Goal: Task Accomplishment & Management: Use online tool/utility

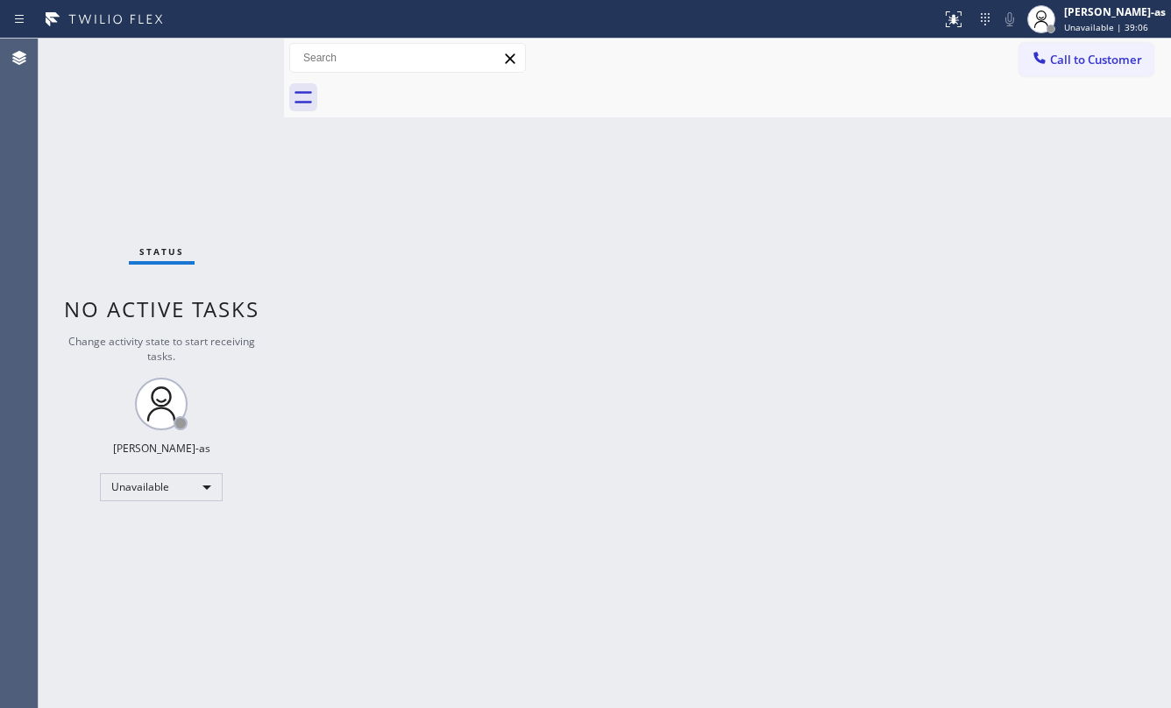
click at [98, 113] on div "Status No active tasks Change activity state to start receiving tasks. [PERSON_…" at bounding box center [161, 373] width 245 height 669
click at [362, 326] on div "Back to Dashboard Change Sender ID Customers Technicians Select a contact Outbo…" at bounding box center [727, 373] width 887 height 669
click at [603, 350] on div "Back to Dashboard Change Sender ID Customers Technicians Select a contact Outbo…" at bounding box center [727, 373] width 887 height 669
drag, startPoint x: 747, startPoint y: 435, endPoint x: 754, endPoint y: 421, distance: 16.1
click at [752, 422] on div "Back to Dashboard Change Sender ID Customers Technicians Select a contact Outbo…" at bounding box center [727, 373] width 887 height 669
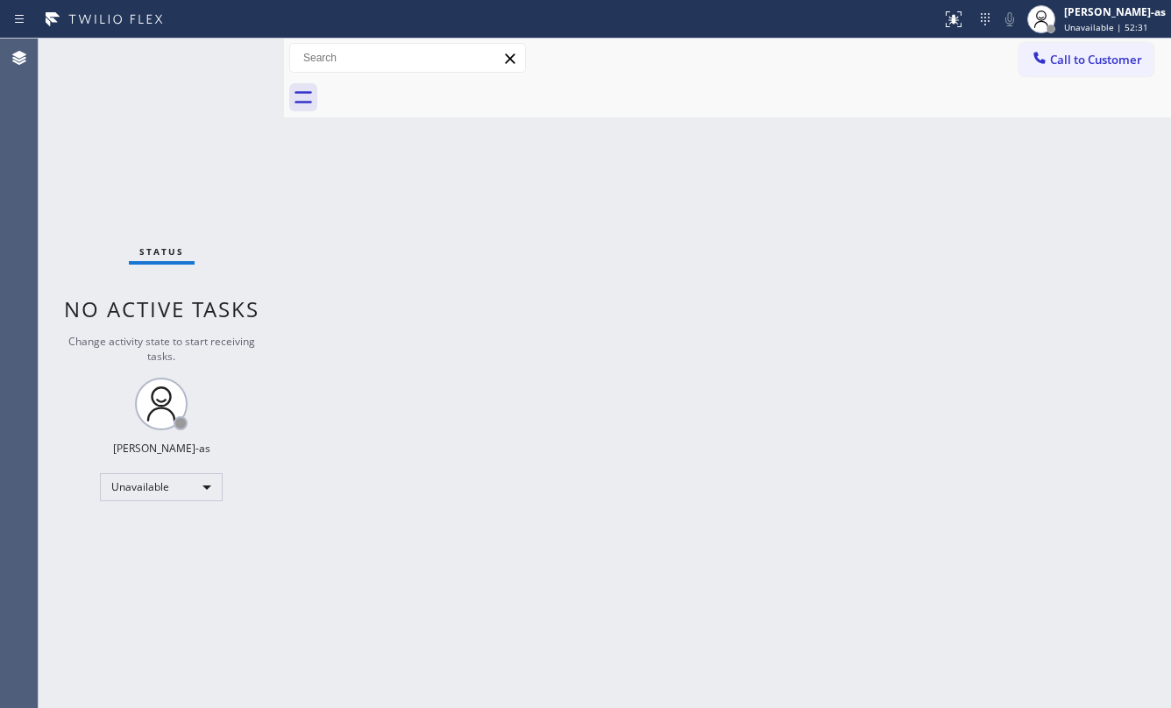
drag, startPoint x: 846, startPoint y: 421, endPoint x: 846, endPoint y: 411, distance: 9.6
click at [846, 414] on div "Back to Dashboard Change Sender ID Customers Technicians Select a contact Outbo…" at bounding box center [727, 373] width 887 height 669
click at [603, 275] on div "Back to Dashboard Change Sender ID Customers Technicians Select a contact Outbo…" at bounding box center [727, 373] width 887 height 669
drag, startPoint x: 993, startPoint y: 204, endPoint x: 843, endPoint y: 314, distance: 185.6
click at [997, 189] on div "Back to Dashboard Change Sender ID Customers Technicians Select a contact Outbo…" at bounding box center [727, 373] width 887 height 669
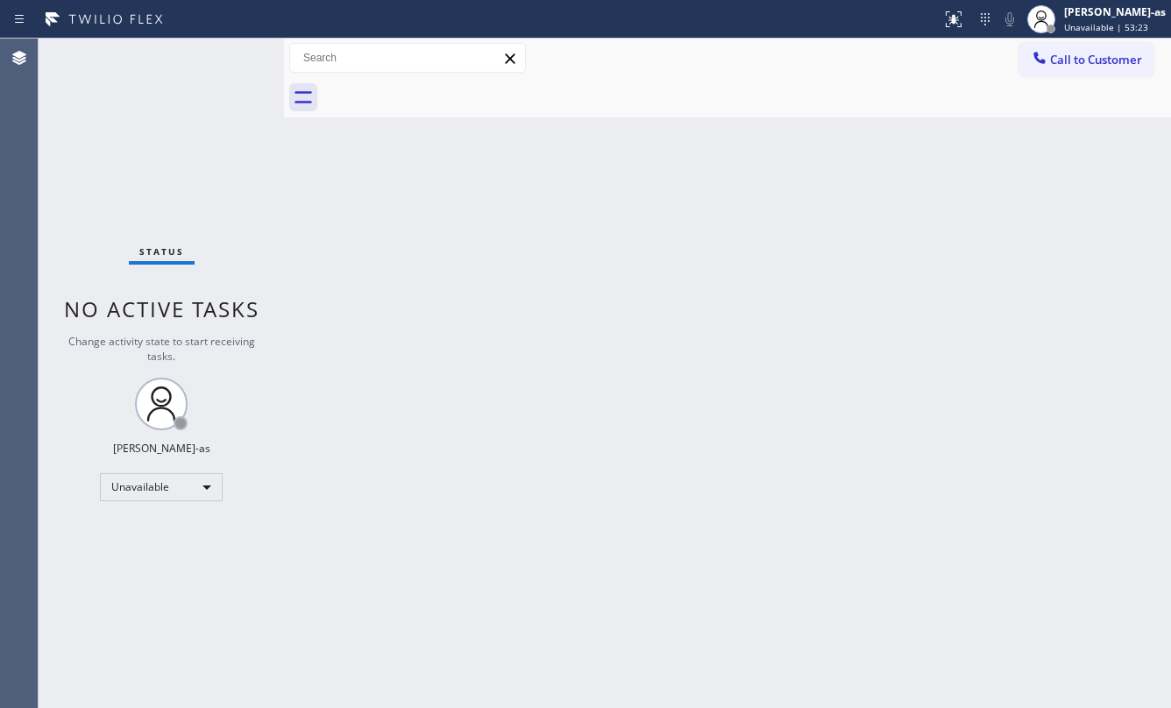
click at [470, 183] on div "Back to Dashboard Change Sender ID Customers Technicians Select a contact Outbo…" at bounding box center [727, 373] width 887 height 669
click at [898, 571] on div "Back to Dashboard Change Sender ID Customers Technicians Select a contact Outbo…" at bounding box center [727, 373] width 887 height 669
click at [1097, 58] on span "Call to Customer" at bounding box center [1096, 60] width 92 height 16
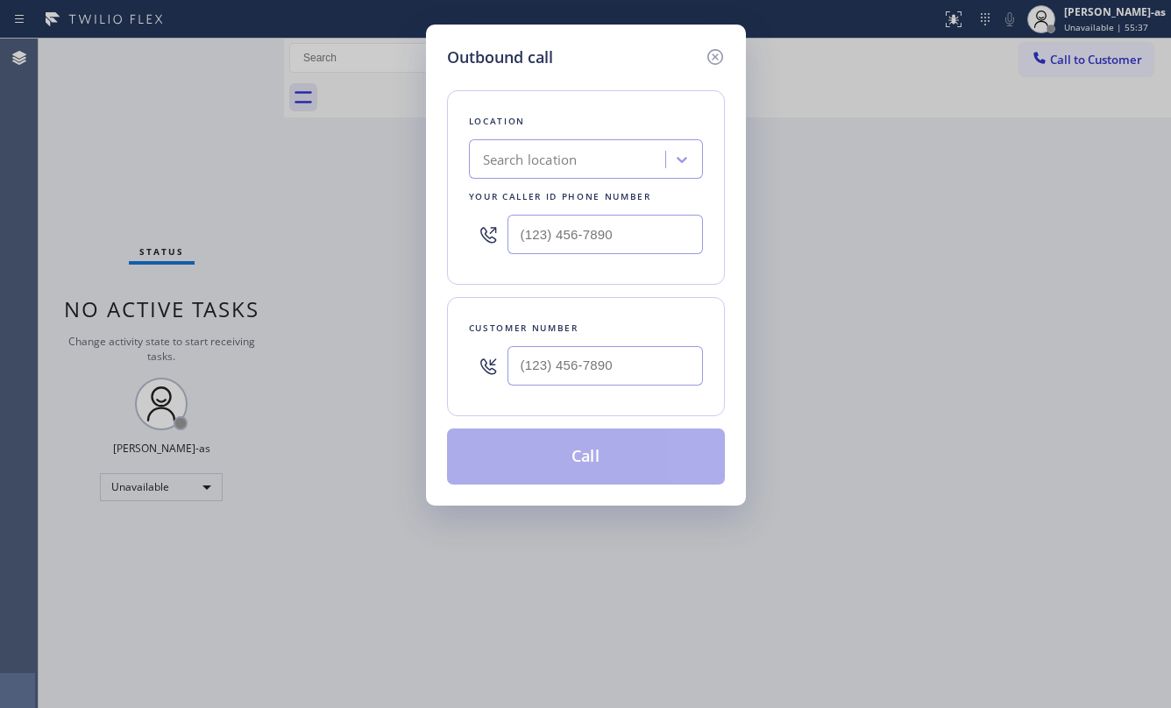
click at [703, 340] on div "Customer number" at bounding box center [586, 356] width 278 height 119
click at [649, 370] on input "(___) ___-____" at bounding box center [604, 365] width 195 height 39
paste input "805) 616-9057"
type input "[PHONE_NUMBER]"
click at [603, 222] on input "(___) ___-____" at bounding box center [604, 234] width 195 height 39
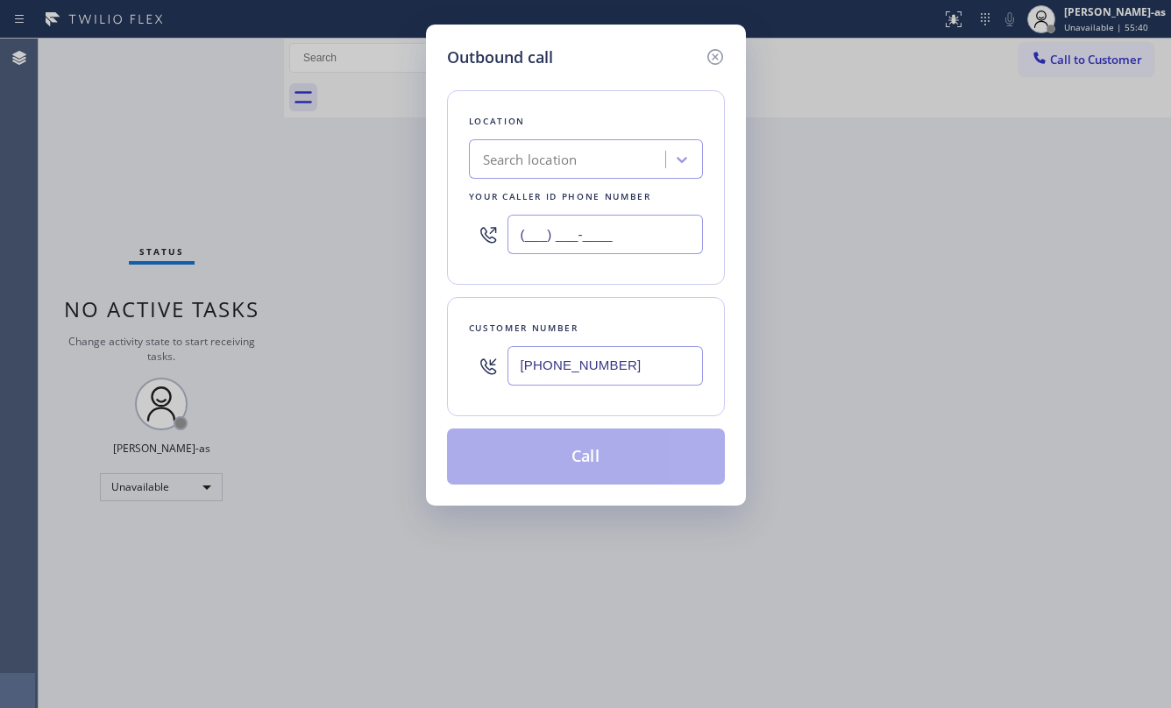
click at [603, 222] on input "(___) ___-____" at bounding box center [604, 234] width 195 height 39
paste input "760) 239-5576"
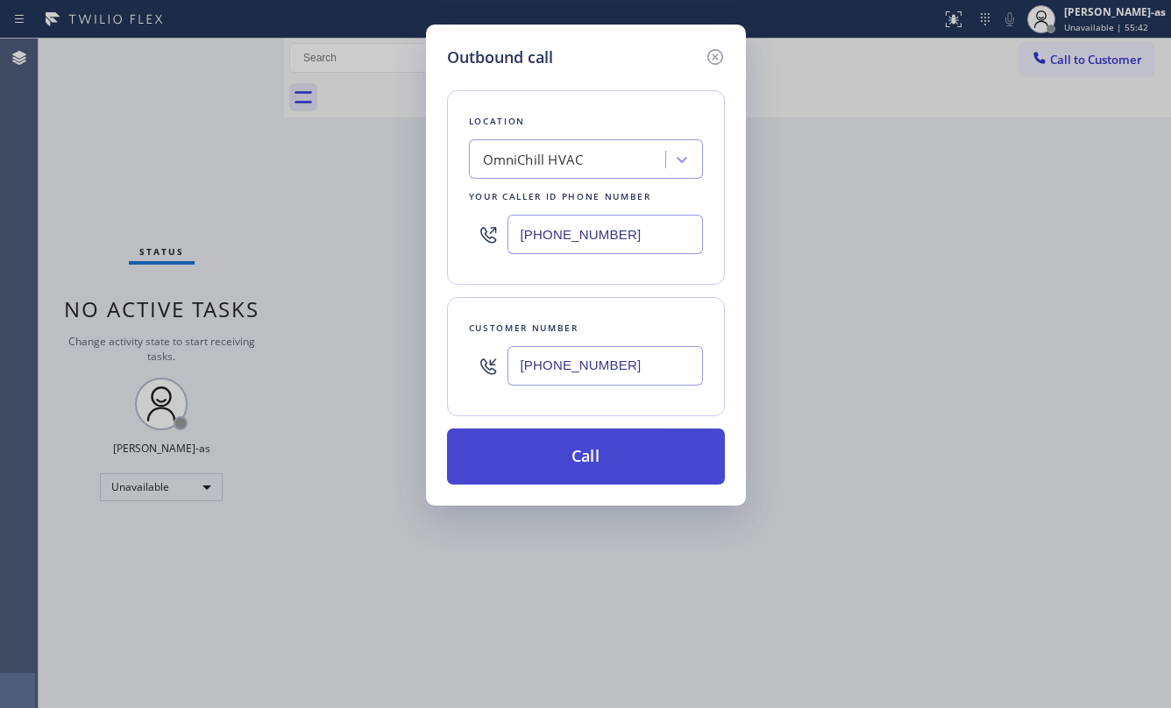
type input "[PHONE_NUMBER]"
click at [643, 456] on button "Call" at bounding box center [586, 456] width 278 height 56
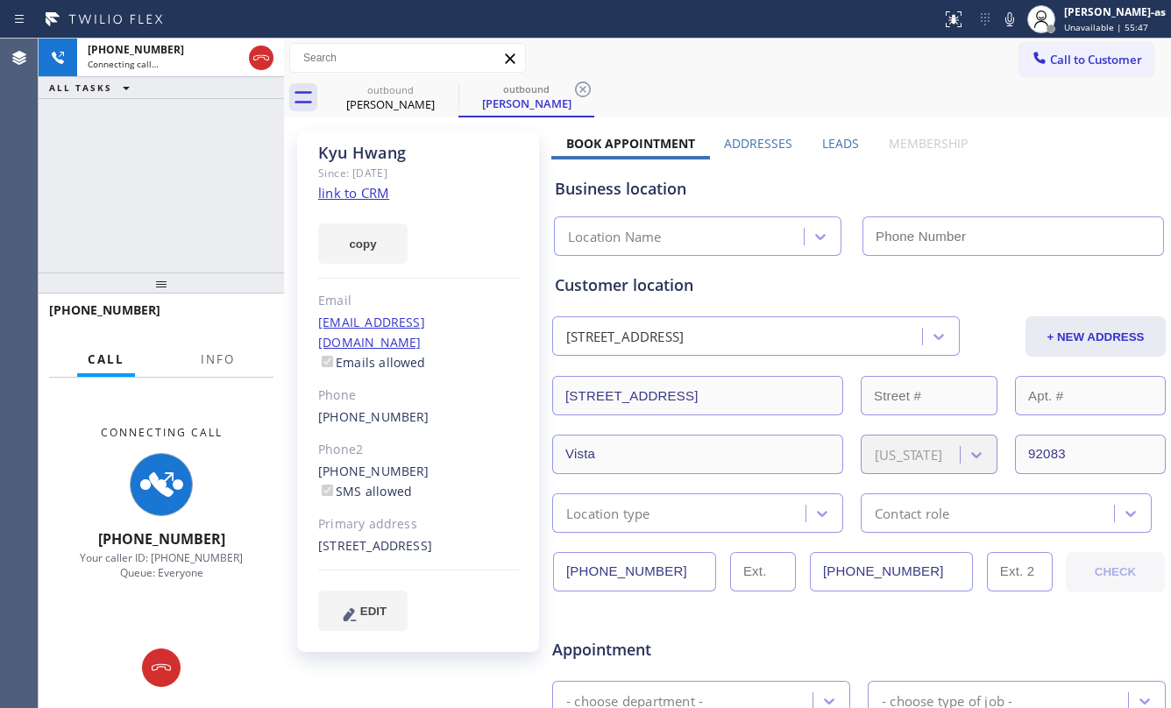
type input "[PHONE_NUMBER]"
click at [359, 195] on link "link to CRM" at bounding box center [353, 193] width 71 height 18
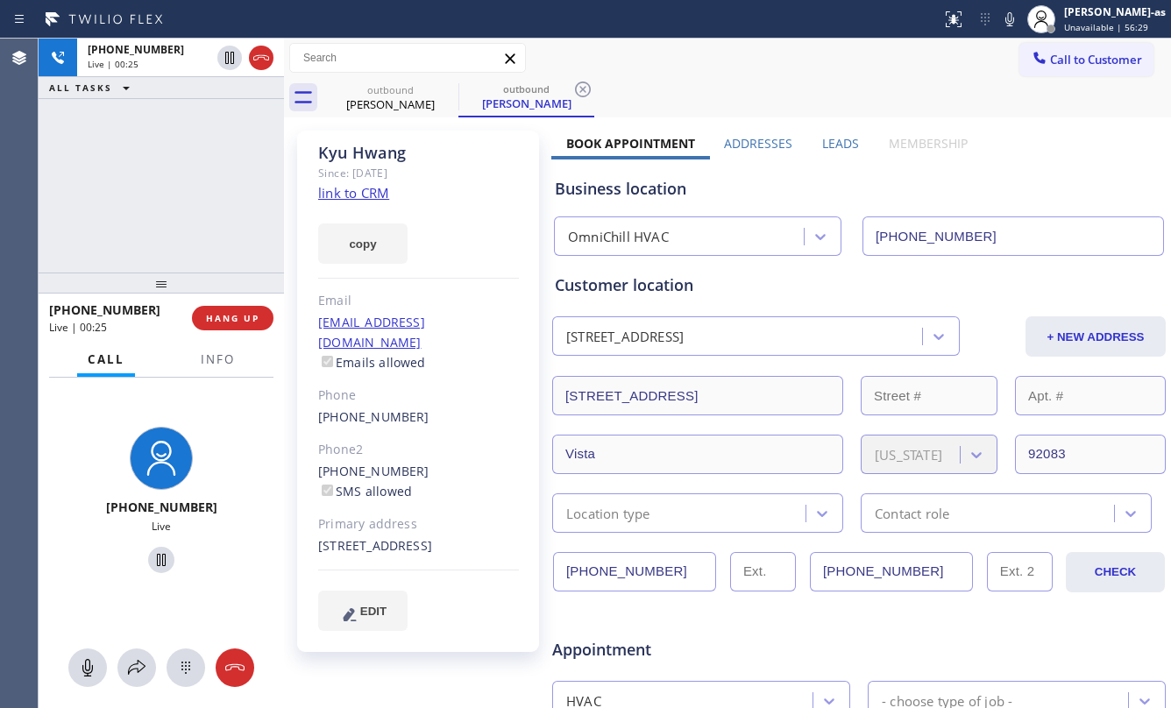
click at [133, 231] on div "[PHONE_NUMBER] Live | 00:25 ALL TASKS ALL TASKS ACTIVE TASKS TASKS IN WRAP UP" at bounding box center [161, 156] width 245 height 234
click at [194, 256] on div "[PHONE_NUMBER] Live | 05:53 ALL TASKS ALL TASKS ACTIVE TASKS TASKS IN WRAP UP" at bounding box center [161, 156] width 245 height 234
click at [225, 359] on span "Info" at bounding box center [218, 359] width 34 height 16
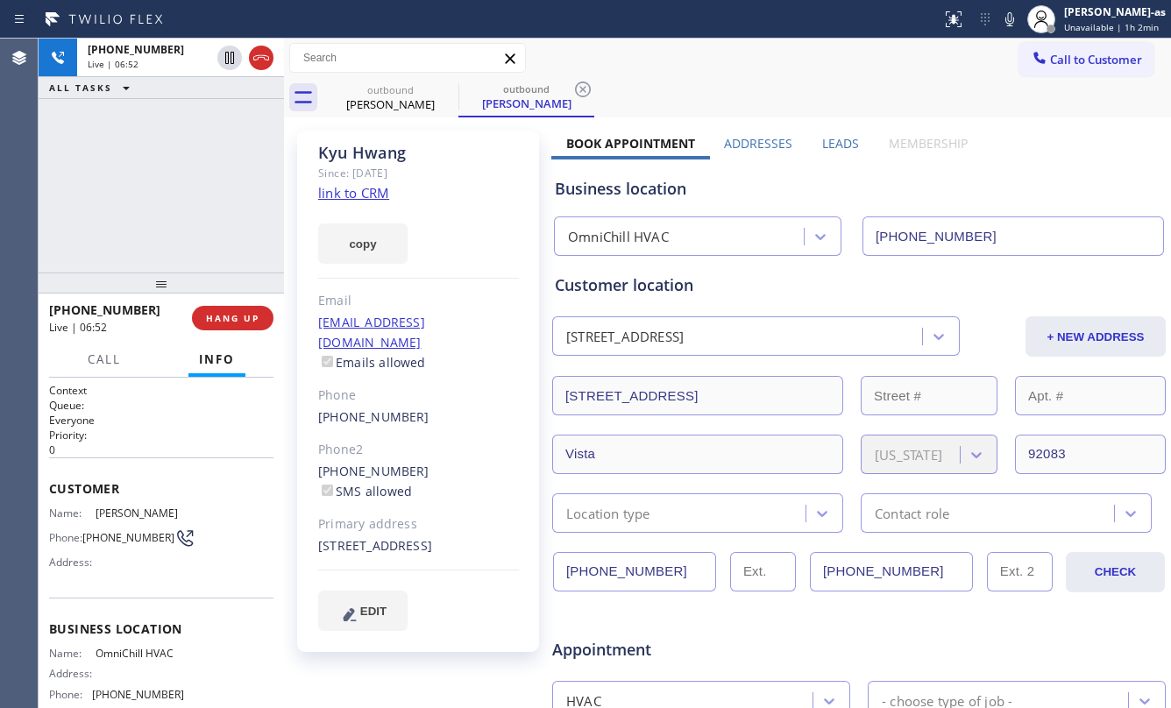
drag, startPoint x: 223, startPoint y: 208, endPoint x: 226, endPoint y: 190, distance: 17.9
click at [225, 198] on div "[PHONE_NUMBER] Live | 06:52 ALL TASKS ALL TASKS ACTIVE TASKS TASKS IN WRAP UP" at bounding box center [161, 156] width 245 height 234
drag, startPoint x: 191, startPoint y: 230, endPoint x: 239, endPoint y: 329, distance: 110.9
click at [194, 228] on div "[PHONE_NUMBER] Live | 06:53 ALL TASKS ALL TASKS ACTIVE TASKS TASKS IN WRAP UP" at bounding box center [161, 156] width 245 height 234
drag, startPoint x: 219, startPoint y: 323, endPoint x: 222, endPoint y: 314, distance: 10.0
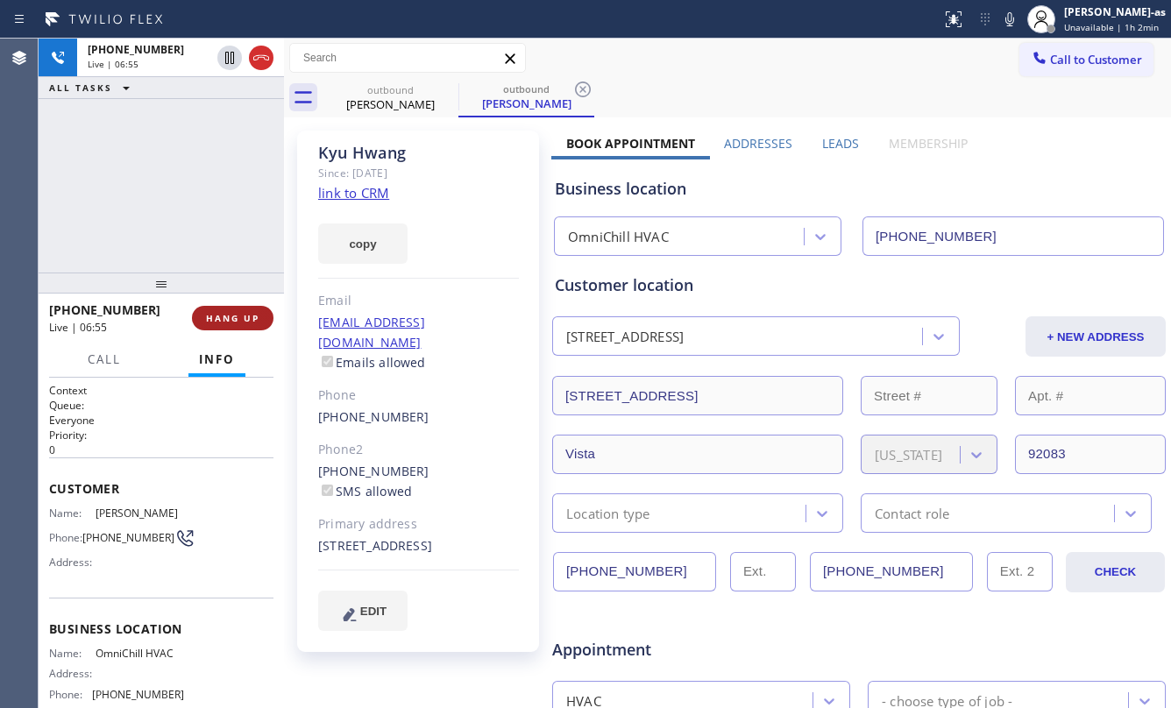
click at [222, 317] on span "HANG UP" at bounding box center [232, 318] width 53 height 12
click at [222, 314] on span "HANG UP" at bounding box center [232, 318] width 53 height 12
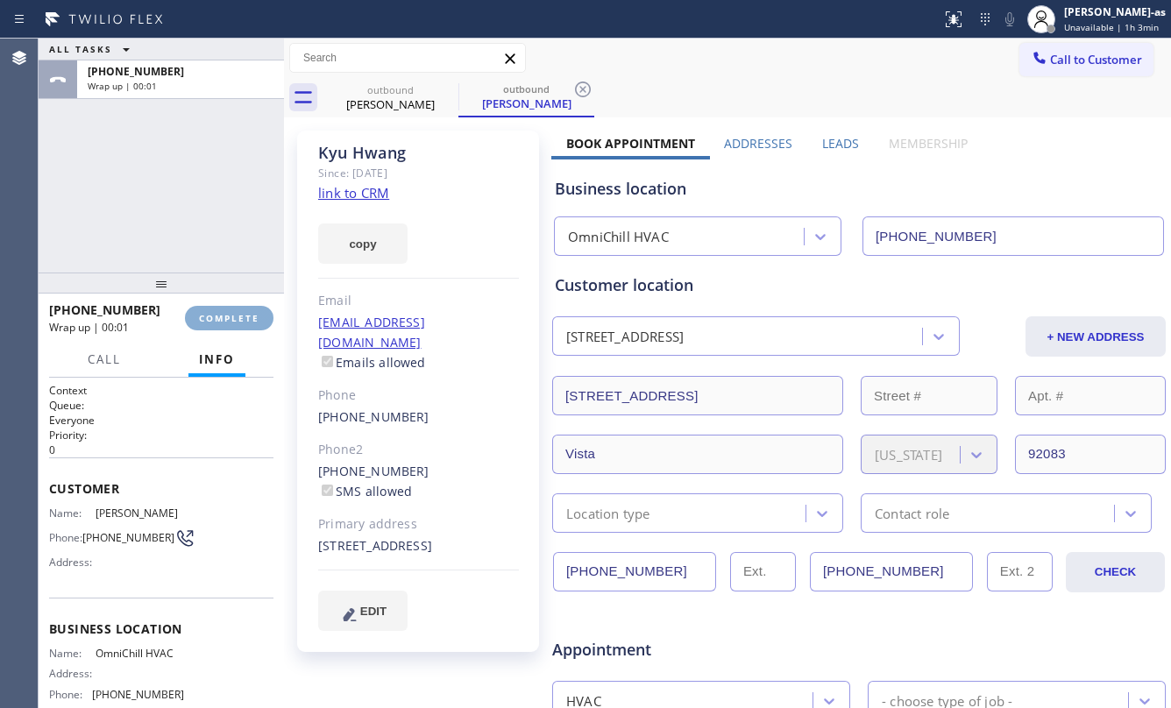
click at [214, 307] on button "COMPLETE" at bounding box center [229, 318] width 88 height 25
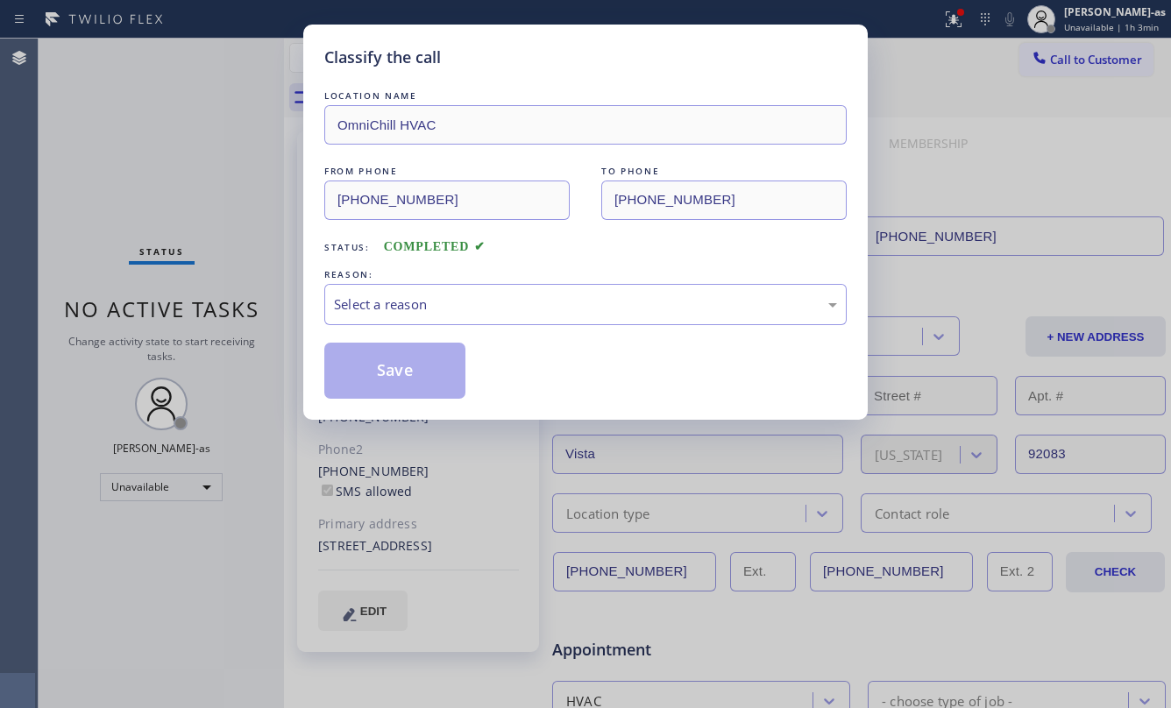
click at [193, 303] on div "Classify the call LOCATION NAME OmniChill HVAC FROM PHONE [PHONE_NUMBER] TO PHO…" at bounding box center [585, 354] width 1171 height 708
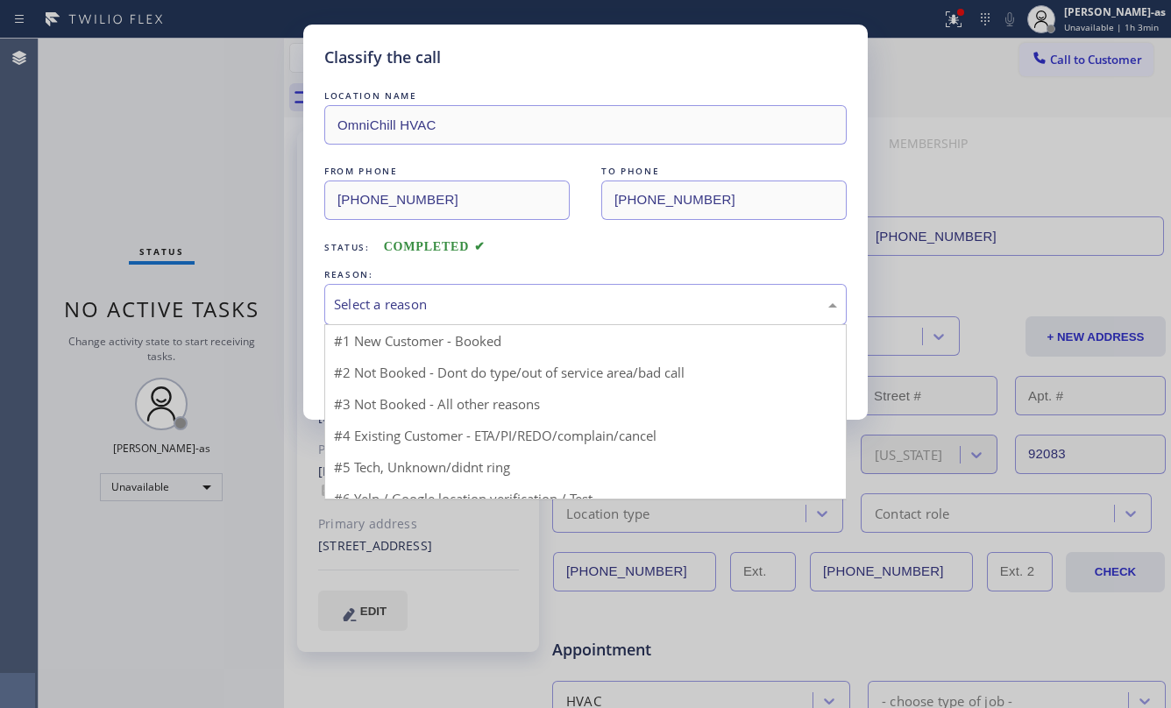
click at [501, 308] on div "Select a reason" at bounding box center [585, 304] width 503 height 20
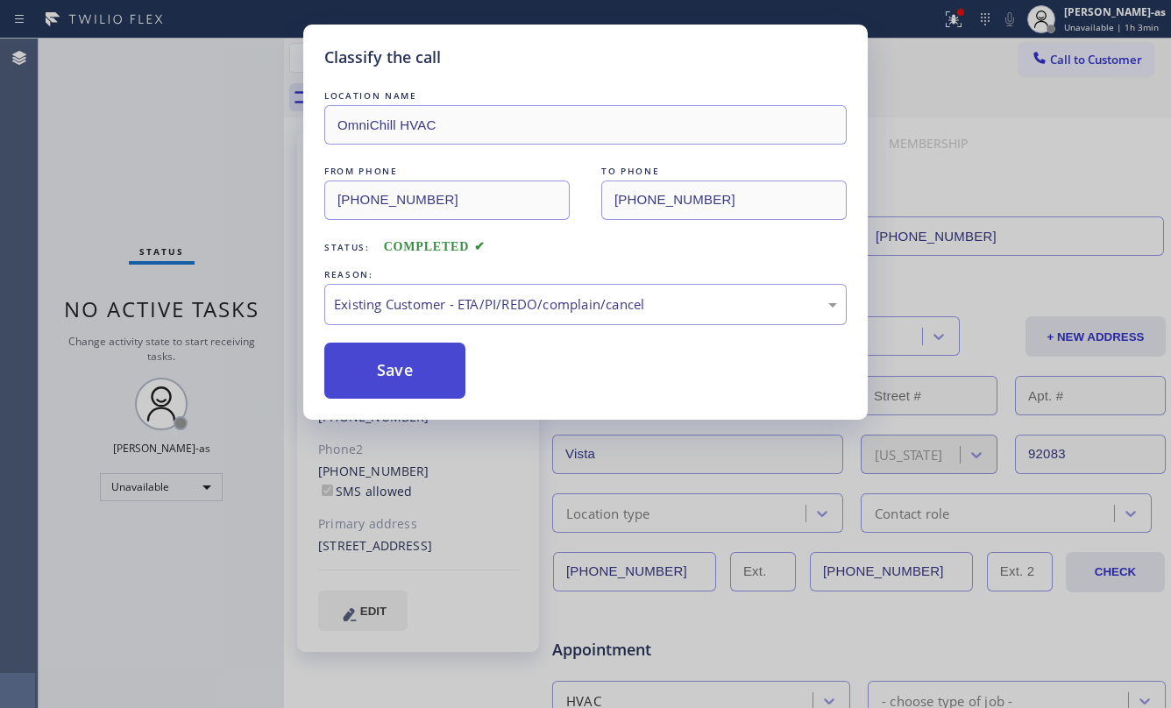
drag, startPoint x: 400, startPoint y: 363, endPoint x: 421, endPoint y: 380, distance: 26.7
click at [400, 364] on button "Save" at bounding box center [394, 371] width 141 height 56
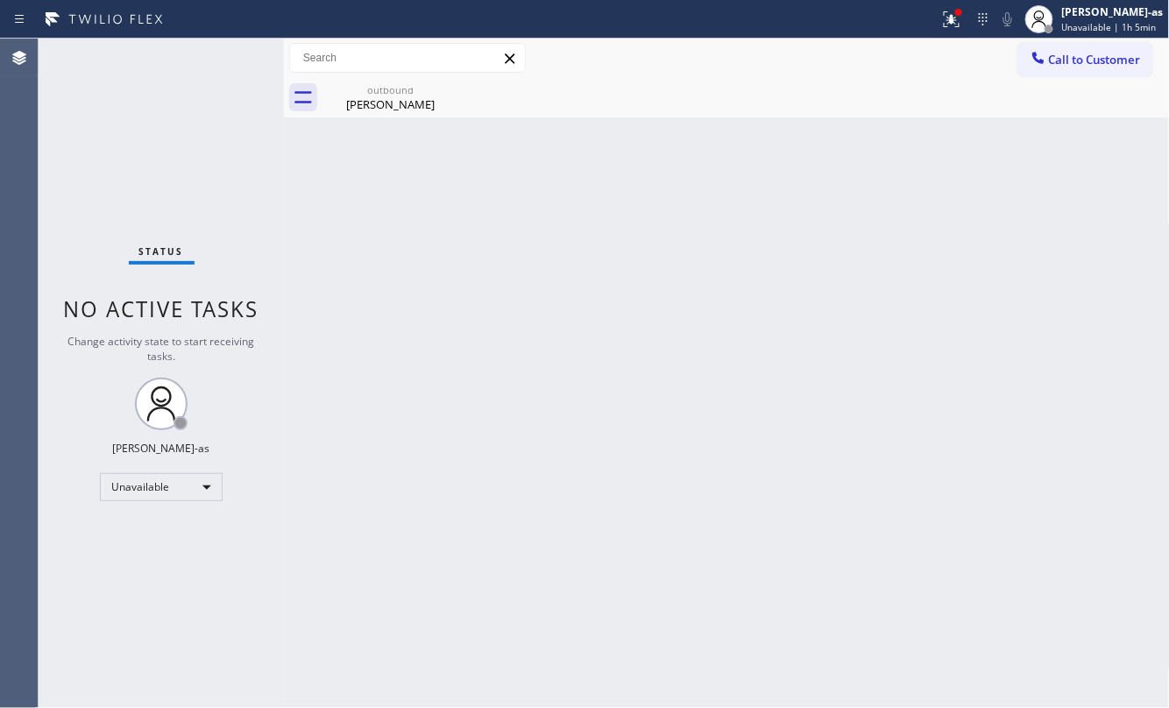
drag, startPoint x: 692, startPoint y: 495, endPoint x: 685, endPoint y: 485, distance: 11.9
click at [691, 489] on div "Back to Dashboard Change Sender ID Customers Technicians Select a contact Outbo…" at bounding box center [727, 373] width 886 height 669
click at [428, 96] on div "[PERSON_NAME]" at bounding box center [390, 104] width 132 height 16
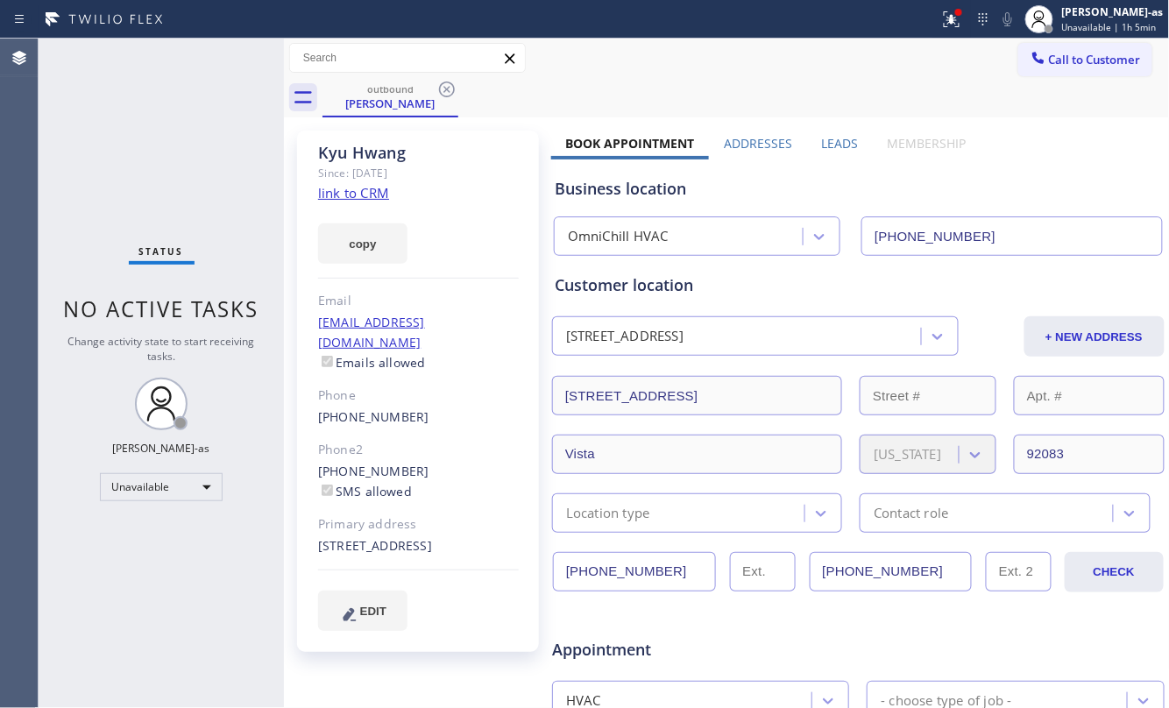
drag, startPoint x: 439, startPoint y: 92, endPoint x: 398, endPoint y: 4, distance: 96.8
click at [439, 91] on icon at bounding box center [446, 89] width 21 height 21
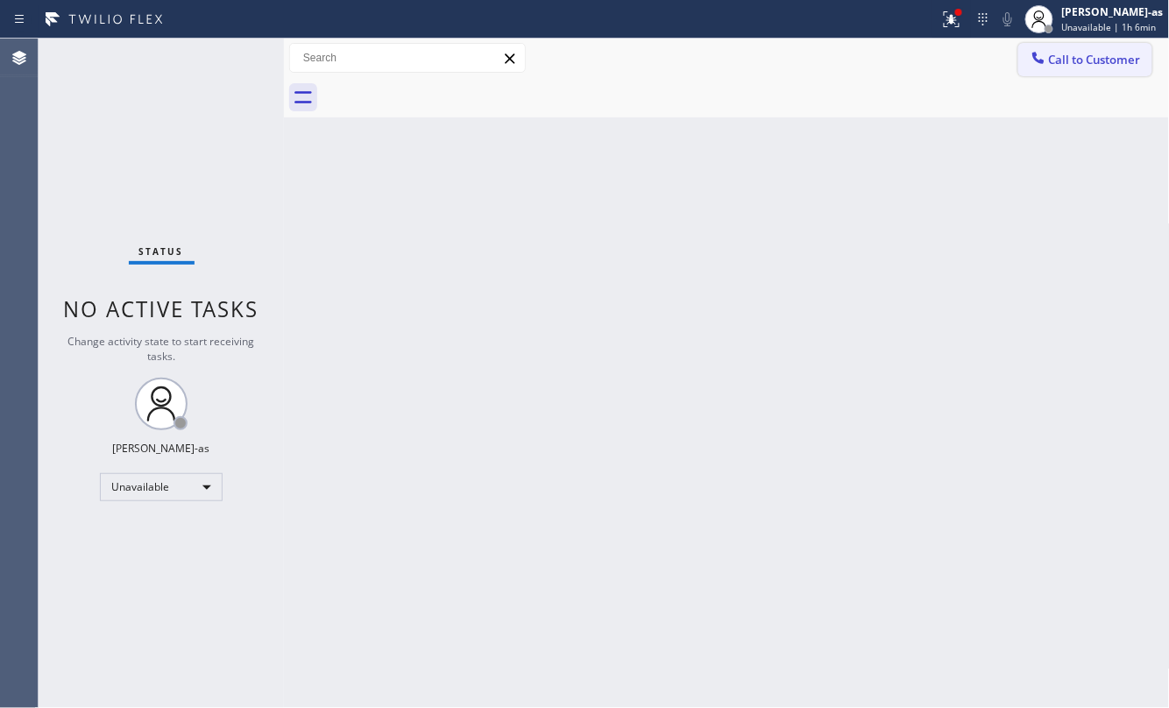
click at [1065, 54] on span "Call to Customer" at bounding box center [1095, 60] width 92 height 16
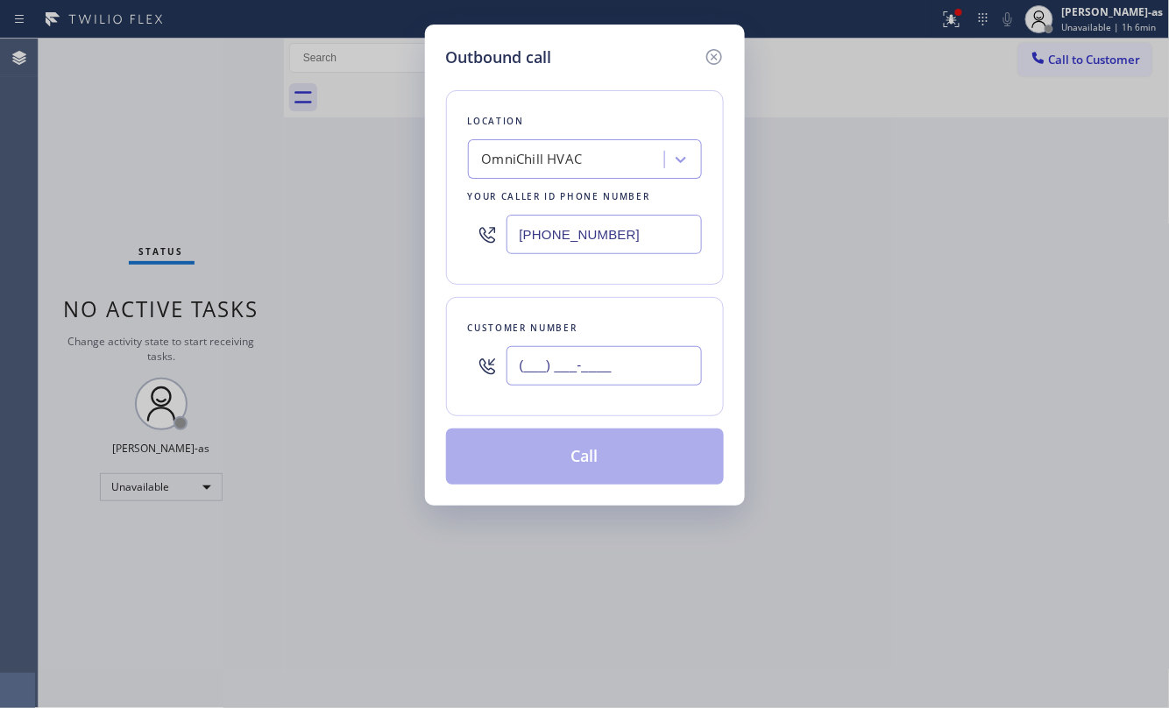
click at [598, 362] on input "(___) ___-____" at bounding box center [603, 365] width 195 height 39
paste input "310) 472-2416"
type input "[PHONE_NUMBER]"
click at [536, 168] on div "OmniChill HVAC" at bounding box center [532, 160] width 101 height 20
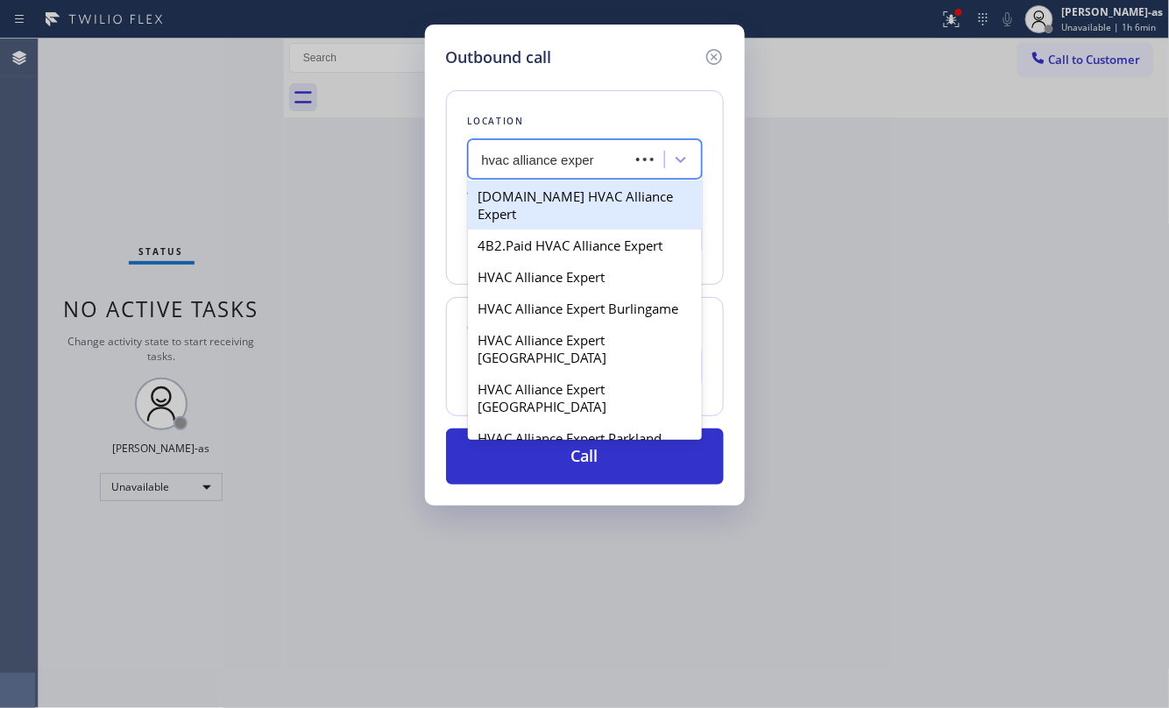
type input "hvac alliance expert"
click at [545, 270] on div "HVAC Alliance Expert" at bounding box center [585, 277] width 234 height 32
type input "[PHONE_NUMBER]"
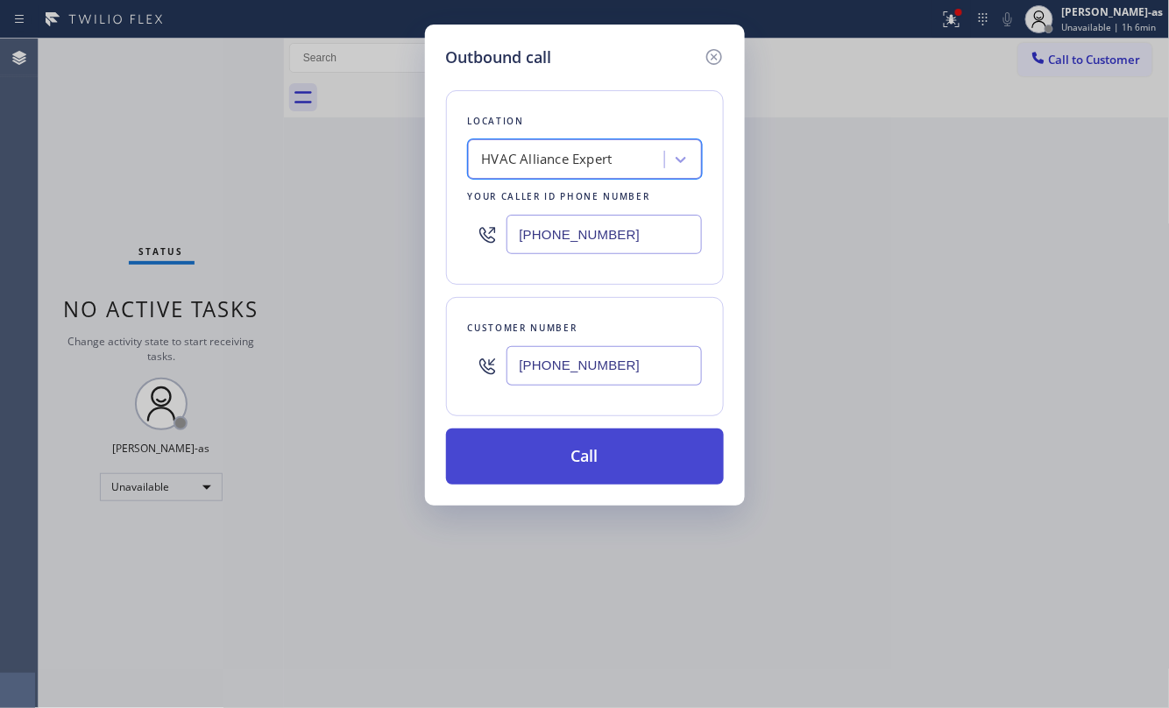
click at [632, 456] on button "Call" at bounding box center [585, 456] width 278 height 56
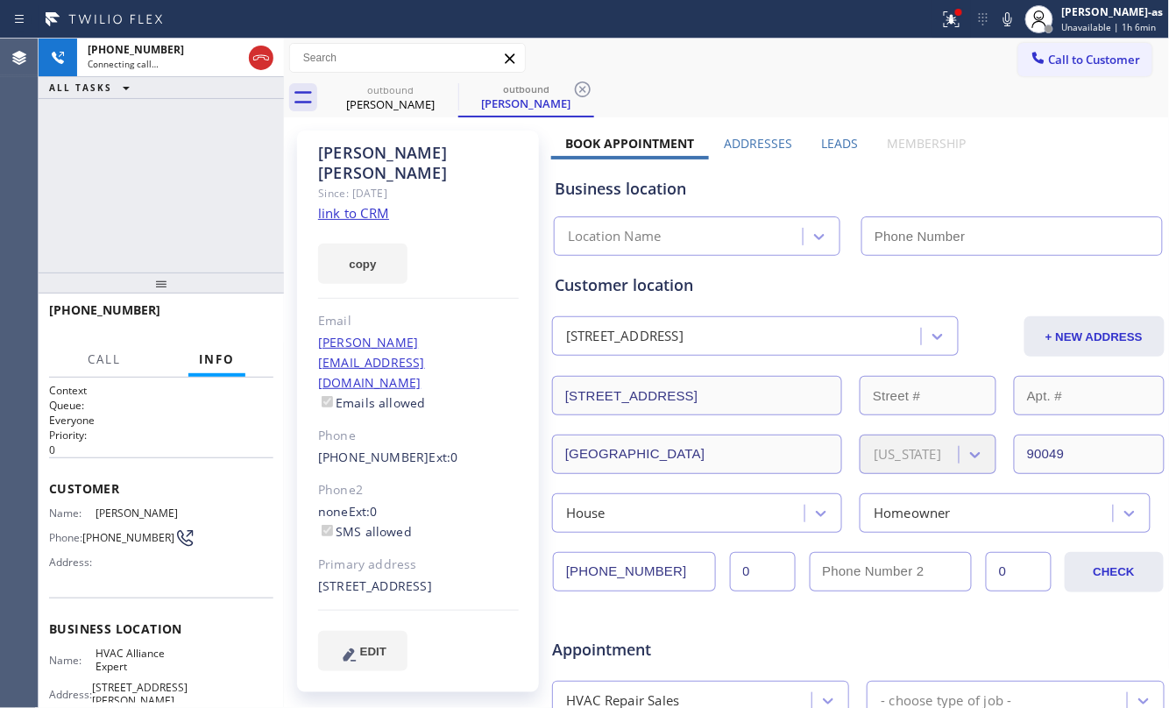
type input "[PHONE_NUMBER]"
click at [180, 166] on div "[PHONE_NUMBER] Connecting call… ALL TASKS ALL TASKS ACTIVE TASKS TASKS IN WRAP …" at bounding box center [161, 156] width 245 height 234
click at [363, 204] on link "link to CRM" at bounding box center [353, 213] width 71 height 18
click at [180, 259] on div "[PHONE_NUMBER] Live | 00:58 ALL TASKS ALL TASKS ACTIVE TASKS TASKS IN WRAP UP" at bounding box center [161, 156] width 245 height 234
click at [228, 314] on span "HANG UP" at bounding box center [232, 318] width 53 height 12
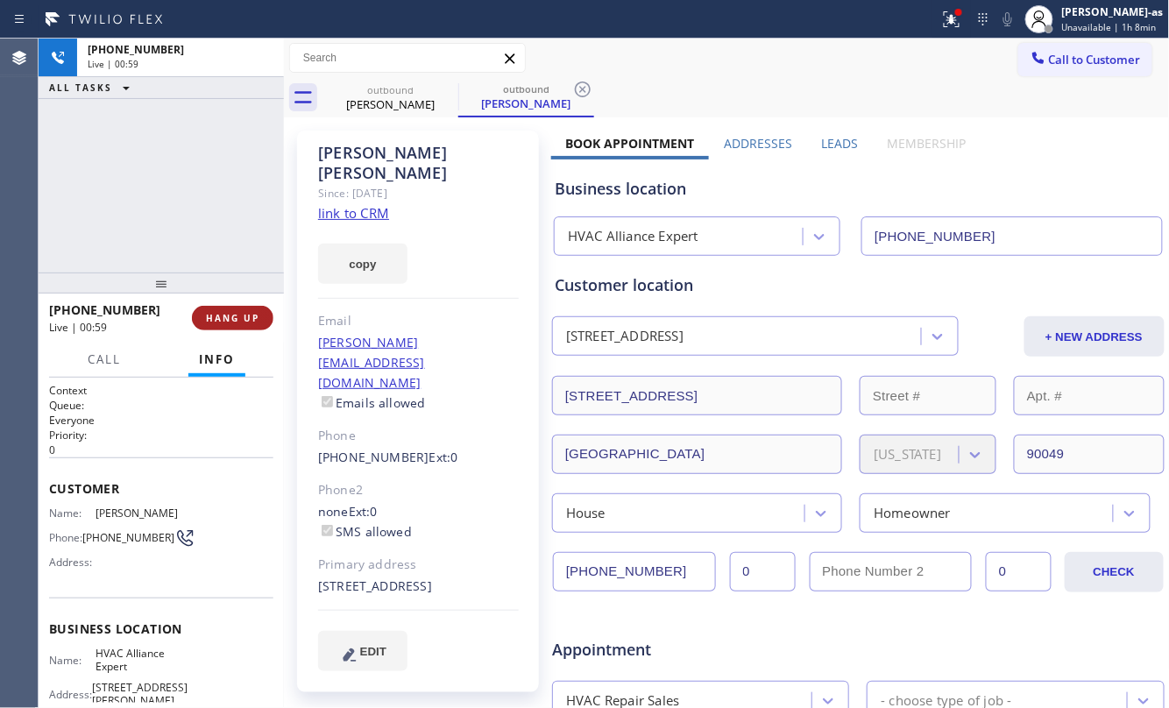
click at [229, 314] on span "HANG UP" at bounding box center [232, 318] width 53 height 12
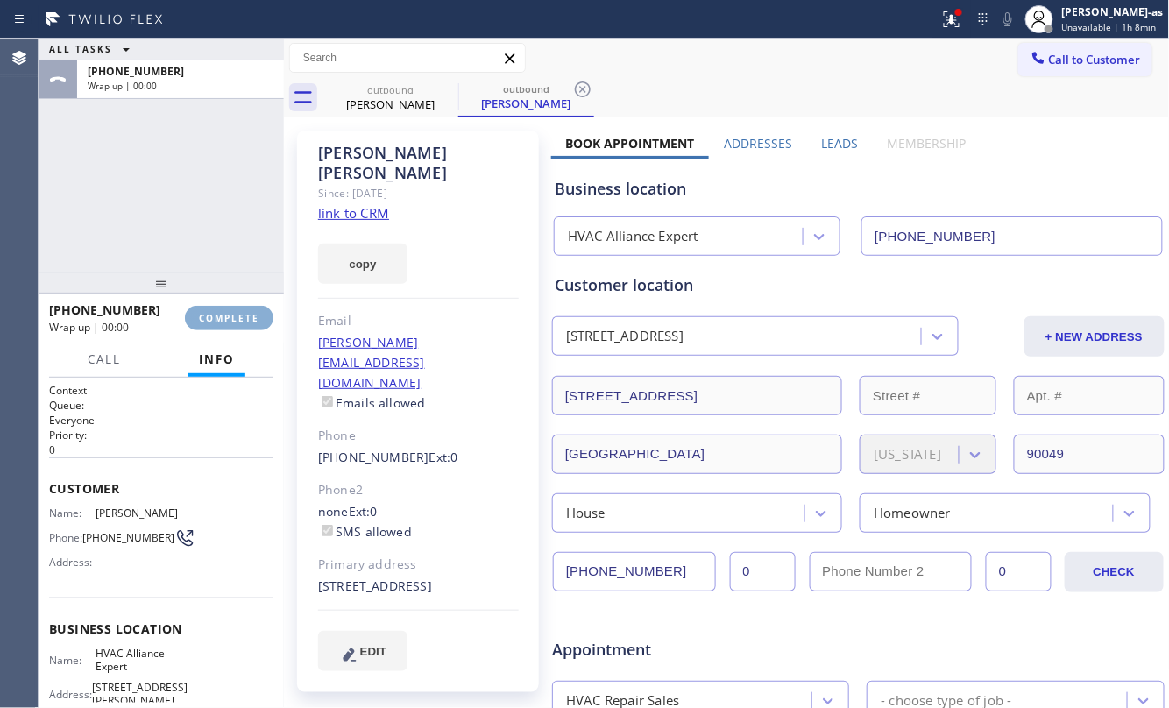
click at [230, 314] on span "COMPLETE" at bounding box center [229, 318] width 60 height 12
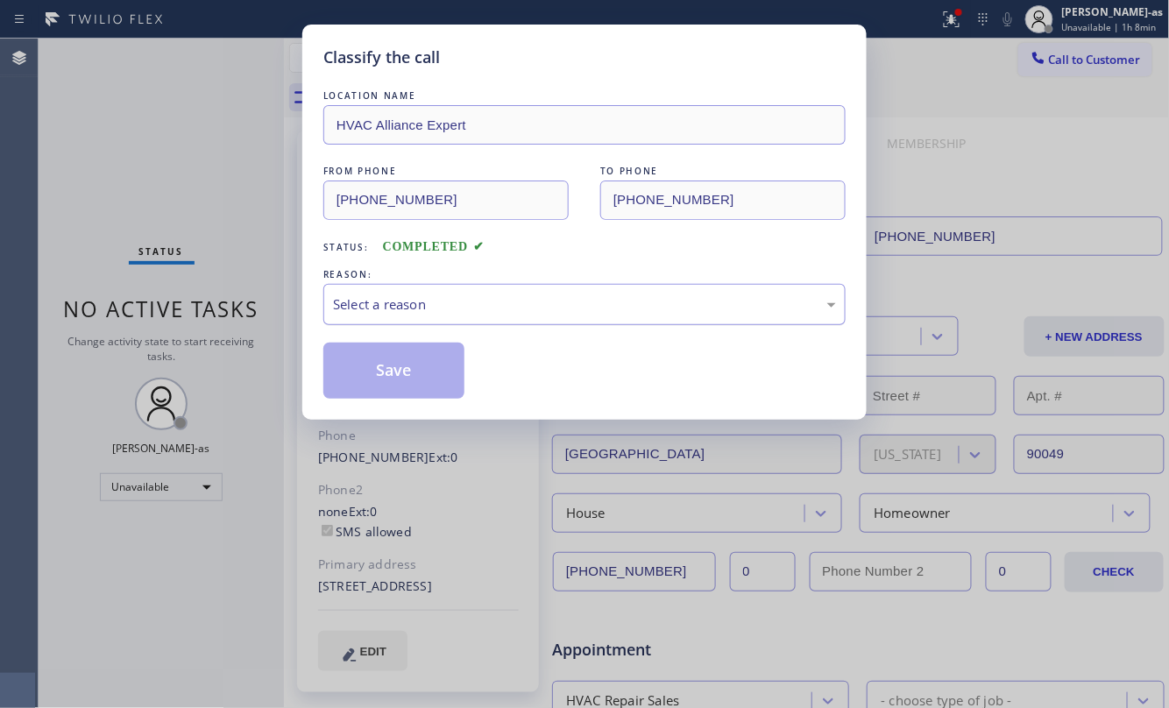
drag, startPoint x: 541, startPoint y: 312, endPoint x: 531, endPoint y: 321, distance: 13.7
click at [541, 310] on div "Select a reason" at bounding box center [584, 304] width 503 height 20
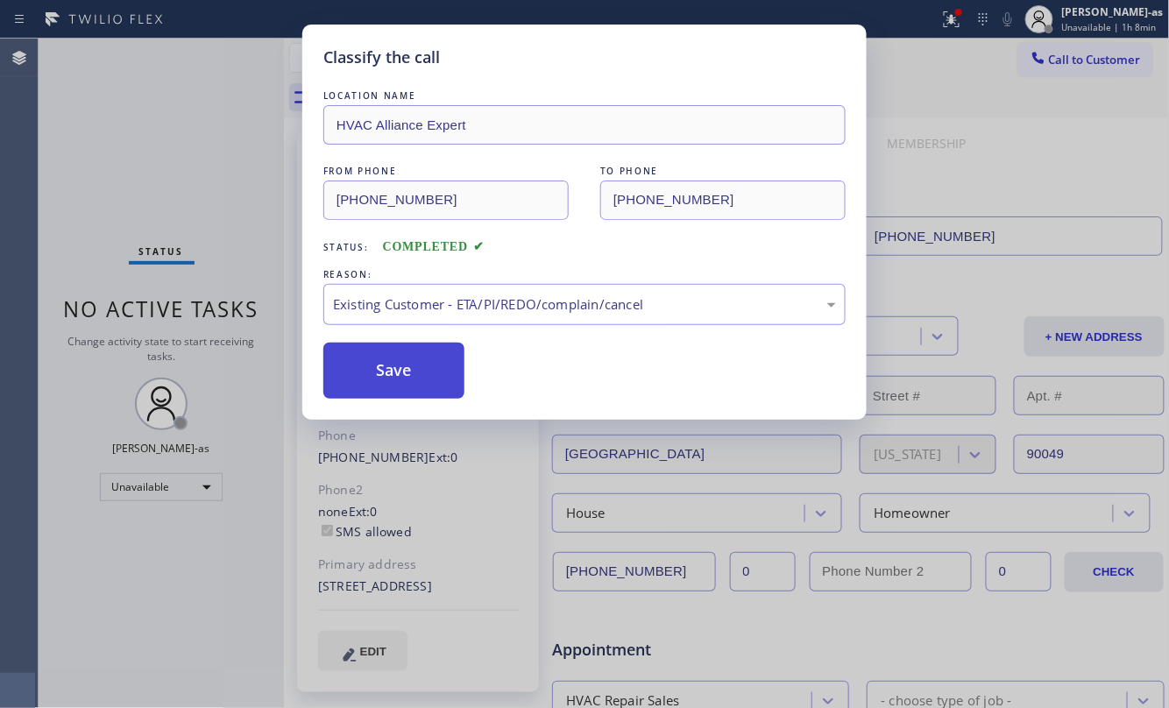
drag, startPoint x: 405, startPoint y: 389, endPoint x: 404, endPoint y: 375, distance: 14.0
click at [405, 379] on button "Save" at bounding box center [393, 371] width 141 height 56
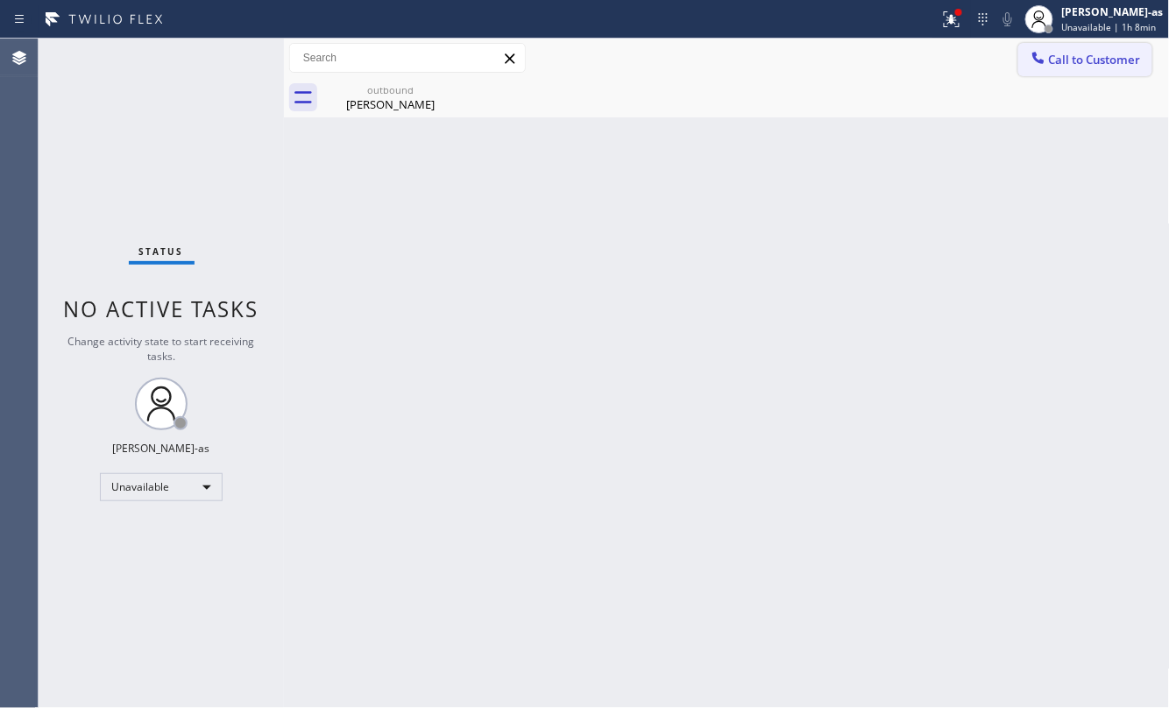
click at [1092, 58] on span "Call to Customer" at bounding box center [1095, 60] width 92 height 16
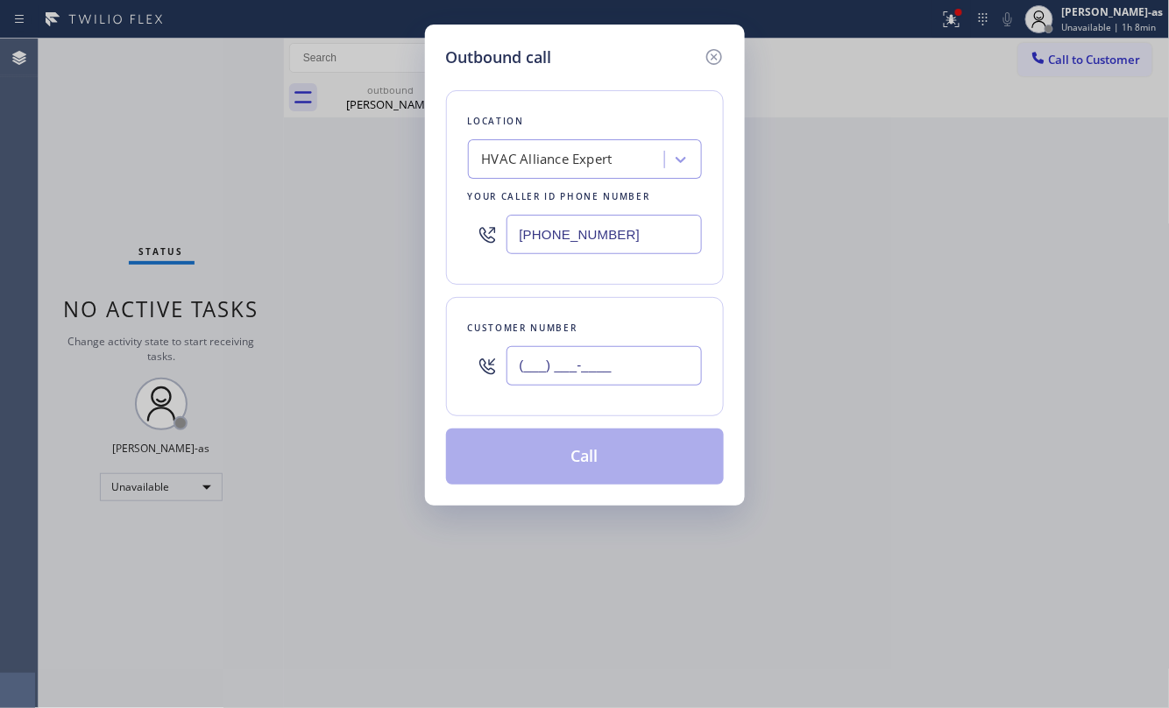
click at [597, 368] on input "(___) ___-____" at bounding box center [603, 365] width 195 height 39
paste input "646) 267-2294"
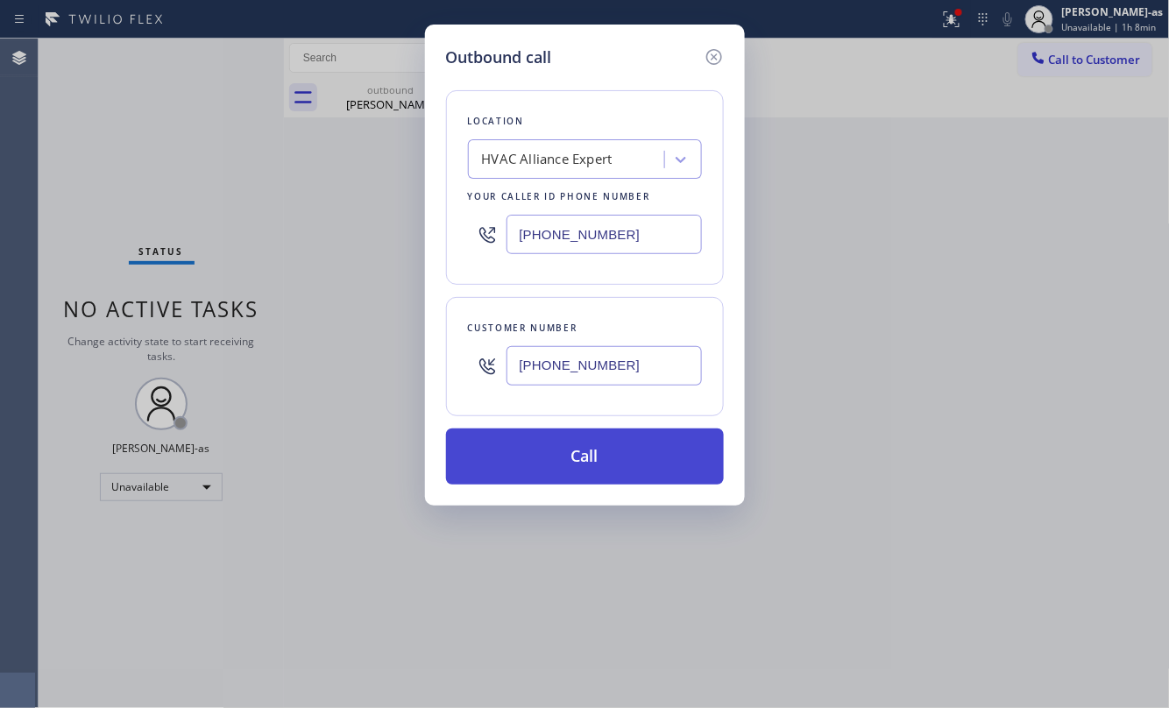
type input "[PHONE_NUMBER]"
click at [582, 467] on button "Call" at bounding box center [585, 456] width 278 height 56
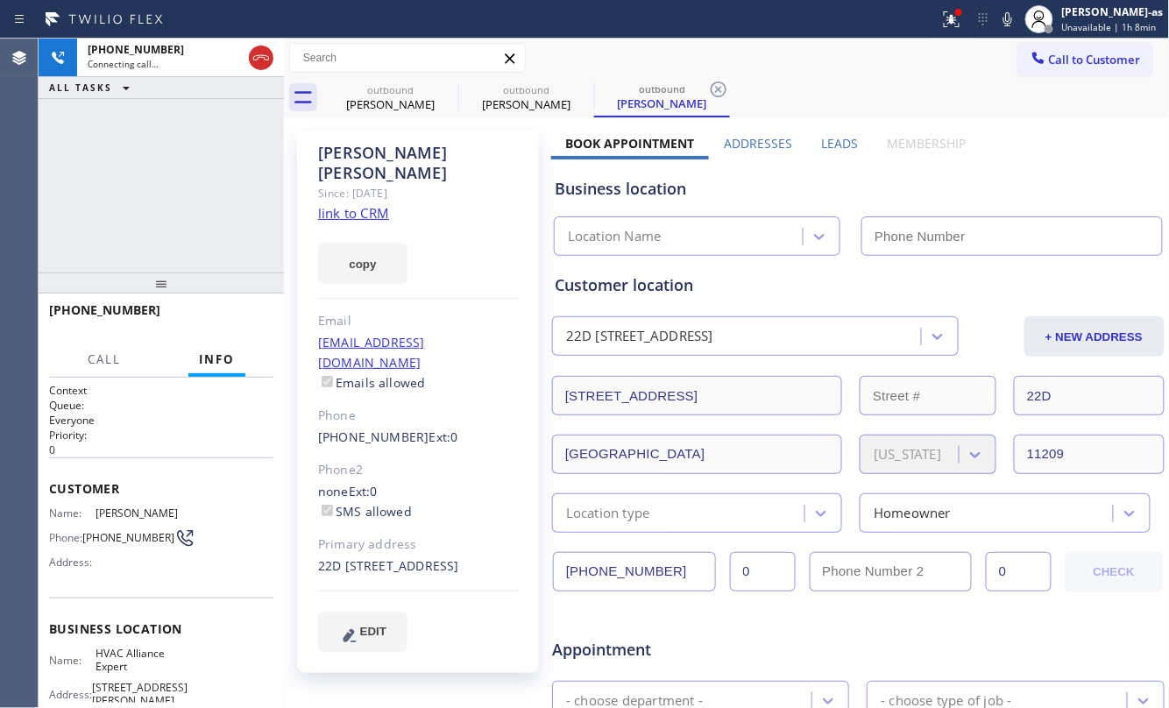
click at [718, 287] on div "Customer location" at bounding box center [858, 285] width 607 height 24
type input "[PHONE_NUMBER]"
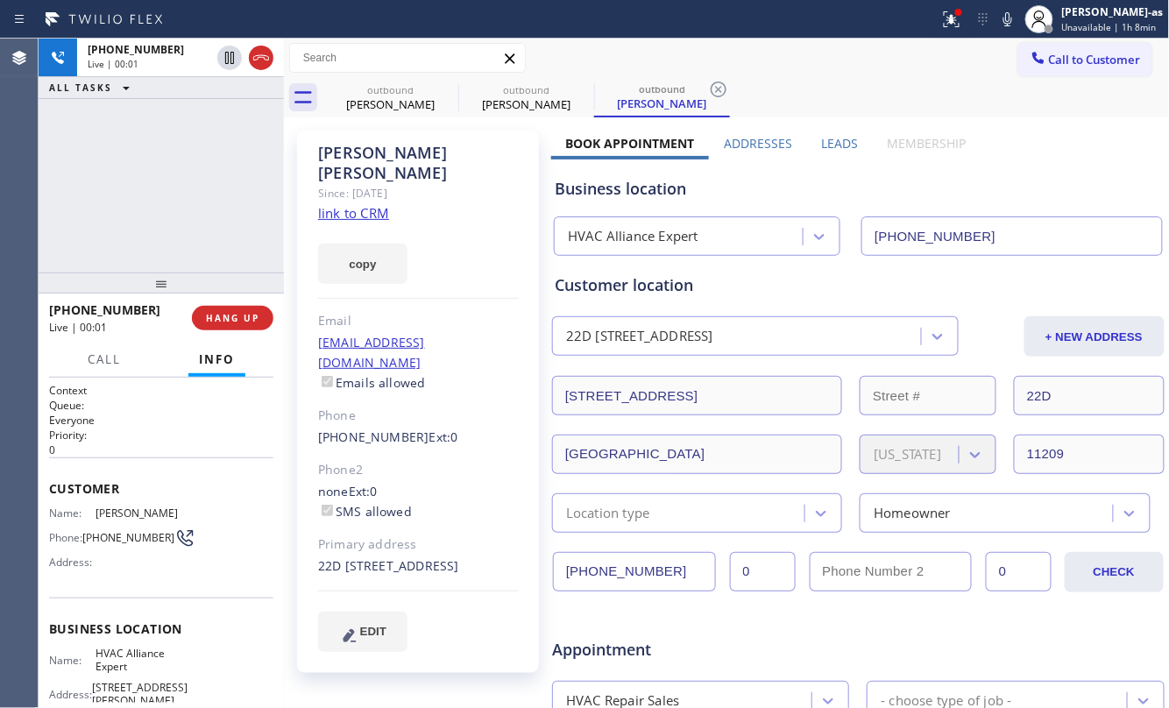
click at [180, 205] on div "[PHONE_NUMBER] Live | 00:01 ALL TASKS ALL TASKS ACTIVE TASKS TASKS IN WRAP UP" at bounding box center [161, 156] width 245 height 234
click at [350, 204] on link "link to CRM" at bounding box center [353, 213] width 71 height 18
click at [162, 201] on div "[PHONE_NUMBER] Live | 00:54 ALL TASKS ALL TASKS ACTIVE TASKS TASKS IN WRAP UP" at bounding box center [161, 156] width 245 height 234
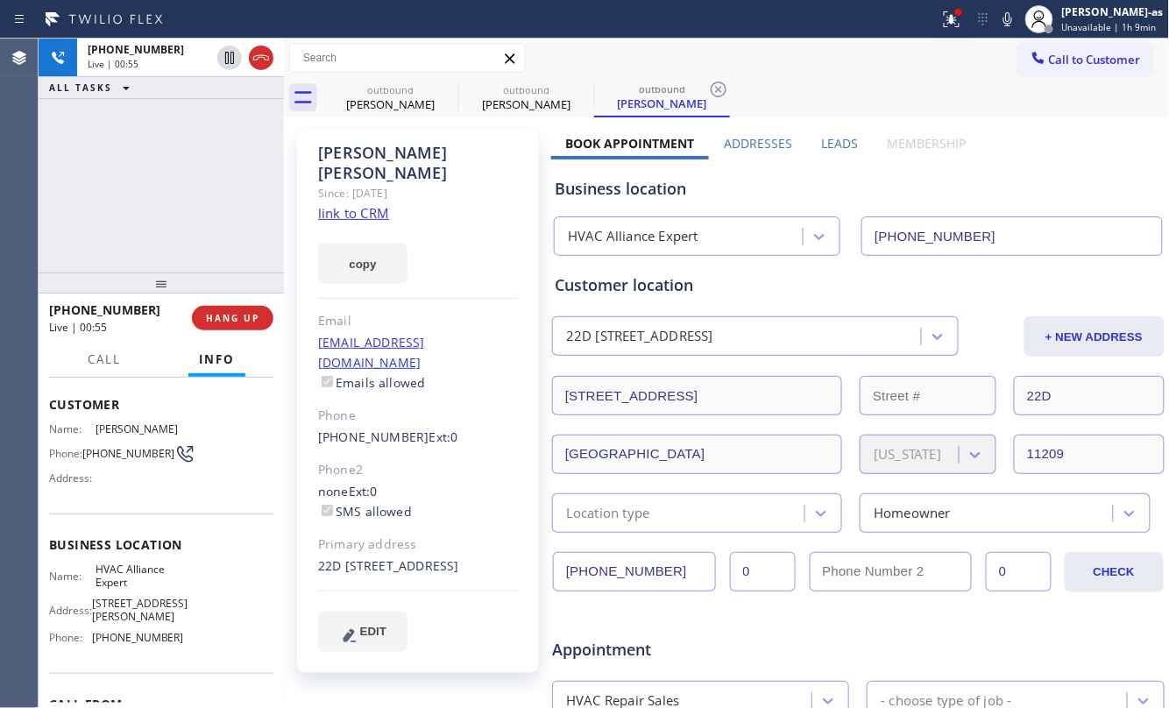
scroll to position [182, 0]
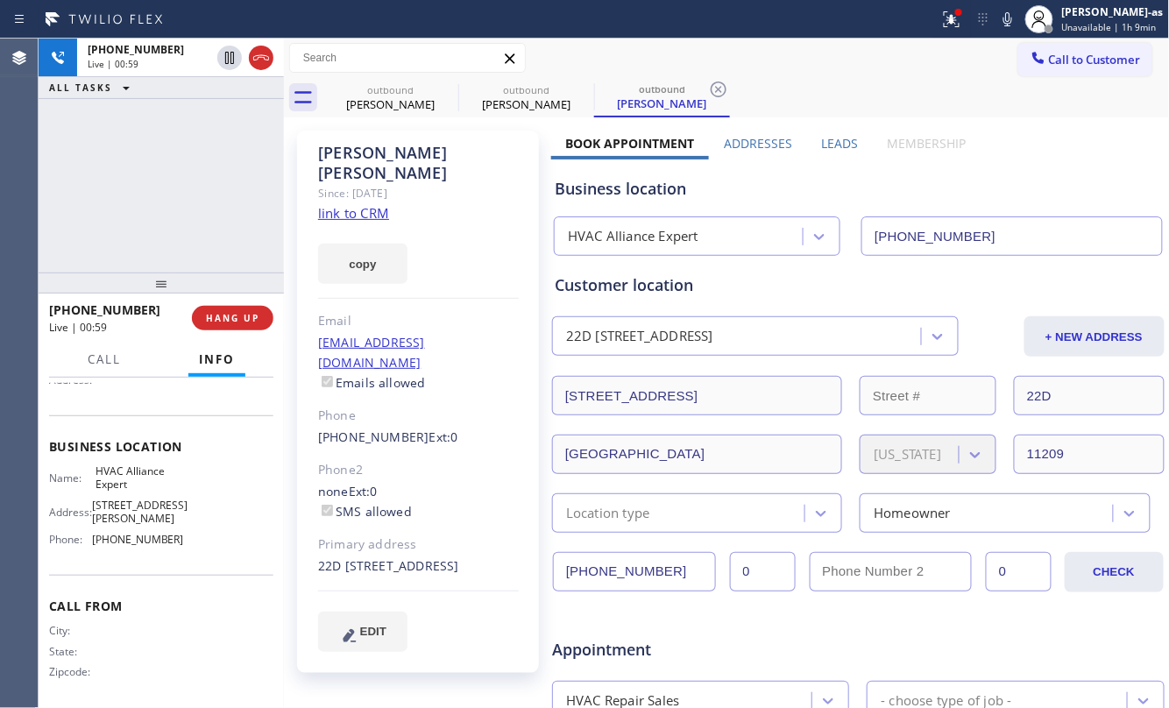
click at [205, 204] on div "[PHONE_NUMBER] Live | 00:59 ALL TASKS ALL TASKS ACTIVE TASKS TASKS IN WRAP UP" at bounding box center [161, 156] width 245 height 234
click at [244, 225] on div "[PHONE_NUMBER] Live | 01:02 ALL TASKS ALL TASKS ACTIVE TASKS TASKS IN WRAP UP" at bounding box center [161, 156] width 245 height 234
drag, startPoint x: 198, startPoint y: 222, endPoint x: 245, endPoint y: 245, distance: 52.9
click at [205, 211] on div "[PHONE_NUMBER] Live | 01:02 ALL TASKS ALL TASKS ACTIVE TASKS TASKS IN WRAP UP" at bounding box center [161, 156] width 245 height 234
click at [228, 316] on span "HANG UP" at bounding box center [232, 318] width 53 height 12
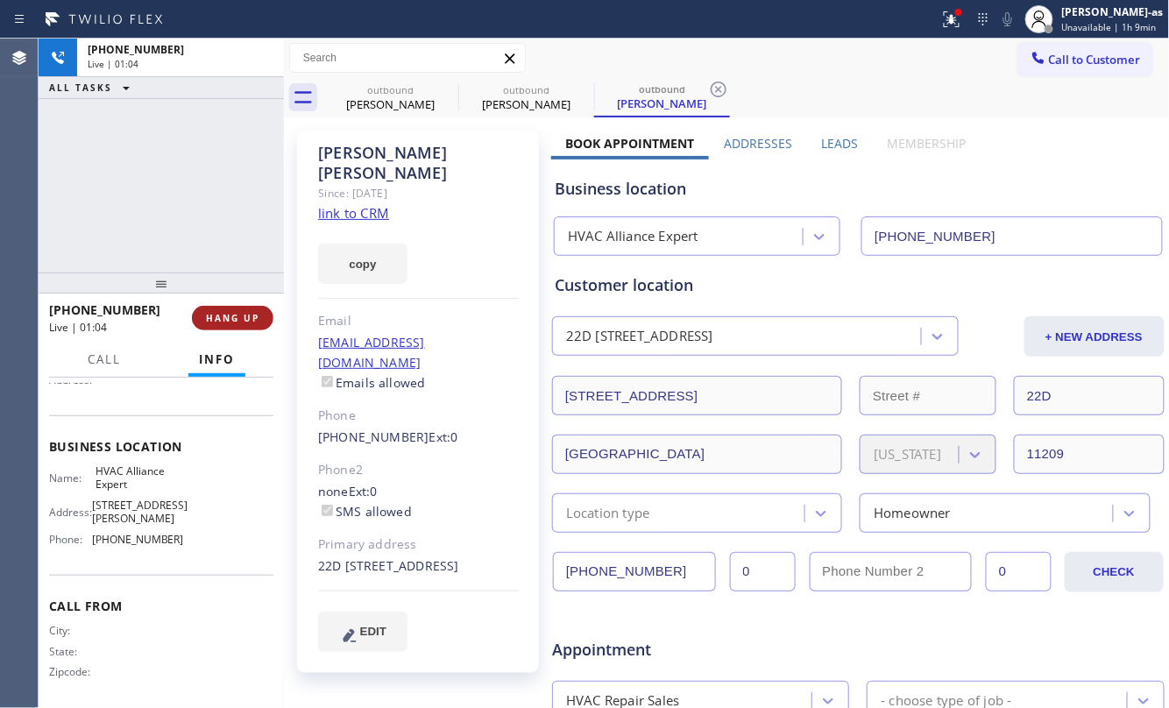
click at [229, 315] on span "HANG UP" at bounding box center [232, 318] width 53 height 12
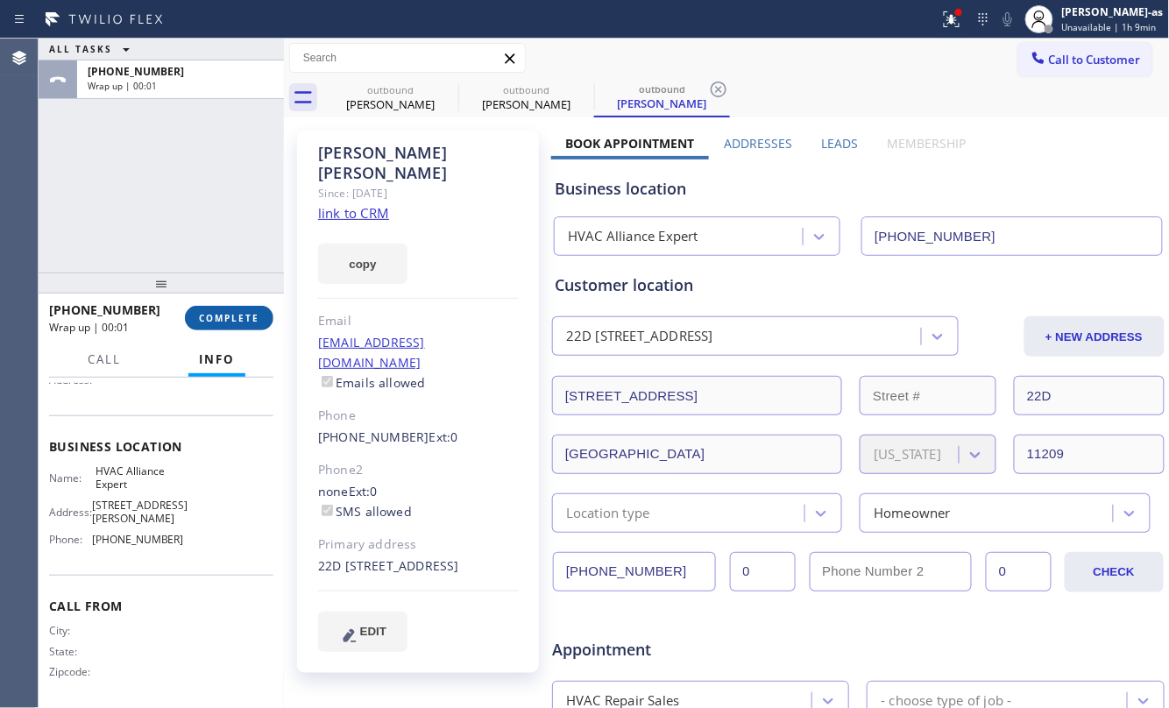
click at [229, 312] on span "COMPLETE" at bounding box center [229, 318] width 60 height 12
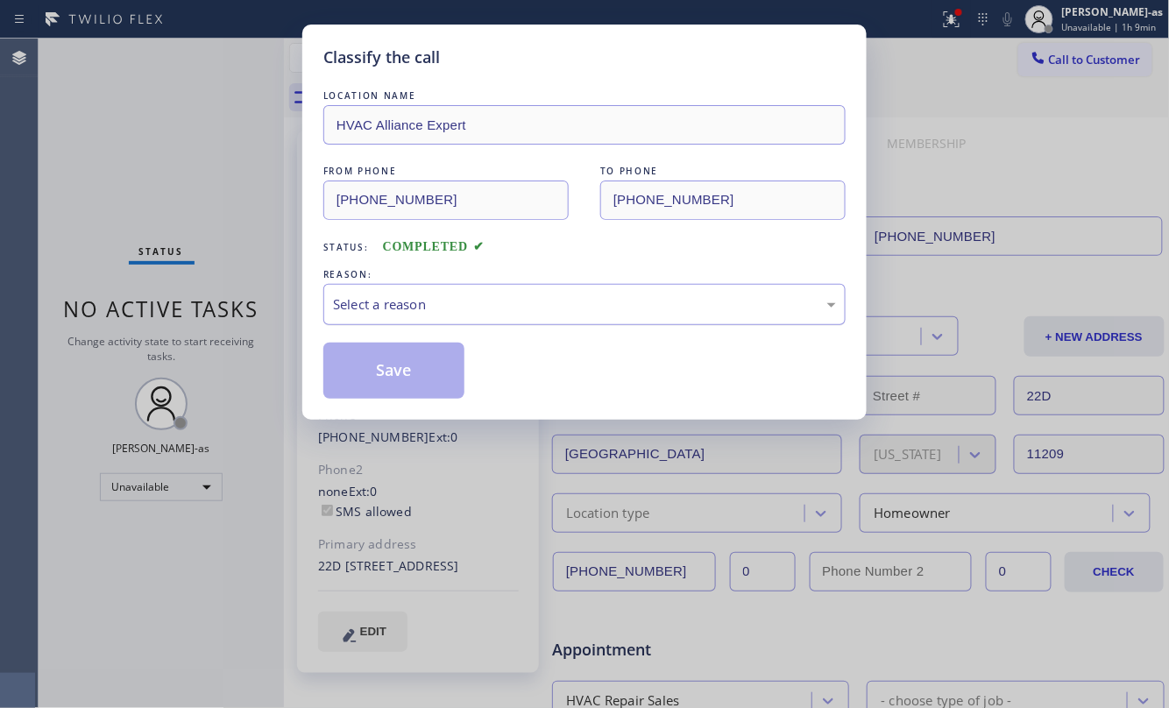
click at [499, 317] on div "Select a reason" at bounding box center [584, 304] width 522 height 41
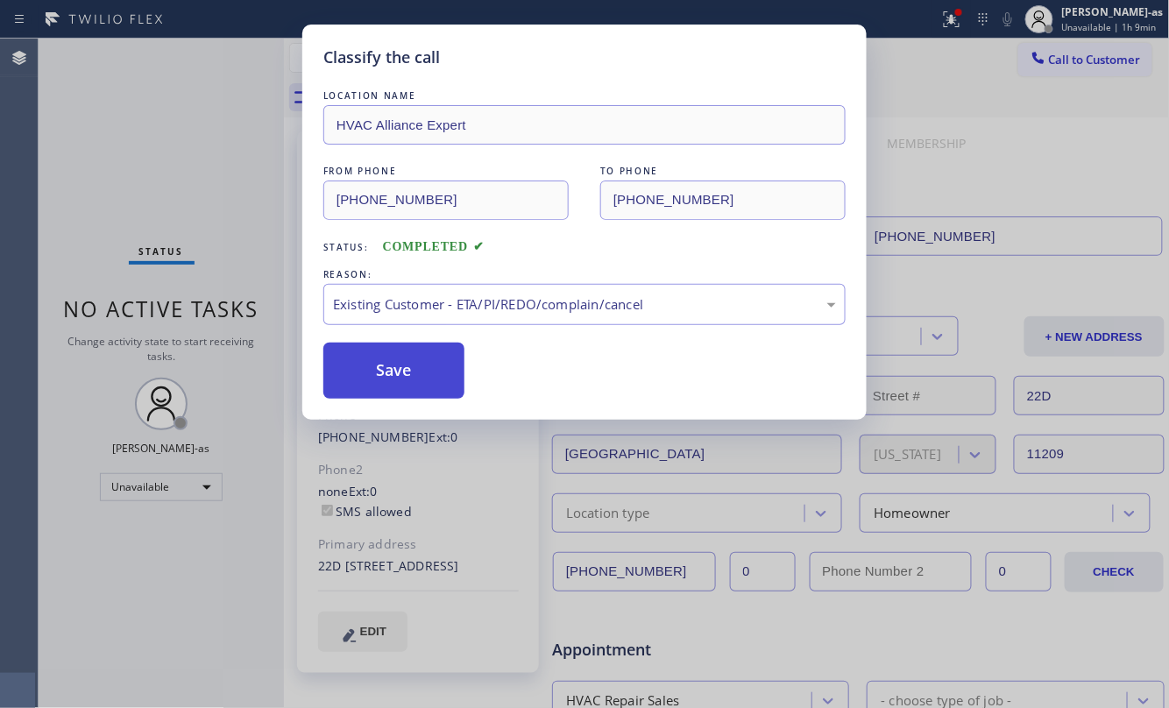
drag, startPoint x: 386, startPoint y: 393, endPoint x: 296, endPoint y: 121, distance: 287.0
click at [386, 387] on button "Save" at bounding box center [393, 371] width 141 height 56
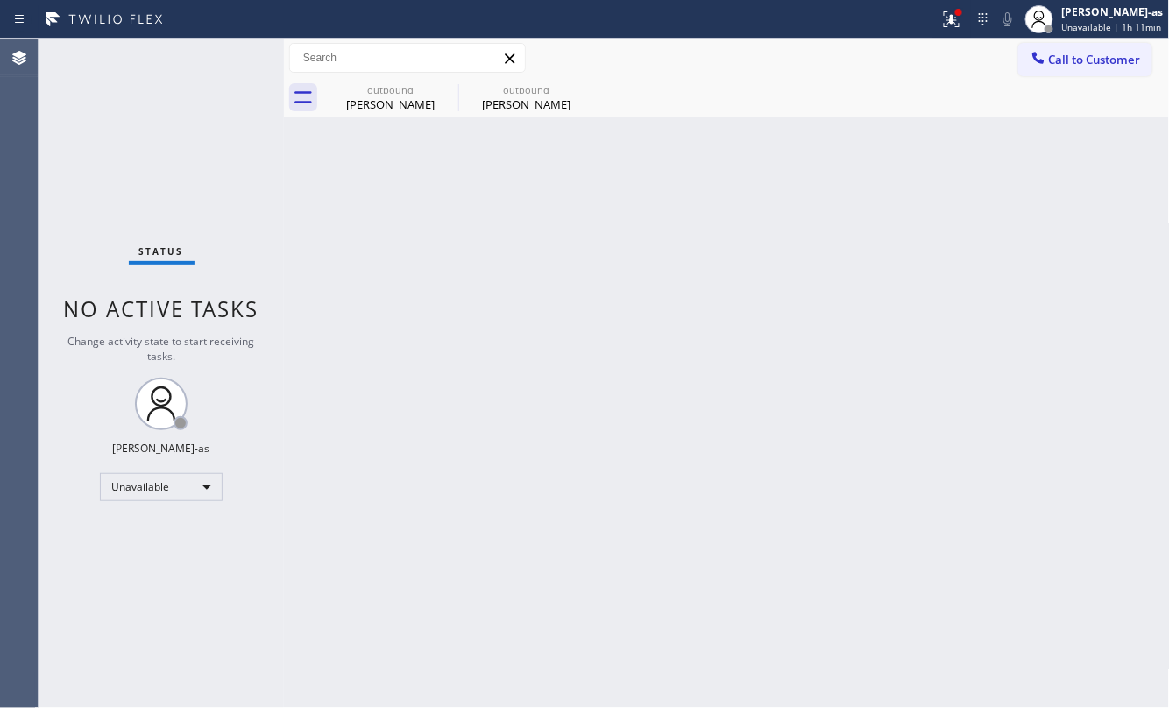
click at [1074, 40] on div "Call to Customer Outbound call Location HVAC Alliance Expert Your caller id pho…" at bounding box center [727, 58] width 886 height 39
click at [1085, 39] on div "Call to Customer Outbound call Location HVAC Alliance Expert Your caller id pho…" at bounding box center [727, 58] width 886 height 39
click at [1076, 60] on span "Call to Customer" at bounding box center [1095, 60] width 92 height 16
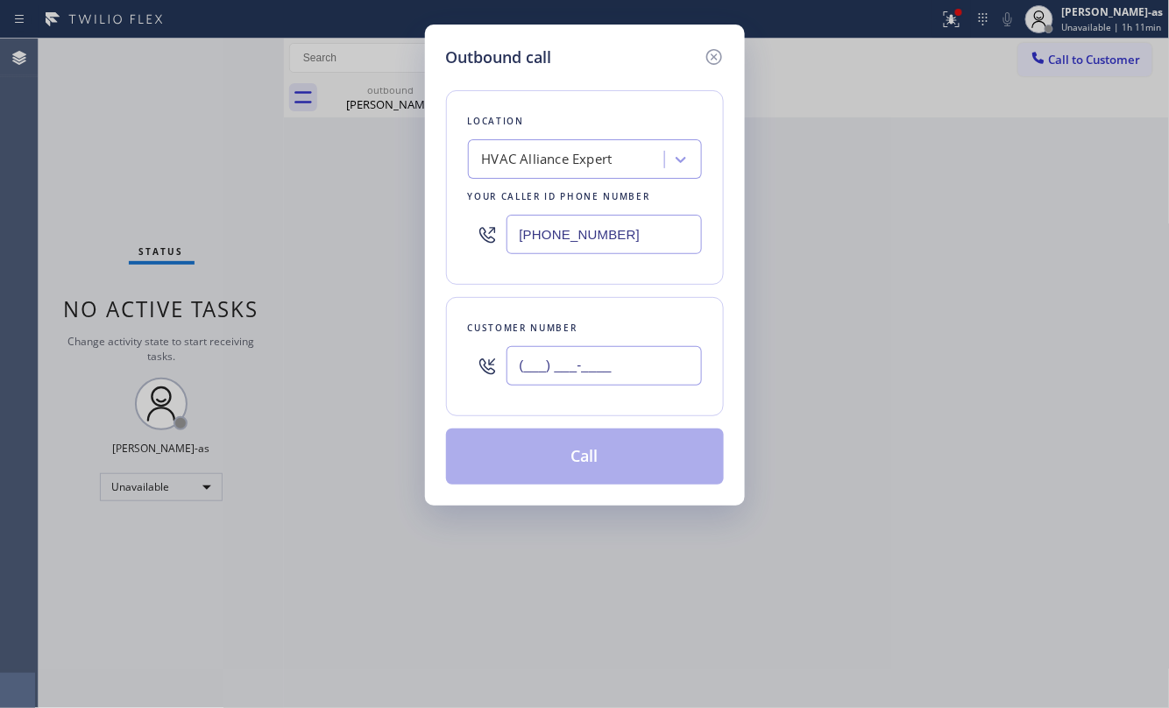
click at [631, 379] on input "(___) ___-____" at bounding box center [603, 365] width 195 height 39
paste input "561) 257-8879"
type input "[PHONE_NUMBER]"
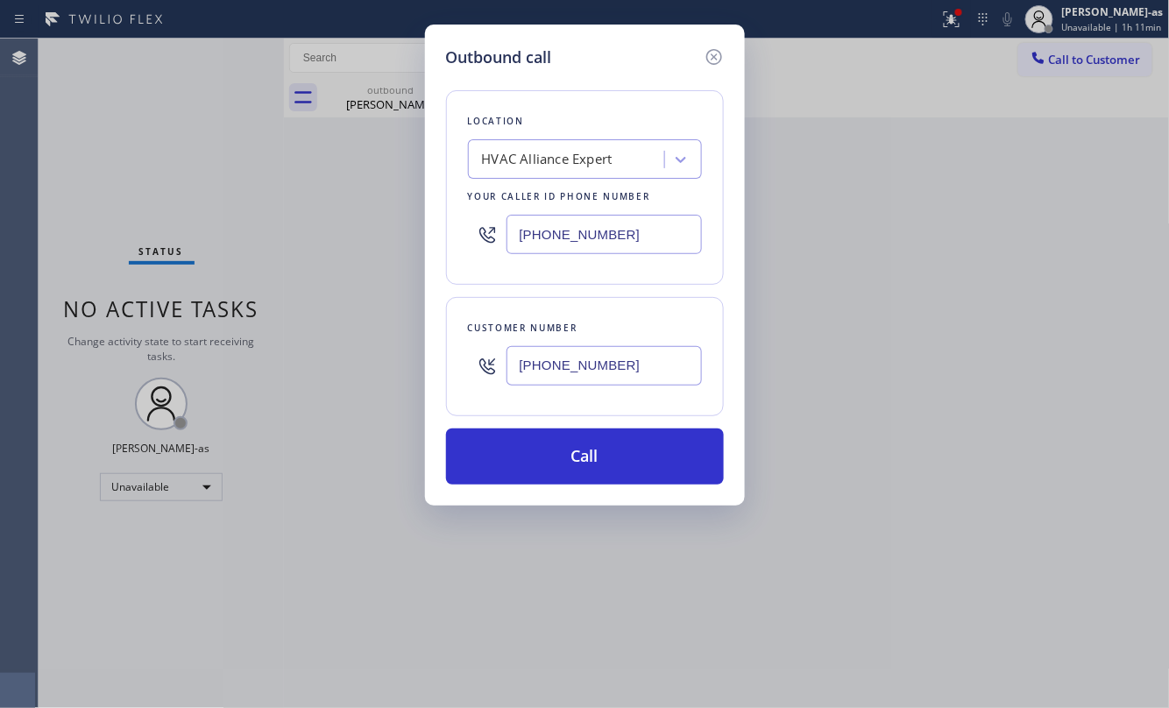
click at [605, 244] on input "[PHONE_NUMBER]" at bounding box center [603, 234] width 195 height 39
click at [605, 243] on input "[PHONE_NUMBER]" at bounding box center [603, 234] width 195 height 39
paste input "05) 204-7551"
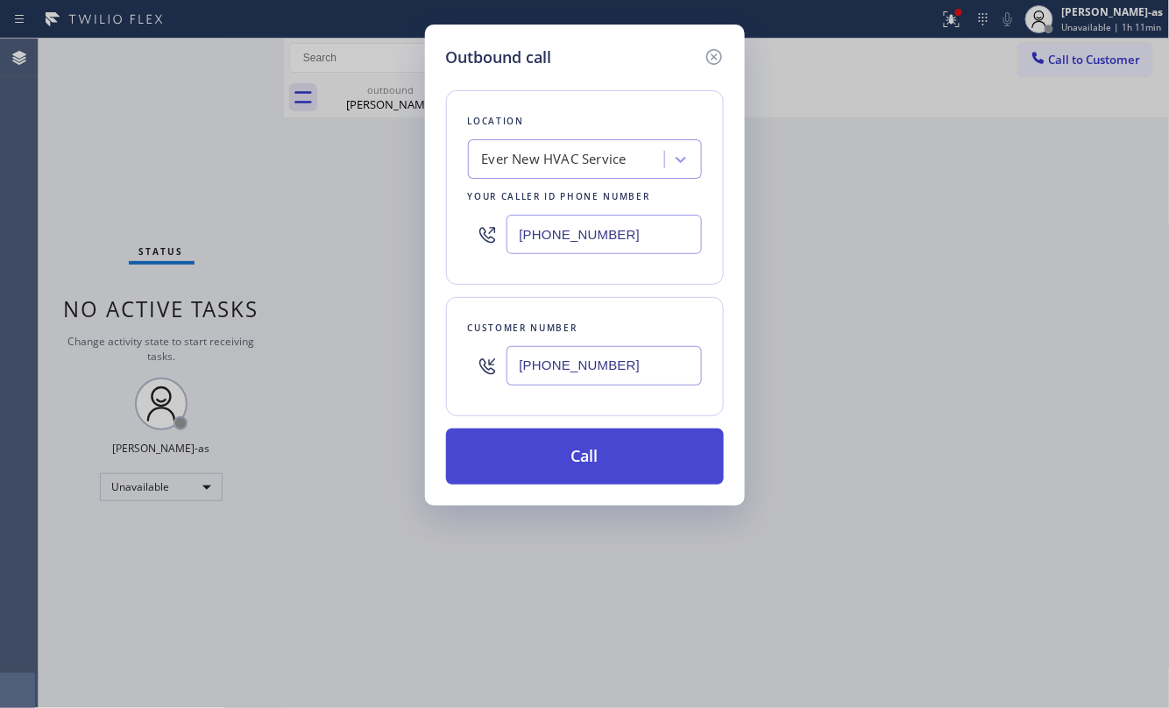
type input "[PHONE_NUMBER]"
click at [626, 453] on button "Call" at bounding box center [585, 456] width 278 height 56
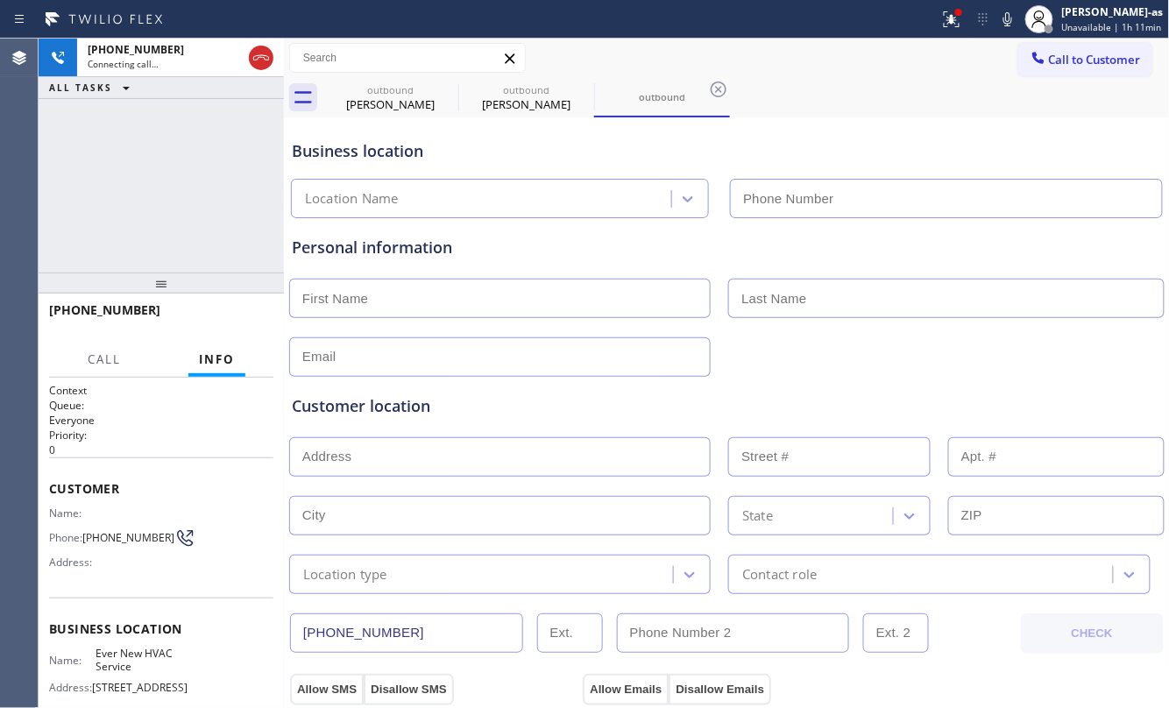
type input "[PHONE_NUMBER]"
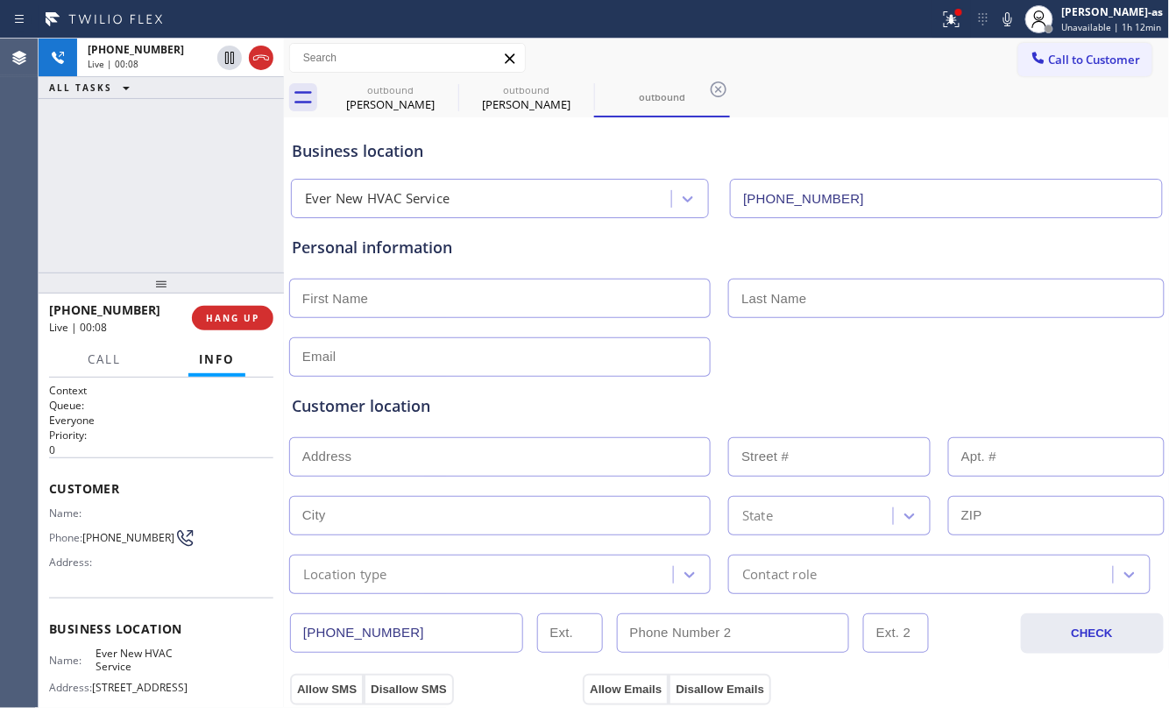
click at [189, 186] on div "[PHONE_NUMBER] Live | 00:08 ALL TASKS ALL TASKS ACTIVE TASKS TASKS IN WRAP UP" at bounding box center [161, 156] width 245 height 234
click at [243, 321] on span "HANG UP" at bounding box center [232, 318] width 53 height 12
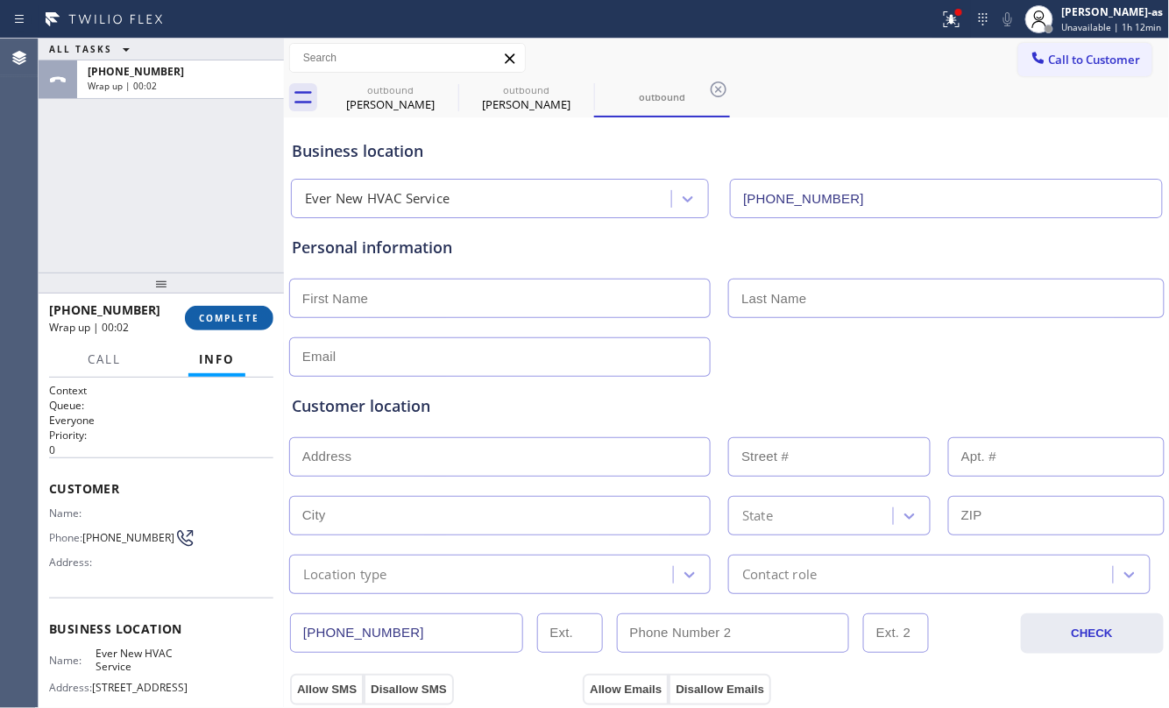
click at [214, 329] on button "COMPLETE" at bounding box center [229, 318] width 88 height 25
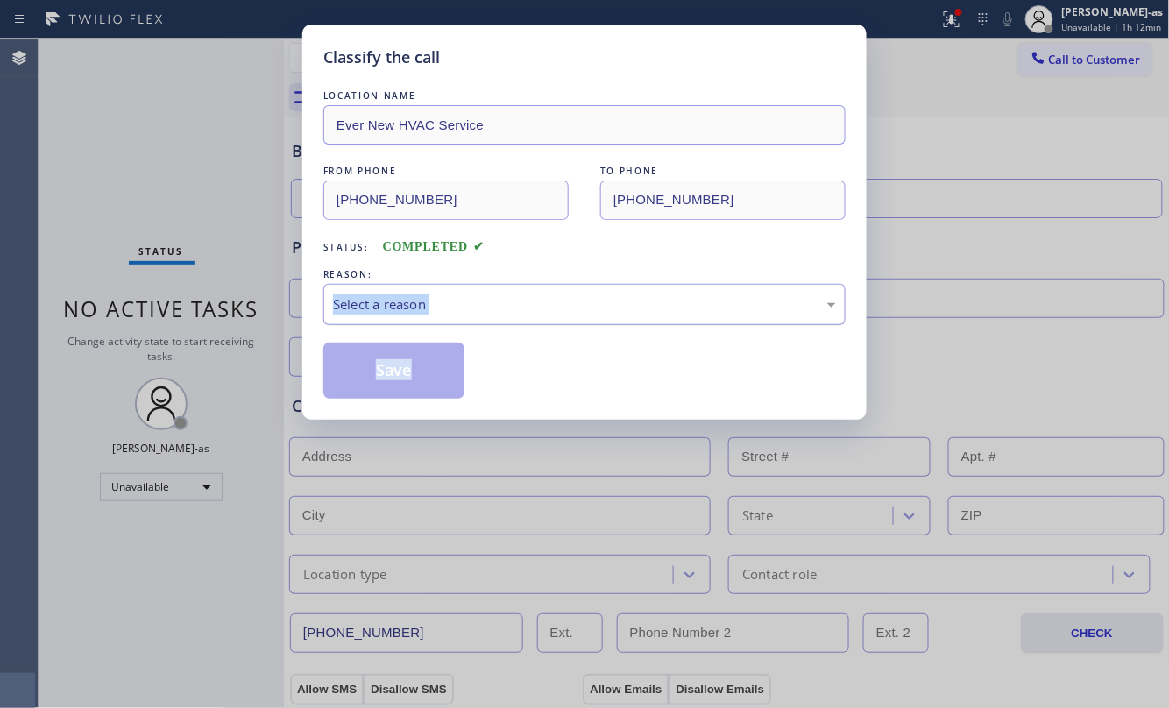
click at [503, 294] on div "Select a reason" at bounding box center [584, 304] width 503 height 20
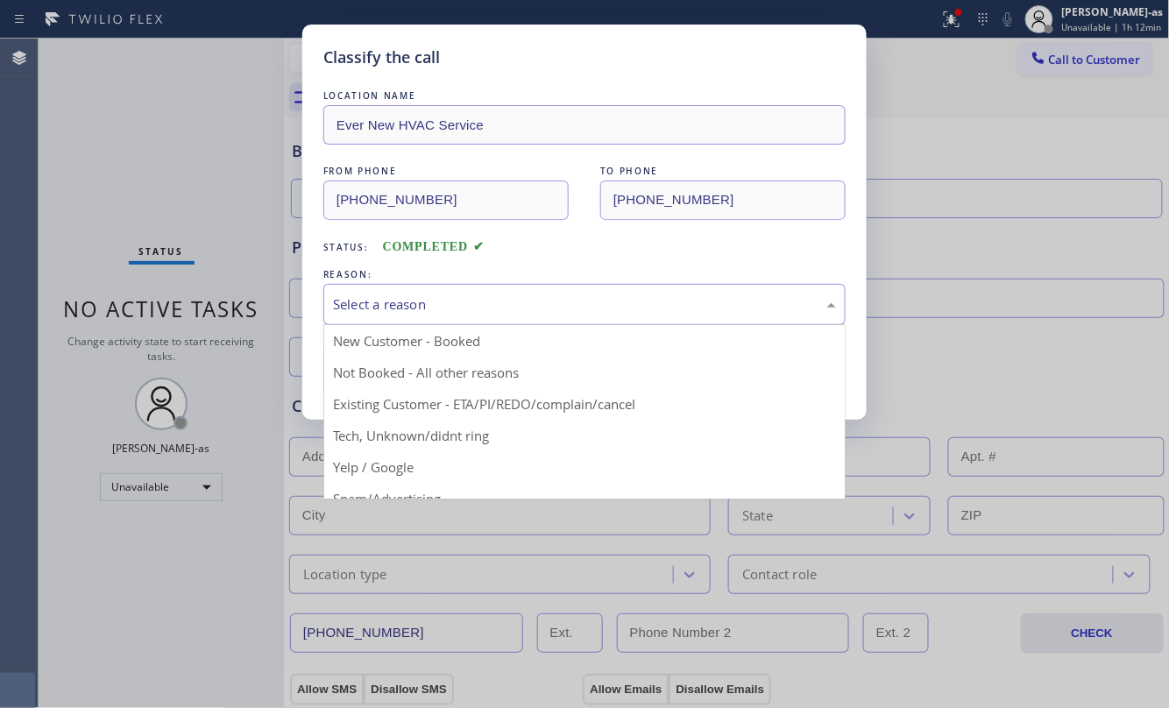
click at [675, 246] on div "Status: COMPLETED" at bounding box center [584, 243] width 522 height 28
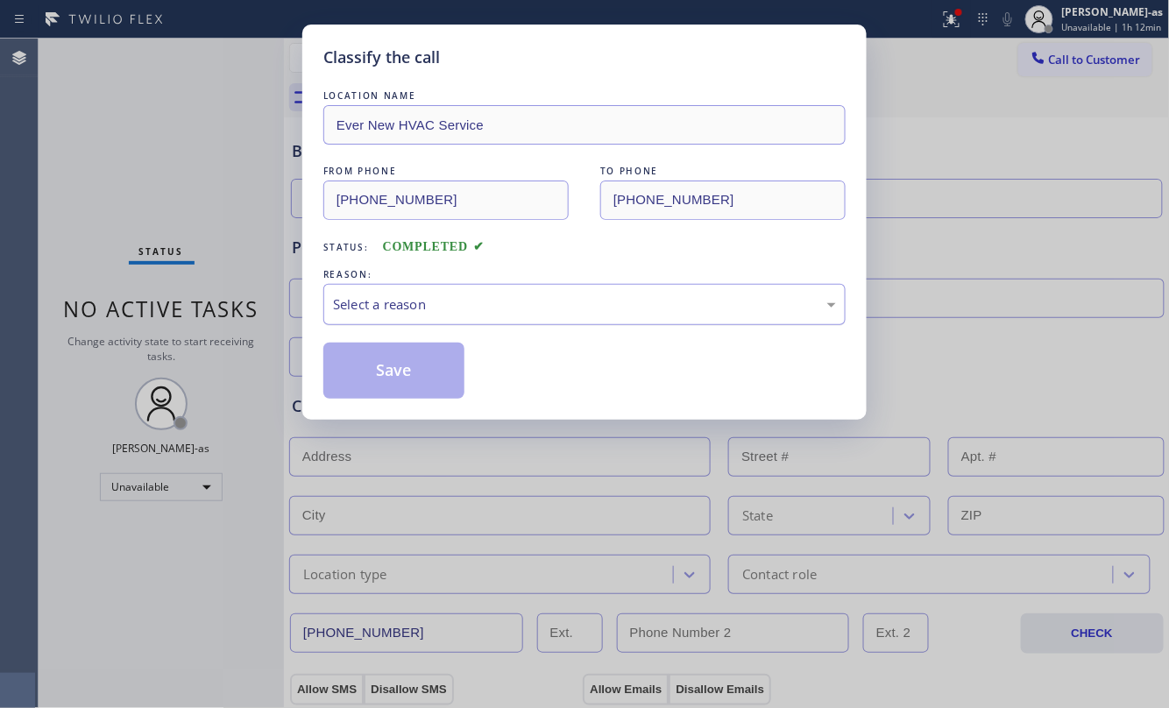
drag, startPoint x: 580, startPoint y: 313, endPoint x: 573, endPoint y: 319, distance: 9.3
click at [580, 312] on div "Select a reason" at bounding box center [584, 304] width 503 height 20
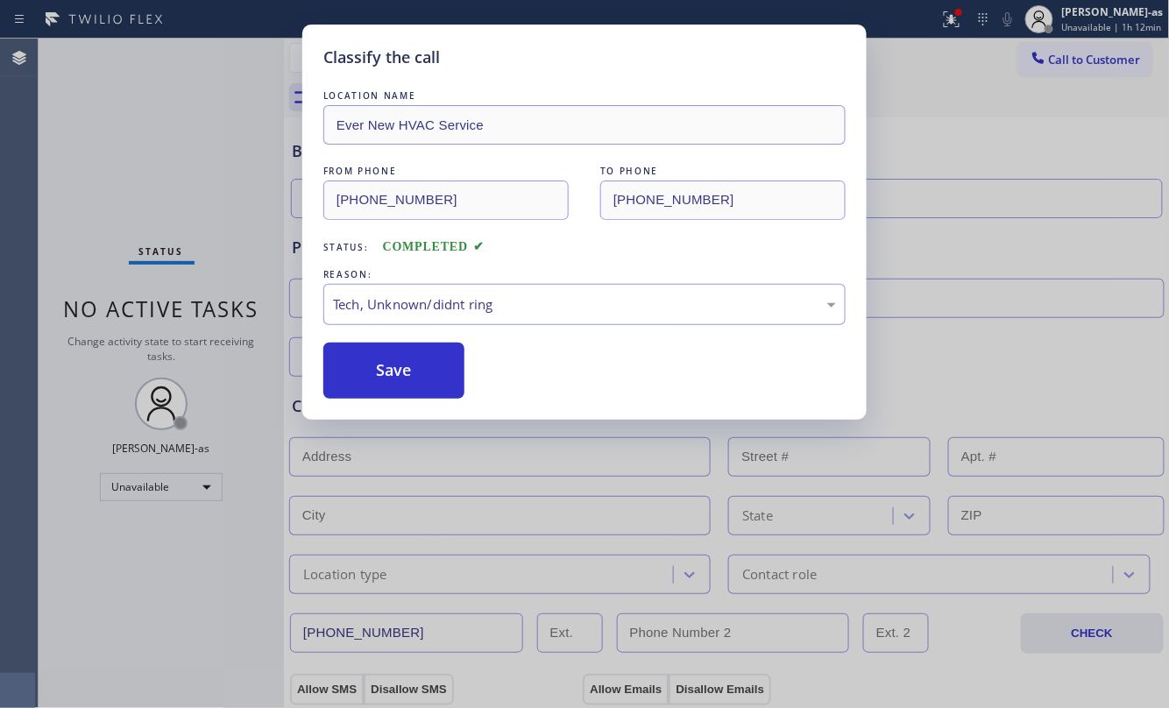
click at [396, 407] on div "Classify the call LOCATION NAME Ever New HVAC Service FROM PHONE [PHONE_NUMBER]…" at bounding box center [584, 222] width 564 height 395
drag, startPoint x: 393, startPoint y: 362, endPoint x: 1024, endPoint y: 198, distance: 651.8
click at [398, 358] on button "Save" at bounding box center [393, 371] width 141 height 56
type input "[PHONE_NUMBER]"
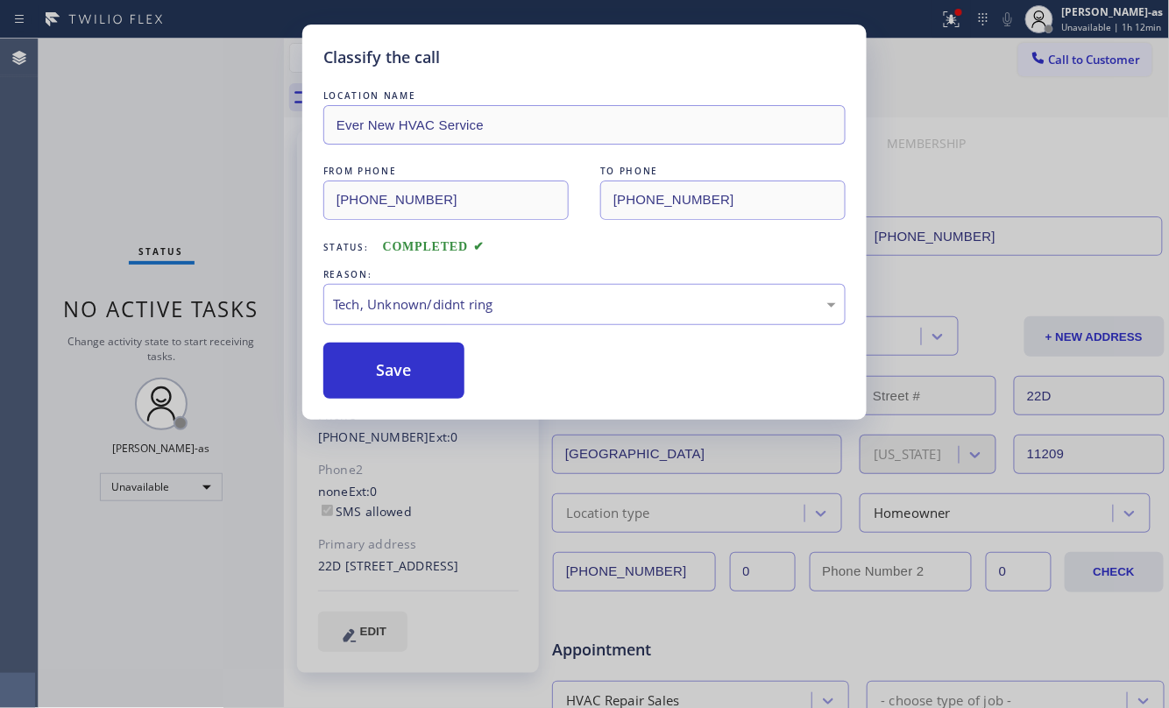
click at [1046, 54] on div "Classify the call LOCATION NAME Ever New HVAC Service FROM PHONE [PHONE_NUMBER]…" at bounding box center [584, 354] width 1169 height 708
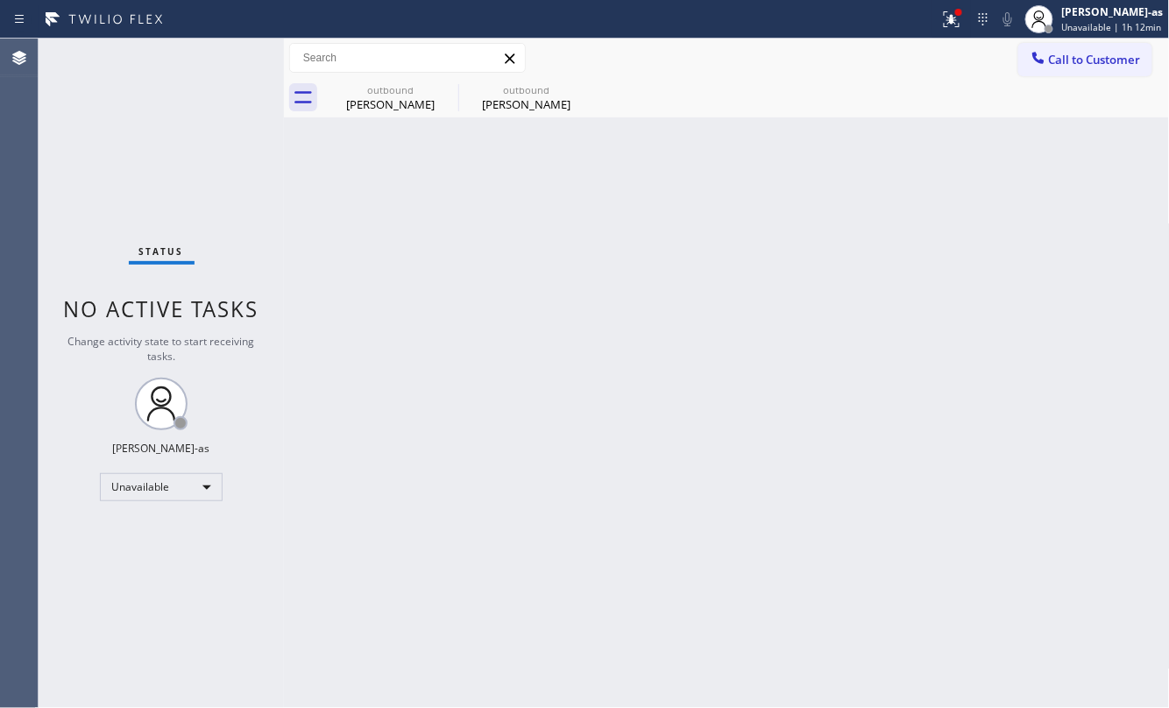
click at [1043, 60] on icon at bounding box center [1037, 57] width 11 height 11
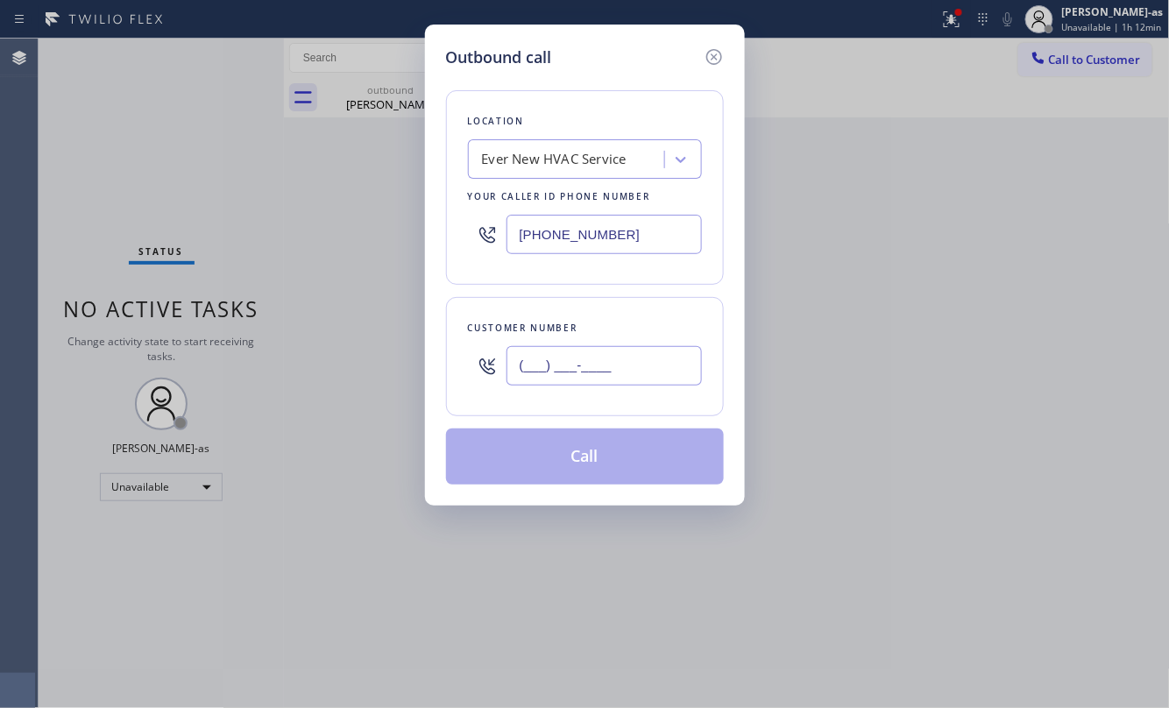
click at [591, 347] on input "(___) ___-____" at bounding box center [603, 365] width 195 height 39
paste input "561"
click at [634, 376] on input "(___) ___-_561" at bounding box center [603, 365] width 195 height 39
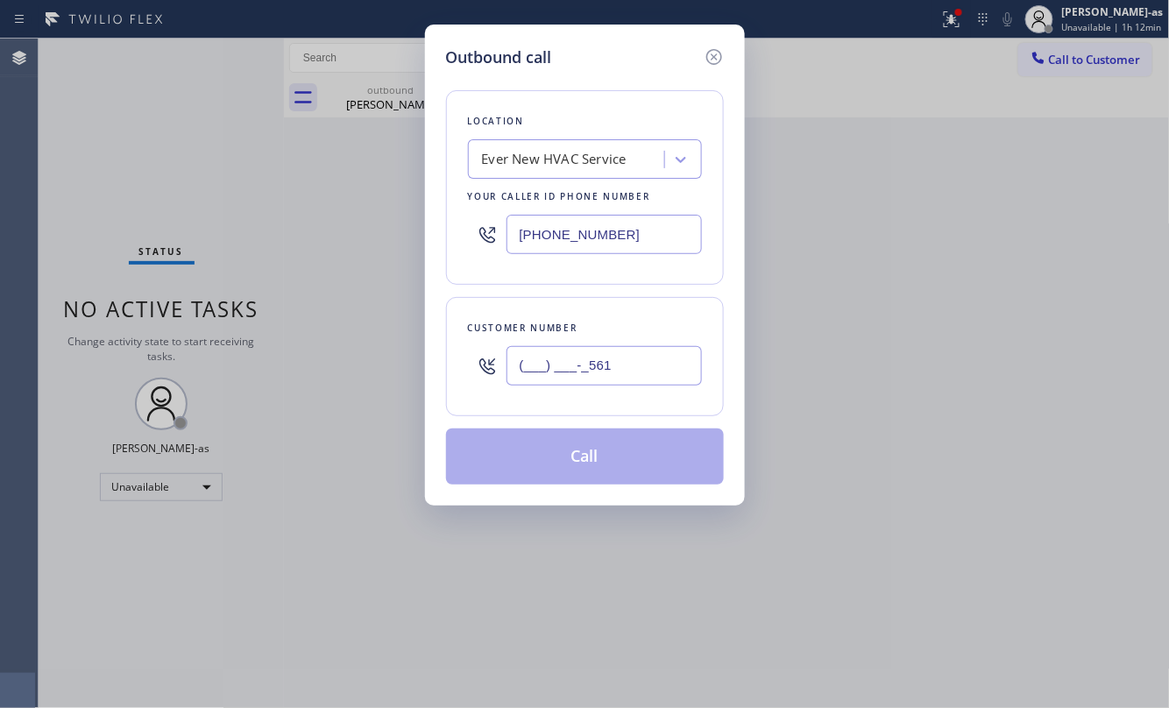
click at [634, 376] on input "(___) ___-_561" at bounding box center [603, 365] width 195 height 39
paste input "561) 257-8879"
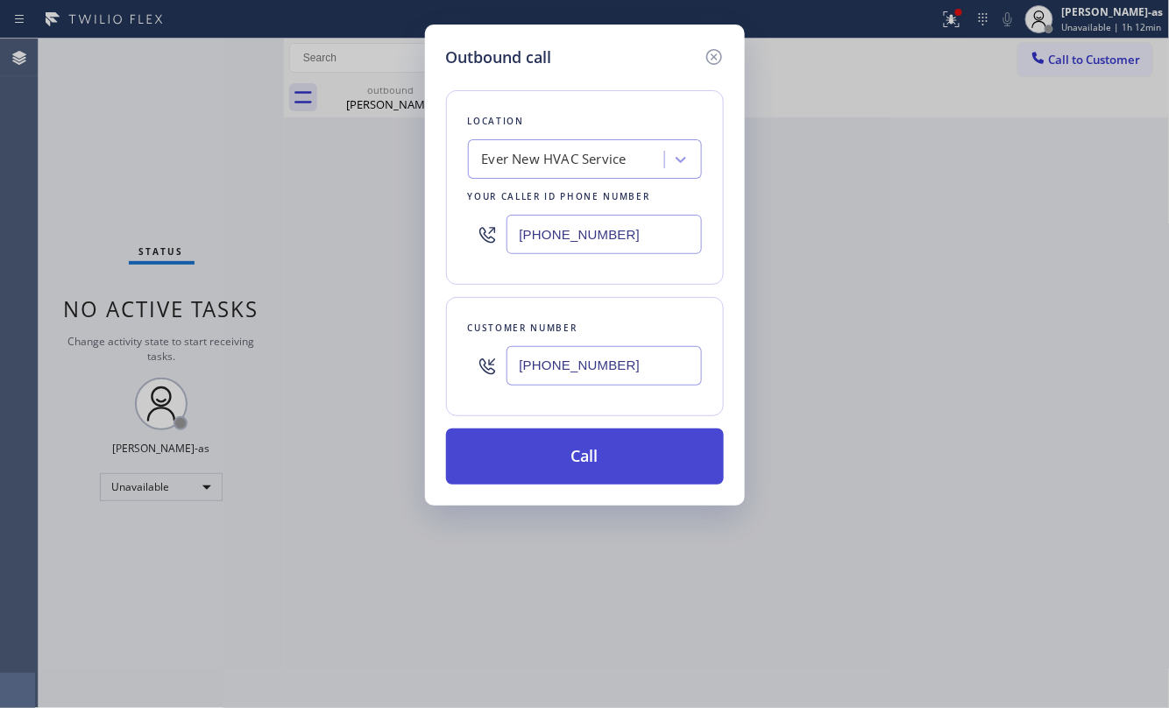
type input "[PHONE_NUMBER]"
click at [624, 471] on button "Call" at bounding box center [585, 456] width 278 height 56
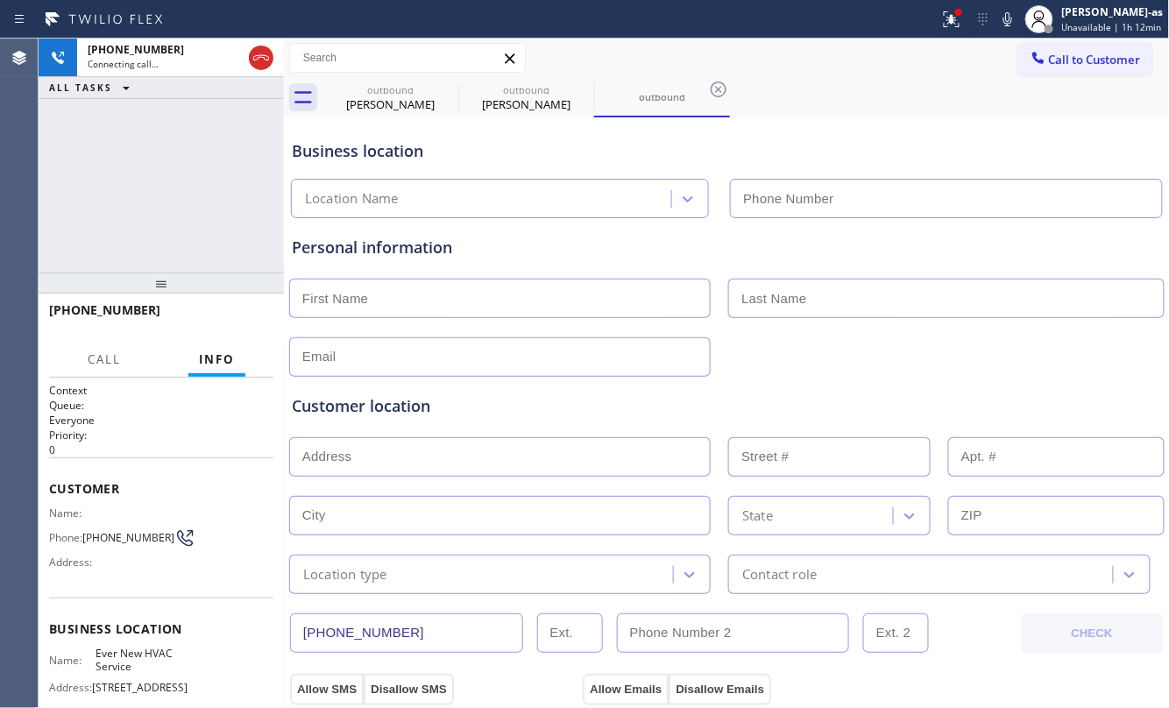
type input "[PHONE_NUMBER]"
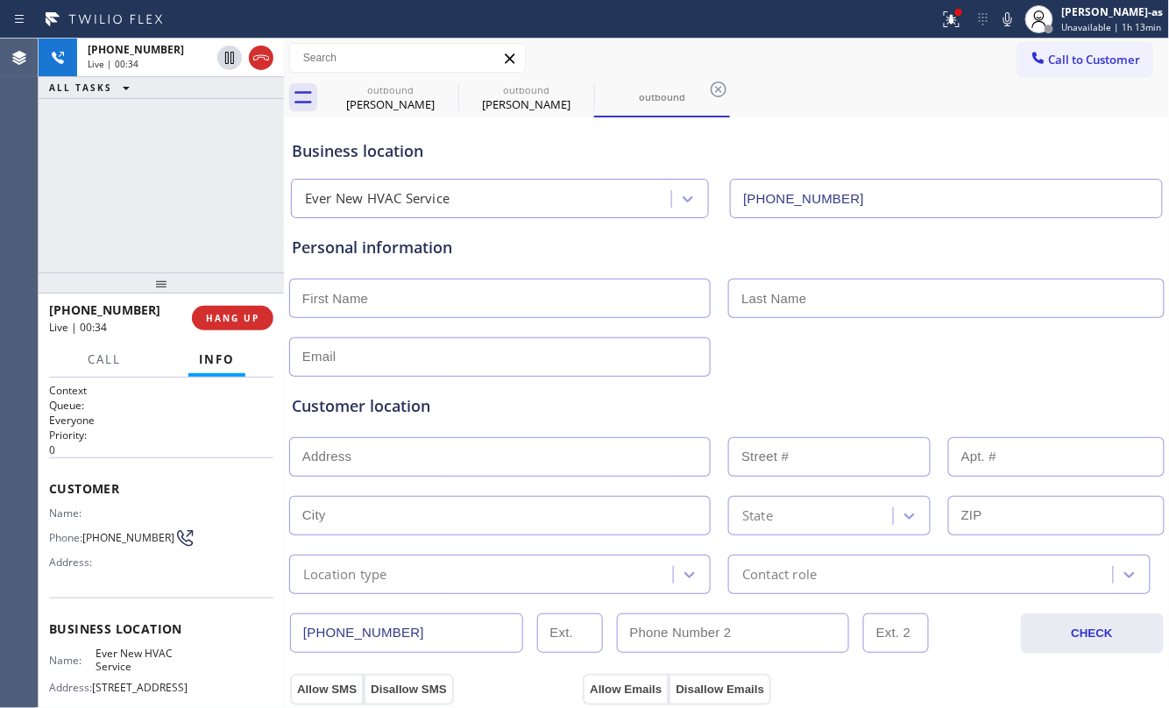
click at [233, 296] on div "[PHONE_NUMBER] Live | 00:34 ALL TASKS ALL TASKS ACTIVE TASKS TASKS IN WRAP UP […" at bounding box center [161, 373] width 245 height 669
click at [233, 309] on button "HANG UP" at bounding box center [232, 316] width 81 height 25
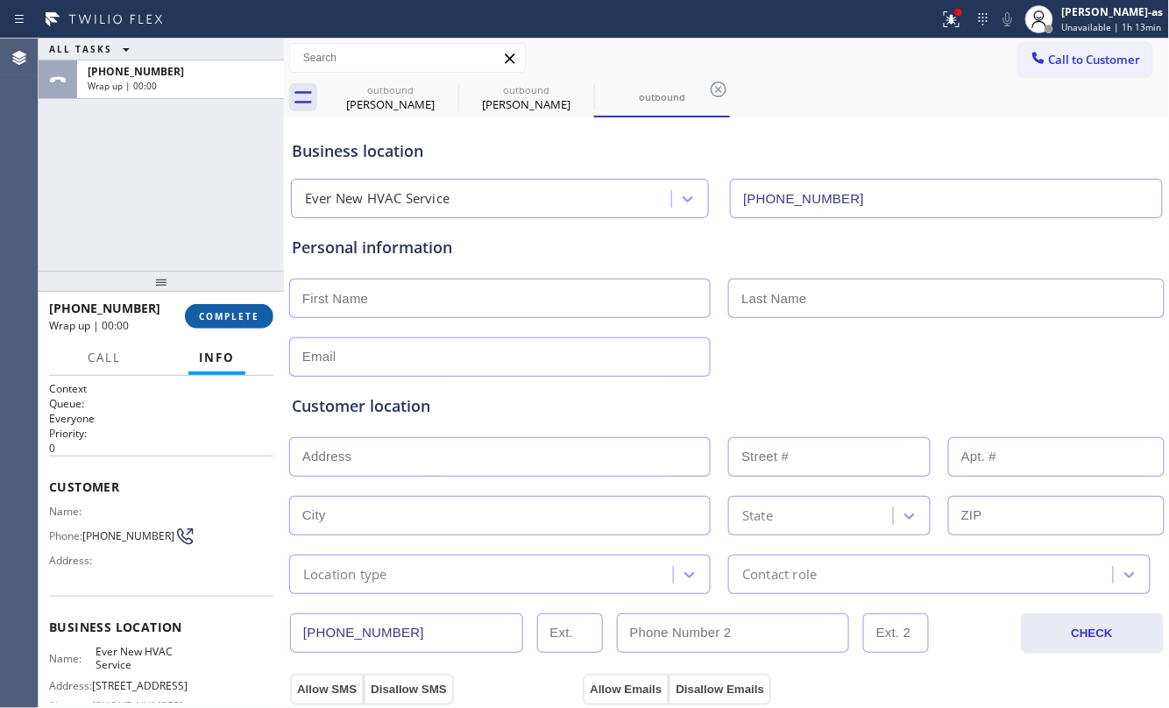
click at [233, 305] on button "COMPLETE" at bounding box center [229, 316] width 88 height 25
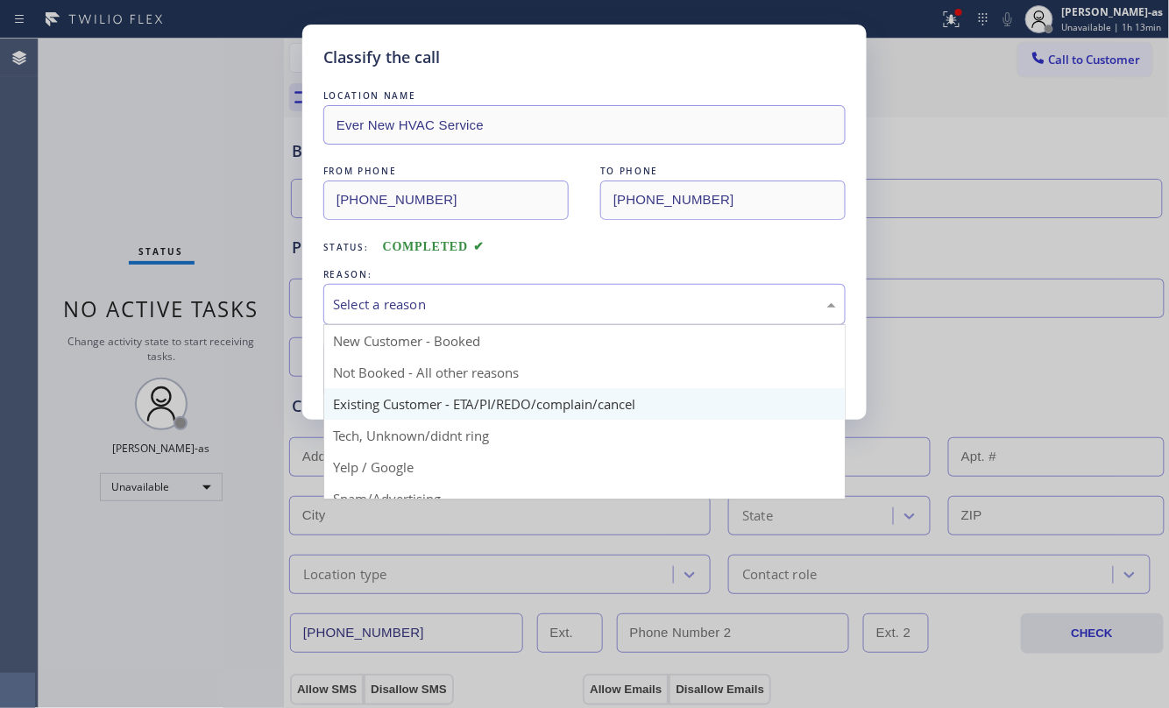
drag, startPoint x: 421, startPoint y: 301, endPoint x: 459, endPoint y: 403, distance: 108.4
click at [428, 298] on div "Select a reason" at bounding box center [584, 304] width 503 height 20
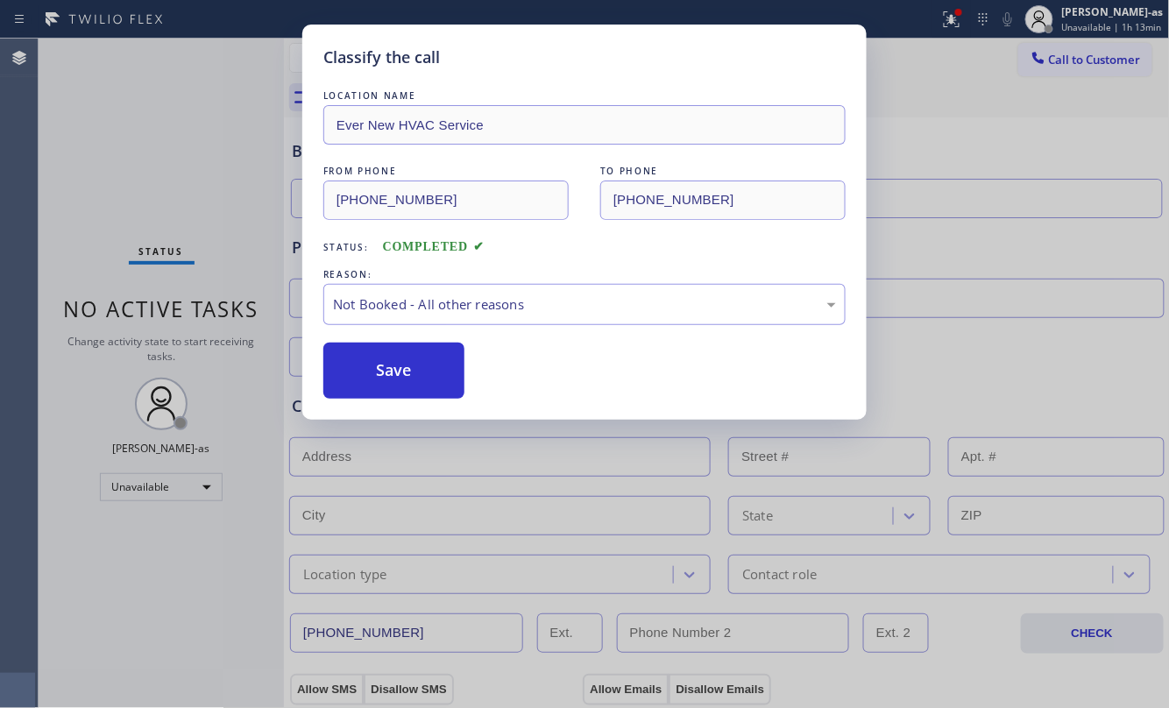
drag, startPoint x: 454, startPoint y: 327, endPoint x: 470, endPoint y: 342, distance: 21.7
click at [456, 324] on div "LOCATION NAME Ever New HVAC Service FROM PHONE [PHONE_NUMBER] TO PHONE [PHONE_N…" at bounding box center [584, 243] width 522 height 312
click at [534, 288] on div "Not Booked - All other reasons" at bounding box center [584, 304] width 522 height 41
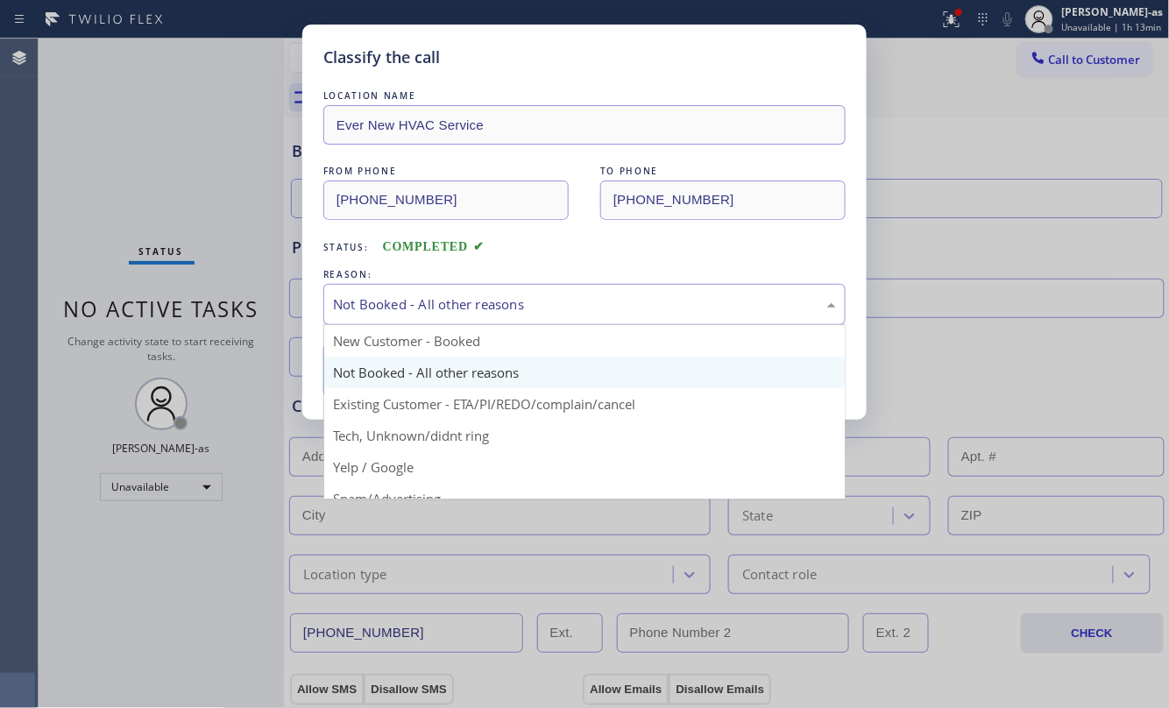
click at [589, 261] on div "LOCATION NAME Ever New HVAC Service FROM PHONE [PHONE_NUMBER] TO PHONE [PHONE_N…" at bounding box center [584, 243] width 522 height 312
click at [586, 300] on div "Not Booked - All other reasons" at bounding box center [584, 304] width 503 height 20
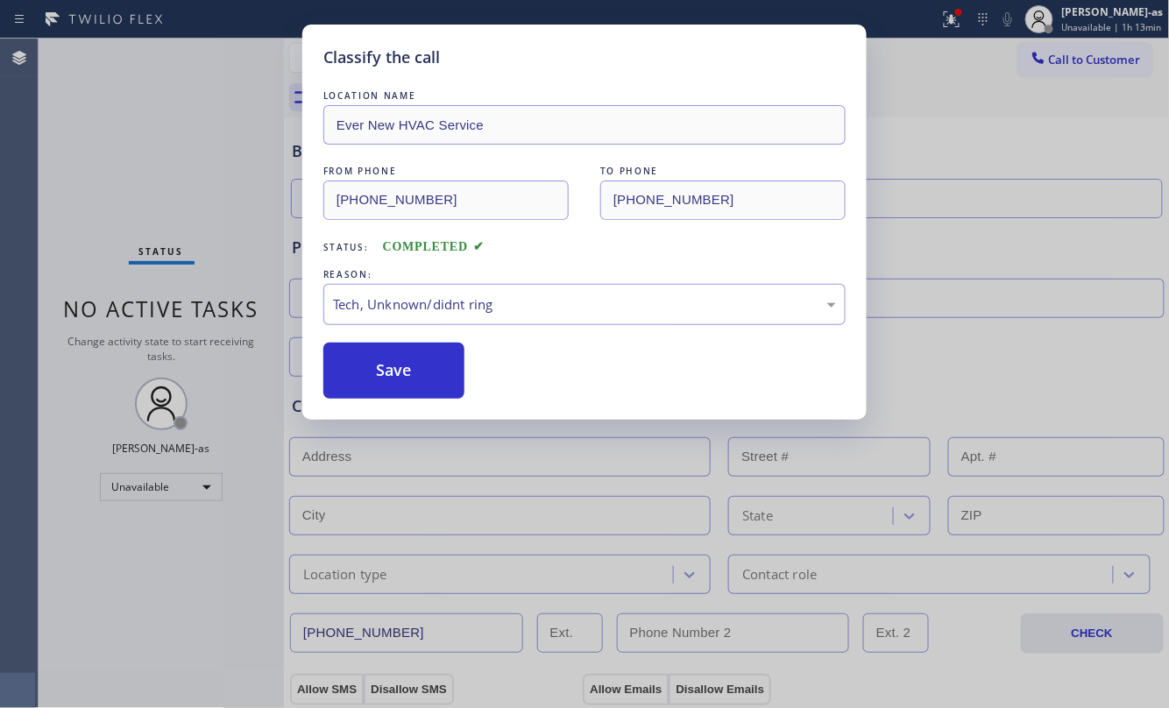
click at [400, 363] on button "Save" at bounding box center [393, 371] width 141 height 56
type input "[PHONE_NUMBER]"
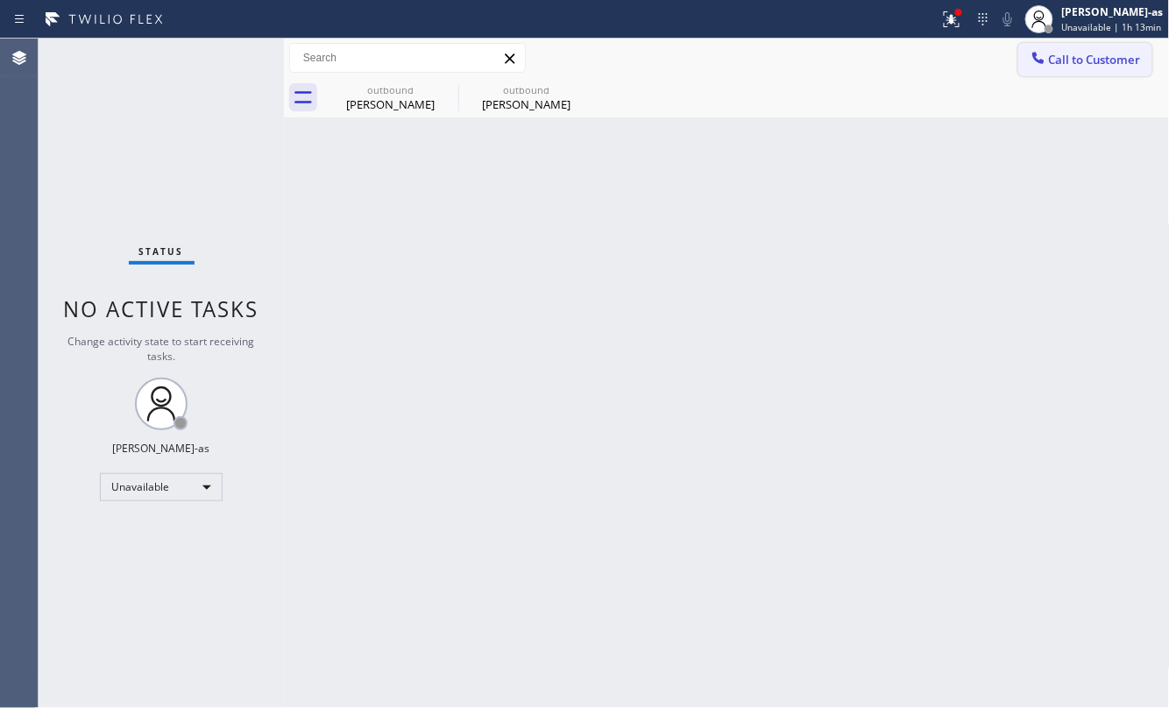
click at [1064, 67] on button "Call to Customer" at bounding box center [1085, 59] width 134 height 33
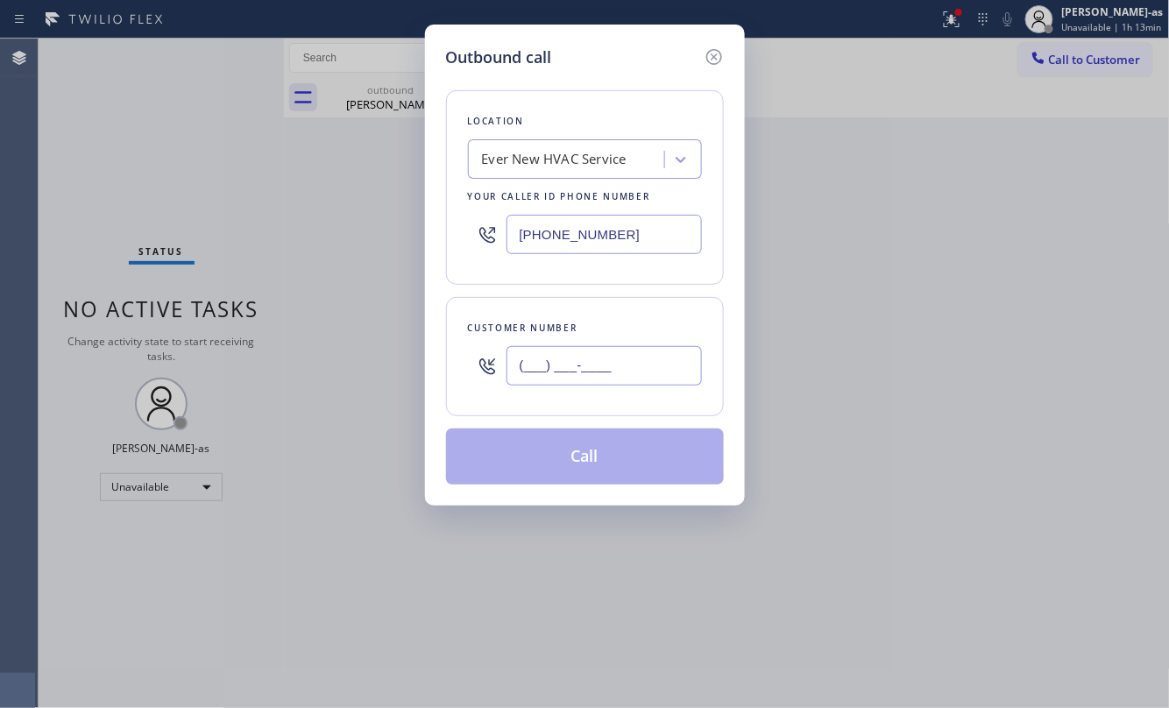
click at [590, 386] on input "(___) ___-____" at bounding box center [603, 365] width 195 height 39
paste input "917) 346-6837"
type input "[PHONE_NUMBER]"
click at [554, 180] on div "Location Ever New HVAC Service Your caller id phone number [PHONE_NUMBER]" at bounding box center [585, 187] width 278 height 195
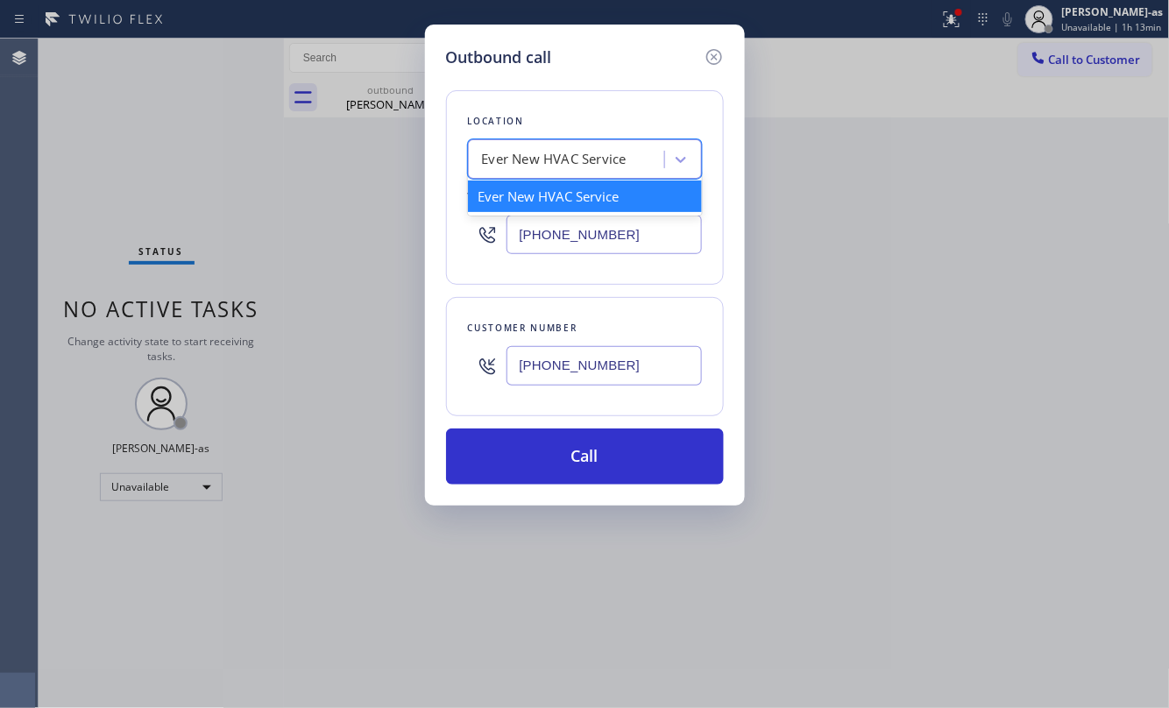
click at [558, 163] on div "Ever New HVAC Service" at bounding box center [554, 160] width 145 height 20
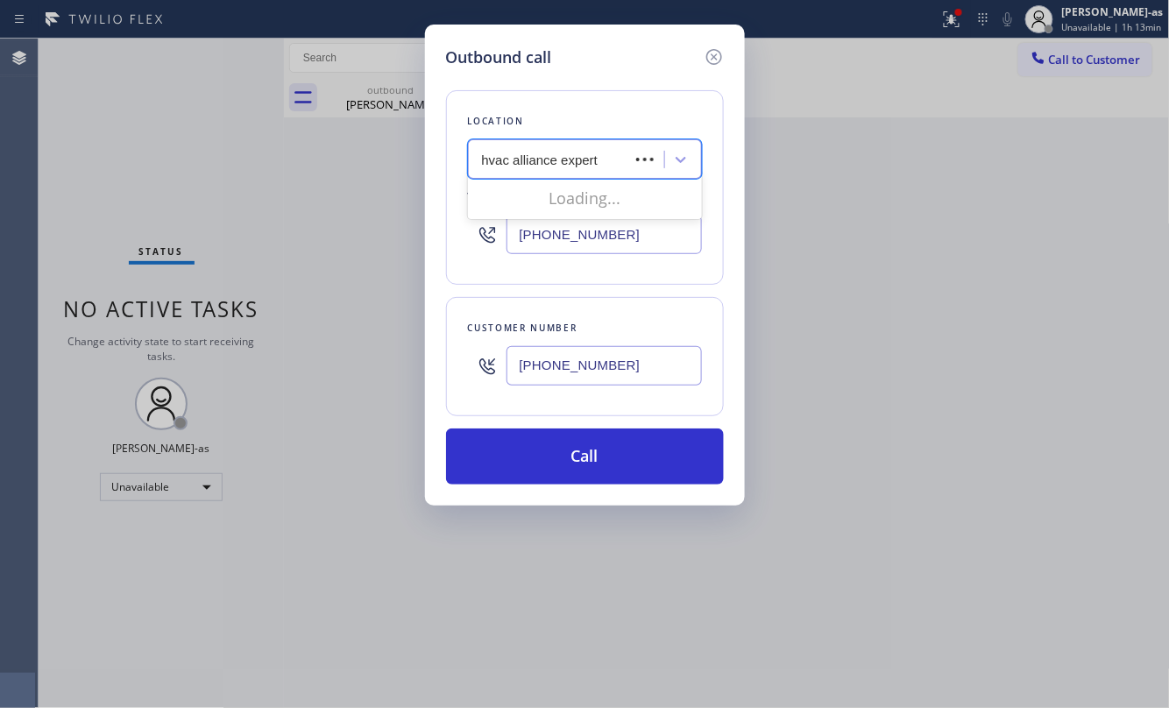
type input "hvac alliance experts"
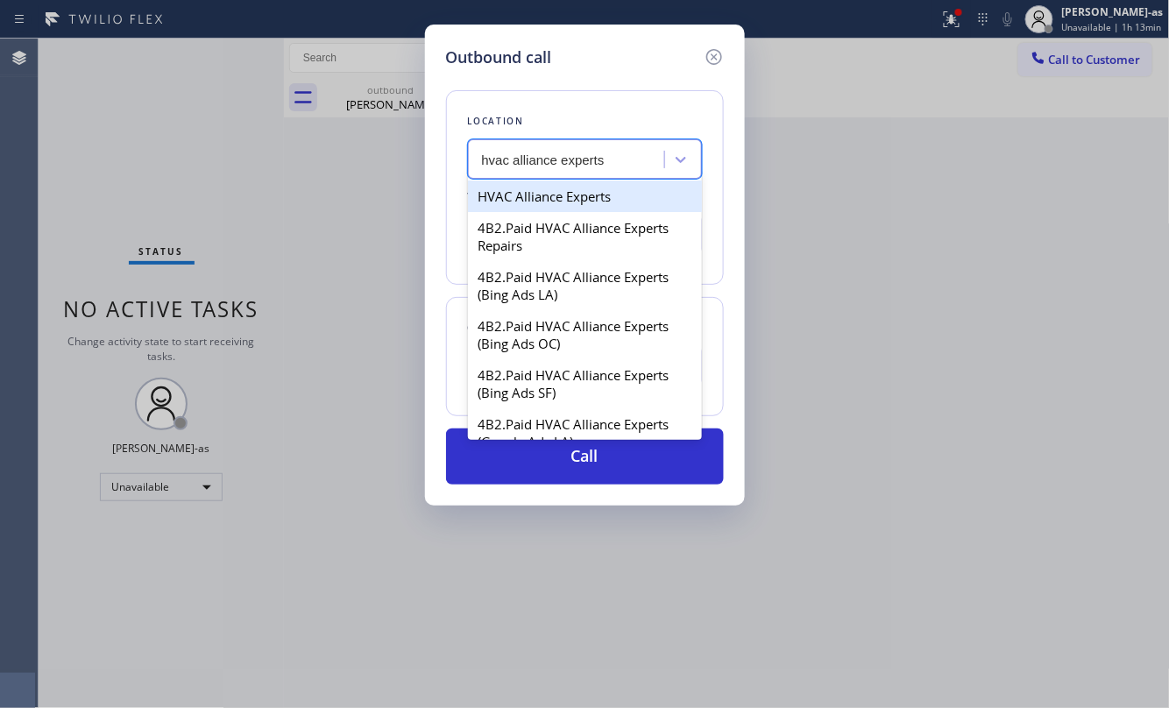
click at [543, 198] on div "HVAC Alliance Experts" at bounding box center [585, 196] width 234 height 32
type input "[PHONE_NUMBER]"
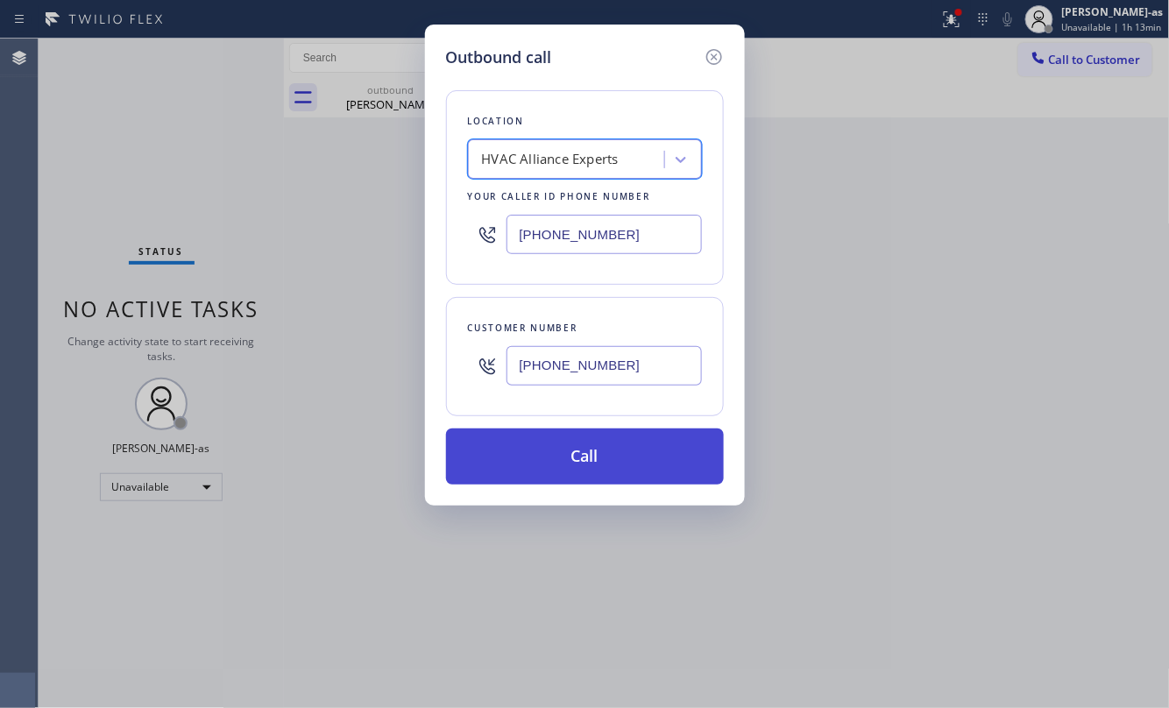
click at [624, 442] on button "Call" at bounding box center [585, 456] width 278 height 56
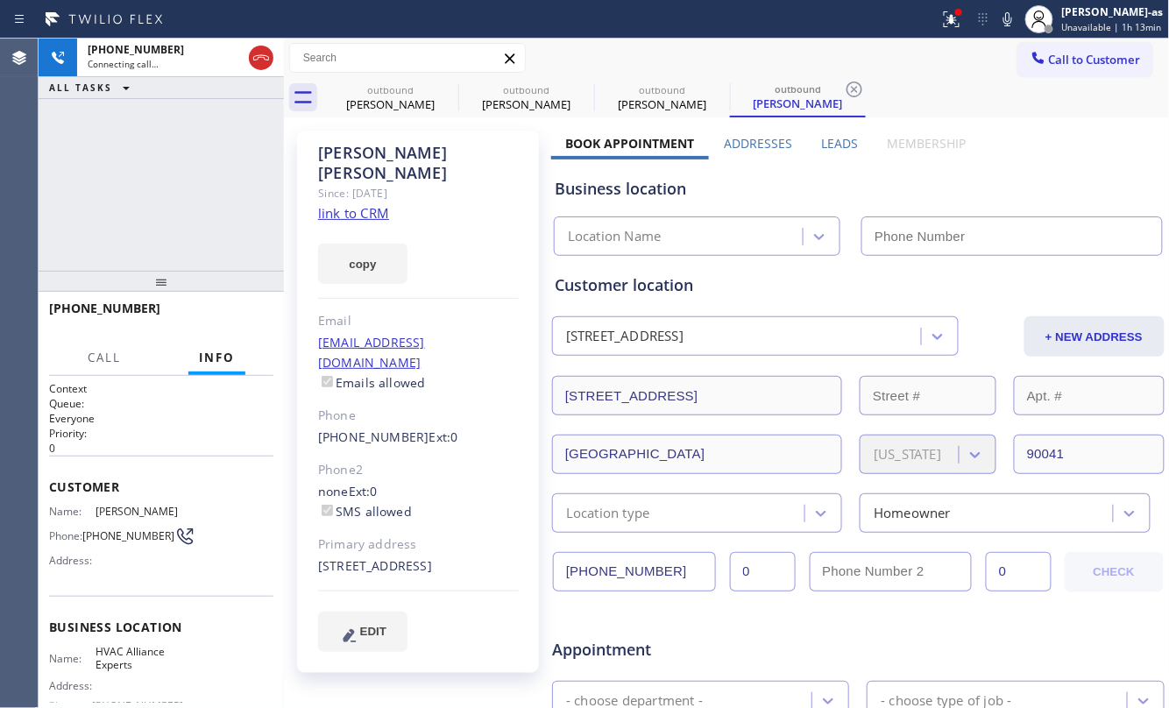
click at [375, 223] on div "copy" at bounding box center [418, 253] width 201 height 60
click at [369, 204] on link "link to CRM" at bounding box center [353, 213] width 71 height 18
type input "[PHONE_NUMBER]"
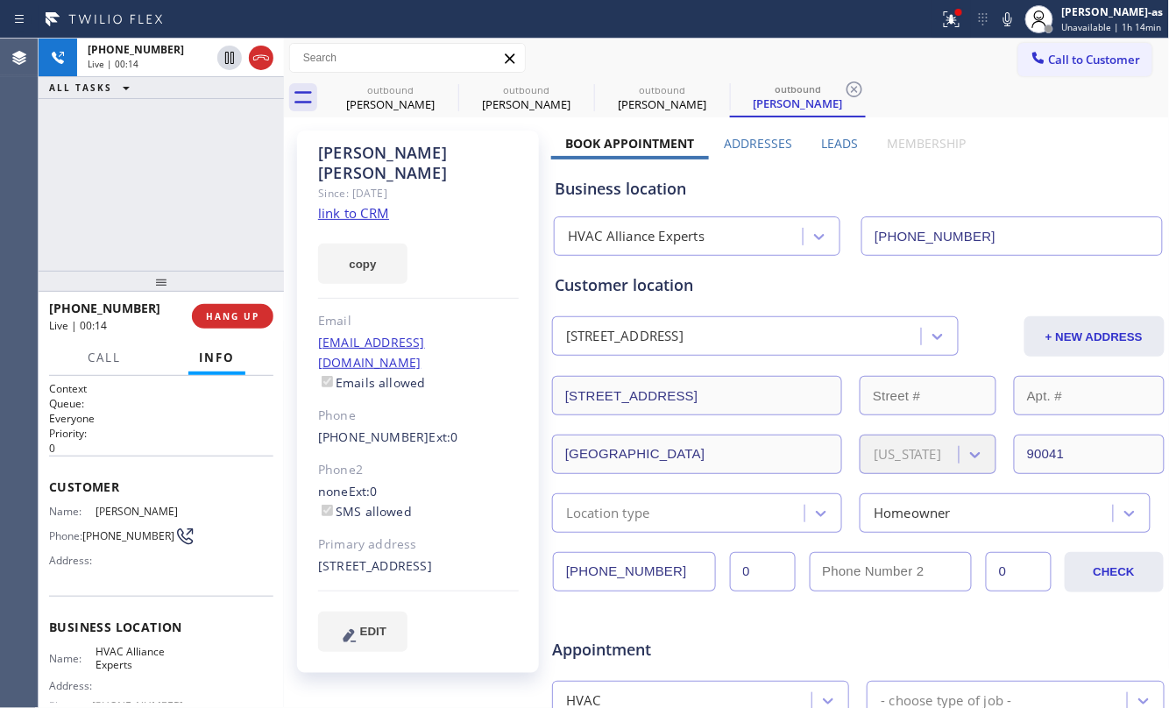
drag, startPoint x: 250, startPoint y: 50, endPoint x: 222, endPoint y: 158, distance: 111.4
click at [252, 50] on div at bounding box center [261, 57] width 25 height 21
click at [201, 229] on div "[PHONE_NUMBER] Live | 00:15 ALL TASKS ALL TASKS ACTIVE TASKS TASKS IN WRAP UP" at bounding box center [161, 155] width 245 height 232
click at [211, 313] on span "HANG UP" at bounding box center [232, 316] width 53 height 12
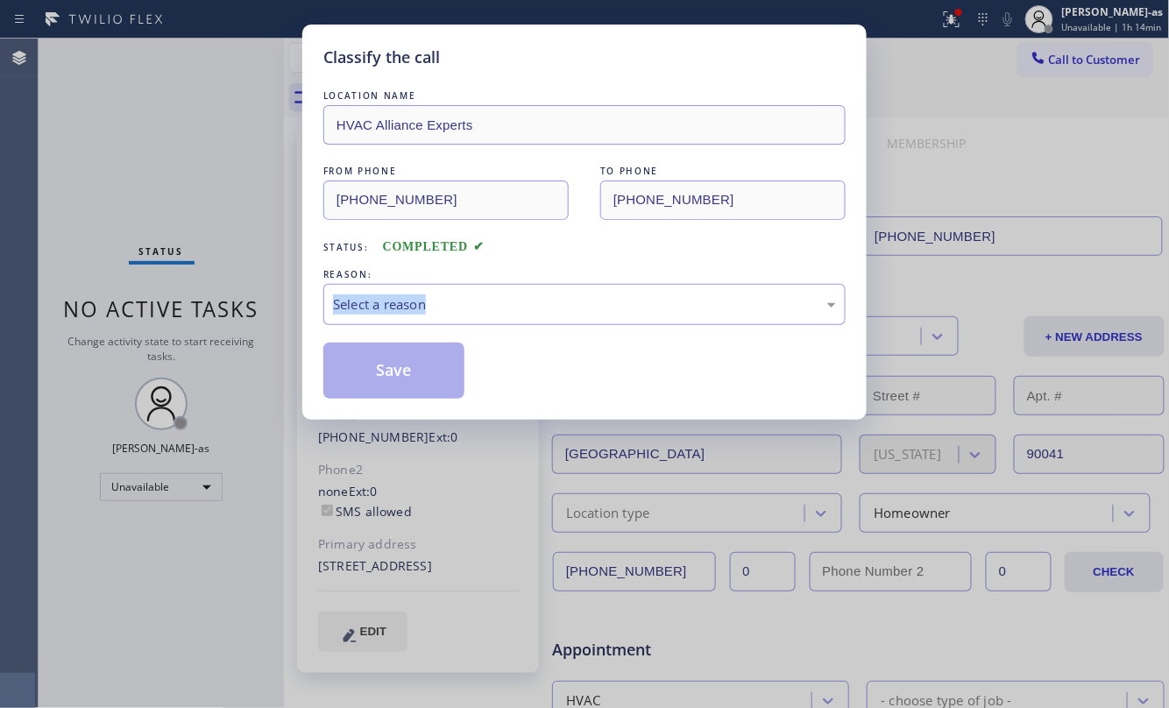
click at [212, 307] on div "Classify the call LOCATION NAME HVAC Alliance Experts FROM PHONE [PHONE_NUMBER]…" at bounding box center [584, 354] width 1169 height 708
click at [438, 300] on div "Select a reason" at bounding box center [584, 304] width 503 height 20
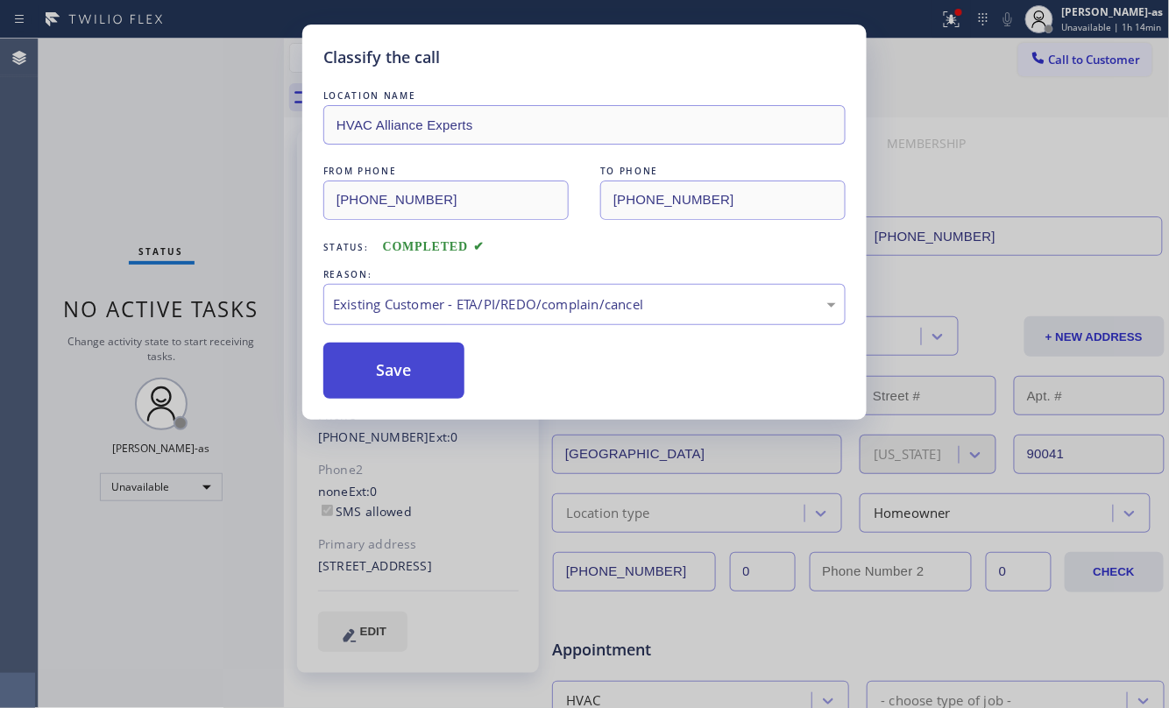
click at [398, 369] on button "Save" at bounding box center [393, 371] width 141 height 56
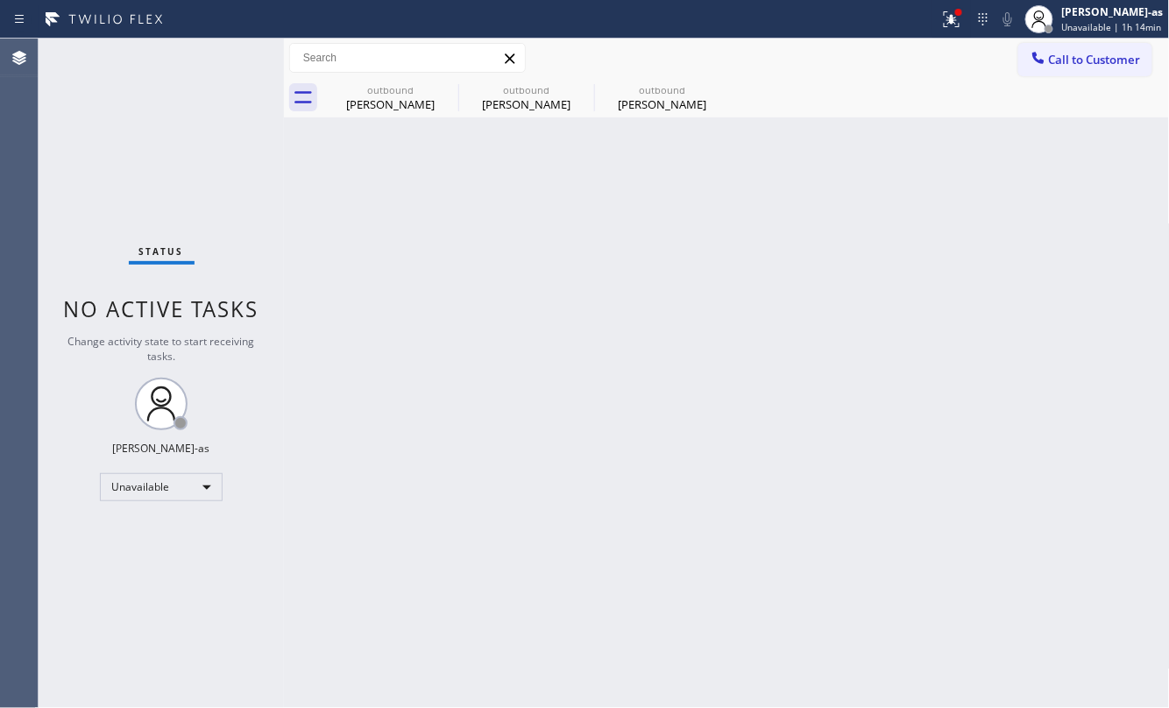
click at [1080, 60] on span "Call to Customer" at bounding box center [1095, 60] width 92 height 16
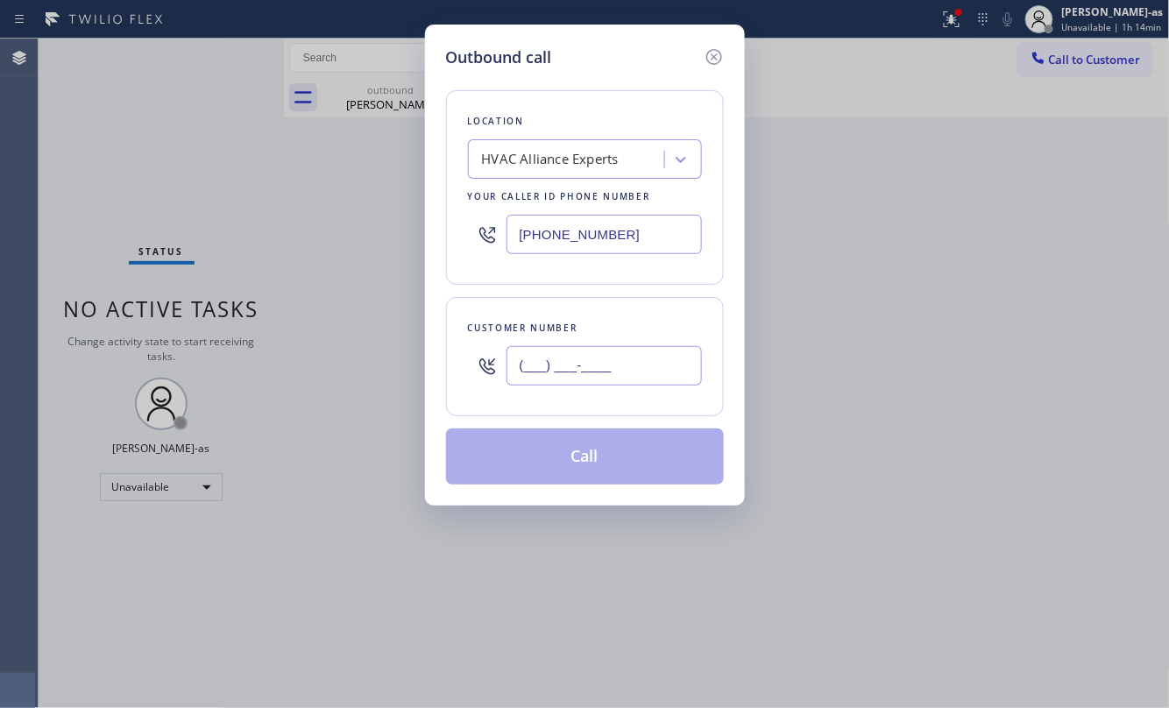
click at [576, 371] on input "(___) ___-____" at bounding box center [603, 365] width 195 height 39
paste input "310) 968-9836"
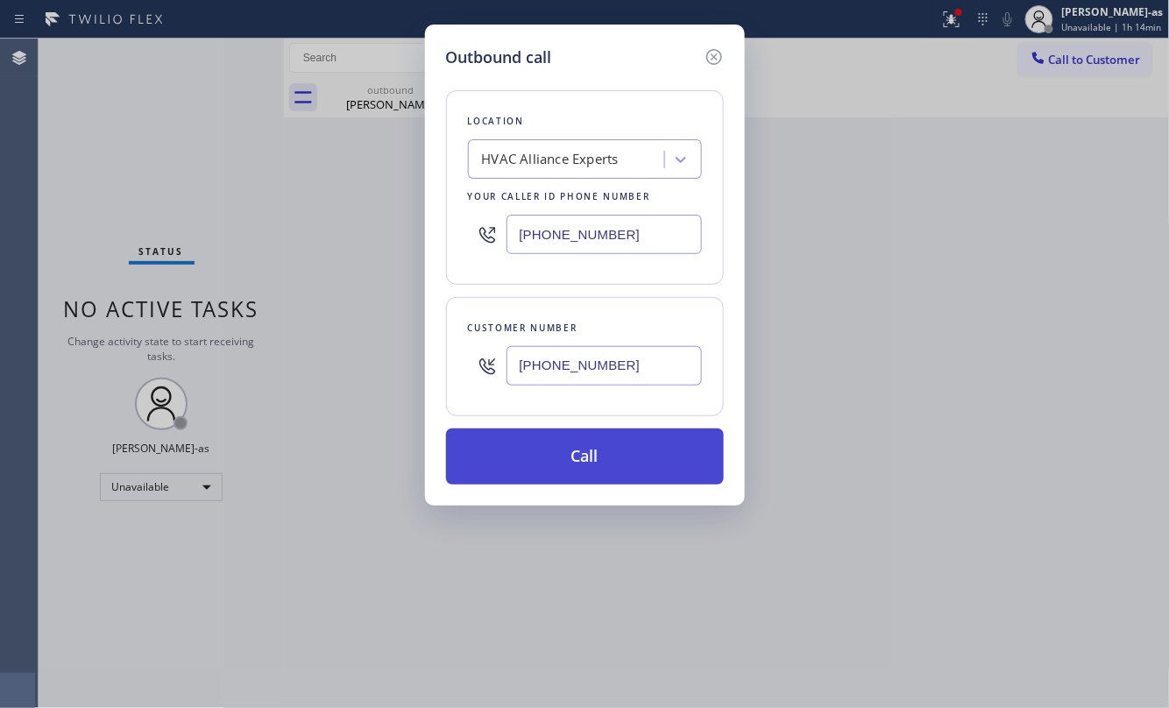
type input "[PHONE_NUMBER]"
click at [587, 460] on button "Call" at bounding box center [585, 456] width 278 height 56
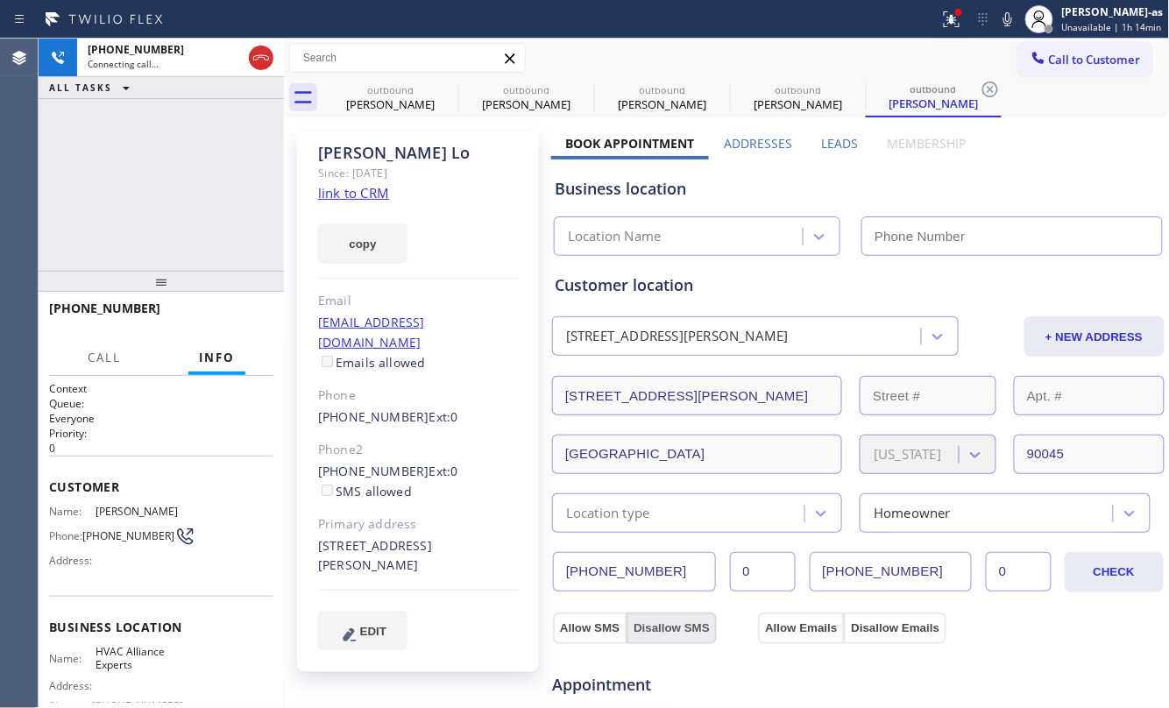
type input "[PHONE_NUMBER]"
click at [163, 250] on div "[PHONE_NUMBER] Live | 00:07 ALL TASKS ALL TASKS ACTIVE TASKS TASKS IN WRAP UP" at bounding box center [161, 155] width 245 height 232
click at [342, 197] on link "link to CRM" at bounding box center [353, 193] width 71 height 18
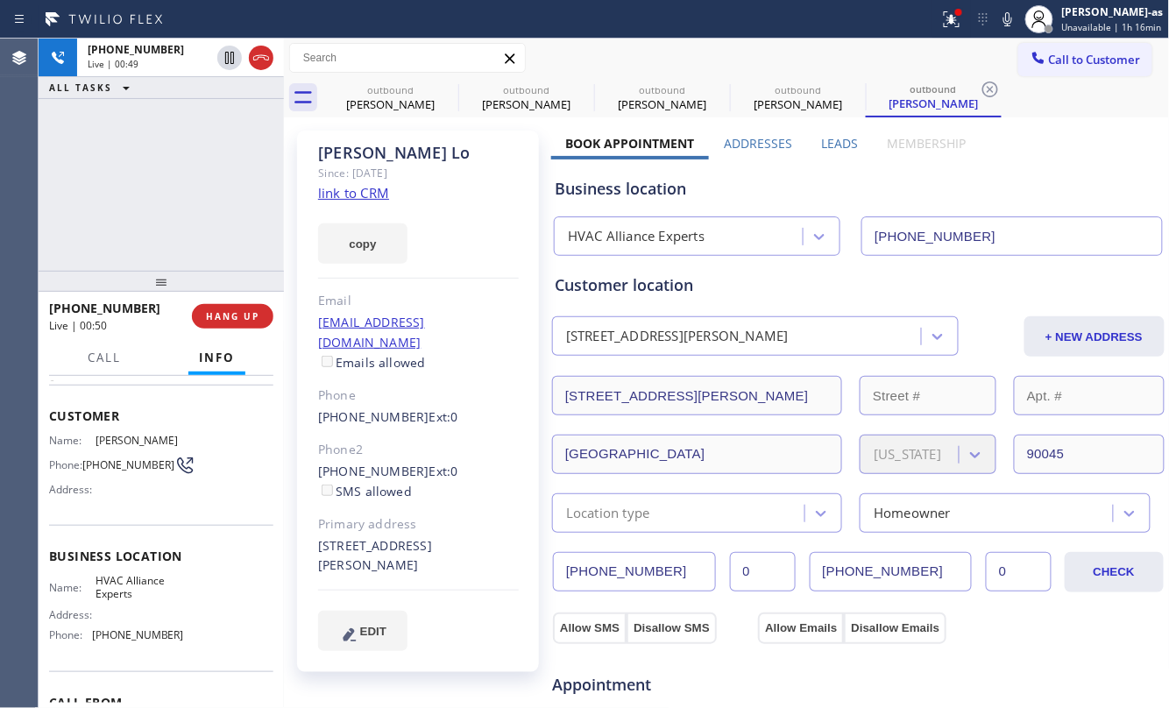
scroll to position [117, 0]
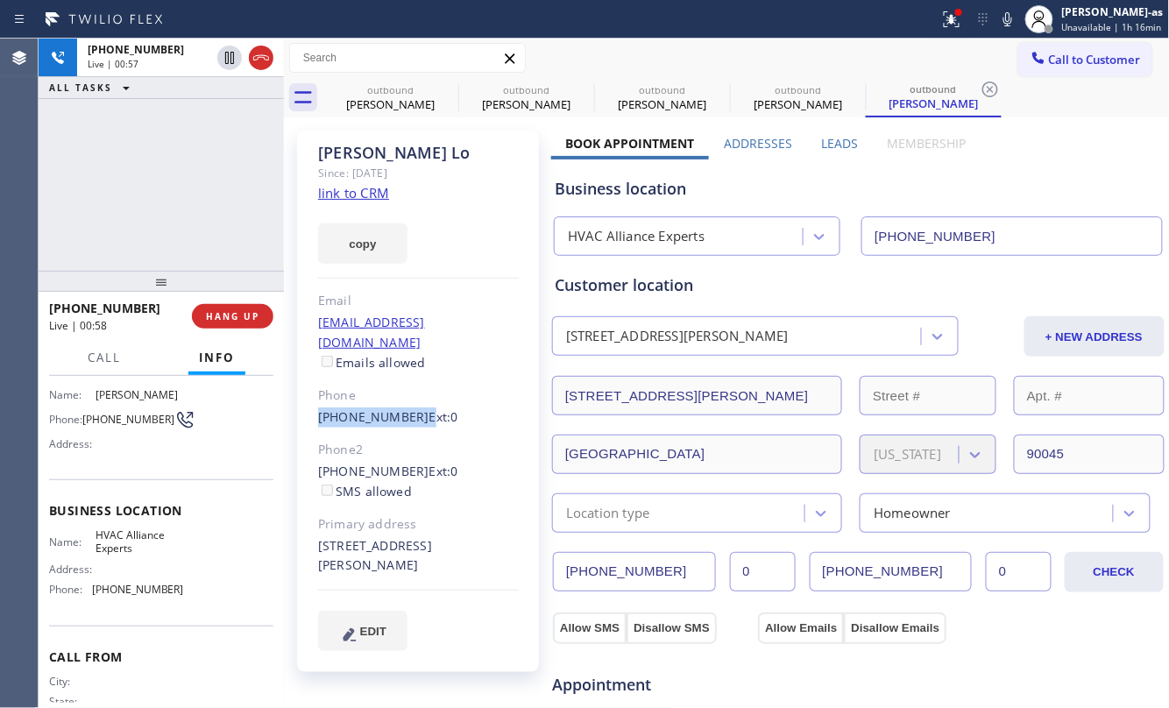
drag, startPoint x: 336, startPoint y: 404, endPoint x: 410, endPoint y: 405, distance: 73.6
click at [410, 405] on div "[PERSON_NAME] Since: [DATE] link to CRM copy Email [EMAIL_ADDRESS][DOMAIN_NAME]…" at bounding box center [418, 401] width 242 height 541
copy div "[PHONE_NUMBER]"
click at [245, 313] on span "HANG UP" at bounding box center [232, 316] width 53 height 12
click at [242, 308] on button "HANG UP" at bounding box center [232, 316] width 81 height 25
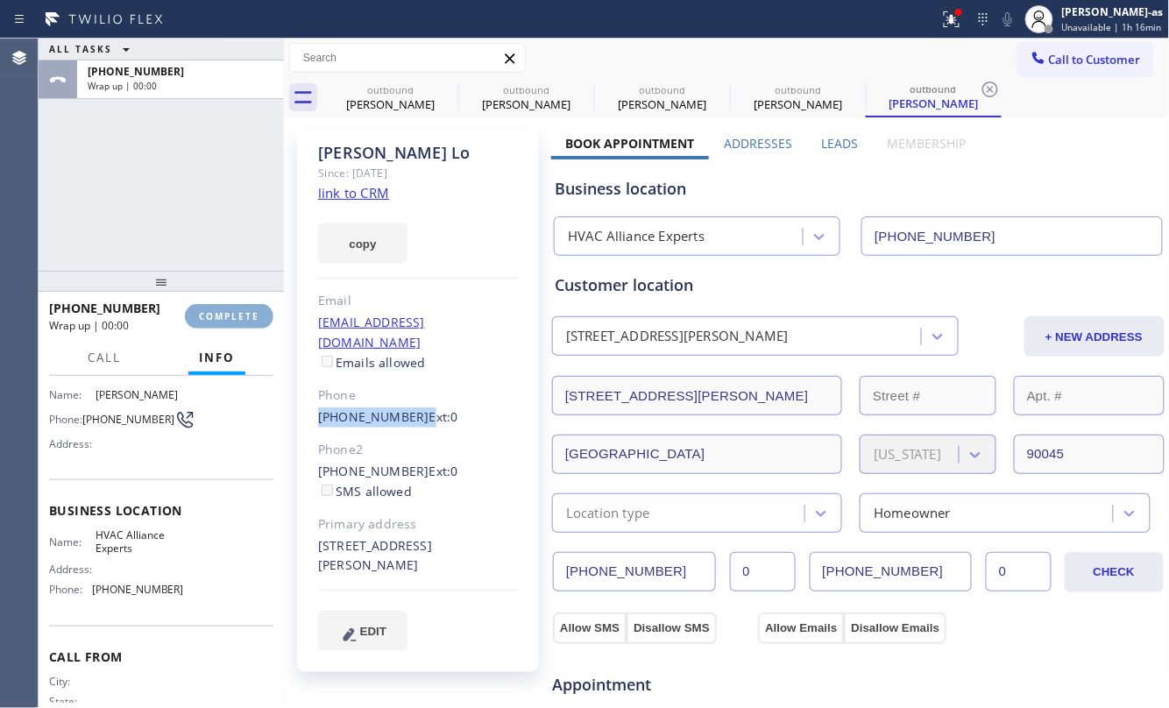
click at [244, 307] on button "COMPLETE" at bounding box center [229, 316] width 88 height 25
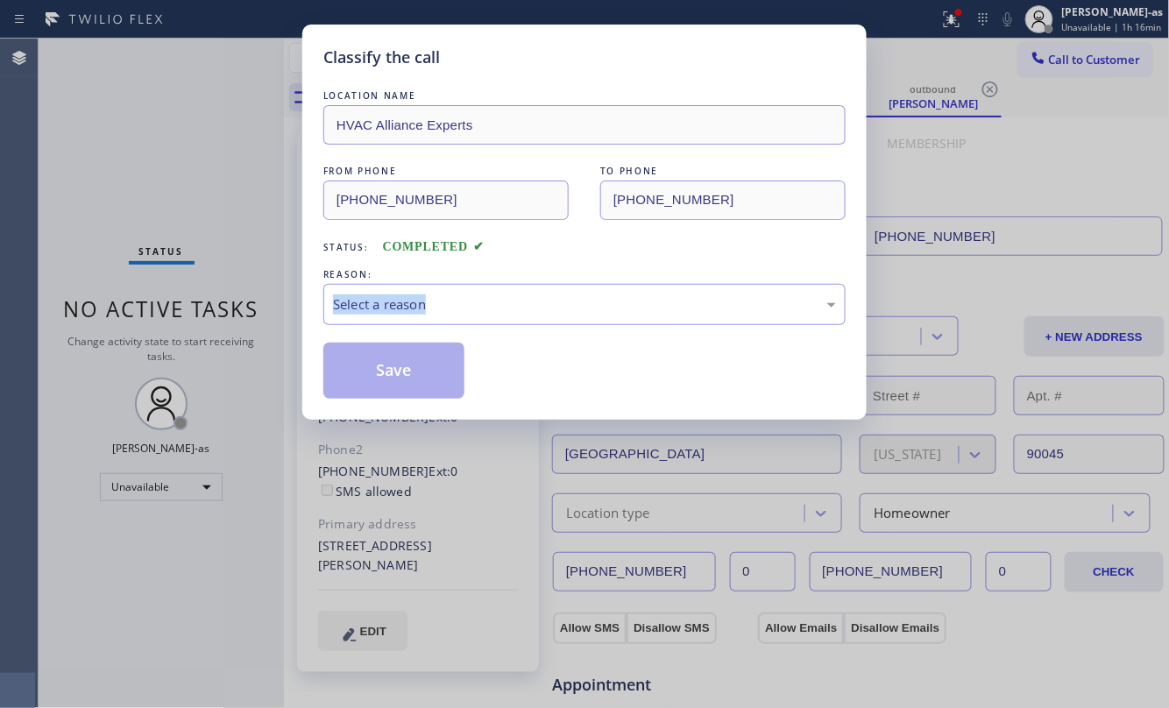
click at [244, 307] on div "Classify the call LOCATION NAME HVAC Alliance Experts FROM PHONE [PHONE_NUMBER]…" at bounding box center [584, 354] width 1169 height 708
click at [537, 301] on div "Select a reason" at bounding box center [584, 304] width 503 height 20
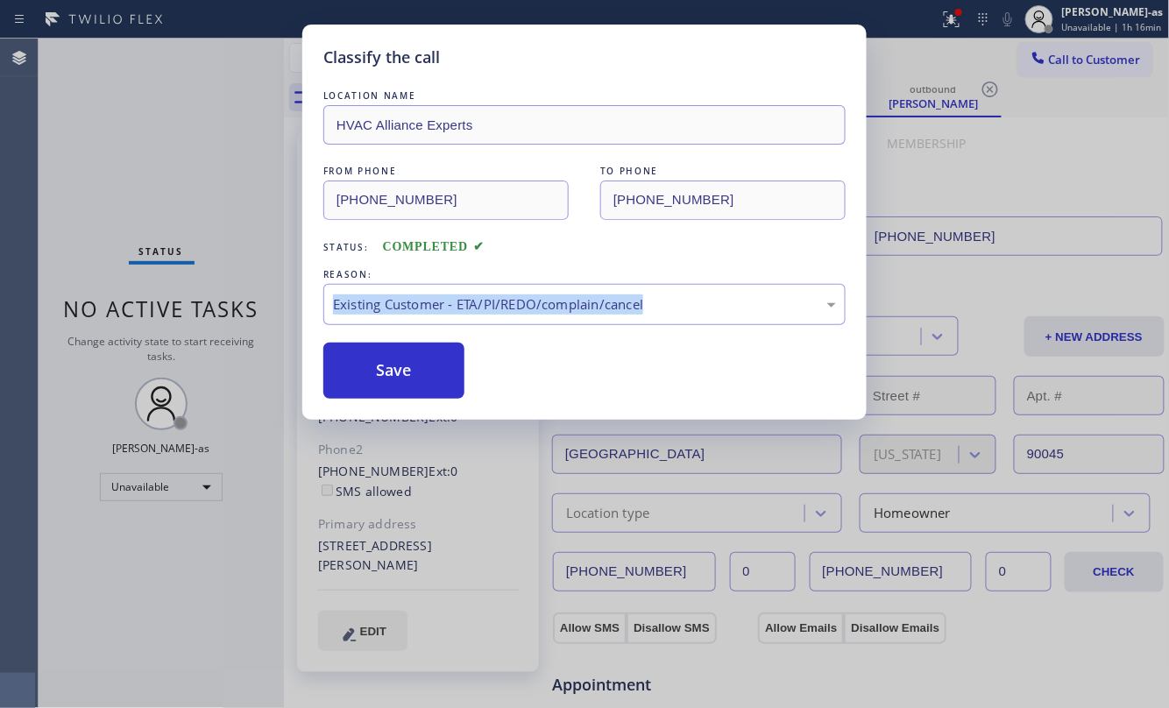
drag, startPoint x: 389, startPoint y: 370, endPoint x: 883, endPoint y: 266, distance: 504.9
click at [397, 359] on button "Save" at bounding box center [393, 371] width 141 height 56
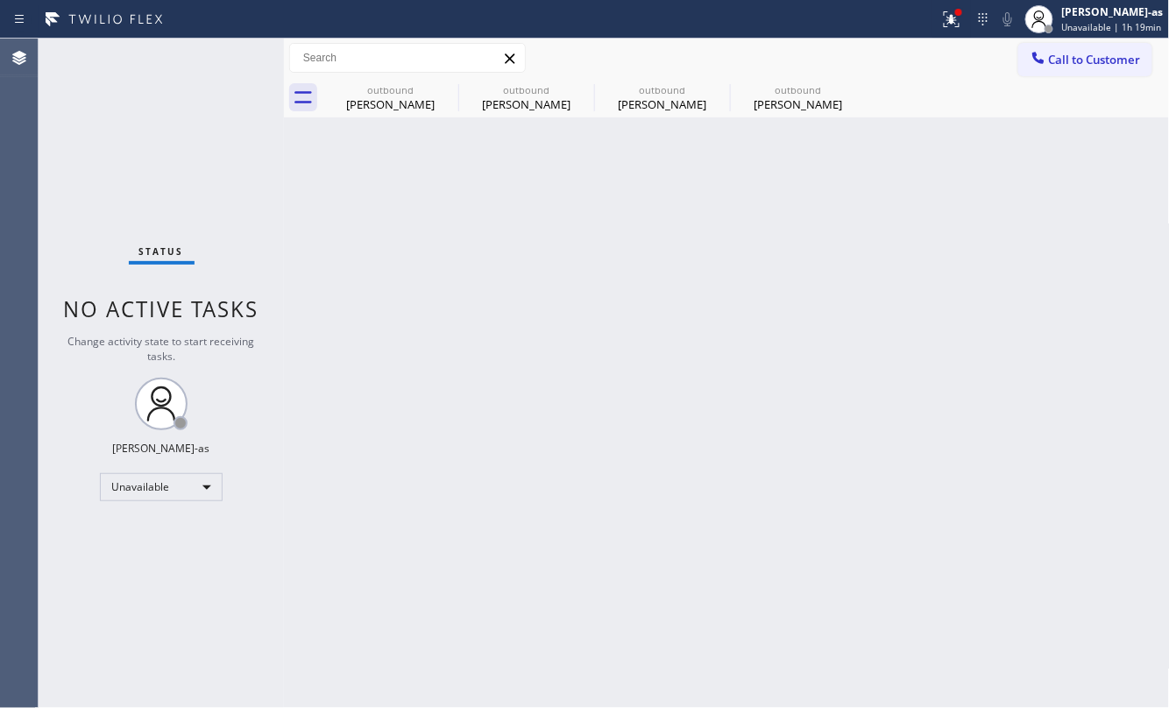
click at [336, 273] on div "Back to Dashboard Change Sender ID Customers Technicians Select a contact Outbo…" at bounding box center [727, 373] width 886 height 669
click at [390, 105] on div "[PERSON_NAME]" at bounding box center [390, 104] width 132 height 16
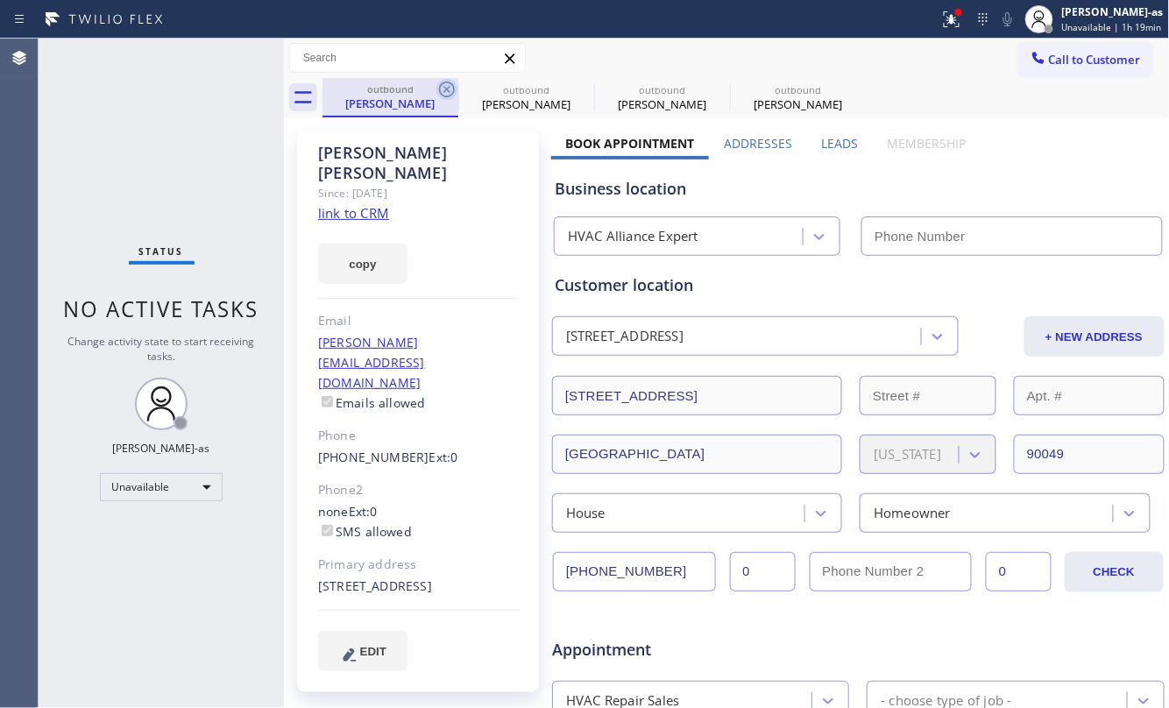
type input "[PHONE_NUMBER]"
click at [442, 93] on icon at bounding box center [447, 89] width 16 height 16
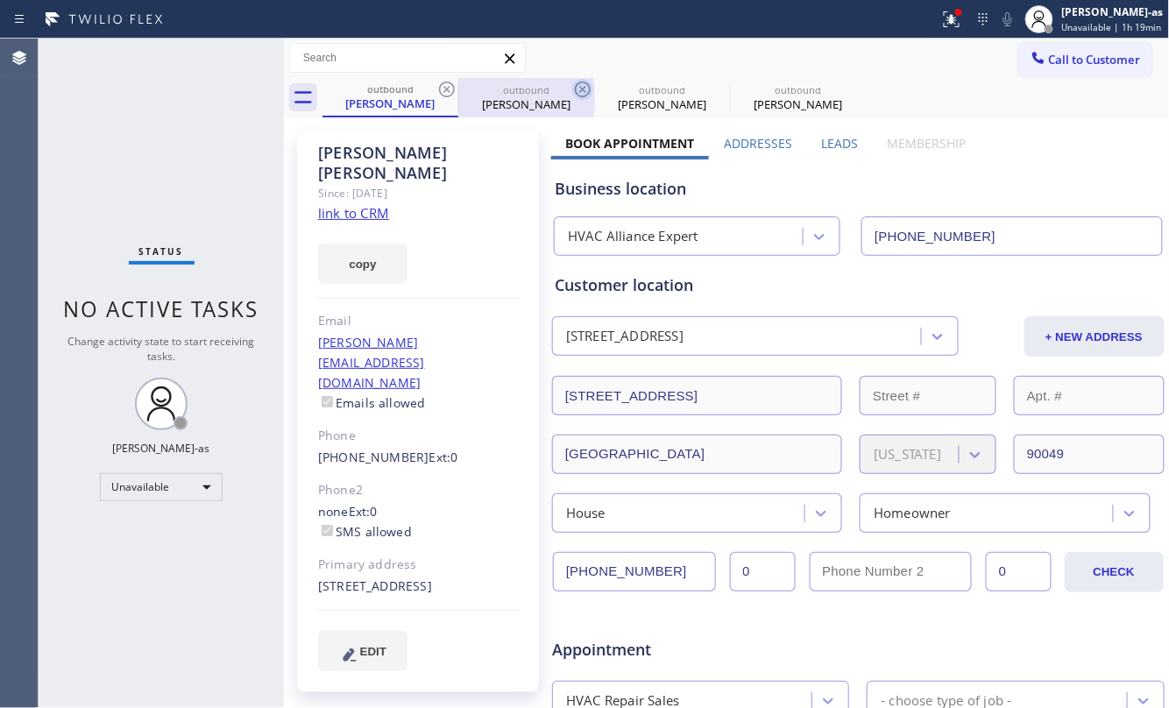
click at [572, 92] on icon at bounding box center [582, 89] width 21 height 21
type input "[PHONE_NUMBER]"
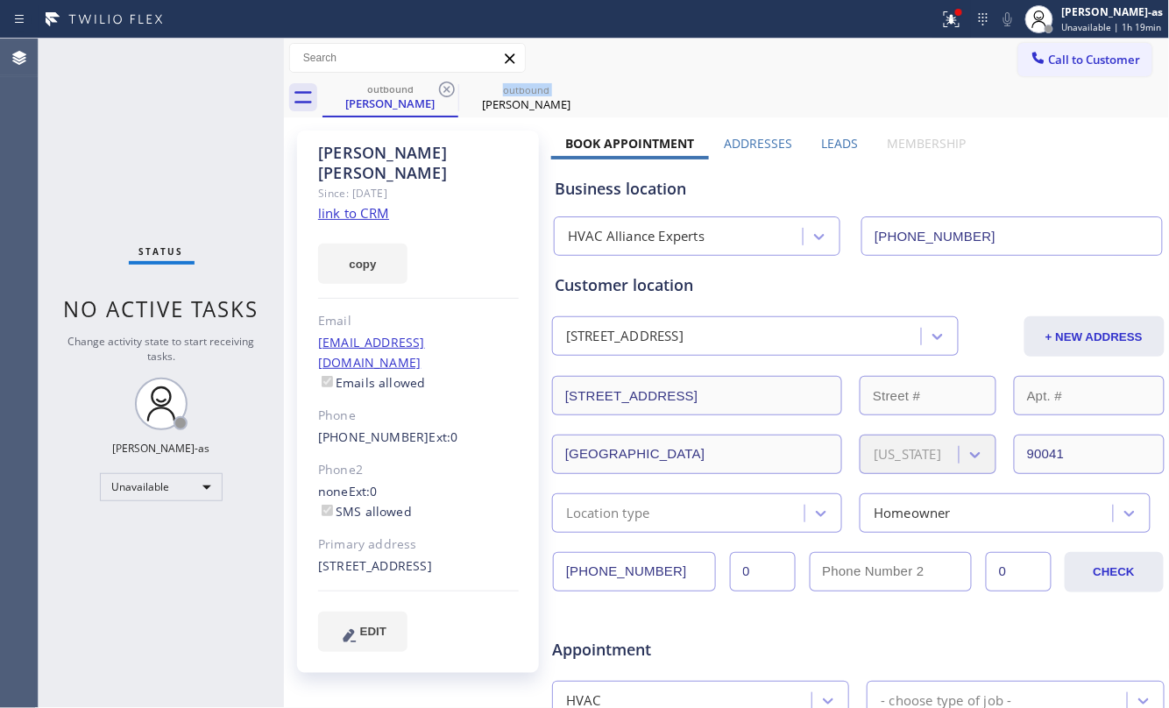
click at [442, 92] on icon at bounding box center [446, 89] width 21 height 21
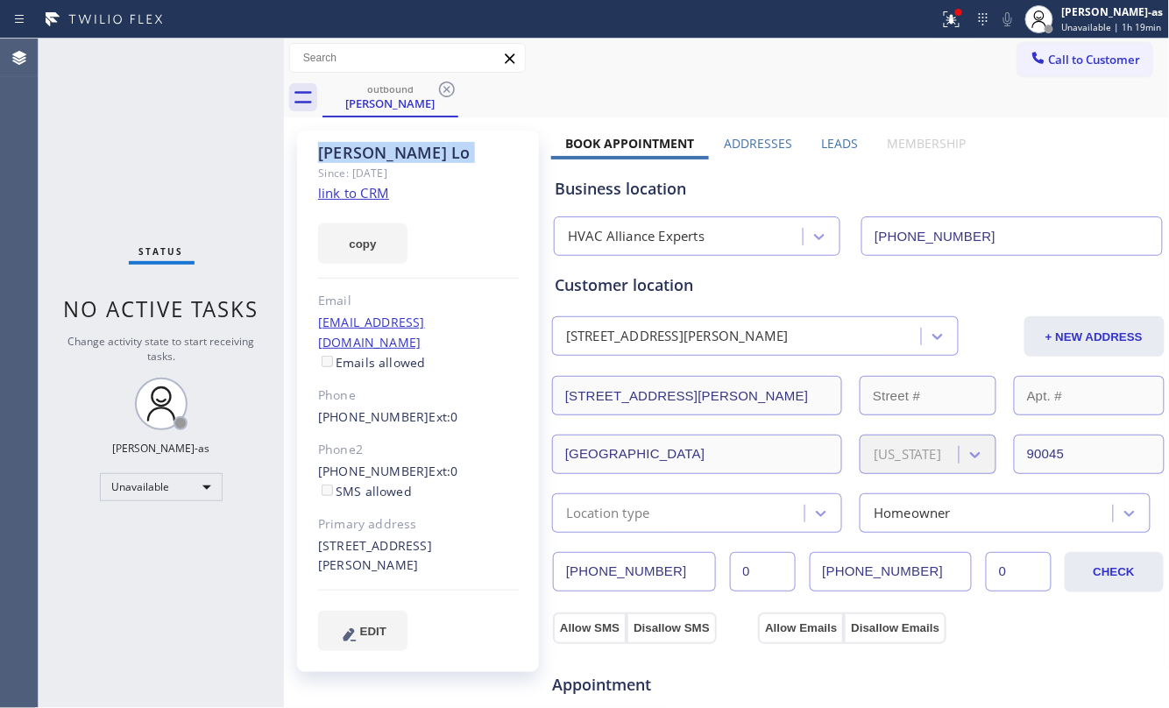
click at [442, 91] on icon at bounding box center [446, 89] width 21 height 21
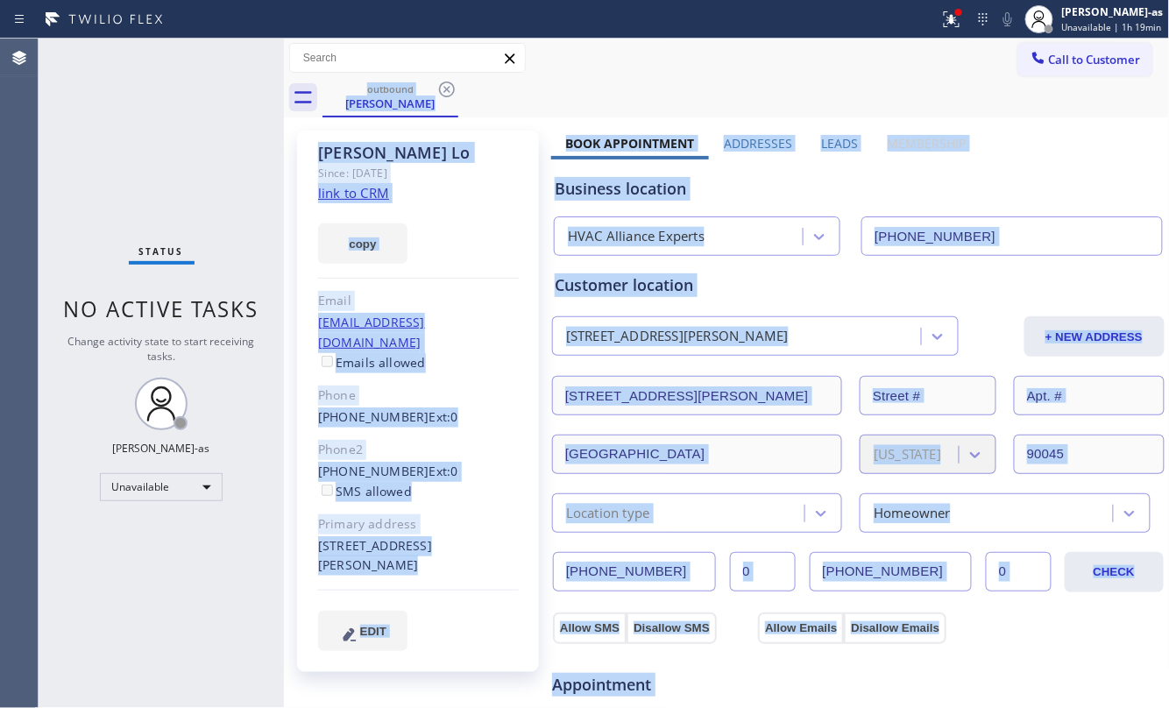
click at [442, 91] on div "outbound [PERSON_NAME]" at bounding box center [745, 97] width 847 height 39
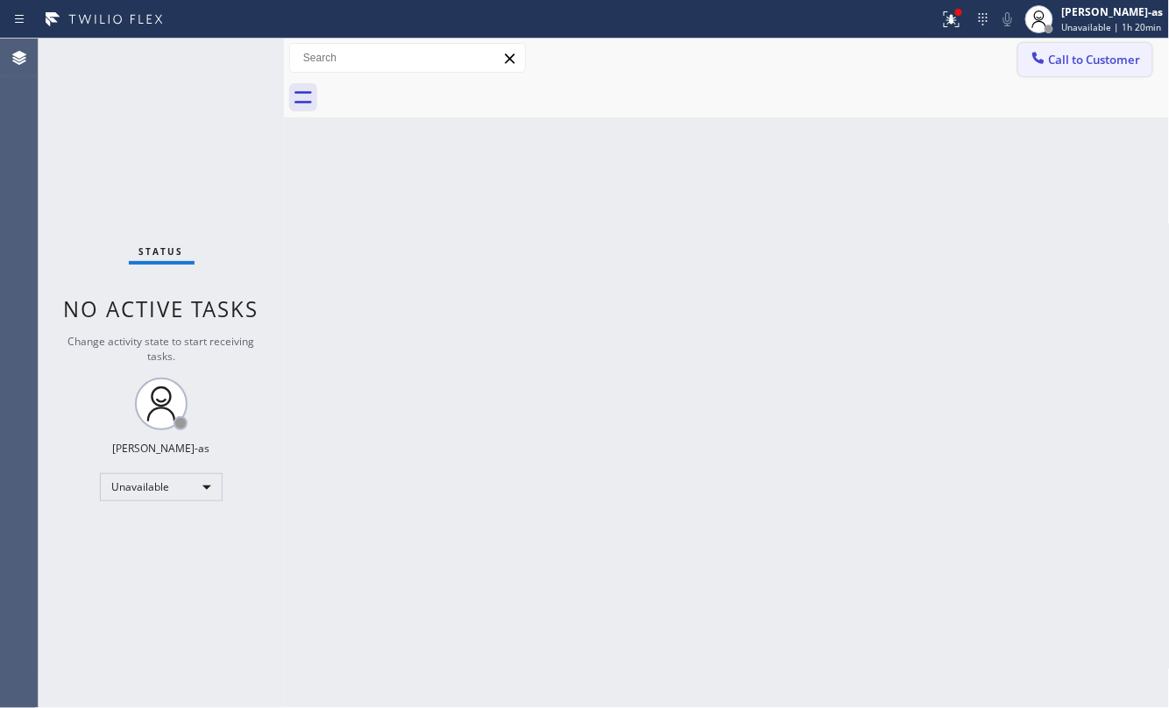
click at [1084, 60] on span "Call to Customer" at bounding box center [1095, 60] width 92 height 16
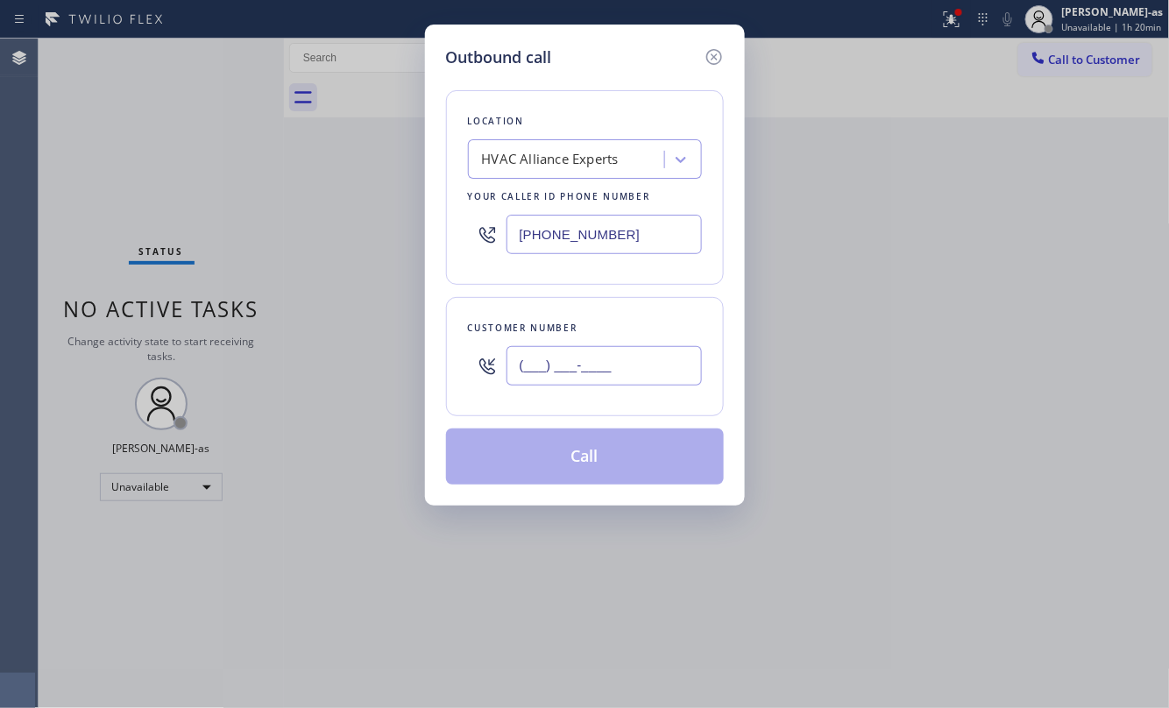
drag, startPoint x: 626, startPoint y: 352, endPoint x: 627, endPoint y: 342, distance: 10.7
click at [627, 342] on div "(___) ___-____" at bounding box center [603, 365] width 195 height 57
paste input "text"
click at [610, 376] on input "(___) ___-____" at bounding box center [603, 365] width 195 height 39
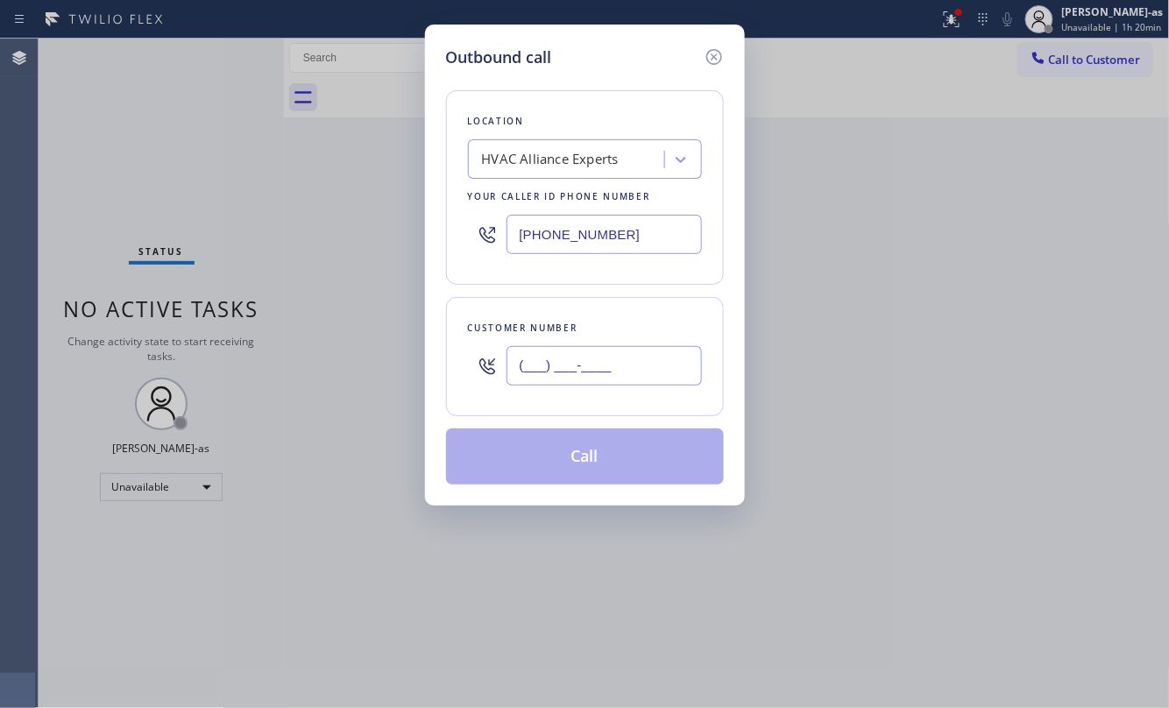
click at [610, 375] on input "(___) ___-____" at bounding box center [603, 365] width 195 height 39
paste input "818) 269-7474"
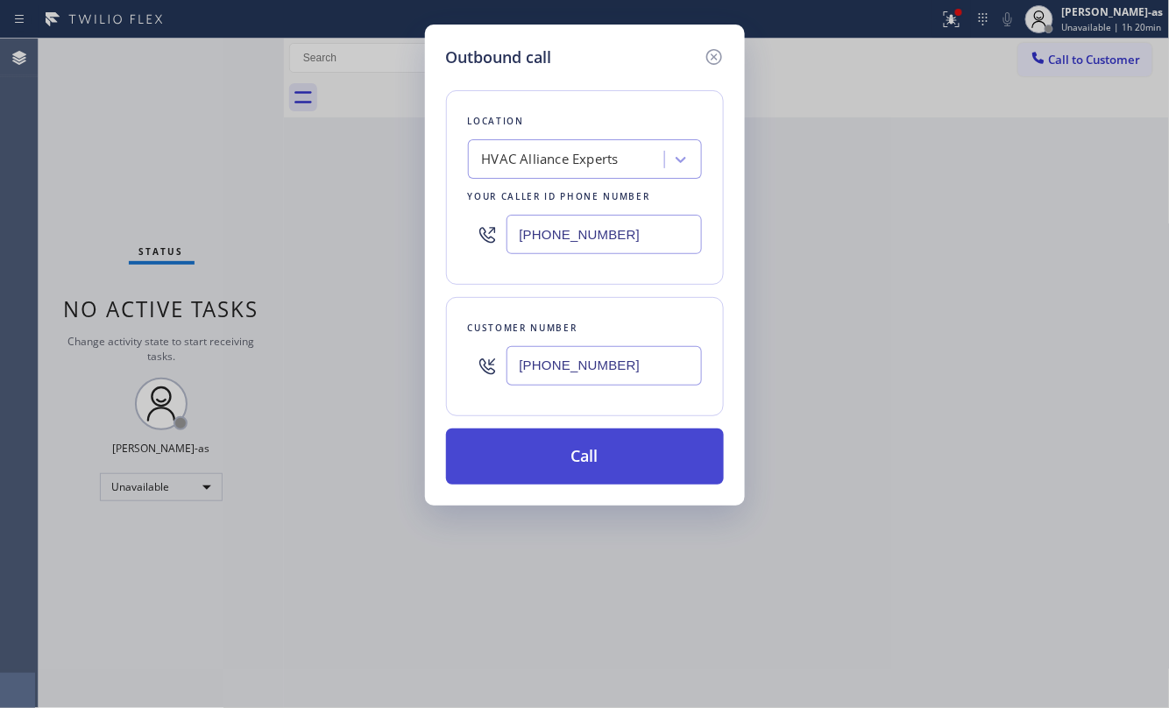
type input "[PHONE_NUMBER]"
click at [613, 456] on button "Call" at bounding box center [585, 456] width 278 height 56
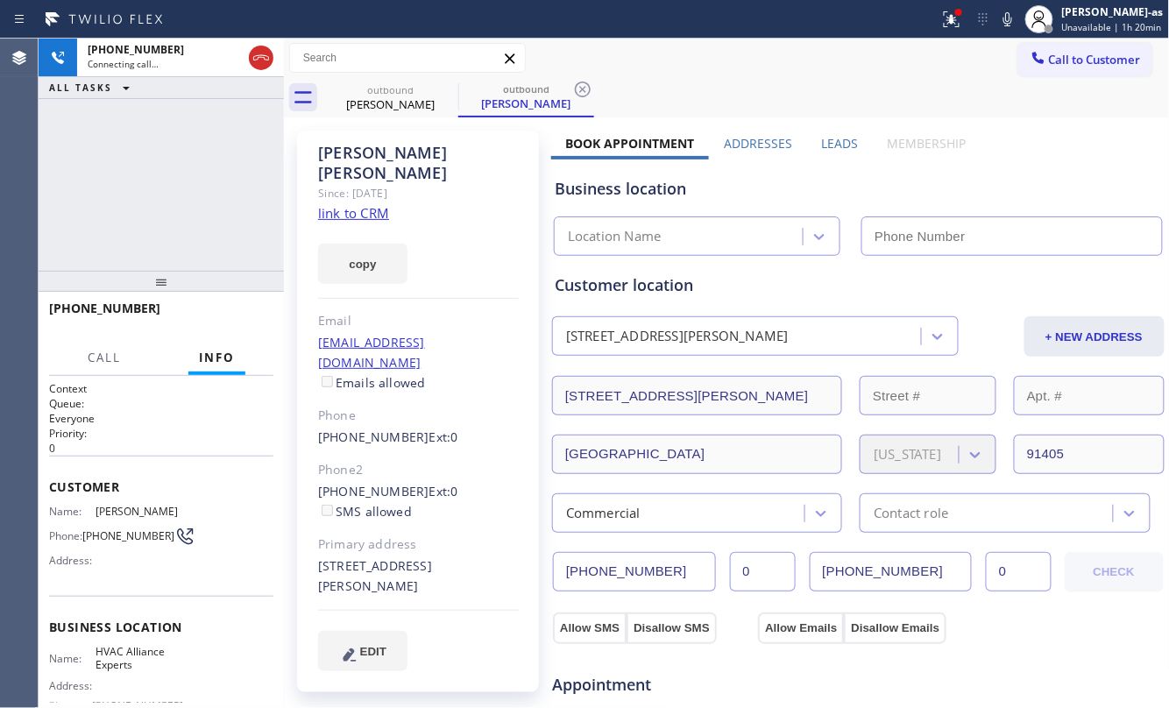
type input "[PHONE_NUMBER]"
click at [357, 183] on div "Since: [DATE]" at bounding box center [418, 193] width 201 height 20
click at [356, 204] on link "link to CRM" at bounding box center [353, 213] width 71 height 18
drag, startPoint x: 207, startPoint y: 245, endPoint x: 207, endPoint y: 231, distance: 14.0
click at [208, 228] on div "[PHONE_NUMBER] Live | 01:12 ALL TASKS ALL TASKS ACTIVE TASKS TASKS IN WRAP UP" at bounding box center [161, 155] width 245 height 232
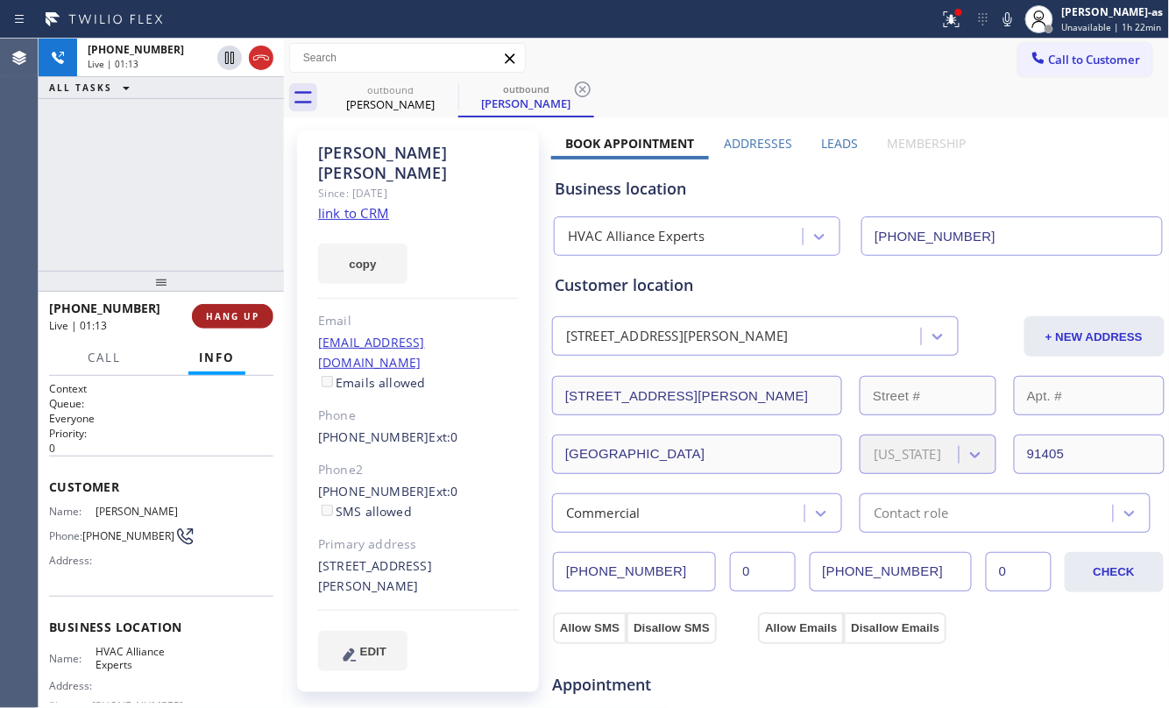
click at [249, 328] on button "HANG UP" at bounding box center [232, 316] width 81 height 25
click at [233, 326] on button "HANG UP" at bounding box center [232, 316] width 81 height 25
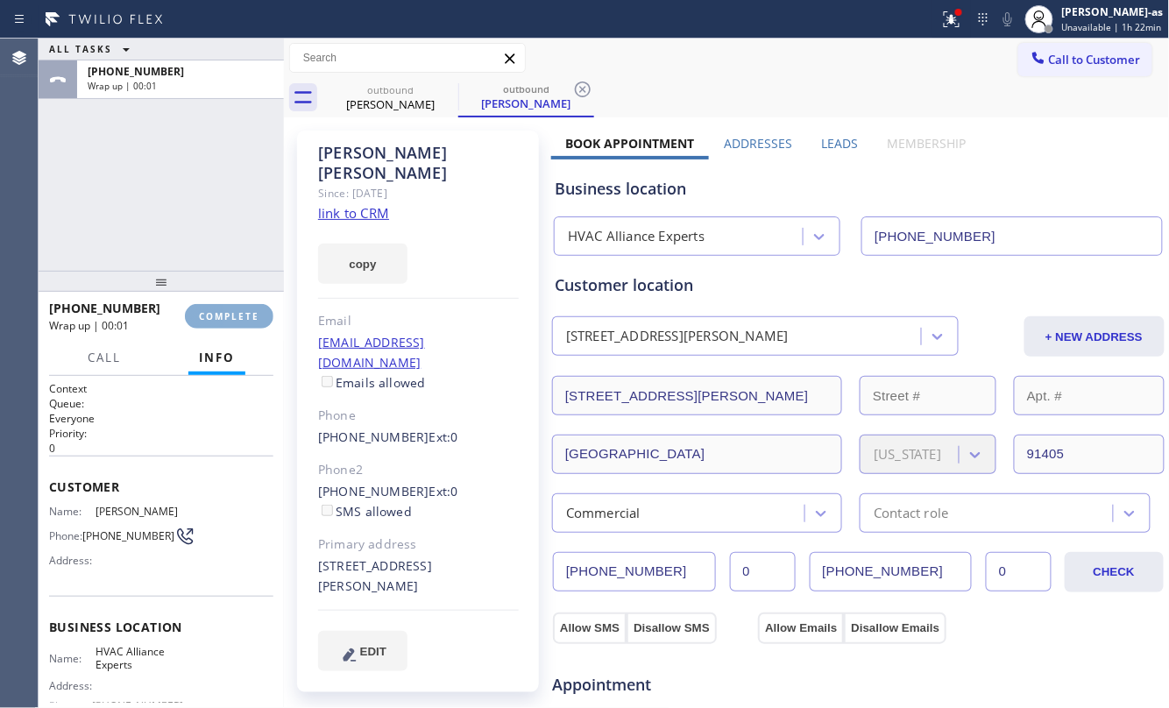
click at [233, 326] on button "COMPLETE" at bounding box center [229, 316] width 88 height 25
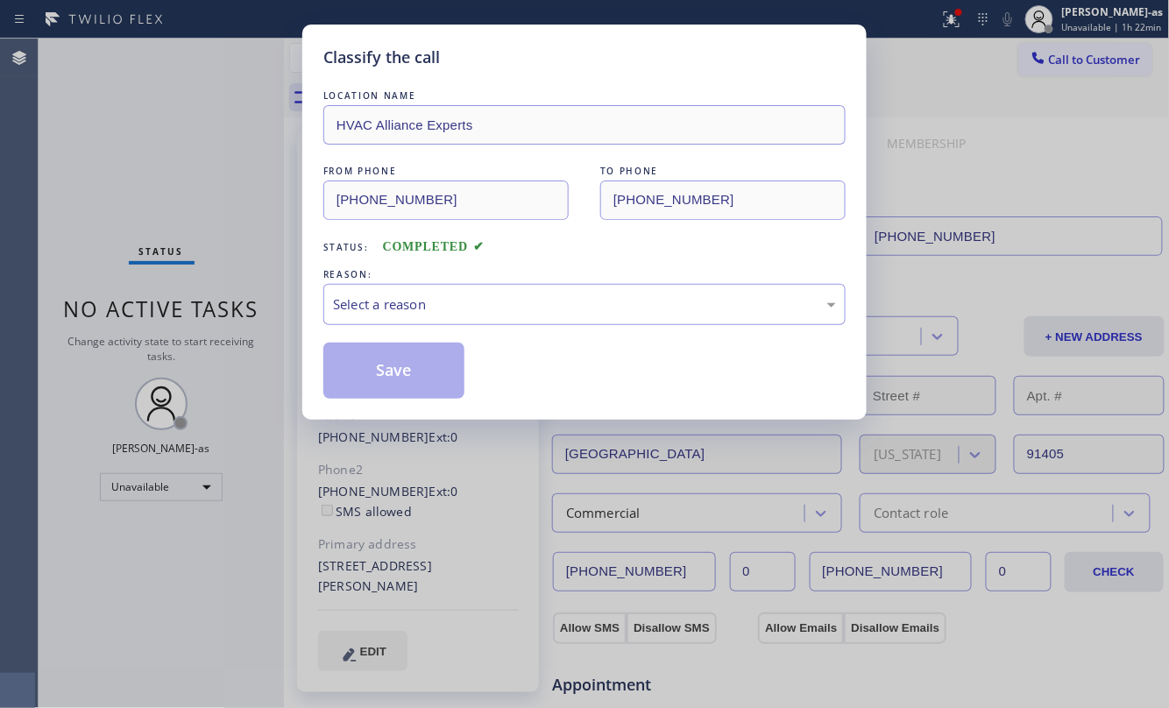
click at [530, 250] on div "Status: COMPLETED" at bounding box center [584, 243] width 522 height 28
click at [527, 312] on div "Select a reason" at bounding box center [584, 304] width 503 height 20
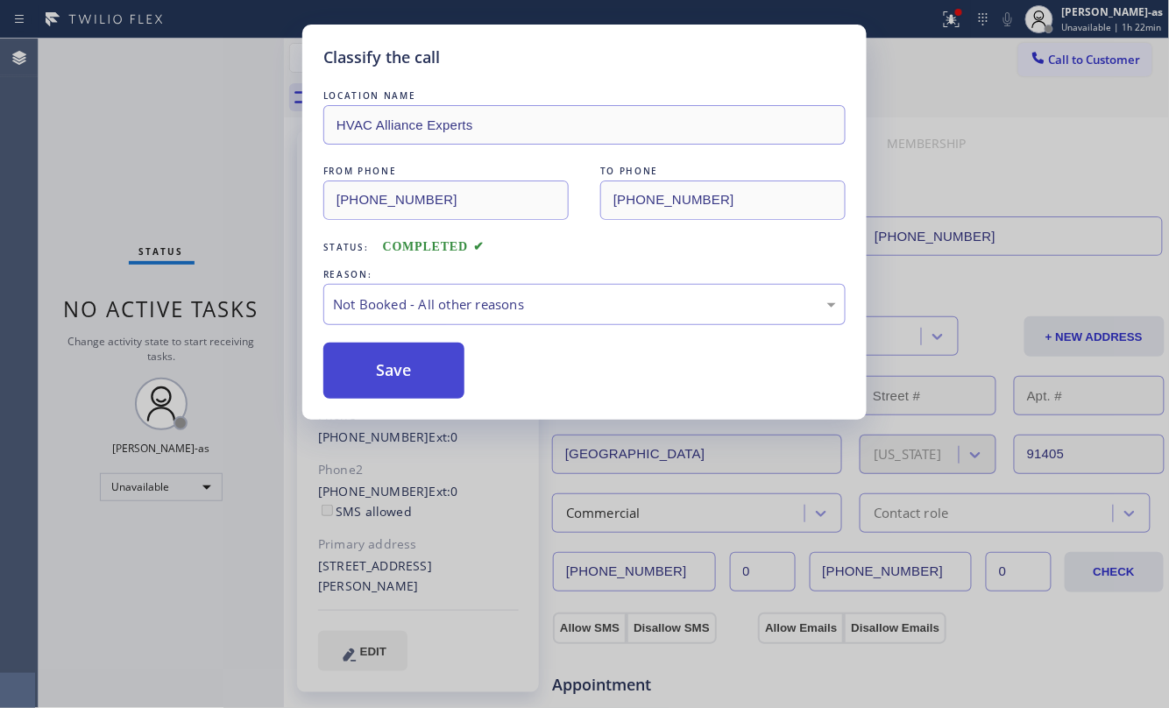
drag, startPoint x: 400, startPoint y: 363, endPoint x: 391, endPoint y: 405, distance: 43.0
click at [400, 357] on button "Save" at bounding box center [393, 371] width 141 height 56
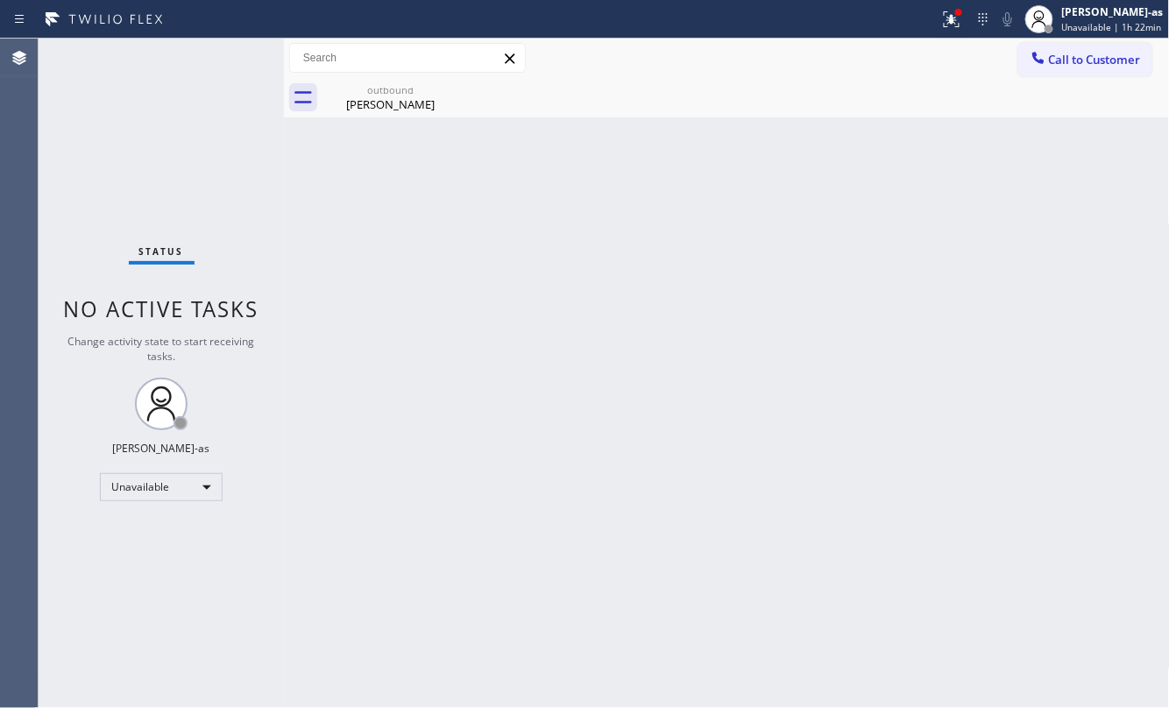
click at [411, 75] on div "Call to Customer Outbound call Location HVAC Alliance Experts Your caller id ph…" at bounding box center [727, 78] width 886 height 79
click at [348, 88] on div "outbound" at bounding box center [390, 89] width 132 height 13
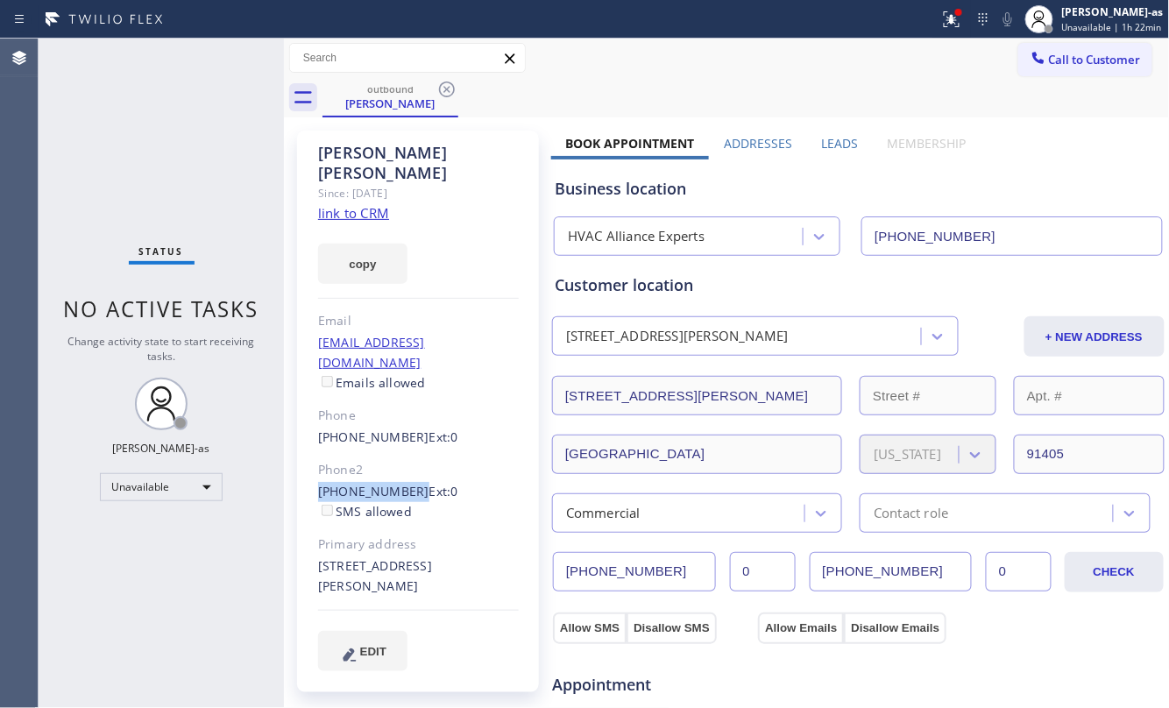
drag, startPoint x: 310, startPoint y: 446, endPoint x: 404, endPoint y: 456, distance: 94.2
click at [404, 456] on div "[PERSON_NAME] Since: [DATE] link to CRM copy Email [EMAIL_ADDRESS][DOMAIN_NAME]…" at bounding box center [418, 412] width 242 height 562
copy link "[PHONE_NUMBER]"
click at [1081, 64] on span "Call to Customer" at bounding box center [1095, 60] width 92 height 16
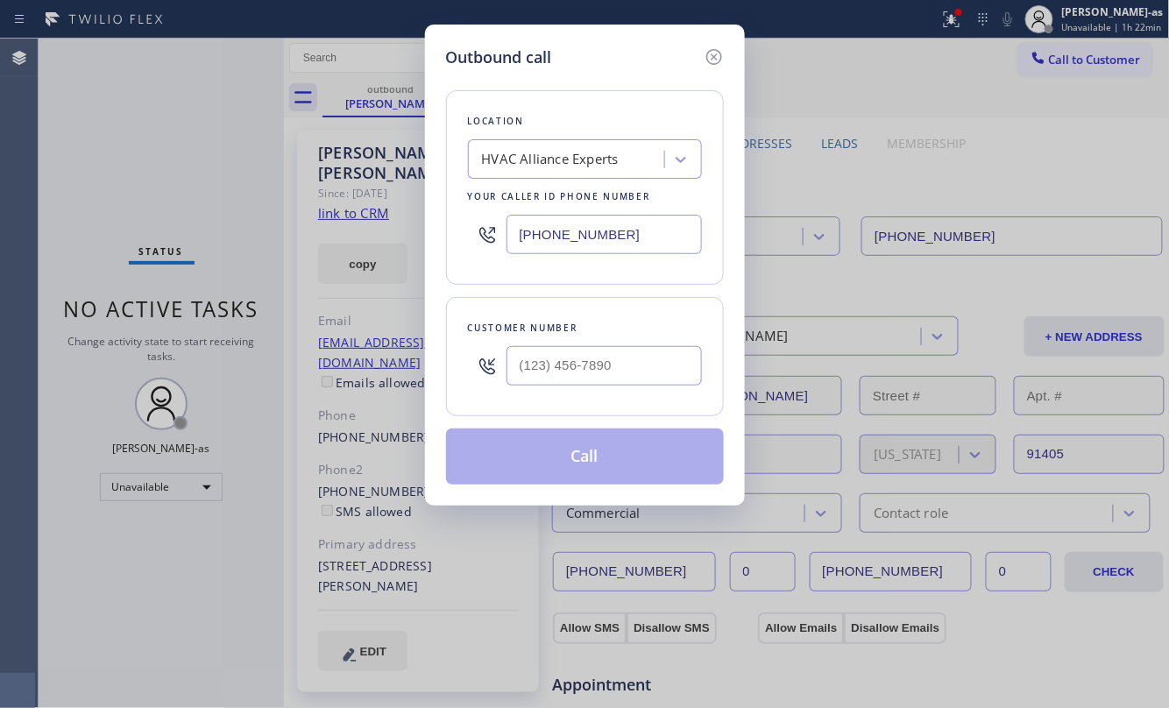
click at [620, 393] on div at bounding box center [603, 365] width 195 height 57
click at [627, 370] on input "(___) ___-____" at bounding box center [603, 365] width 195 height 39
paste input "818) 785-2743"
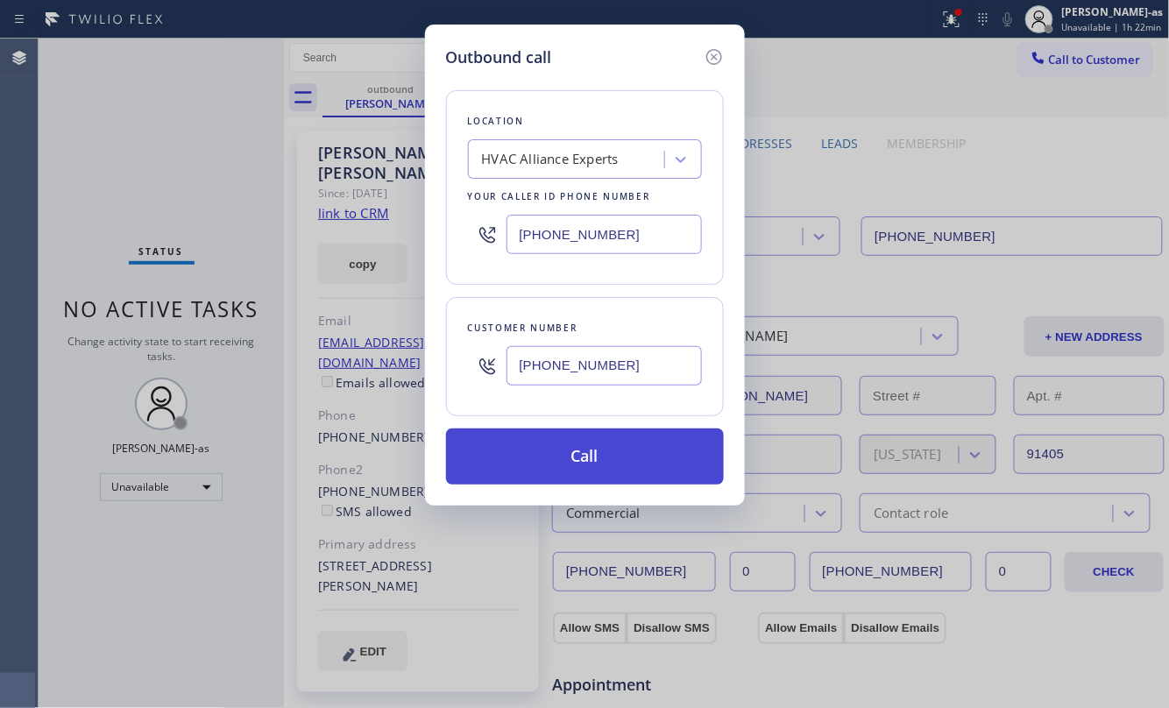
type input "[PHONE_NUMBER]"
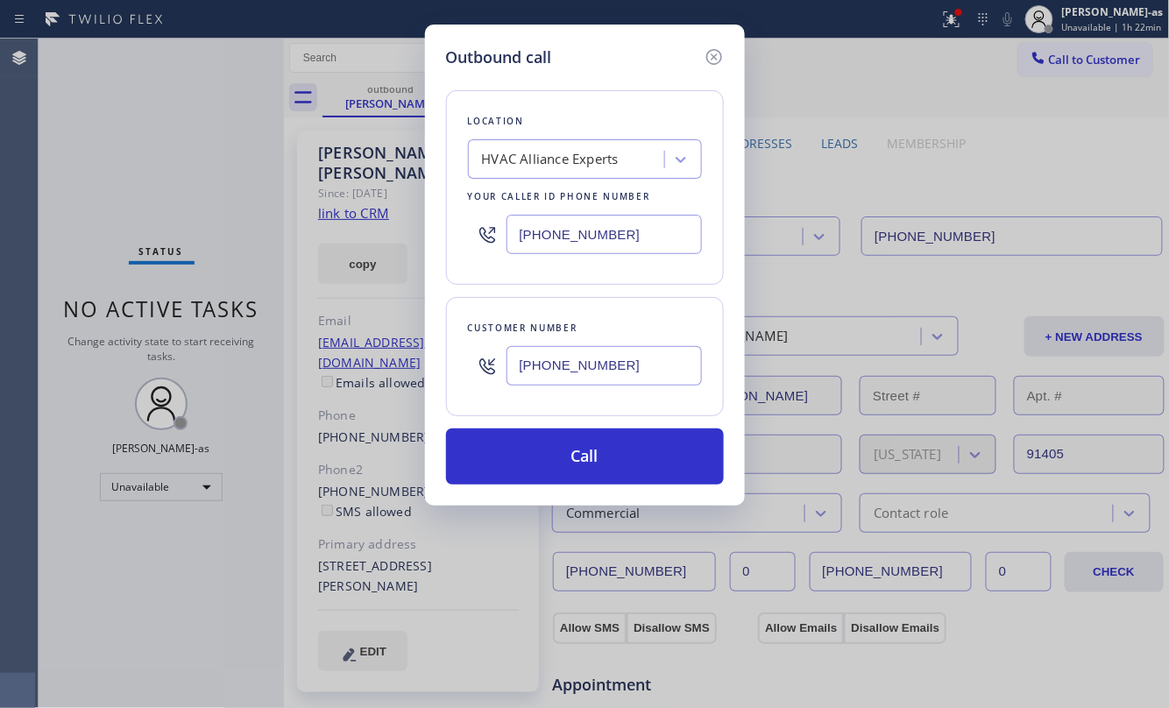
drag, startPoint x: 615, startPoint y: 466, endPoint x: 589, endPoint y: 310, distance: 158.2
click at [617, 467] on button "Call" at bounding box center [585, 456] width 278 height 56
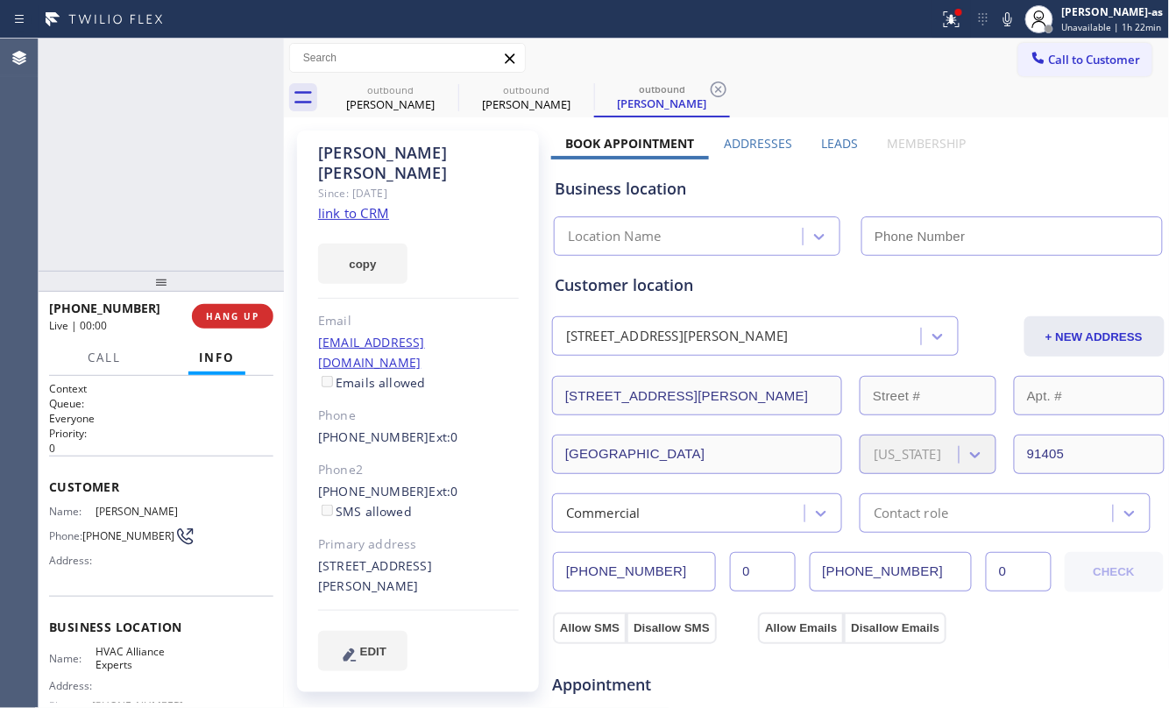
type input "[PHONE_NUMBER]"
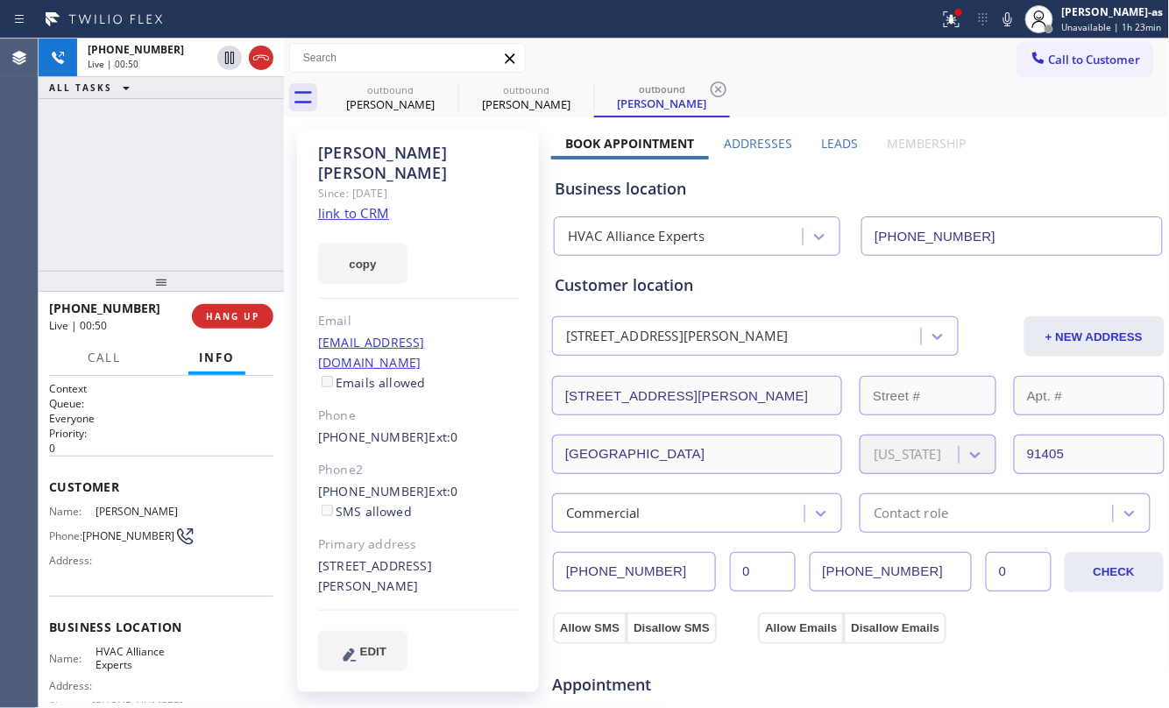
click at [211, 240] on div "[PHONE_NUMBER] Live | 00:50 ALL TASKS ALL TASKS ACTIVE TASKS TASKS IN WRAP UP" at bounding box center [161, 155] width 245 height 232
click at [222, 177] on div "[PHONE_NUMBER] Live | 00:51 ALL TASKS ALL TASKS ACTIVE TASKS TASKS IN WRAP UP" at bounding box center [161, 155] width 245 height 232
click at [175, 179] on div "[PHONE_NUMBER] Live | 00:51 ALL TASKS ALL TASKS ACTIVE TASKS TASKS IN WRAP UP" at bounding box center [161, 155] width 245 height 232
drag, startPoint x: 166, startPoint y: 183, endPoint x: 194, endPoint y: 163, distance: 34.5
click at [166, 182] on div "[PHONE_NUMBER] Live | 00:52 ALL TASKS ALL TASKS ACTIVE TASKS TASKS IN WRAP UP" at bounding box center [161, 155] width 245 height 232
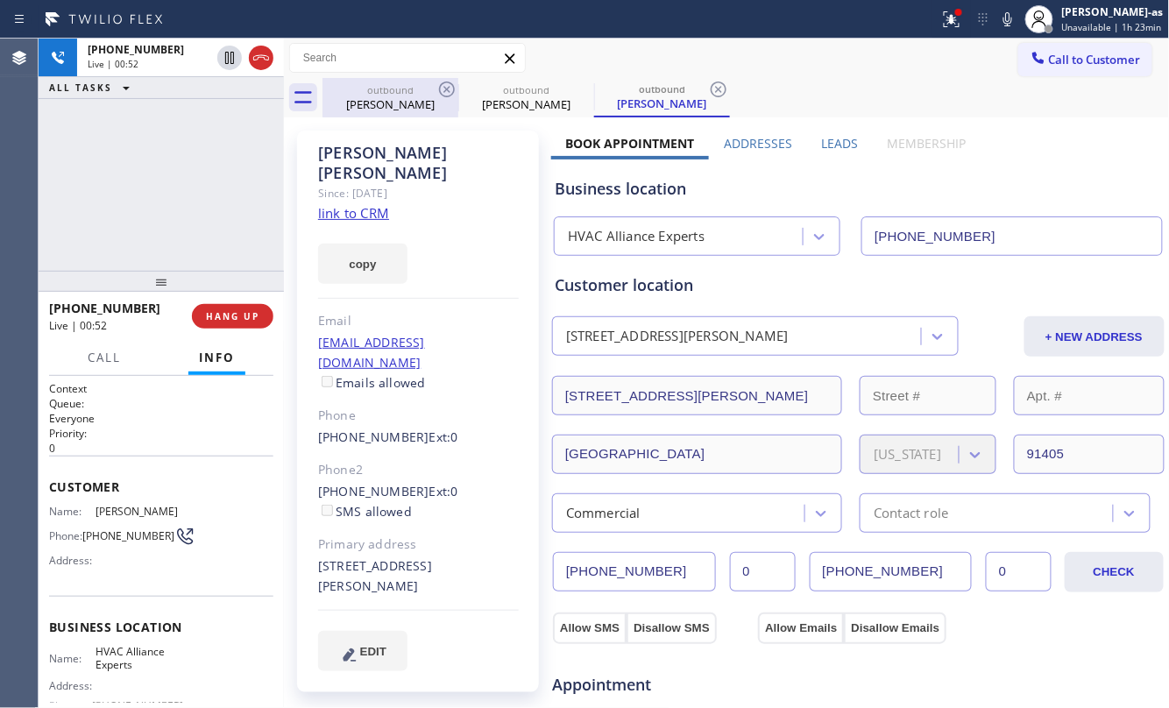
drag, startPoint x: 371, startPoint y: 99, endPoint x: 426, endPoint y: 99, distance: 54.3
click at [372, 99] on div "[PERSON_NAME]" at bounding box center [390, 104] width 132 height 16
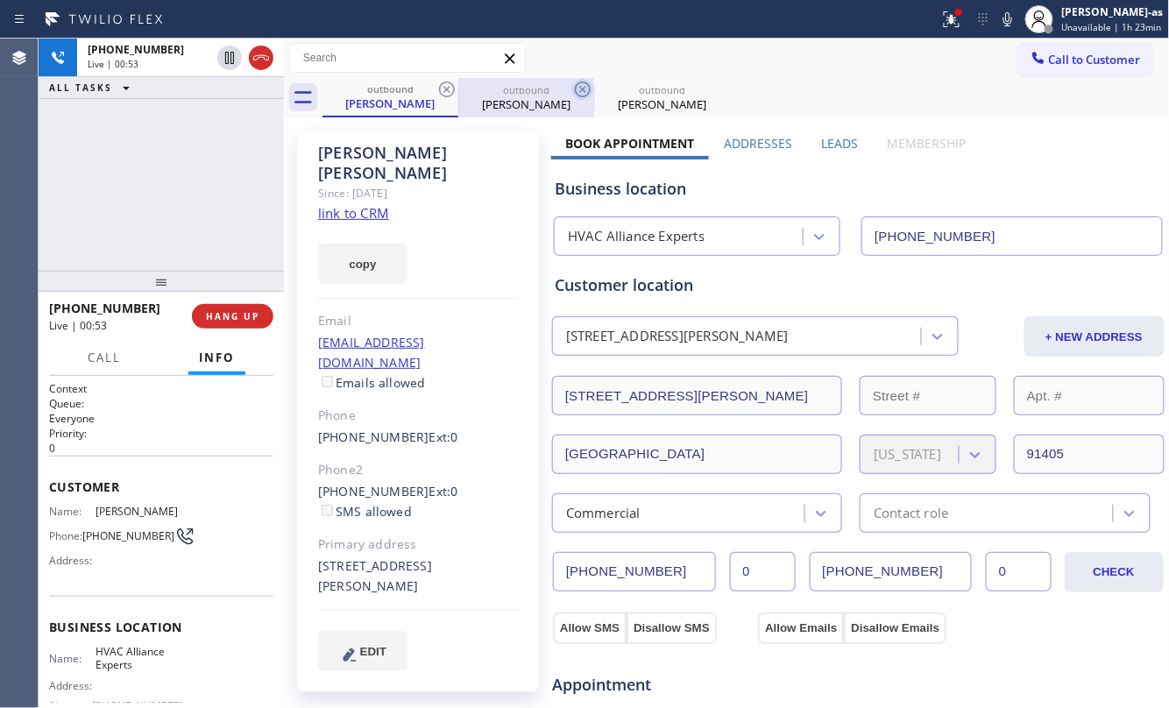
click at [450, 81] on icon at bounding box center [446, 89] width 21 height 21
drag, startPoint x: 170, startPoint y: 197, endPoint x: 172, endPoint y: 187, distance: 9.8
click at [172, 187] on div "[PHONE_NUMBER] Live | 00:54 ALL TASKS ALL TASKS ACTIVE TASKS TASKS IN WRAP UP" at bounding box center [161, 155] width 245 height 232
drag, startPoint x: 172, startPoint y: 187, endPoint x: 176, endPoint y: 177, distance: 11.4
click at [176, 177] on div "[PHONE_NUMBER] Live | 00:55 ALL TASKS ALL TASKS ACTIVE TASKS TASKS IN WRAP UP" at bounding box center [161, 155] width 245 height 232
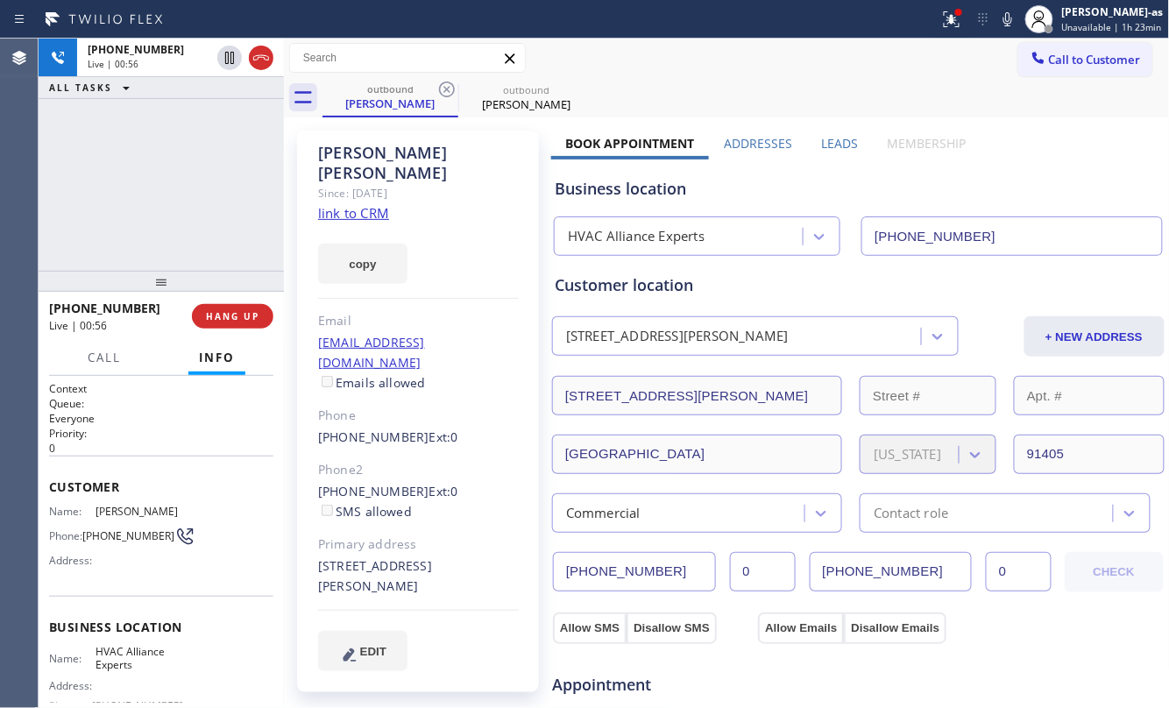
click at [173, 197] on div "[PHONE_NUMBER] Live | 00:56 ALL TASKS ALL TASKS ACTIVE TASKS TASKS IN WRAP UP" at bounding box center [161, 155] width 245 height 232
click at [173, 212] on div "[PHONE_NUMBER] Live | 00:57 ALL TASKS ALL TASKS ACTIVE TASKS TASKS IN WRAP UP" at bounding box center [161, 155] width 245 height 232
click at [400, 102] on div "[PERSON_NAME]" at bounding box center [390, 104] width 132 height 16
click at [442, 91] on icon at bounding box center [446, 89] width 21 height 21
drag, startPoint x: 124, startPoint y: 180, endPoint x: 124, endPoint y: 219, distance: 39.4
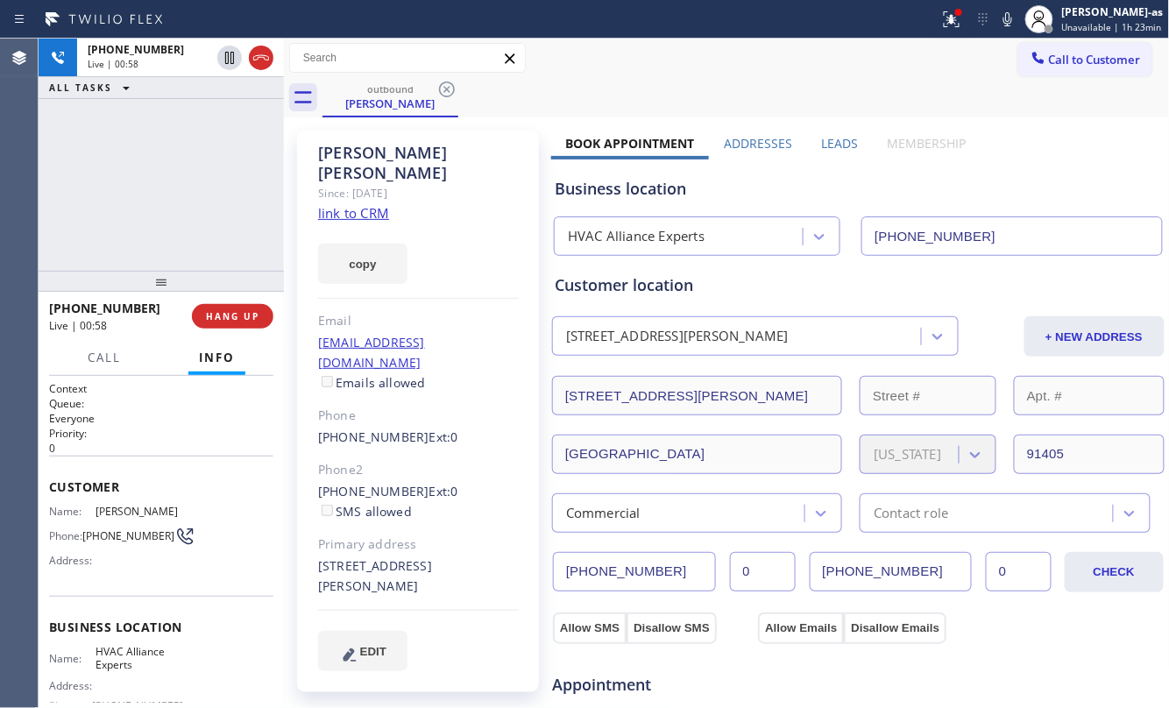
click at [124, 177] on div "[PHONE_NUMBER] Live | 00:58 ALL TASKS ALL TASKS ACTIVE TASKS TASKS IN WRAP UP" at bounding box center [161, 155] width 245 height 232
click at [224, 320] on span "HANG UP" at bounding box center [232, 316] width 53 height 12
click at [224, 319] on span "HANG UP" at bounding box center [232, 316] width 53 height 12
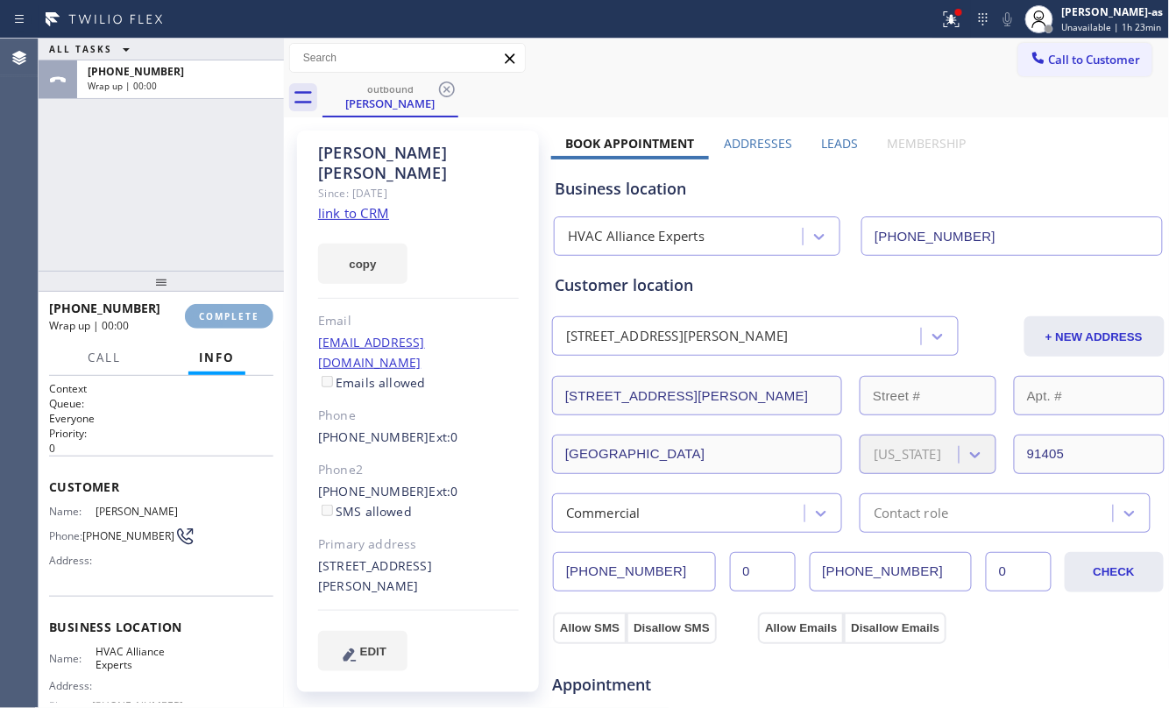
click at [224, 319] on span "COMPLETE" at bounding box center [229, 316] width 60 height 12
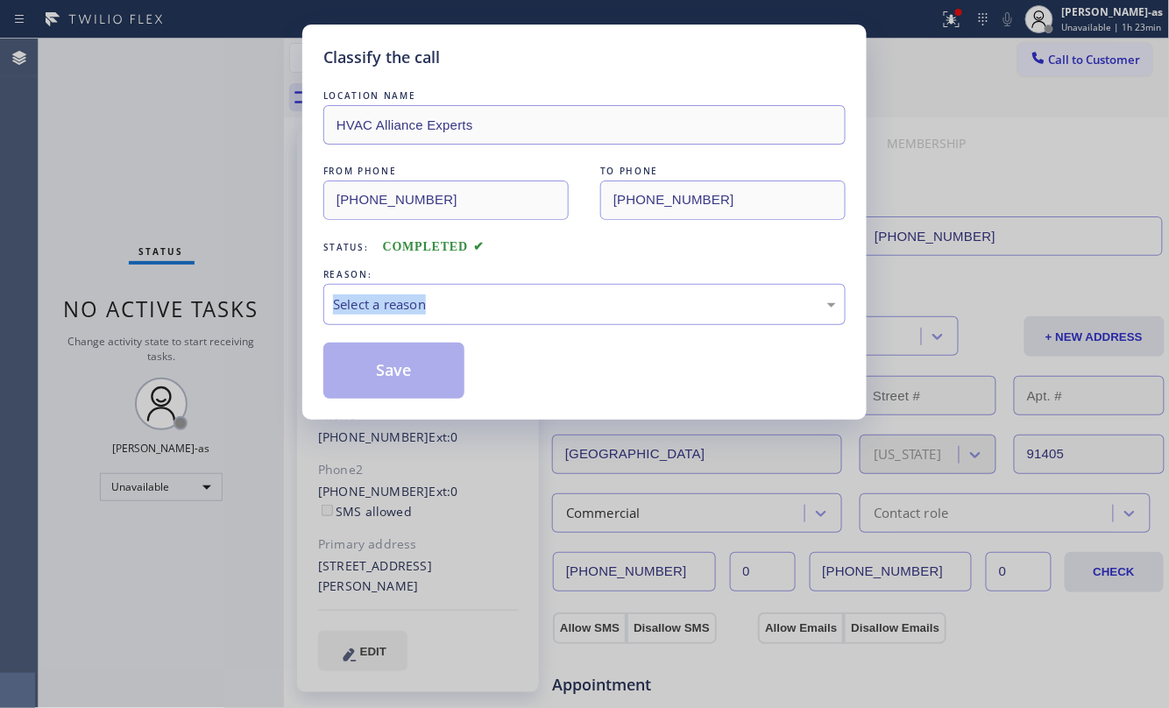
click at [224, 319] on div "Classify the call LOCATION NAME HVAC Alliance Experts FROM PHONE [PHONE_NUMBER]…" at bounding box center [584, 354] width 1169 height 708
drag, startPoint x: 224, startPoint y: 319, endPoint x: 578, endPoint y: 286, distance: 355.5
click at [226, 319] on div "Classify the call LOCATION NAME HVAC Alliance Experts FROM PHONE [PHONE_NUMBER]…" at bounding box center [584, 354] width 1169 height 708
drag, startPoint x: 590, startPoint y: 260, endPoint x: 510, endPoint y: 316, distance: 97.5
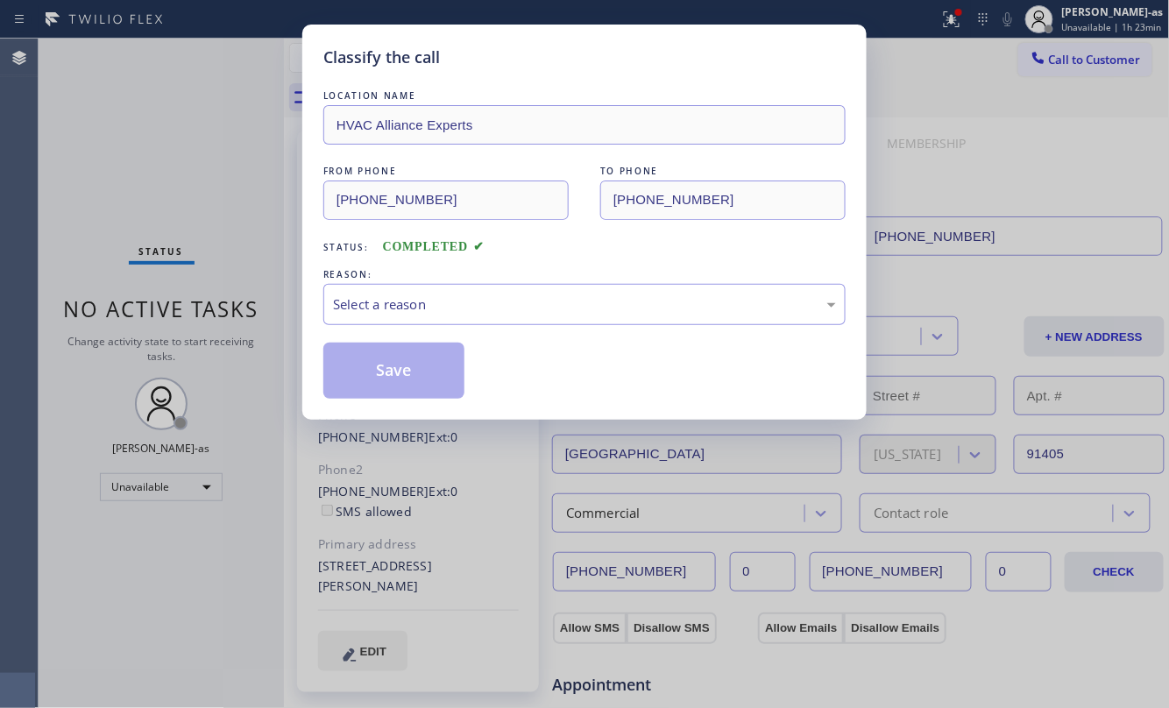
click at [589, 260] on div "LOCATION NAME HVAC Alliance Experts FROM PHONE [PHONE_NUMBER] TO PHONE [PHONE_N…" at bounding box center [584, 243] width 522 height 312
drag, startPoint x: 499, startPoint y: 313, endPoint x: 484, endPoint y: 317, distance: 16.4
click at [495, 308] on div "Select a reason" at bounding box center [584, 304] width 503 height 20
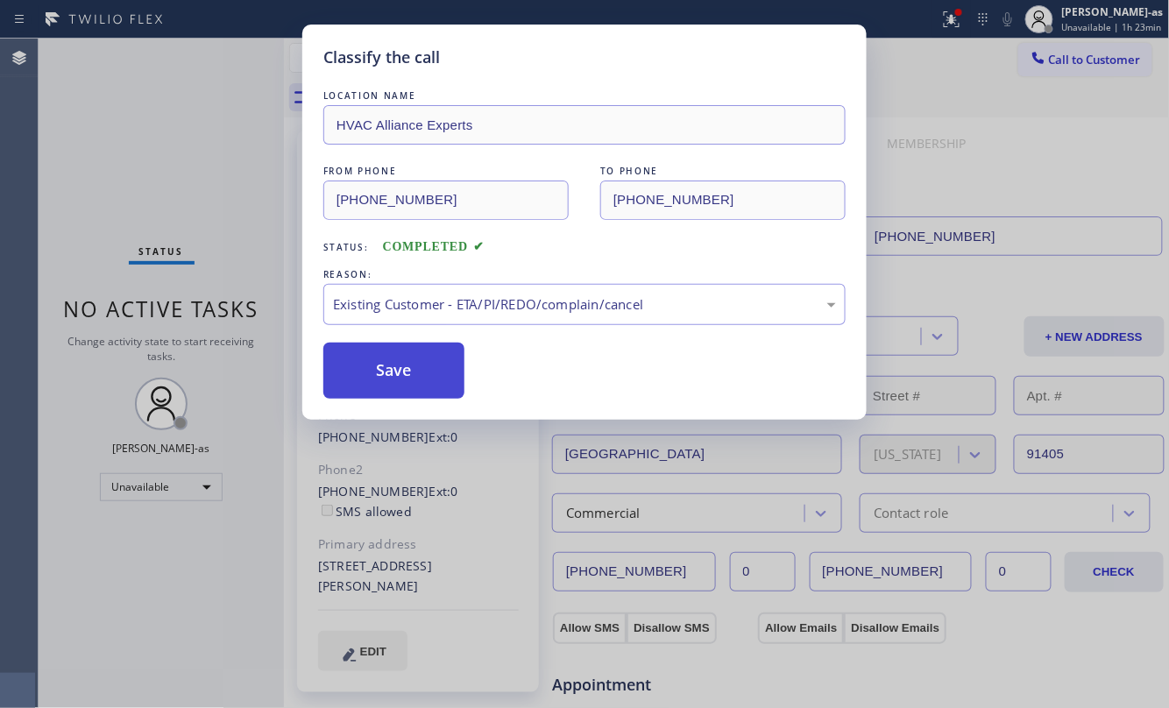
drag, startPoint x: 419, startPoint y: 377, endPoint x: 412, endPoint y: 390, distance: 14.9
click at [419, 368] on button "Save" at bounding box center [393, 371] width 141 height 56
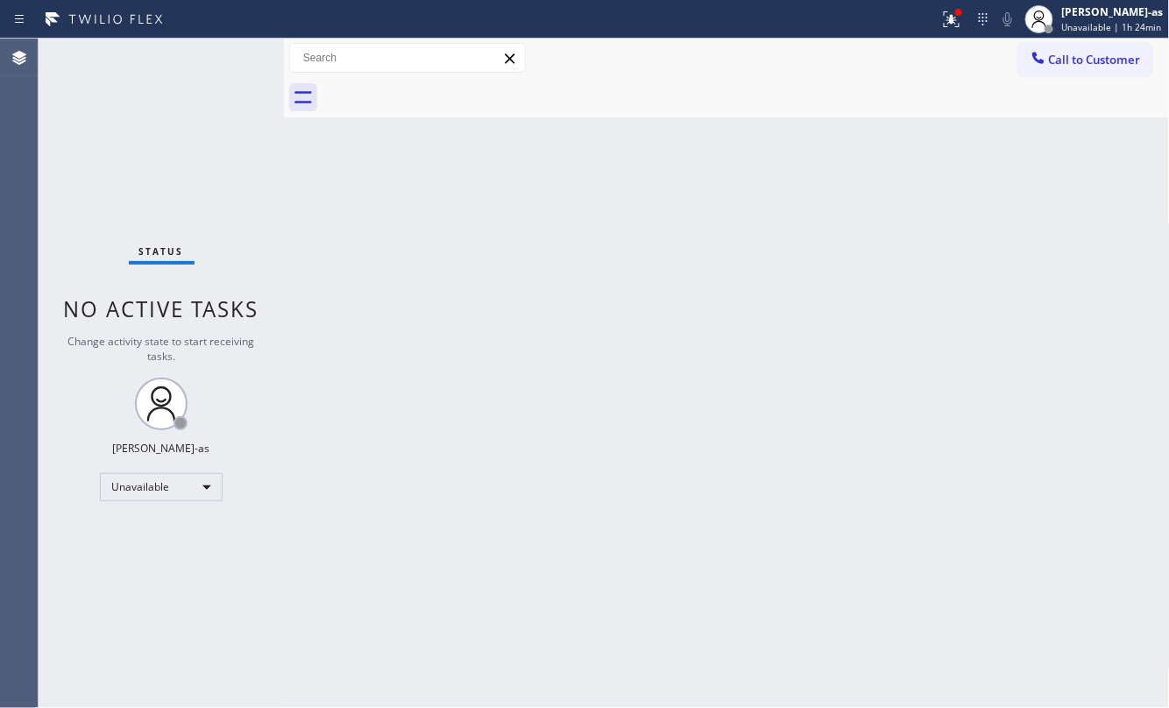
click at [1079, 58] on span "Call to Customer" at bounding box center [1095, 60] width 92 height 16
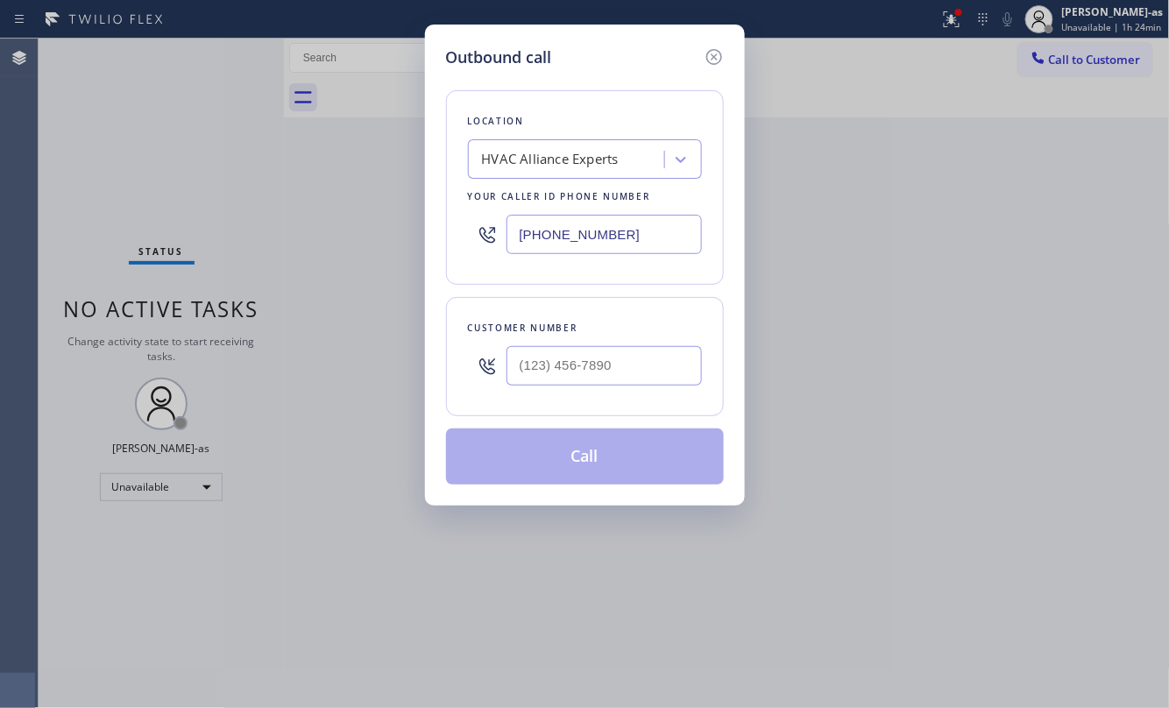
click at [647, 343] on div at bounding box center [603, 365] width 195 height 57
click at [647, 349] on input "(___) ___-____" at bounding box center [603, 365] width 195 height 39
paste input "951) 300-3254"
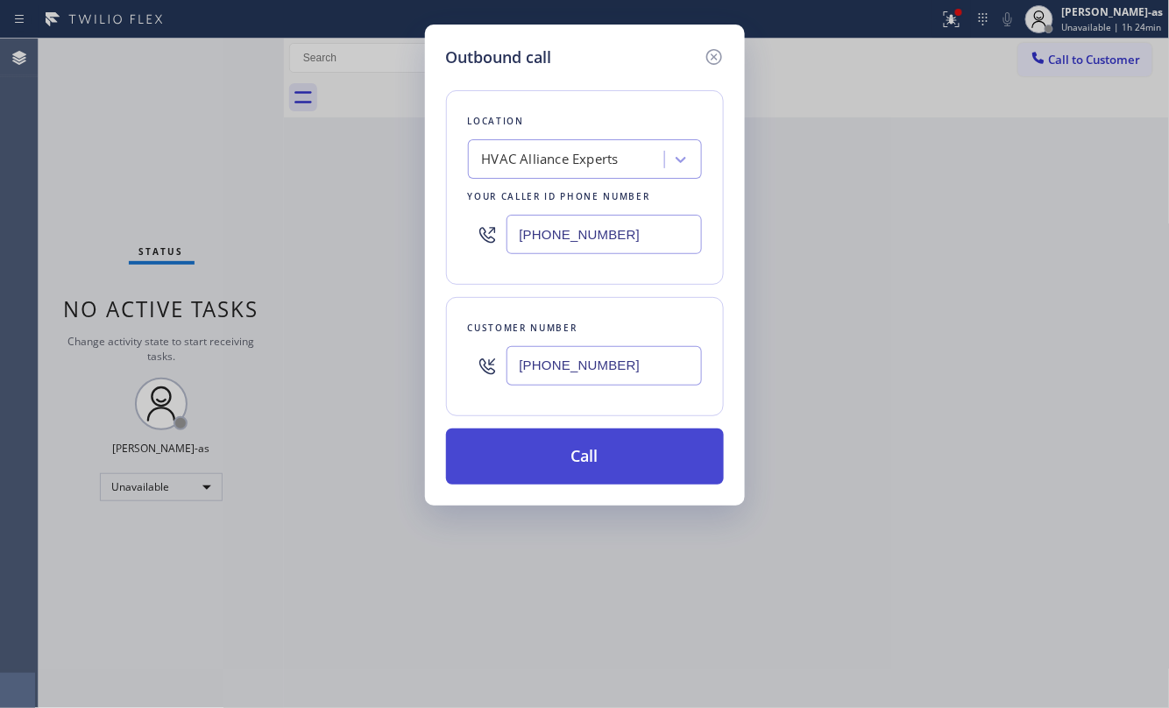
type input "[PHONE_NUMBER]"
click at [628, 456] on button "Call" at bounding box center [585, 456] width 278 height 56
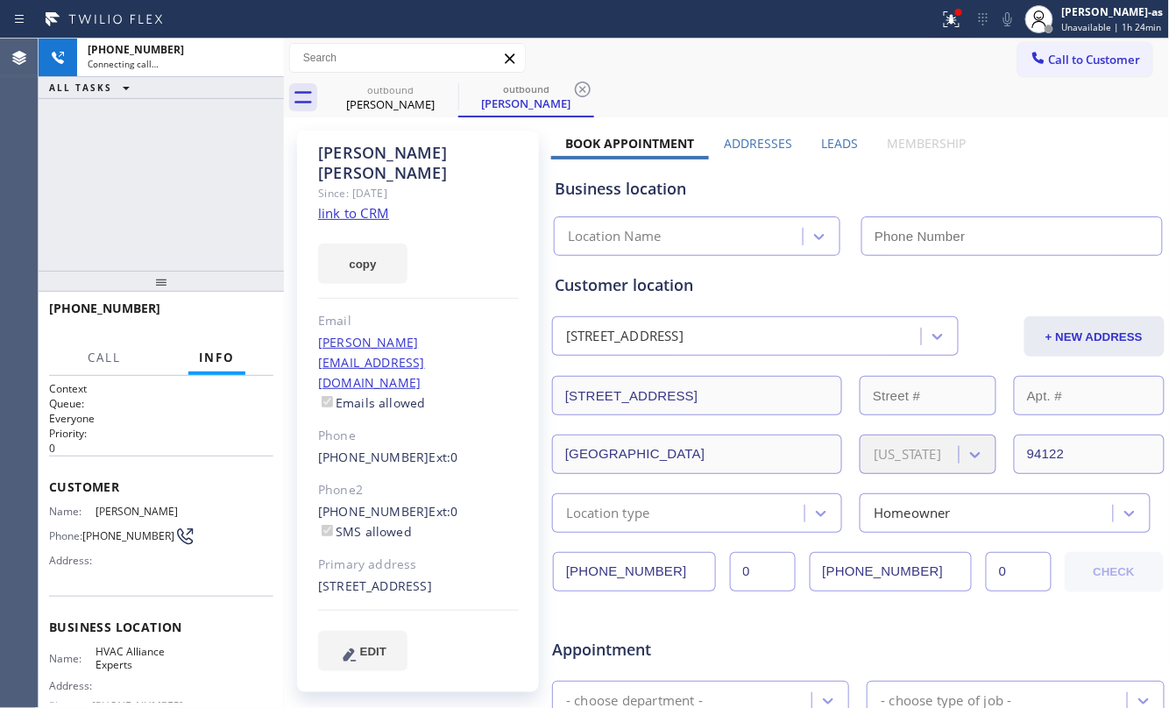
type input "[PHONE_NUMBER]"
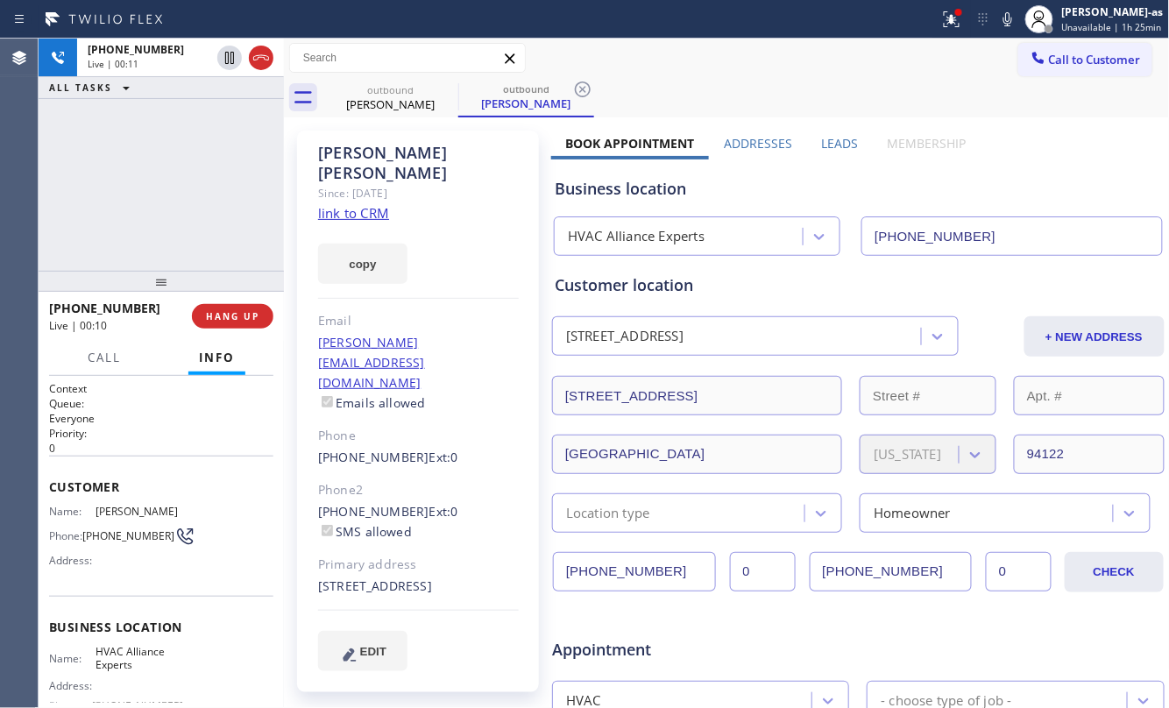
click at [225, 302] on div "[PHONE_NUMBER] Live | 00:10 HANG UP" at bounding box center [161, 317] width 224 height 46
click at [235, 312] on span "HANG UP" at bounding box center [232, 316] width 53 height 12
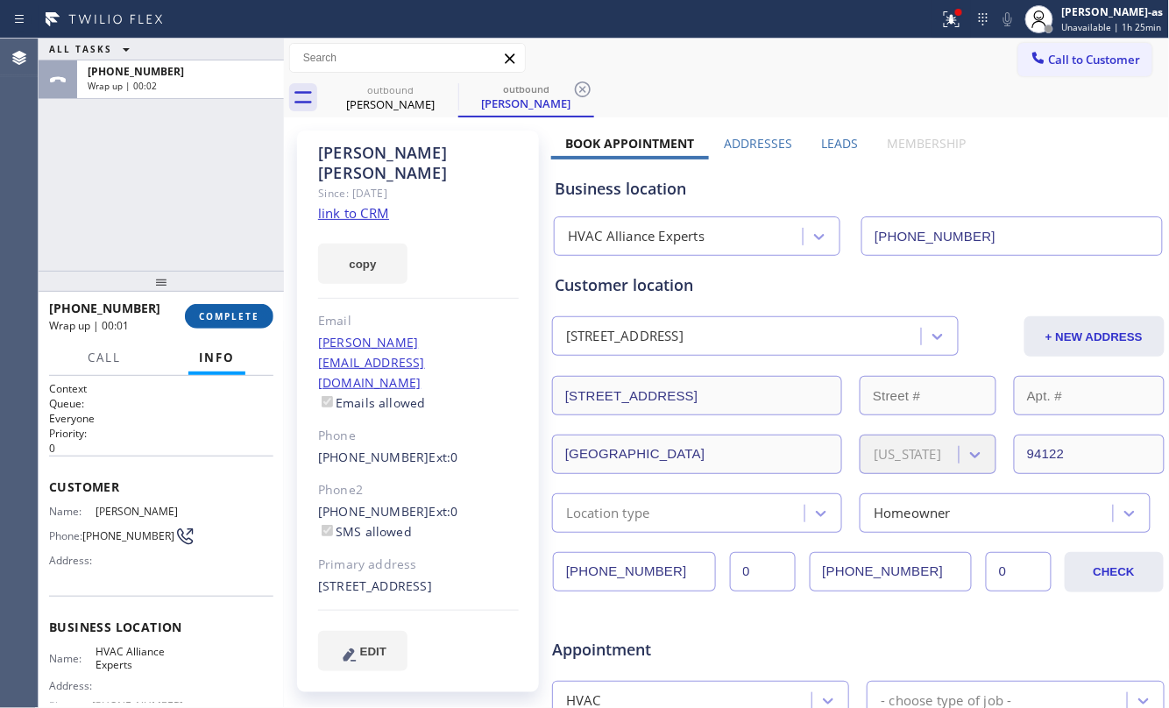
click at [236, 312] on span "COMPLETE" at bounding box center [229, 316] width 60 height 12
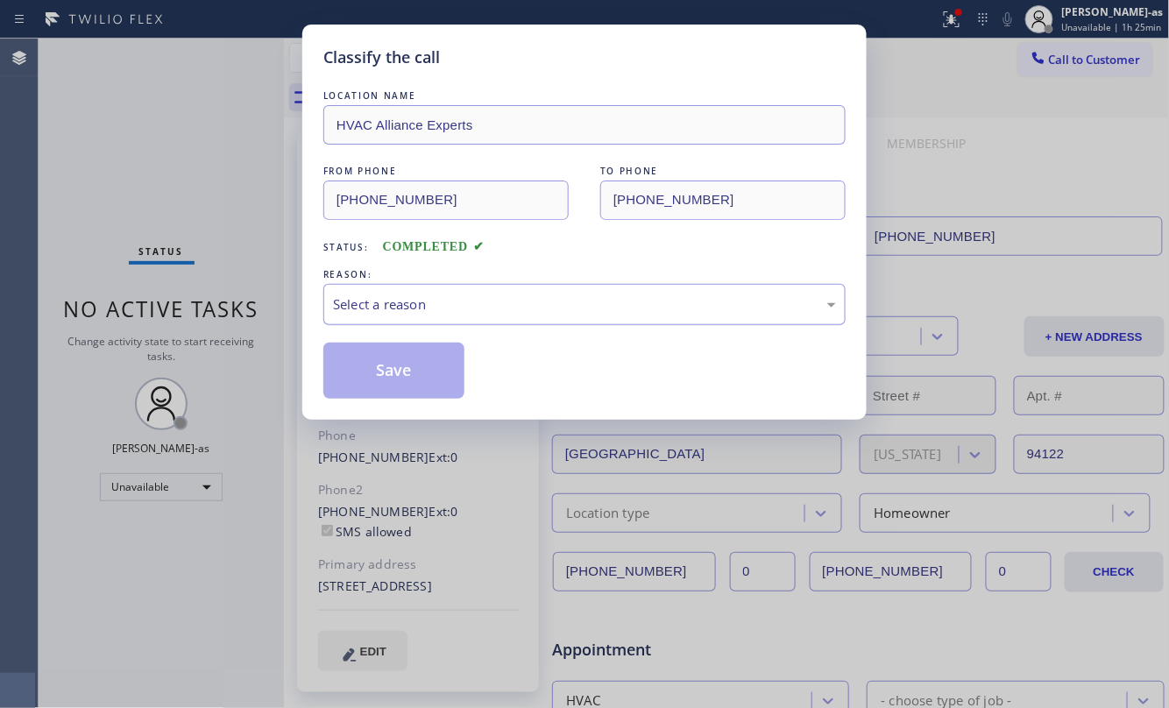
drag, startPoint x: 475, startPoint y: 280, endPoint x: 477, endPoint y: 300, distance: 19.4
click at [475, 281] on div "REASON:" at bounding box center [584, 274] width 522 height 18
click at [496, 302] on div "Select a reason" at bounding box center [584, 304] width 503 height 20
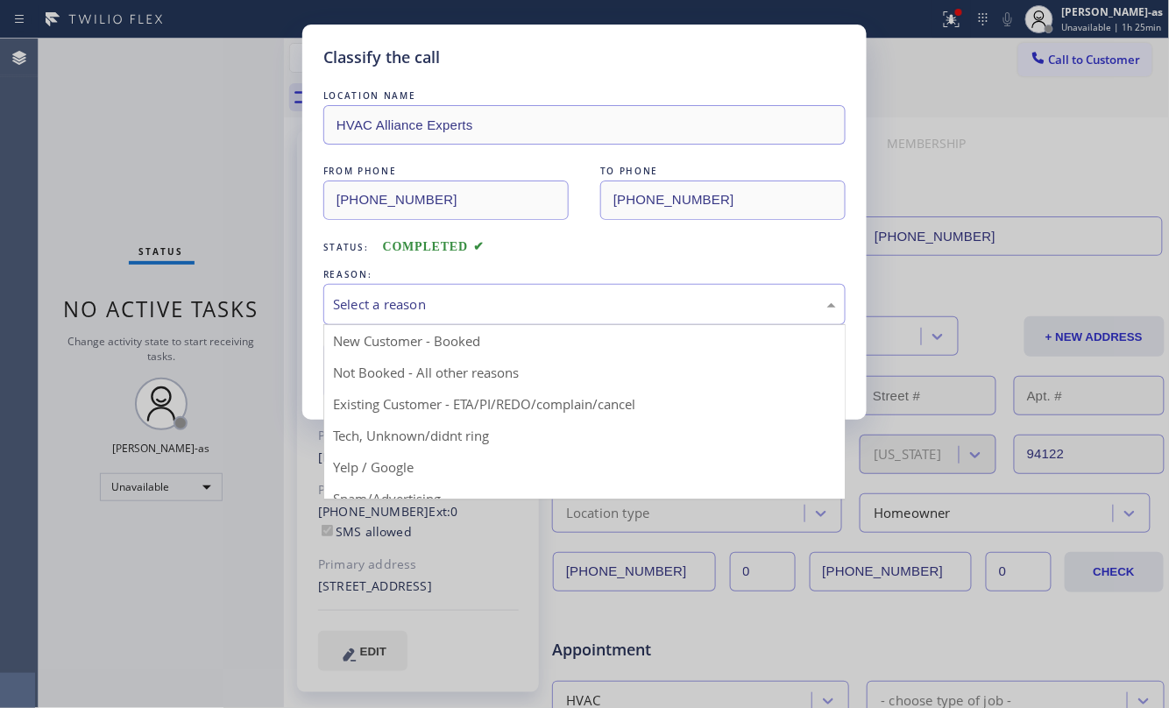
drag, startPoint x: 582, startPoint y: 400, endPoint x: 432, endPoint y: 389, distance: 150.3
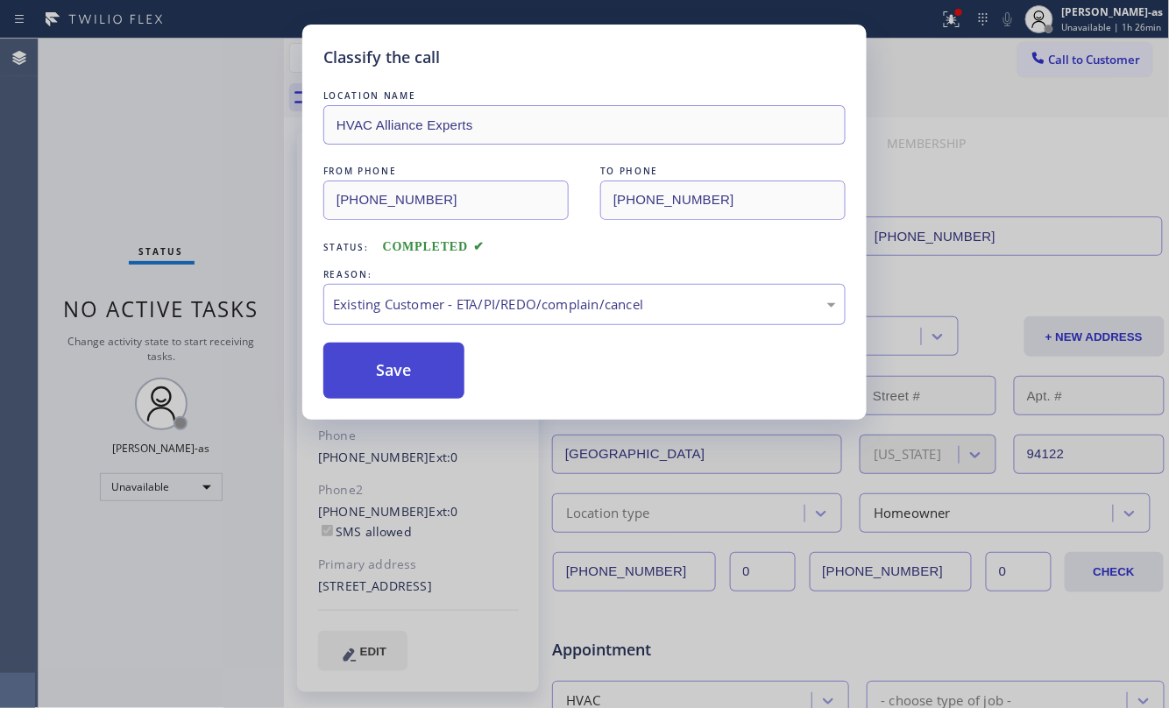
drag, startPoint x: 403, startPoint y: 377, endPoint x: 327, endPoint y: 436, distance: 96.7
click at [403, 376] on button "Save" at bounding box center [393, 371] width 141 height 56
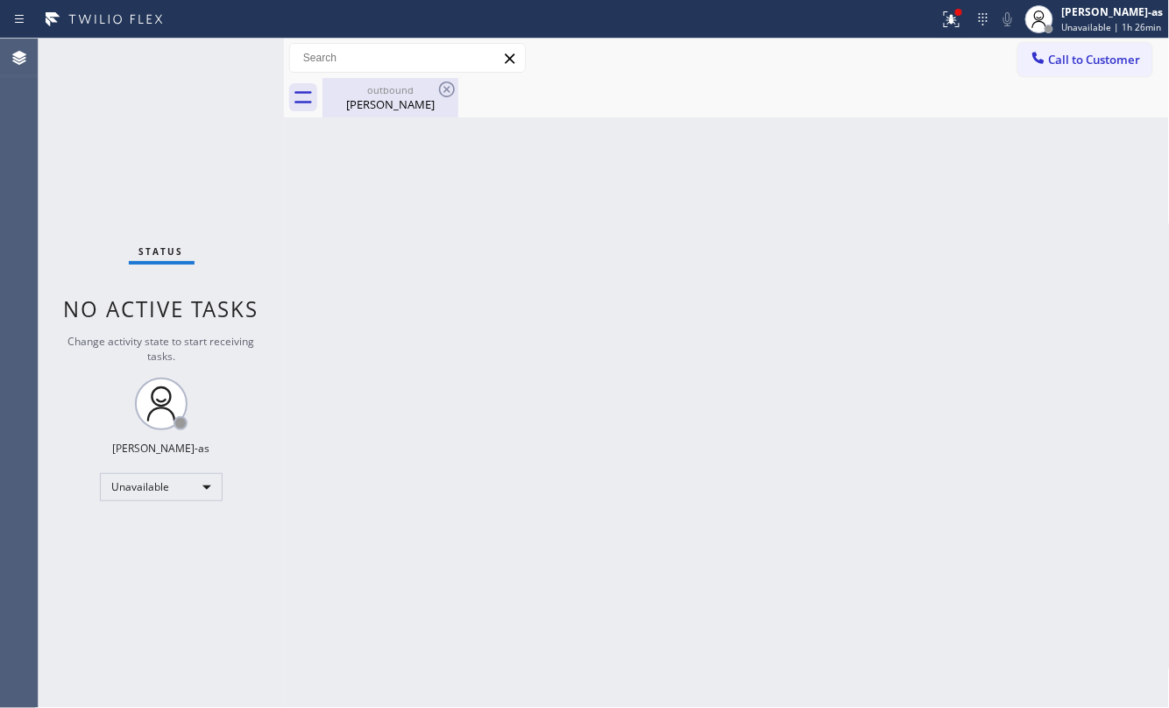
click at [362, 98] on div "[PERSON_NAME]" at bounding box center [390, 104] width 132 height 16
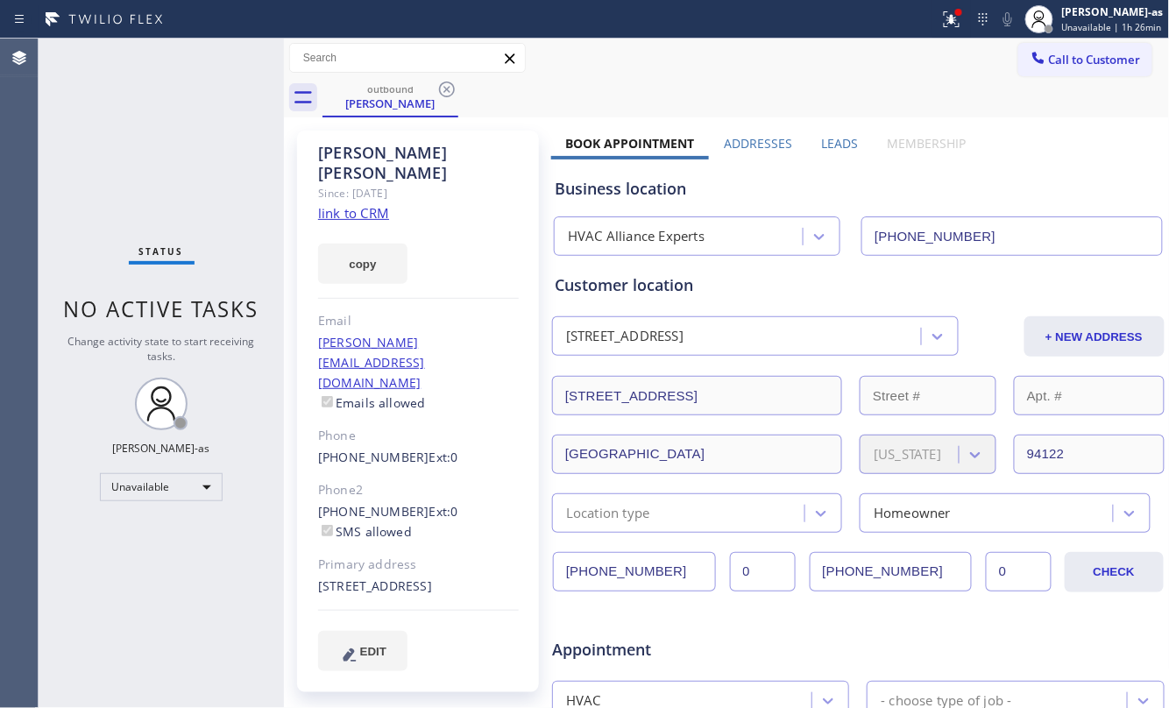
drag, startPoint x: 443, startPoint y: 89, endPoint x: 442, endPoint y: 140, distance: 50.8
click at [443, 91] on icon at bounding box center [446, 89] width 21 height 21
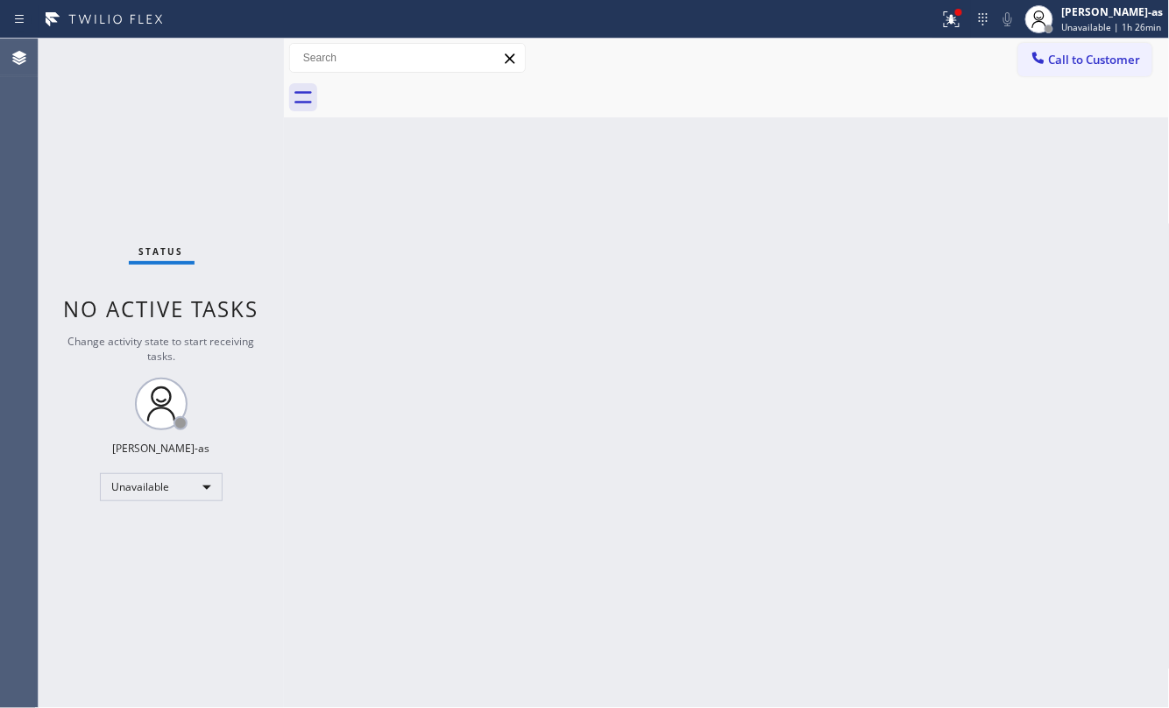
click at [414, 327] on div "Back to Dashboard Change Sender ID Customers Technicians Select a contact Outbo…" at bounding box center [727, 373] width 886 height 669
click at [463, 216] on div "Back to Dashboard Change Sender ID Customers Technicians Select a contact Outbo…" at bounding box center [727, 373] width 886 height 669
click at [1072, 54] on span "Call to Customer" at bounding box center [1095, 60] width 92 height 16
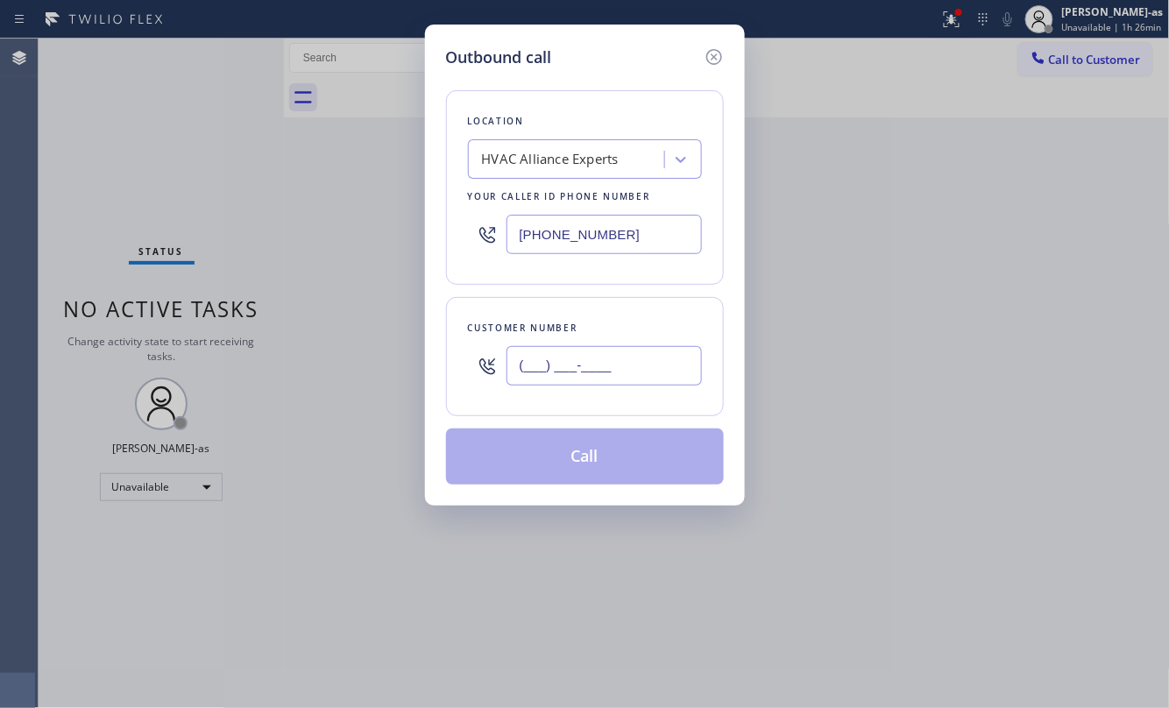
click at [584, 351] on input "(___) ___-____" at bounding box center [603, 365] width 195 height 39
paste input "415) 308-2266"
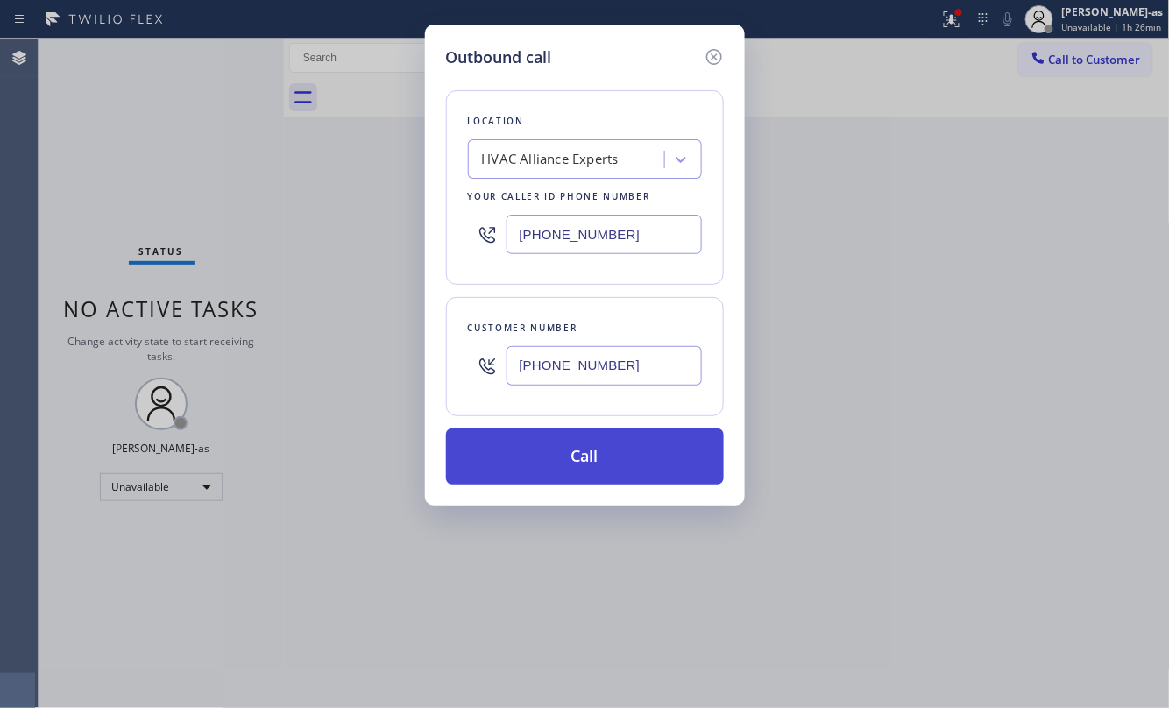
type input "[PHONE_NUMBER]"
click at [619, 459] on button "Call" at bounding box center [585, 456] width 278 height 56
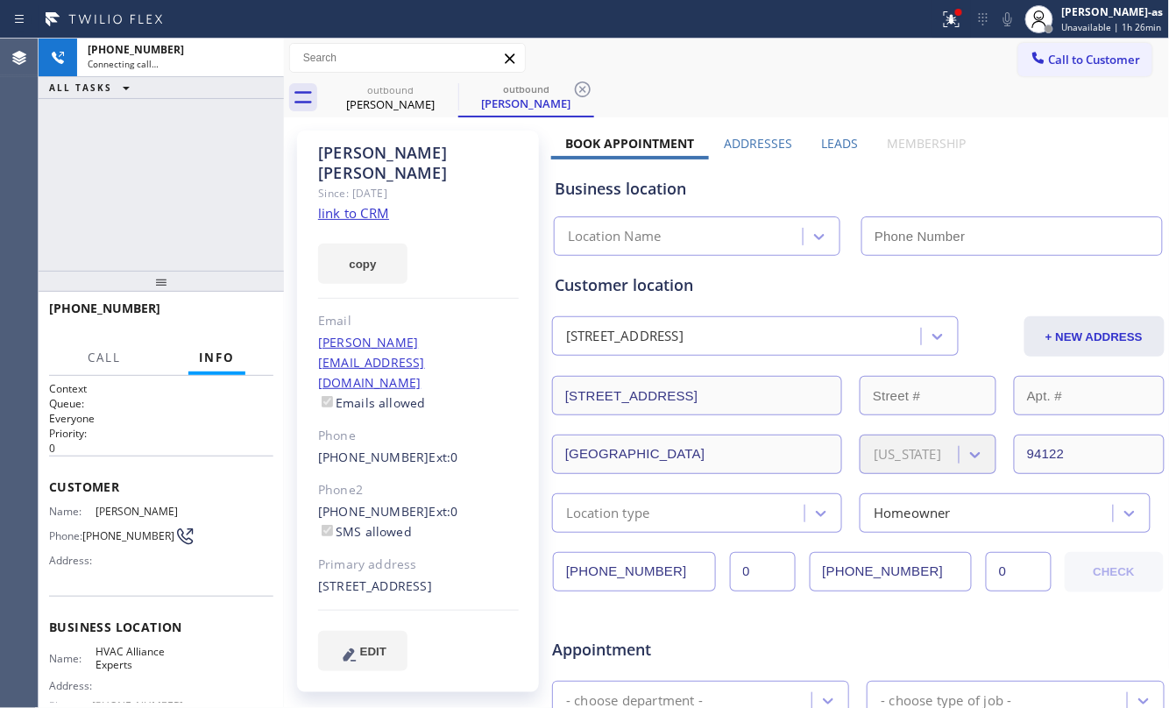
type input "[PHONE_NUMBER]"
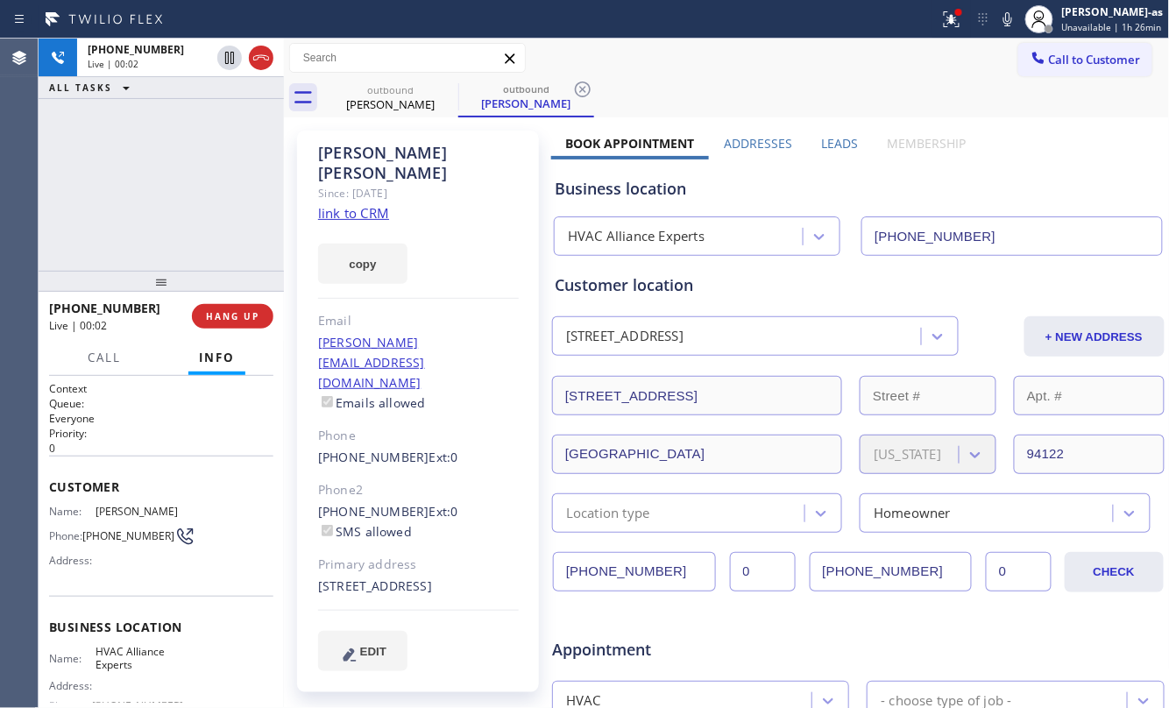
click at [243, 179] on div "[PHONE_NUMBER] Live | 00:02 ALL TASKS ALL TASKS ACTIVE TASKS TASKS IN WRAP UP" at bounding box center [161, 155] width 245 height 232
click at [235, 320] on span "HANG UP" at bounding box center [232, 316] width 53 height 12
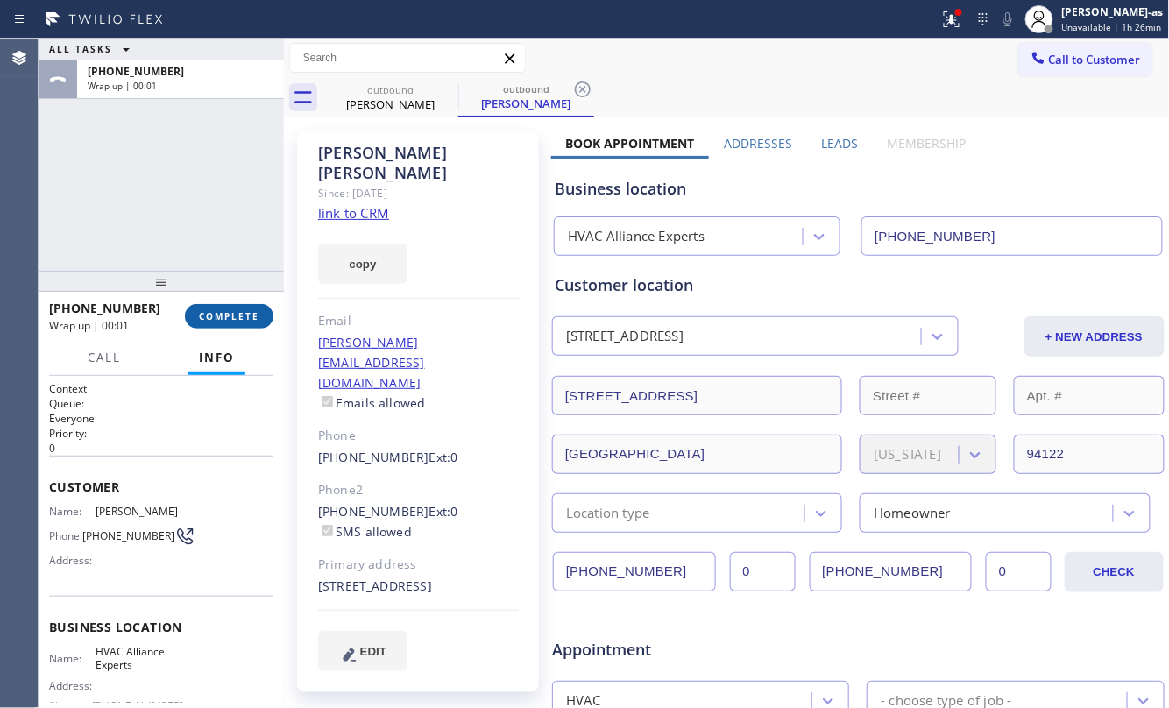
click at [235, 319] on span "COMPLETE" at bounding box center [229, 316] width 60 height 12
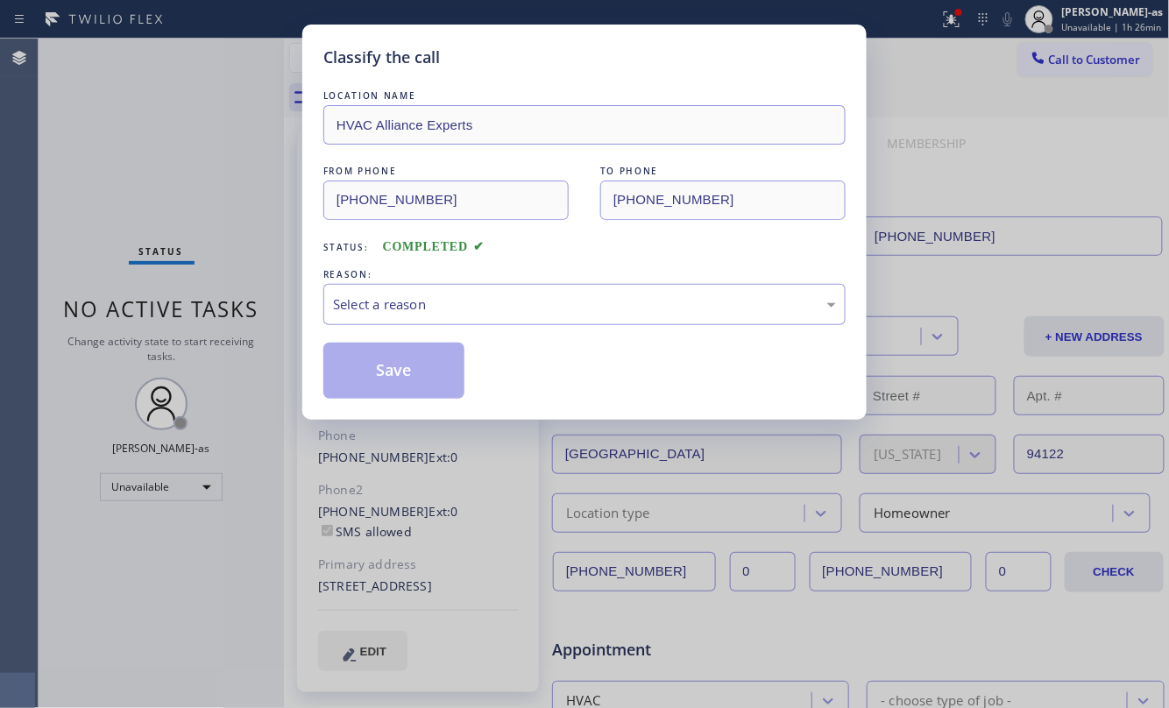
drag, startPoint x: 473, startPoint y: 289, endPoint x: 452, endPoint y: 280, distance: 22.8
click at [450, 284] on div "Select a reason" at bounding box center [584, 304] width 522 height 41
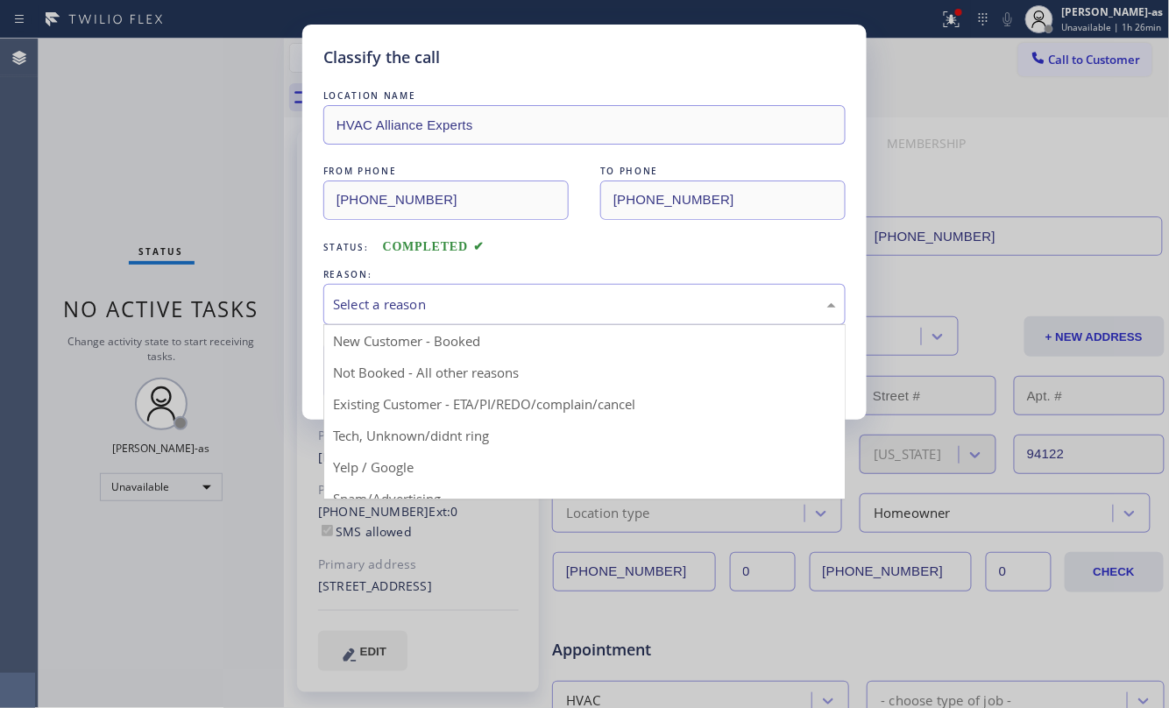
drag, startPoint x: 555, startPoint y: 394, endPoint x: 491, endPoint y: 377, distance: 66.3
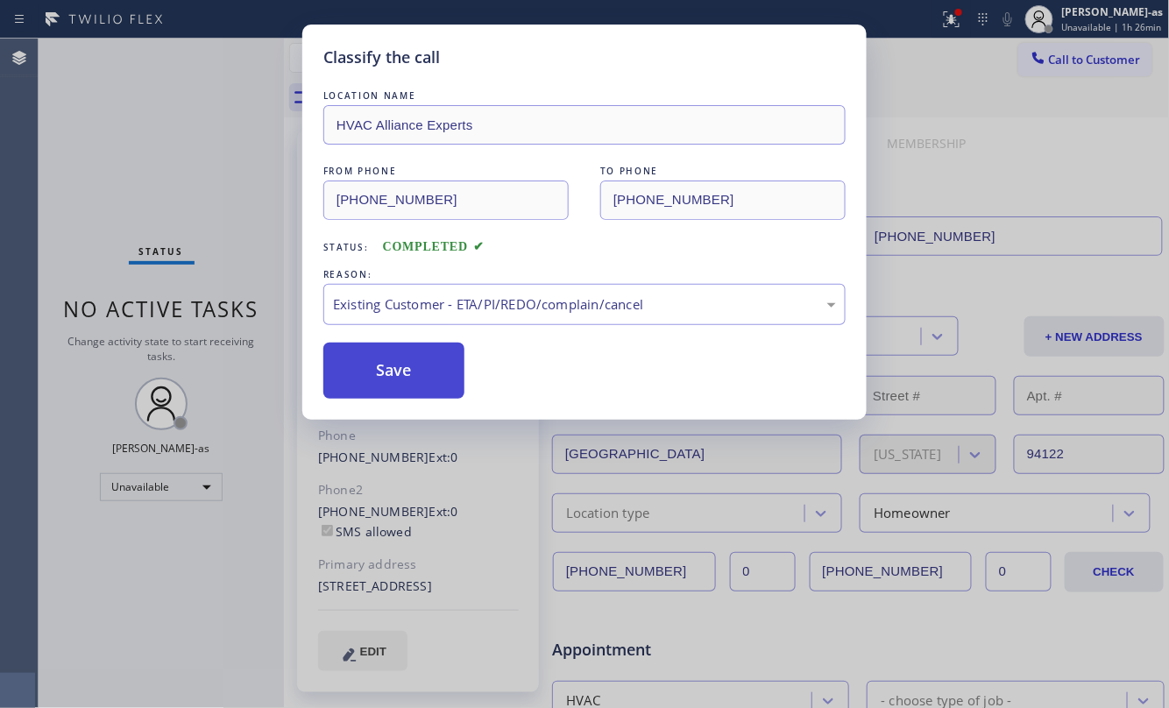
drag, startPoint x: 428, startPoint y: 366, endPoint x: 422, endPoint y: 358, distance: 10.0
click at [428, 363] on button "Save" at bounding box center [393, 371] width 141 height 56
click at [190, 175] on div "Classify the call LOCATION NAME HVAC Alliance Experts FROM PHONE [PHONE_NUMBER]…" at bounding box center [584, 354] width 1169 height 708
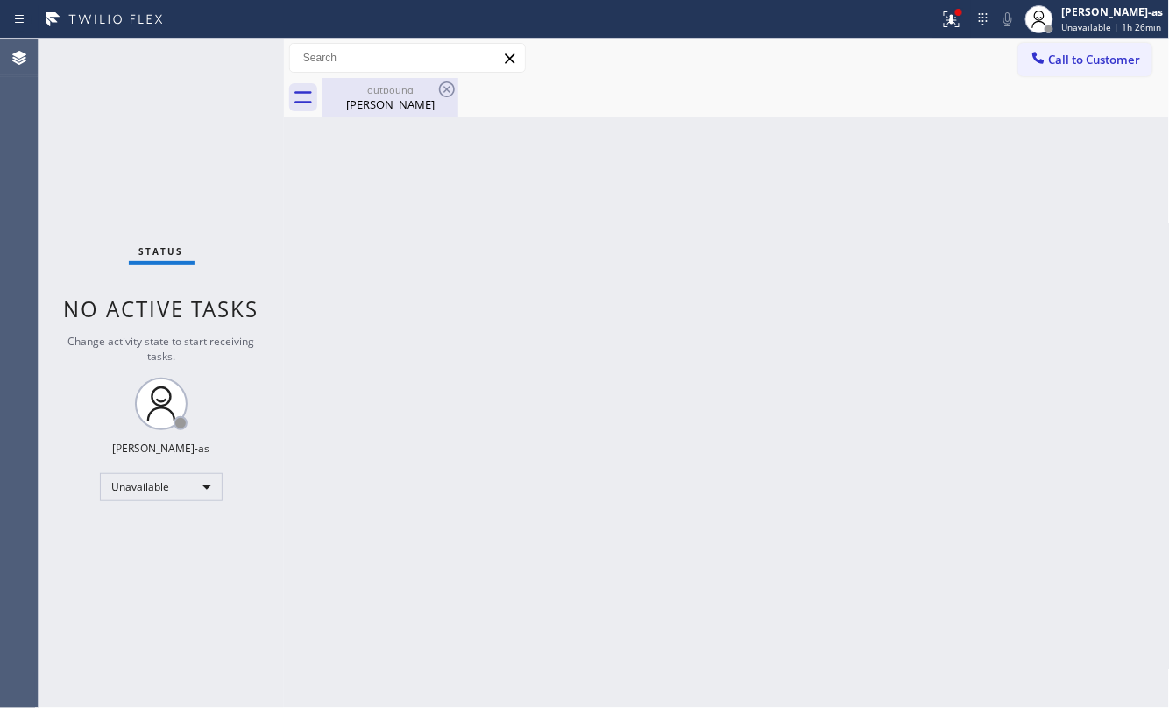
drag, startPoint x: 379, startPoint y: 105, endPoint x: 424, endPoint y: 214, distance: 117.8
click at [380, 105] on div "[PERSON_NAME]" at bounding box center [390, 104] width 132 height 16
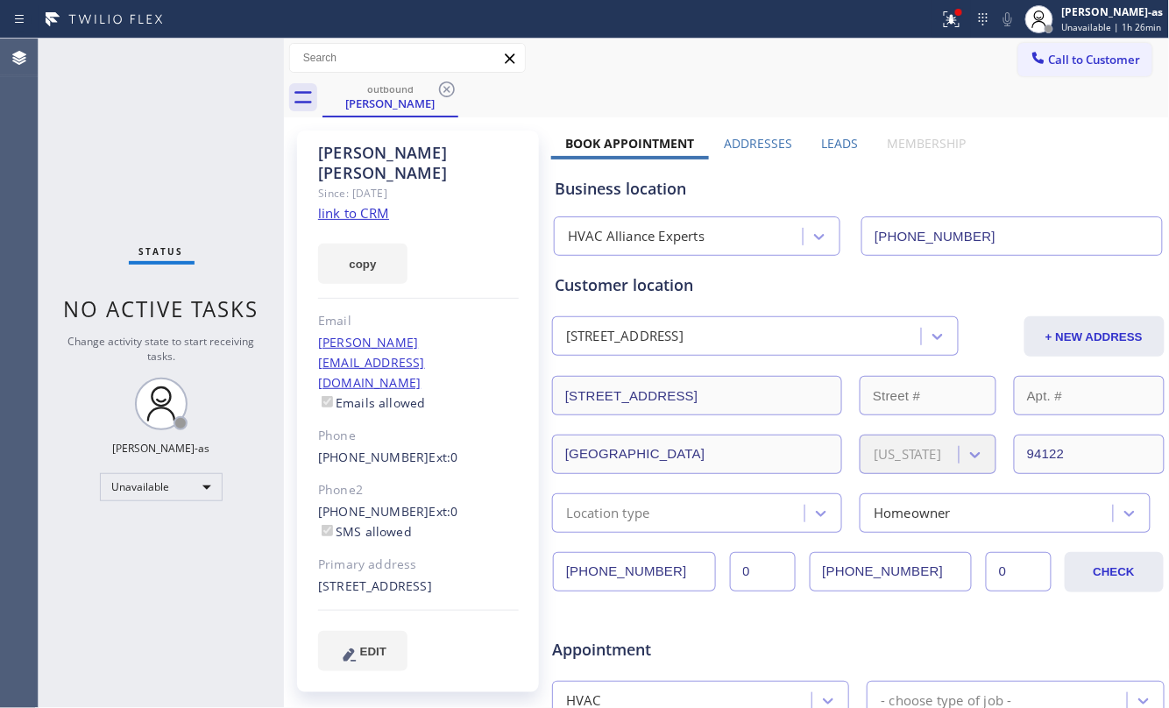
click at [357, 204] on link "link to CRM" at bounding box center [353, 213] width 71 height 18
click at [1049, 53] on span "Call to Customer" at bounding box center [1095, 60] width 92 height 16
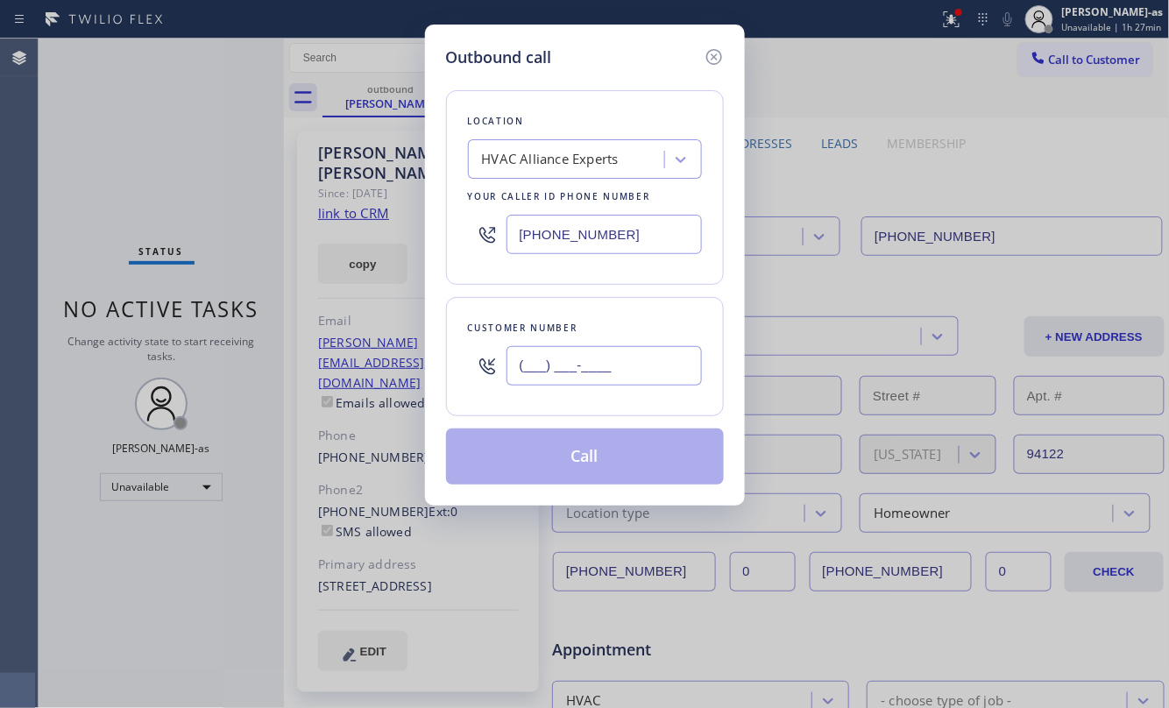
click at [586, 357] on input "(___) ___-____" at bounding box center [603, 365] width 195 height 39
paste input "949) 400-7100"
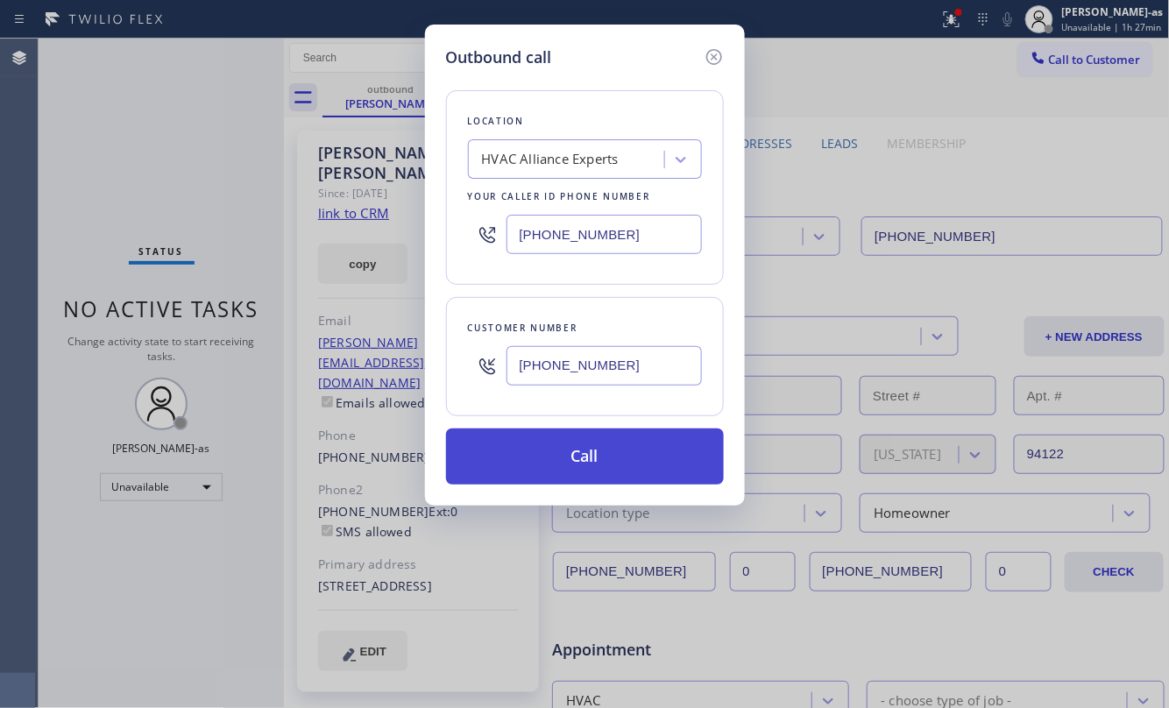
type input "[PHONE_NUMBER]"
click at [599, 468] on button "Call" at bounding box center [585, 456] width 278 height 56
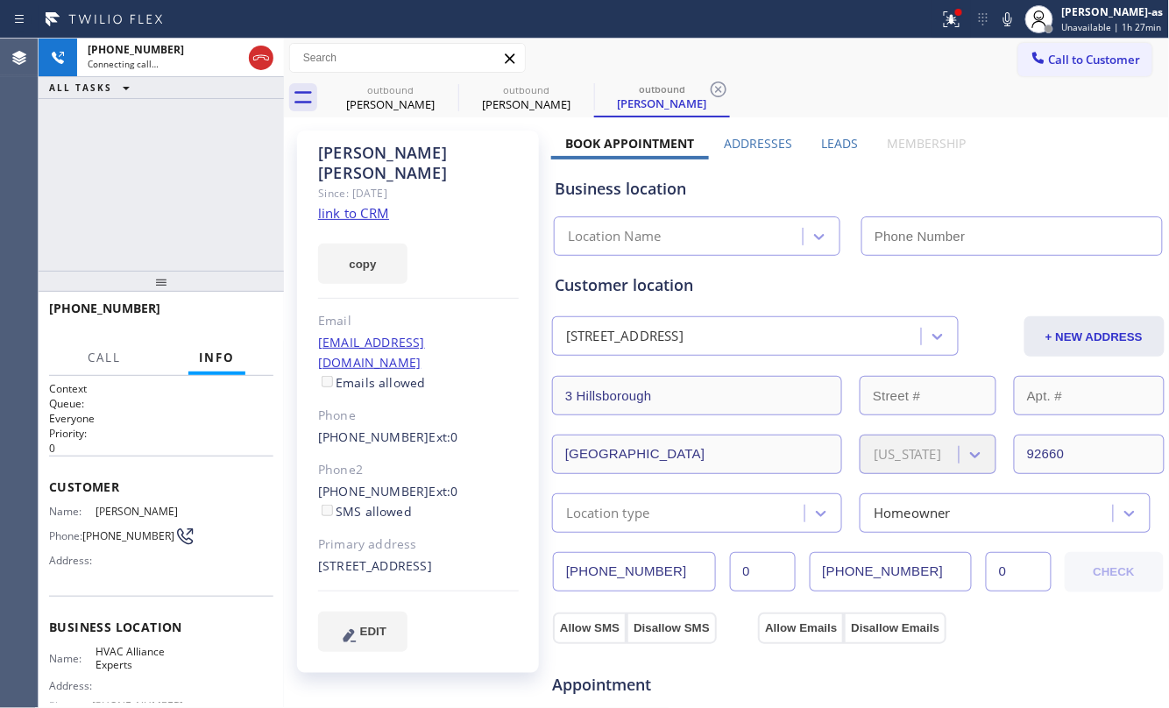
type input "[PHONE_NUMBER]"
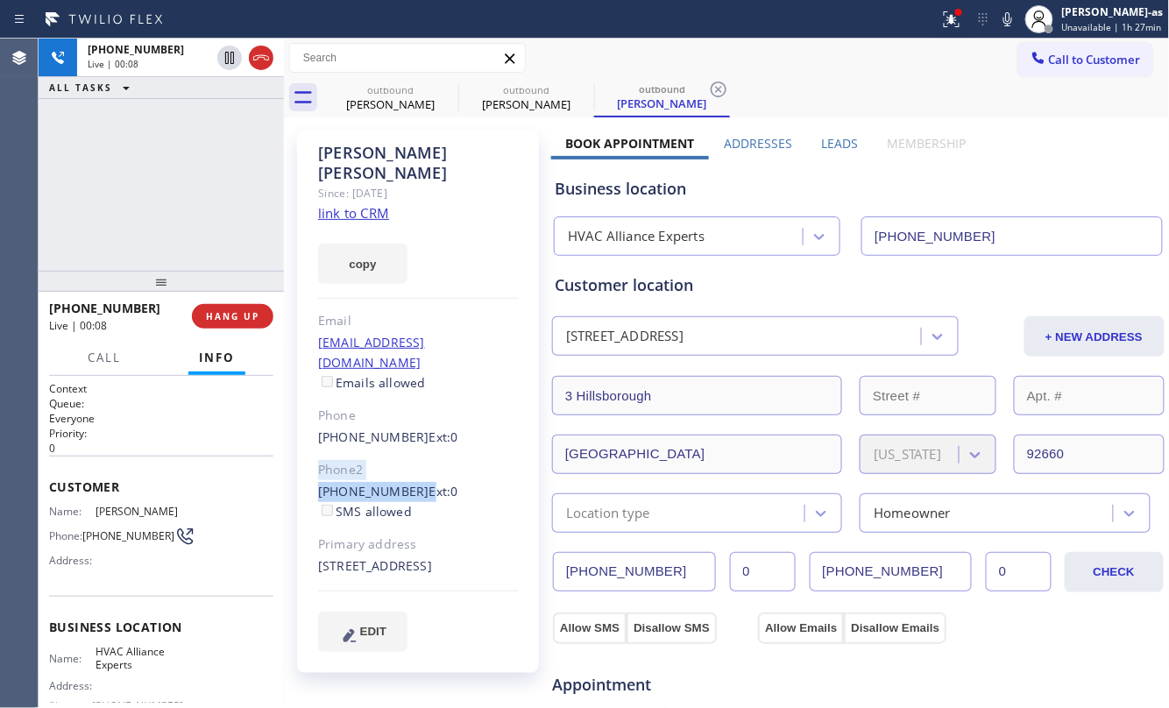
drag, startPoint x: 306, startPoint y: 439, endPoint x: 407, endPoint y: 456, distance: 103.0
click at [407, 456] on div "[PERSON_NAME] Since: [DATE] link to CRM copy Email [EMAIL_ADDRESS][DOMAIN_NAME]…" at bounding box center [418, 402] width 242 height 542
click at [405, 408] on div "[PERSON_NAME] Since: [DATE] link to CRM copy Email [EMAIL_ADDRESS][DOMAIN_NAME]…" at bounding box center [418, 402] width 242 height 542
drag, startPoint x: 308, startPoint y: 454, endPoint x: 403, endPoint y: 456, distance: 94.7
click at [403, 456] on div "[PERSON_NAME] Since: [DATE] link to CRM copy Email [EMAIL_ADDRESS][DOMAIN_NAME]…" at bounding box center [418, 402] width 242 height 542
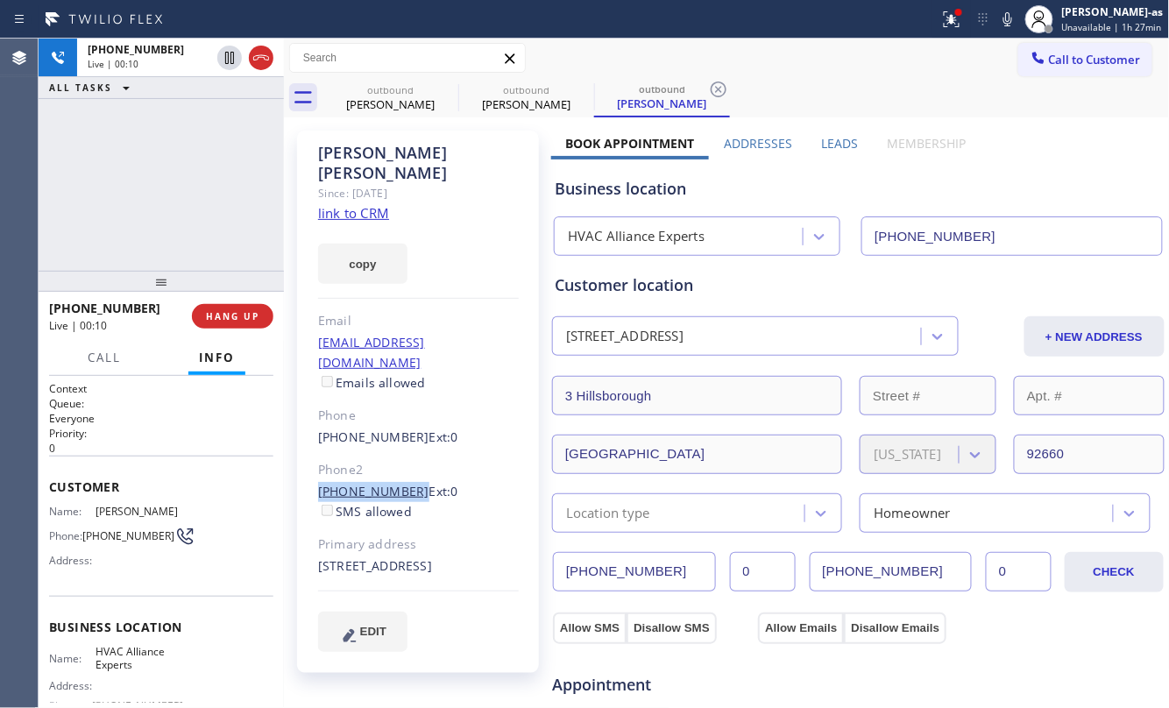
copy link "[PHONE_NUMBER]"
click at [229, 335] on div "[PHONE_NUMBER] Live | 00:10 HANG UP Call Info [PHONE_NUMBER] Live Context Queue…" at bounding box center [161, 500] width 245 height 416
click at [235, 322] on span "HANG UP" at bounding box center [232, 316] width 53 height 12
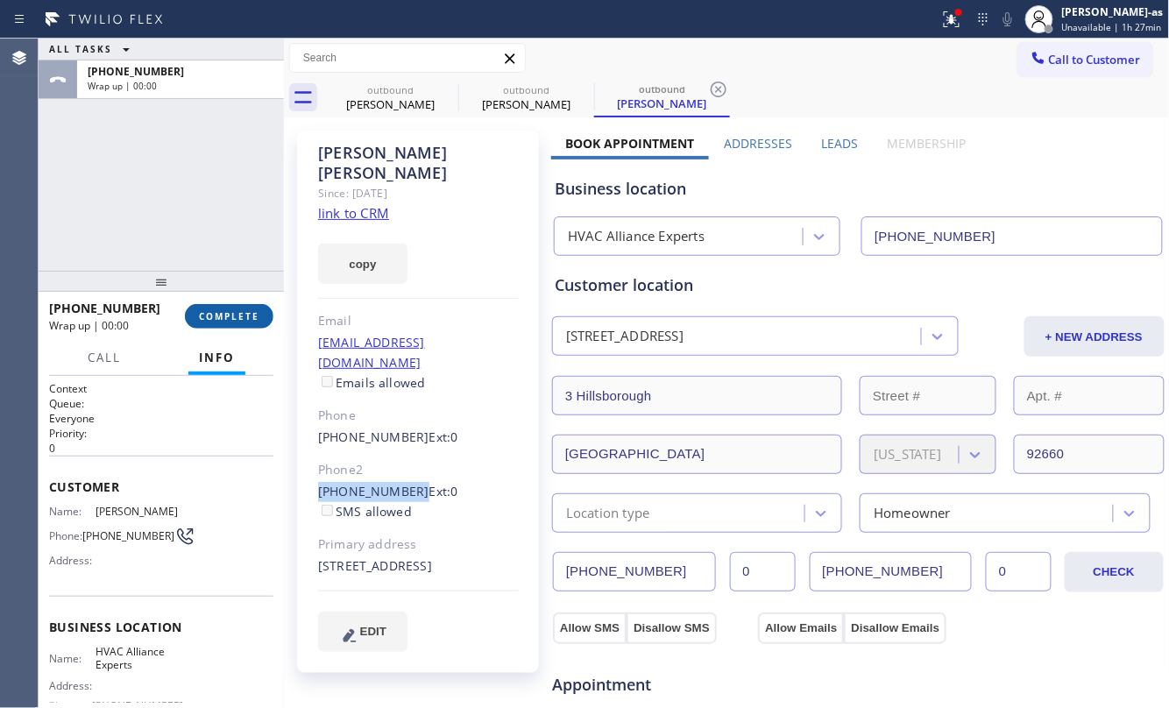
click at [235, 321] on span "COMPLETE" at bounding box center [229, 316] width 60 height 12
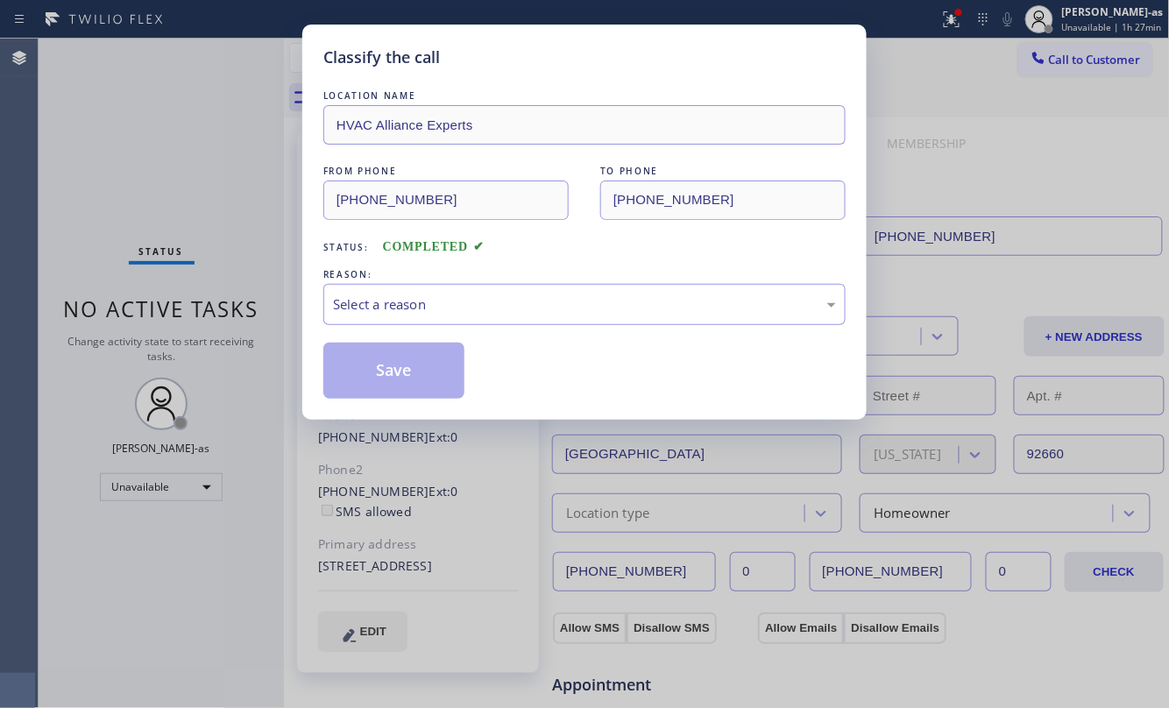
click at [235, 321] on div "Classify the call LOCATION NAME HVAC Alliance Experts FROM PHONE [PHONE_NUMBER]…" at bounding box center [584, 354] width 1169 height 708
click at [584, 305] on div "Select a reason" at bounding box center [584, 304] width 503 height 20
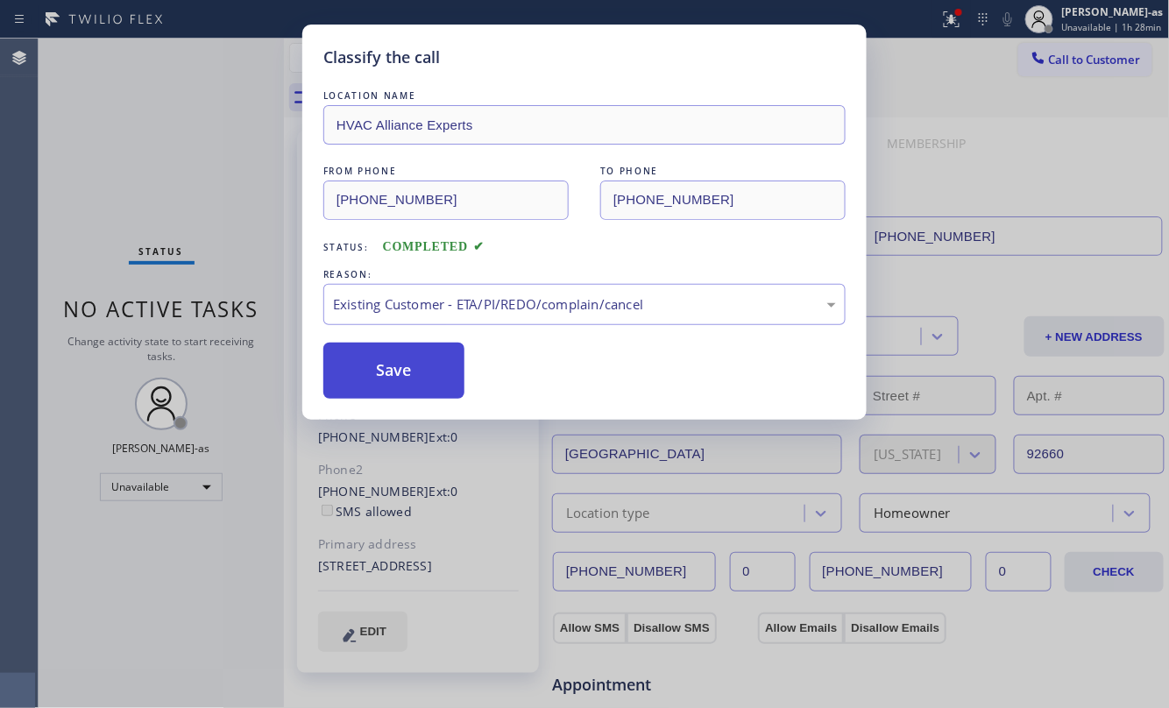
click at [410, 357] on button "Save" at bounding box center [393, 371] width 141 height 56
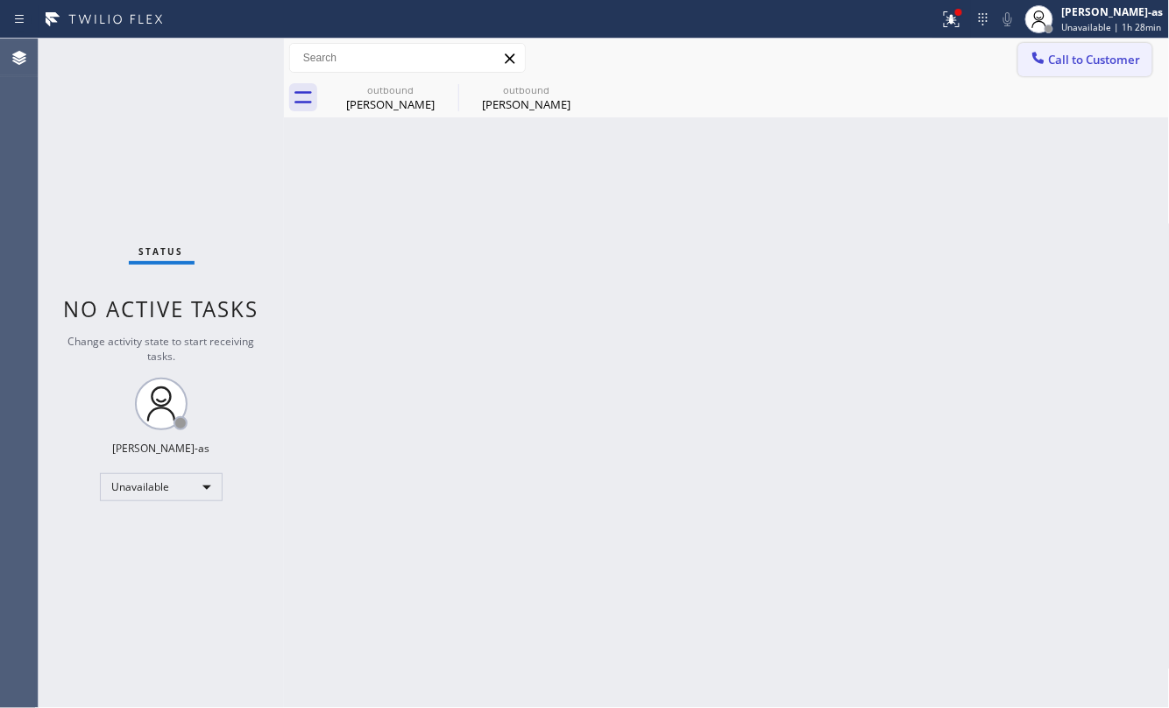
click at [1076, 60] on span "Call to Customer" at bounding box center [1095, 60] width 92 height 16
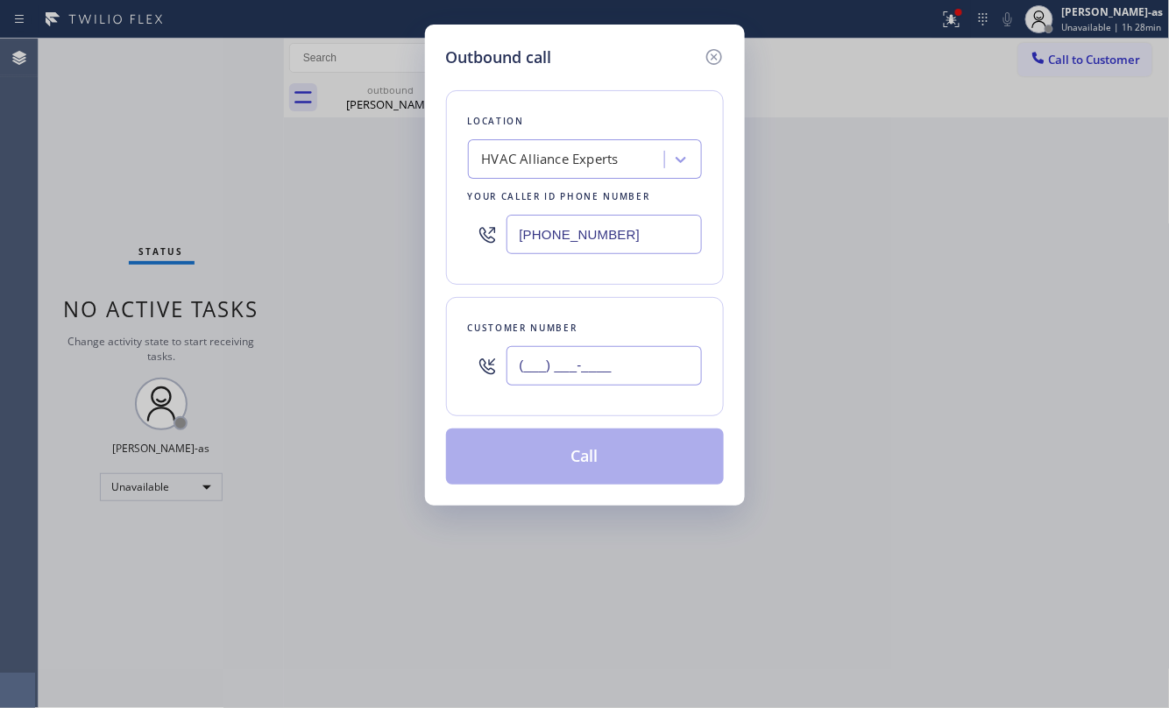
click at [608, 357] on input "(___) ___-____" at bounding box center [603, 365] width 195 height 39
paste input "949) 400-7200"
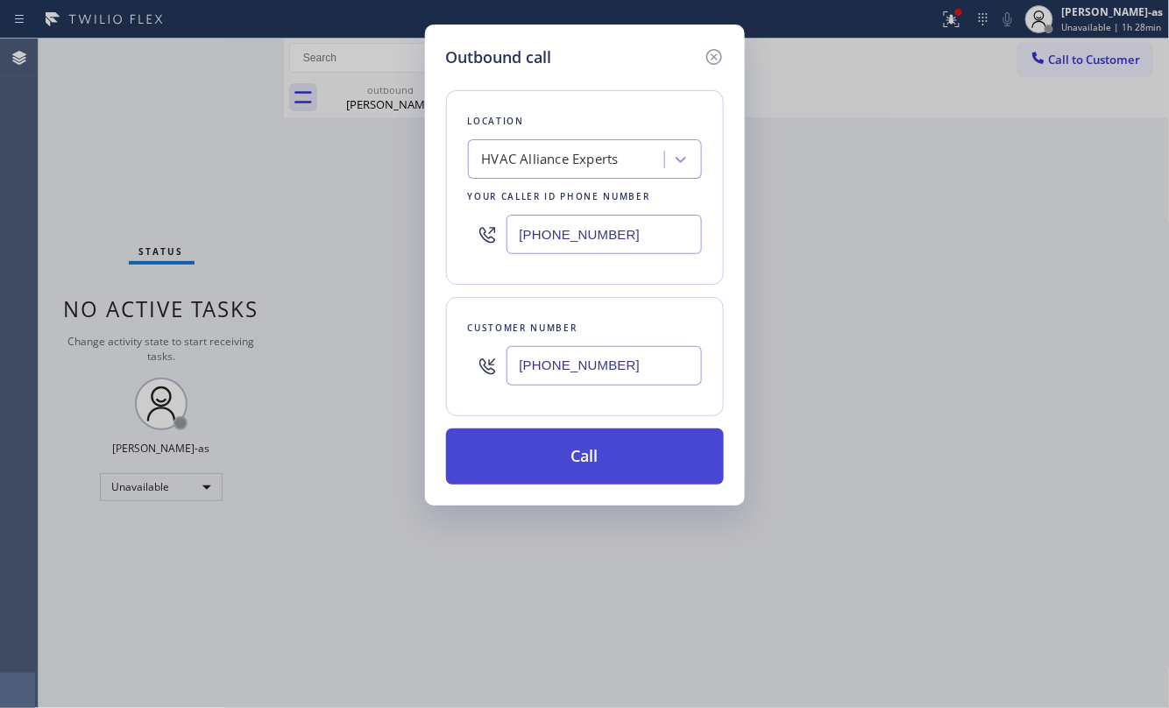
type input "[PHONE_NUMBER]"
click at [597, 471] on button "Call" at bounding box center [585, 456] width 278 height 56
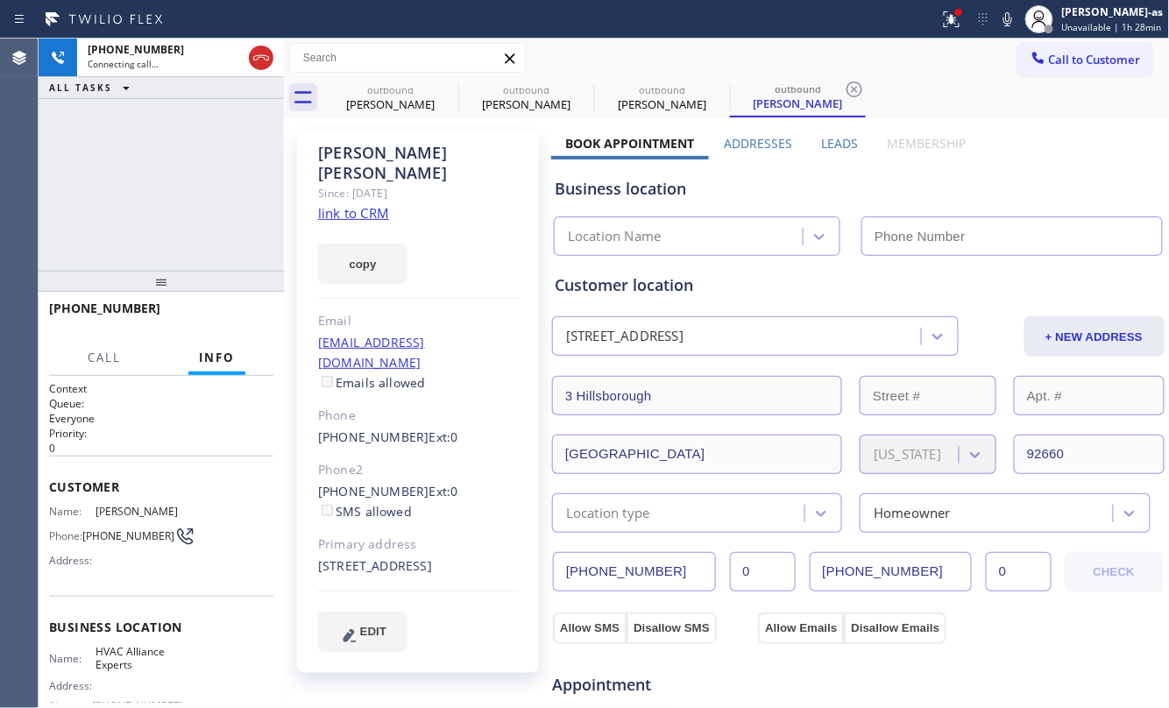
type input "[PHONE_NUMBER]"
drag, startPoint x: 225, startPoint y: 308, endPoint x: 239, endPoint y: 312, distance: 14.5
click at [239, 314] on button "HANG UP" at bounding box center [232, 316] width 81 height 25
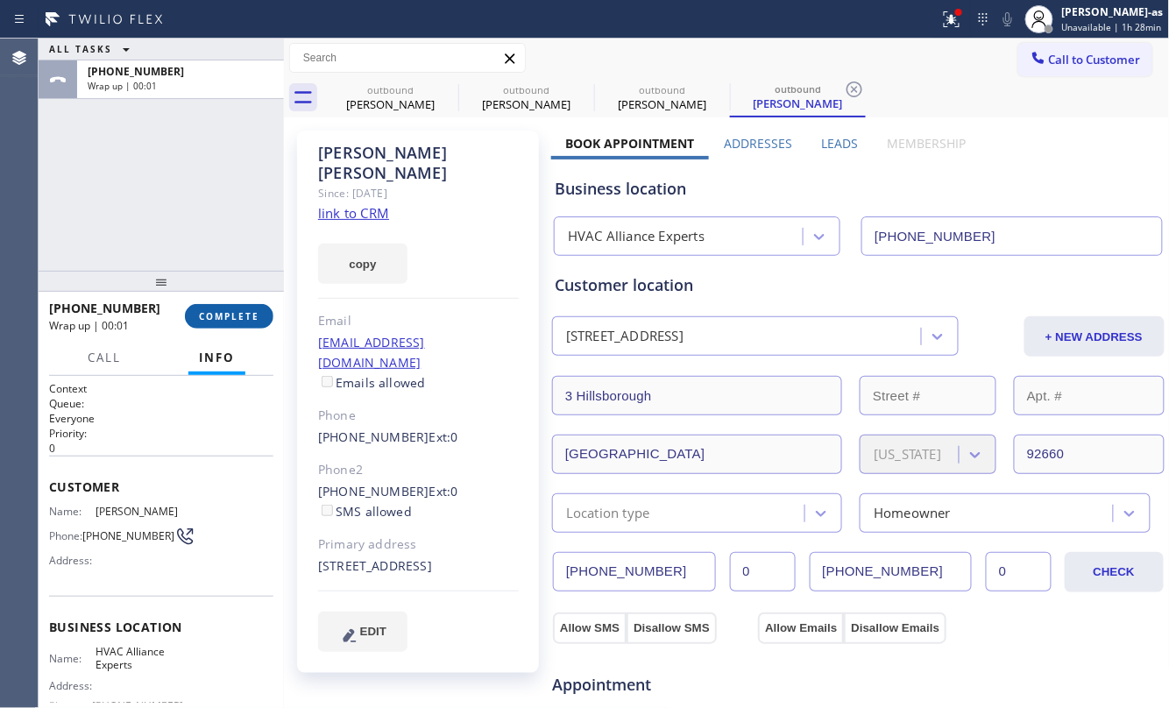
click at [250, 326] on button "COMPLETE" at bounding box center [229, 316] width 88 height 25
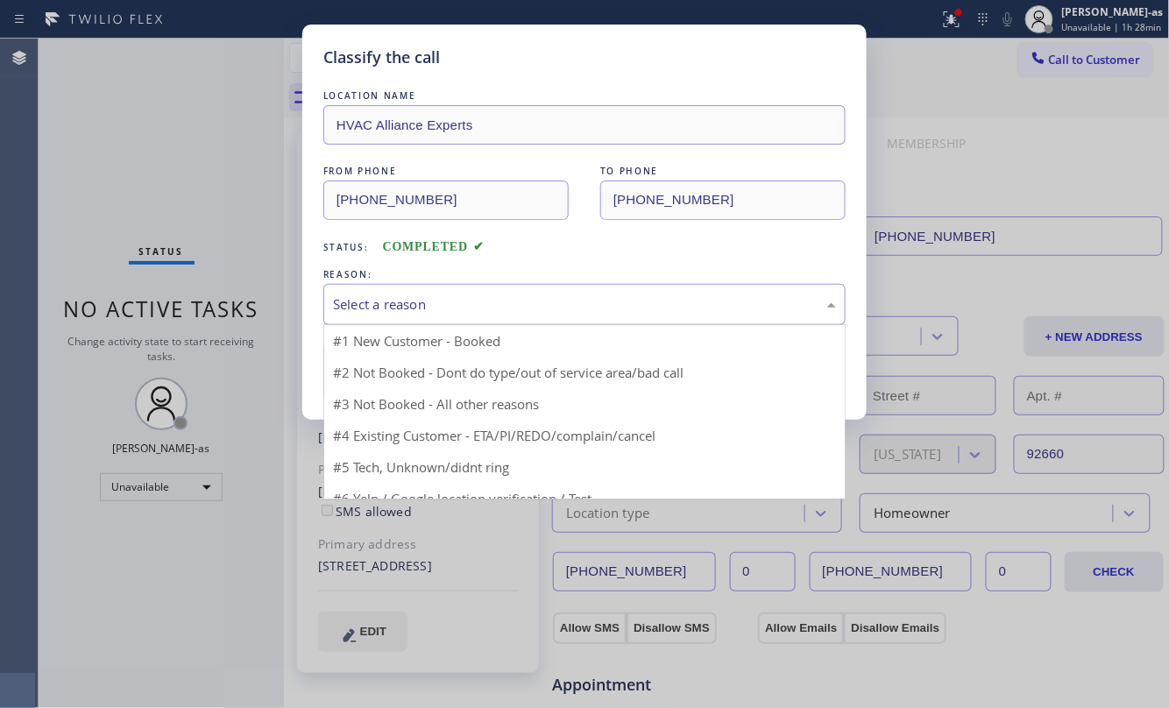
click at [463, 302] on div "Select a reason" at bounding box center [584, 304] width 503 height 20
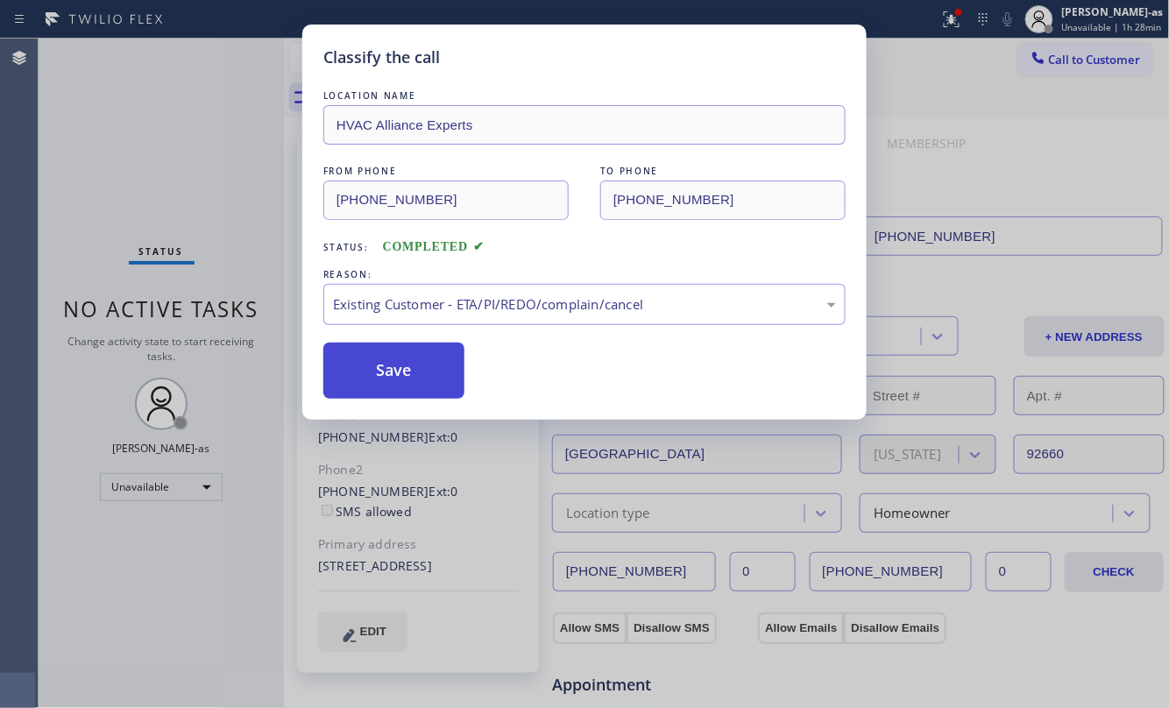
drag, startPoint x: 419, startPoint y: 349, endPoint x: 445, endPoint y: 393, distance: 51.1
click at [419, 350] on button "Save" at bounding box center [393, 371] width 141 height 56
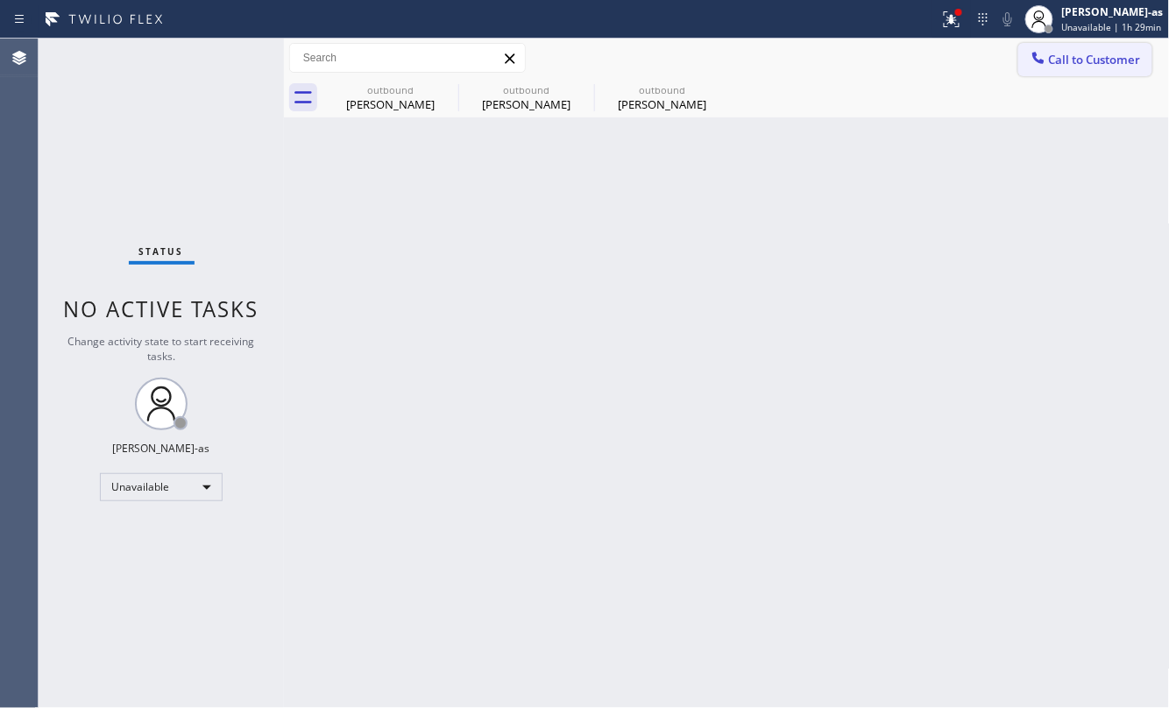
drag, startPoint x: 1078, startPoint y: 56, endPoint x: 1062, endPoint y: 54, distance: 15.9
click at [1077, 53] on span "Call to Customer" at bounding box center [1095, 60] width 92 height 16
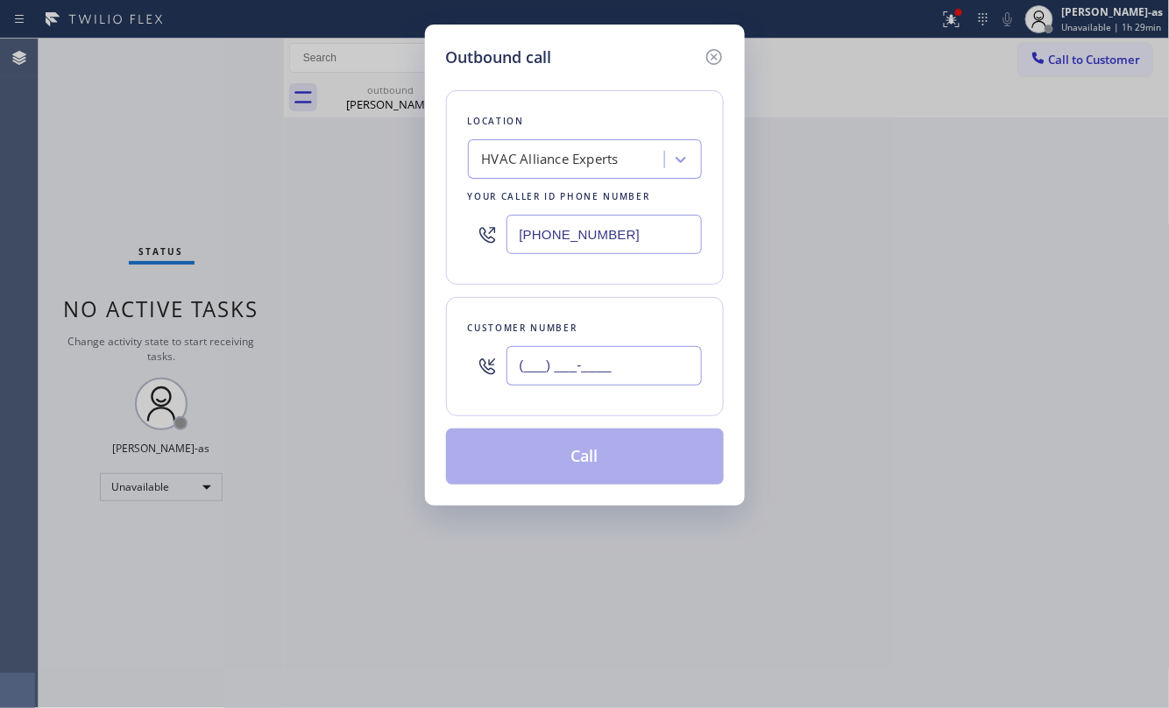
click at [625, 376] on input "(___) ___-____" at bounding box center [603, 365] width 195 height 39
paste input "310) 245-9548"
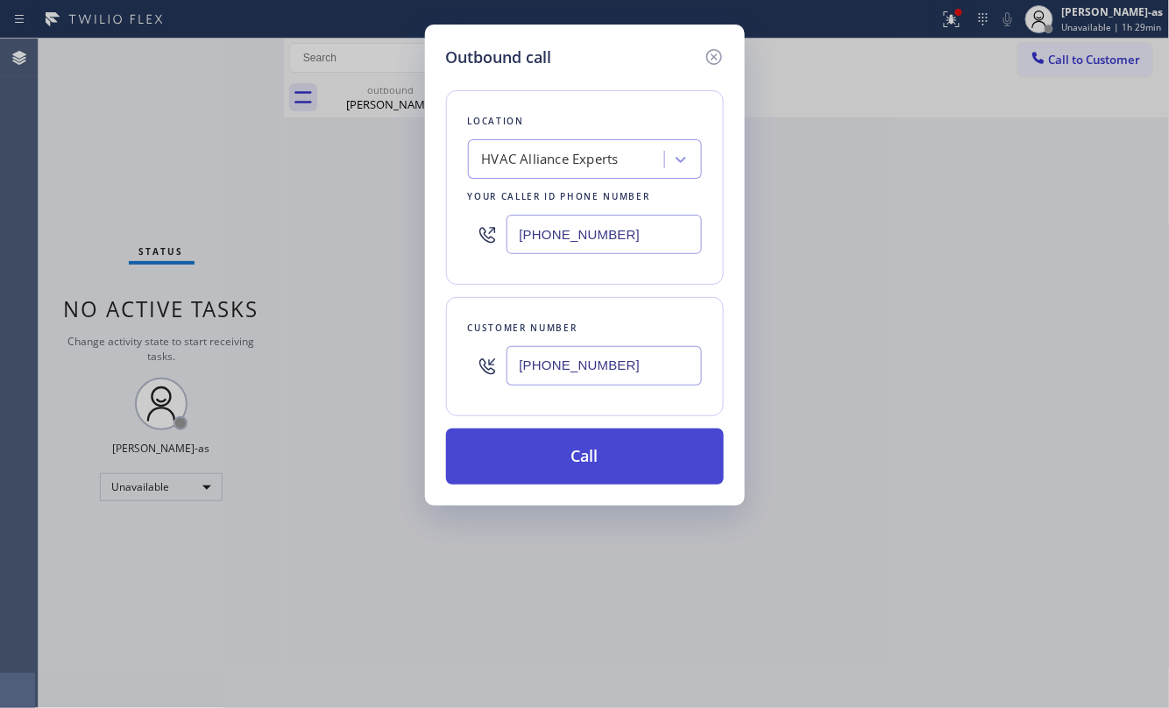
type input "[PHONE_NUMBER]"
click at [626, 467] on button "Call" at bounding box center [585, 456] width 278 height 56
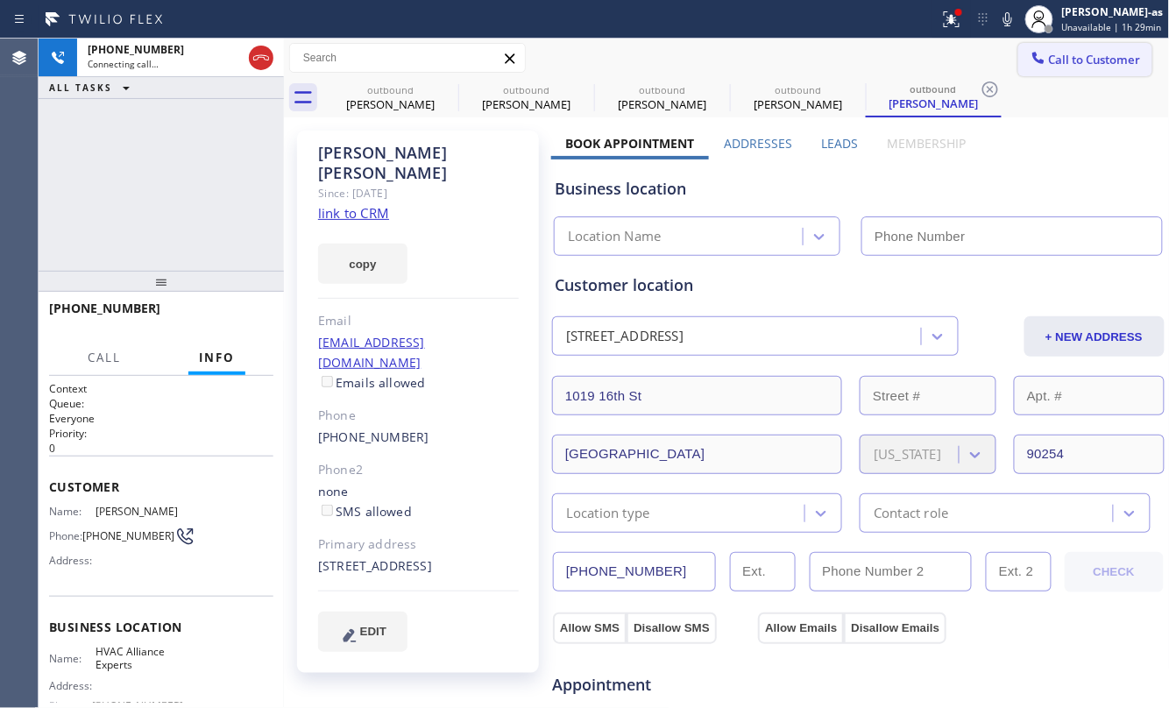
type input "[PHONE_NUMBER]"
drag, startPoint x: 193, startPoint y: 186, endPoint x: 289, endPoint y: 162, distance: 99.2
click at [193, 183] on div "[PHONE_NUMBER] Connecting call… ALL TASKS ALL TASKS ACTIVE TASKS TASKS IN WRAP …" at bounding box center [161, 155] width 245 height 232
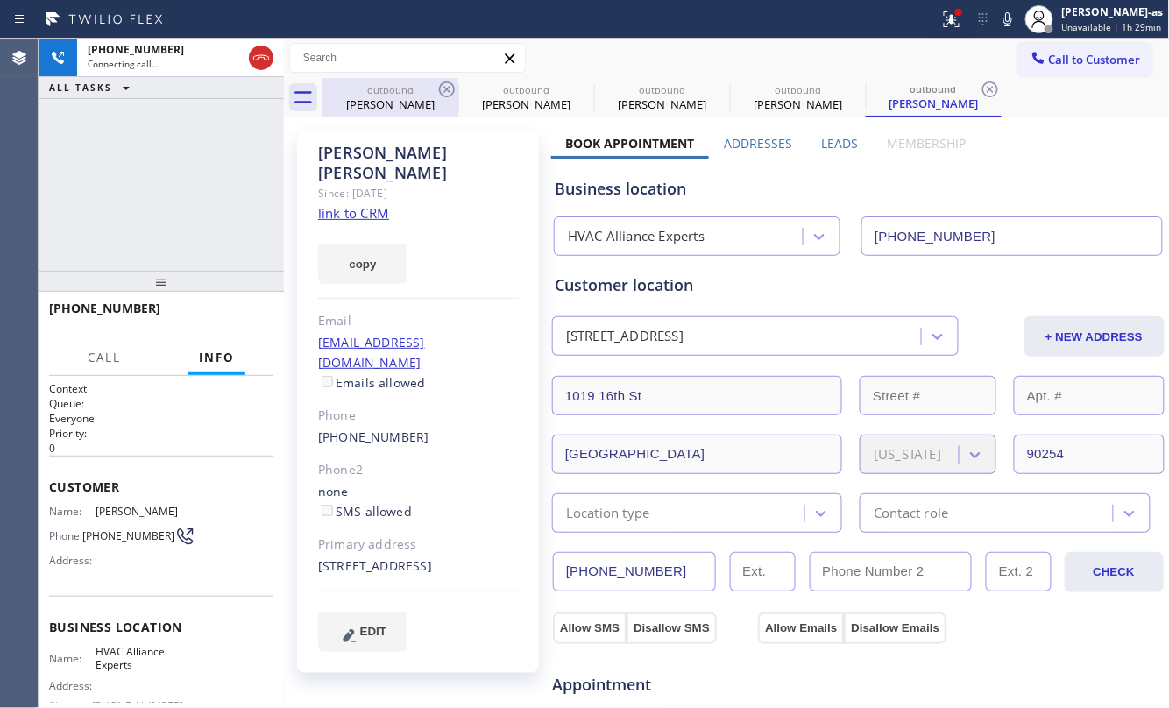
drag, startPoint x: 389, startPoint y: 100, endPoint x: 426, endPoint y: 96, distance: 37.1
click at [391, 100] on div "[PERSON_NAME]" at bounding box center [390, 104] width 132 height 16
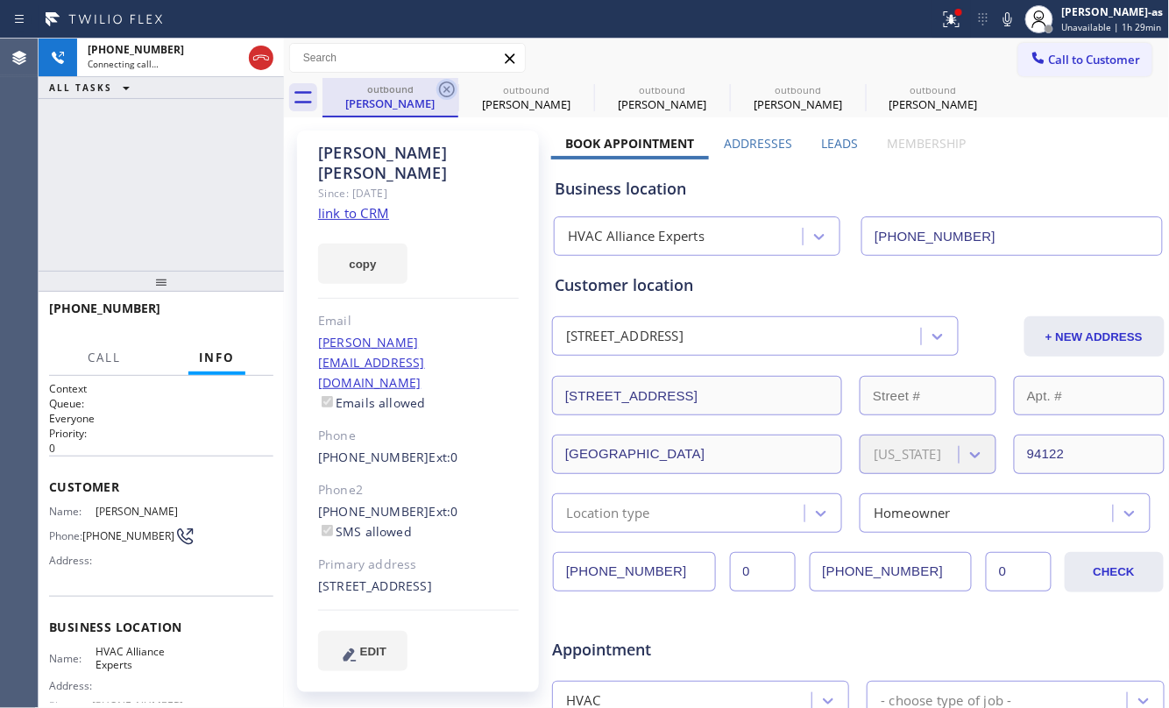
click at [442, 86] on icon at bounding box center [446, 89] width 21 height 21
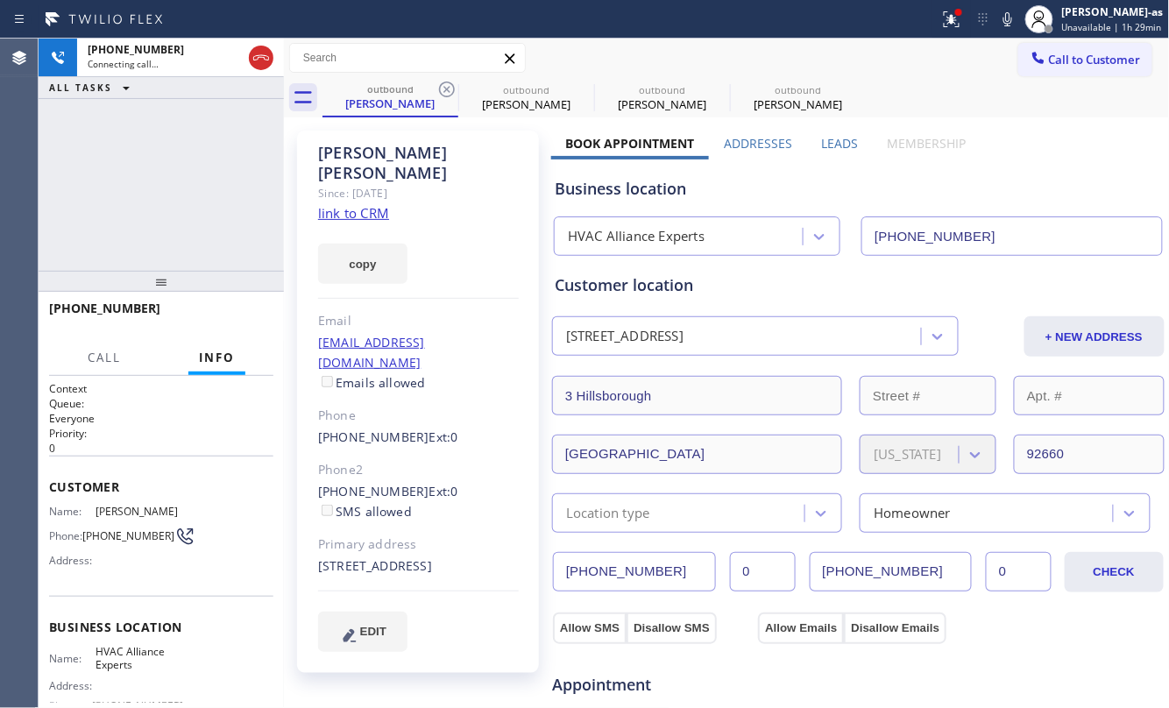
click at [442, 86] on icon at bounding box center [446, 89] width 21 height 21
click at [443, 86] on icon at bounding box center [447, 89] width 16 height 16
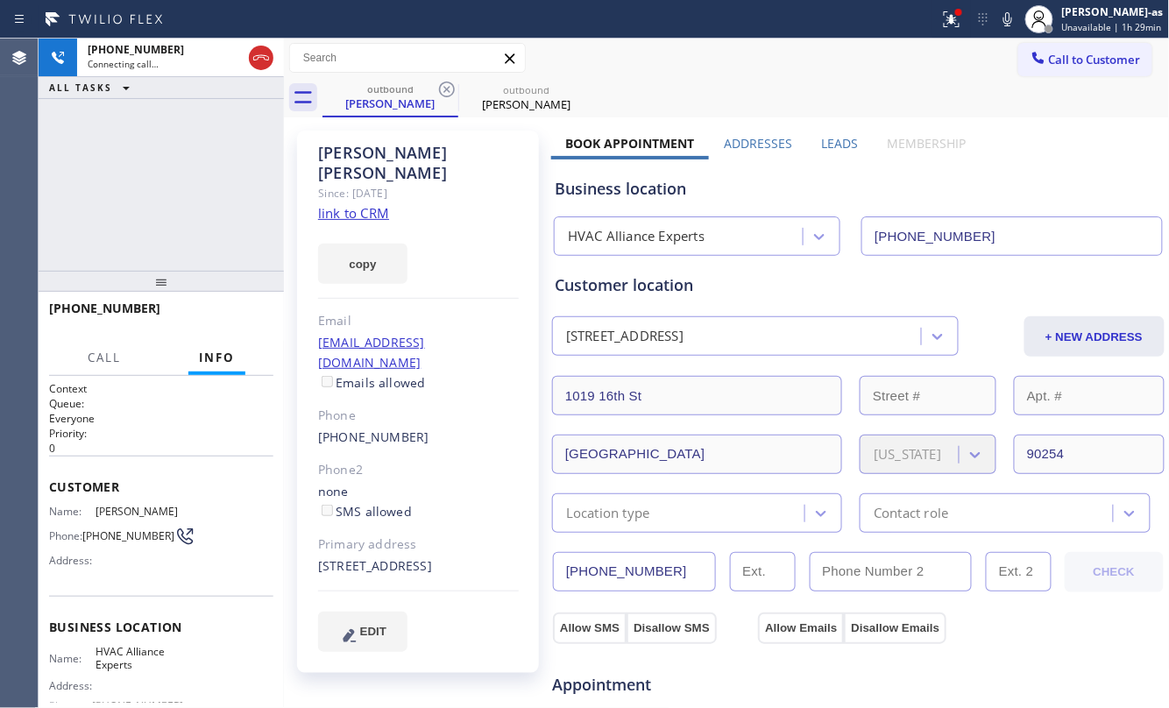
drag, startPoint x: 216, startPoint y: 169, endPoint x: 231, endPoint y: 190, distance: 26.3
click at [216, 172] on div "[PHONE_NUMBER] Connecting call… ALL TASKS ALL TASKS ACTIVE TASKS TASKS IN WRAP …" at bounding box center [161, 155] width 245 height 232
click at [173, 184] on div "[PHONE_NUMBER] Connecting call… ALL TASKS ALL TASKS ACTIVE TASKS TASKS IN WRAP …" at bounding box center [161, 155] width 245 height 232
click at [209, 321] on button "HANG UP" at bounding box center [232, 316] width 81 height 25
click at [209, 316] on span "HANG UP" at bounding box center [232, 316] width 53 height 12
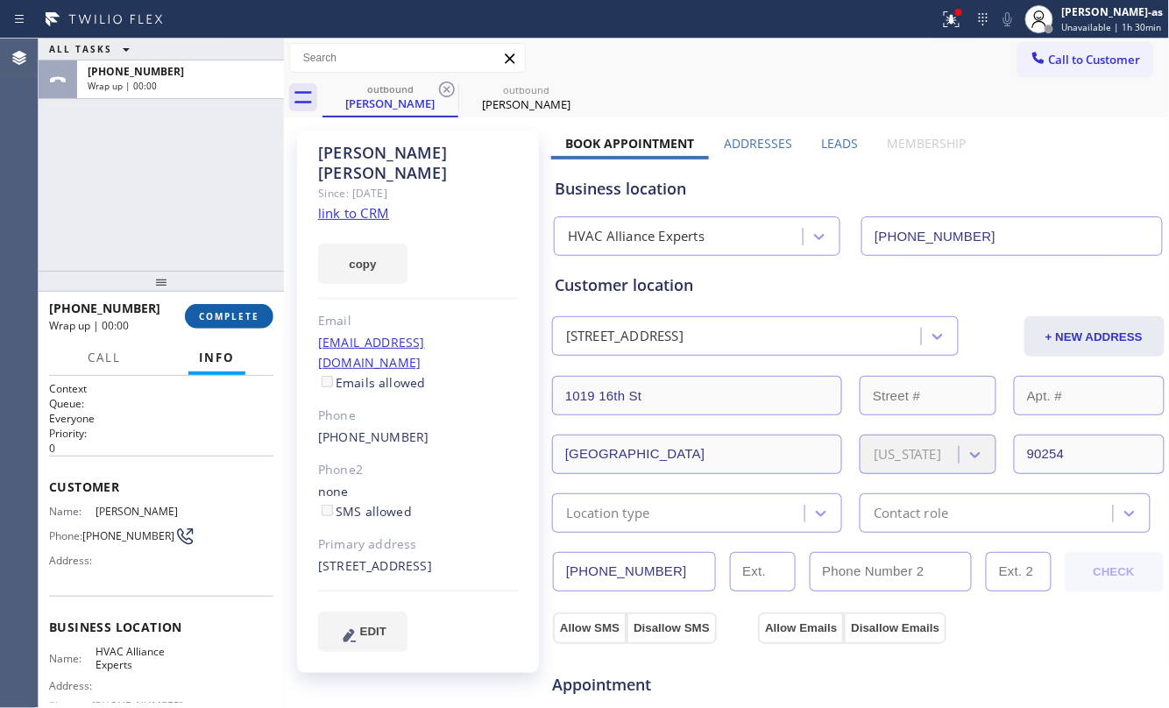
drag, startPoint x: 210, startPoint y: 316, endPoint x: 210, endPoint y: 303, distance: 13.1
click at [210, 316] on span "COMPLETE" at bounding box center [229, 316] width 60 height 12
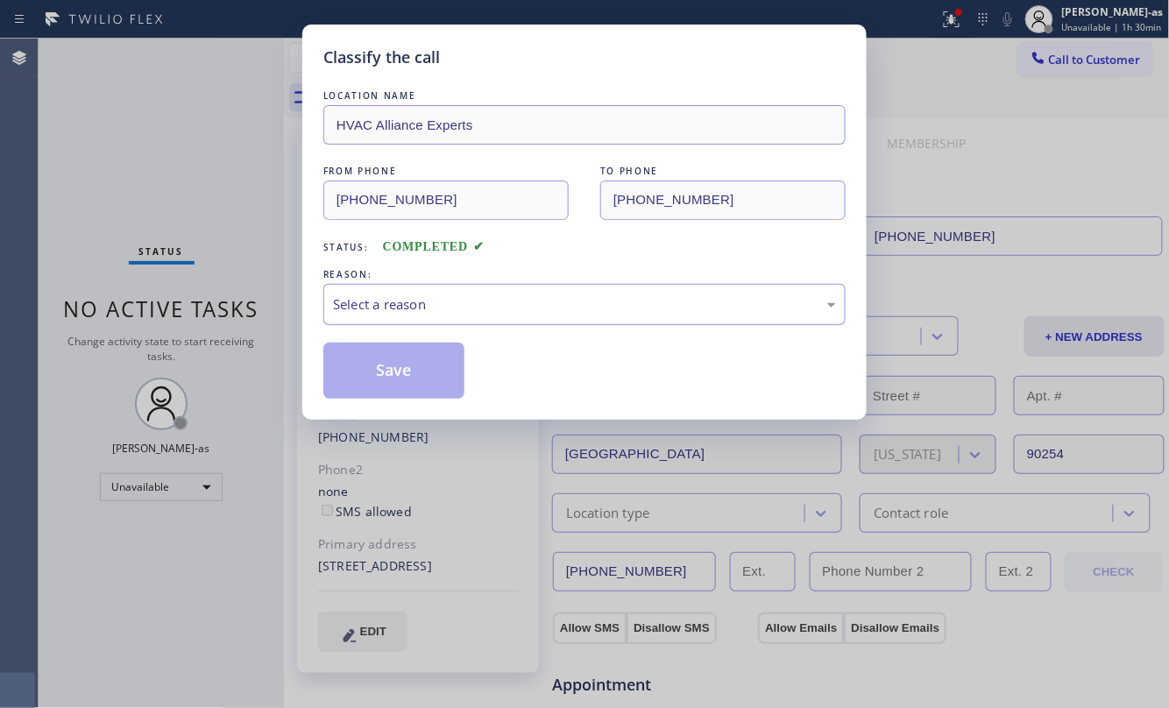
click at [471, 317] on div "Select a reason" at bounding box center [584, 304] width 522 height 41
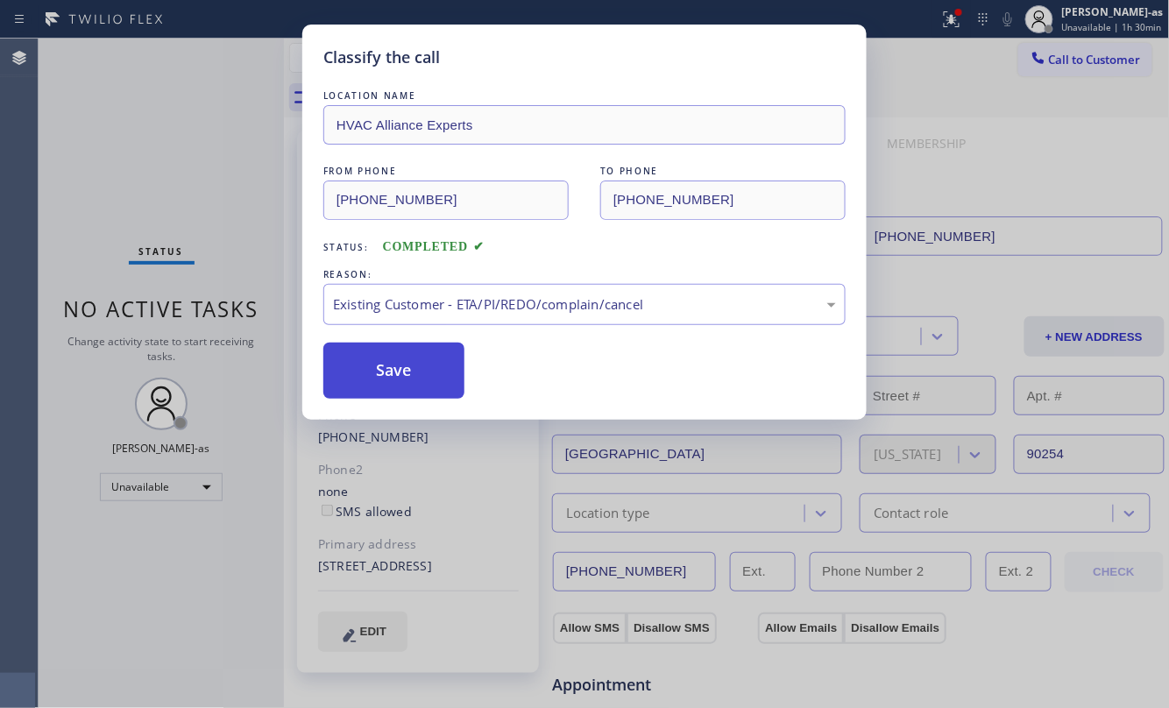
click at [415, 368] on button "Save" at bounding box center [393, 371] width 141 height 56
click at [210, 198] on div "Classify the call LOCATION NAME HVAC Alliance Experts FROM PHONE [PHONE_NUMBER]…" at bounding box center [584, 354] width 1169 height 708
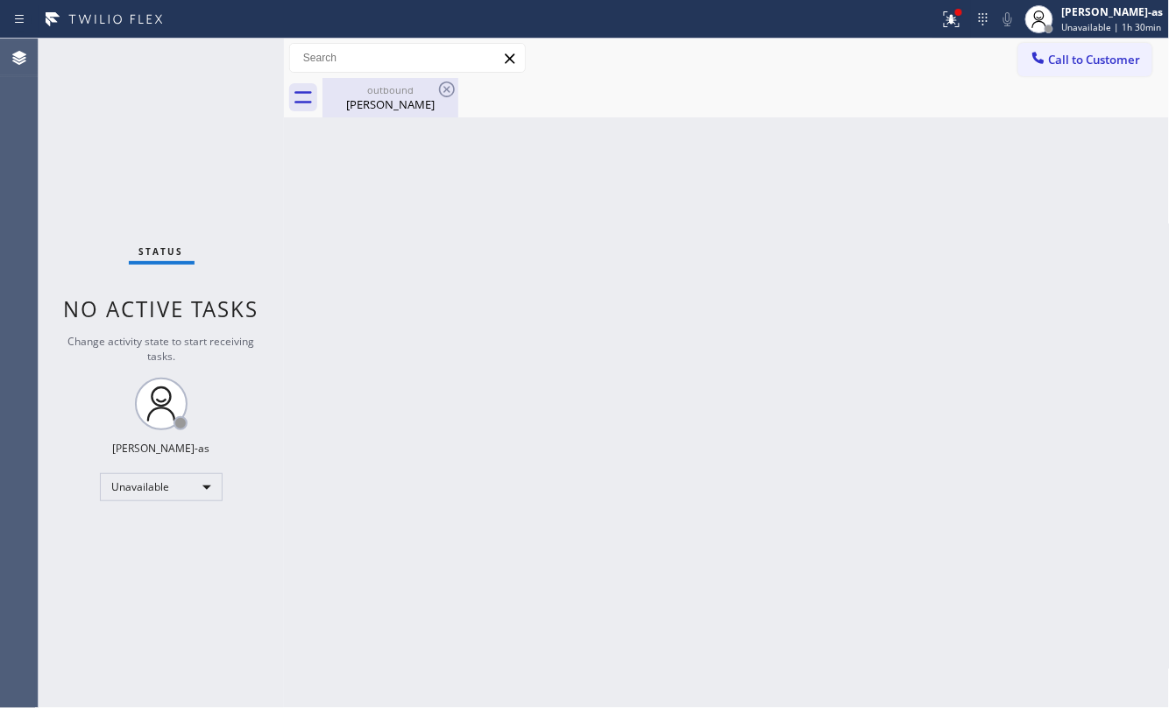
click at [419, 88] on div "outbound" at bounding box center [390, 89] width 132 height 13
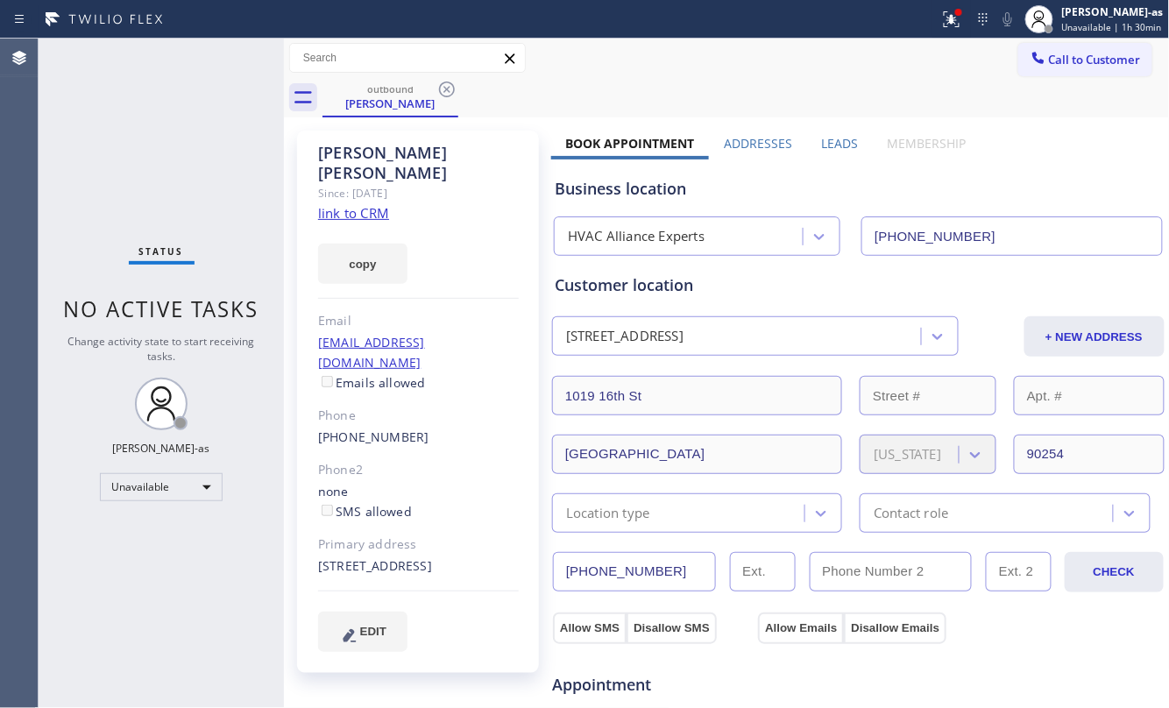
click at [352, 204] on link "link to CRM" at bounding box center [353, 213] width 71 height 18
click at [1114, 70] on button "Call to Customer" at bounding box center [1085, 59] width 134 height 33
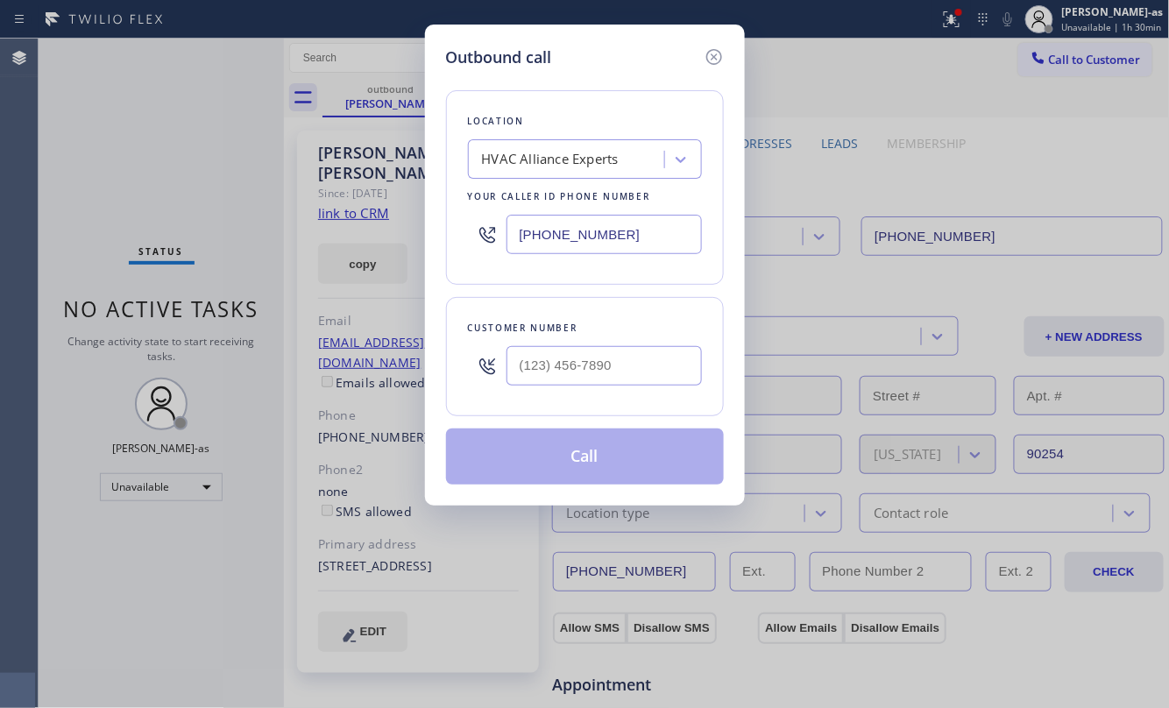
click at [585, 397] on div "Customer number" at bounding box center [585, 356] width 278 height 119
click at [604, 368] on input "(___) ___-____" at bounding box center [603, 365] width 195 height 39
paste input "310) 245-9548"
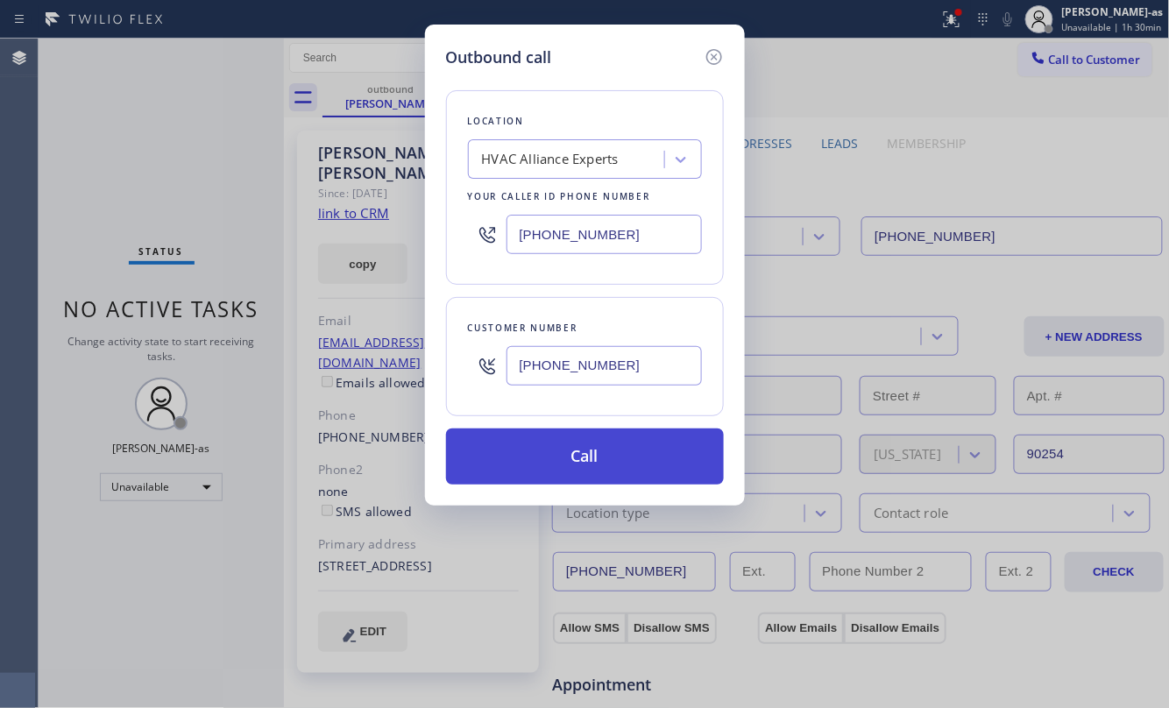
type input "[PHONE_NUMBER]"
click at [608, 471] on button "Call" at bounding box center [585, 456] width 278 height 56
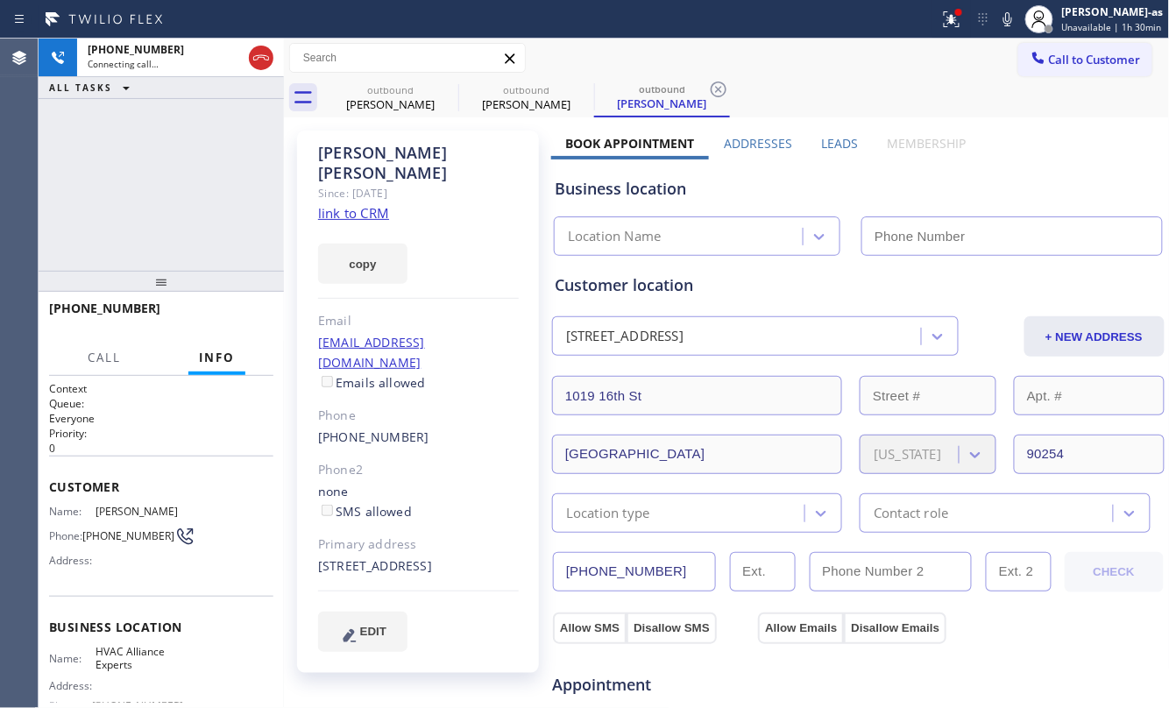
type input "[PHONE_NUMBER]"
drag, startPoint x: 163, startPoint y: 156, endPoint x: 169, endPoint y: 131, distance: 26.1
click at [165, 145] on div "[PHONE_NUMBER] Live | 00:03 ALL TASKS ALL TASKS ACTIVE TASKS TASKS IN WRAP UP" at bounding box center [161, 155] width 245 height 232
drag, startPoint x: 236, startPoint y: 203, endPoint x: 238, endPoint y: 191, distance: 12.5
click at [238, 194] on div "[PHONE_NUMBER] Live | 00:59 ALL TASKS ALL TASKS ACTIVE TASKS TASKS IN WRAP UP" at bounding box center [161, 155] width 245 height 232
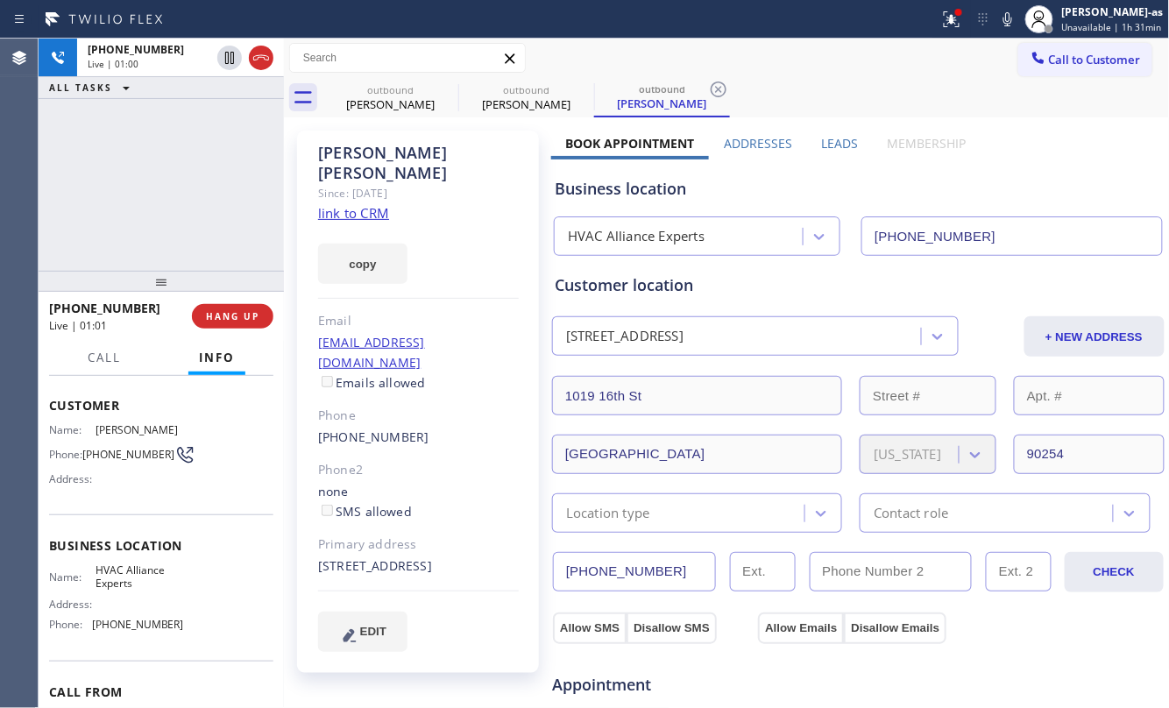
scroll to position [180, 0]
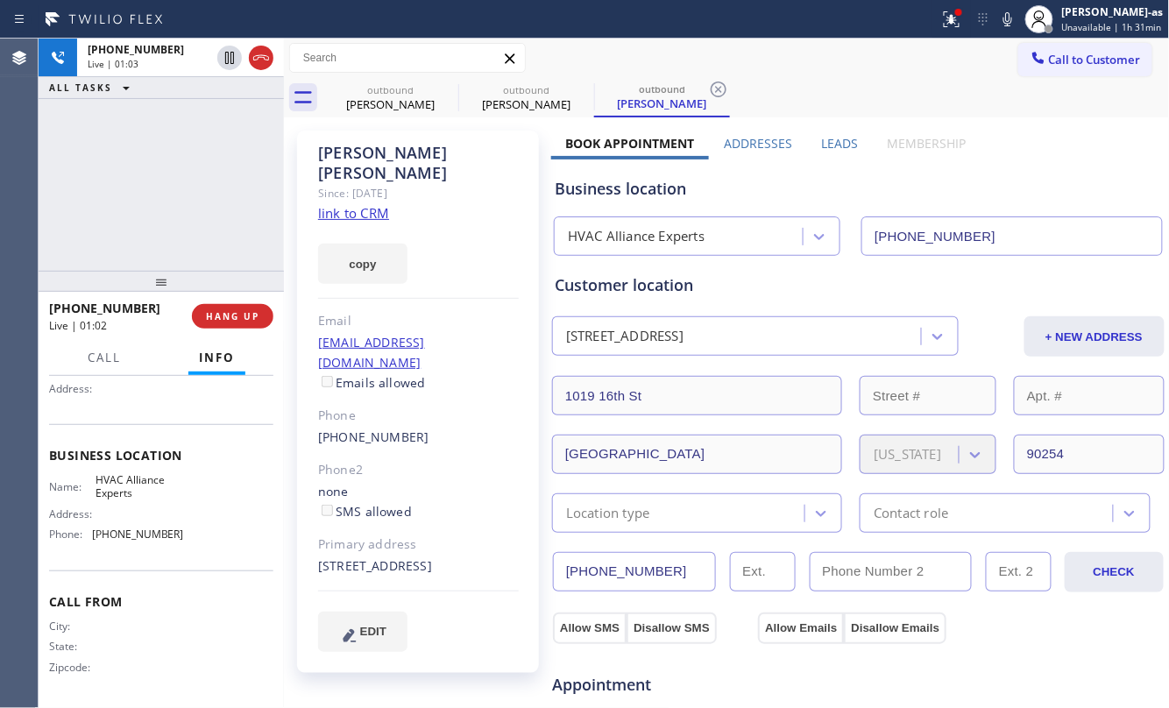
click at [197, 237] on div "[PHONE_NUMBER] Live | 01:03 ALL TASKS ALL TASKS ACTIVE TASKS TASKS IN WRAP UP" at bounding box center [161, 155] width 245 height 232
click at [197, 226] on div "[PHONE_NUMBER] Live | 01:03 ALL TASKS ALL TASKS ACTIVE TASKS TASKS IN WRAP UP" at bounding box center [161, 155] width 245 height 232
click at [242, 310] on span "HANG UP" at bounding box center [232, 316] width 53 height 12
click at [245, 308] on button "HANG UP" at bounding box center [232, 316] width 81 height 25
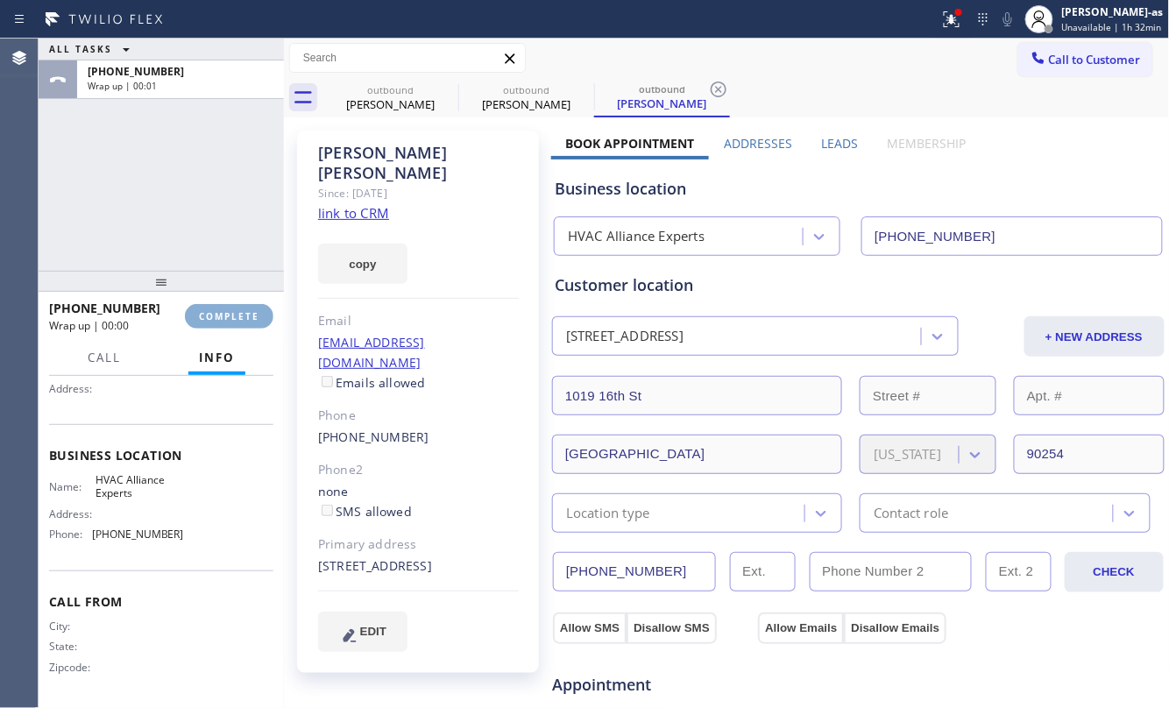
click at [240, 306] on button "COMPLETE" at bounding box center [229, 316] width 88 height 25
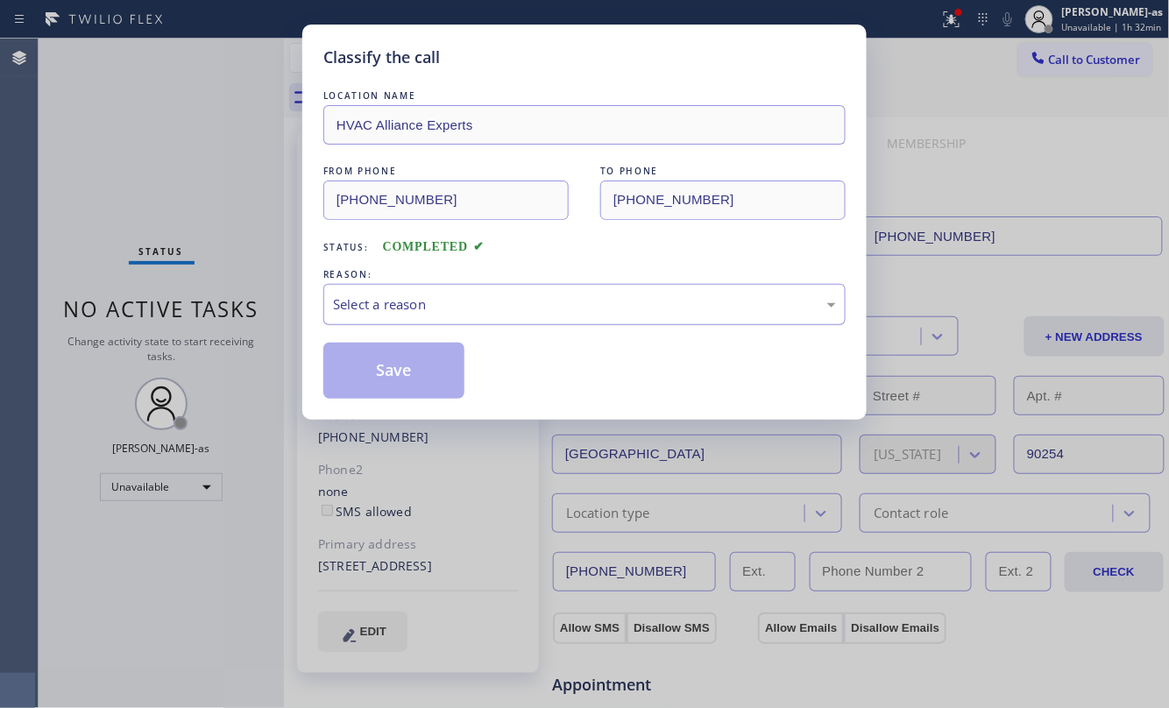
drag, startPoint x: 449, startPoint y: 305, endPoint x: 452, endPoint y: 316, distance: 11.7
click at [452, 316] on div "Select a reason" at bounding box center [584, 304] width 522 height 41
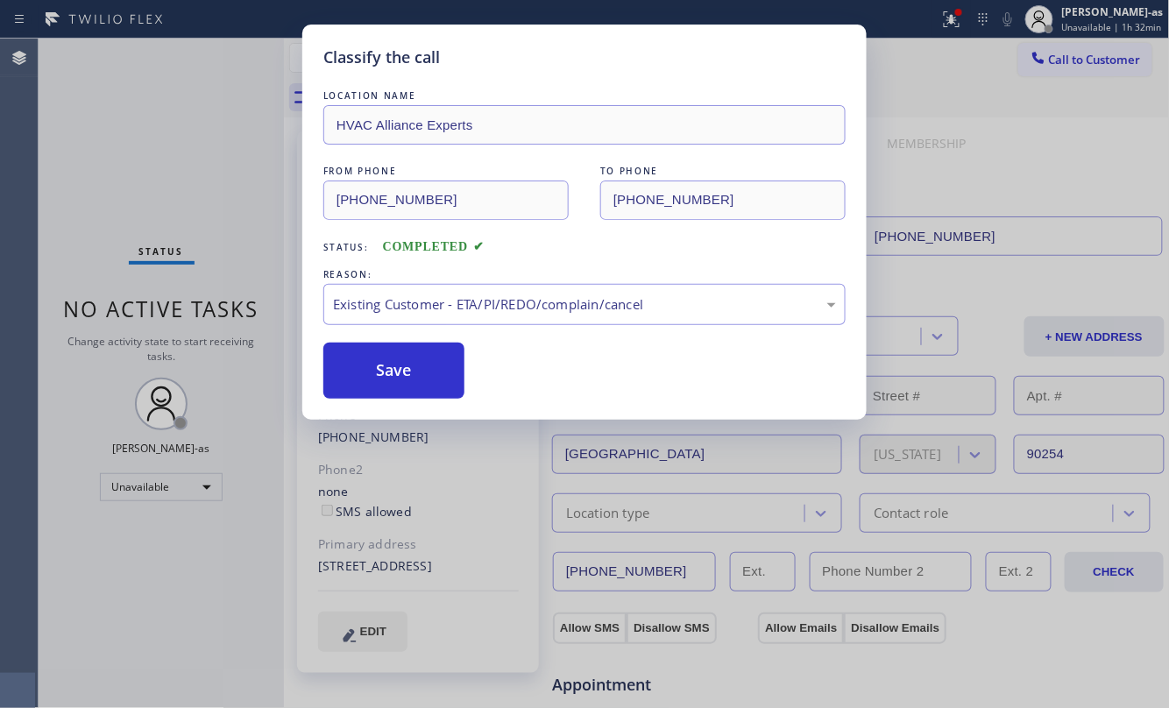
drag, startPoint x: 419, startPoint y: 379, endPoint x: 421, endPoint y: 200, distance: 179.6
click at [419, 376] on button "Save" at bounding box center [393, 371] width 141 height 56
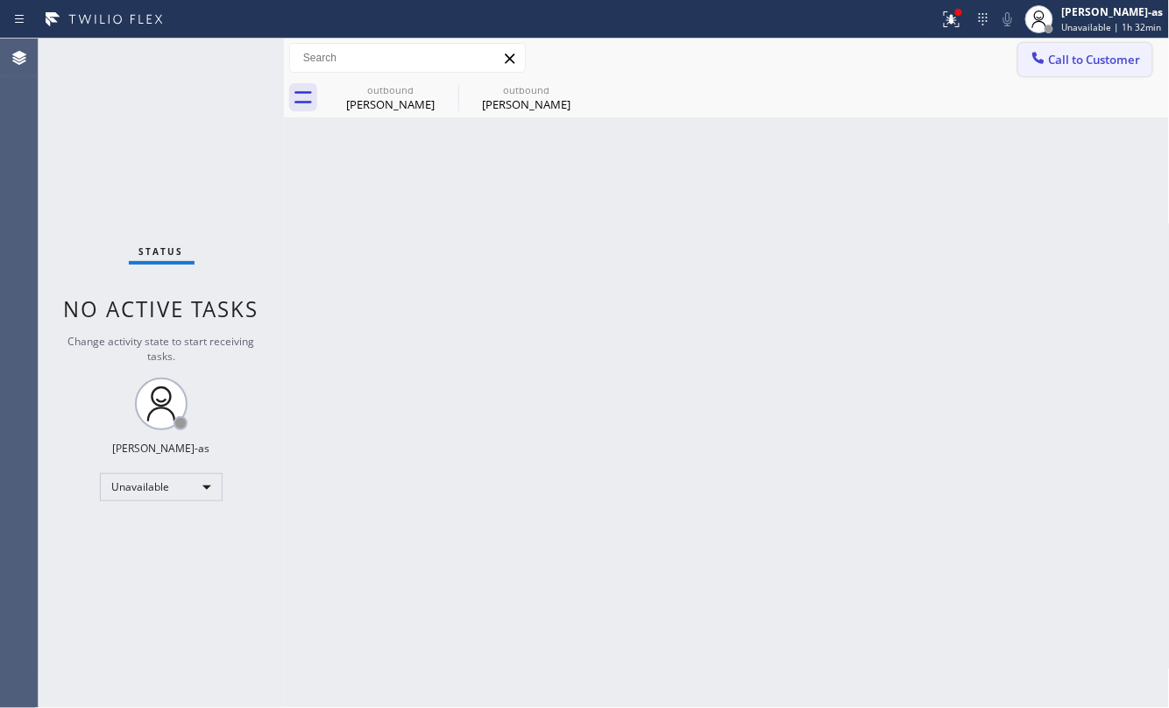
click at [1051, 60] on span "Call to Customer" at bounding box center [1095, 60] width 92 height 16
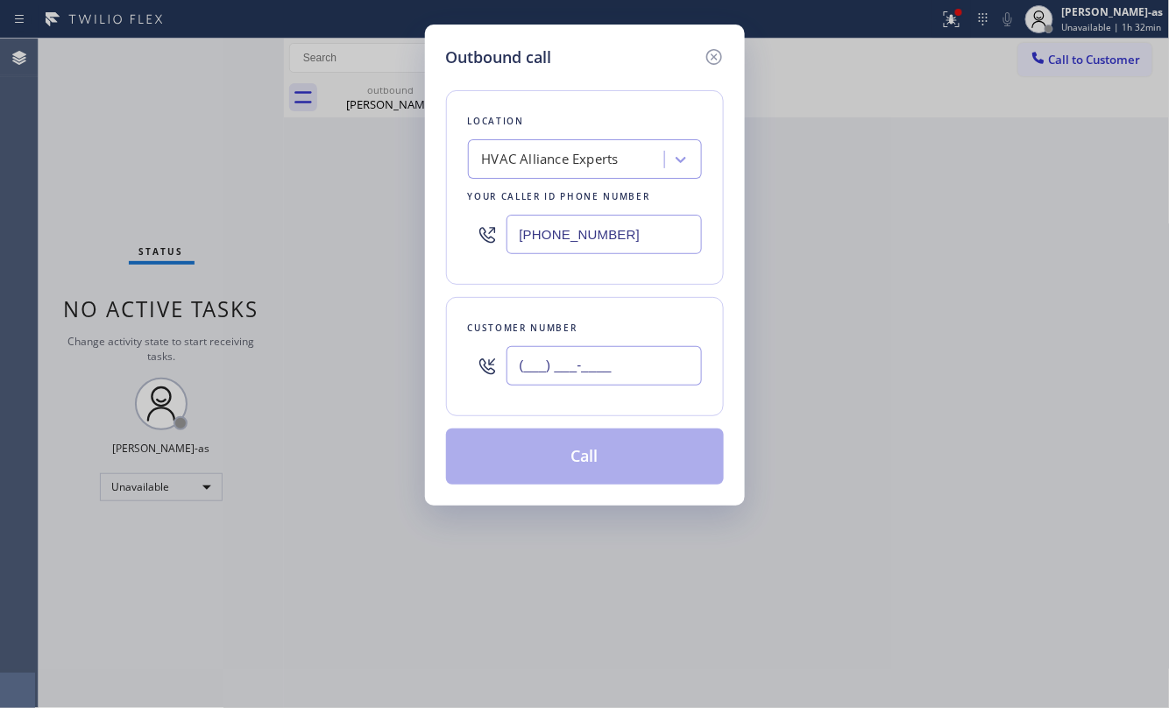
click at [607, 371] on input "(___) ___-____" at bounding box center [603, 365] width 195 height 39
paste input "323) 303-4115"
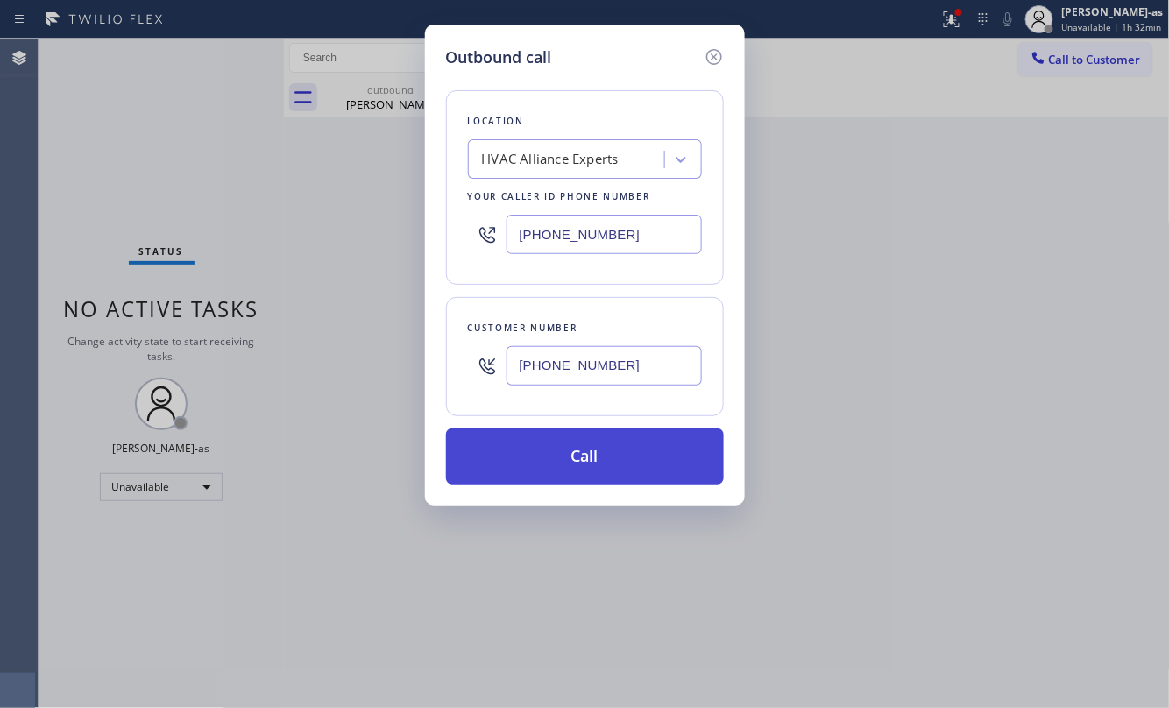
type input "[PHONE_NUMBER]"
drag, startPoint x: 597, startPoint y: 466, endPoint x: 618, endPoint y: 463, distance: 21.3
click at [604, 464] on button "Call" at bounding box center [585, 456] width 278 height 56
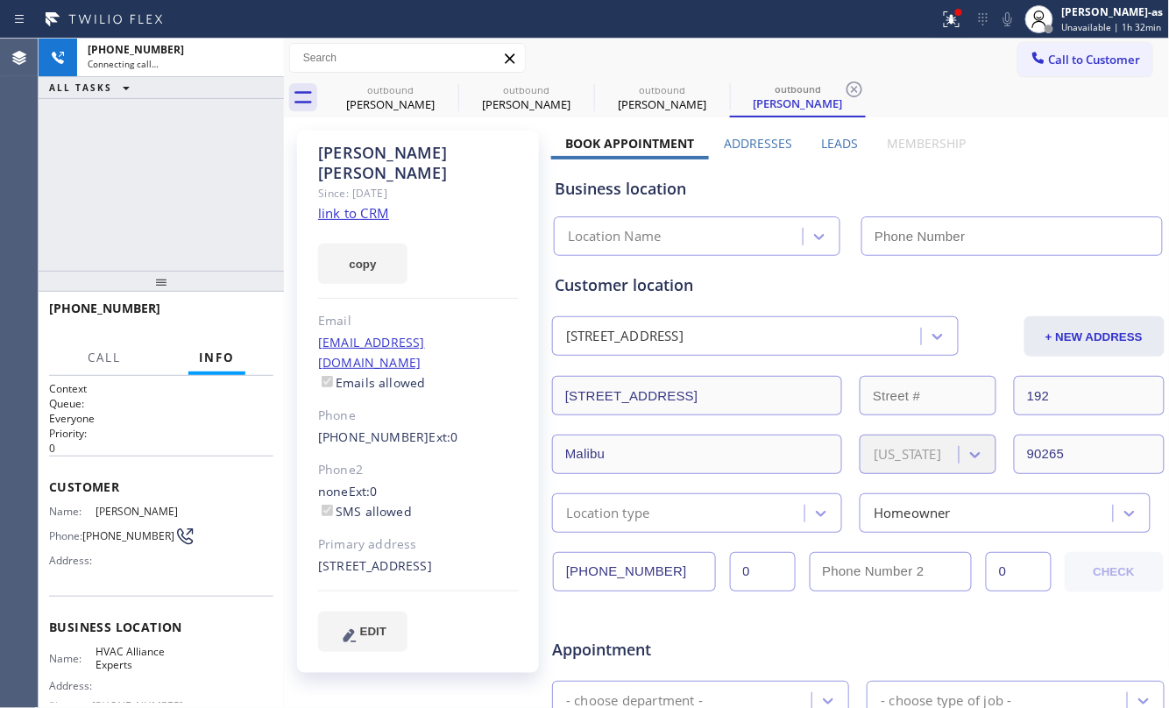
type input "[PHONE_NUMBER]"
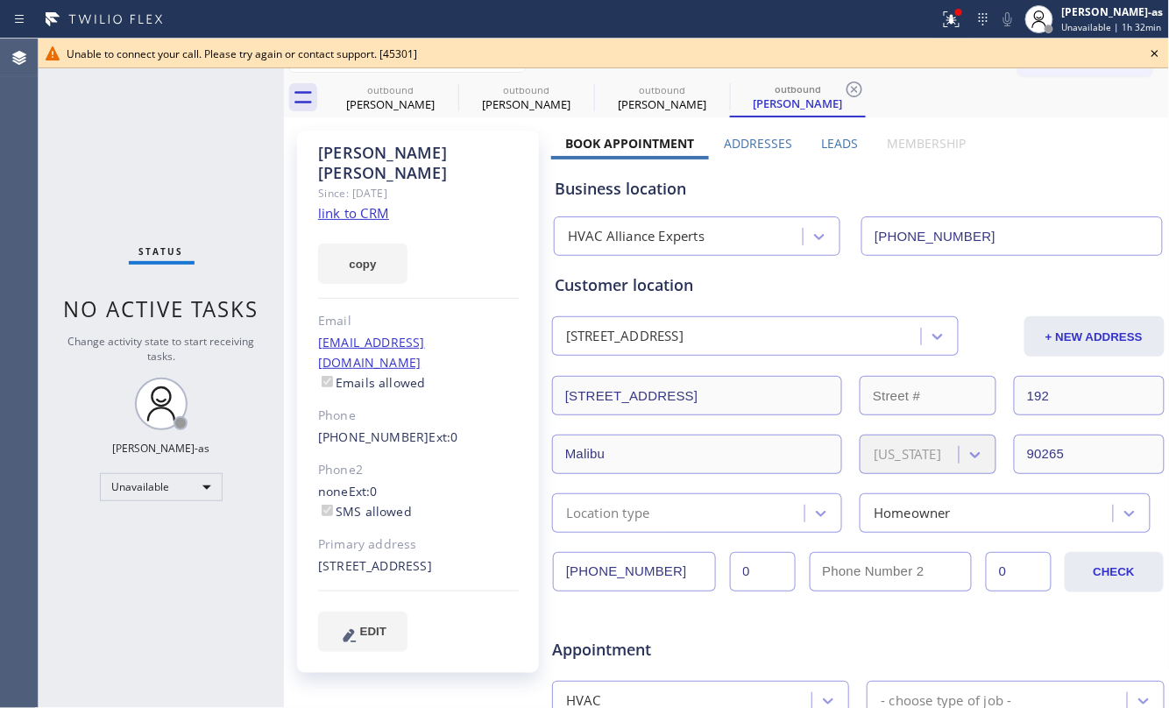
drag, startPoint x: 230, startPoint y: 133, endPoint x: 295, endPoint y: 121, distance: 66.8
click at [228, 133] on div "Status No active tasks Change activity state to start receiving tasks. [PERSON_…" at bounding box center [161, 373] width 245 height 669
click at [383, 92] on div "outbound" at bounding box center [390, 89] width 132 height 13
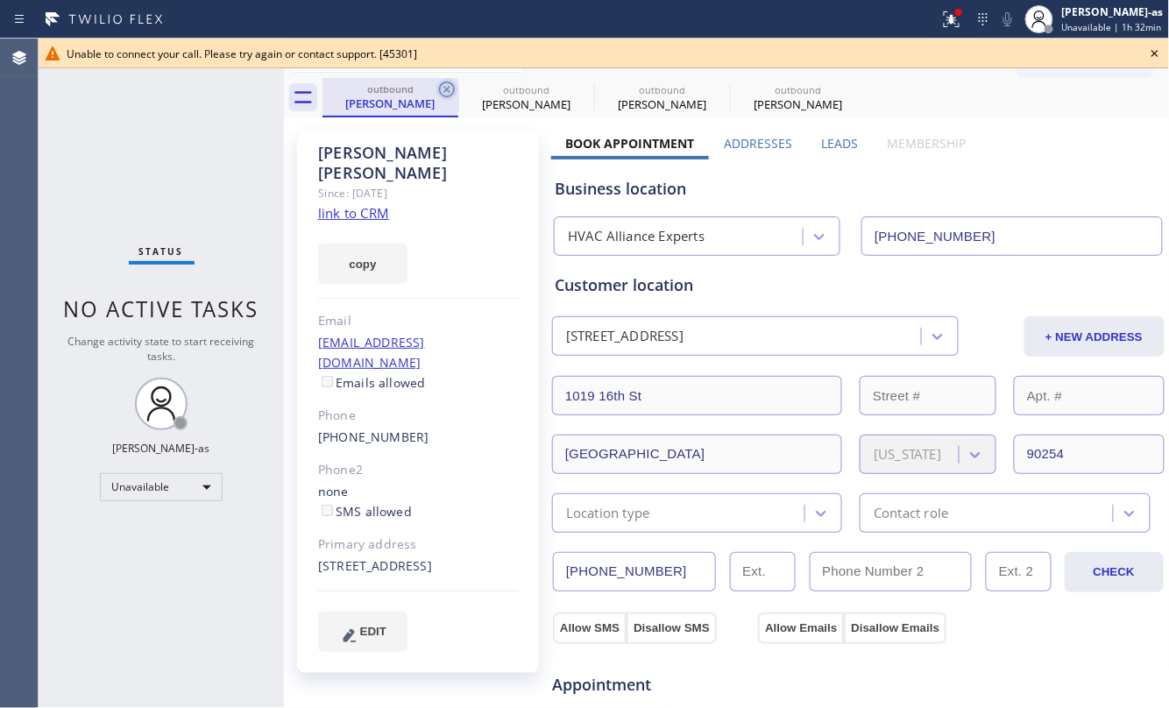
click at [446, 92] on icon at bounding box center [446, 89] width 21 height 21
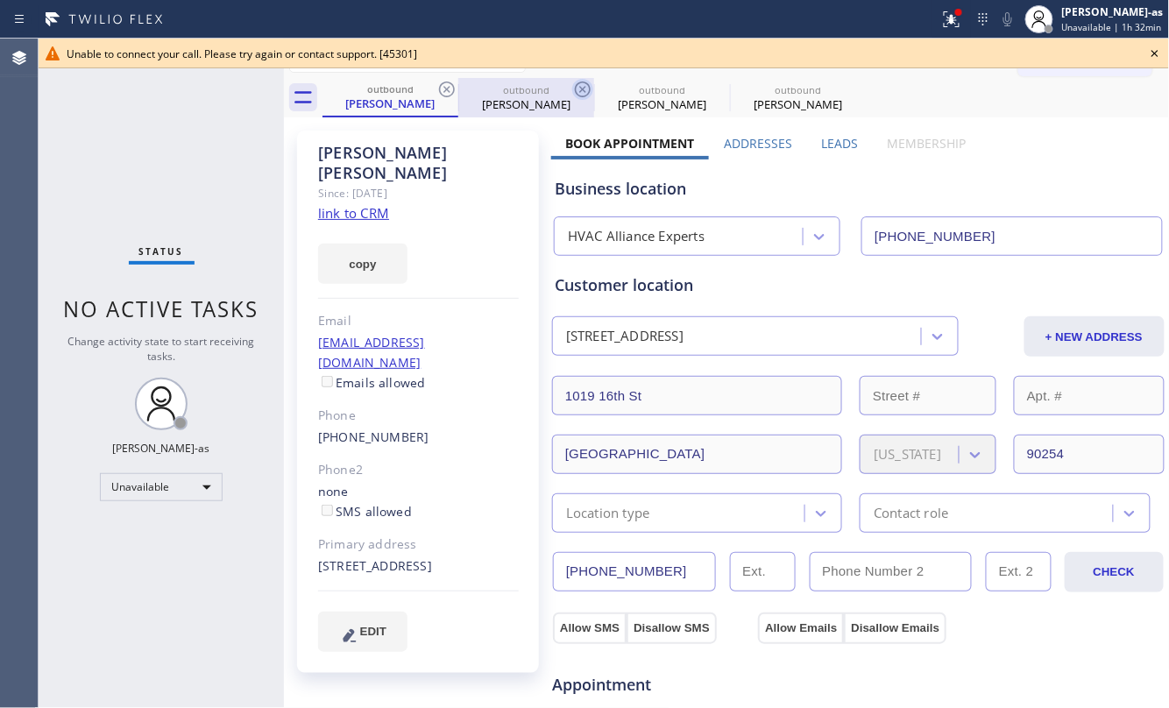
click at [572, 91] on icon at bounding box center [582, 89] width 21 height 21
click at [0, 0] on icon at bounding box center [0, 0] width 0 height 0
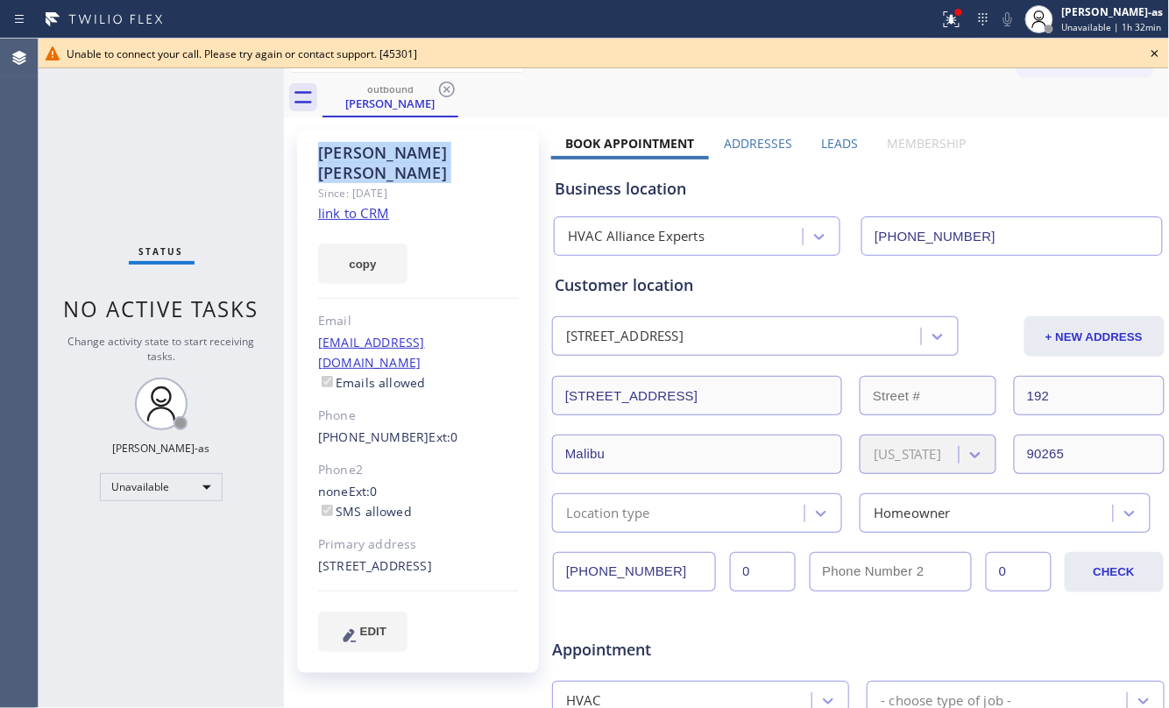
click at [446, 91] on icon at bounding box center [446, 89] width 21 height 21
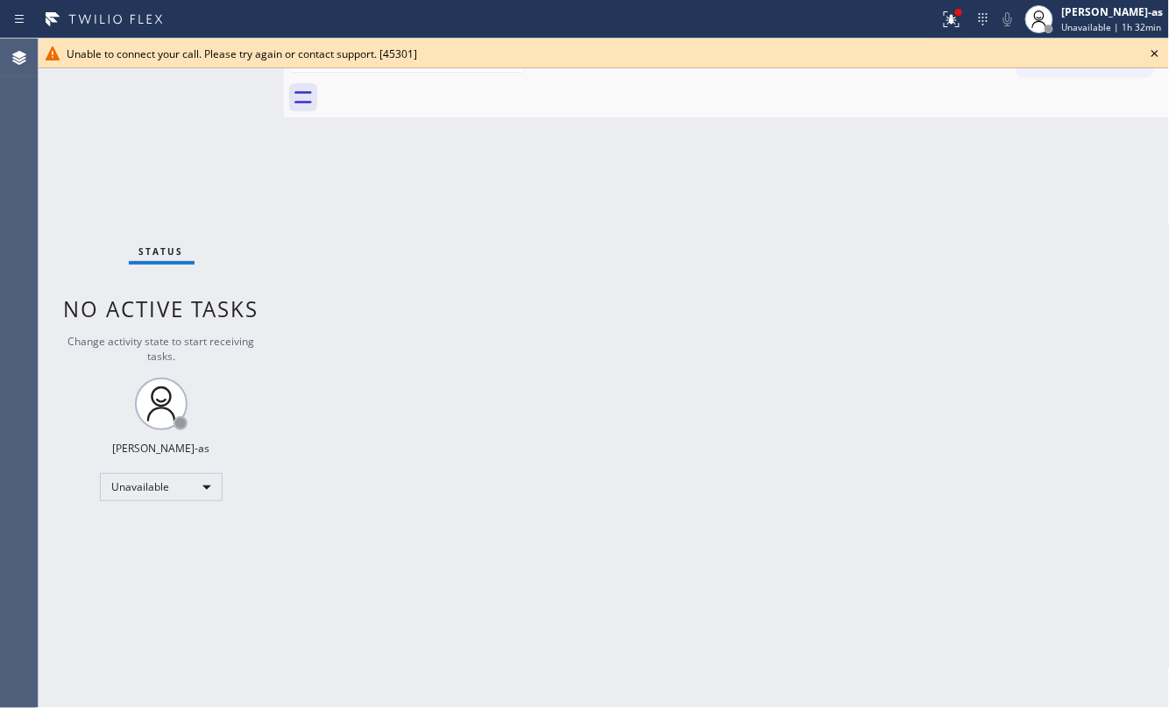
click at [446, 91] on div at bounding box center [745, 97] width 847 height 39
click at [1150, 46] on icon at bounding box center [1154, 53] width 21 height 21
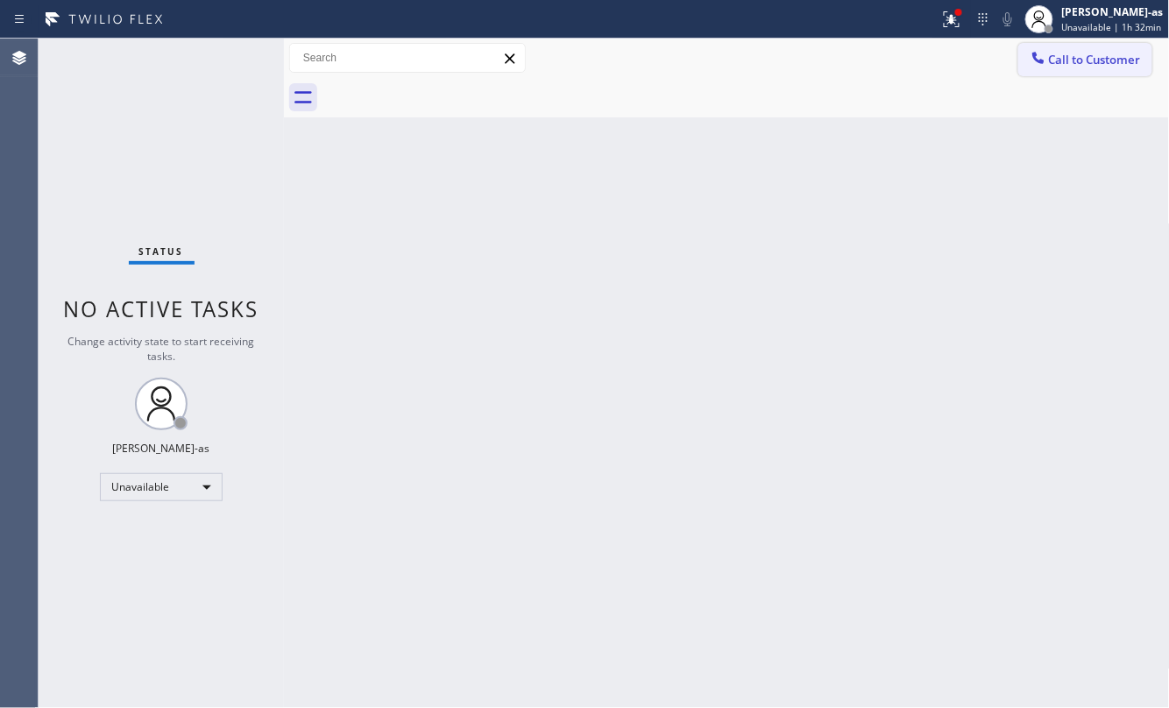
click at [1071, 60] on span "Call to Customer" at bounding box center [1095, 60] width 92 height 16
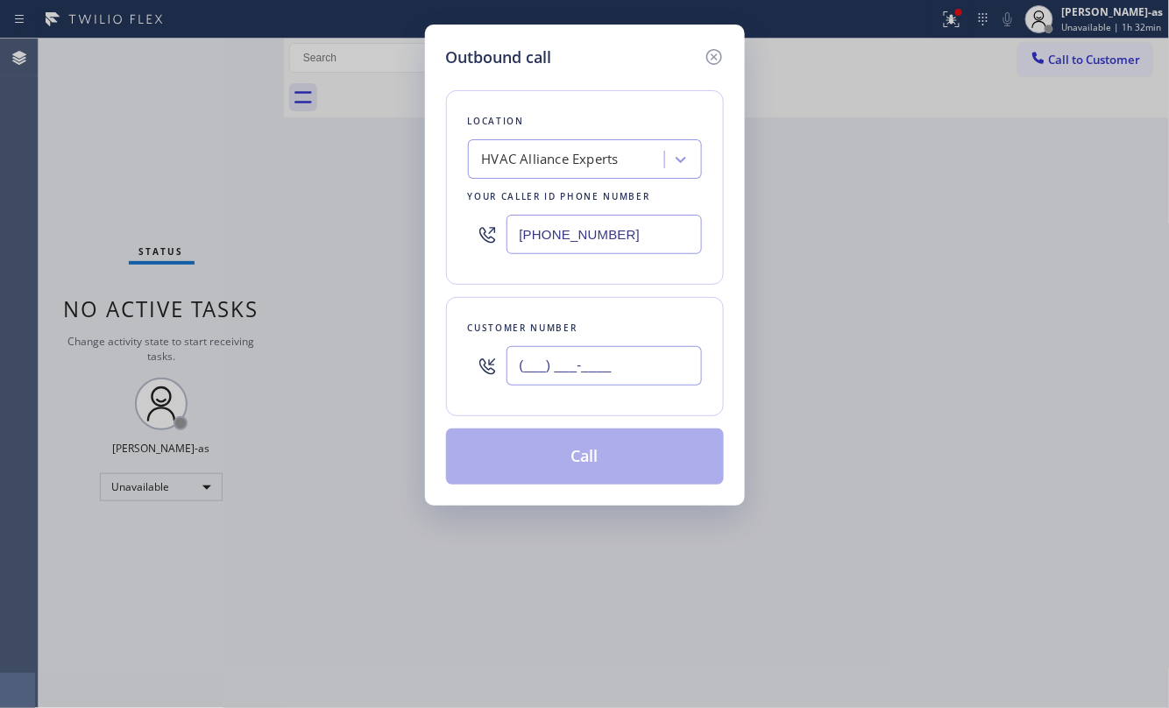
click at [523, 386] on input "(___) ___-____" at bounding box center [603, 365] width 195 height 39
paste input "310) 892-0519"
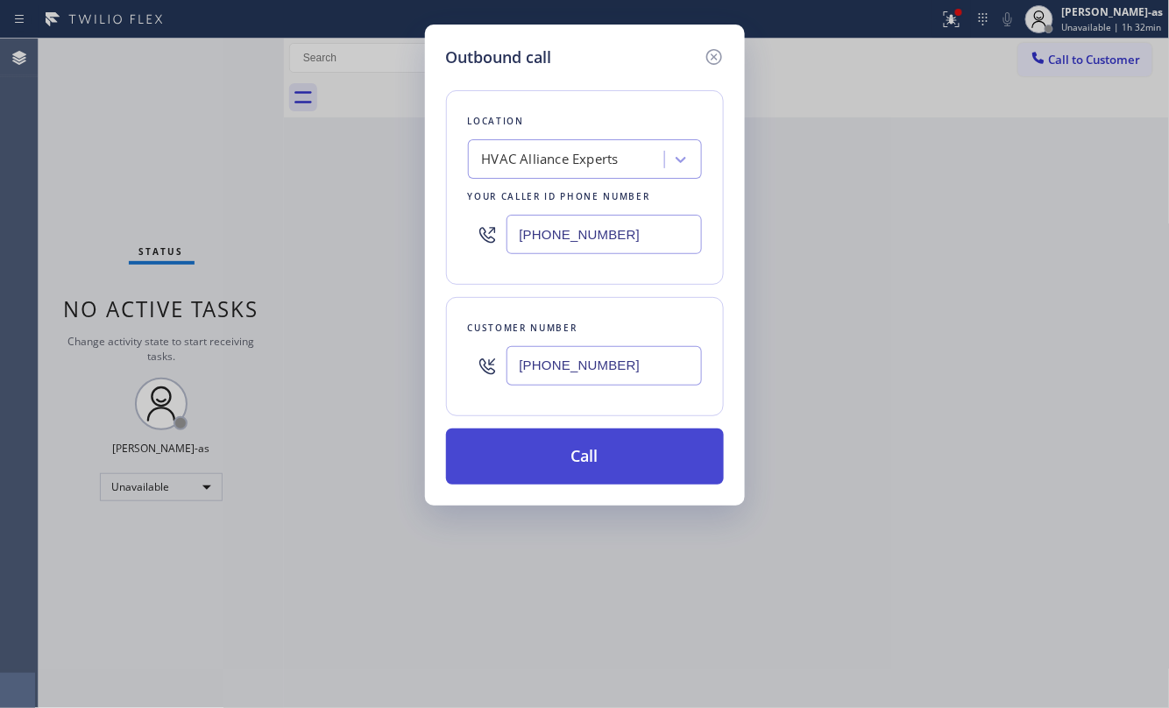
type input "[PHONE_NUMBER]"
click at [583, 464] on button "Call" at bounding box center [585, 456] width 278 height 56
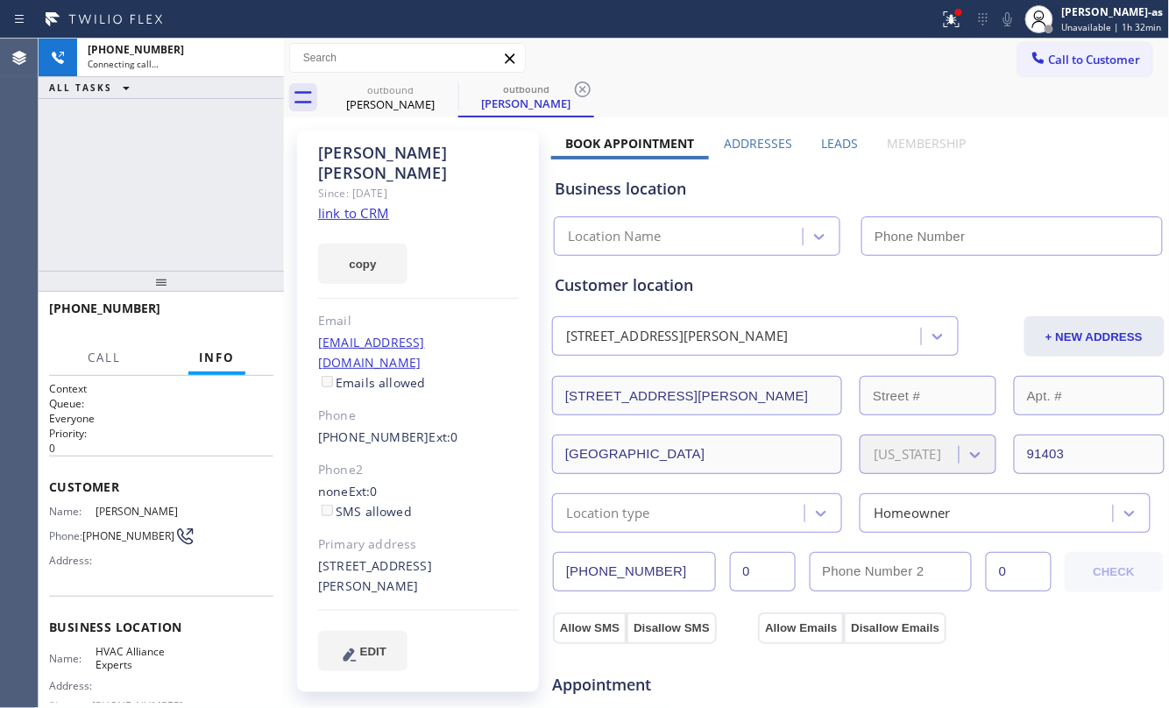
type input "[PHONE_NUMBER]"
drag, startPoint x: 226, startPoint y: 166, endPoint x: 373, endPoint y: 156, distance: 147.6
click at [226, 166] on div "[PHONE_NUMBER] Connecting call… ALL TASKS ALL TASKS ACTIVE TASKS TASKS IN WRAP …" at bounding box center [161, 155] width 245 height 232
click at [356, 204] on link "link to CRM" at bounding box center [353, 213] width 71 height 18
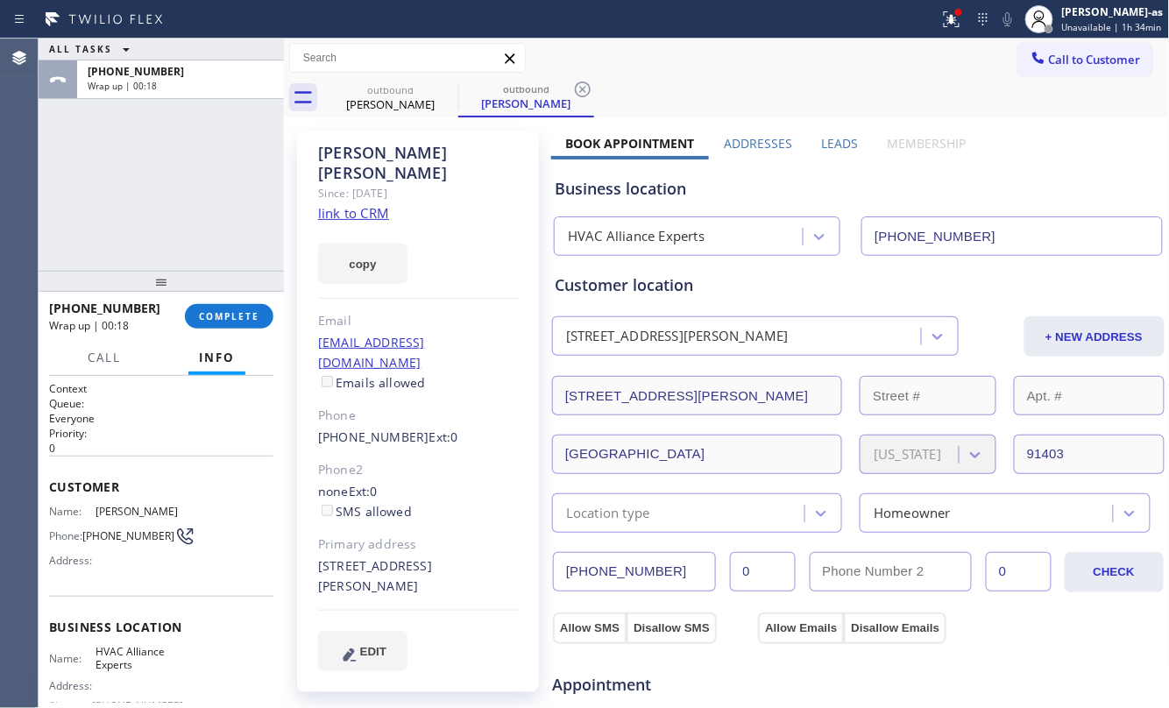
drag, startPoint x: 135, startPoint y: 198, endPoint x: 272, endPoint y: 180, distance: 137.9
click at [137, 198] on div "ALL TASKS ALL TASKS ACTIVE TASKS TASKS IN WRAP UP [PHONE_NUMBER] Wrap up | 00:18" at bounding box center [161, 155] width 245 height 232
click at [211, 307] on button "COMPLETE" at bounding box center [229, 316] width 88 height 25
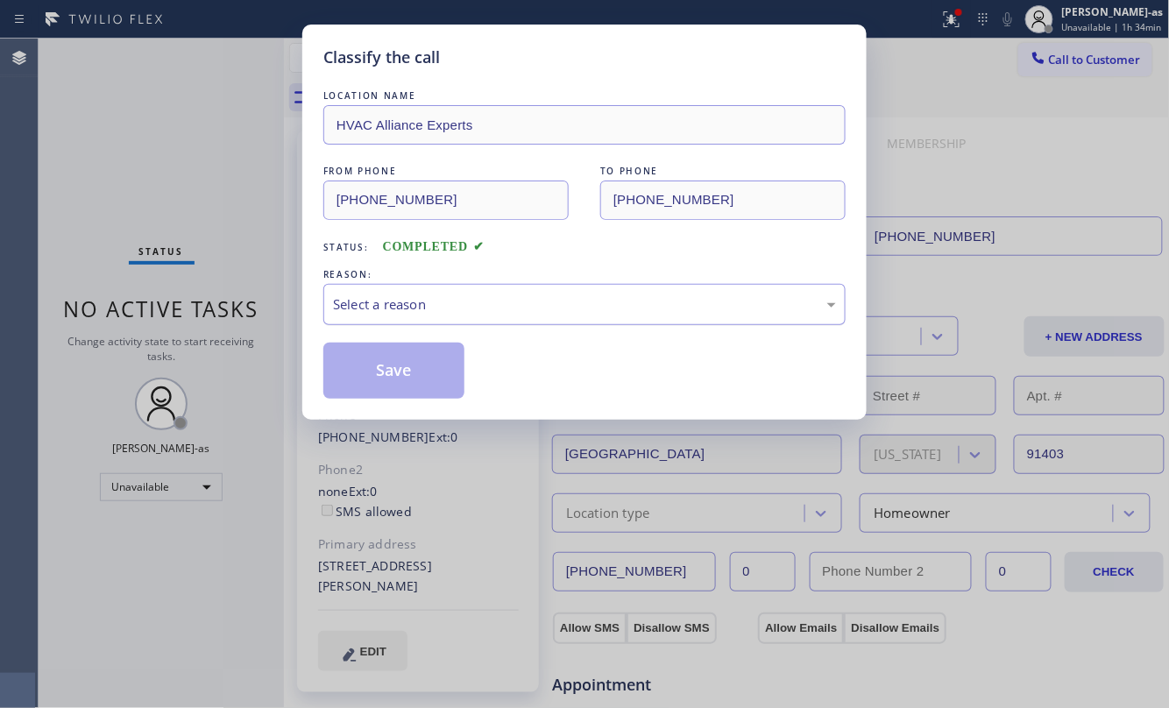
click at [492, 308] on div "Select a reason" at bounding box center [584, 304] width 503 height 20
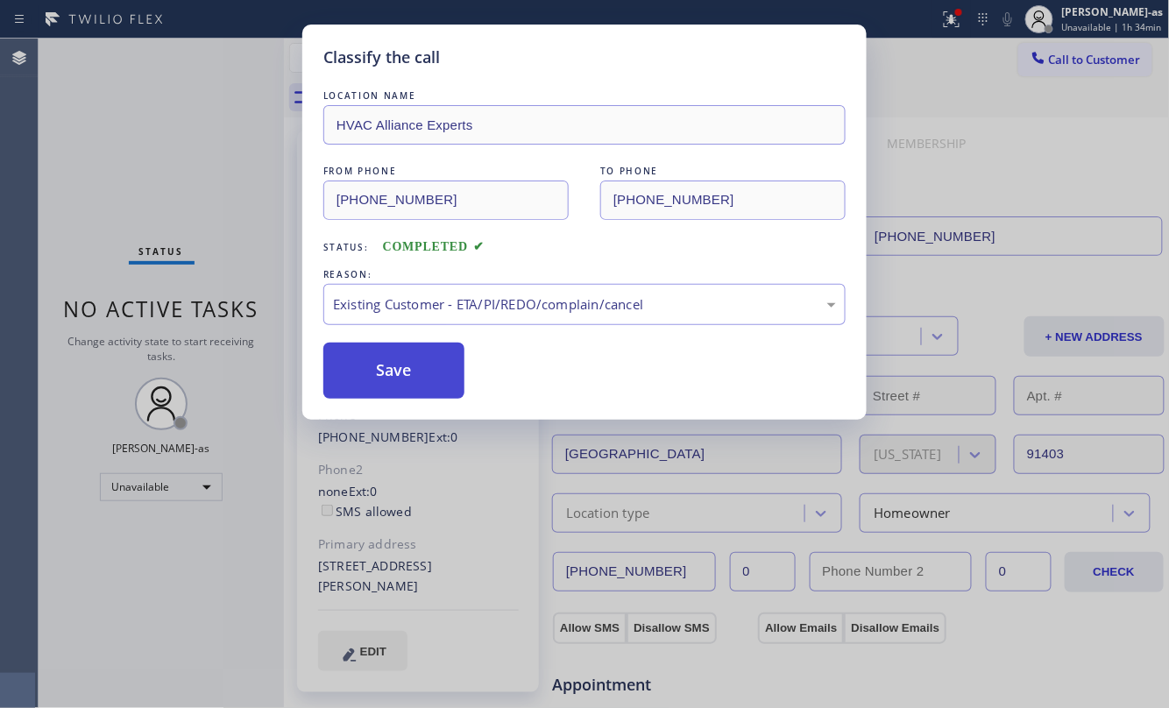
click at [398, 365] on button "Save" at bounding box center [393, 371] width 141 height 56
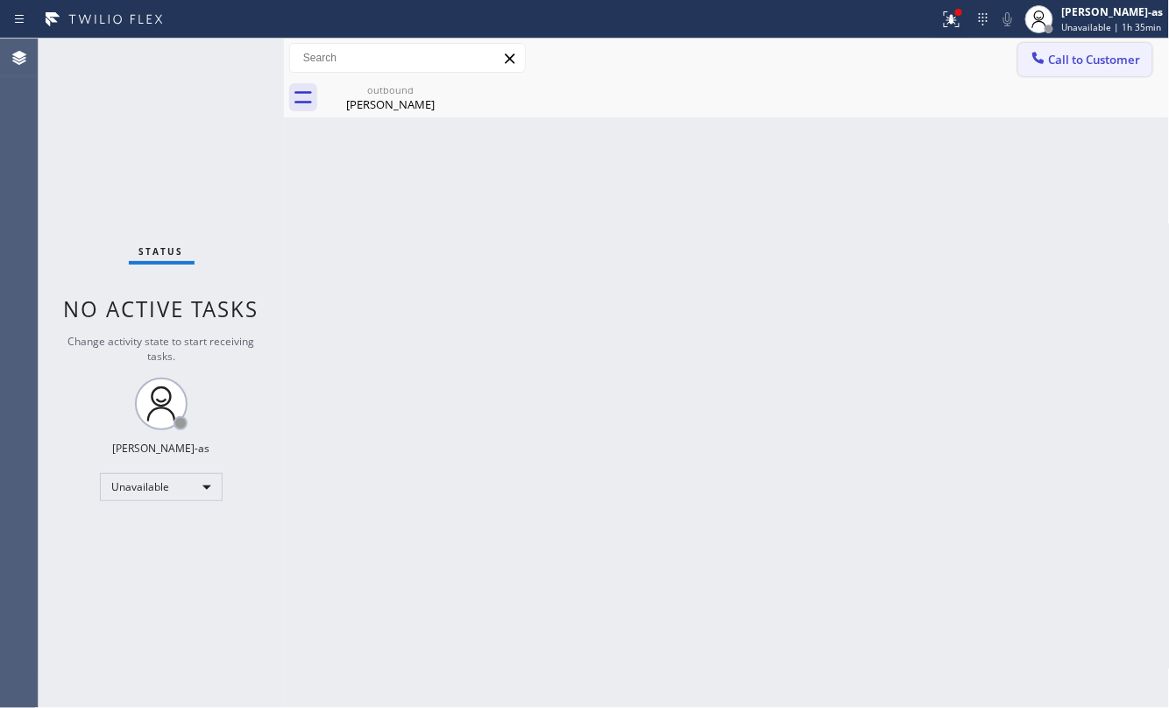
drag, startPoint x: 1087, startPoint y: 67, endPoint x: 725, endPoint y: 209, distance: 388.7
click at [1085, 67] on span "Call to Customer" at bounding box center [1095, 60] width 92 height 16
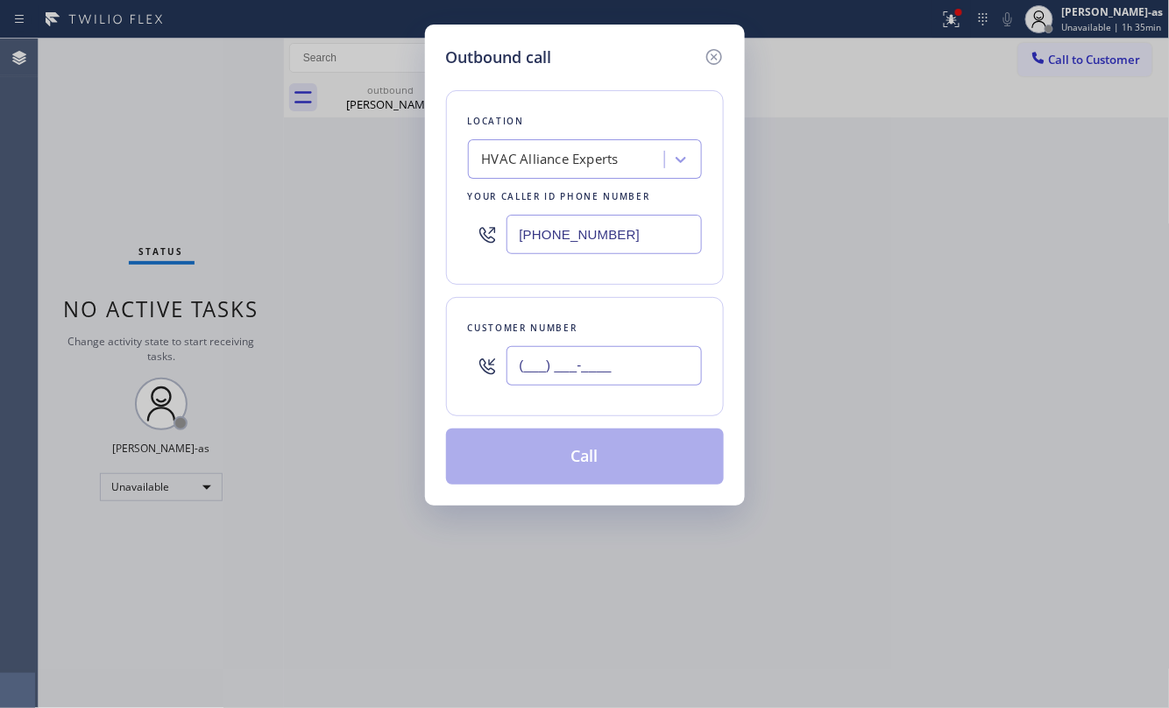
click at [585, 380] on input "(___) ___-____" at bounding box center [603, 365] width 195 height 39
paste input "650) 826-1700"
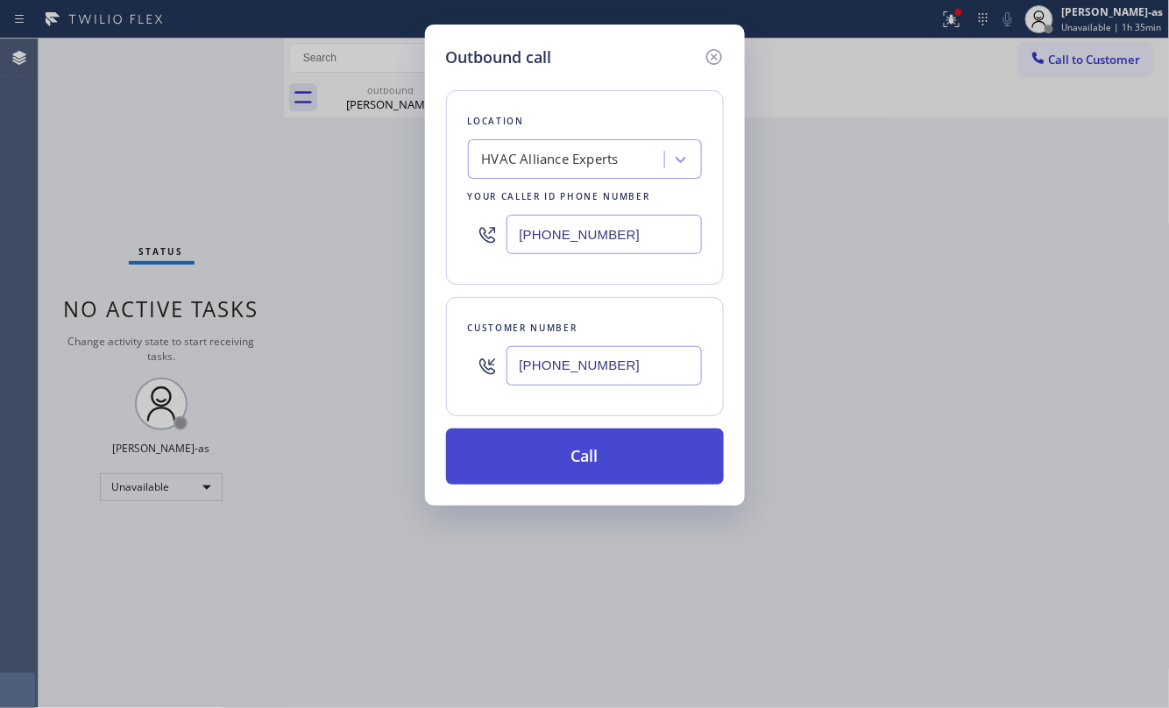
type input "[PHONE_NUMBER]"
click at [605, 474] on button "Call" at bounding box center [585, 456] width 278 height 56
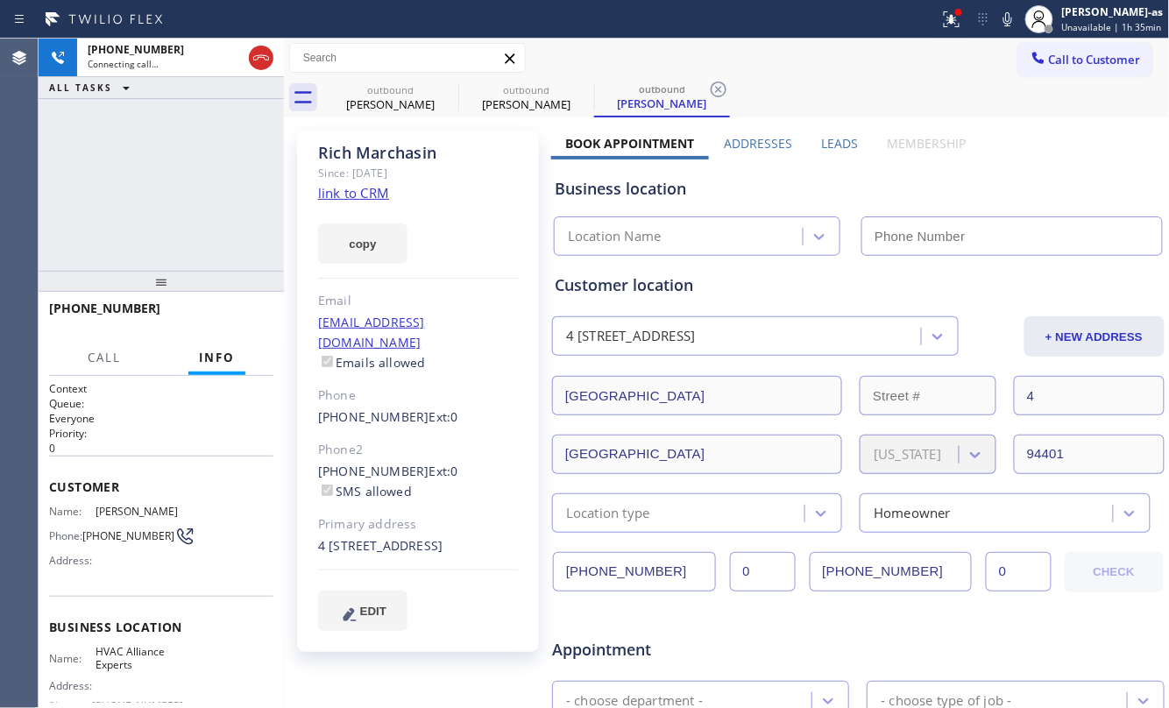
type input "[PHONE_NUMBER]"
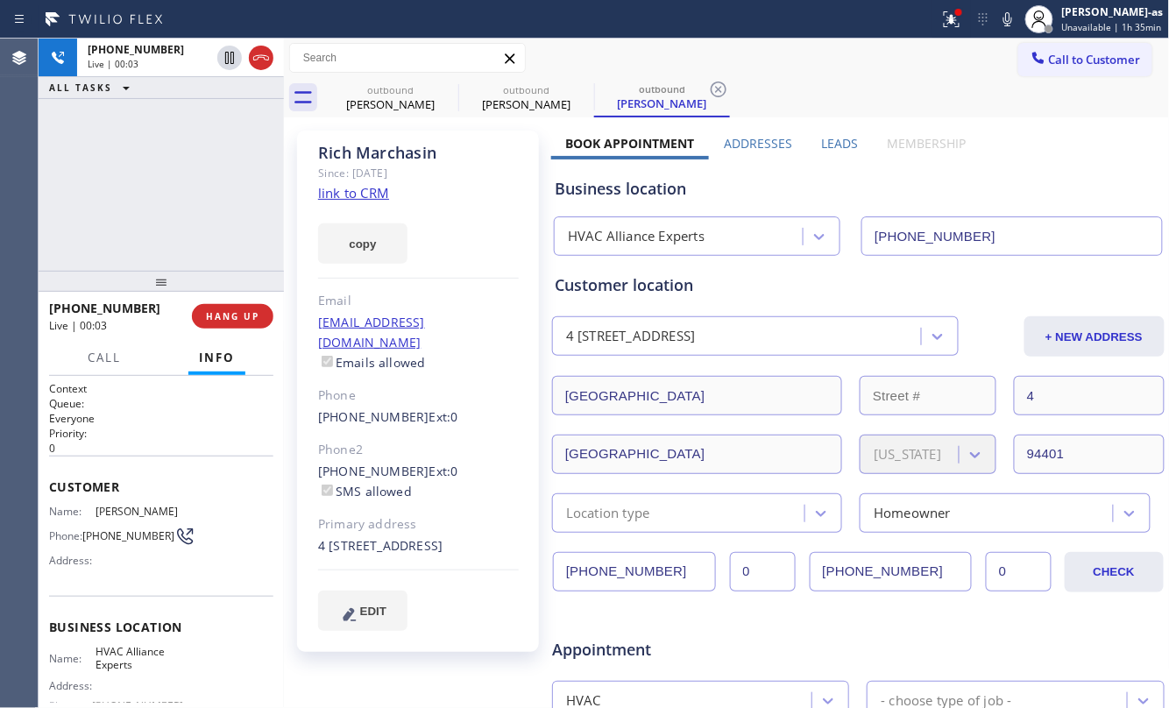
click at [226, 271] on div at bounding box center [161, 281] width 245 height 21
click at [225, 326] on button "HANG UP" at bounding box center [232, 316] width 81 height 25
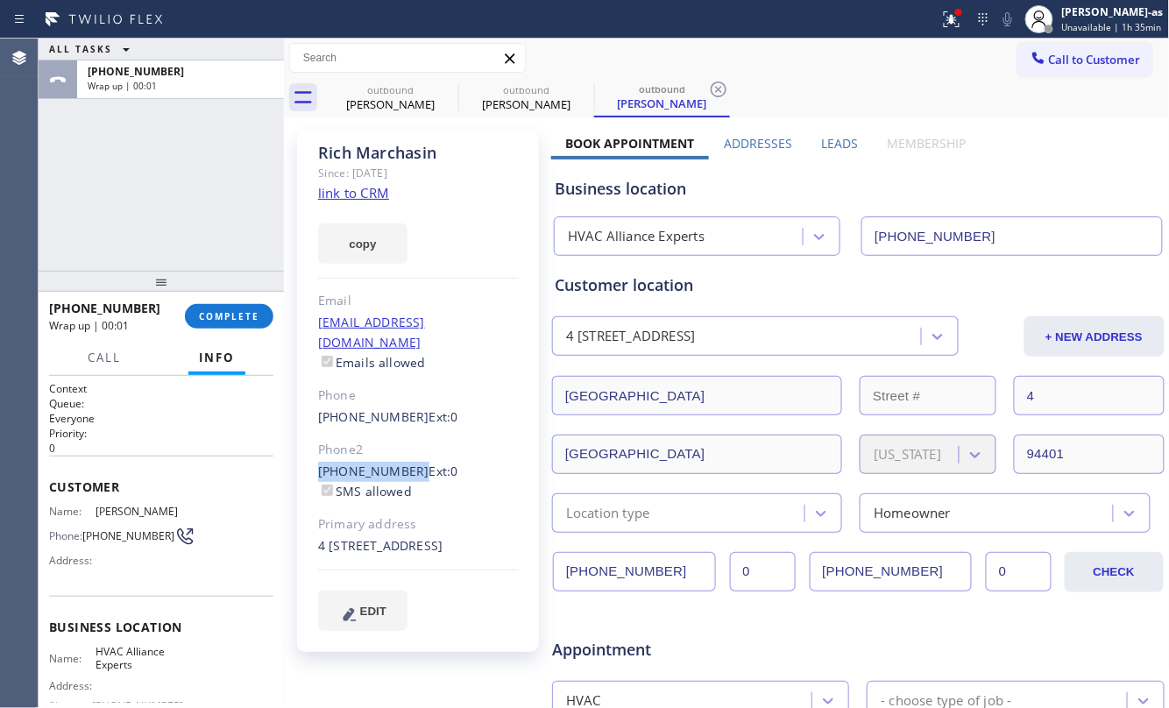
drag, startPoint x: 312, startPoint y: 443, endPoint x: 404, endPoint y: 456, distance: 92.8
click at [404, 456] on div "[PERSON_NAME] Since: [DATE] link to CRM copy Email [EMAIL_ADDRESS][DOMAIN_NAME]…" at bounding box center [418, 391] width 242 height 521
copy link "[PHONE_NUMBER]"
click at [205, 304] on button "COMPLETE" at bounding box center [229, 316] width 88 height 25
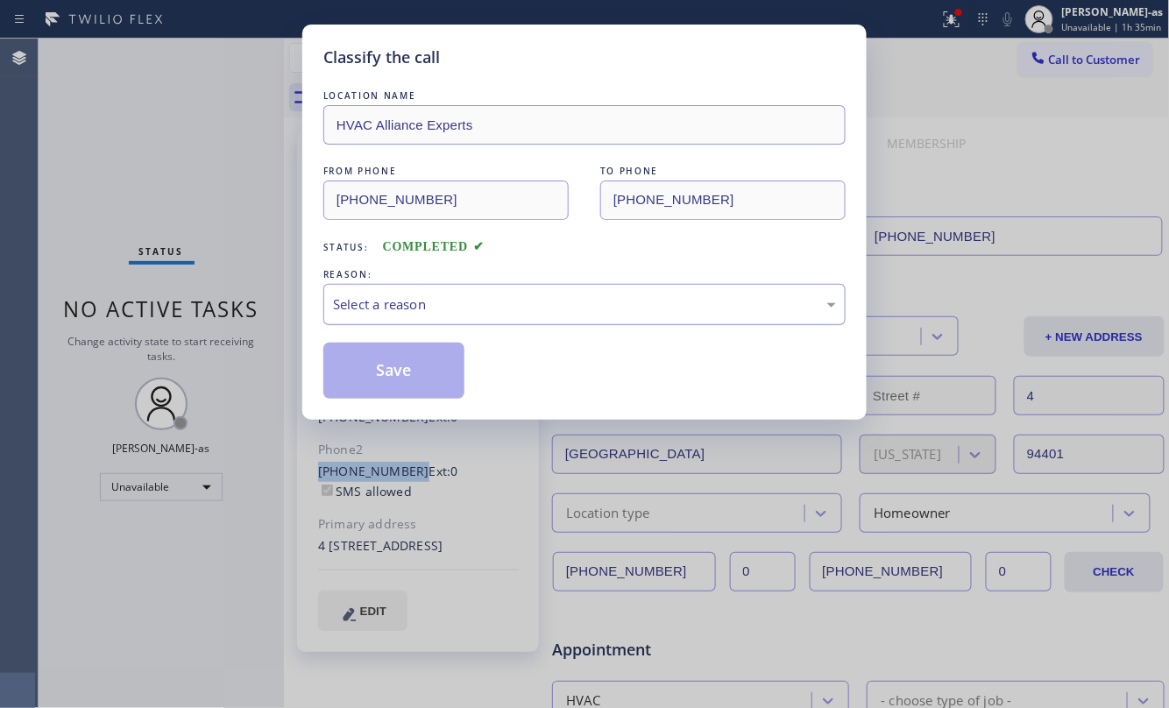
click at [485, 293] on div "Select a reason" at bounding box center [584, 304] width 522 height 41
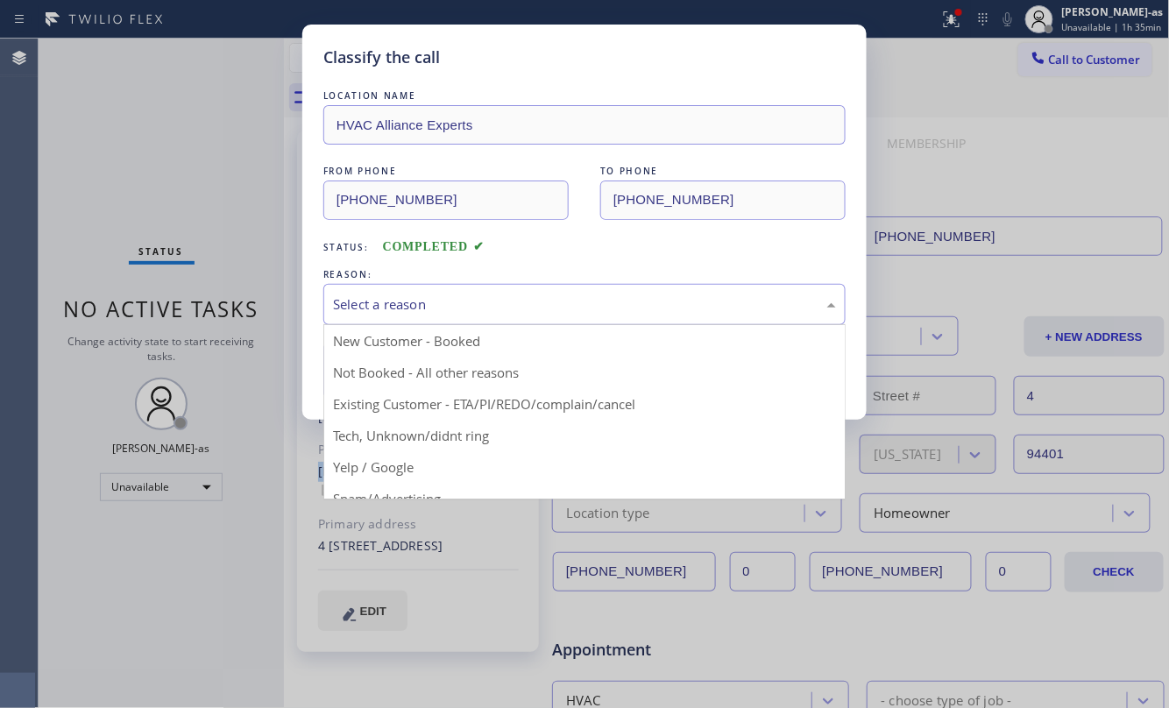
drag, startPoint x: 562, startPoint y: 405, endPoint x: 508, endPoint y: 393, distance: 55.7
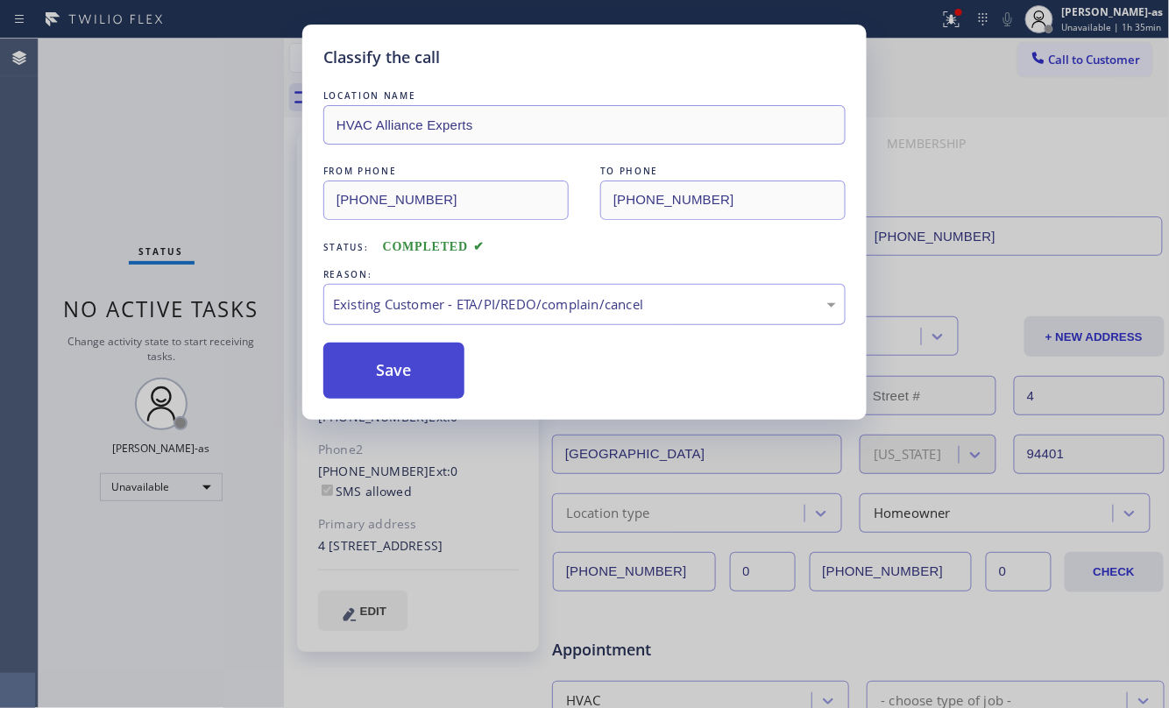
drag, startPoint x: 407, startPoint y: 369, endPoint x: 414, endPoint y: 356, distance: 14.9
click at [407, 366] on button "Save" at bounding box center [393, 371] width 141 height 56
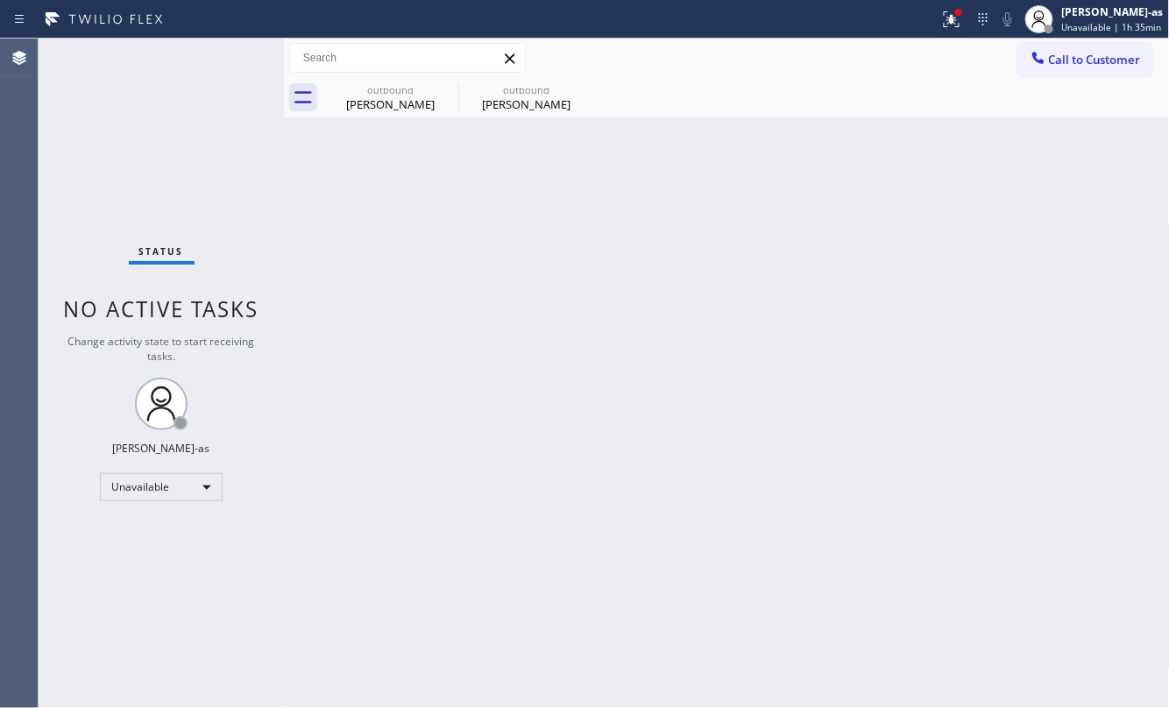
click at [1072, 63] on span "Call to Customer" at bounding box center [1095, 60] width 92 height 16
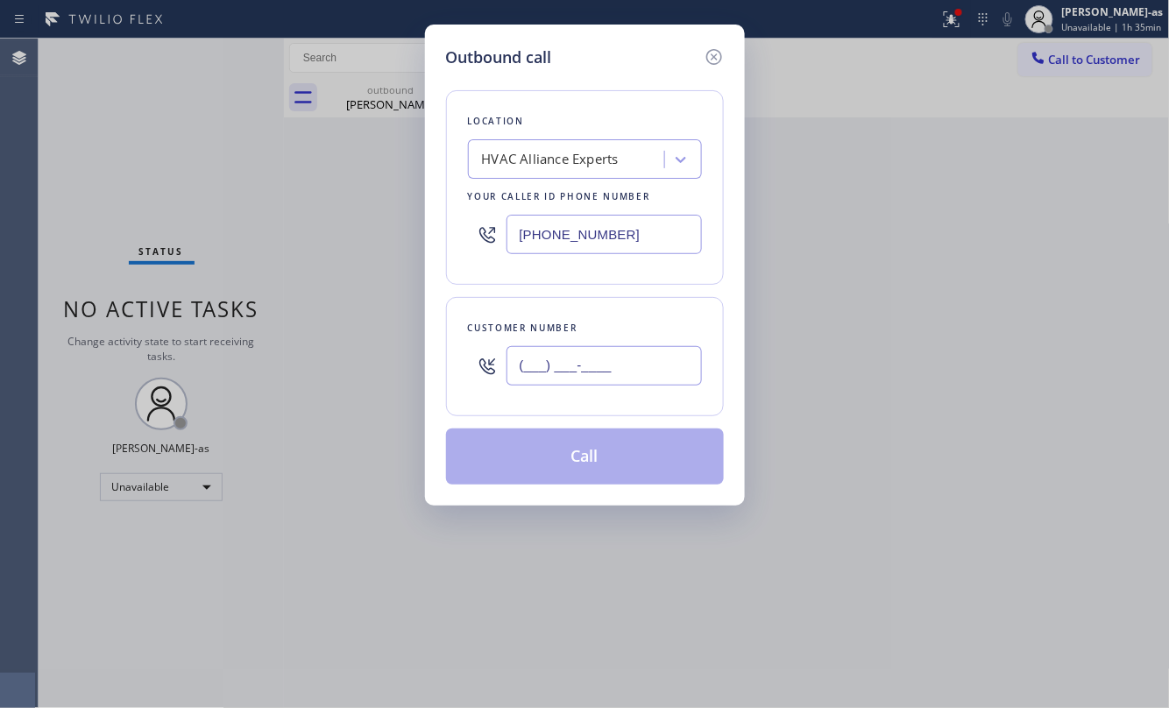
click at [608, 352] on input "(___) ___-____" at bounding box center [603, 365] width 195 height 39
paste input "650) 305-6857"
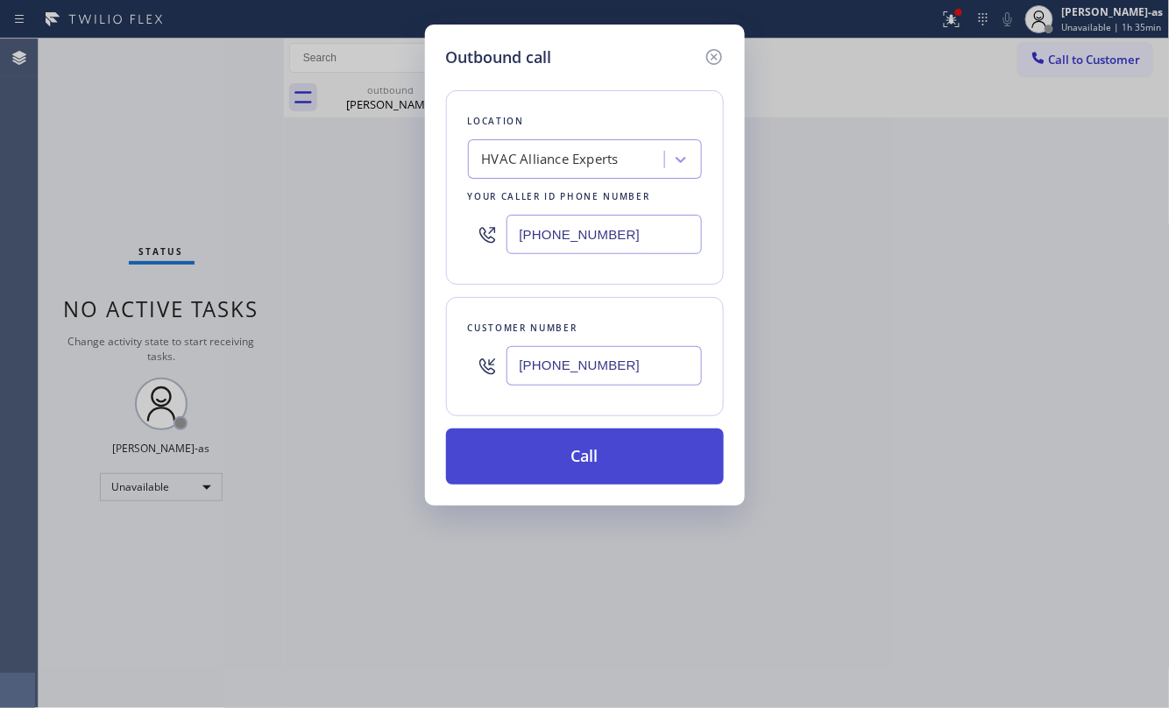
type input "[PHONE_NUMBER]"
click at [624, 449] on button "Call" at bounding box center [585, 456] width 278 height 56
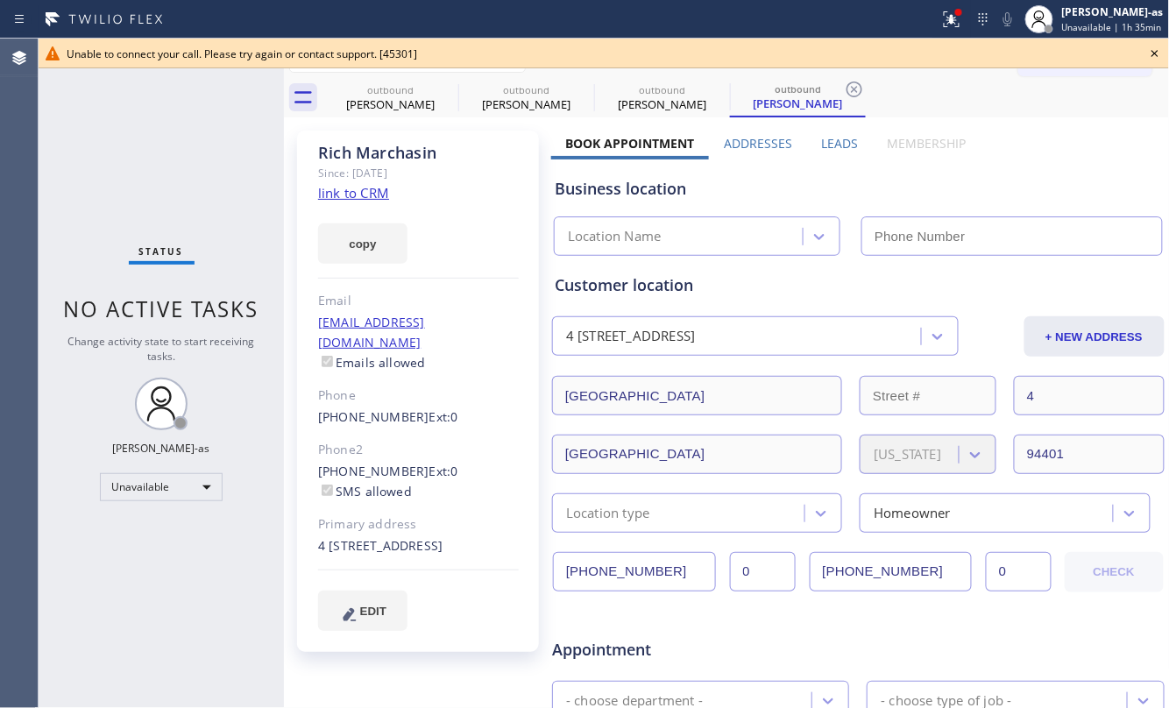
type input "[PHONE_NUMBER]"
click at [231, 173] on div "Status No active tasks Change activity state to start receiving tasks. [PERSON_…" at bounding box center [161, 373] width 245 height 669
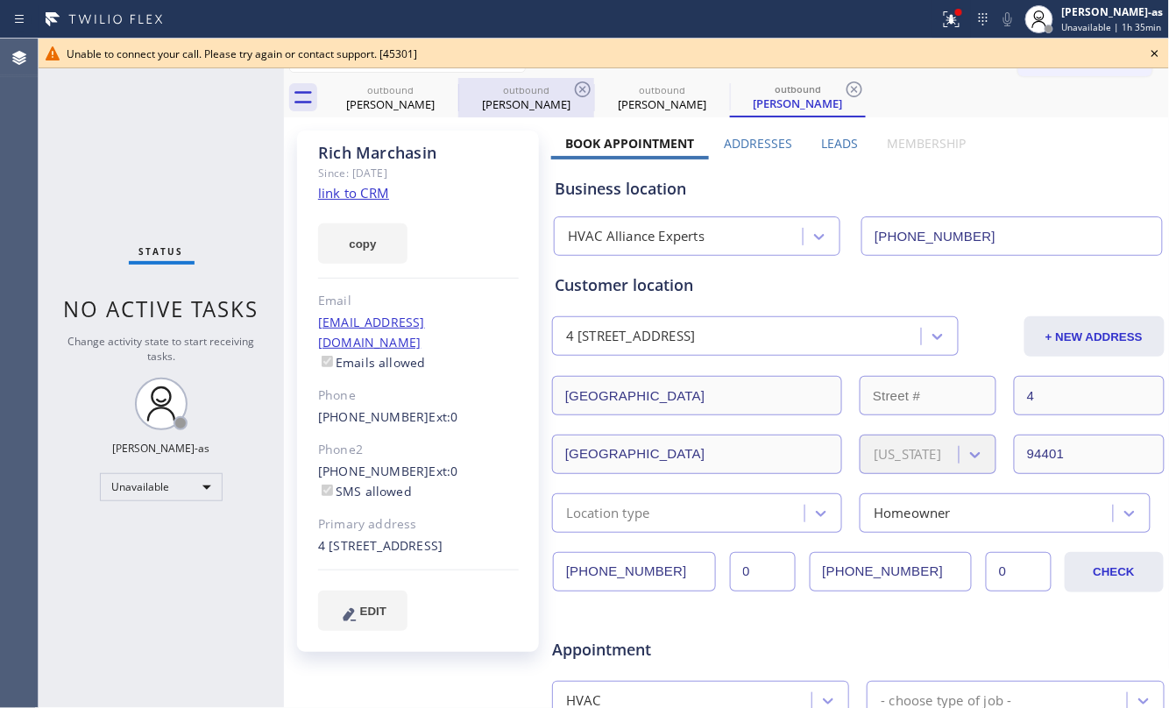
drag, startPoint x: 401, startPoint y: 99, endPoint x: 471, endPoint y: 96, distance: 69.3
click at [404, 98] on div "[PERSON_NAME]" at bounding box center [390, 104] width 132 height 16
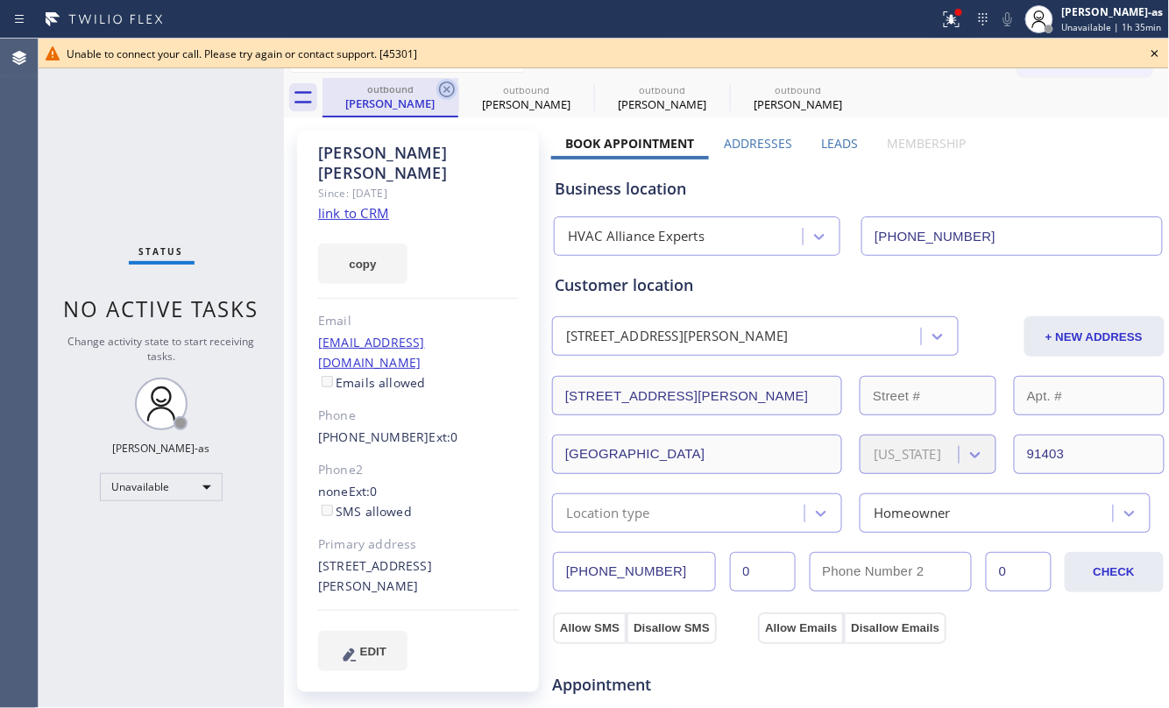
click at [456, 82] on icon at bounding box center [446, 89] width 21 height 21
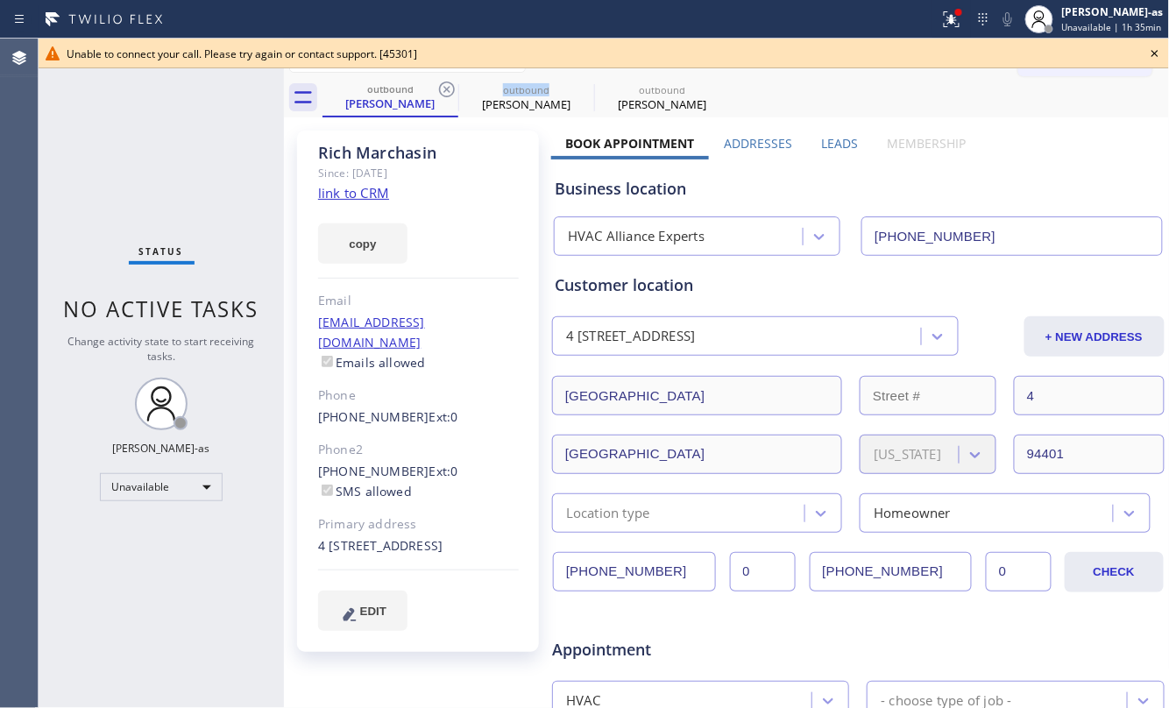
click at [456, 82] on icon at bounding box center [446, 89] width 21 height 21
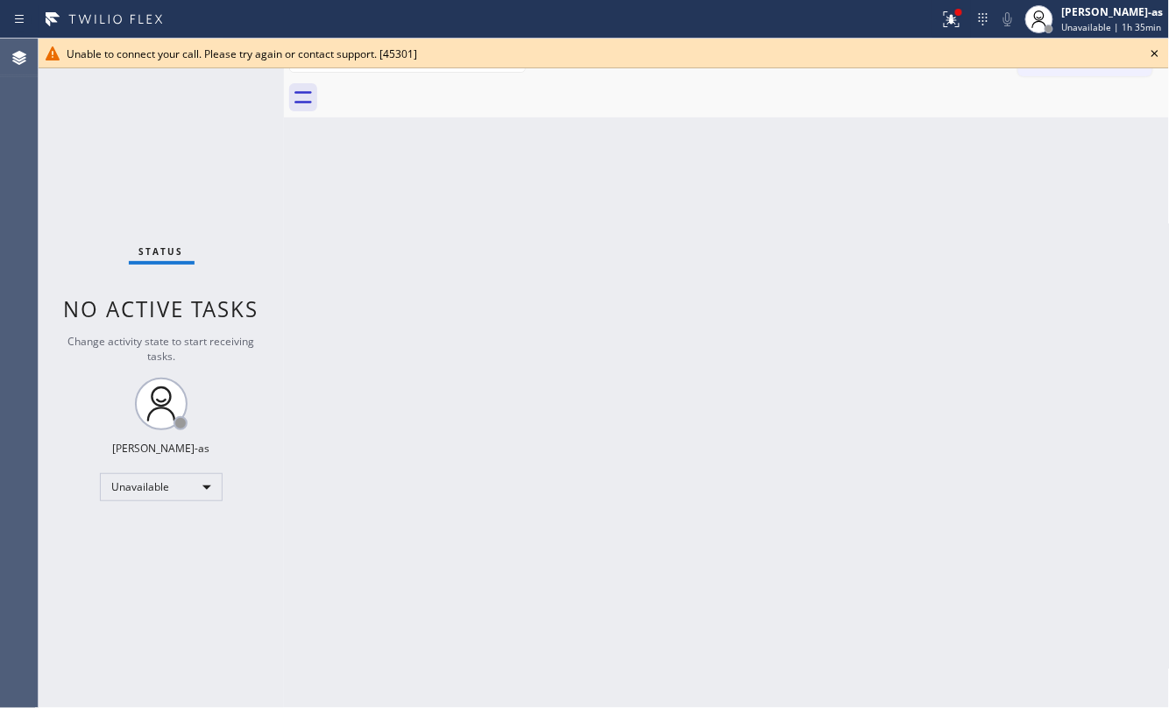
click at [456, 82] on div at bounding box center [745, 97] width 847 height 39
click at [1157, 40] on div "Unable to connect your call. Please try again or contact support. [45301]" at bounding box center [604, 54] width 1130 height 30
click at [1151, 50] on icon at bounding box center [1154, 53] width 21 height 21
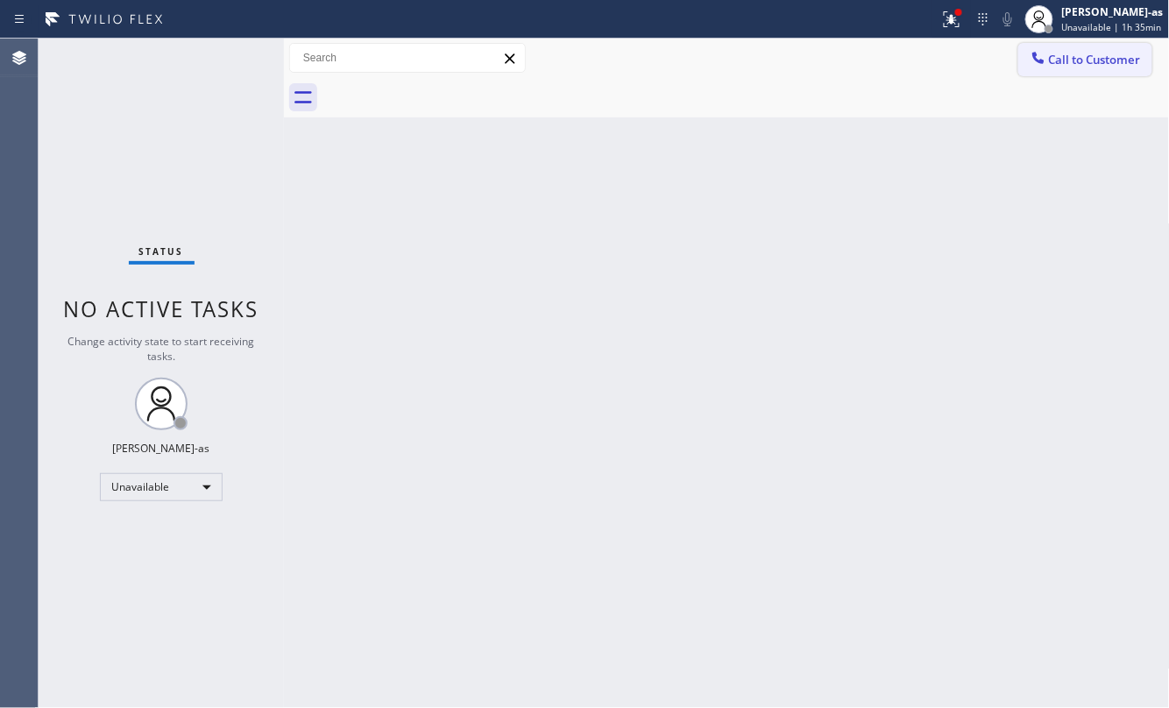
click at [1077, 58] on span "Call to Customer" at bounding box center [1095, 60] width 92 height 16
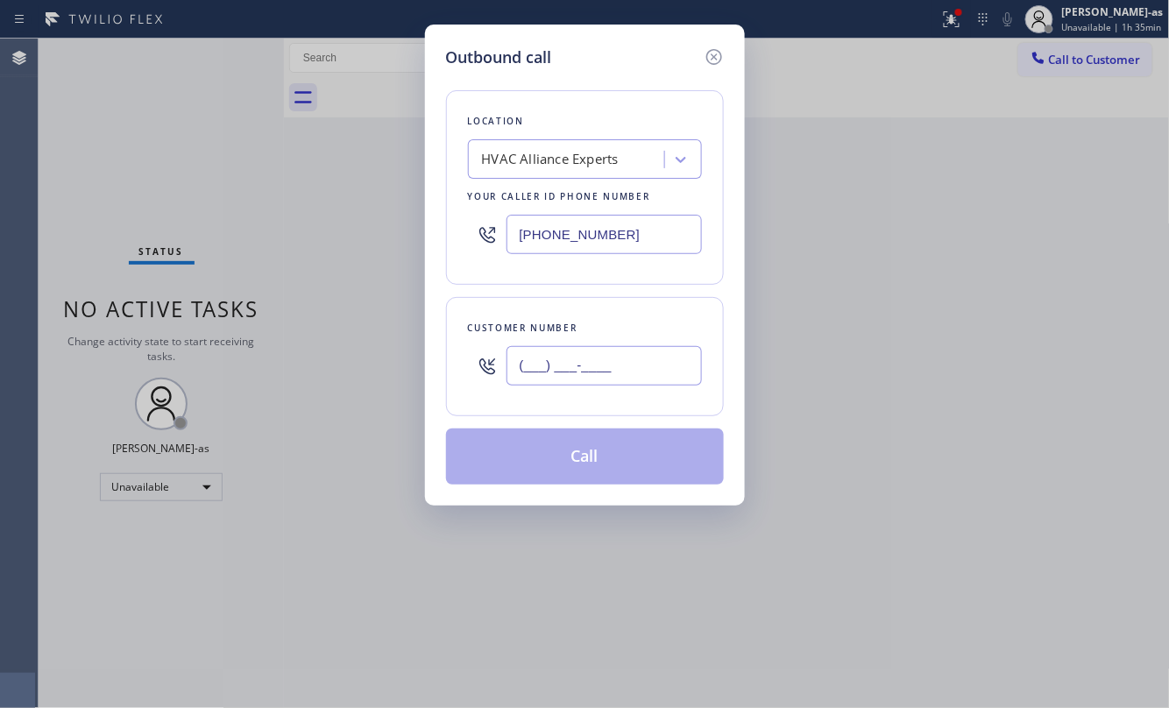
click at [587, 370] on input "(___) ___-____" at bounding box center [603, 365] width 195 height 39
paste input "510) 332-1769"
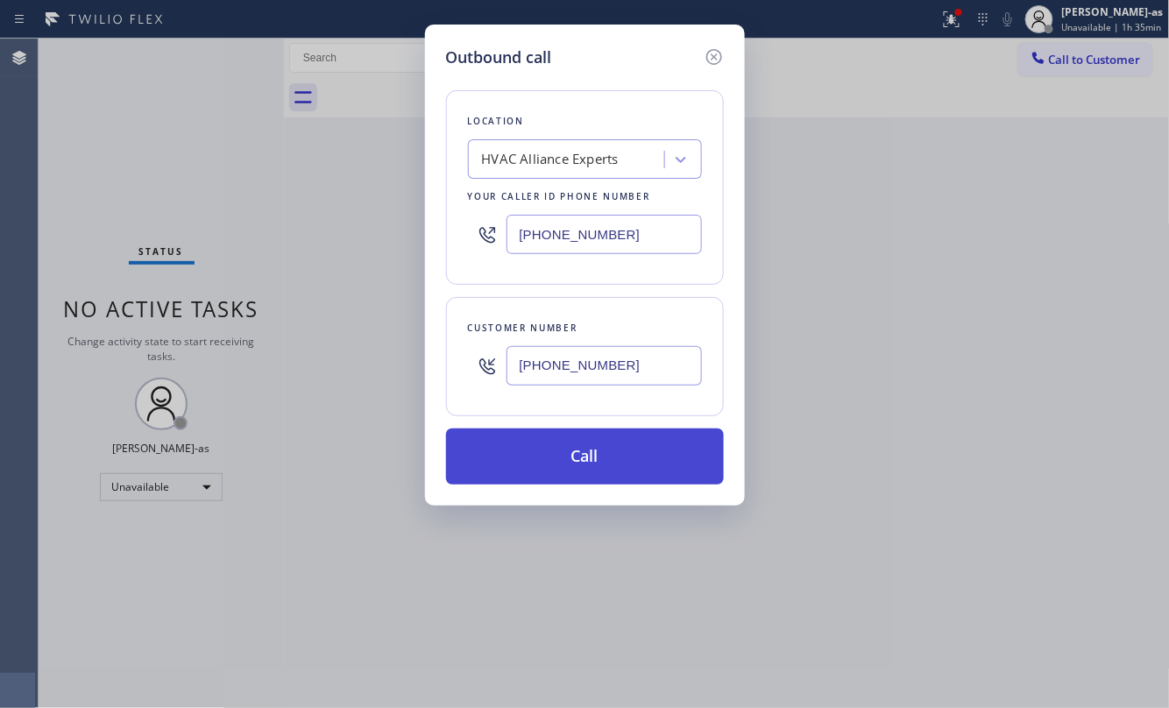
type input "[PHONE_NUMBER]"
click at [597, 463] on button "Call" at bounding box center [585, 456] width 278 height 56
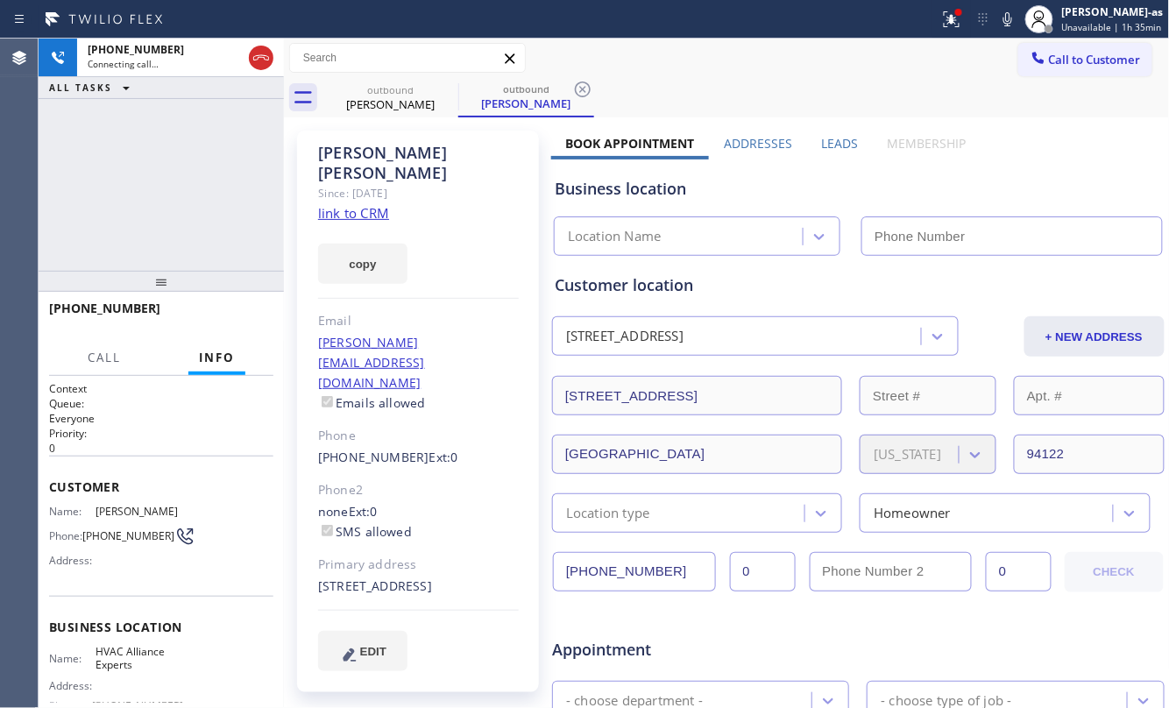
type input "[PHONE_NUMBER]"
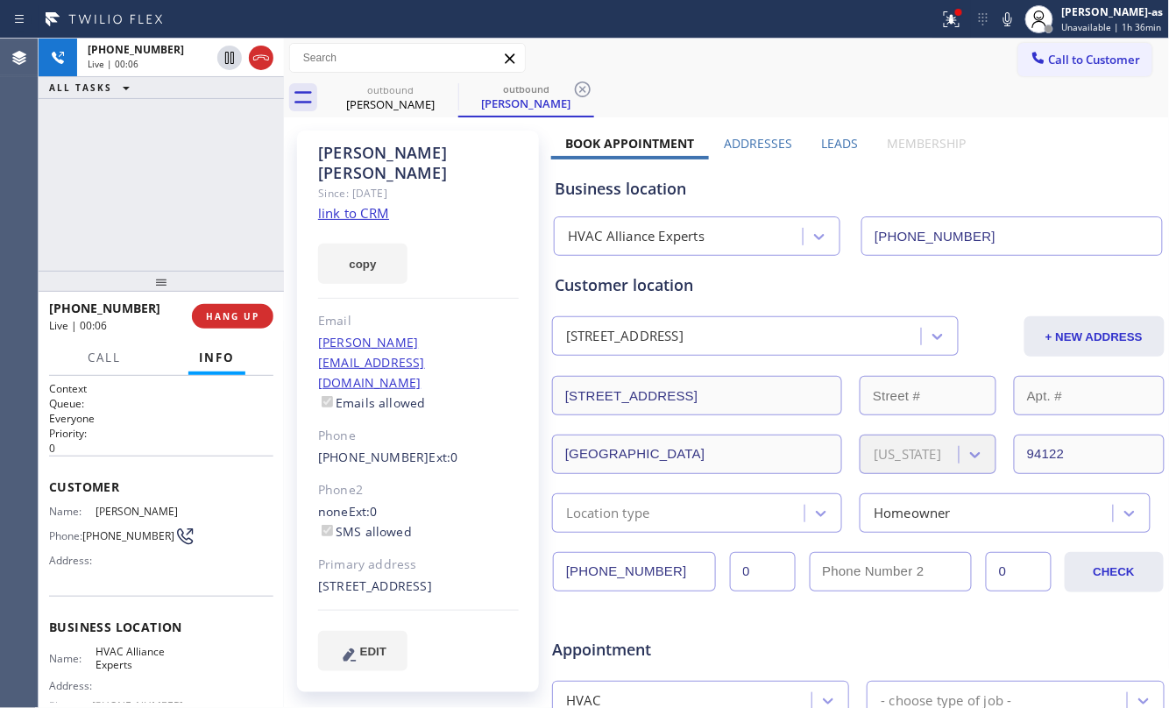
click at [172, 196] on div "[PHONE_NUMBER] Live | 00:06 ALL TASKS ALL TASKS ACTIVE TASKS TASKS IN WRAP UP" at bounding box center [161, 155] width 245 height 232
click at [228, 315] on span "HANG UP" at bounding box center [232, 316] width 53 height 12
drag, startPoint x: 187, startPoint y: 249, endPoint x: 293, endPoint y: 296, distance: 116.1
click at [187, 247] on div "[PHONE_NUMBER] Live | 00:07 ALL TASKS ALL TASKS ACTIVE TASKS TASKS IN WRAP UP" at bounding box center [161, 155] width 245 height 232
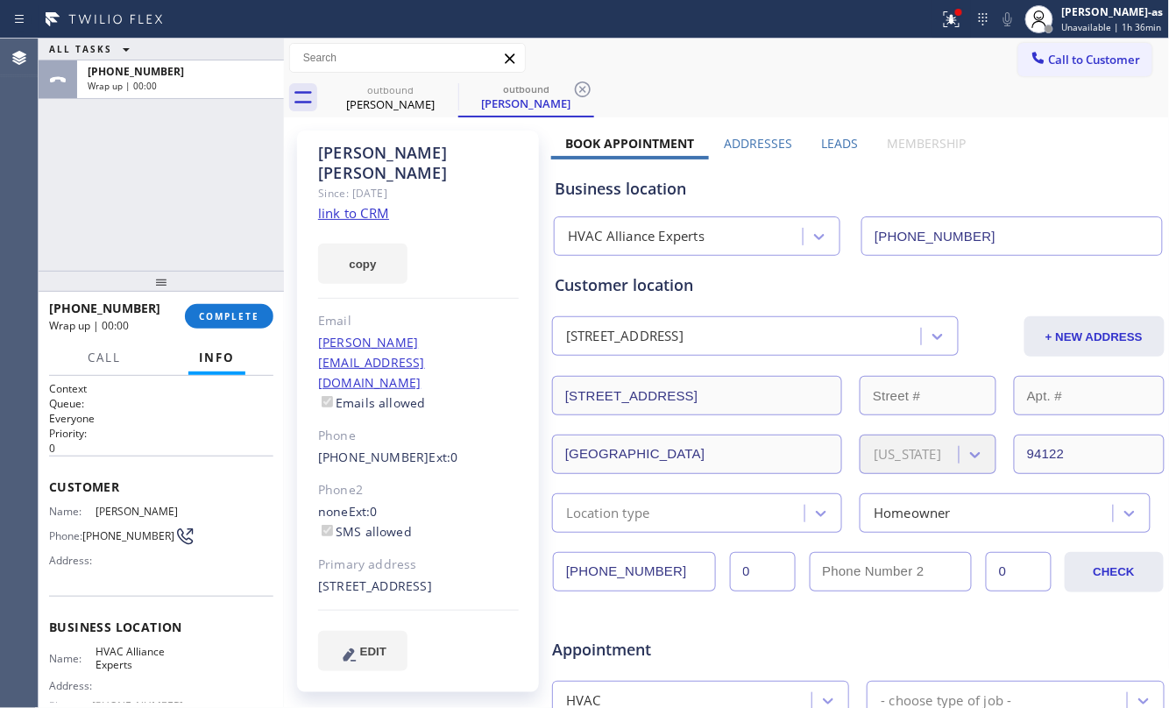
click at [354, 204] on link "link to CRM" at bounding box center [353, 213] width 71 height 18
click at [232, 324] on button "COMPLETE" at bounding box center [229, 316] width 88 height 25
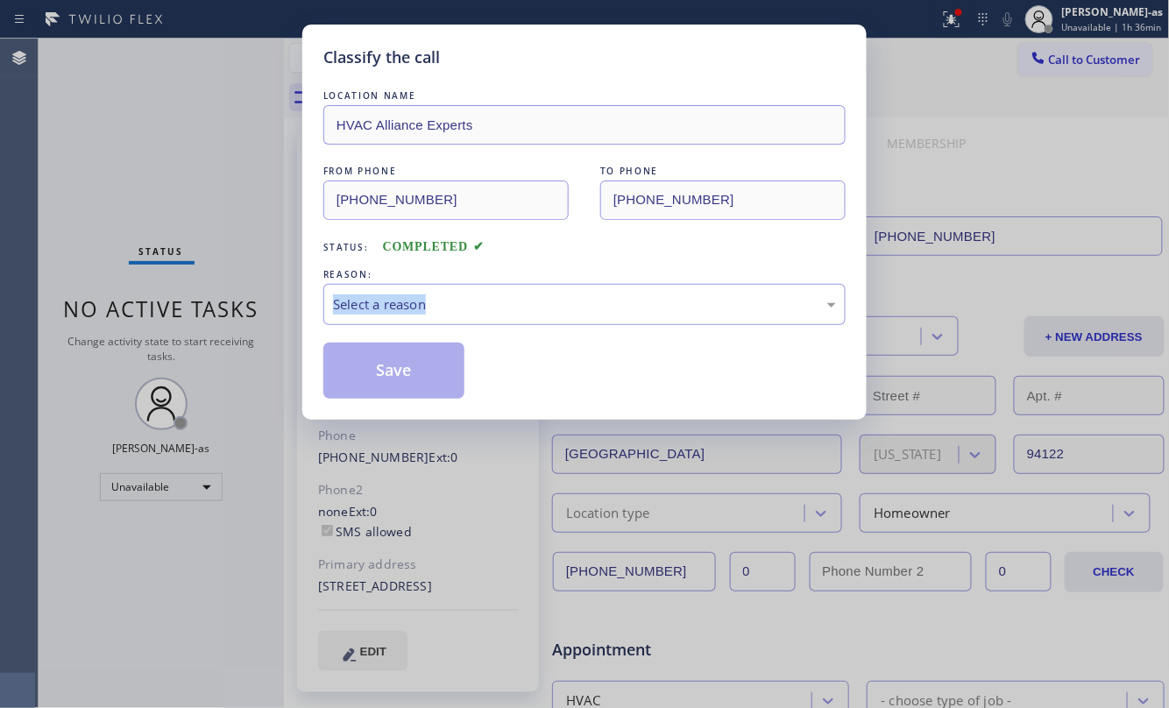
click at [232, 324] on div "Classify the call LOCATION NAME HVAC Alliance Experts FROM PHONE [PHONE_NUMBER]…" at bounding box center [584, 354] width 1169 height 708
click at [527, 298] on div "Select a reason" at bounding box center [584, 304] width 503 height 20
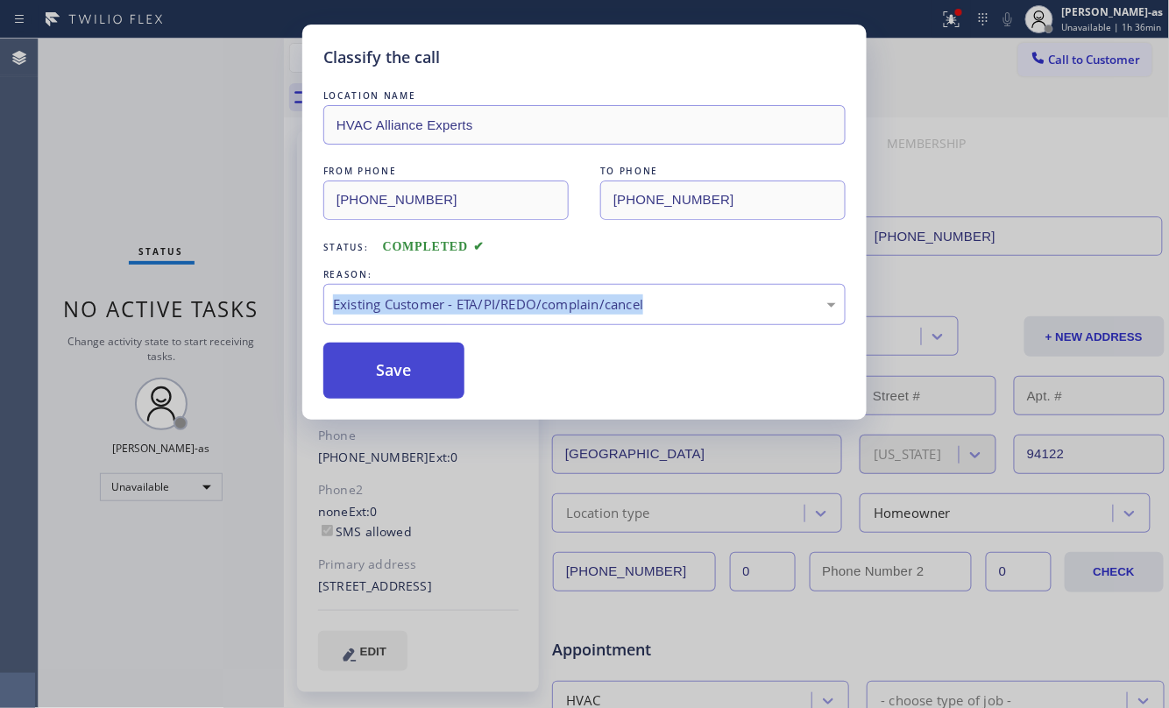
click at [415, 379] on button "Save" at bounding box center [393, 371] width 141 height 56
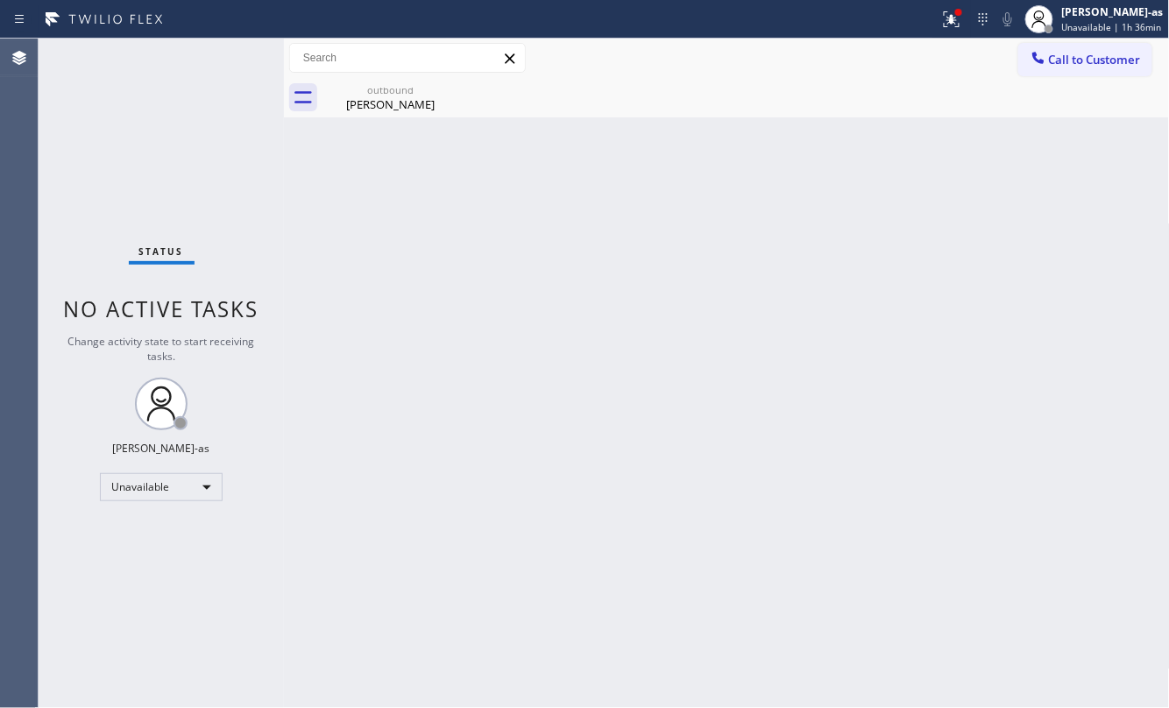
drag, startPoint x: 1098, startPoint y: 63, endPoint x: 1085, endPoint y: 63, distance: 13.1
click at [1097, 63] on span "Call to Customer" at bounding box center [1095, 60] width 92 height 16
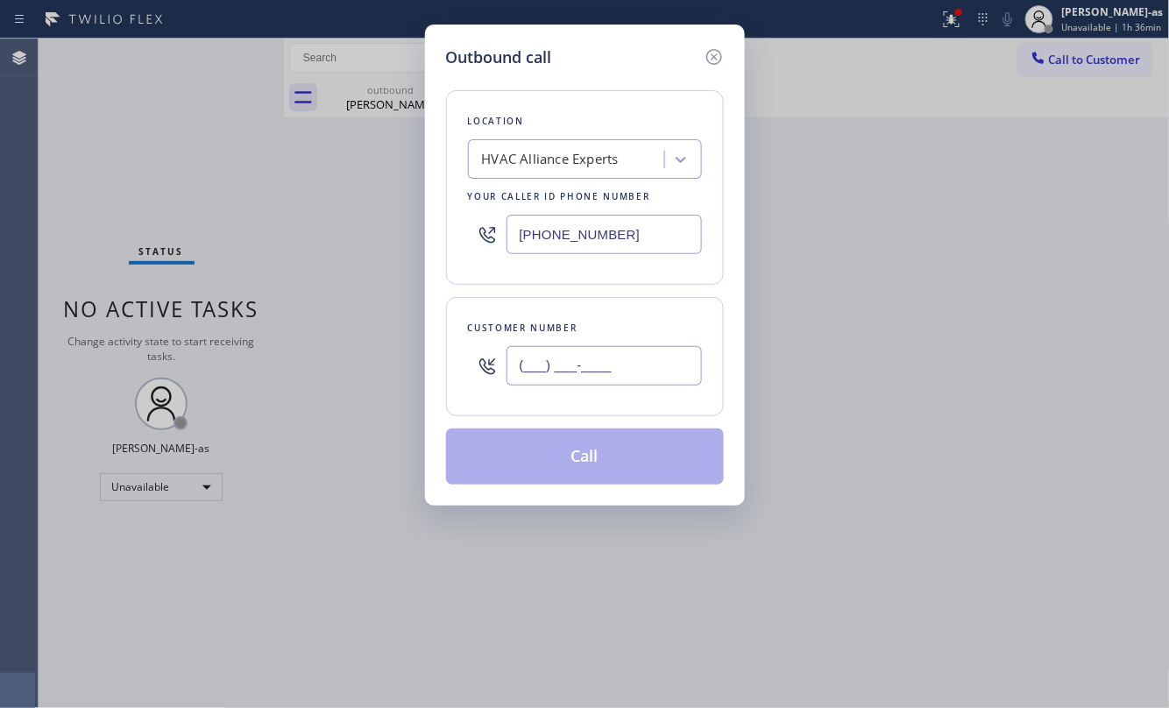
click at [674, 351] on input "(___) ___-____" at bounding box center [603, 365] width 195 height 39
paste input "323) 309-0823"
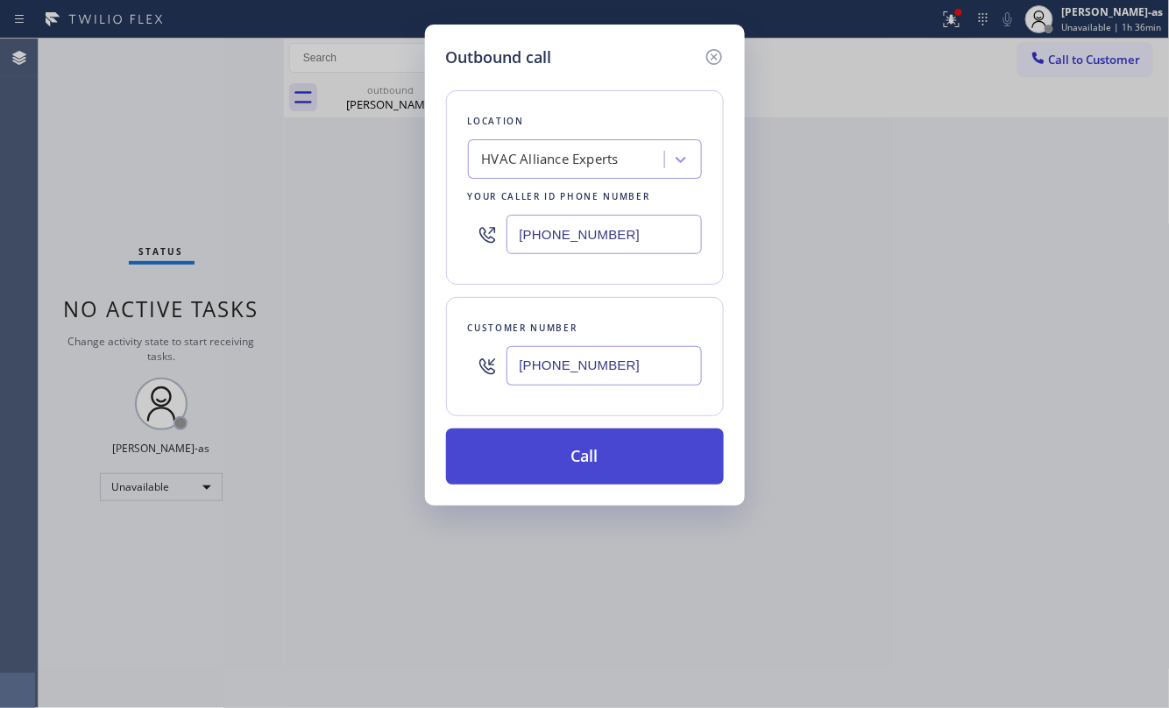
type input "[PHONE_NUMBER]"
click at [618, 466] on button "Call" at bounding box center [585, 456] width 278 height 56
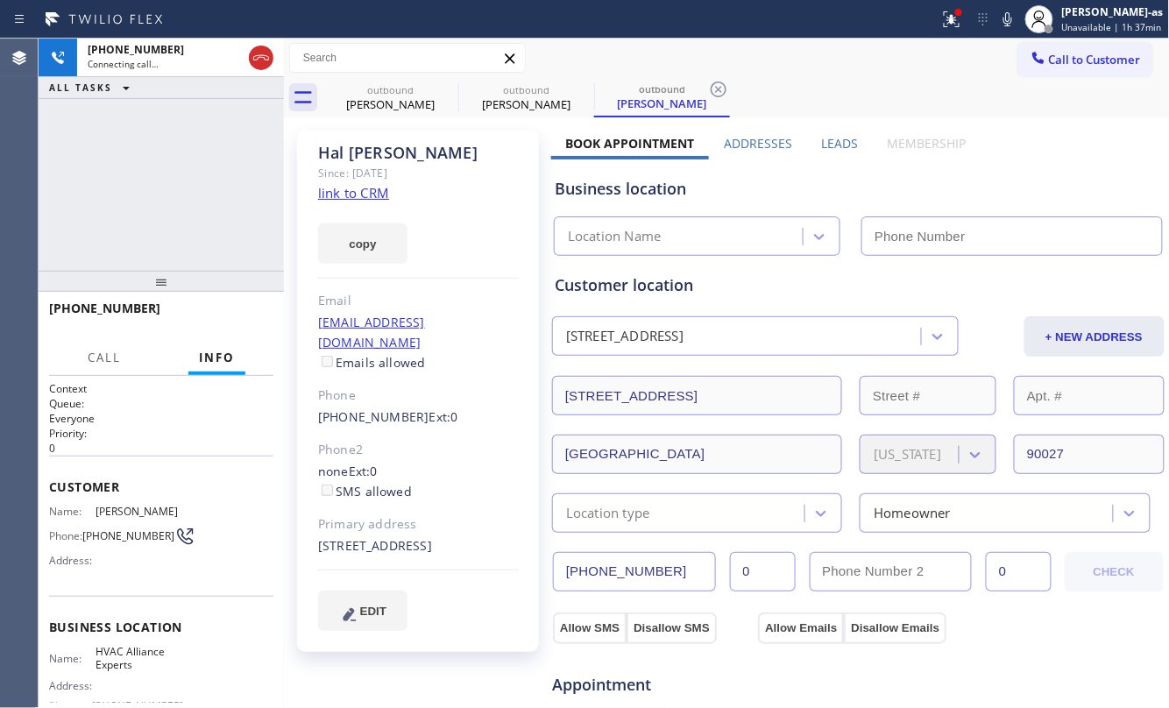
type input "[PHONE_NUMBER]"
click at [358, 195] on link "link to CRM" at bounding box center [353, 193] width 71 height 18
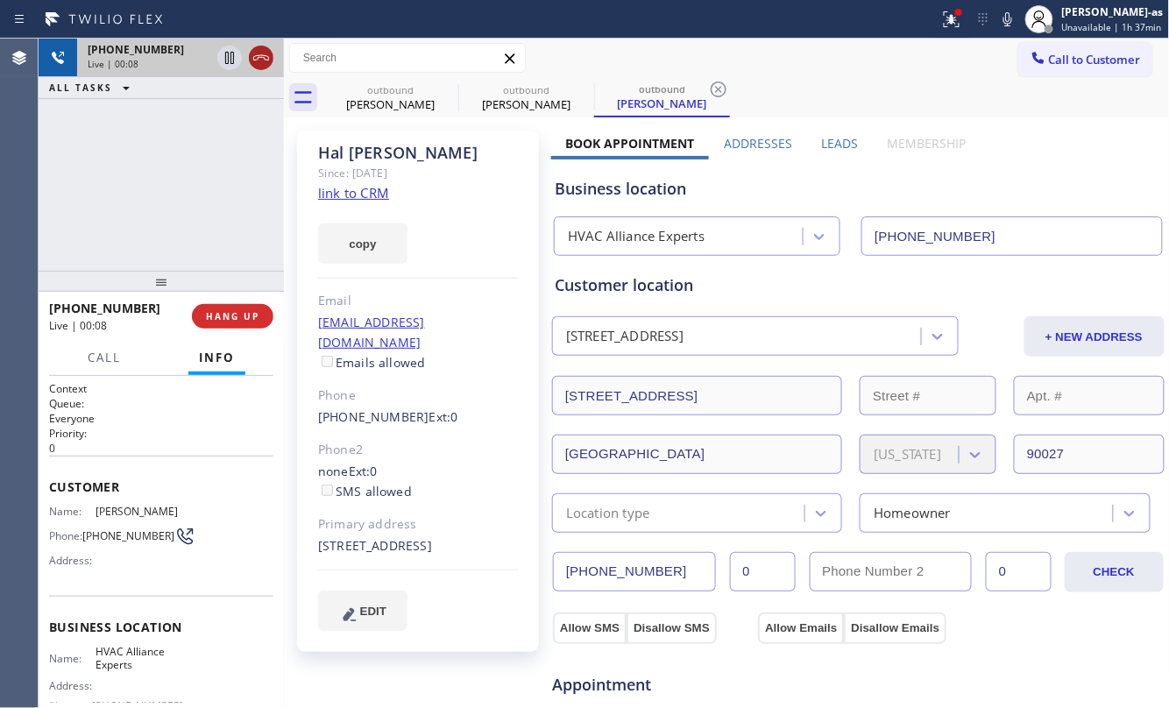
click at [264, 61] on icon at bounding box center [261, 57] width 21 height 21
click at [400, 92] on div "outbound [PERSON_NAME]" at bounding box center [390, 97] width 132 height 39
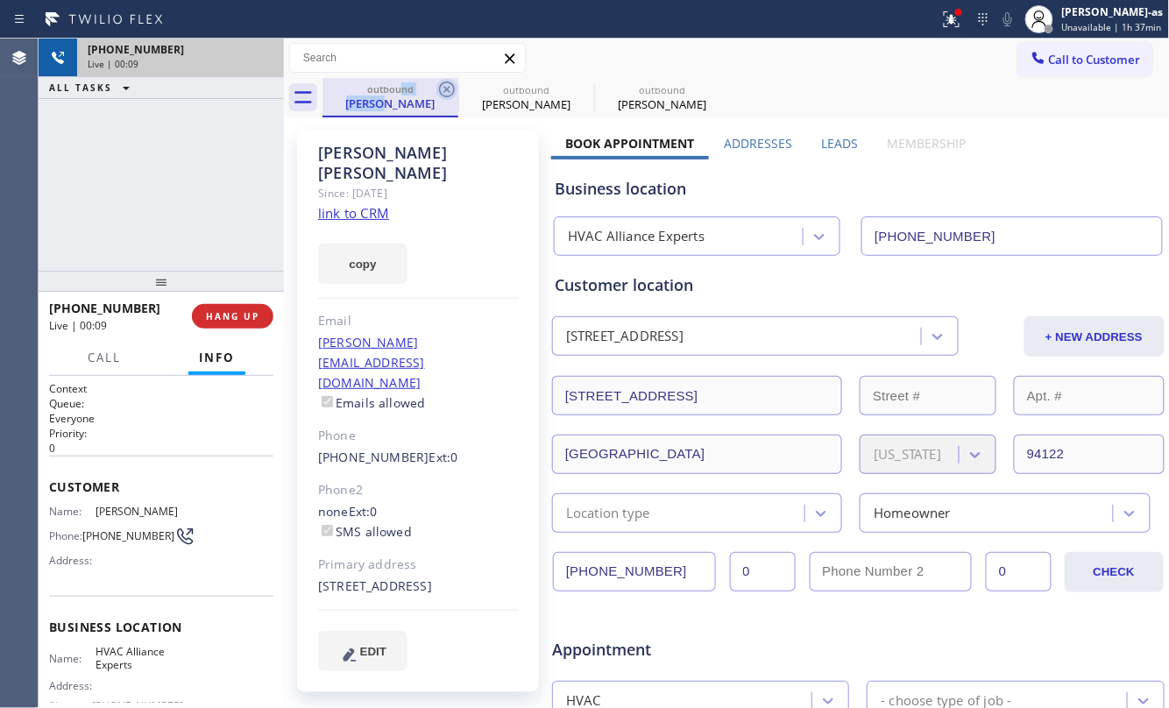
click at [439, 82] on icon at bounding box center [446, 89] width 21 height 21
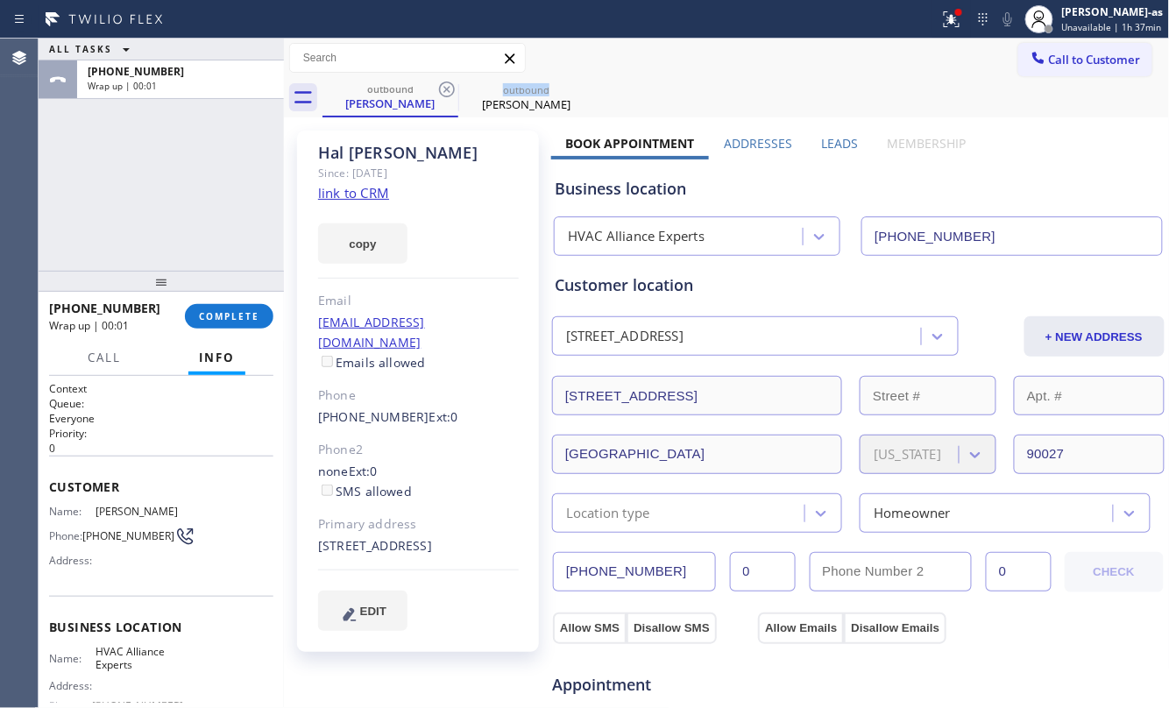
click at [439, 82] on icon at bounding box center [446, 89] width 21 height 21
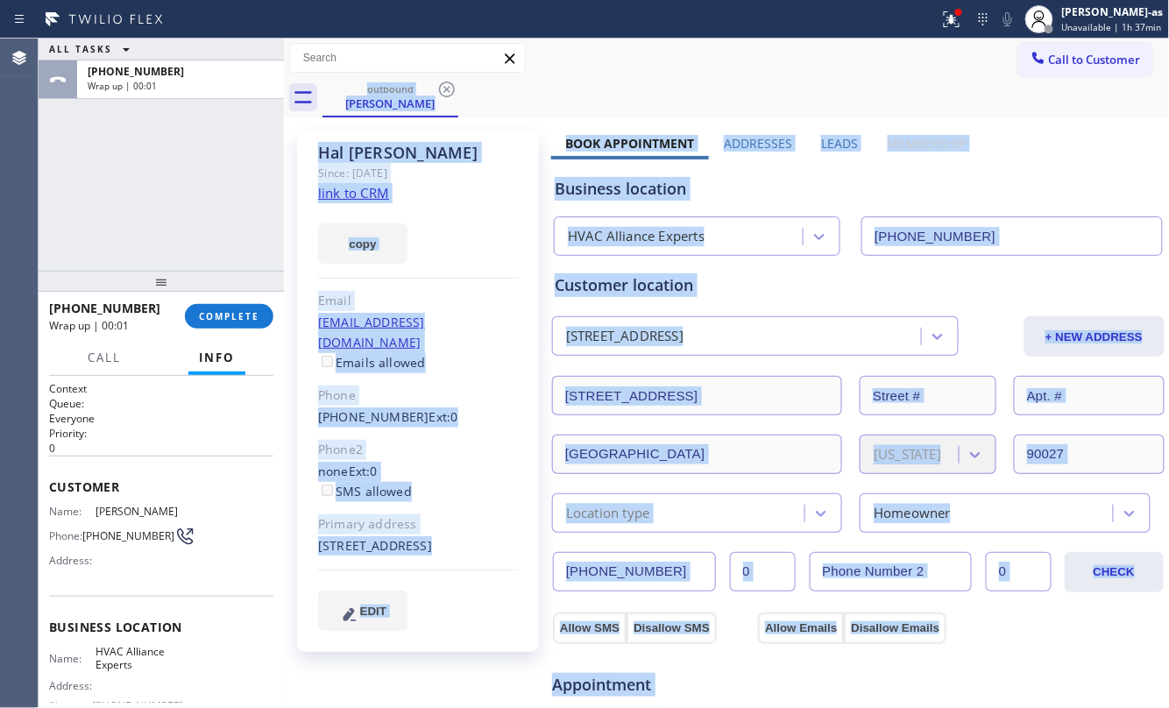
click at [439, 82] on div "outbound [PERSON_NAME]" at bounding box center [745, 97] width 847 height 39
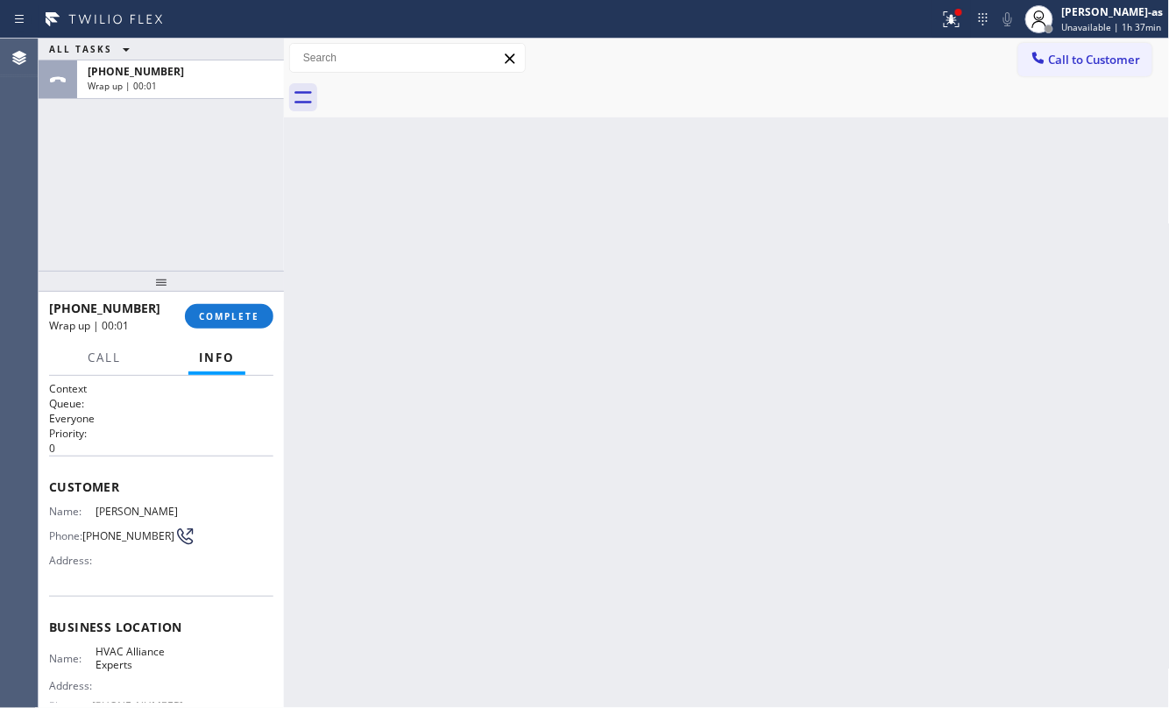
drag, startPoint x: 203, startPoint y: 303, endPoint x: 218, endPoint y: 316, distance: 19.9
click at [205, 292] on div at bounding box center [161, 281] width 245 height 21
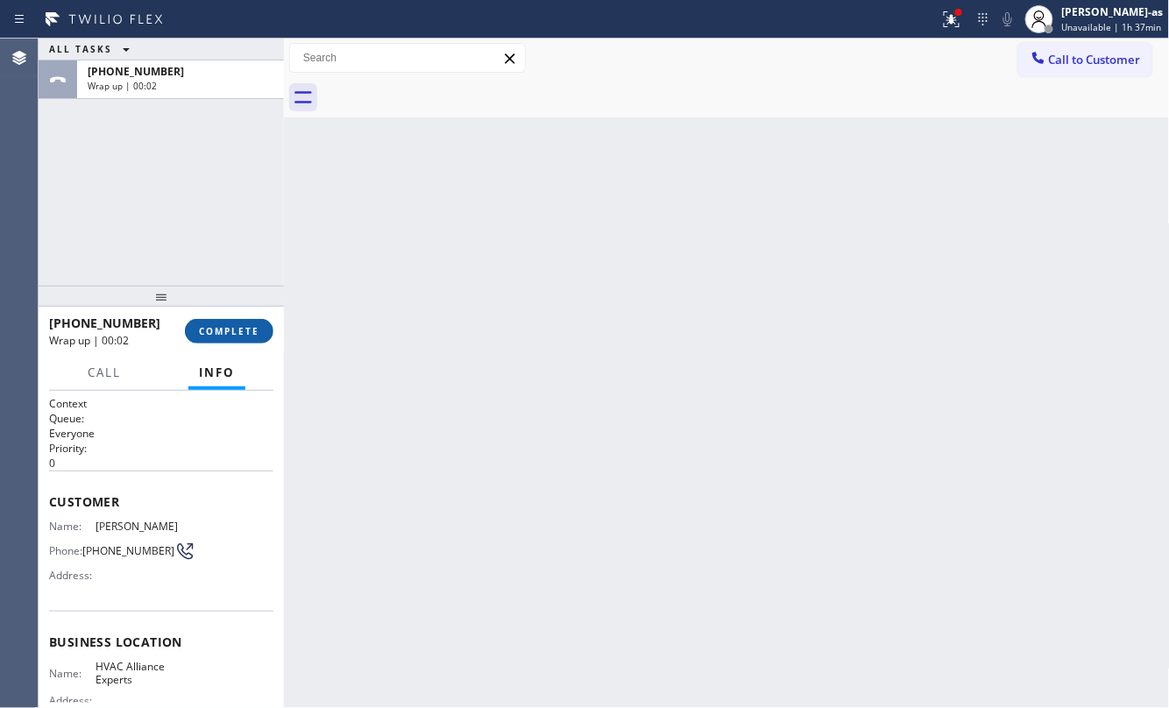
click at [230, 326] on span "COMPLETE" at bounding box center [229, 331] width 60 height 12
drag, startPoint x: 235, startPoint y: 271, endPoint x: 442, endPoint y: 366, distance: 228.6
click at [236, 271] on div "ALL TASKS ALL TASKS ACTIVE TASKS TASKS IN WRAP UP [PHONE_NUMBER] Wrap up | 00:02" at bounding box center [161, 162] width 245 height 247
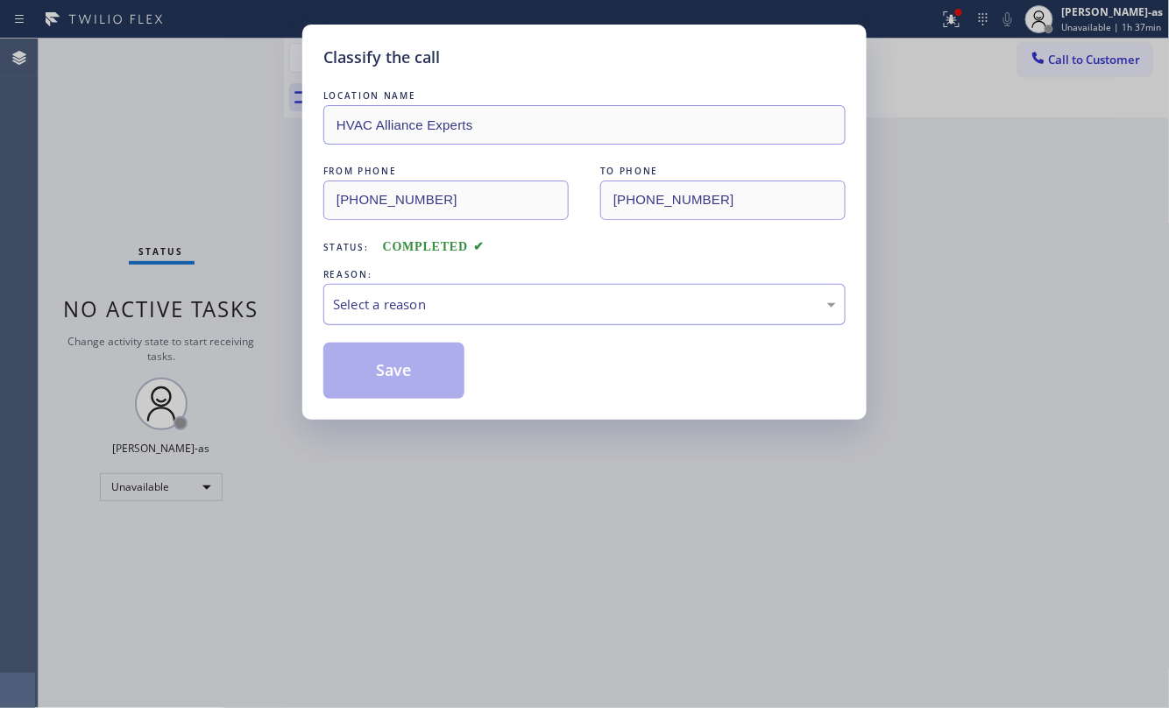
drag, startPoint x: 505, startPoint y: 303, endPoint x: 516, endPoint y: 315, distance: 16.7
click at [505, 305] on div "Select a reason" at bounding box center [584, 304] width 503 height 20
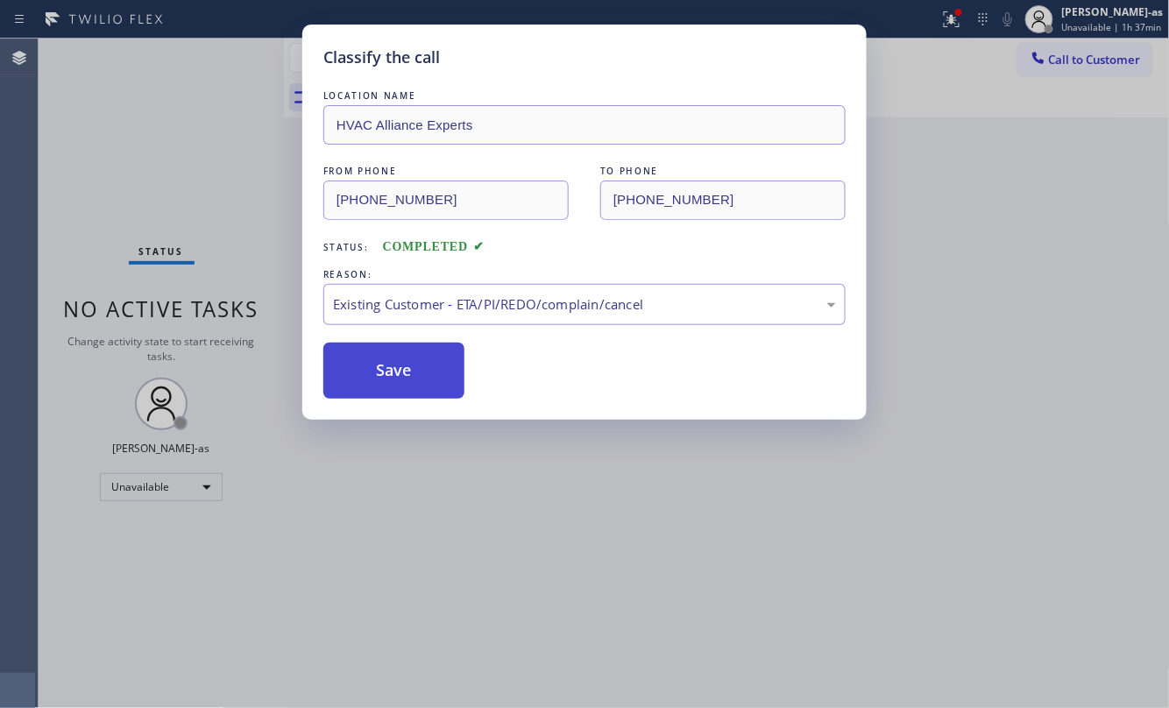
click at [415, 382] on button "Save" at bounding box center [393, 371] width 141 height 56
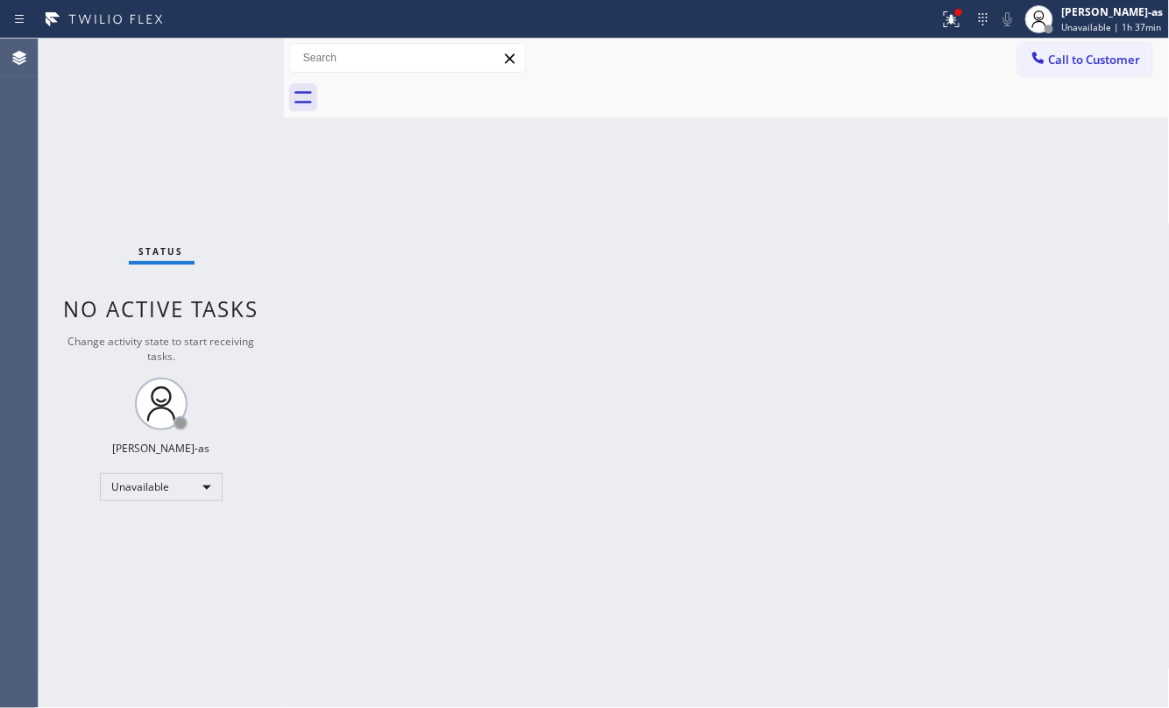
drag, startPoint x: 1074, startPoint y: 64, endPoint x: 607, endPoint y: 364, distance: 555.3
click at [1065, 60] on span "Call to Customer" at bounding box center [1095, 60] width 92 height 16
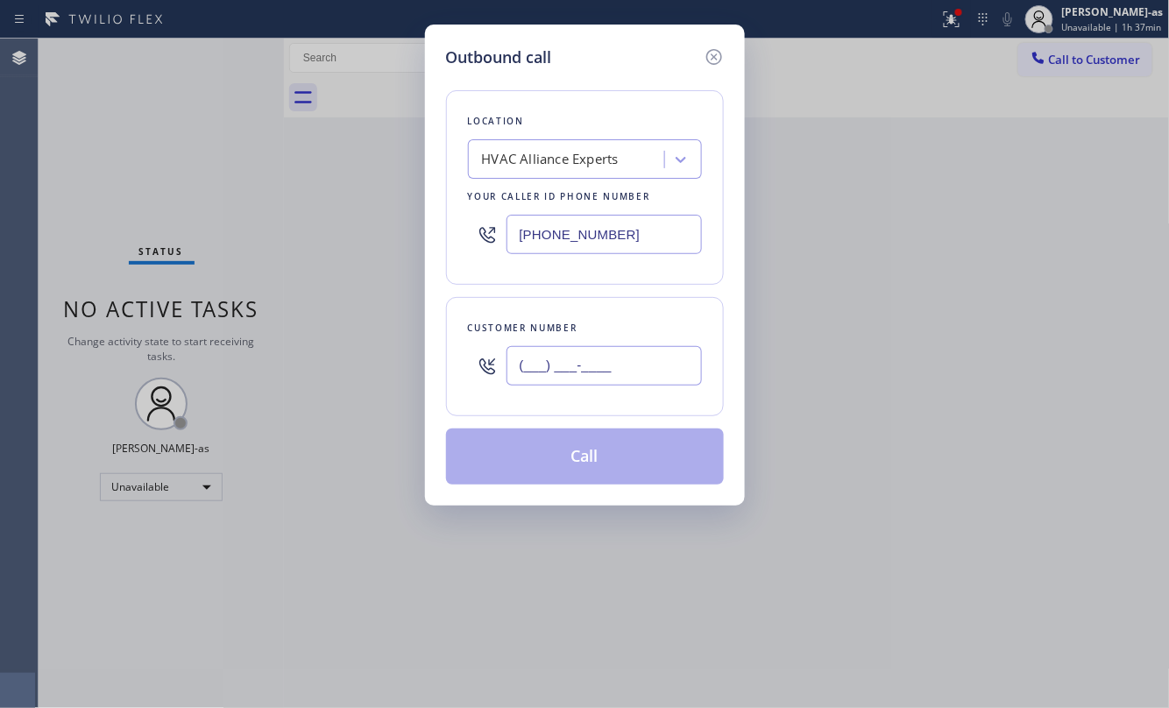
click at [639, 364] on input "(___) ___-____" at bounding box center [603, 365] width 195 height 39
paste input "323) 309-0823"
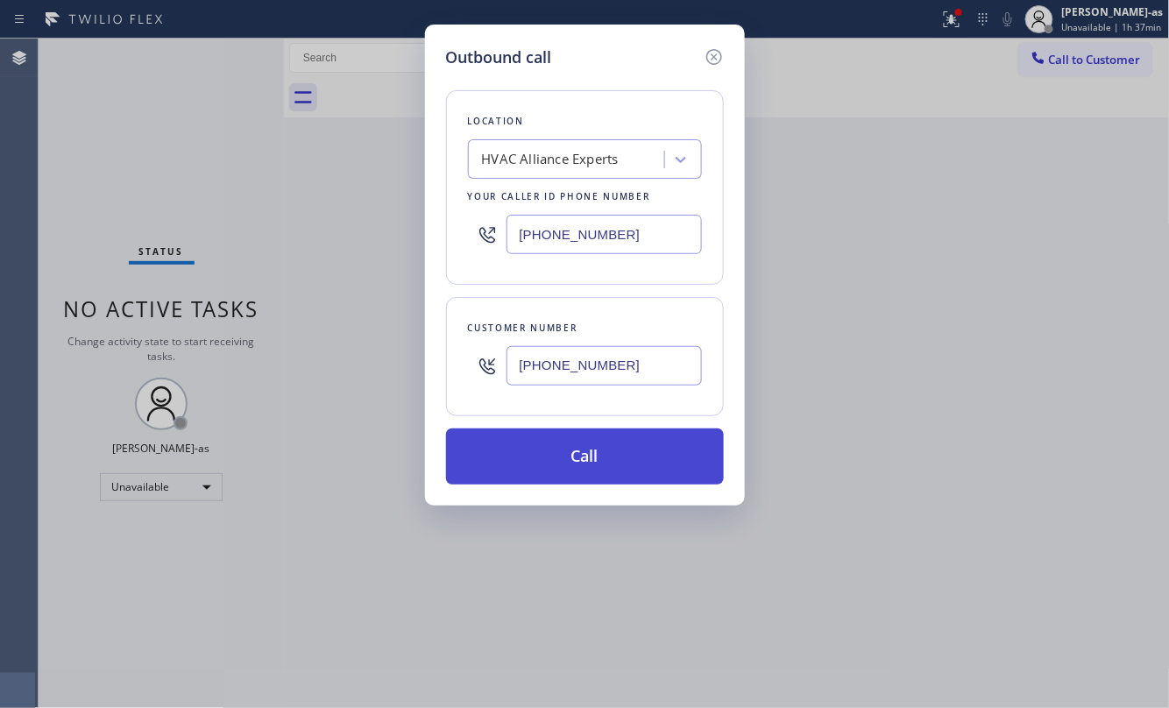
type input "[PHONE_NUMBER]"
click at [573, 450] on button "Call" at bounding box center [585, 456] width 278 height 56
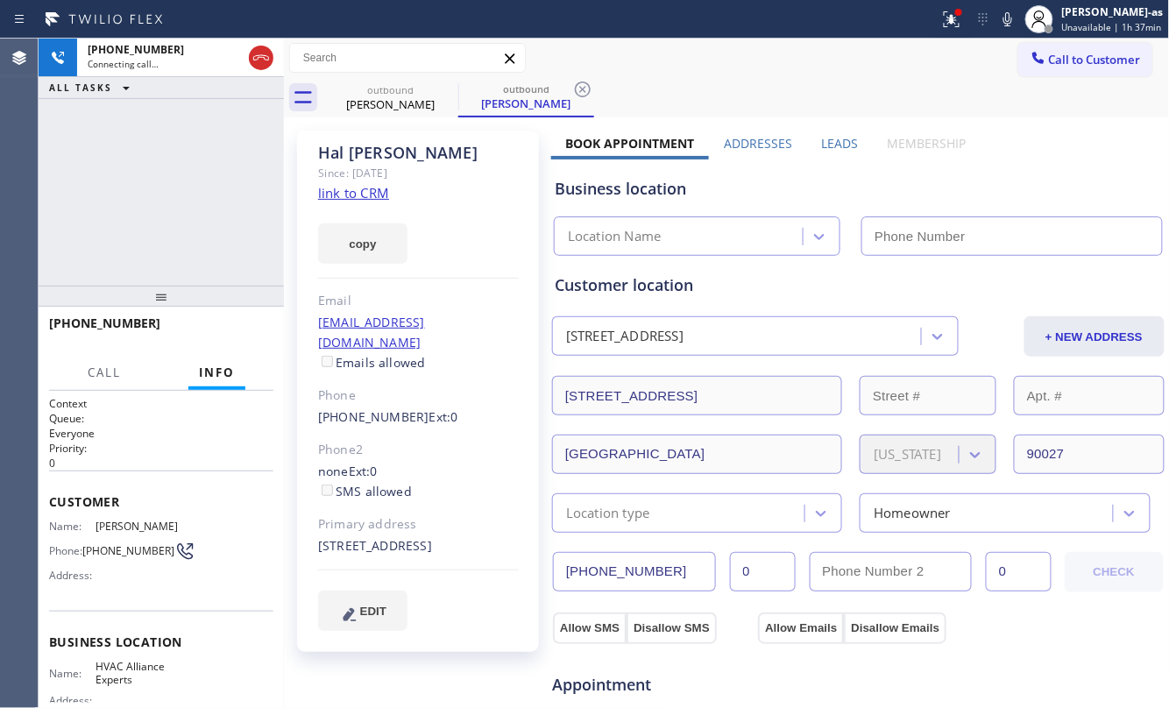
type input "[PHONE_NUMBER]"
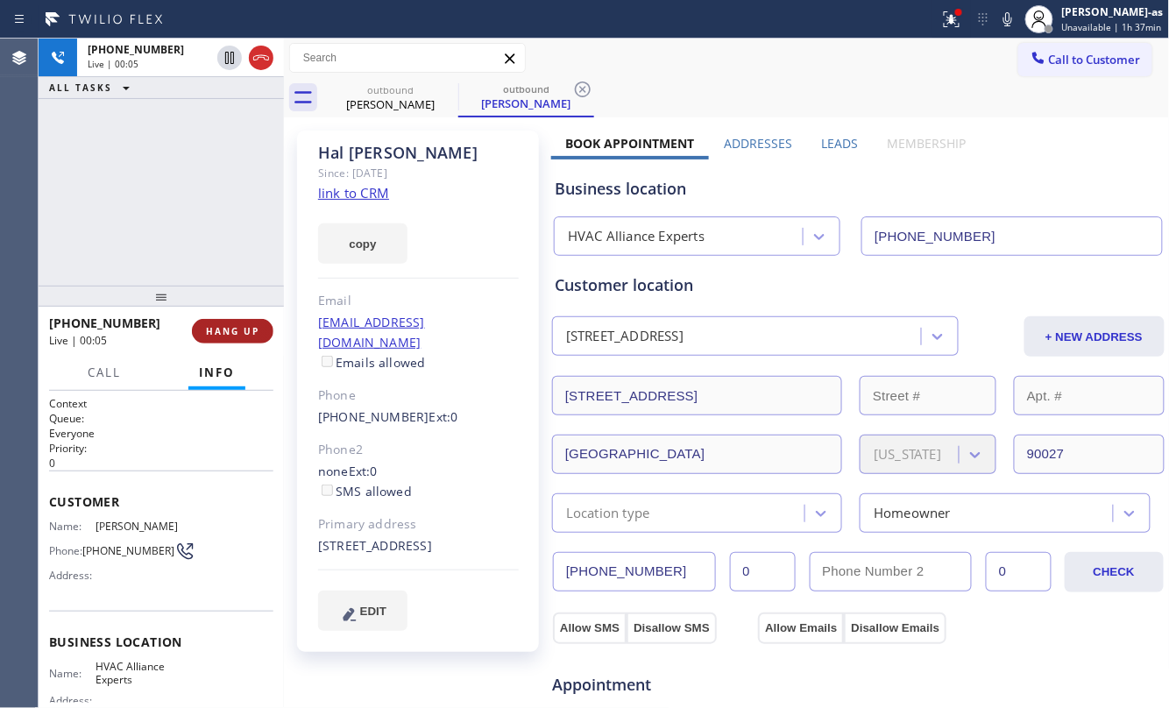
click at [242, 323] on button "HANG UP" at bounding box center [232, 331] width 81 height 25
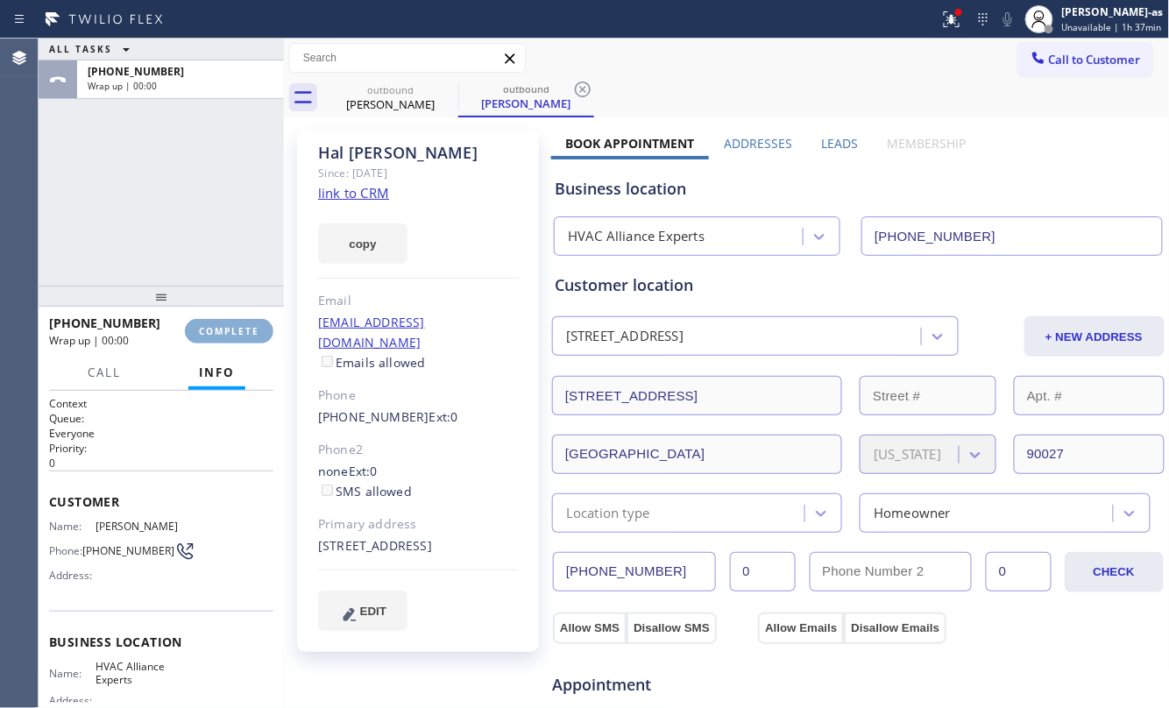
click at [239, 323] on button "COMPLETE" at bounding box center [229, 331] width 88 height 25
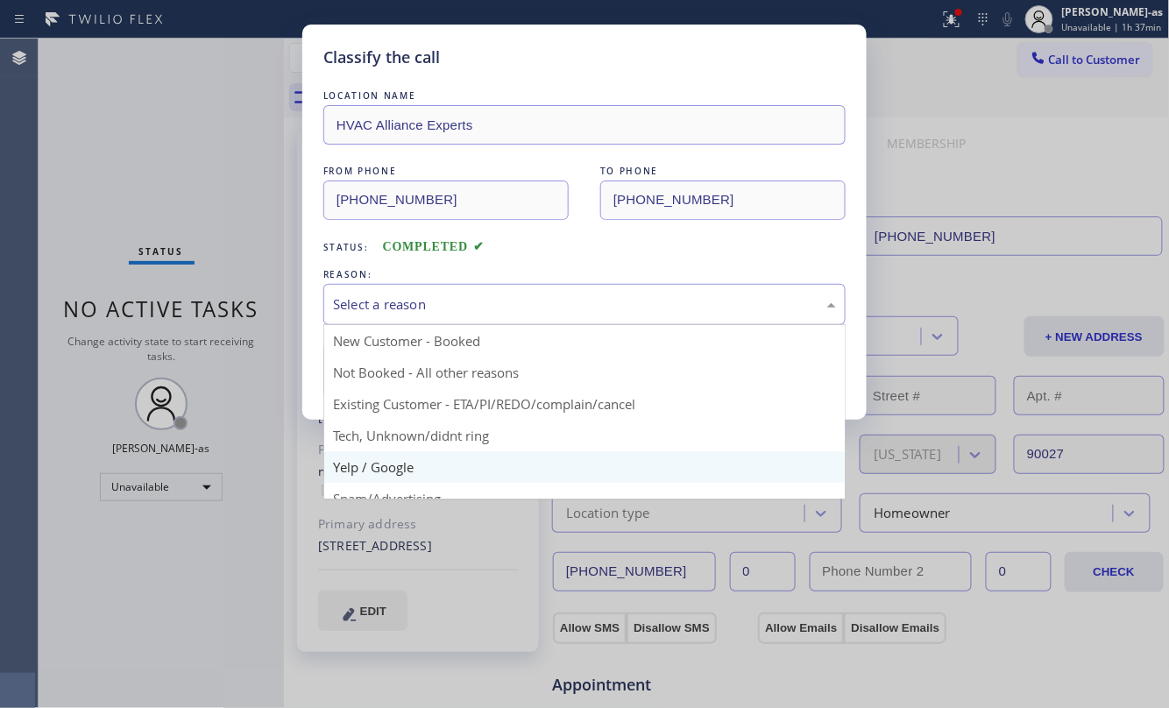
drag, startPoint x: 468, startPoint y: 306, endPoint x: 589, endPoint y: 464, distance: 199.4
click at [468, 305] on div "Select a reason" at bounding box center [584, 304] width 503 height 20
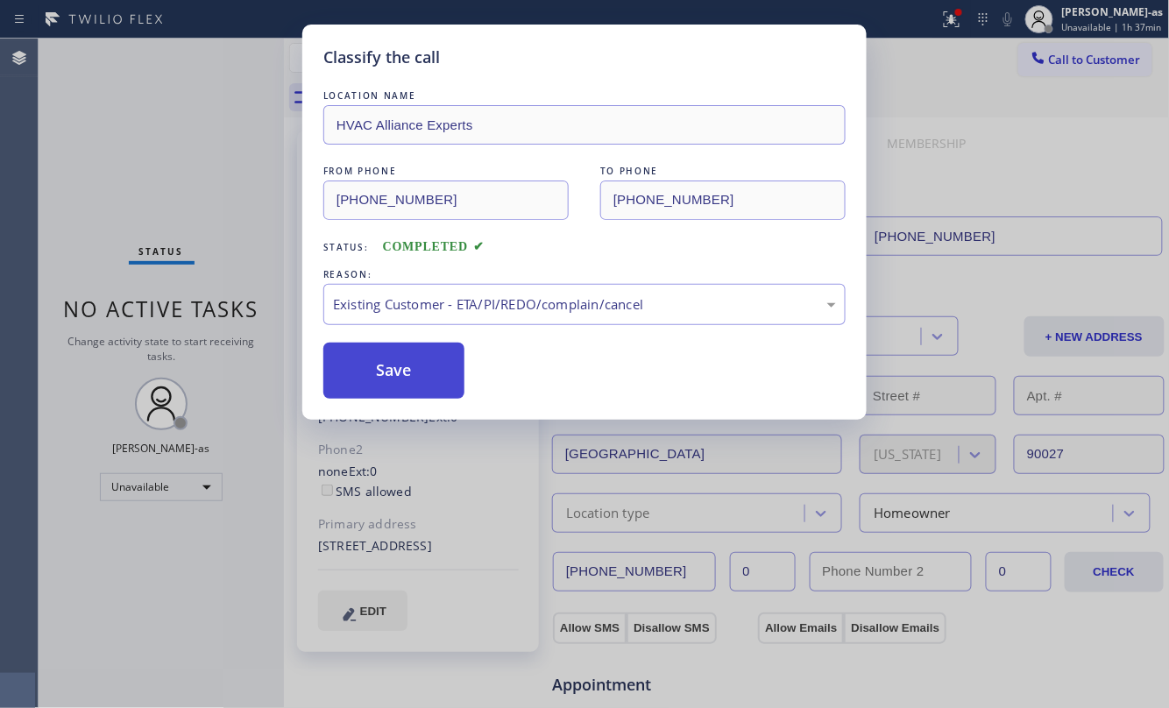
click at [414, 359] on button "Save" at bounding box center [393, 371] width 141 height 56
click at [196, 128] on div "Classify the call LOCATION NAME HVAC Alliance Experts FROM PHONE [PHONE_NUMBER]…" at bounding box center [584, 354] width 1169 height 708
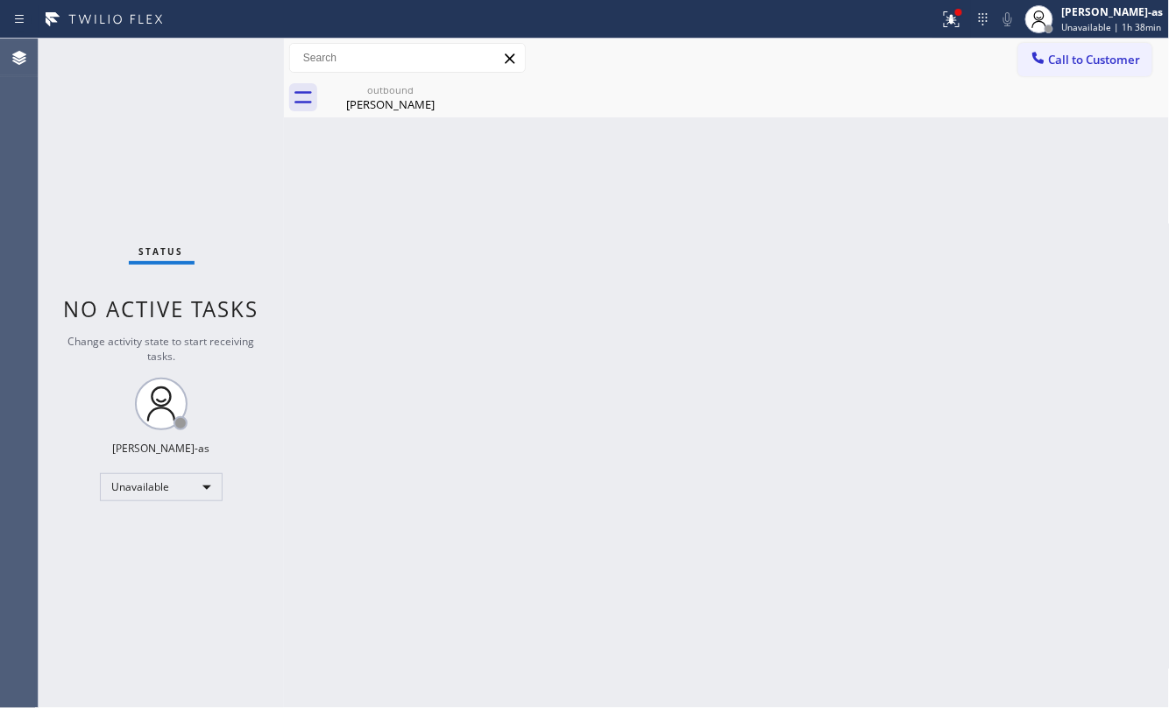
click at [183, 256] on div "Status" at bounding box center [162, 254] width 66 height 19
click at [204, 487] on div "Unavailable" at bounding box center [161, 487] width 123 height 28
drag, startPoint x: 154, startPoint y: 530, endPoint x: 478, endPoint y: 506, distance: 324.2
click at [154, 529] on li "Available" at bounding box center [160, 533] width 118 height 21
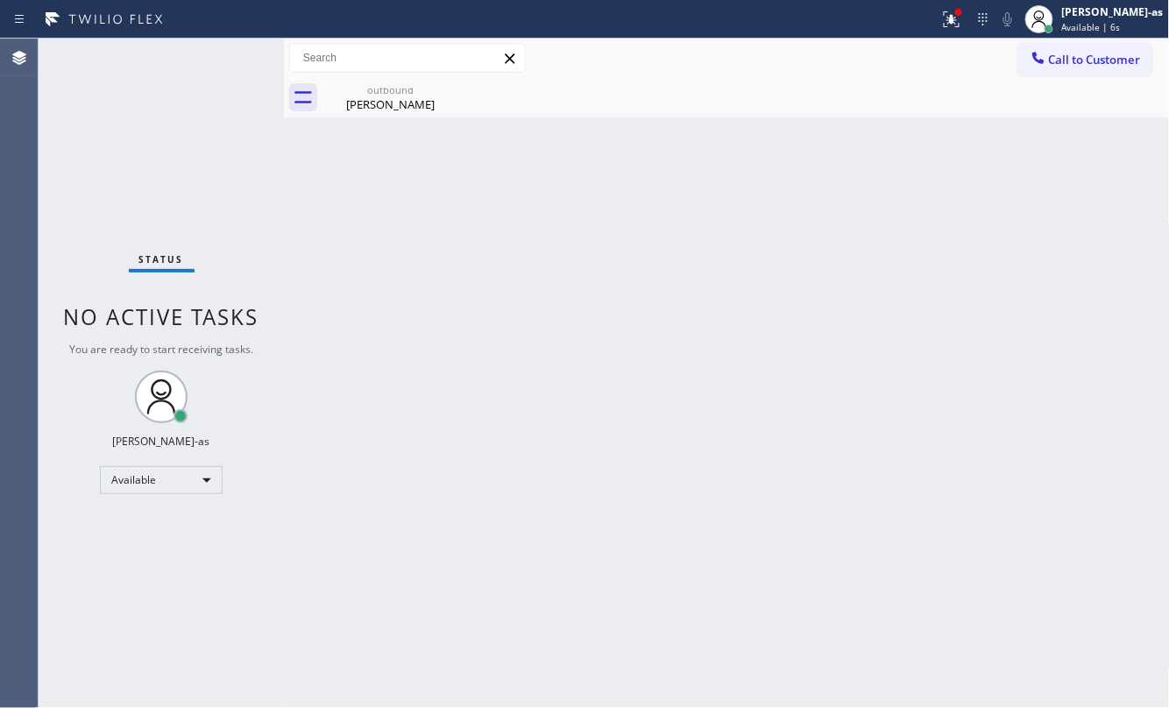
click at [601, 414] on div "Back to Dashboard Change Sender ID Customers Technicians Select a contact Outbo…" at bounding box center [727, 373] width 886 height 669
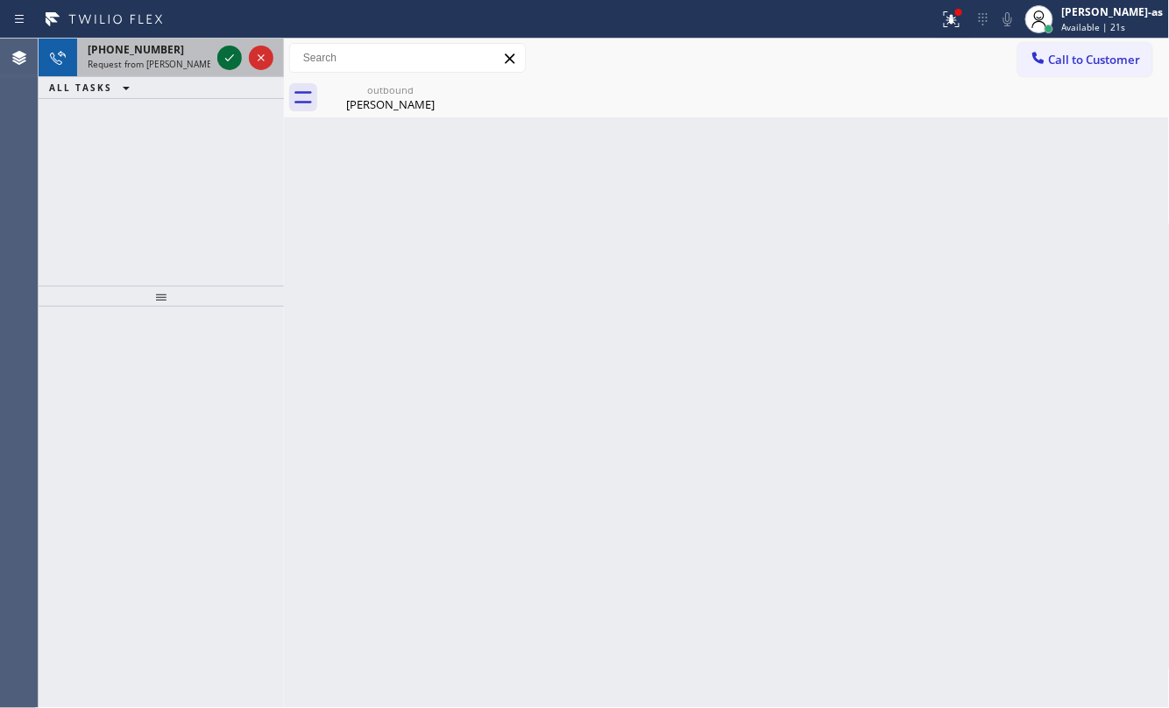
click at [226, 56] on icon at bounding box center [229, 57] width 21 height 21
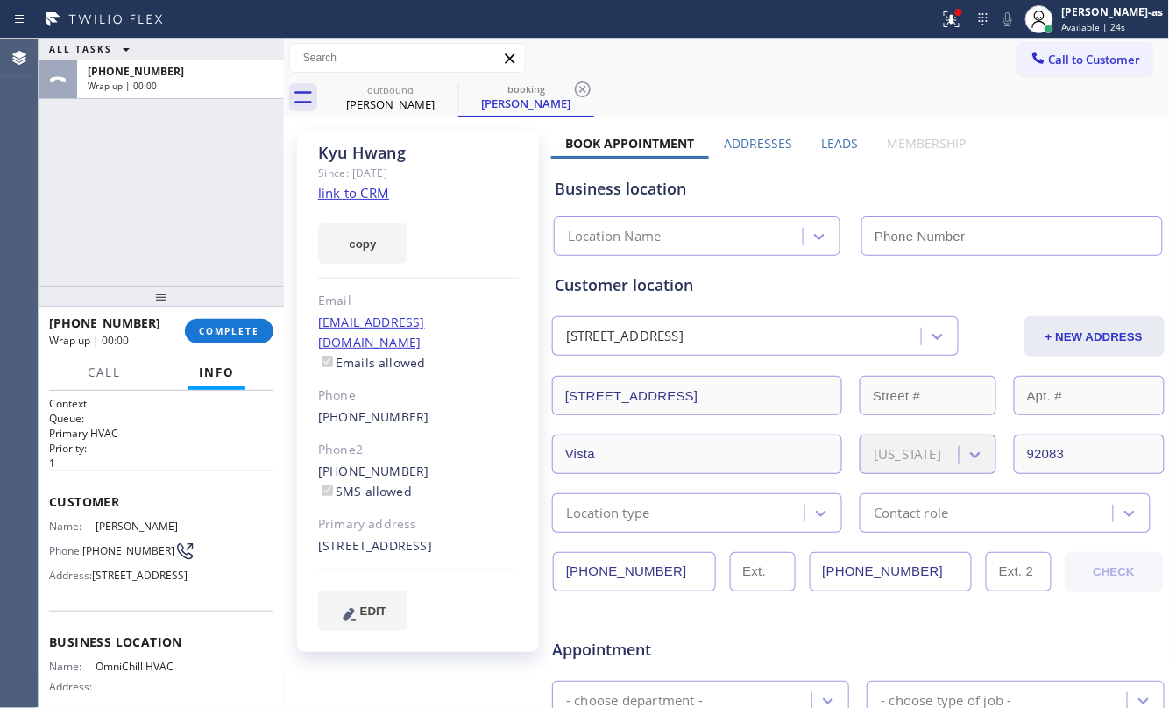
type input "[PHONE_NUMBER]"
click at [176, 207] on div "ALL TASKS ALL TASKS ACTIVE TASKS TASKS IN WRAP UP [PHONE_NUMBER] Wrap up | 00:01" at bounding box center [161, 162] width 245 height 247
drag, startPoint x: 305, startPoint y: 400, endPoint x: 428, endPoint y: 404, distance: 122.7
click at [428, 404] on div "[PERSON_NAME] Since: [DATE] link to CRM copy Email [EMAIL_ADDRESS][DOMAIN_NAME]…" at bounding box center [418, 391] width 242 height 521
copy link "[PHONE_NUMBER]"
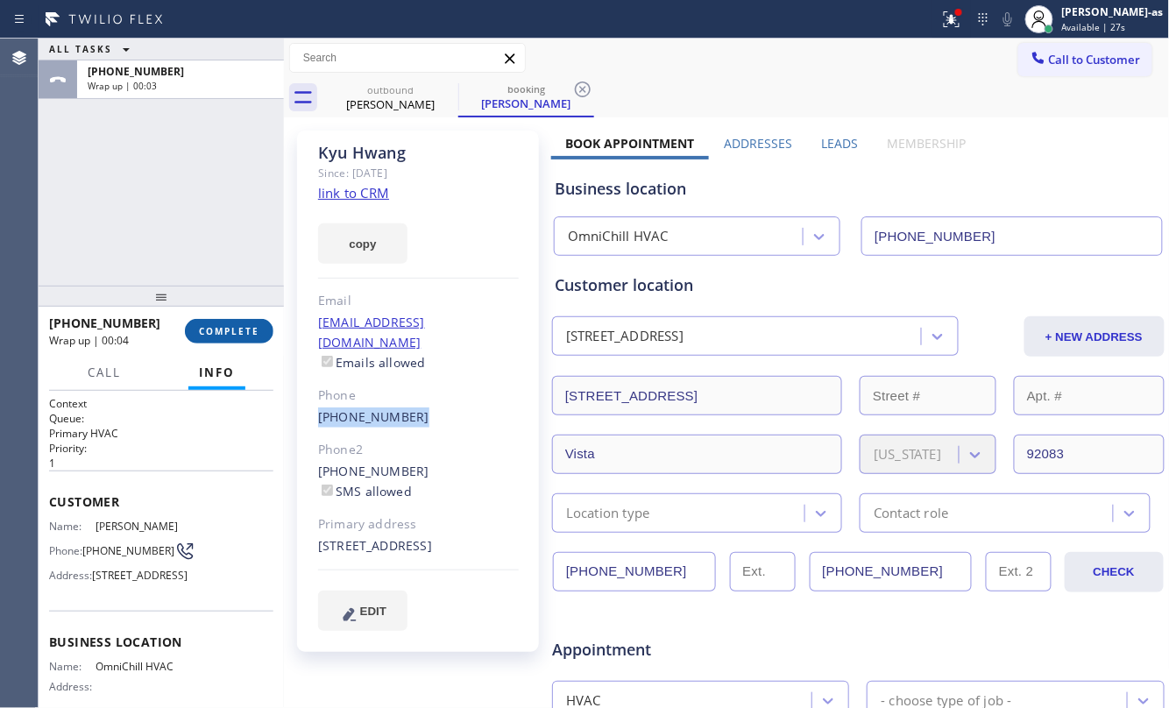
click at [236, 335] on span "COMPLETE" at bounding box center [229, 331] width 60 height 12
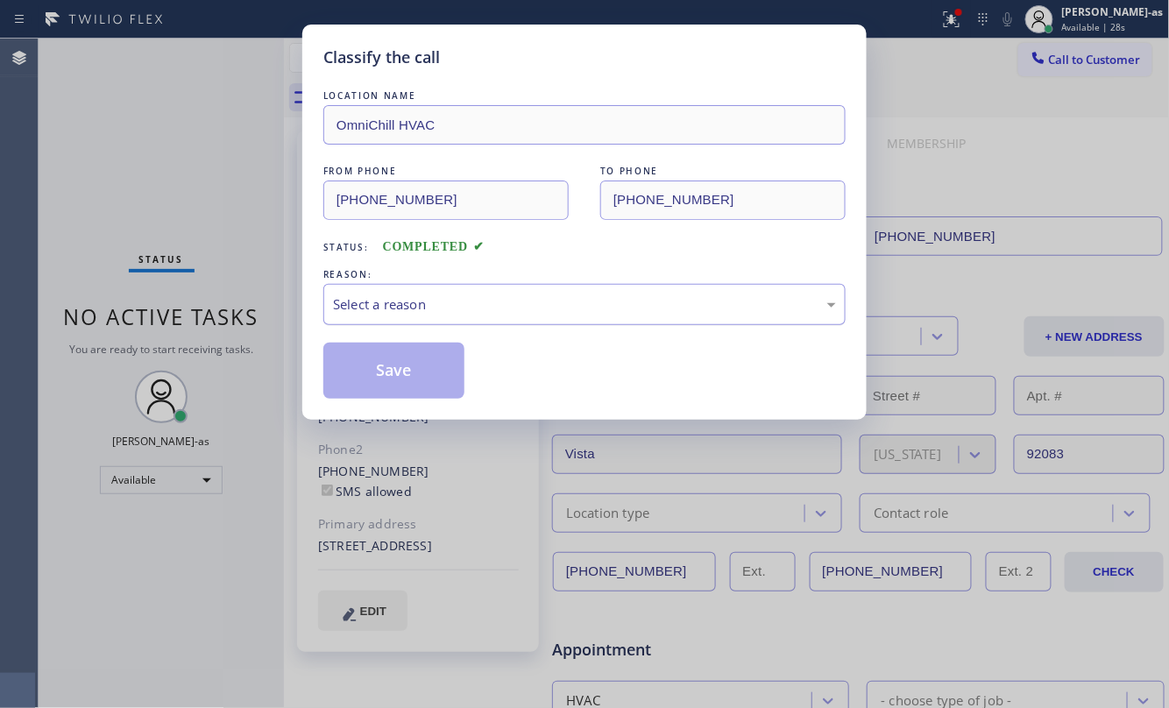
drag, startPoint x: 393, startPoint y: 291, endPoint x: 517, endPoint y: 323, distance: 127.7
click at [417, 295] on div "Select a reason" at bounding box center [584, 304] width 522 height 41
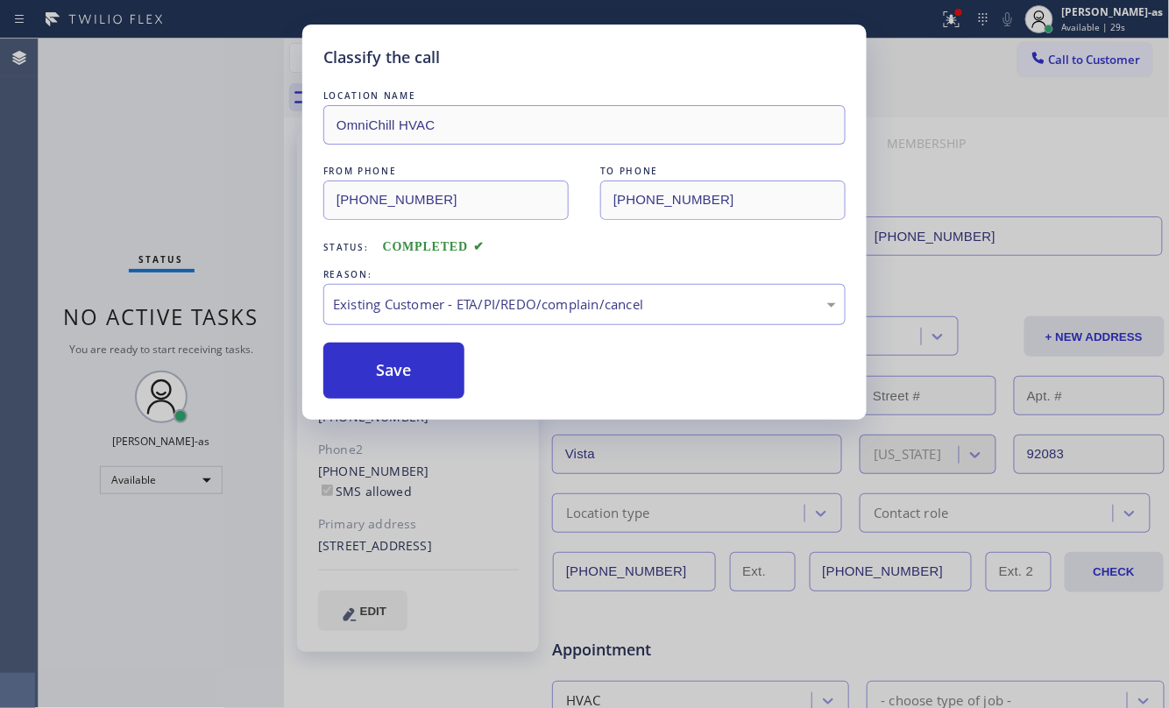
drag, startPoint x: 397, startPoint y: 380, endPoint x: 811, endPoint y: 240, distance: 437.5
click at [398, 377] on button "Save" at bounding box center [393, 371] width 141 height 56
type input "[PHONE_NUMBER]"
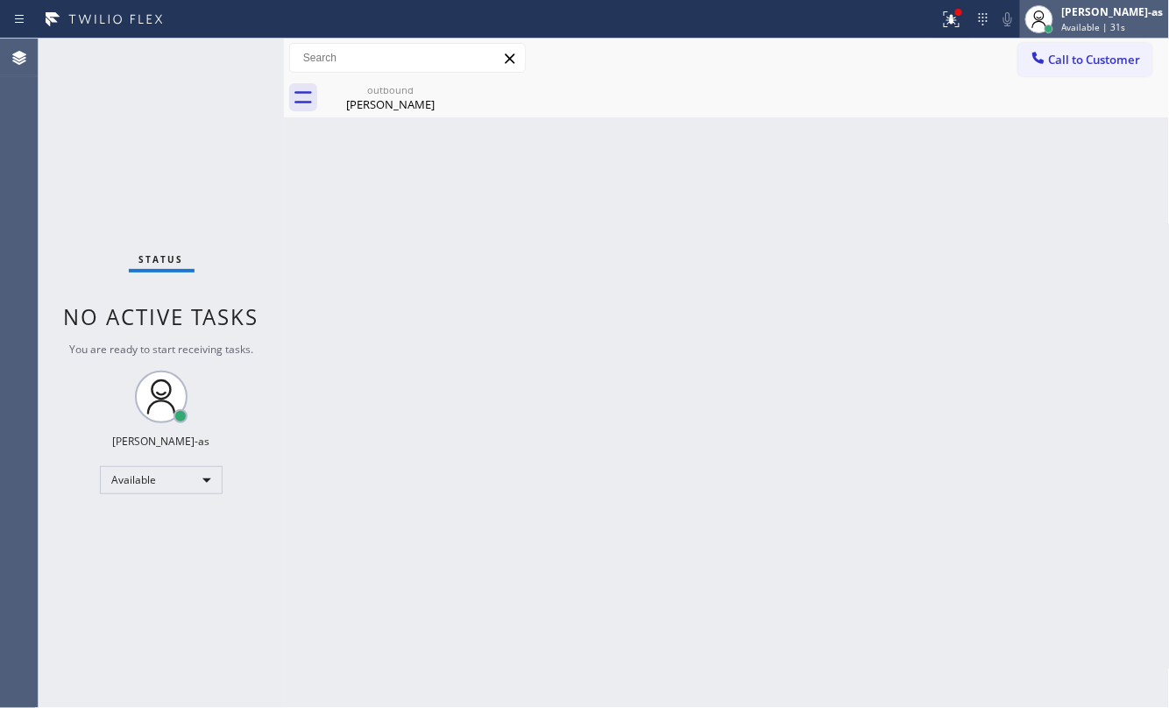
click at [1107, 14] on div "[PERSON_NAME]-as" at bounding box center [1113, 11] width 102 height 15
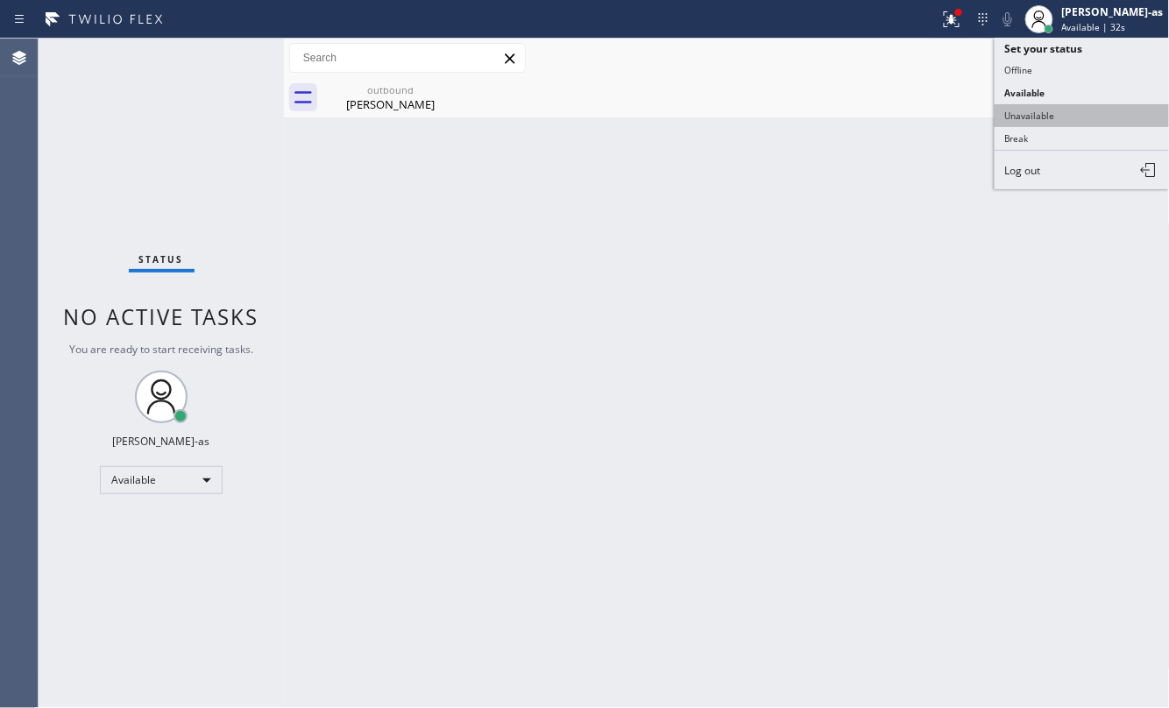
click at [1071, 104] on button "Unavailable" at bounding box center [1081, 115] width 175 height 23
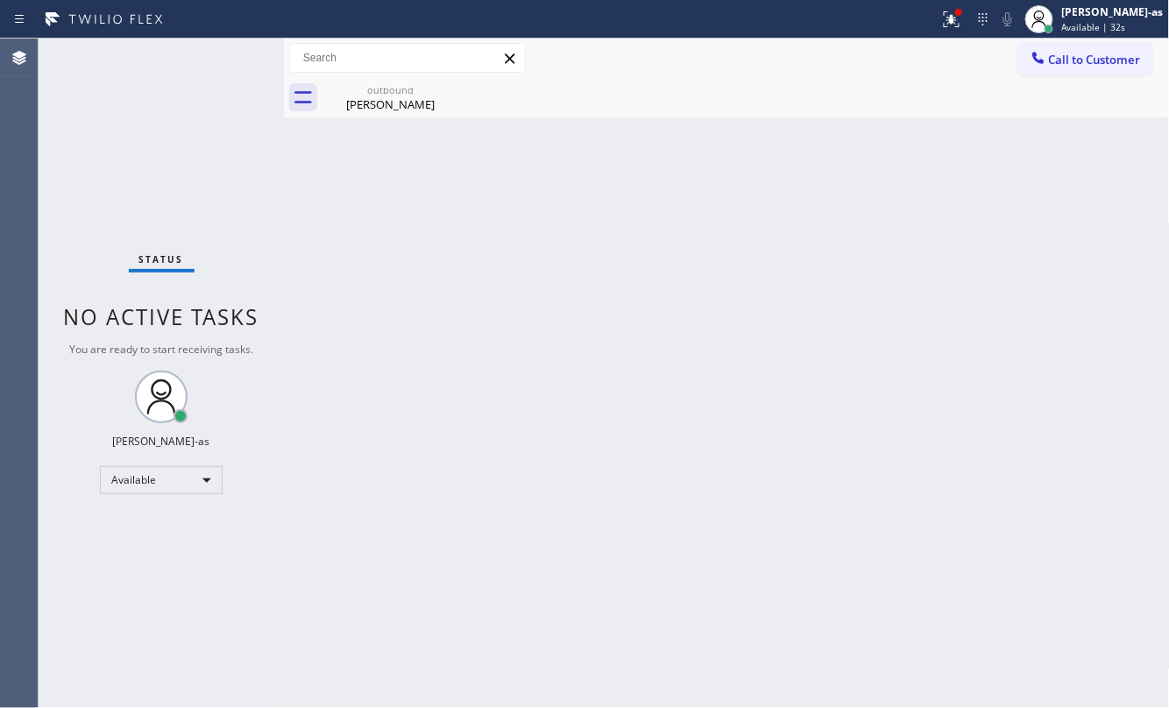
drag, startPoint x: 773, startPoint y: 180, endPoint x: 874, endPoint y: 166, distance: 102.6
click at [785, 173] on div "Back to Dashboard Change Sender ID Customers Technicians Select a contact Outbo…" at bounding box center [727, 373] width 886 height 669
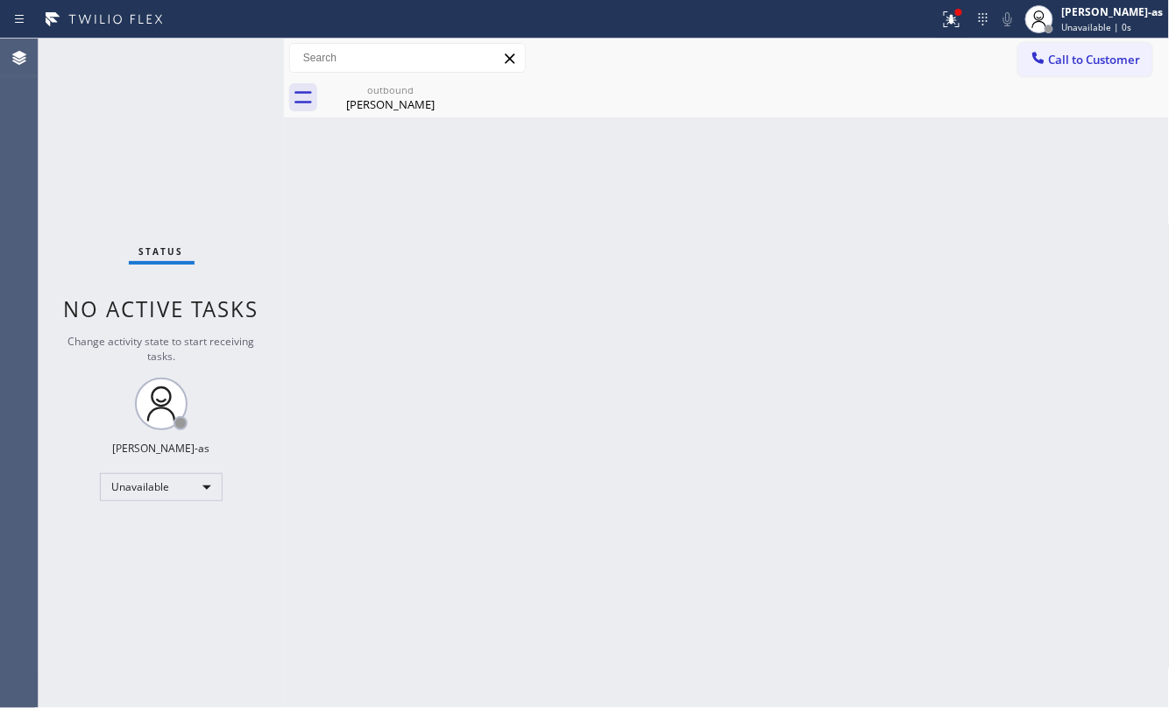
click at [1049, 68] on button "Call to Customer" at bounding box center [1085, 59] width 134 height 33
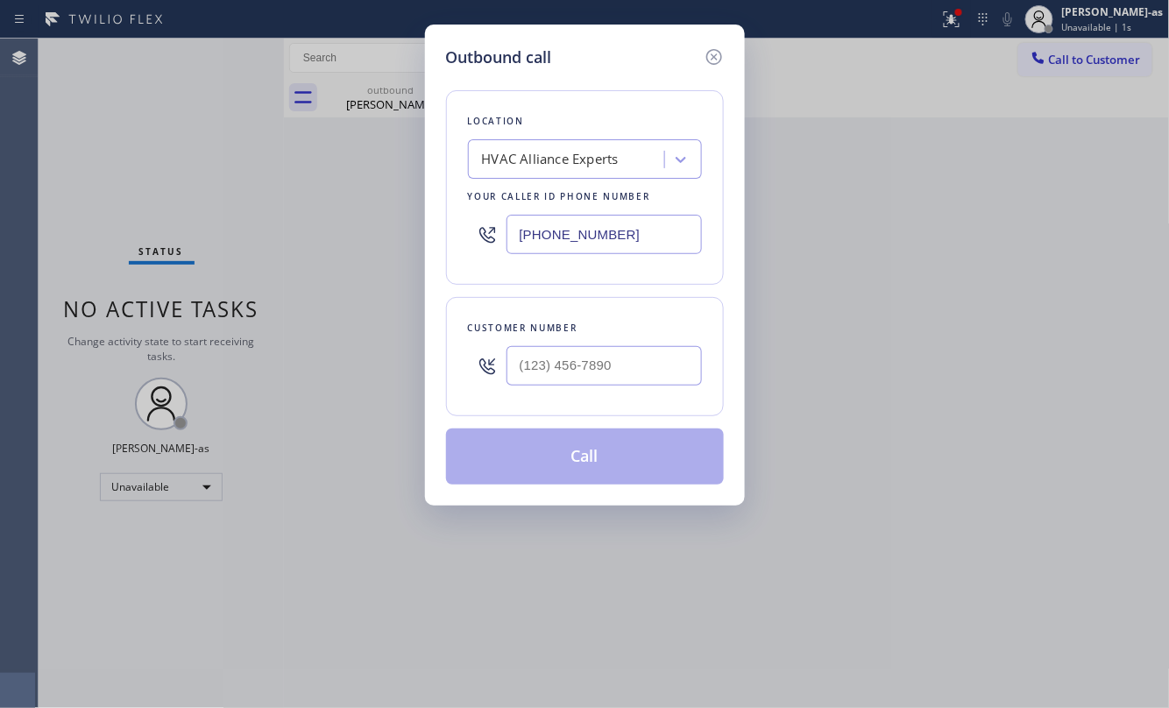
click at [587, 390] on div at bounding box center [603, 365] width 195 height 57
click at [599, 371] on input "(___) ___-____" at bounding box center [603, 365] width 195 height 39
paste input "805) 616-9057"
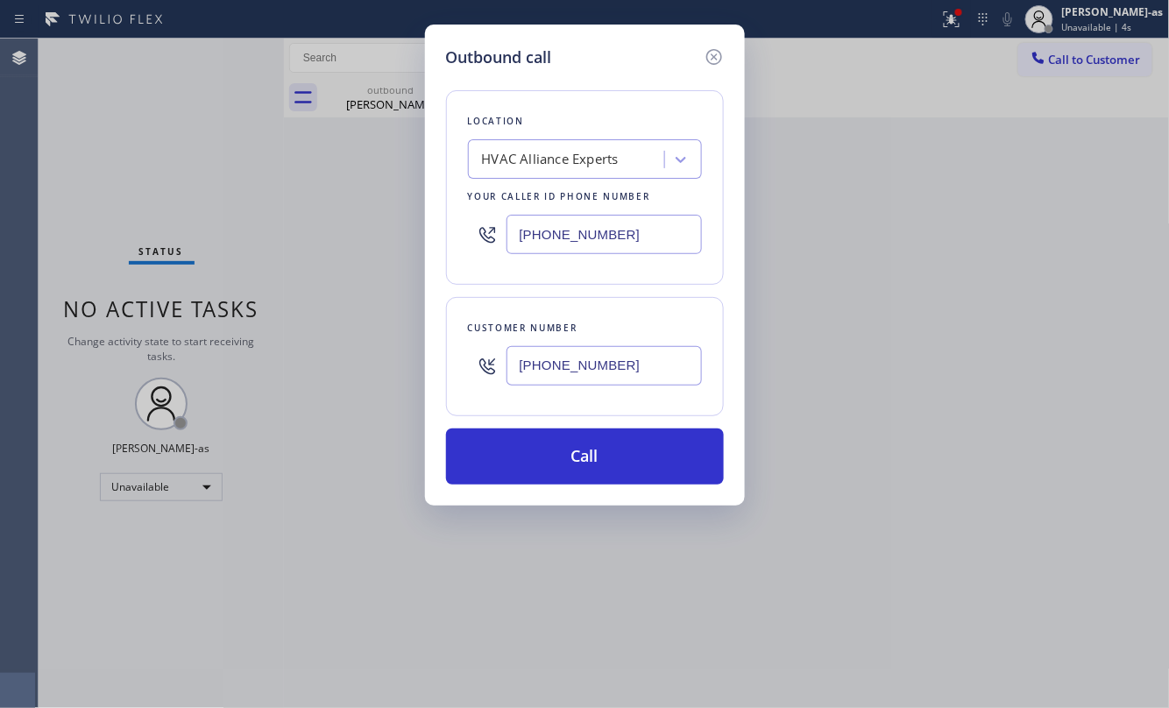
type input "[PHONE_NUMBER]"
click at [584, 218] on input "[PHONE_NUMBER]" at bounding box center [603, 234] width 195 height 39
paste input "760) 239-5576"
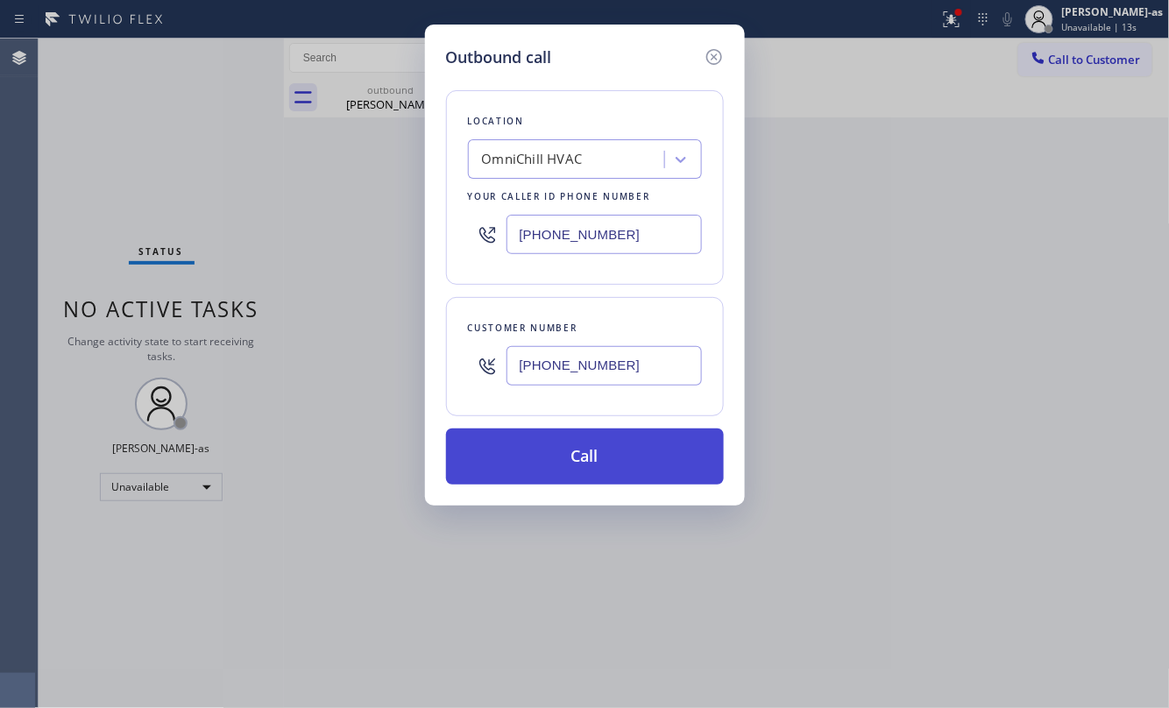
type input "[PHONE_NUMBER]"
click at [620, 463] on button "Call" at bounding box center [585, 456] width 278 height 56
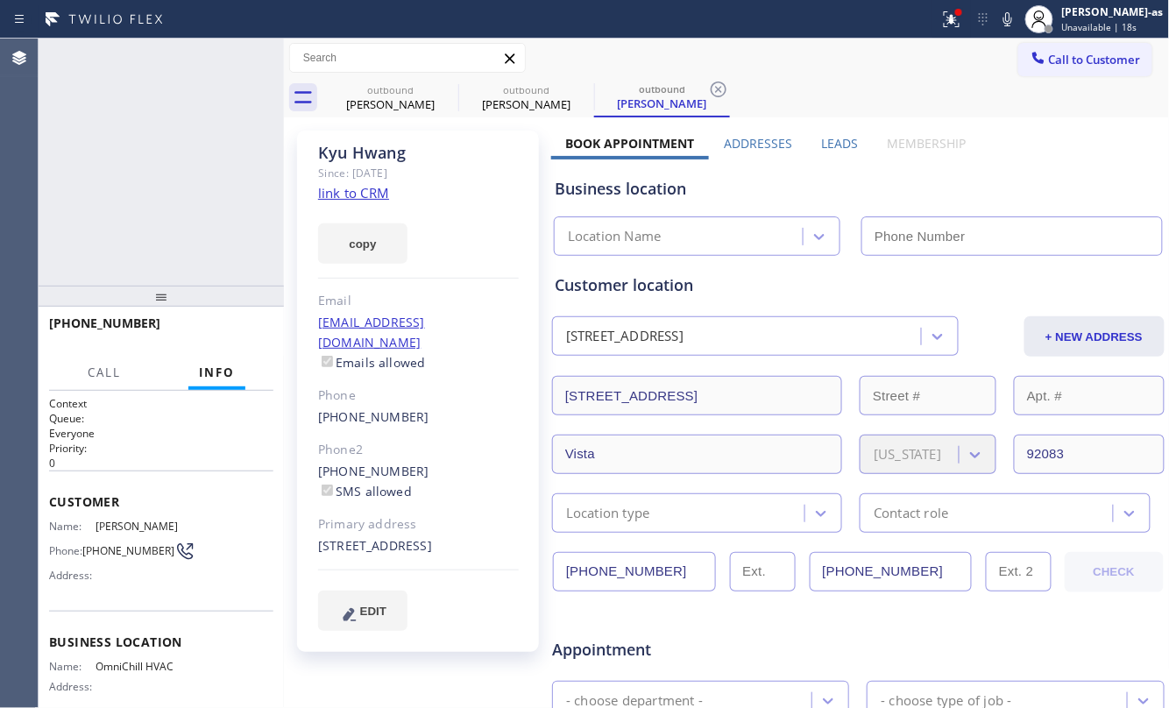
type input "[PHONE_NUMBER]"
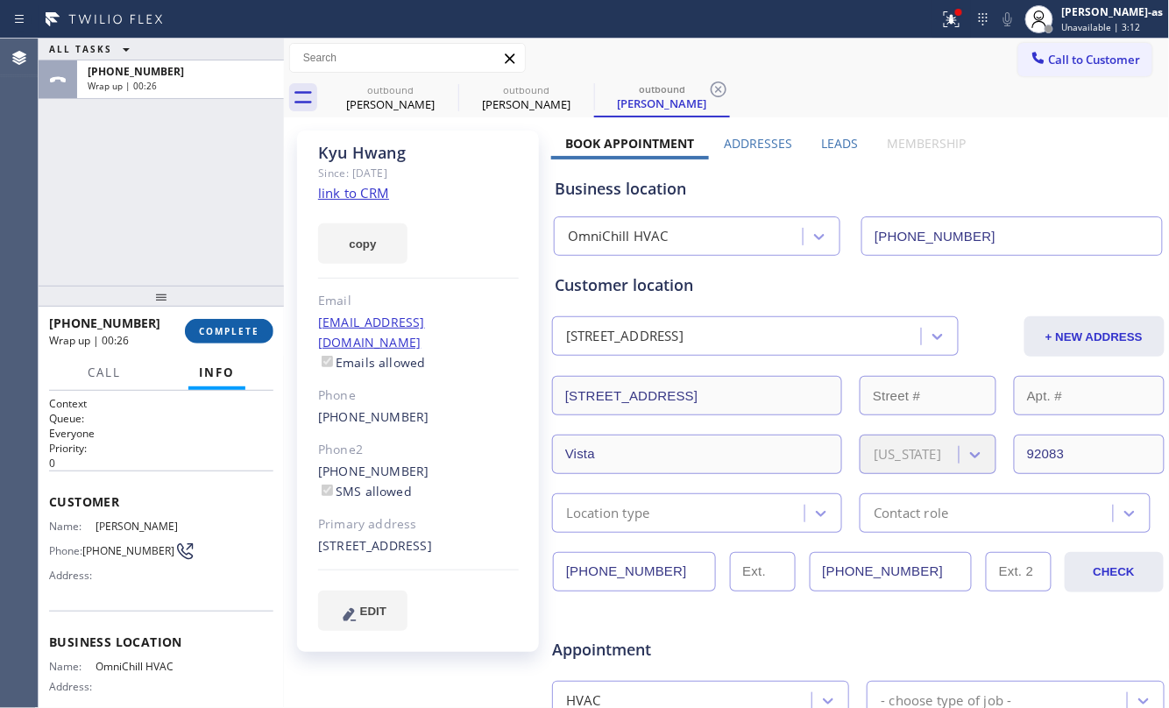
click at [214, 326] on span "COMPLETE" at bounding box center [229, 331] width 60 height 12
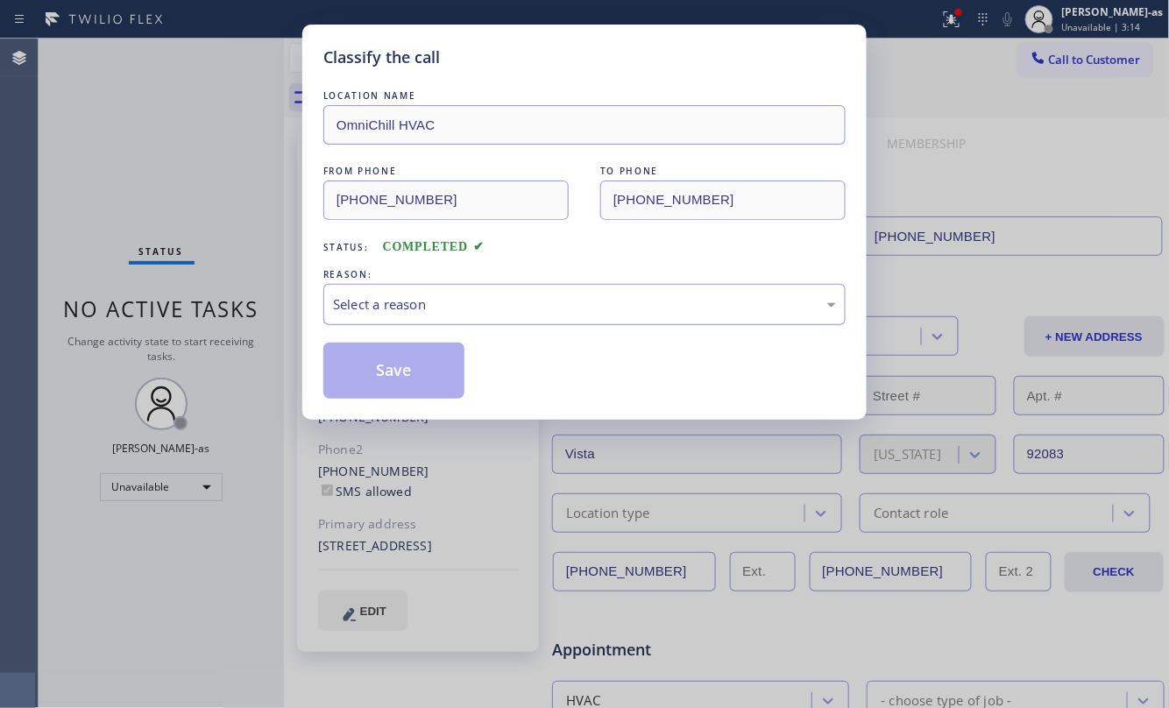
click at [390, 288] on div "Select a reason" at bounding box center [584, 304] width 522 height 41
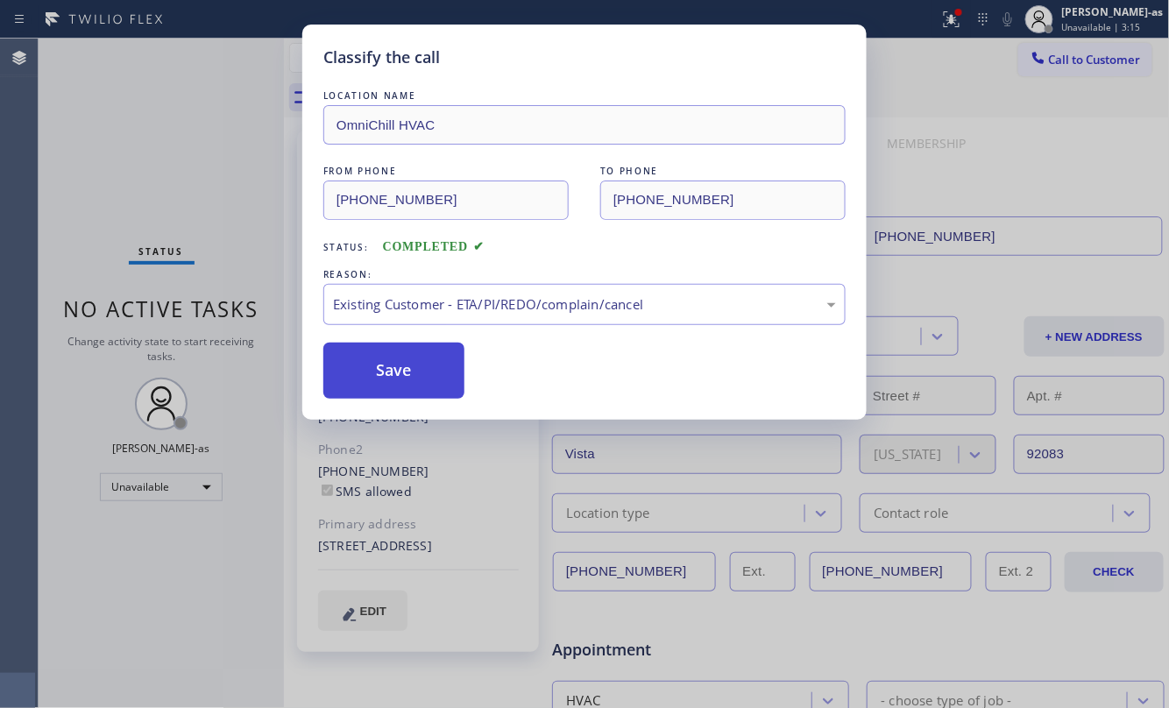
click at [379, 384] on button "Save" at bounding box center [393, 371] width 141 height 56
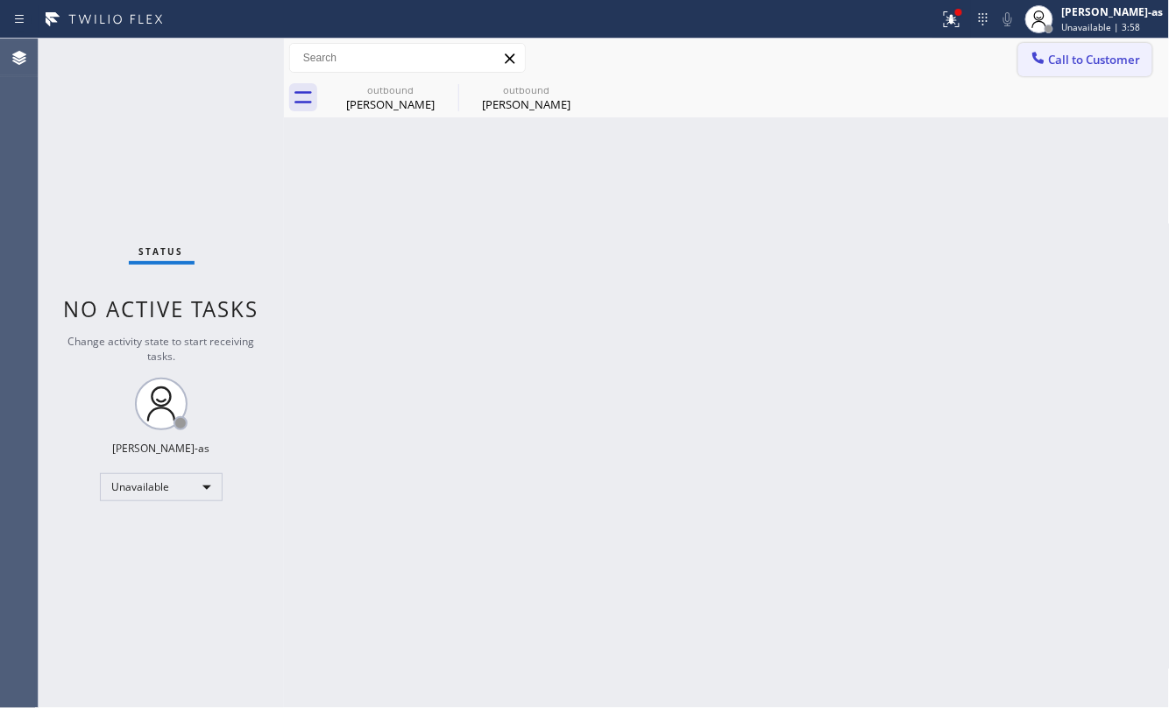
drag, startPoint x: 1066, startPoint y: 64, endPoint x: 747, endPoint y: 236, distance: 362.2
click at [1066, 63] on span "Call to Customer" at bounding box center [1095, 60] width 92 height 16
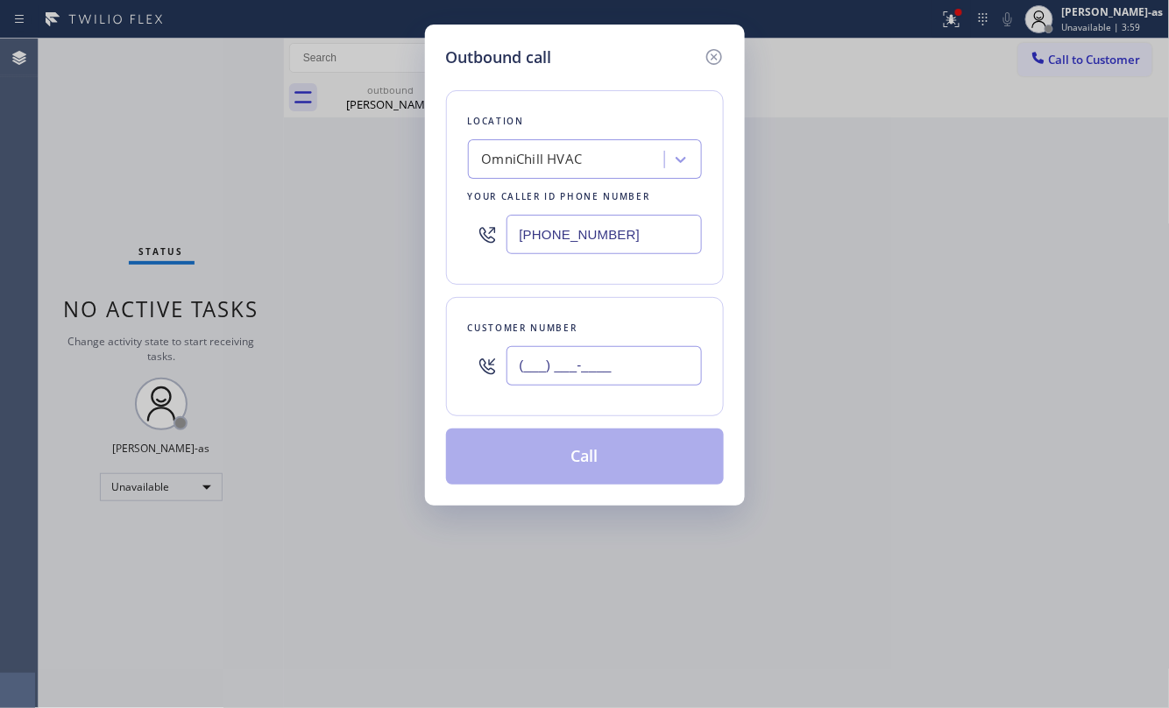
click at [589, 359] on input "(___) ___-____" at bounding box center [603, 365] width 195 height 39
paste input "415) 760-5617"
type input "[PHONE_NUMBER]"
click at [583, 179] on div "Location [GEOGRAPHIC_DATA] HVAC Your caller id phone number [PHONE_NUMBER]" at bounding box center [585, 187] width 278 height 195
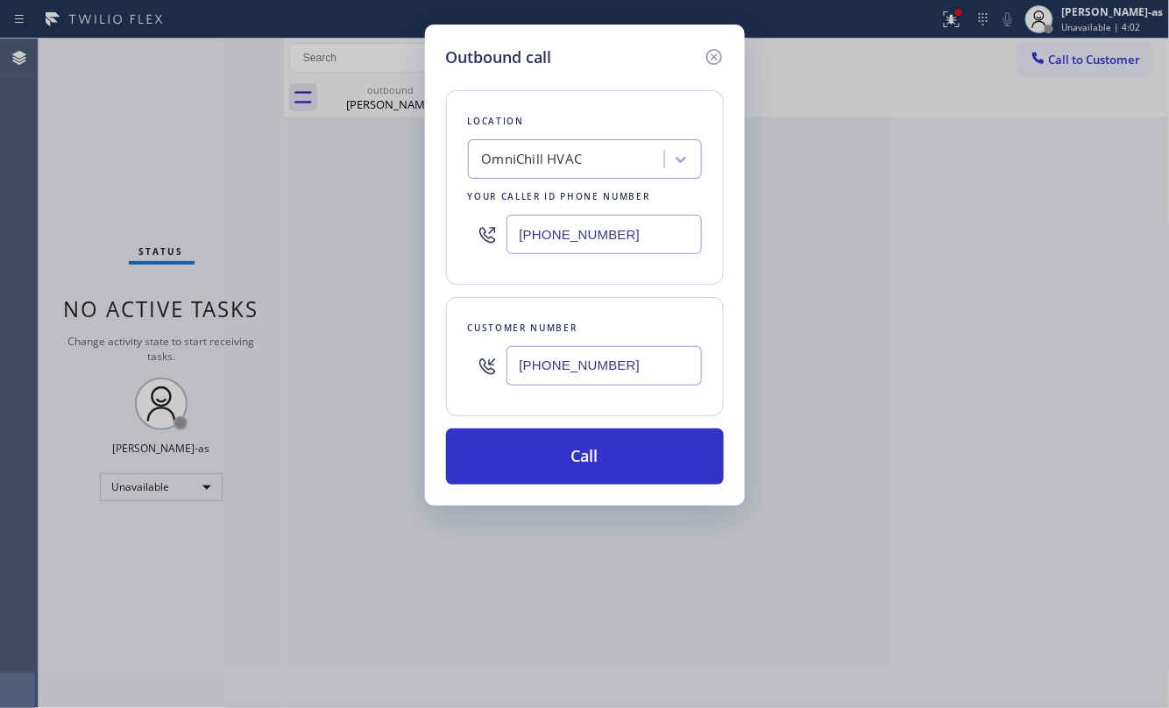
click at [582, 159] on div "OmniChill HVAC" at bounding box center [568, 160] width 191 height 31
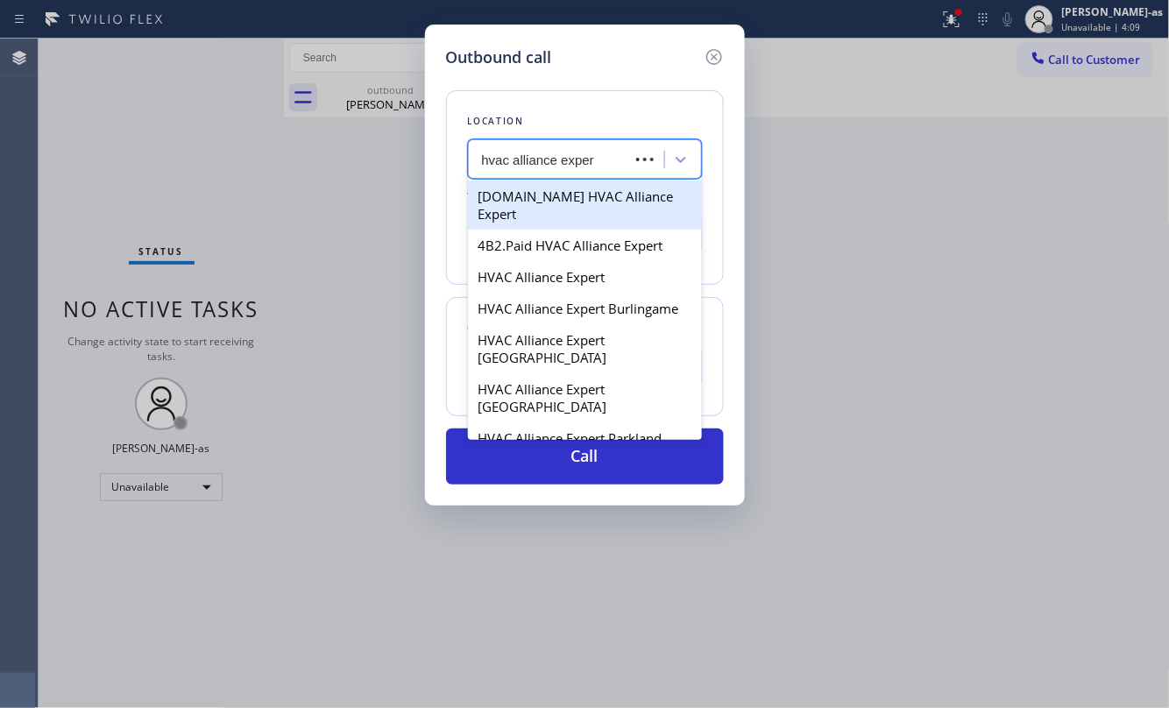
type input "hvac alliance expert"
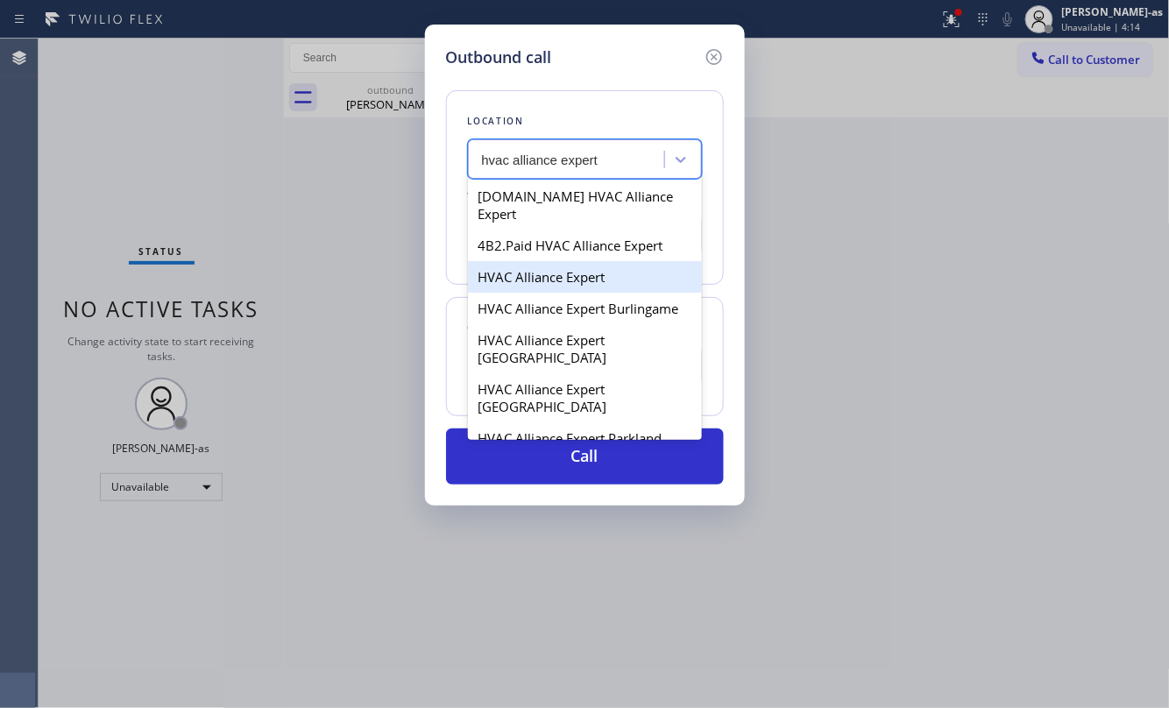
click at [577, 261] on div "HVAC Alliance Expert" at bounding box center [585, 277] width 234 height 32
type input "[PHONE_NUMBER]"
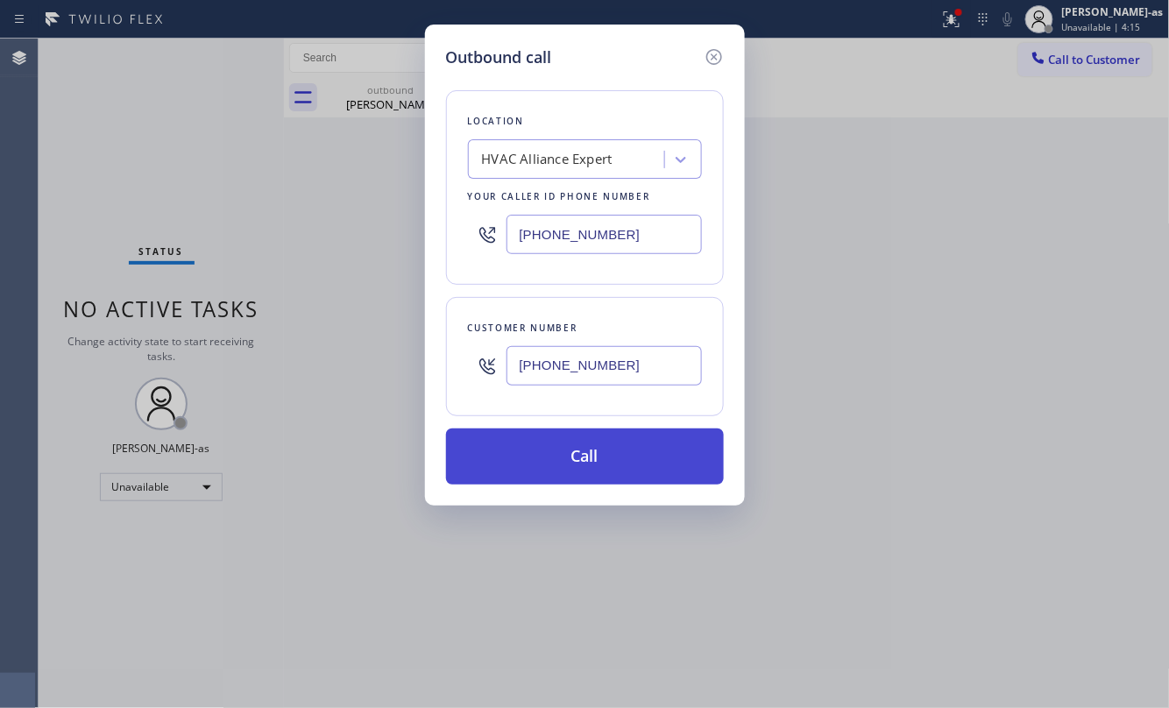
click at [619, 443] on button "Call" at bounding box center [585, 456] width 278 height 56
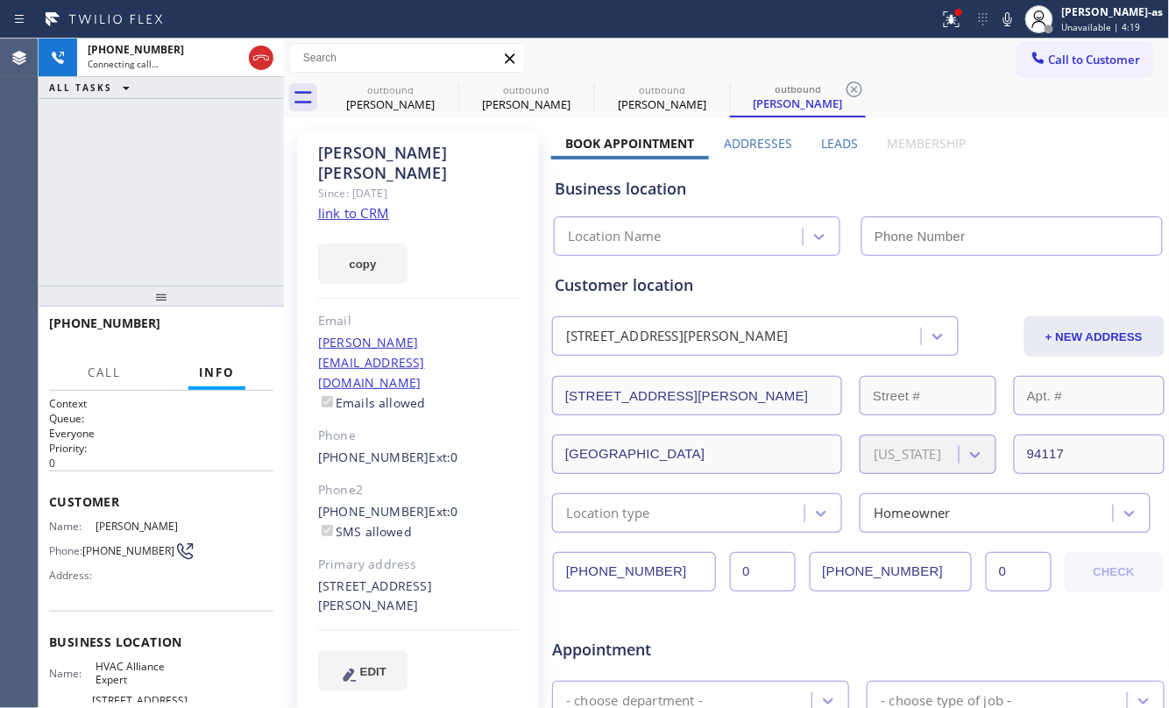
click at [365, 204] on link "link to CRM" at bounding box center [353, 213] width 71 height 18
type input "[PHONE_NUMBER]"
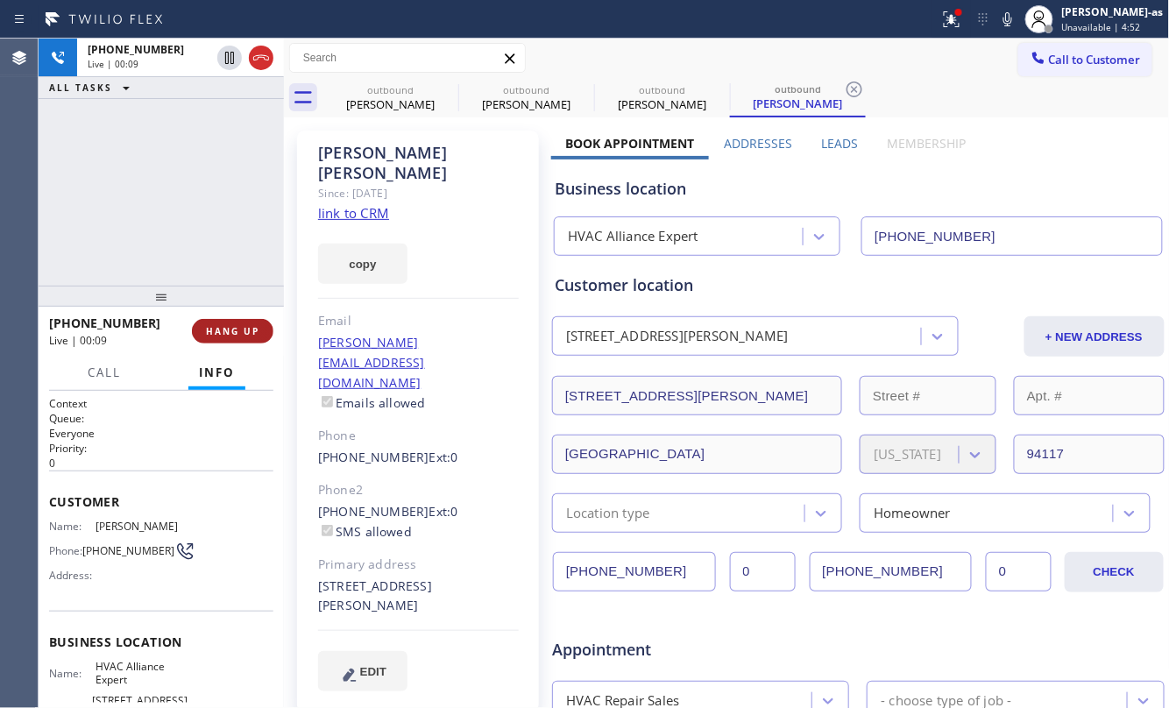
drag, startPoint x: 244, startPoint y: 327, endPoint x: 235, endPoint y: 289, distance: 38.7
click at [244, 325] on span "HANG UP" at bounding box center [232, 331] width 53 height 12
drag, startPoint x: 219, startPoint y: 266, endPoint x: 240, endPoint y: 307, distance: 45.5
click at [219, 267] on div "[PHONE_NUMBER] Live | 00:10 ALL TASKS ALL TASKS ACTIVE TASKS TASKS IN WRAP UP" at bounding box center [161, 162] width 245 height 247
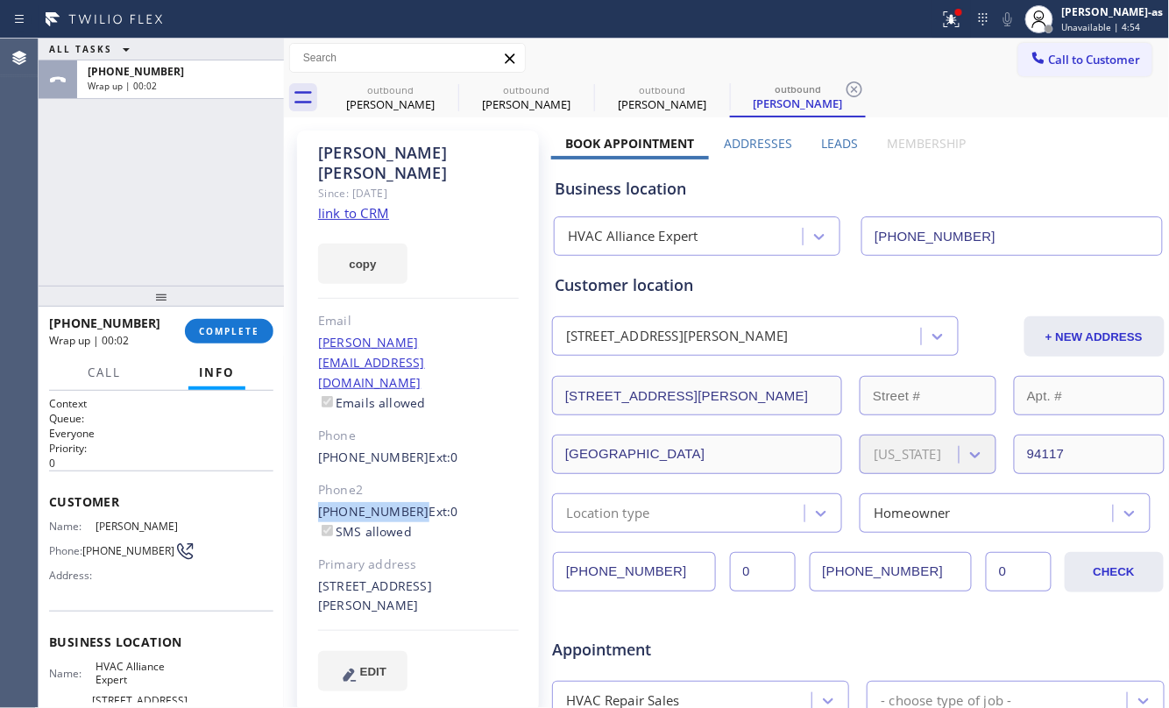
drag, startPoint x: 351, startPoint y: 457, endPoint x: 405, endPoint y: 446, distance: 54.6
click at [405, 446] on div "[PERSON_NAME] Since: [DATE] link to CRM copy Email [PERSON_NAME][EMAIL_ADDRESS]…" at bounding box center [418, 422] width 242 height 582
copy link "[PHONE_NUMBER]"
click at [249, 330] on span "COMPLETE" at bounding box center [229, 331] width 60 height 12
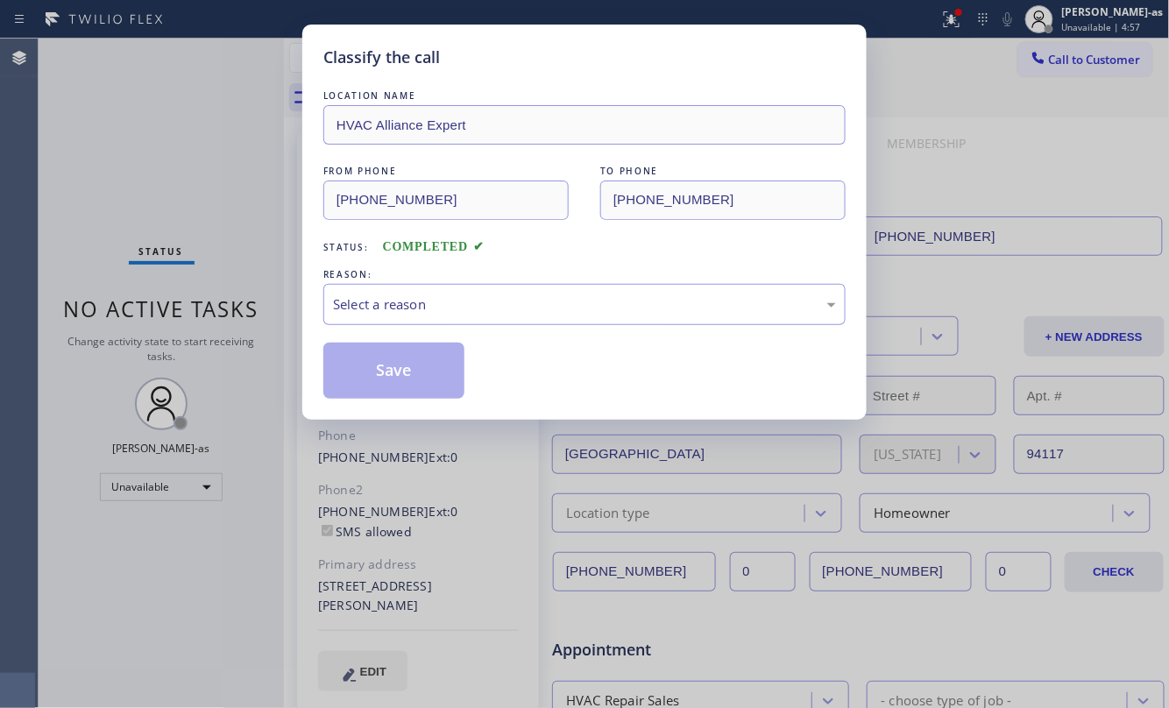
click at [252, 331] on div "Classify the call LOCATION NAME HVAC Alliance Expert FROM PHONE [PHONE_NUMBER] …" at bounding box center [584, 354] width 1169 height 708
click at [596, 307] on div "Select a reason" at bounding box center [584, 304] width 503 height 20
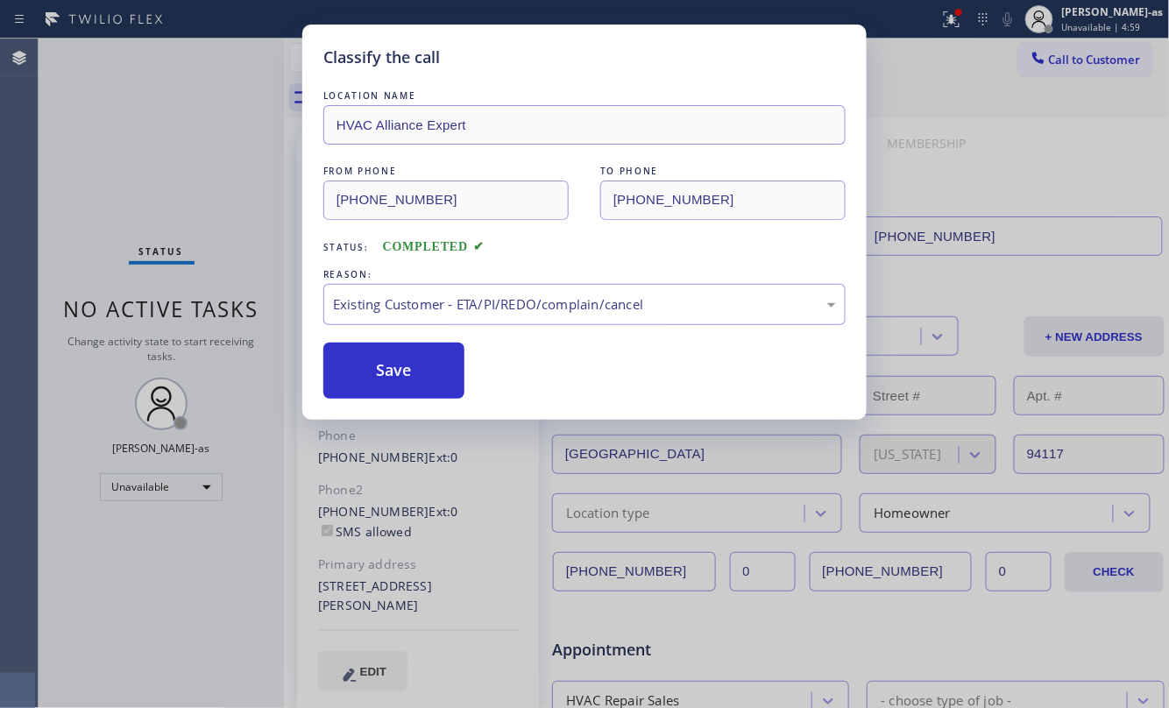
click at [422, 364] on button "Save" at bounding box center [393, 371] width 141 height 56
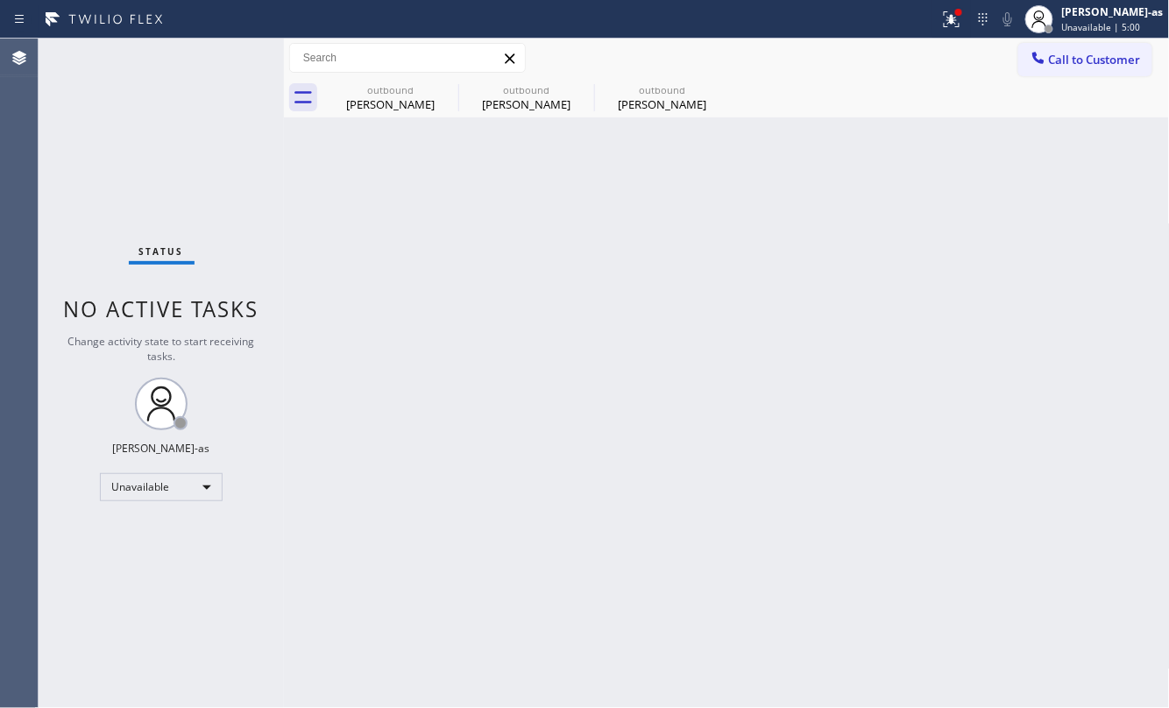
click at [1069, 60] on span "Call to Customer" at bounding box center [1095, 60] width 92 height 16
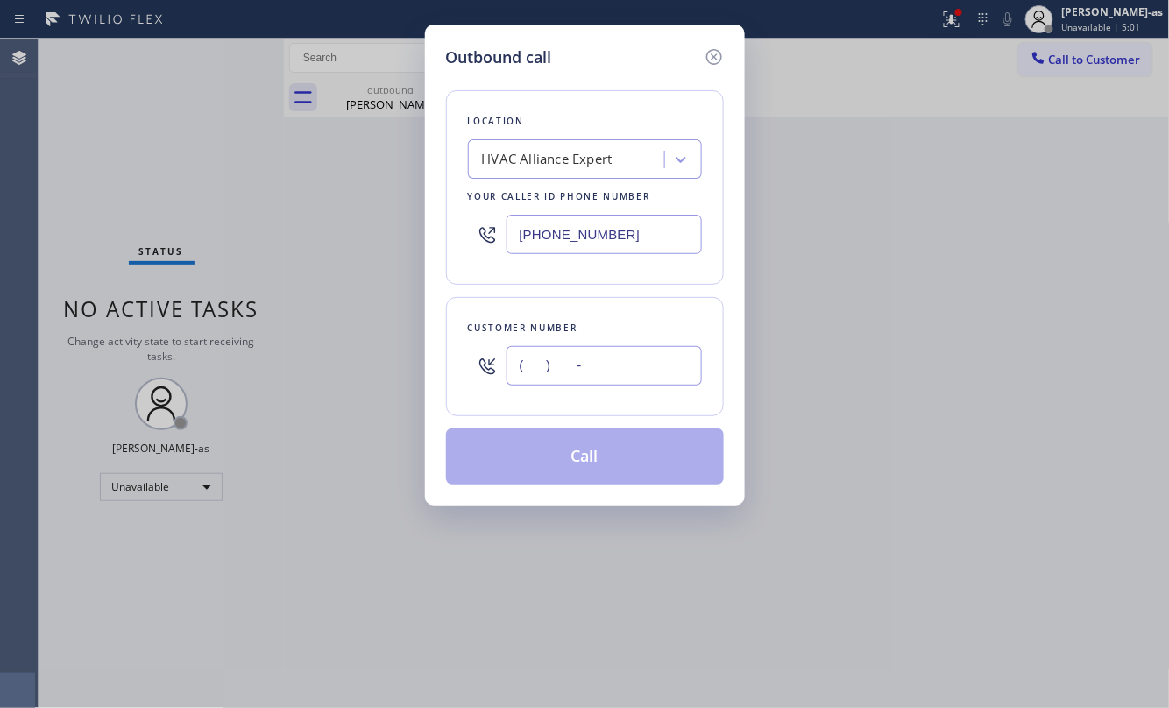
click at [557, 379] on input "(___) ___-____" at bounding box center [603, 365] width 195 height 39
paste input "415) 760-5599"
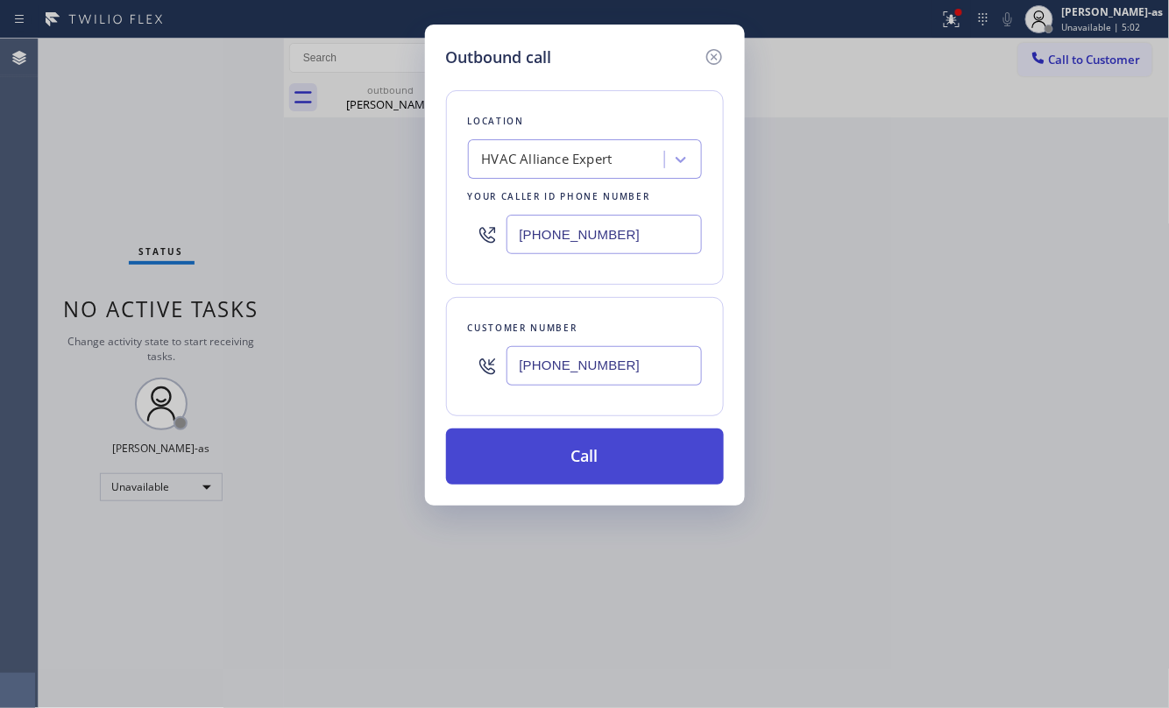
type input "[PHONE_NUMBER]"
click at [569, 467] on button "Call" at bounding box center [585, 456] width 278 height 56
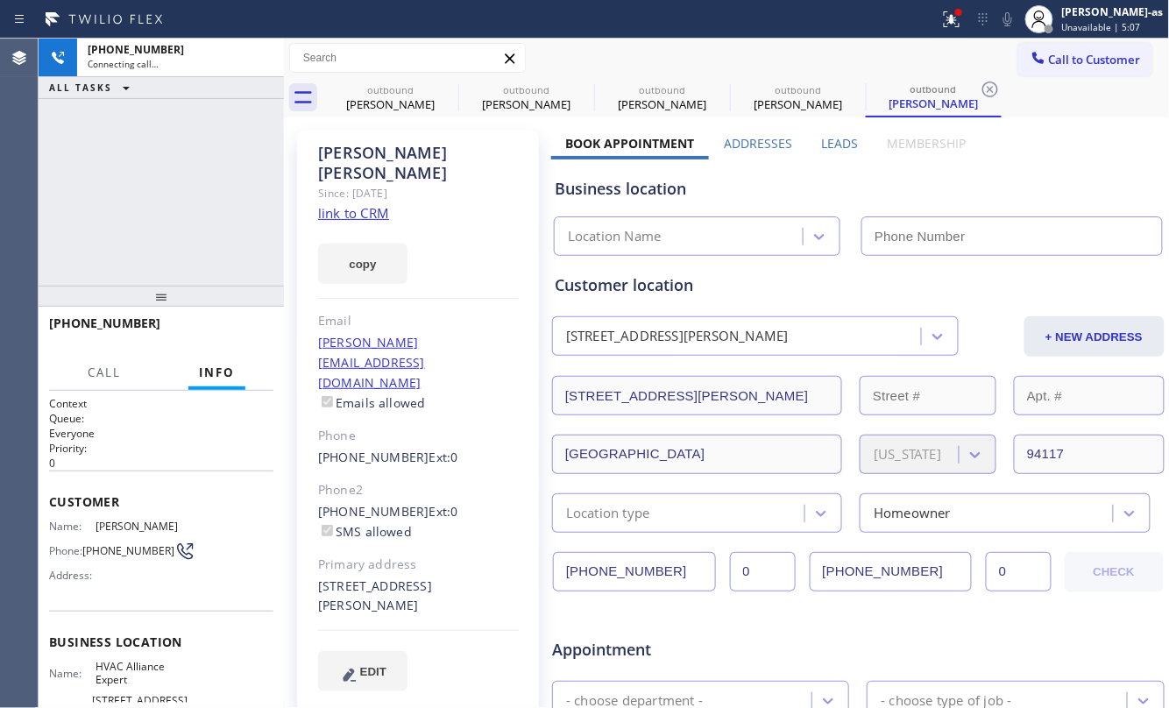
type input "[PHONE_NUMBER]"
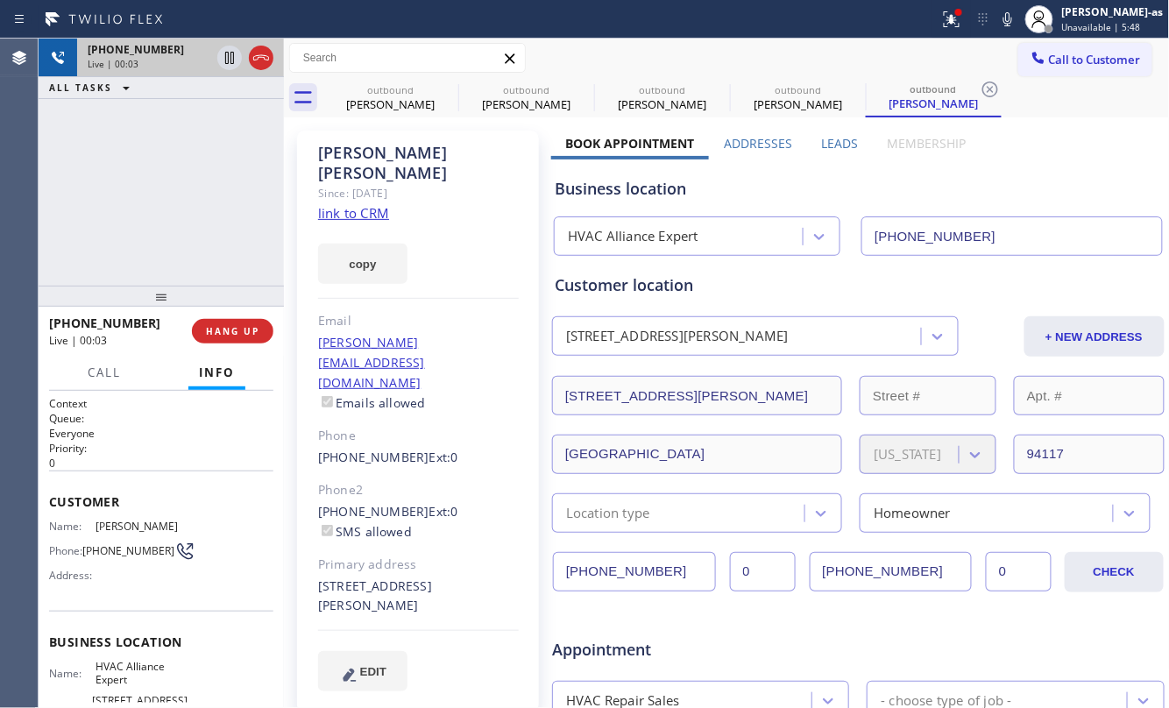
click at [268, 49] on icon at bounding box center [261, 57] width 21 height 21
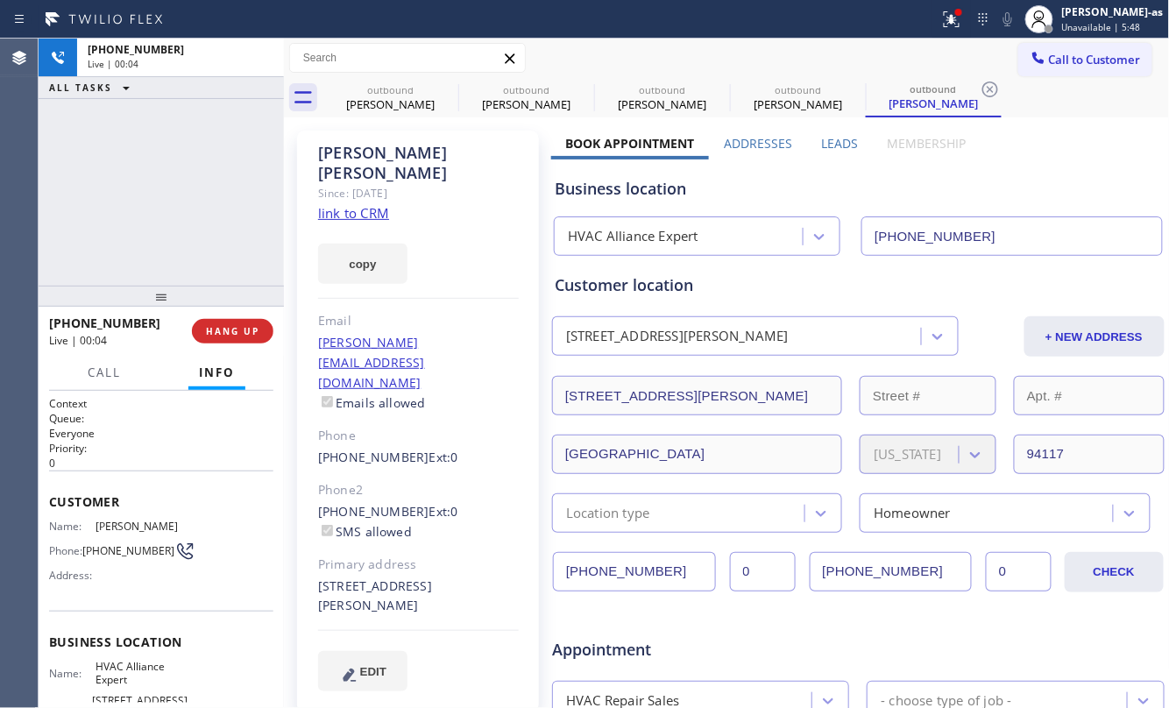
drag, startPoint x: 261, startPoint y: 51, endPoint x: 244, endPoint y: 303, distance: 252.9
click at [261, 54] on div "[PHONE_NUMBER]" at bounding box center [181, 49] width 186 height 15
click at [244, 302] on div at bounding box center [161, 296] width 245 height 21
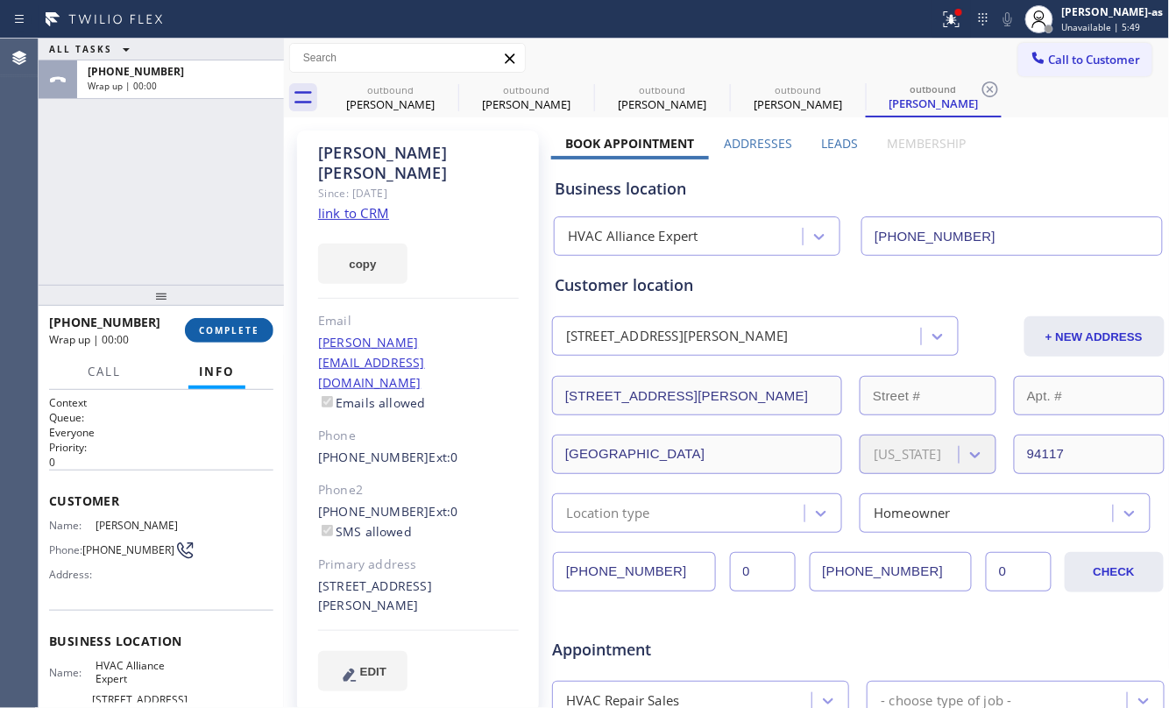
click at [235, 323] on button "COMPLETE" at bounding box center [229, 330] width 88 height 25
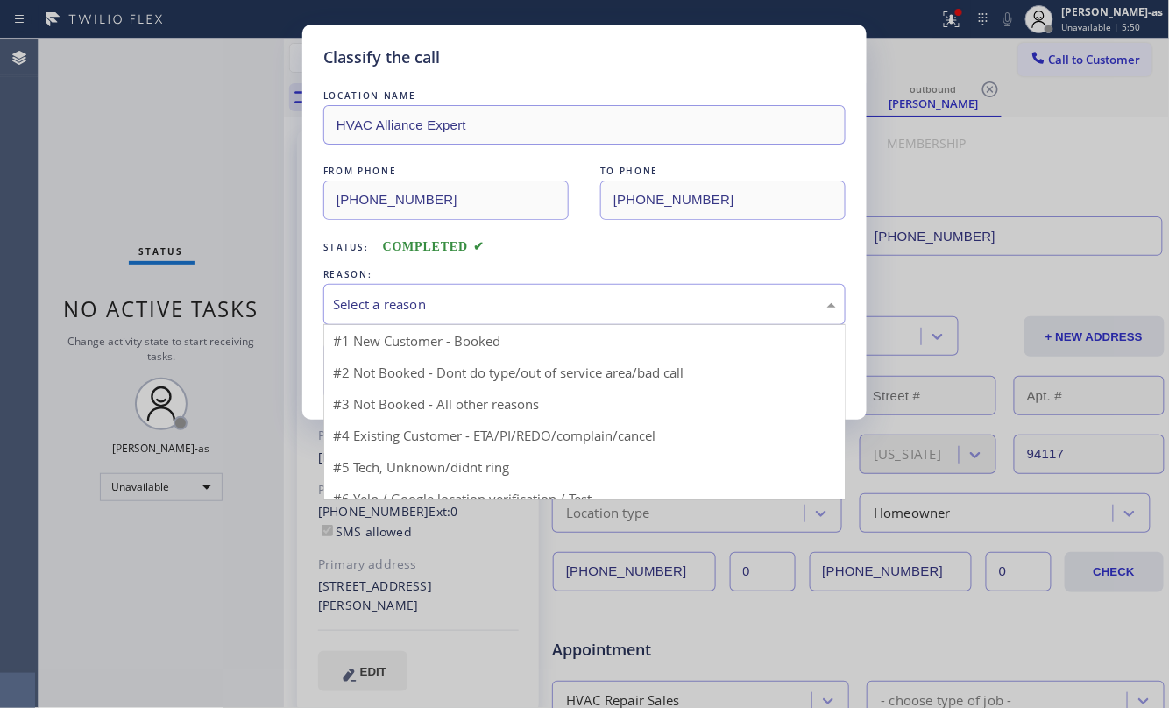
click at [499, 291] on div "Select a reason" at bounding box center [584, 304] width 522 height 41
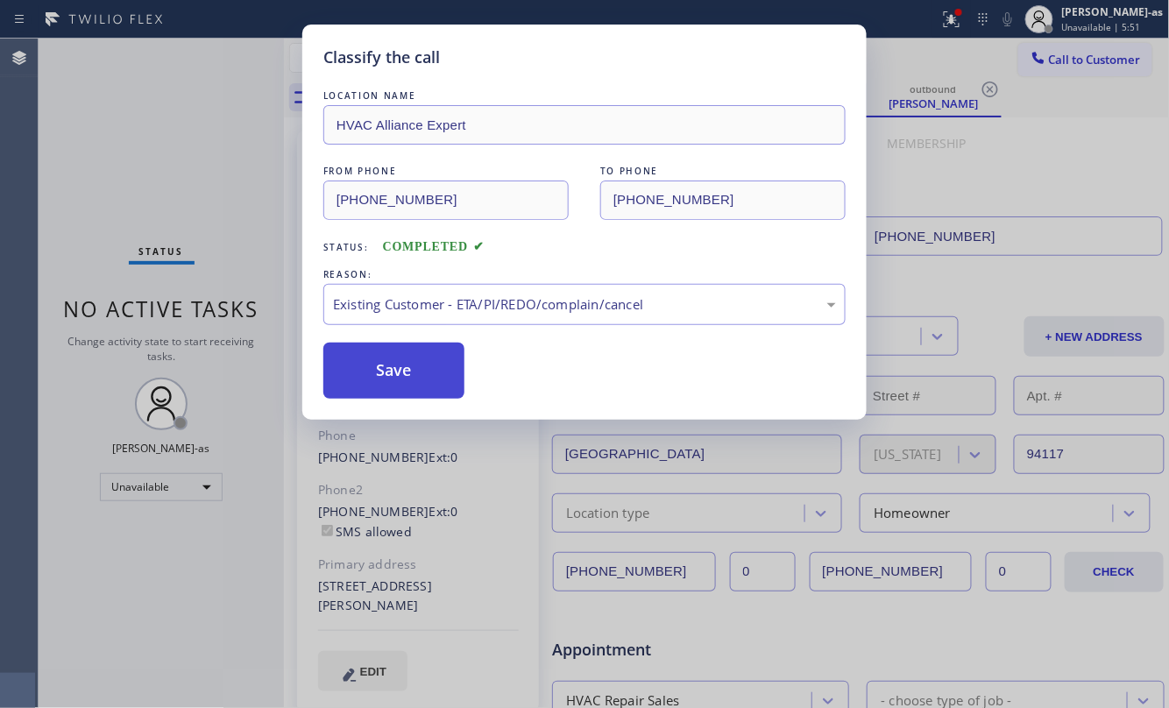
drag, startPoint x: 428, startPoint y: 361, endPoint x: 421, endPoint y: 386, distance: 25.3
click at [428, 363] on button "Save" at bounding box center [393, 371] width 141 height 56
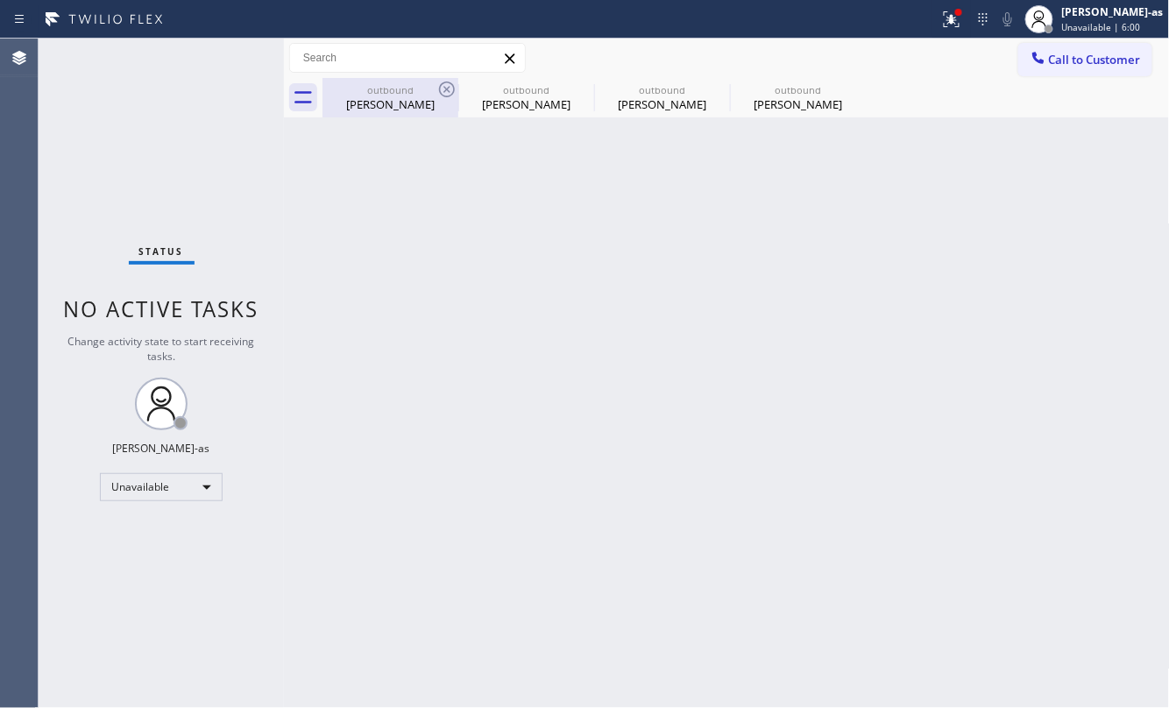
click at [429, 95] on div "outbound" at bounding box center [390, 89] width 132 height 13
type input "[PHONE_NUMBER]"
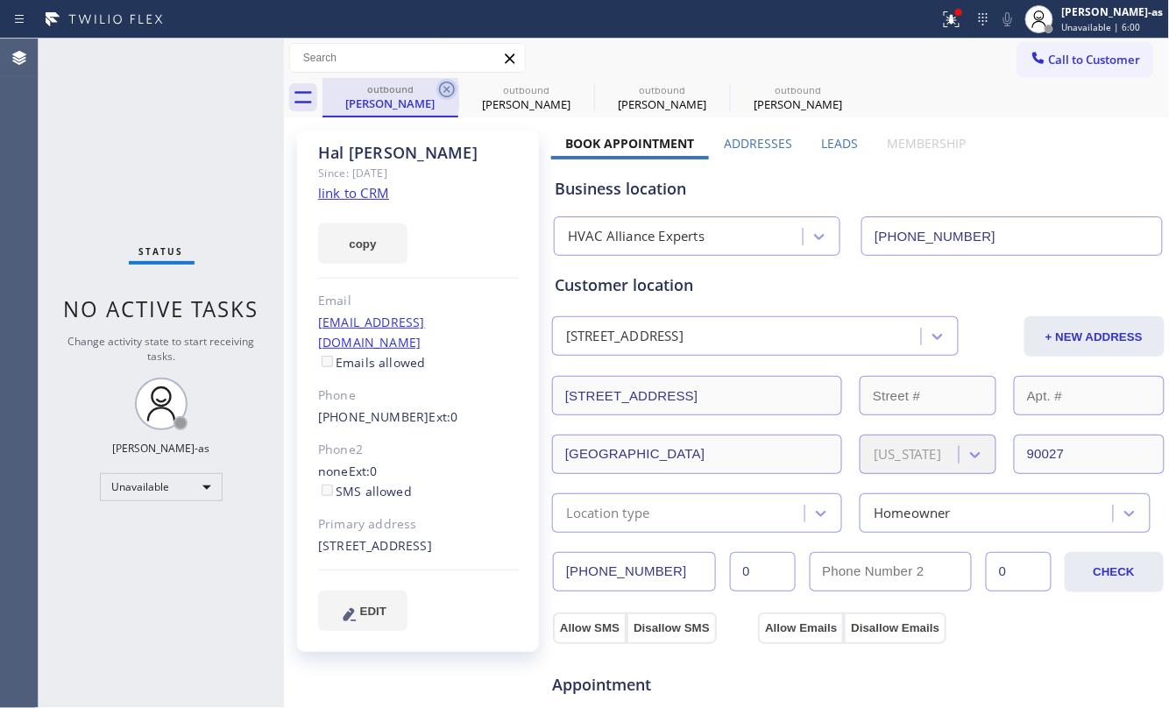
click at [449, 88] on icon at bounding box center [446, 89] width 21 height 21
type input "[PHONE_NUMBER]"
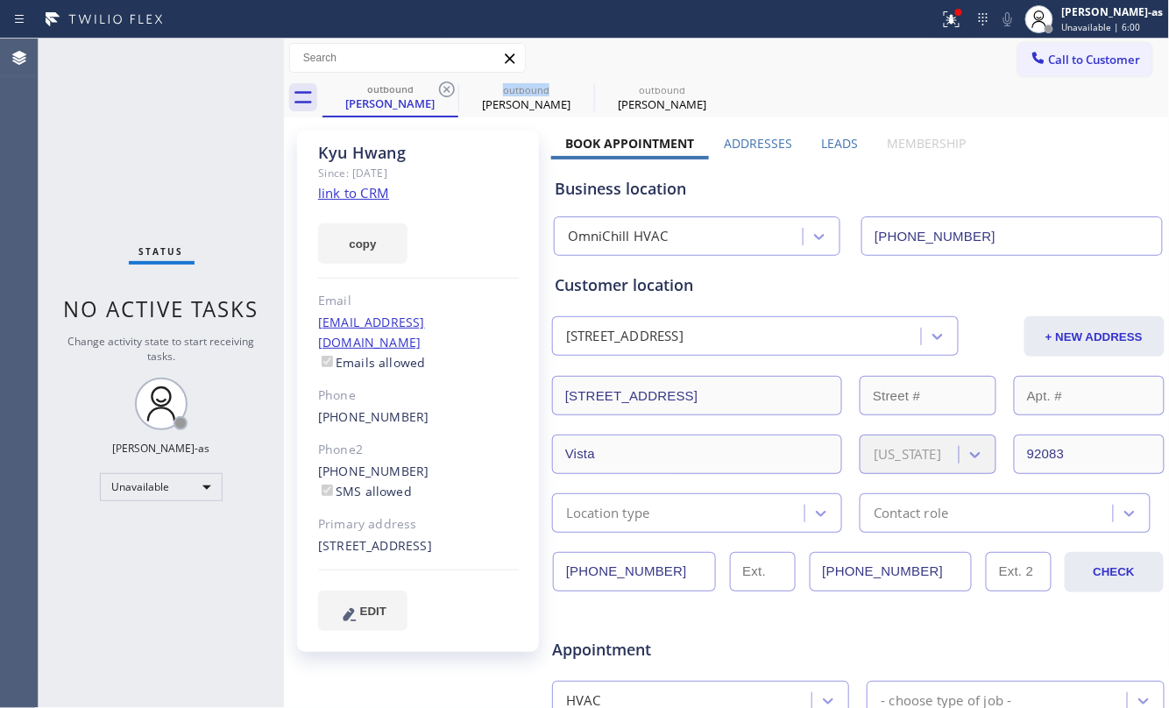
click at [449, 88] on icon at bounding box center [446, 89] width 21 height 21
click at [0, 0] on icon at bounding box center [0, 0] width 0 height 0
type input "[PHONE_NUMBER]"
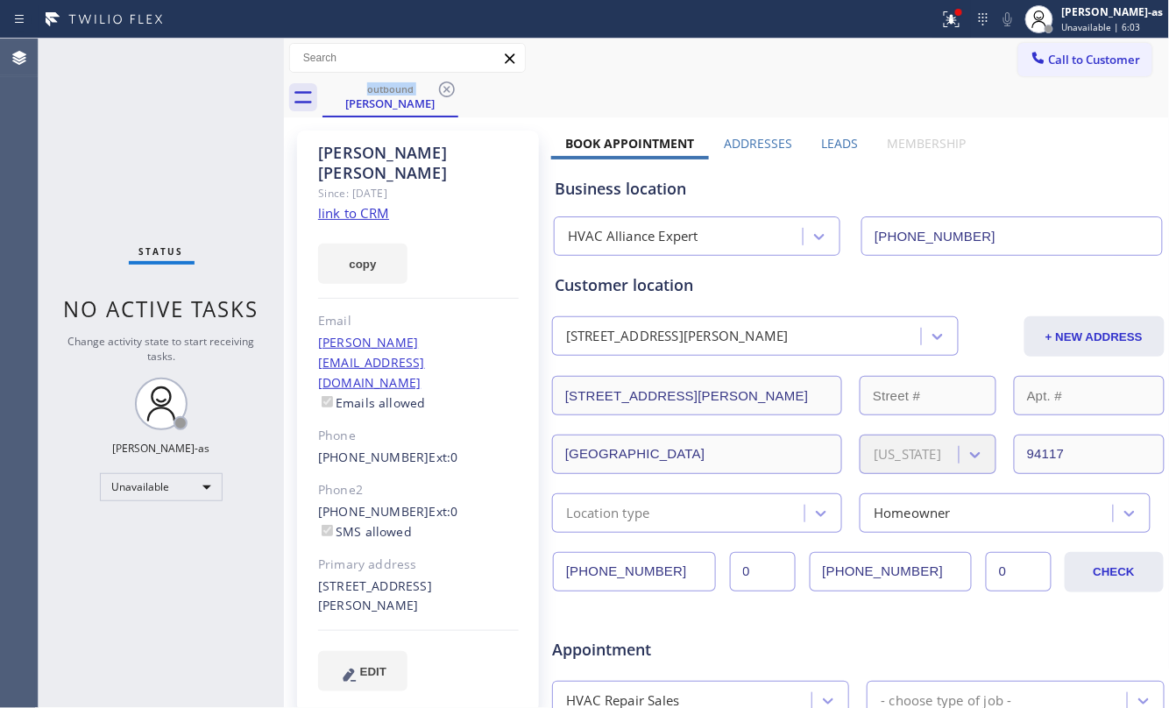
click at [354, 204] on link "link to CRM" at bounding box center [353, 213] width 71 height 18
click at [1035, 71] on button "Call to Customer" at bounding box center [1085, 59] width 134 height 33
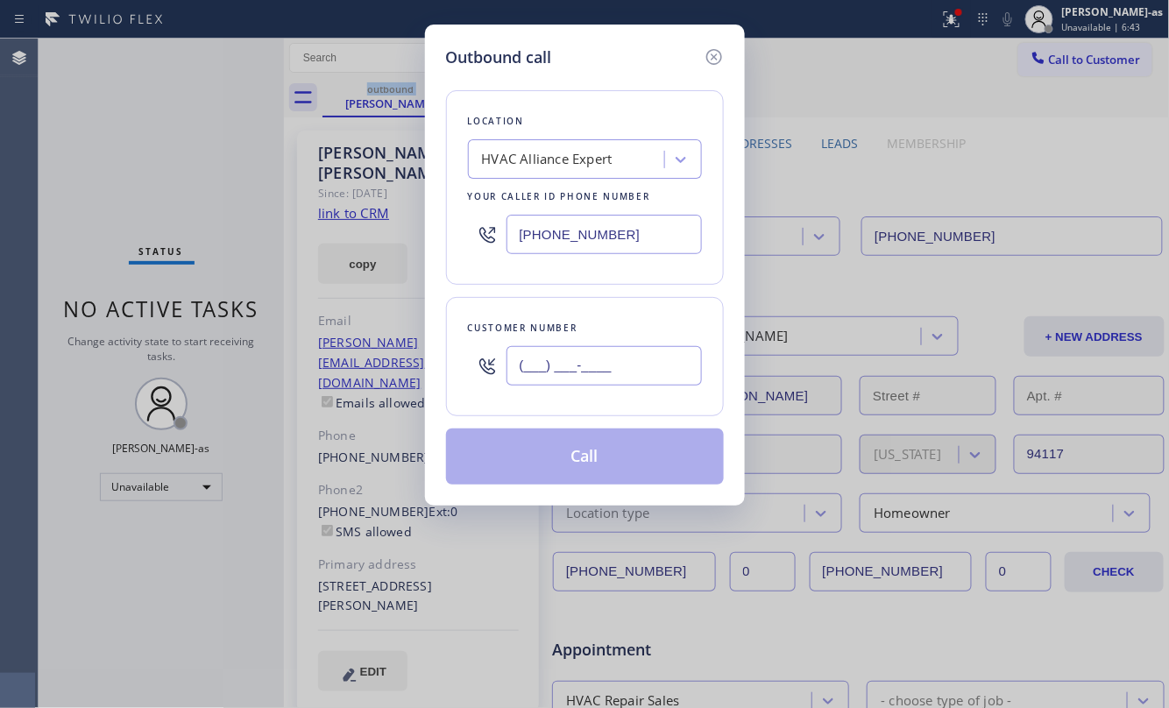
click at [533, 361] on input "(___) ___-____" at bounding box center [603, 365] width 195 height 39
paste input "415) 760-5617"
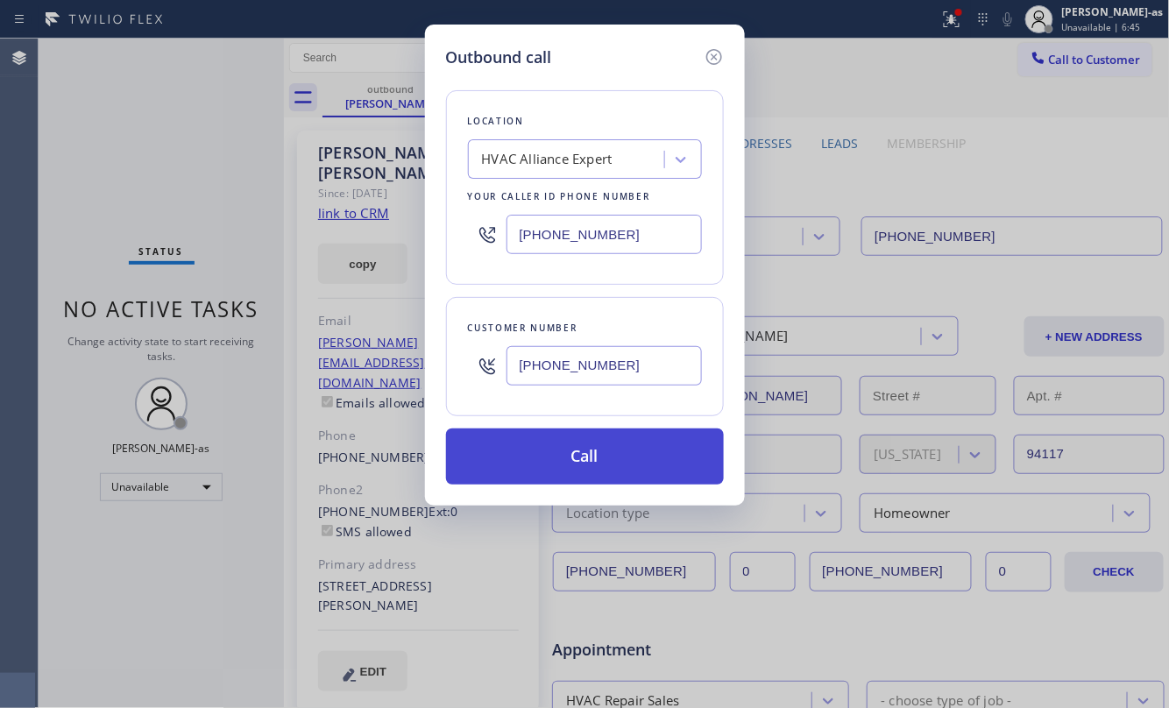
type input "[PHONE_NUMBER]"
click at [578, 463] on button "Call" at bounding box center [585, 456] width 278 height 56
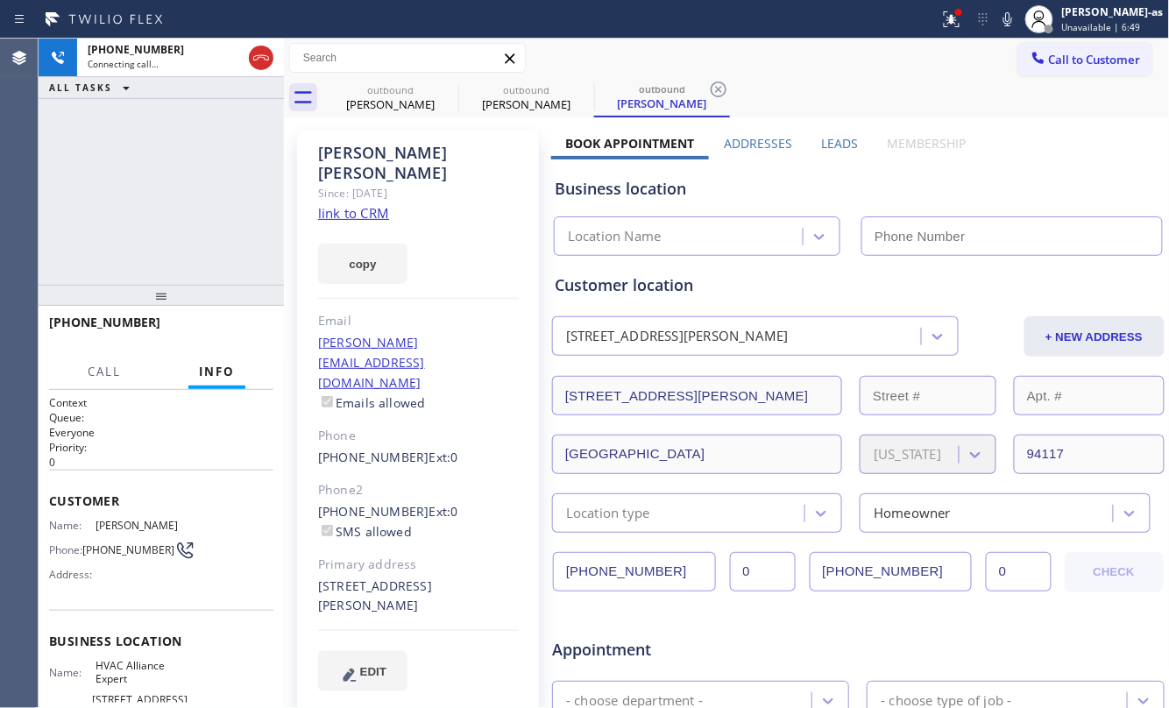
type input "[PHONE_NUMBER]"
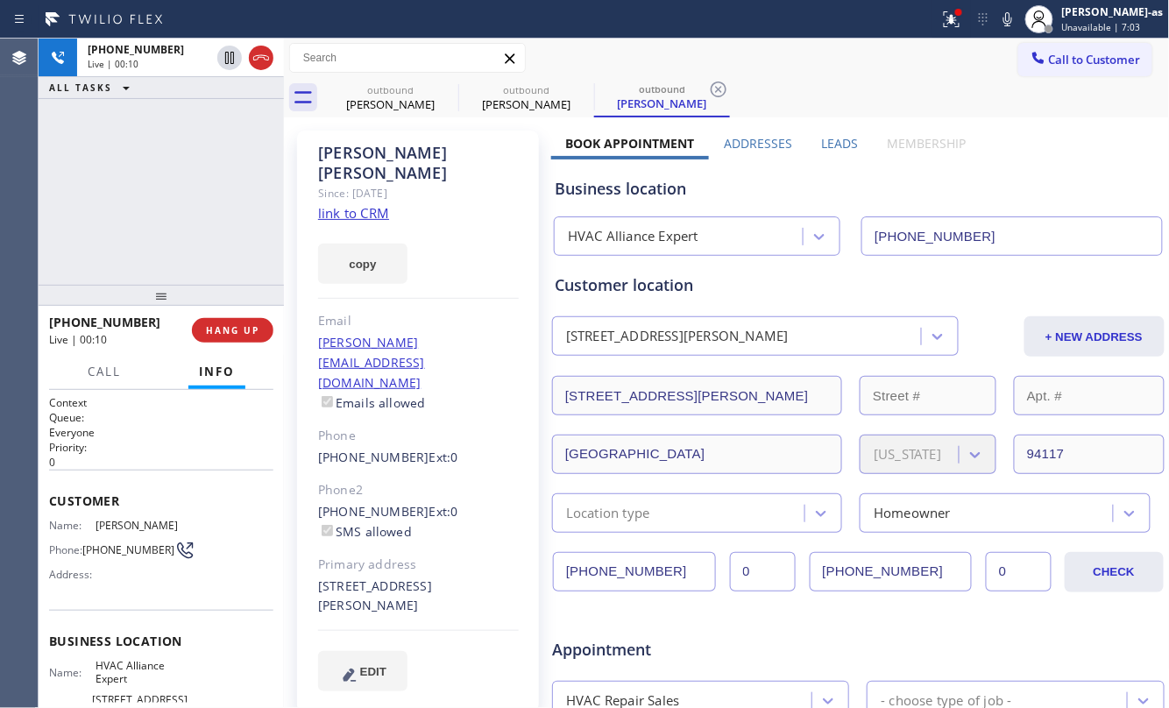
click at [371, 204] on link "link to CRM" at bounding box center [353, 213] width 71 height 18
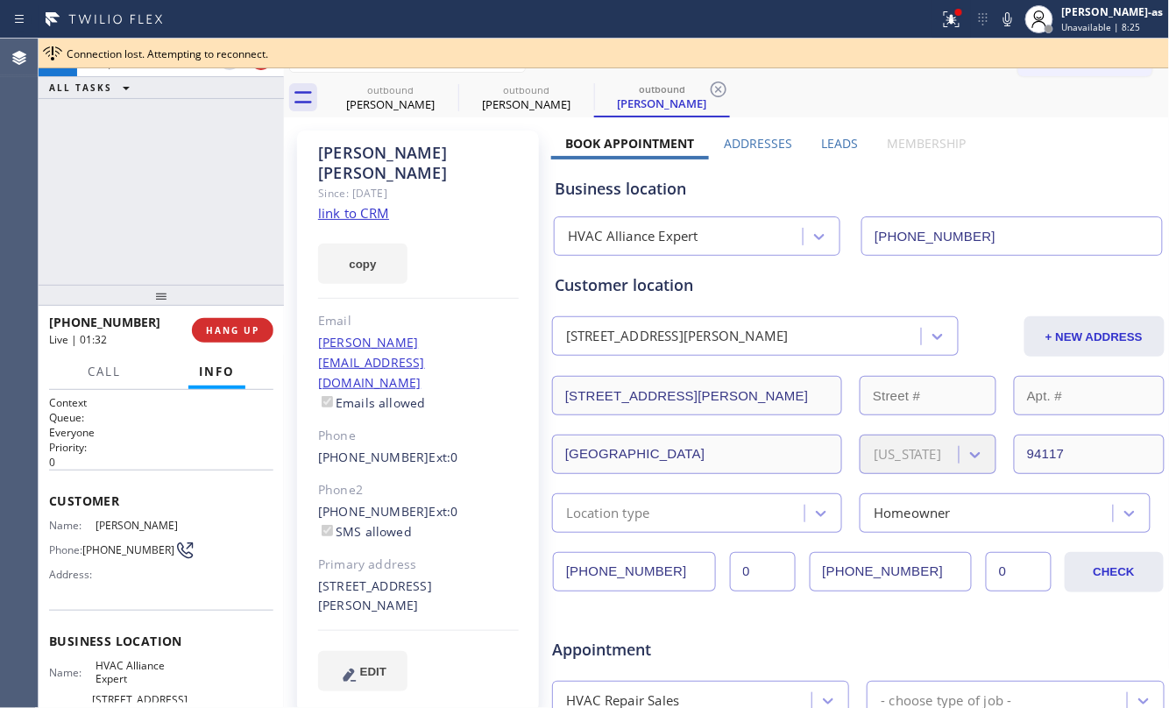
drag, startPoint x: 121, startPoint y: 166, endPoint x: 238, endPoint y: 145, distance: 119.1
click at [131, 159] on div "[PHONE_NUMBER] Live | 01:32 ALL TASKS ALL TASKS ACTIVE TASKS TASKS IN WRAP UP" at bounding box center [161, 162] width 245 height 246
click at [333, 117] on div "[PERSON_NAME] Since: [DATE] link to CRM copy Email [PERSON_NAME][EMAIL_ADDRESS]…" at bounding box center [727, 689] width 886 height 1144
drag, startPoint x: 386, startPoint y: 100, endPoint x: 471, endPoint y: 100, distance: 85.0
click at [389, 99] on div "[PERSON_NAME]" at bounding box center [390, 104] width 132 height 16
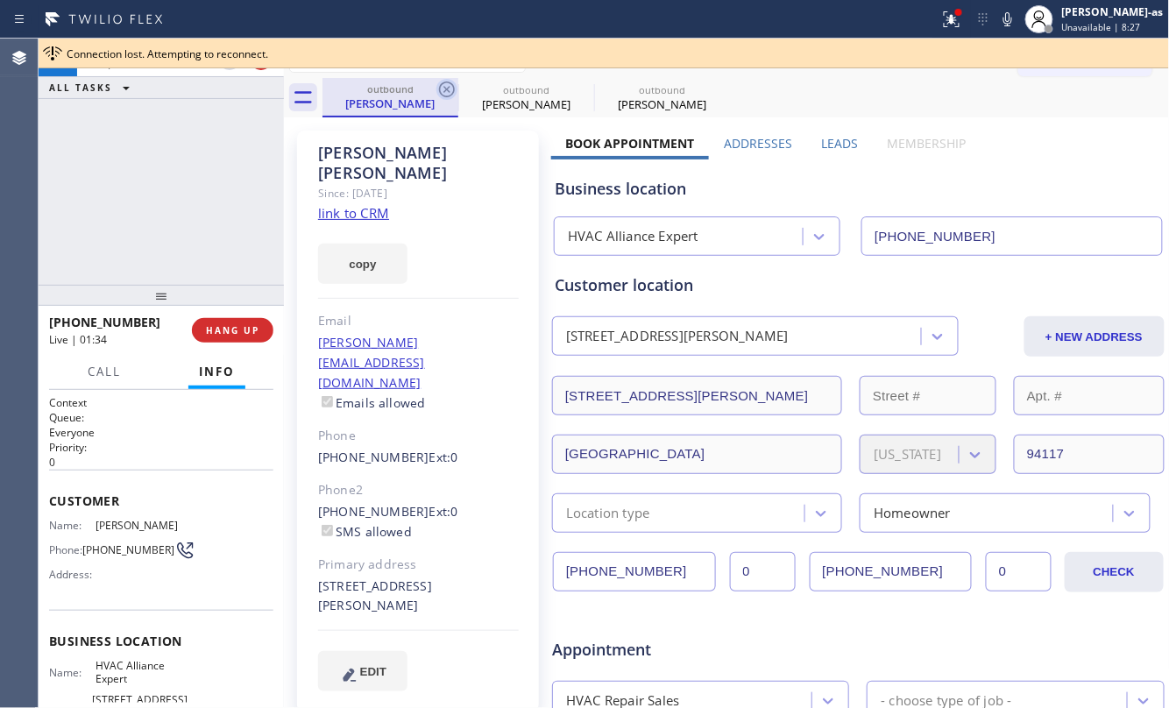
click at [449, 86] on icon at bounding box center [447, 89] width 16 height 16
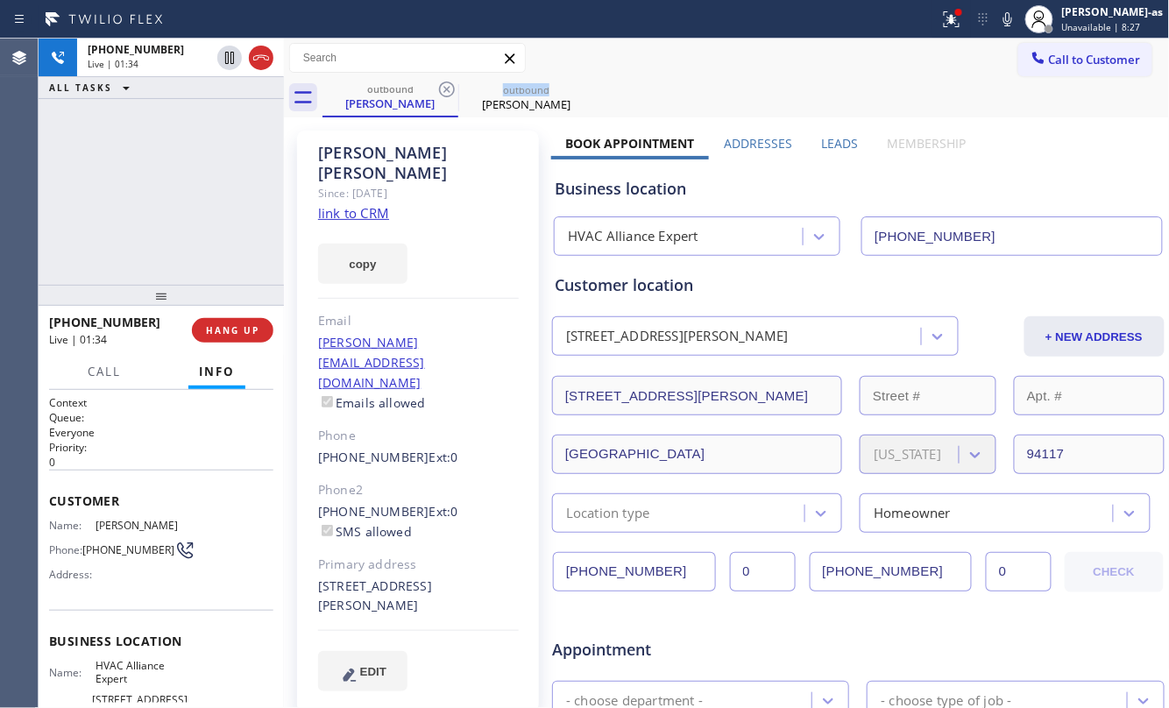
click at [449, 86] on icon at bounding box center [447, 89] width 16 height 16
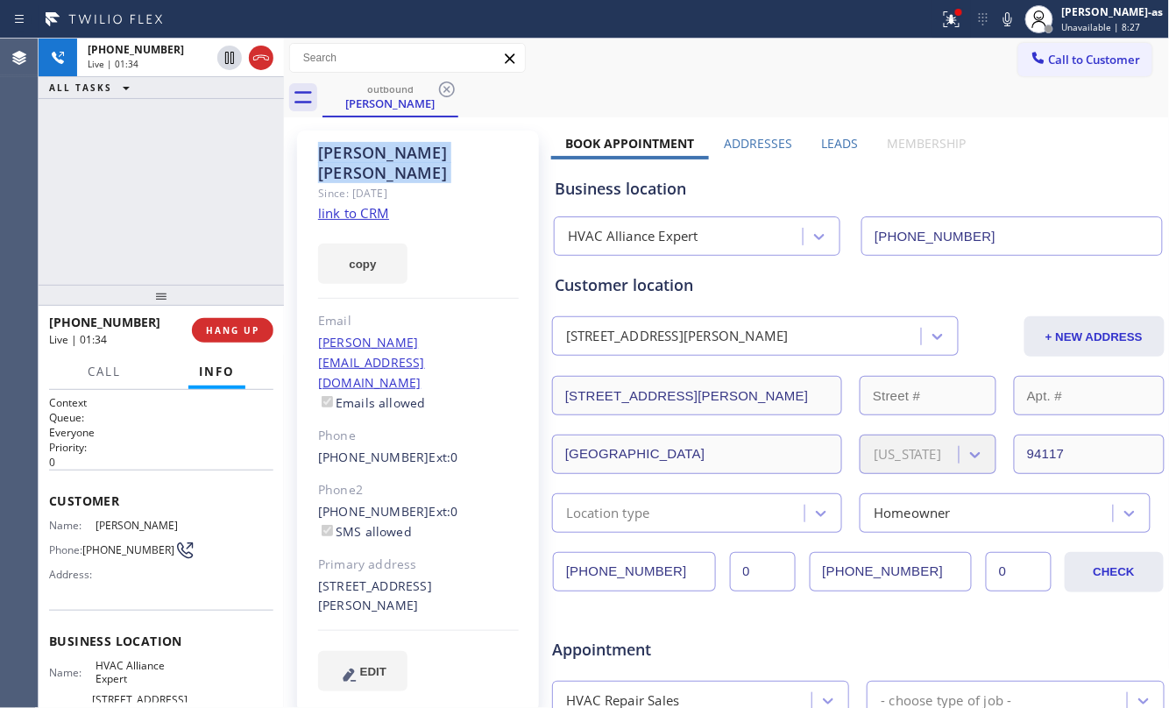
click at [449, 86] on icon at bounding box center [447, 89] width 16 height 16
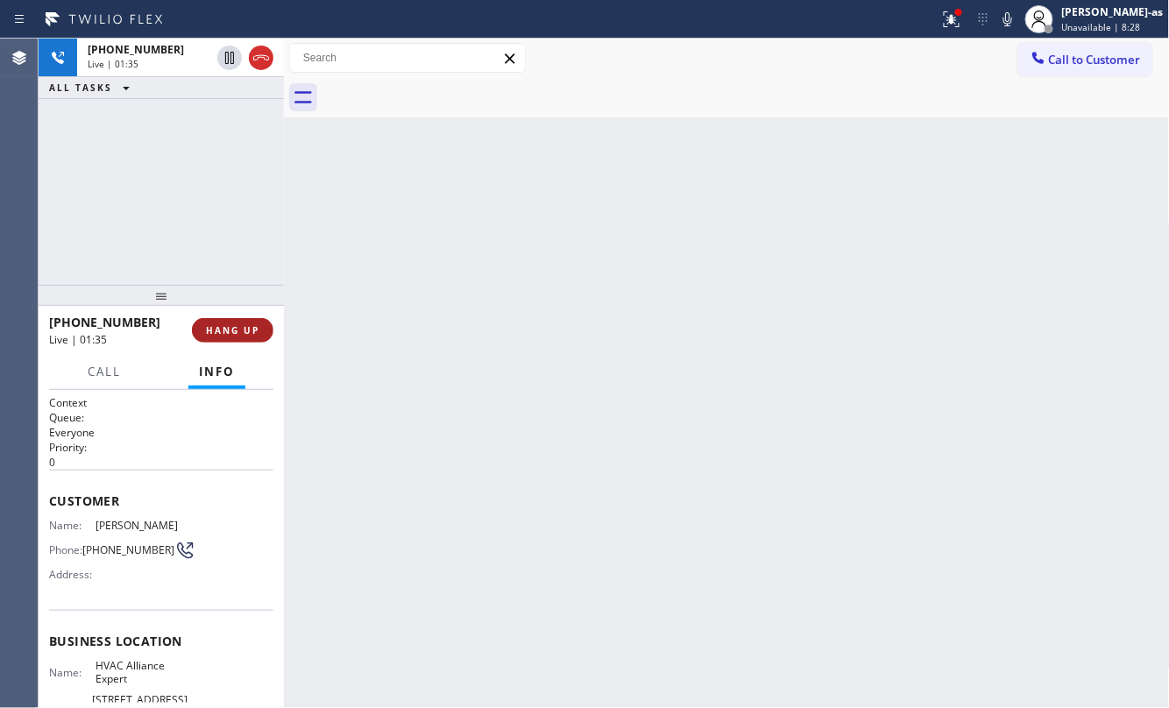
drag, startPoint x: 194, startPoint y: 207, endPoint x: 223, endPoint y: 328, distance: 124.3
click at [194, 203] on div "[PHONE_NUMBER] Live | 01:35 ALL TASKS ALL TASKS ACTIVE TASKS TASKS IN WRAP UP" at bounding box center [161, 162] width 245 height 246
click at [228, 326] on span "HANG UP" at bounding box center [232, 330] width 53 height 12
click at [229, 324] on span "HANG UP" at bounding box center [232, 330] width 53 height 12
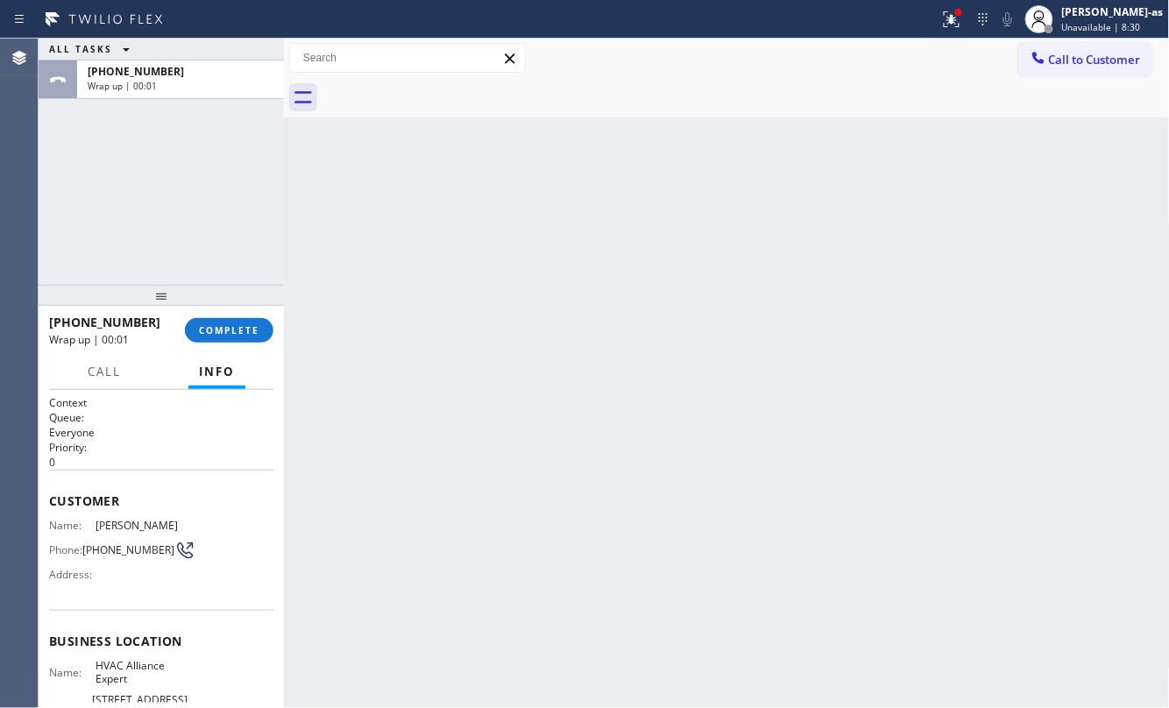
drag, startPoint x: 158, startPoint y: 207, endPoint x: 354, endPoint y: 390, distance: 268.4
click at [156, 204] on div "ALL TASKS ALL TASKS ACTIVE TASKS TASKS IN WRAP UP [PHONE_NUMBER] Wrap up | 00:01" at bounding box center [161, 162] width 245 height 246
click at [246, 326] on span "COMPLETE" at bounding box center [229, 330] width 60 height 12
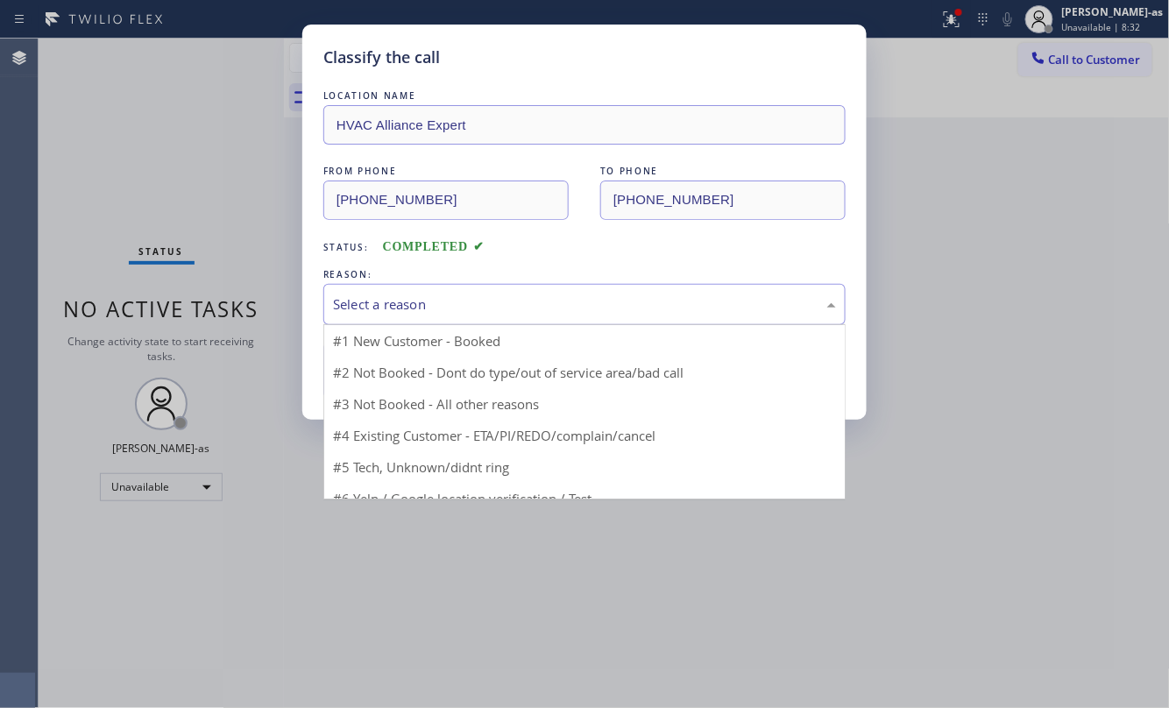
drag, startPoint x: 439, startPoint y: 294, endPoint x: 718, endPoint y: 386, distance: 294.2
click at [440, 293] on div "Select a reason" at bounding box center [584, 304] width 522 height 41
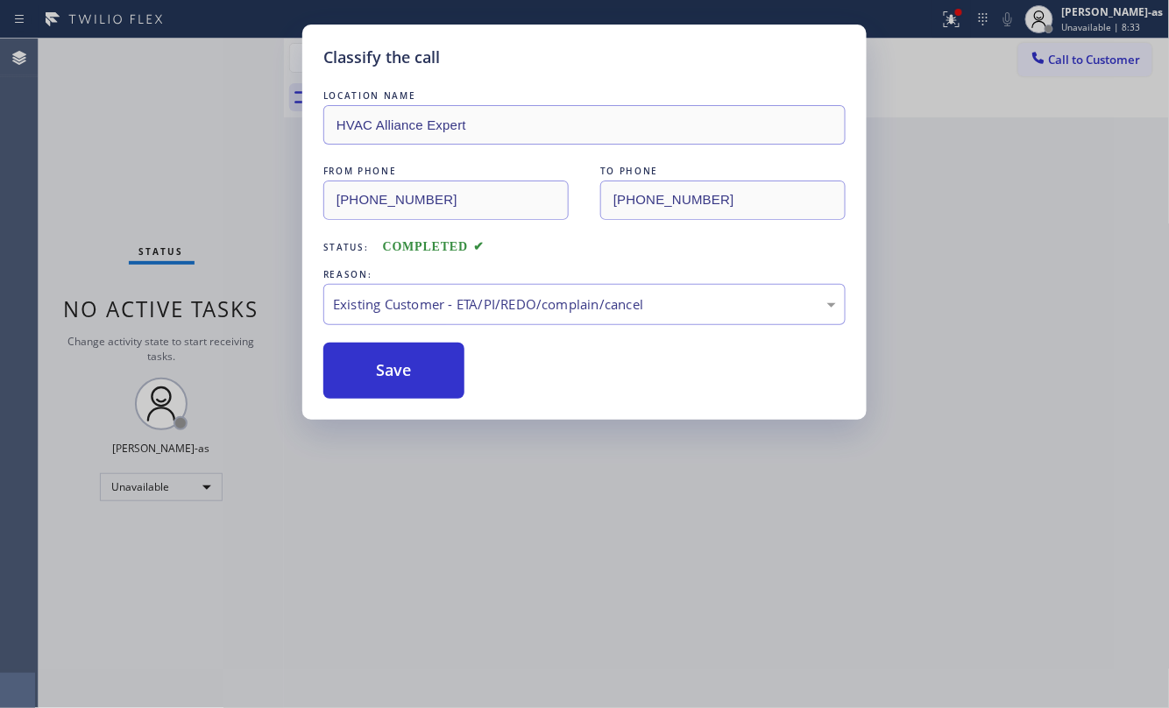
drag, startPoint x: 391, startPoint y: 375, endPoint x: 303, endPoint y: 449, distance: 114.4
click at [391, 371] on button "Save" at bounding box center [393, 371] width 141 height 56
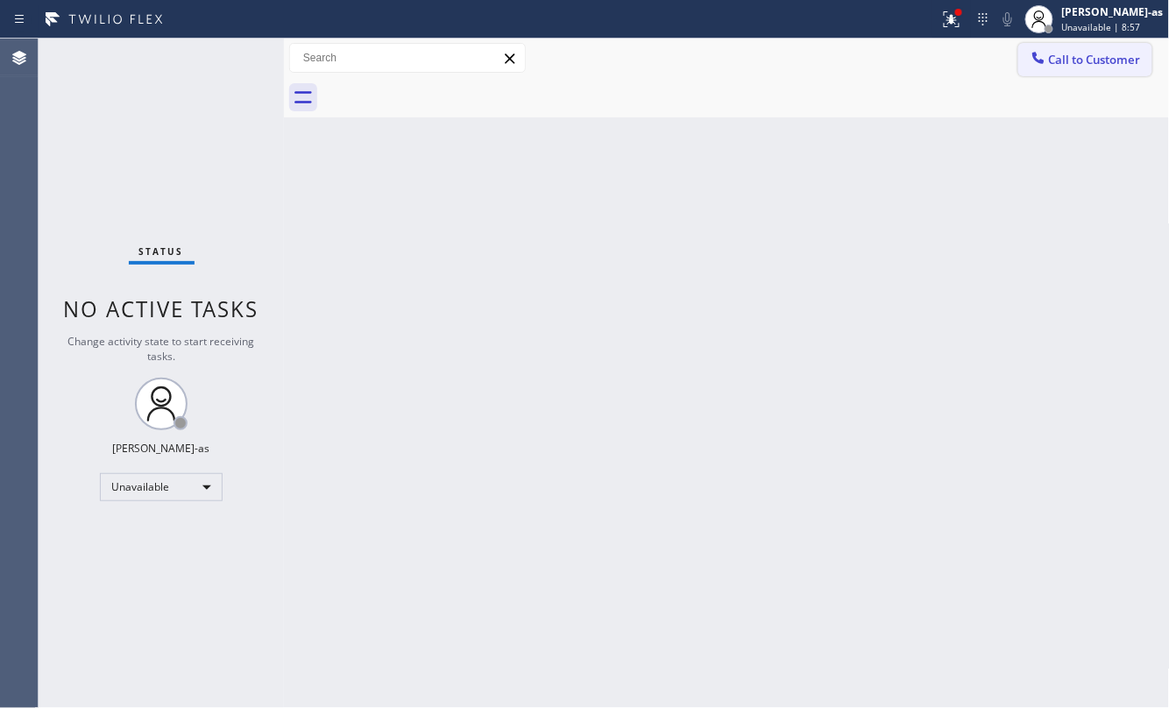
click at [1101, 60] on span "Call to Customer" at bounding box center [1095, 60] width 92 height 16
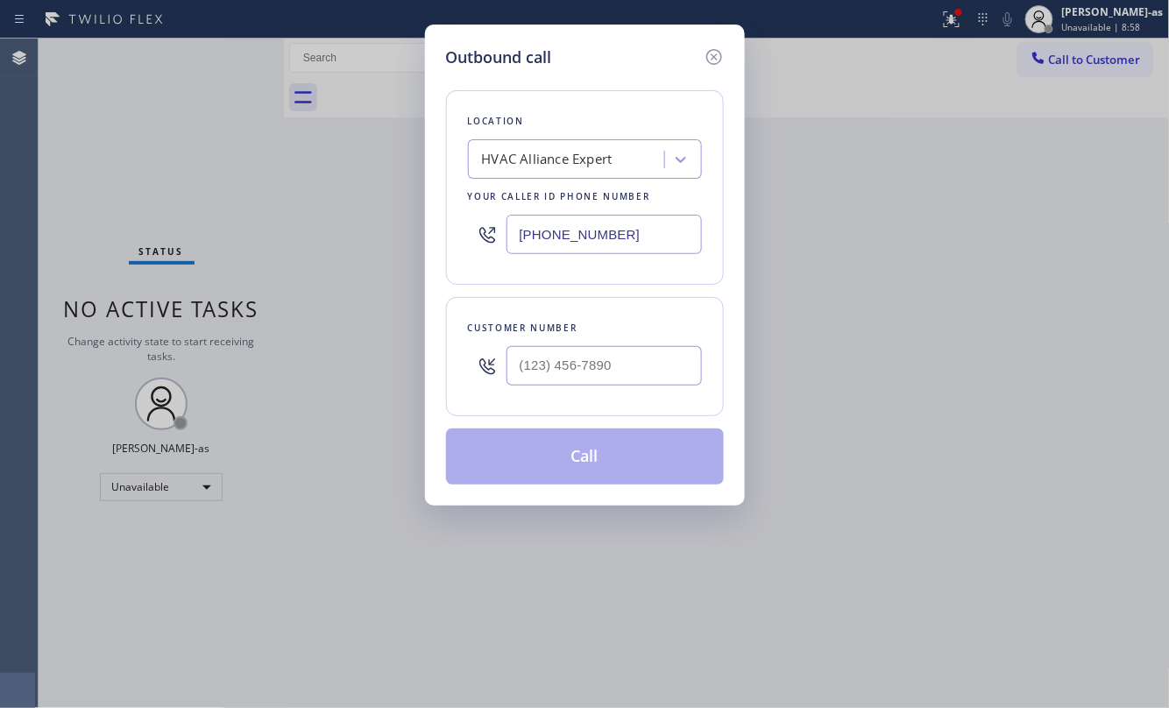
drag, startPoint x: 575, startPoint y: 396, endPoint x: 580, endPoint y: 375, distance: 21.7
click at [577, 386] on div at bounding box center [603, 365] width 195 height 57
click at [585, 368] on input "(___) ___-____" at bounding box center [603, 365] width 195 height 39
paste input "310) 433-4946"
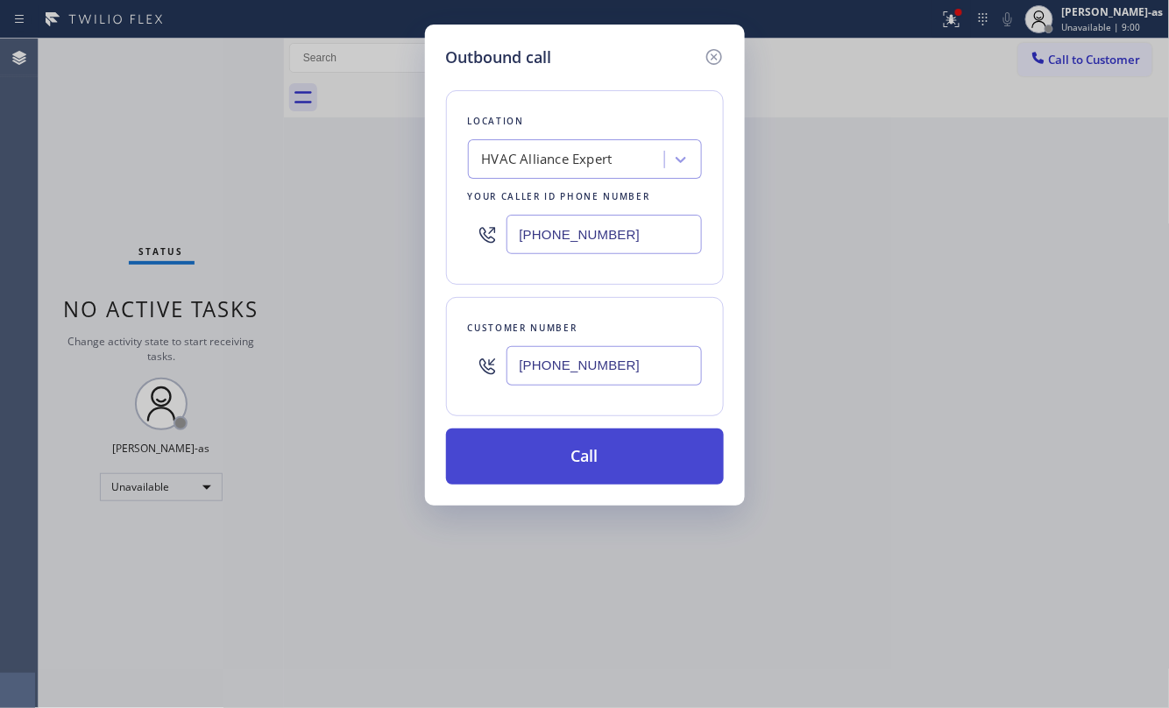
type input "[PHONE_NUMBER]"
click at [583, 456] on button "Call" at bounding box center [585, 456] width 278 height 56
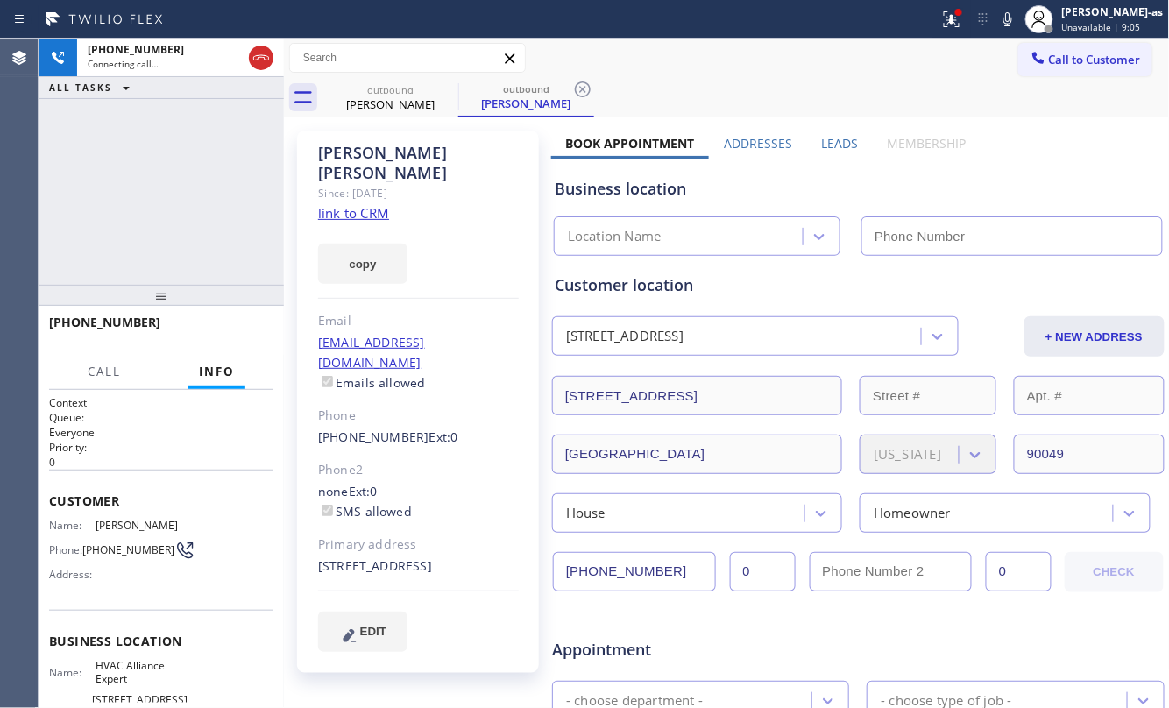
type input "[PHONE_NUMBER]"
click at [375, 204] on link "link to CRM" at bounding box center [353, 213] width 71 height 18
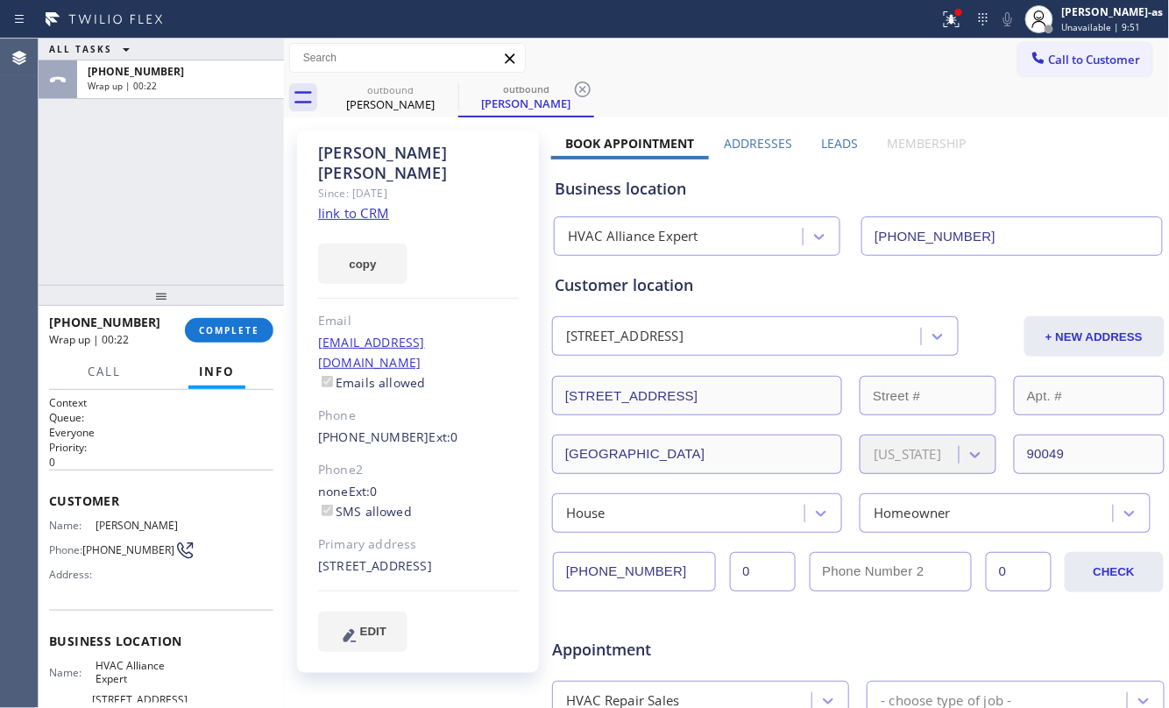
drag, startPoint x: 222, startPoint y: 232, endPoint x: 328, endPoint y: 211, distance: 108.1
click at [238, 237] on div "ALL TASKS ALL TASKS ACTIVE TASKS TASKS IN WRAP UP [PHONE_NUMBER] Wrap up | 00:22" at bounding box center [161, 162] width 245 height 246
click at [231, 333] on span "COMPLETE" at bounding box center [229, 330] width 60 height 12
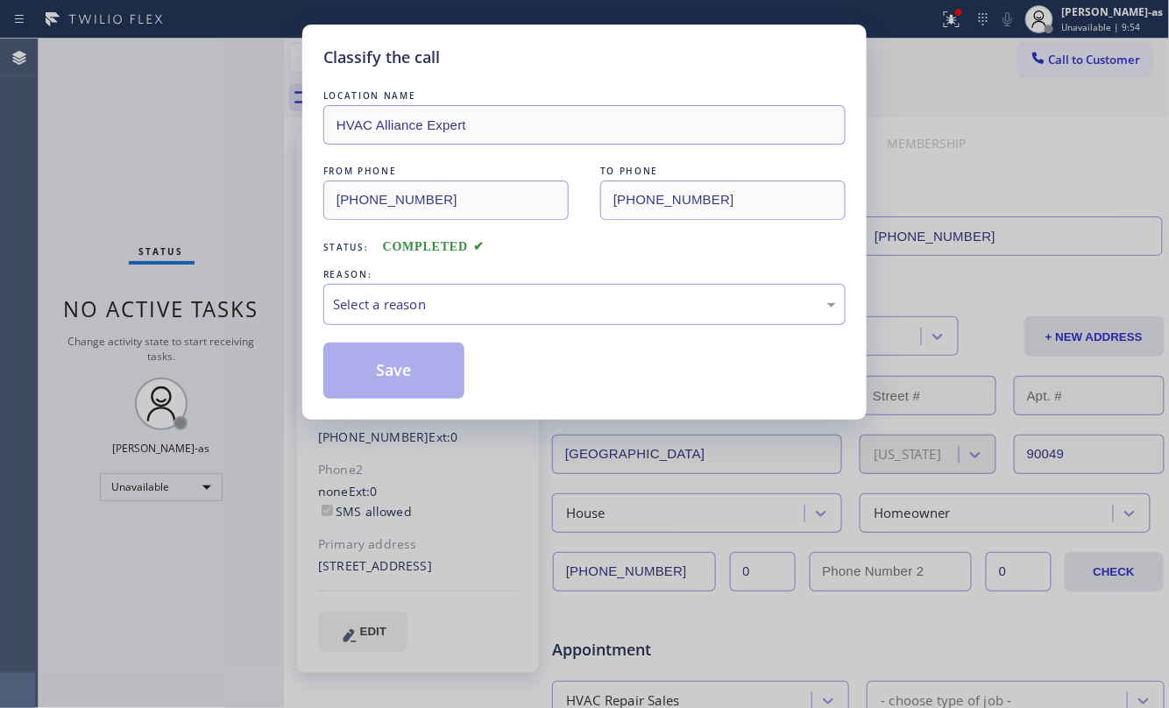
click at [230, 329] on div "Classify the call LOCATION NAME HVAC Alliance Expert FROM PHONE [PHONE_NUMBER] …" at bounding box center [584, 354] width 1169 height 708
drag, startPoint x: 439, startPoint y: 286, endPoint x: 541, endPoint y: 315, distance: 106.8
click at [446, 287] on div "Select a reason" at bounding box center [584, 304] width 522 height 41
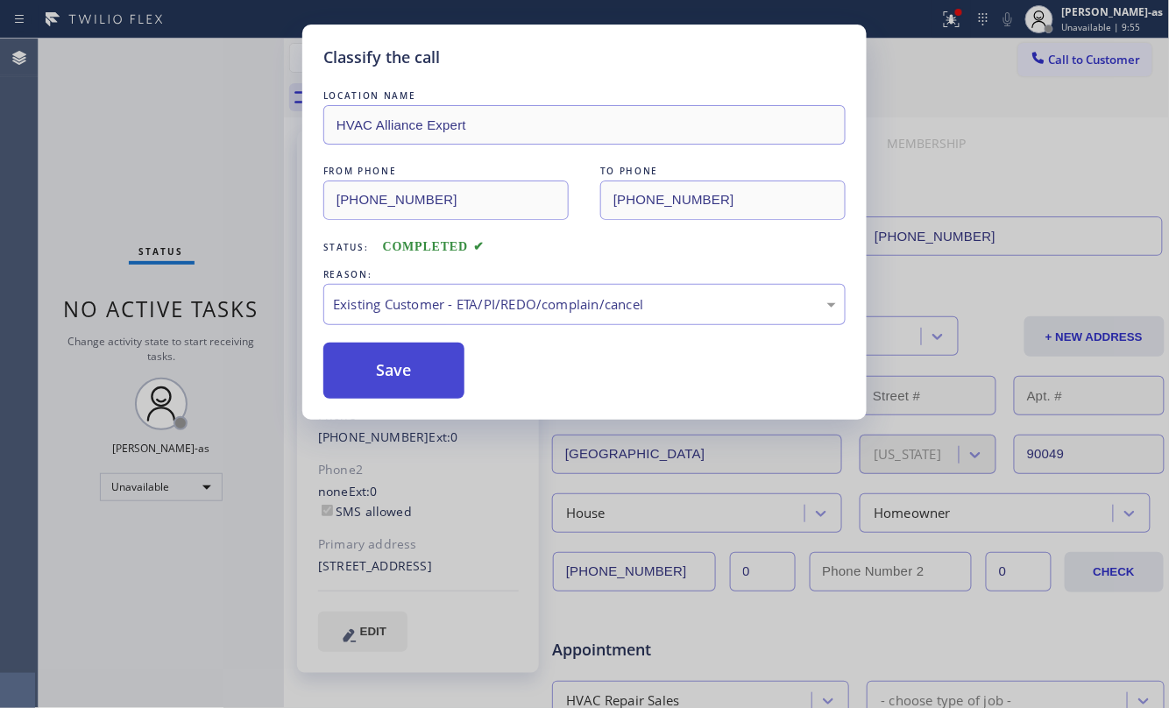
click at [391, 364] on button "Save" at bounding box center [393, 371] width 141 height 56
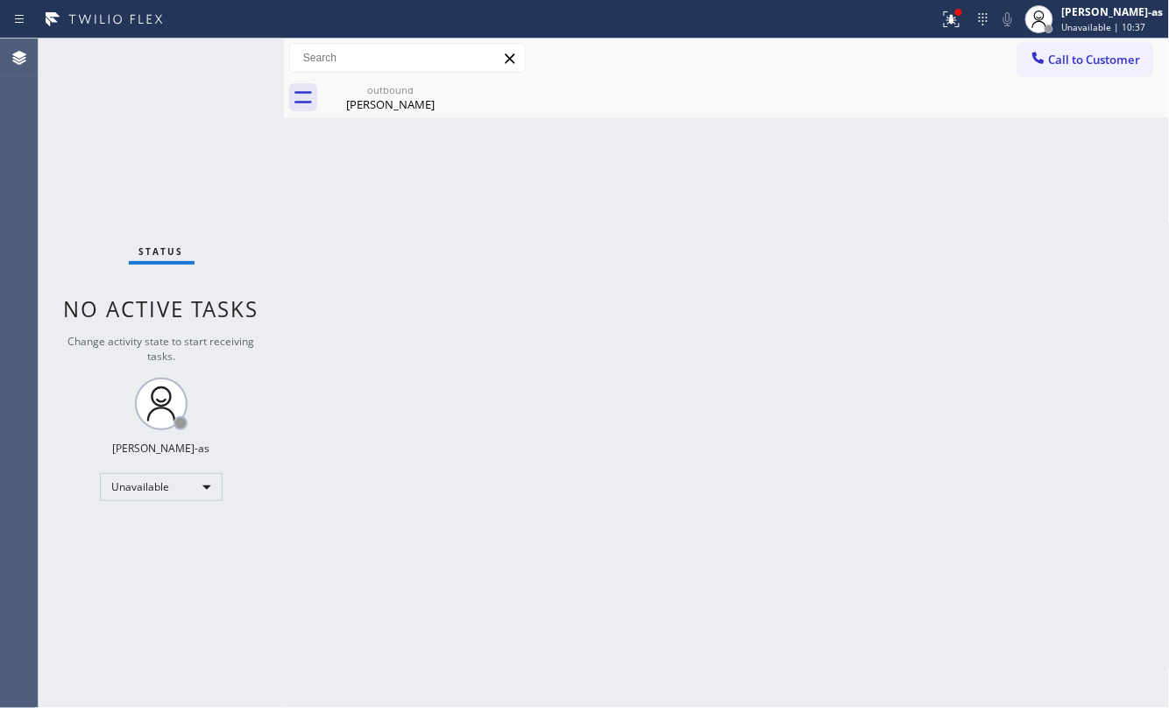
click at [1055, 63] on span "Call to Customer" at bounding box center [1095, 60] width 92 height 16
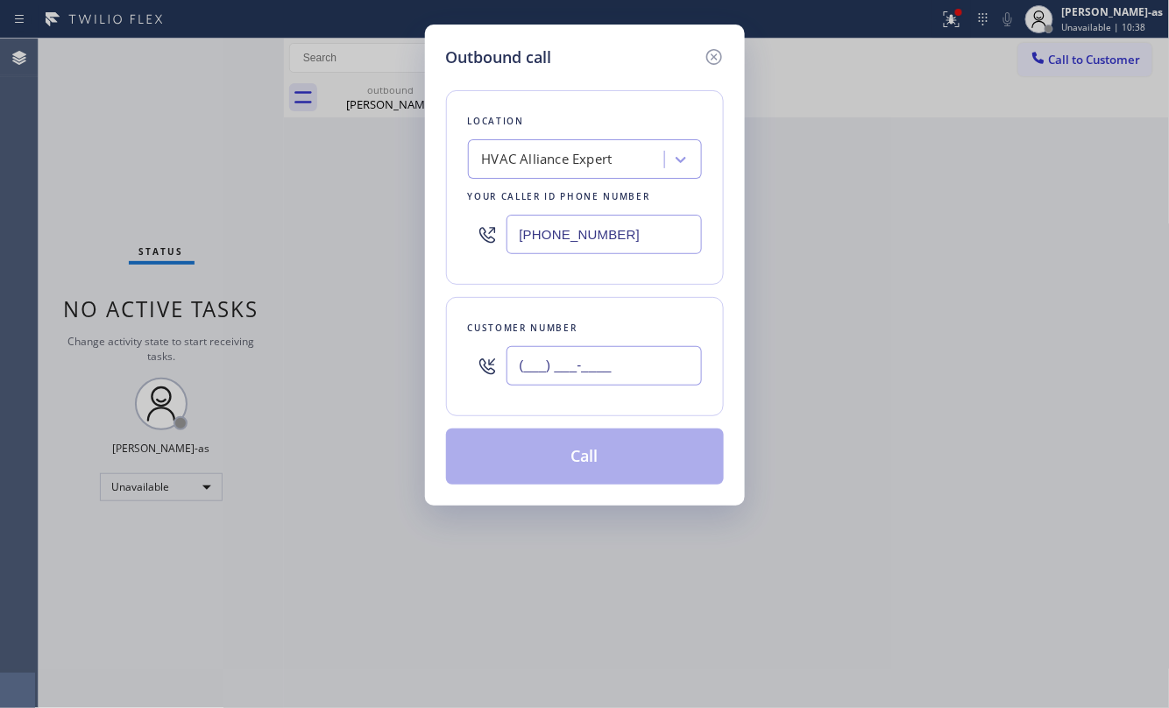
click at [622, 370] on input "(___) ___-____" at bounding box center [603, 365] width 195 height 39
paste input "818) 577-8853"
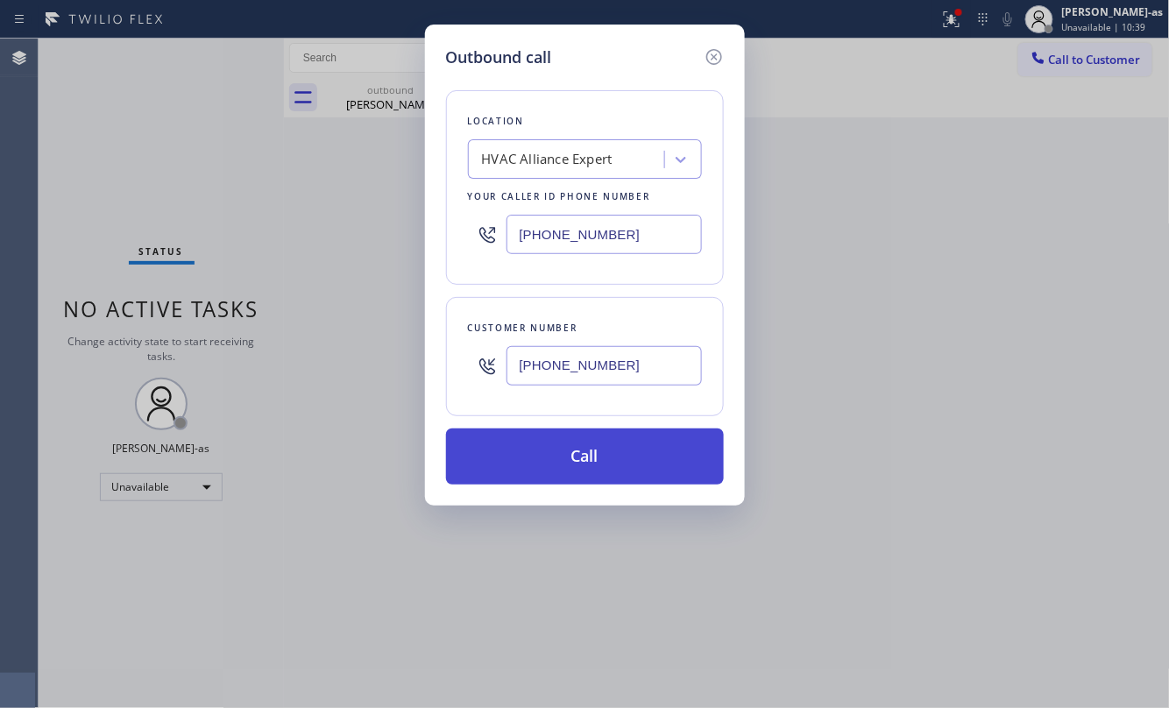
type input "[PHONE_NUMBER]"
click at [599, 470] on button "Call" at bounding box center [585, 456] width 278 height 56
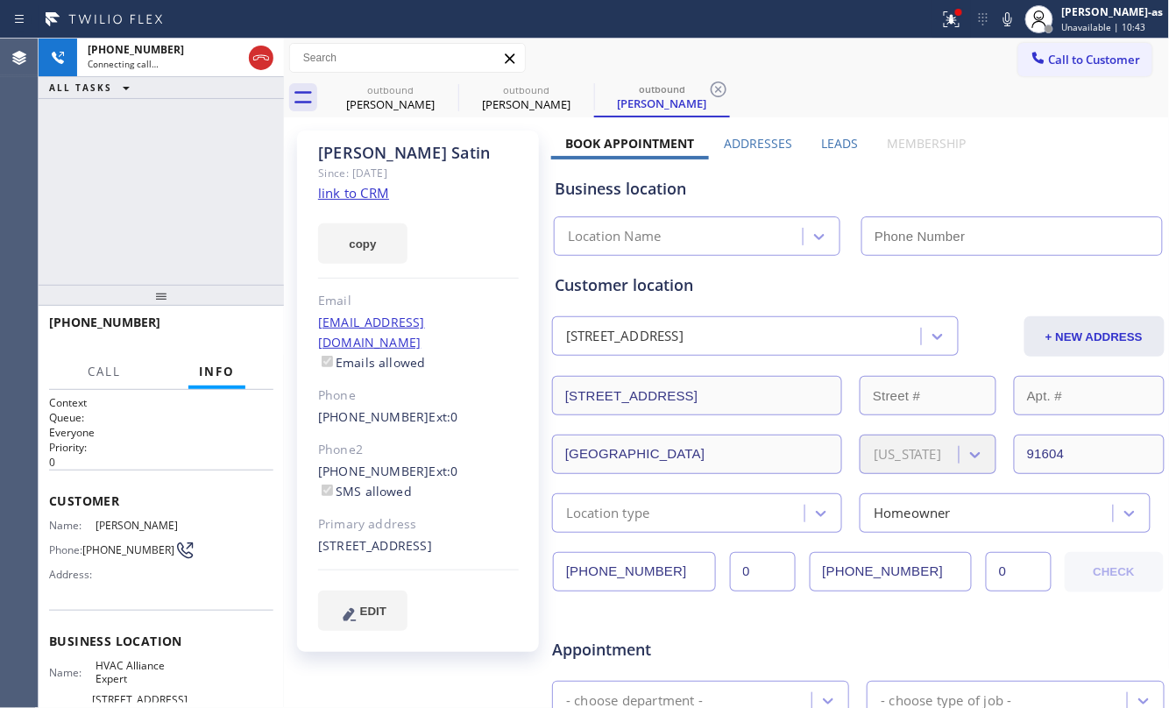
click at [372, 193] on link "link to CRM" at bounding box center [353, 193] width 71 height 18
type input "[PHONE_NUMBER]"
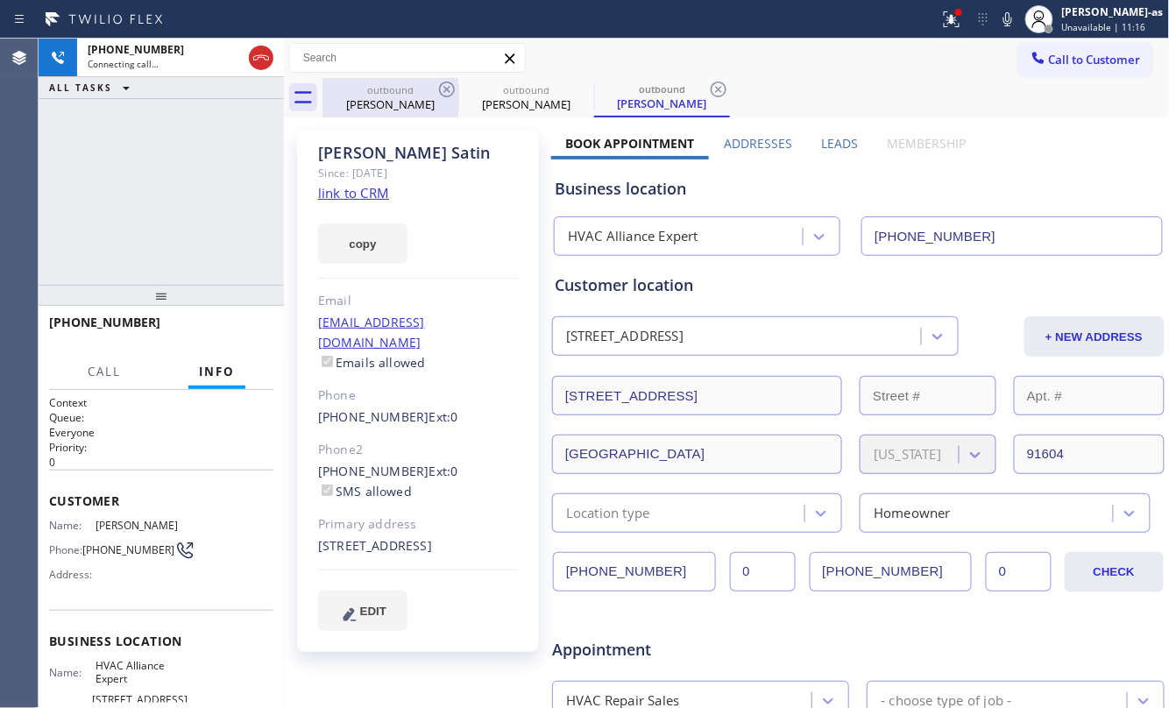
click at [421, 100] on div "[PERSON_NAME]" at bounding box center [390, 104] width 132 height 16
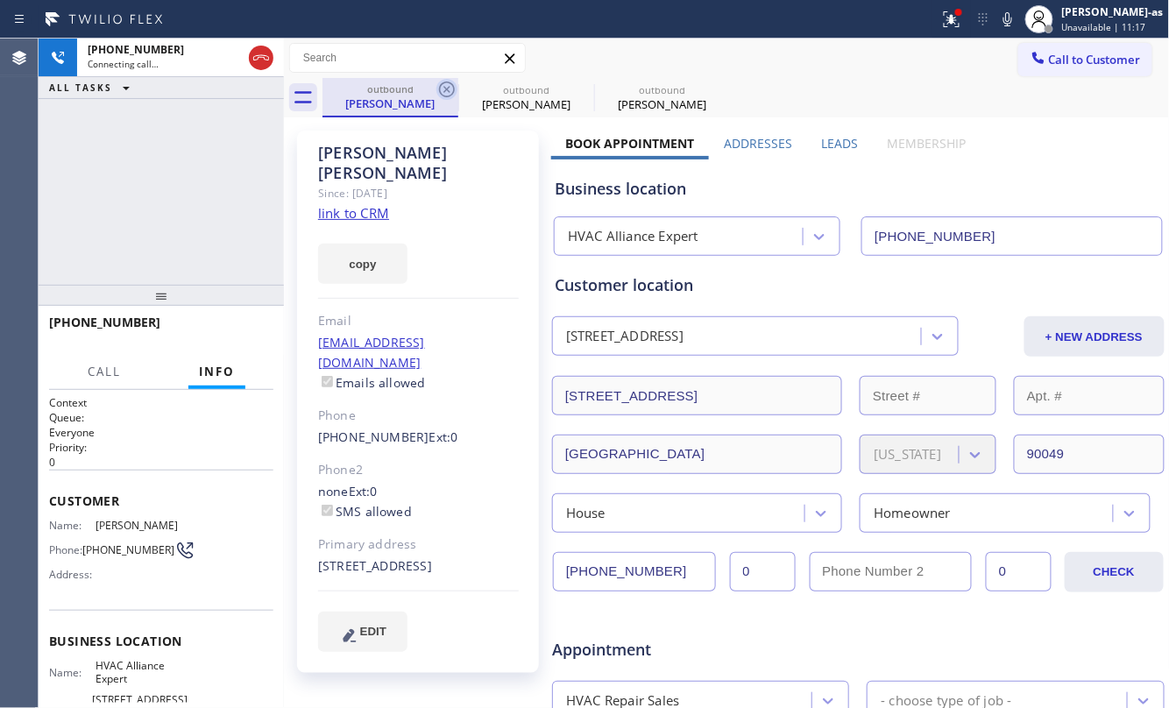
click at [436, 92] on icon at bounding box center [446, 89] width 21 height 21
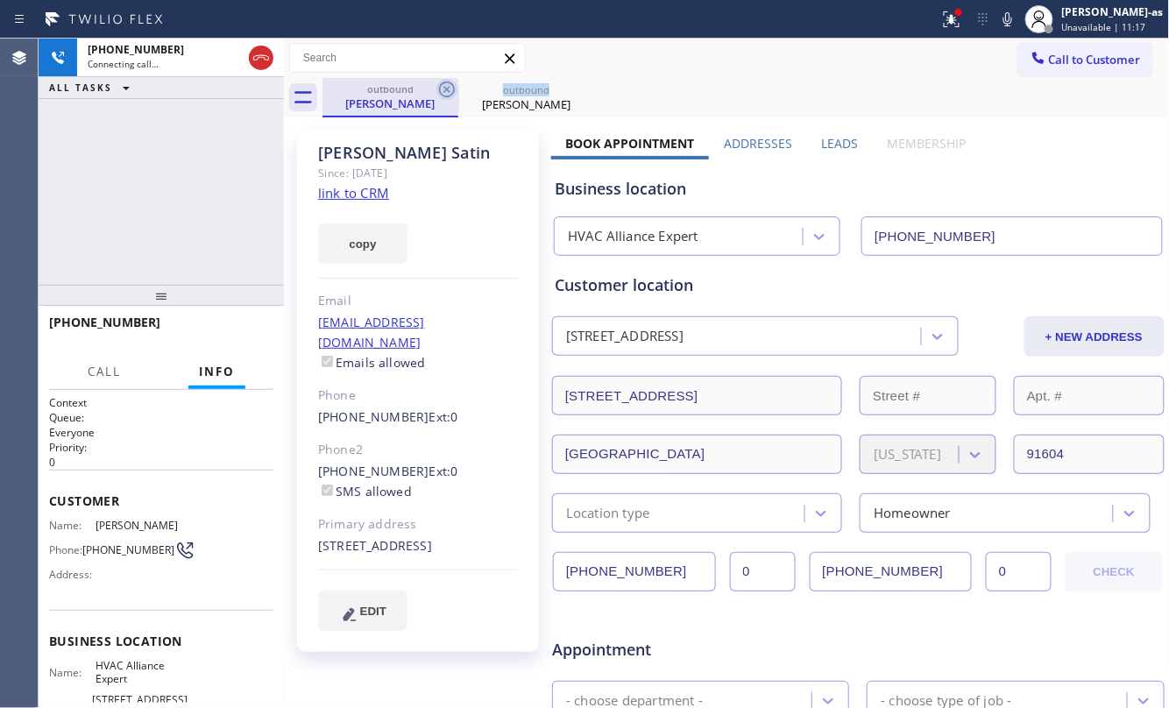
click at [436, 91] on icon at bounding box center [446, 89] width 21 height 21
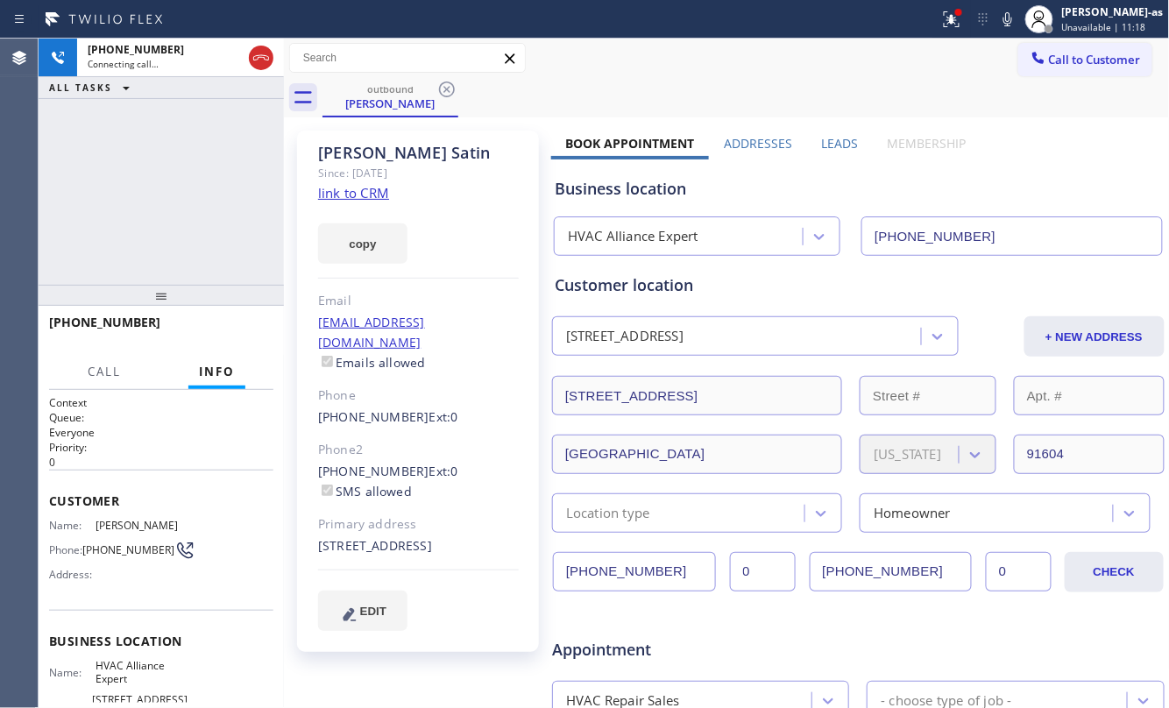
click at [179, 165] on div "[PHONE_NUMBER] Connecting call… ALL TASKS ALL TASKS ACTIVE TASKS TASKS IN WRAP …" at bounding box center [161, 162] width 245 height 246
click at [244, 337] on button "HANG UP" at bounding box center [232, 330] width 81 height 25
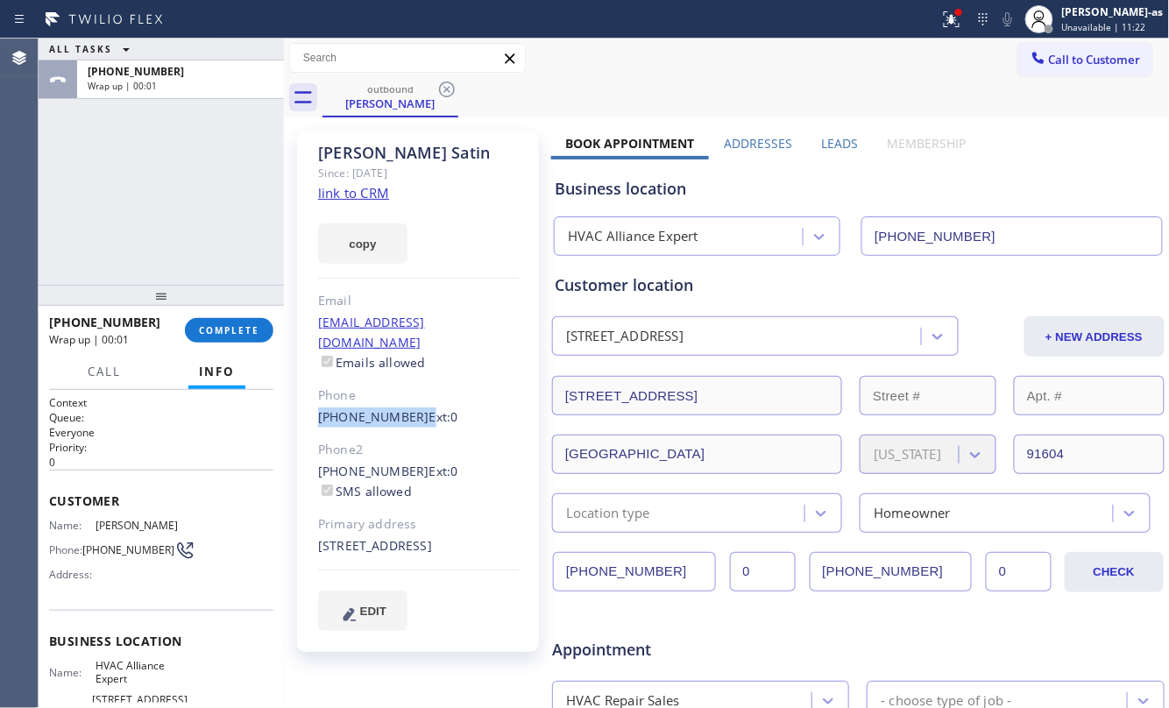
drag, startPoint x: 310, startPoint y: 405, endPoint x: 408, endPoint y: 398, distance: 98.4
click at [408, 398] on div "[PERSON_NAME] Since: [DATE] link to CRM copy Email [EMAIL_ADDRESS][DOMAIN_NAME]…" at bounding box center [418, 391] width 242 height 521
copy div "[PHONE_NUMBER]"
click at [221, 323] on button "COMPLETE" at bounding box center [229, 330] width 88 height 25
click at [230, 271] on div "ALL TASKS ALL TASKS ACTIVE TASKS TASKS IN WRAP UP [PHONE_NUMBER] Wrap up | 00:02" at bounding box center [161, 162] width 245 height 246
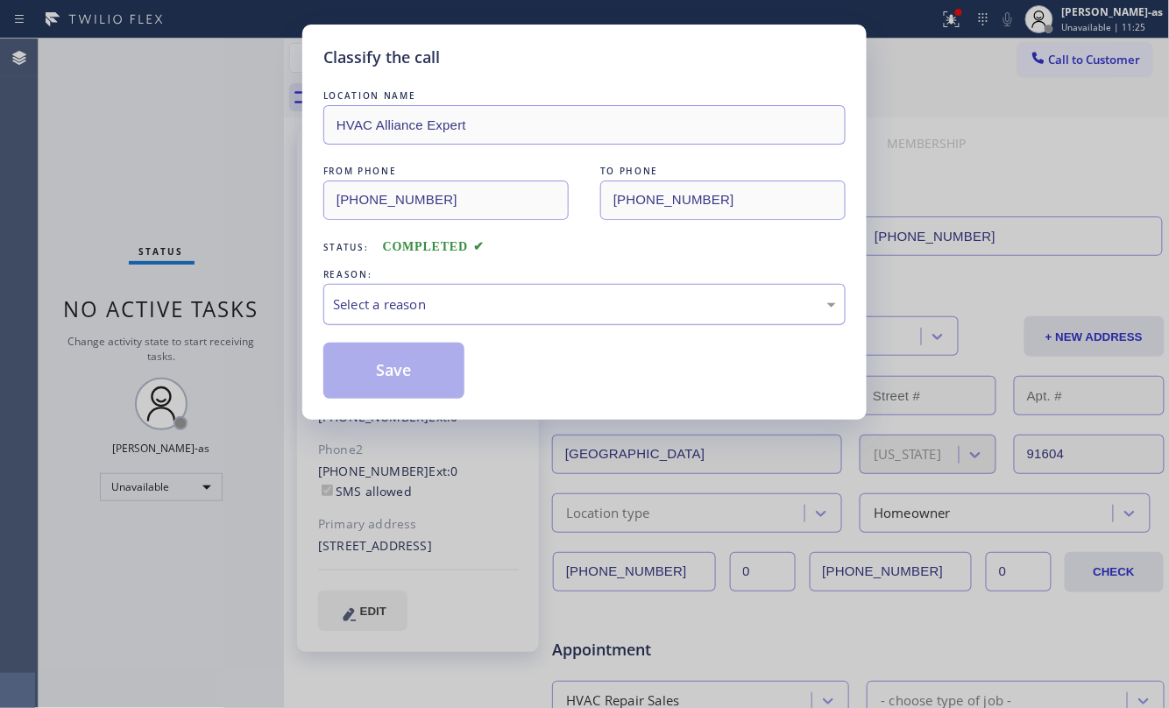
click at [473, 289] on div "Select a reason" at bounding box center [584, 304] width 522 height 41
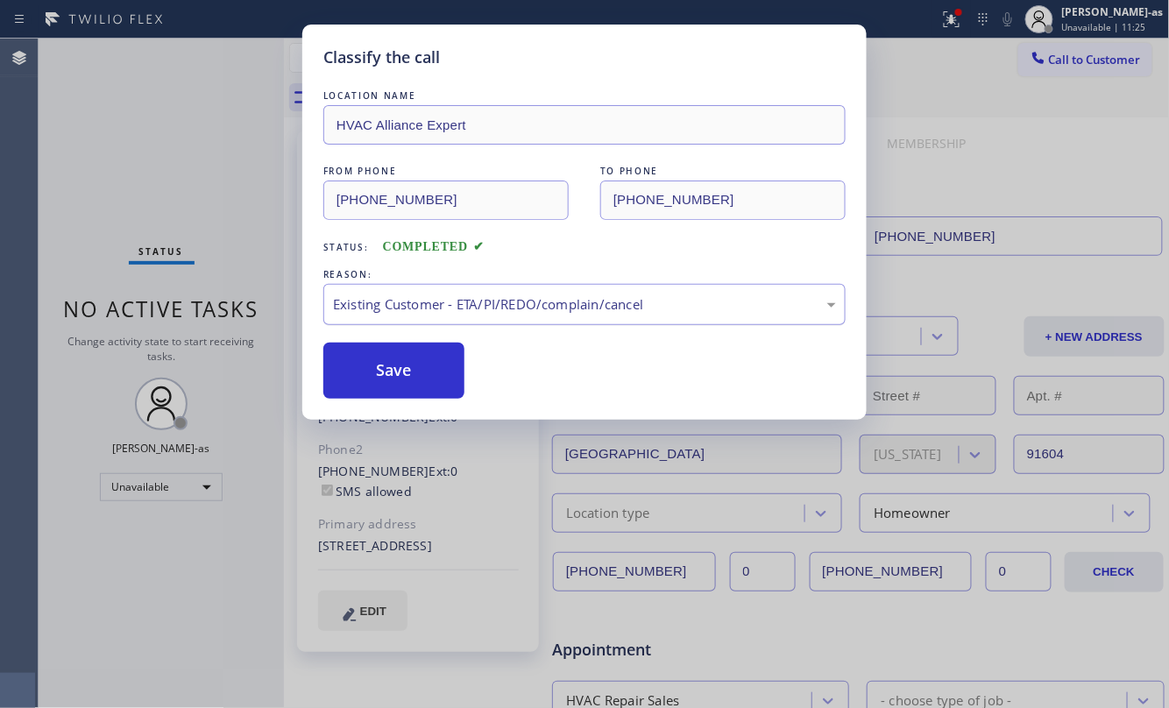
drag, startPoint x: 398, startPoint y: 351, endPoint x: 662, endPoint y: 299, distance: 269.8
click at [403, 351] on button "Save" at bounding box center [393, 371] width 141 height 56
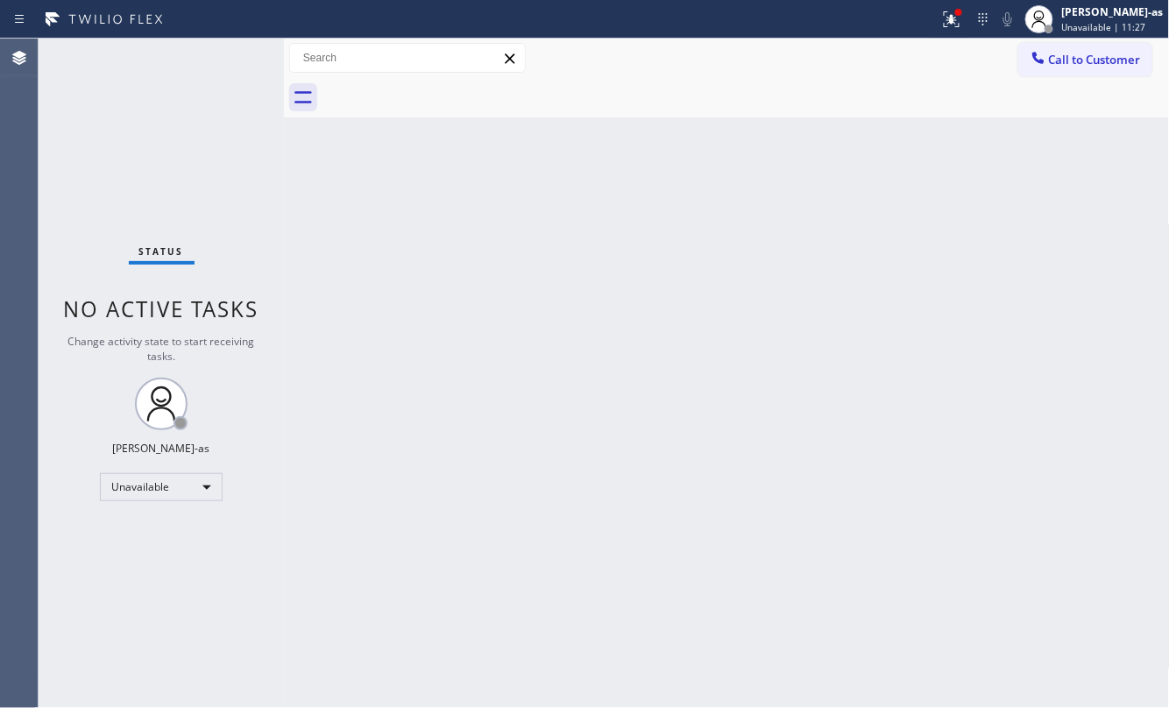
drag, startPoint x: 1059, startPoint y: 56, endPoint x: 1046, endPoint y: 70, distance: 19.2
click at [1059, 54] on span "Call to Customer" at bounding box center [1095, 60] width 92 height 16
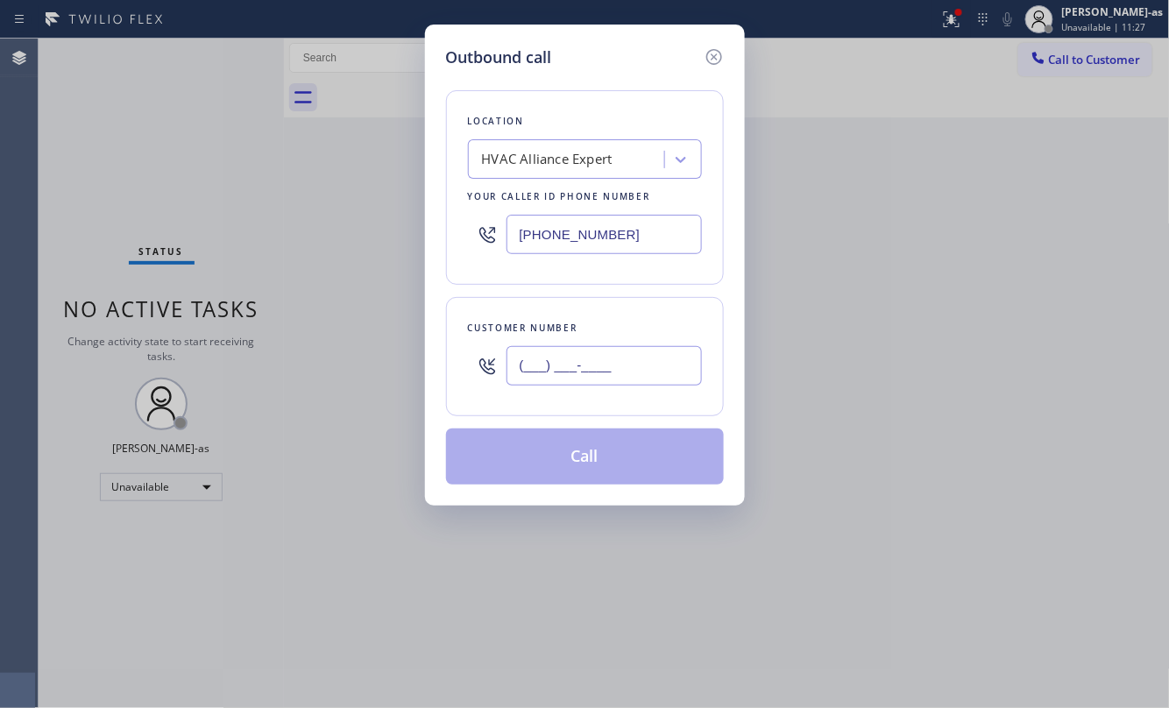
click at [634, 362] on input "(___) ___-____" at bounding box center [603, 365] width 195 height 39
paste input "818) 577-8853"
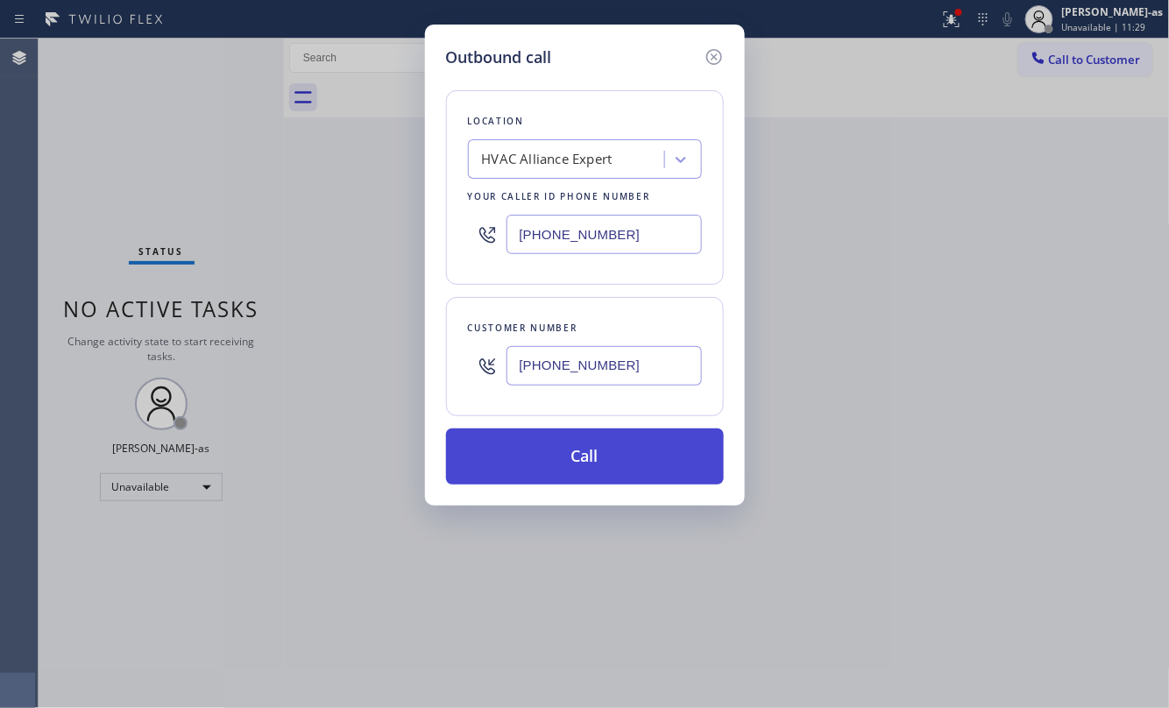
type input "[PHONE_NUMBER]"
click at [628, 456] on button "Call" at bounding box center [585, 456] width 278 height 56
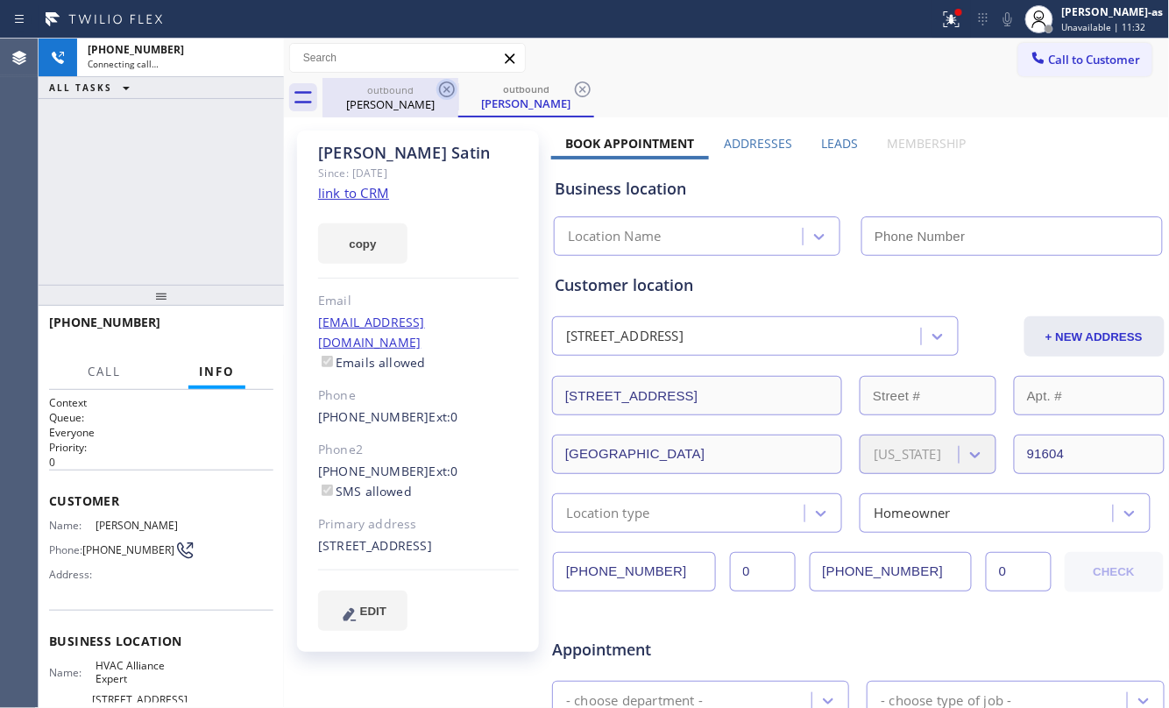
click at [396, 96] on div "[PERSON_NAME]" at bounding box center [390, 104] width 132 height 16
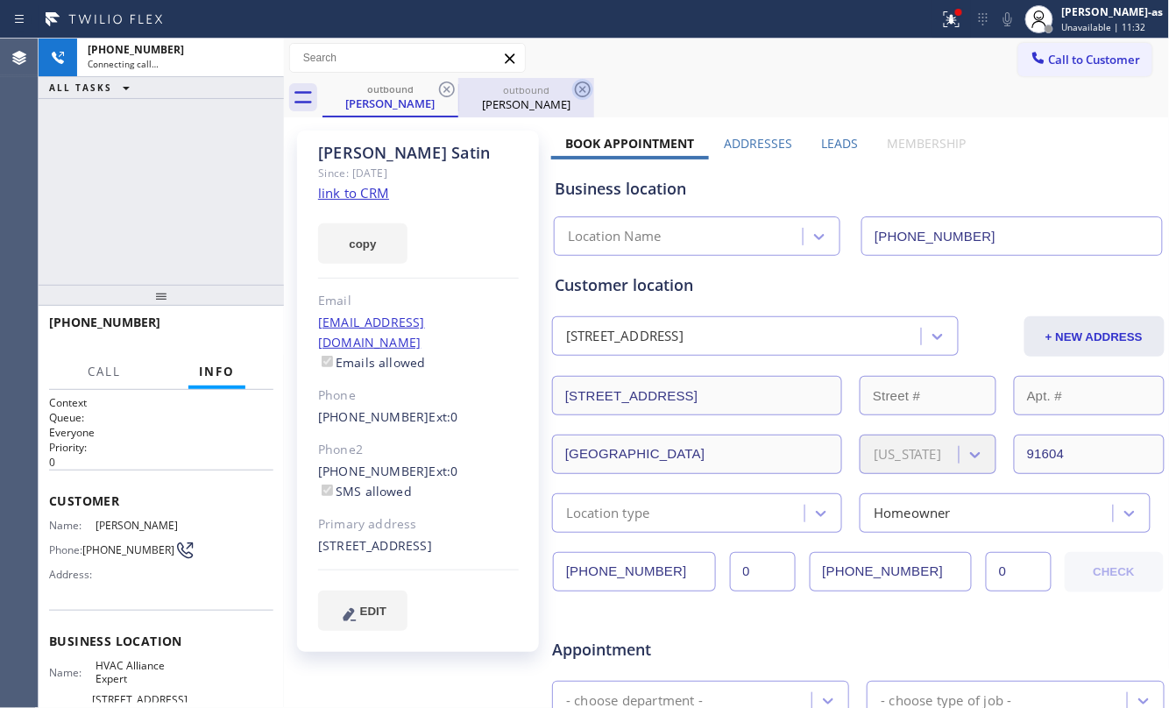
click at [442, 89] on icon at bounding box center [446, 89] width 21 height 21
drag, startPoint x: 145, startPoint y: 168, endPoint x: 239, endPoint y: 282, distance: 148.1
click at [145, 169] on div "[PHONE_NUMBER] Connecting call… ALL TASKS ALL TASKS ACTIVE TASKS TASKS IN WRAP …" at bounding box center [161, 162] width 245 height 246
type input "[PHONE_NUMBER]"
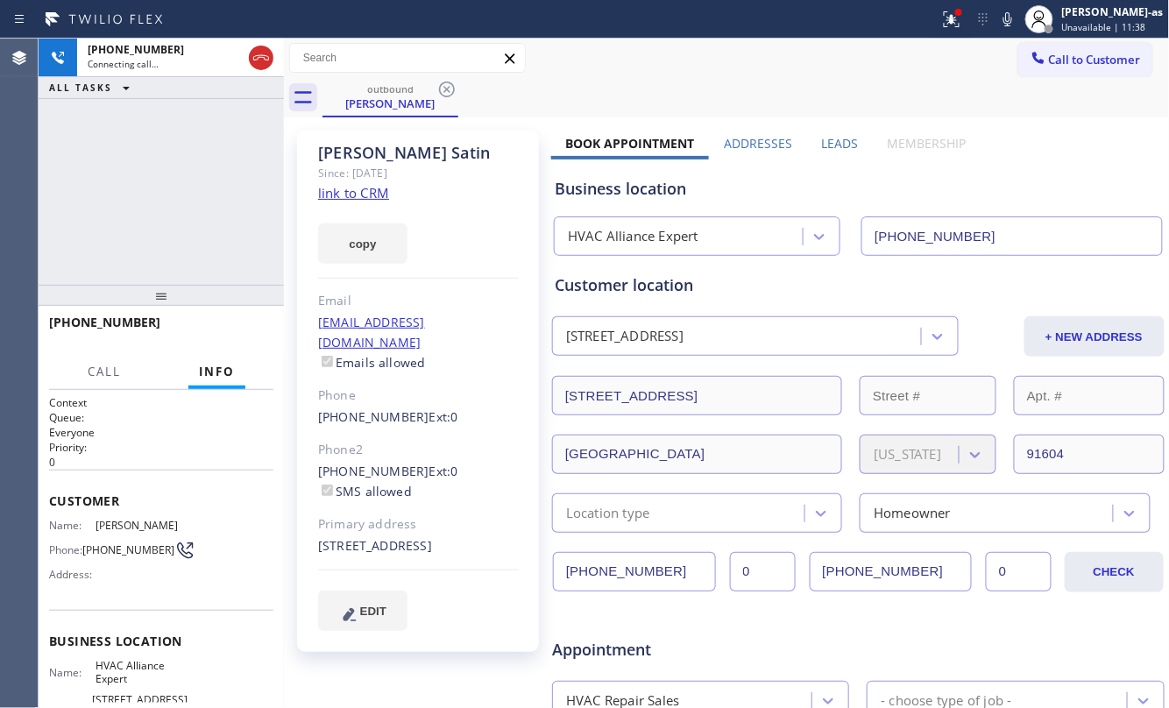
drag, startPoint x: 194, startPoint y: 195, endPoint x: 207, endPoint y: 189, distance: 14.2
click at [198, 190] on div "[PHONE_NUMBER] Connecting call… ALL TASKS ALL TASKS ACTIVE TASKS TASKS IN WRAP …" at bounding box center [161, 162] width 245 height 246
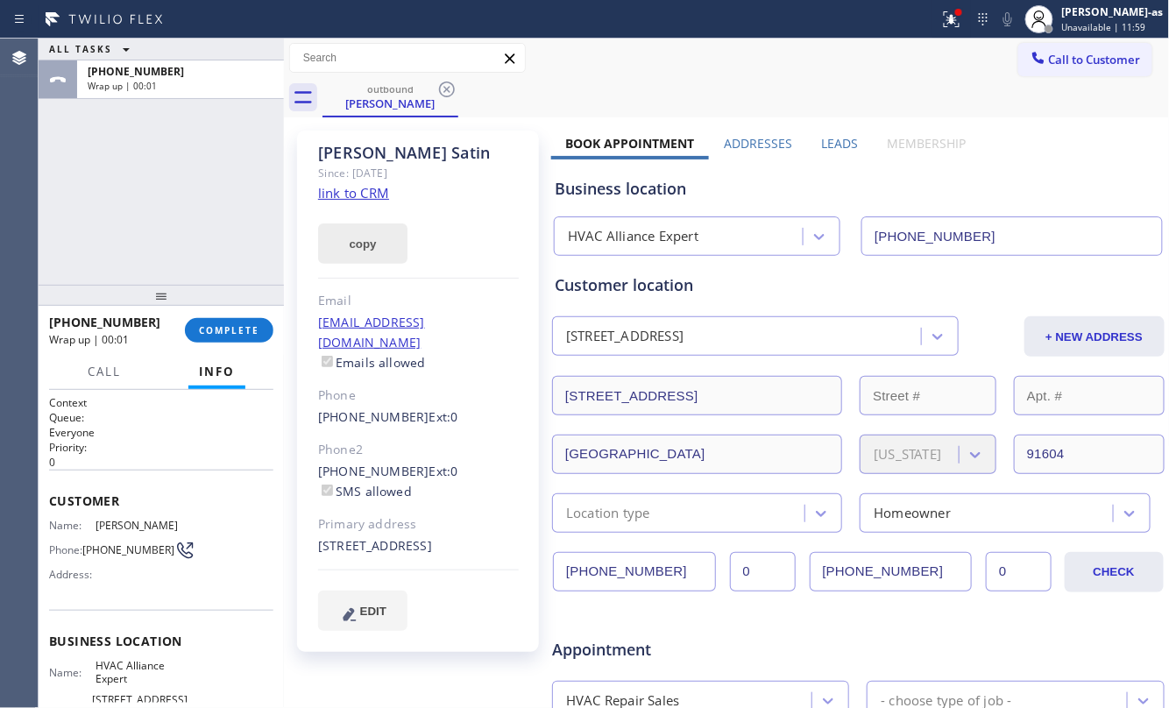
drag, startPoint x: 180, startPoint y: 211, endPoint x: 317, endPoint y: 249, distance: 141.8
click at [197, 219] on div "ALL TASKS ALL TASKS ACTIVE TASKS TASKS IN WRAP UP [PHONE_NUMBER] Wrap up | 00:01" at bounding box center [161, 162] width 245 height 246
click at [250, 329] on span "COMPLETE" at bounding box center [229, 330] width 60 height 12
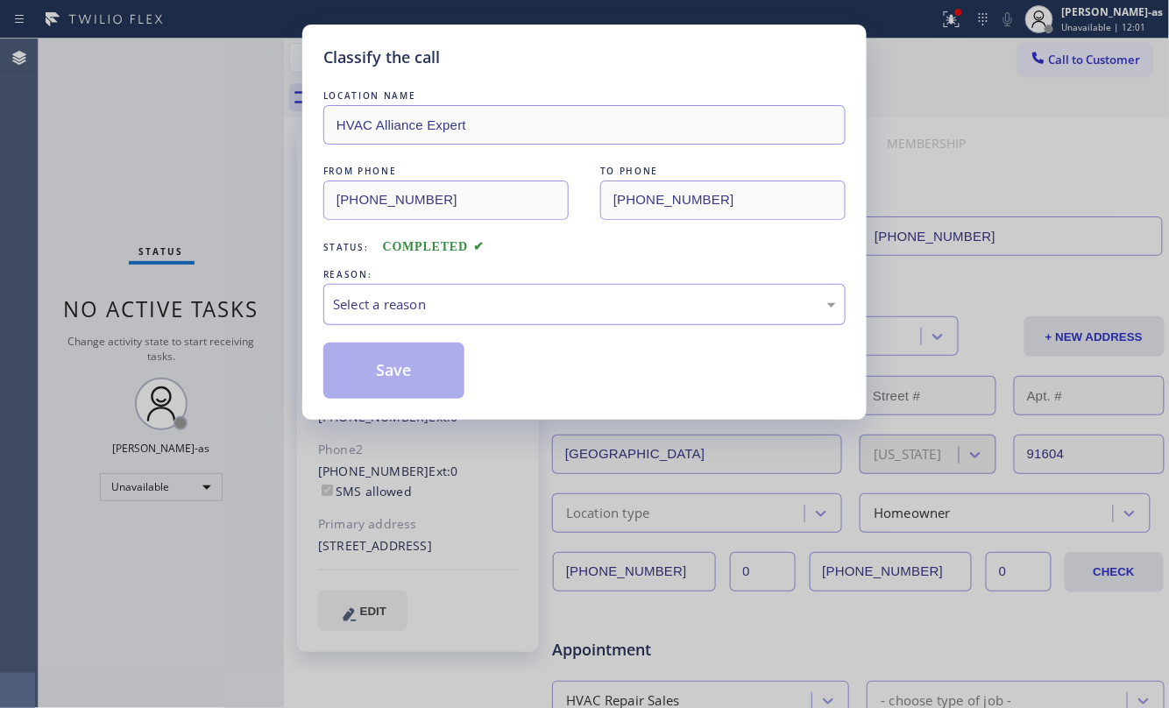
click at [449, 312] on div "Select a reason" at bounding box center [584, 304] width 503 height 20
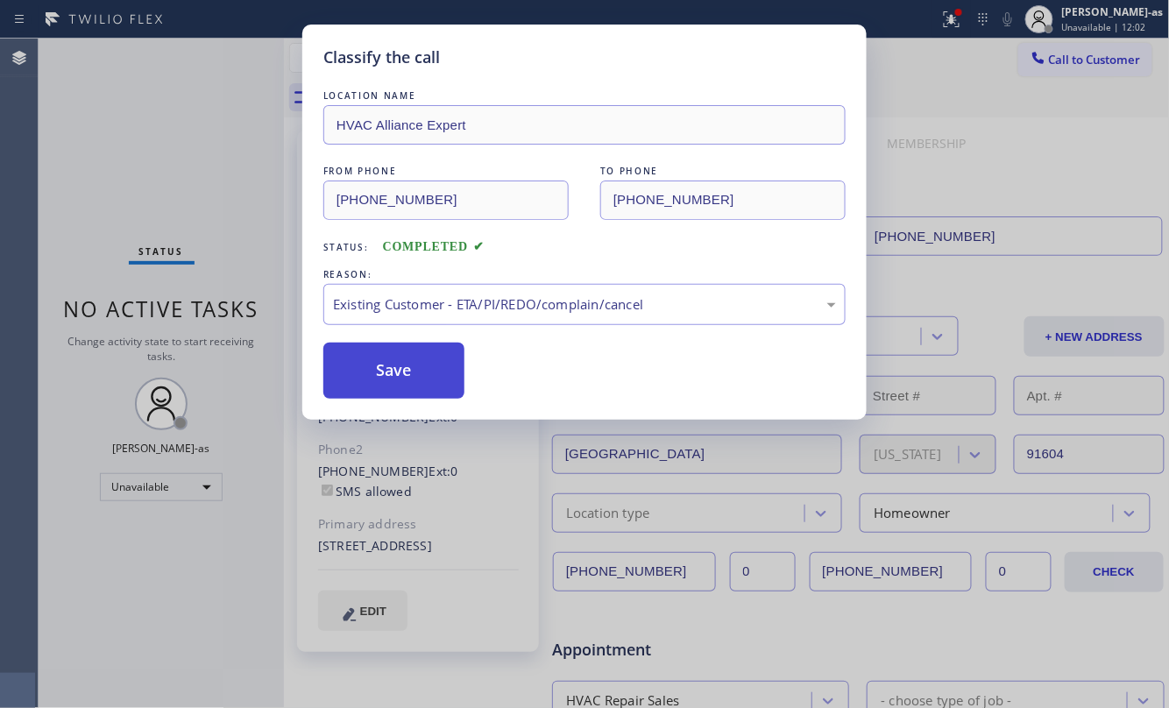
click at [424, 379] on button "Save" at bounding box center [393, 371] width 141 height 56
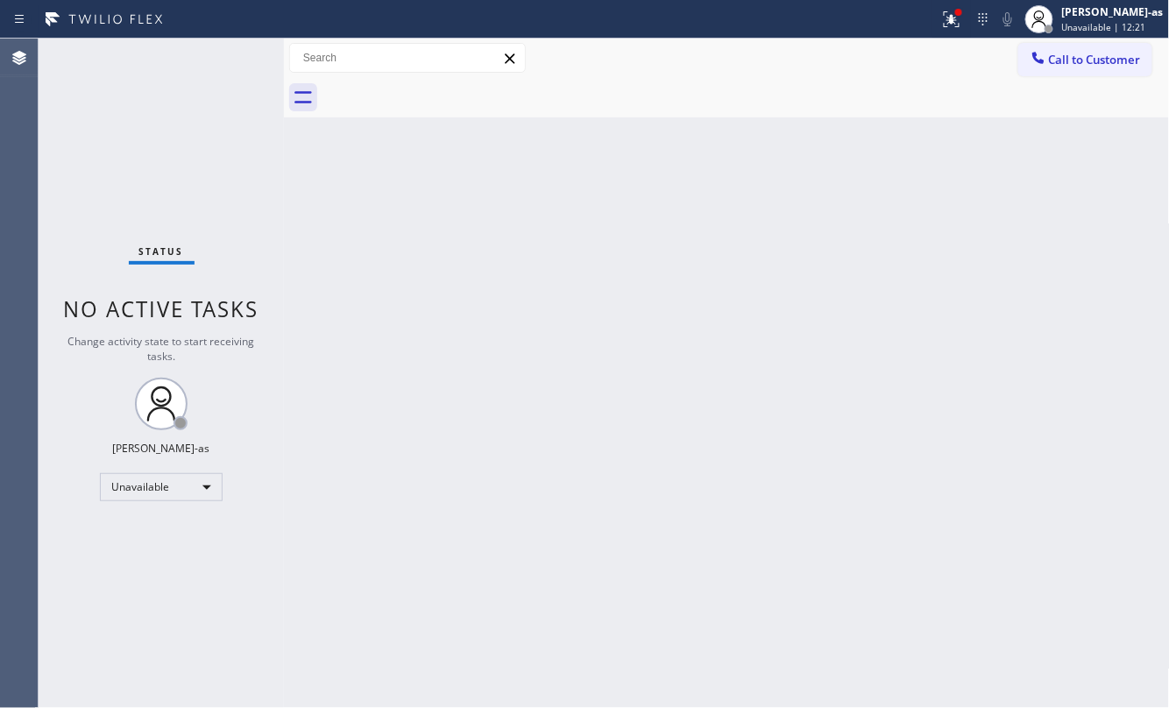
click at [272, 249] on div "Status No active tasks Change activity state to start receiving tasks. [PERSON_…" at bounding box center [161, 373] width 245 height 669
click at [1084, 43] on button "Call to Customer" at bounding box center [1085, 59] width 134 height 33
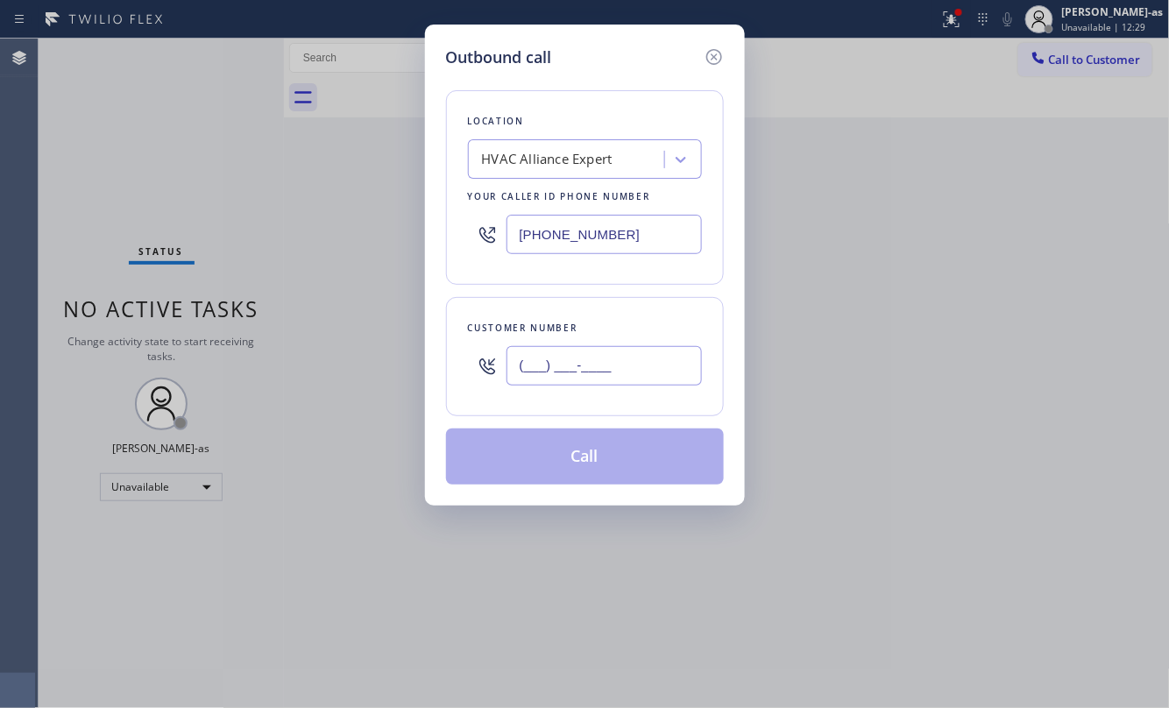
click at [655, 348] on input "(___) ___-____" at bounding box center [603, 365] width 195 height 39
paste input "650) 391-5446"
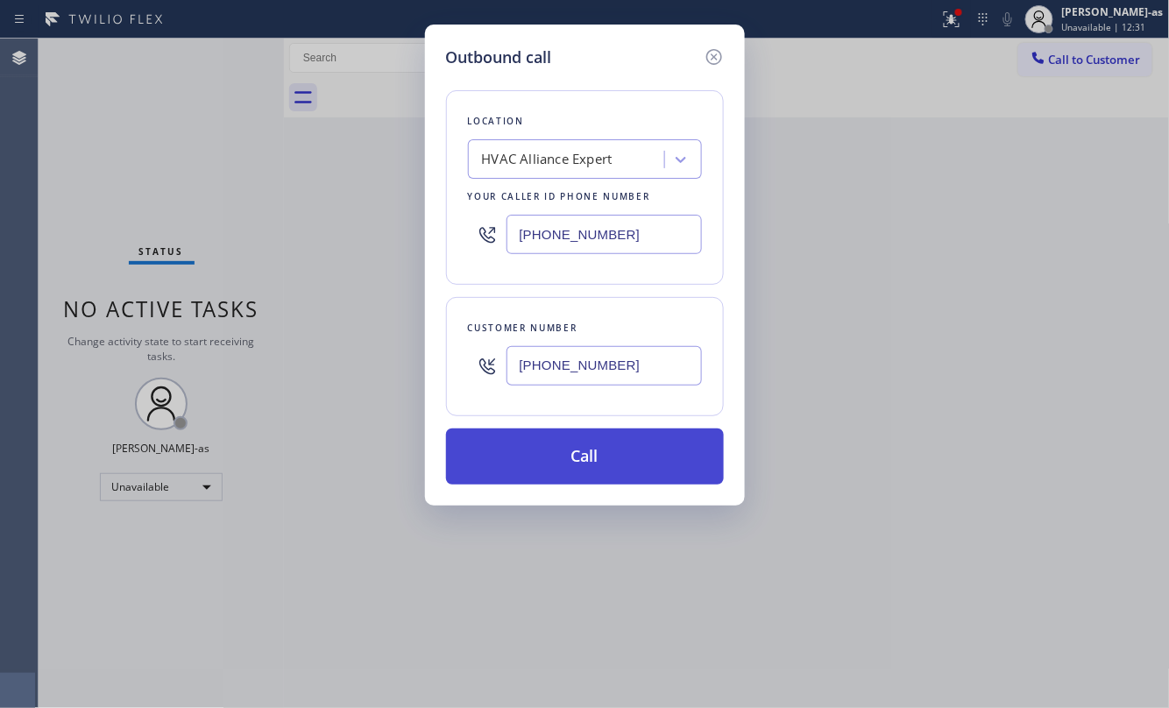
type input "[PHONE_NUMBER]"
drag, startPoint x: 619, startPoint y: 453, endPoint x: 748, endPoint y: 668, distance: 250.8
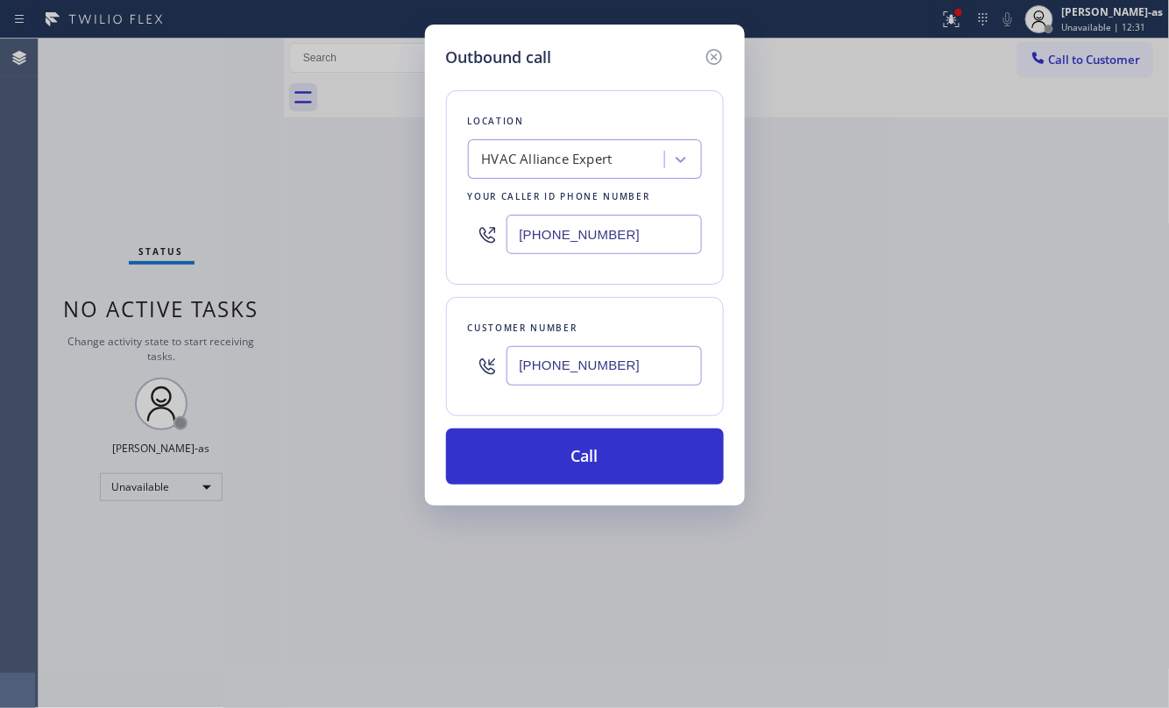
click at [620, 454] on button "Call" at bounding box center [585, 456] width 278 height 56
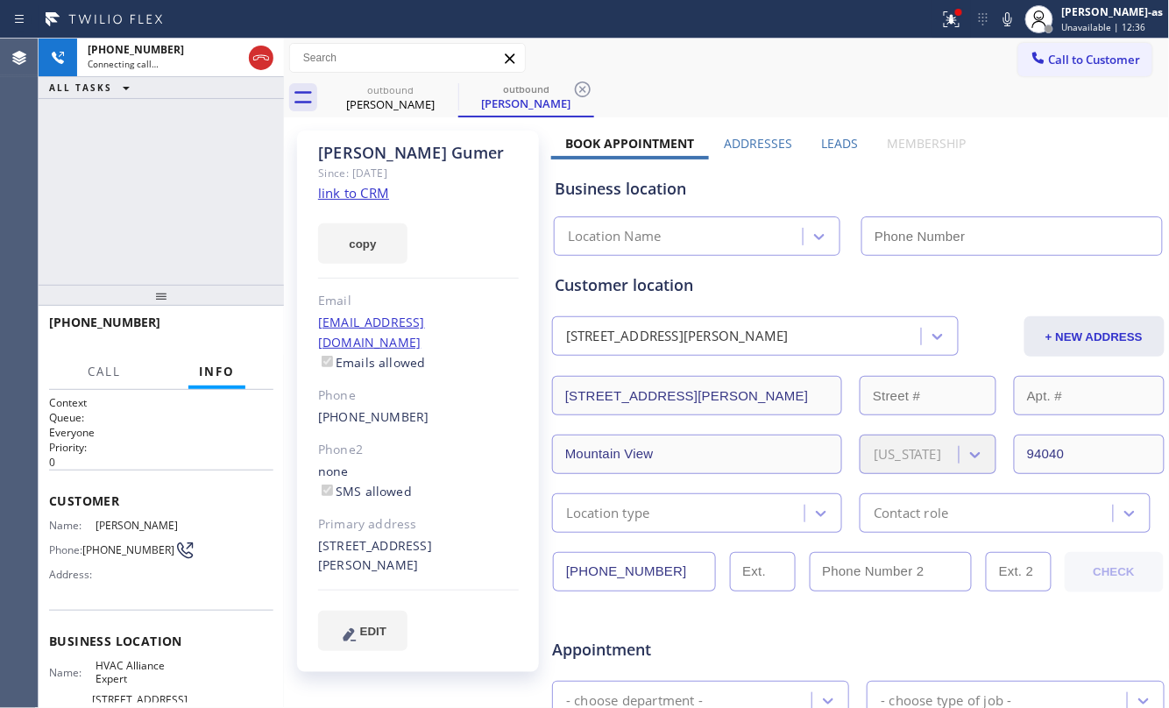
type input "[PHONE_NUMBER]"
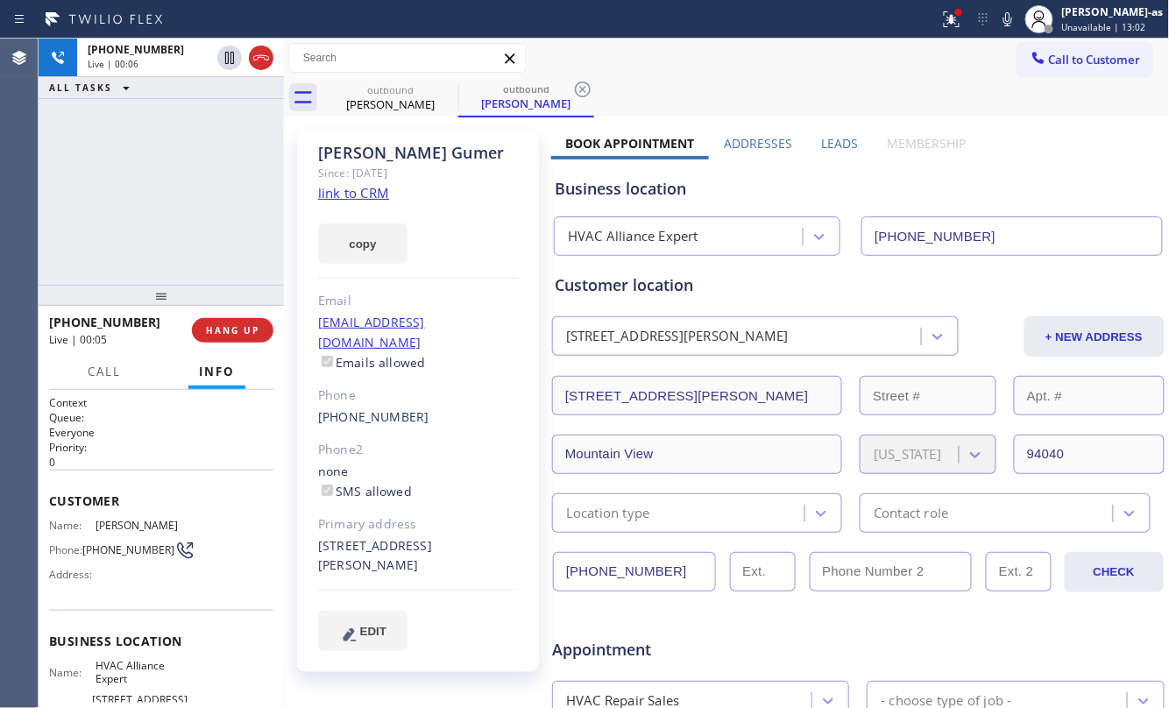
click at [244, 263] on div "[PHONE_NUMBER] Live | 00:06 ALL TASKS ALL TASKS ACTIVE TASKS TASKS IN WRAP UP" at bounding box center [161, 162] width 245 height 246
click at [421, 407] on div "[PHONE_NUMBER]" at bounding box center [418, 417] width 201 height 20
copy div "[PHONE_NUMBER]"
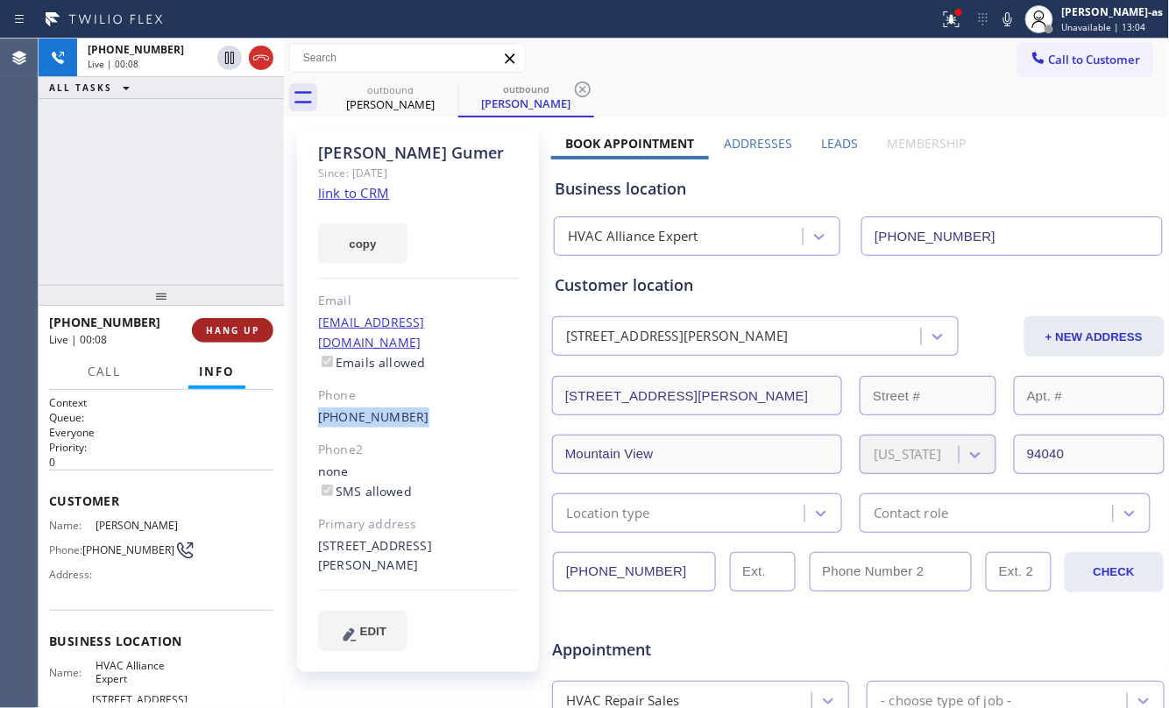
click at [236, 327] on span "HANG UP" at bounding box center [232, 330] width 53 height 12
click at [236, 329] on span "HANG UP" at bounding box center [232, 330] width 53 height 12
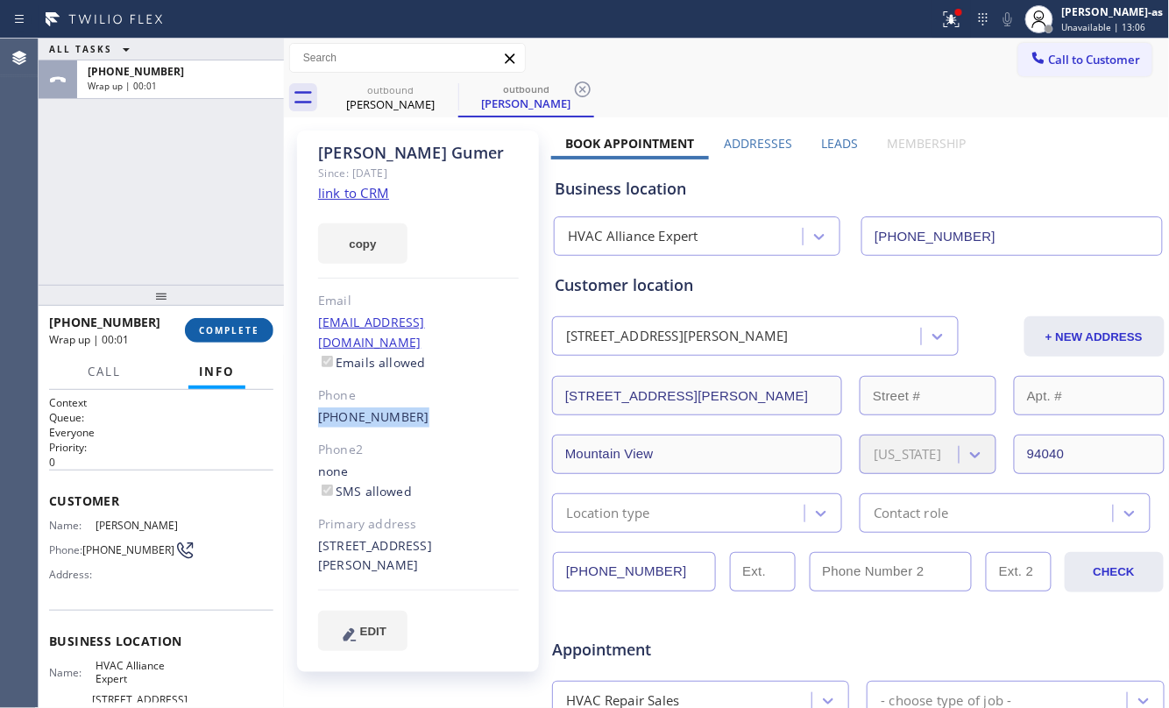
click at [223, 328] on span "COMPLETE" at bounding box center [229, 330] width 60 height 12
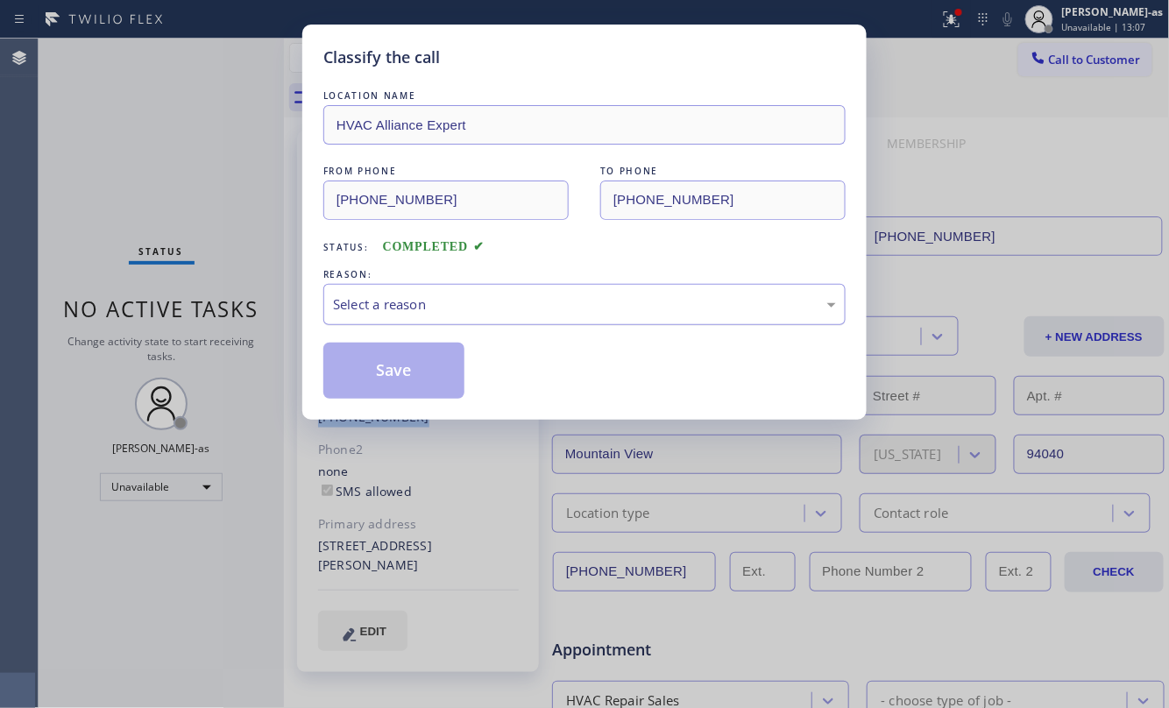
drag, startPoint x: 443, startPoint y: 312, endPoint x: 461, endPoint y: 319, distance: 18.9
click at [445, 312] on div "Select a reason" at bounding box center [584, 304] width 503 height 20
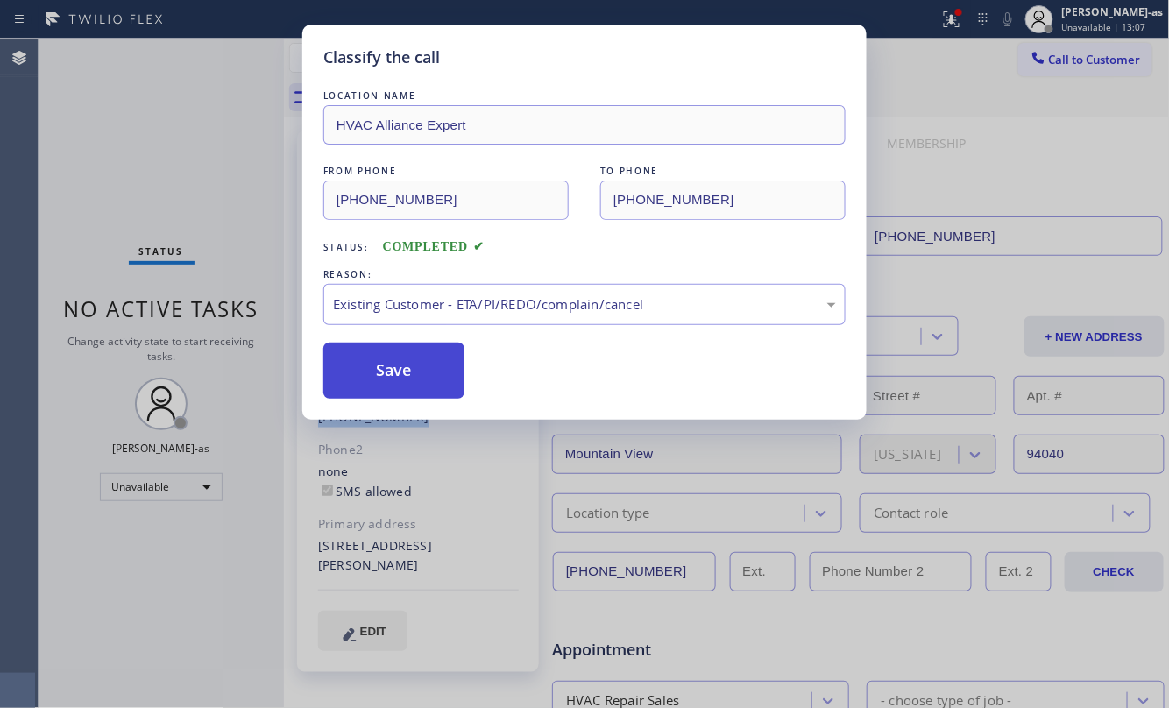
click at [400, 386] on button "Save" at bounding box center [393, 371] width 141 height 56
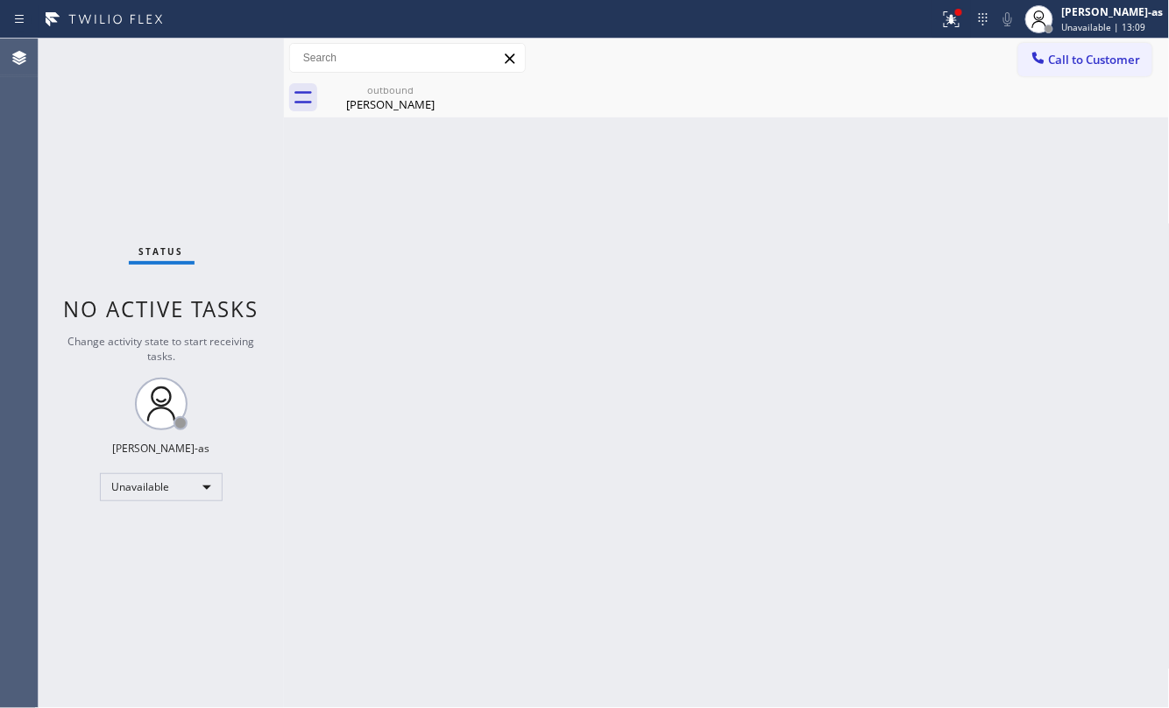
drag, startPoint x: 1051, startPoint y: 67, endPoint x: 685, endPoint y: 356, distance: 466.6
click at [1051, 71] on button "Call to Customer" at bounding box center [1085, 59] width 134 height 33
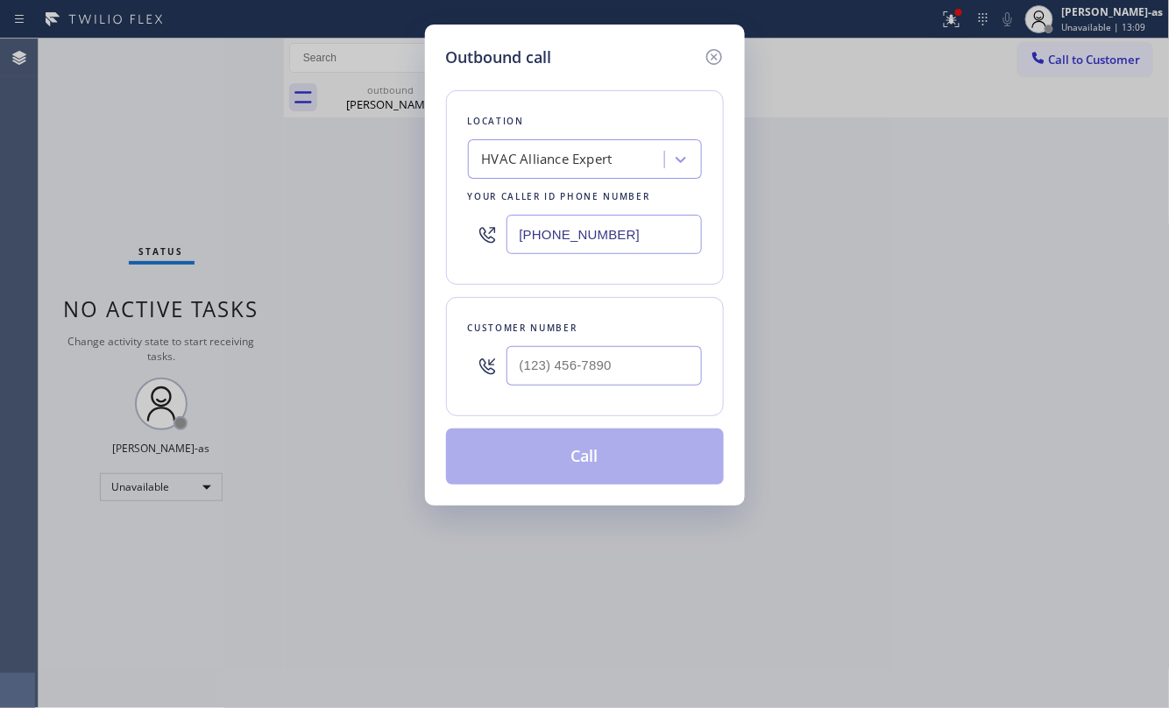
click at [597, 342] on div at bounding box center [603, 365] width 195 height 57
click at [614, 368] on input "(___) ___-____" at bounding box center [603, 365] width 195 height 39
paste input "650) 391-5446"
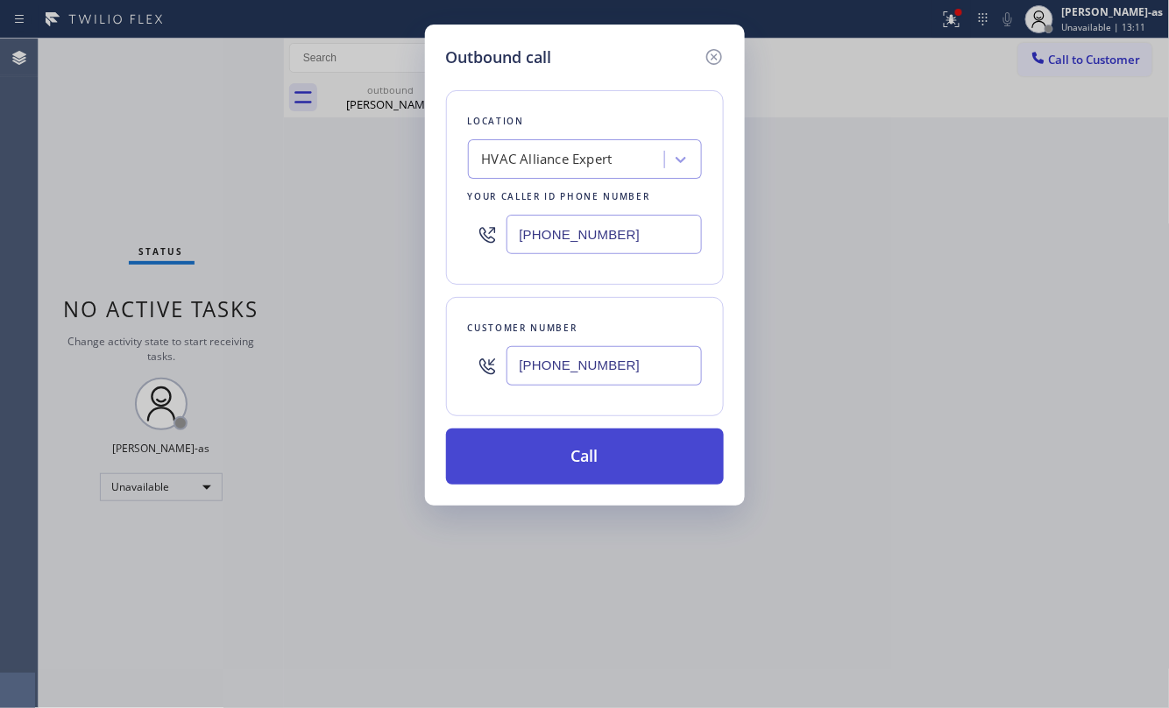
type input "[PHONE_NUMBER]"
click at [604, 468] on button "Call" at bounding box center [585, 456] width 278 height 56
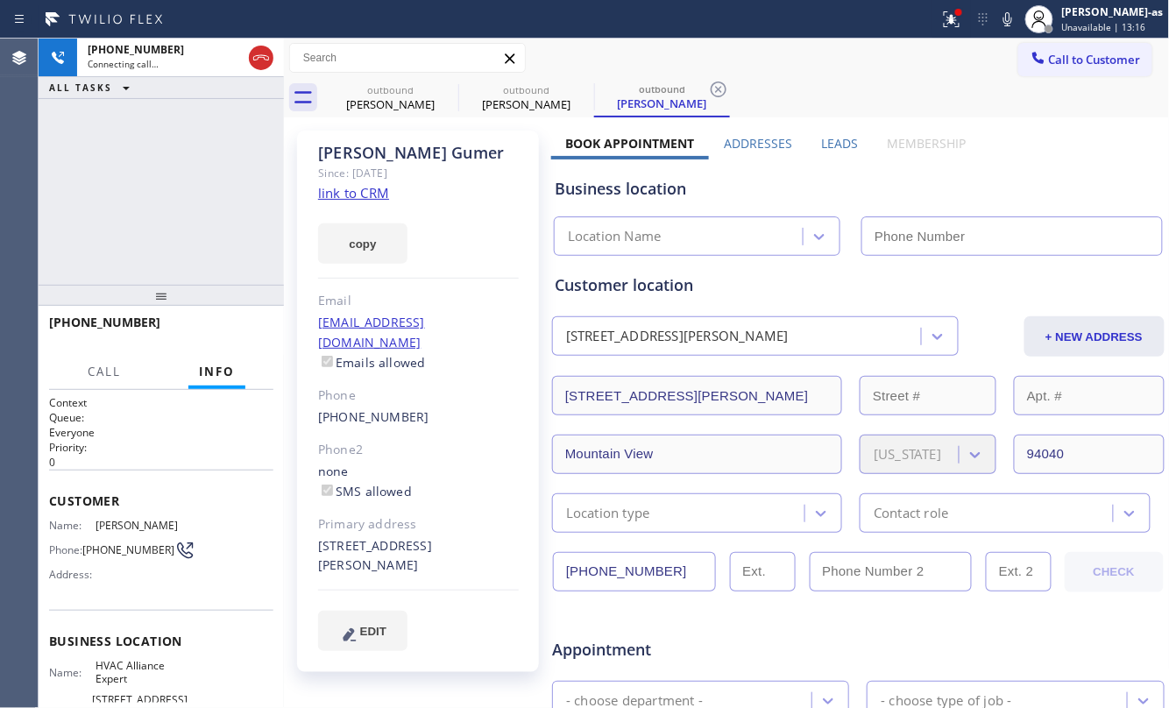
type input "[PHONE_NUMBER]"
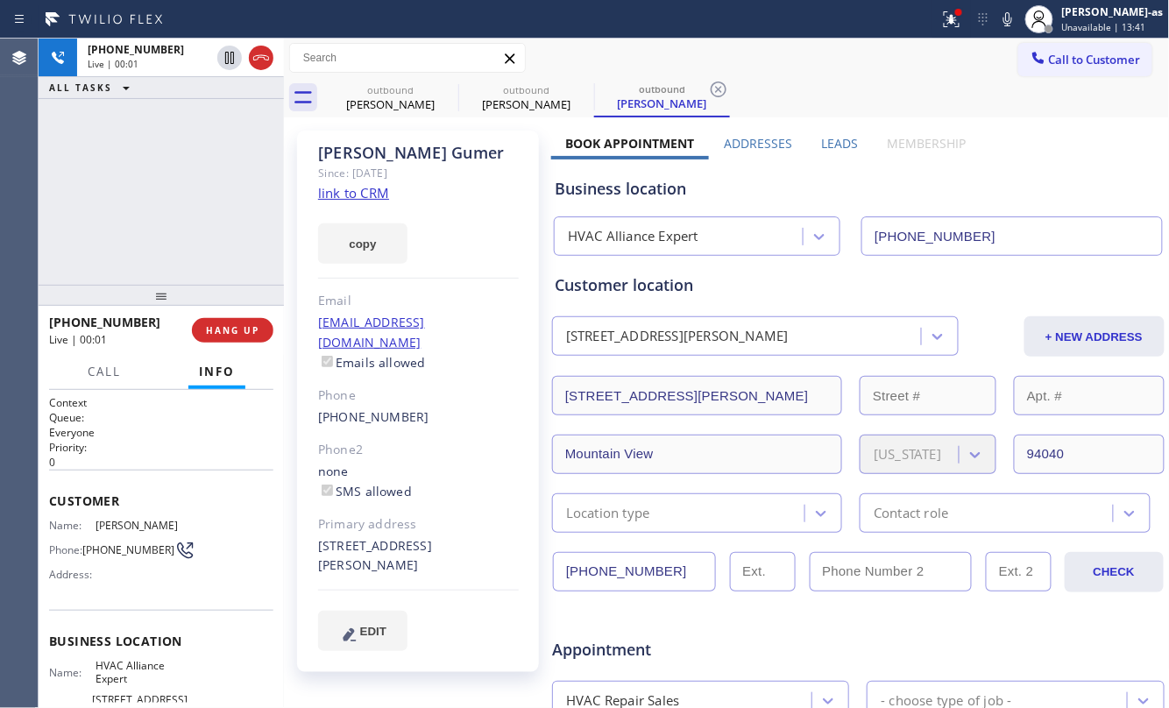
click at [203, 173] on div "[PHONE_NUMBER] Live | 00:01 ALL TASKS ALL TASKS ACTIVE TASKS TASKS IN WRAP UP" at bounding box center [161, 162] width 245 height 246
click at [257, 319] on button "HANG UP" at bounding box center [232, 330] width 81 height 25
click at [253, 324] on button "HANG UP" at bounding box center [232, 330] width 81 height 25
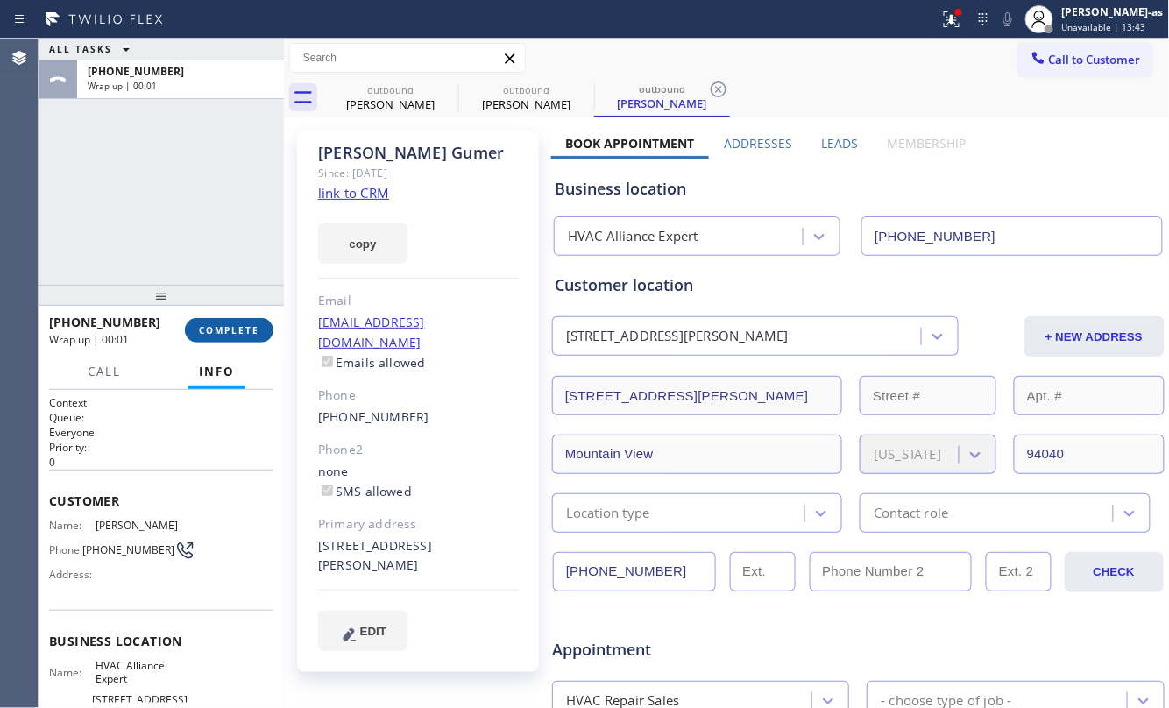
click at [247, 328] on span "COMPLETE" at bounding box center [229, 330] width 60 height 12
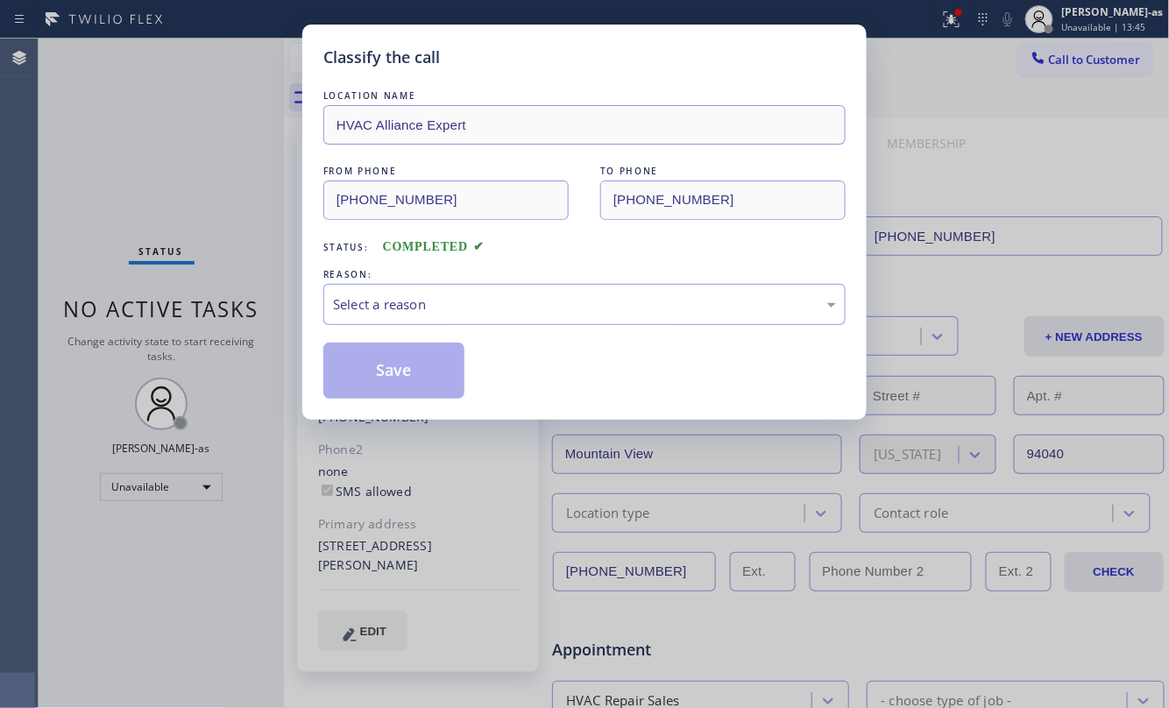
drag, startPoint x: 242, startPoint y: 272, endPoint x: 291, endPoint y: 292, distance: 53.0
click at [244, 274] on div "Classify the call LOCATION NAME HVAC Alliance Expert FROM PHONE [PHONE_NUMBER] …" at bounding box center [584, 354] width 1169 height 708
click at [407, 291] on div "Select a reason" at bounding box center [584, 304] width 522 height 41
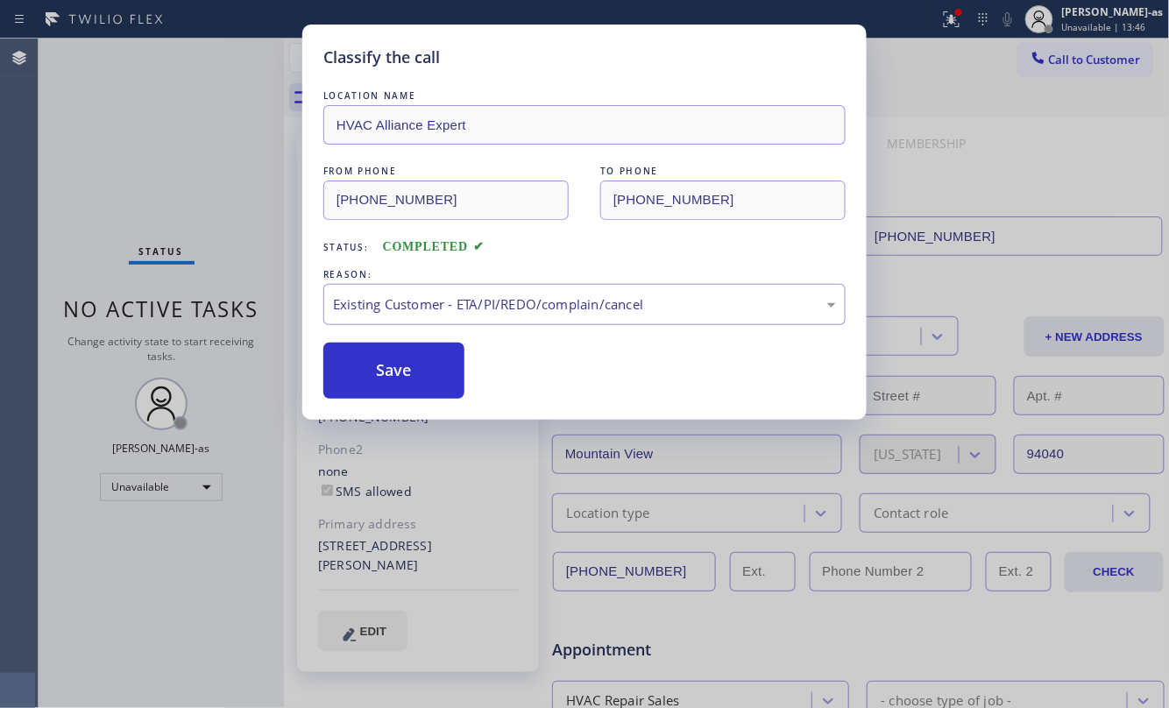
drag, startPoint x: 421, startPoint y: 369, endPoint x: 347, endPoint y: 436, distance: 99.8
click at [418, 368] on button "Save" at bounding box center [393, 371] width 141 height 56
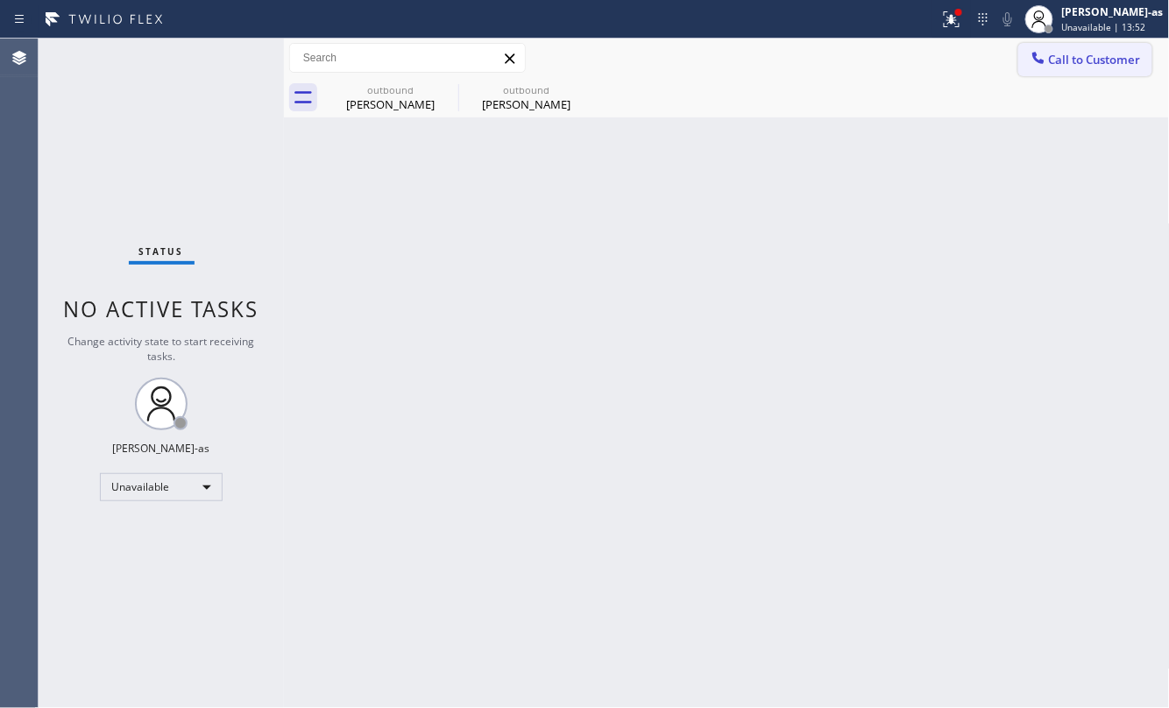
click at [1083, 57] on span "Call to Customer" at bounding box center [1095, 60] width 92 height 16
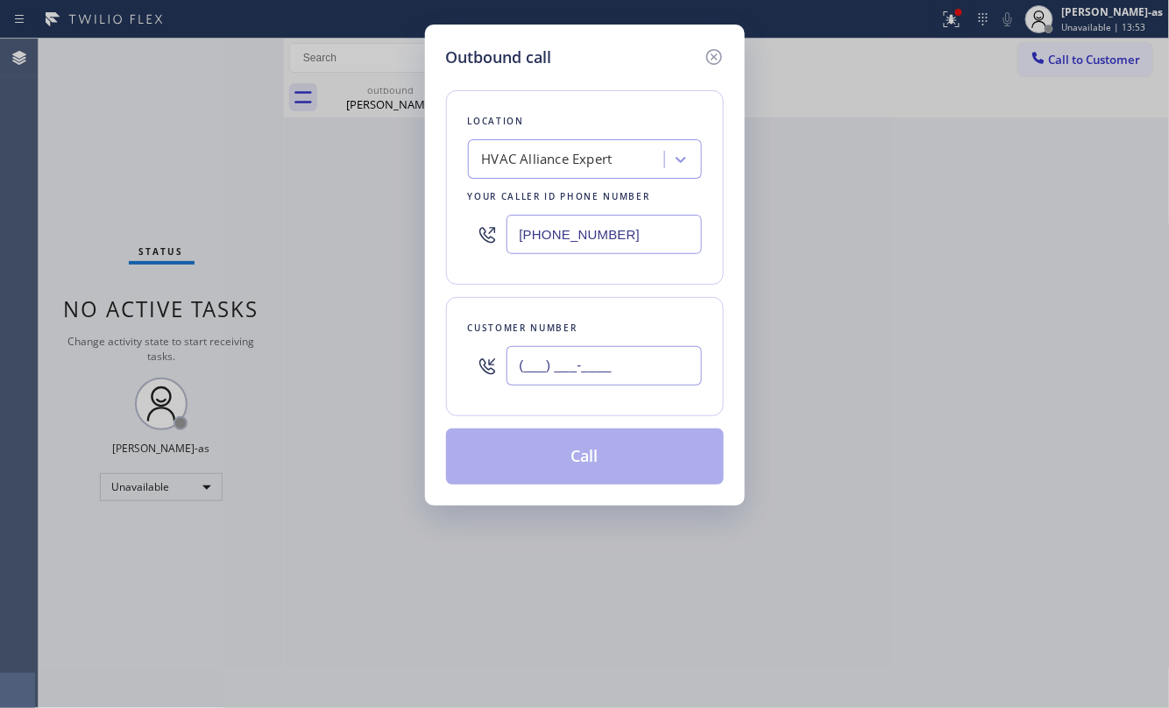
click at [610, 383] on input "(___) ___-____" at bounding box center [603, 365] width 195 height 39
paste input "206) 851-7394"
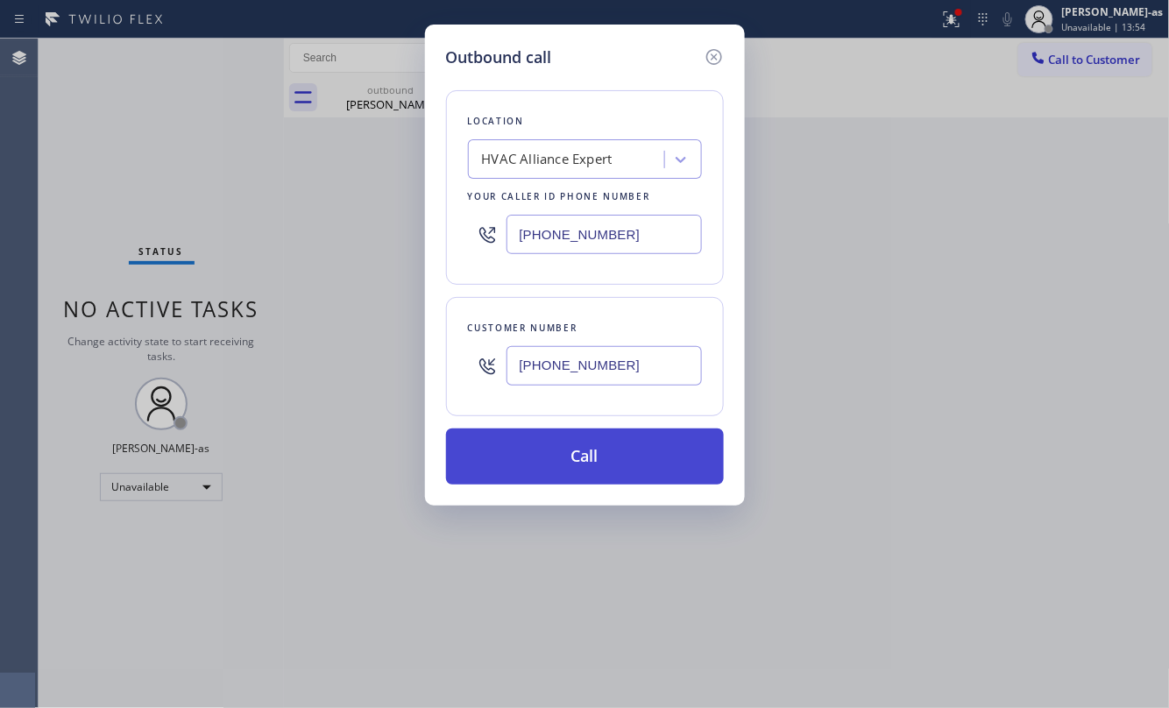
type input "[PHONE_NUMBER]"
click at [597, 464] on button "Call" at bounding box center [585, 456] width 278 height 56
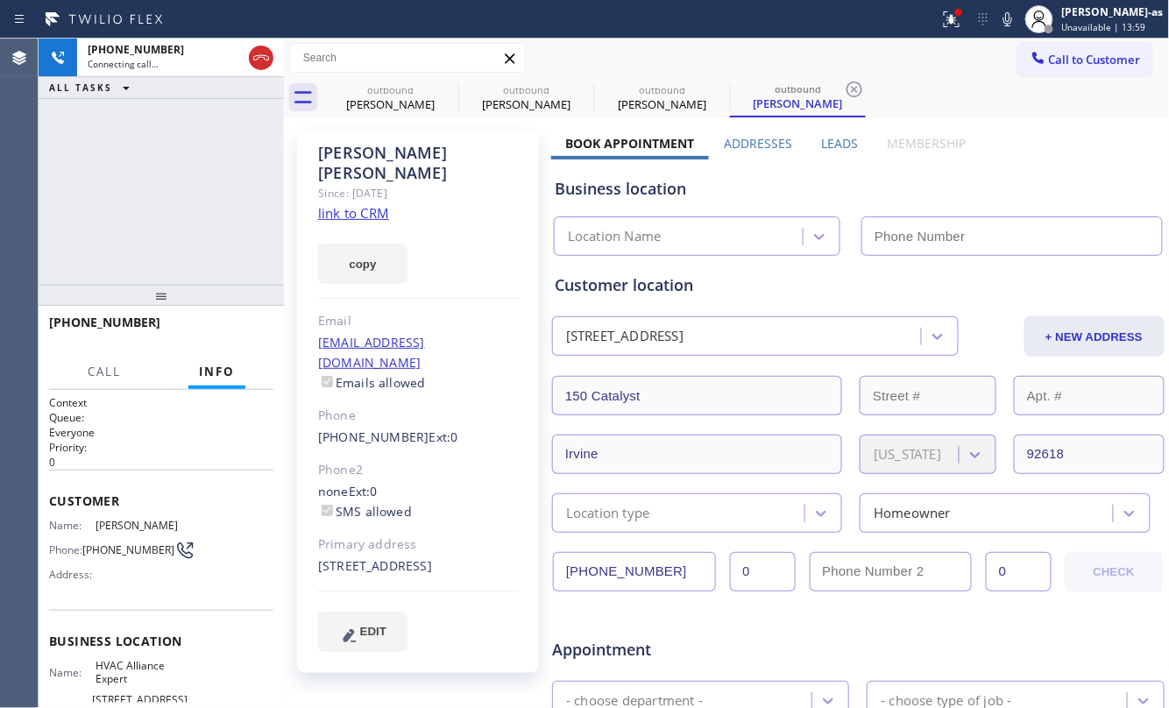
type input "[PHONE_NUMBER]"
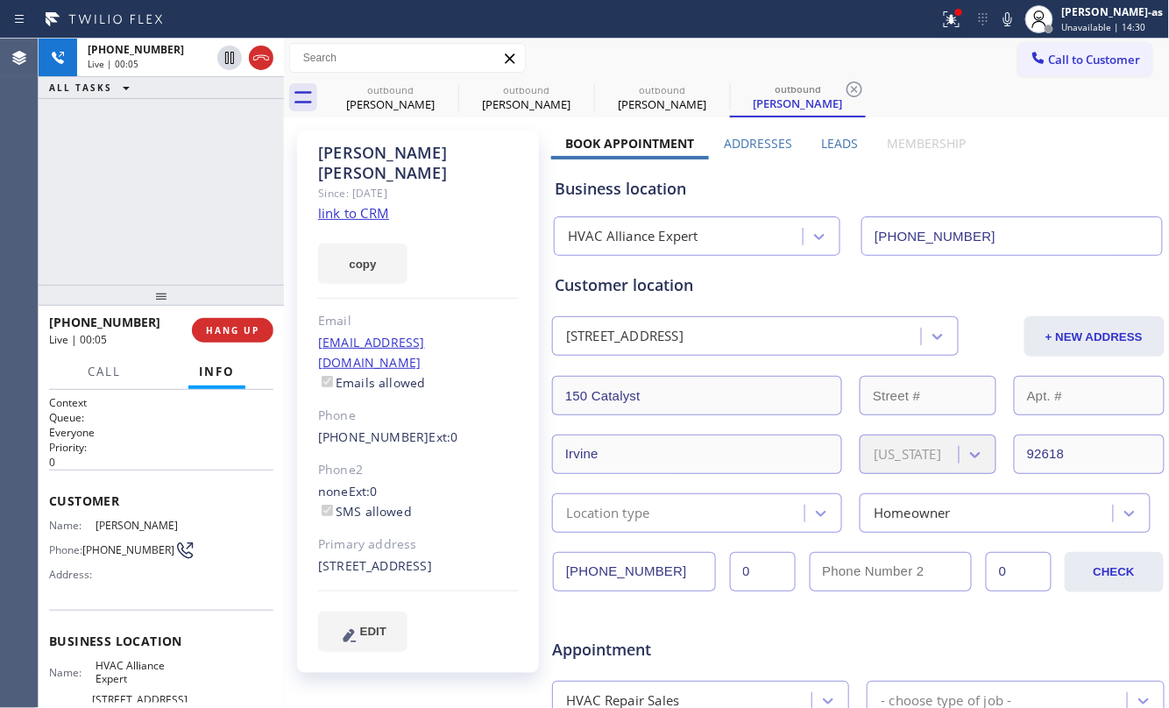
click at [371, 204] on link "link to CRM" at bounding box center [353, 213] width 71 height 18
click at [221, 338] on button "HANG UP" at bounding box center [232, 330] width 81 height 25
click at [222, 336] on span "HANG UP" at bounding box center [232, 330] width 53 height 12
click at [222, 336] on span "COMPLETE" at bounding box center [229, 330] width 60 height 12
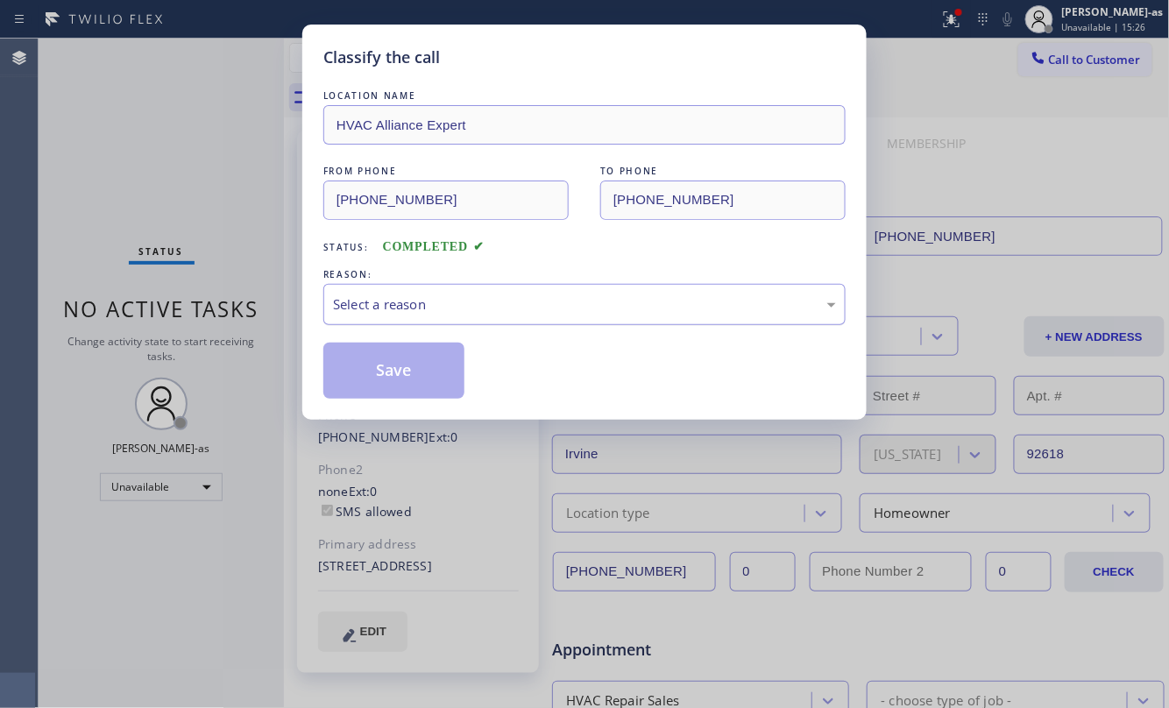
click at [552, 301] on div "Select a reason" at bounding box center [584, 304] width 503 height 20
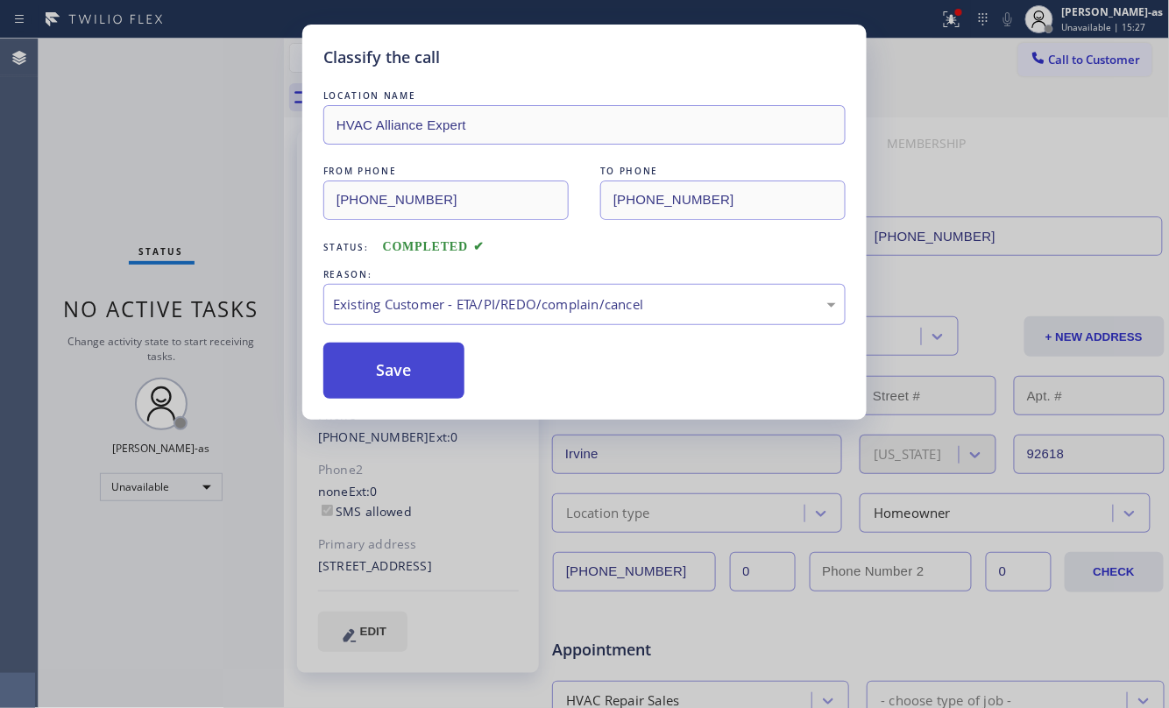
click at [401, 371] on button "Save" at bounding box center [393, 371] width 141 height 56
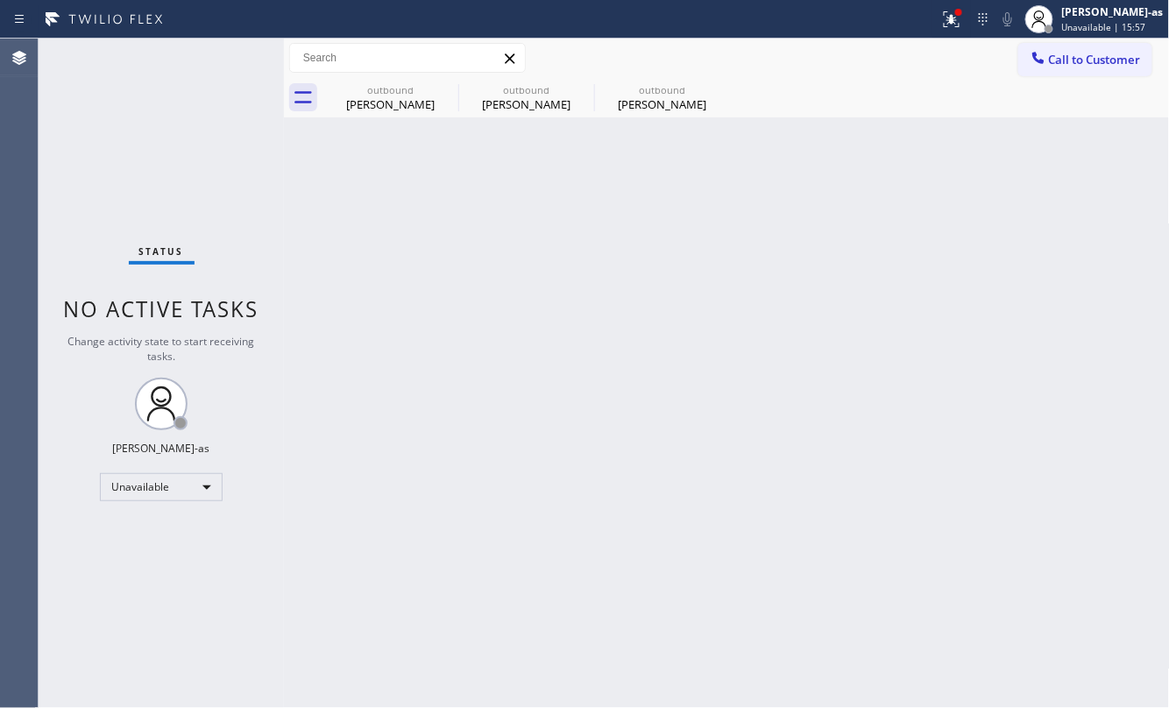
click at [412, 117] on div "Back to Dashboard Change Sender ID Customers Technicians Select a contact Outbo…" at bounding box center [727, 373] width 886 height 669
click at [446, 95] on icon at bounding box center [446, 89] width 21 height 21
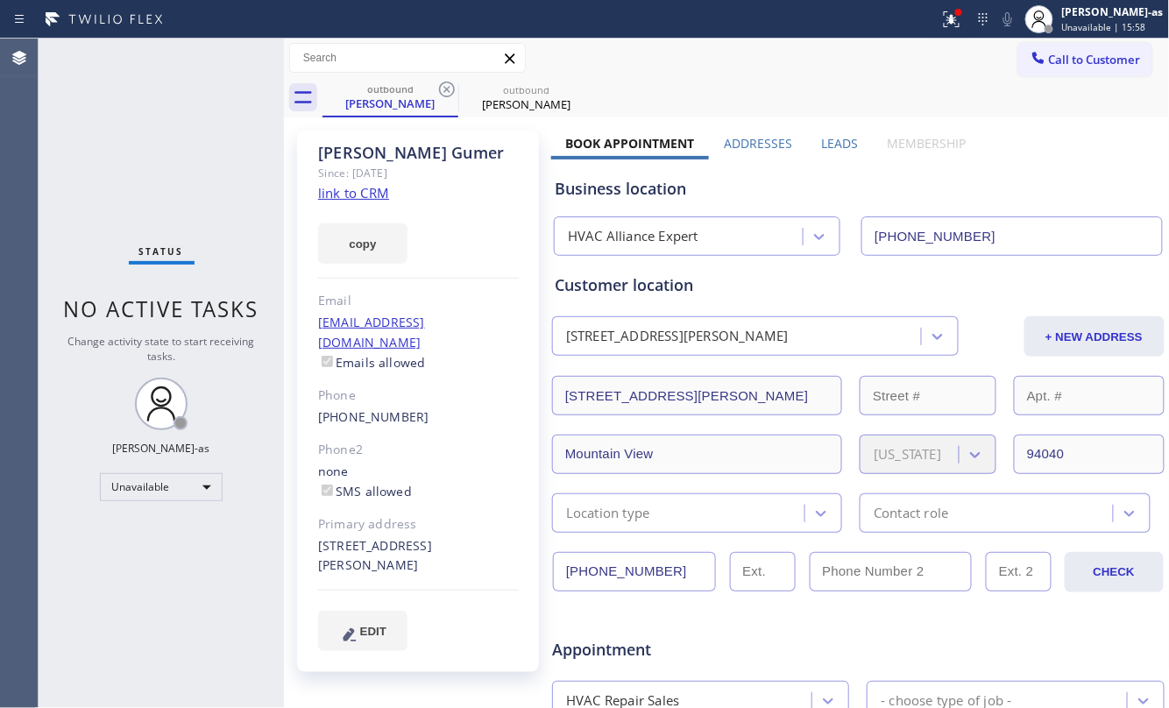
click at [446, 95] on icon at bounding box center [446, 89] width 21 height 21
click at [0, 0] on icon at bounding box center [0, 0] width 0 height 0
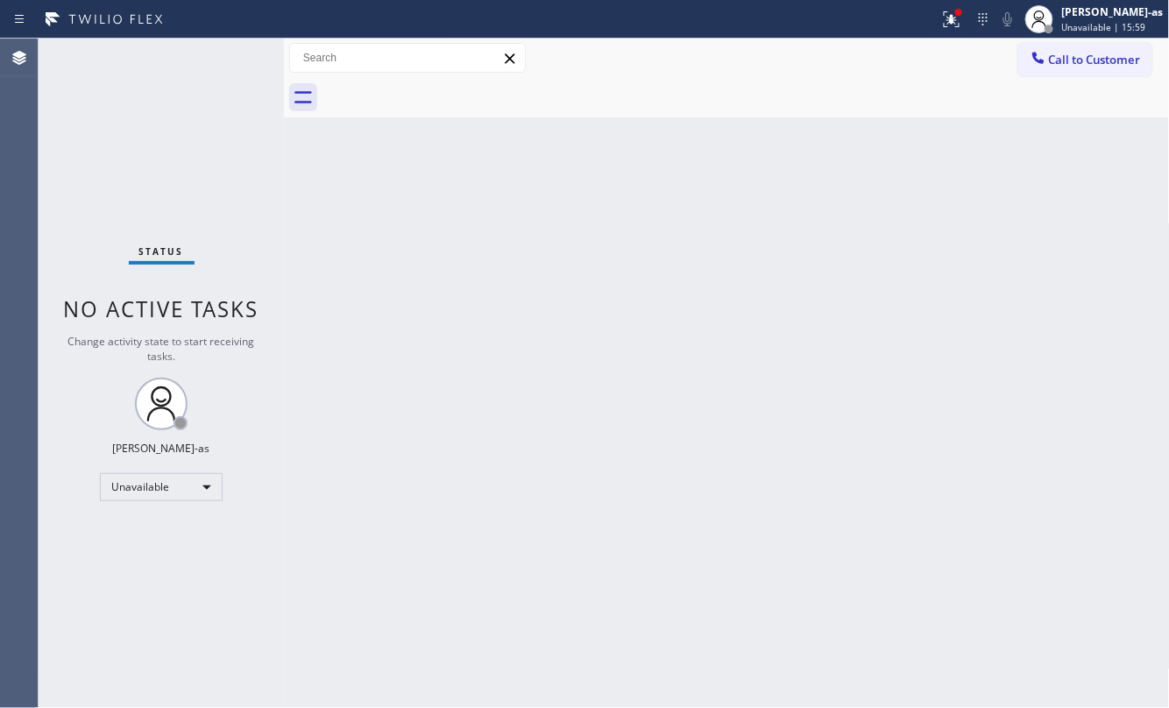
click at [446, 95] on div at bounding box center [745, 97] width 847 height 39
click at [635, 398] on div "Back to Dashboard Change Sender ID Customers Technicians Select a contact Outbo…" at bounding box center [727, 373] width 886 height 669
click at [1090, 60] on span "Call to Customer" at bounding box center [1095, 60] width 92 height 16
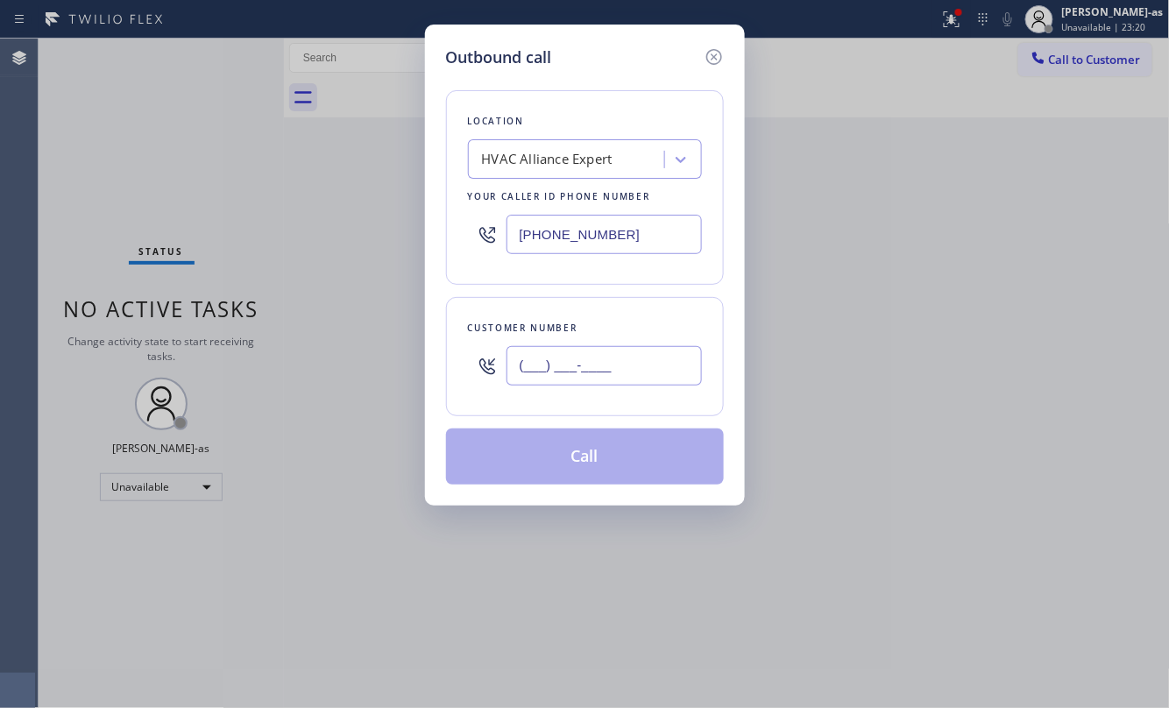
click at [619, 370] on input "(___) ___-____" at bounding box center [603, 365] width 195 height 39
paste input "310) 550-1570"
type input "[PHONE_NUMBER]"
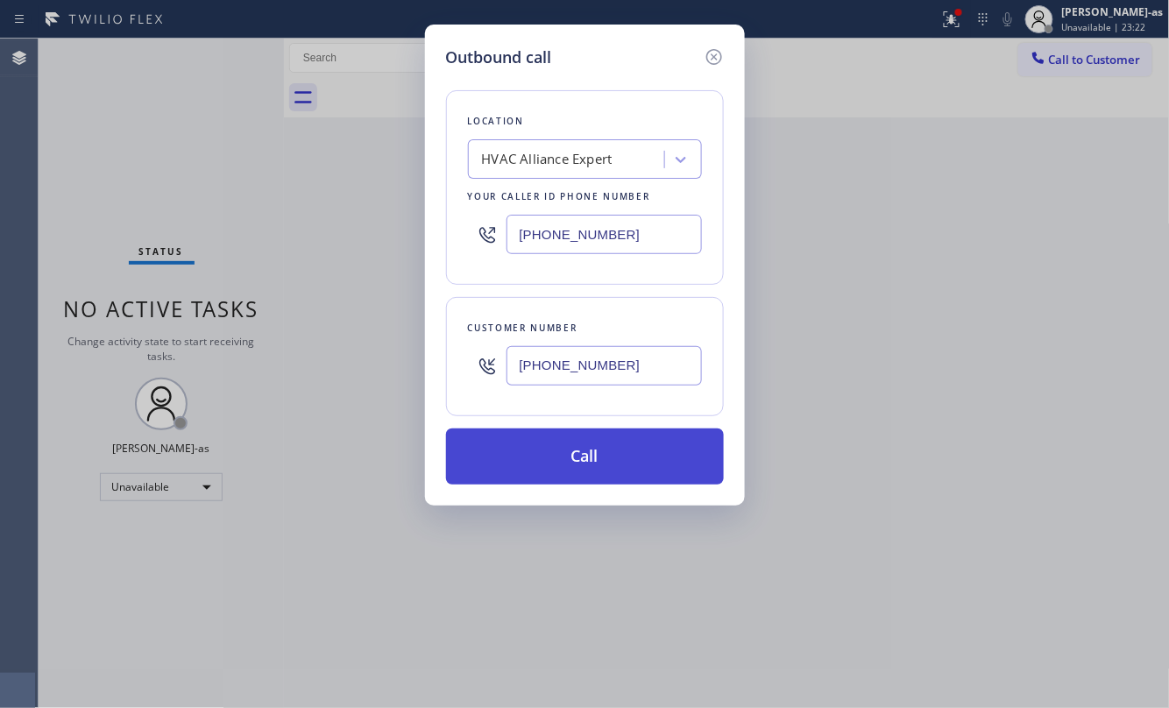
click at [608, 471] on button "Call" at bounding box center [585, 456] width 278 height 56
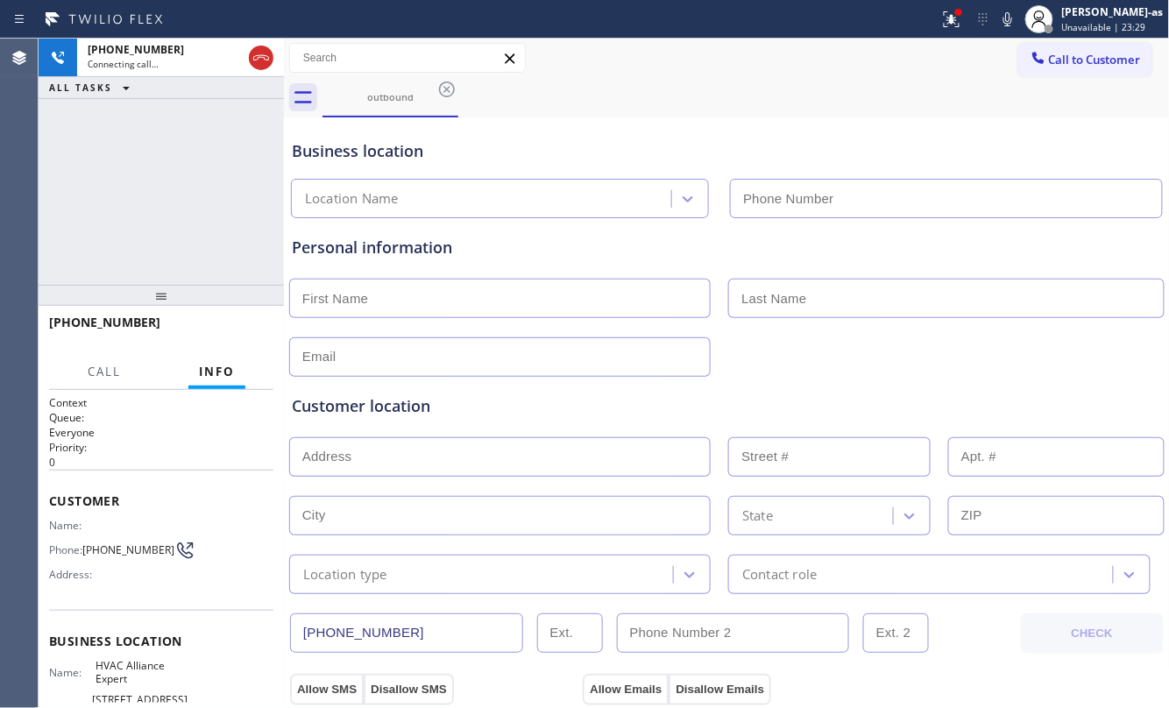
type input "[PHONE_NUMBER]"
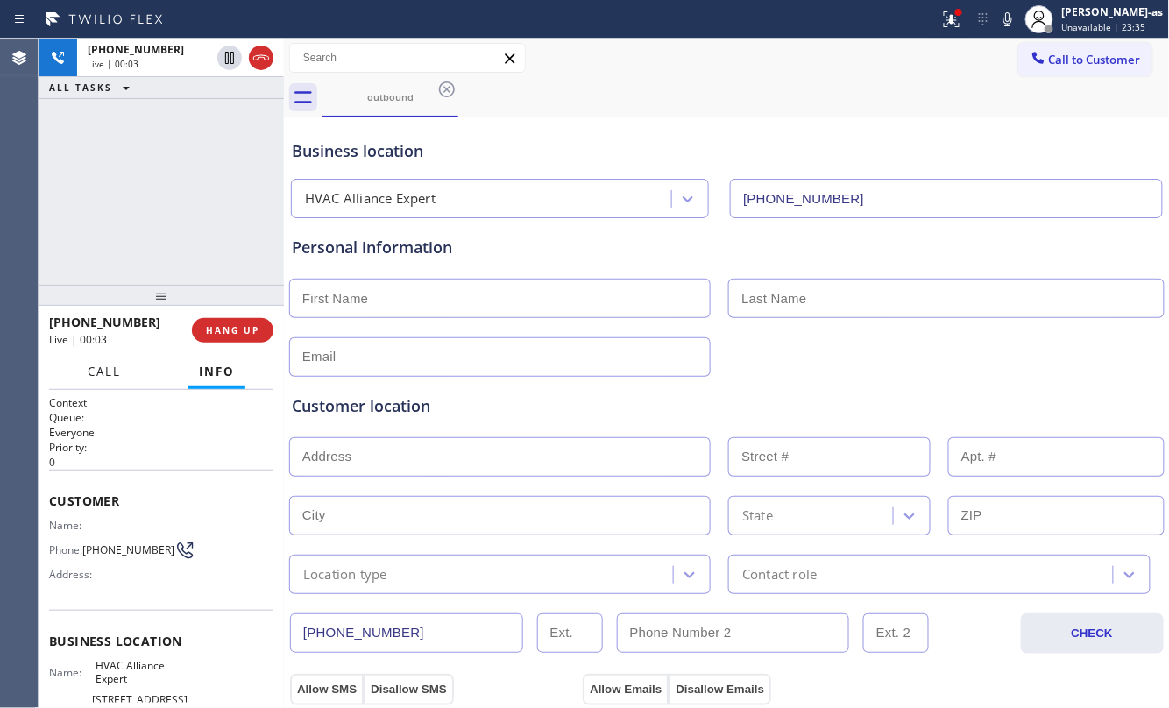
click at [88, 364] on span "Call" at bounding box center [104, 372] width 33 height 16
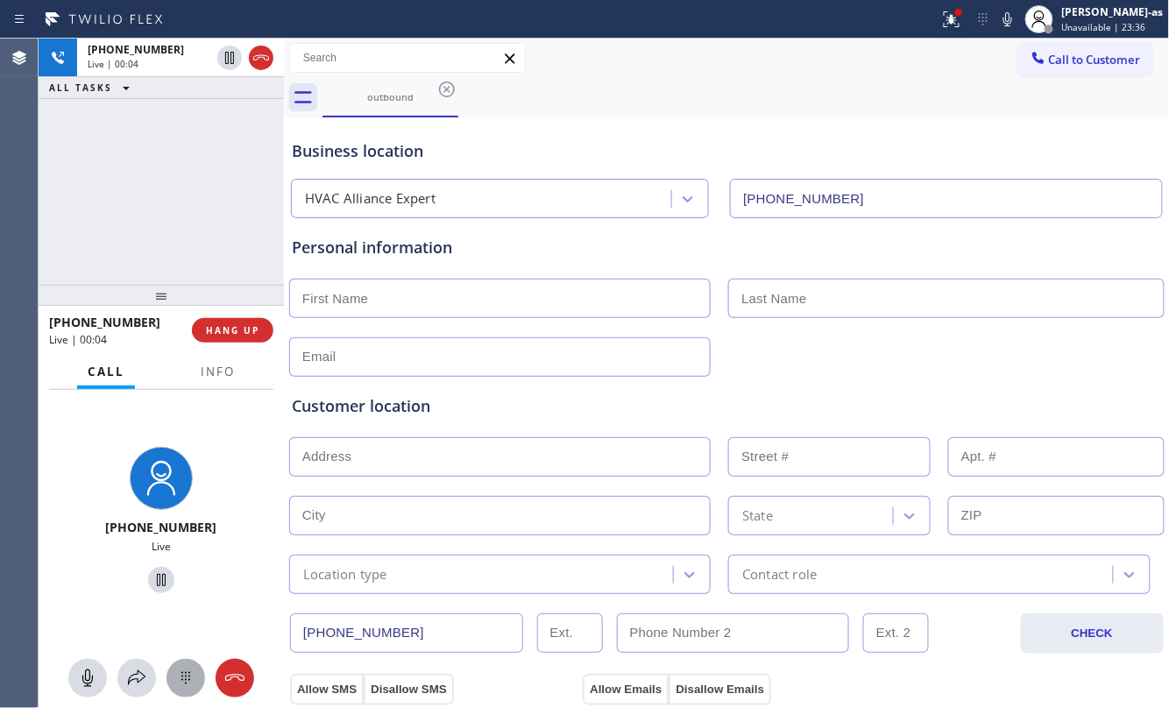
click at [179, 690] on button at bounding box center [185, 678] width 39 height 39
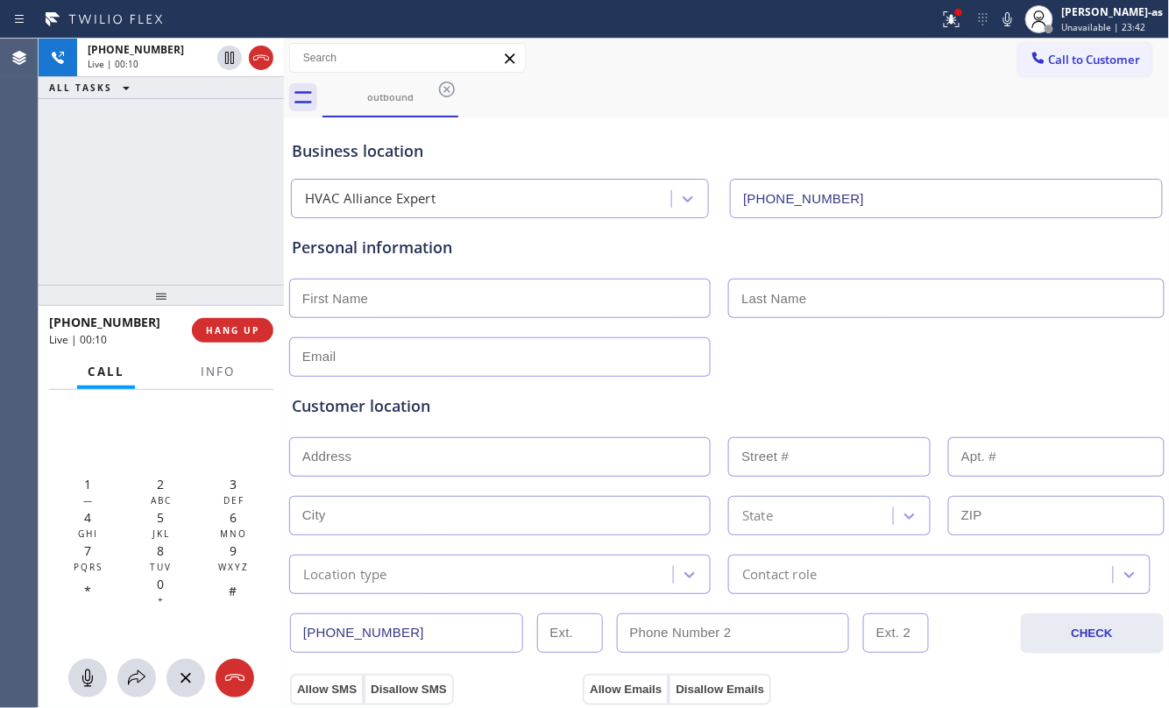
drag, startPoint x: 161, startPoint y: 489, endPoint x: 170, endPoint y: 473, distance: 18.0
click at [162, 487] on span "2" at bounding box center [160, 484] width 7 height 17
click at [236, 487] on span "3" at bounding box center [233, 484] width 7 height 17
click at [162, 585] on span "0" at bounding box center [160, 584] width 7 height 17
drag, startPoint x: 149, startPoint y: 187, endPoint x: 184, endPoint y: 179, distance: 36.1
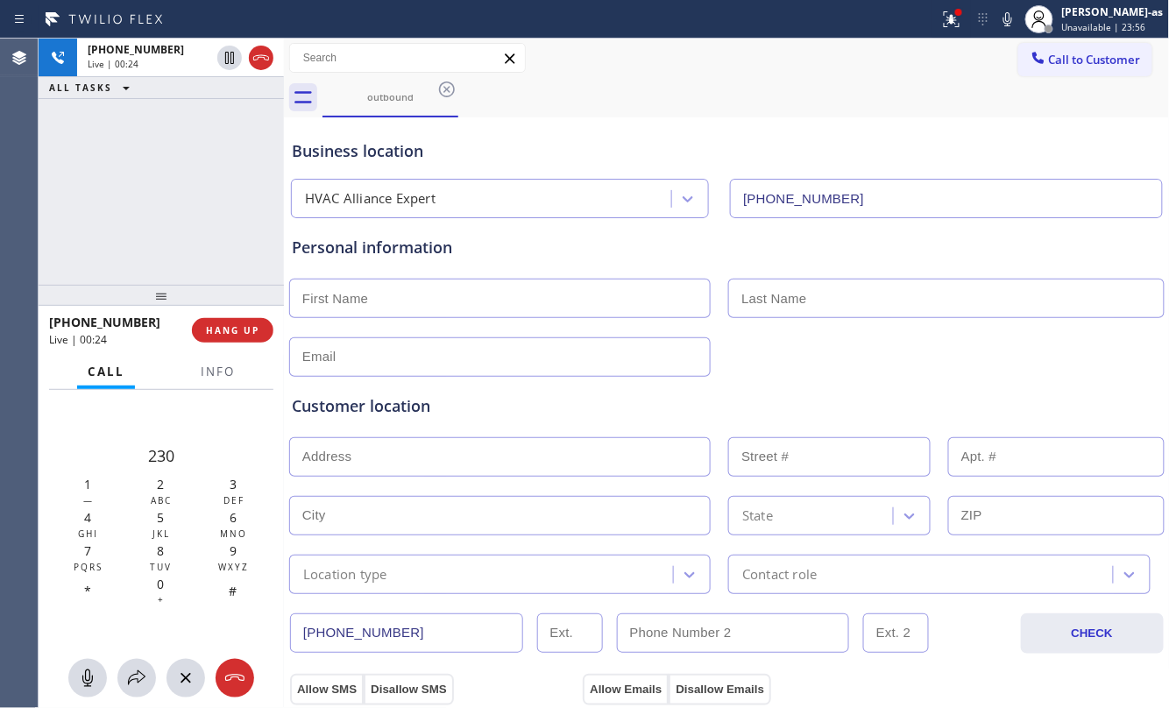
click at [152, 183] on div "[PHONE_NUMBER] Live | 00:24 ALL TASKS ALL TASKS ACTIVE TASKS TASKS IN WRAP UP" at bounding box center [161, 162] width 245 height 246
click at [253, 203] on div "[PHONE_NUMBER] Live | 00:33 ALL TASKS ALL TASKS ACTIVE TASKS TASKS IN WRAP UP" at bounding box center [161, 162] width 245 height 246
click at [216, 328] on span "HANG UP" at bounding box center [232, 330] width 53 height 12
click at [217, 326] on span "HANG UP" at bounding box center [232, 330] width 53 height 12
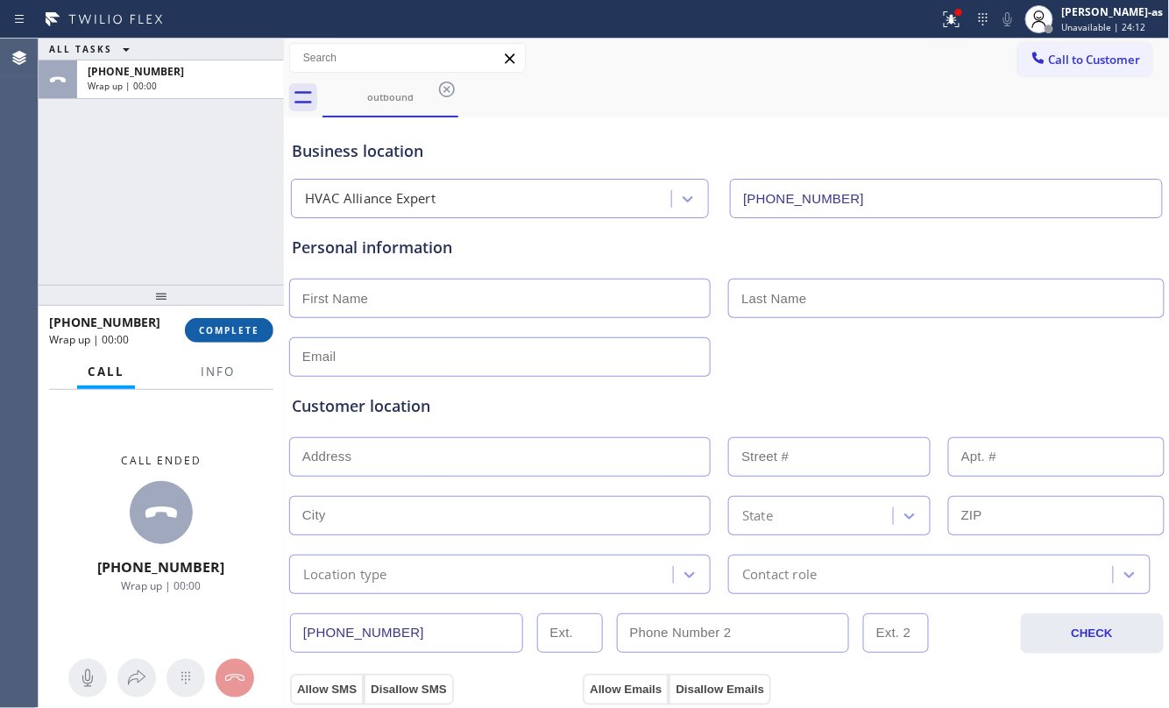
click at [217, 326] on span "COMPLETE" at bounding box center [229, 330] width 60 height 12
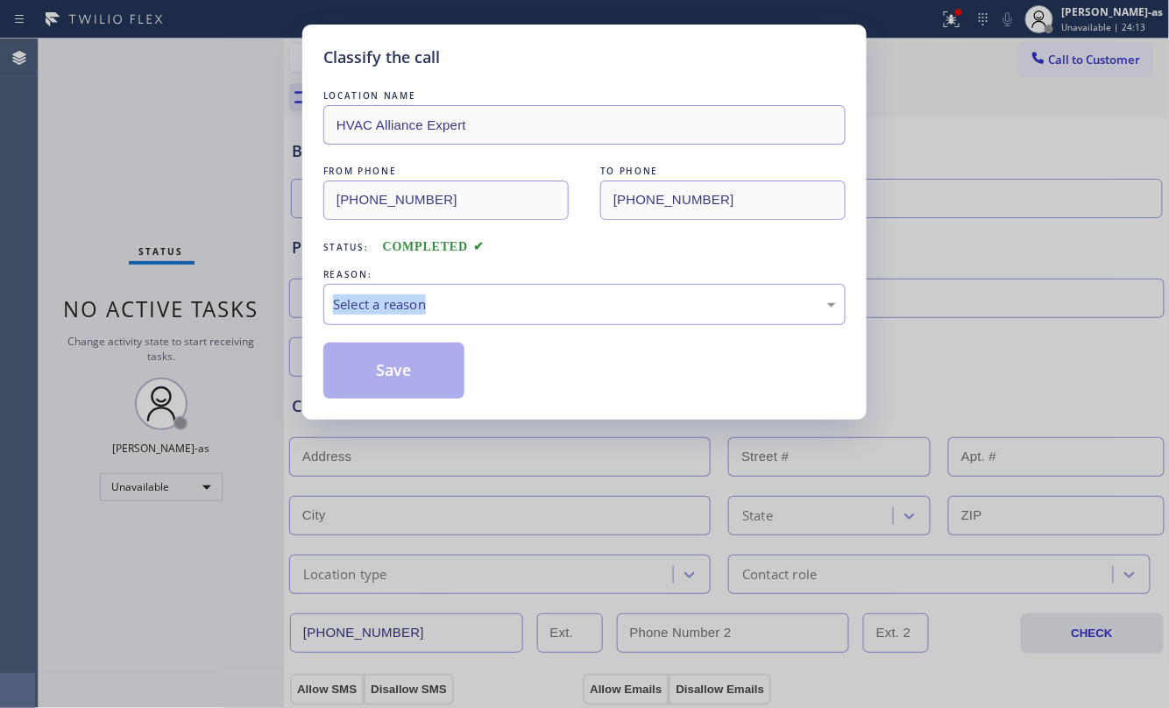
click at [217, 326] on div "Classify the call LOCATION NAME HVAC Alliance Expert FROM PHONE [PHONE_NUMBER] …" at bounding box center [584, 354] width 1169 height 708
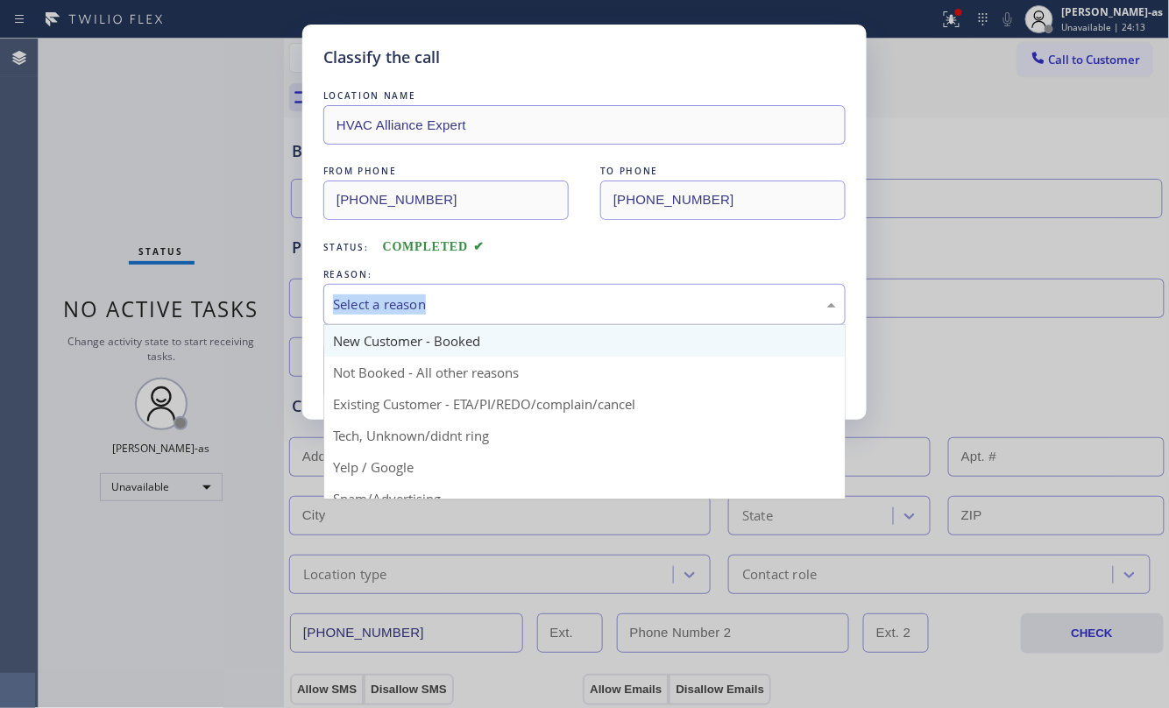
drag, startPoint x: 510, startPoint y: 313, endPoint x: 468, endPoint y: 329, distance: 45.2
click at [506, 305] on div "Select a reason" at bounding box center [584, 304] width 503 height 20
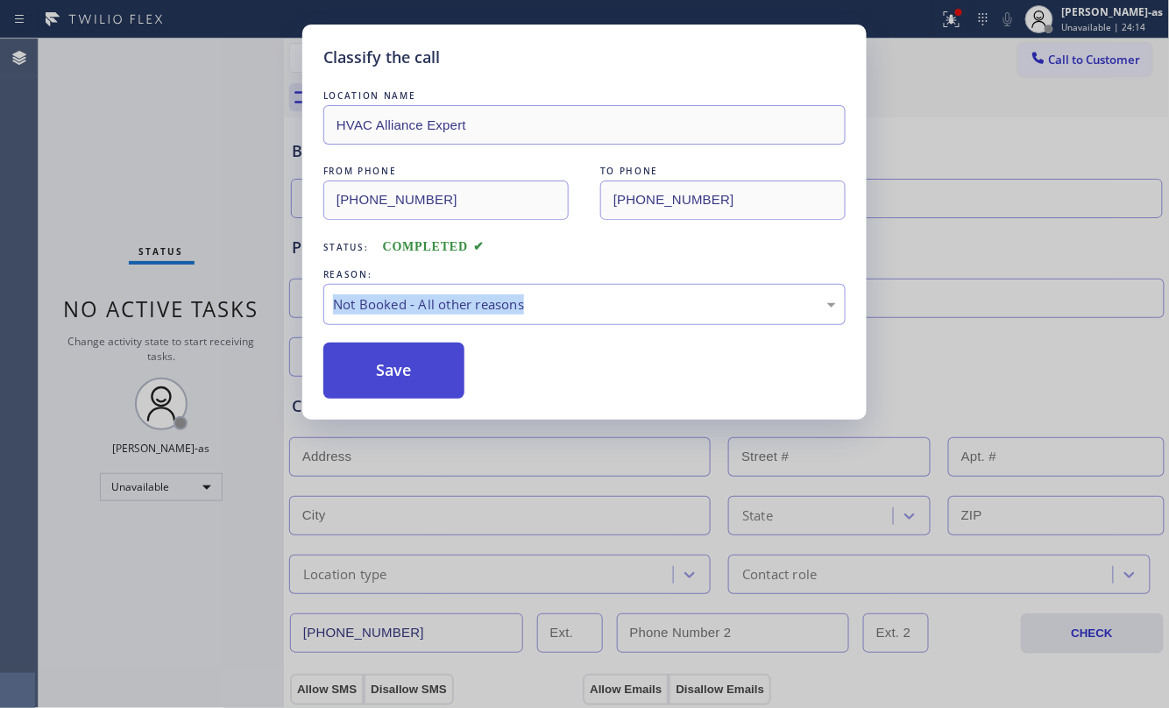
click at [400, 382] on button "Save" at bounding box center [393, 371] width 141 height 56
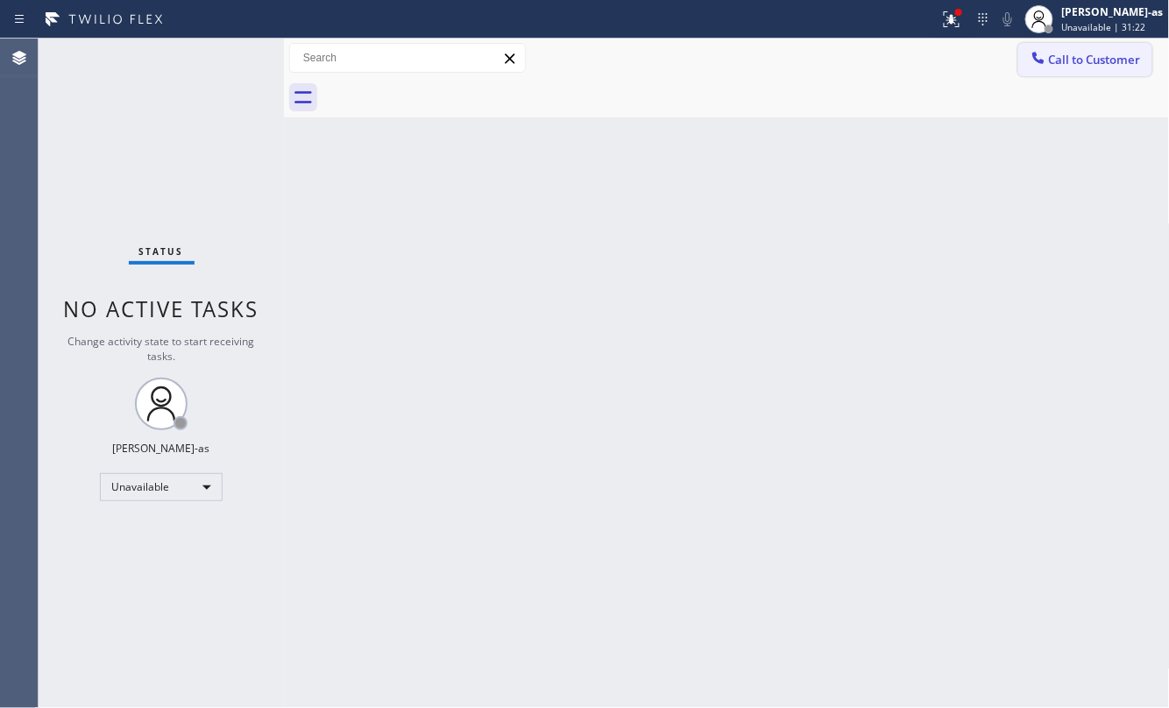
drag, startPoint x: 1072, startPoint y: 56, endPoint x: 1066, endPoint y: 46, distance: 11.4
click at [1071, 52] on span "Call to Customer" at bounding box center [1095, 60] width 92 height 16
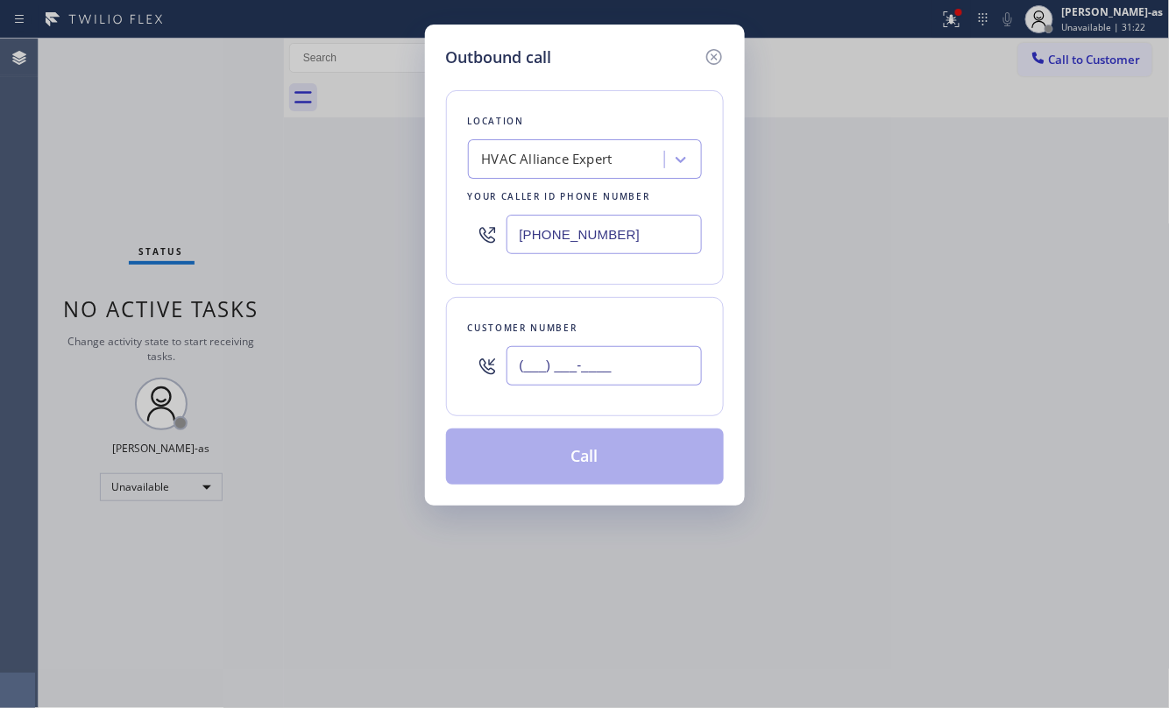
drag, startPoint x: 653, startPoint y: 370, endPoint x: 646, endPoint y: 359, distance: 12.6
click at [650, 366] on input "(___) ___-____" at bounding box center [603, 365] width 195 height 39
paste input "562) 377-2606"
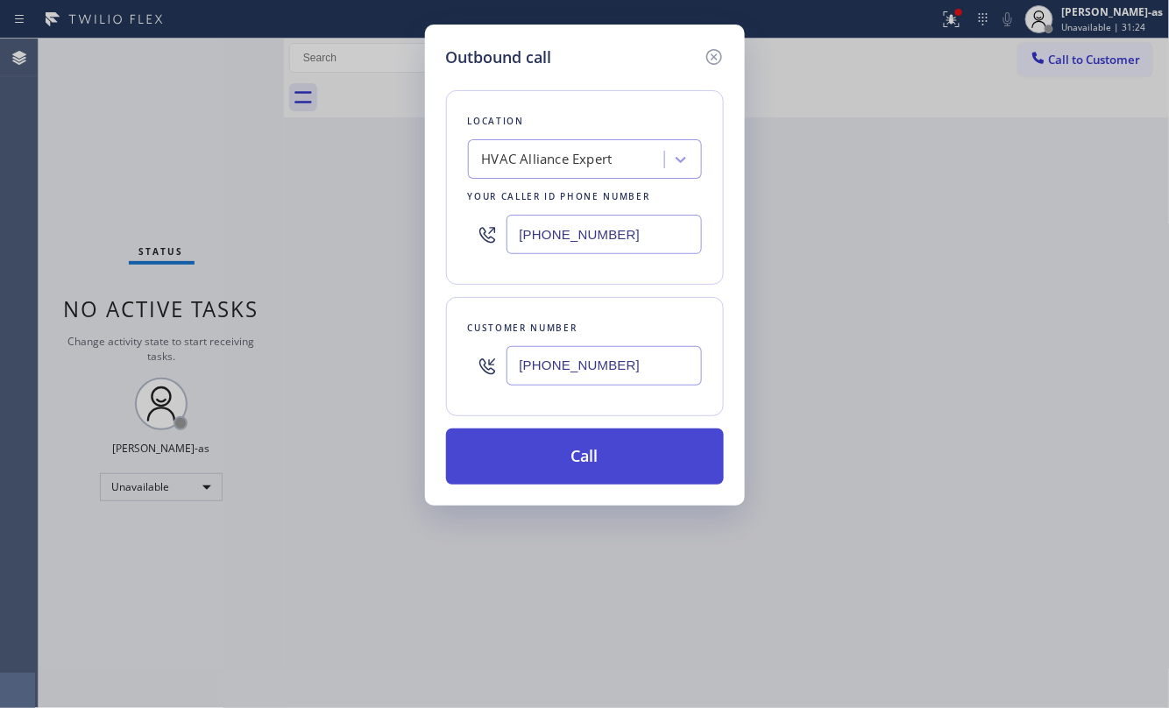
type input "[PHONE_NUMBER]"
click at [619, 457] on button "Call" at bounding box center [585, 456] width 278 height 56
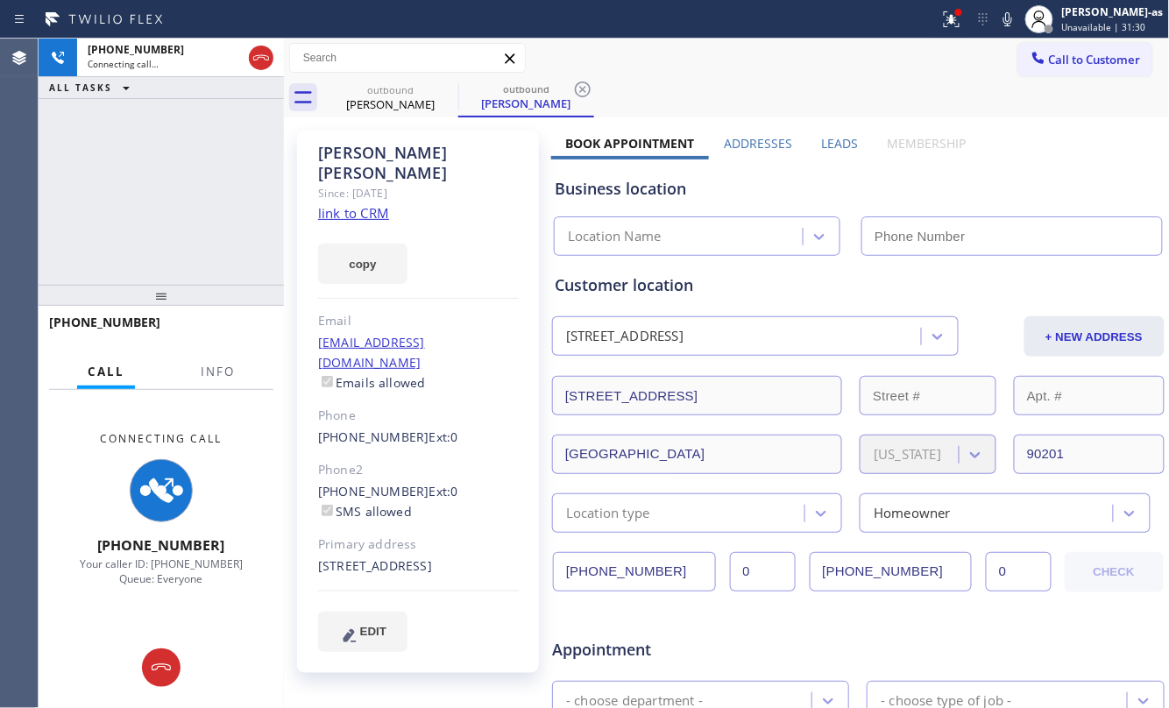
click at [337, 204] on link "link to CRM" at bounding box center [353, 213] width 71 height 18
type input "[PHONE_NUMBER]"
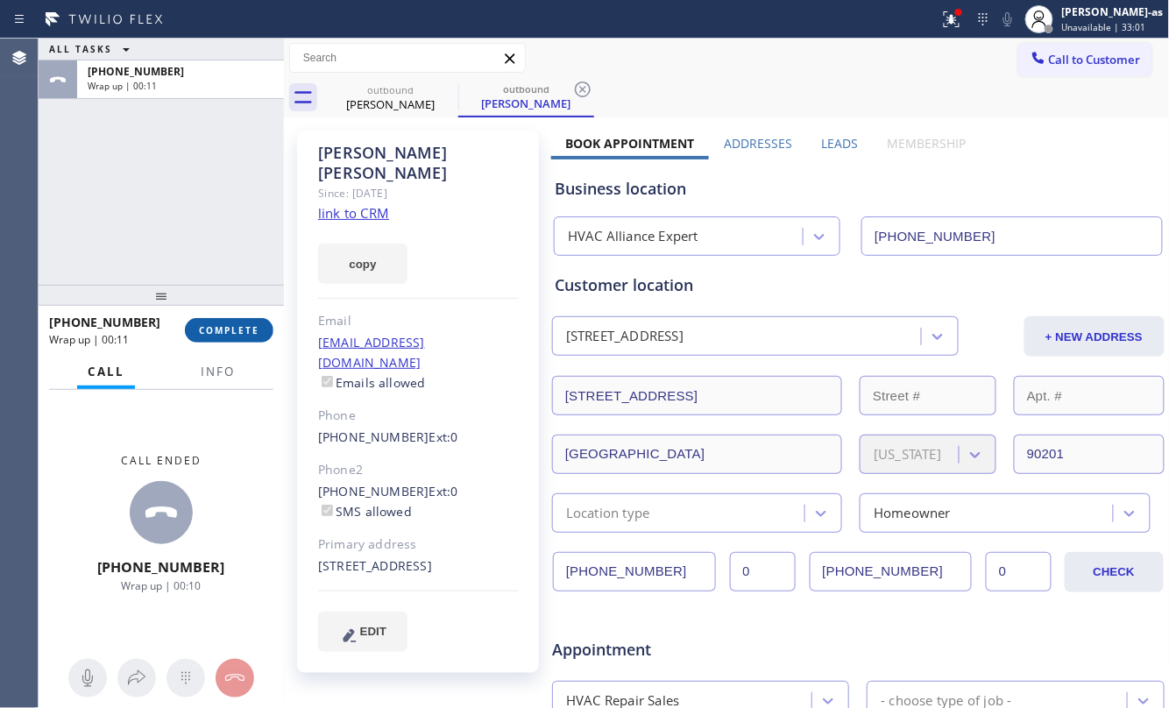
click at [239, 331] on span "COMPLETE" at bounding box center [229, 330] width 60 height 12
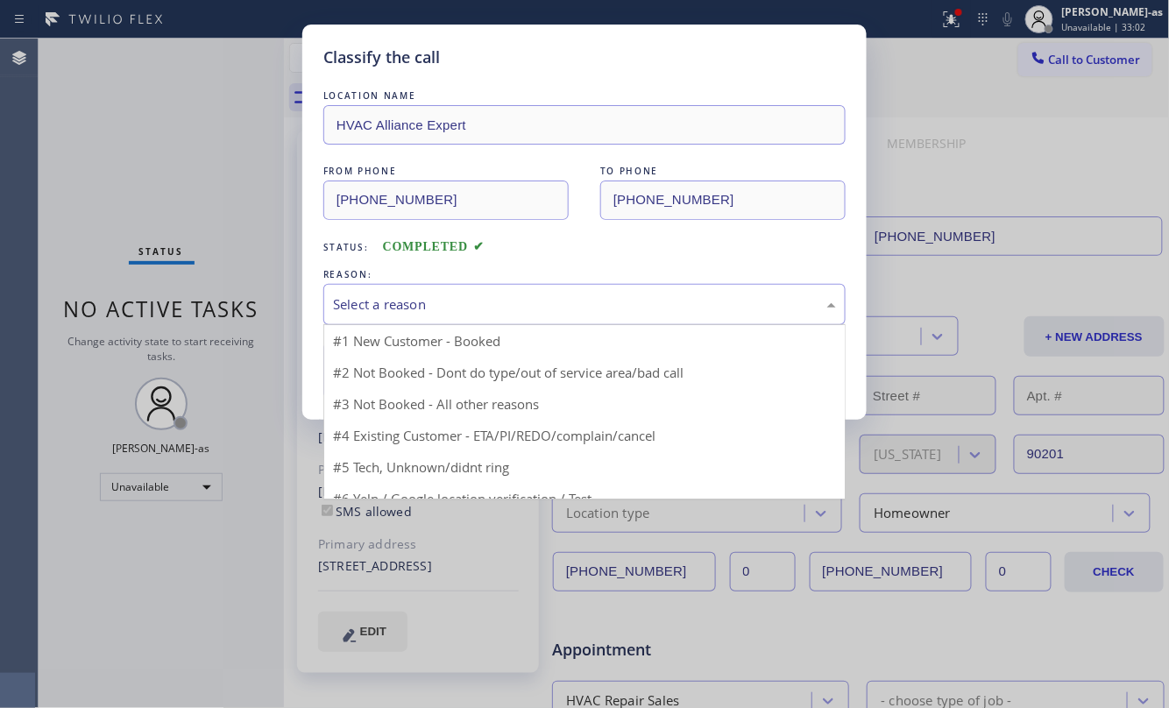
click at [471, 303] on div "Select a reason" at bounding box center [584, 304] width 503 height 20
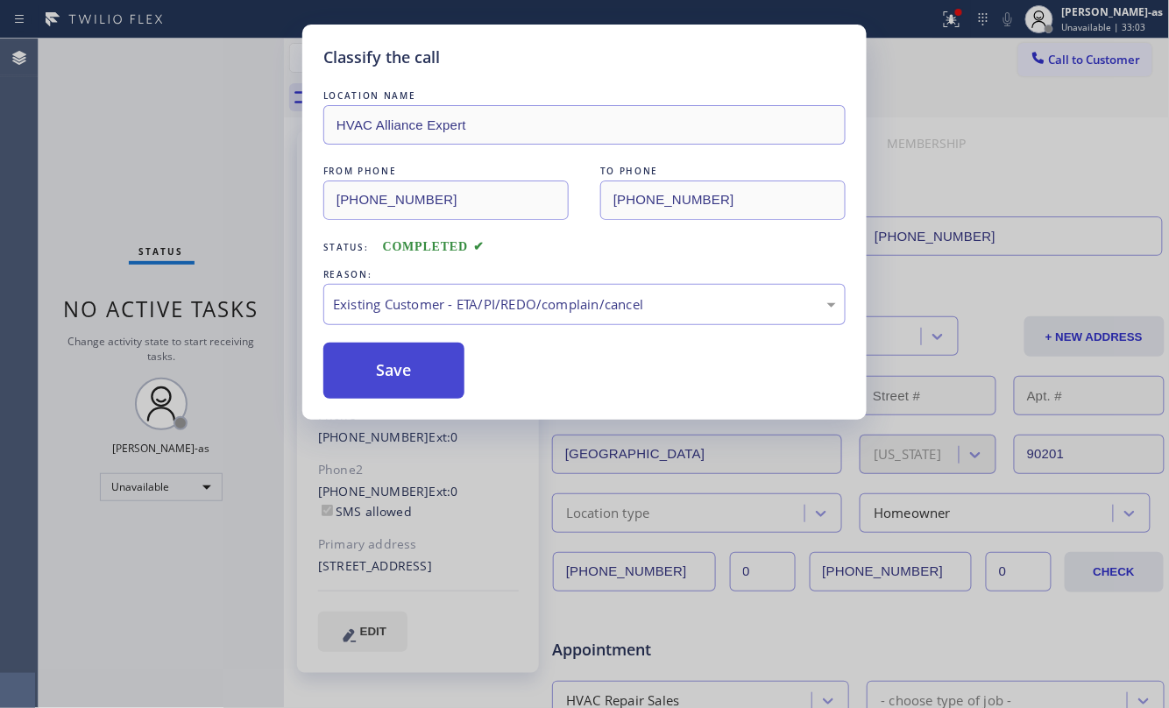
click at [407, 359] on button "Save" at bounding box center [393, 371] width 141 height 56
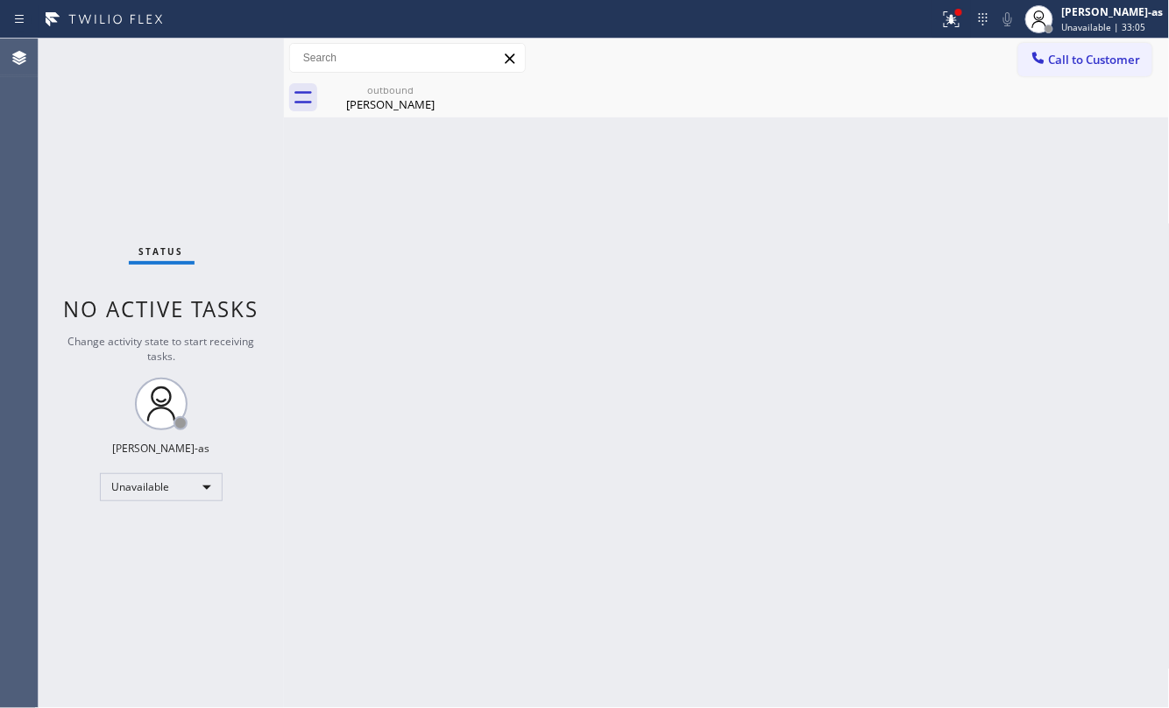
drag, startPoint x: 1084, startPoint y: 50, endPoint x: 646, endPoint y: 445, distance: 590.0
click at [1083, 50] on button "Call to Customer" at bounding box center [1085, 59] width 134 height 33
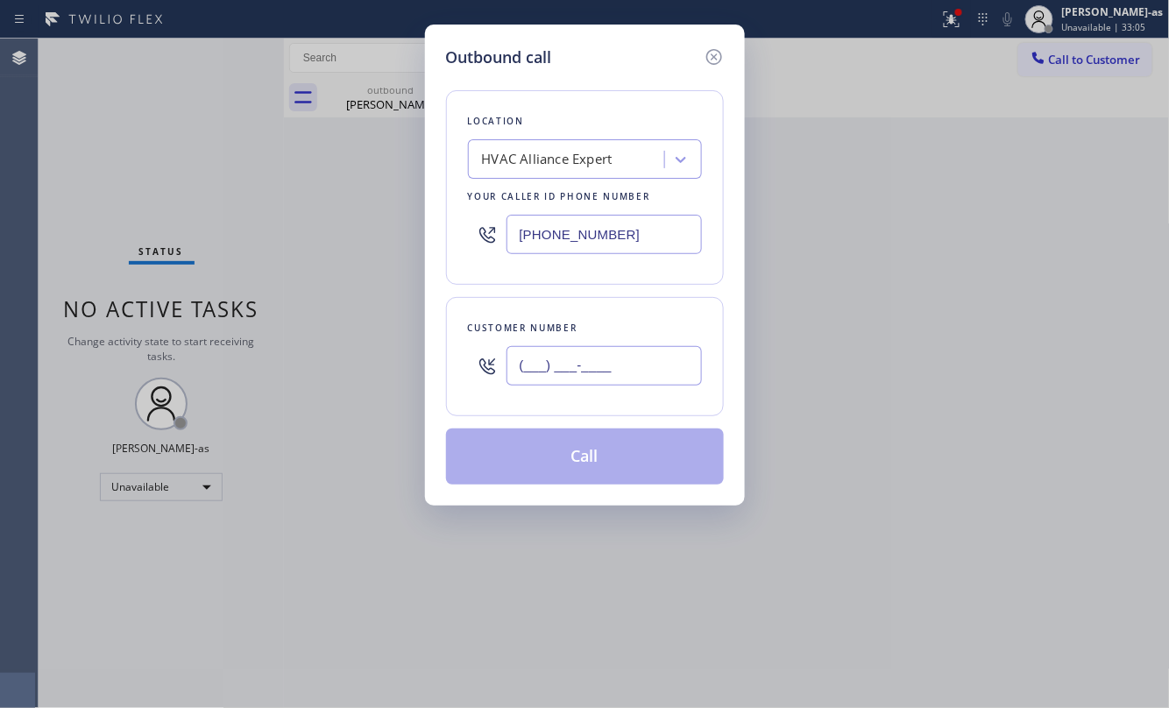
click at [636, 352] on input "(___) ___-____" at bounding box center [603, 365] width 195 height 39
paste input "626) 512-3311"
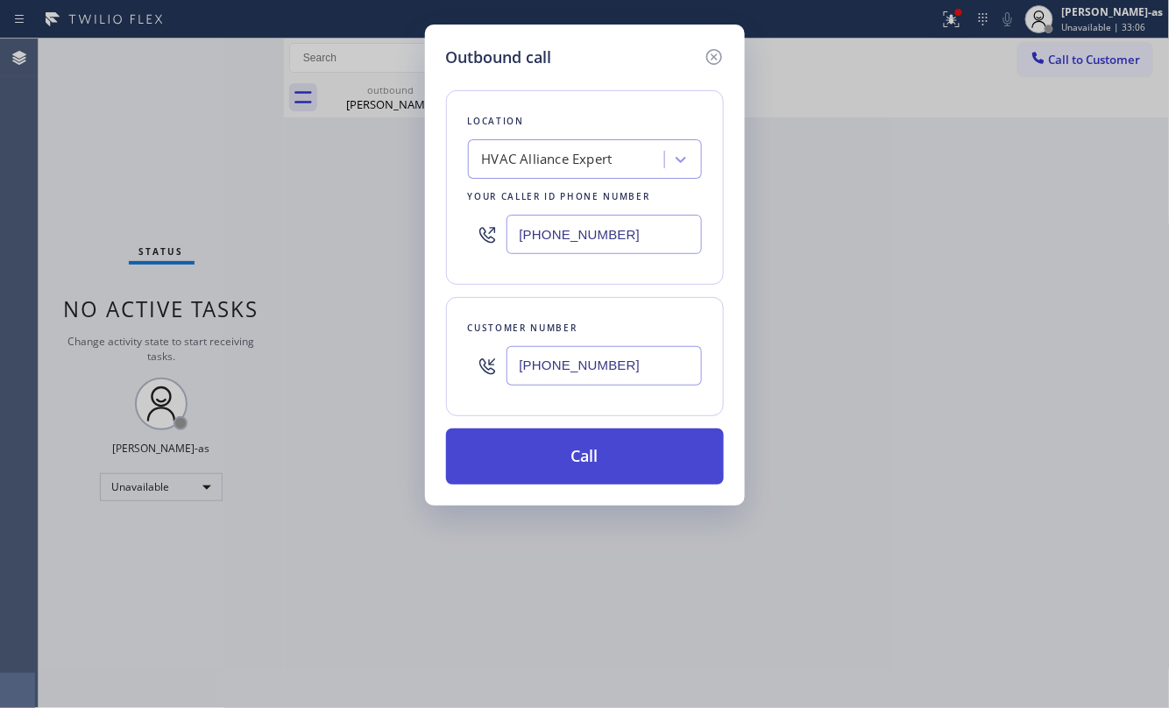
type input "[PHONE_NUMBER]"
click at [631, 464] on button "Call" at bounding box center [585, 456] width 278 height 56
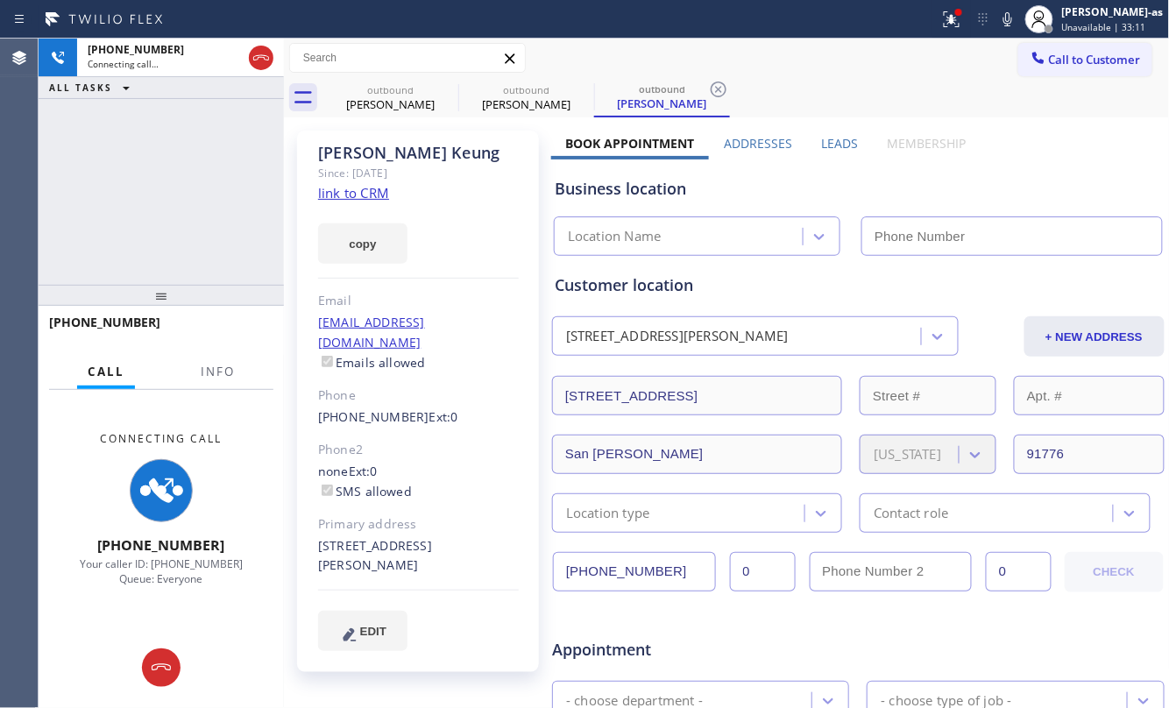
type input "[PHONE_NUMBER]"
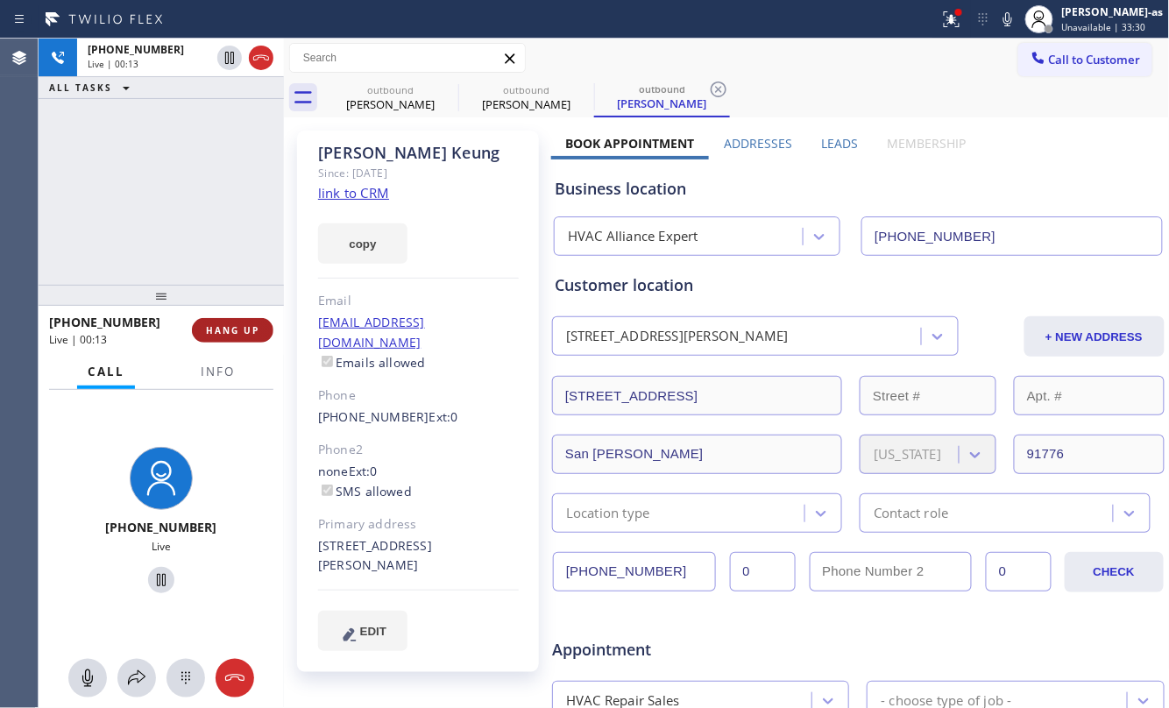
click at [222, 331] on span "HANG UP" at bounding box center [232, 330] width 53 height 12
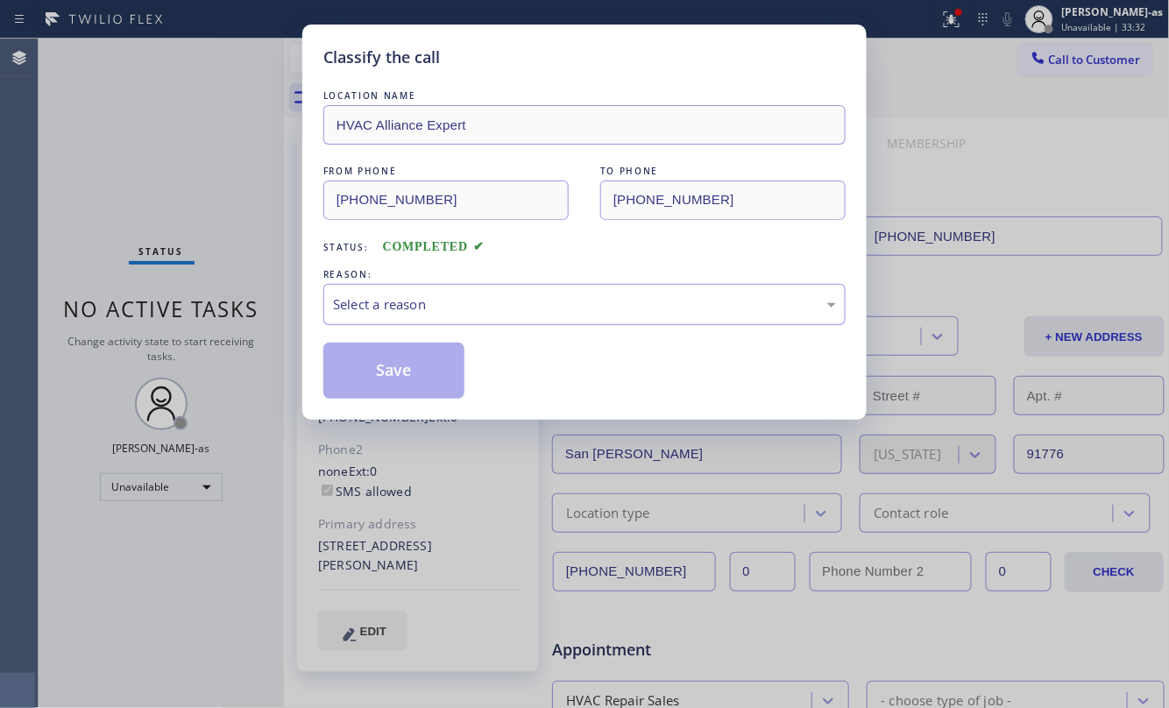
click at [492, 321] on div "Select a reason" at bounding box center [584, 304] width 522 height 41
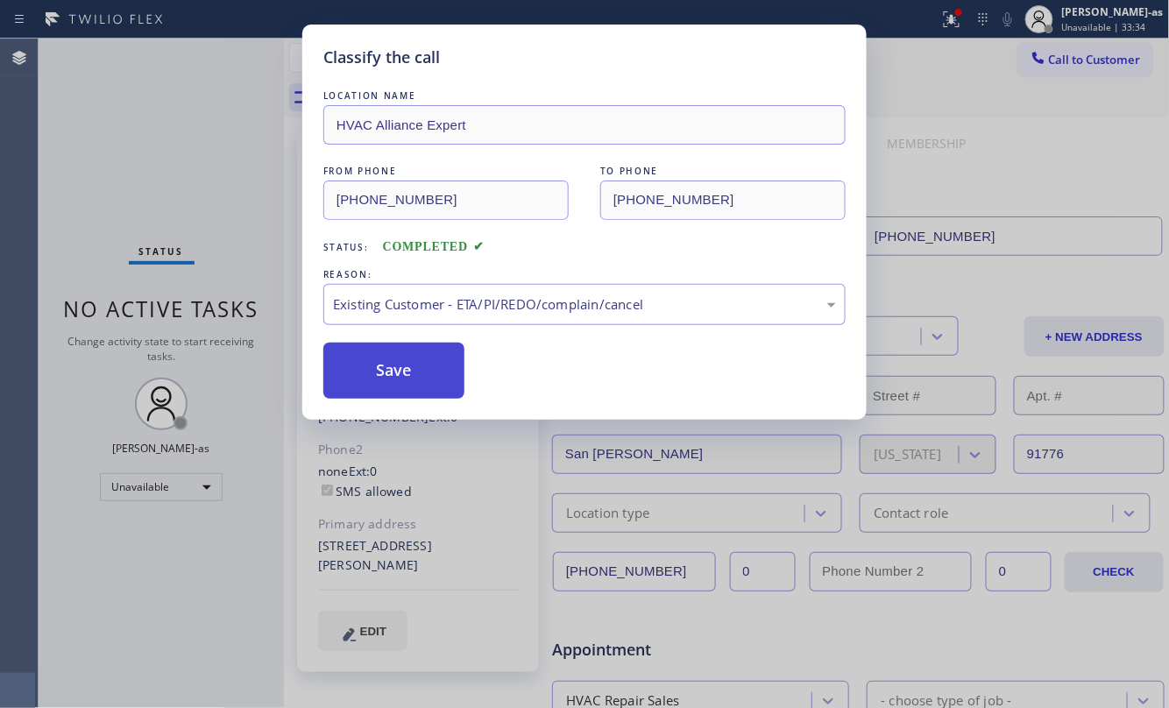
click at [408, 362] on button "Save" at bounding box center [393, 371] width 141 height 56
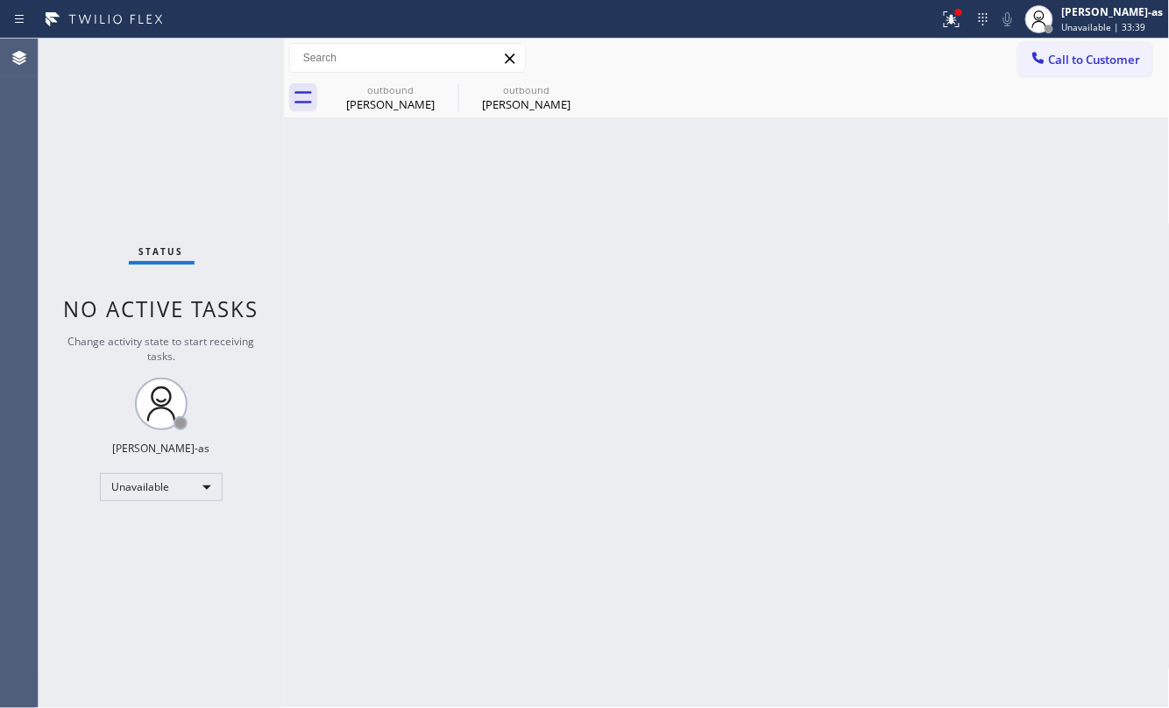
click at [284, 225] on div at bounding box center [284, 373] width 0 height 669
click at [1070, 60] on span "Call to Customer" at bounding box center [1095, 60] width 92 height 16
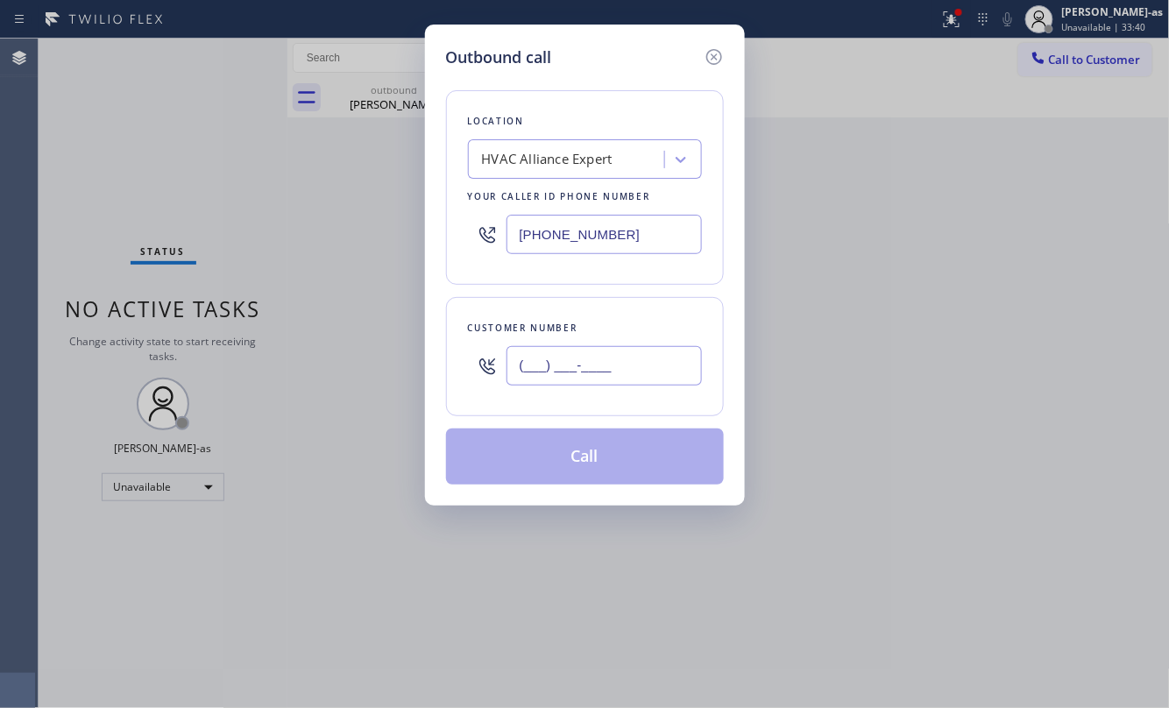
click at [564, 370] on input "(___) ___-____" at bounding box center [603, 365] width 195 height 39
paste input "323) 896-5482"
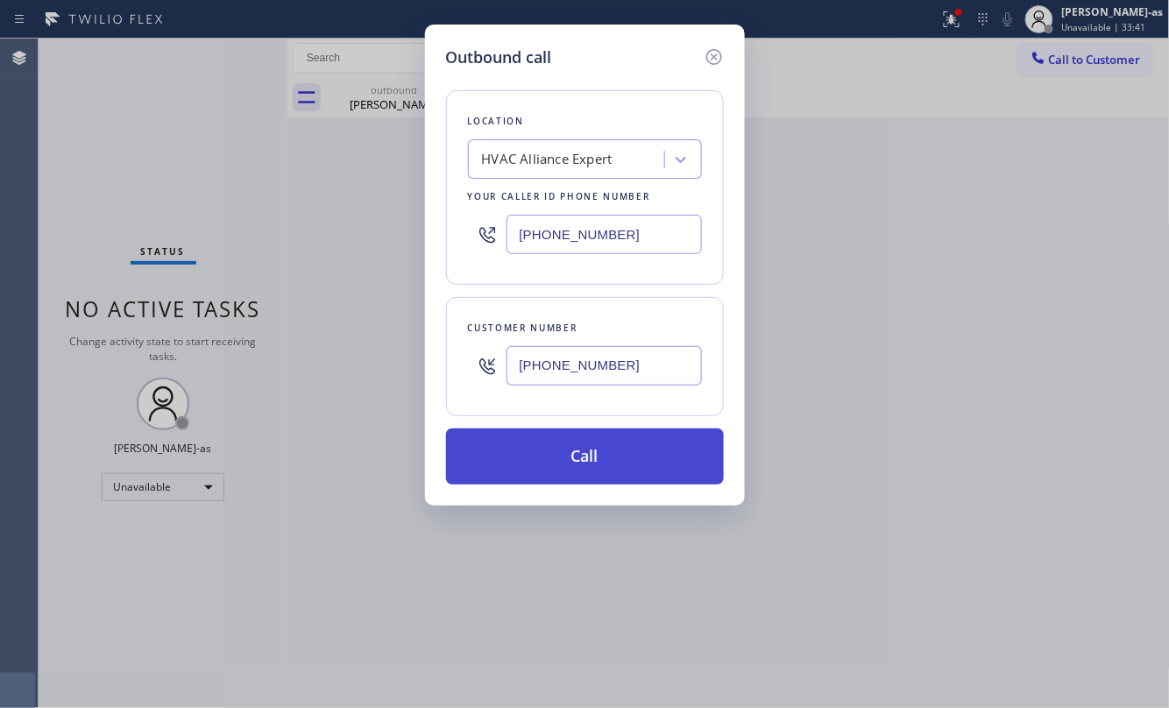
type input "[PHONE_NUMBER]"
click at [599, 475] on button "Call" at bounding box center [585, 456] width 278 height 56
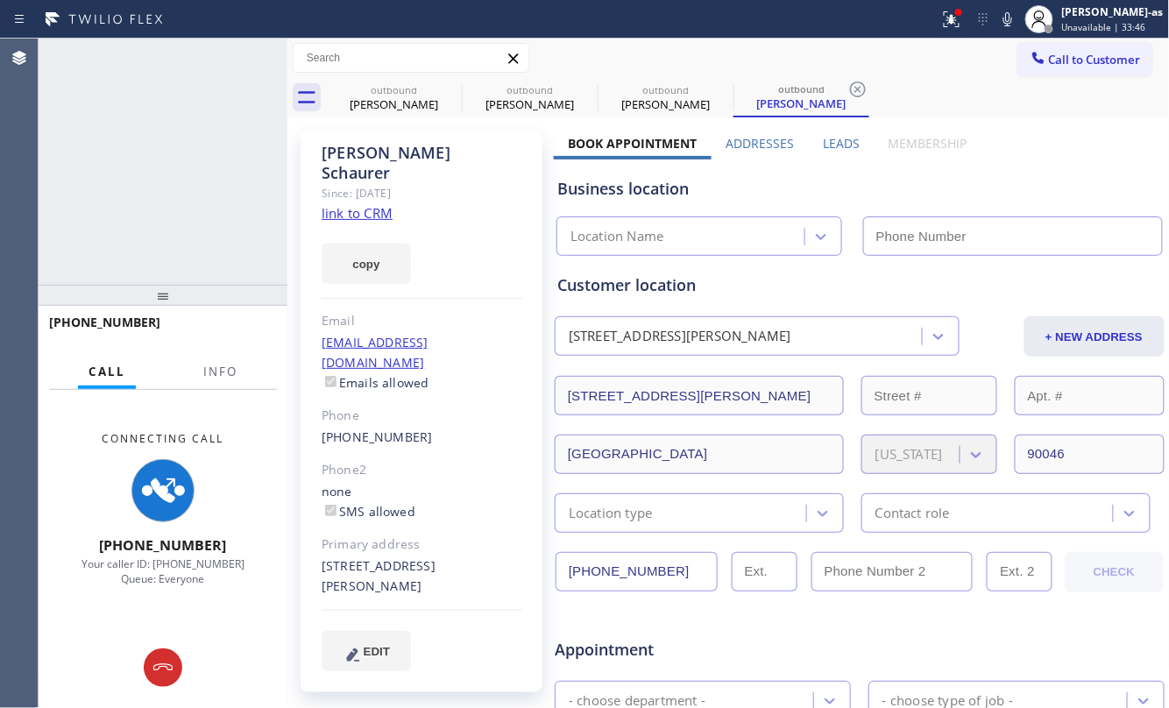
type input "[PHONE_NUMBER]"
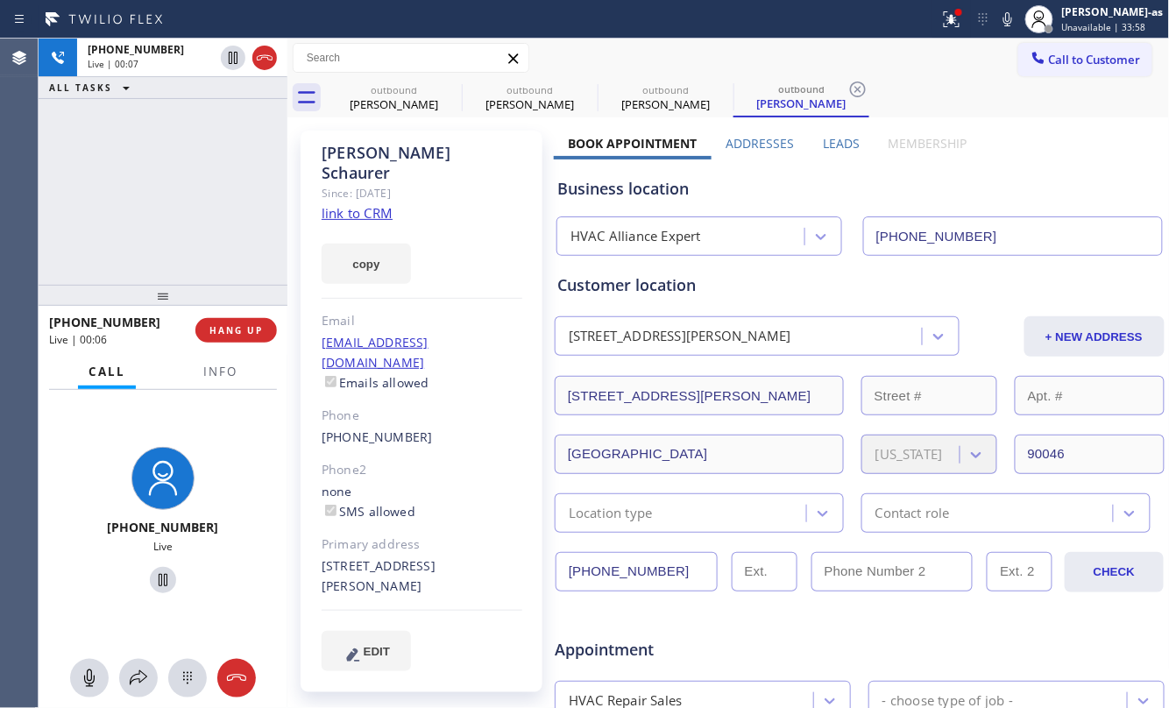
drag, startPoint x: 189, startPoint y: 205, endPoint x: 270, endPoint y: 272, distance: 104.6
click at [196, 205] on div "[PHONE_NUMBER] Live | 00:07 ALL TASKS ALL TASKS ACTIVE TASKS TASKS IN WRAP UP" at bounding box center [163, 162] width 249 height 246
click at [238, 334] on span "HANG UP" at bounding box center [235, 330] width 53 height 12
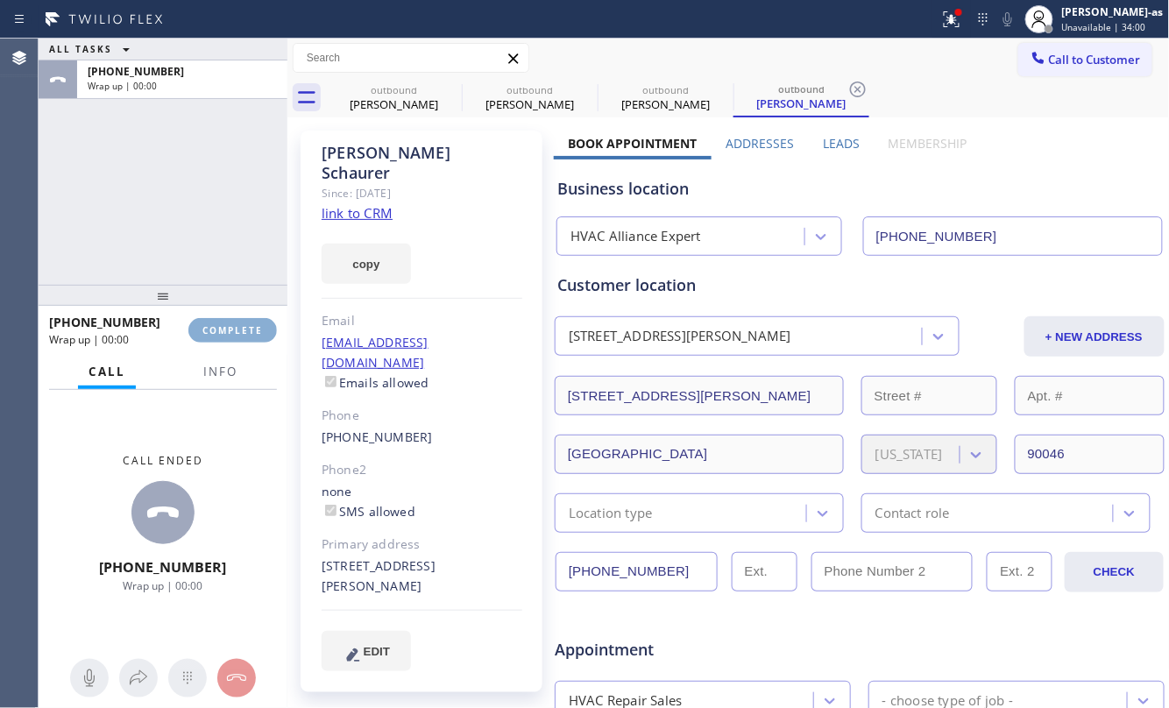
click at [238, 334] on span "COMPLETE" at bounding box center [232, 330] width 60 height 12
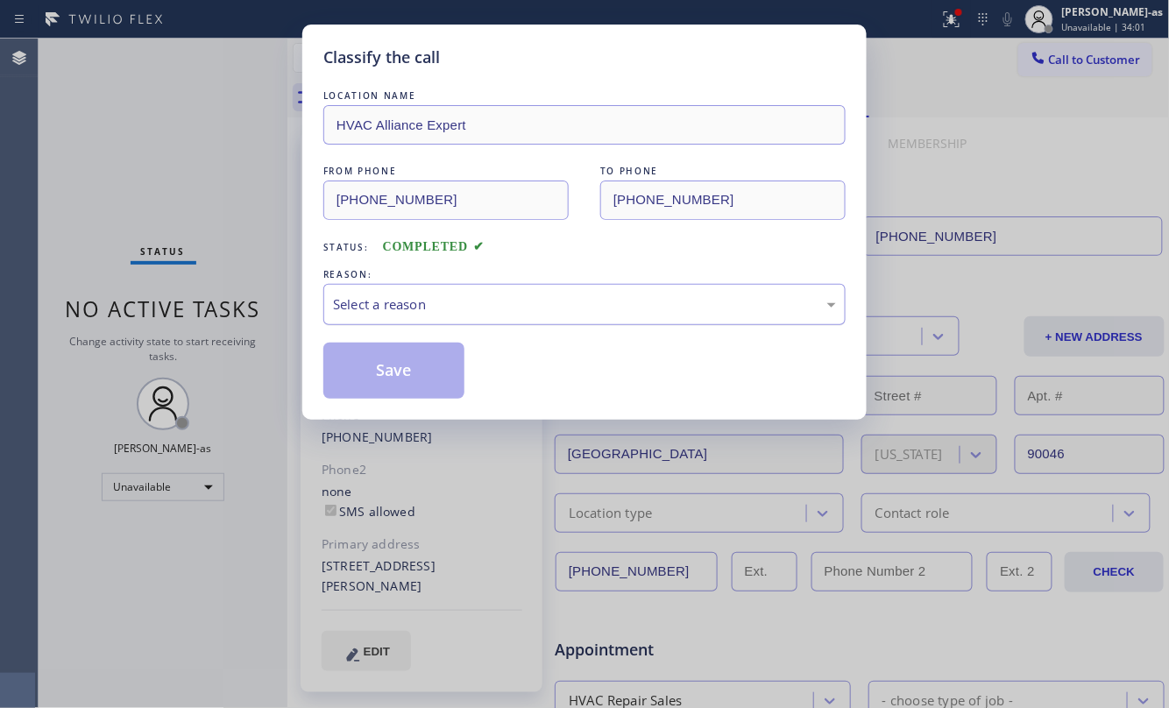
click at [461, 316] on div "Select a reason" at bounding box center [584, 304] width 522 height 41
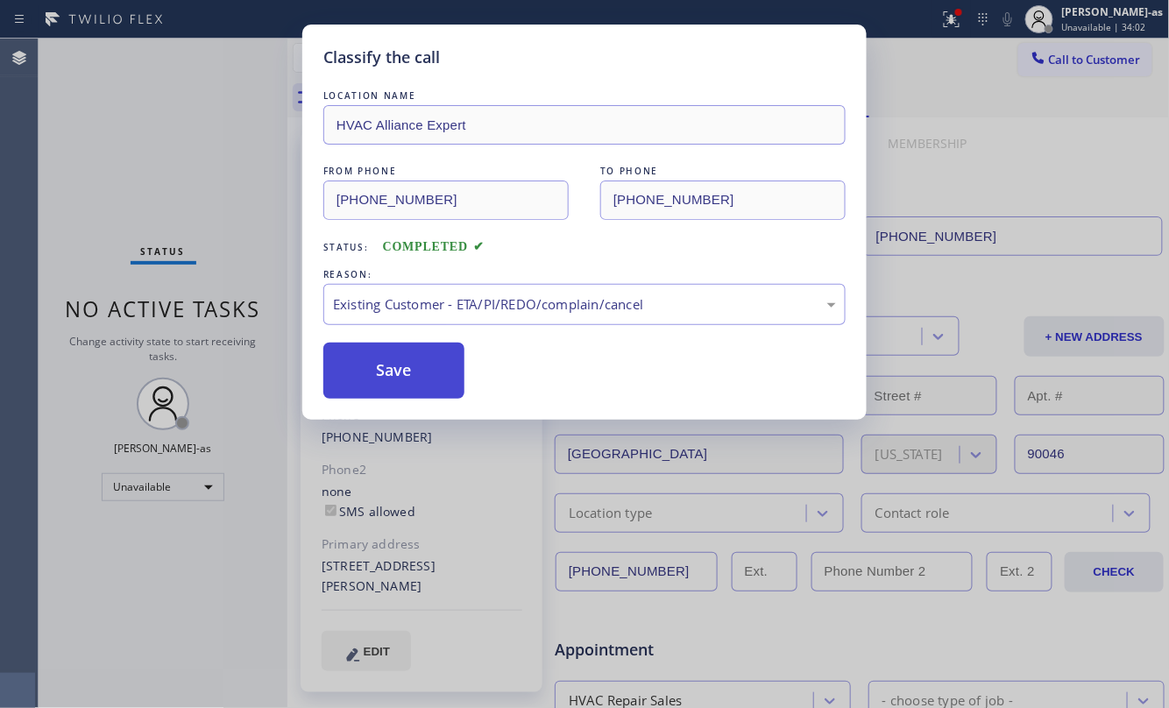
click at [432, 386] on button "Save" at bounding box center [393, 371] width 141 height 56
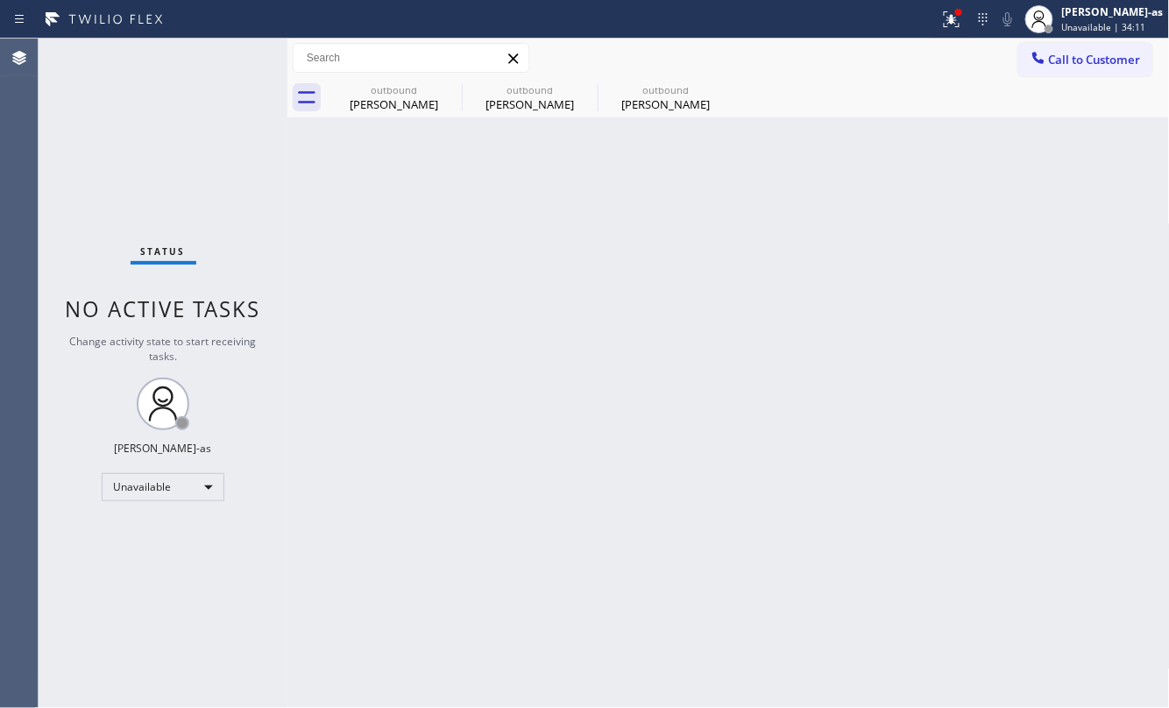
drag, startPoint x: 142, startPoint y: 172, endPoint x: 294, endPoint y: 140, distance: 155.7
click at [170, 168] on div "Status No active tasks Change activity state to start receiving tasks. [PERSON_…" at bounding box center [163, 373] width 249 height 669
click at [701, 79] on div "outbound [PERSON_NAME]" at bounding box center [665, 97] width 132 height 39
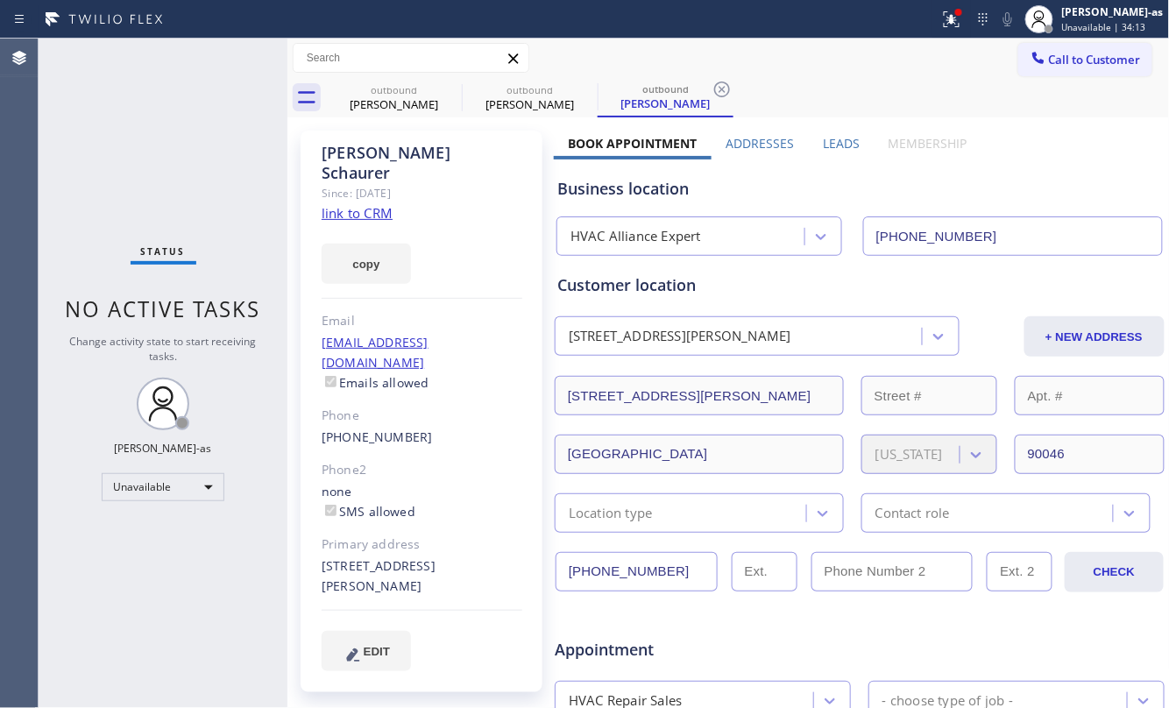
click at [368, 204] on link "link to CRM" at bounding box center [357, 213] width 71 height 18
click at [1067, 63] on span "Call to Customer" at bounding box center [1095, 60] width 92 height 16
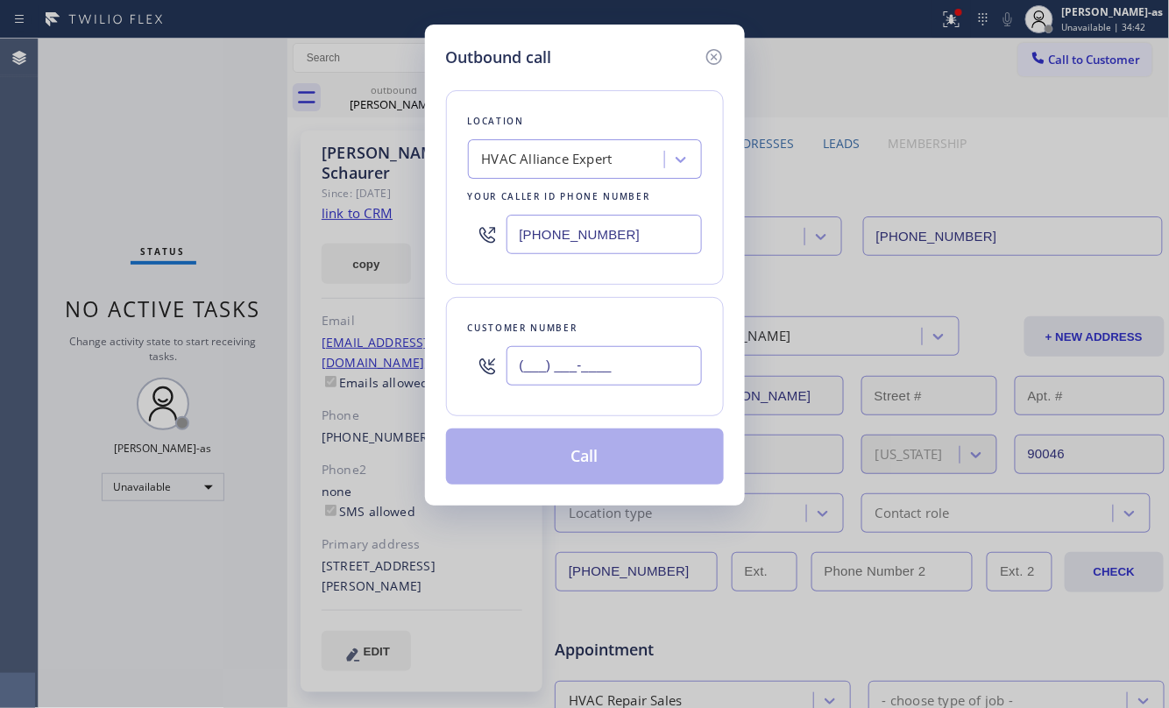
click at [618, 386] on input "(___) ___-____" at bounding box center [603, 365] width 195 height 39
paste input "626) 253-3286"
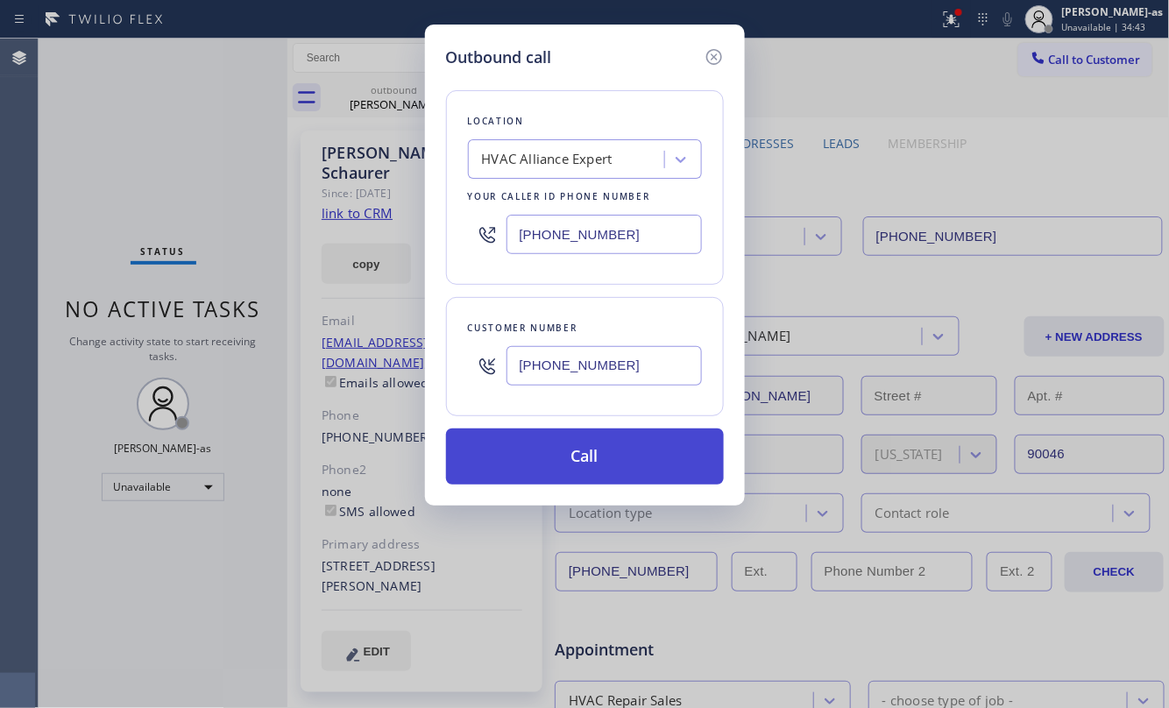
type input "[PHONE_NUMBER]"
click at [618, 468] on button "Call" at bounding box center [585, 456] width 278 height 56
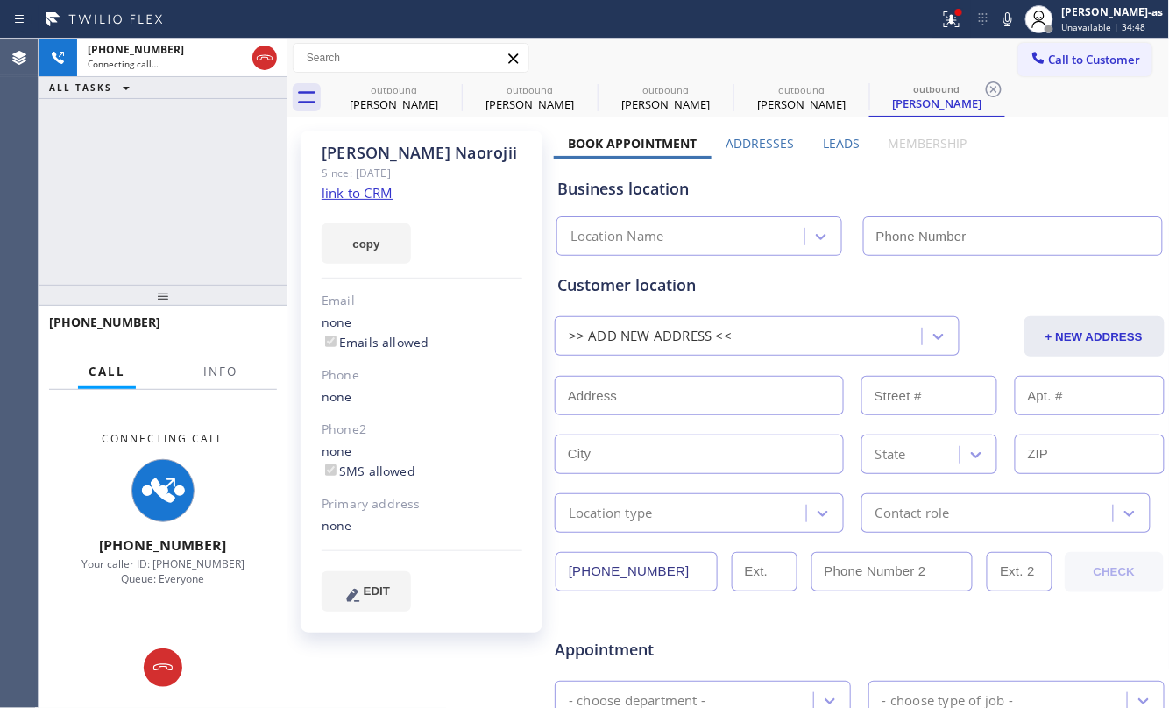
click at [352, 195] on link "link to CRM" at bounding box center [357, 193] width 71 height 18
type input "[PHONE_NUMBER]"
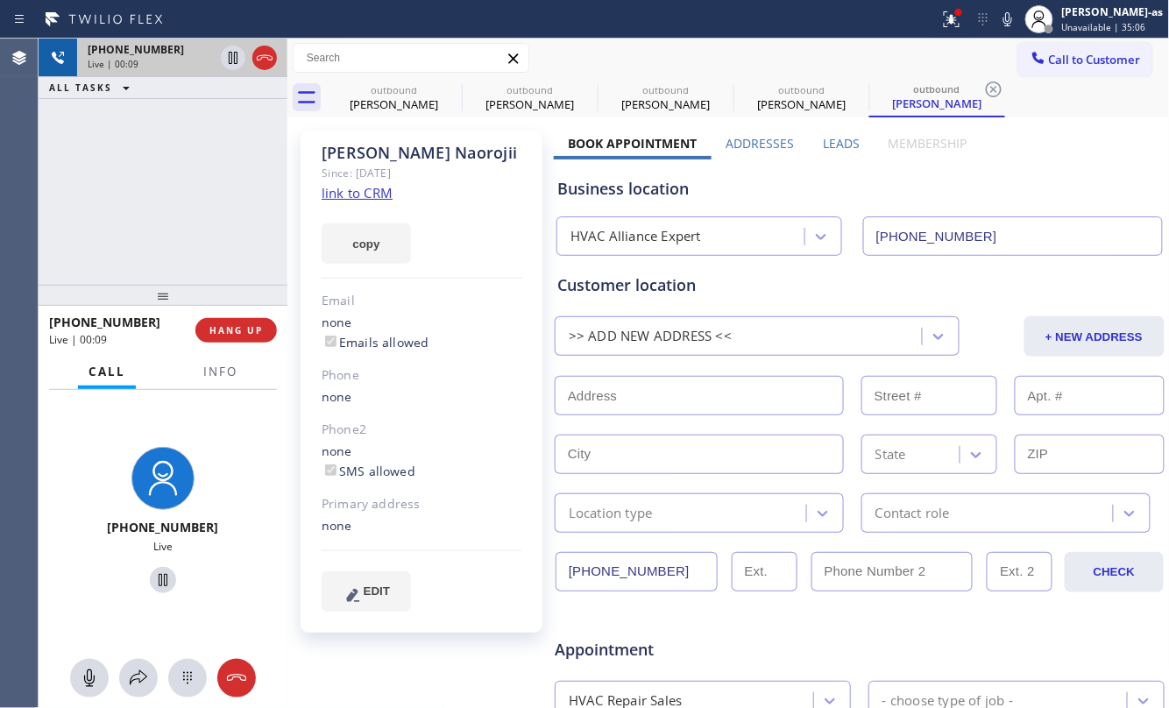
click at [183, 138] on div "[PHONE_NUMBER] Live | 00:09 ALL TASKS ALL TASKS ACTIVE TASKS TASKS IN WRAP UP" at bounding box center [163, 162] width 249 height 246
click at [279, 56] on div at bounding box center [248, 58] width 63 height 39
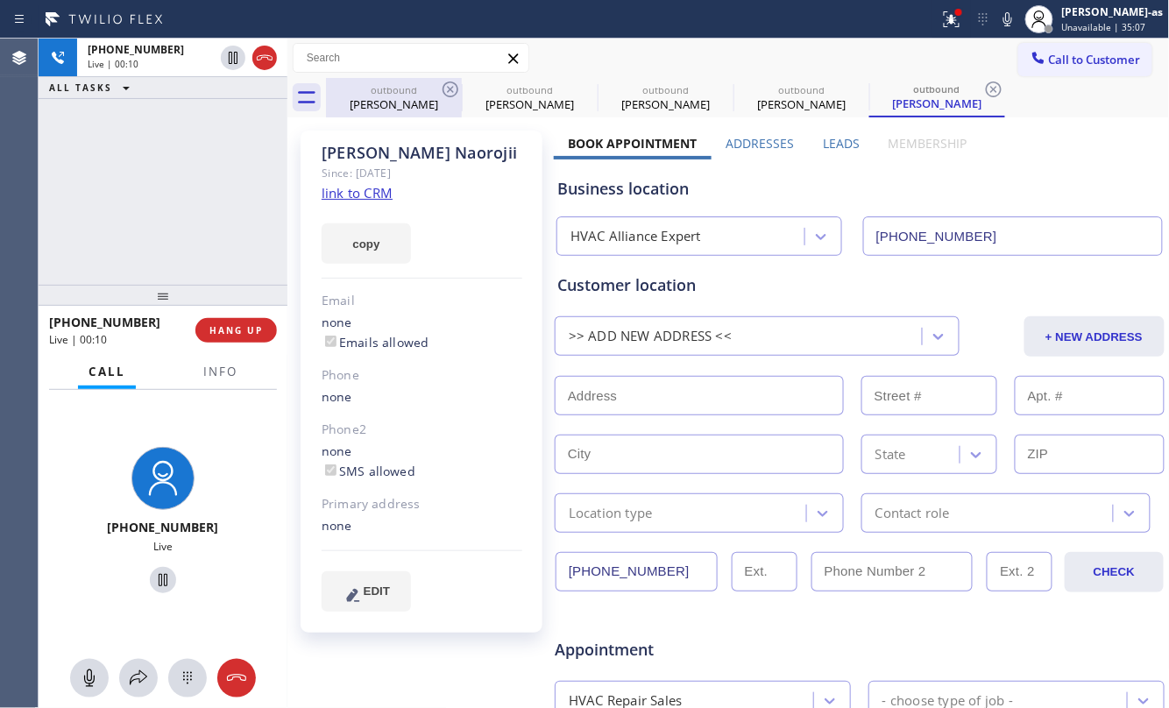
drag, startPoint x: 371, startPoint y: 93, endPoint x: 438, endPoint y: 86, distance: 67.0
click at [379, 93] on div "outbound" at bounding box center [394, 89] width 132 height 13
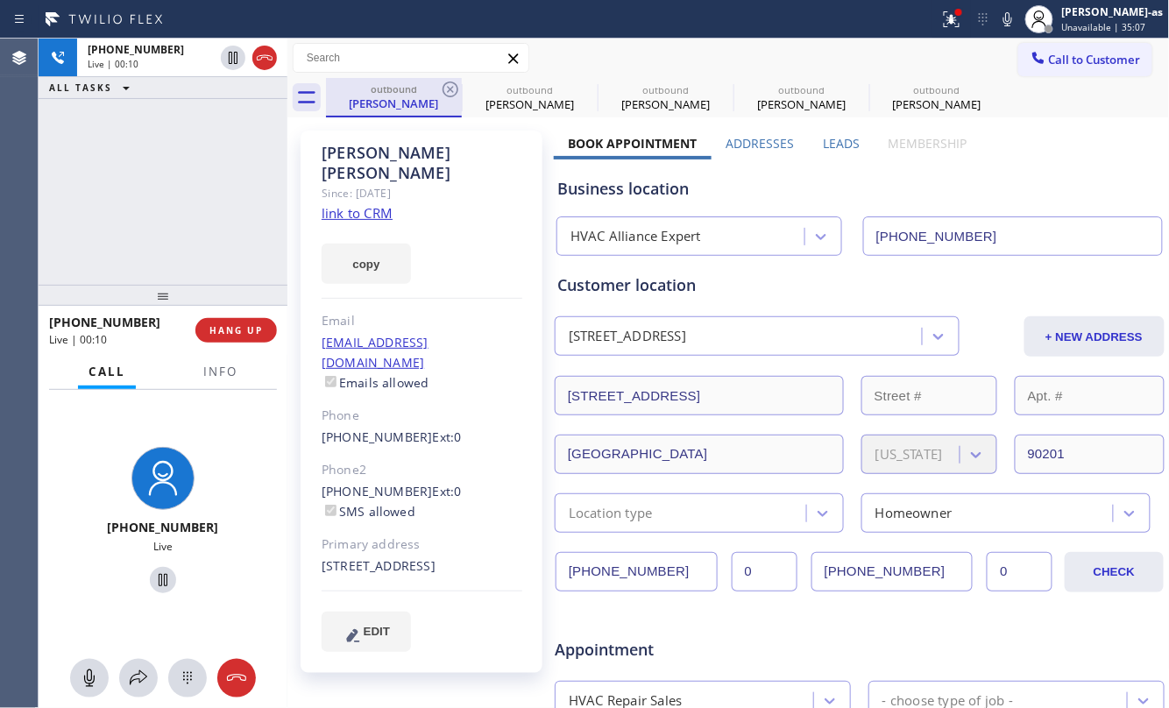
click at [438, 86] on div "outbound" at bounding box center [394, 88] width 132 height 13
click at [222, 328] on span "HANG UP" at bounding box center [235, 330] width 53 height 12
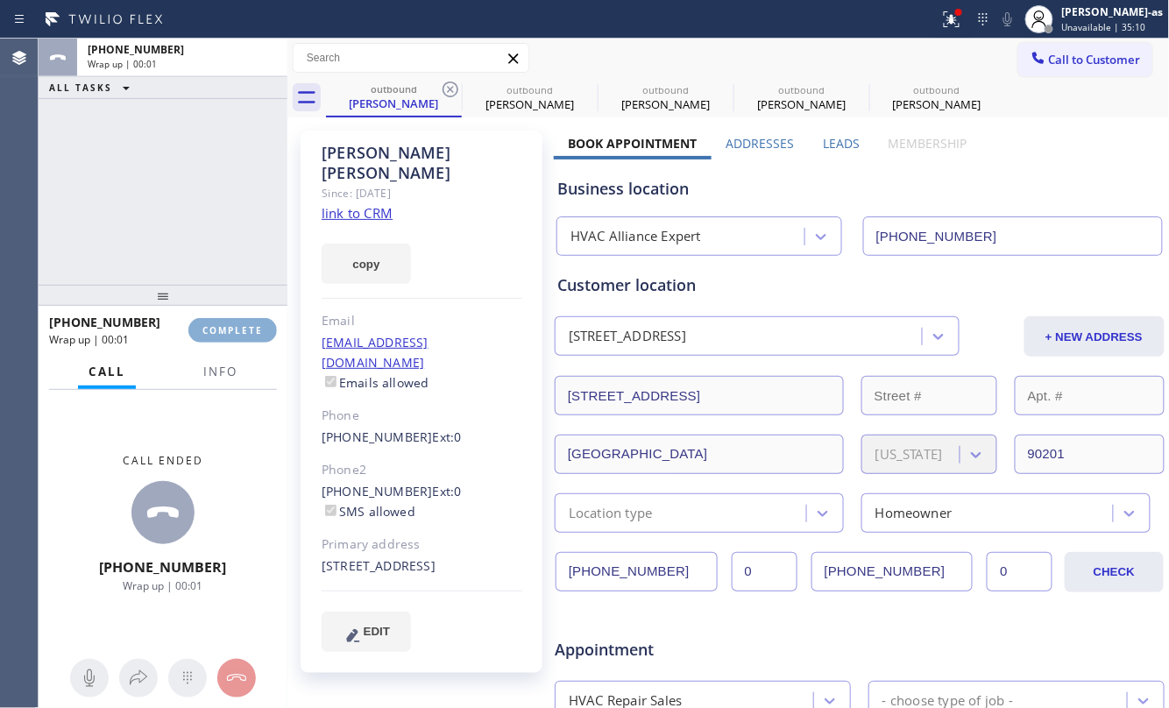
click at [222, 328] on span "COMPLETE" at bounding box center [232, 330] width 60 height 12
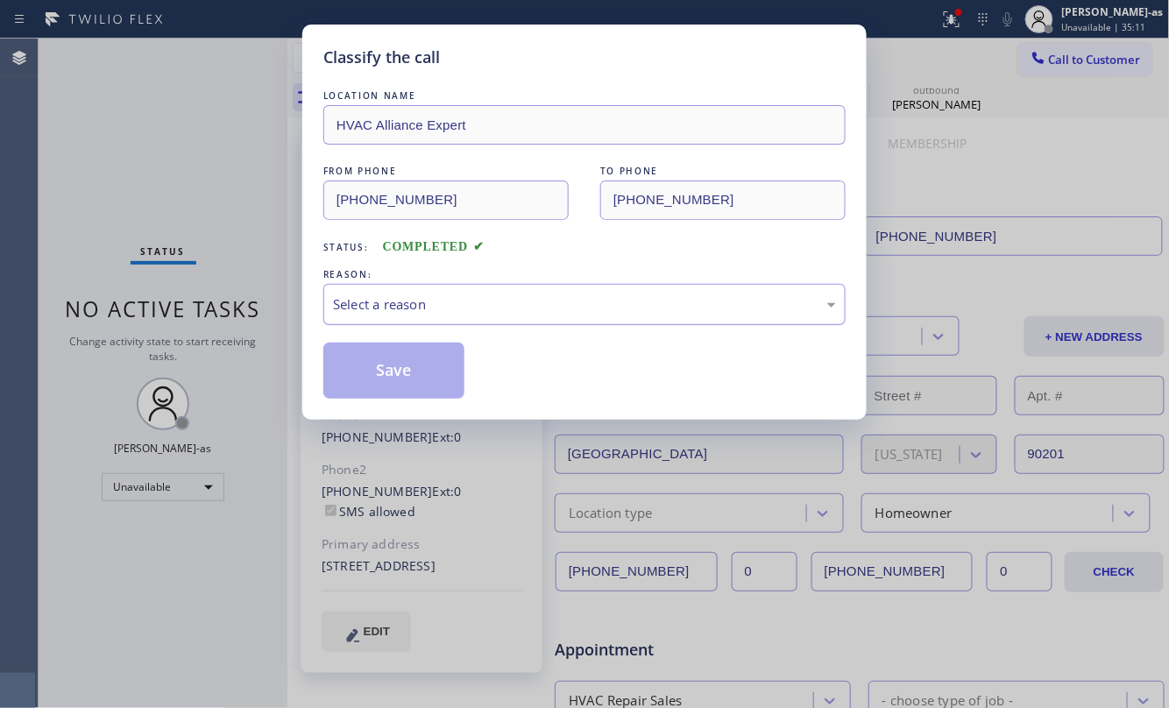
click at [543, 308] on div "Select a reason" at bounding box center [584, 304] width 503 height 20
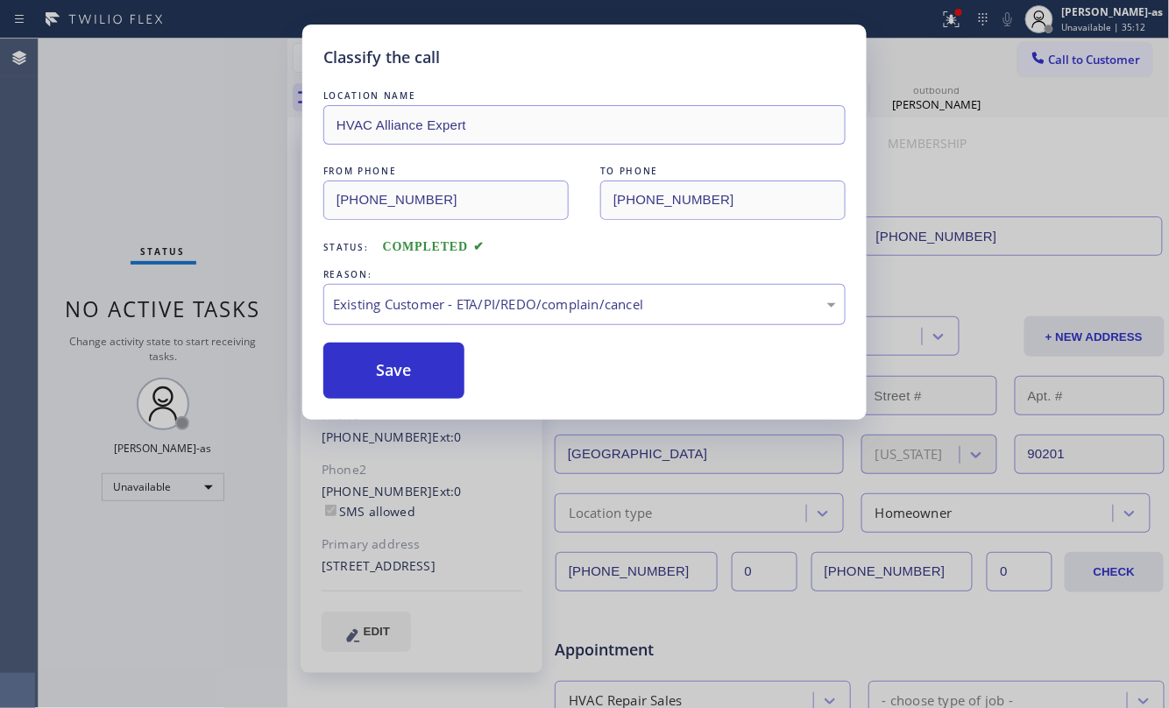
click at [418, 371] on button "Save" at bounding box center [393, 371] width 141 height 56
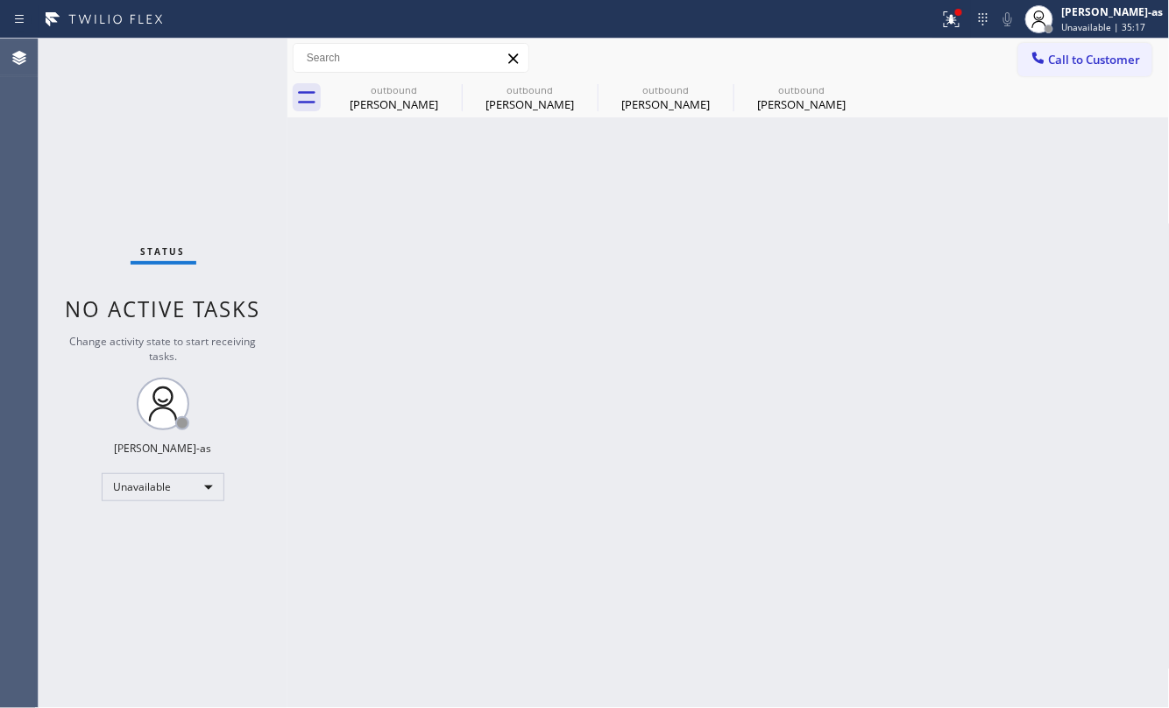
drag, startPoint x: 250, startPoint y: 223, endPoint x: 1058, endPoint y: 91, distance: 819.3
click at [264, 219] on div "Status No active tasks Change activity state to start receiving tasks. [PERSON_…" at bounding box center [163, 373] width 249 height 669
click at [1116, 54] on span "Call to Customer" at bounding box center [1095, 60] width 92 height 16
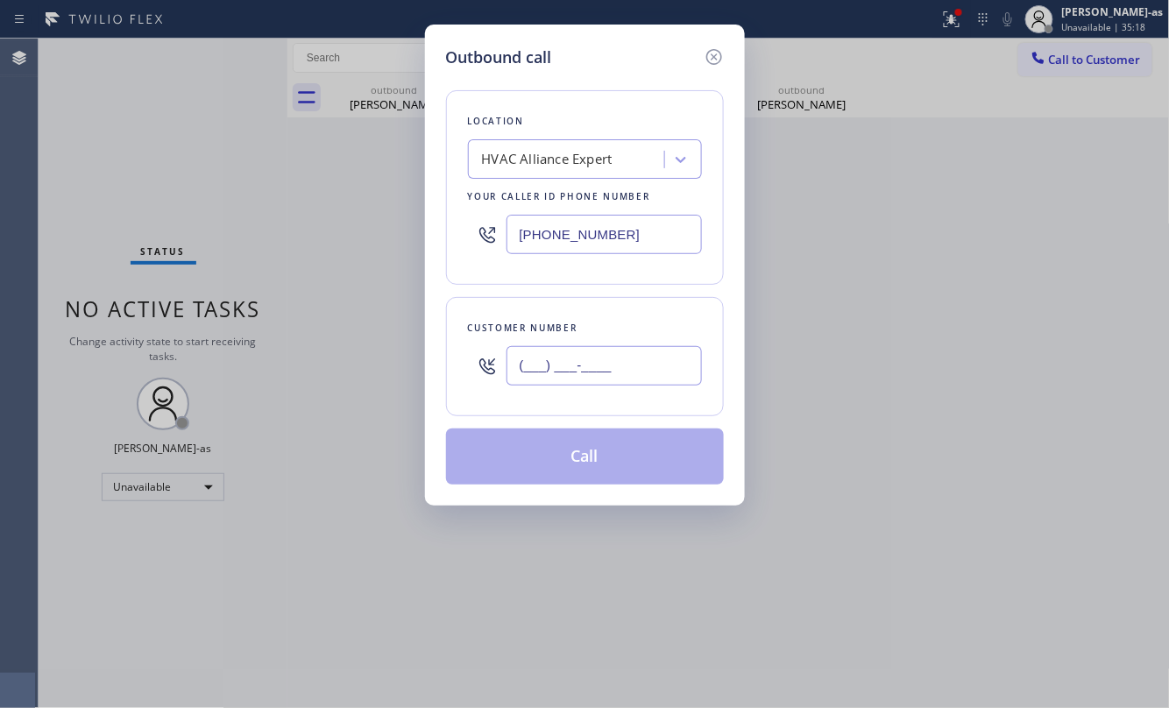
click at [631, 350] on input "(___) ___-____" at bounding box center [603, 365] width 195 height 39
paste input "917) 671-7266"
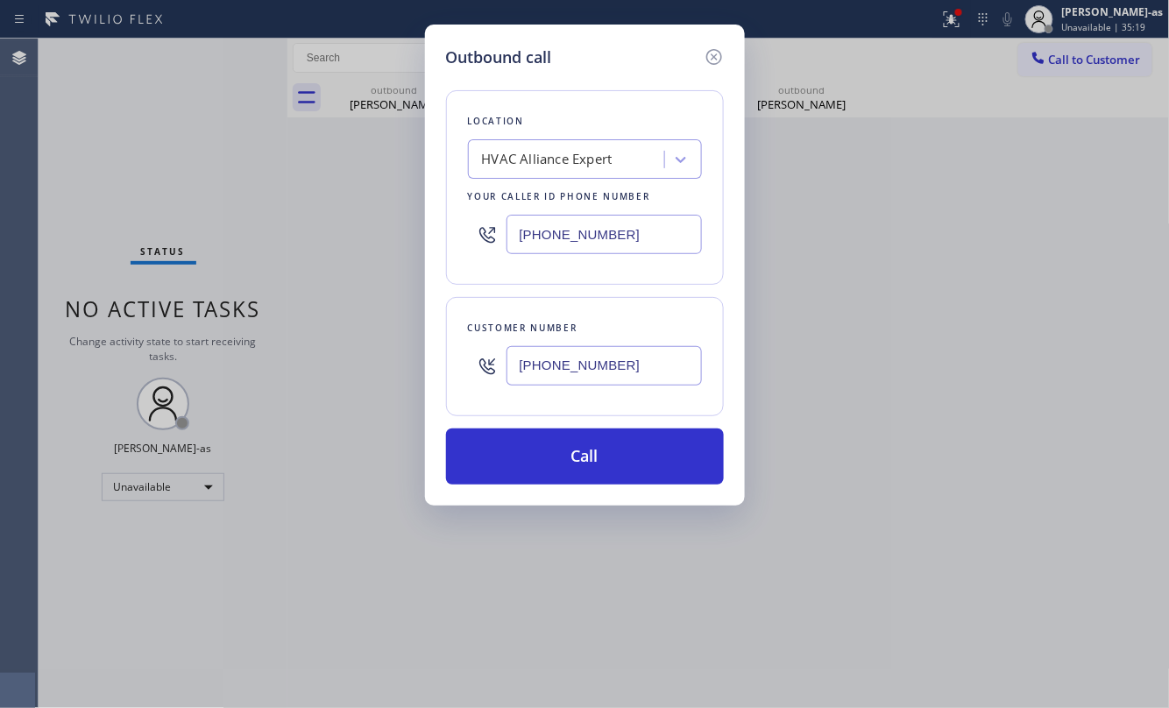
click at [625, 363] on input "[PHONE_NUMBER]" at bounding box center [603, 365] width 195 height 39
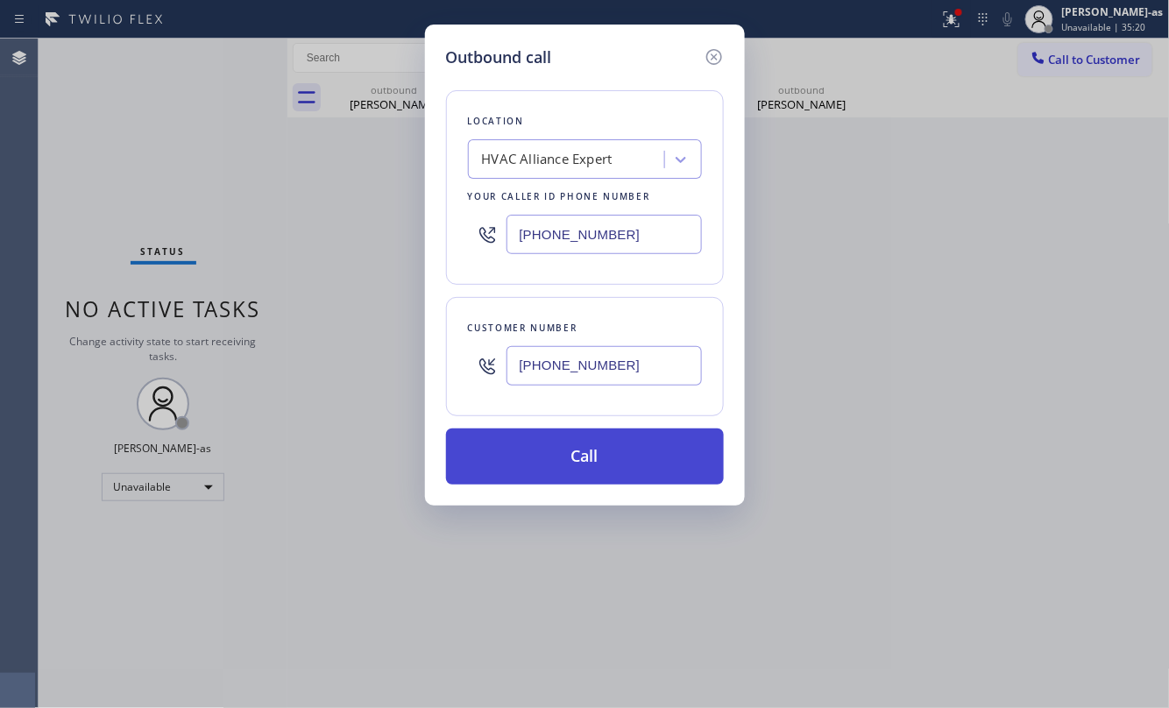
type input "[PHONE_NUMBER]"
click at [615, 454] on button "Call" at bounding box center [585, 456] width 278 height 56
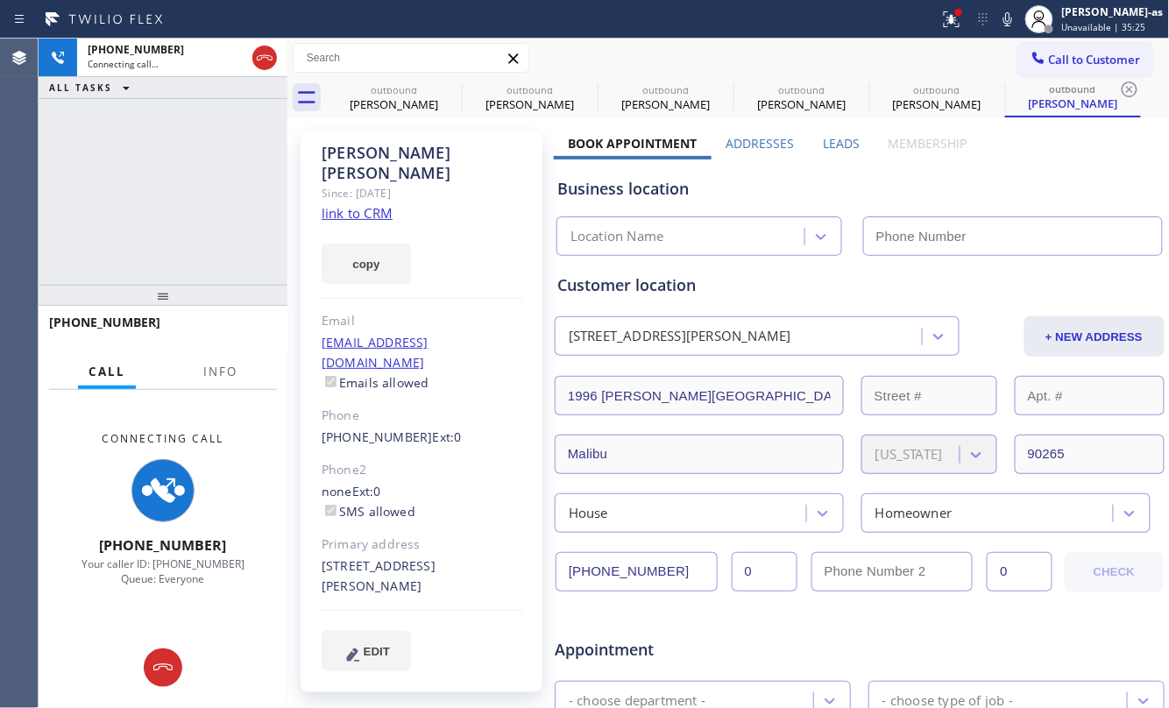
type input "[PHONE_NUMBER]"
click at [345, 183] on div "Since: [DATE]" at bounding box center [422, 193] width 201 height 20
click at [379, 204] on link "link to CRM" at bounding box center [357, 213] width 71 height 18
drag, startPoint x: 177, startPoint y: 193, endPoint x: 205, endPoint y: 180, distance: 30.6
click at [187, 193] on div "[PHONE_NUMBER] Connecting call… ALL TASKS ALL TASKS ACTIVE TASKS TASKS IN WRAP …" at bounding box center [163, 162] width 249 height 246
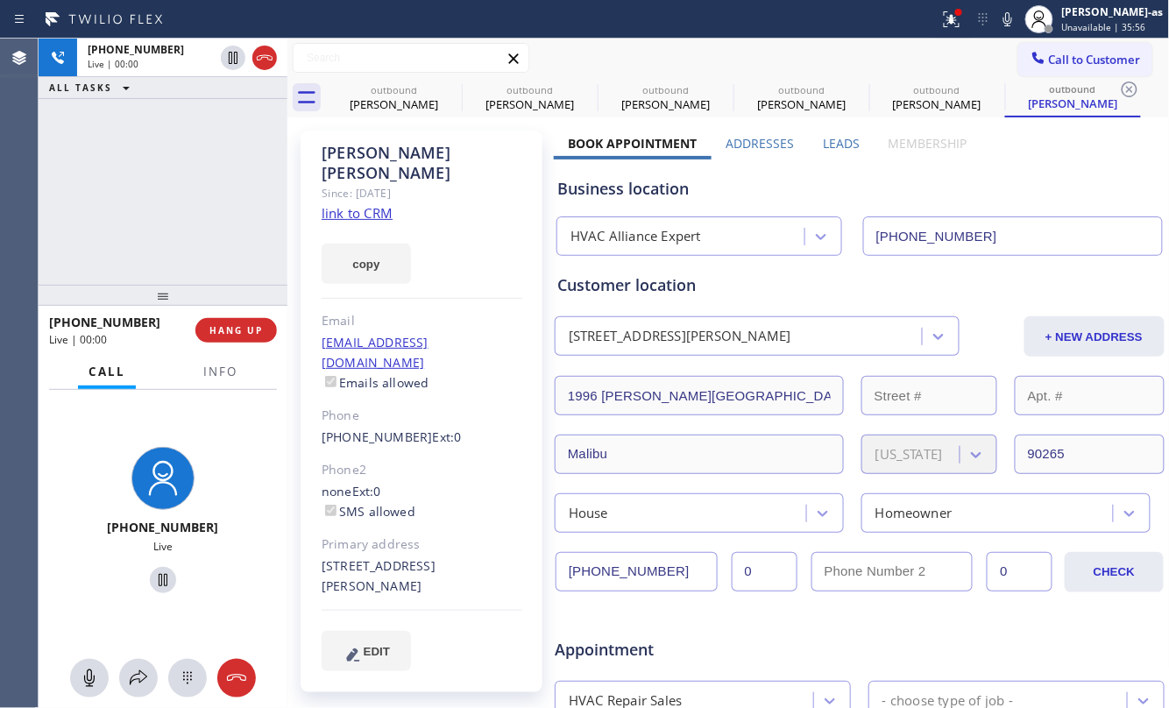
click at [296, 57] on input "text" at bounding box center [411, 58] width 235 height 28
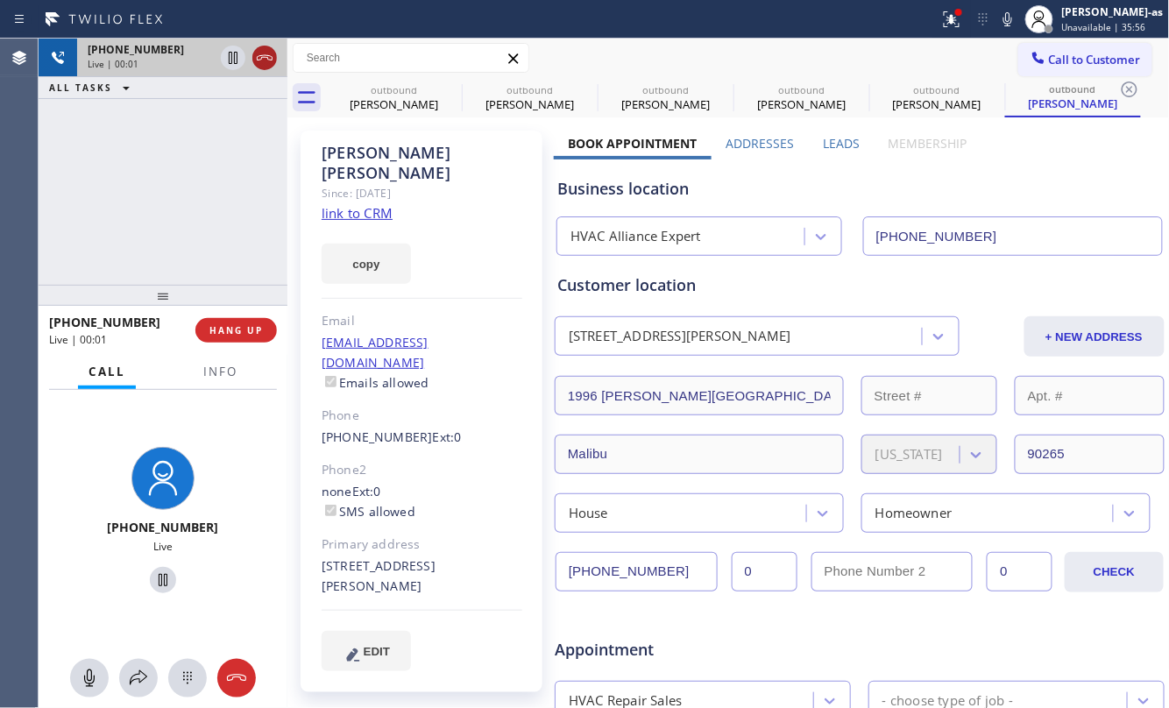
click at [271, 57] on icon at bounding box center [264, 57] width 21 height 21
click at [372, 83] on div "outbound" at bounding box center [394, 89] width 132 height 13
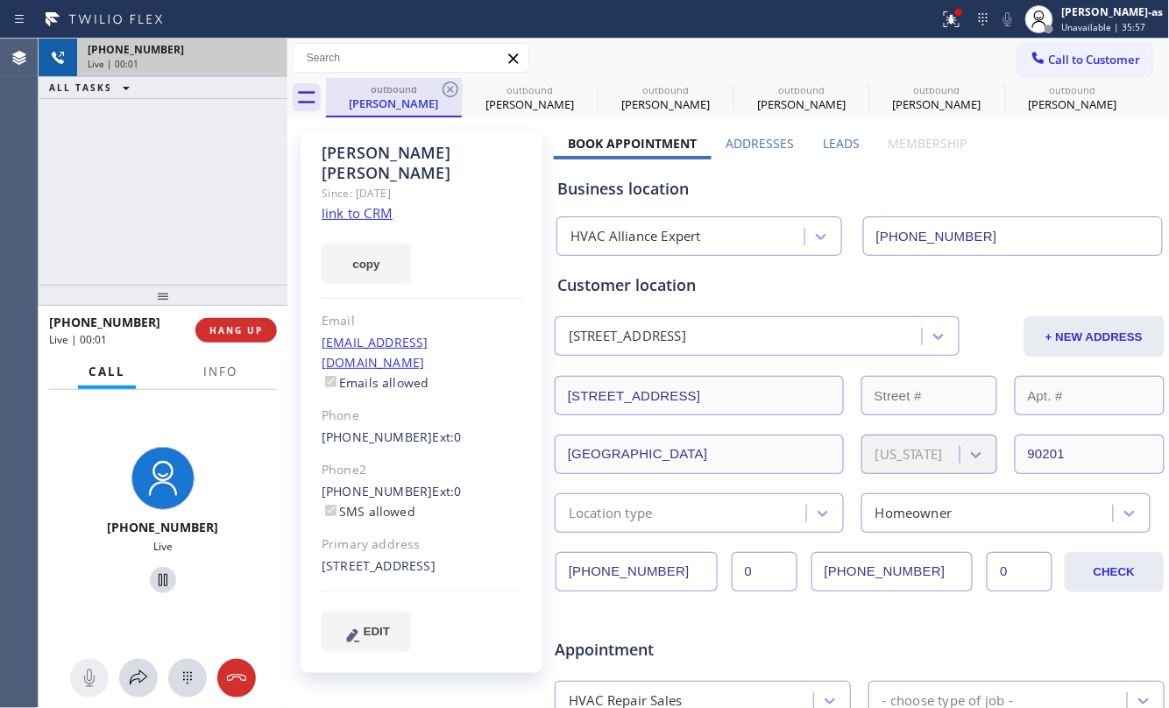
click at [435, 82] on div "outbound" at bounding box center [394, 88] width 132 height 13
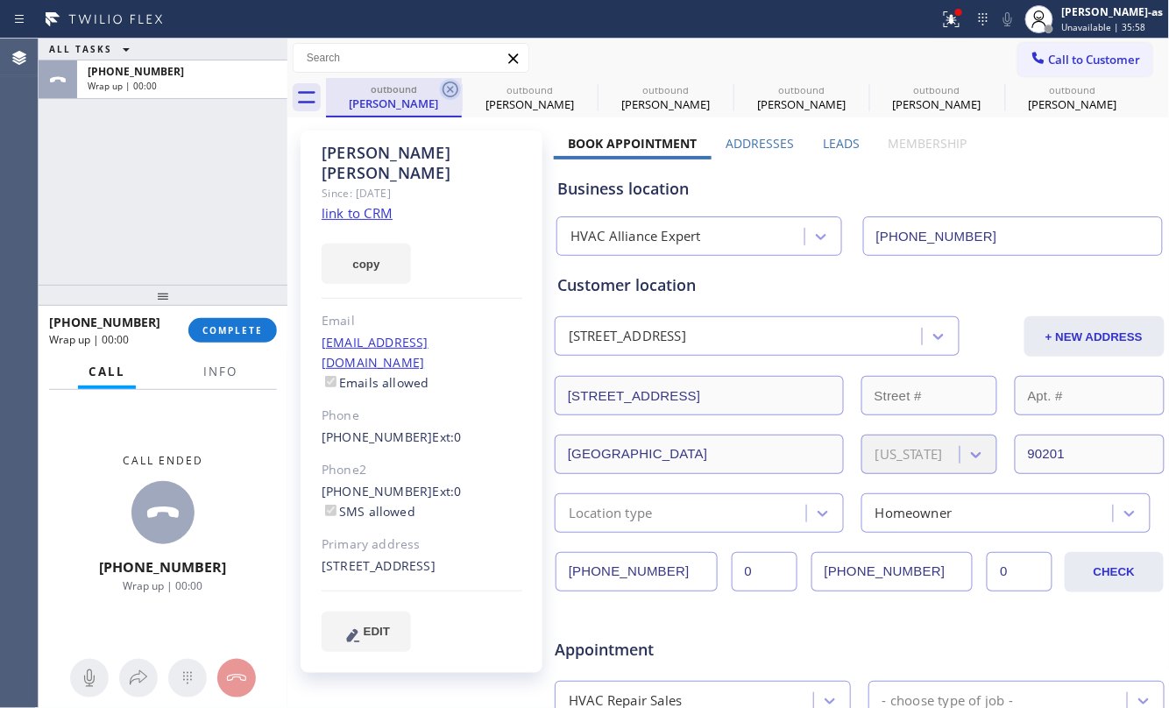
click at [452, 89] on icon at bounding box center [450, 89] width 21 height 21
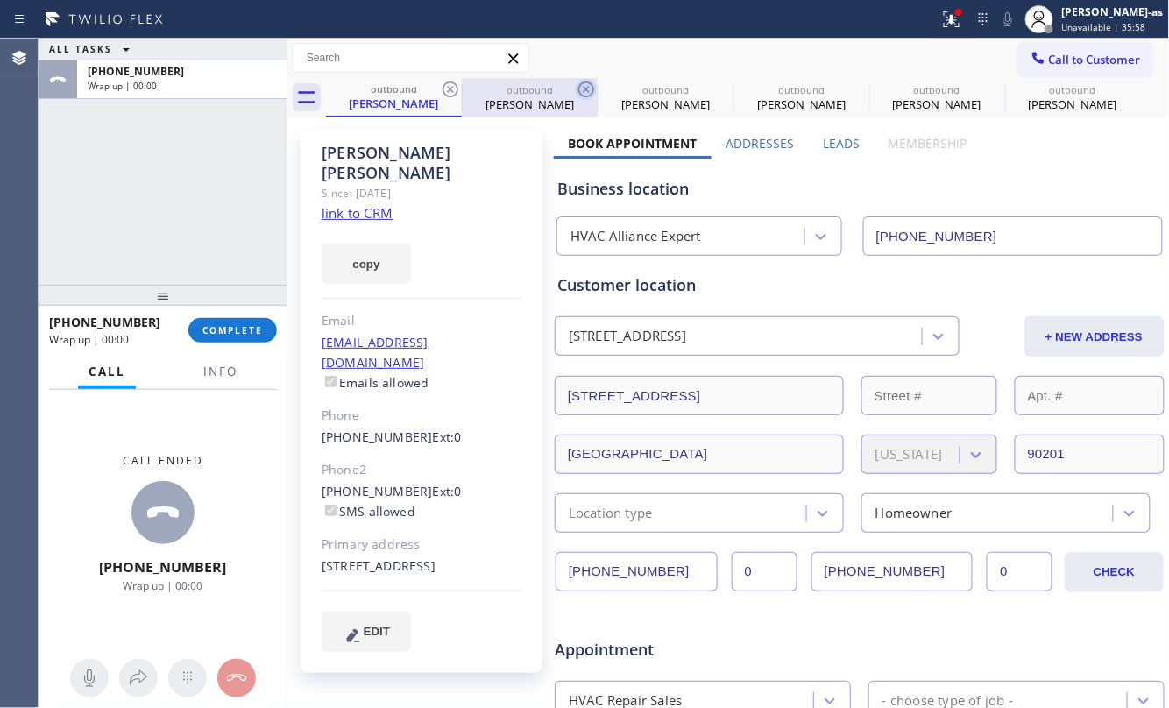
click at [578, 88] on icon at bounding box center [586, 89] width 16 height 16
click at [0, 0] on icon at bounding box center [0, 0] width 0 height 0
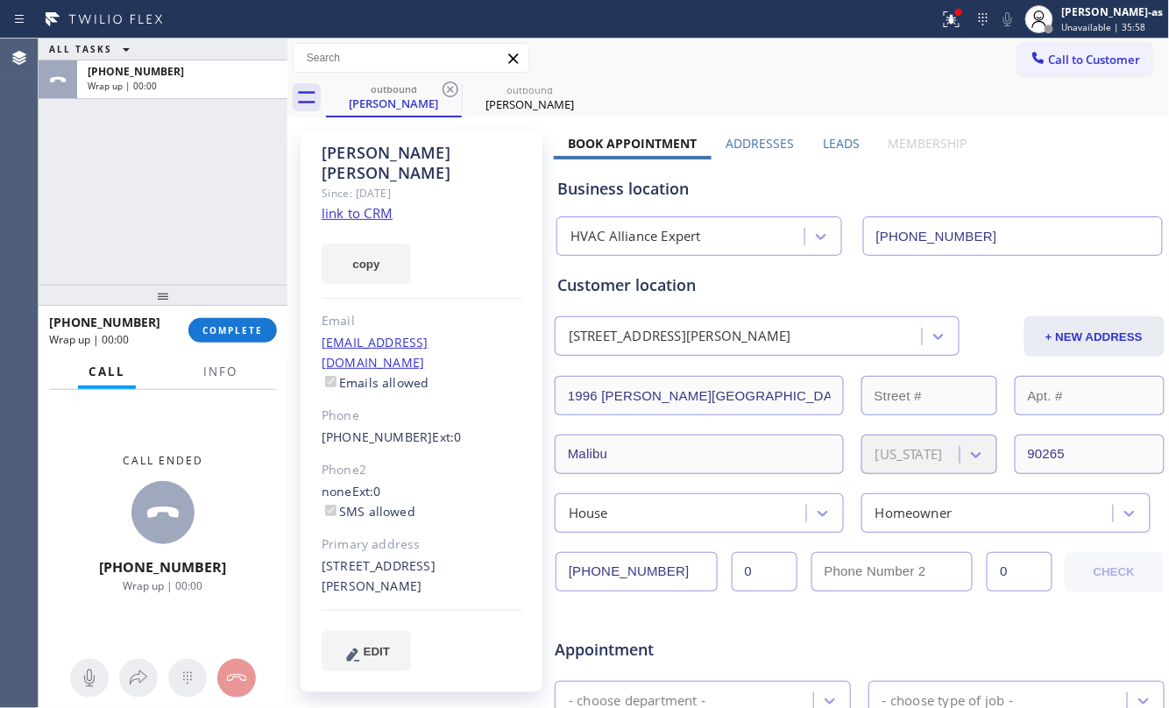
click at [450, 88] on icon at bounding box center [450, 89] width 16 height 16
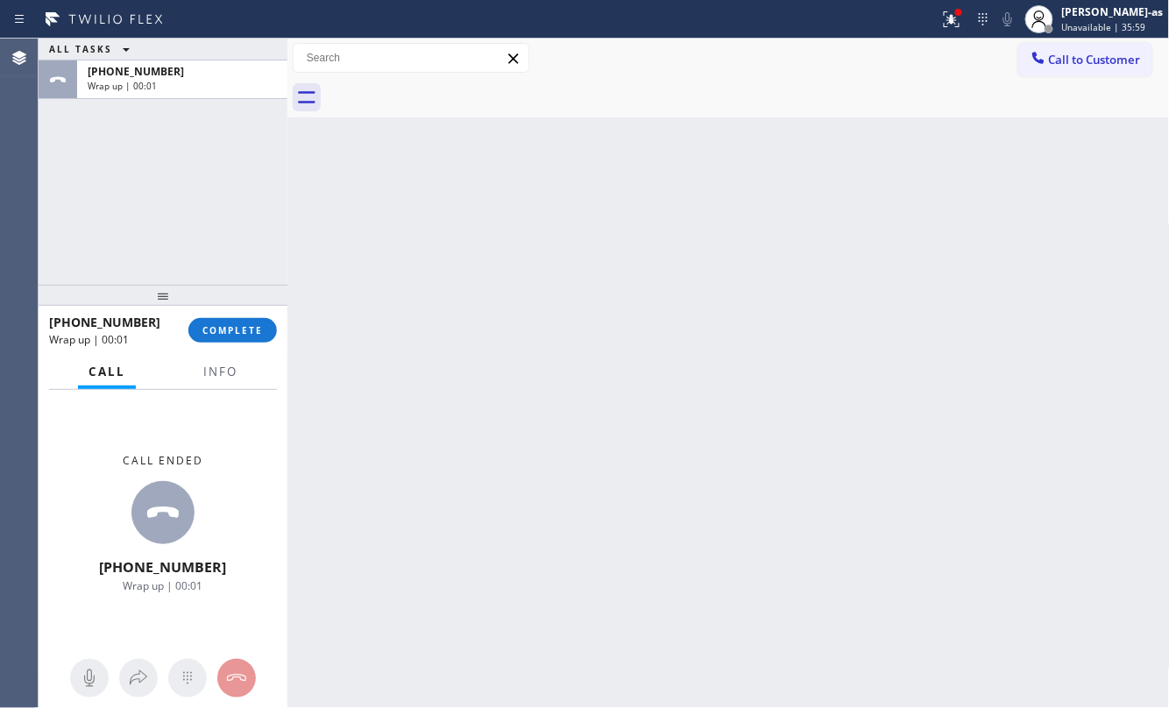
click at [450, 88] on div at bounding box center [748, 97] width 844 height 39
click at [450, 84] on div at bounding box center [748, 97] width 844 height 39
drag, startPoint x: 238, startPoint y: 336, endPoint x: 258, endPoint y: 338, distance: 19.4
click at [237, 335] on span "COMPLETE" at bounding box center [232, 330] width 60 height 12
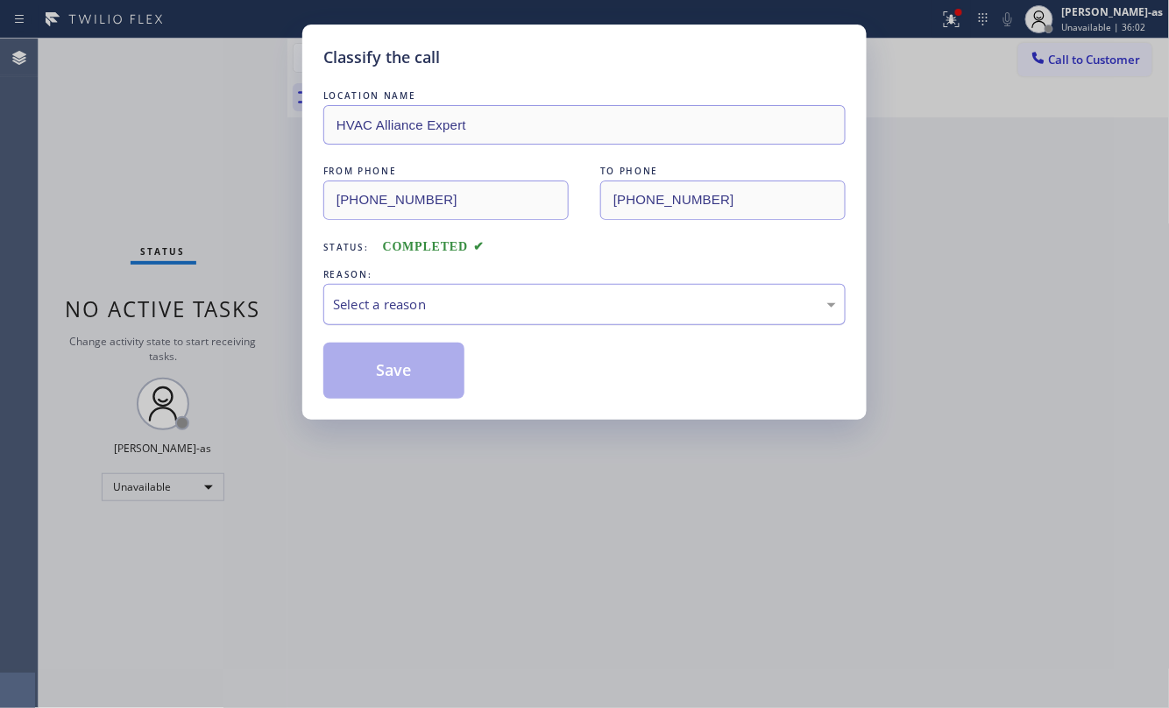
click at [494, 315] on div "Select a reason" at bounding box center [584, 304] width 503 height 20
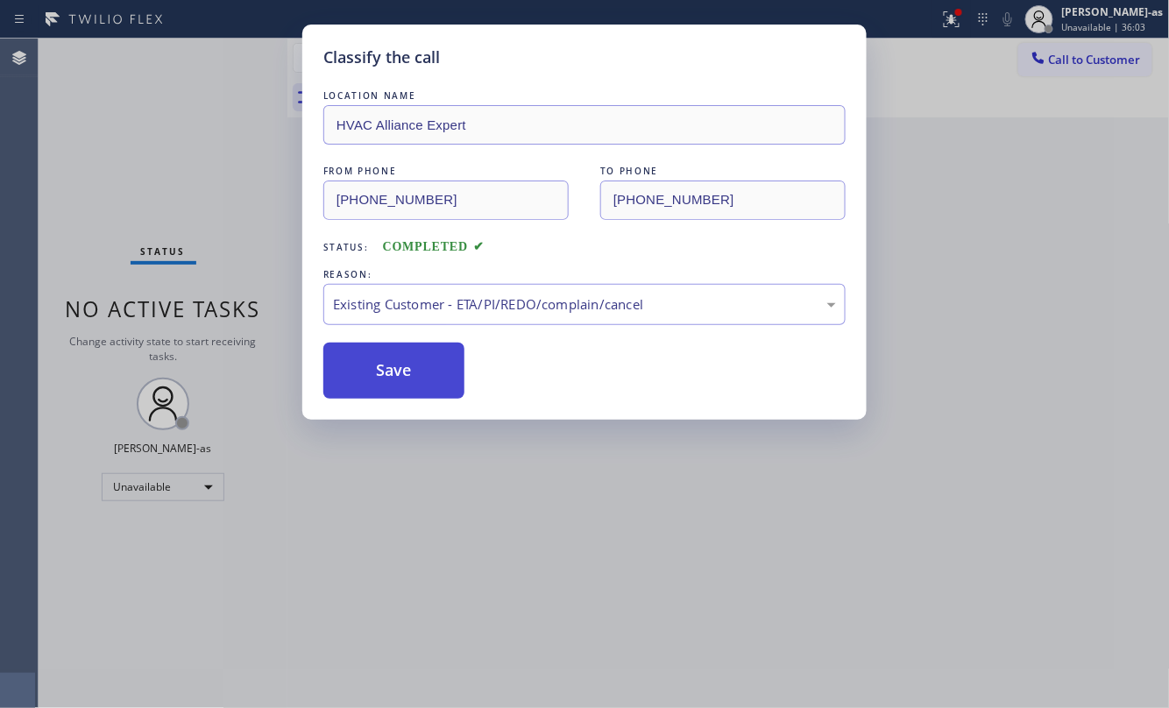
click at [397, 377] on button "Save" at bounding box center [393, 371] width 141 height 56
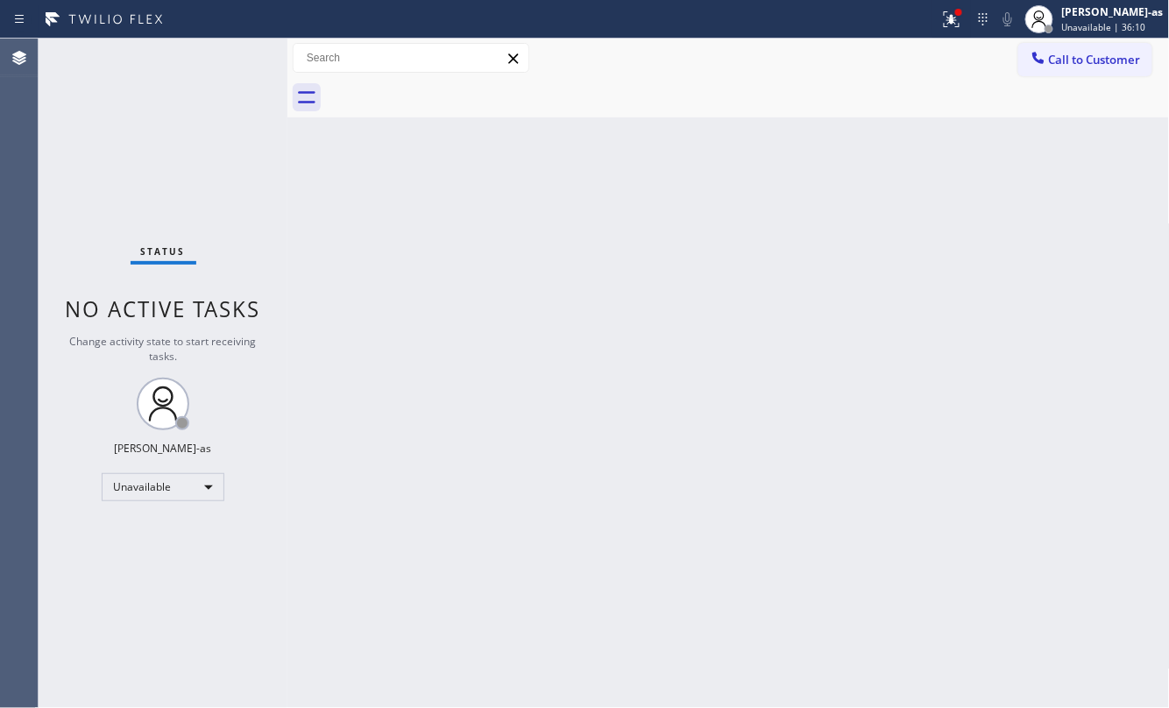
click at [306, 210] on div "Back to Dashboard Change Sender ID Customers Technicians Select a contact Outbo…" at bounding box center [728, 373] width 882 height 669
click at [1098, 49] on button "Call to Customer" at bounding box center [1085, 59] width 134 height 33
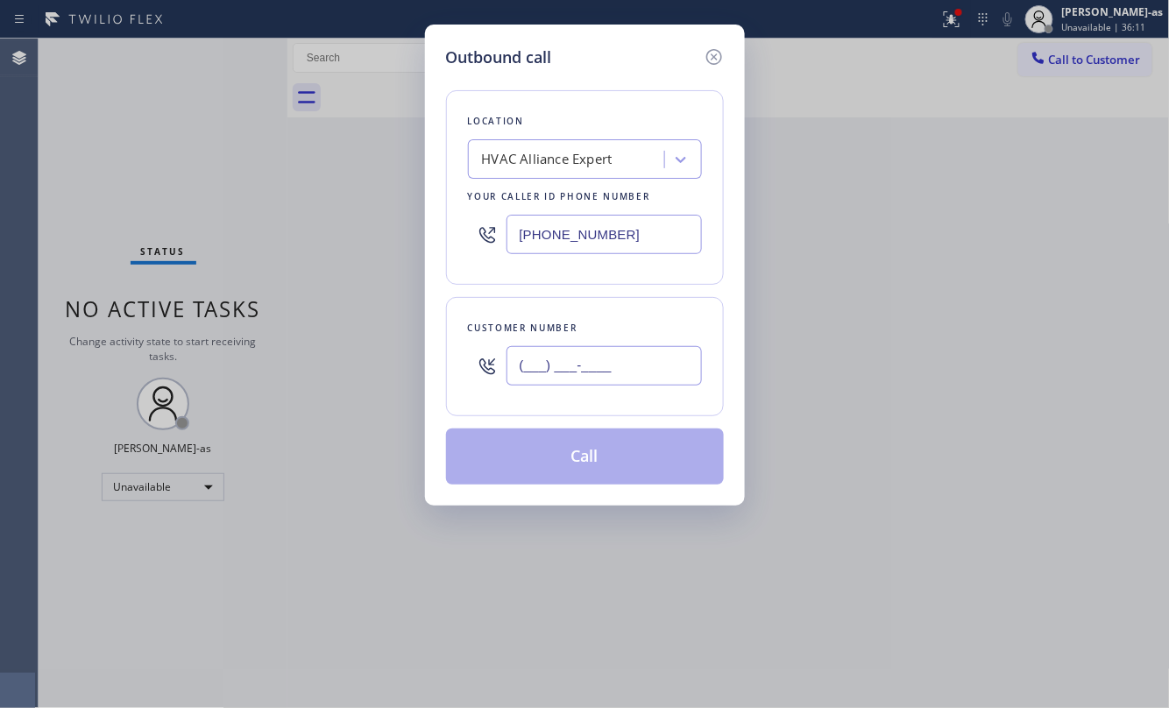
click at [646, 365] on input "(___) ___-____" at bounding box center [603, 365] width 195 height 39
paste input "818) 436-9825"
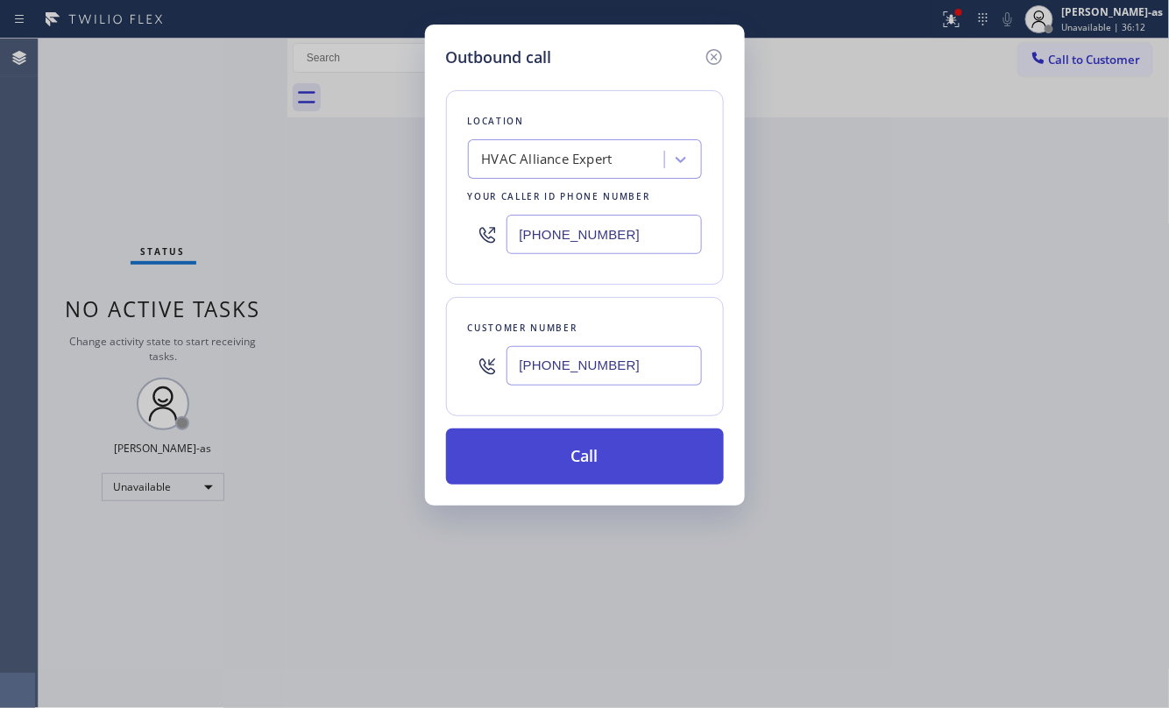
type input "[PHONE_NUMBER]"
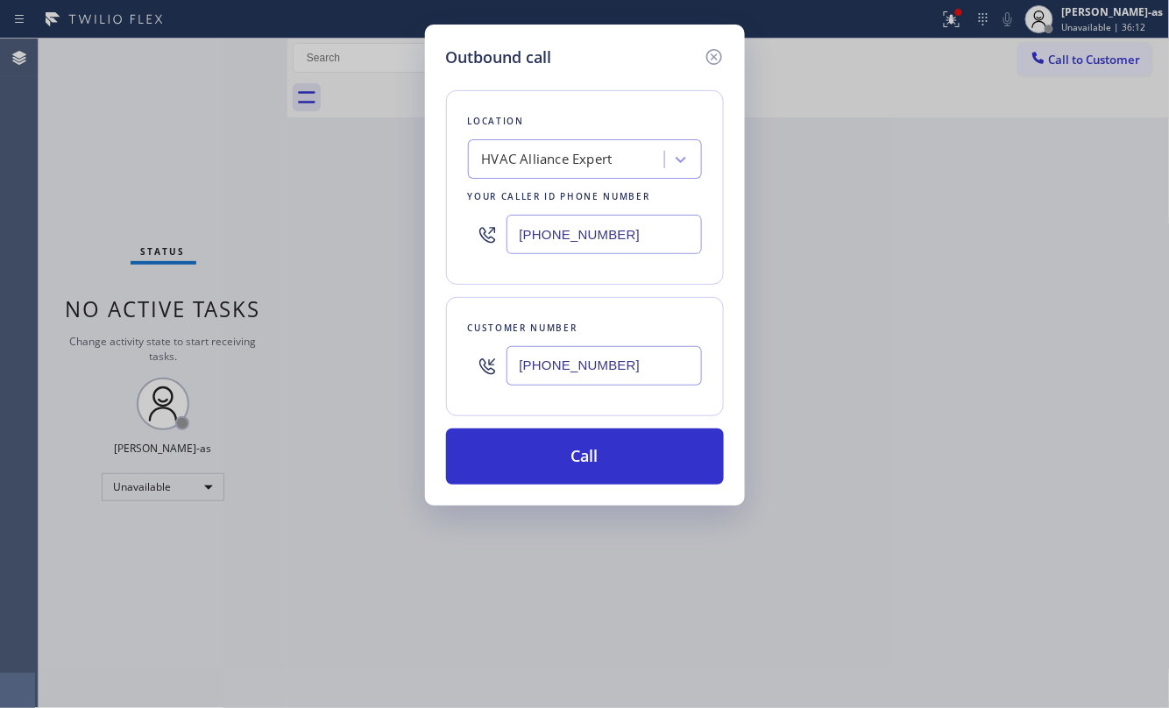
drag, startPoint x: 624, startPoint y: 456, endPoint x: 807, endPoint y: 534, distance: 199.0
click at [626, 456] on button "Call" at bounding box center [585, 456] width 278 height 56
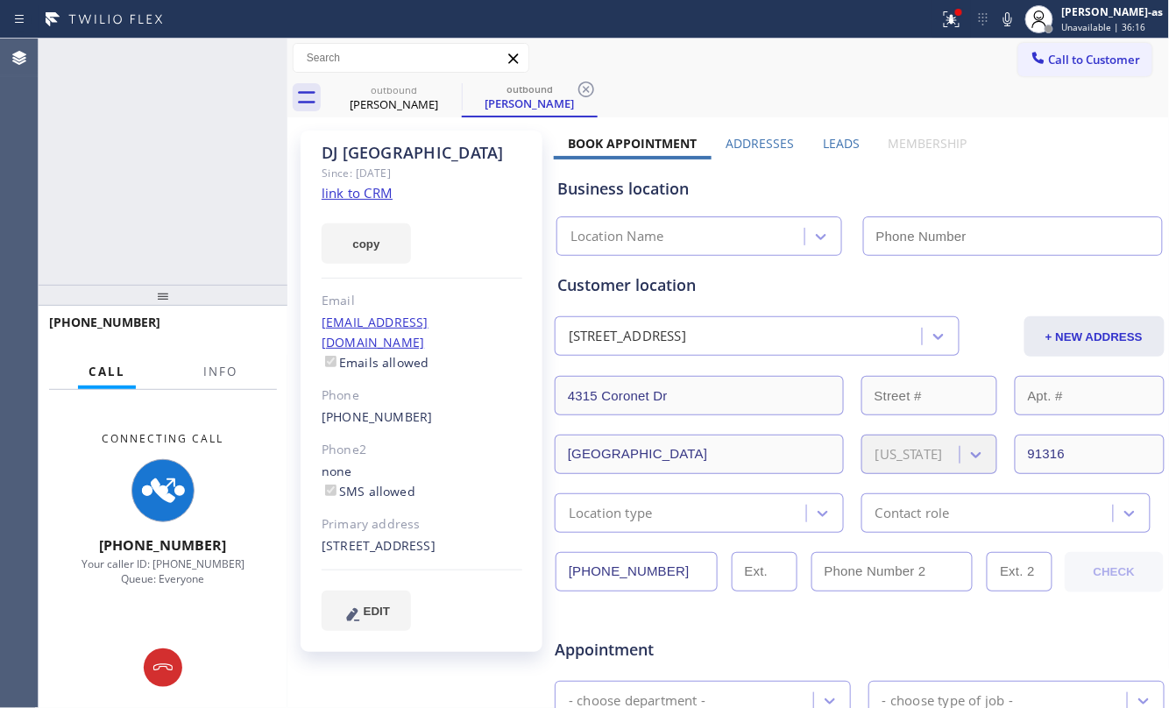
type input "[PHONE_NUMBER]"
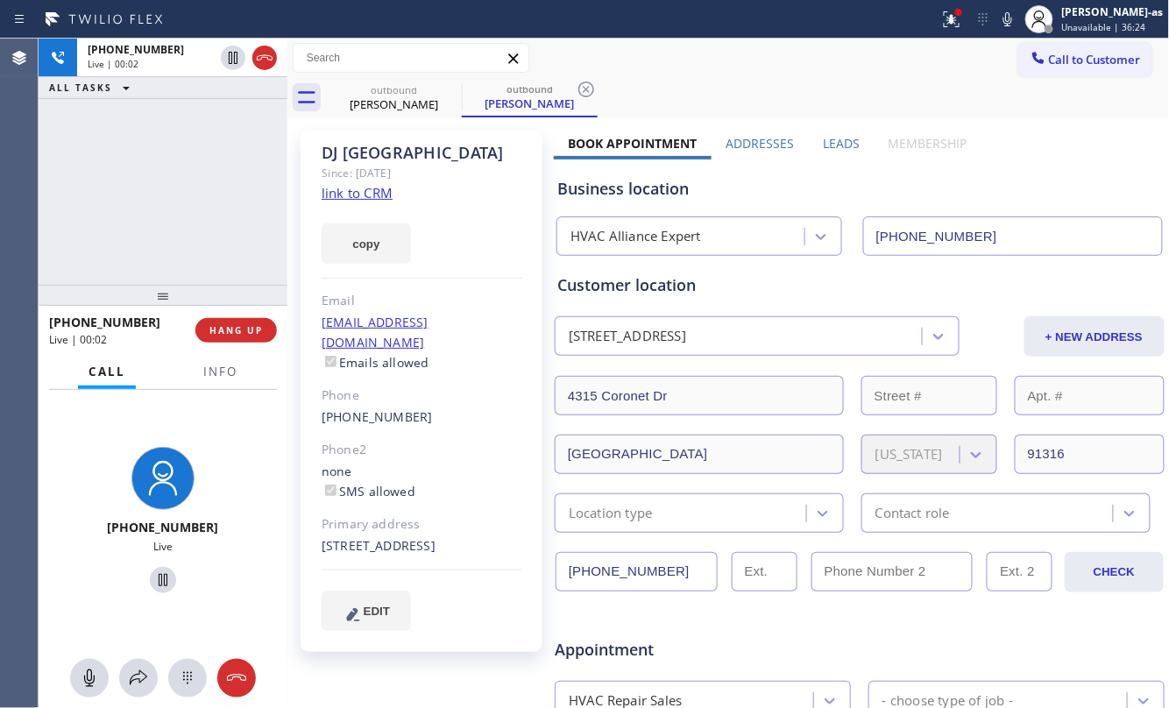
drag, startPoint x: 242, startPoint y: 326, endPoint x: 249, endPoint y: 315, distance: 12.6
click at [249, 315] on div "[PHONE_NUMBER] Live | 00:02 HANG UP" at bounding box center [163, 331] width 228 height 46
click at [214, 67] on div "Live | 00:03" at bounding box center [151, 64] width 126 height 12
click at [261, 299] on div at bounding box center [163, 295] width 249 height 21
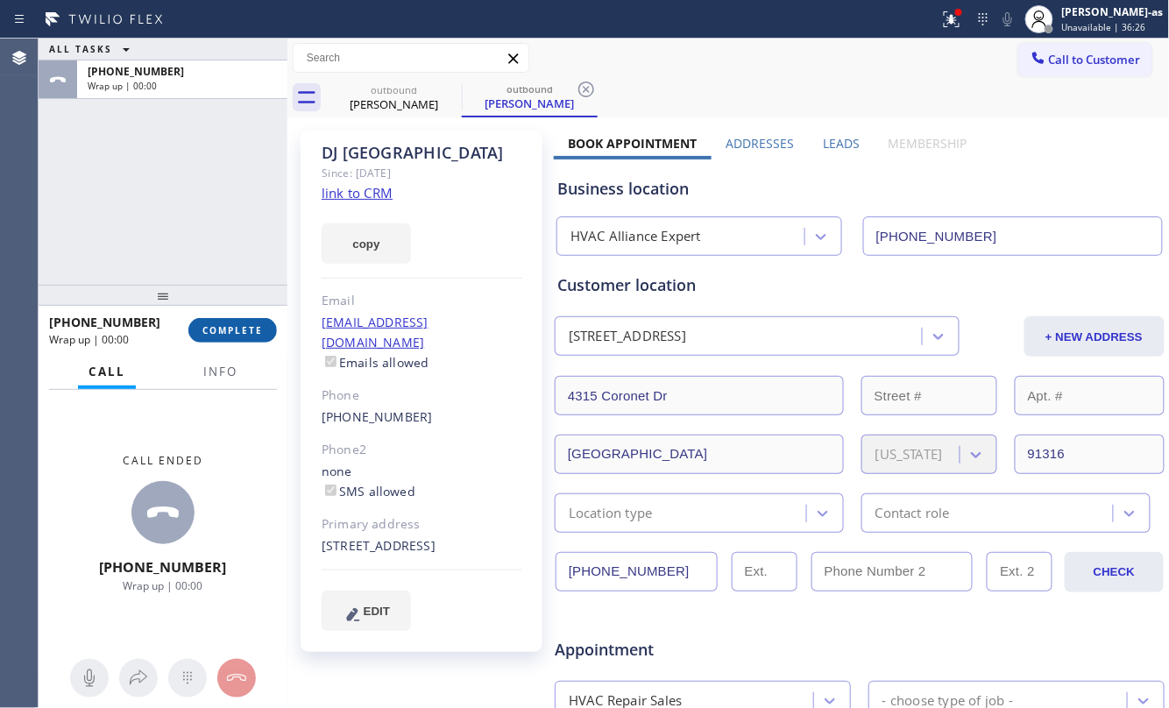
click at [263, 336] on button "COMPLETE" at bounding box center [232, 330] width 88 height 25
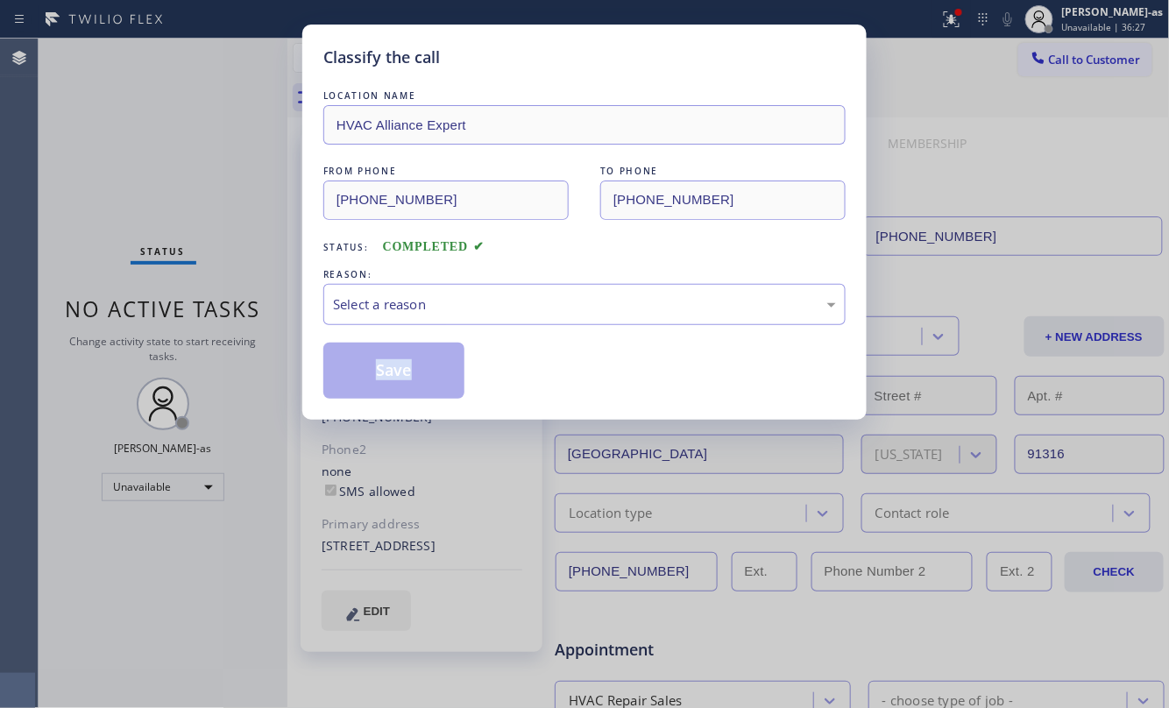
click at [254, 335] on div "Classify the call LOCATION NAME HVAC Alliance Expert FROM PHONE [PHONE_NUMBER] …" at bounding box center [584, 354] width 1169 height 708
click at [537, 261] on div "LOCATION NAME HVAC Alliance Expert FROM PHONE [PHONE_NUMBER] TO PHONE [PHONE_NU…" at bounding box center [584, 243] width 522 height 312
click at [607, 331] on div "LOCATION NAME HVAC Alliance Expert FROM PHONE [PHONE_NUMBER] TO PHONE [PHONE_NU…" at bounding box center [584, 243] width 522 height 312
click at [547, 254] on div "Status: COMPLETED" at bounding box center [584, 243] width 522 height 28
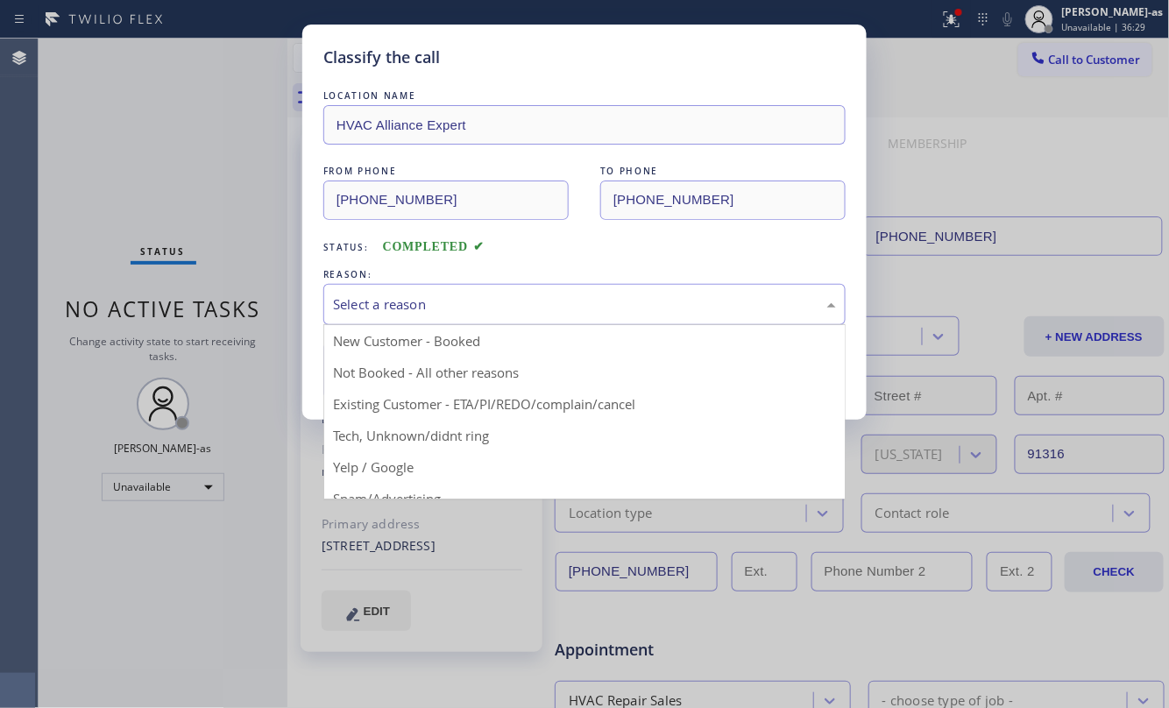
click at [488, 302] on div "Select a reason" at bounding box center [584, 304] width 503 height 20
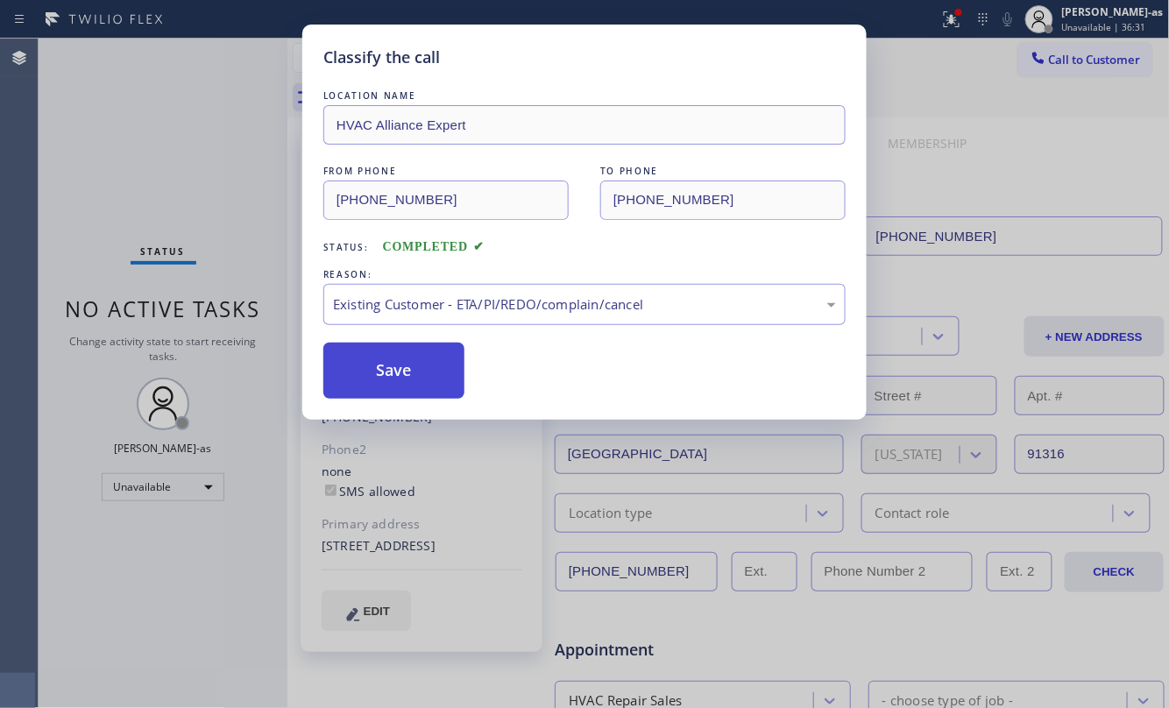
click at [421, 371] on button "Save" at bounding box center [393, 371] width 141 height 56
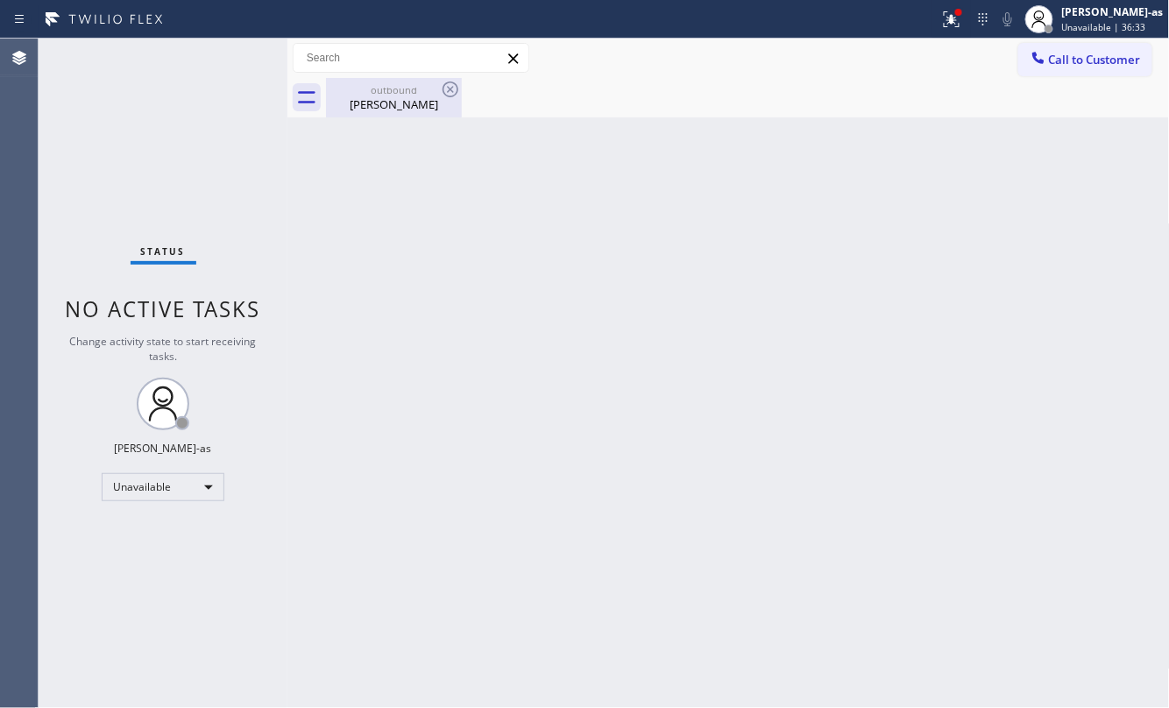
drag, startPoint x: 391, startPoint y: 109, endPoint x: 396, endPoint y: 191, distance: 82.5
click at [391, 107] on div "[PERSON_NAME]" at bounding box center [394, 104] width 132 height 16
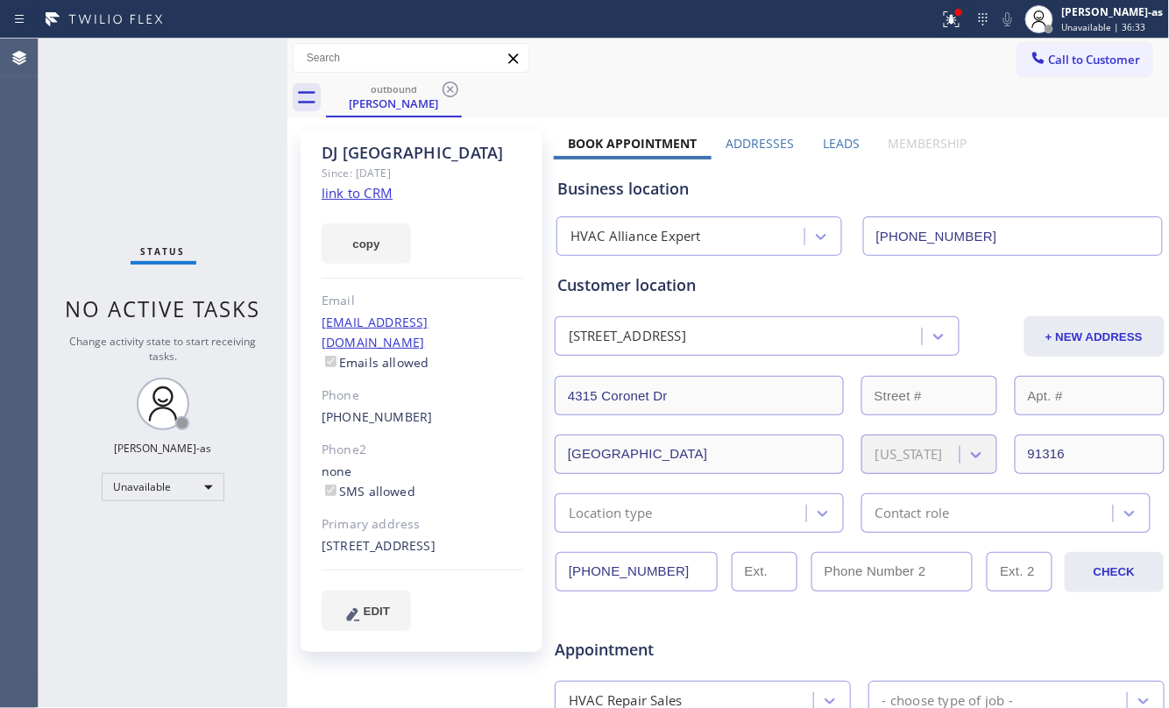
click at [359, 196] on link "link to CRM" at bounding box center [357, 193] width 71 height 18
click at [1051, 52] on span "Call to Customer" at bounding box center [1095, 60] width 92 height 16
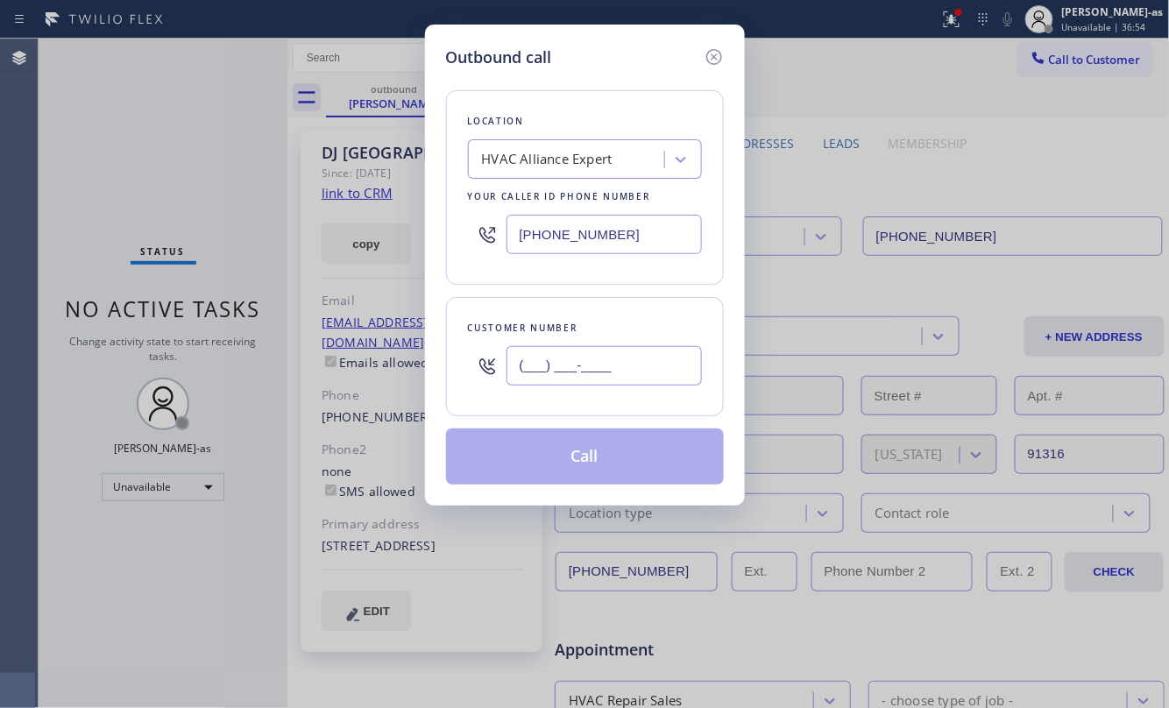
click at [640, 359] on input "(___) ___-____" at bounding box center [603, 365] width 195 height 39
paste input "562) 704-0693"
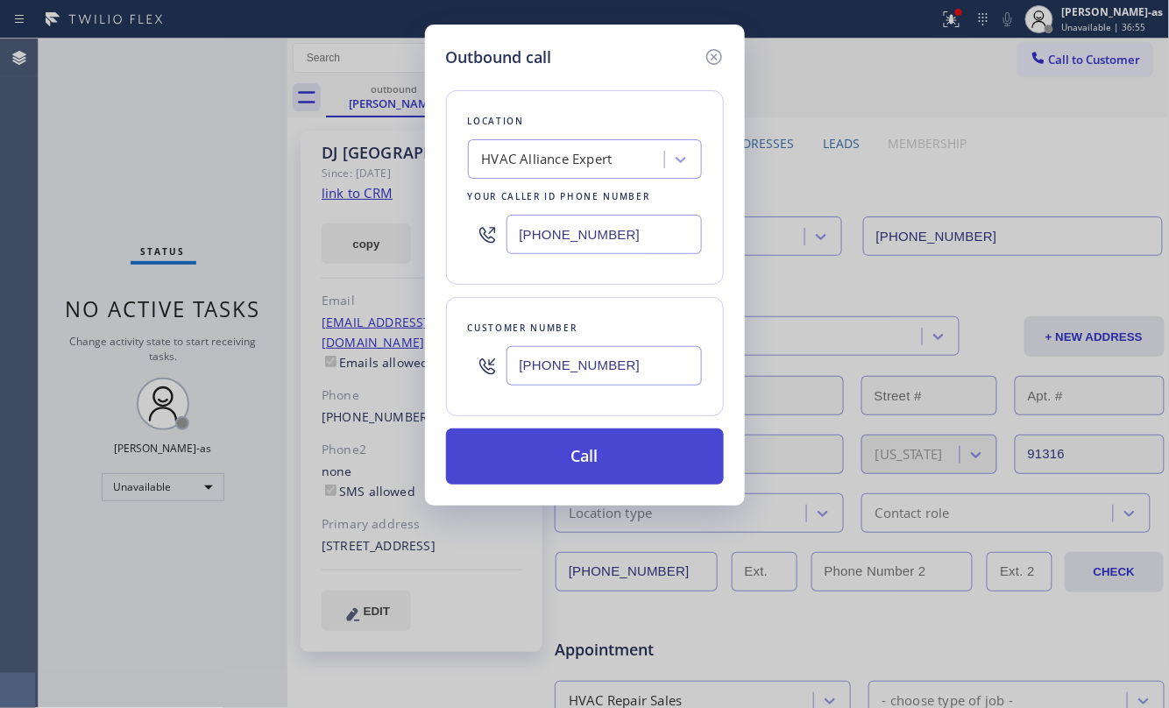
type input "[PHONE_NUMBER]"
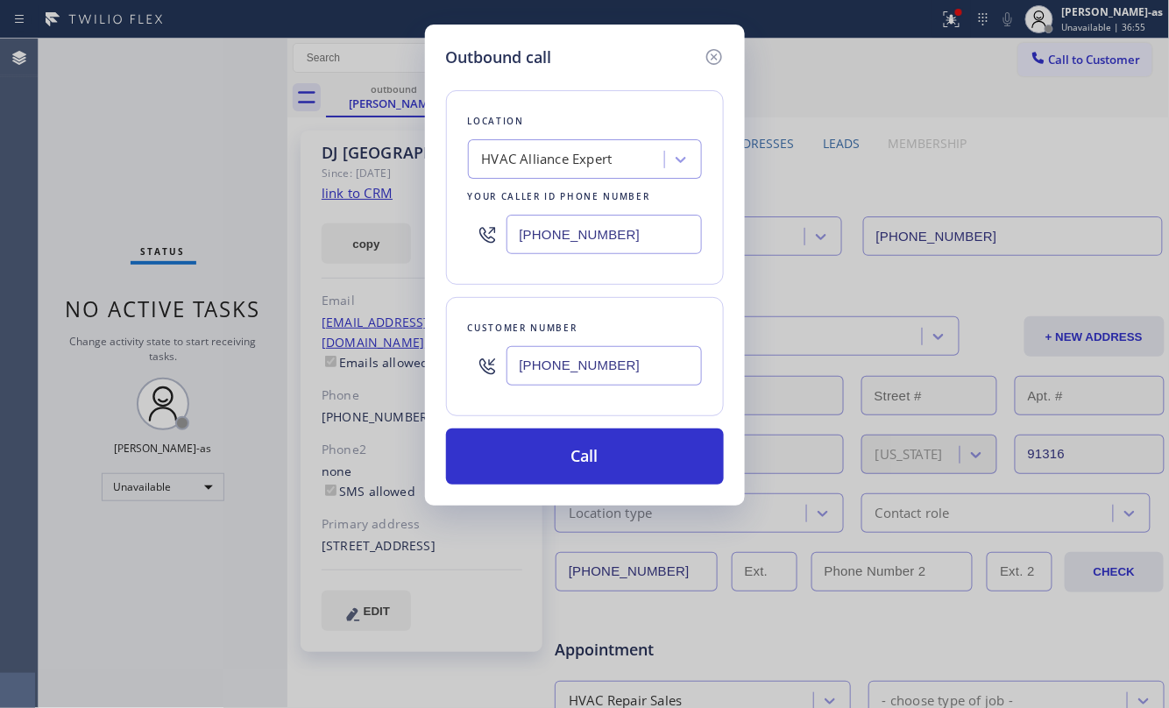
drag, startPoint x: 596, startPoint y: 452, endPoint x: 831, endPoint y: 621, distance: 290.1
click at [597, 452] on button "Call" at bounding box center [585, 456] width 278 height 56
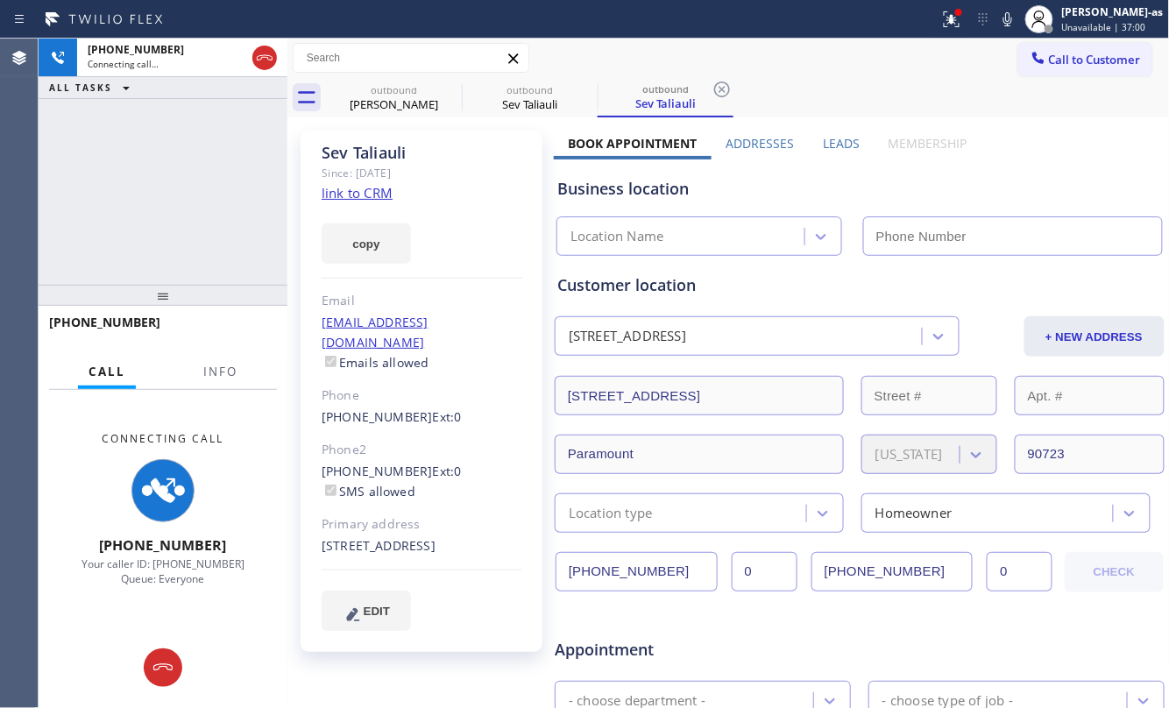
click at [186, 186] on div "[PHONE_NUMBER] Connecting call… ALL TASKS ALL TASKS ACTIVE TASKS TASKS IN WRAP …" at bounding box center [163, 162] width 249 height 246
type input "[PHONE_NUMBER]"
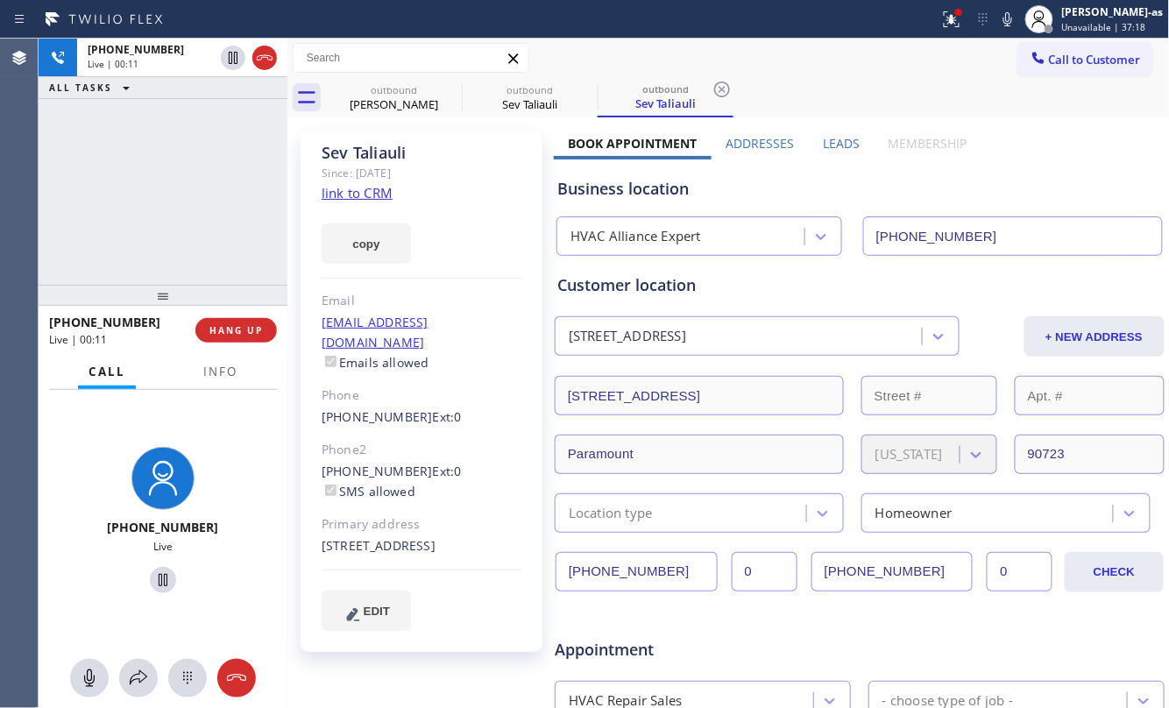
drag, startPoint x: 116, startPoint y: 112, endPoint x: 187, endPoint y: 127, distance: 73.4
click at [128, 113] on div "[PHONE_NUMBER] Live | 00:11 ALL TASKS ALL TASKS ACTIVE TASKS TASKS IN WRAP UP" at bounding box center [163, 162] width 249 height 246
click at [275, 63] on div at bounding box center [264, 57] width 25 height 21
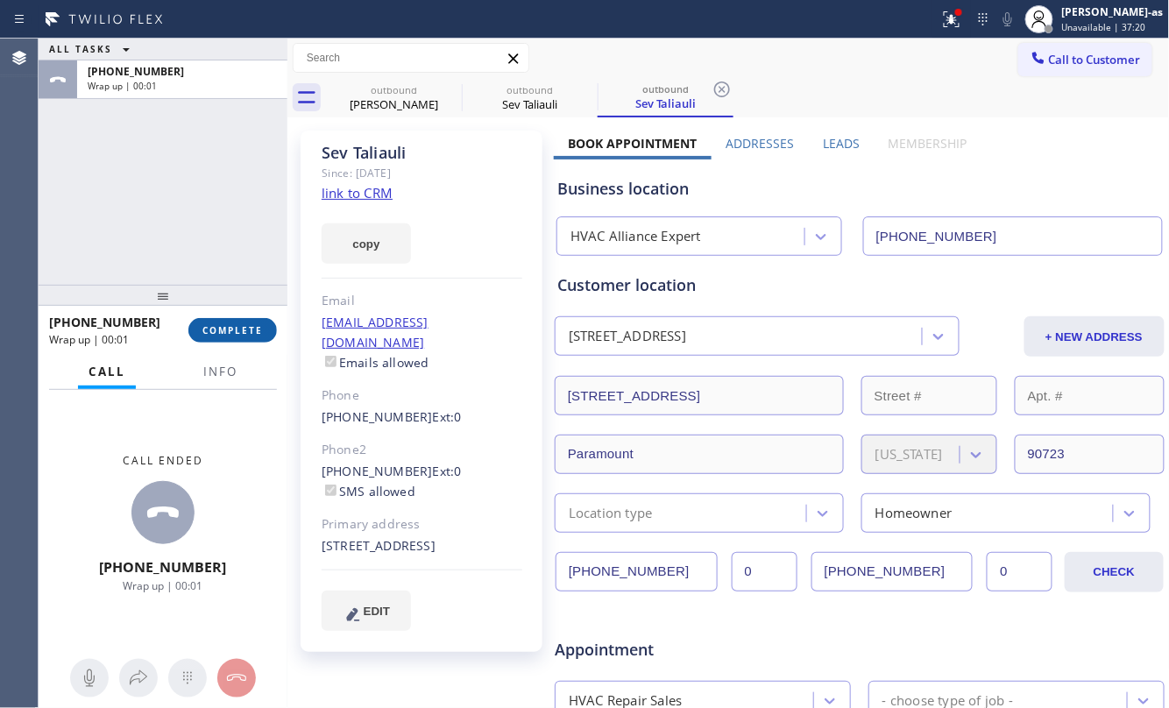
click at [243, 331] on span "COMPLETE" at bounding box center [232, 330] width 60 height 12
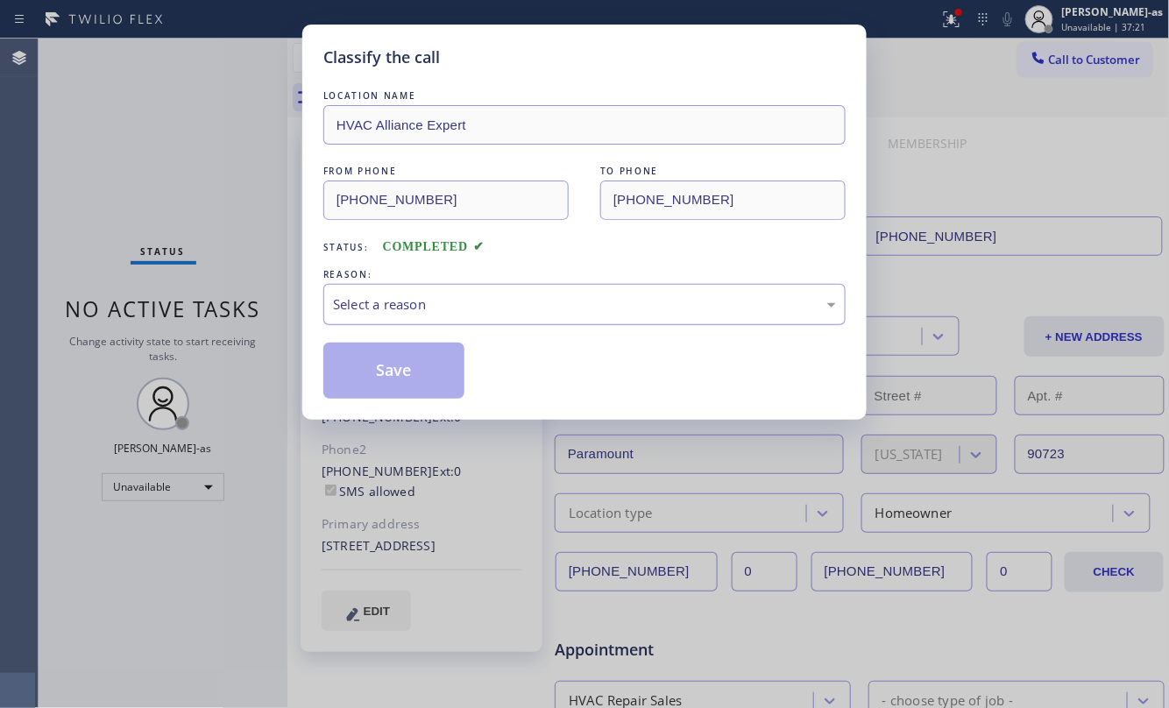
click at [489, 308] on div "Select a reason" at bounding box center [584, 304] width 503 height 20
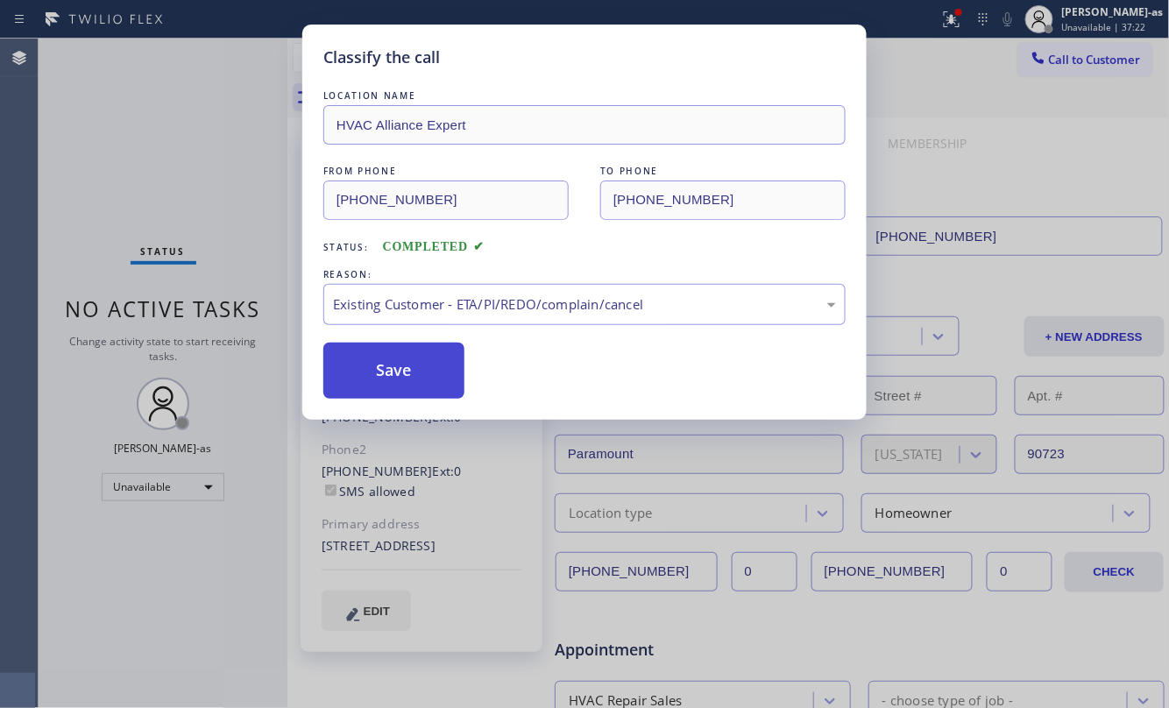
drag, startPoint x: 375, startPoint y: 366, endPoint x: 350, endPoint y: 30, distance: 337.3
click at [375, 365] on button "Save" at bounding box center [393, 371] width 141 height 56
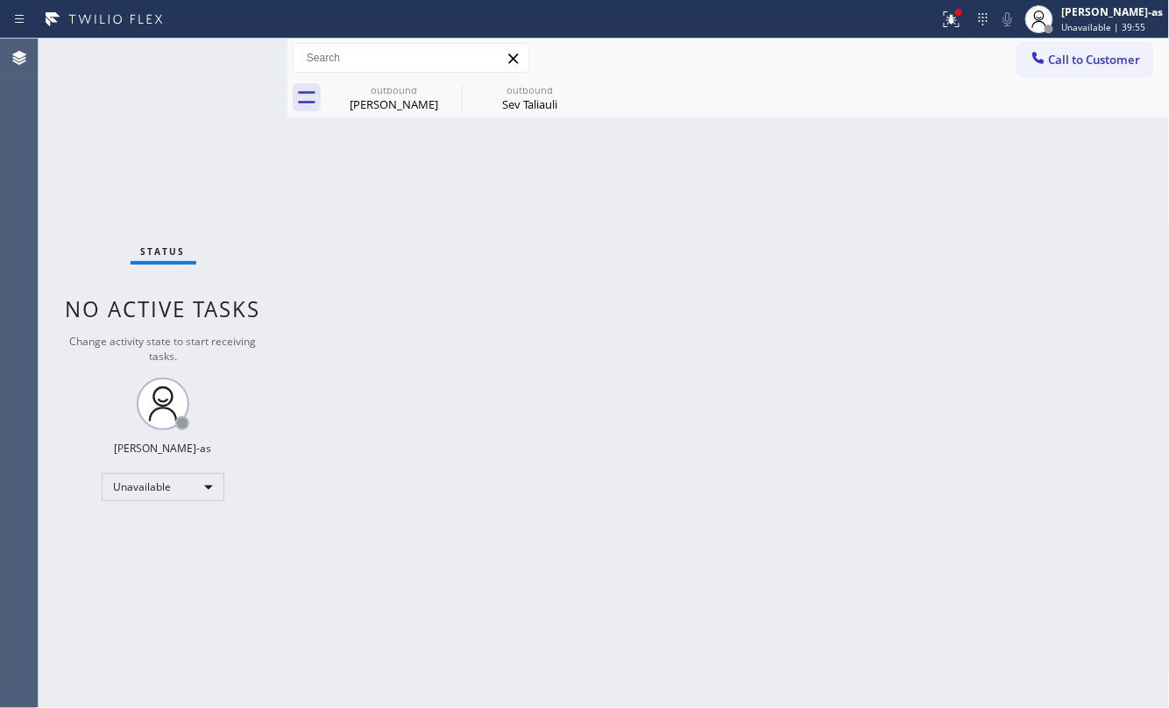
click at [386, 231] on div "Back to Dashboard Change Sender ID Customers Technicians Select a contact Outbo…" at bounding box center [728, 373] width 882 height 669
drag, startPoint x: 410, startPoint y: 100, endPoint x: 541, endPoint y: 110, distance: 131.8
click at [433, 102] on div "[PERSON_NAME]" at bounding box center [394, 104] width 132 height 16
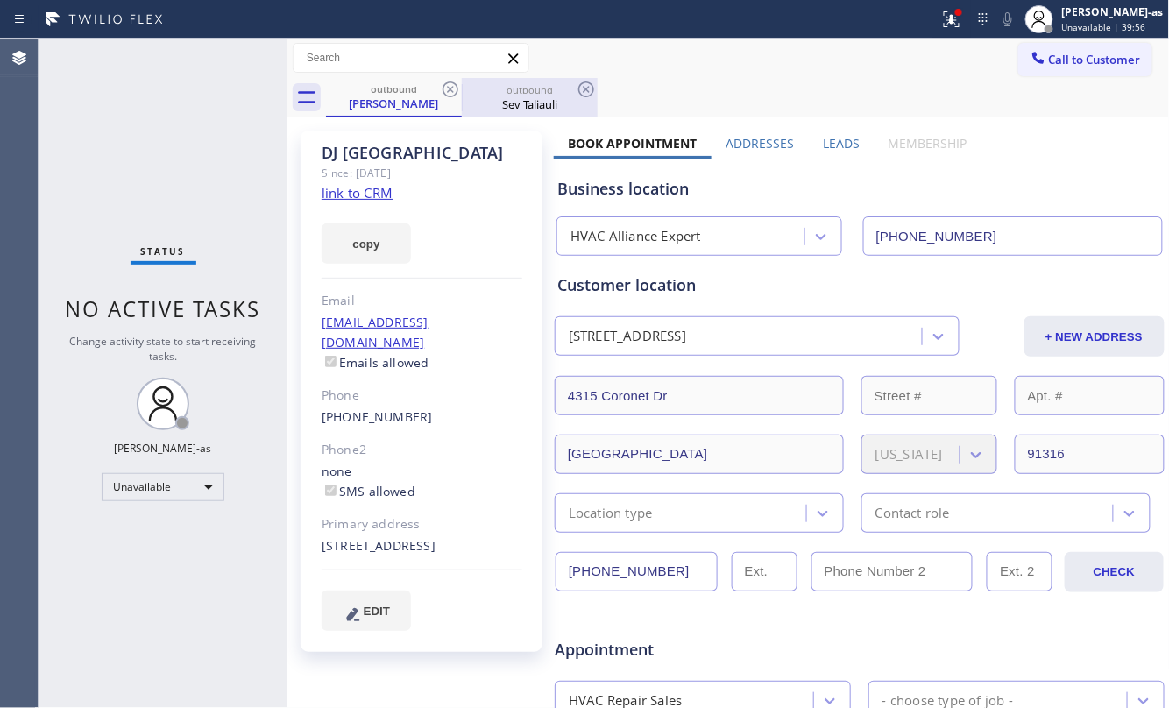
click at [534, 98] on div "Sev Taliauli" at bounding box center [529, 104] width 132 height 16
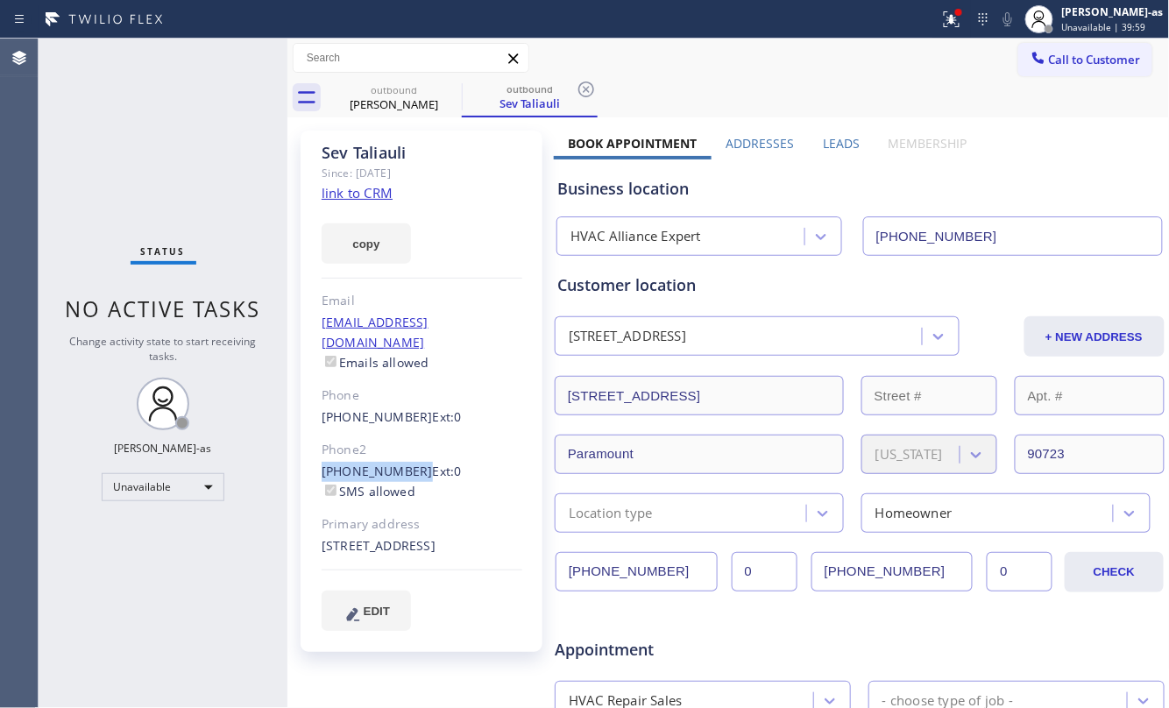
drag, startPoint x: 310, startPoint y: 445, endPoint x: 407, endPoint y: 449, distance: 97.4
click at [407, 449] on div "[PERSON_NAME] Since: [DATE] link to CRM copy Email [EMAIL_ADDRESS][DOMAIN_NAME]…" at bounding box center [422, 391] width 242 height 521
copy link "[PHONE_NUMBER]"
click at [1062, 46] on button "Call to Customer" at bounding box center [1085, 59] width 134 height 33
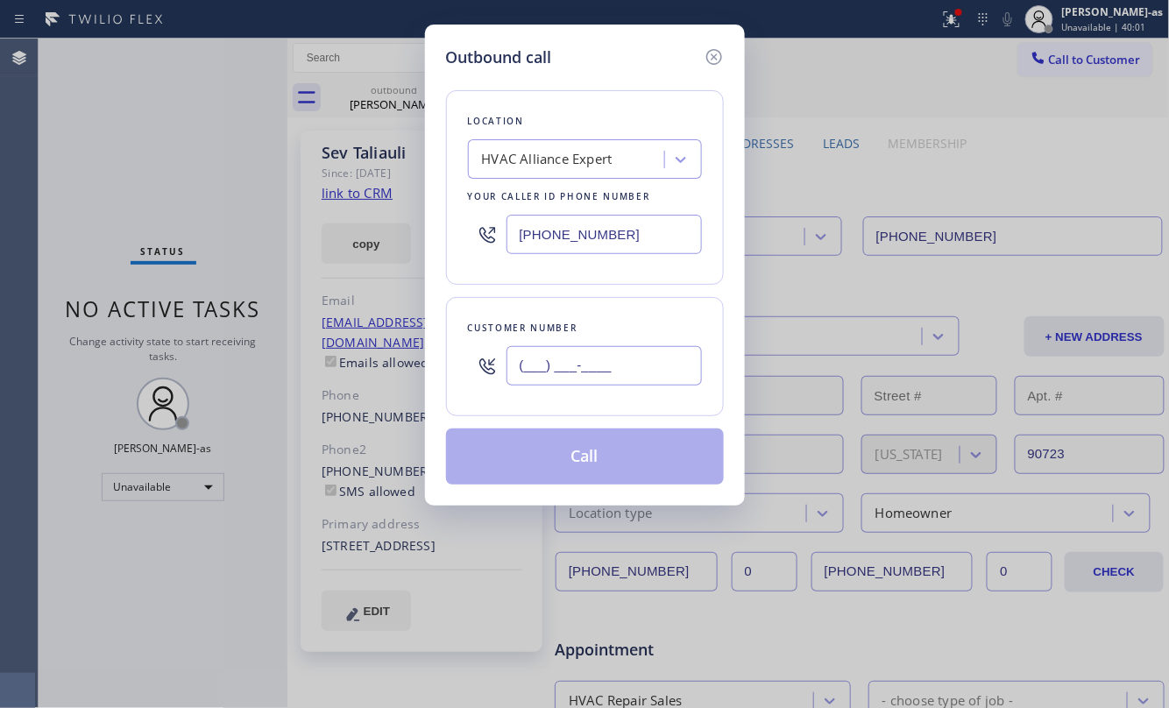
click at [624, 369] on input "(___) ___-____" at bounding box center [603, 365] width 195 height 39
paste input "562) 704-0637"
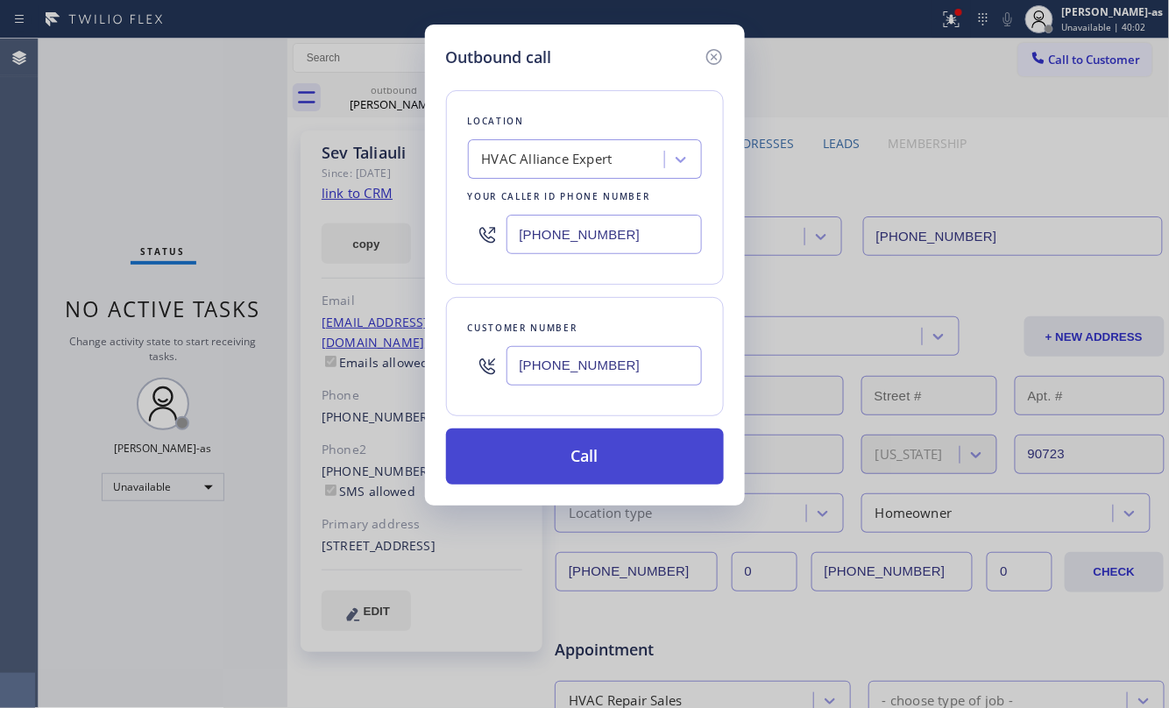
type input "[PHONE_NUMBER]"
click at [614, 456] on button "Call" at bounding box center [585, 456] width 278 height 56
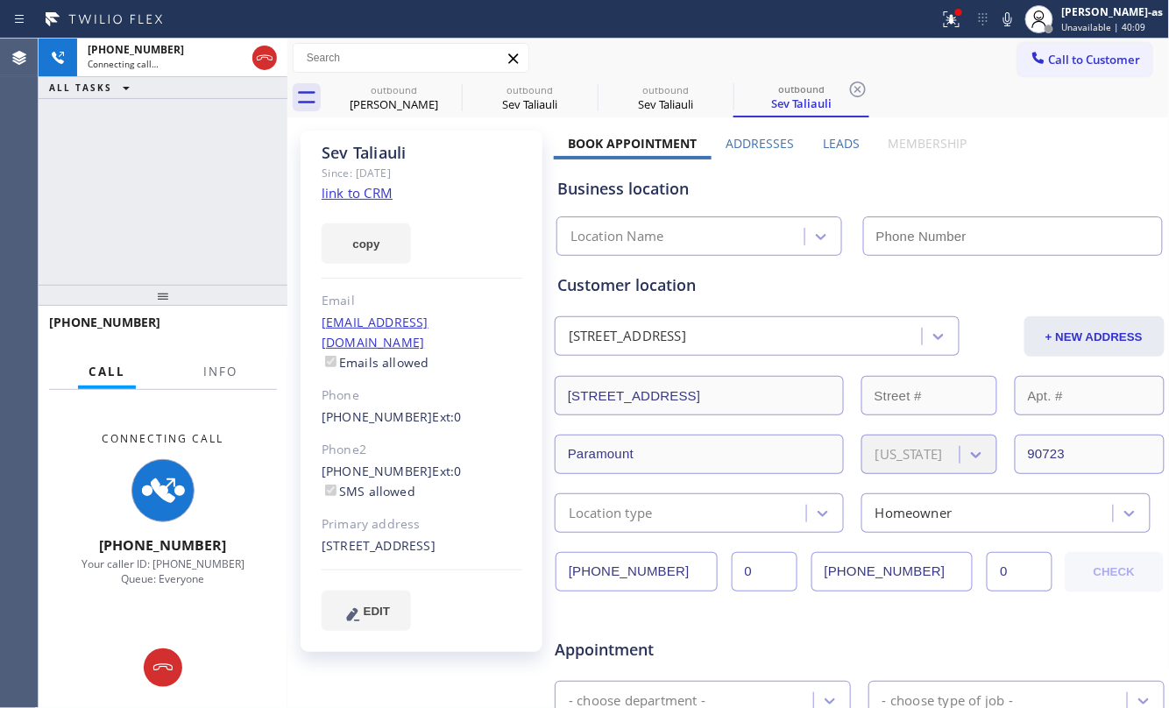
type input "[PHONE_NUMBER]"
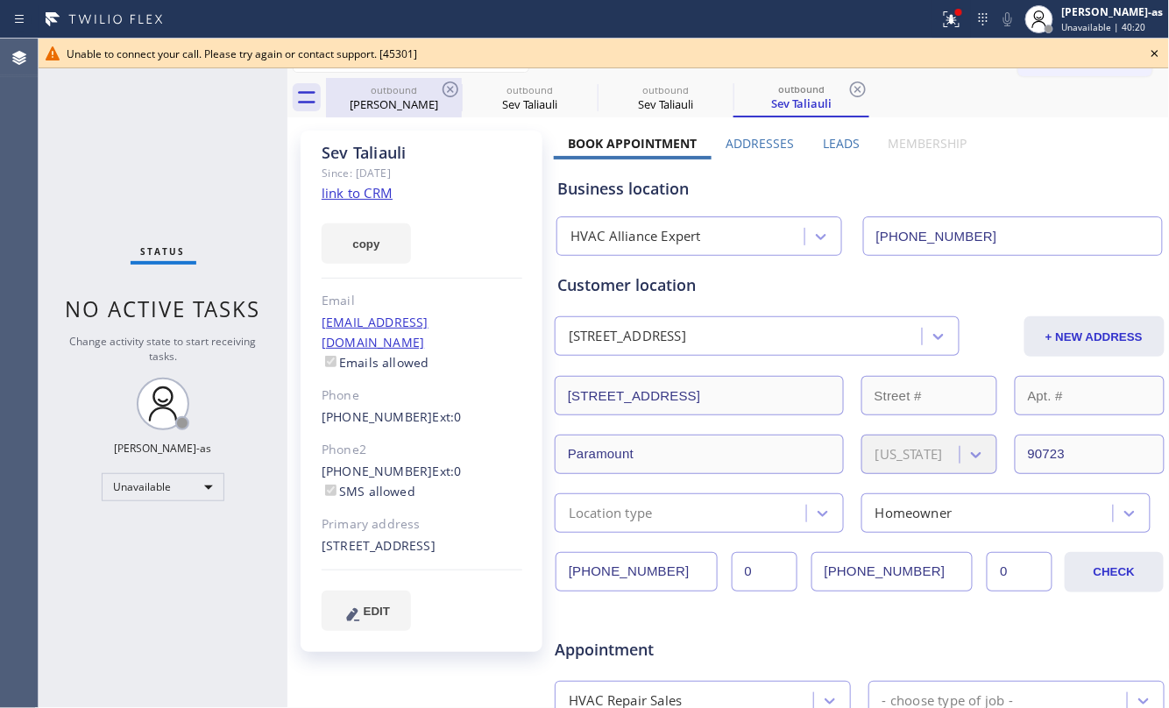
click at [421, 89] on div "outbound" at bounding box center [394, 89] width 132 height 13
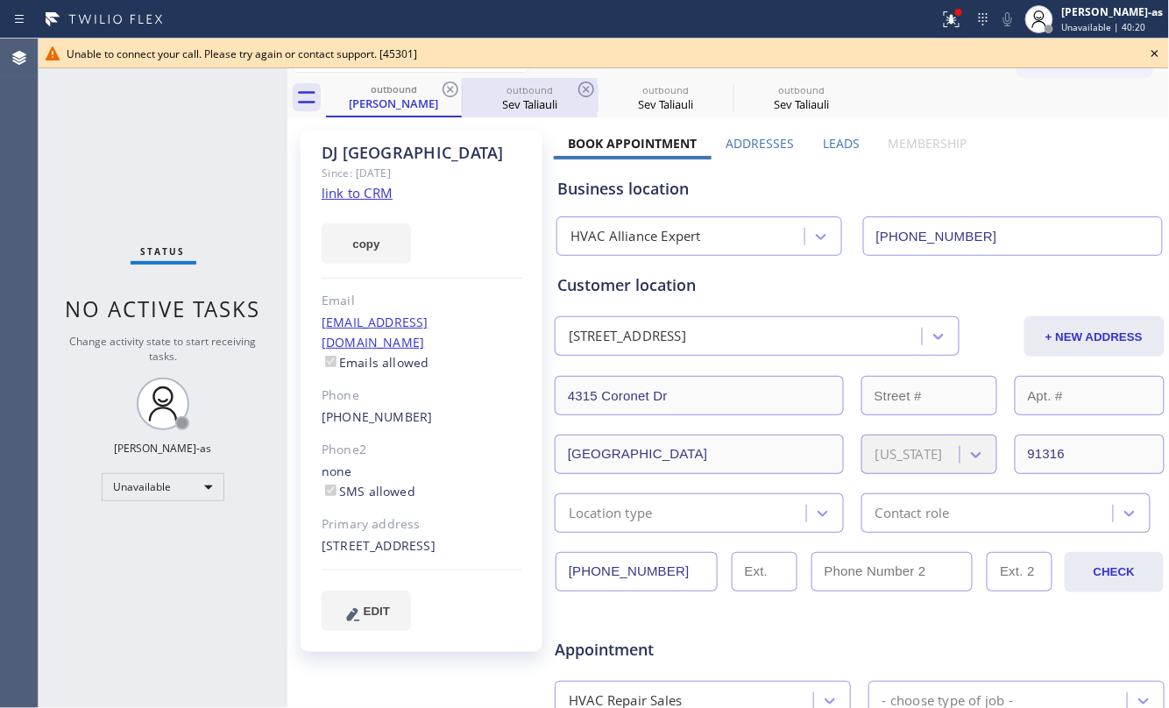
click at [464, 91] on div "outbound" at bounding box center [529, 89] width 132 height 13
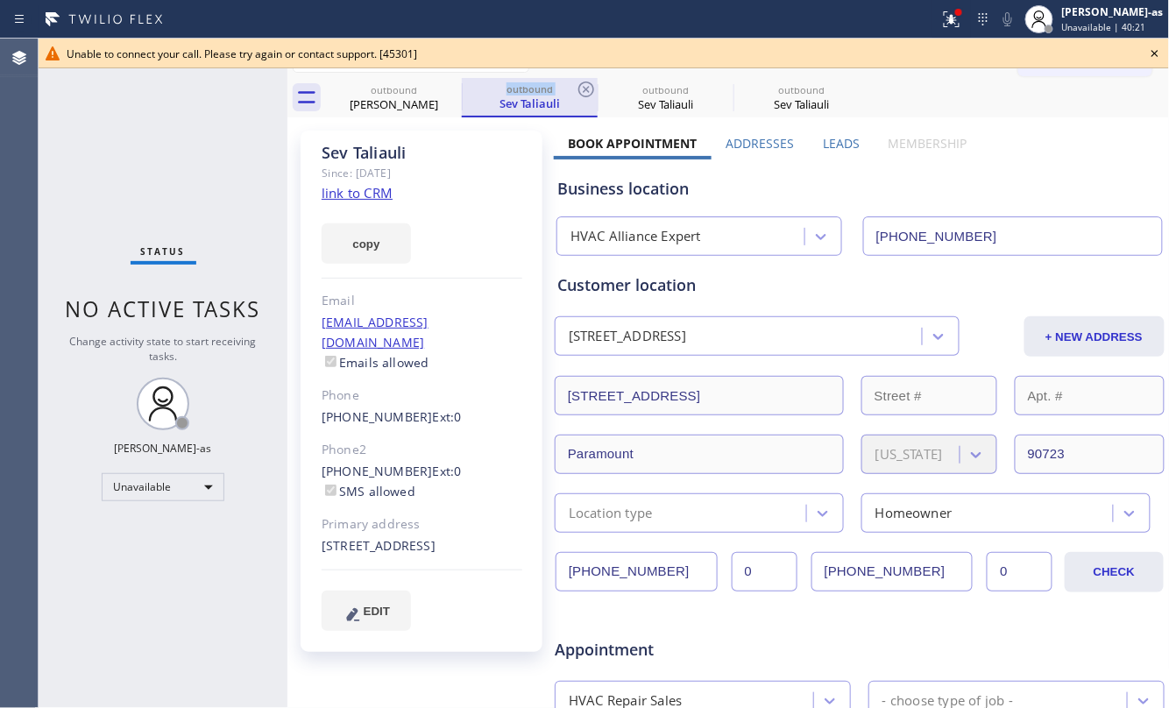
click at [464, 91] on div "outbound" at bounding box center [529, 88] width 132 height 13
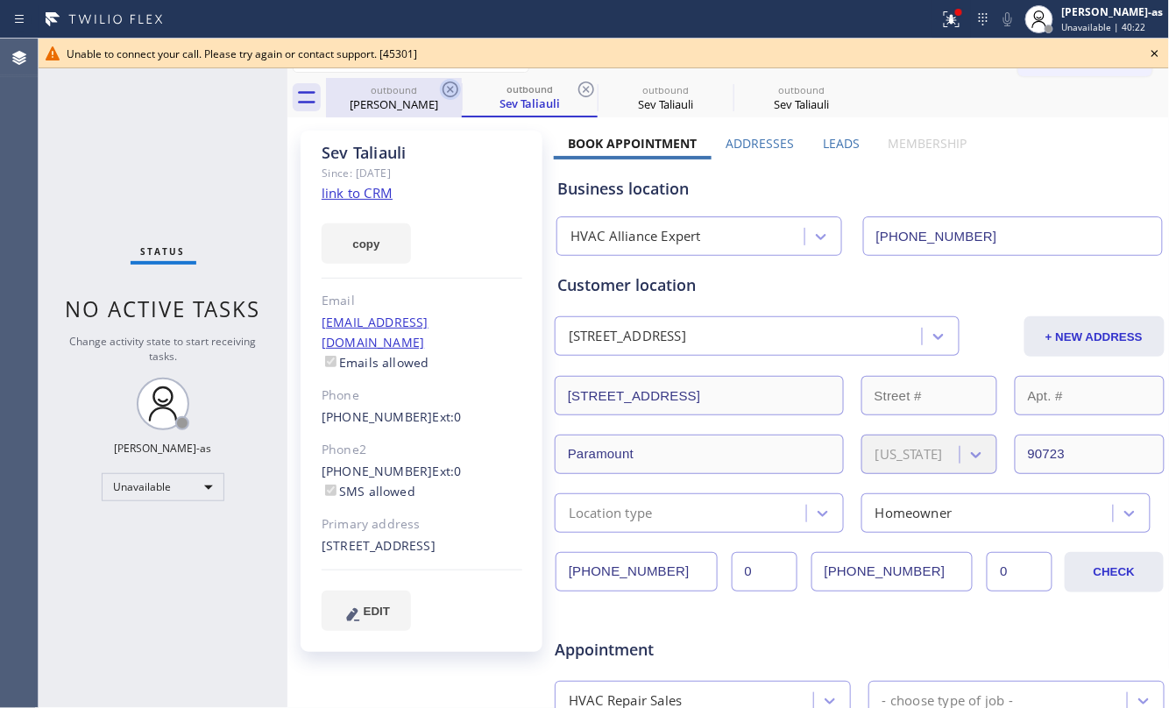
click at [445, 91] on icon at bounding box center [450, 89] width 21 height 21
click at [462, 91] on div "outbound Sev Taliauli" at bounding box center [530, 97] width 136 height 39
click at [576, 91] on icon at bounding box center [586, 89] width 21 height 21
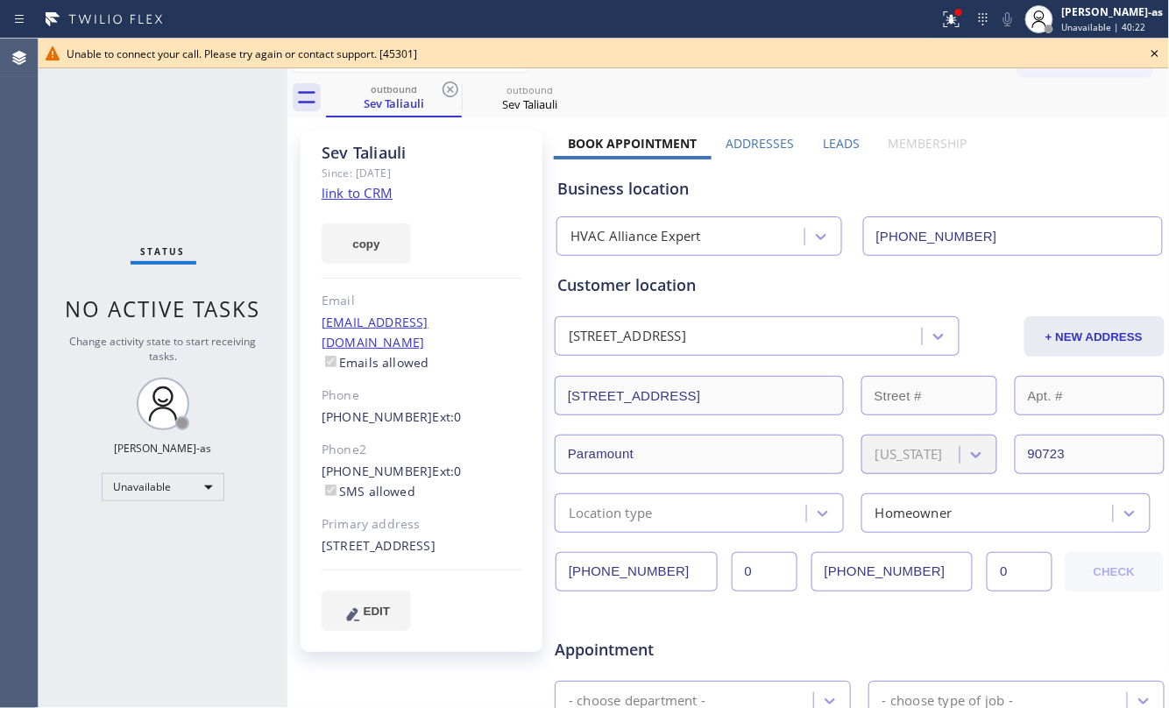
click at [445, 91] on icon at bounding box center [450, 89] width 21 height 21
click at [0, 0] on icon at bounding box center [0, 0] width 0 height 0
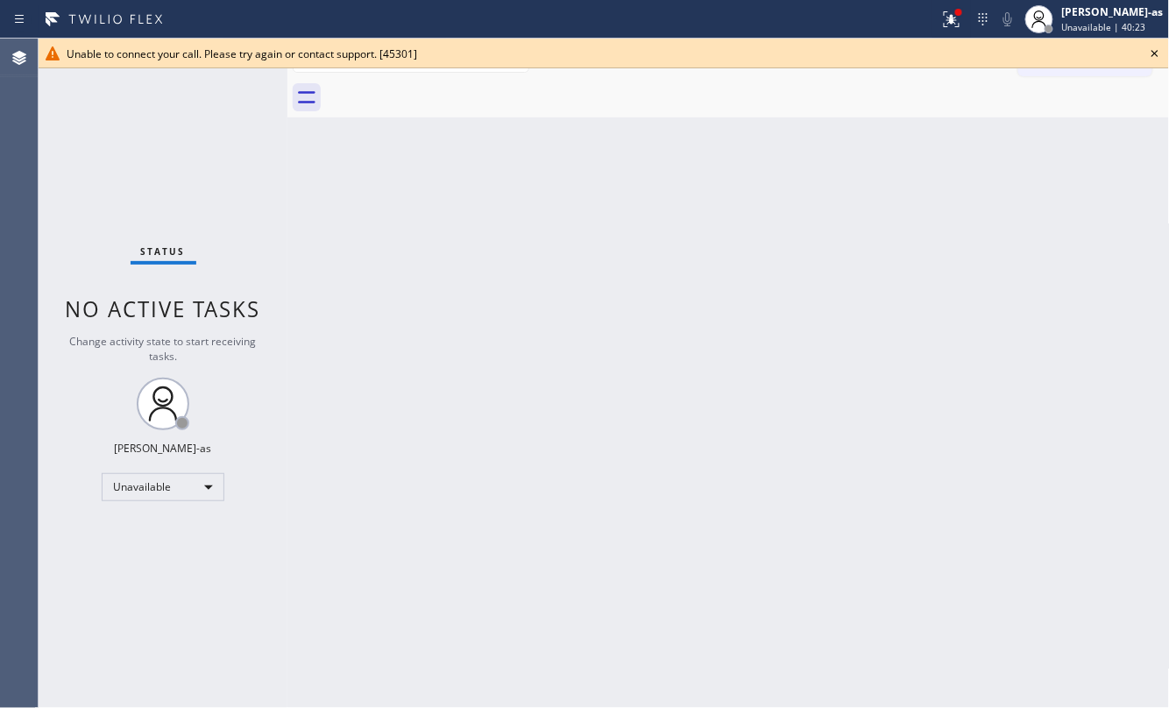
click at [520, 235] on div "Back to Dashboard Change Sender ID Customers Technicians Select a contact Outbo…" at bounding box center [728, 373] width 882 height 669
click at [1158, 54] on icon at bounding box center [1154, 53] width 21 height 21
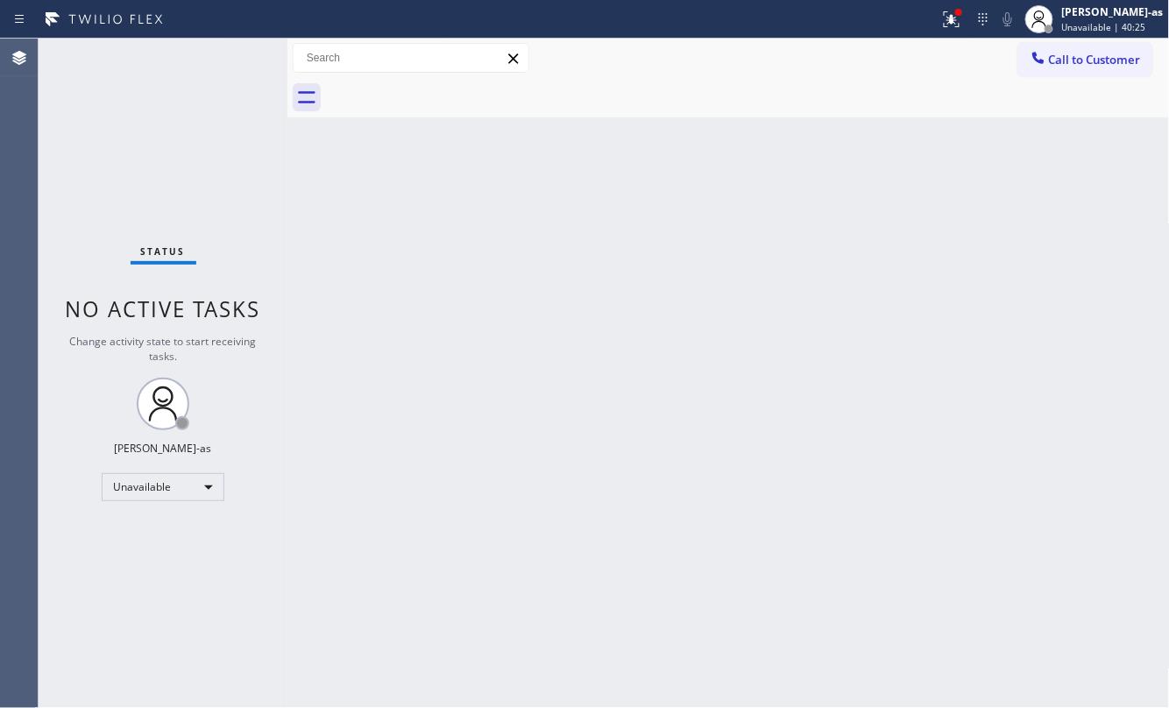
click at [853, 270] on div "Back to Dashboard Change Sender ID Customers Technicians Select a contact Outbo…" at bounding box center [728, 373] width 882 height 669
click at [312, 316] on div "Back to Dashboard Change Sender ID Customers Technicians Select a contact Outbo…" at bounding box center [728, 373] width 882 height 669
click at [1077, 60] on span "Call to Customer" at bounding box center [1095, 60] width 92 height 16
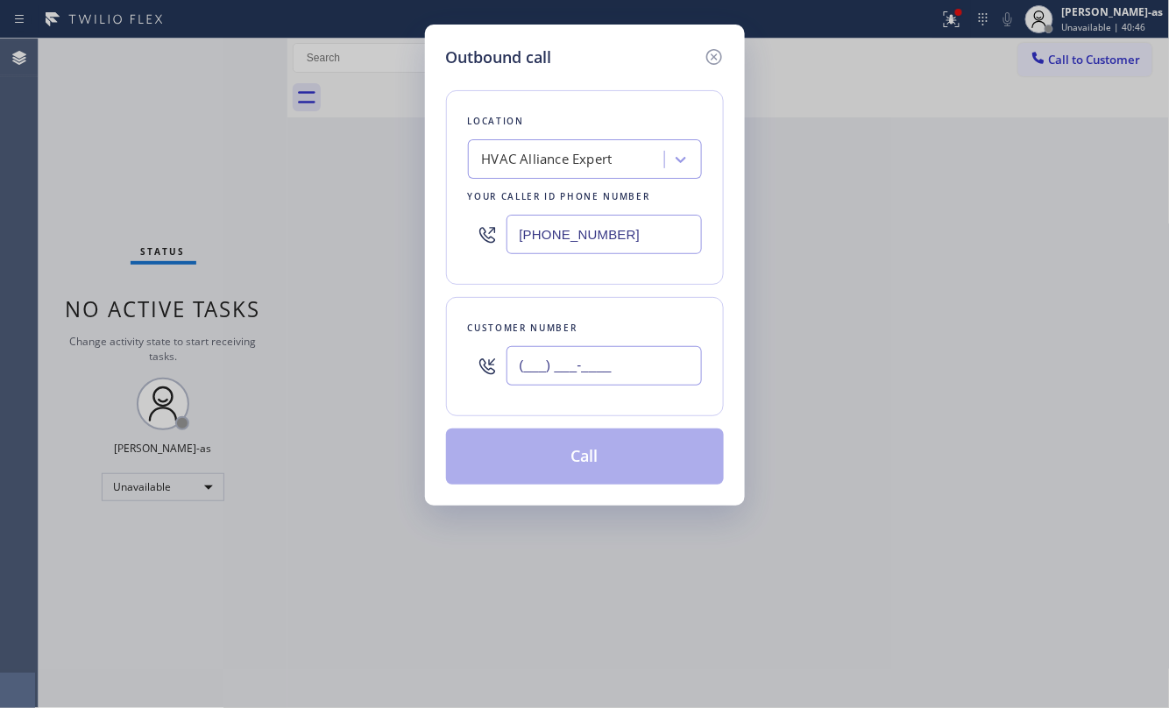
click at [666, 347] on input "(___) ___-____" at bounding box center [603, 365] width 195 height 39
paste input "530) 443-0577"
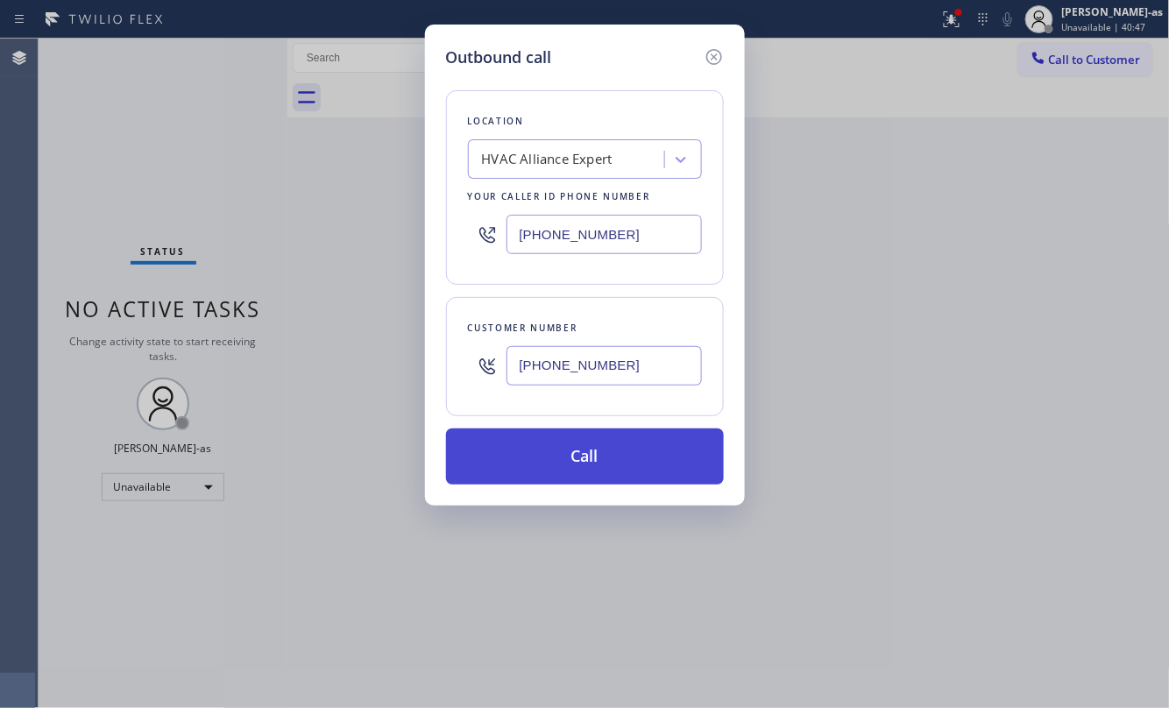
type input "[PHONE_NUMBER]"
drag, startPoint x: 618, startPoint y: 452, endPoint x: 618, endPoint y: 435, distance: 17.5
click at [618, 442] on button "Call" at bounding box center [585, 456] width 278 height 56
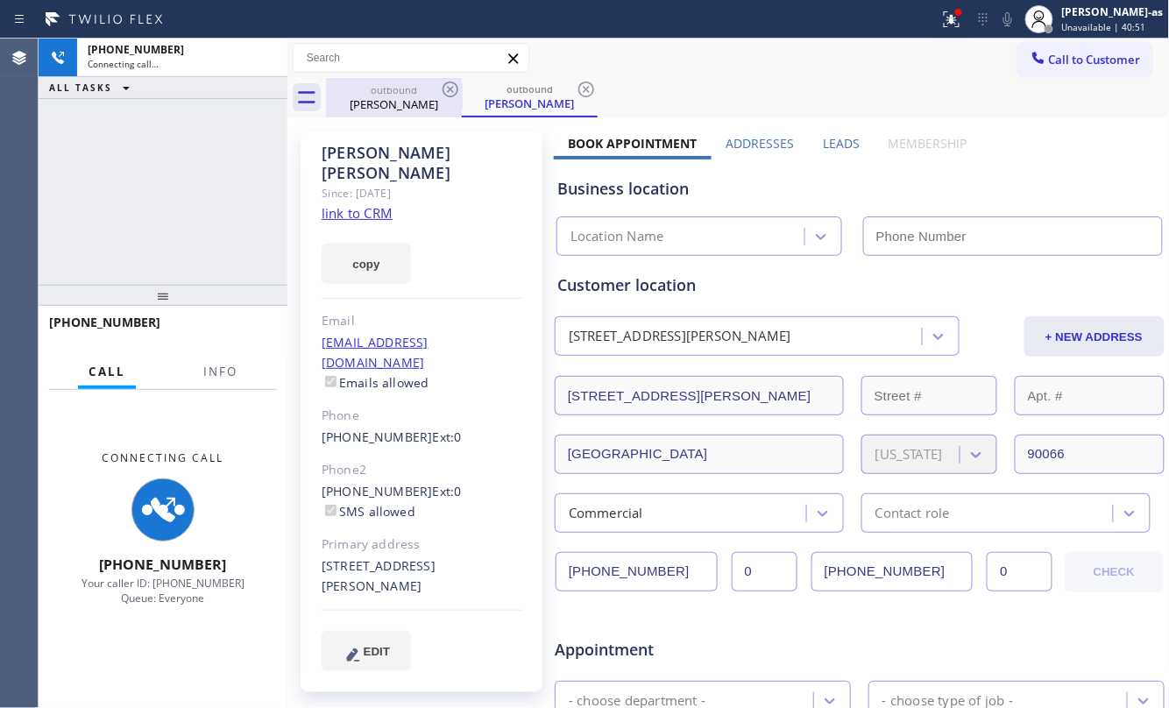
click at [203, 134] on div "[PHONE_NUMBER] Connecting call… ALL TASKS ALL TASKS ACTIVE TASKS TASKS IN WRAP …" at bounding box center [163, 162] width 249 height 246
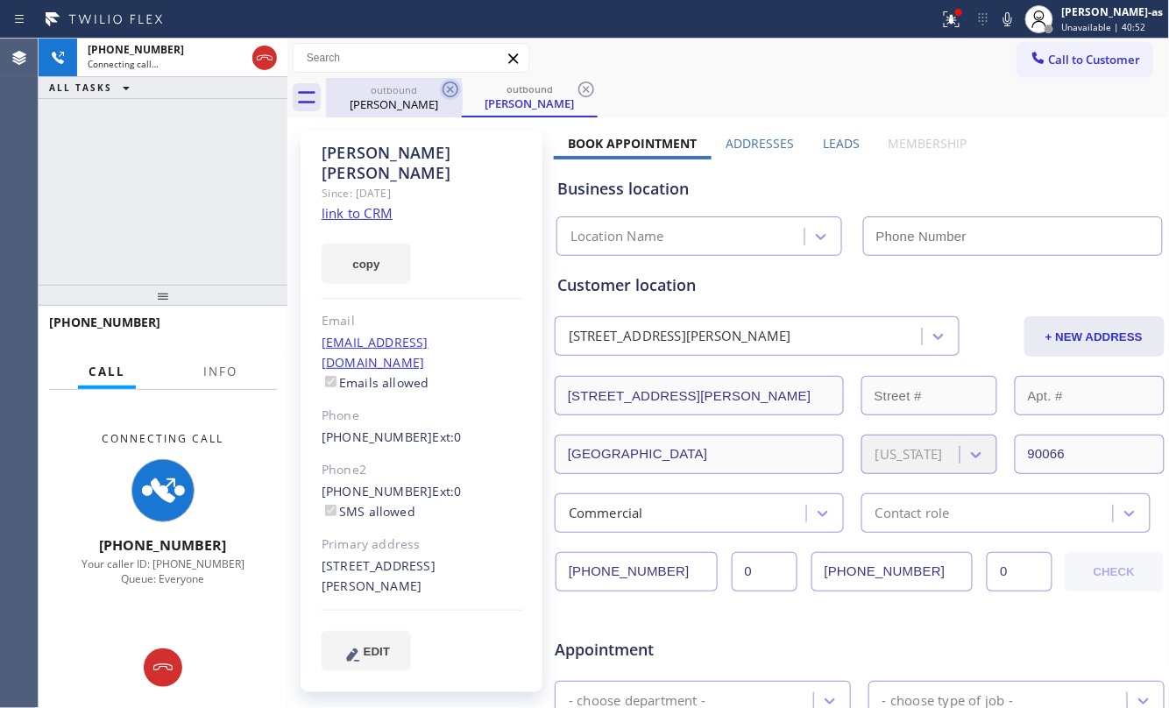
drag, startPoint x: 379, startPoint y: 110, endPoint x: 457, endPoint y: 99, distance: 79.6
click at [379, 106] on div "[PERSON_NAME]" at bounding box center [394, 104] width 132 height 16
type input "[PHONE_NUMBER]"
drag, startPoint x: 452, startPoint y: 88, endPoint x: 98, endPoint y: 183, distance: 366.6
click at [450, 88] on icon at bounding box center [450, 89] width 21 height 21
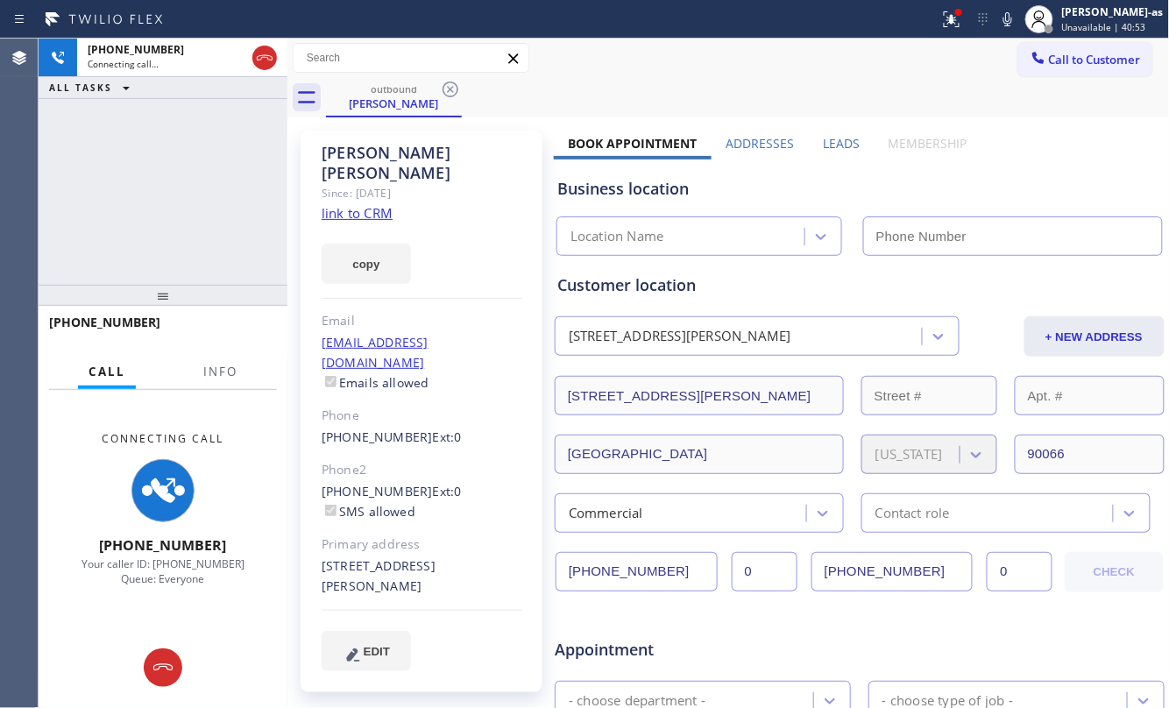
drag, startPoint x: 88, startPoint y: 183, endPoint x: 110, endPoint y: 176, distance: 23.0
click at [96, 182] on div "[PHONE_NUMBER] Connecting call… ALL TASKS ALL TASKS ACTIVE TASKS TASKS IN WRAP …" at bounding box center [163, 162] width 249 height 246
type input "[PHONE_NUMBER]"
click at [370, 204] on link "link to CRM" at bounding box center [357, 213] width 71 height 18
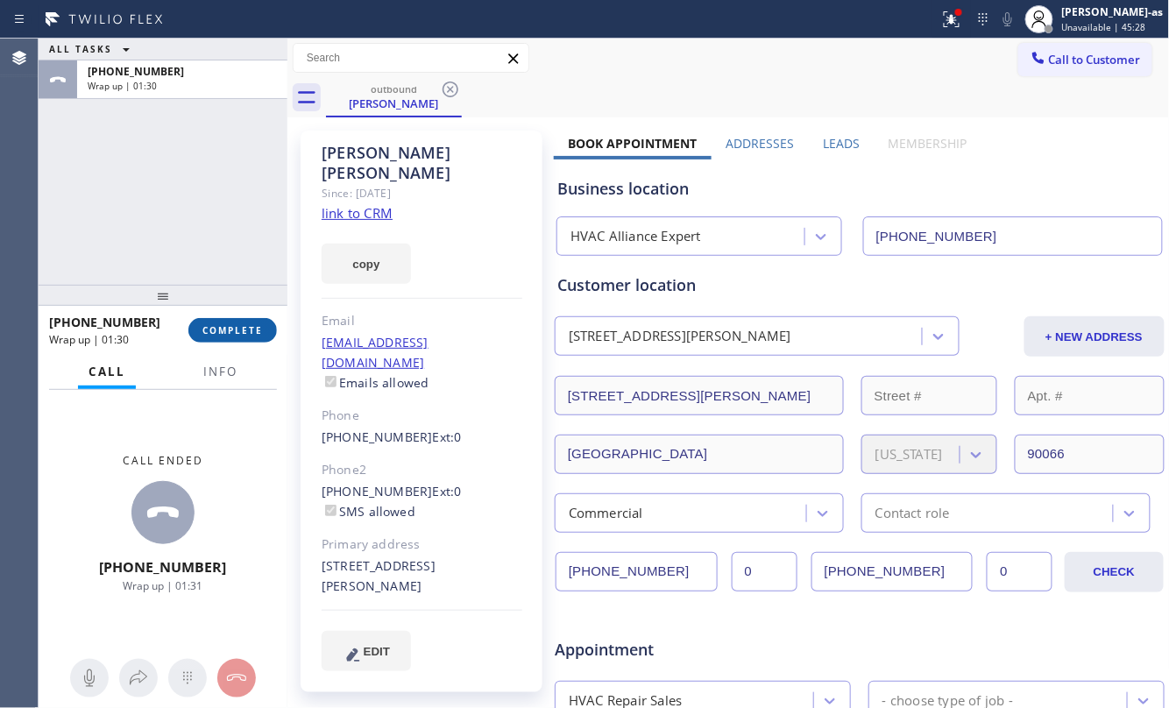
click at [211, 334] on span "COMPLETE" at bounding box center [232, 330] width 60 height 12
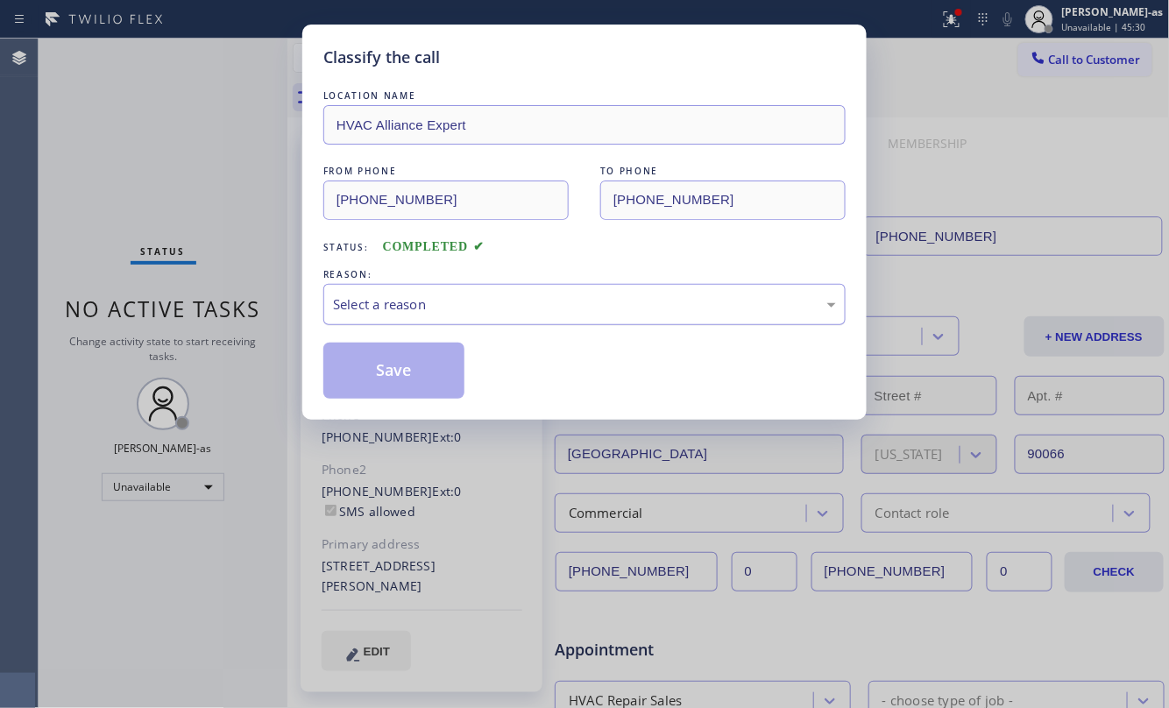
click at [393, 300] on div "Select a reason" at bounding box center [584, 304] width 503 height 20
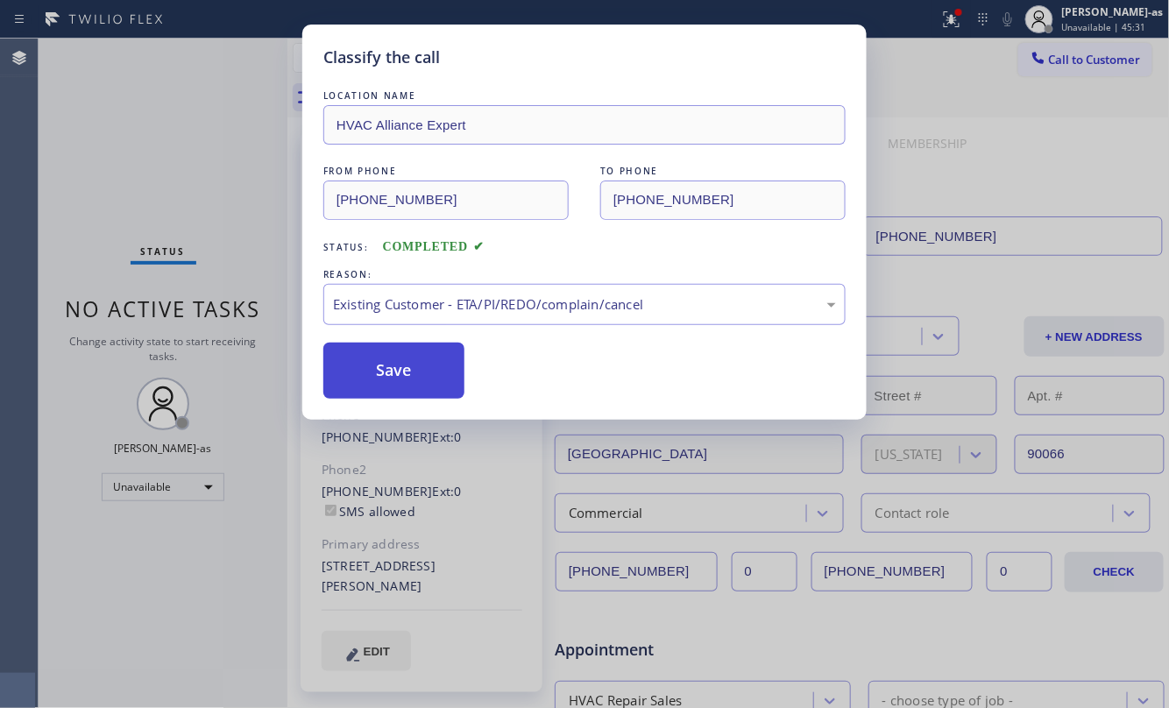
click at [383, 365] on button "Save" at bounding box center [393, 371] width 141 height 56
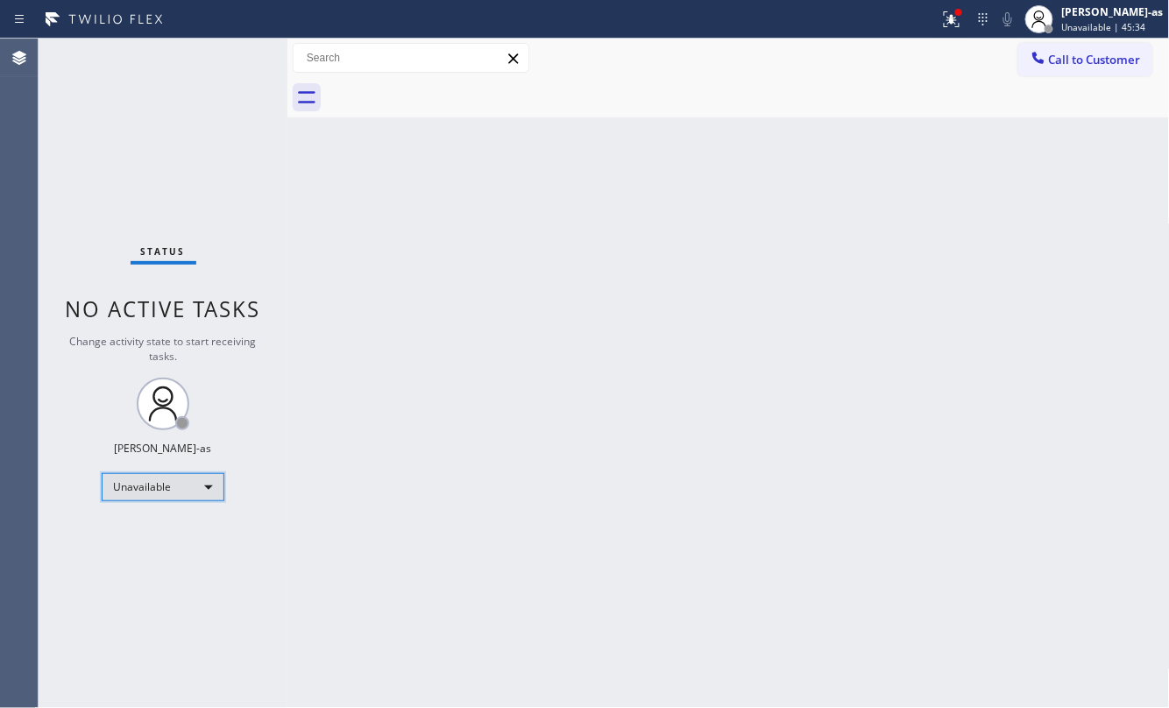
click at [148, 478] on div "Unavailable" at bounding box center [163, 487] width 123 height 28
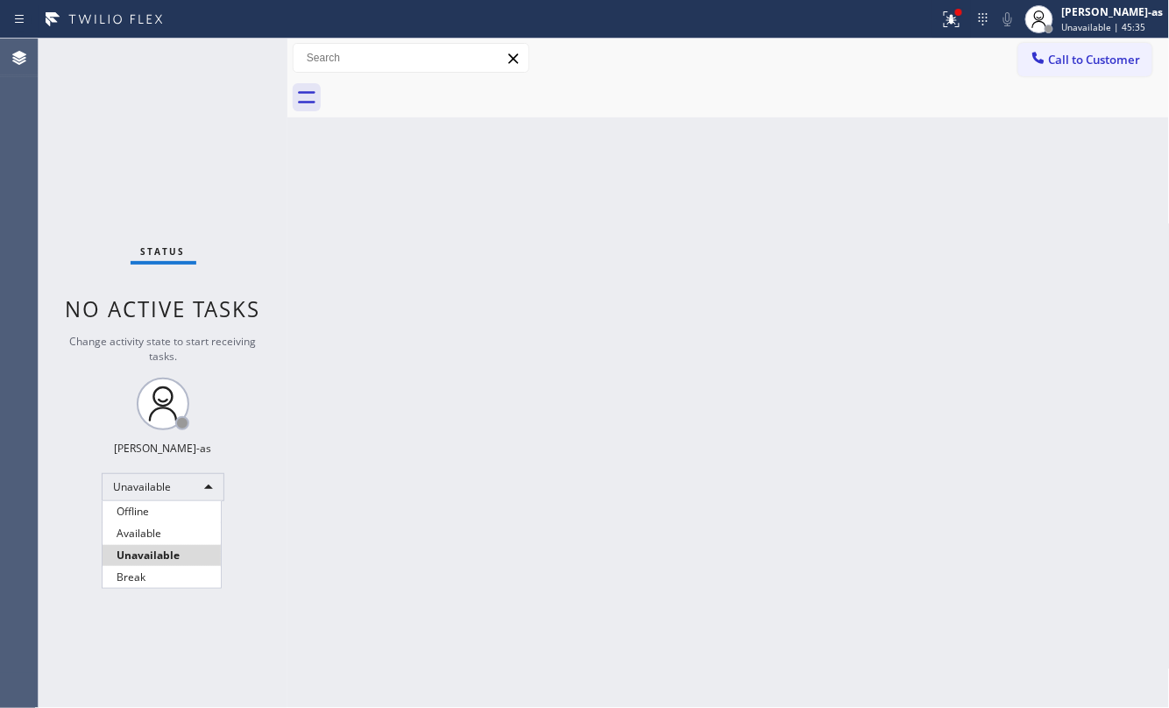
click at [168, 548] on li "Unavailable" at bounding box center [162, 555] width 118 height 21
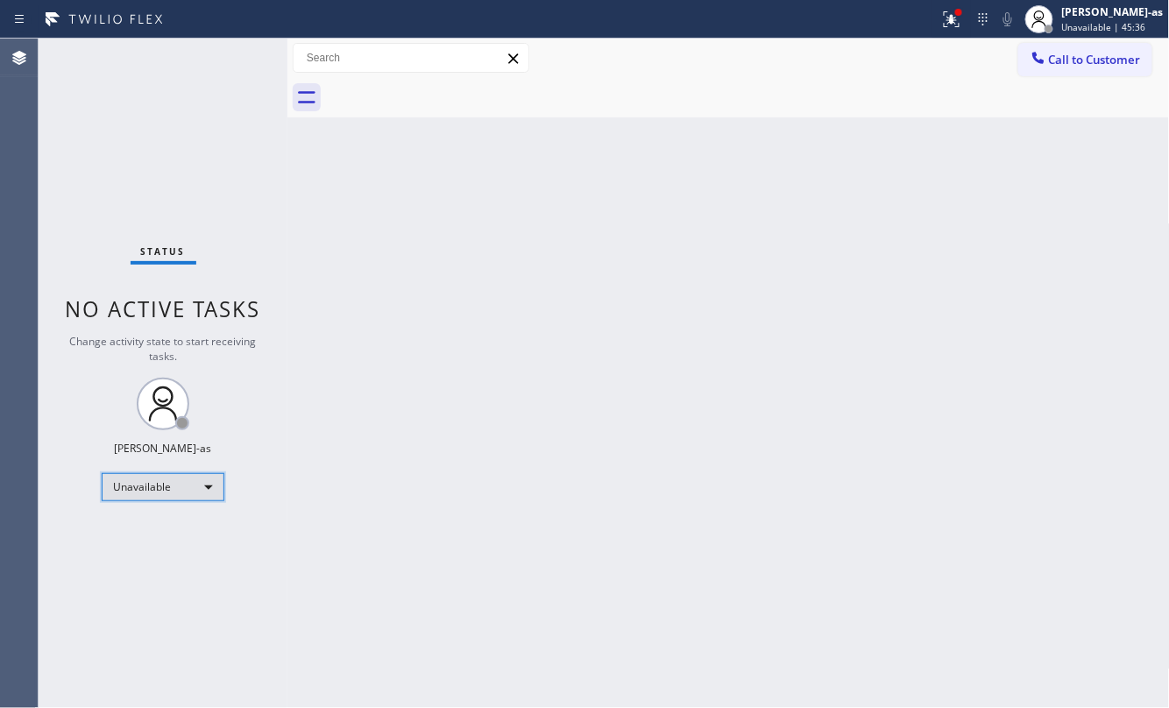
click at [165, 494] on div "Unavailable" at bounding box center [163, 487] width 123 height 28
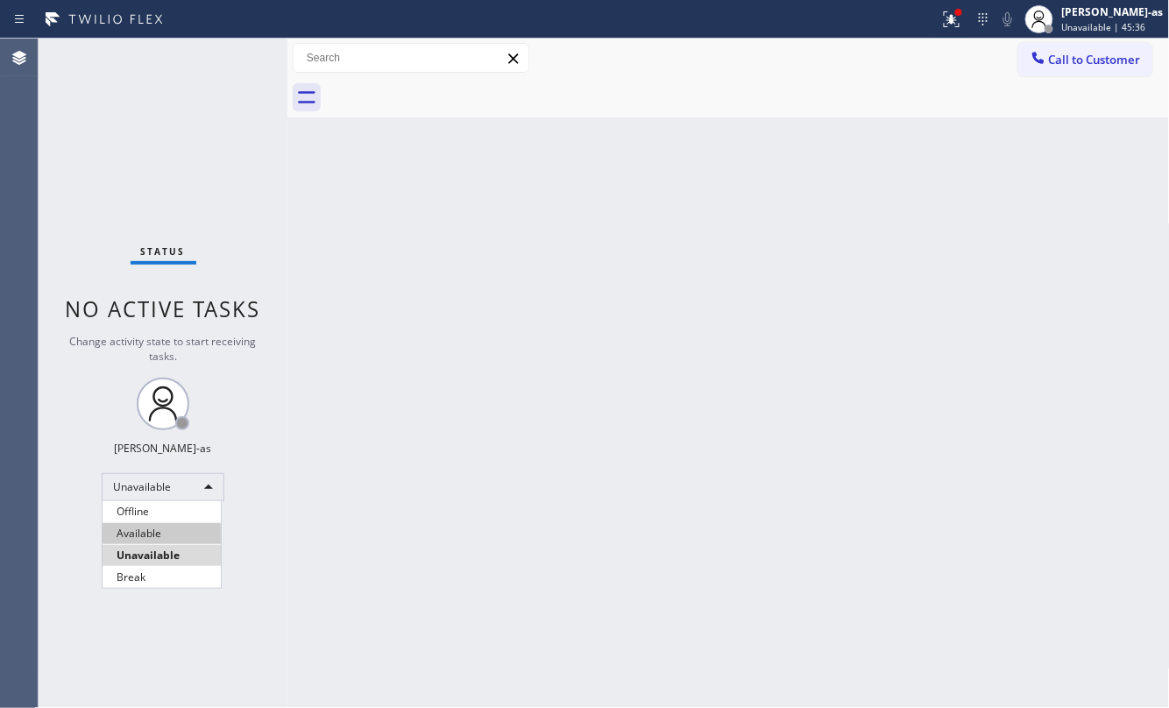
click at [162, 529] on li "Available" at bounding box center [162, 533] width 118 height 21
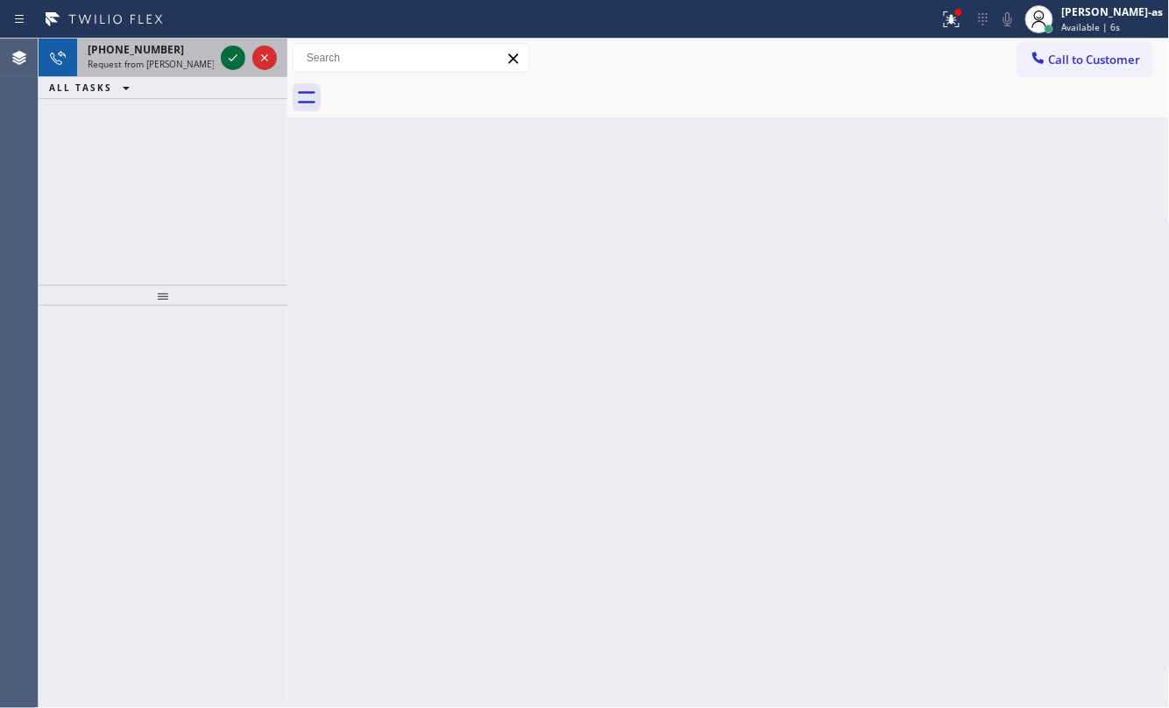
click at [225, 64] on icon at bounding box center [233, 57] width 21 height 21
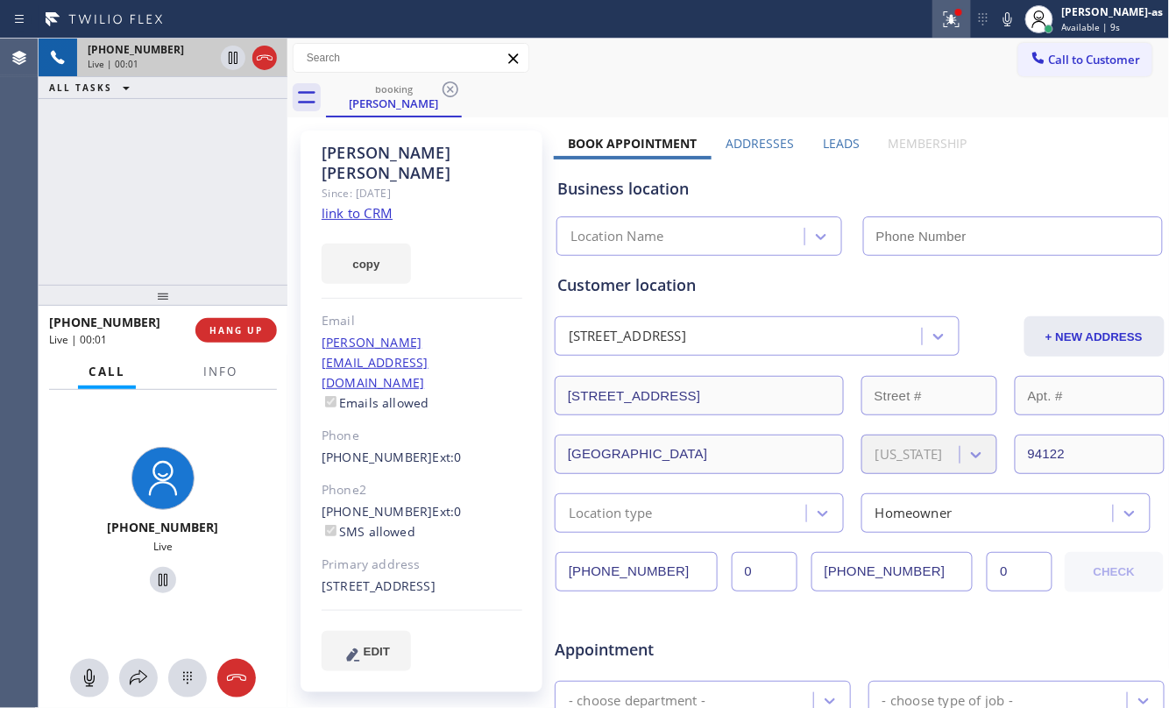
type input "[PHONE_NUMBER]"
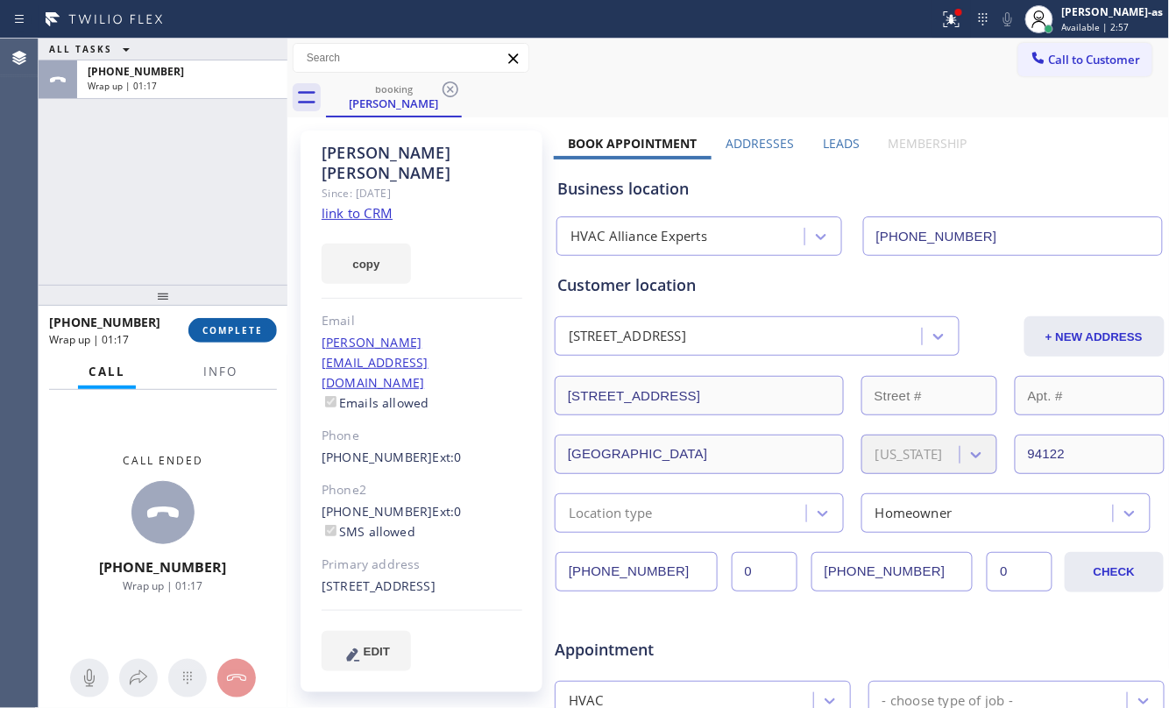
click at [261, 324] on span "COMPLETE" at bounding box center [232, 330] width 60 height 12
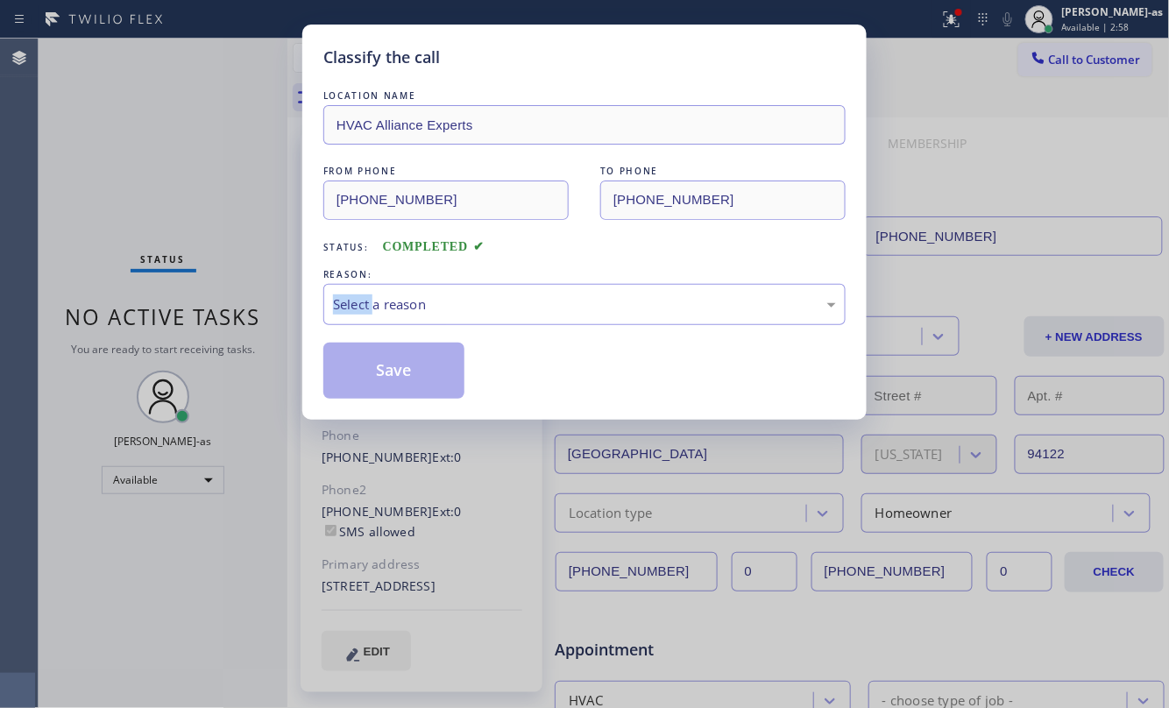
click at [257, 324] on div "Classify the call LOCATION NAME HVAC Alliance Experts FROM PHONE [PHONE_NUMBER]…" at bounding box center [584, 354] width 1169 height 708
click at [433, 281] on div "REASON:" at bounding box center [584, 274] width 522 height 18
click at [508, 295] on div "Select a reason" at bounding box center [584, 304] width 503 height 20
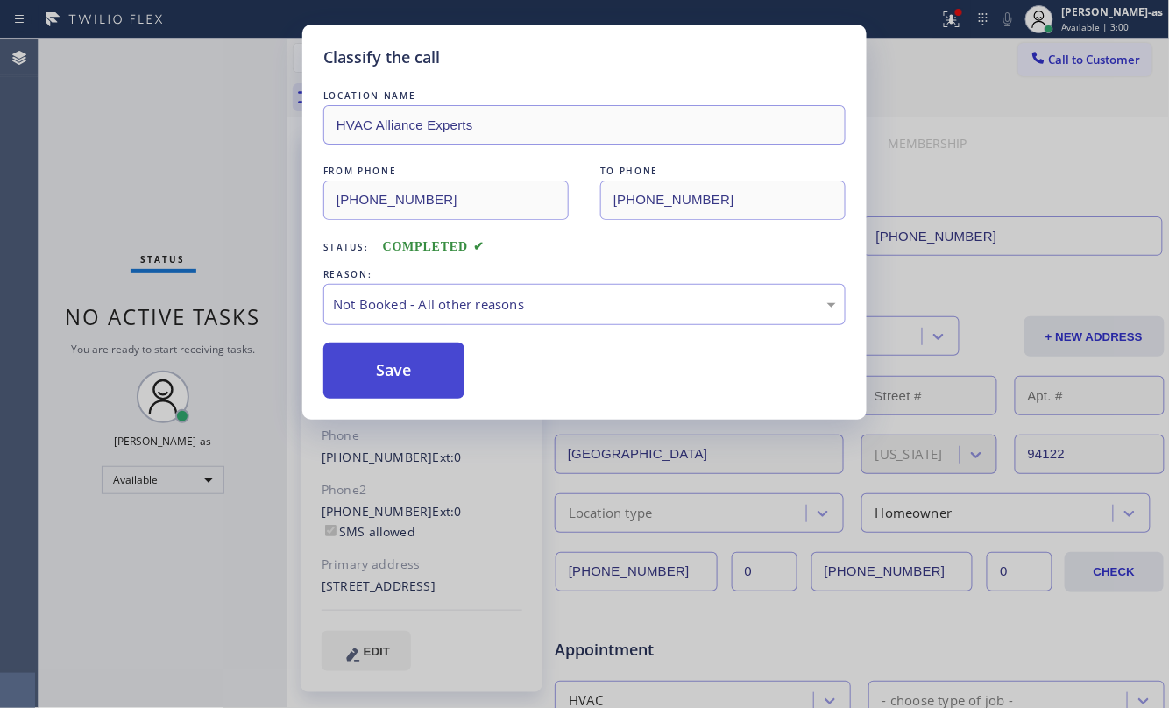
click at [393, 386] on button "Save" at bounding box center [393, 371] width 141 height 56
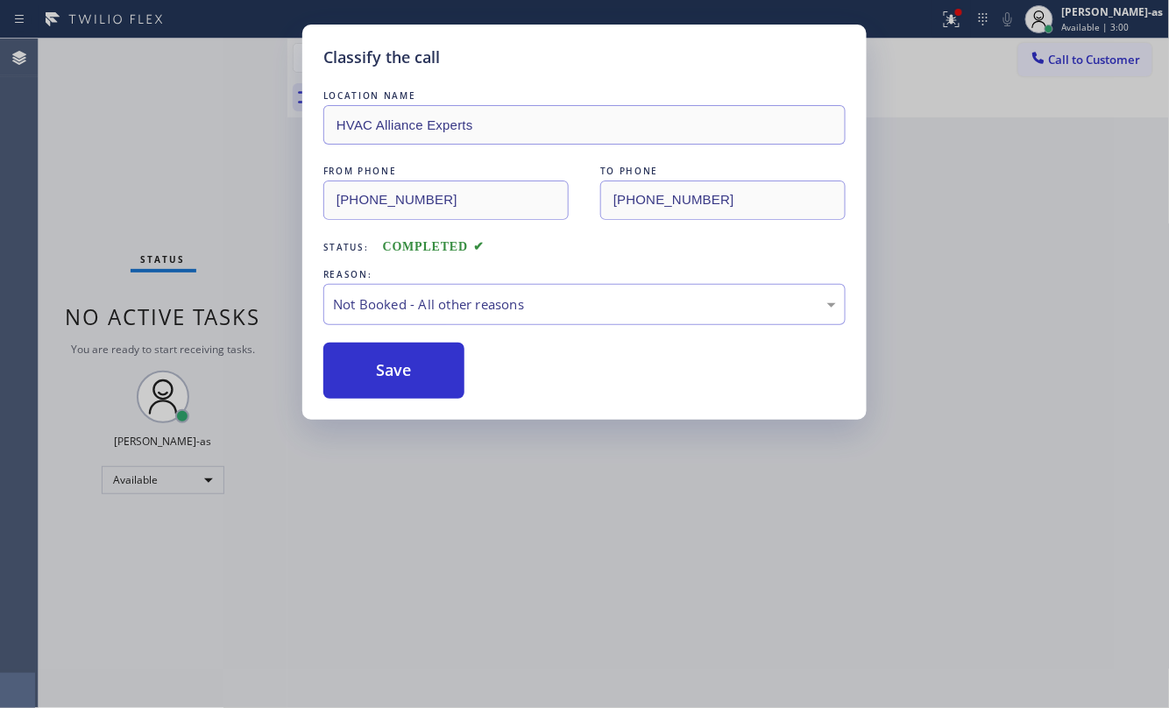
click at [159, 478] on div "Classify the call LOCATION NAME HVAC Alliance Experts FROM PHONE [PHONE_NUMBER]…" at bounding box center [584, 354] width 1169 height 708
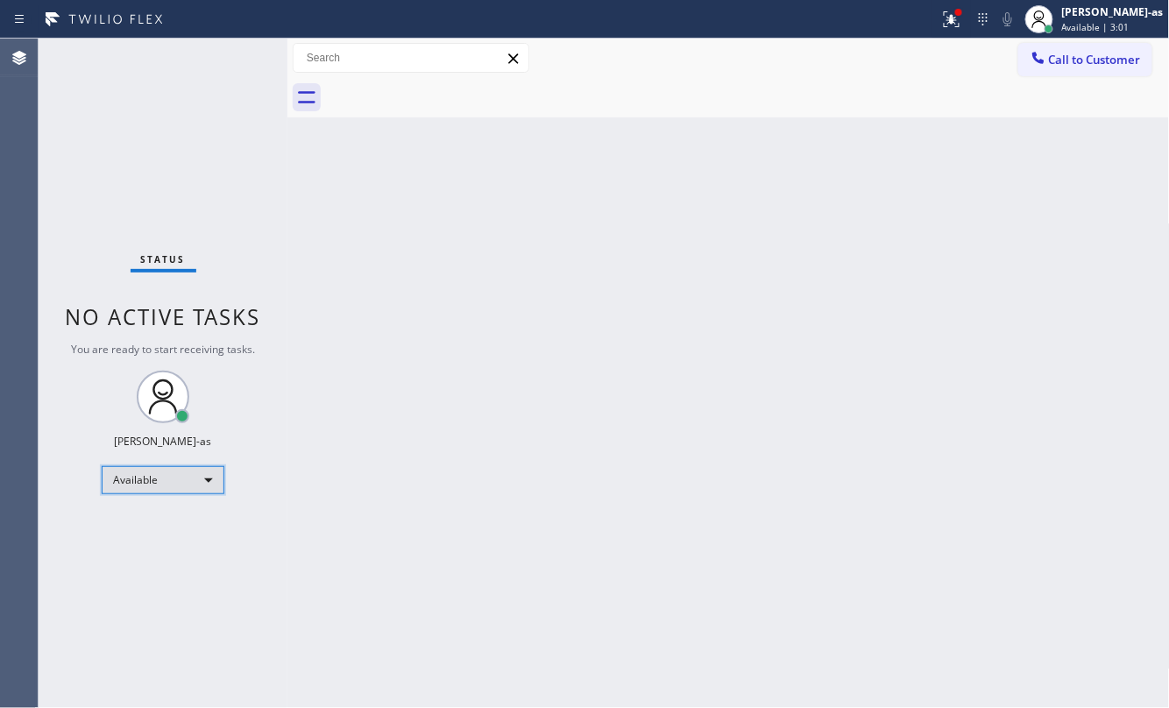
click at [173, 485] on div "Available" at bounding box center [163, 480] width 123 height 28
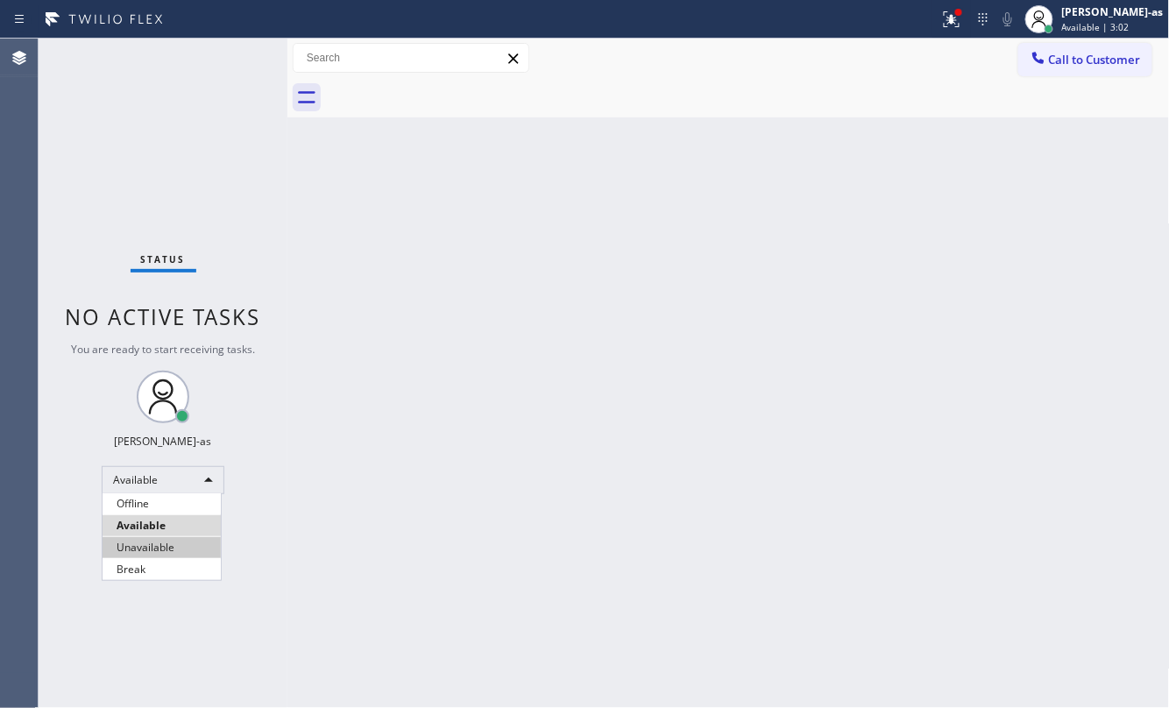
click at [168, 545] on li "Unavailable" at bounding box center [162, 547] width 118 height 21
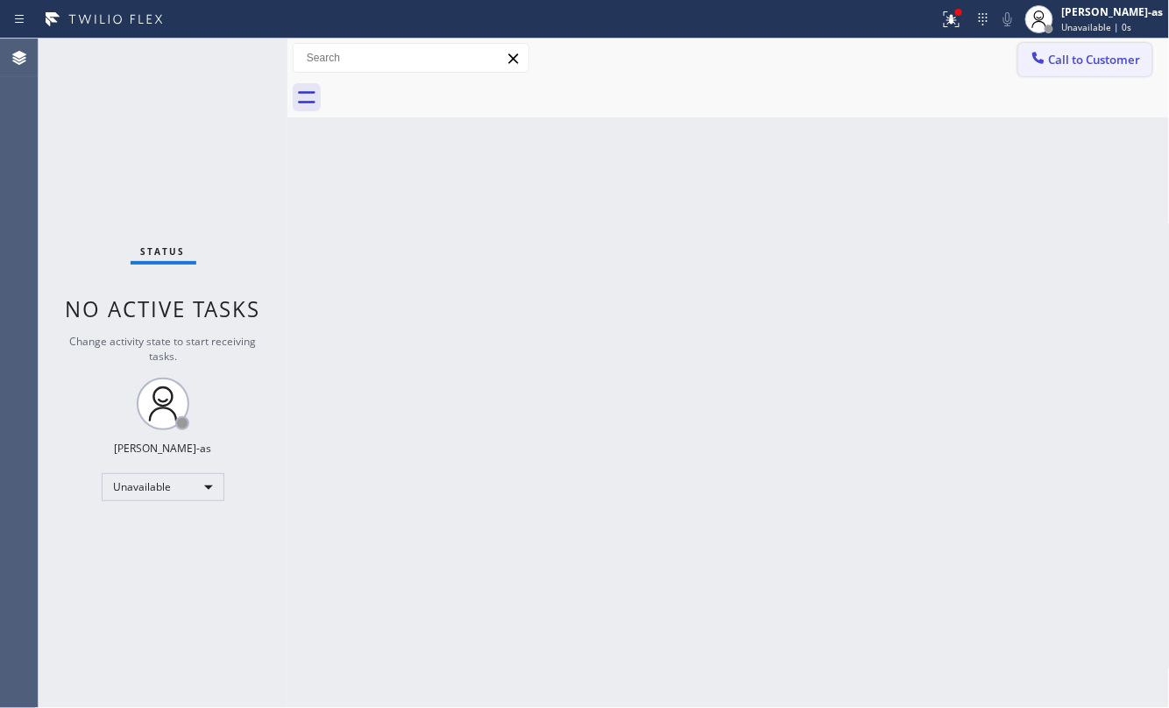
click at [1071, 60] on span "Call to Customer" at bounding box center [1095, 60] width 92 height 16
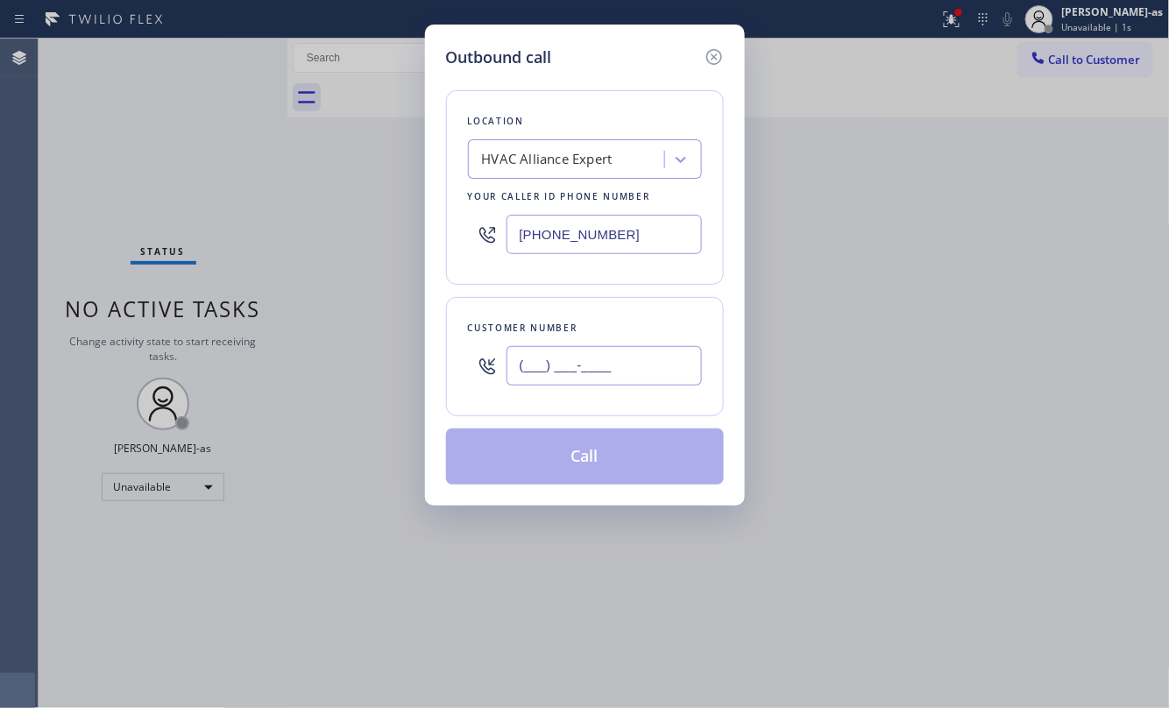
click at [632, 368] on input "(___) ___-____" at bounding box center [603, 365] width 195 height 39
paste input "415) 308-2266"
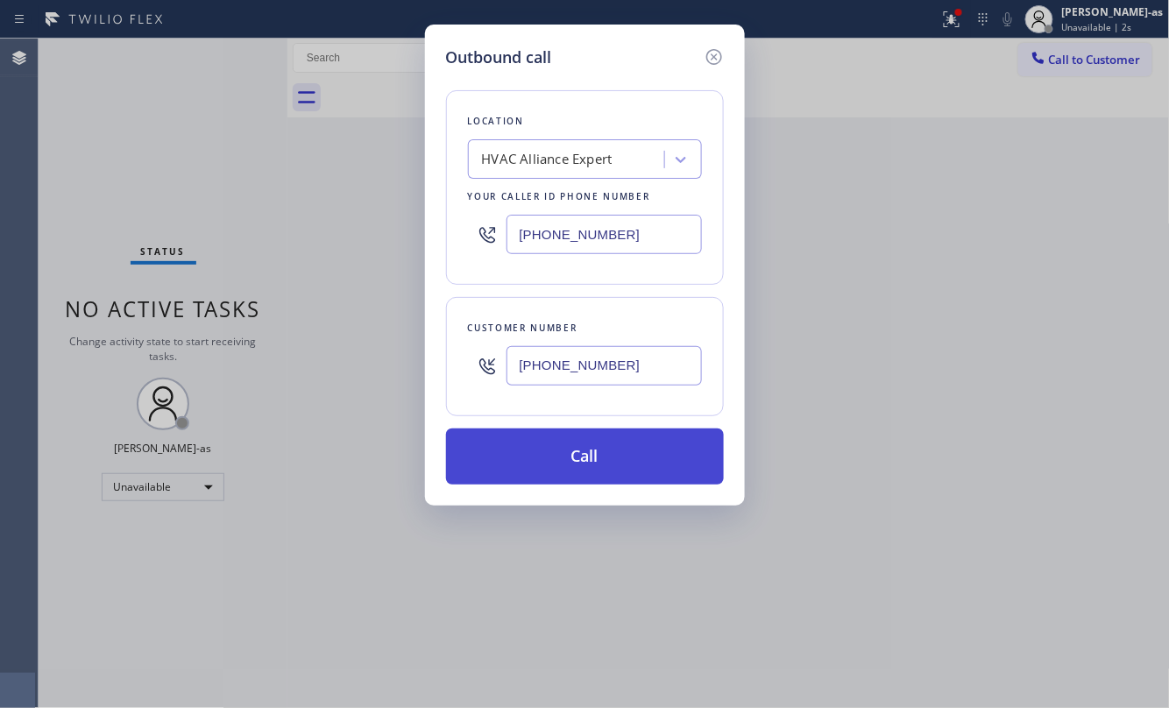
type input "[PHONE_NUMBER]"
drag, startPoint x: 548, startPoint y: 459, endPoint x: 565, endPoint y: 471, distance: 20.7
click at [550, 450] on button "Call" at bounding box center [585, 456] width 278 height 56
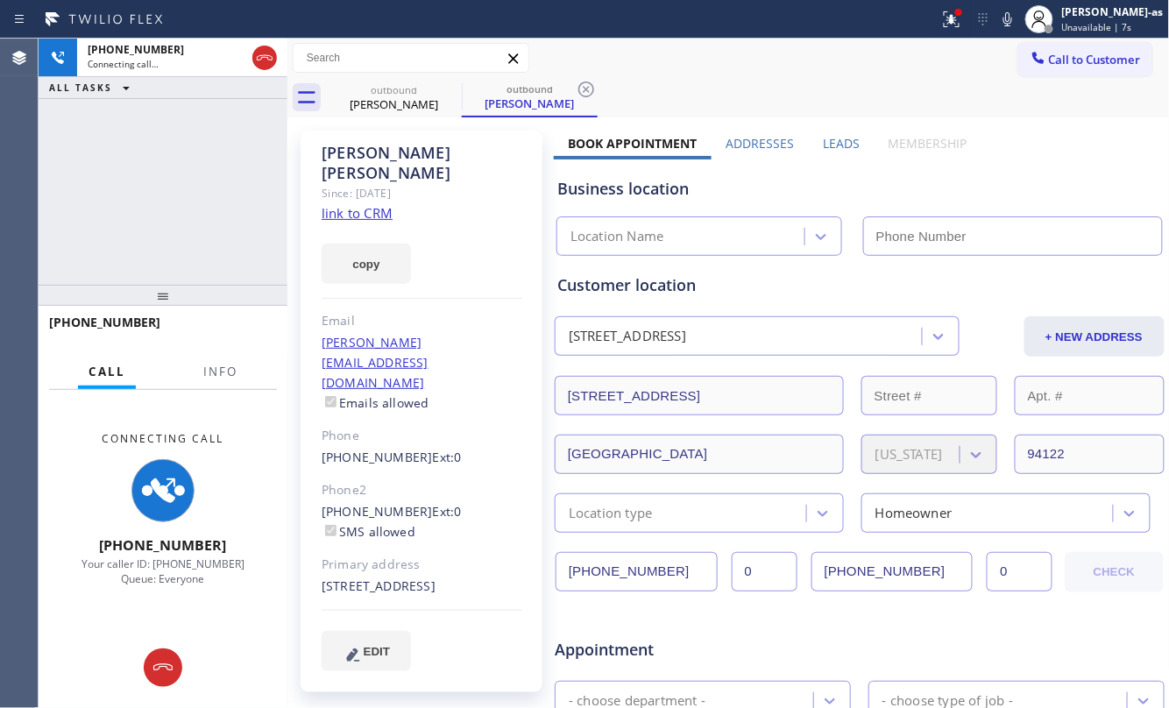
type input "[PHONE_NUMBER]"
click at [112, 228] on div "[PHONE_NUMBER] Connecting call… ALL TASKS ALL TASKS ACTIVE TASKS TASKS IN WRAP …" at bounding box center [163, 162] width 249 height 246
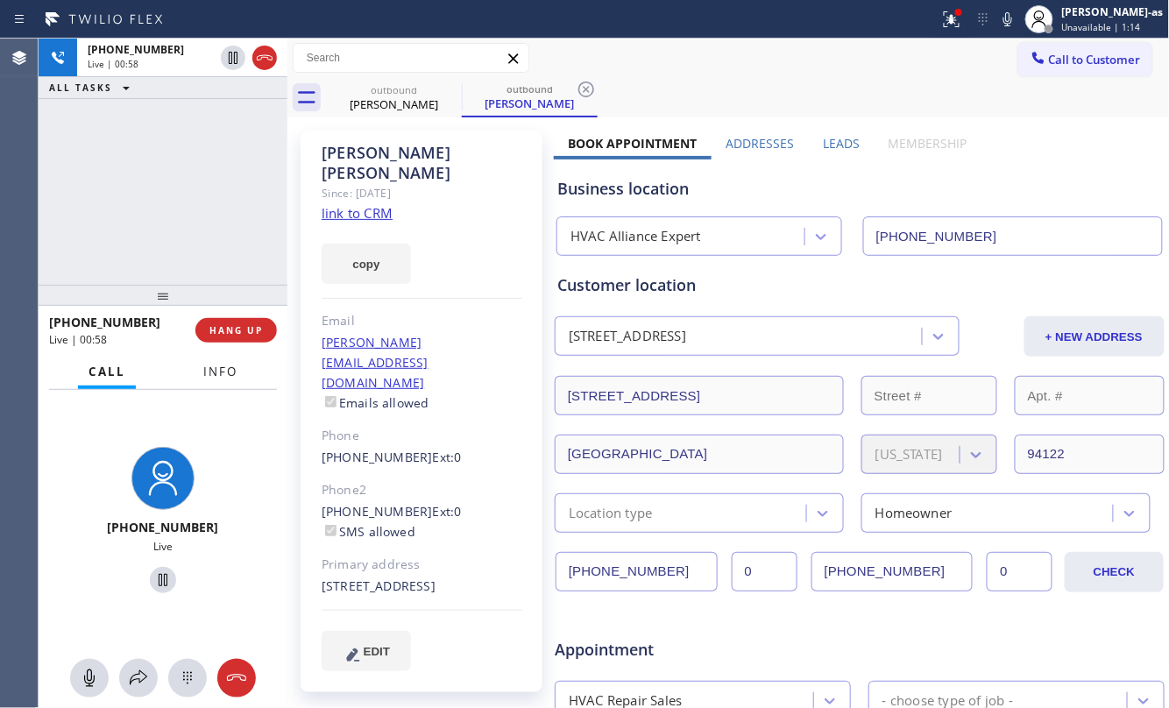
click at [215, 357] on button "Info" at bounding box center [220, 372] width 55 height 34
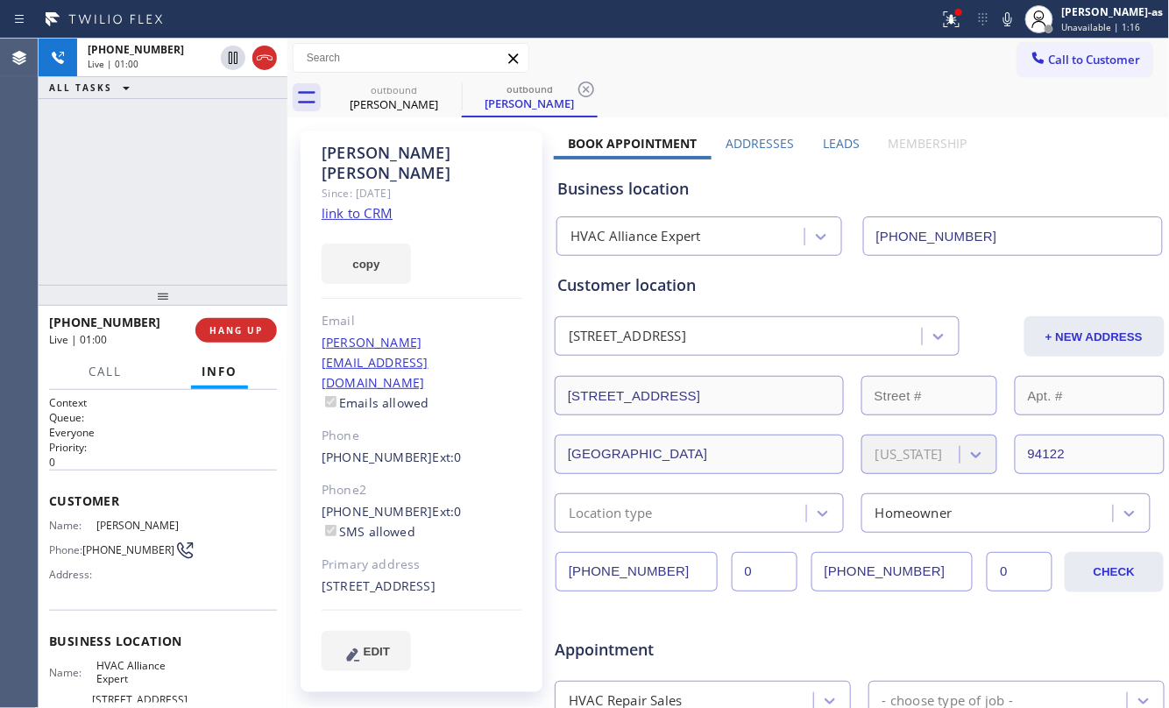
click at [180, 107] on div "[PHONE_NUMBER] Live | 01:00 ALL TASKS ALL TASKS ACTIVE TASKS TASKS IN WRAP UP" at bounding box center [163, 162] width 249 height 246
click at [182, 159] on div "[PHONE_NUMBER] Live | 01:00 ALL TASKS ALL TASKS ACTIVE TASKS TASKS IN WRAP UP" at bounding box center [163, 162] width 249 height 246
drag, startPoint x: 161, startPoint y: 205, endPoint x: 168, endPoint y: 187, distance: 19.7
click at [163, 182] on div "[PHONE_NUMBER] Live | 01:01 ALL TASKS ALL TASKS ACTIVE TASKS TASKS IN WRAP UP" at bounding box center [163, 162] width 249 height 246
click at [249, 324] on span "HANG UP" at bounding box center [235, 330] width 53 height 12
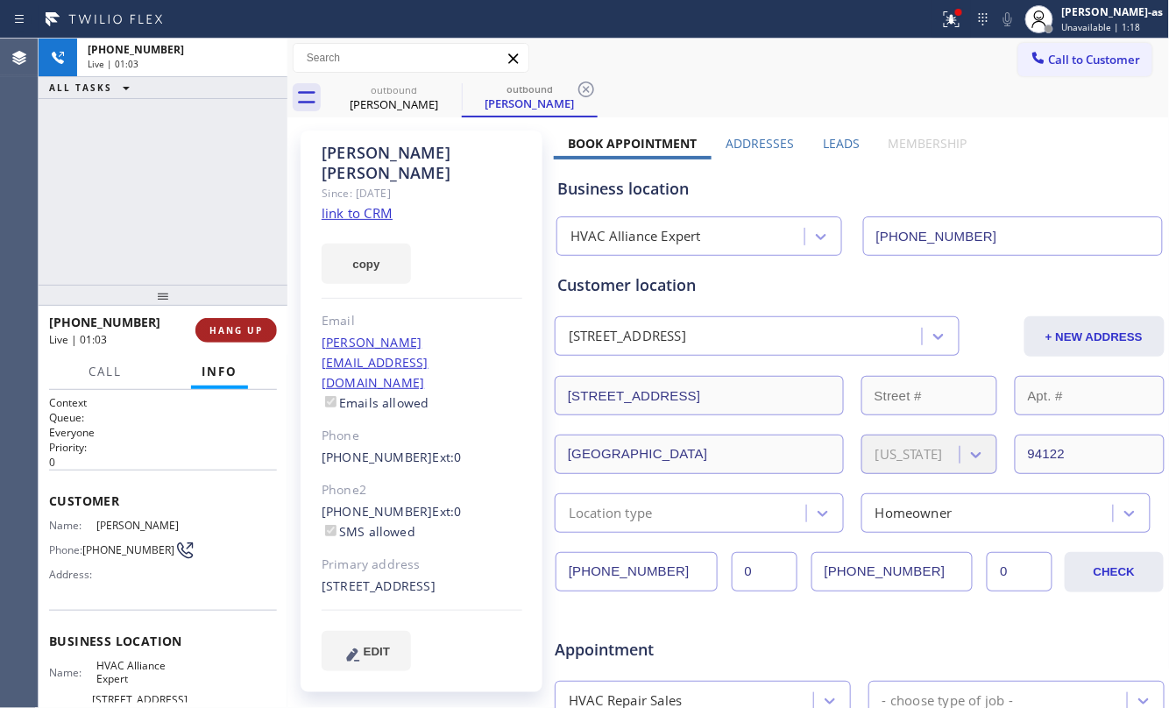
click at [247, 327] on span "HANG UP" at bounding box center [235, 330] width 53 height 12
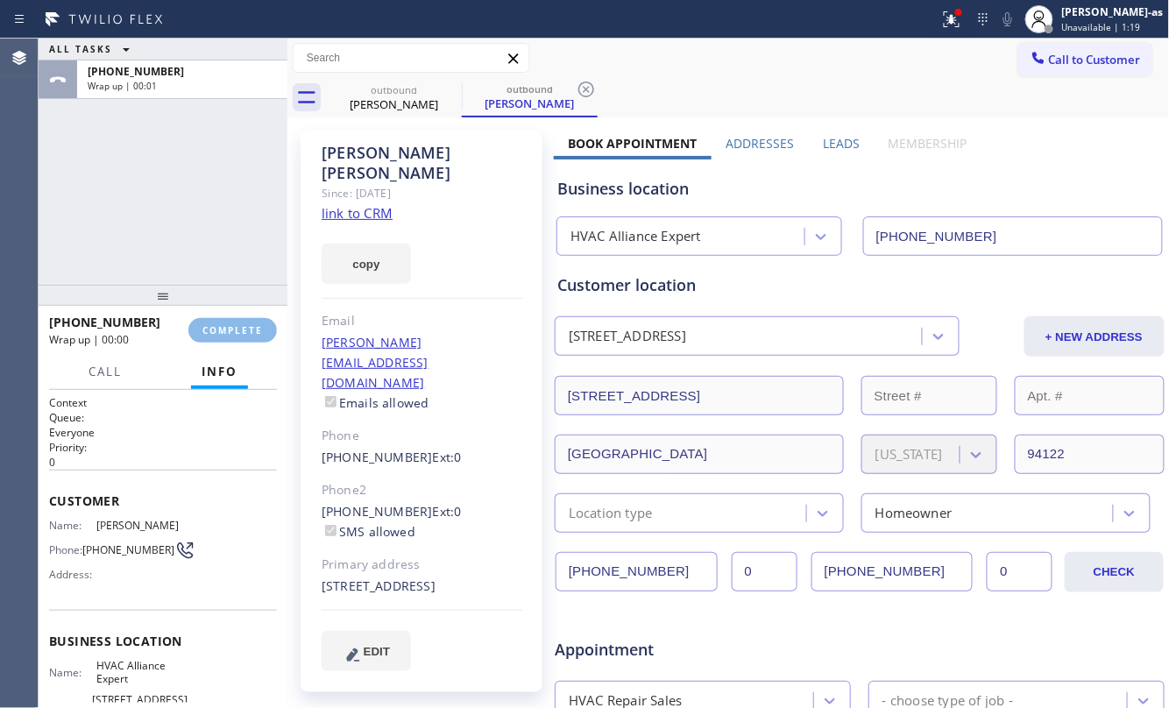
drag, startPoint x: 244, startPoint y: 302, endPoint x: 240, endPoint y: 292, distance: 11.1
click at [243, 295] on div "ALL TASKS ALL TASKS ACTIVE TASKS TASKS IN WRAP UP [PHONE_NUMBER] Wrap up | 00:0…" at bounding box center [163, 373] width 249 height 669
click at [258, 326] on span "COMPLETE" at bounding box center [232, 330] width 60 height 12
drag, startPoint x: 222, startPoint y: 239, endPoint x: 362, endPoint y: 363, distance: 186.9
click at [221, 238] on div "ALL TASKS ALL TASKS ACTIVE TASKS TASKS IN WRAP UP [PHONE_NUMBER] Wrap up | 00:01" at bounding box center [163, 162] width 249 height 246
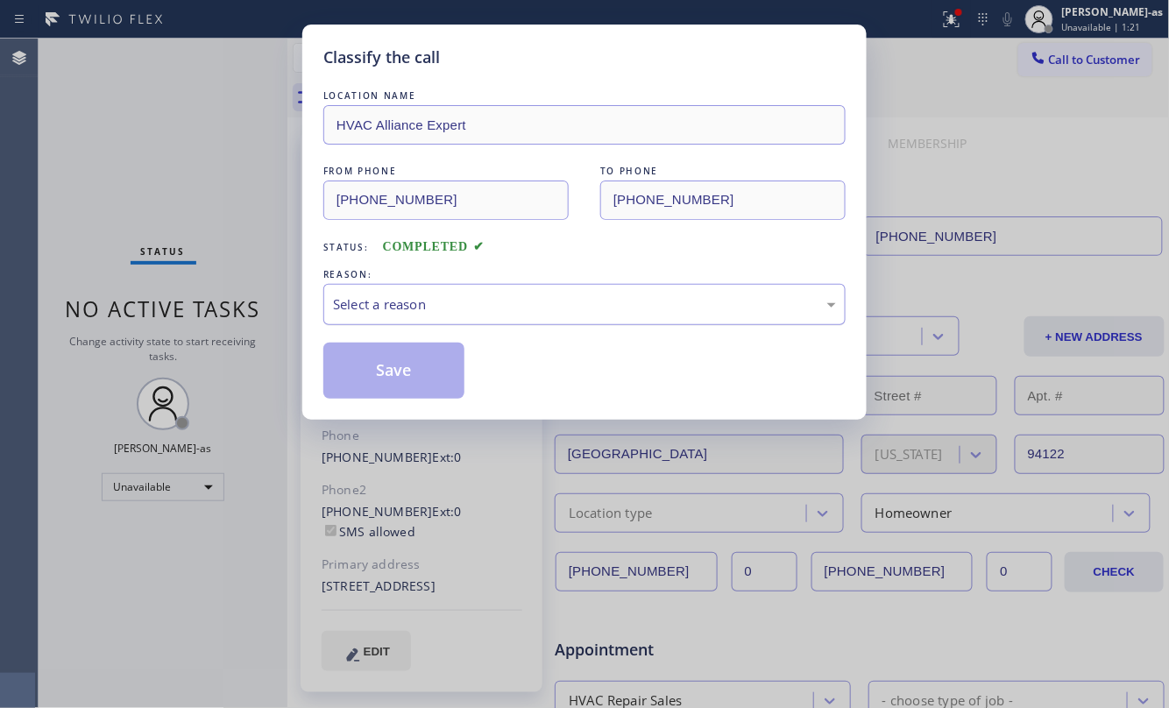
click at [470, 323] on div "Select a reason" at bounding box center [584, 304] width 522 height 41
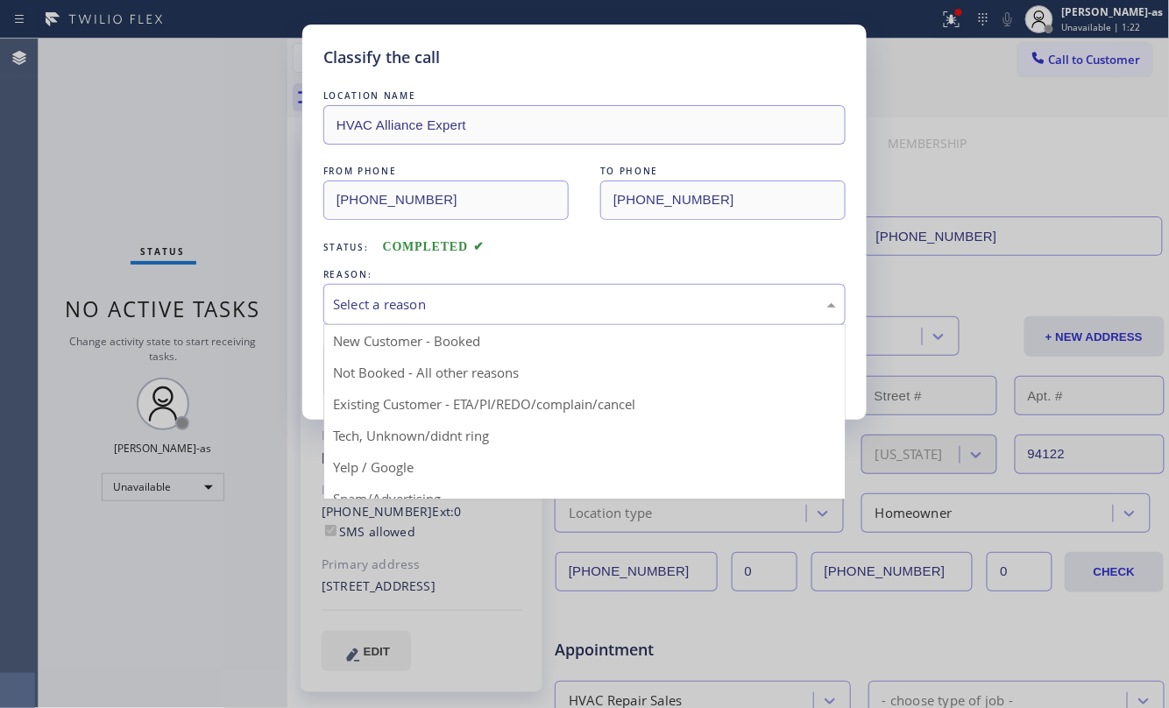
drag, startPoint x: 502, startPoint y: 383, endPoint x: 554, endPoint y: 404, distance: 55.8
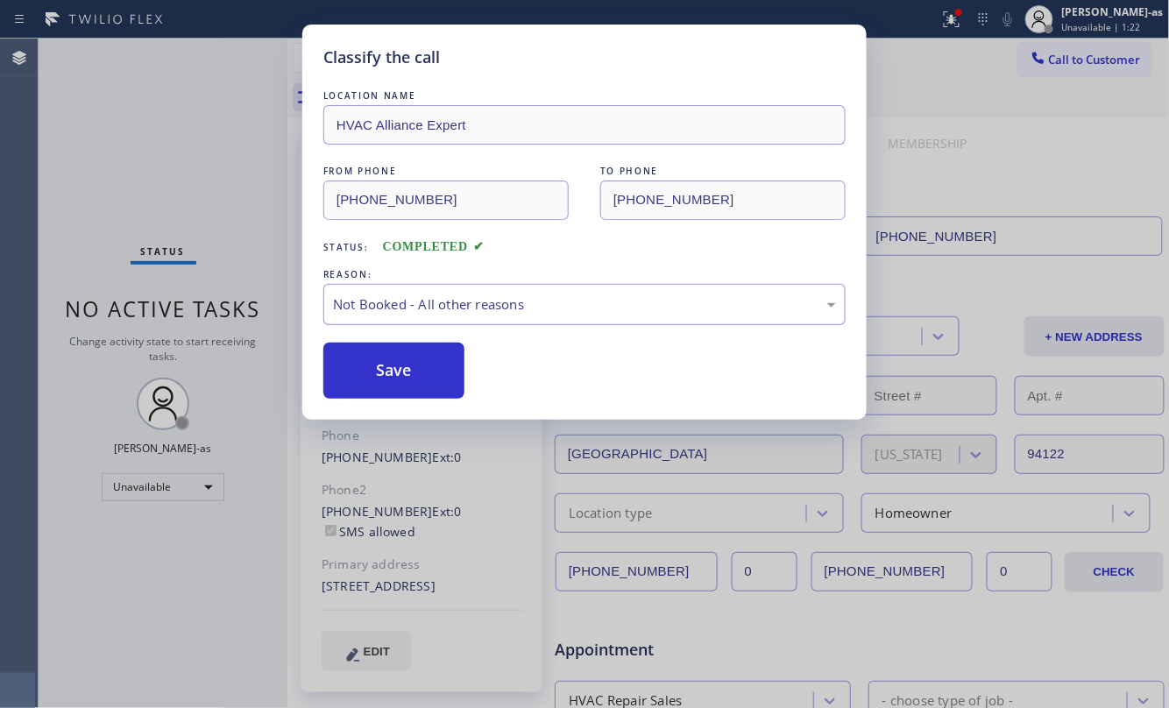
click at [536, 299] on div "Not Booked - All other reasons" at bounding box center [584, 304] width 503 height 20
drag, startPoint x: 571, startPoint y: 401, endPoint x: 541, endPoint y: 384, distance: 34.6
drag, startPoint x: 407, startPoint y: 377, endPoint x: 426, endPoint y: 347, distance: 35.5
click at [407, 364] on button "Save" at bounding box center [393, 371] width 141 height 56
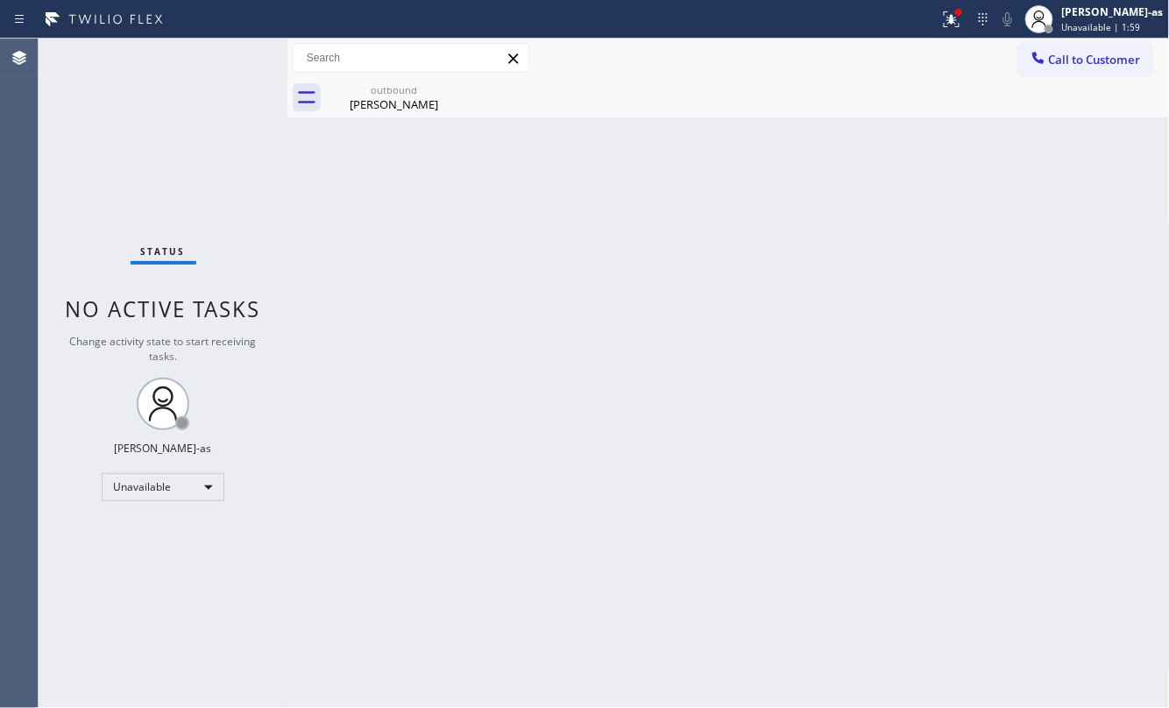
drag, startPoint x: 570, startPoint y: 379, endPoint x: 425, endPoint y: 215, distance: 218.5
click at [570, 376] on div "Back to Dashboard Change Sender ID Customers Technicians Select a contact Outbo…" at bounding box center [728, 373] width 882 height 669
click at [405, 117] on div "outbound [PERSON_NAME]" at bounding box center [394, 97] width 132 height 39
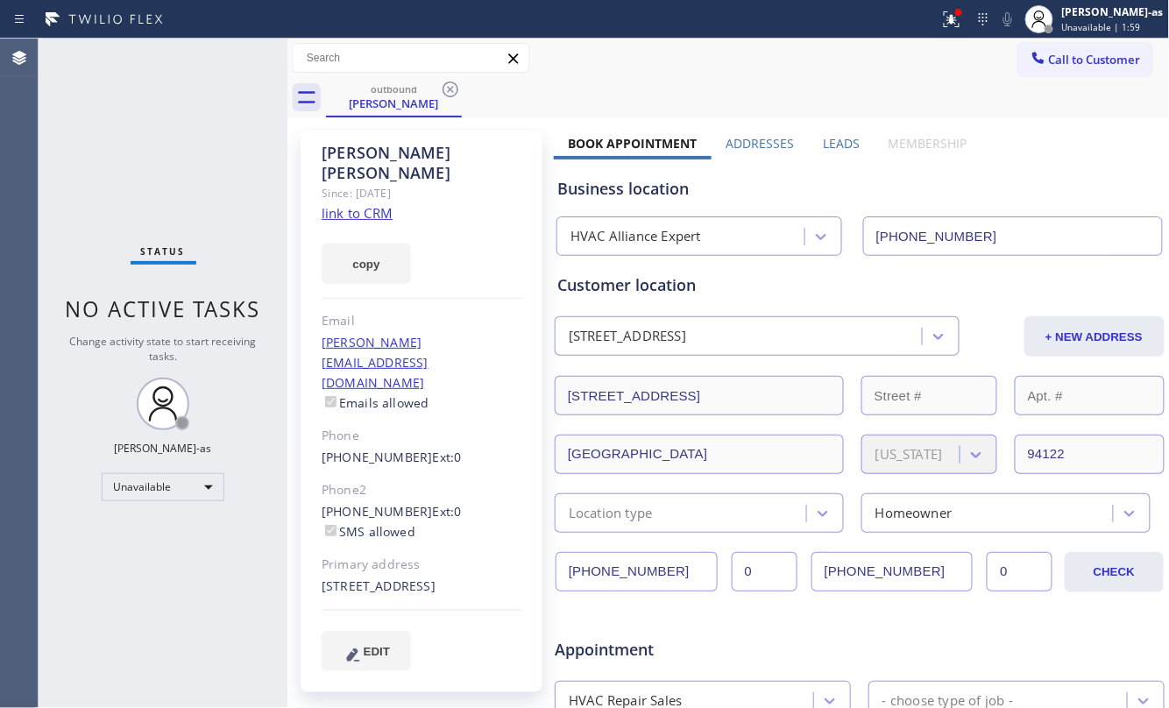
click at [449, 89] on icon at bounding box center [450, 89] width 16 height 16
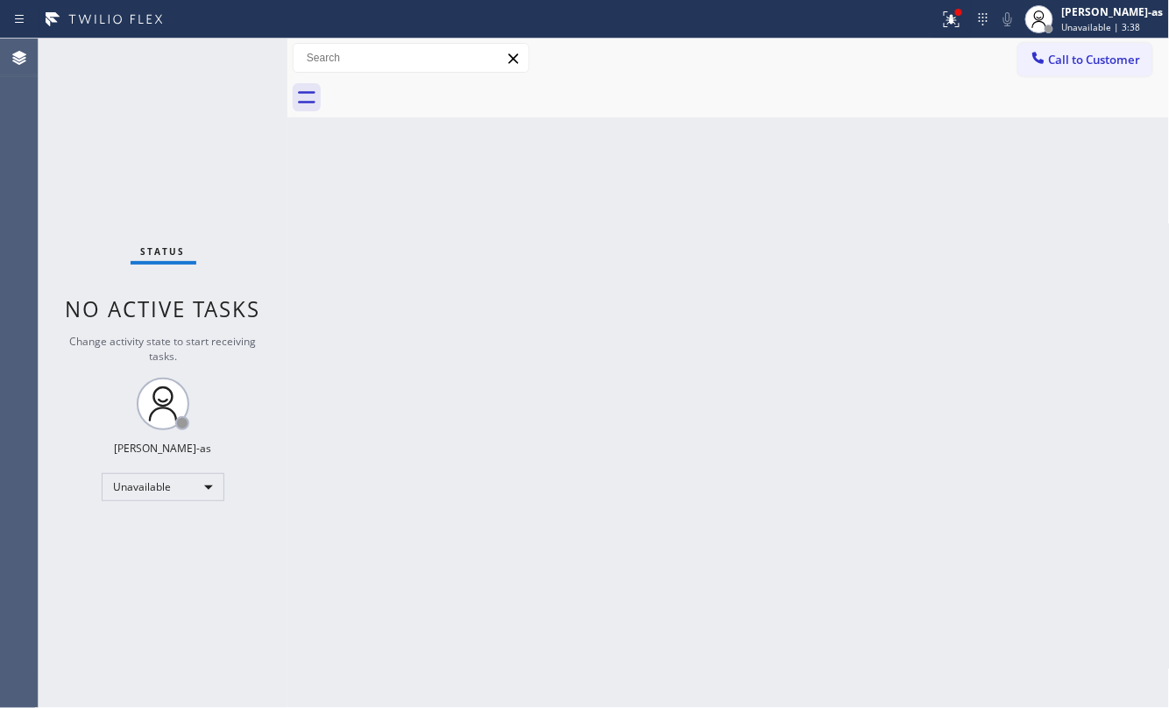
click at [165, 289] on div "Status No active tasks Change activity state to start receiving tasks. [PERSON_…" at bounding box center [163, 373] width 249 height 669
click at [344, 331] on div "Back to Dashboard Change Sender ID Customers Technicians Select a contact Outbo…" at bounding box center [728, 373] width 882 height 669
drag, startPoint x: 232, startPoint y: 117, endPoint x: 232, endPoint y: 106, distance: 10.5
click at [232, 116] on div "Status No active tasks Change activity state to start receiving tasks. [PERSON_…" at bounding box center [163, 373] width 249 height 669
click at [617, 289] on div "Back to Dashboard Change Sender ID Customers Technicians Select a contact Outbo…" at bounding box center [728, 373] width 882 height 669
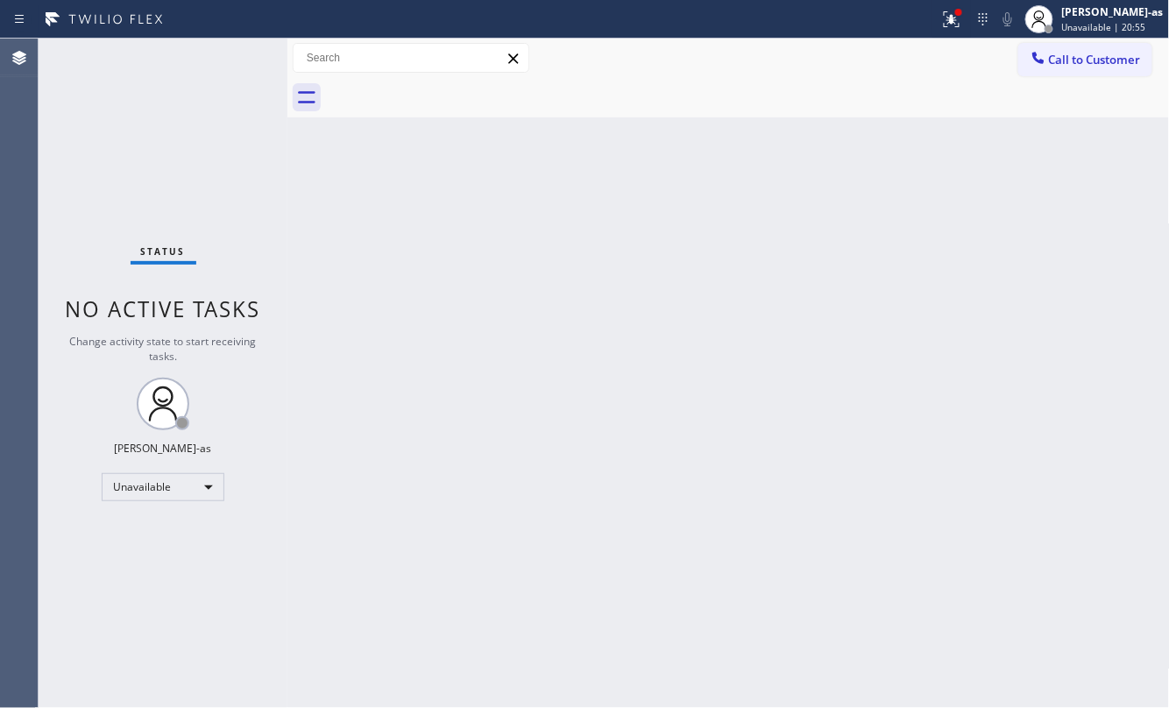
click at [523, 433] on div "Back to Dashboard Change Sender ID Customers Technicians Select a contact Outbo…" at bounding box center [728, 373] width 882 height 669
click at [180, 487] on div "Unavailable" at bounding box center [163, 487] width 123 height 28
click at [131, 580] on li "Break" at bounding box center [162, 577] width 118 height 21
click at [625, 510] on div "Back to Dashboard Change Sender ID Customers Technicians Select a contact Outbo…" at bounding box center [728, 373] width 882 height 669
click at [508, 315] on div "Back to Dashboard Change Sender ID Customers Technicians Select a contact Outbo…" at bounding box center [728, 373] width 882 height 669
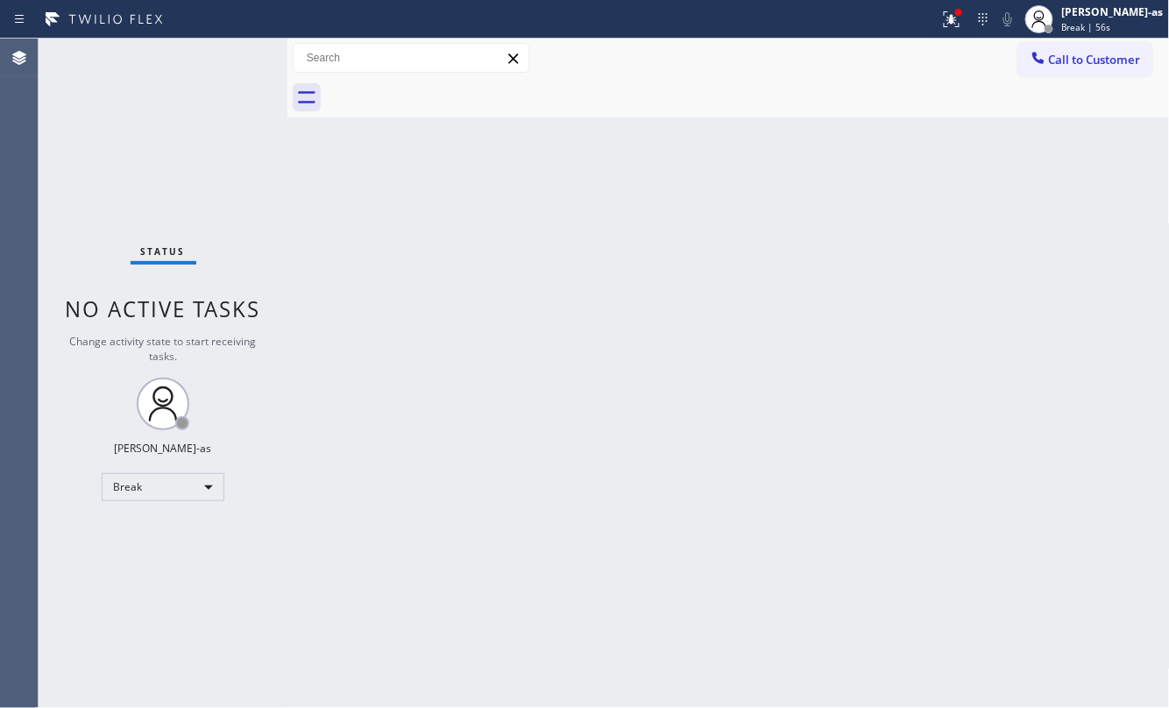
click at [594, 433] on div "Back to Dashboard Change Sender ID Customers Technicians Select a contact Outbo…" at bounding box center [728, 373] width 882 height 669
click at [541, 288] on div "Back to Dashboard Change Sender ID Customers Technicians Select a contact Outbo…" at bounding box center [728, 373] width 882 height 669
click at [1055, 61] on span "Call to Customer" at bounding box center [1095, 60] width 92 height 16
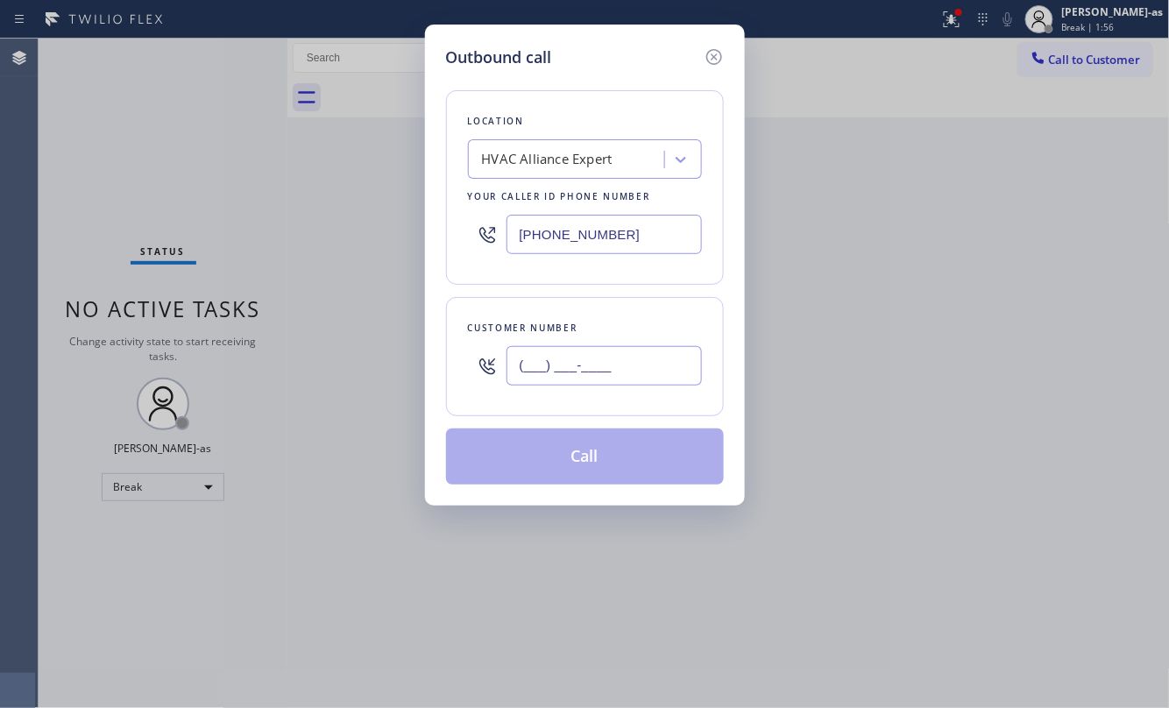
click at [618, 350] on input "(___) ___-____" at bounding box center [603, 365] width 195 height 39
paste input "415) 850-2515"
type input "[PHONE_NUMBER]"
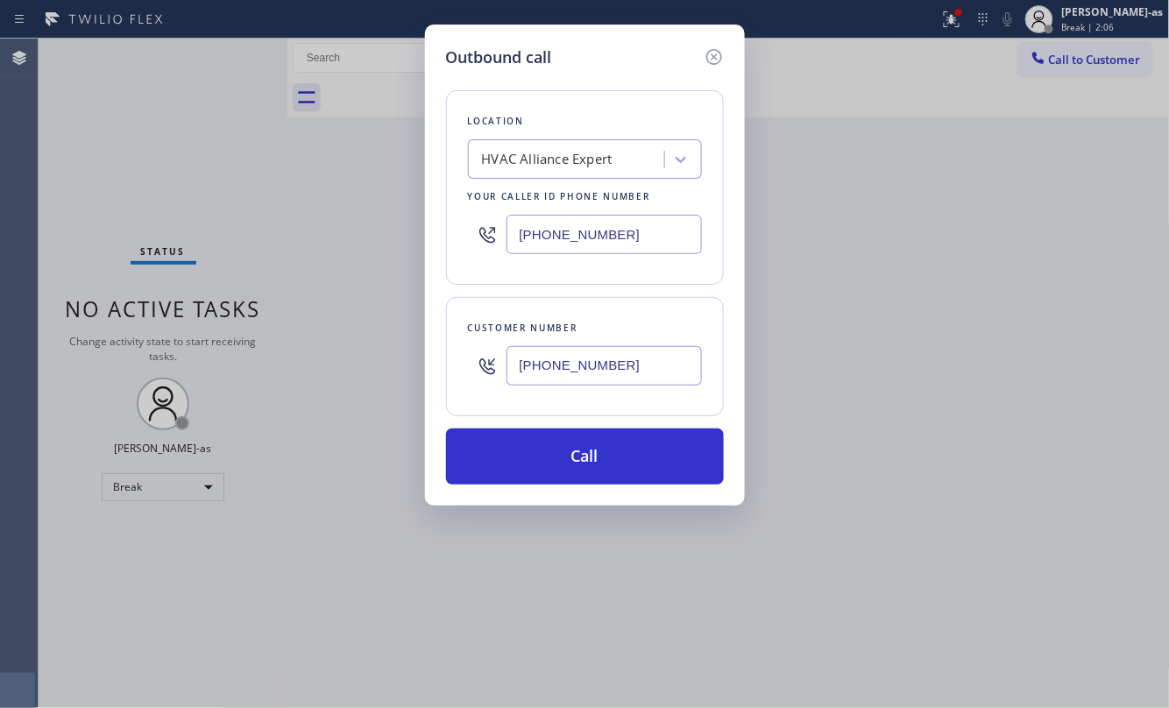
click at [569, 165] on div "HVAC Alliance Expert" at bounding box center [547, 160] width 131 height 20
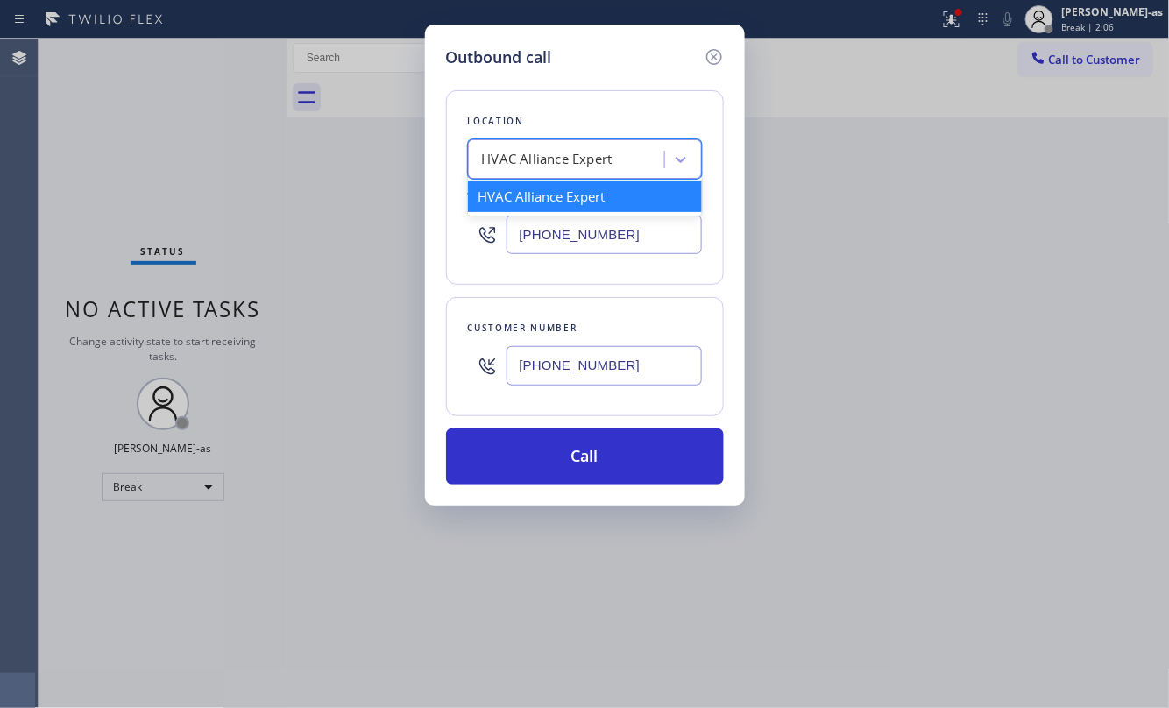
paste input "5 Star Appliance Repair [GEOGRAPHIC_DATA]"
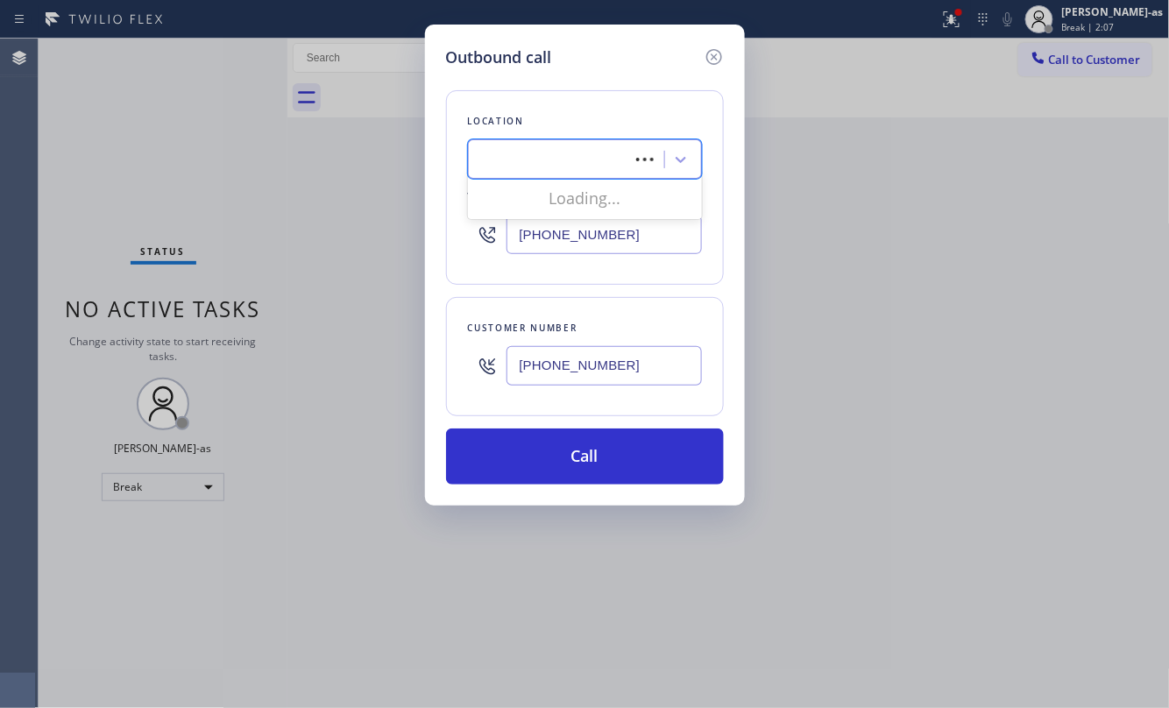
type input "5 Star Appliance Repair [GEOGRAPHIC_DATA]"
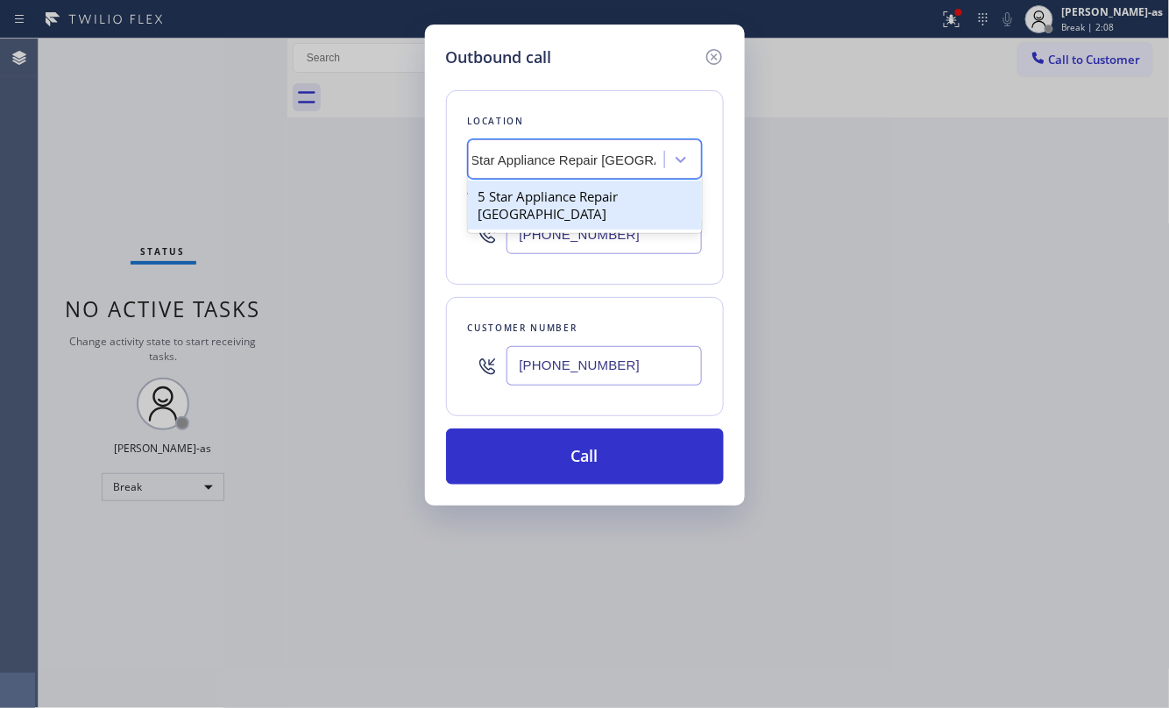
click at [543, 200] on div "5 Star Appliance Repair [GEOGRAPHIC_DATA]" at bounding box center [585, 204] width 234 height 49
type input "[PHONE_NUMBER]"
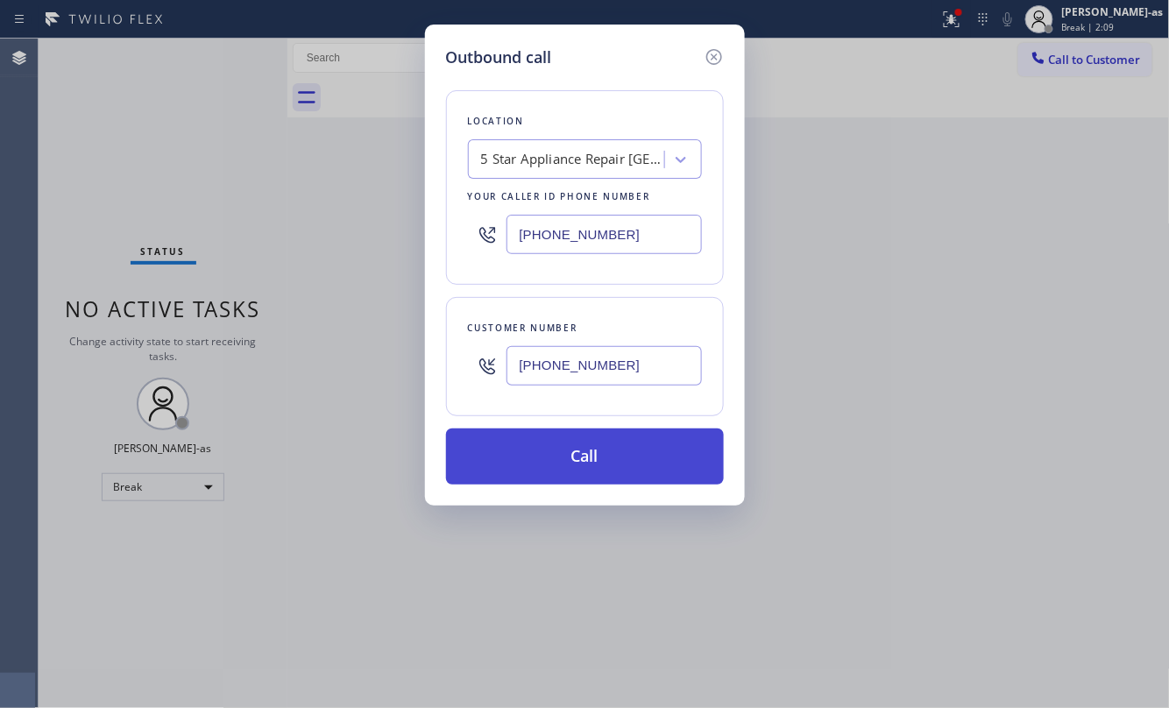
drag, startPoint x: 598, startPoint y: 461, endPoint x: 796, endPoint y: 68, distance: 440.0
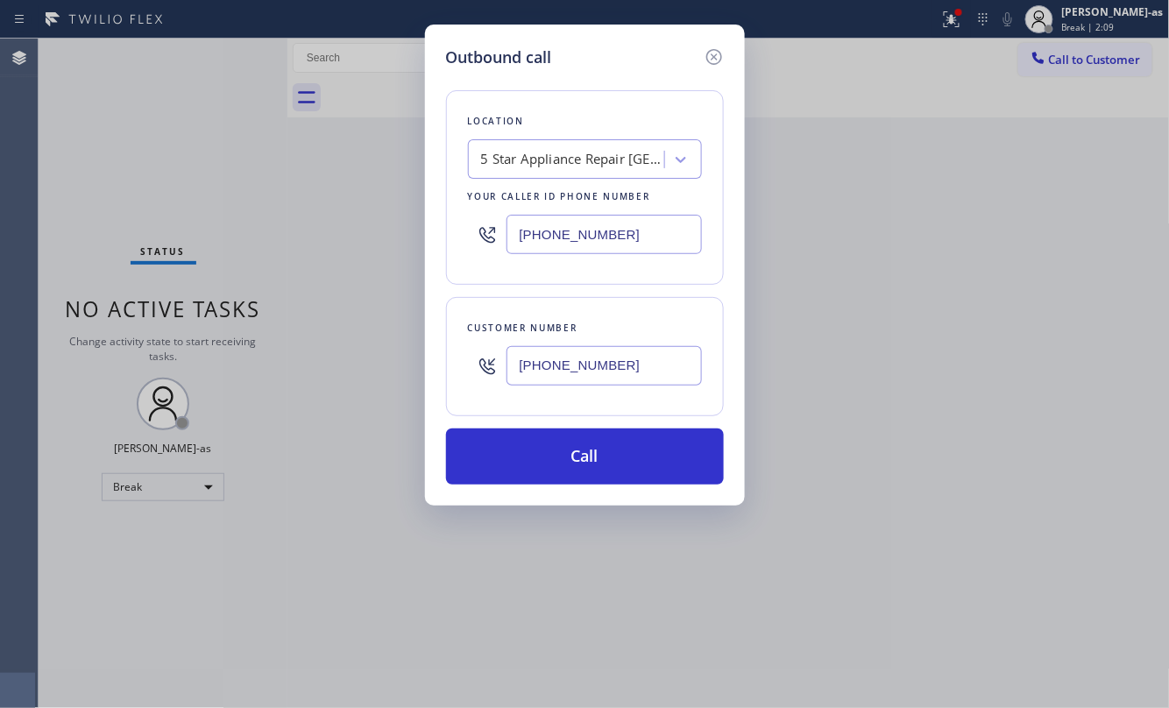
click at [599, 461] on button "Call" at bounding box center [585, 456] width 278 height 56
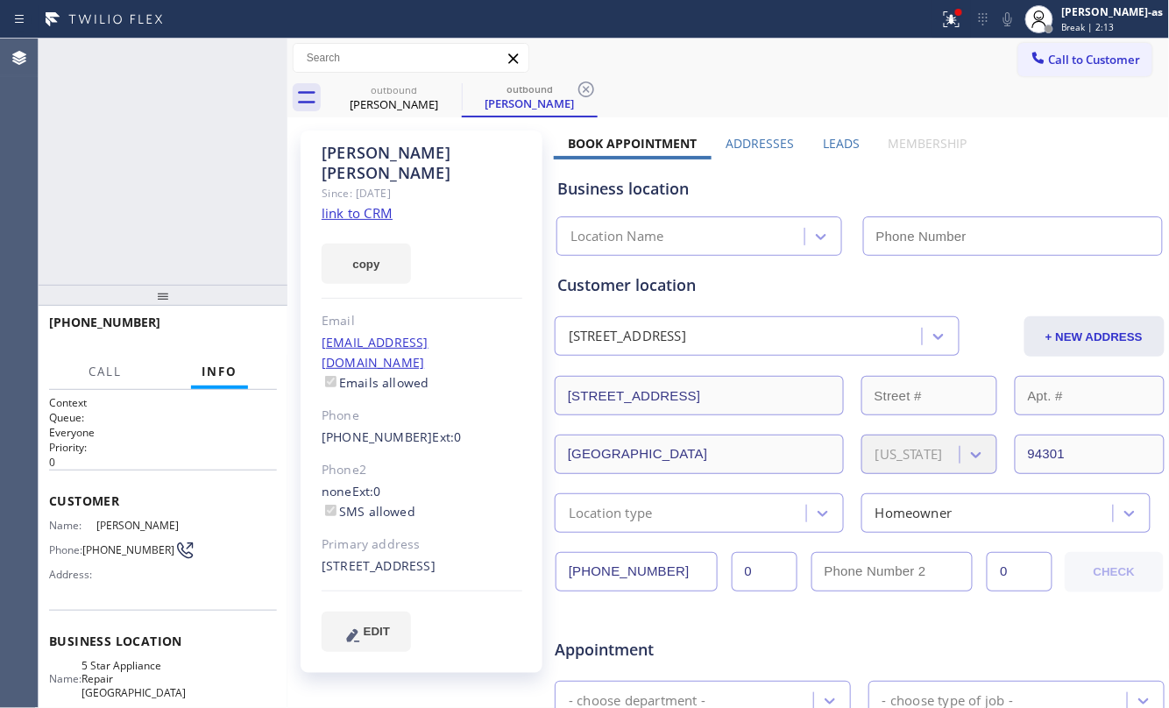
type input "[PHONE_NUMBER]"
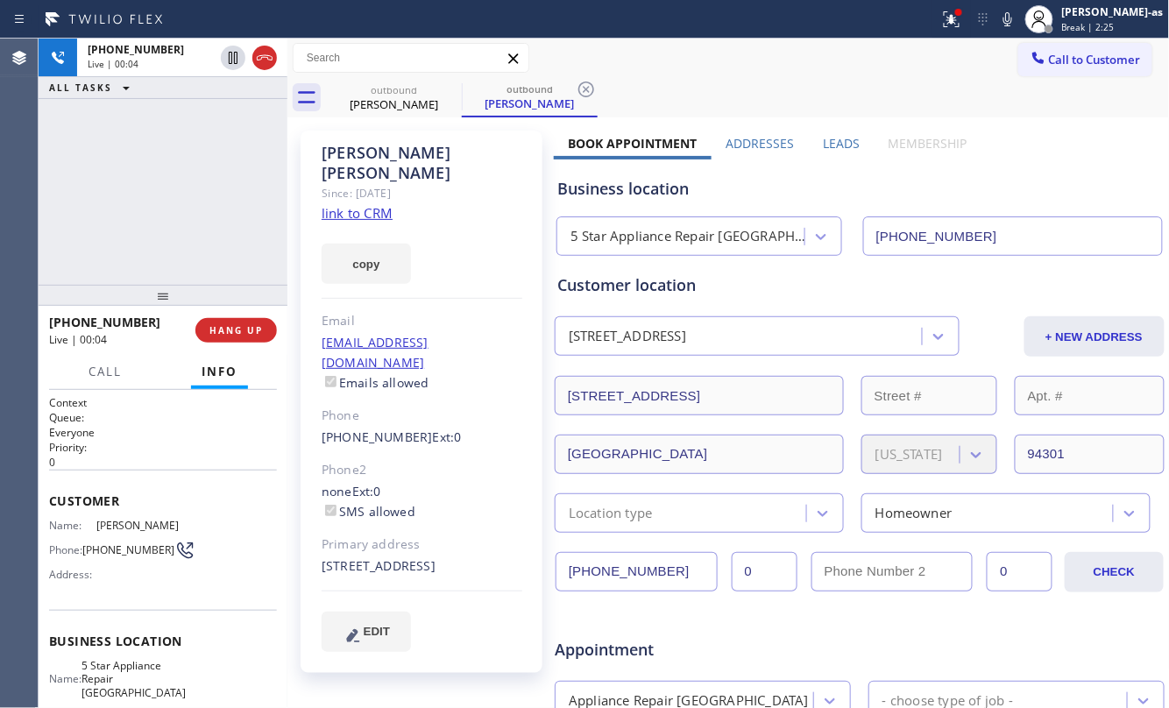
drag, startPoint x: 204, startPoint y: 200, endPoint x: 223, endPoint y: 195, distance: 19.1
click at [209, 197] on div "[PHONE_NUMBER] Live | 00:04 ALL TASKS ALL TASKS ACTIVE TASKS TASKS IN WRAP UP" at bounding box center [163, 162] width 249 height 246
click at [239, 322] on button "HANG UP" at bounding box center [235, 330] width 81 height 25
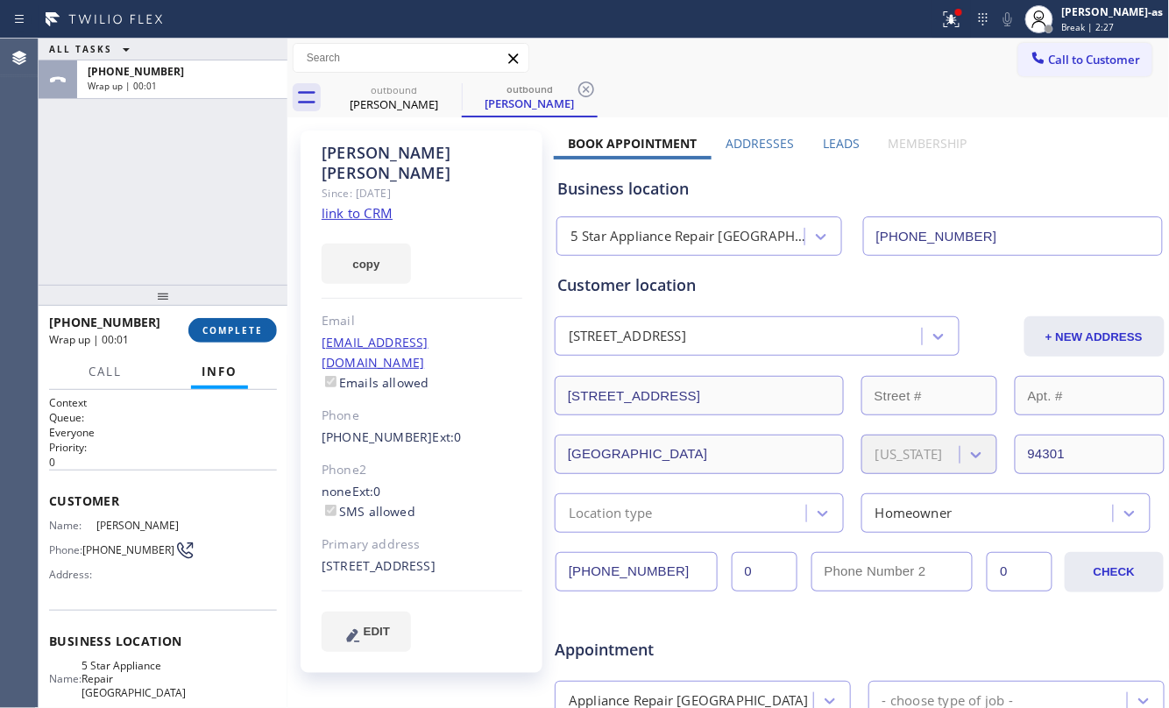
click at [239, 322] on button "COMPLETE" at bounding box center [232, 330] width 88 height 25
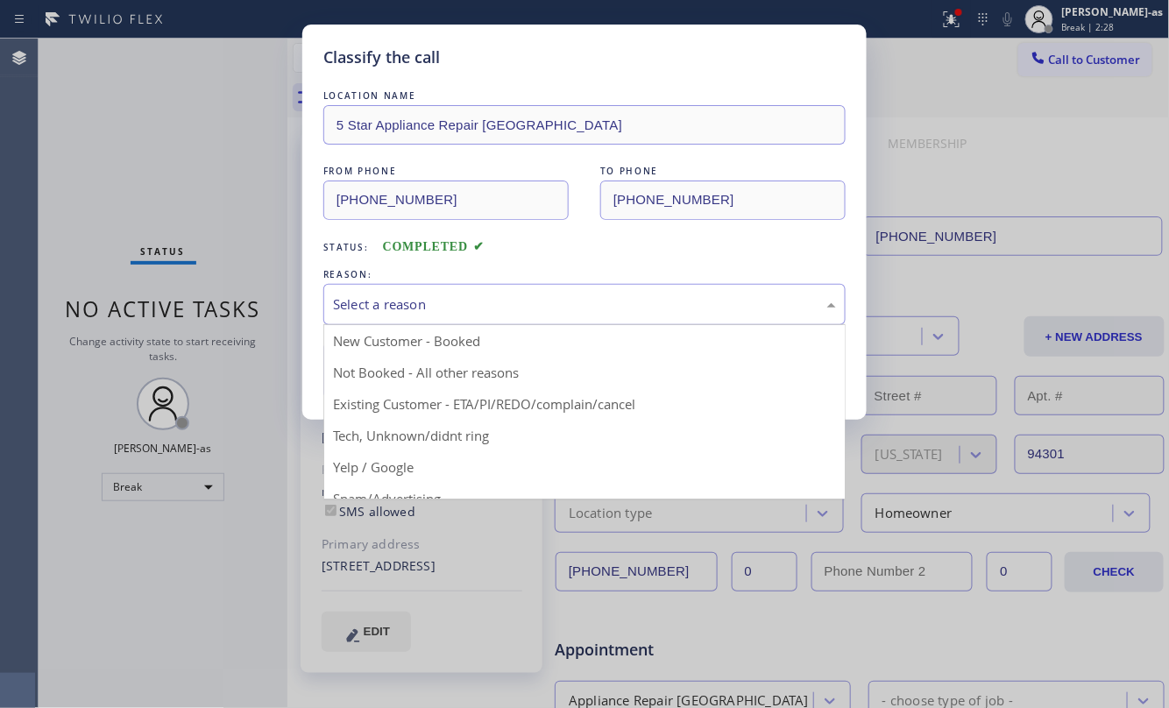
click at [559, 302] on div "Select a reason" at bounding box center [584, 304] width 503 height 20
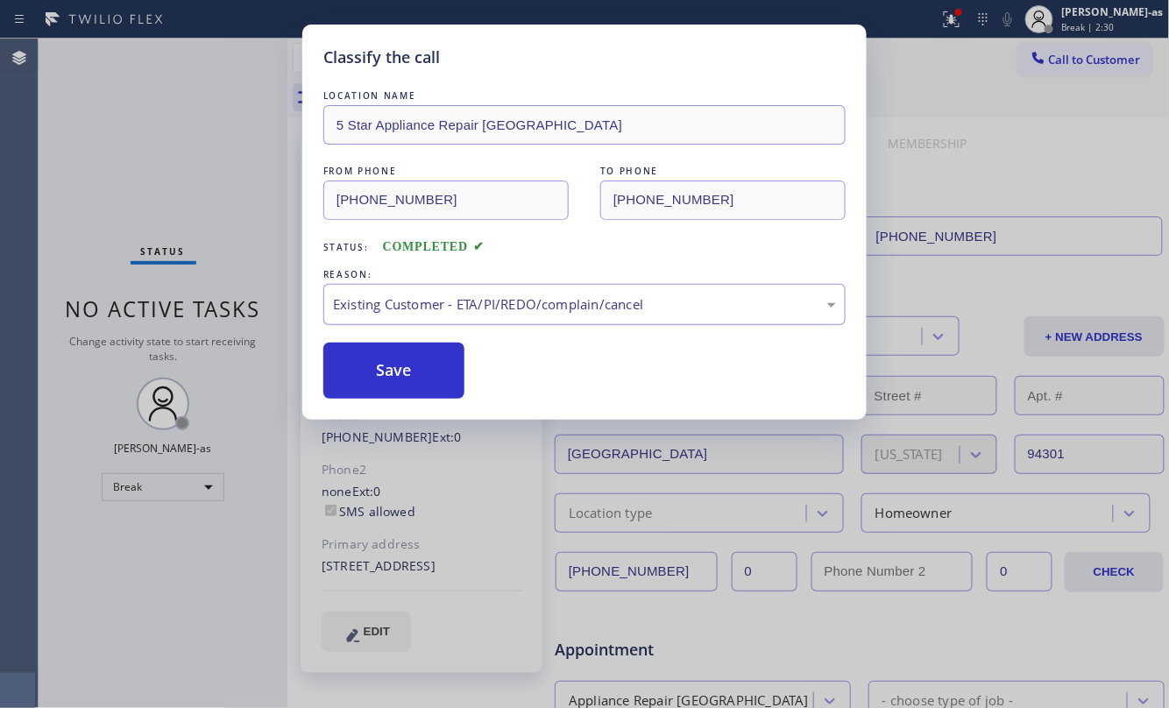
click at [428, 303] on div "Existing Customer - ETA/PI/REDO/complain/cancel" at bounding box center [584, 304] width 503 height 20
click at [397, 366] on button "Save" at bounding box center [393, 371] width 141 height 56
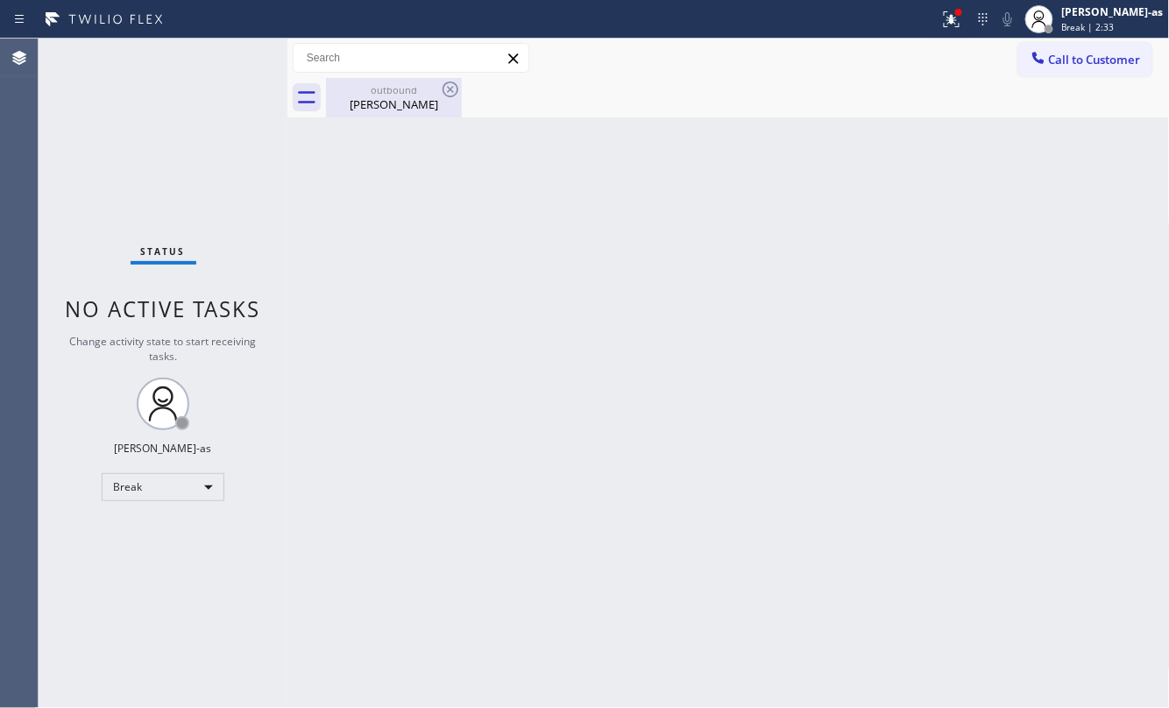
click at [412, 91] on div "outbound" at bounding box center [394, 89] width 132 height 13
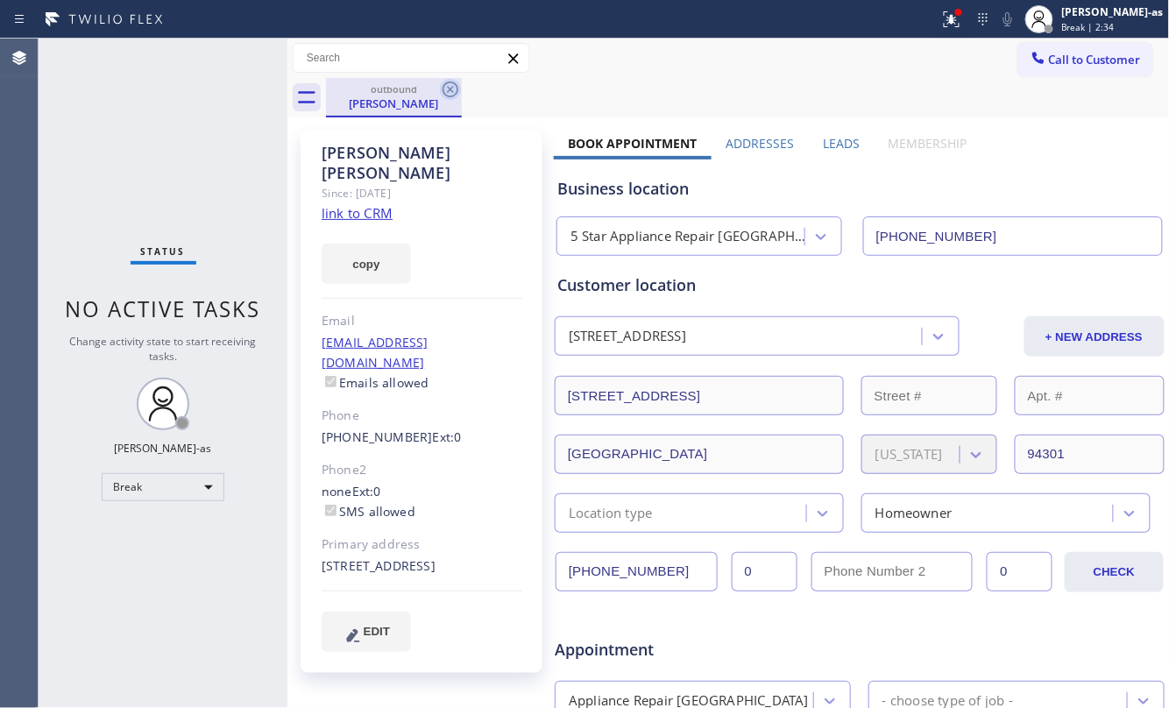
click at [446, 89] on icon at bounding box center [450, 89] width 21 height 21
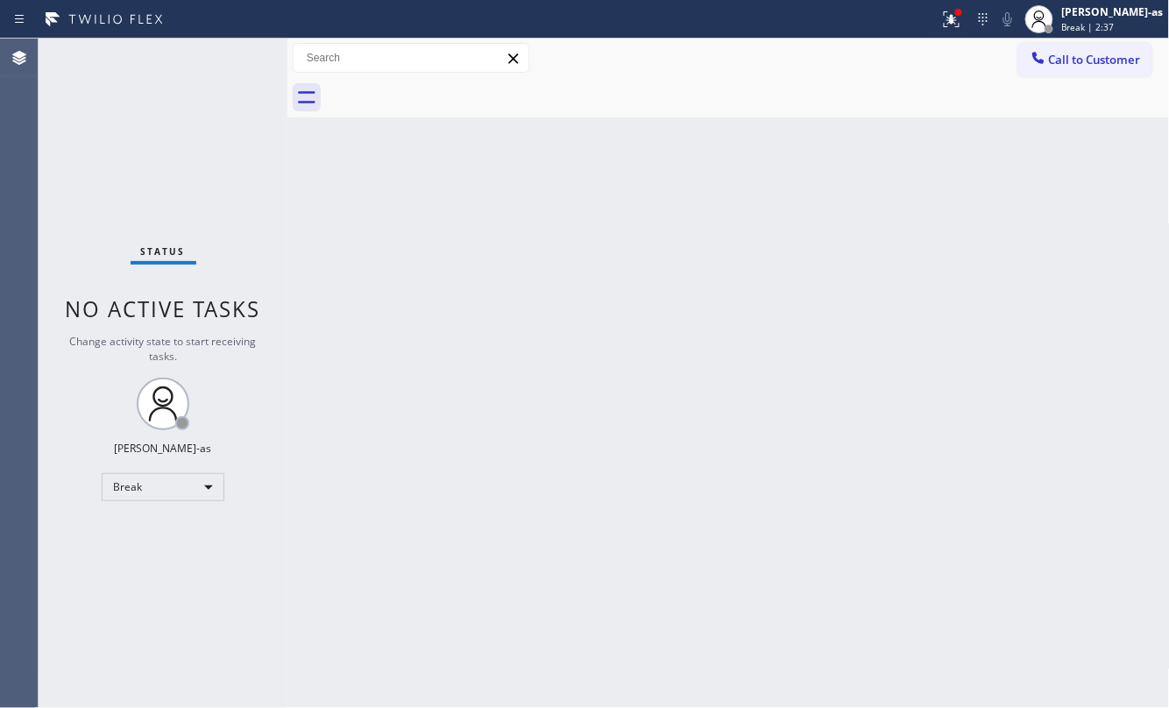
click at [541, 305] on div "Back to Dashboard Change Sender ID Customers Technicians Select a contact Outbo…" at bounding box center [728, 373] width 882 height 669
click at [523, 312] on div "Back to Dashboard Change Sender ID Customers Technicians Select a contact Outbo…" at bounding box center [728, 373] width 882 height 669
click at [607, 315] on div "Back to Dashboard Change Sender ID Customers Technicians Select a contact Outbo…" at bounding box center [728, 373] width 882 height 669
drag, startPoint x: 196, startPoint y: 145, endPoint x: 197, endPoint y: 154, distance: 9.7
click at [197, 154] on div "Status No active tasks Change activity state to start receiving tasks. [PERSON_…" at bounding box center [163, 373] width 249 height 669
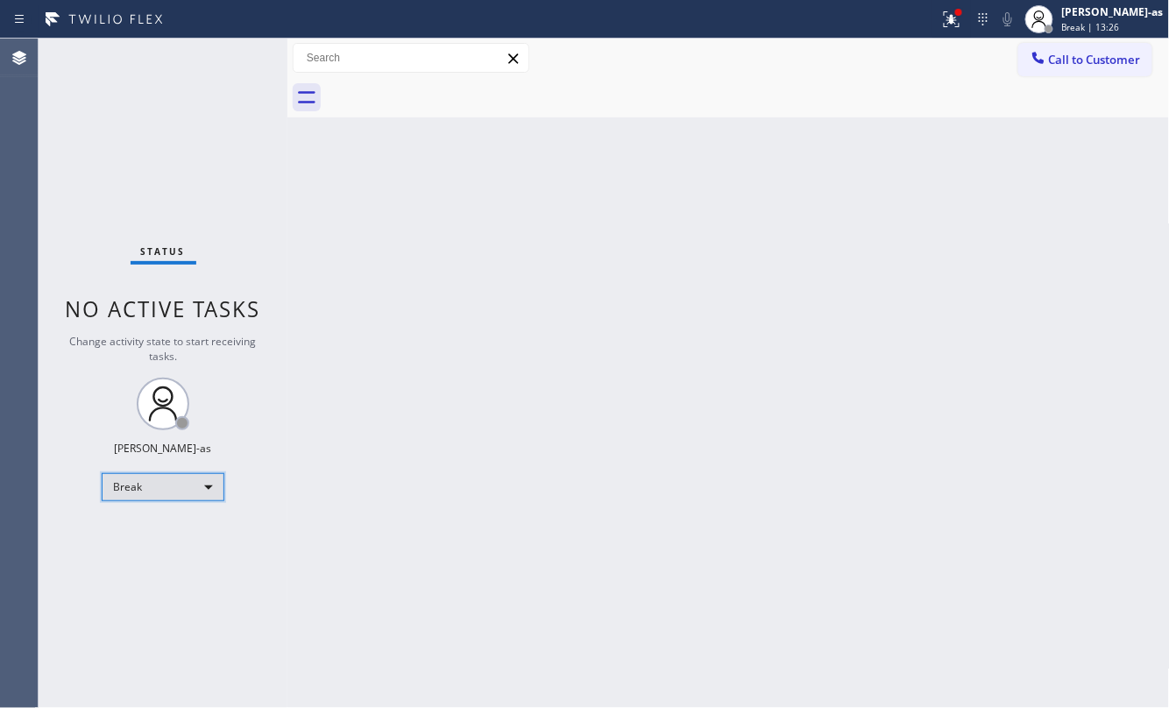
click at [148, 484] on div "Break" at bounding box center [163, 487] width 123 height 28
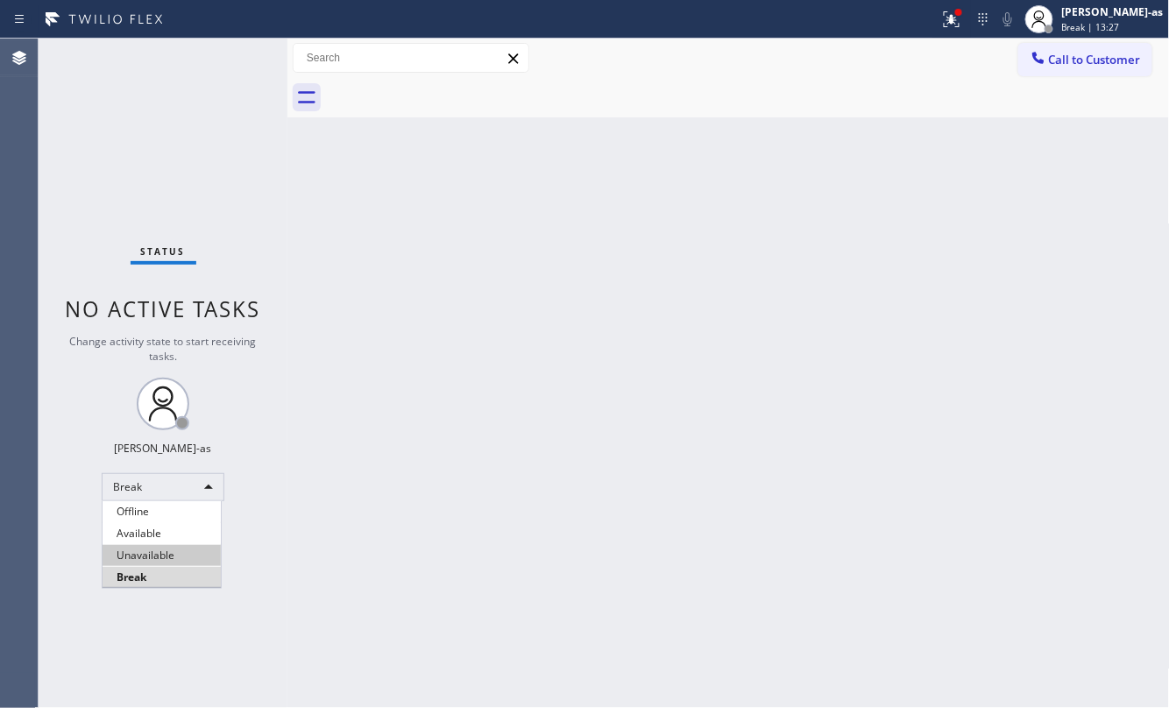
click at [148, 555] on li "Unavailable" at bounding box center [162, 555] width 118 height 21
click at [529, 474] on div "Back to Dashboard Change Sender ID Customers Technicians Select a contact Outbo…" at bounding box center [728, 373] width 882 height 669
click at [731, 412] on div "Back to Dashboard Change Sender ID Customers Technicians Select a contact Outbo…" at bounding box center [728, 373] width 882 height 669
click at [482, 265] on div "Back to Dashboard Change Sender ID Customers Technicians Select a contact Outbo…" at bounding box center [728, 373] width 882 height 669
click at [407, 218] on div "Back to Dashboard Change Sender ID Customers Technicians Select a contact Outbo…" at bounding box center [728, 373] width 882 height 669
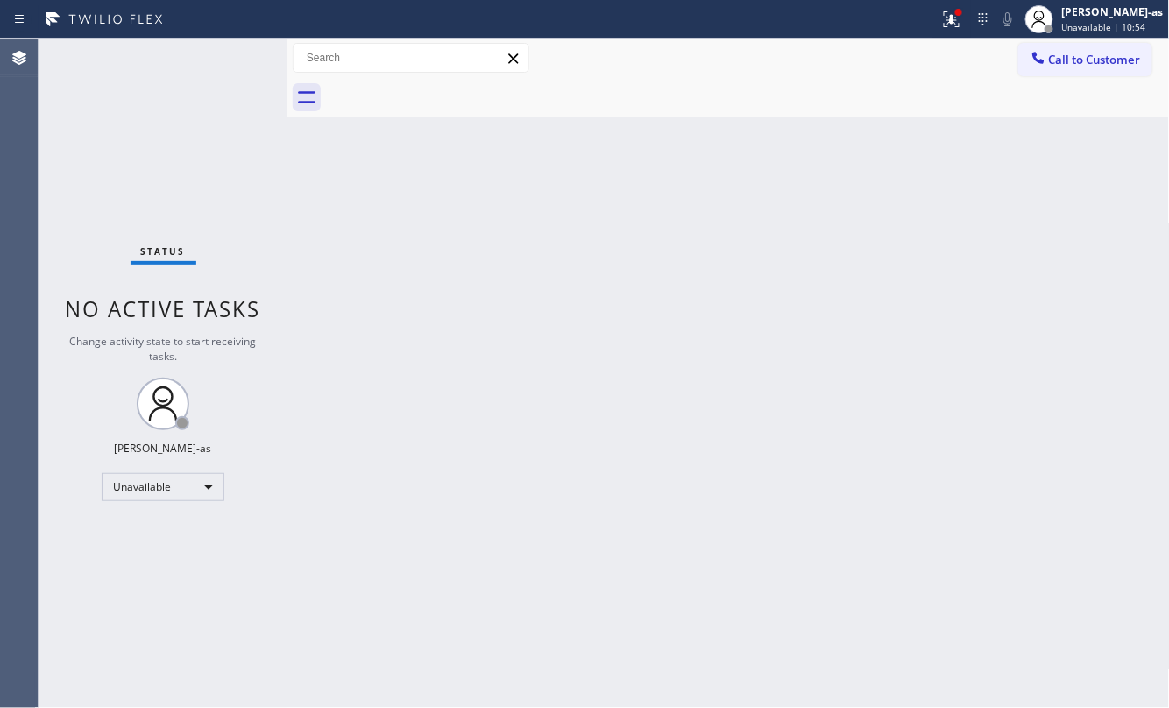
drag, startPoint x: 456, startPoint y: 375, endPoint x: 463, endPoint y: 363, distance: 14.1
click at [456, 372] on div "Back to Dashboard Change Sender ID Customers Technicians Select a contact Outbo…" at bounding box center [728, 373] width 882 height 669
drag, startPoint x: 372, startPoint y: 246, endPoint x: 379, endPoint y: 235, distance: 13.4
click at [375, 242] on div "Back to Dashboard Change Sender ID Customers Technicians Select a contact Outbo…" at bounding box center [728, 373] width 882 height 669
click at [594, 261] on div "Back to Dashboard Change Sender ID Customers Technicians Select a contact Outbo…" at bounding box center [728, 373] width 882 height 669
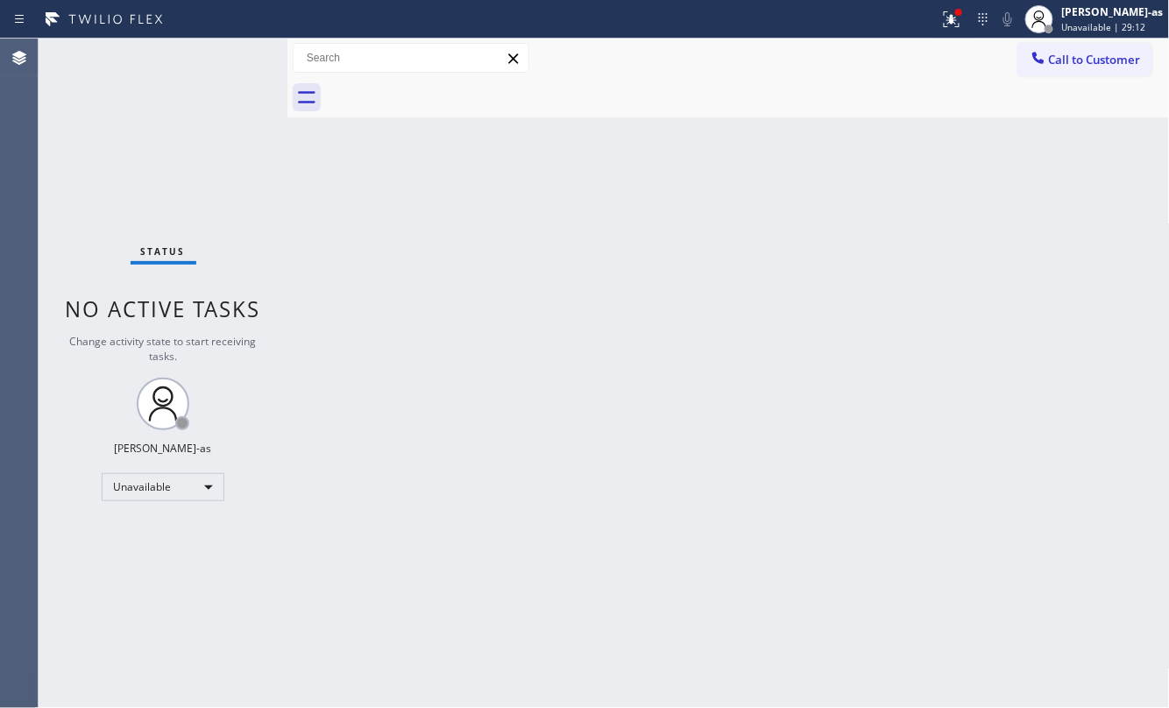
click at [195, 180] on div "Status No active tasks Change activity state to start receiving tasks. [PERSON_…" at bounding box center [163, 373] width 249 height 669
click at [485, 295] on div "Back to Dashboard Change Sender ID Customers Technicians Select a contact Outbo…" at bounding box center [728, 373] width 882 height 669
click at [358, 214] on div "Back to Dashboard Change Sender ID Customers Technicians Select a contact Outbo…" at bounding box center [728, 373] width 882 height 669
drag, startPoint x: 520, startPoint y: 307, endPoint x: 537, endPoint y: 292, distance: 23.0
click at [531, 294] on div "Back to Dashboard Change Sender ID Customers Technicians Select a contact Outbo…" at bounding box center [728, 373] width 882 height 669
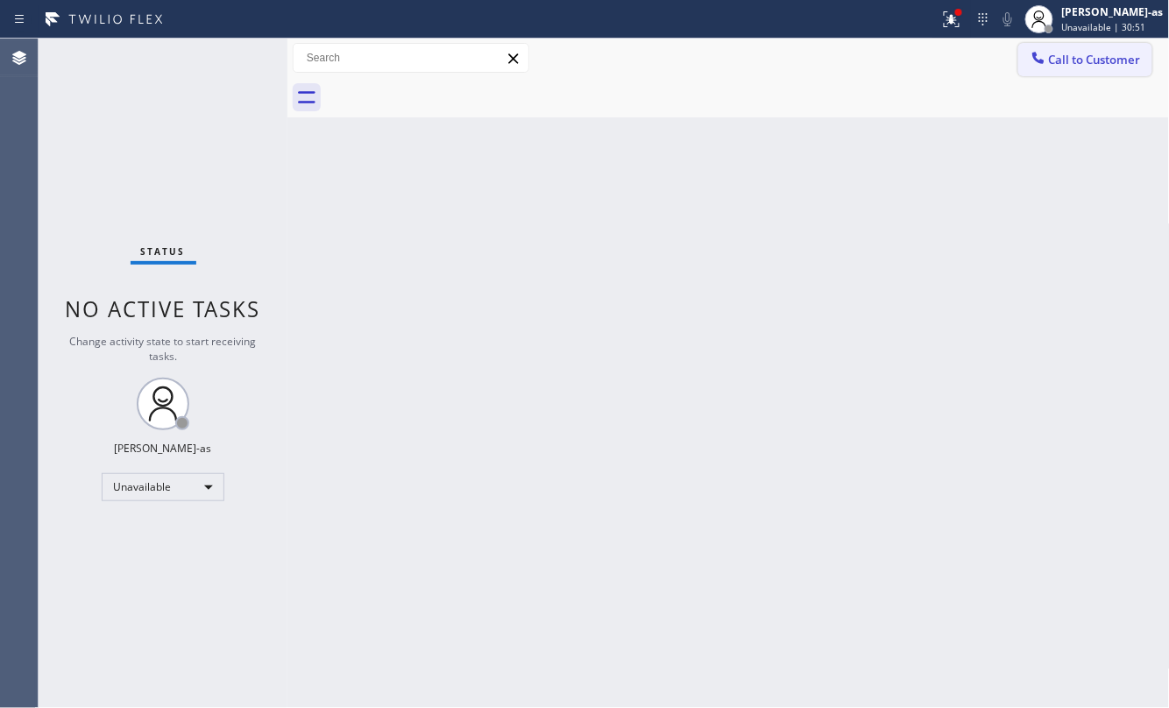
click at [1064, 58] on span "Call to Customer" at bounding box center [1095, 60] width 92 height 16
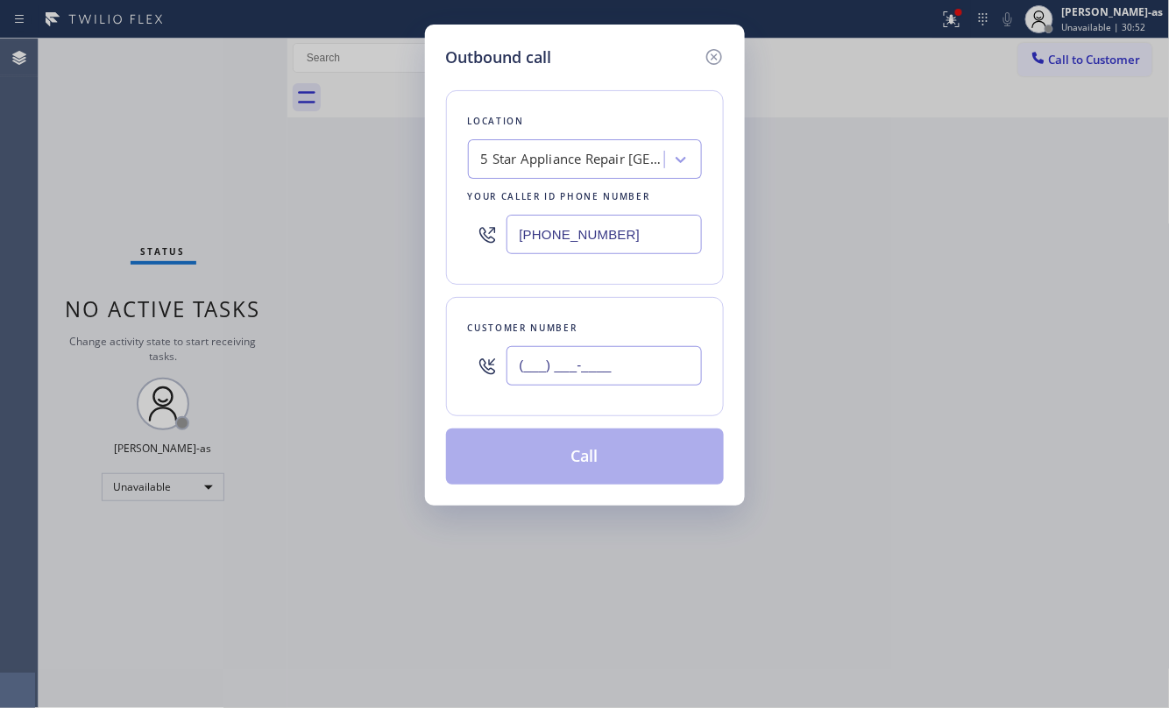
click at [600, 359] on input "(___) ___-____" at bounding box center [603, 365] width 195 height 39
paste input "661) 600-2730"
type input "[PHONE_NUMBER]"
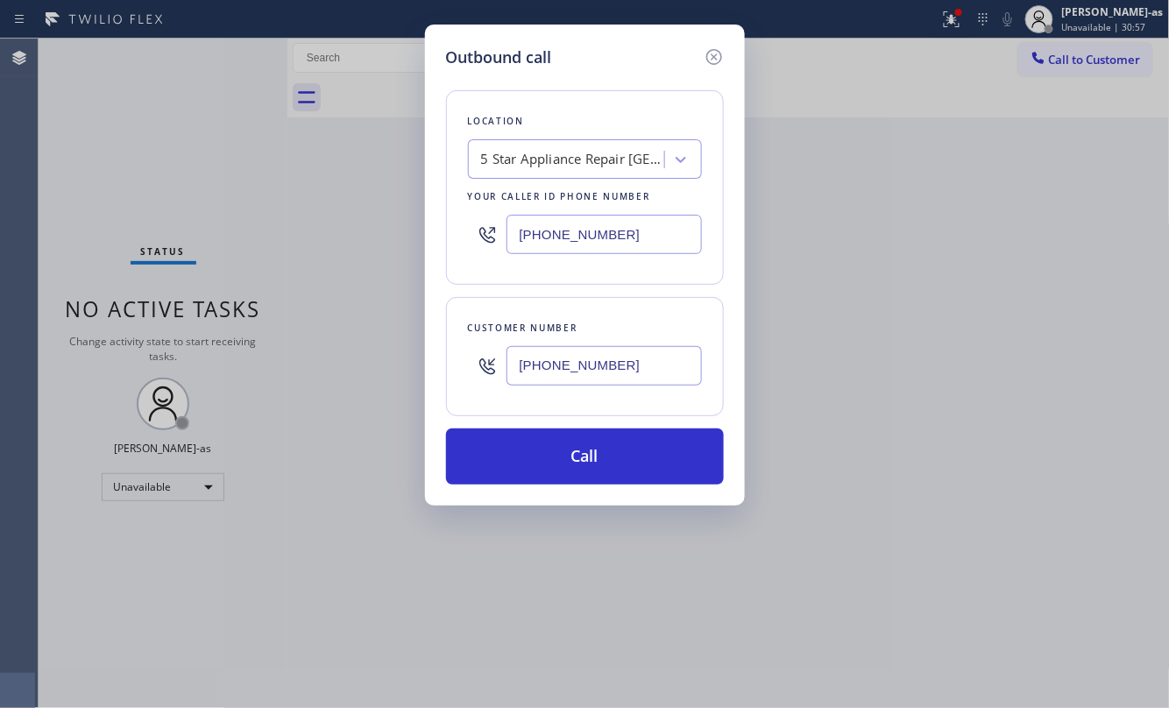
click at [547, 176] on div "Location 5 Star Appliance Repair [GEOGRAPHIC_DATA] Your caller id phone number …" at bounding box center [585, 187] width 278 height 195
click at [544, 165] on div "5 Star Appliance Repair [GEOGRAPHIC_DATA]" at bounding box center [573, 160] width 184 height 20
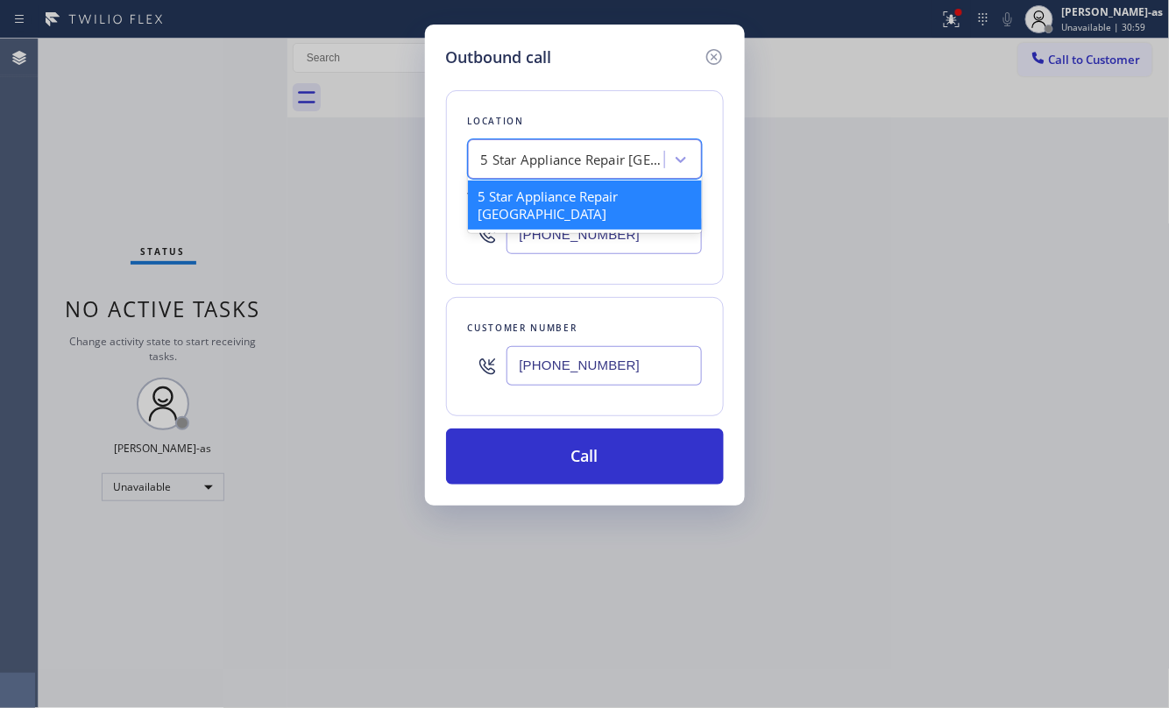
paste input "Santa Clarita Duct Cleaning"
type input "Santa Clarita Duct Cleaning"
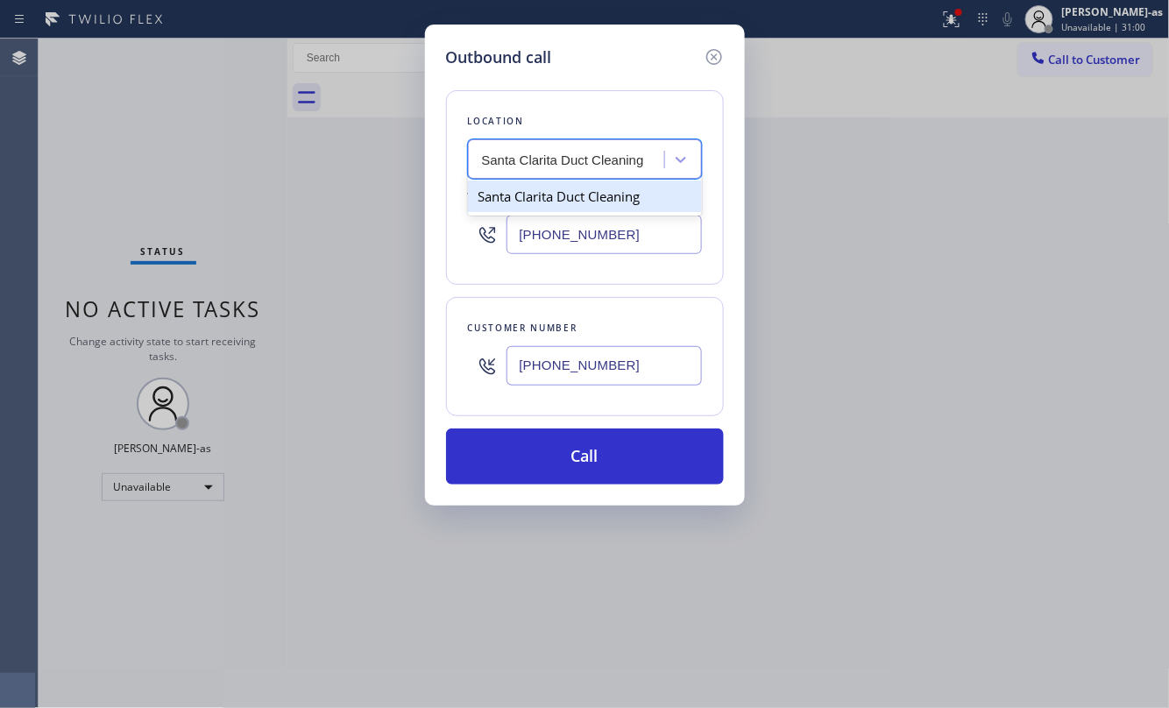
click at [531, 202] on div "Santa Clarita Duct Cleaning" at bounding box center [585, 196] width 234 height 32
type input "[PHONE_NUMBER]"
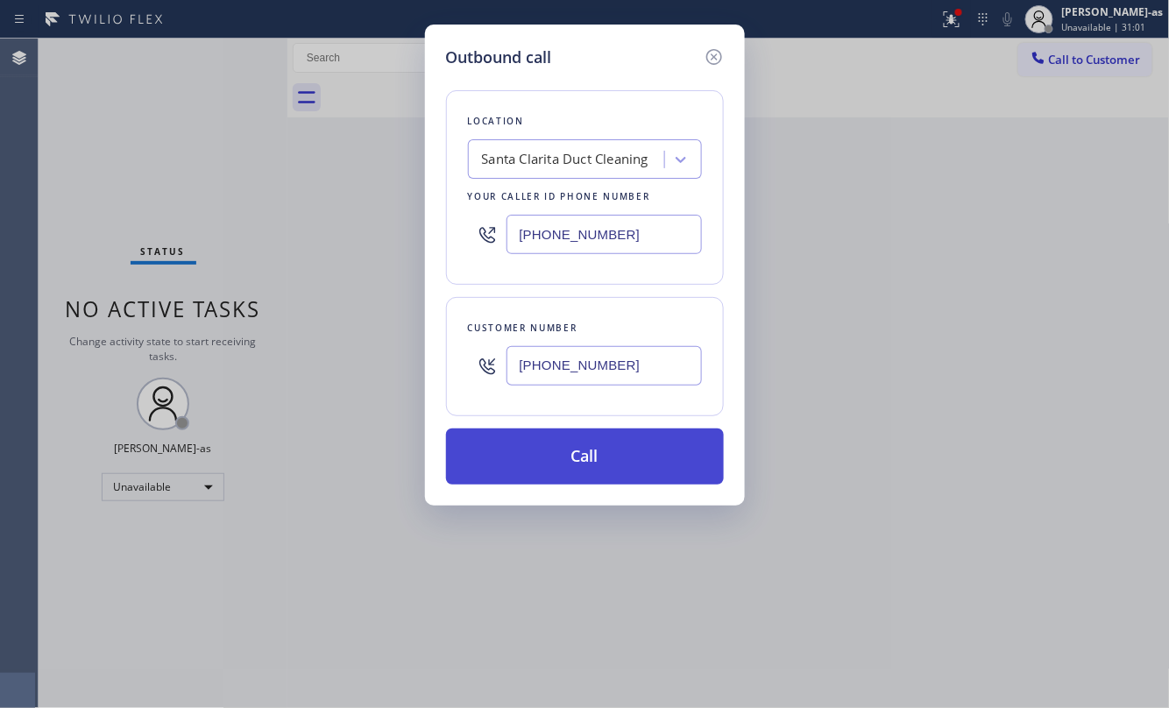
drag, startPoint x: 613, startPoint y: 459, endPoint x: 1030, endPoint y: 671, distance: 467.9
click at [613, 457] on button "Call" at bounding box center [585, 456] width 278 height 56
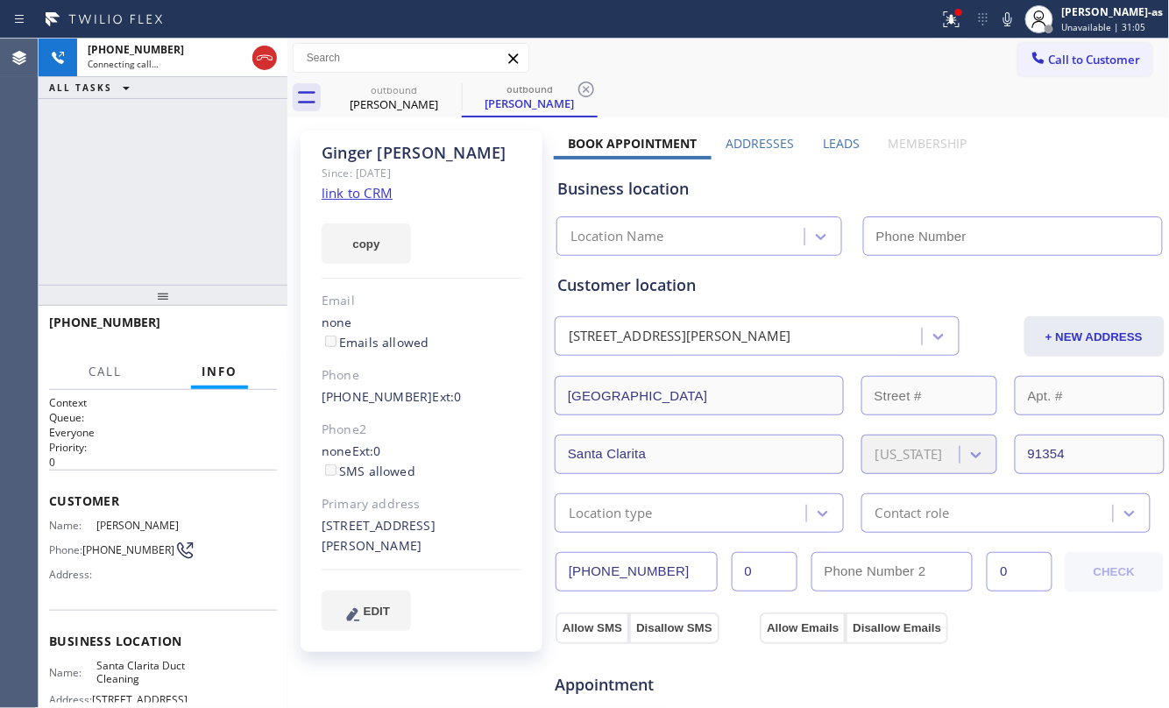
type input "[PHONE_NUMBER]"
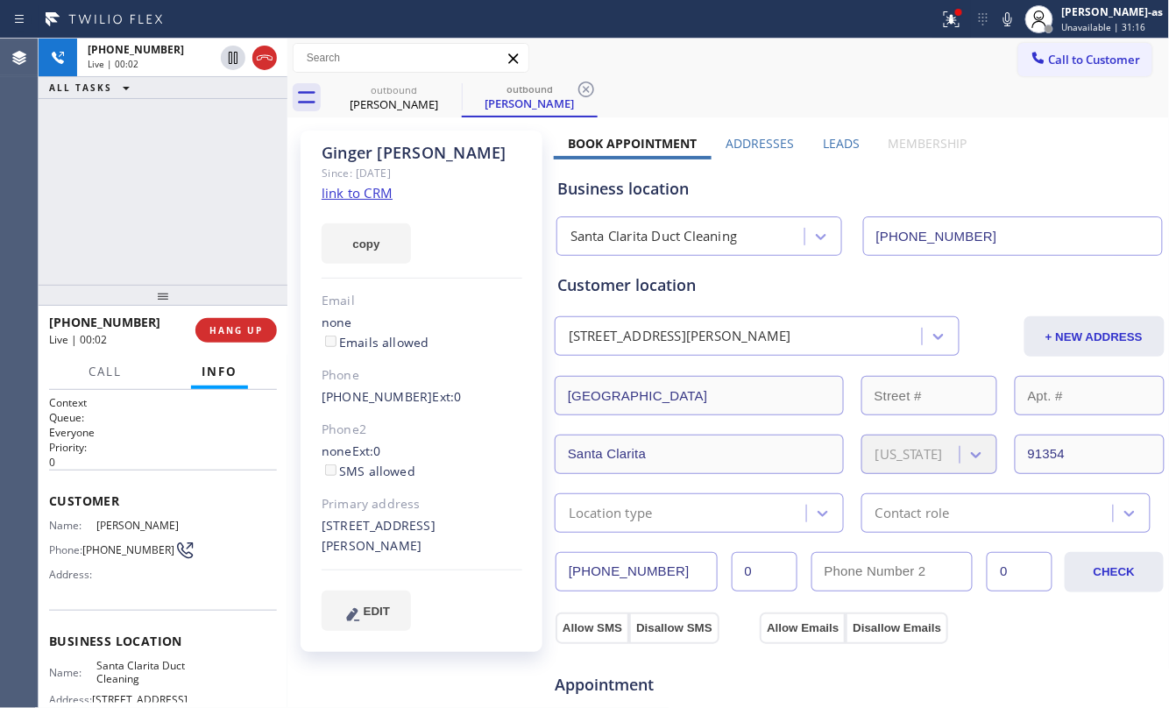
click at [140, 226] on div "[PHONE_NUMBER] Live | 00:02 ALL TASKS ALL TASKS ACTIVE TASKS TASKS IN WRAP UP" at bounding box center [163, 162] width 249 height 246
drag, startPoint x: 103, startPoint y: 11, endPoint x: 173, endPoint y: 23, distance: 71.2
click at [117, 18] on icon at bounding box center [104, 19] width 131 height 28
click at [270, 63] on icon at bounding box center [264, 57] width 21 height 21
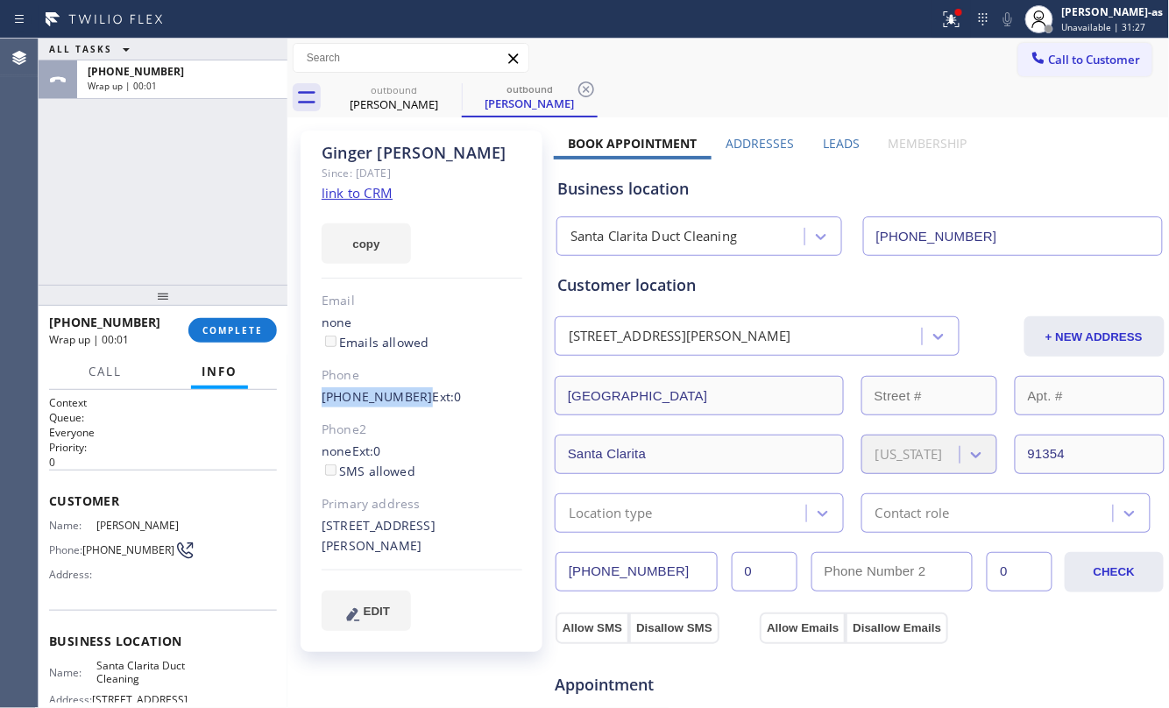
drag, startPoint x: 396, startPoint y: 391, endPoint x: 410, endPoint y: 390, distance: 14.0
click at [410, 390] on div "[PERSON_NAME] Since: [DATE] link to CRM copy Email none Emails allowed Phone [P…" at bounding box center [422, 391] width 242 height 521
copy link "[PHONE_NUMBER]"
click at [222, 331] on span "COMPLETE" at bounding box center [232, 330] width 60 height 12
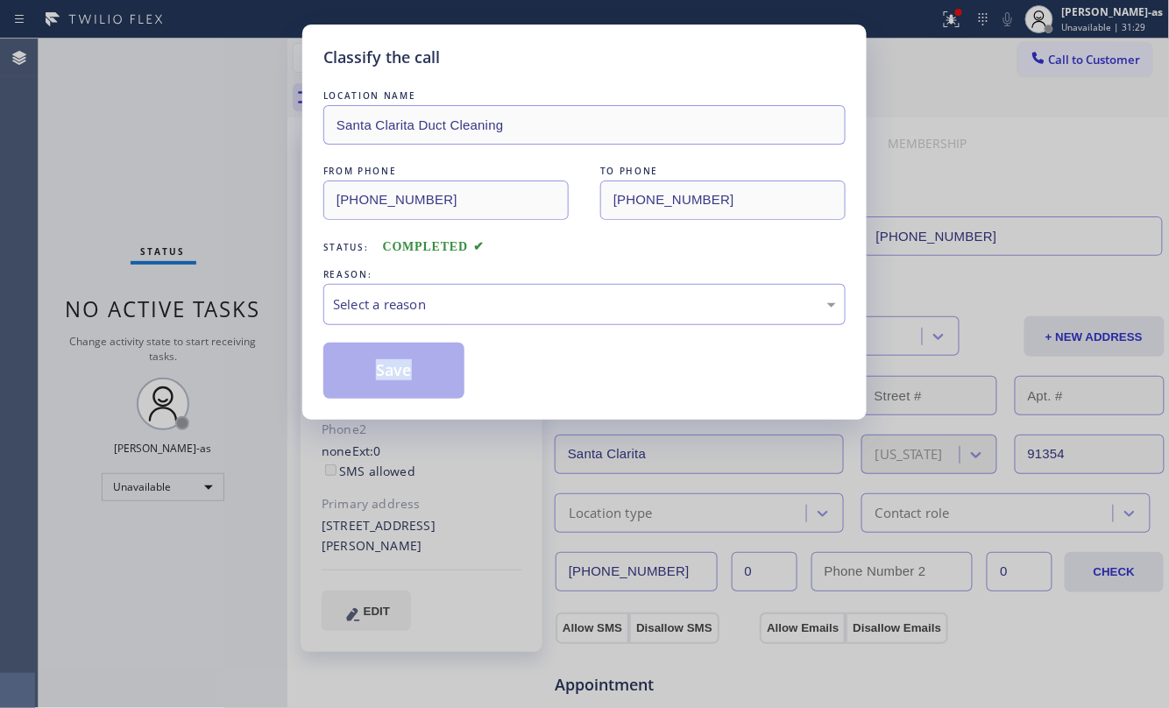
click at [222, 330] on div "Classify the call LOCATION NAME [GEOGRAPHIC_DATA] Duct Cleaning FROM PHONE [PHO…" at bounding box center [584, 354] width 1169 height 708
click at [439, 301] on div "Select a reason" at bounding box center [584, 304] width 503 height 20
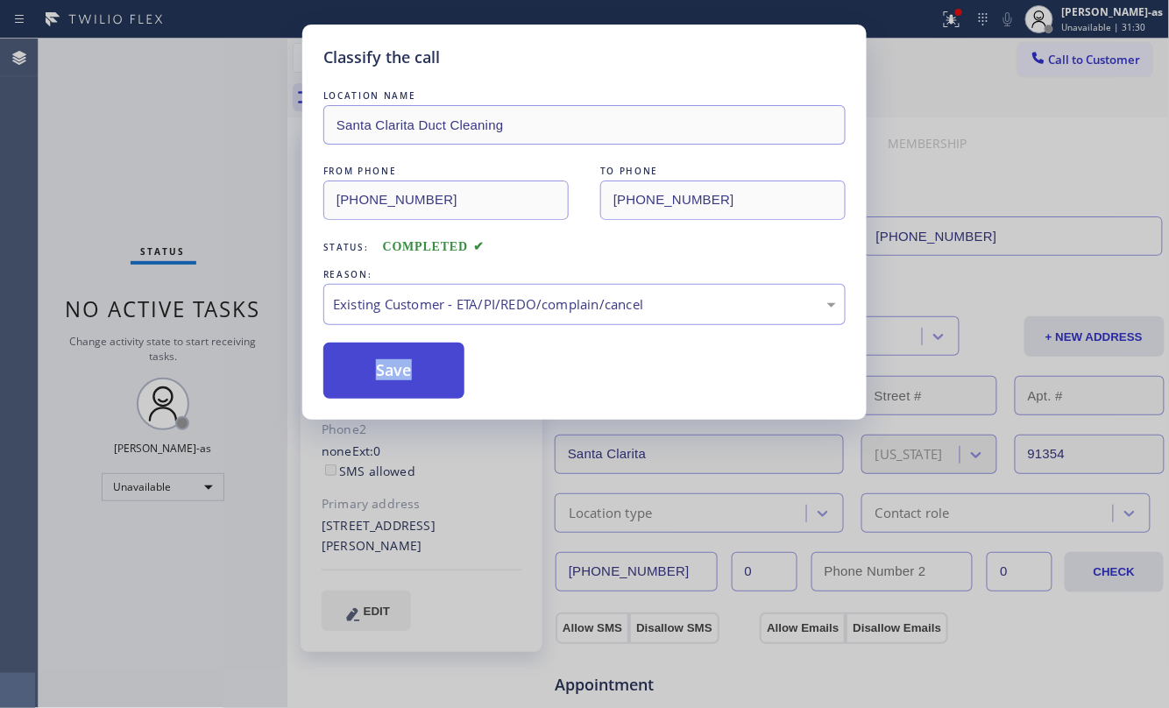
drag, startPoint x: 371, startPoint y: 358, endPoint x: 880, endPoint y: 182, distance: 537.8
click at [375, 358] on button "Save" at bounding box center [393, 371] width 141 height 56
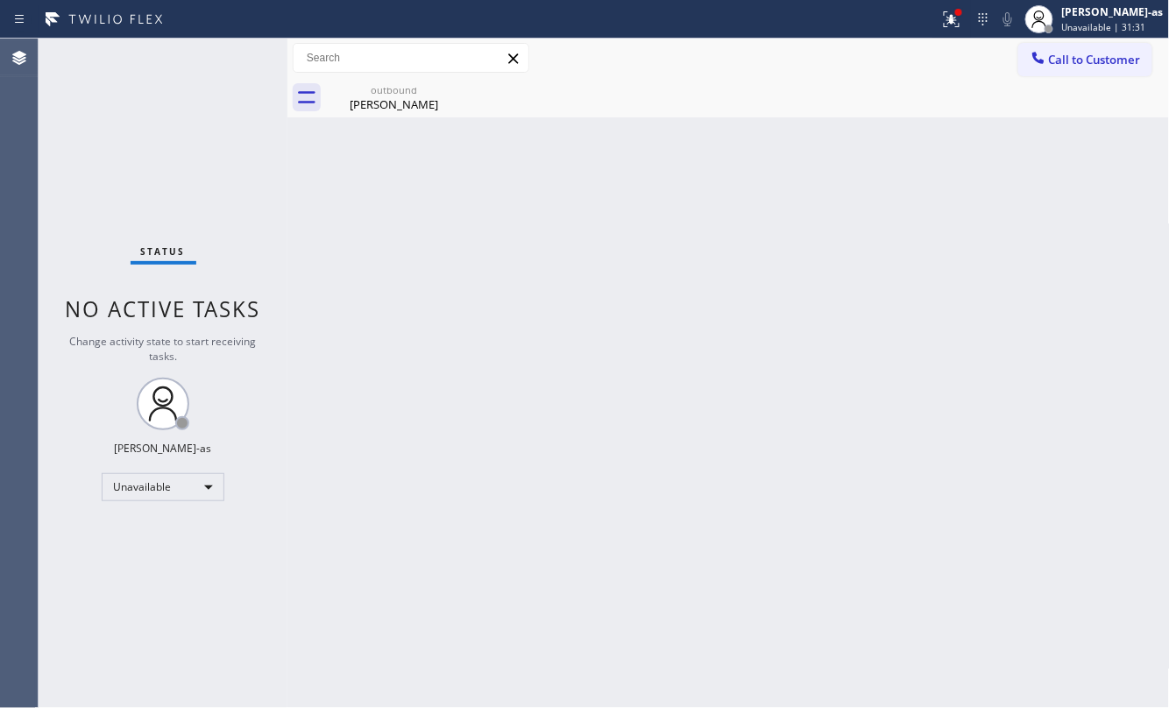
click at [1030, 64] on icon at bounding box center [1038, 58] width 18 height 18
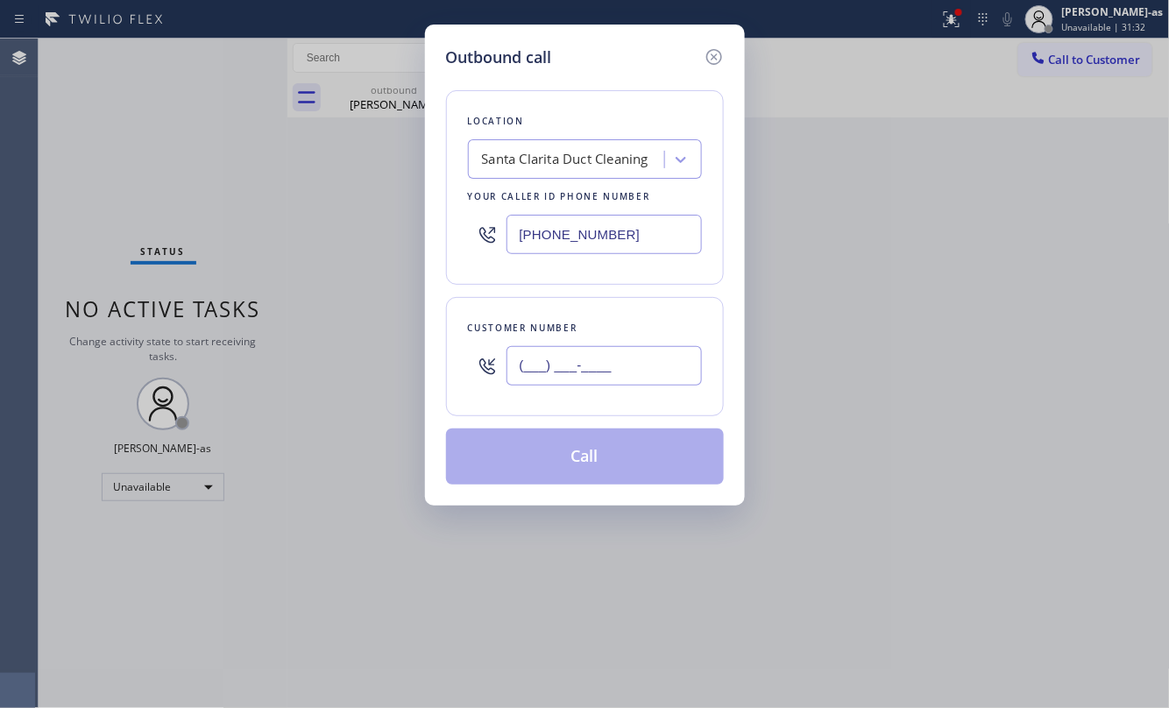
click at [605, 348] on input "(___) ___-____" at bounding box center [603, 365] width 195 height 39
paste input "661) 600-2730"
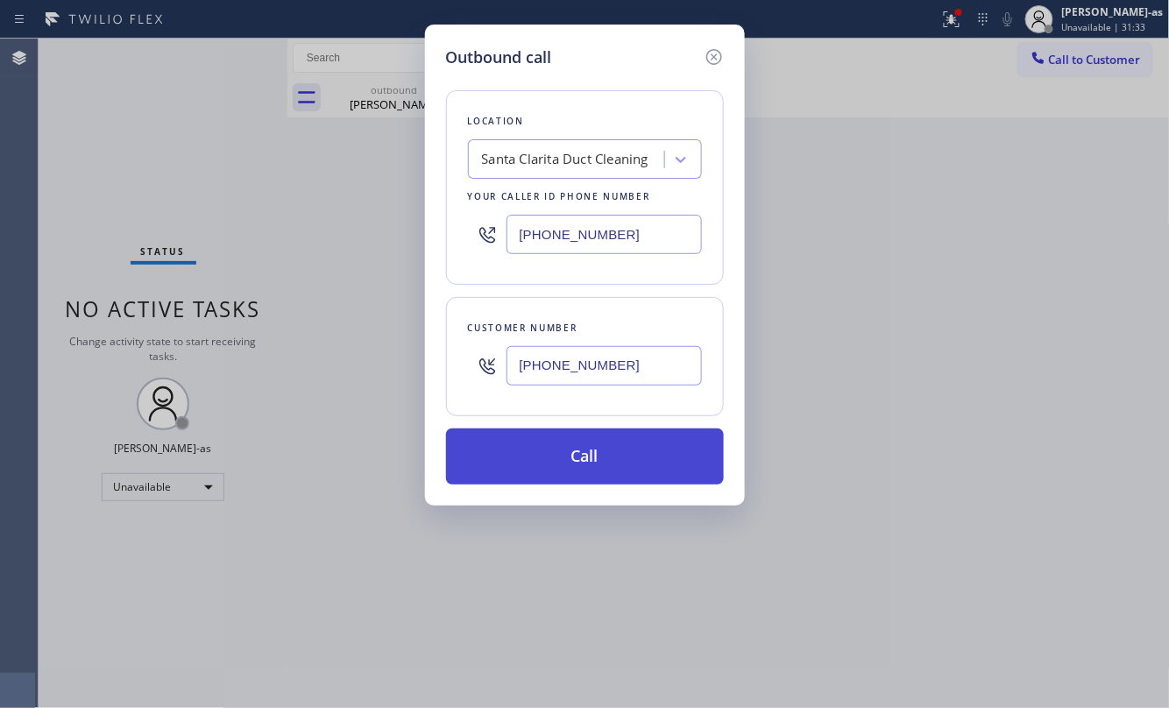
type input "[PHONE_NUMBER]"
click at [554, 449] on button "Call" at bounding box center [585, 456] width 278 height 56
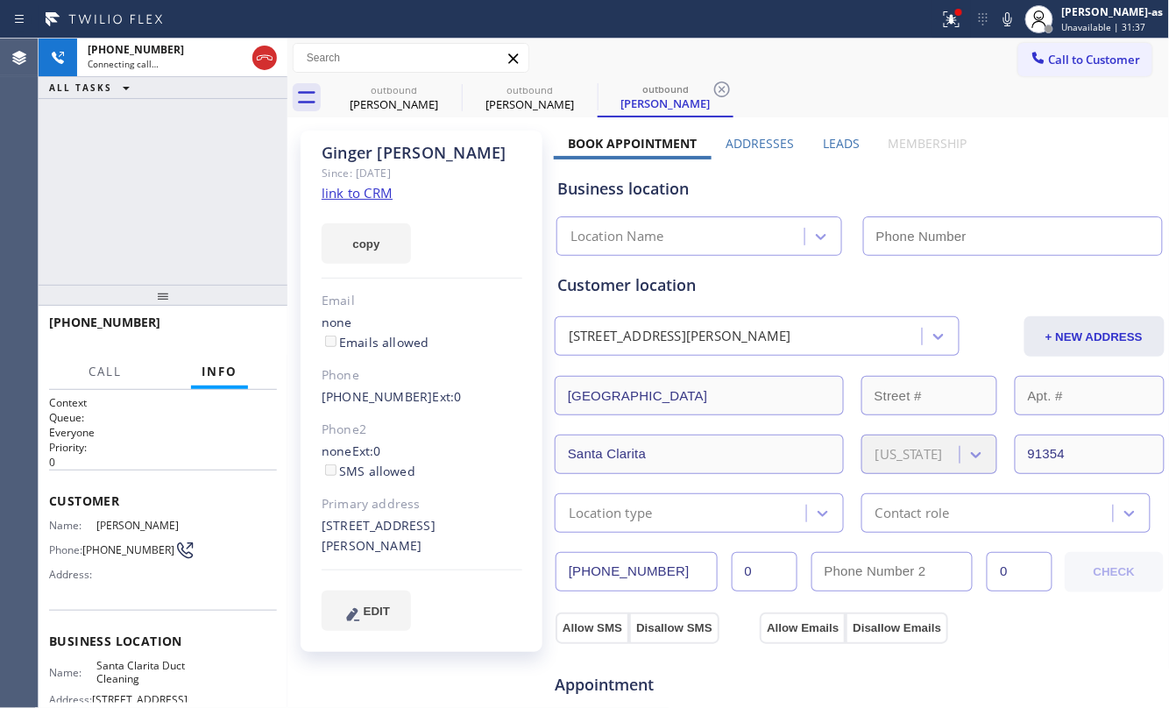
type input "[PHONE_NUMBER]"
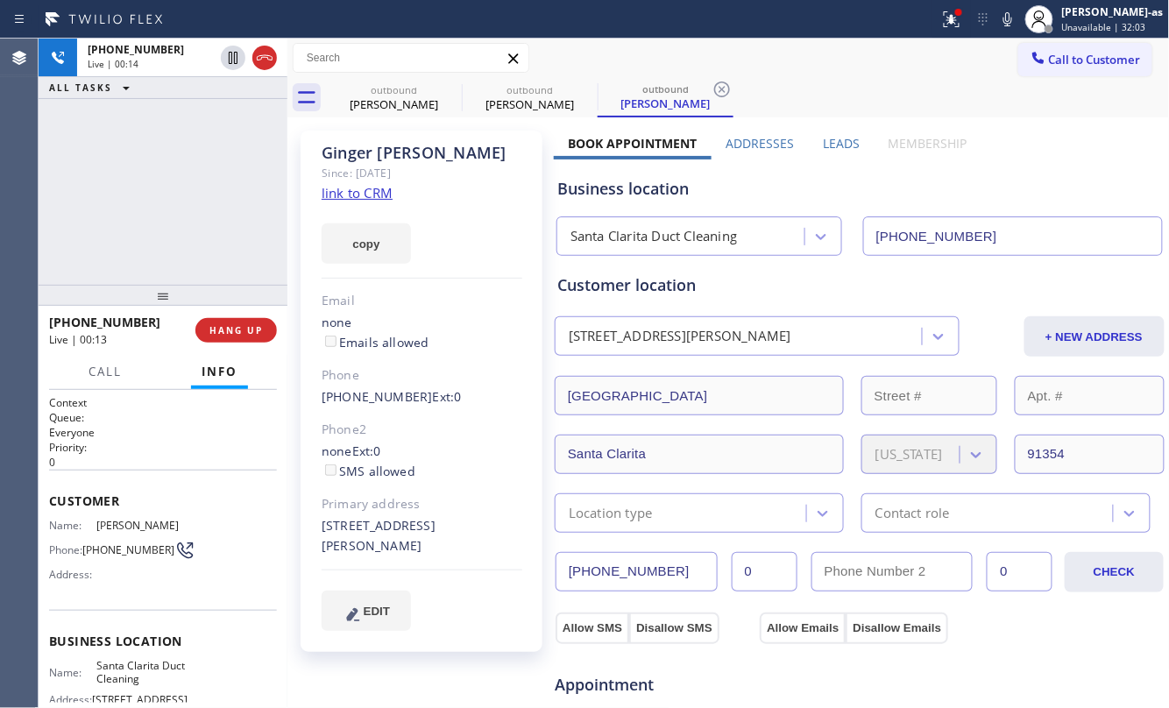
click at [235, 331] on span "HANG UP" at bounding box center [235, 330] width 53 height 12
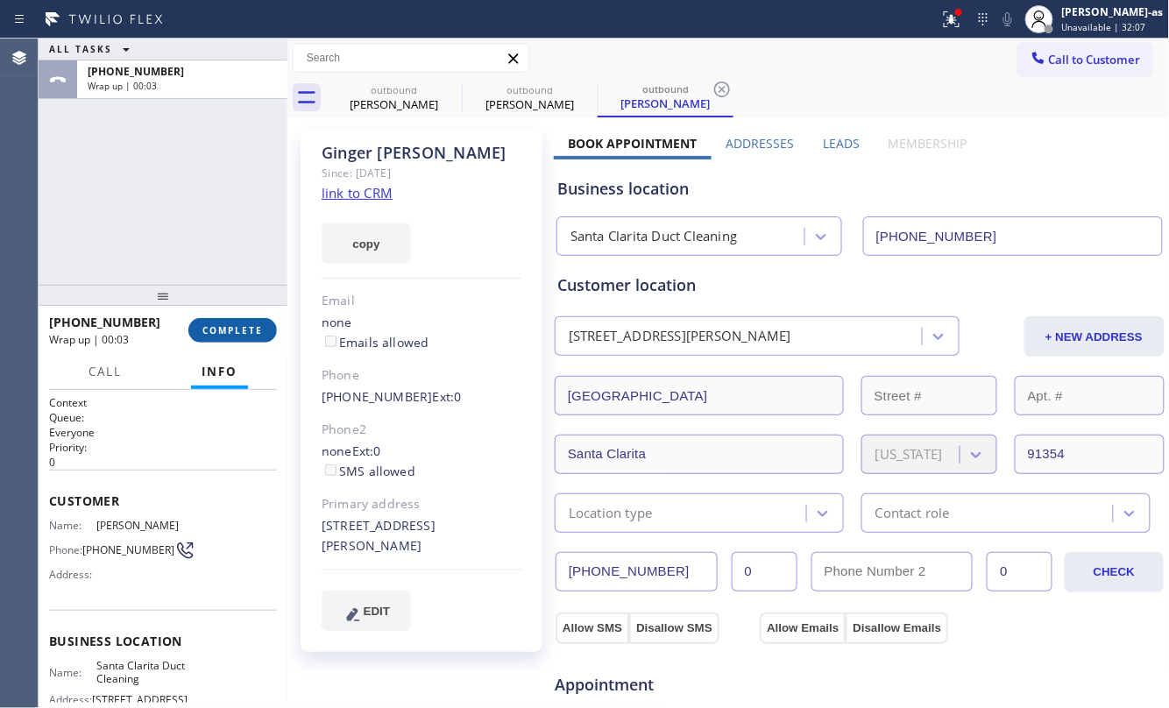
click at [232, 337] on button "COMPLETE" at bounding box center [232, 330] width 88 height 25
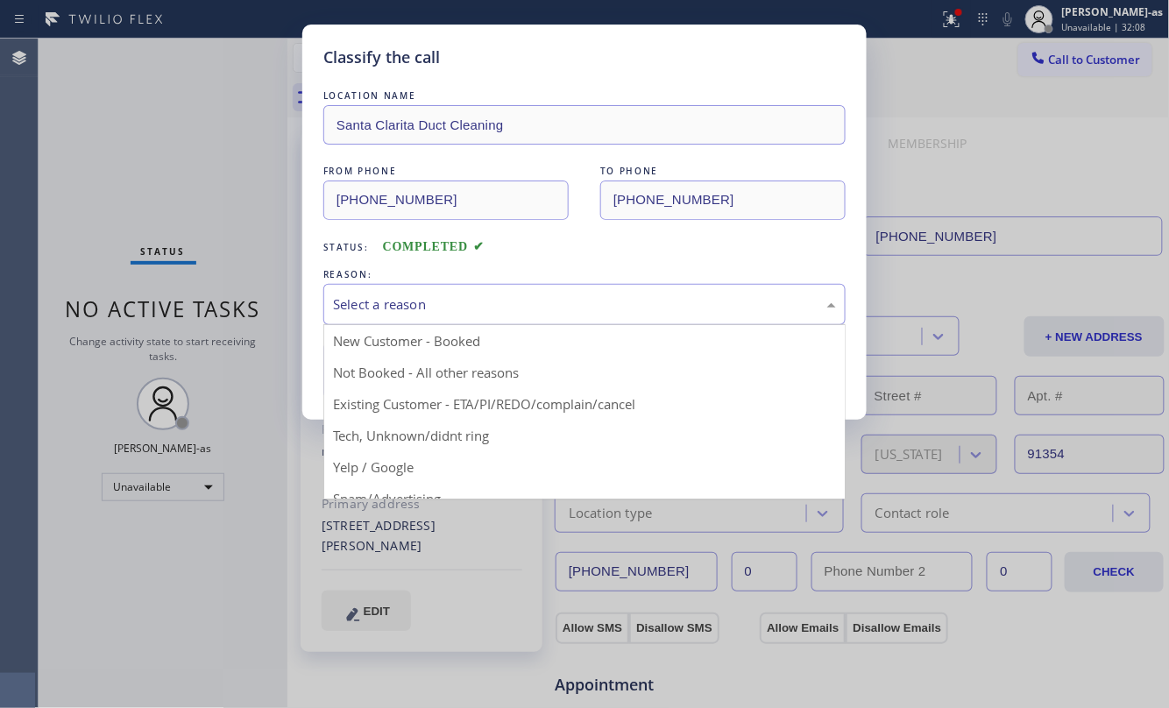
click at [499, 299] on div "Select a reason" at bounding box center [584, 304] width 503 height 20
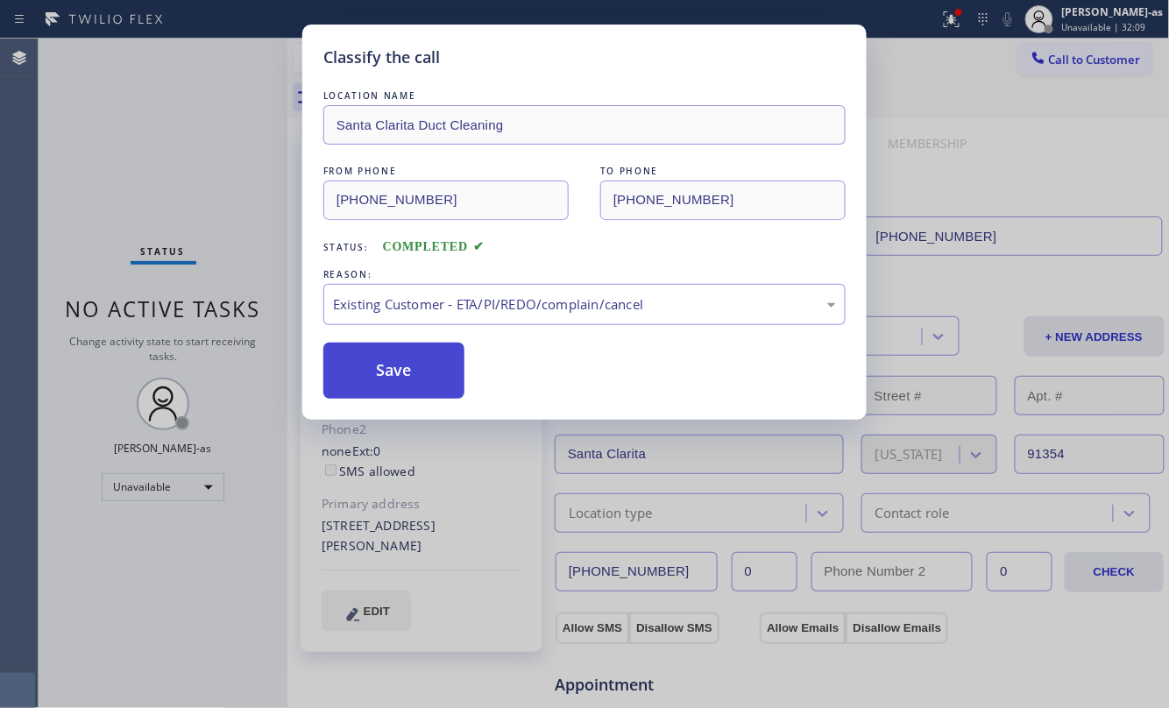
drag, startPoint x: 478, startPoint y: 401, endPoint x: 463, endPoint y: 386, distance: 21.7
click at [421, 379] on button "Save" at bounding box center [393, 371] width 141 height 56
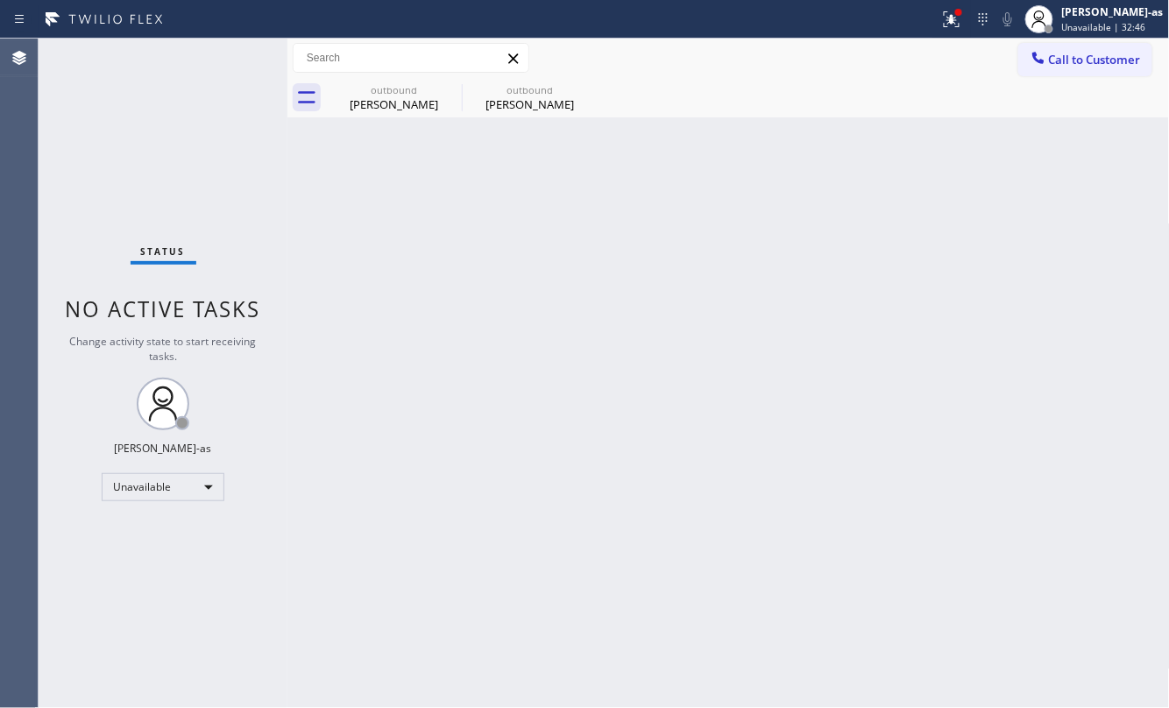
drag, startPoint x: 159, startPoint y: 156, endPoint x: 180, endPoint y: 18, distance: 139.0
click at [159, 154] on div "Status No active tasks Change activity state to start receiving tasks. [PERSON_…" at bounding box center [163, 373] width 249 height 669
click at [272, 144] on div "Status No active tasks Change activity state to start receiving tasks. [PERSON_…" at bounding box center [163, 373] width 249 height 669
click at [411, 89] on div "outbound" at bounding box center [394, 89] width 132 height 13
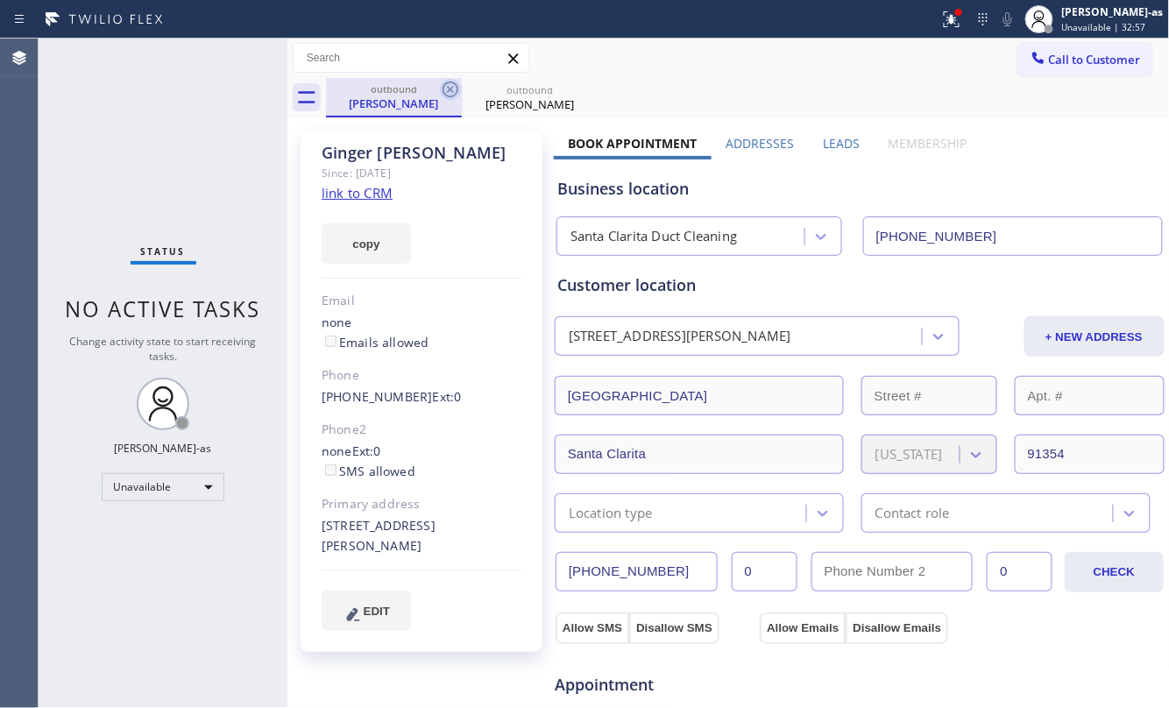
click at [450, 85] on icon at bounding box center [450, 89] width 21 height 21
click at [485, 373] on div "Phone" at bounding box center [422, 375] width 201 height 20
drag, startPoint x: 144, startPoint y: 177, endPoint x: 230, endPoint y: 58, distance: 146.9
click at [144, 175] on div "Status No active tasks Change activity state to start receiving tasks. [PERSON_…" at bounding box center [163, 373] width 249 height 669
click at [1088, 54] on span "Call to Customer" at bounding box center [1095, 60] width 92 height 16
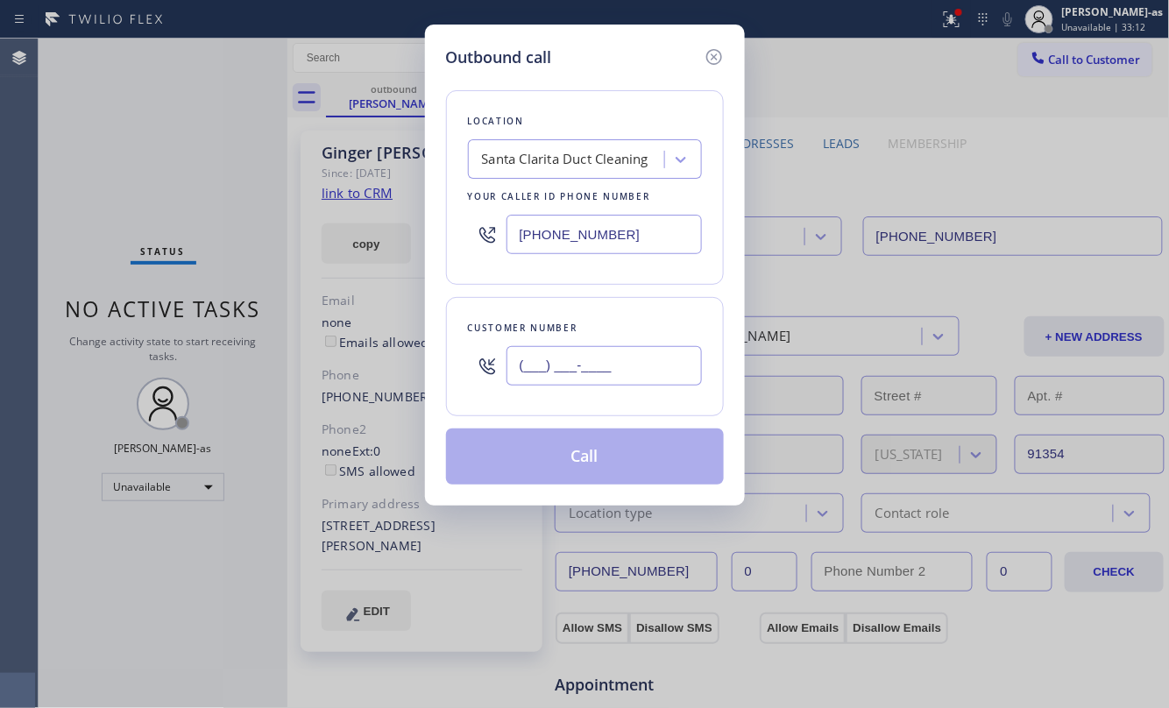
click at [612, 358] on input "(___) ___-____" at bounding box center [603, 365] width 195 height 39
paste input "909) 636-7609"
type input "[PHONE_NUMBER]"
click at [547, 140] on div "Location [GEOGRAPHIC_DATA] Duct Cleaning Your caller id phone number [PHONE_NUM…" at bounding box center [585, 187] width 278 height 195
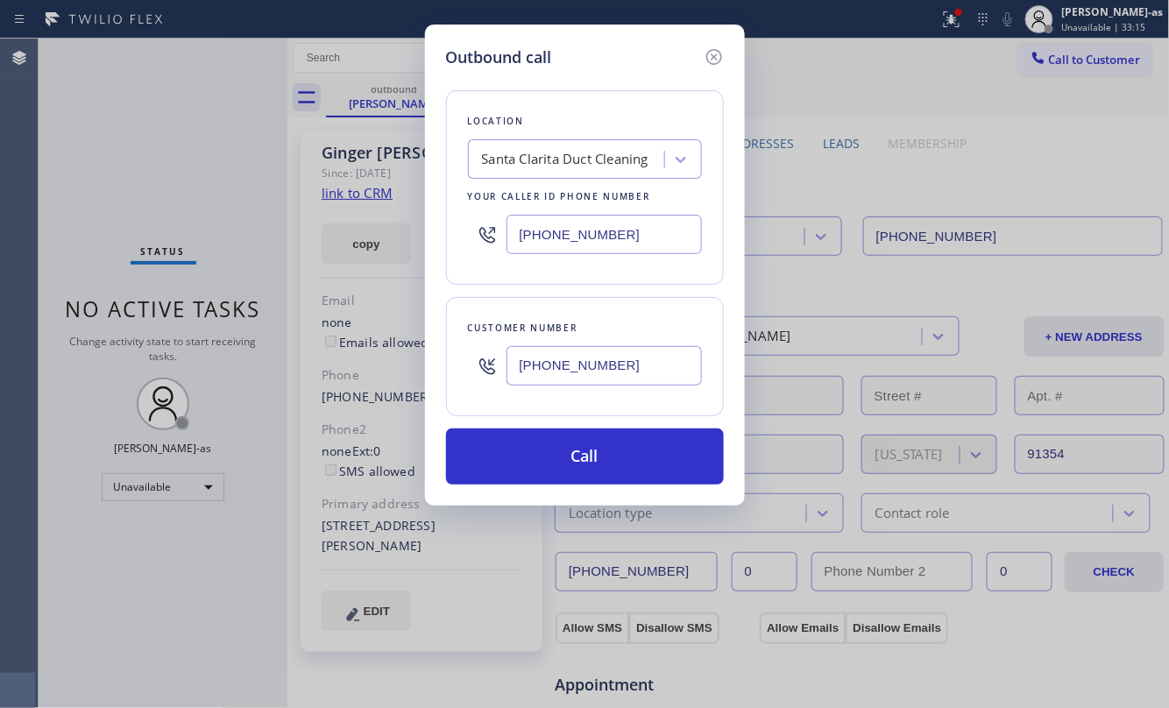
click at [551, 154] on div "Santa Clarita Duct Cleaning" at bounding box center [565, 160] width 166 height 20
type input "hvac alliance expert"
click at [619, 243] on input "[PHONE_NUMBER]" at bounding box center [603, 234] width 195 height 39
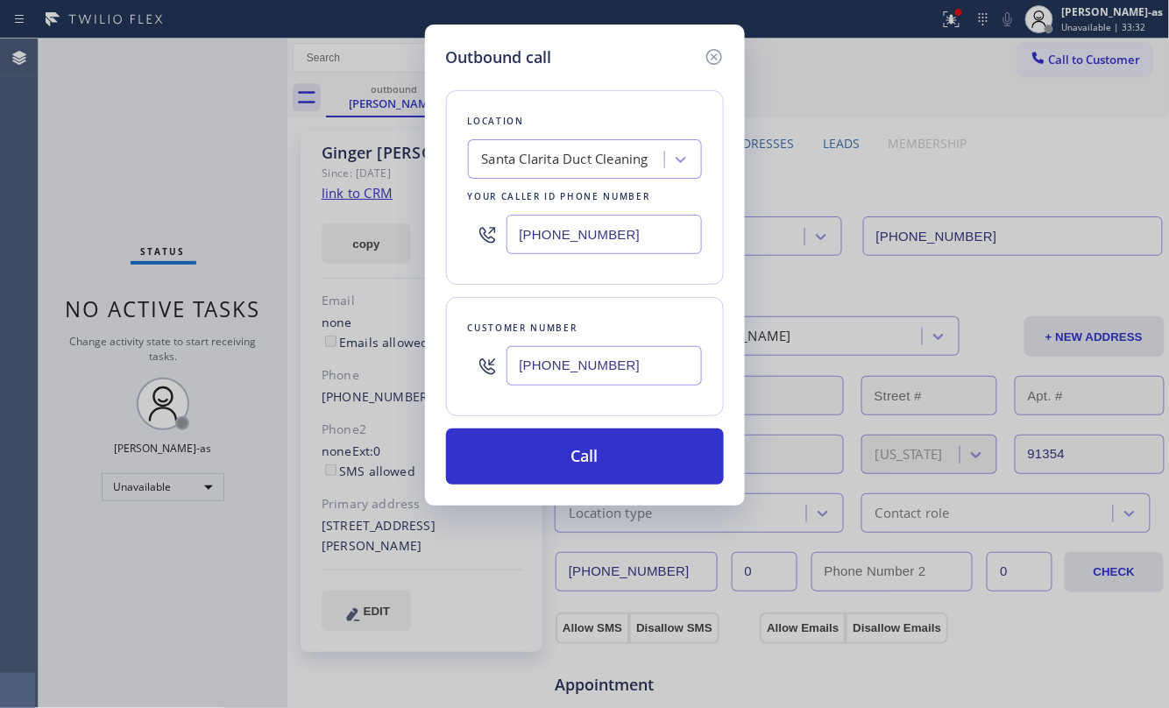
paste input "855) 999-4417"
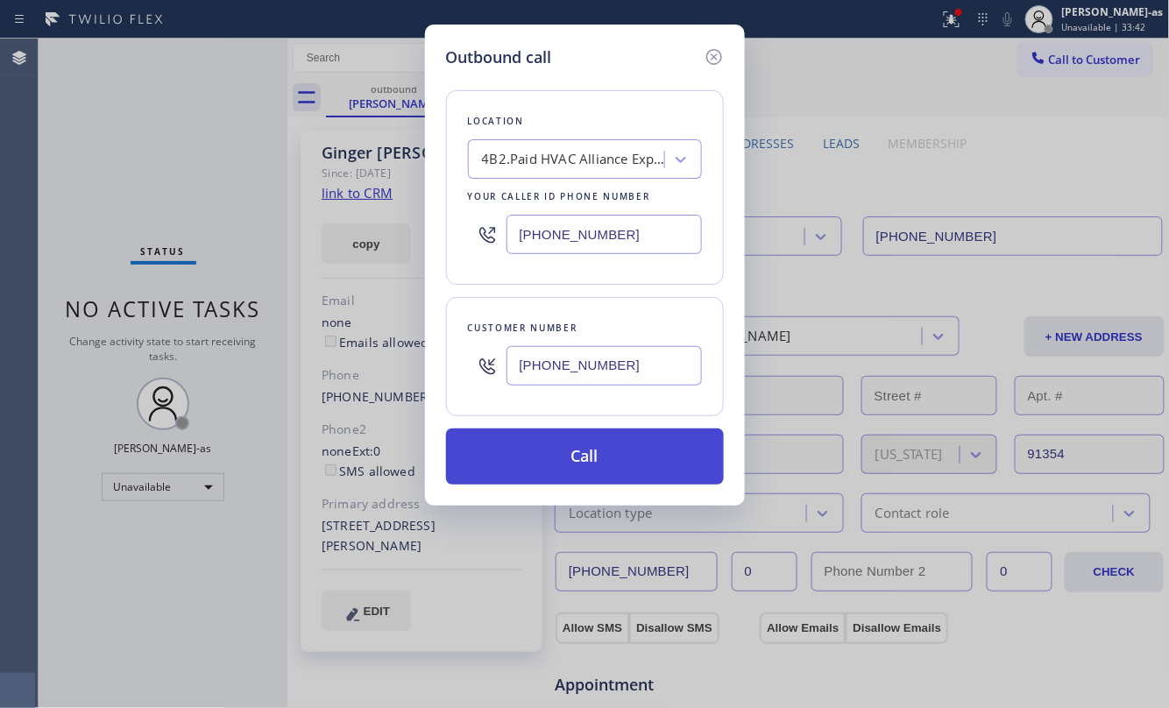
type input "[PHONE_NUMBER]"
drag, startPoint x: 617, startPoint y: 463, endPoint x: 636, endPoint y: 435, distance: 34.7
click at [622, 459] on button "Call" at bounding box center [585, 456] width 278 height 56
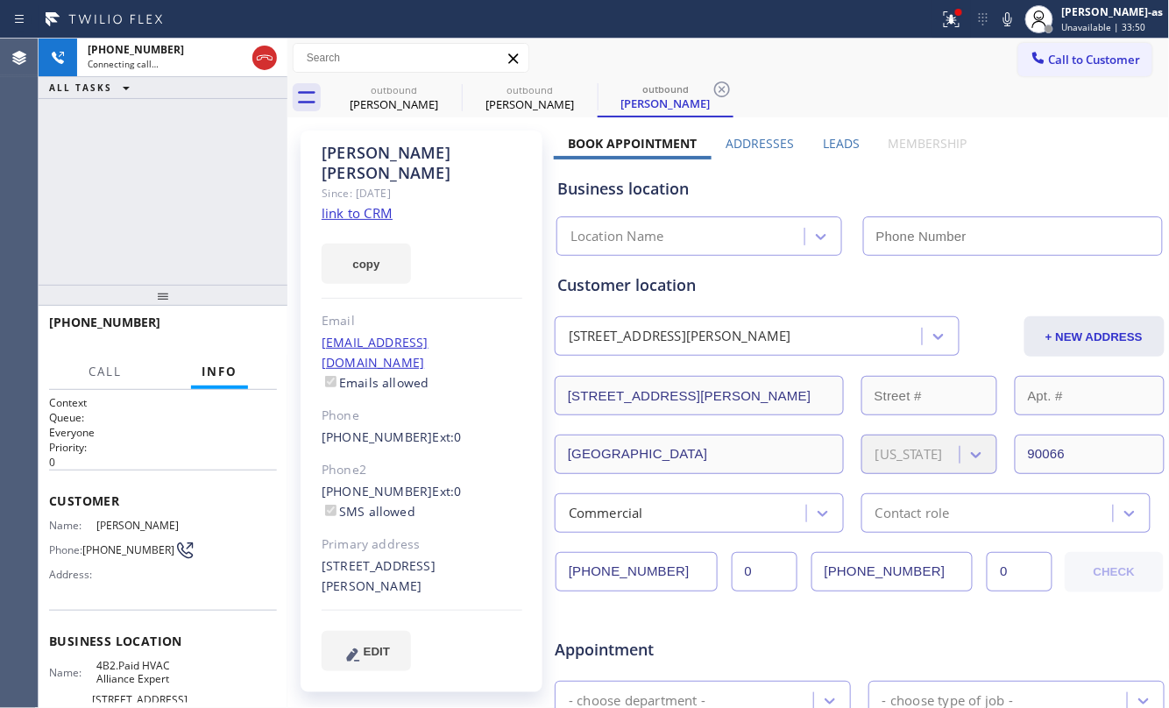
drag, startPoint x: 169, startPoint y: 231, endPoint x: 191, endPoint y: 221, distance: 24.3
click at [170, 230] on div "[PHONE_NUMBER] Connecting call… ALL TASKS ALL TASKS ACTIVE TASKS TASKS IN WRAP …" at bounding box center [163, 162] width 249 height 246
click at [380, 112] on div "outbound [PERSON_NAME]" at bounding box center [394, 97] width 132 height 39
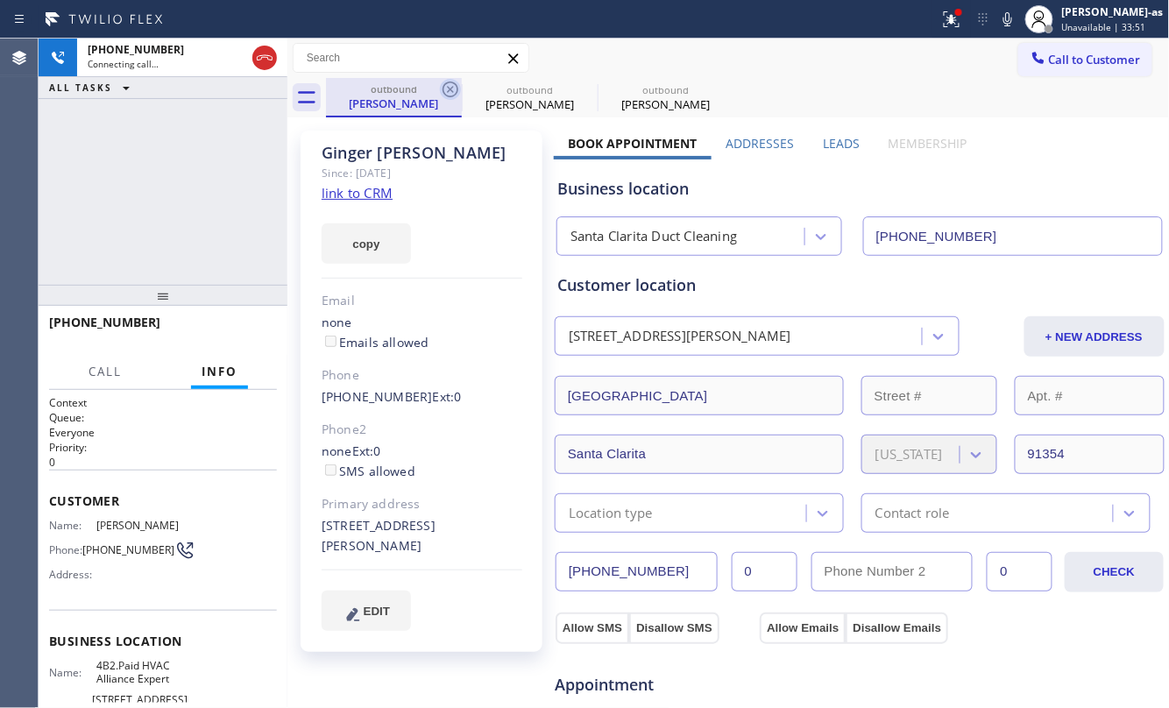
click at [443, 86] on icon at bounding box center [450, 89] width 16 height 16
type input "[PHONE_NUMBER]"
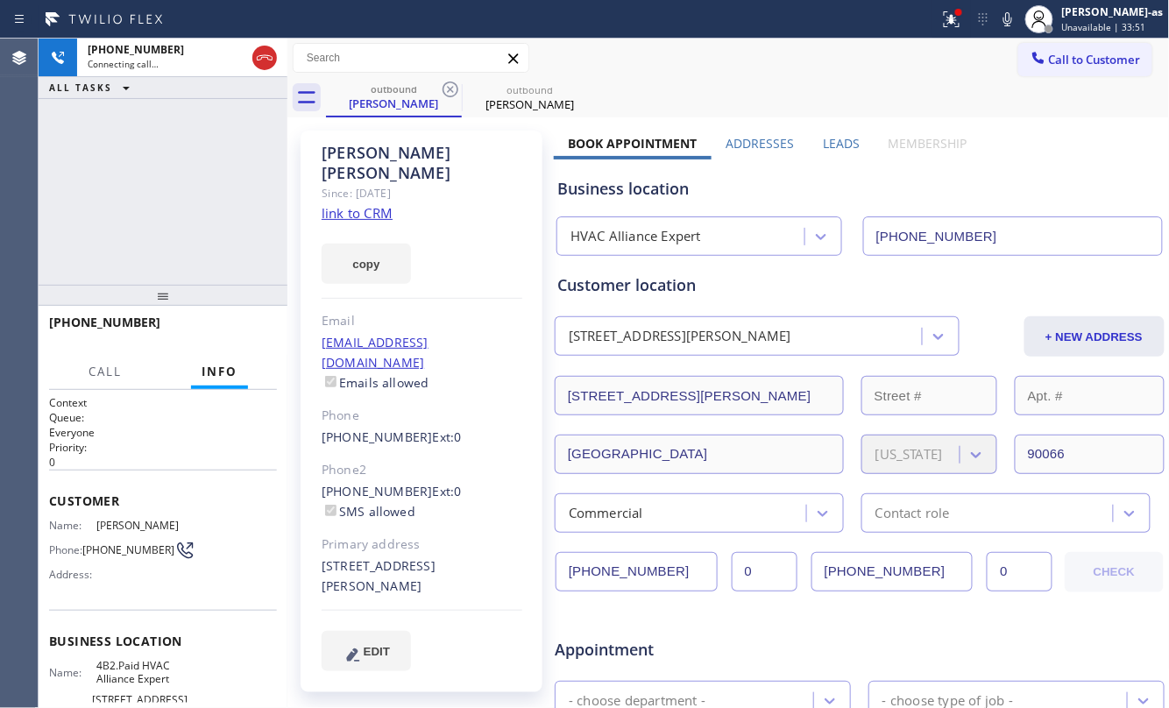
drag, startPoint x: 195, startPoint y: 197, endPoint x: 239, endPoint y: 196, distance: 44.7
click at [195, 196] on div "[PHONE_NUMBER] Connecting call… ALL TASKS ALL TASKS ACTIVE TASKS TASKS IN WRAP …" at bounding box center [163, 162] width 249 height 246
drag, startPoint x: 33, startPoint y: 145, endPoint x: 60, endPoint y: 138, distance: 27.2
click at [50, 144] on div "Agent Desktop Classify the call LOCATION NAME OmniChill HVAC FROM PHONE [PHONE_…" at bounding box center [584, 373] width 1169 height 669
drag, startPoint x: 271, startPoint y: 54, endPoint x: 175, endPoint y: 159, distance: 142.0
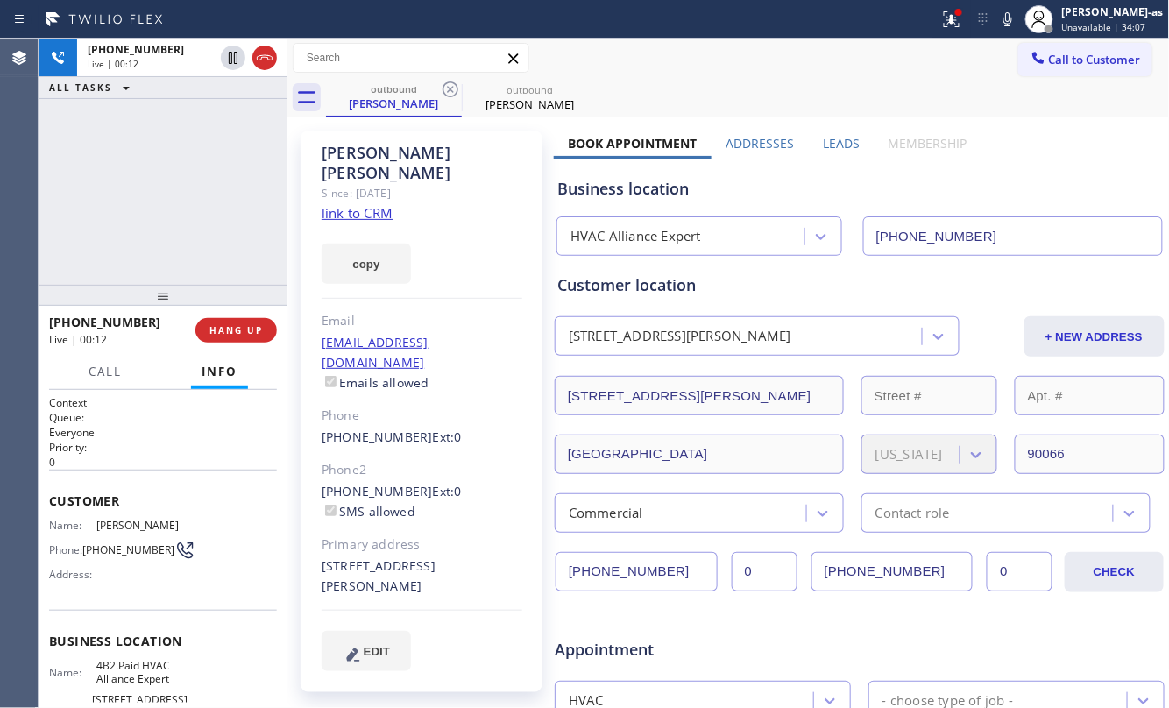
click at [271, 56] on icon at bounding box center [264, 57] width 21 height 21
click at [128, 183] on div "[PHONE_NUMBER] Live | 00:13 ALL TASKS ALL TASKS ACTIVE TASKS TASKS IN WRAP UP" at bounding box center [163, 162] width 249 height 246
click at [394, 98] on div "[PERSON_NAME]" at bounding box center [394, 104] width 132 height 16
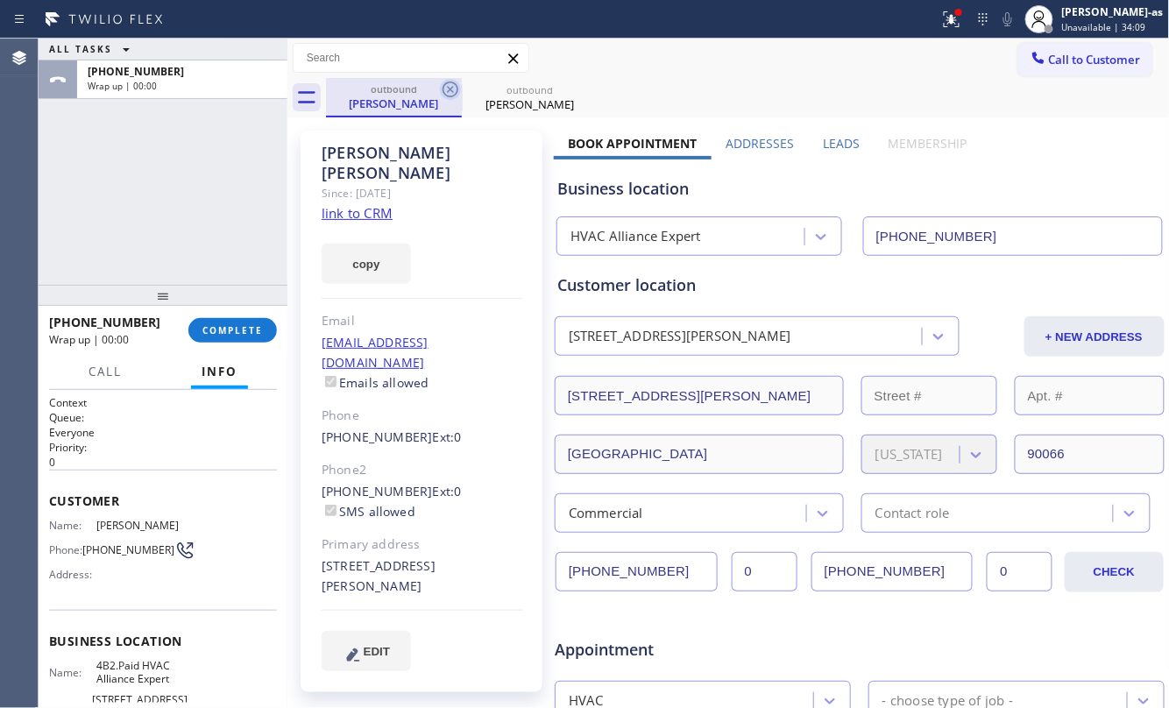
click at [454, 92] on icon at bounding box center [450, 89] width 21 height 21
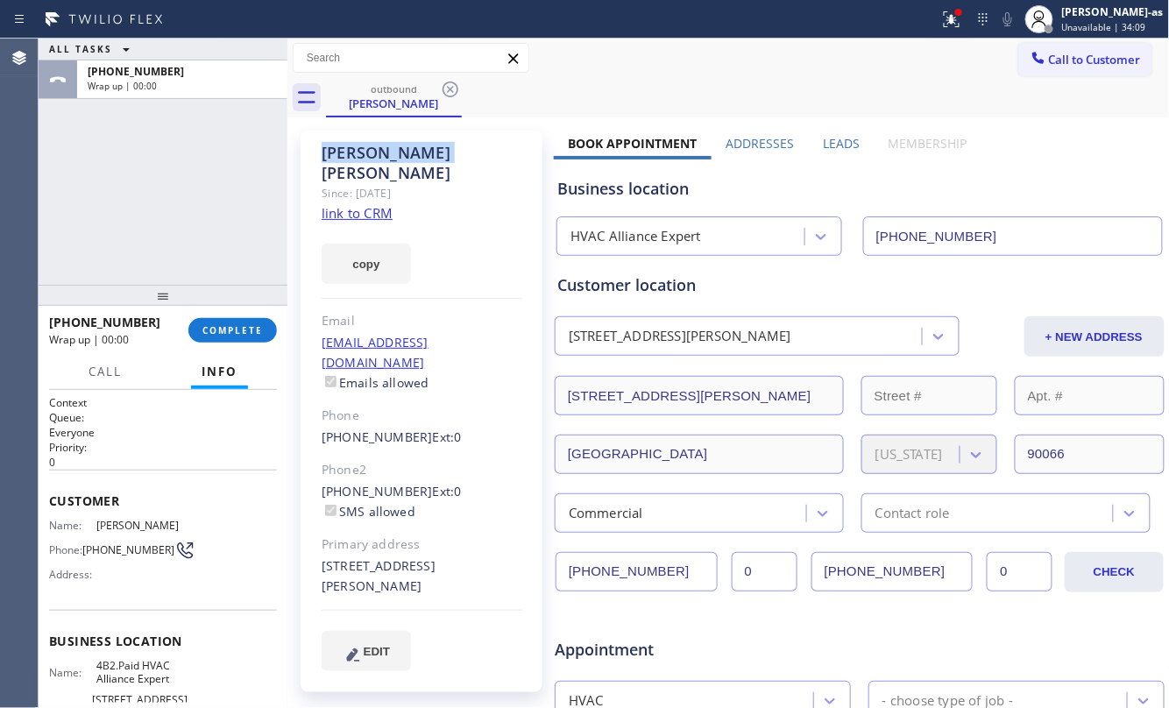
click at [454, 92] on icon at bounding box center [450, 89] width 21 height 21
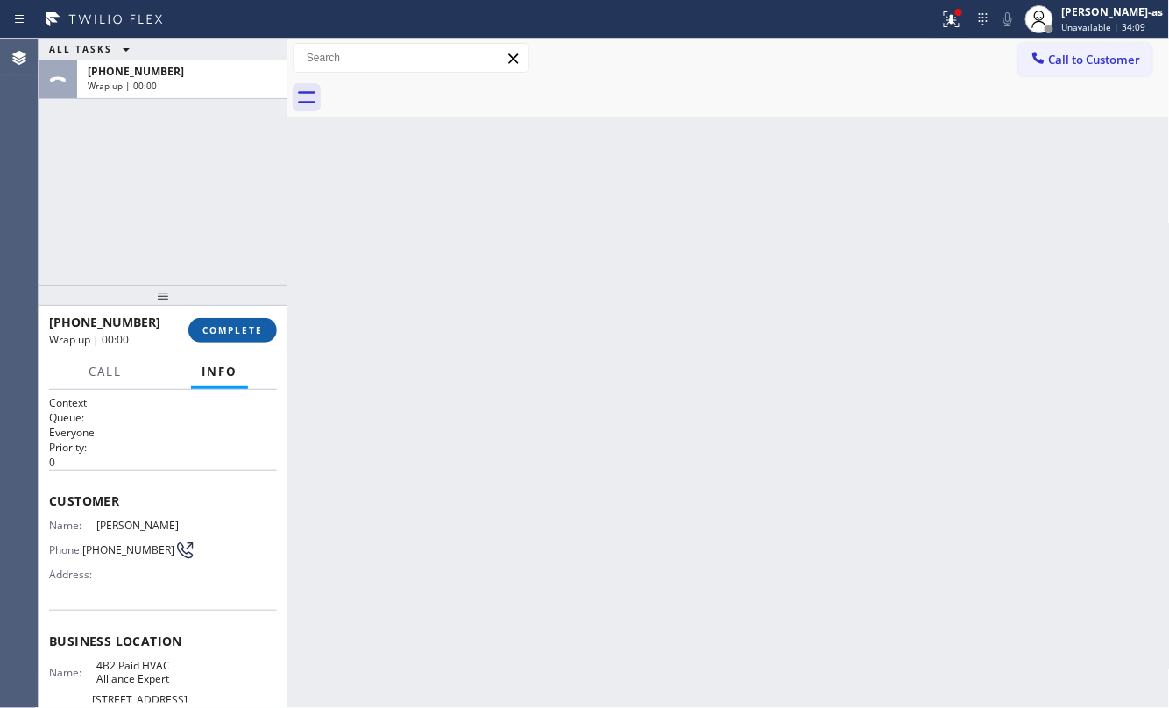
click at [229, 198] on div "ALL TASKS ALL TASKS ACTIVE TASKS TASKS IN WRAP UP [PHONE_NUMBER] Wrap up | 00:00" at bounding box center [163, 162] width 249 height 246
click at [236, 321] on button "COMPLETE" at bounding box center [232, 330] width 88 height 25
click at [159, 244] on div "ALL TASKS ALL TASKS ACTIVE TASKS TASKS IN WRAP UP [PHONE_NUMBER] Wrap up | 00:01" at bounding box center [163, 162] width 249 height 246
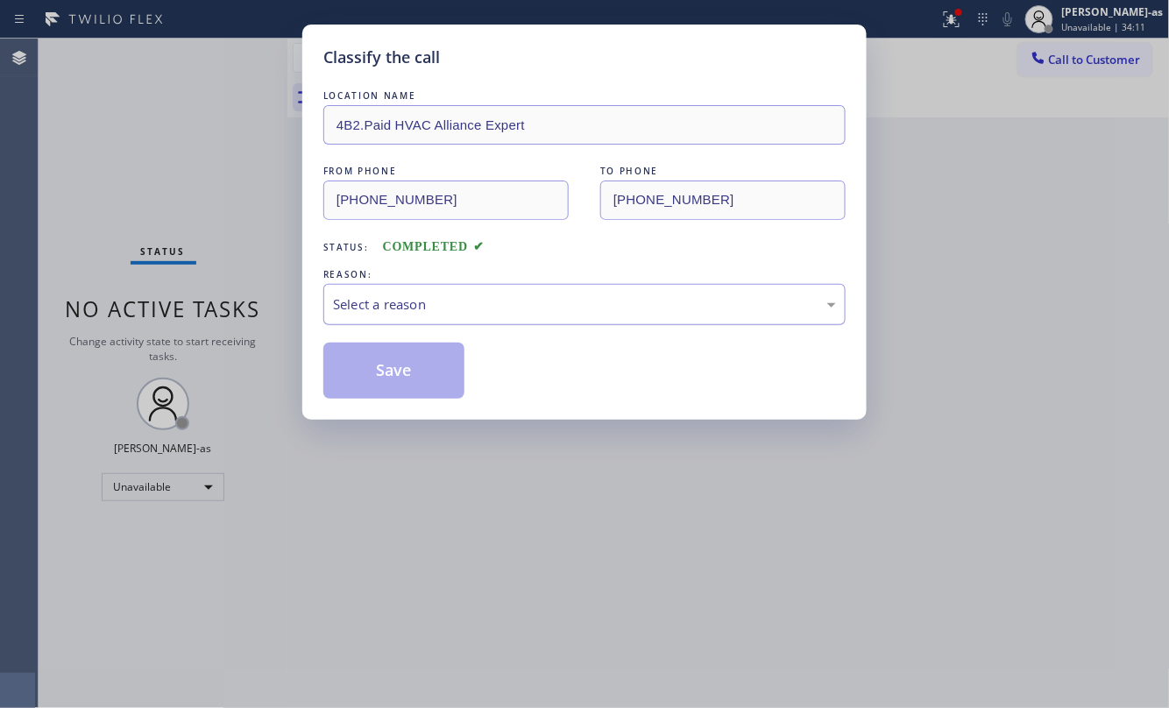
click at [471, 306] on div "Select a reason" at bounding box center [584, 304] width 503 height 20
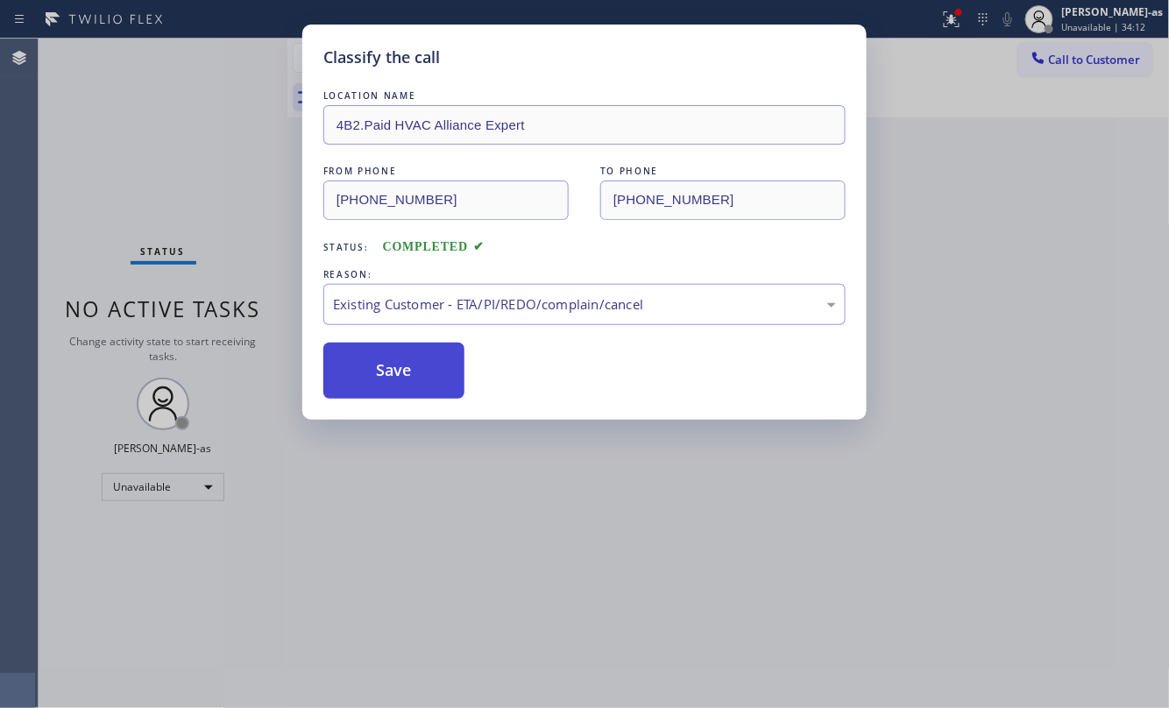
click at [411, 375] on button "Save" at bounding box center [393, 371] width 141 height 56
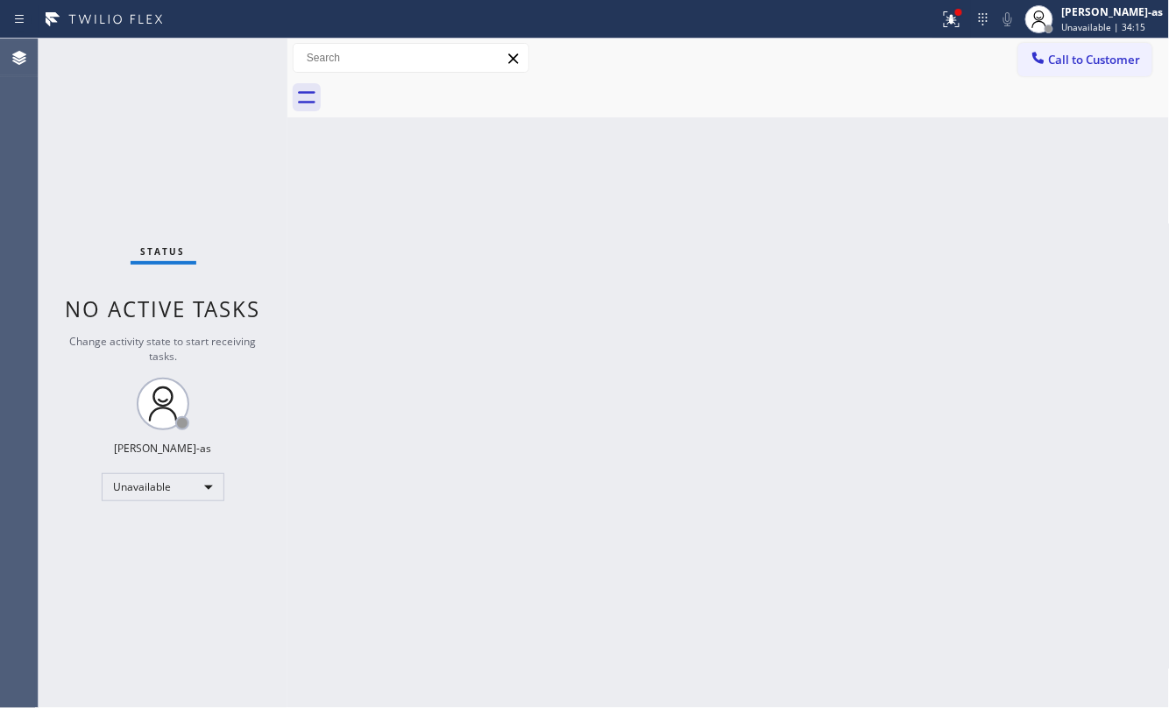
click at [485, 380] on div "Back to Dashboard Change Sender ID Customers Technicians Select a contact Outbo…" at bounding box center [728, 373] width 882 height 669
click at [324, 163] on div "Back to Dashboard Change Sender ID Customers Technicians Select a contact Outbo…" at bounding box center [728, 373] width 882 height 669
click at [417, 218] on div "Back to Dashboard Change Sender ID Customers Technicians Select a contact Outbo…" at bounding box center [728, 373] width 882 height 669
drag, startPoint x: 1060, startPoint y: 53, endPoint x: 768, endPoint y: 252, distance: 353.8
click at [1060, 53] on span "Call to Customer" at bounding box center [1095, 60] width 92 height 16
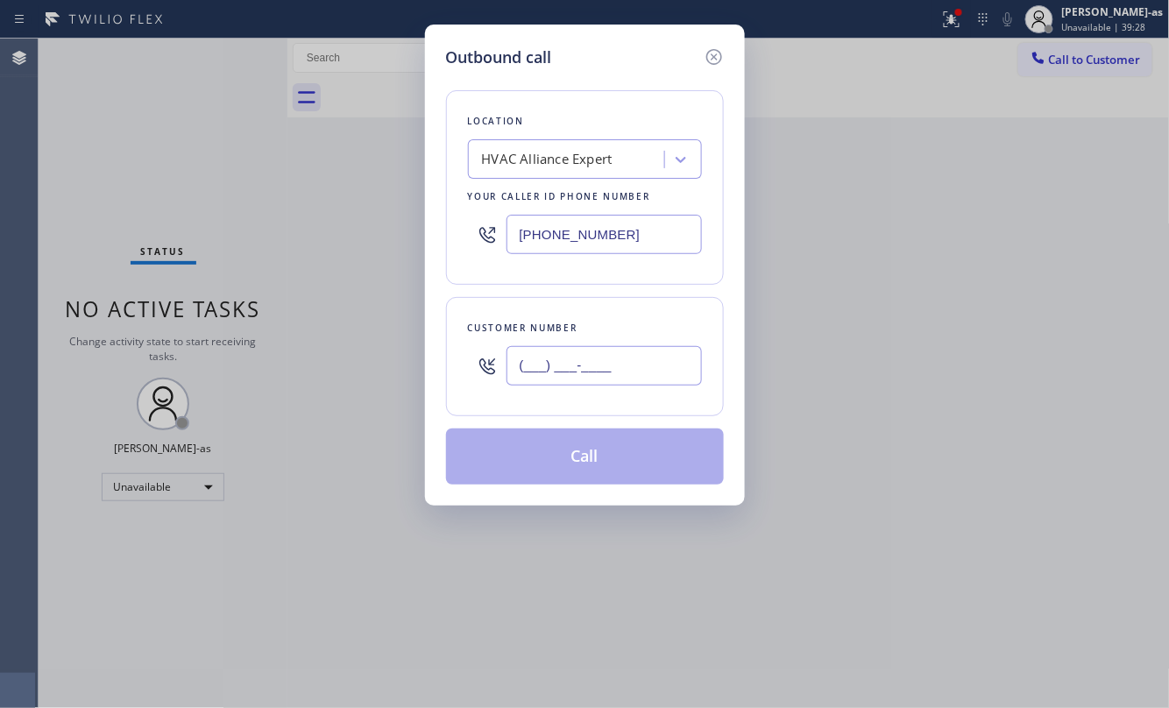
click at [660, 357] on input "(___) ___-____" at bounding box center [603, 365] width 195 height 39
paste input "323) 352-8986"
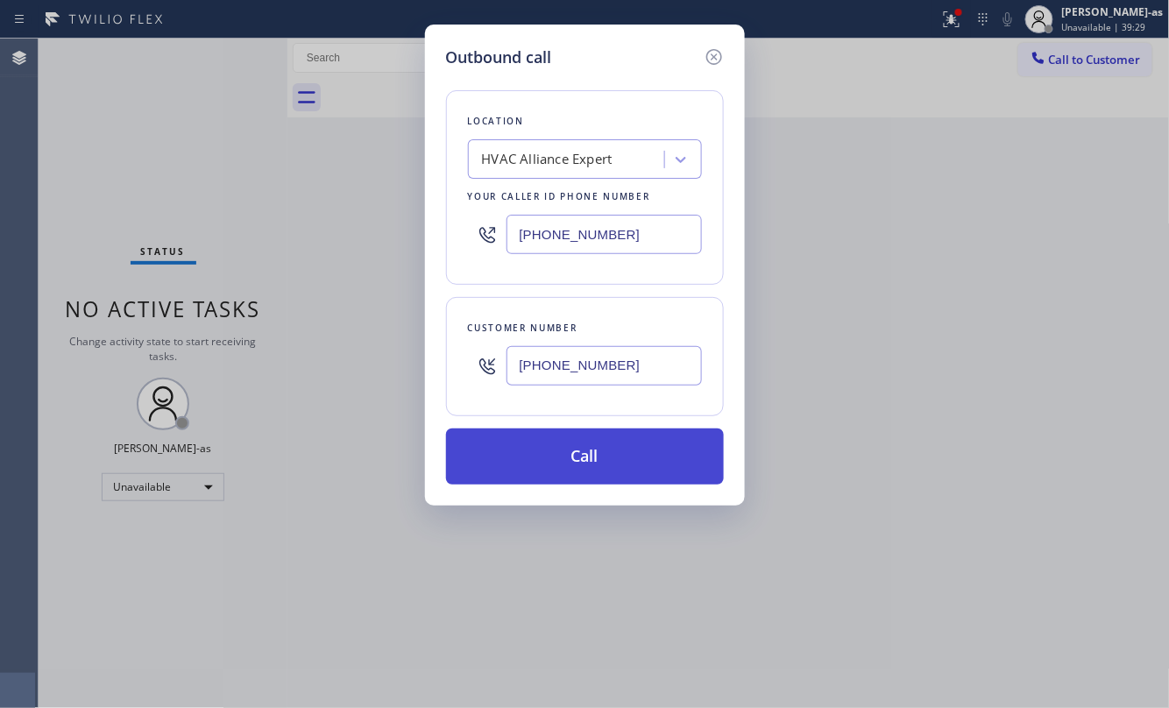
type input "[PHONE_NUMBER]"
click at [613, 466] on button "Call" at bounding box center [585, 456] width 278 height 56
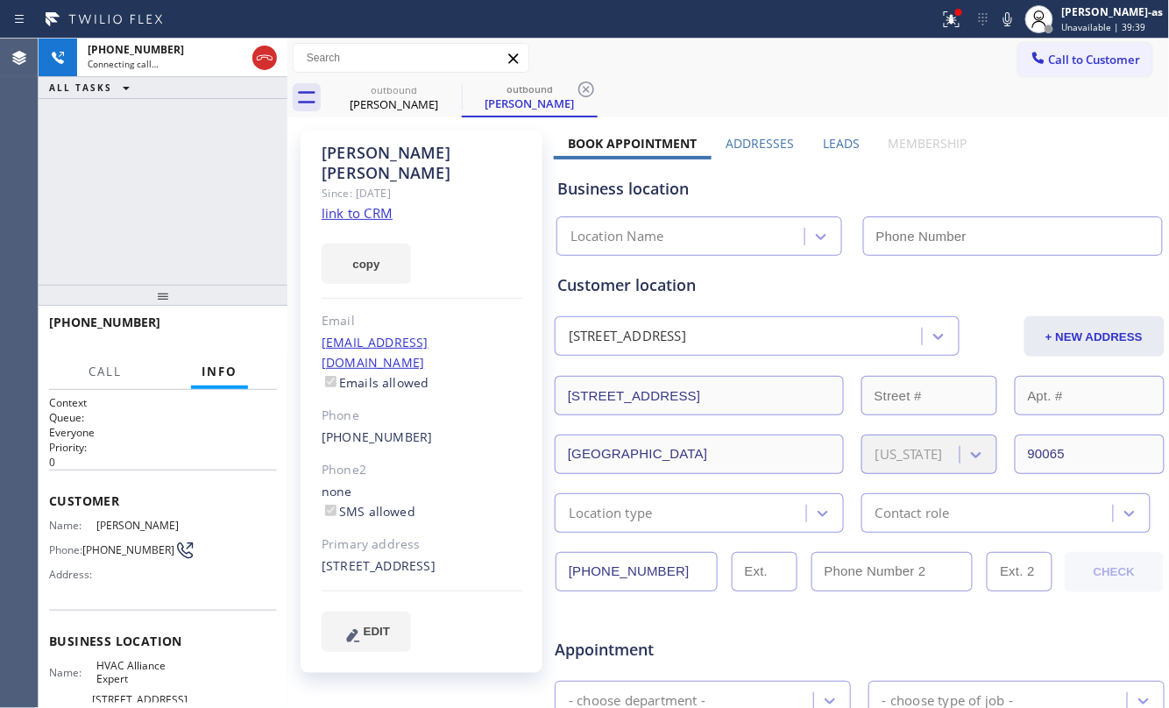
type input "[PHONE_NUMBER]"
click at [404, 102] on div "[PERSON_NAME]" at bounding box center [394, 104] width 132 height 16
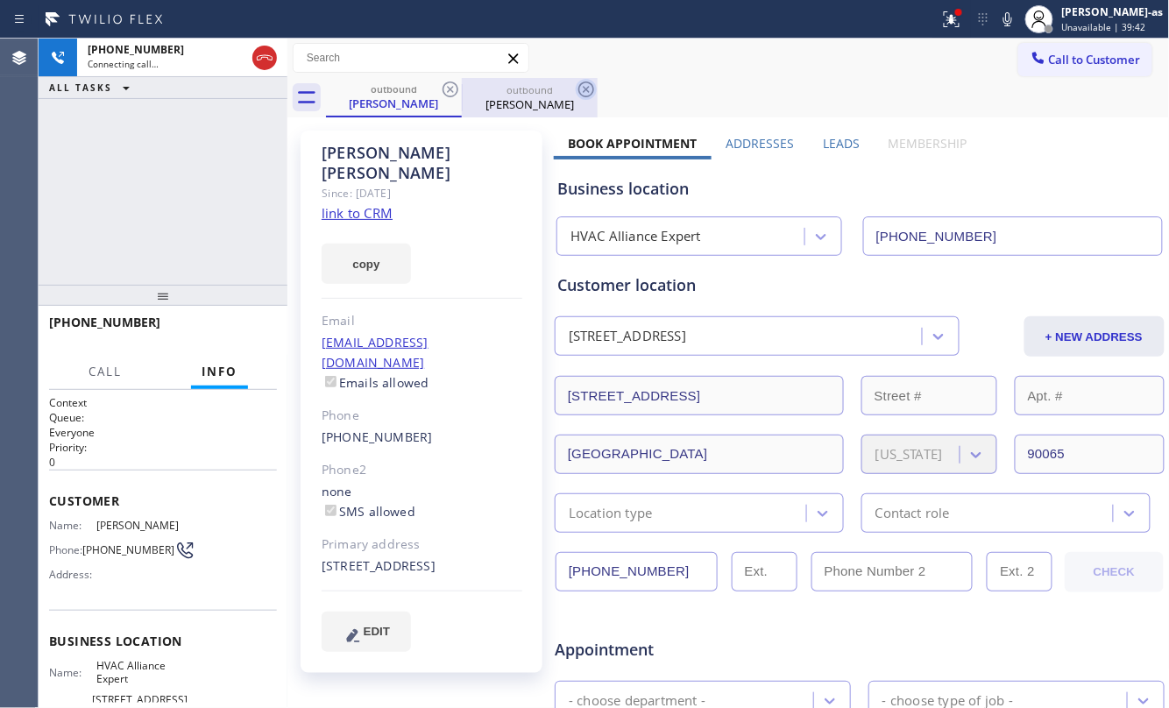
click at [453, 89] on icon at bounding box center [450, 89] width 21 height 21
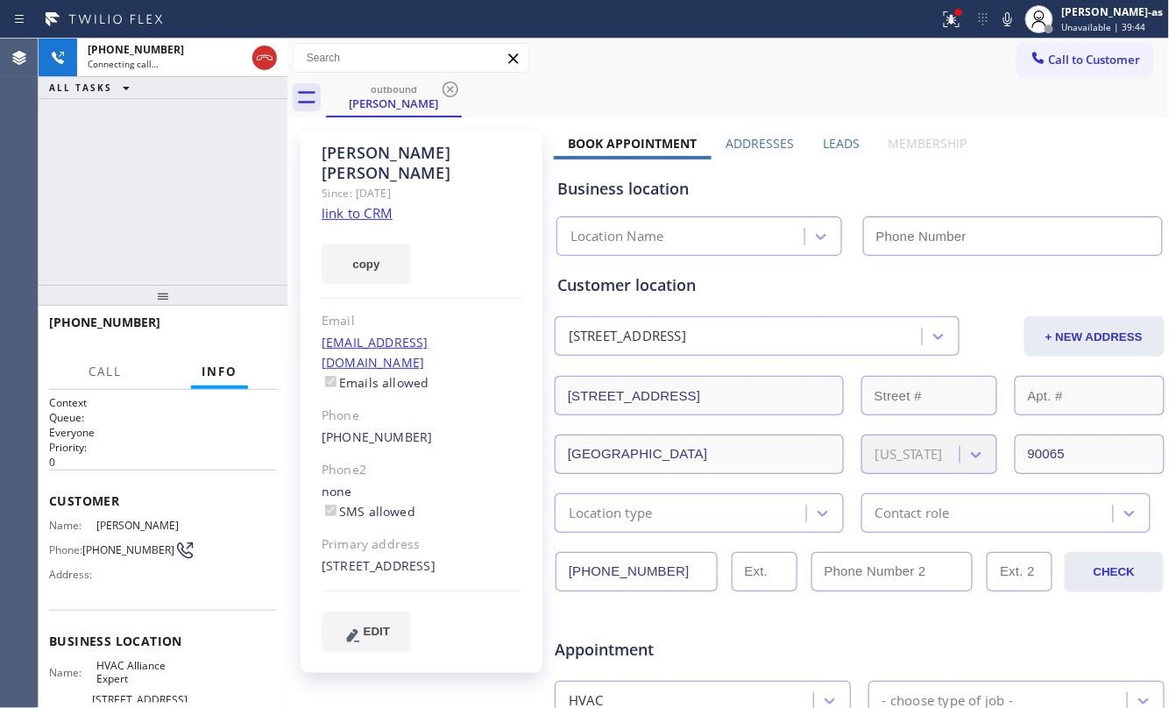
type input "[PHONE_NUMBER]"
drag, startPoint x: 124, startPoint y: 173, endPoint x: 240, endPoint y: 161, distance: 116.3
click at [144, 175] on div "[PHONE_NUMBER] Live | 00:11 ALL TASKS ALL TASKS ACTIVE TASKS TASKS IN WRAP UP" at bounding box center [163, 162] width 249 height 246
click at [266, 67] on icon at bounding box center [264, 57] width 21 height 21
click at [216, 306] on div at bounding box center [163, 295] width 249 height 21
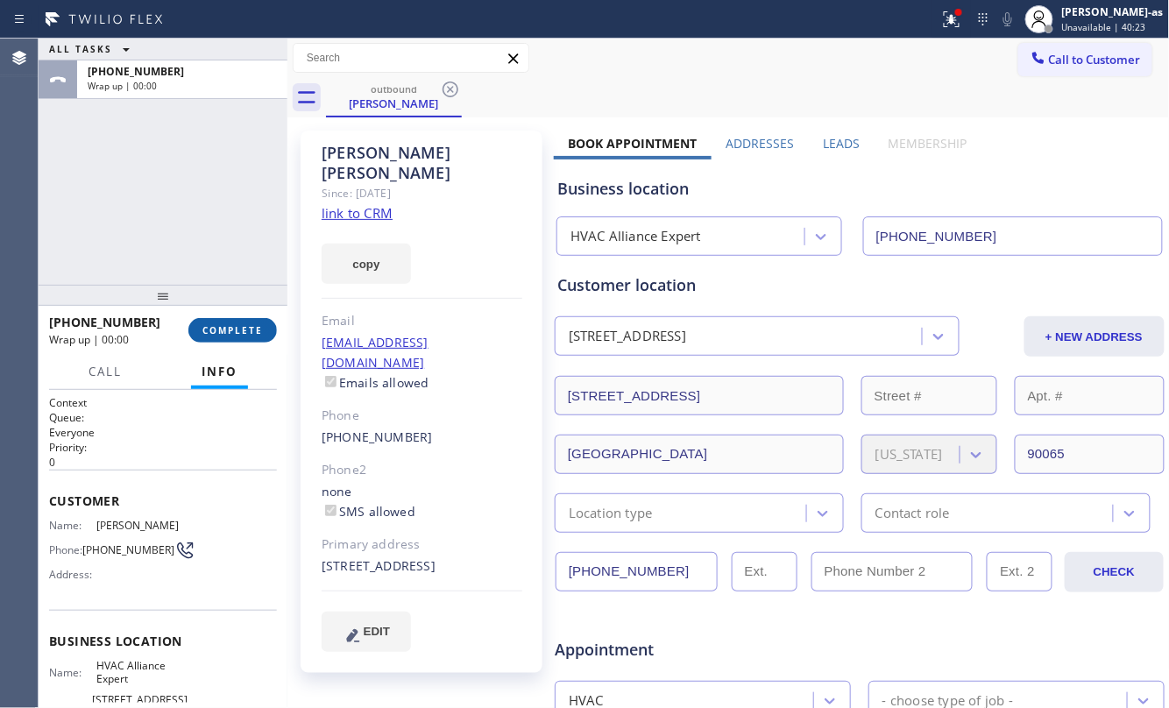
click at [246, 326] on span "COMPLETE" at bounding box center [232, 330] width 60 height 12
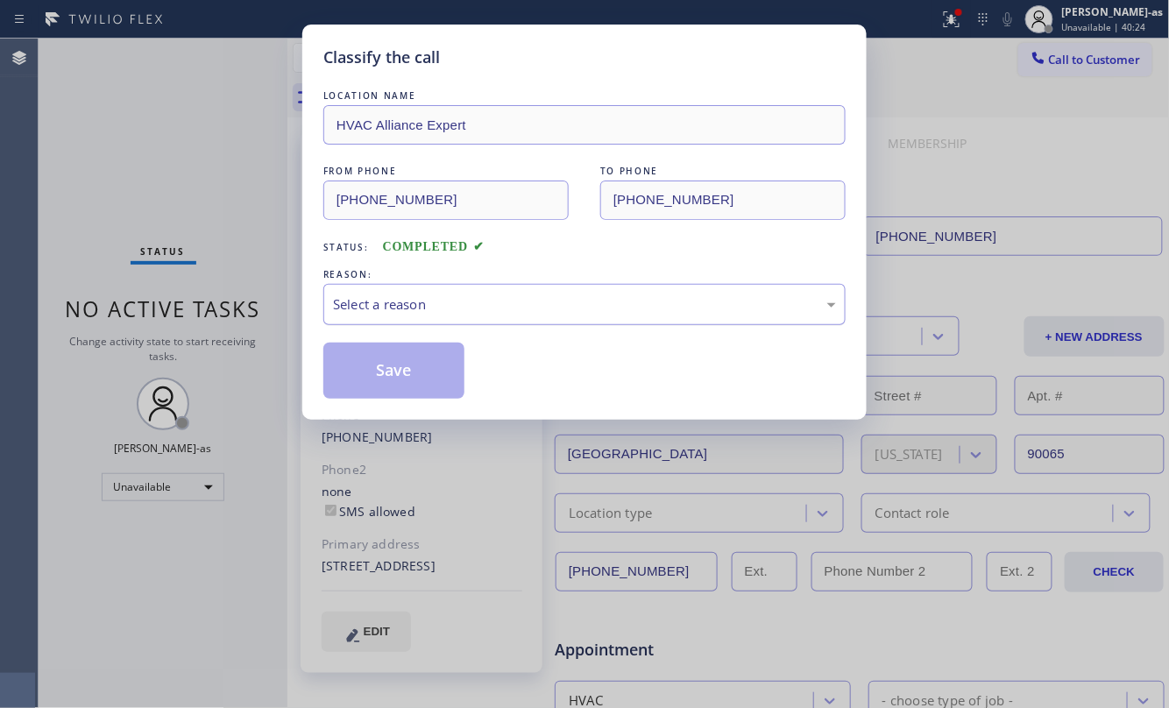
click at [482, 300] on div "Select a reason" at bounding box center [584, 304] width 503 height 20
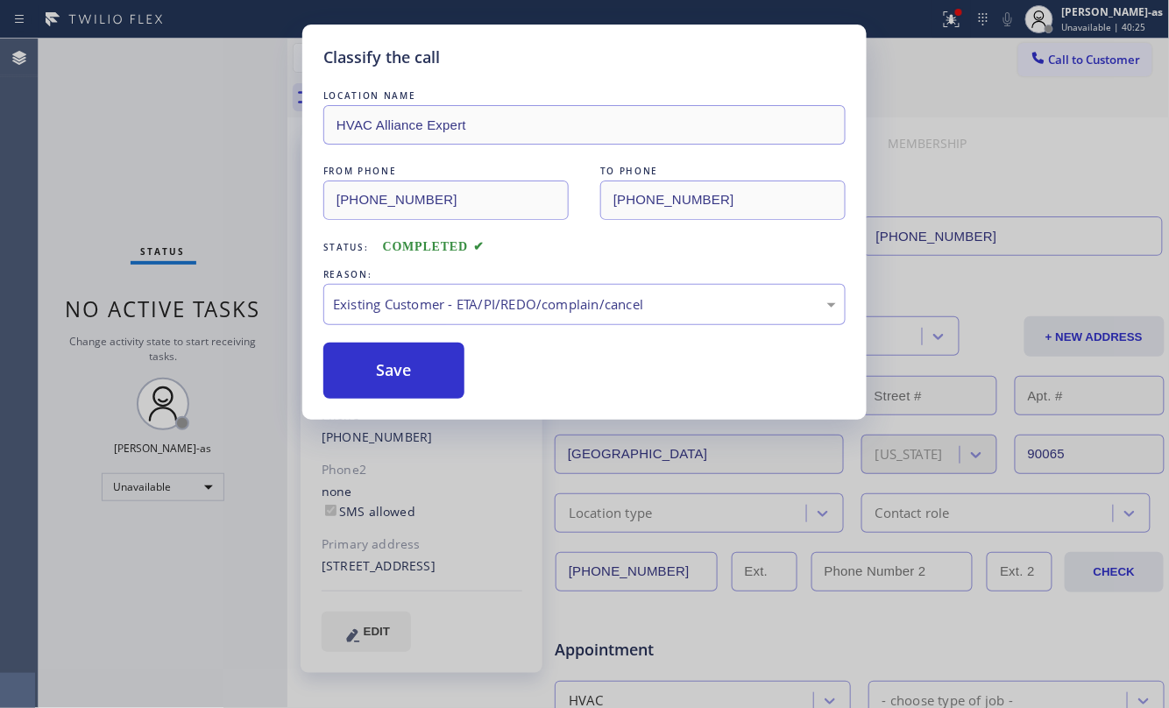
drag, startPoint x: 543, startPoint y: 400, endPoint x: 404, endPoint y: 386, distance: 140.0
click at [401, 377] on button "Save" at bounding box center [393, 371] width 141 height 56
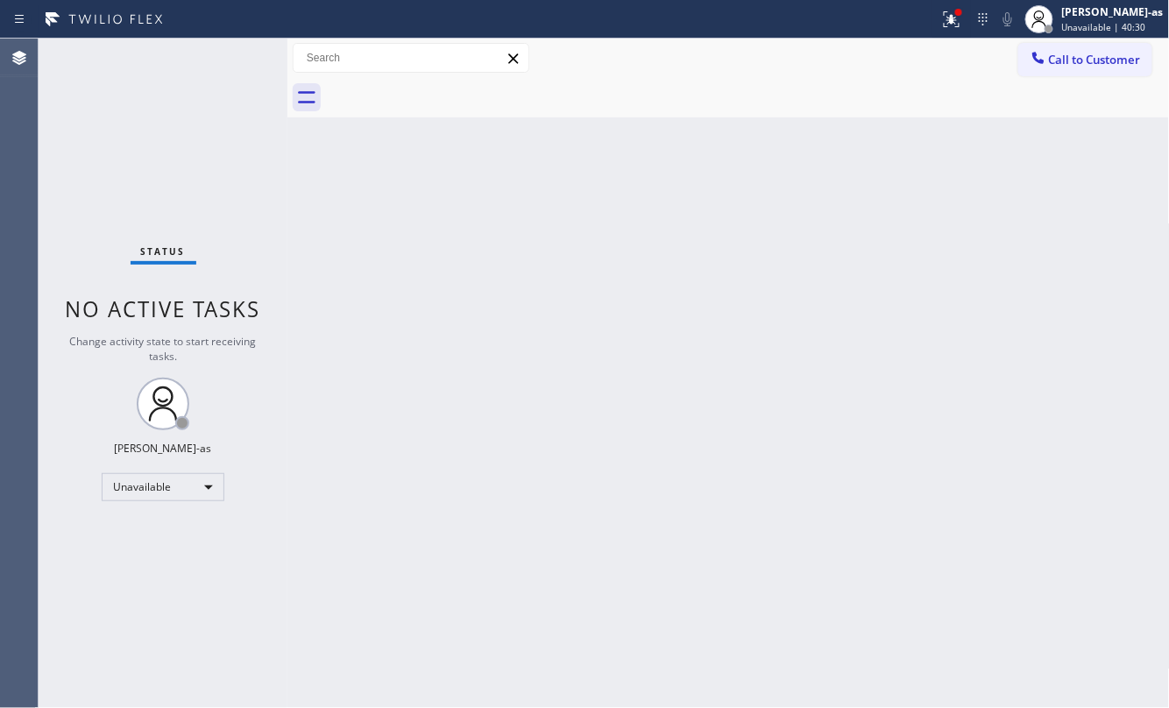
drag, startPoint x: 363, startPoint y: 201, endPoint x: 565, endPoint y: 103, distance: 224.9
click at [383, 193] on div "Back to Dashboard Change Sender ID Customers Technicians Select a contact Outbo…" at bounding box center [728, 373] width 882 height 669
click at [1105, 56] on span "Call to Customer" at bounding box center [1095, 60] width 92 height 16
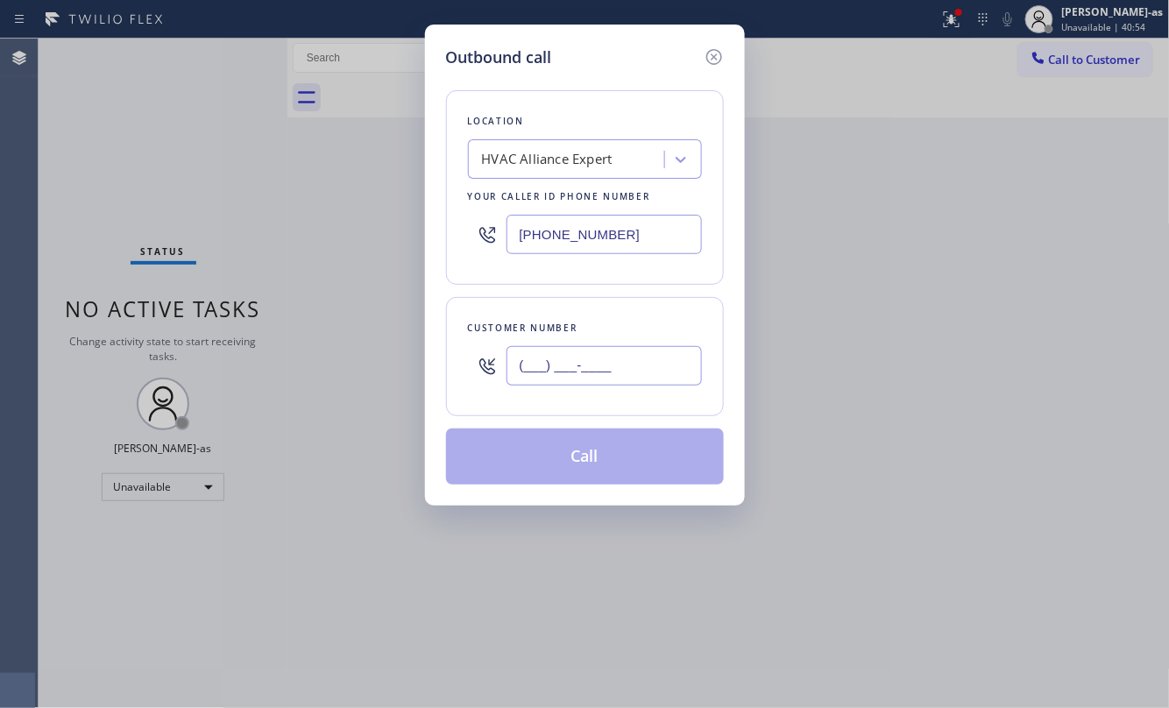
click at [677, 361] on input "(___) ___-____" at bounding box center [603, 365] width 195 height 39
paste input "323) 352-8986"
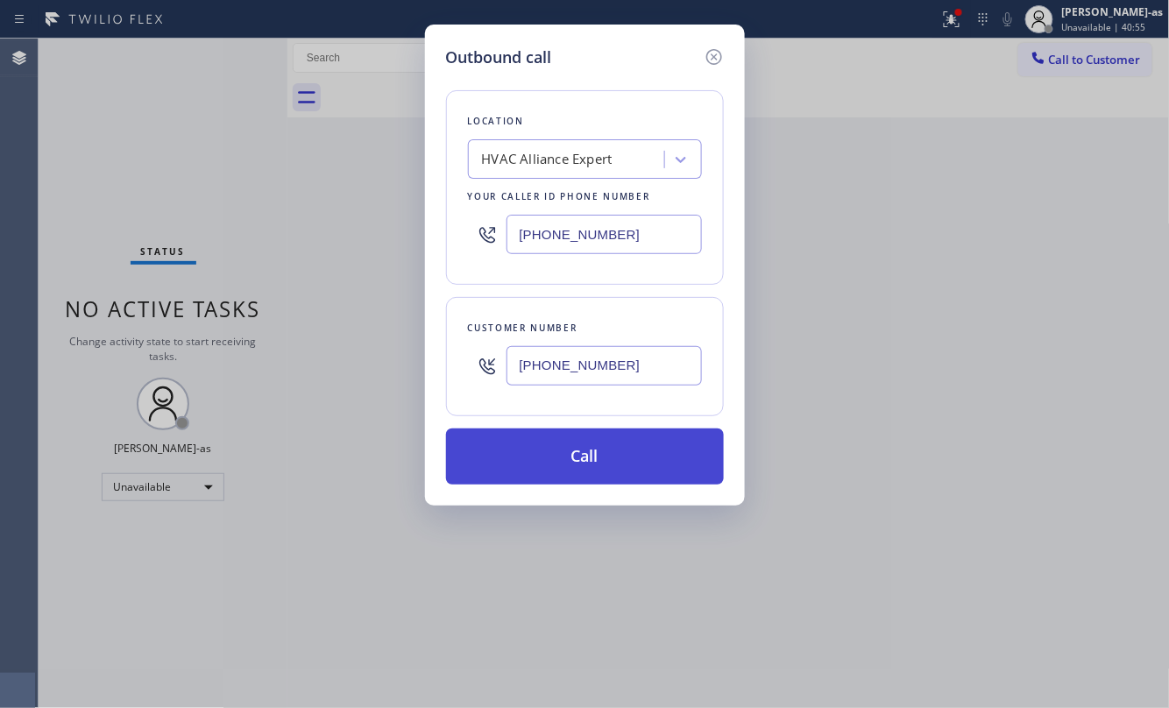
type input "[PHONE_NUMBER]"
click at [601, 456] on button "Call" at bounding box center [585, 456] width 278 height 56
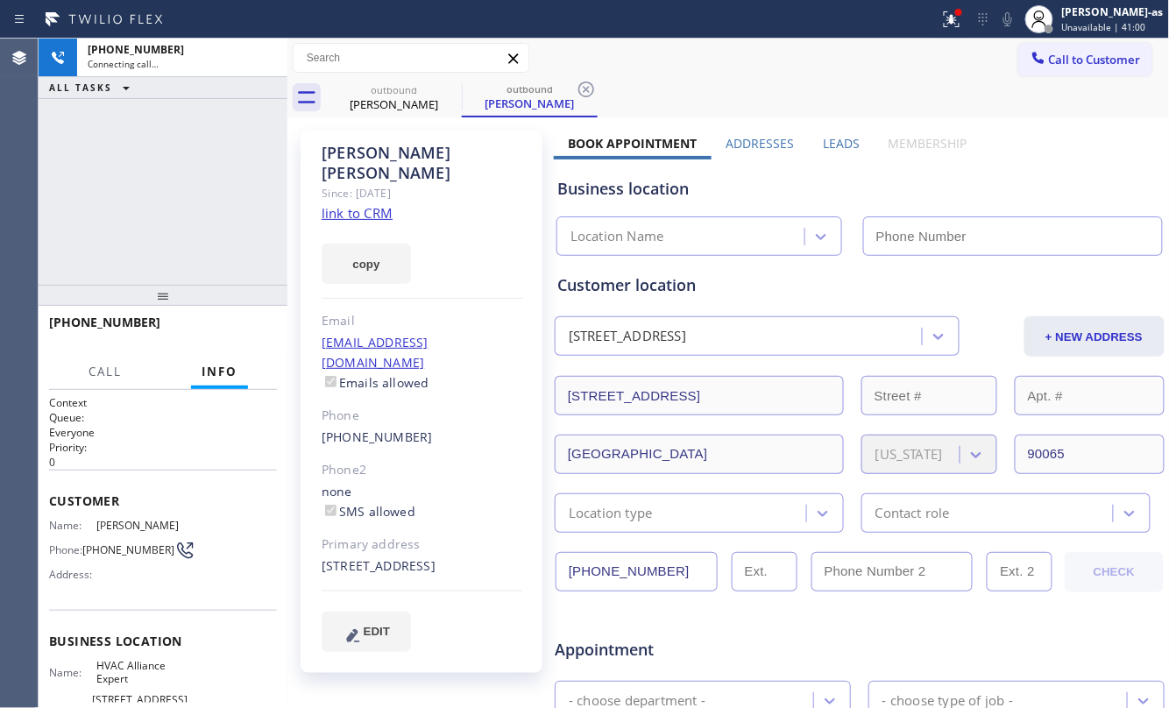
type input "[PHONE_NUMBER]"
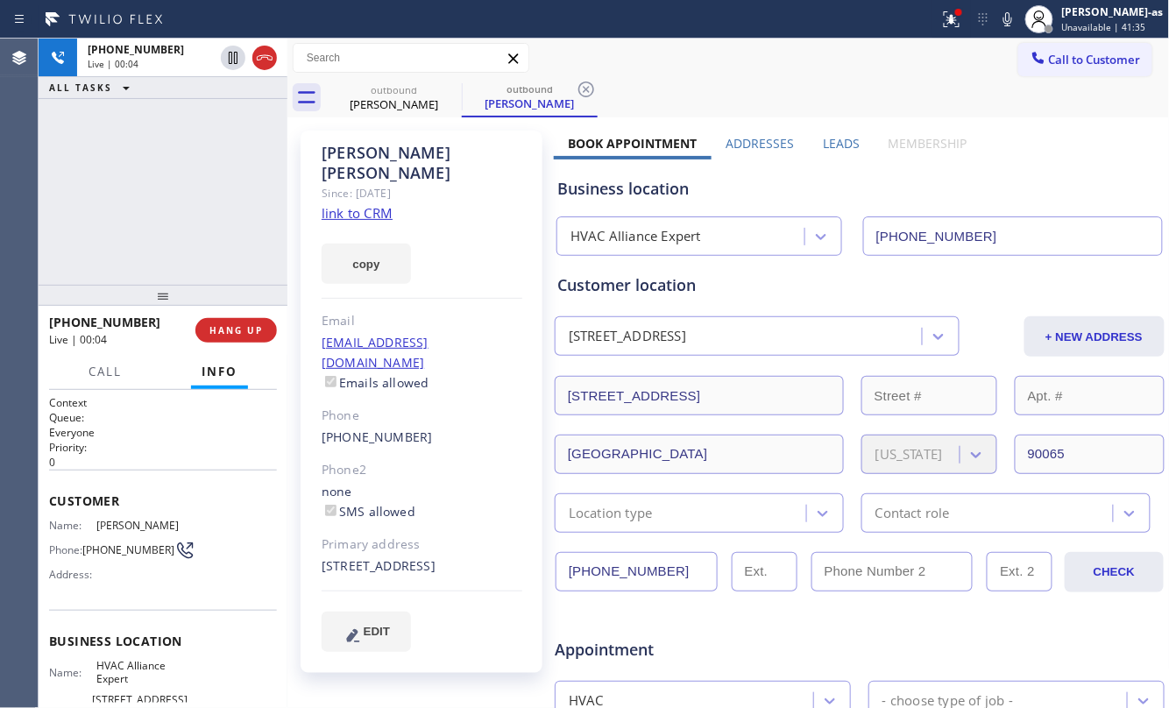
click at [257, 327] on span "HANG UP" at bounding box center [235, 330] width 53 height 12
drag, startPoint x: 229, startPoint y: 274, endPoint x: 281, endPoint y: 264, distance: 53.6
click at [235, 267] on div "[PHONE_NUMBER] Live | 00:05 ALL TASKS ALL TASKS ACTIVE TASKS TASKS IN WRAP UP" at bounding box center [163, 162] width 249 height 246
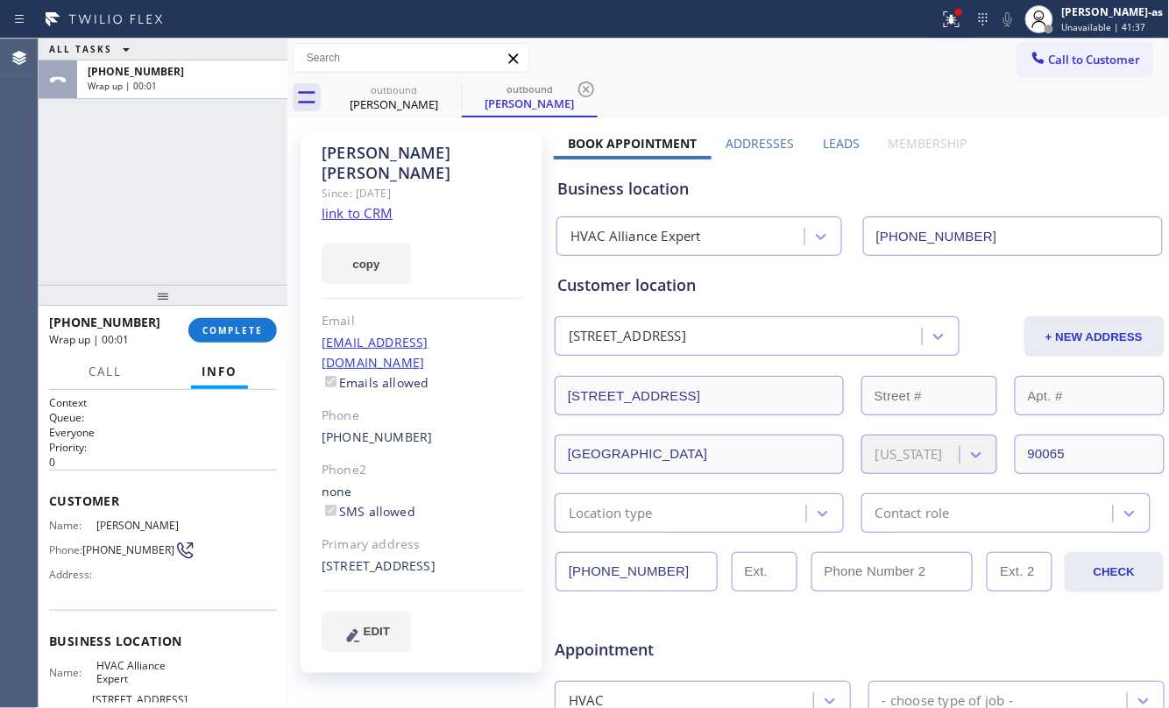
click at [361, 198] on div "[PERSON_NAME] Since: [DATE] link to CRM copy Email [EMAIL_ADDRESS][DOMAIN_NAME]…" at bounding box center [422, 402] width 242 height 542
click at [362, 204] on link "link to CRM" at bounding box center [357, 213] width 71 height 18
click at [214, 323] on button "COMPLETE" at bounding box center [232, 330] width 88 height 25
drag, startPoint x: 186, startPoint y: 233, endPoint x: 180, endPoint y: 263, distance: 30.2
click at [186, 228] on div "ALL TASKS ALL TASKS ACTIVE TASKS TASKS IN WRAP UP [PHONE_NUMBER] Wrap up | 00:03" at bounding box center [163, 162] width 249 height 246
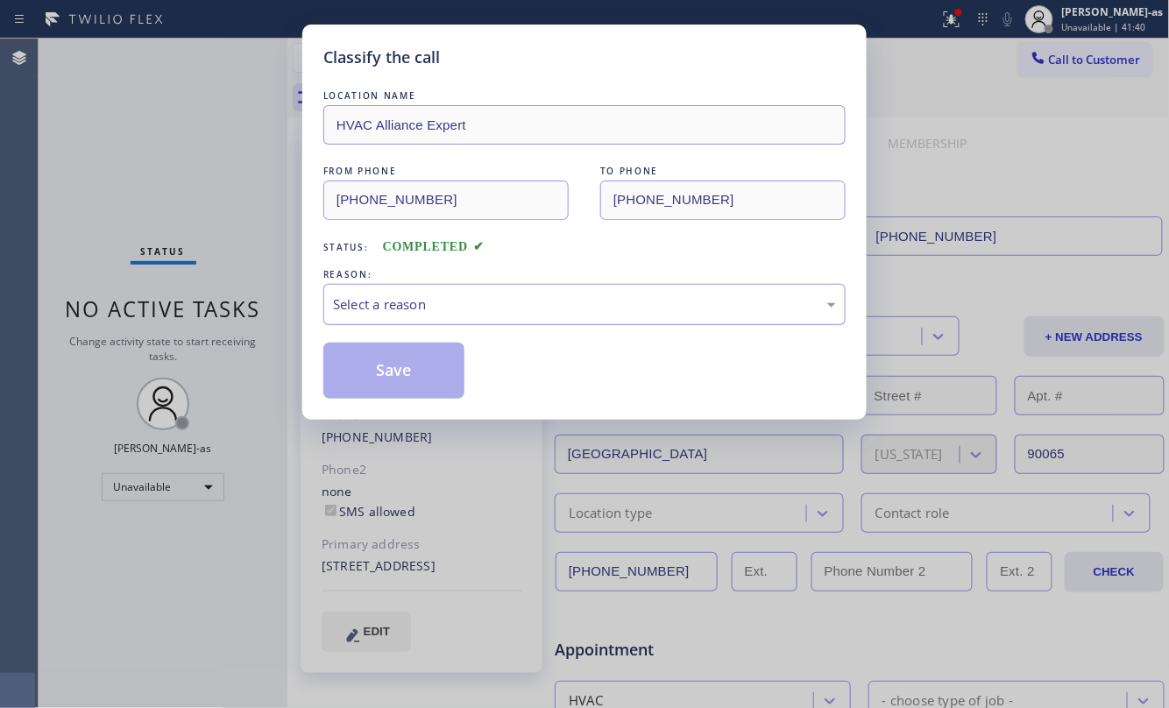
click at [432, 312] on div "Select a reason" at bounding box center [584, 304] width 503 height 20
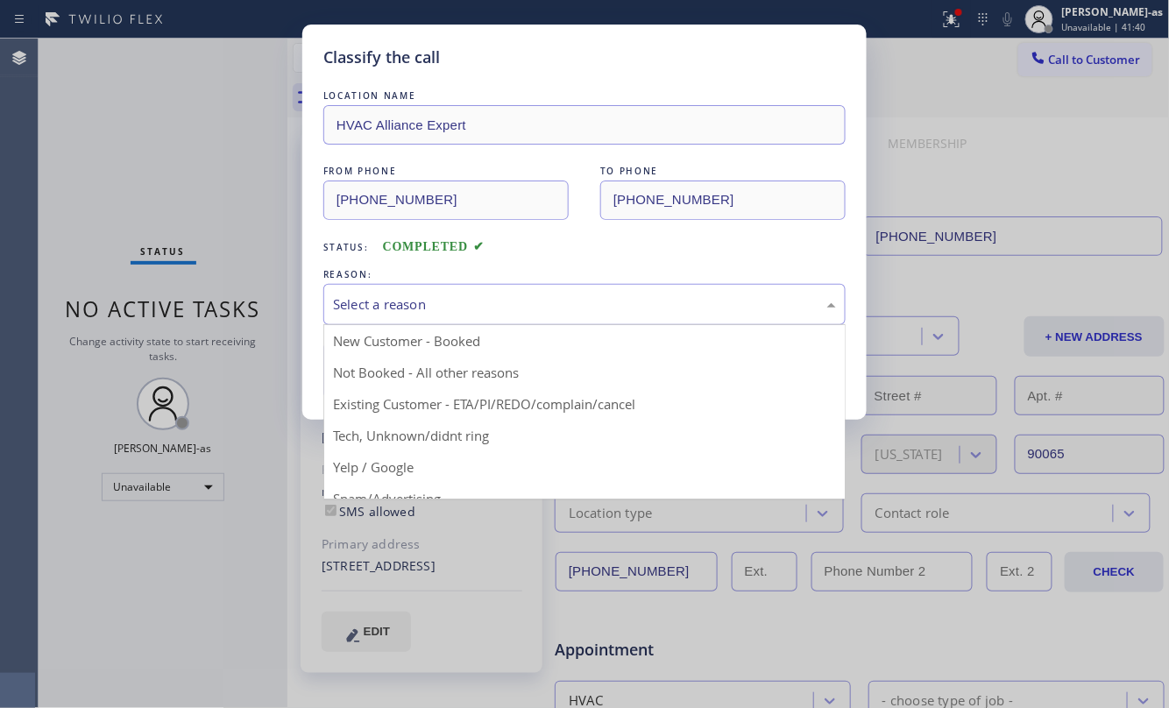
drag, startPoint x: 495, startPoint y: 407, endPoint x: 382, endPoint y: 375, distance: 117.6
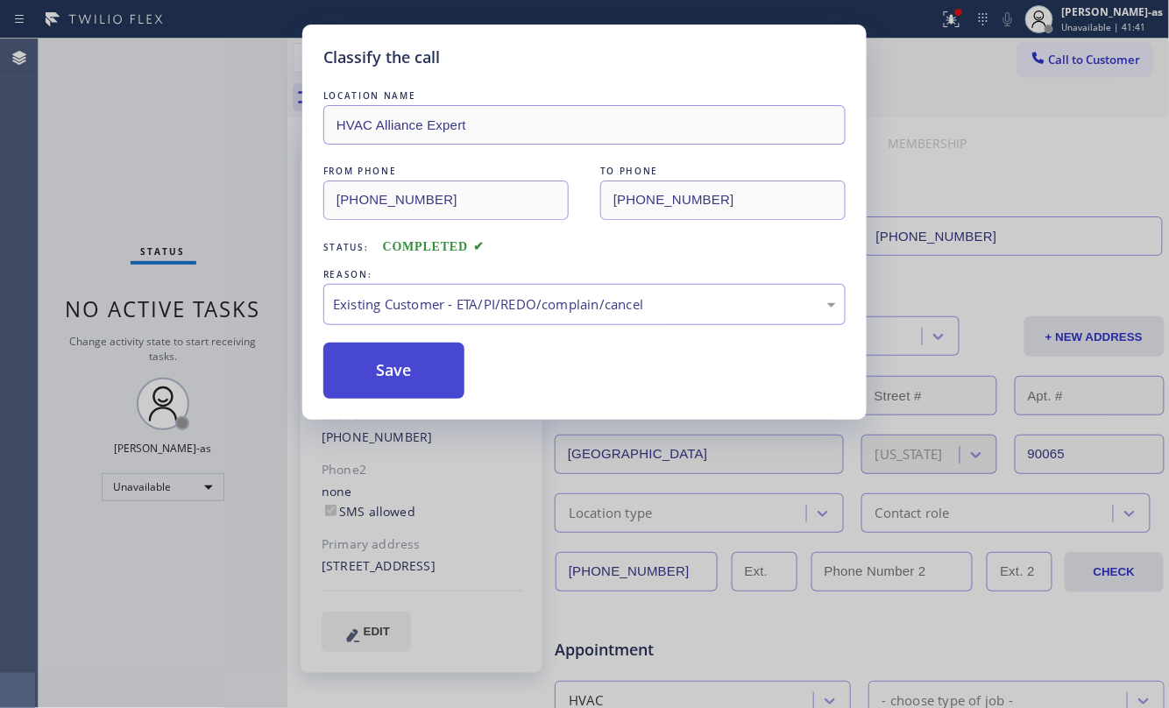
drag, startPoint x: 366, startPoint y: 366, endPoint x: 373, endPoint y: 384, distance: 18.9
click at [371, 359] on button "Save" at bounding box center [393, 371] width 141 height 56
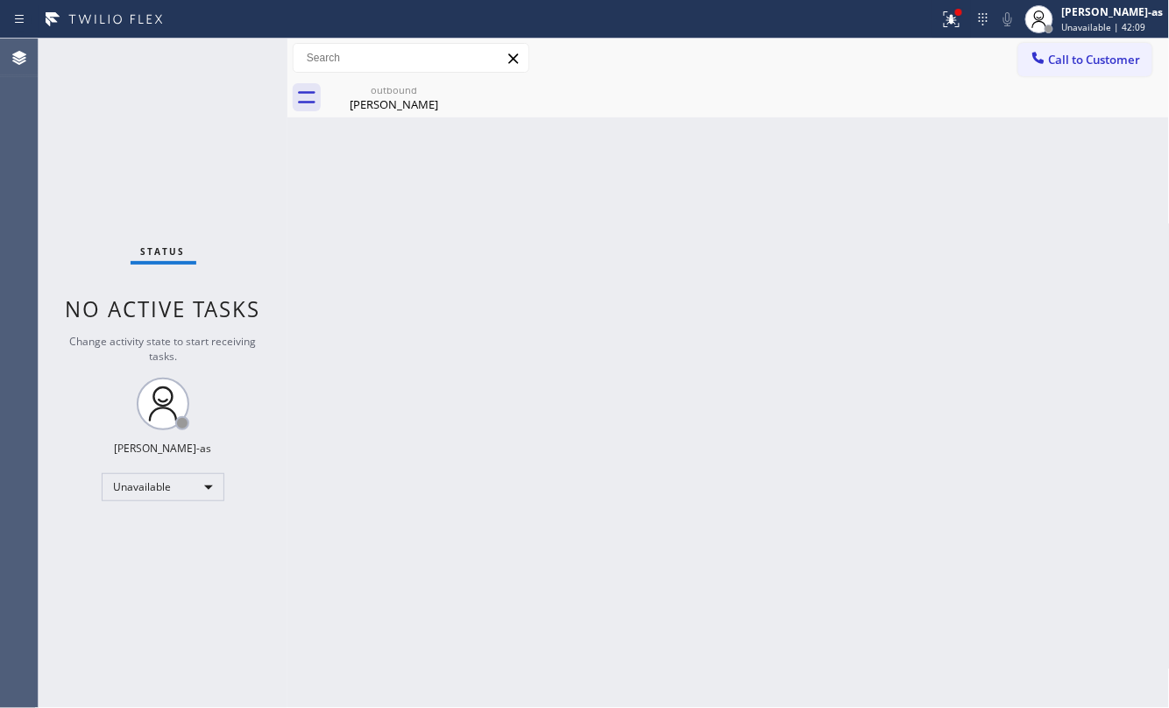
click at [1097, 58] on span "Call to Customer" at bounding box center [1095, 60] width 92 height 16
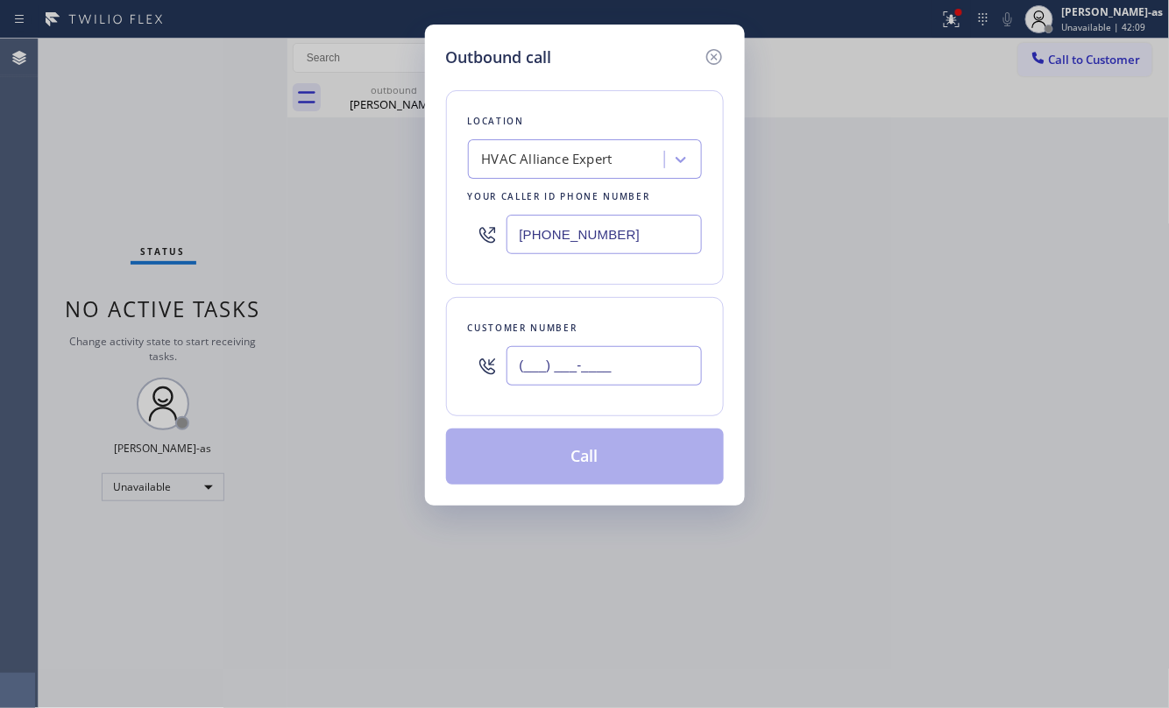
click at [611, 350] on input "(___) ___-____" at bounding box center [603, 365] width 195 height 39
paste input "323) 445-5417"
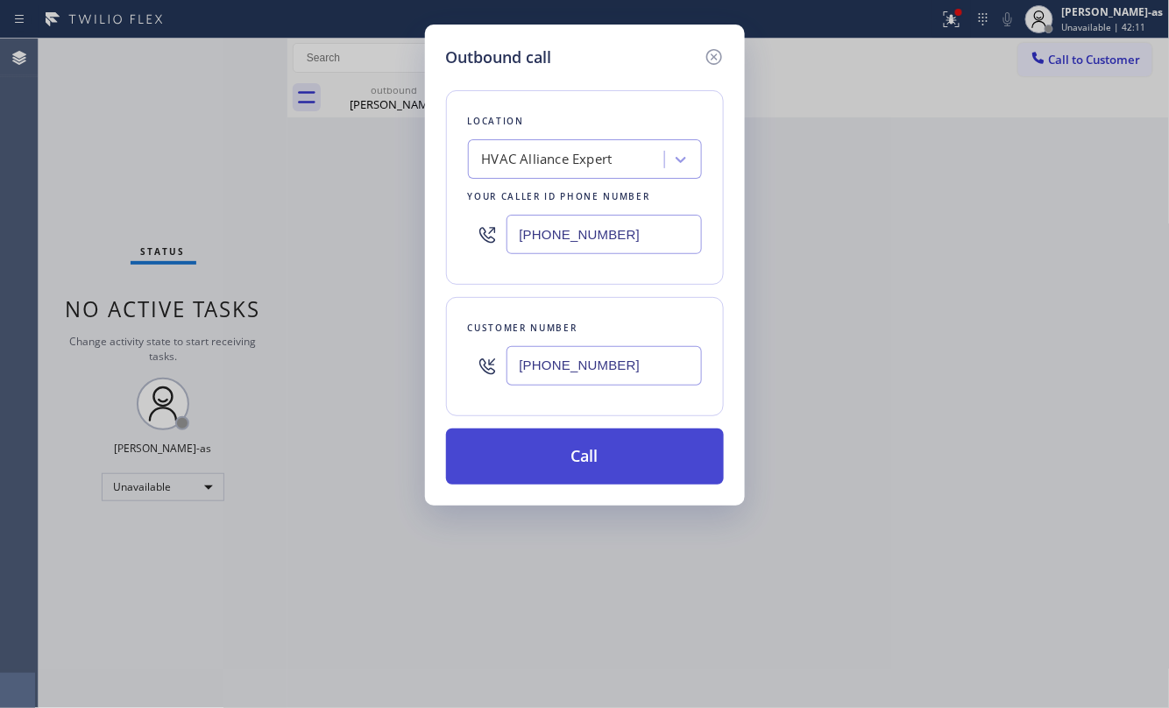
type input "[PHONE_NUMBER]"
click at [608, 449] on button "Call" at bounding box center [585, 456] width 278 height 56
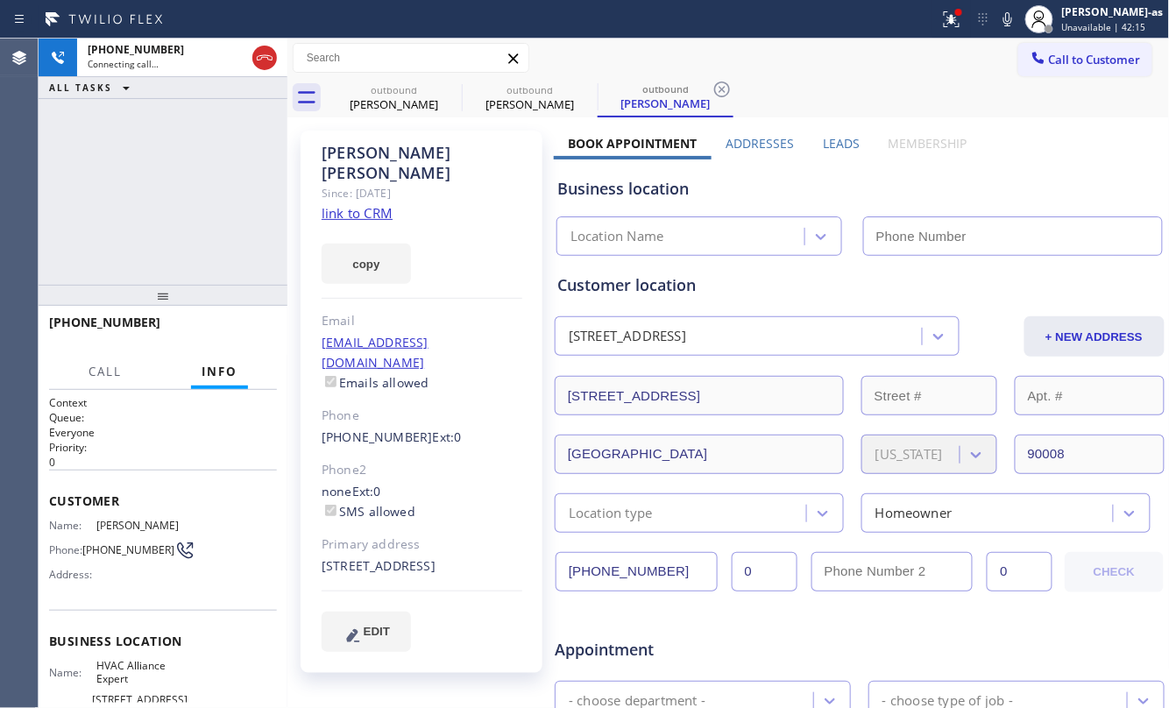
type input "[PHONE_NUMBER]"
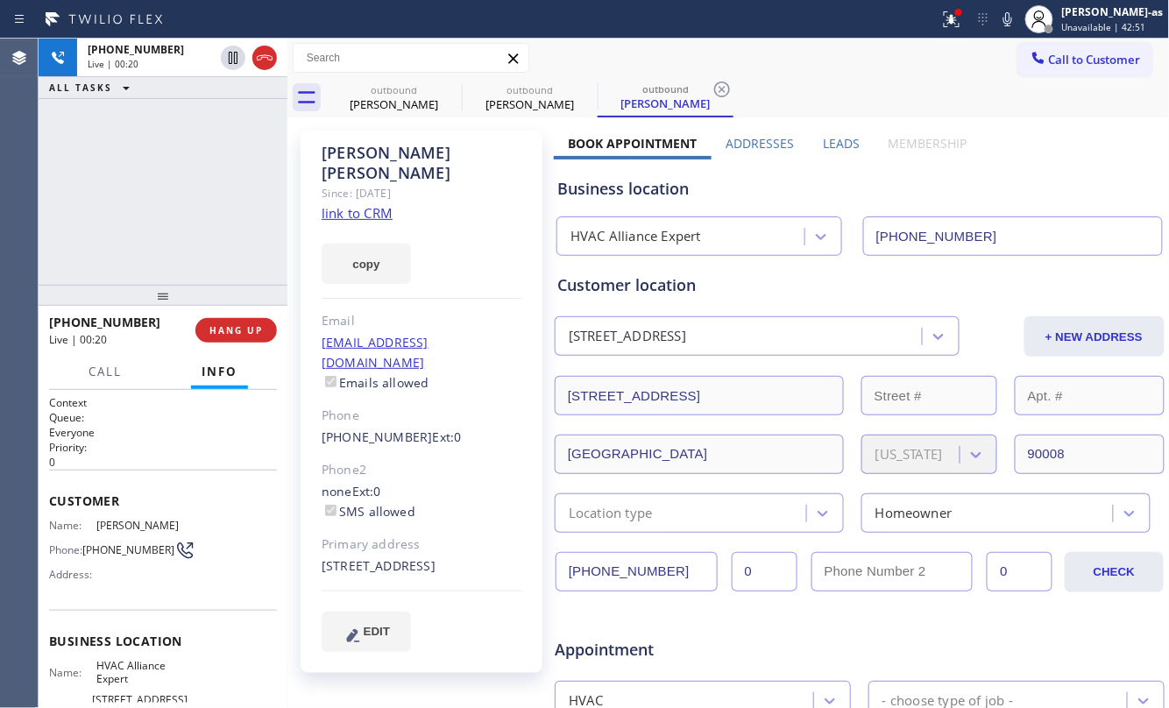
click at [226, 315] on div "[PHONE_NUMBER] Live | 00:20 HANG UP" at bounding box center [163, 331] width 228 height 46
click at [238, 326] on span "HANG UP" at bounding box center [235, 330] width 53 height 12
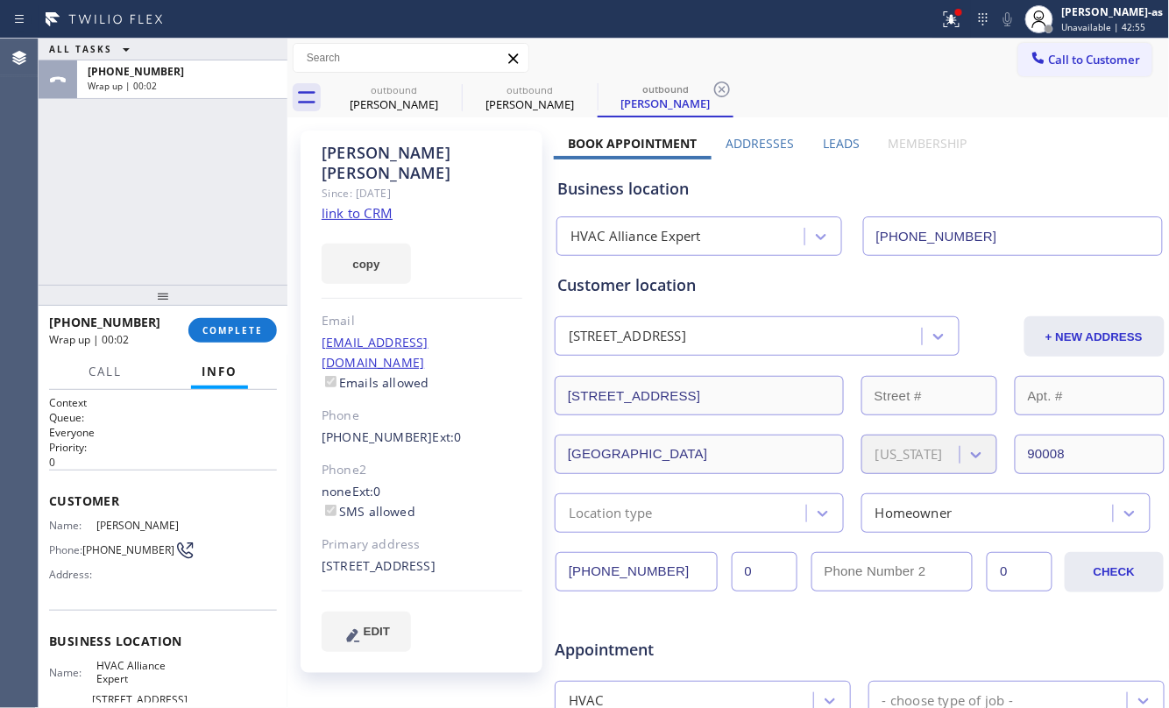
click at [207, 259] on div "ALL TASKS ALL TASKS ACTIVE TASKS TASKS IN WRAP UP [PHONE_NUMBER] Wrap up | 00:02" at bounding box center [163, 162] width 249 height 246
click at [214, 319] on button "COMPLETE" at bounding box center [232, 330] width 88 height 25
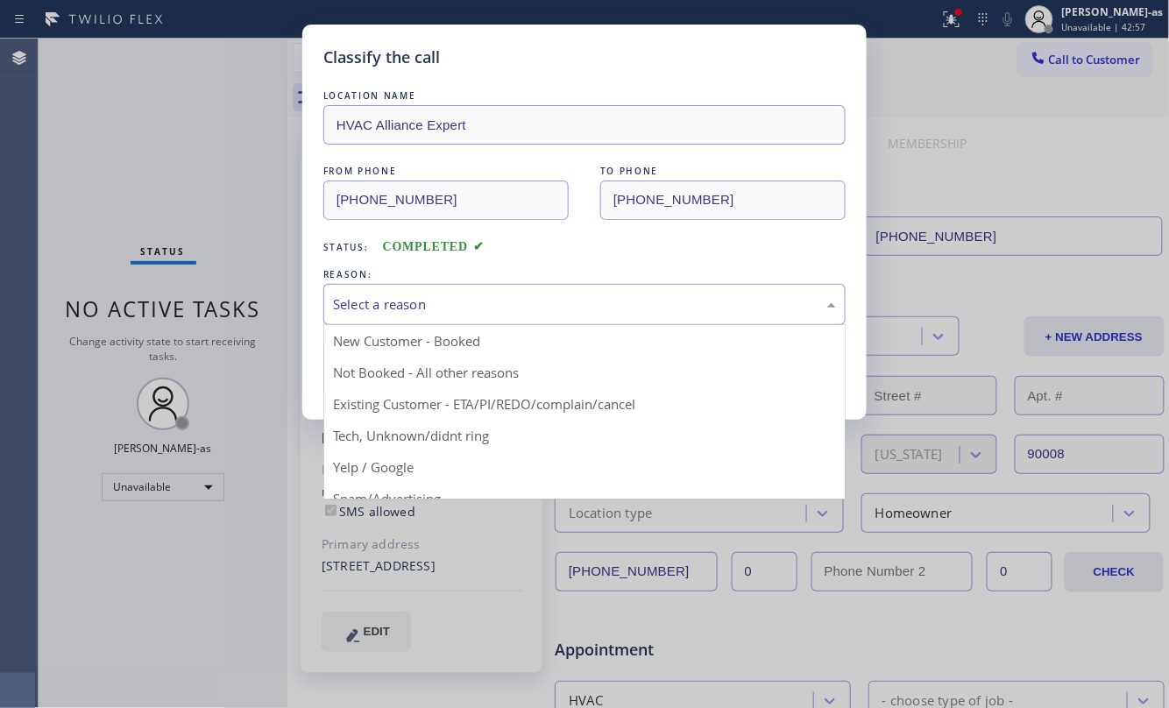
click at [463, 298] on div "Select a reason" at bounding box center [584, 304] width 503 height 20
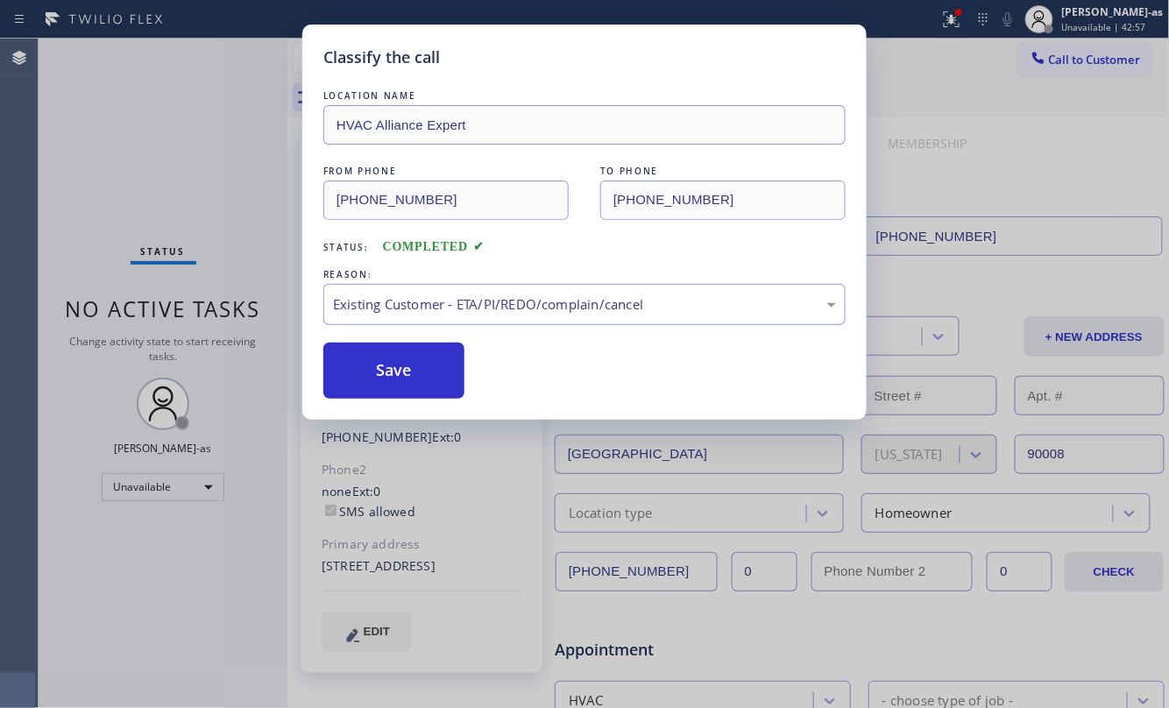
drag, startPoint x: 541, startPoint y: 410, endPoint x: 538, endPoint y: 397, distance: 13.6
click at [386, 376] on button "Save" at bounding box center [393, 371] width 141 height 56
drag, startPoint x: 163, startPoint y: 186, endPoint x: 709, endPoint y: 7, distance: 574.4
click at [166, 186] on div "Classify the call LOCATION NAME HVAC Alliance Expert FROM PHONE [PHONE_NUMBER] …" at bounding box center [584, 354] width 1169 height 708
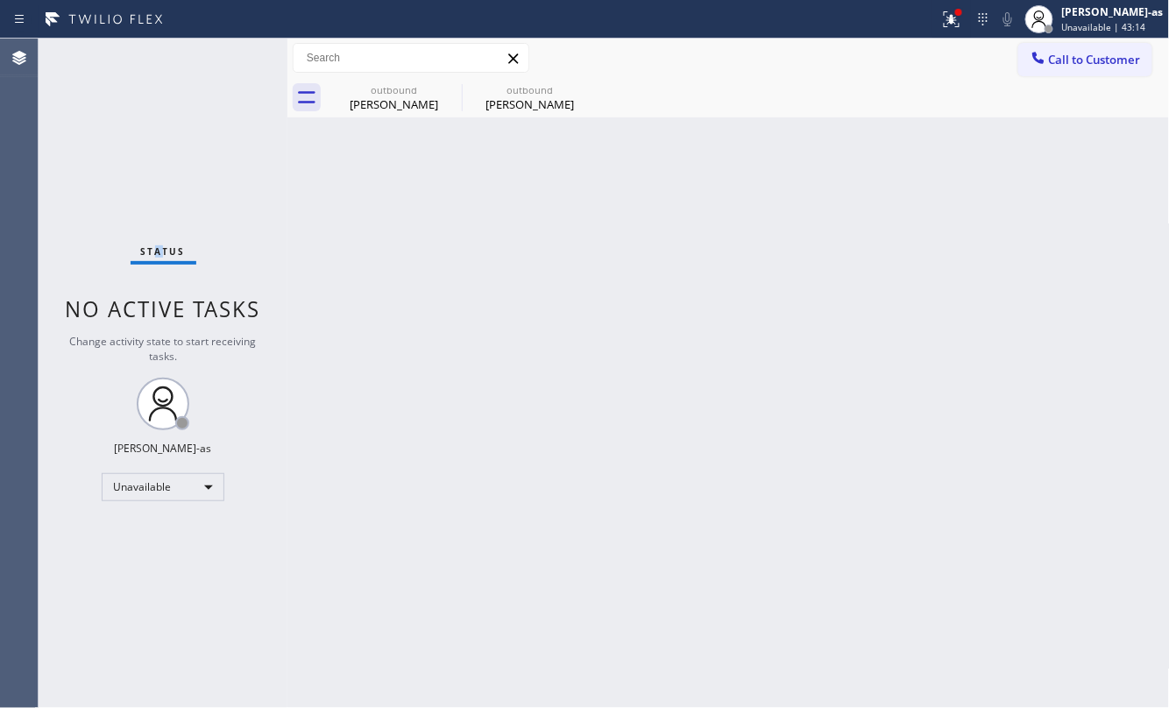
click at [196, 191] on div "Status No active tasks Change activity state to start receiving tasks. [PERSON_…" at bounding box center [163, 373] width 249 height 669
click at [522, 98] on div "[PERSON_NAME]" at bounding box center [529, 104] width 132 height 16
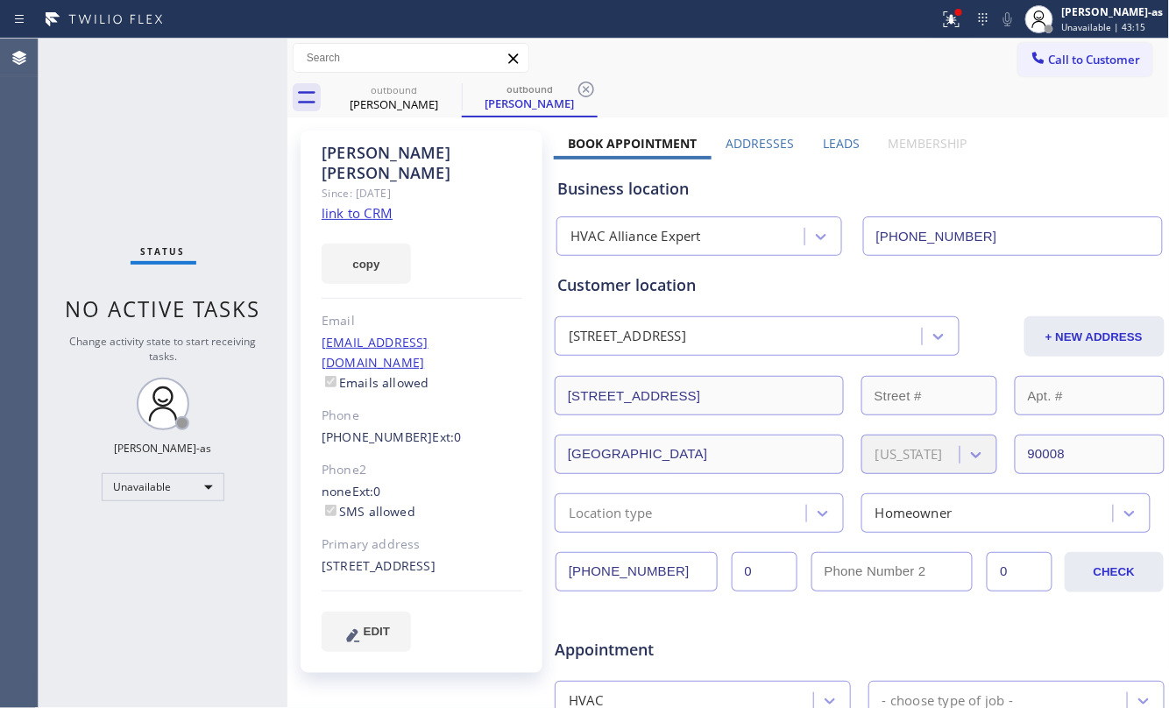
click at [363, 223] on div "copy" at bounding box center [422, 253] width 201 height 60
click at [341, 204] on link "link to CRM" at bounding box center [357, 213] width 71 height 18
click at [394, 96] on div "[PERSON_NAME]" at bounding box center [394, 104] width 132 height 16
click at [449, 89] on icon at bounding box center [450, 89] width 16 height 16
click at [366, 204] on link "link to CRM" at bounding box center [357, 213] width 71 height 18
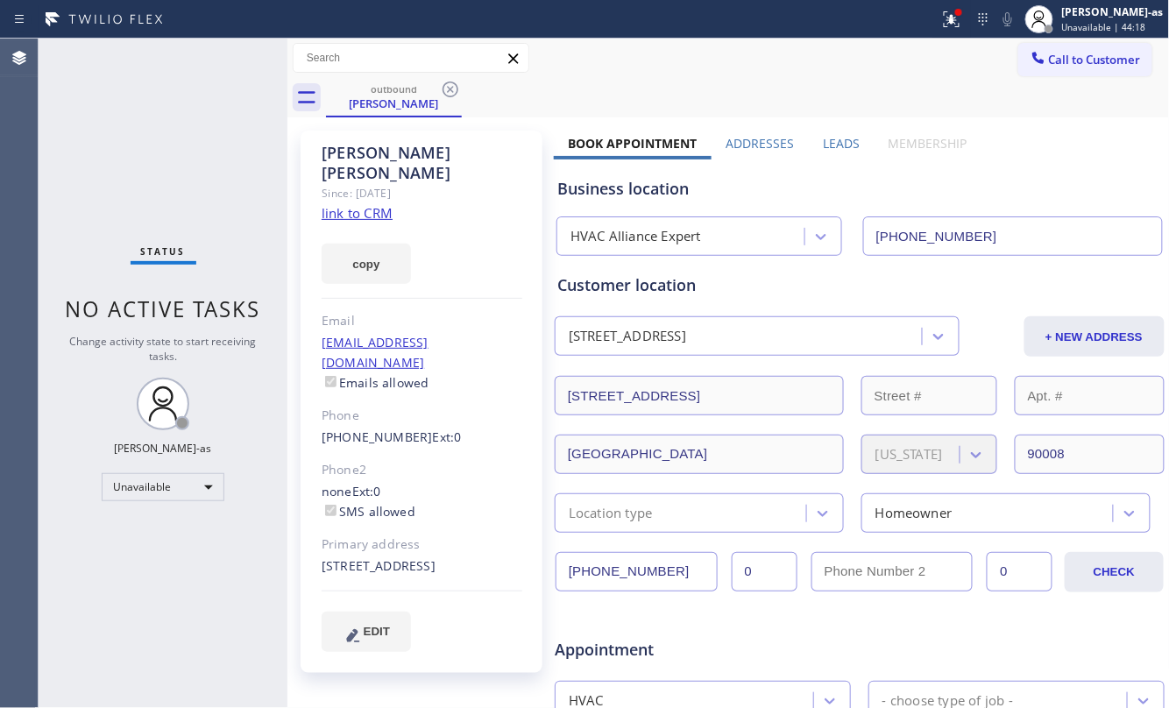
click at [552, 296] on div "[PERSON_NAME] Since: [DATE] link to CRM copy Email [EMAIL_ADDRESS][DOMAIN_NAME]…" at bounding box center [729, 690] width 874 height 1136
click at [446, 85] on icon at bounding box center [450, 89] width 21 height 21
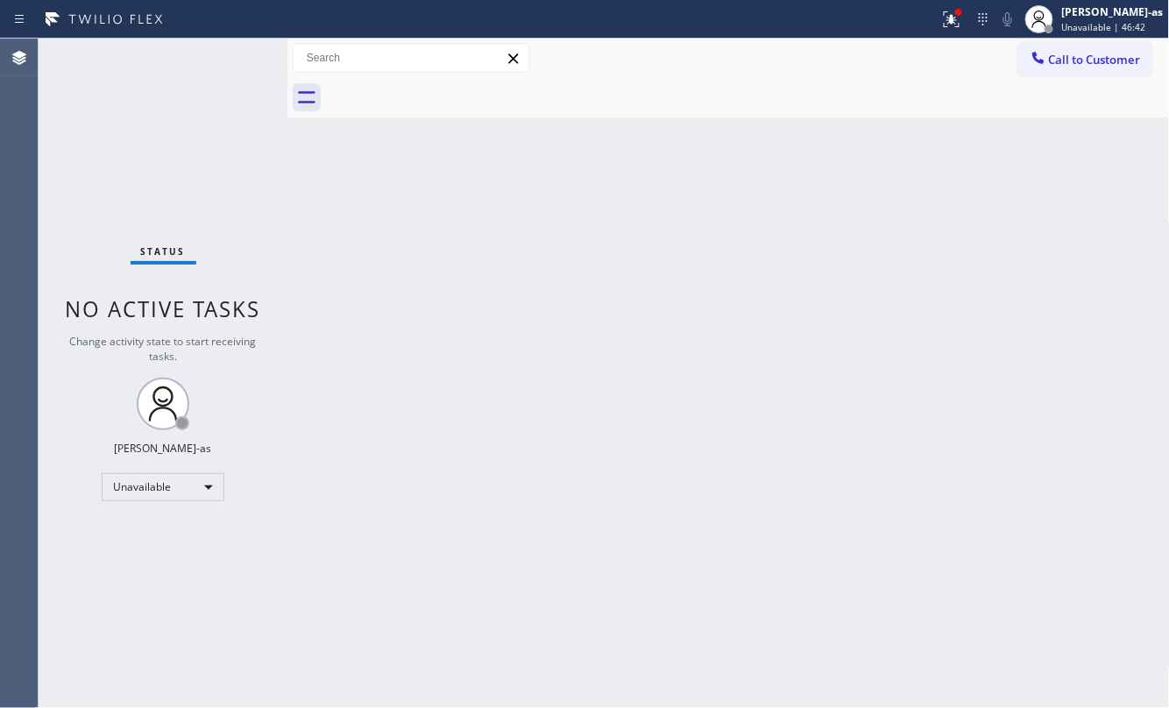
click at [401, 173] on div "Back to Dashboard Change Sender ID Customers Technicians Select a contact Outbo…" at bounding box center [728, 373] width 882 height 669
drag, startPoint x: 599, startPoint y: 363, endPoint x: 613, endPoint y: 361, distance: 14.1
click at [601, 364] on div "Back to Dashboard Change Sender ID Customers Technicians Select a contact Outbo…" at bounding box center [728, 373] width 882 height 669
click at [1099, 53] on span "Call to Customer" at bounding box center [1095, 60] width 92 height 16
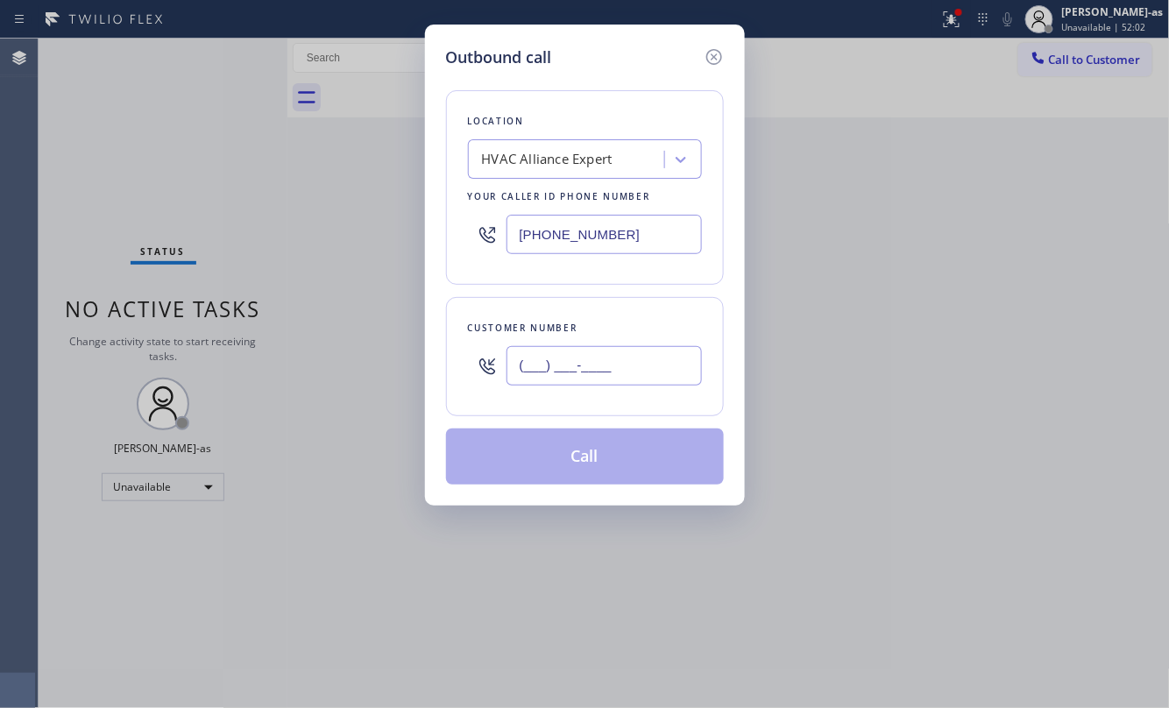
click at [648, 369] on input "(___) ___-____" at bounding box center [603, 365] width 195 height 39
paste input "213) 268-4418"
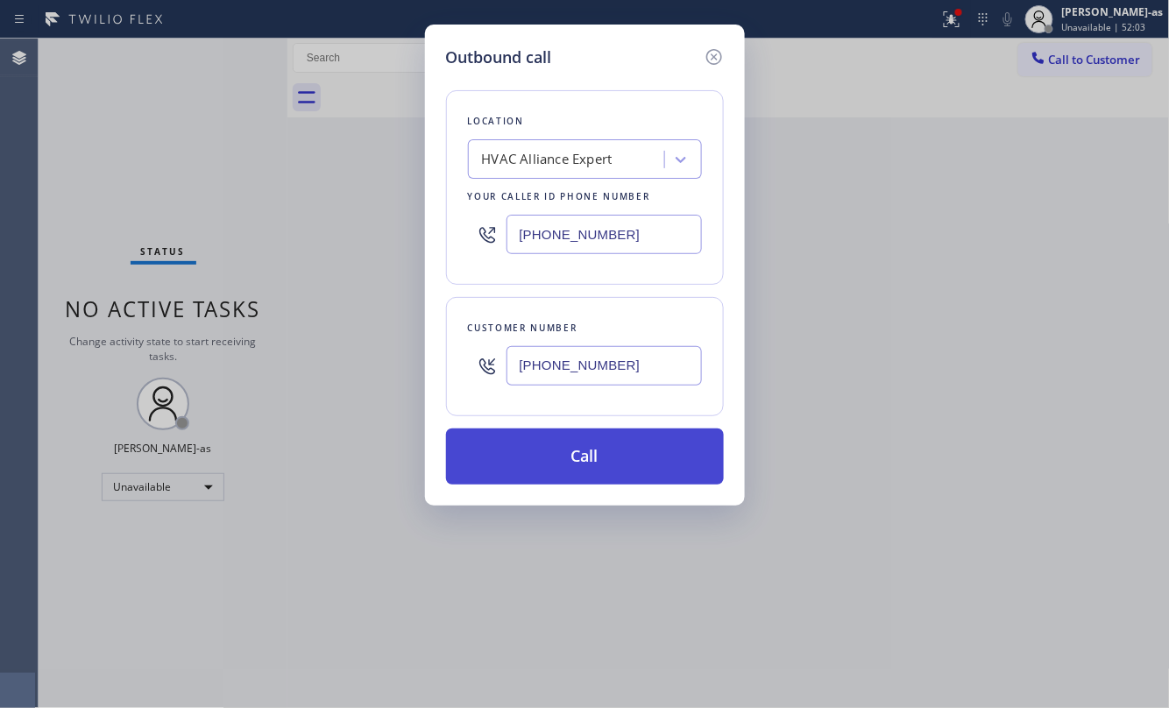
type input "[PHONE_NUMBER]"
click at [589, 466] on button "Call" at bounding box center [585, 456] width 278 height 56
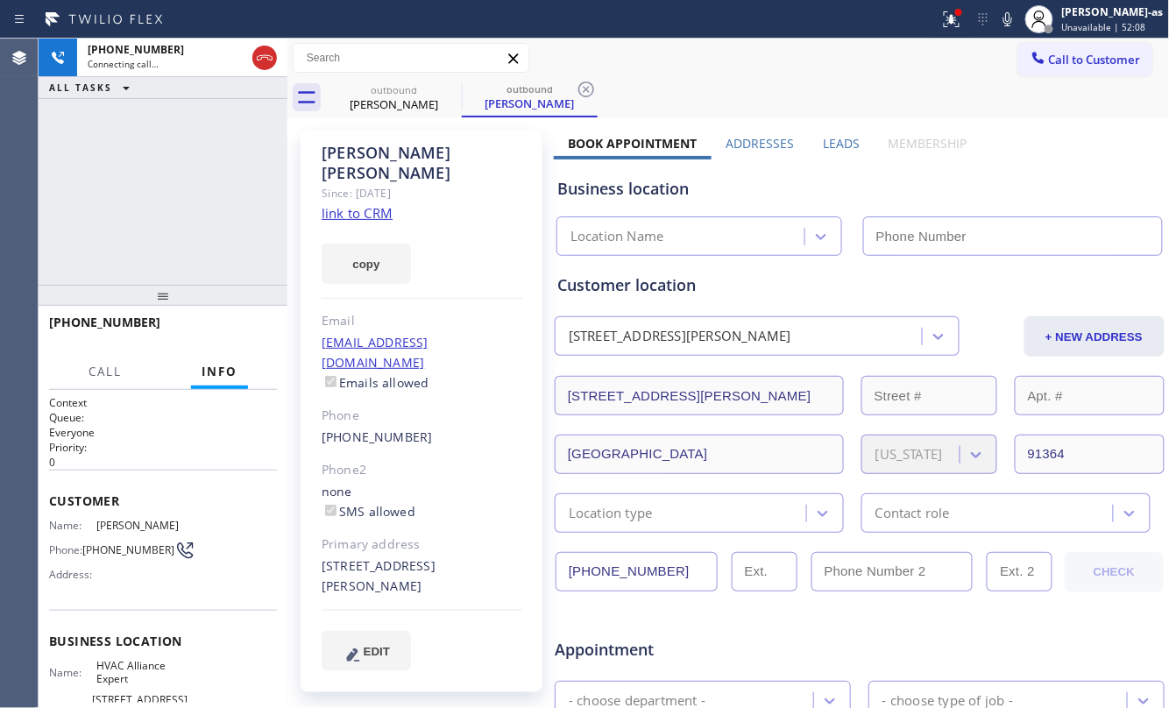
click at [393, 117] on div "[PERSON_NAME] Since: [DATE] link to CRM copy Email [EMAIL_ADDRESS][DOMAIN_NAME]…" at bounding box center [728, 689] width 882 height 1144
click at [440, 89] on icon at bounding box center [450, 89] width 21 height 21
type input "[PHONE_NUMBER]"
click at [351, 223] on div "copy" at bounding box center [422, 253] width 201 height 60
click at [351, 204] on link "link to CRM" at bounding box center [357, 213] width 71 height 18
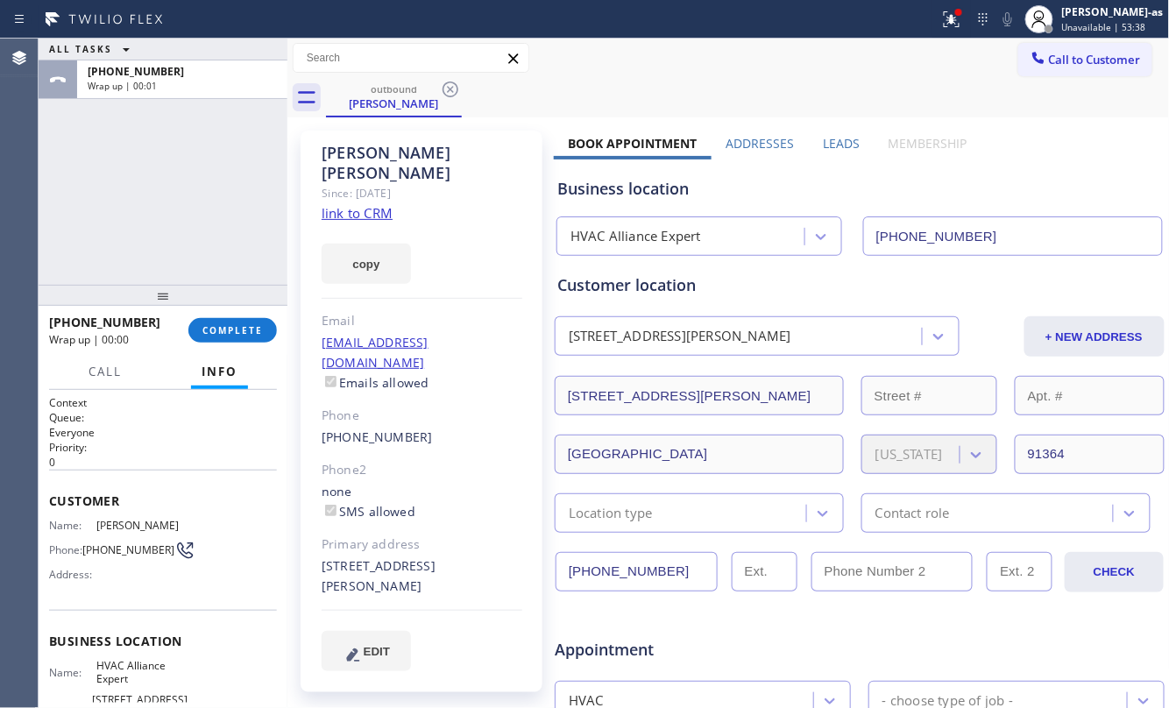
click at [131, 298] on div at bounding box center [163, 295] width 249 height 21
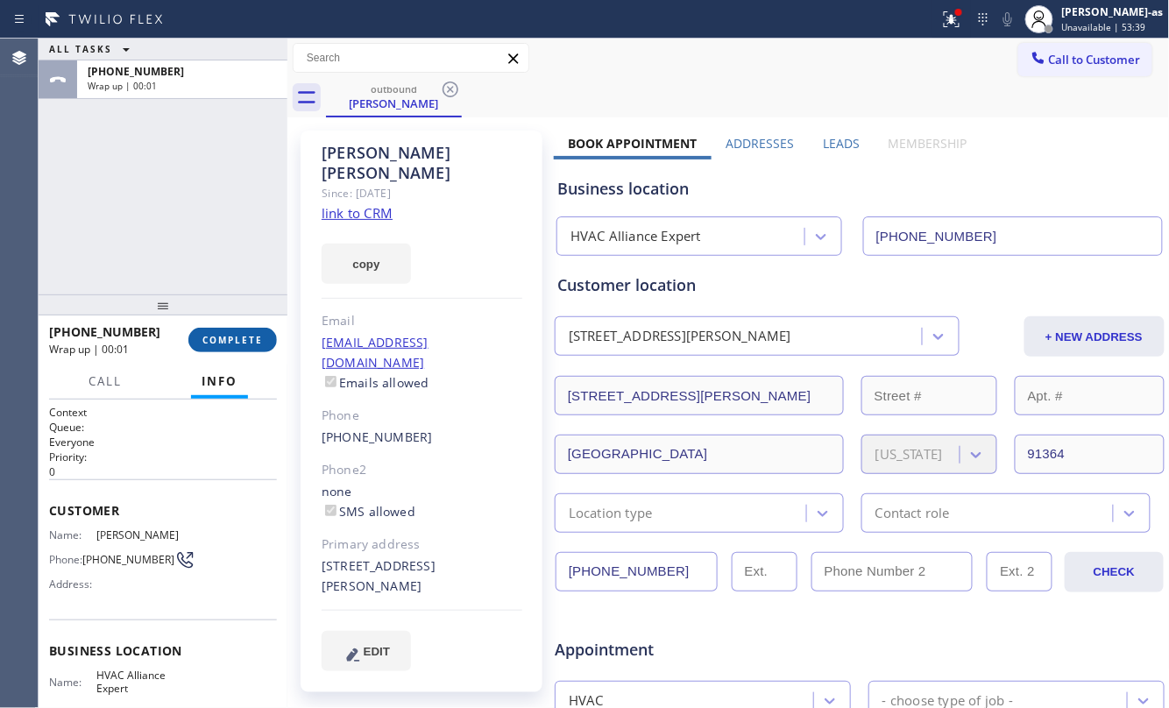
click at [208, 335] on span "COMPLETE" at bounding box center [232, 340] width 60 height 12
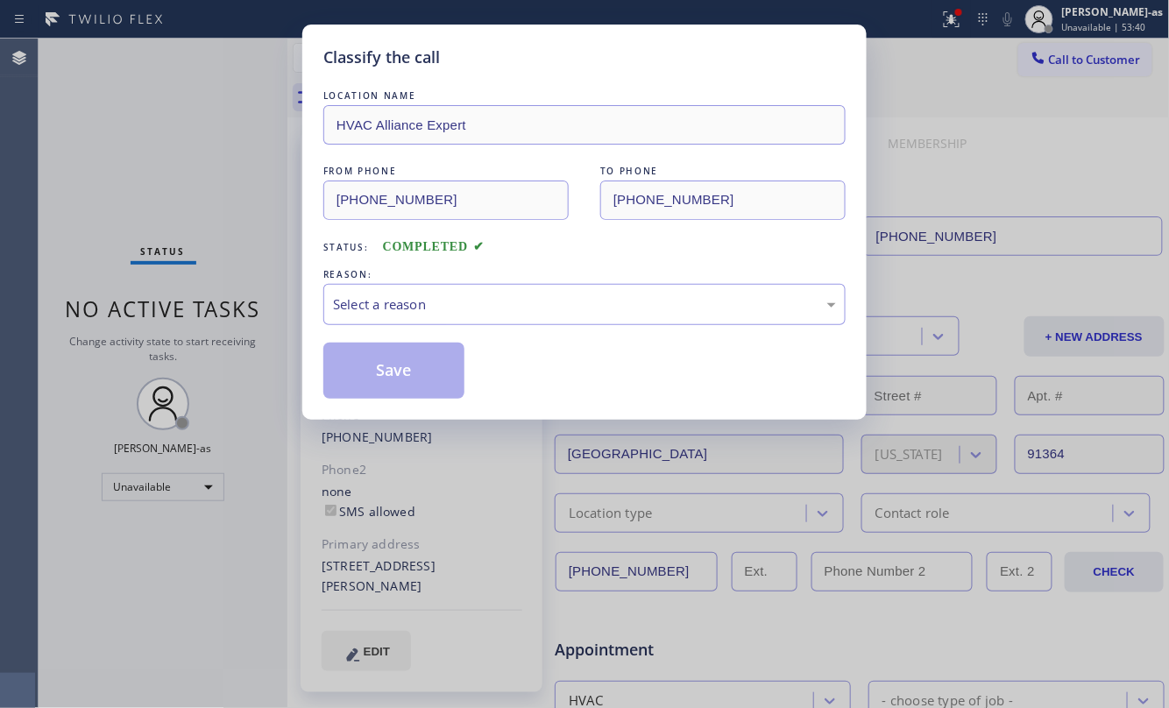
click at [466, 273] on div "REASON:" at bounding box center [584, 274] width 522 height 18
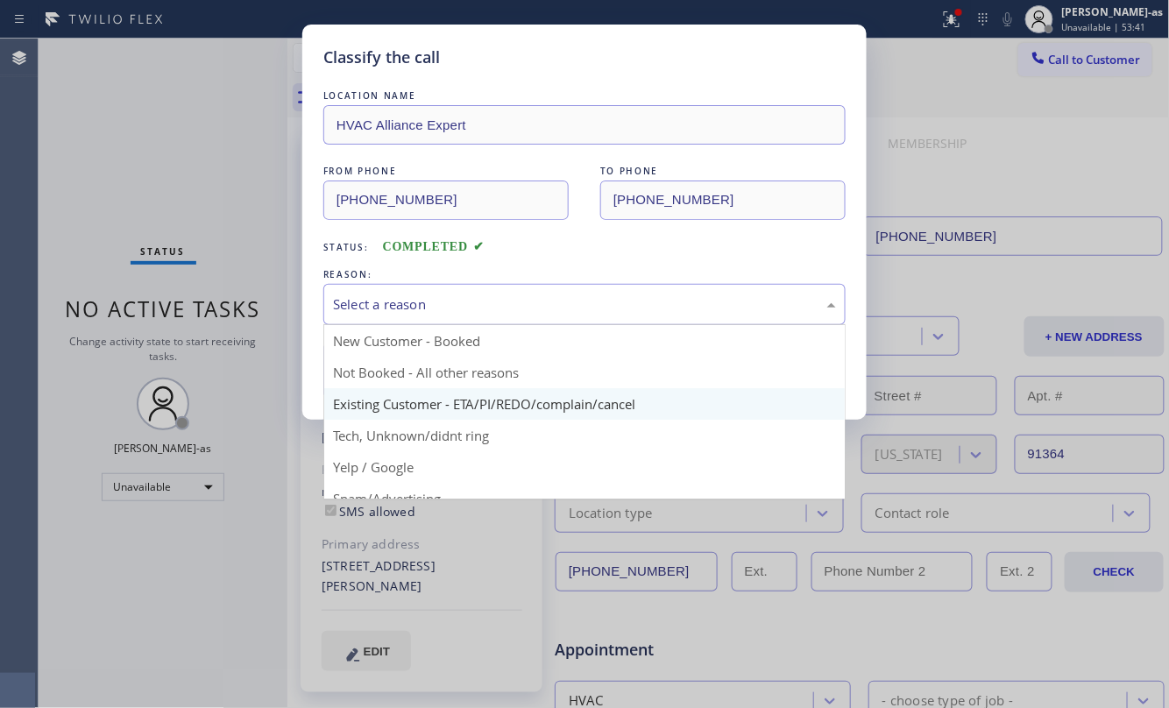
drag, startPoint x: 502, startPoint y: 309, endPoint x: 589, endPoint y: 415, distance: 137.0
click at [502, 308] on div "Select a reason" at bounding box center [584, 304] width 503 height 20
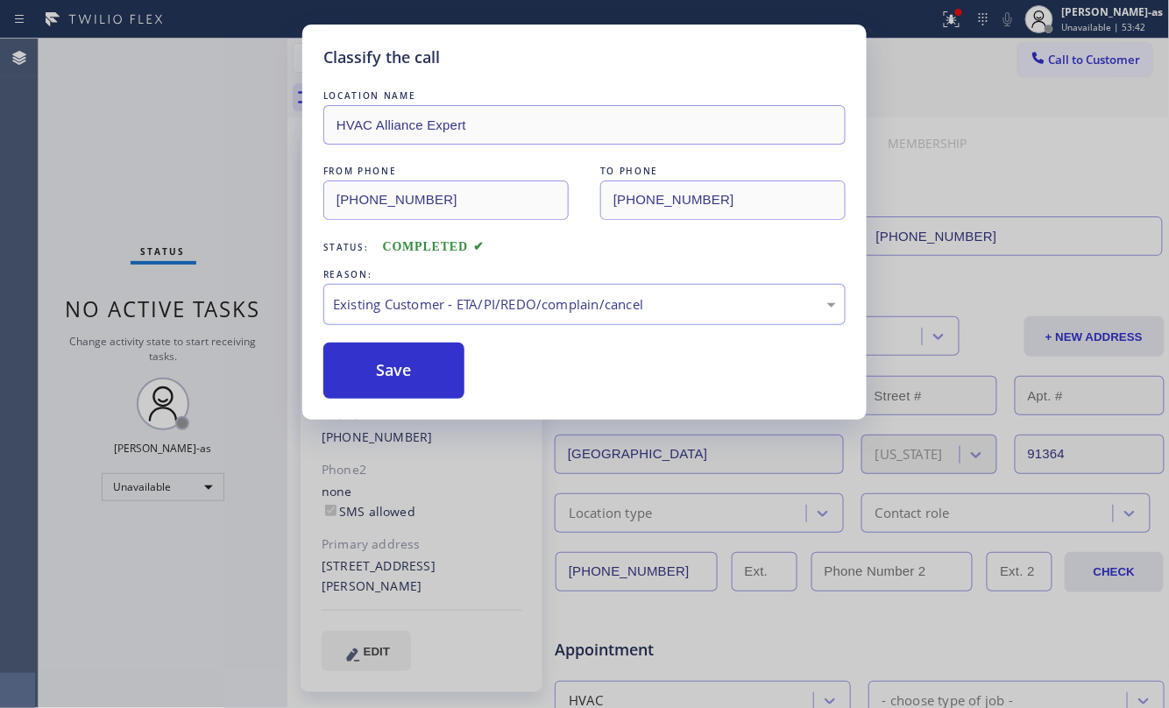
drag, startPoint x: 393, startPoint y: 376, endPoint x: 881, endPoint y: 669, distance: 568.7
click at [407, 377] on button "Save" at bounding box center [393, 371] width 141 height 56
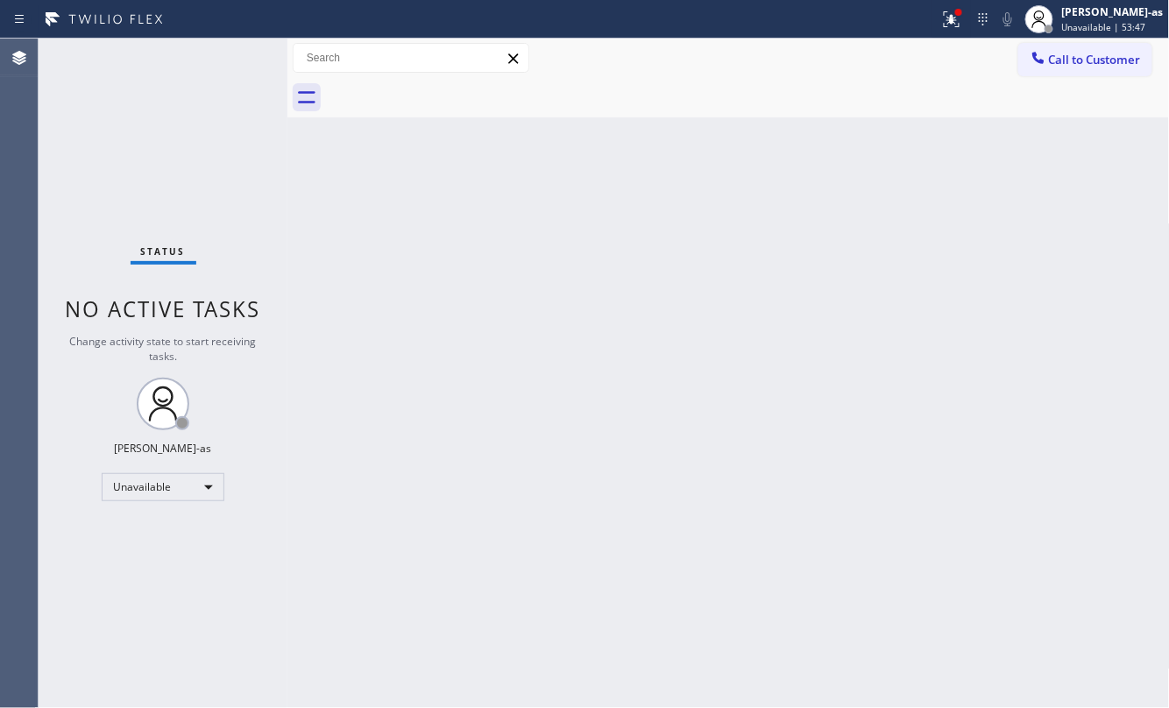
click at [184, 148] on div "Status No active tasks Change activity state to start receiving tasks. [PERSON_…" at bounding box center [163, 373] width 249 height 669
click at [1060, 65] on span "Call to Customer" at bounding box center [1095, 60] width 92 height 16
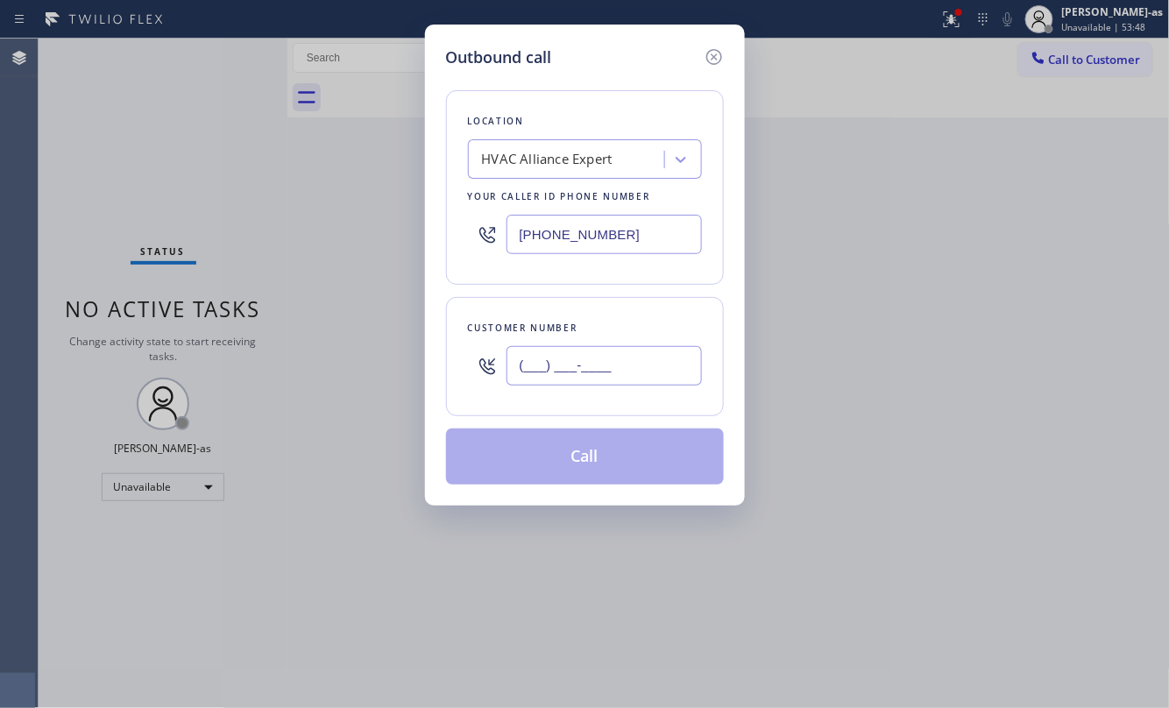
click at [605, 355] on input "(___) ___-____" at bounding box center [603, 365] width 195 height 39
paste input "323) 901-1006"
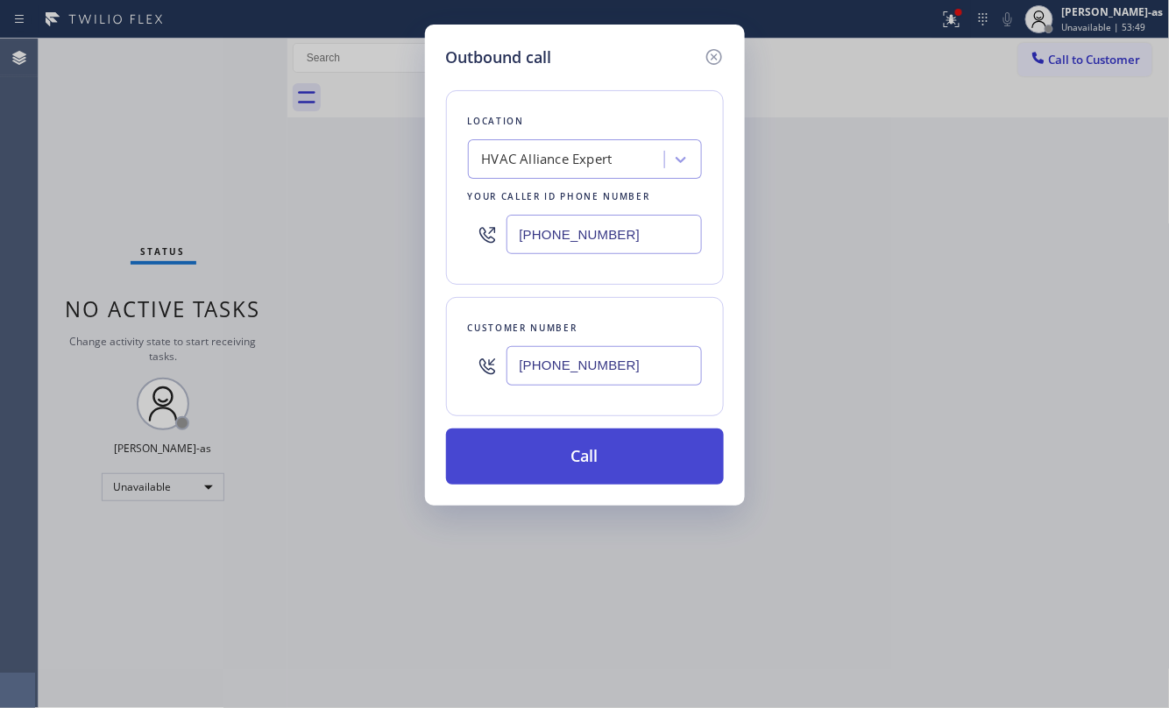
type input "[PHONE_NUMBER]"
click at [617, 456] on button "Call" at bounding box center [585, 456] width 278 height 56
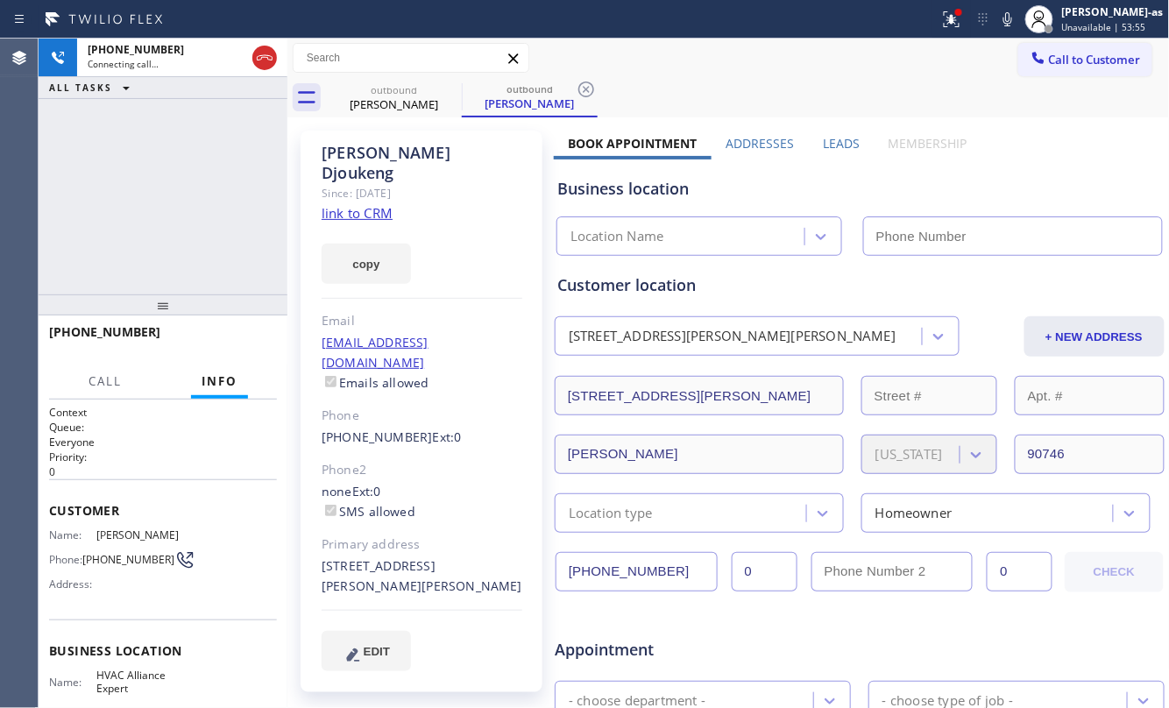
type input "[PHONE_NUMBER]"
click at [233, 200] on div "[PHONE_NUMBER] Connecting call… ALL TASKS ALL TASKS ACTIVE TASKS TASKS IN WRAP …" at bounding box center [163, 167] width 249 height 256
click at [342, 204] on link "link to CRM" at bounding box center [357, 213] width 71 height 18
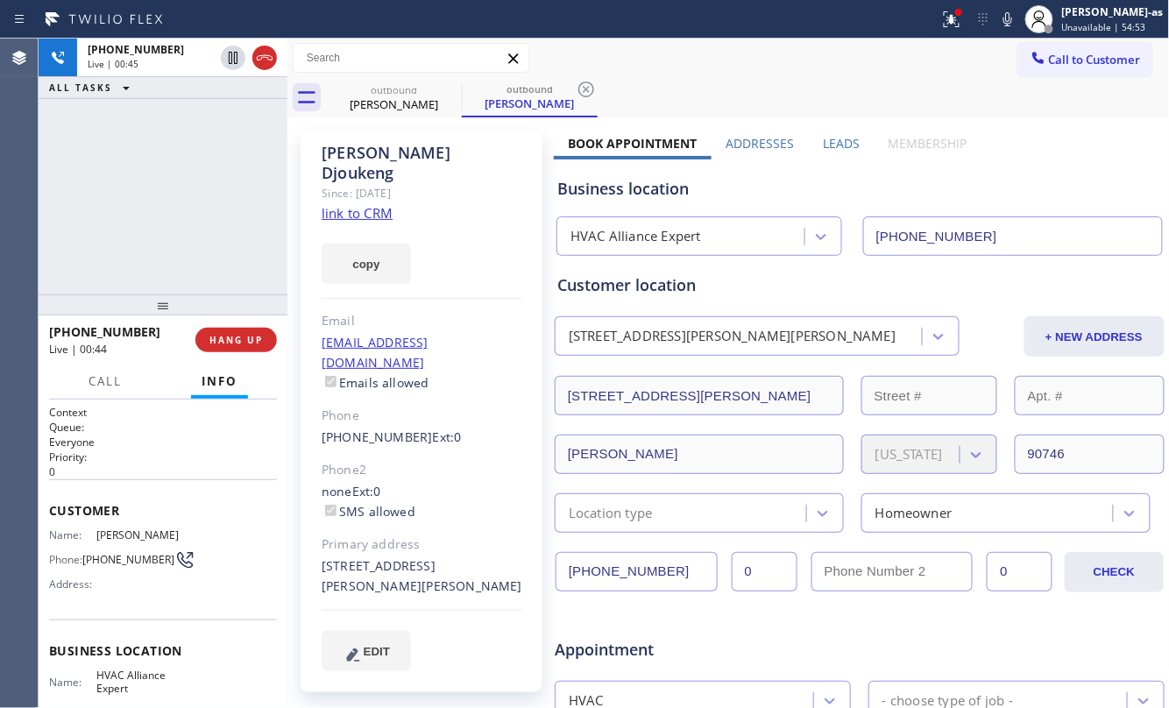
click at [131, 210] on div "[PHONE_NUMBER] Live | 00:45 ALL TASKS ALL TASKS ACTIVE TASKS TASKS IN WRAP UP" at bounding box center [163, 167] width 249 height 256
drag, startPoint x: 103, startPoint y: 177, endPoint x: 130, endPoint y: 190, distance: 30.2
click at [116, 184] on div "[PHONE_NUMBER] Live | 03:58 ALL TASKS ALL TASKS ACTIVE TASKS TASKS IN WRAP UP" at bounding box center [163, 167] width 249 height 256
click at [272, 63] on icon at bounding box center [264, 57] width 21 height 21
click at [205, 236] on div "[PHONE_NUMBER] Live | 03:59 ALL TASKS ALL TASKS ACTIVE TASKS TASKS IN WRAP UP" at bounding box center [163, 167] width 249 height 256
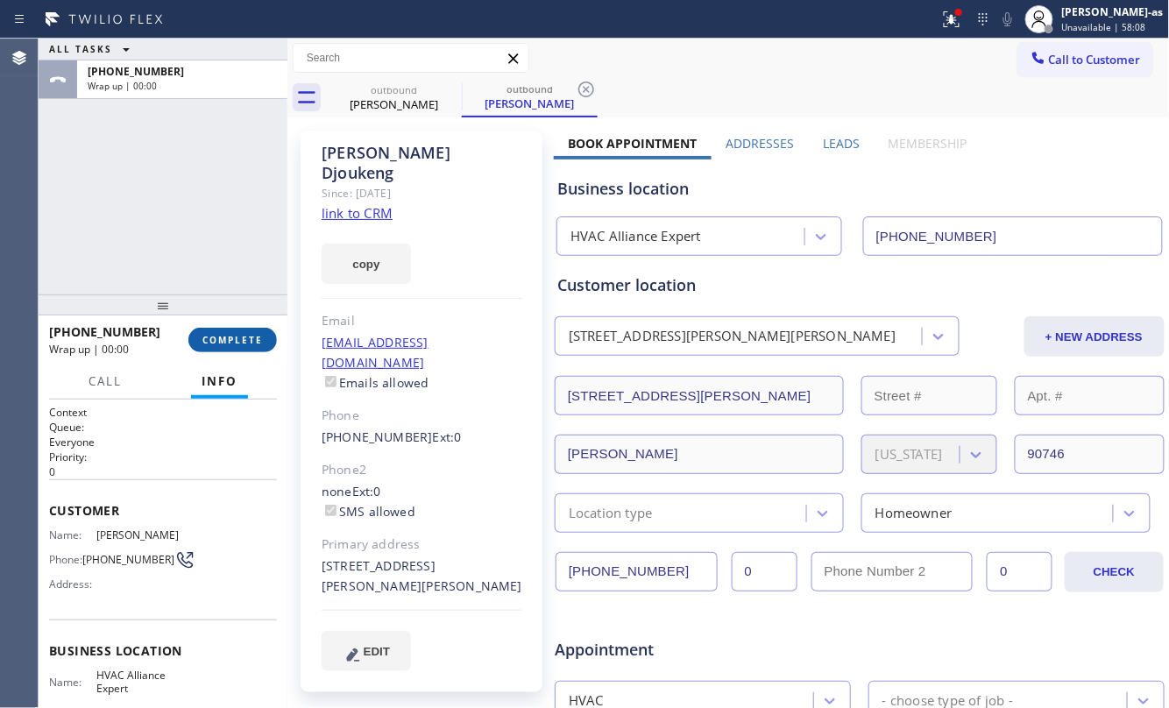
click at [240, 342] on span "COMPLETE" at bounding box center [232, 340] width 60 height 12
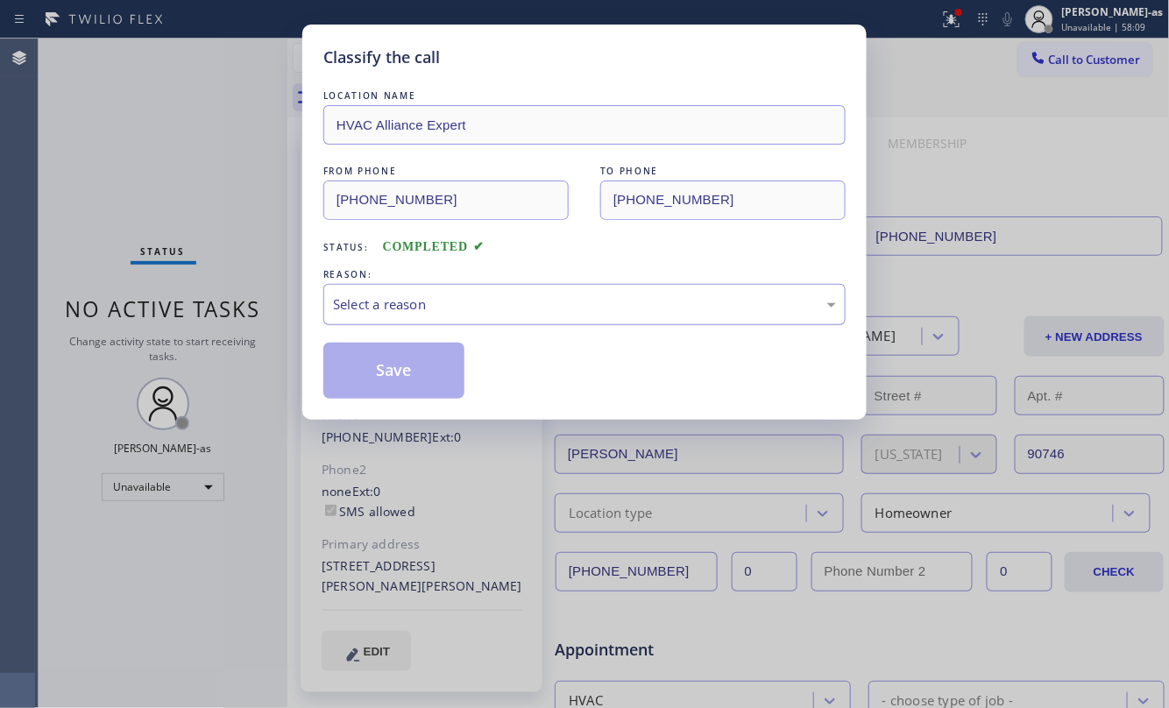
click at [422, 300] on div "Select a reason" at bounding box center [584, 304] width 503 height 20
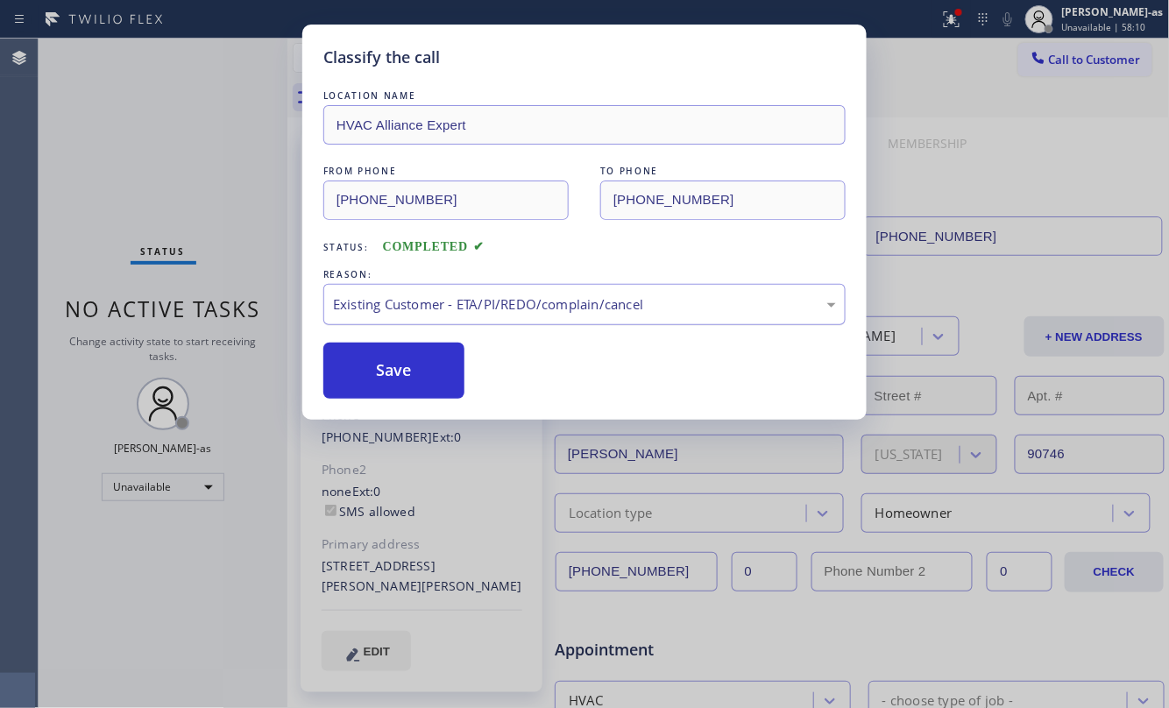
click at [449, 299] on div "Existing Customer - ETA/PI/REDO/complain/cancel" at bounding box center [584, 304] width 503 height 20
click at [400, 377] on button "Save" at bounding box center [393, 371] width 141 height 56
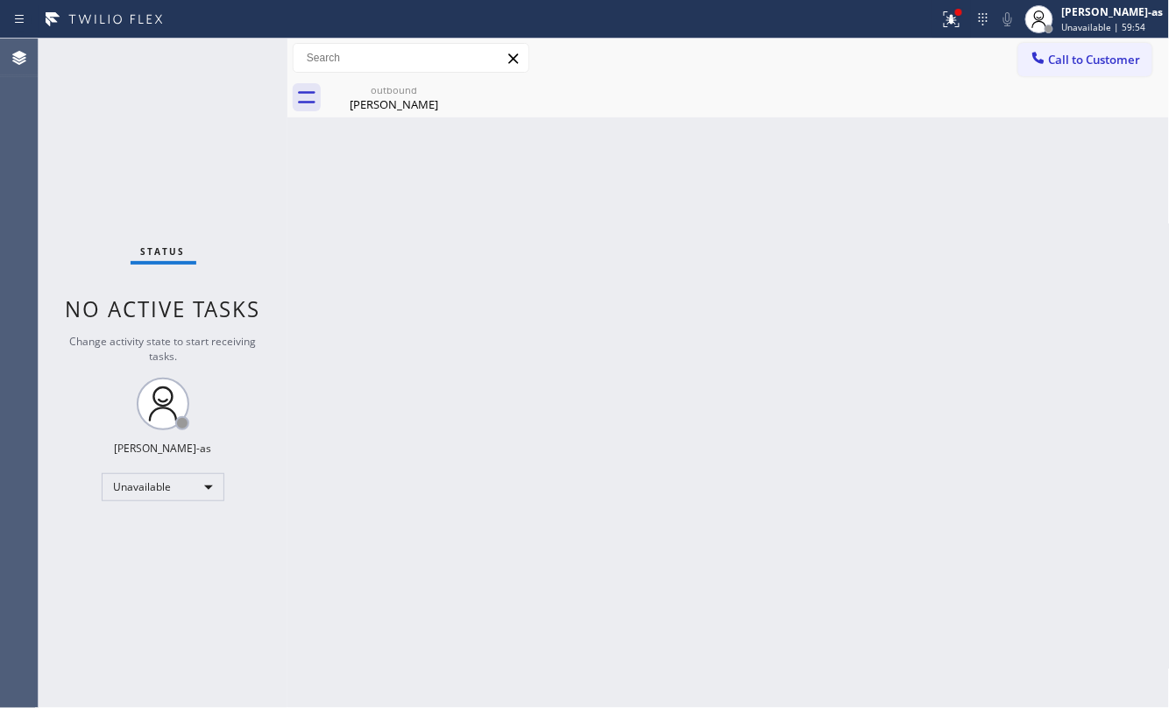
click at [613, 347] on div "Back to Dashboard Change Sender ID Customers Technicians Select a contact Outbo…" at bounding box center [728, 373] width 882 height 669
drag, startPoint x: 321, startPoint y: 243, endPoint x: 562, endPoint y: 195, distance: 245.7
click at [331, 228] on div "Back to Dashboard Change Sender ID Customers Technicians Select a contact Outbo…" at bounding box center [728, 373] width 882 height 669
click at [1122, 52] on span "Call to Customer" at bounding box center [1095, 60] width 92 height 16
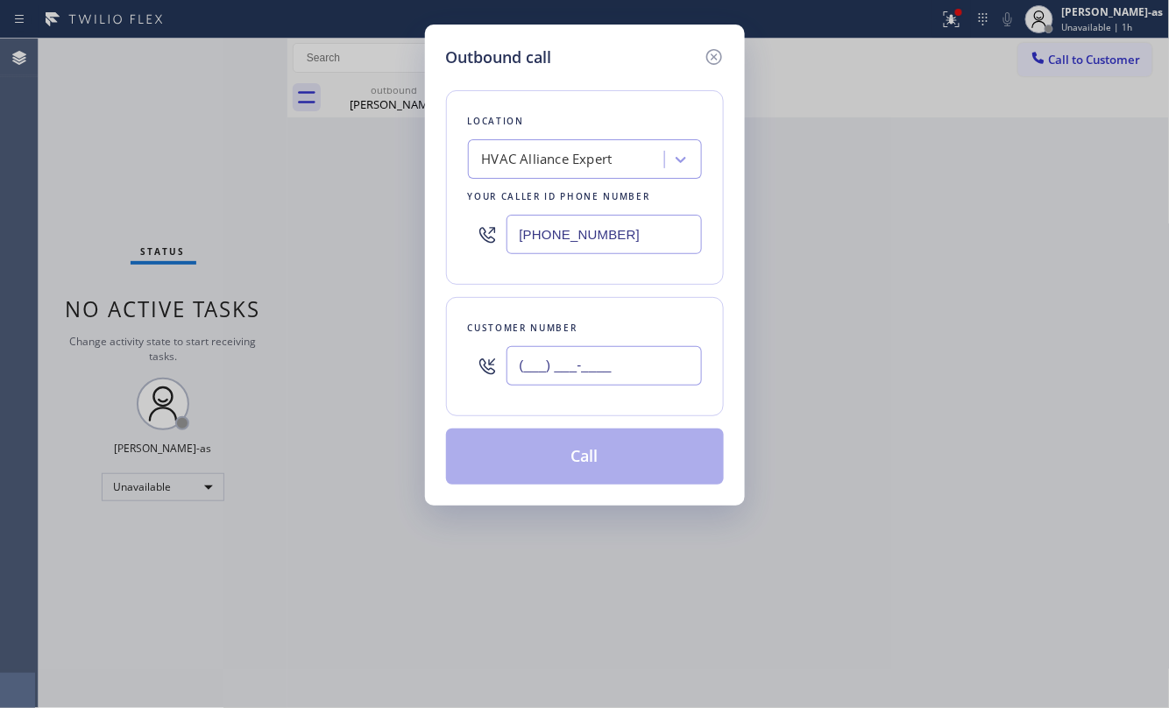
click at [622, 351] on input "(___) ___-____" at bounding box center [603, 365] width 195 height 39
paste input "562) 525-9831"
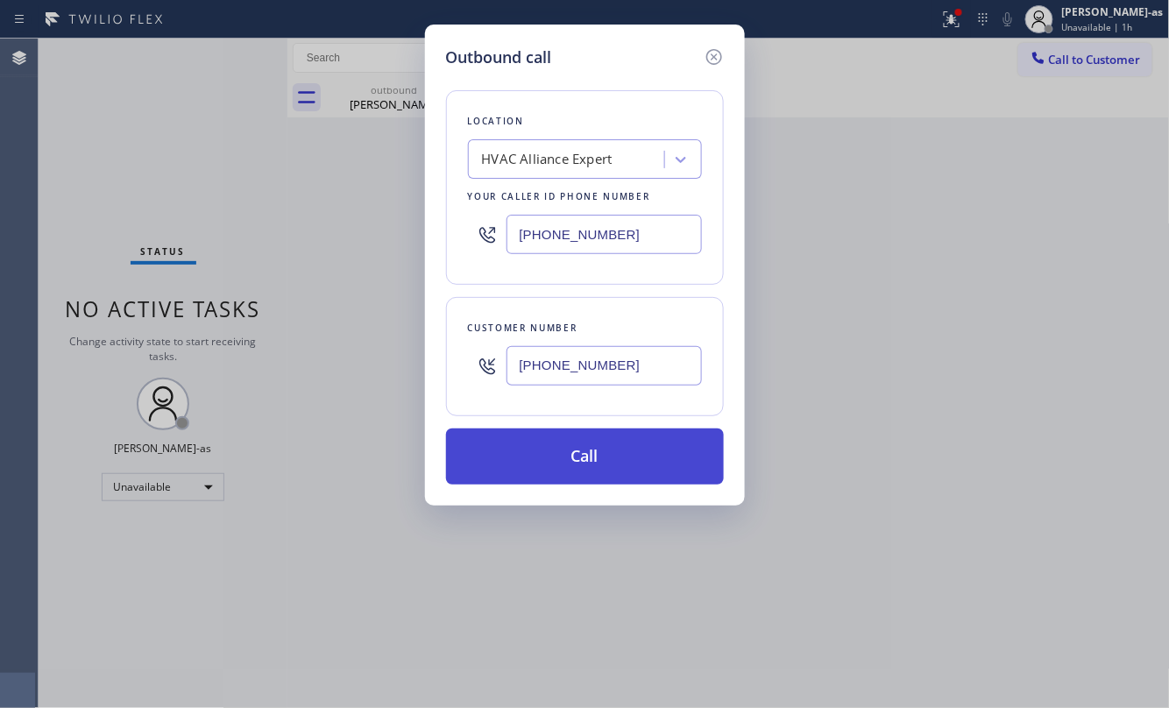
type input "[PHONE_NUMBER]"
click at [596, 464] on button "Call" at bounding box center [585, 456] width 278 height 56
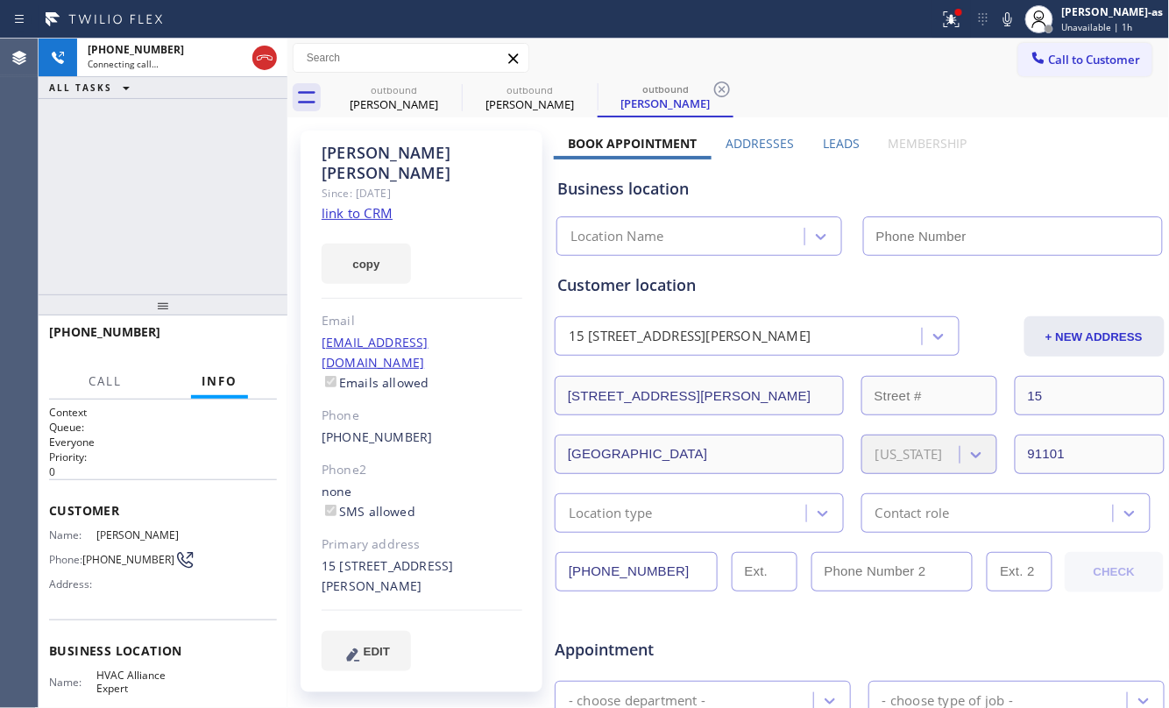
type input "[PHONE_NUMBER]"
click at [375, 204] on link "link to CRM" at bounding box center [357, 213] width 71 height 18
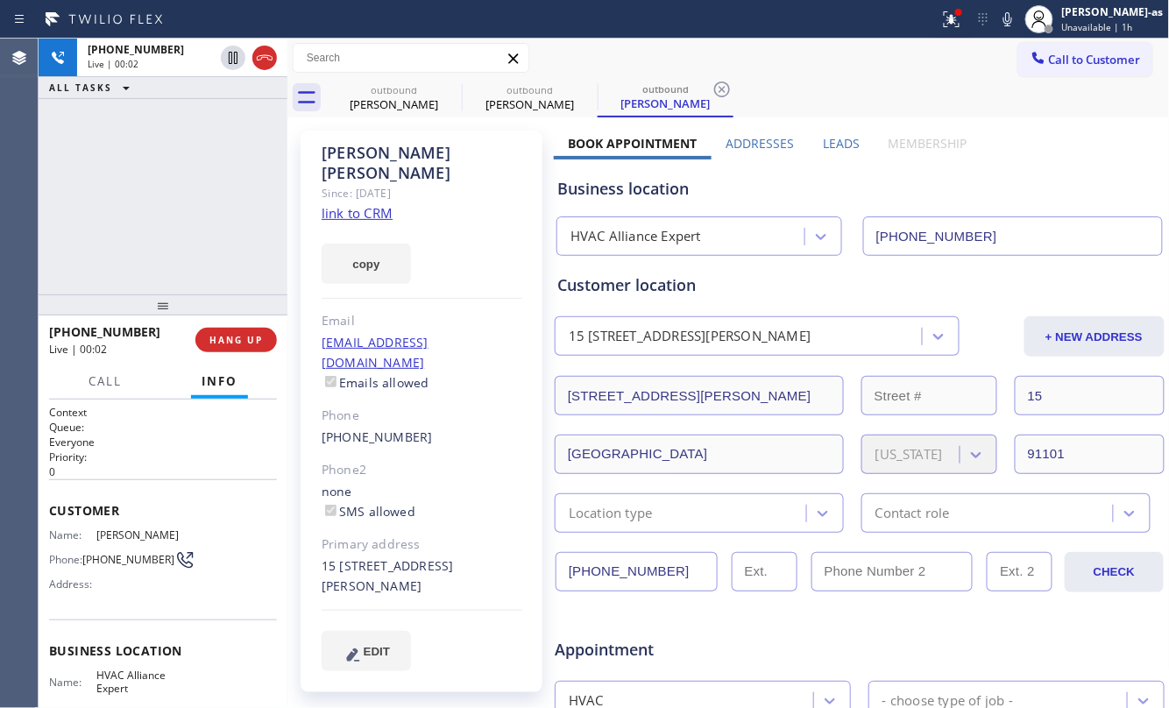
click at [155, 203] on div "[PHONE_NUMBER] Live | 00:02 ALL TASKS ALL TASKS ACTIVE TASKS TASKS IN WRAP UP" at bounding box center [163, 167] width 249 height 256
click at [362, 204] on link "link to CRM" at bounding box center [357, 213] width 71 height 18
click at [212, 195] on div "[PHONE_NUMBER] Live | 00:35 ALL TASKS ALL TASKS ACTIVE TASKS TASKS IN WRAP UP" at bounding box center [163, 167] width 249 height 256
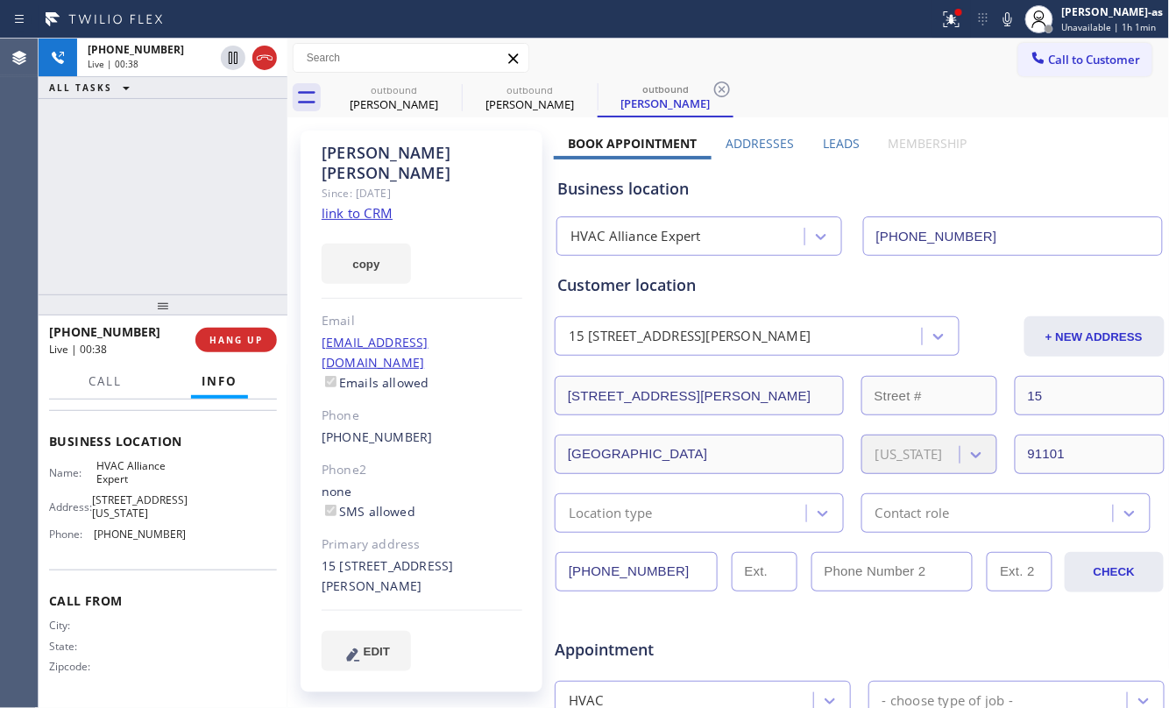
scroll to position [217, 0]
click at [218, 228] on div "[PHONE_NUMBER] Live | 00:44 ALL TASKS ALL TASKS ACTIVE TASKS TASKS IN WRAP UP" at bounding box center [163, 167] width 249 height 256
click at [88, 263] on div "[PHONE_NUMBER] Live | 01:02 ALL TASKS ALL TASKS ACTIVE TASKS TASKS IN WRAP UP" at bounding box center [163, 167] width 249 height 256
drag, startPoint x: 393, startPoint y: 91, endPoint x: 287, endPoint y: 152, distance: 121.3
click at [393, 79] on div "outbound [PERSON_NAME]" at bounding box center [394, 97] width 132 height 39
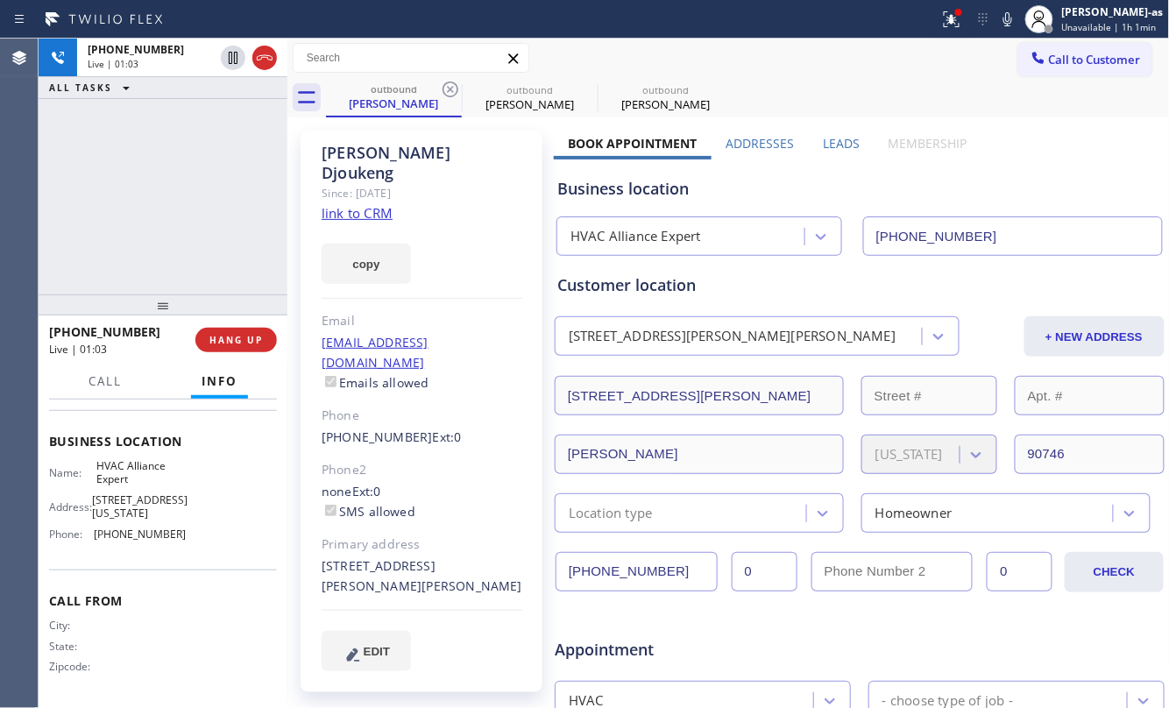
click at [184, 207] on div "[PHONE_NUMBER] Live | 01:03 ALL TASKS ALL TASKS ACTIVE TASKS TASKS IN WRAP UP" at bounding box center [163, 167] width 249 height 256
drag, startPoint x: 386, startPoint y: 103, endPoint x: 405, endPoint y: 81, distance: 29.8
click at [387, 86] on div "outbound [PERSON_NAME]" at bounding box center [394, 97] width 132 height 38
click at [449, 81] on icon at bounding box center [450, 89] width 21 height 21
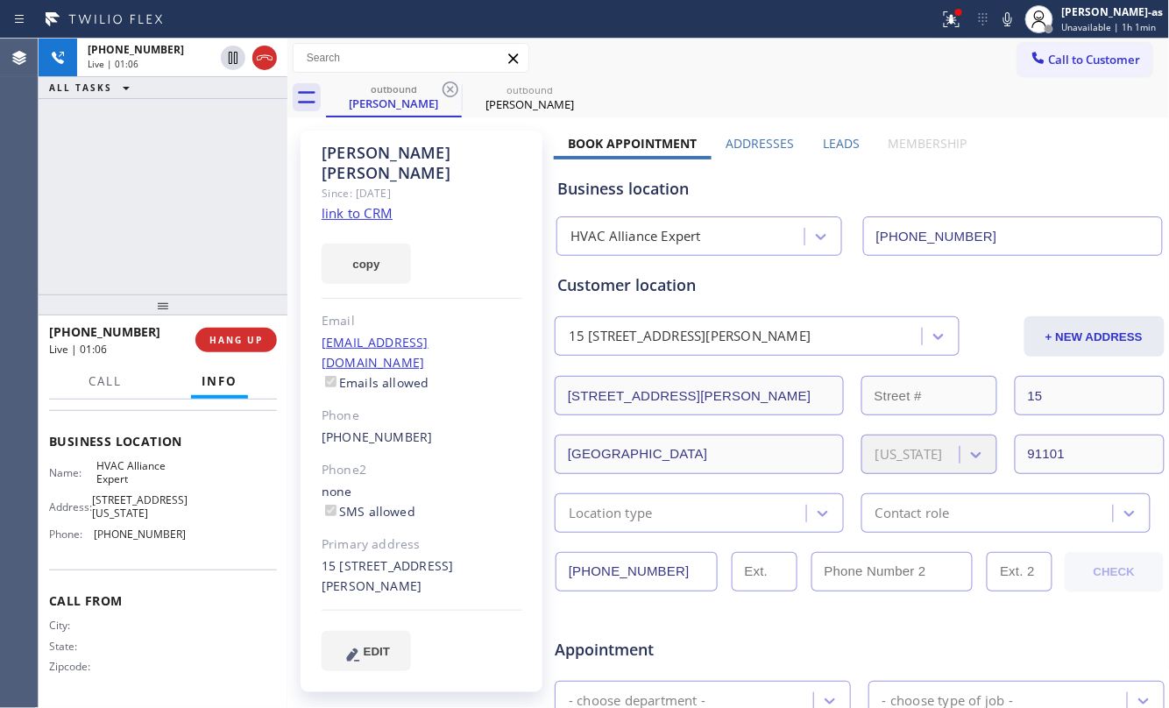
click at [183, 230] on div "[PHONE_NUMBER] Live | 01:06 ALL TASKS ALL TASKS ACTIVE TASKS TASKS IN WRAP UP" at bounding box center [163, 167] width 249 height 256
click at [180, 222] on div "[PHONE_NUMBER] Live | 01:07 ALL TASKS ALL TASKS ACTIVE TASKS TASKS IN WRAP UP" at bounding box center [163, 167] width 249 height 256
click at [216, 173] on div "[PHONE_NUMBER] Live | 01:09 ALL TASKS ALL TASKS ACTIVE TASKS TASKS IN WRAP UP" at bounding box center [163, 167] width 249 height 256
click at [246, 333] on button "HANG UP" at bounding box center [235, 340] width 81 height 25
click at [252, 340] on span "HANG UP" at bounding box center [235, 340] width 53 height 12
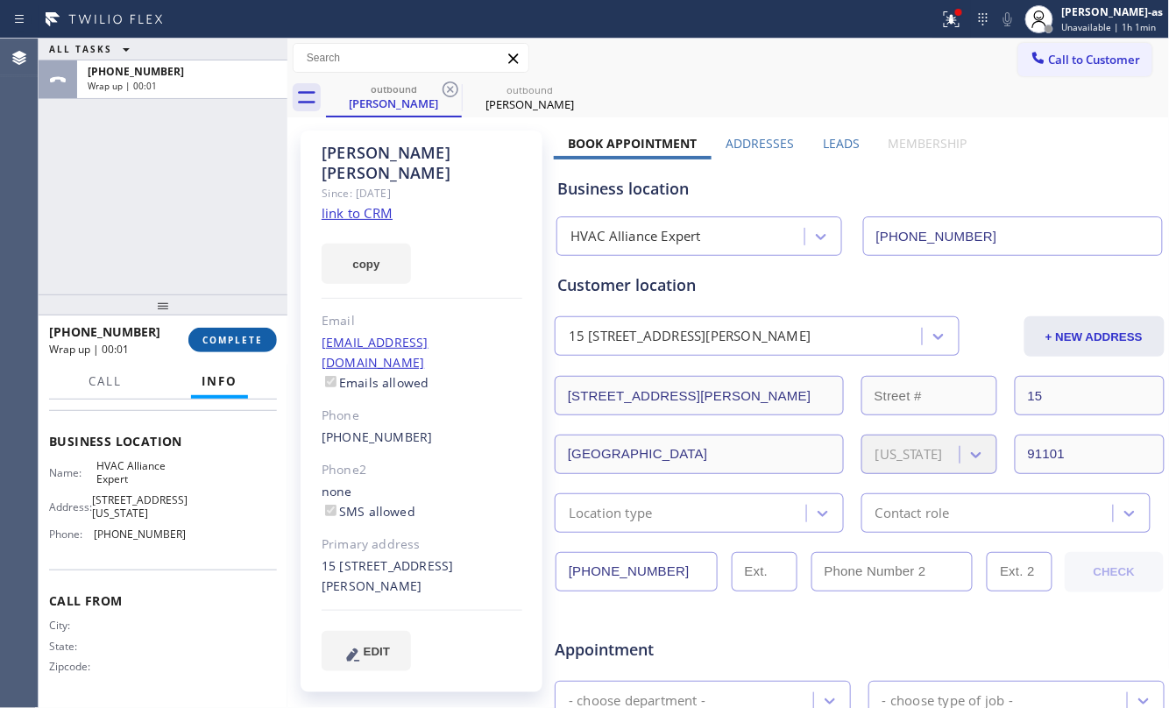
click at [250, 333] on button "COMPLETE" at bounding box center [232, 340] width 88 height 25
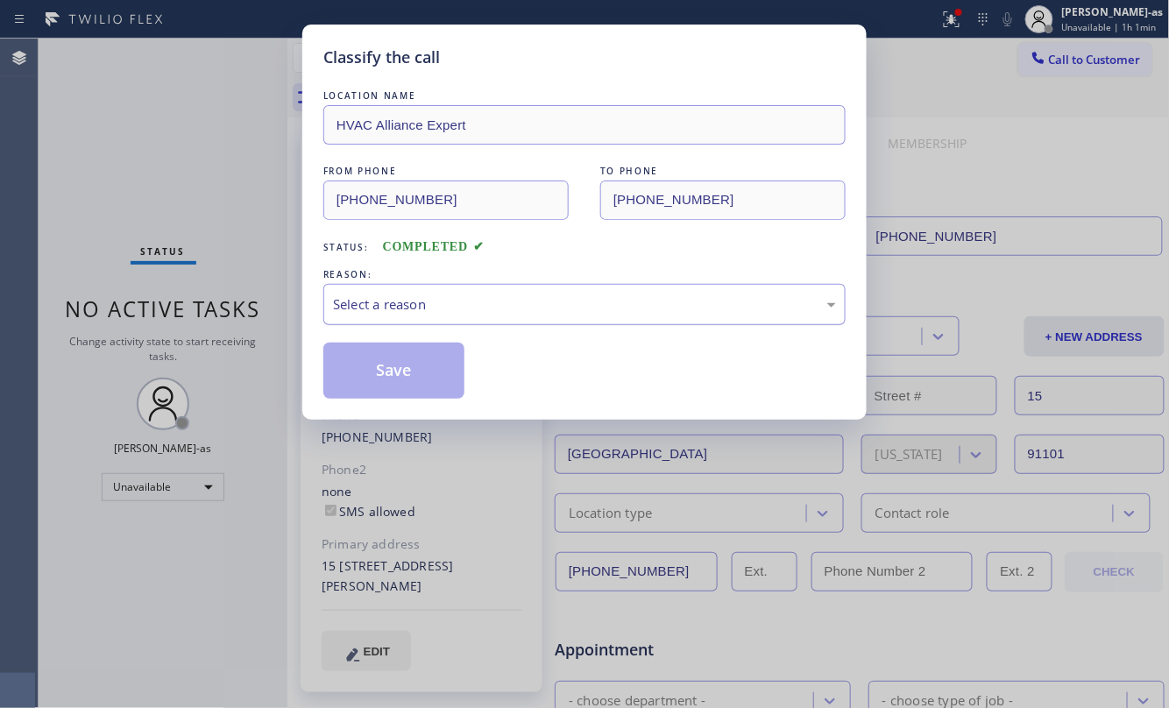
drag, startPoint x: 544, startPoint y: 291, endPoint x: 628, endPoint y: 309, distance: 86.1
click at [547, 291] on div "Select a reason" at bounding box center [584, 304] width 522 height 41
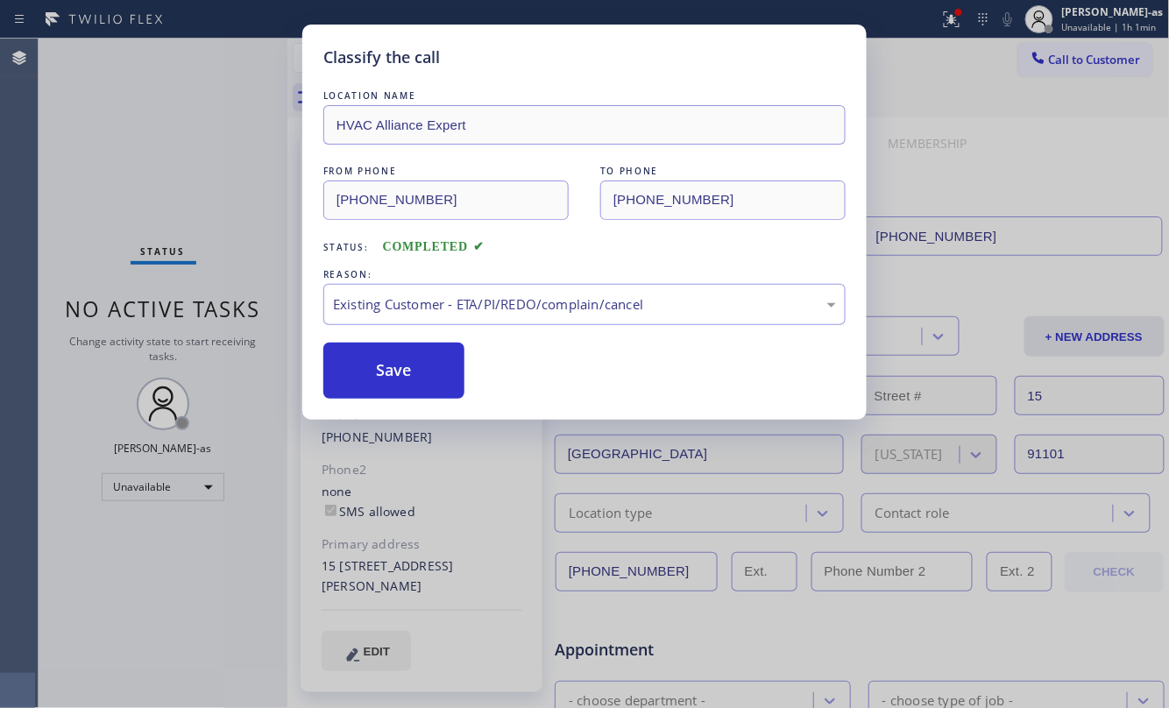
drag, startPoint x: 425, startPoint y: 371, endPoint x: 337, endPoint y: 23, distance: 359.6
click at [426, 371] on button "Save" at bounding box center [393, 371] width 141 height 56
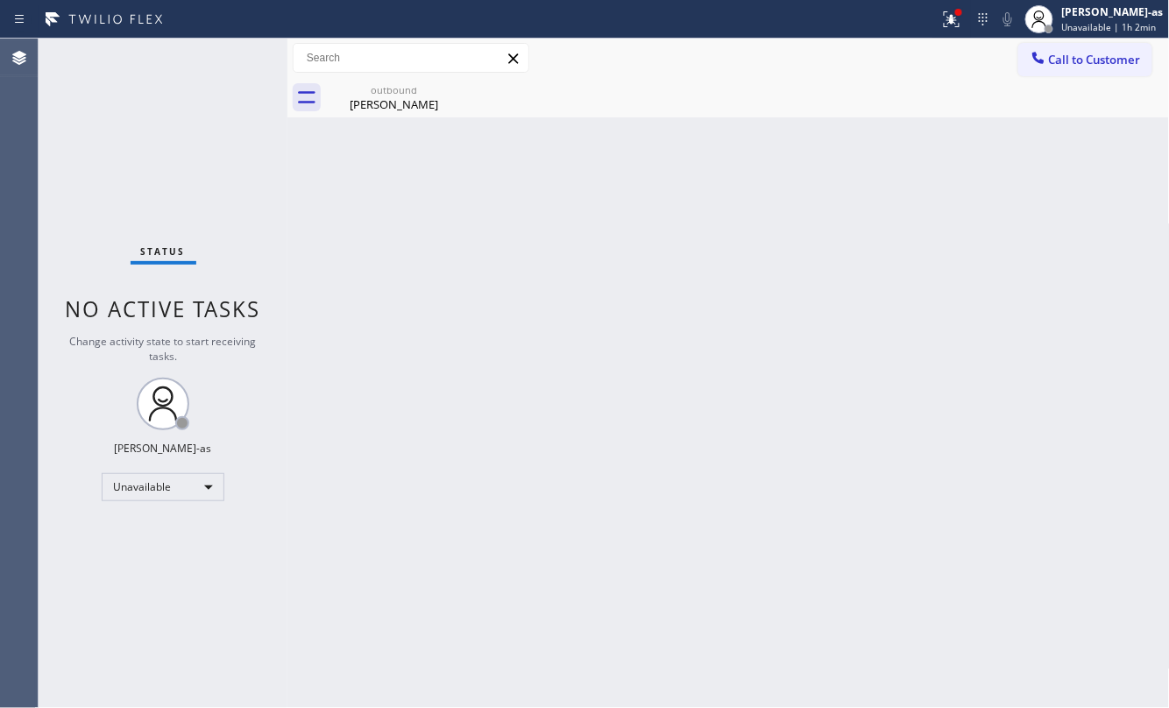
drag, startPoint x: 628, startPoint y: 307, endPoint x: 954, endPoint y: 107, distance: 382.3
click at [634, 303] on div "Back to Dashboard Change Sender ID Customers Technicians Select a contact Outbo…" at bounding box center [728, 373] width 882 height 669
click at [1074, 52] on span "Call to Customer" at bounding box center [1095, 60] width 92 height 16
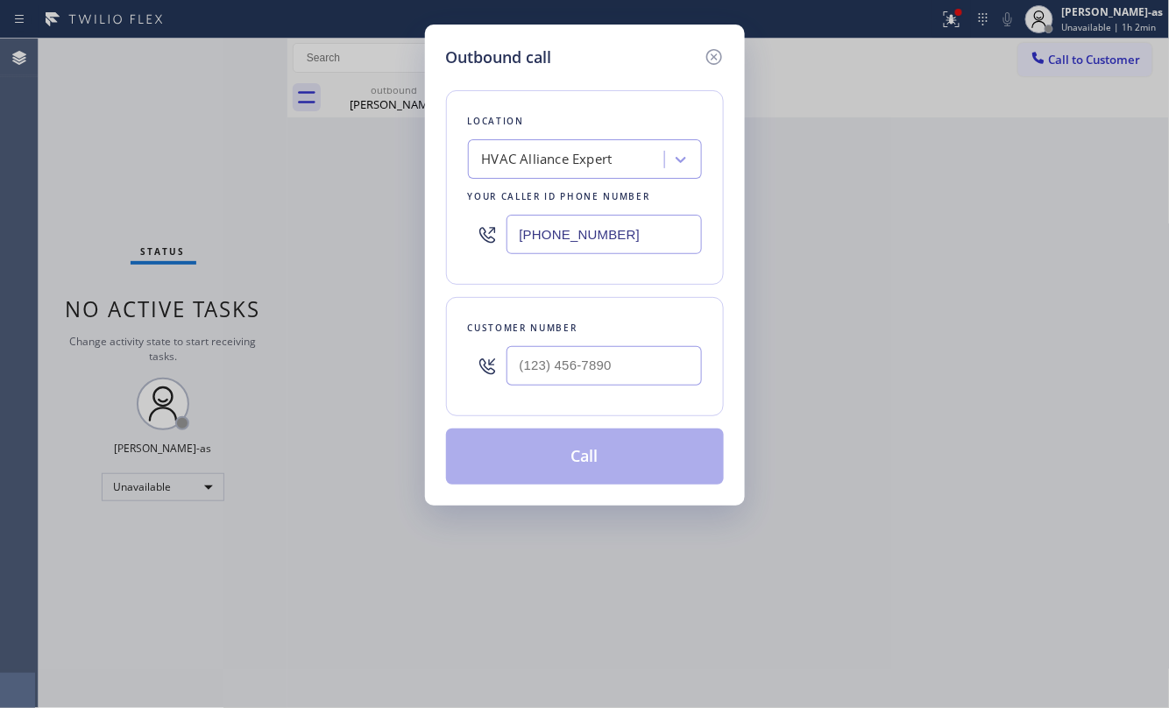
drag, startPoint x: 564, startPoint y: 344, endPoint x: 620, endPoint y: 363, distance: 59.0
click at [564, 343] on div at bounding box center [603, 365] width 195 height 57
click at [639, 363] on input "(___) ___-____" at bounding box center [603, 365] width 195 height 39
paste input "310) 435-0223"
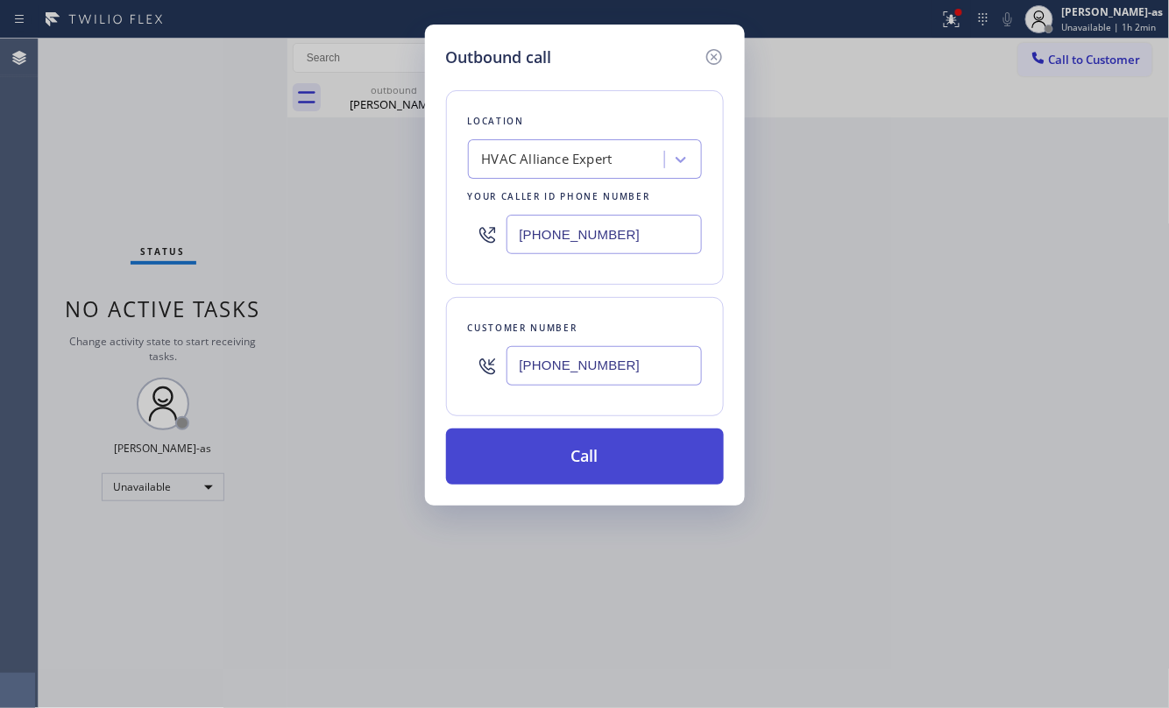
type input "[PHONE_NUMBER]"
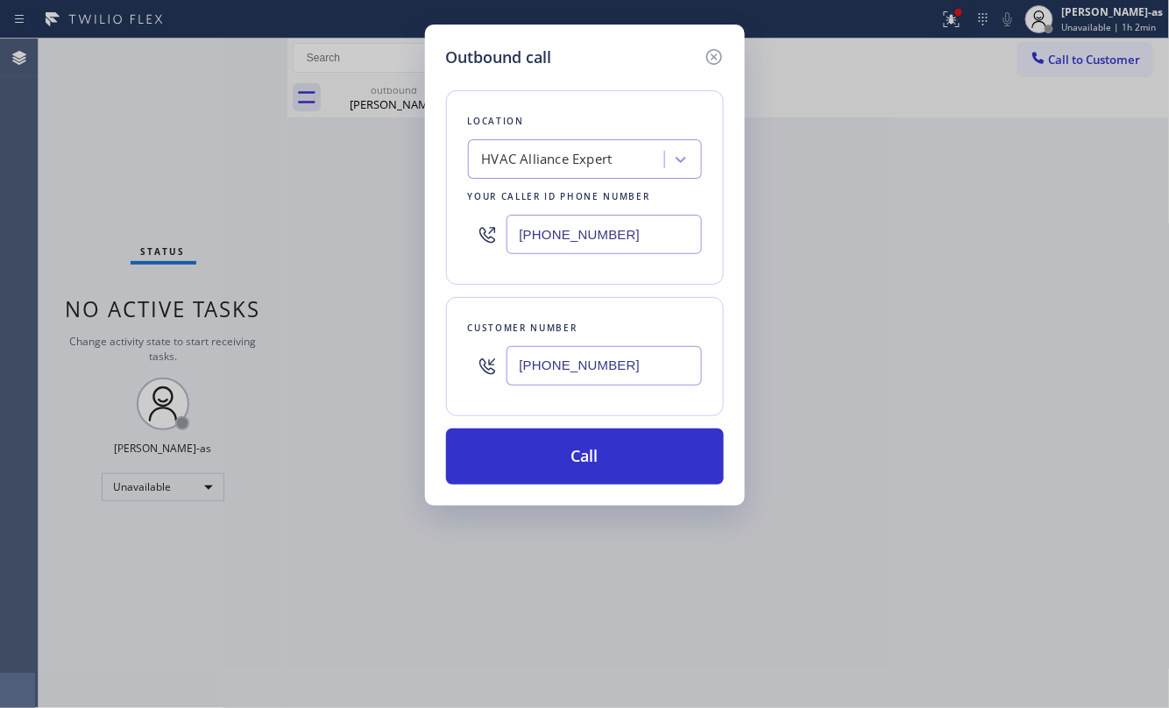
drag, startPoint x: 570, startPoint y: 463, endPoint x: 661, endPoint y: 506, distance: 100.4
click at [570, 463] on button "Call" at bounding box center [585, 456] width 278 height 56
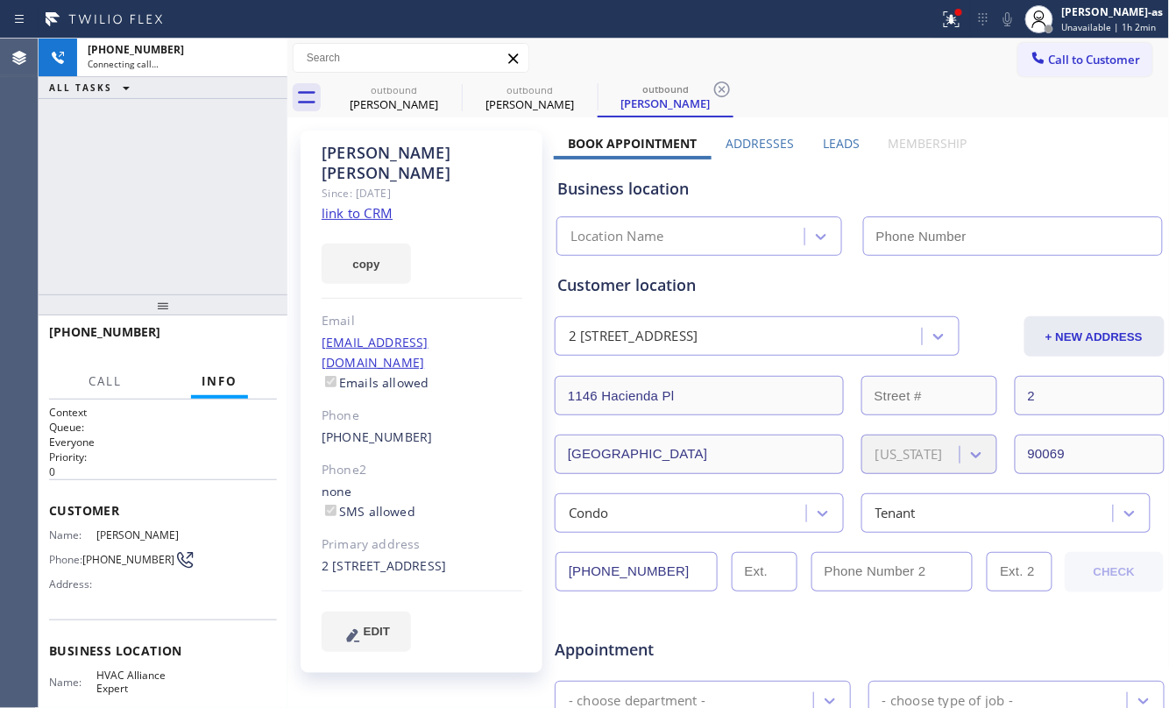
type input "[PHONE_NUMBER]"
click at [224, 216] on div "[PHONE_NUMBER] Connecting call… ALL TASKS ALL TASKS ACTIVE TASKS TASKS IN WRAP …" at bounding box center [163, 167] width 249 height 256
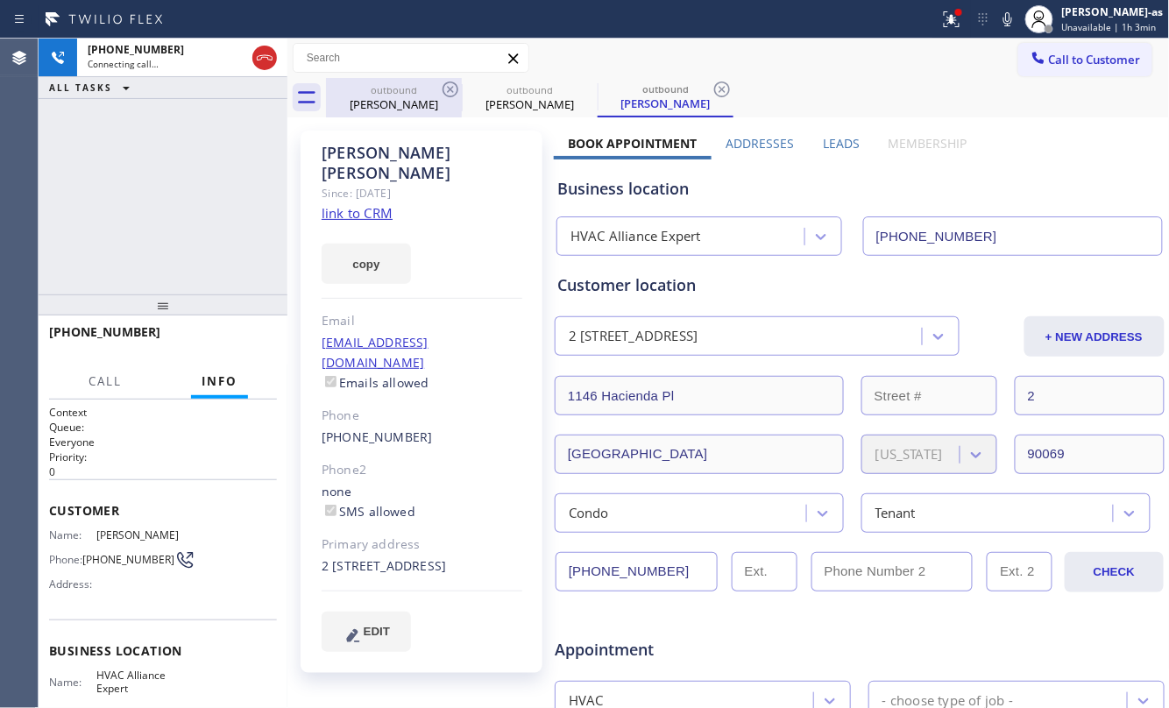
click at [408, 88] on div "outbound" at bounding box center [394, 89] width 132 height 13
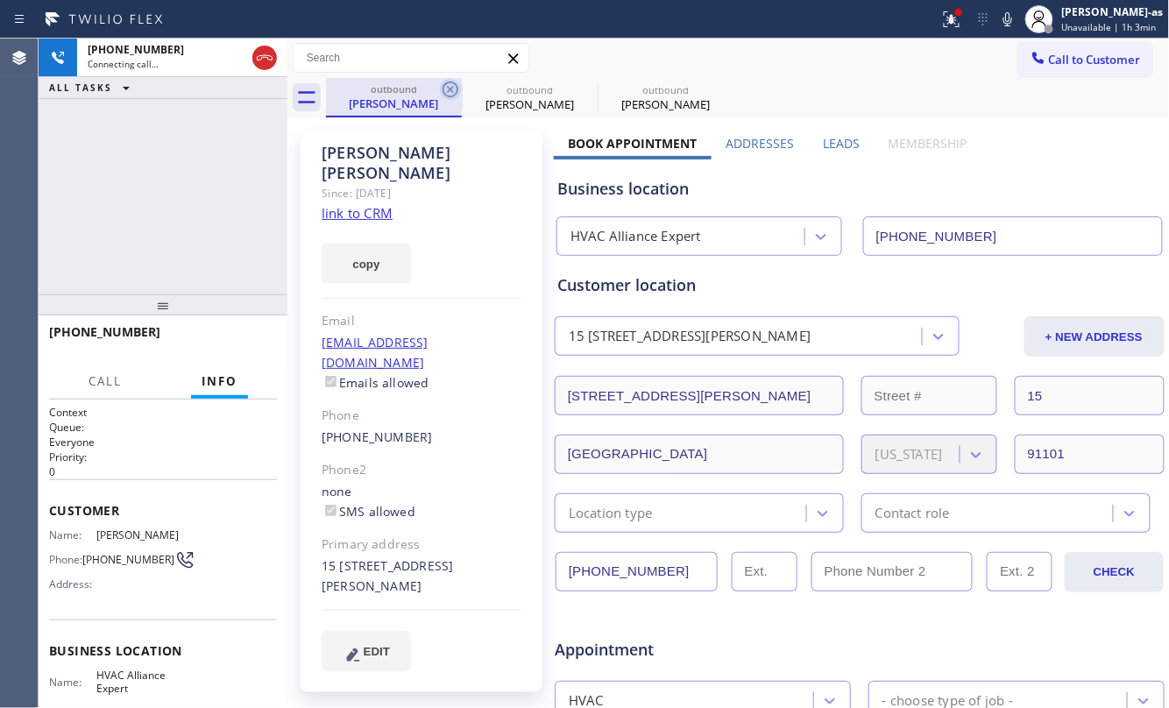
click at [452, 95] on icon at bounding box center [450, 89] width 21 height 21
click at [0, 0] on icon at bounding box center [0, 0] width 0 height 0
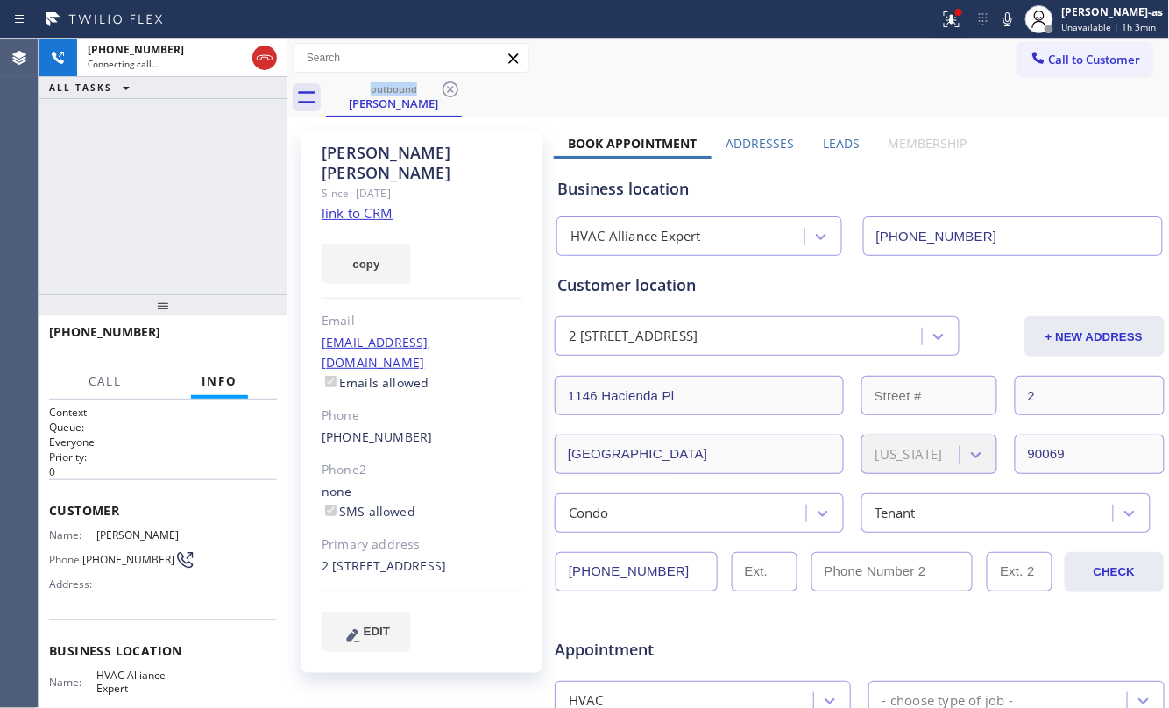
click at [356, 204] on link "link to CRM" at bounding box center [357, 213] width 71 height 18
click at [202, 282] on div "[PHONE_NUMBER] Live | 00:52 ALL TASKS ALL TASKS ACTIVE TASKS TASKS IN WRAP UP" at bounding box center [163, 167] width 249 height 256
click at [168, 471] on p "0" at bounding box center [163, 471] width 228 height 15
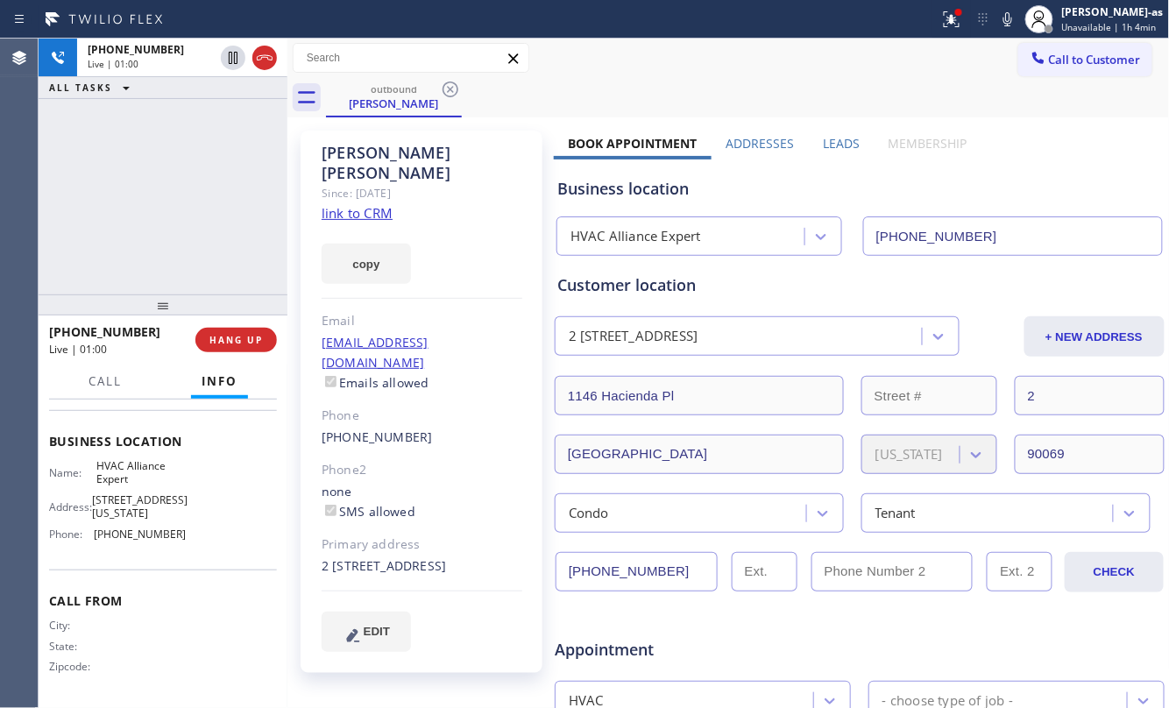
click at [189, 251] on div "[PHONE_NUMBER] Live | 01:00 ALL TASKS ALL TASKS ACTIVE TASKS TASKS IN WRAP UP" at bounding box center [163, 167] width 249 height 256
click at [151, 281] on div "[PHONE_NUMBER] Live | 01:01 ALL TASKS ALL TASKS ACTIVE TASKS TASKS IN WRAP UP" at bounding box center [163, 167] width 249 height 256
drag, startPoint x: 152, startPoint y: 281, endPoint x: 207, endPoint y: 292, distance: 55.3
click at [165, 271] on div "[PHONE_NUMBER] Live | 01:01 ALL TASKS ALL TASKS ACTIVE TASKS TASKS IN WRAP UP" at bounding box center [163, 167] width 249 height 256
click at [249, 356] on div "[PHONE_NUMBER] Live | 01:01 HANG UP" at bounding box center [163, 340] width 228 height 46
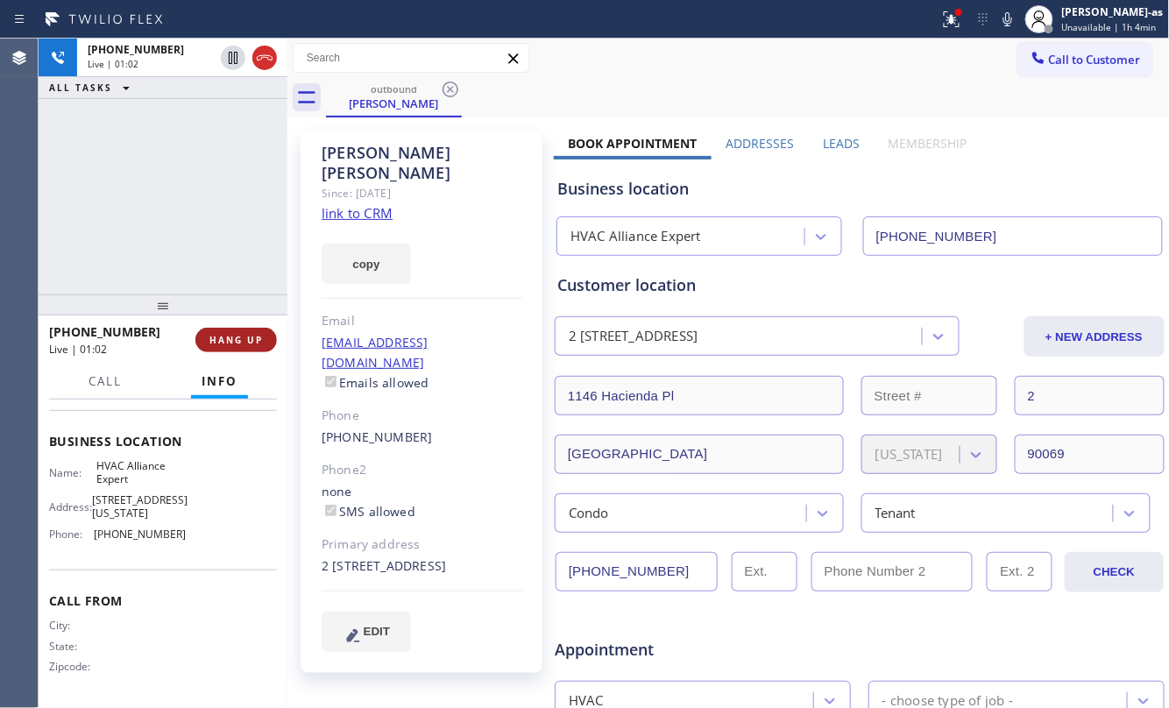
click at [247, 343] on span "HANG UP" at bounding box center [235, 340] width 53 height 12
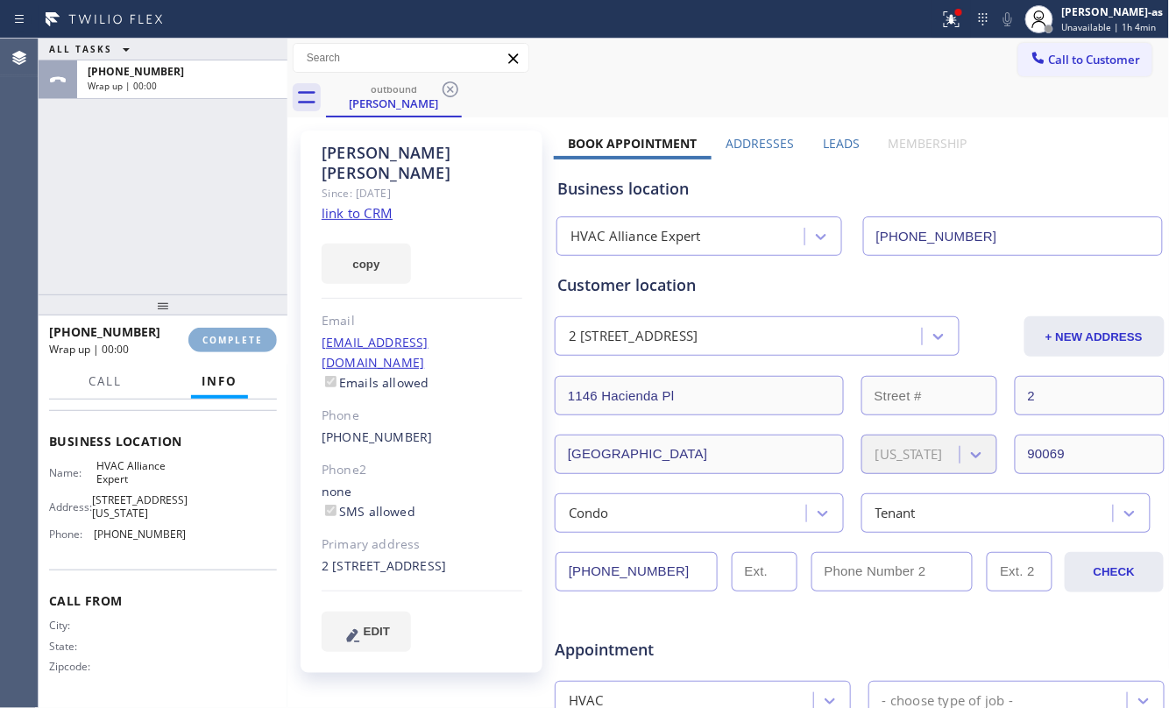
click at [247, 342] on span "COMPLETE" at bounding box center [232, 340] width 60 height 12
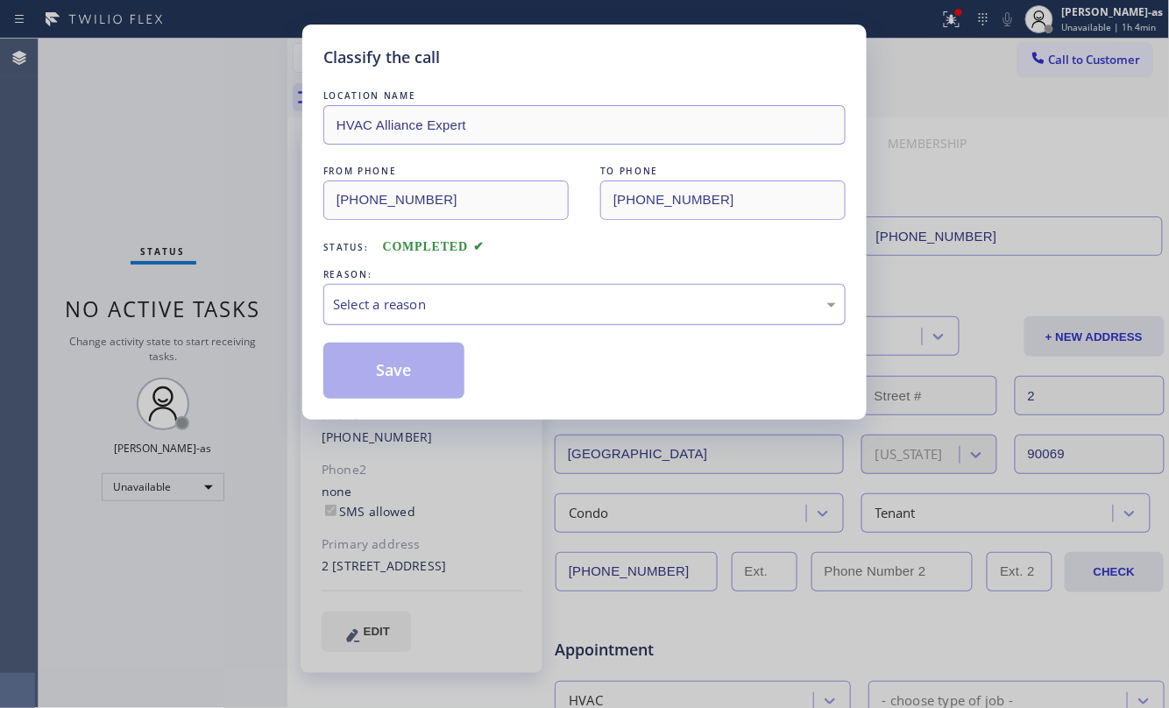
drag, startPoint x: 421, startPoint y: 309, endPoint x: 429, endPoint y: 317, distance: 11.8
click at [421, 307] on div "Select a reason" at bounding box center [584, 304] width 503 height 20
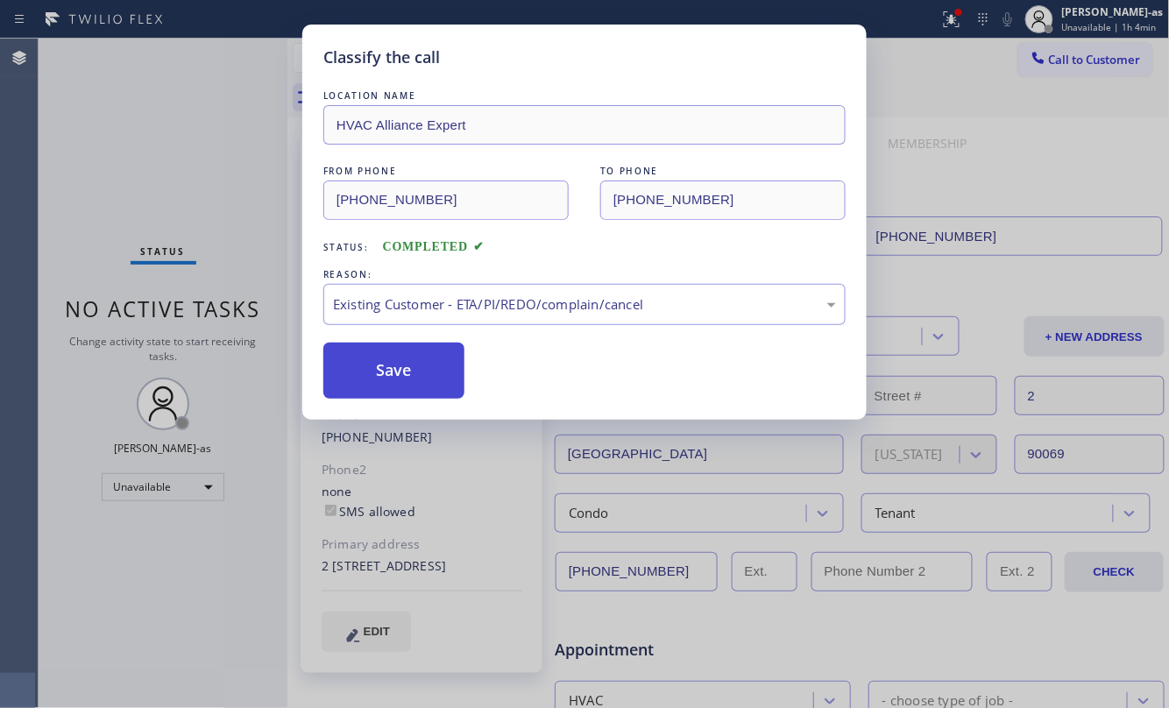
drag, startPoint x: 533, startPoint y: 407, endPoint x: 426, endPoint y: 380, distance: 110.1
drag, startPoint x: 422, startPoint y: 376, endPoint x: 422, endPoint y: 352, distance: 23.7
click at [422, 358] on button "Save" at bounding box center [393, 371] width 141 height 56
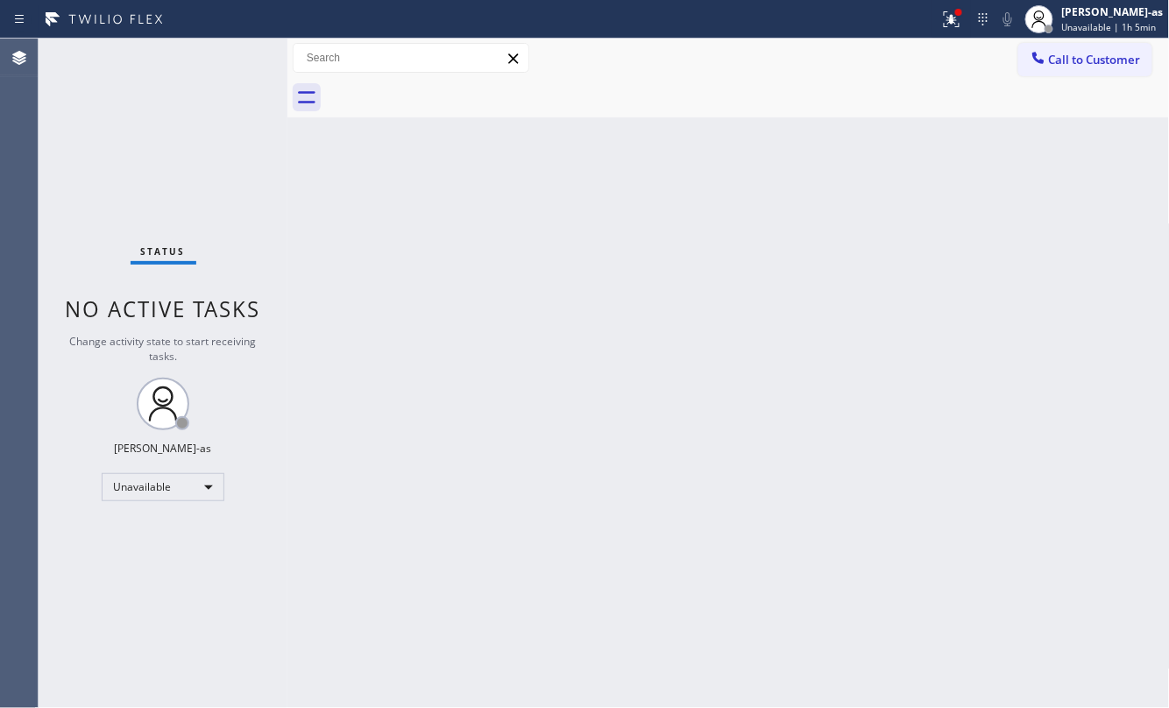
click at [1044, 60] on icon at bounding box center [1038, 58] width 18 height 18
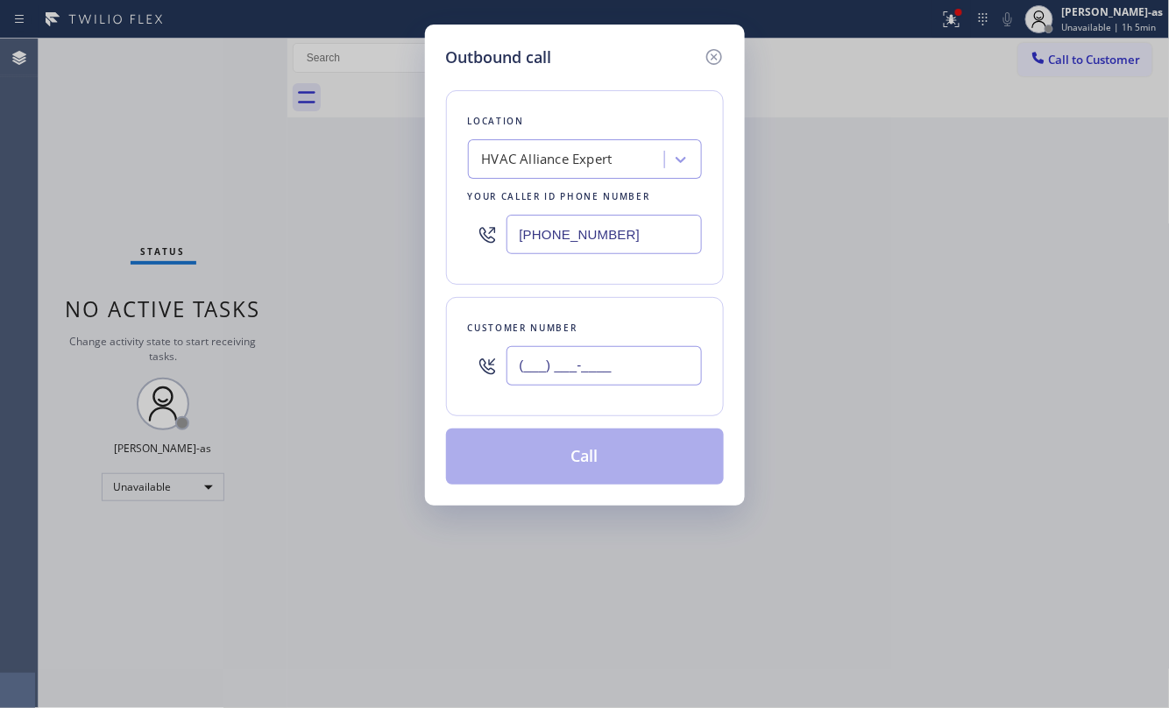
click at [561, 364] on input "(___) ___-____" at bounding box center [603, 365] width 195 height 39
paste input "661) 600-2730"
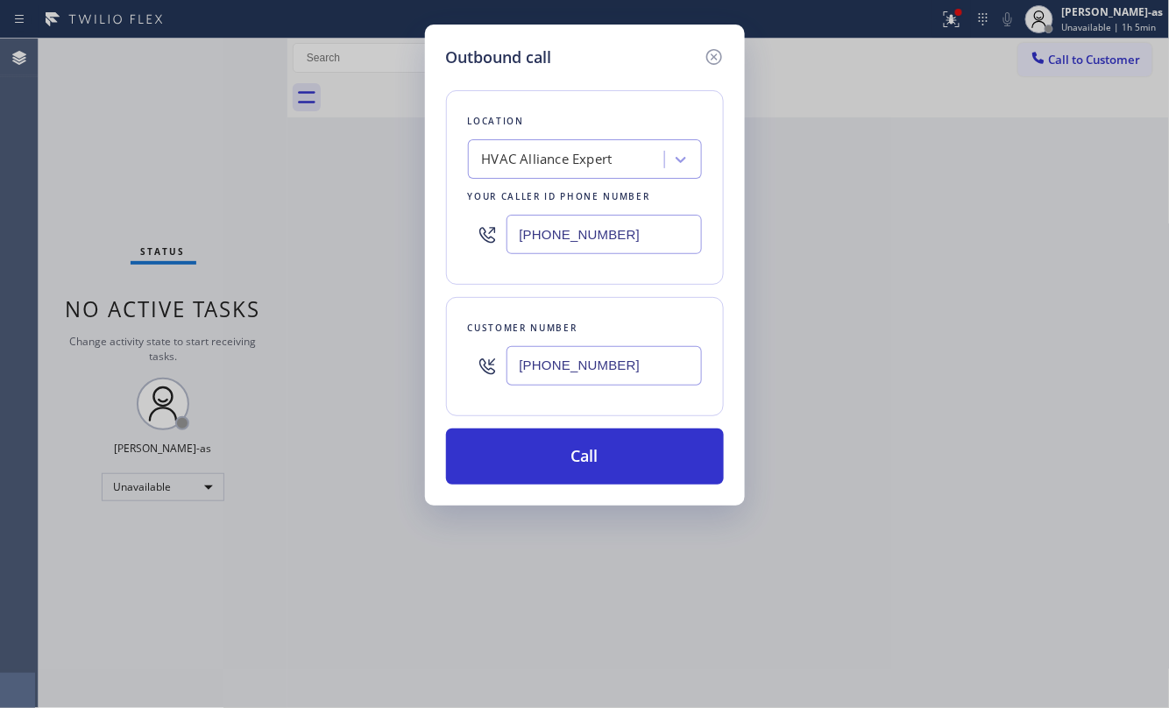
type input "[PHONE_NUMBER]"
click at [551, 151] on div "HVAC Alliance Expert" at bounding box center [547, 160] width 131 height 20
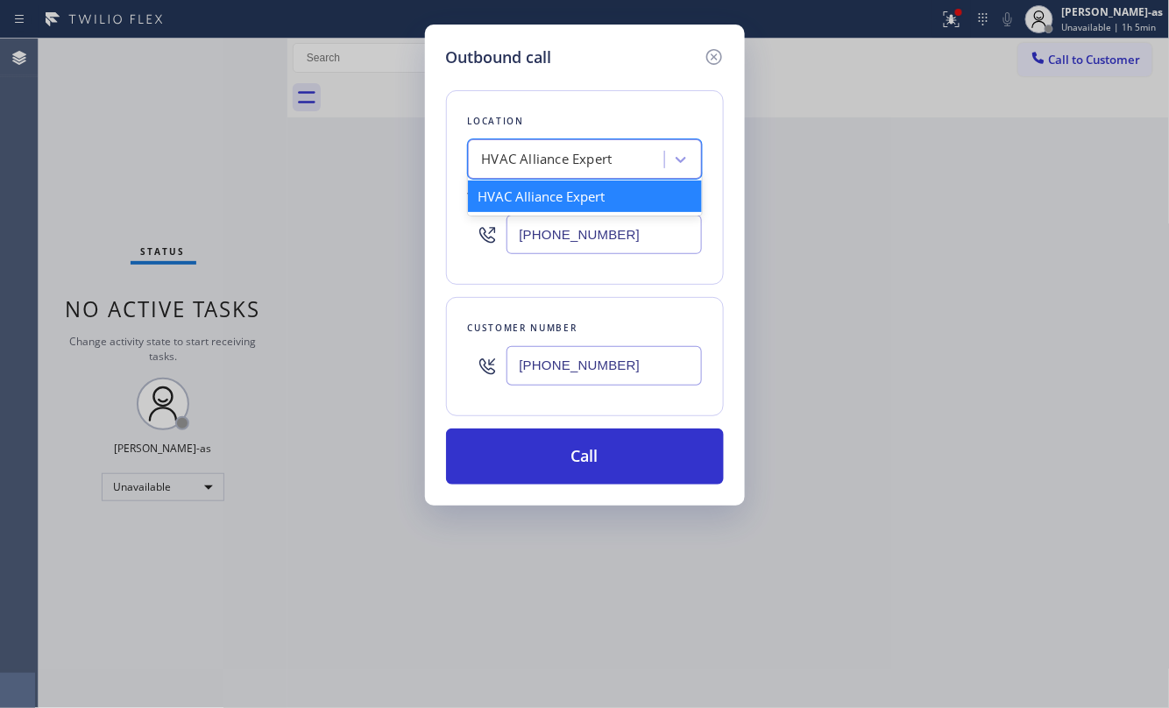
paste input "Santa Clarita Duct Cleaning"
type input "Santa Clarita Duct Cleaning"
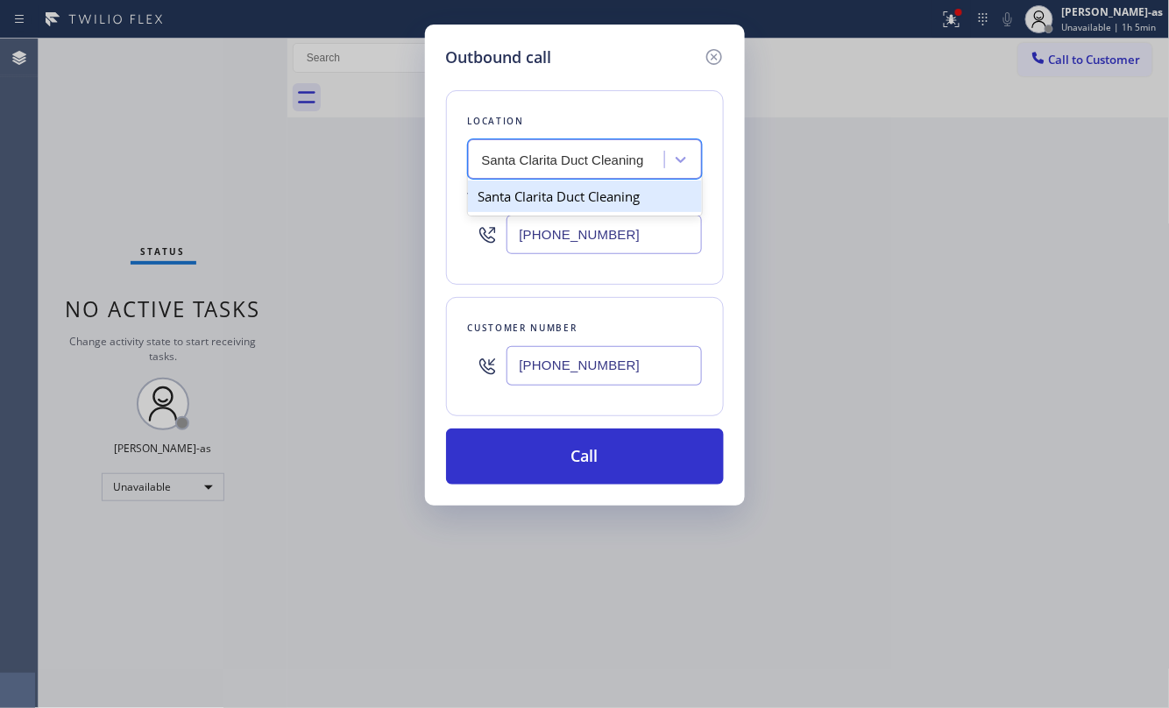
click at [541, 196] on div "Santa Clarita Duct Cleaning" at bounding box center [585, 196] width 234 height 32
type input "[PHONE_NUMBER]"
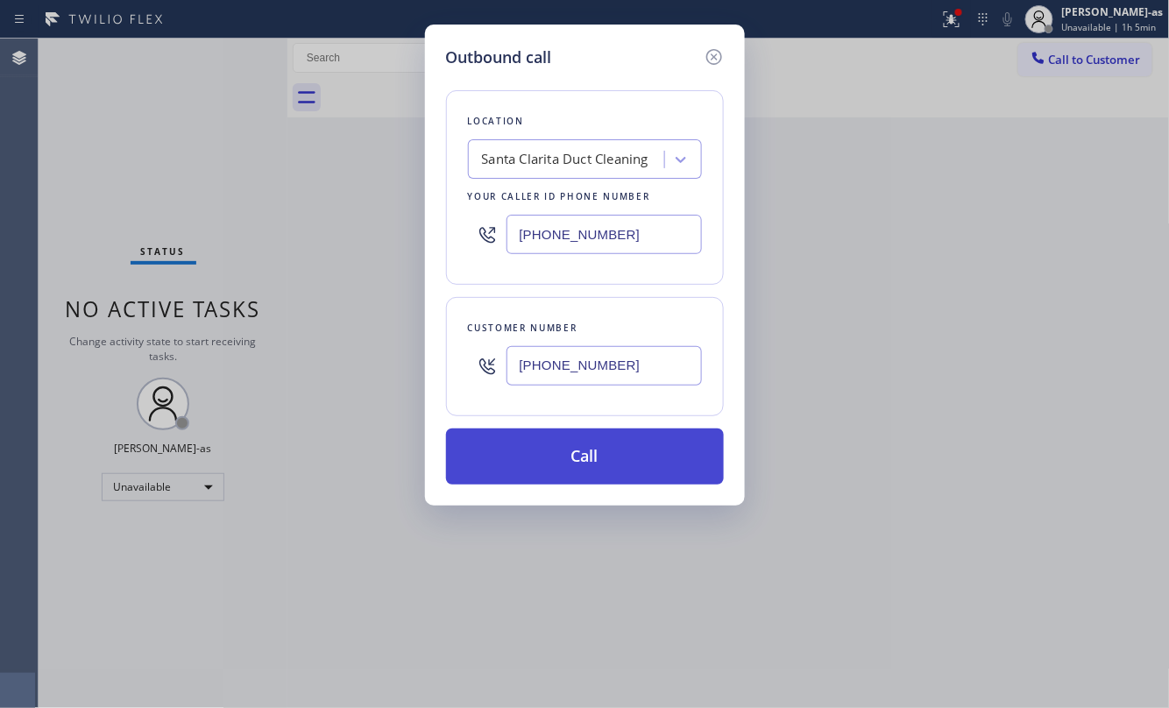
click at [635, 447] on button "Call" at bounding box center [585, 456] width 278 height 56
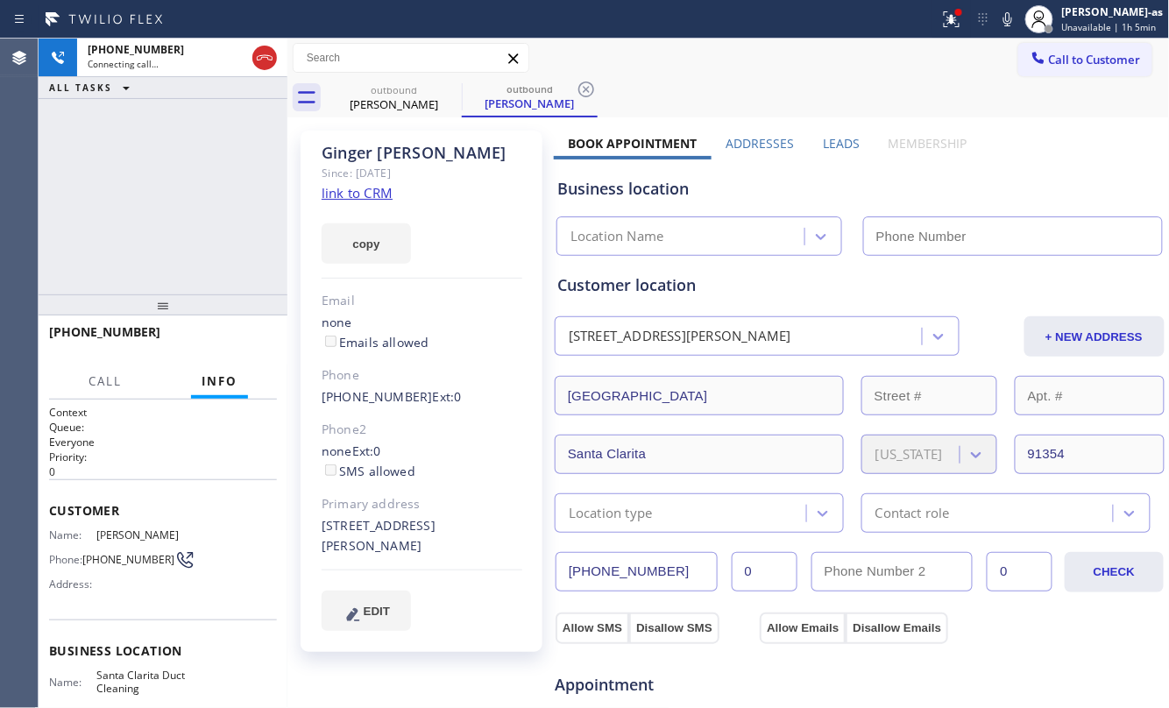
type input "[PHONE_NUMBER]"
click at [242, 324] on div "[PHONE_NUMBER] Live | 00:11 HANG UP" at bounding box center [163, 340] width 228 height 46
click at [239, 333] on button "HANG UP" at bounding box center [235, 340] width 81 height 25
click at [235, 337] on div "[PHONE_NUMBER] Live | 00:12 HANG UP" at bounding box center [163, 340] width 228 height 46
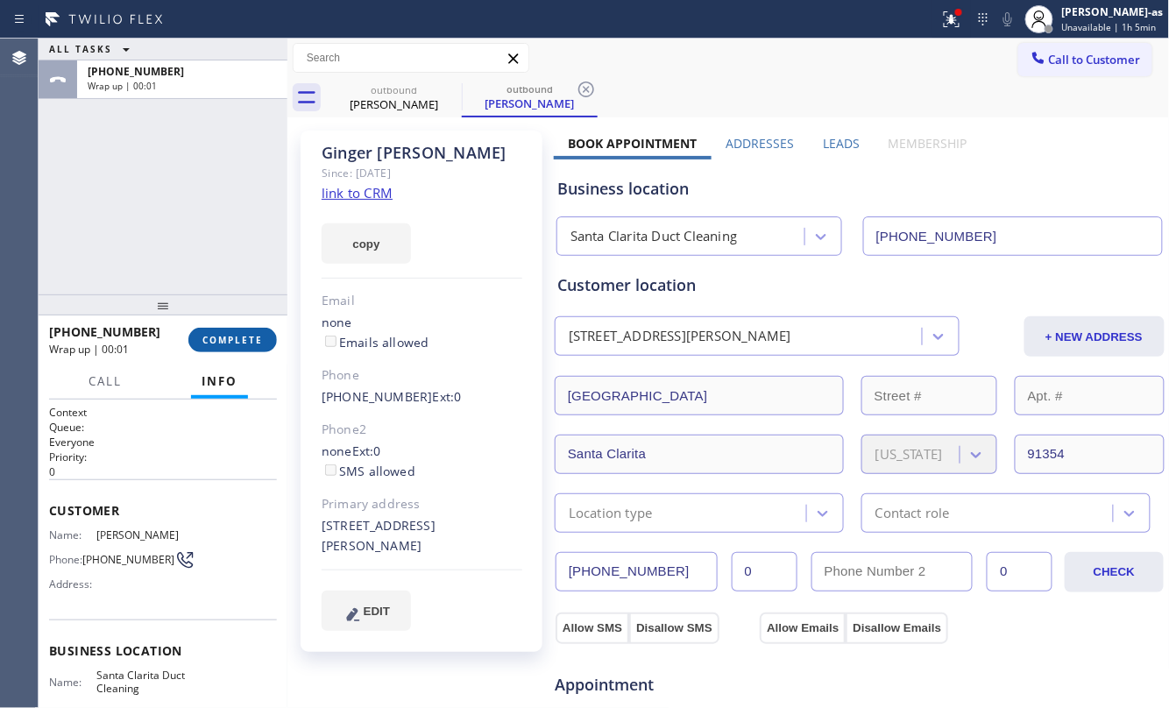
click at [226, 343] on span "COMPLETE" at bounding box center [232, 340] width 60 height 12
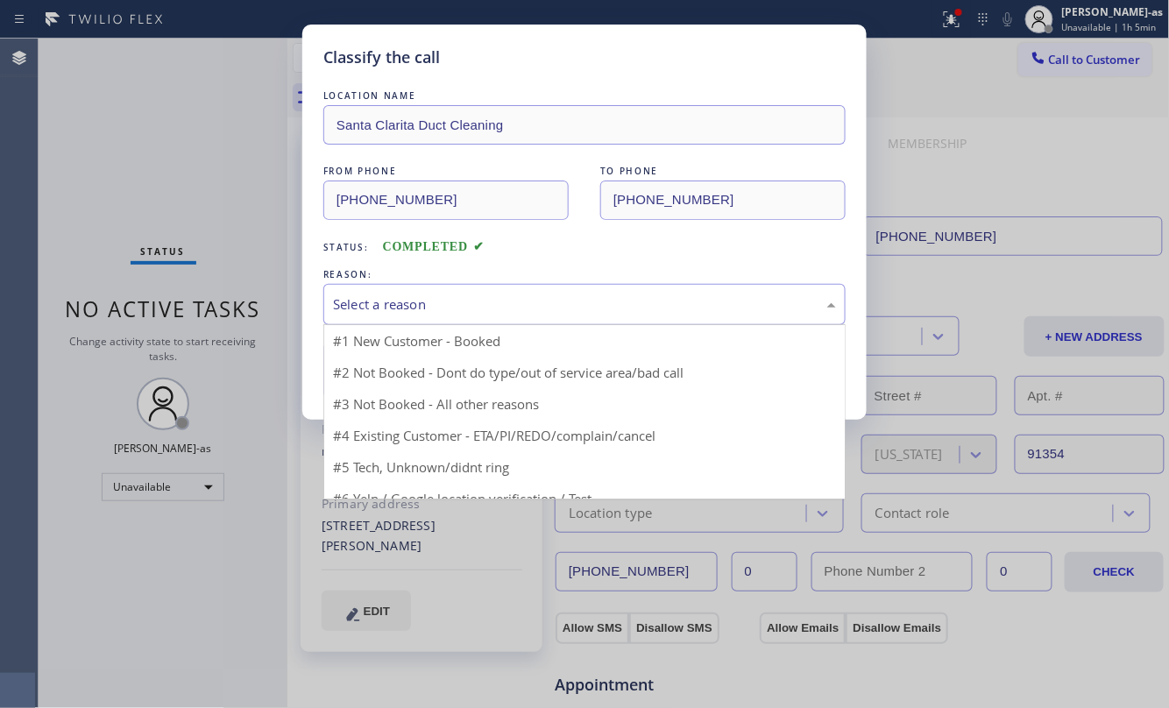
click at [407, 291] on div "Select a reason" at bounding box center [584, 304] width 522 height 41
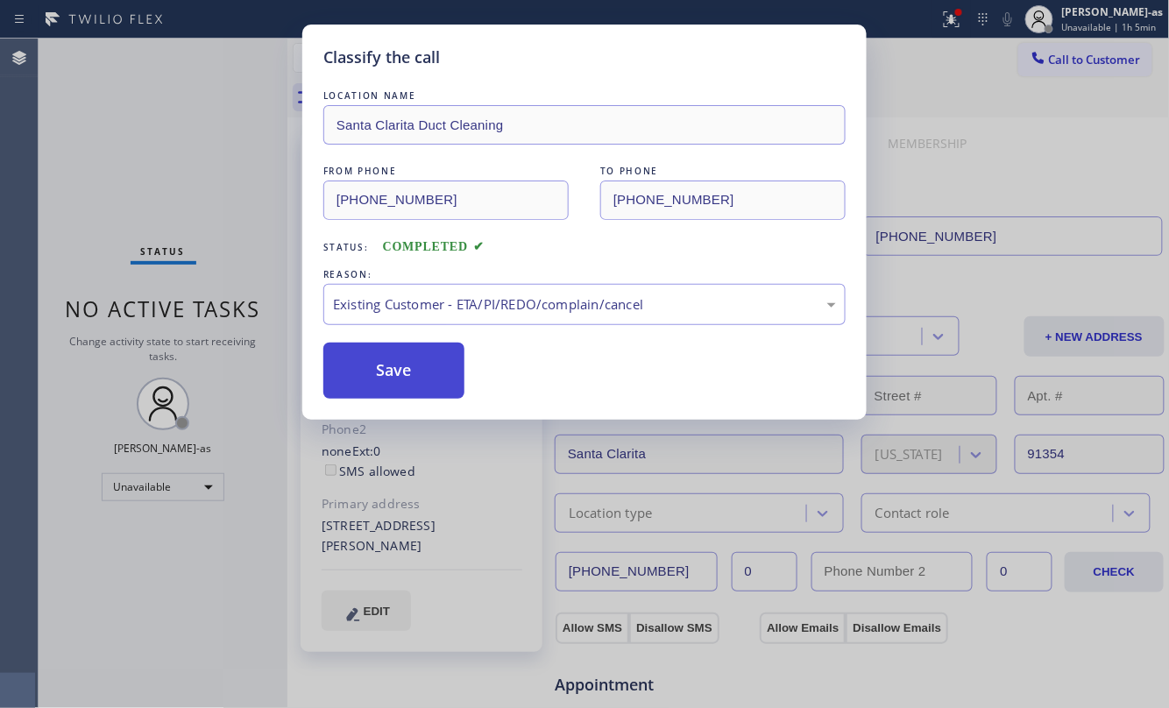
click at [366, 394] on button "Save" at bounding box center [393, 371] width 141 height 56
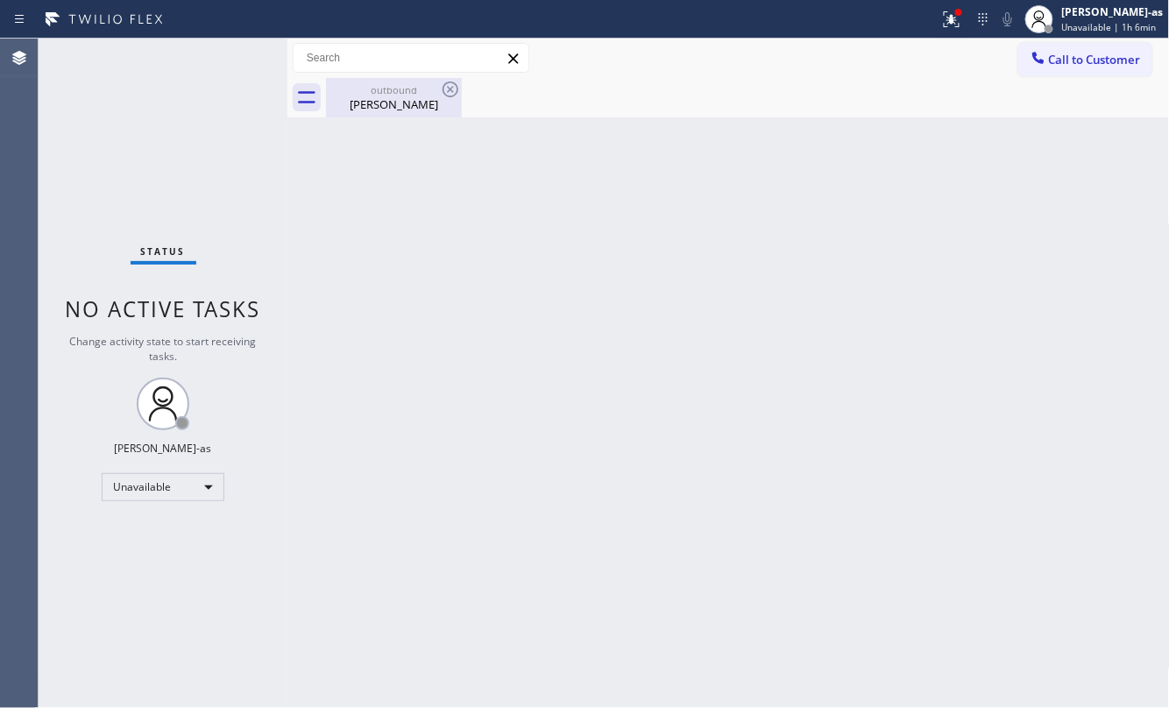
click at [363, 102] on div "[PERSON_NAME]" at bounding box center [394, 104] width 132 height 16
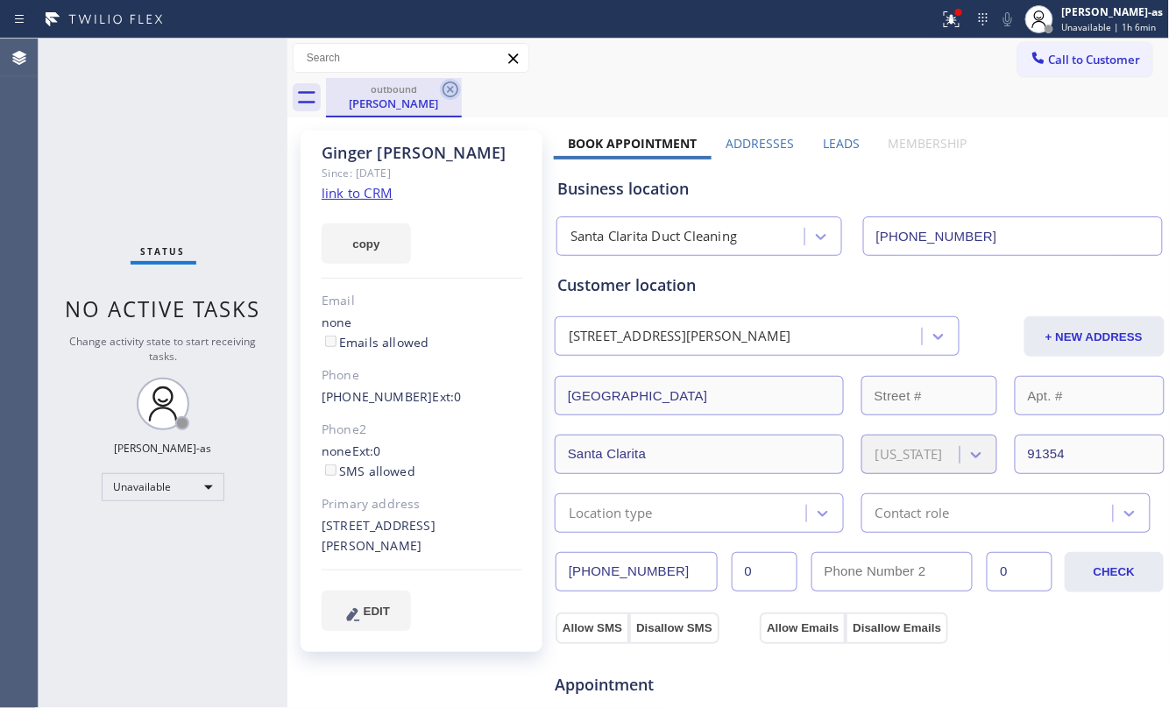
click at [450, 88] on icon at bounding box center [450, 89] width 16 height 16
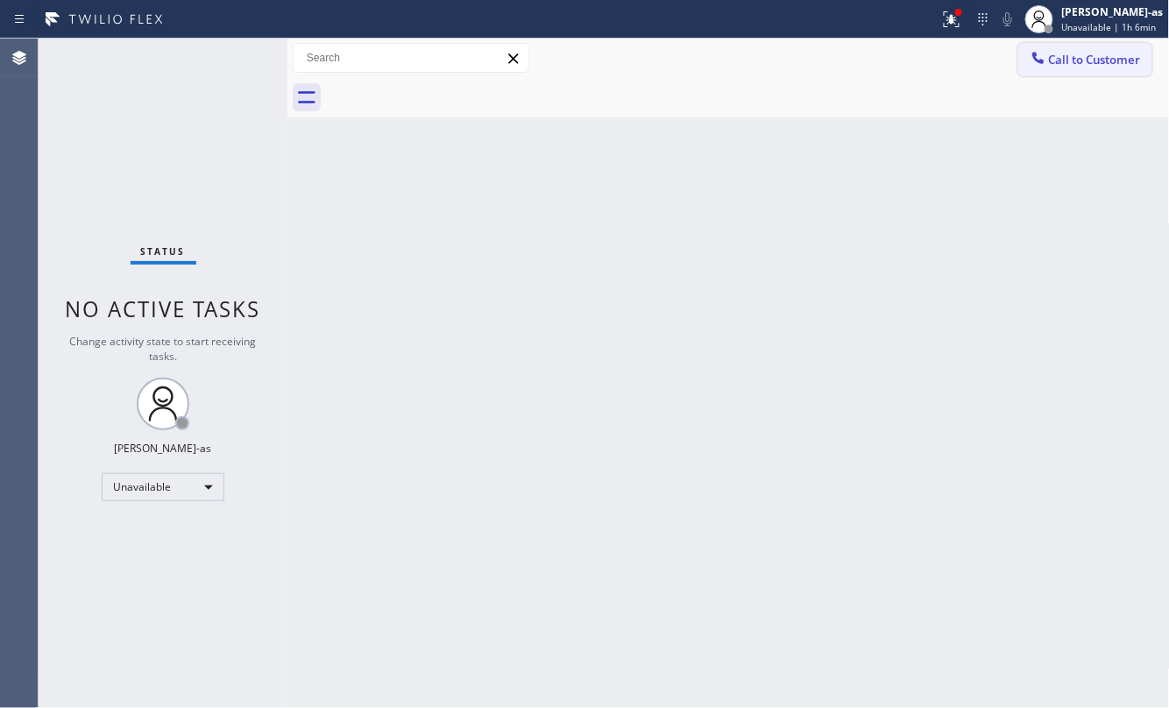
click at [1073, 64] on span "Call to Customer" at bounding box center [1095, 60] width 92 height 16
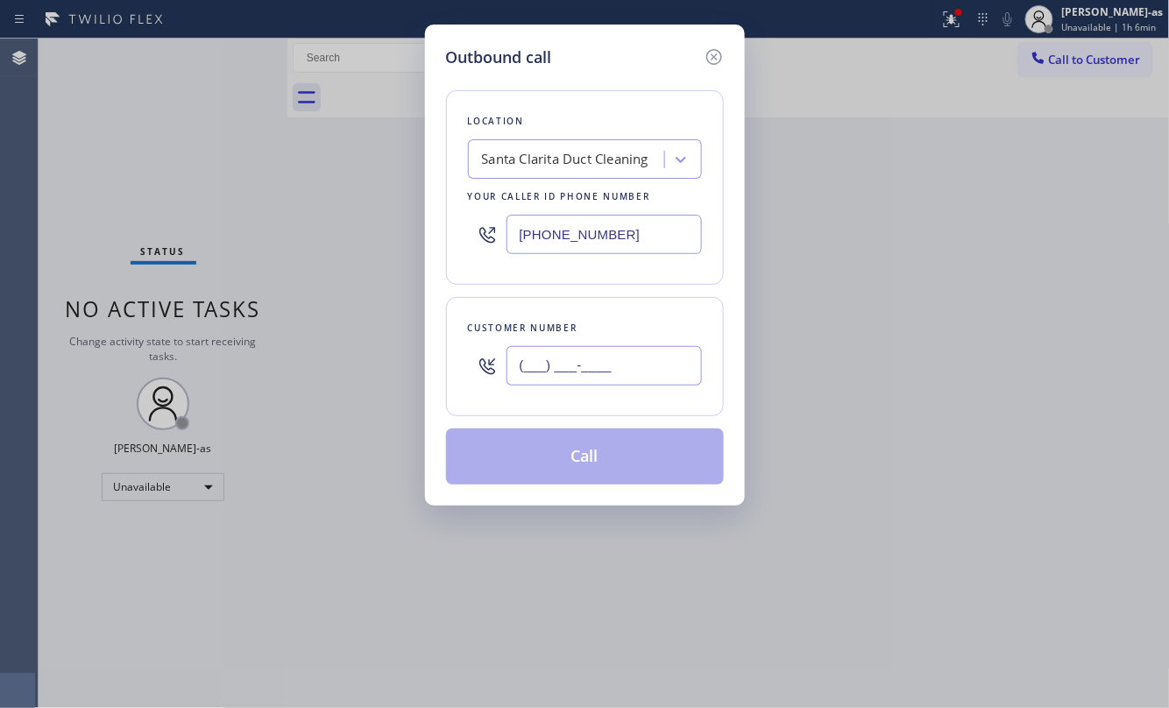
click at [624, 361] on input "(___) ___-____" at bounding box center [603, 365] width 195 height 39
paste input "310) 435-0223"
type input "[PHONE_NUMBER]"
click at [559, 123] on div "Location [GEOGRAPHIC_DATA] Duct Cleaning Your caller id phone number [PHONE_NUM…" at bounding box center [585, 187] width 278 height 195
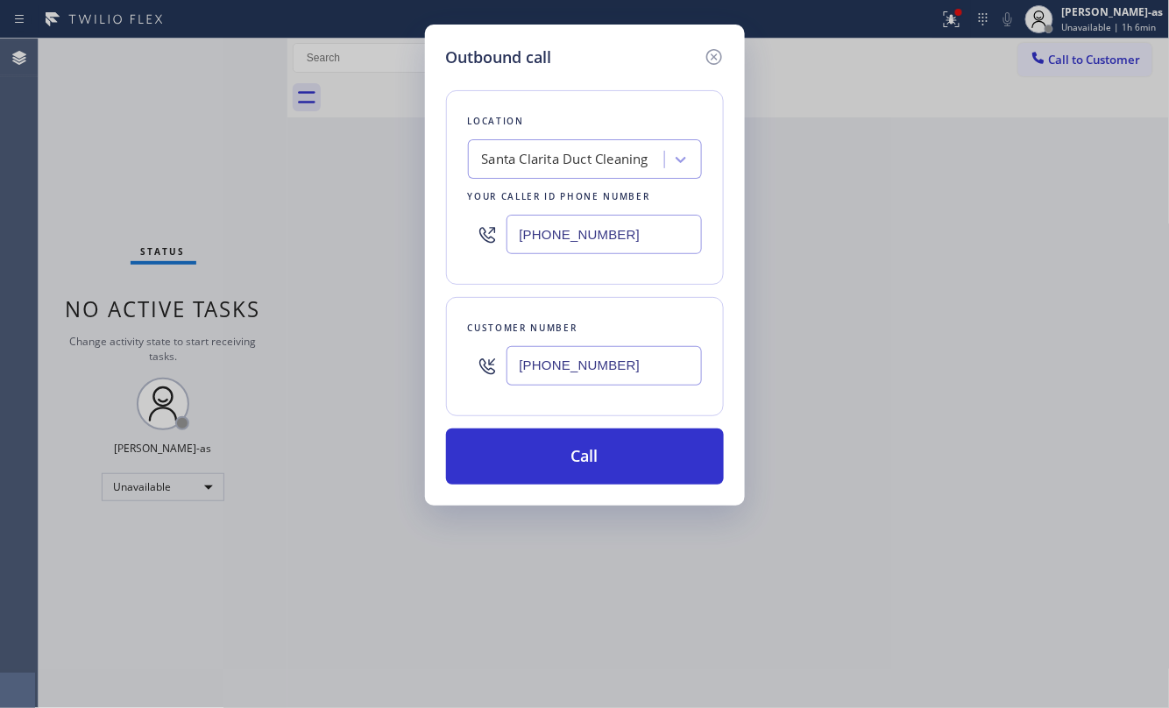
click at [568, 173] on div "Santa Clarita Duct Cleaning" at bounding box center [568, 160] width 191 height 31
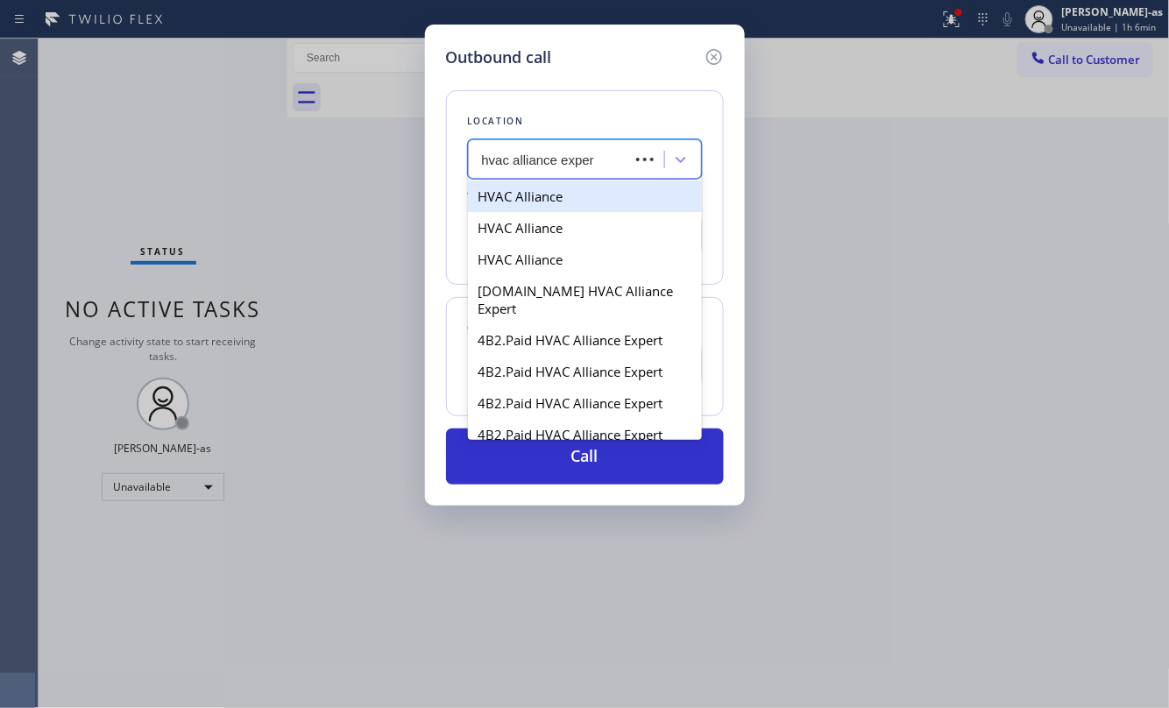
type input "hvac alliance expert"
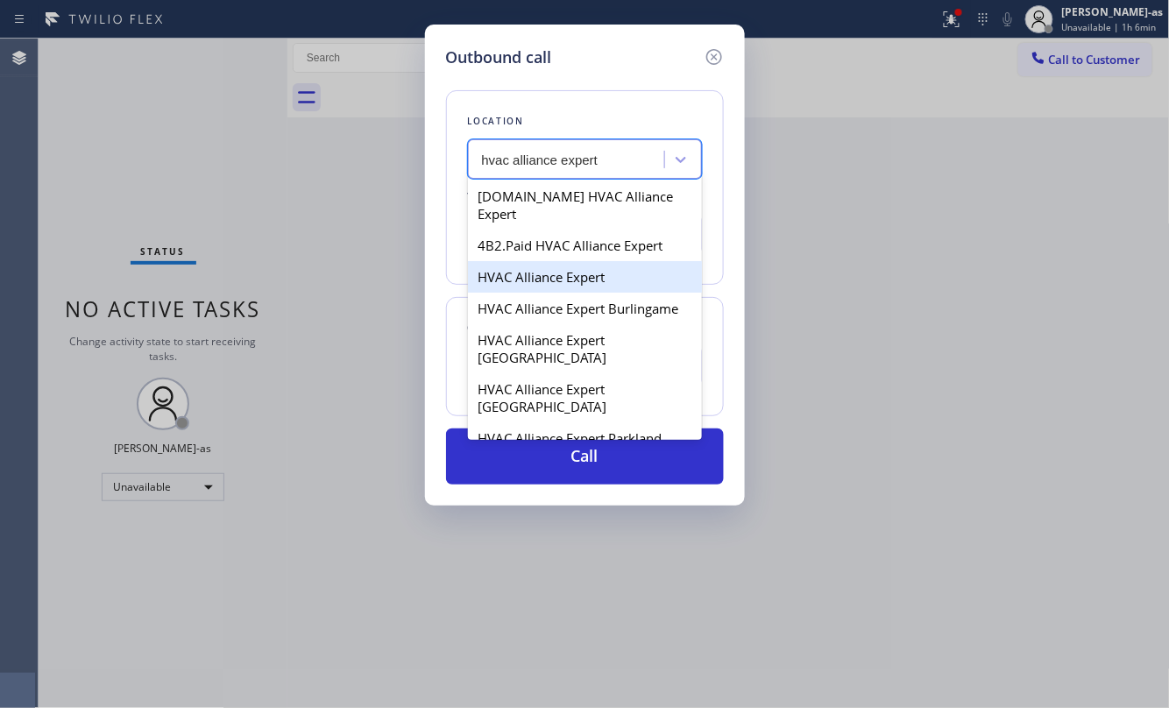
click at [541, 271] on div "HVAC Alliance Expert" at bounding box center [585, 277] width 234 height 32
type input "[PHONE_NUMBER]"
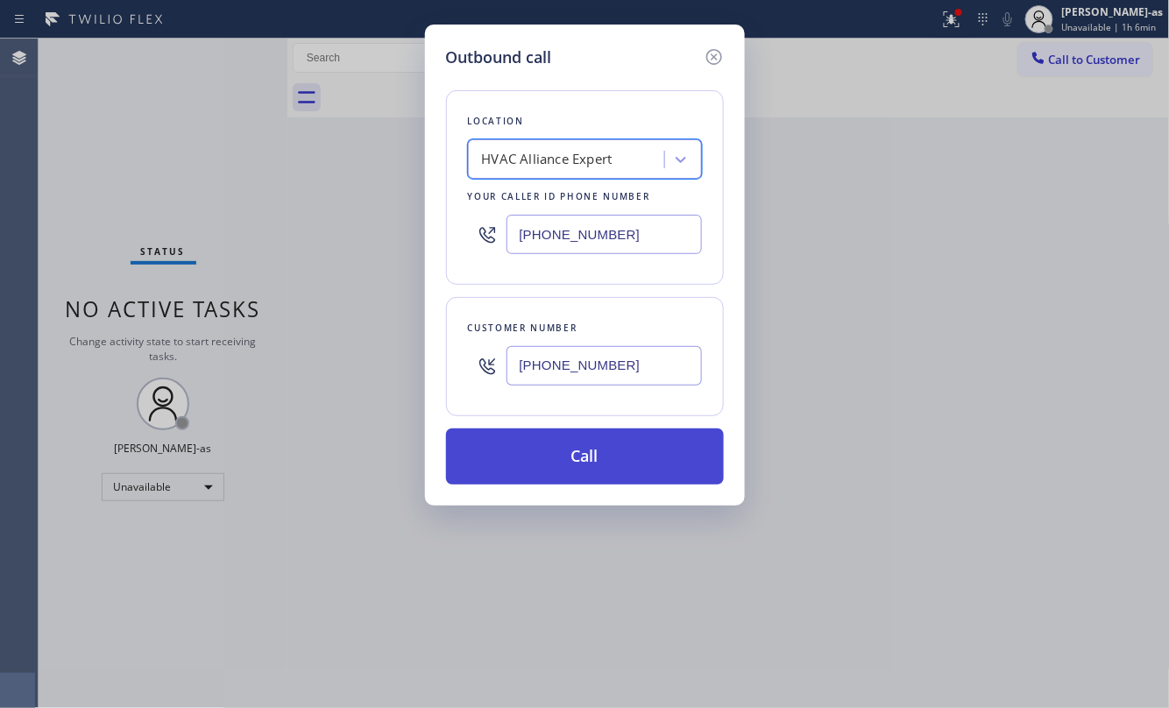
click at [571, 447] on button "Call" at bounding box center [585, 456] width 278 height 56
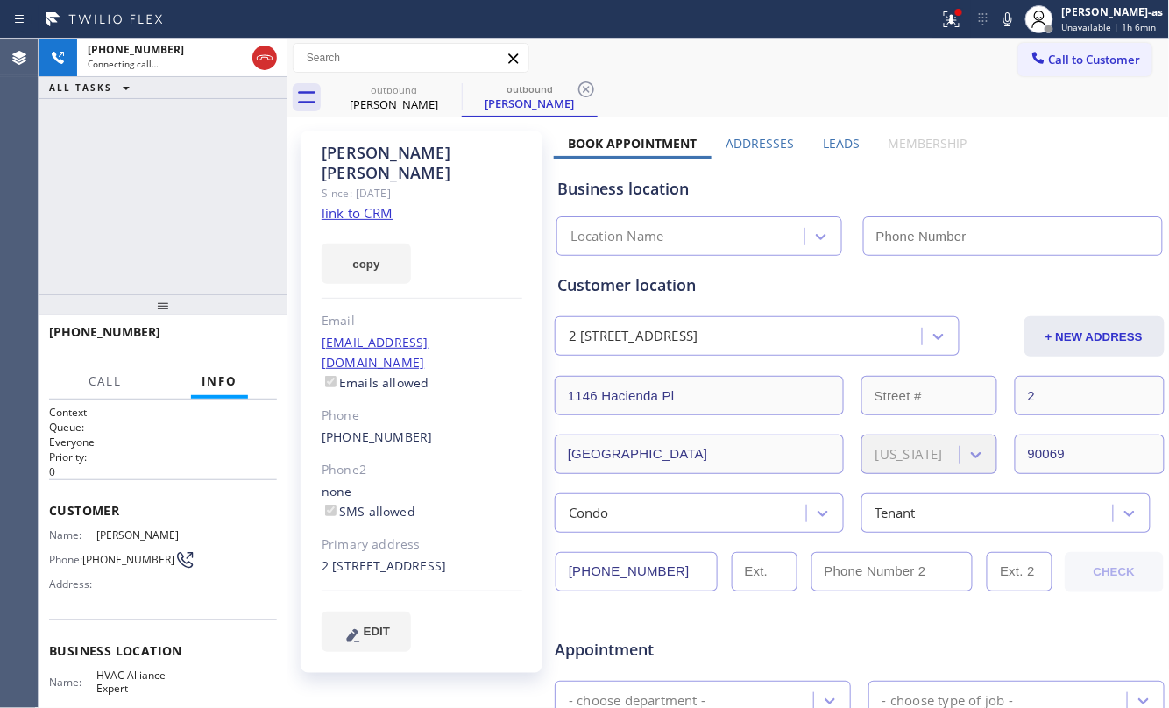
type input "[PHONE_NUMBER]"
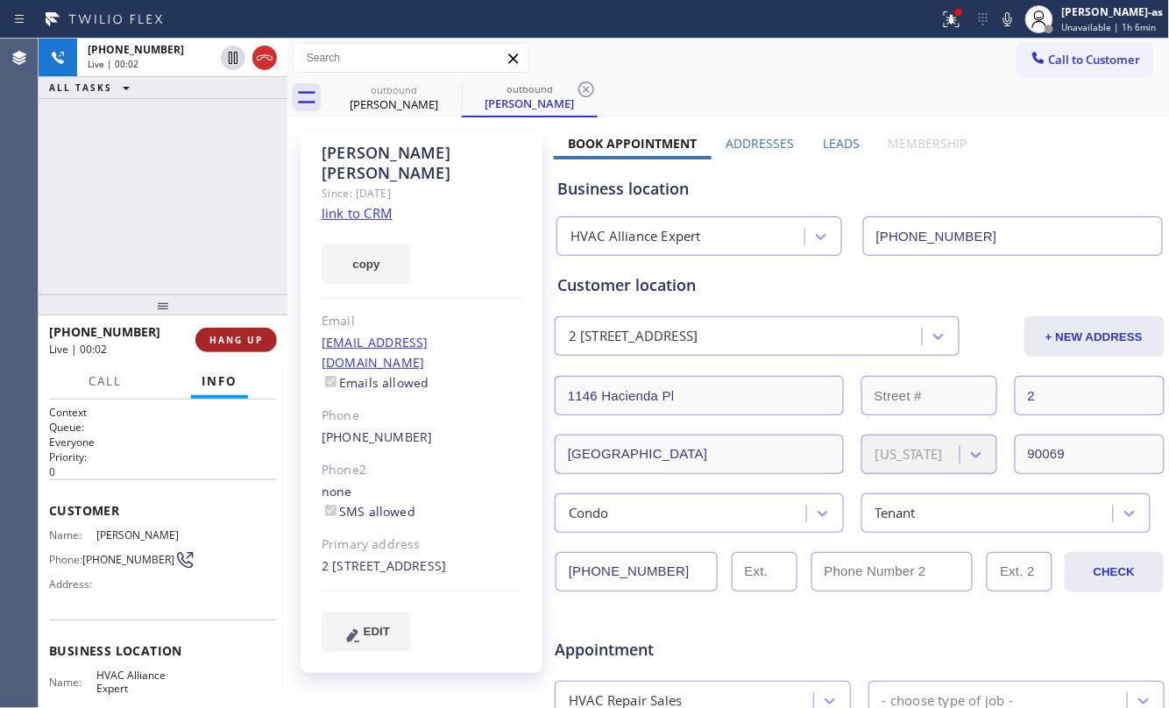
click at [237, 340] on span "HANG UP" at bounding box center [235, 340] width 53 height 12
click at [237, 334] on span "HANG UP" at bounding box center [235, 340] width 53 height 12
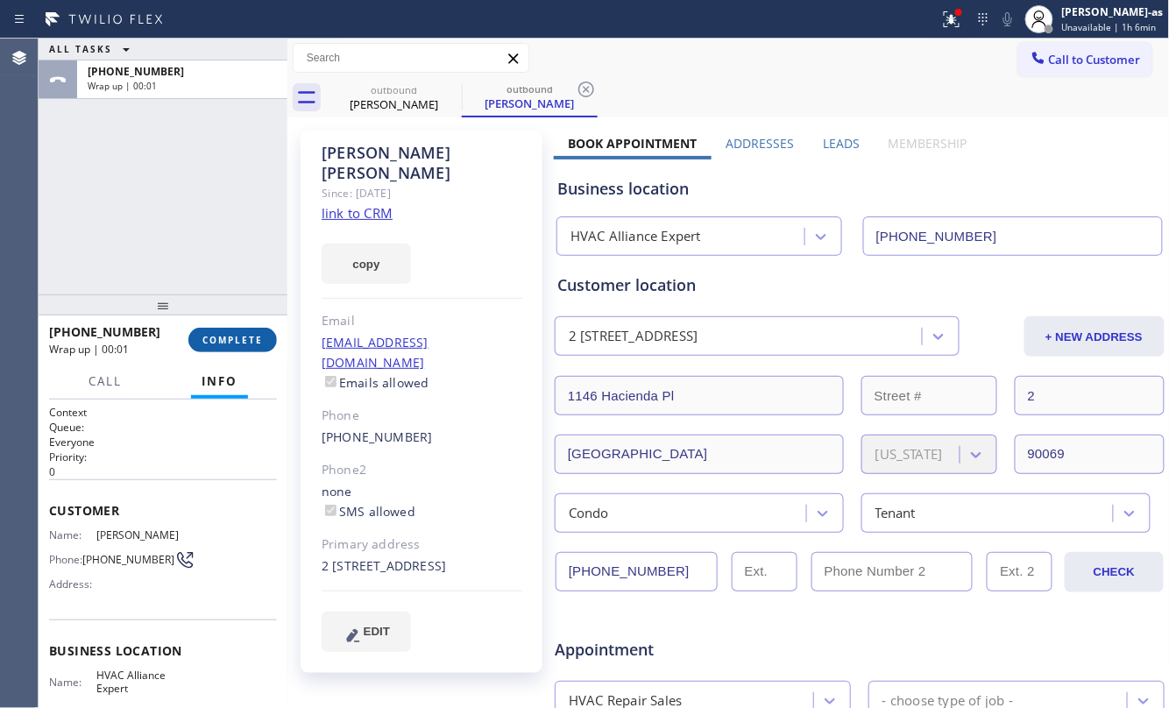
click at [237, 334] on span "COMPLETE" at bounding box center [232, 340] width 60 height 12
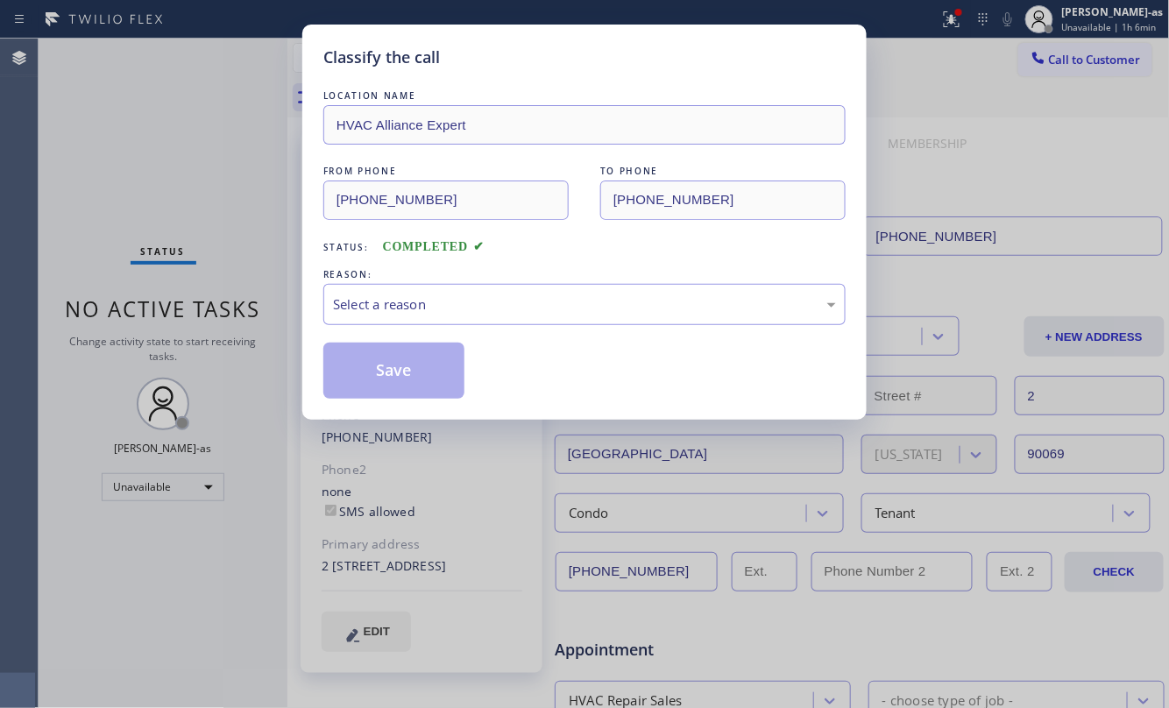
click at [238, 334] on div "Classify the call LOCATION NAME HVAC Alliance Expert FROM PHONE (323) 991-9198 …" at bounding box center [584, 354] width 1169 height 708
click at [473, 302] on div "Select a reason" at bounding box center [584, 304] width 503 height 20
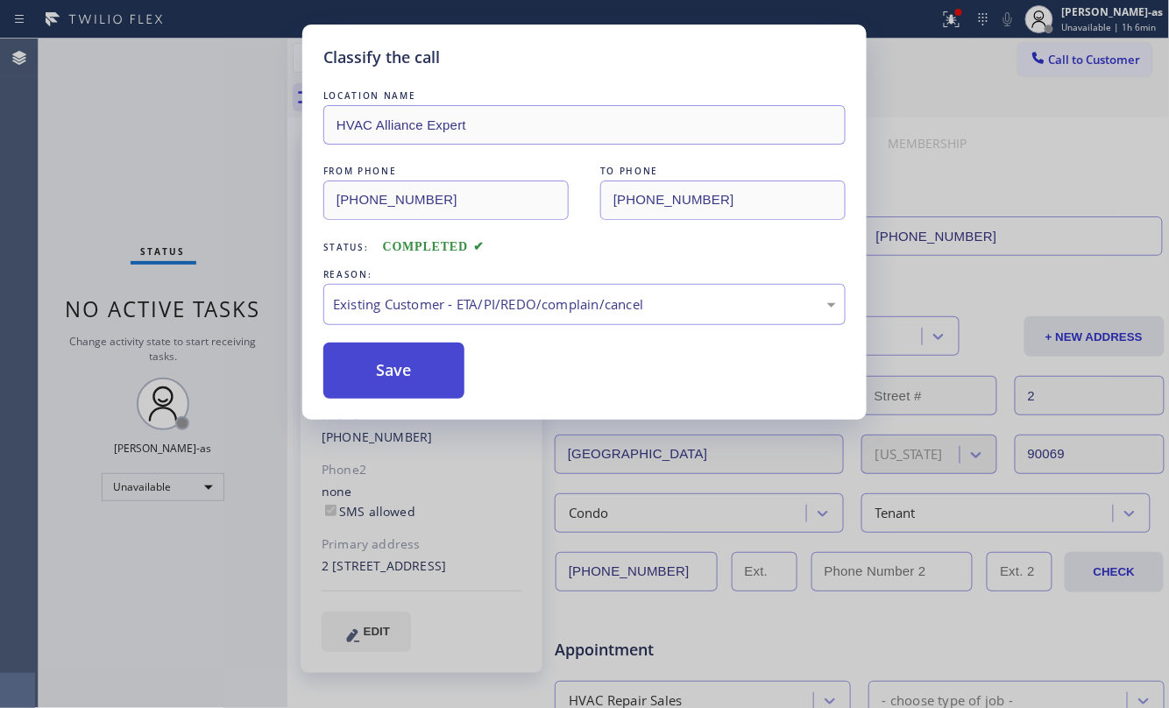
click at [396, 376] on button "Save" at bounding box center [393, 371] width 141 height 56
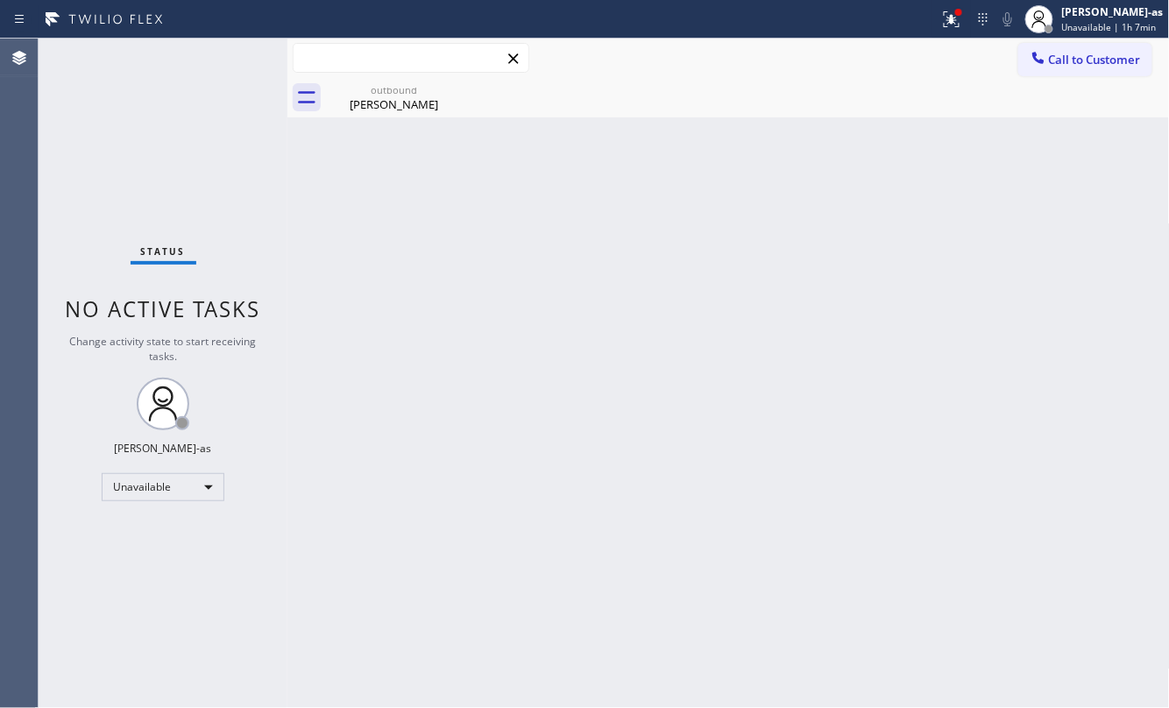
click at [404, 70] on input "text" at bounding box center [411, 58] width 235 height 28
click at [403, 81] on div "outbound Paul Boisvert" at bounding box center [394, 97] width 132 height 39
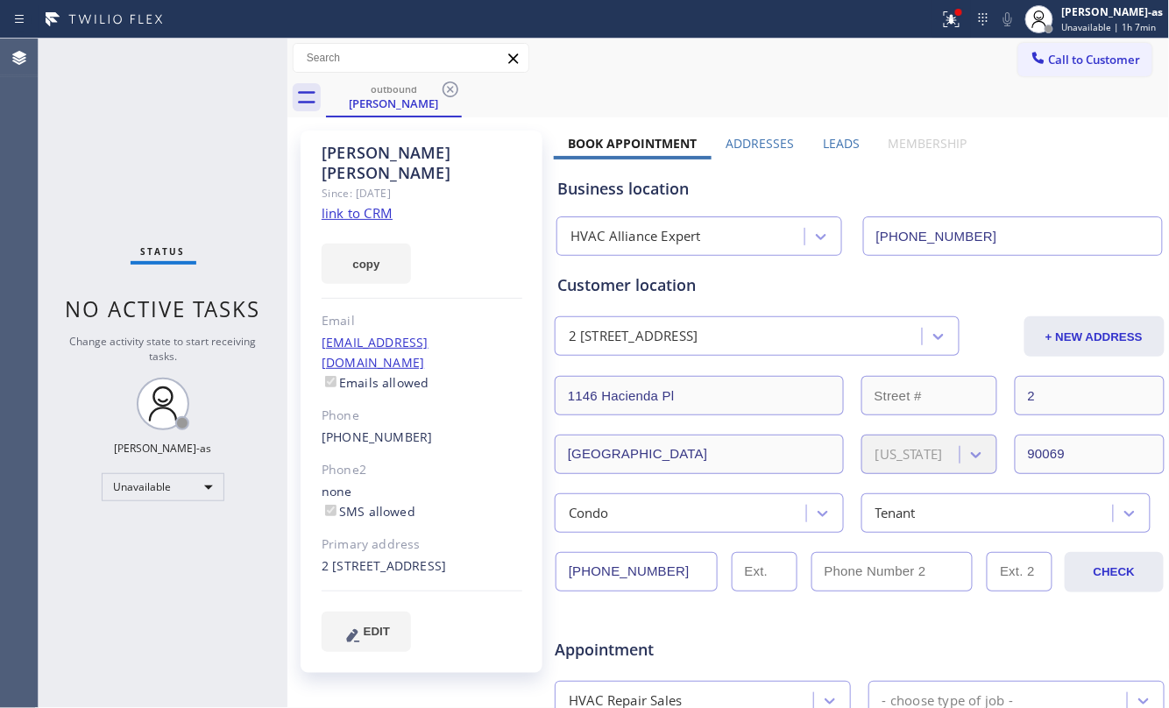
click at [366, 204] on link "link to CRM" at bounding box center [357, 213] width 71 height 18
click at [1049, 52] on span "Call to Customer" at bounding box center [1095, 60] width 92 height 16
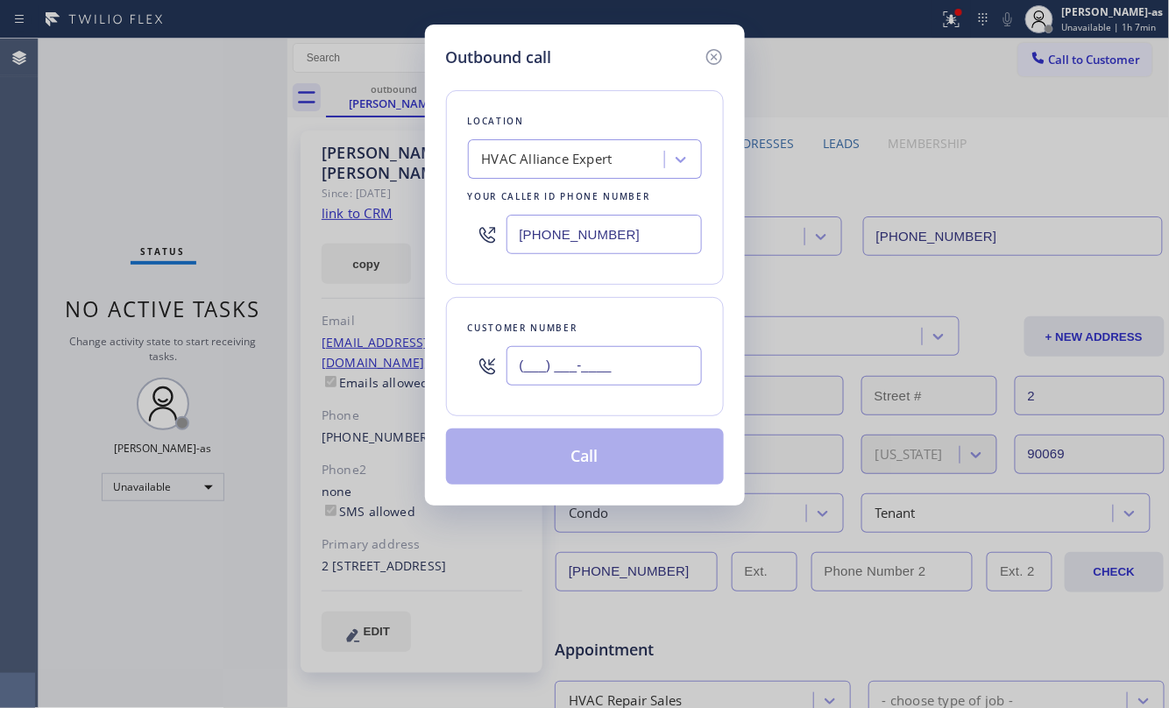
drag, startPoint x: 697, startPoint y: 358, endPoint x: 667, endPoint y: 358, distance: 30.7
click at [696, 358] on input "(___) ___-____" at bounding box center [603, 365] width 195 height 39
paste input "626) 262-8287"
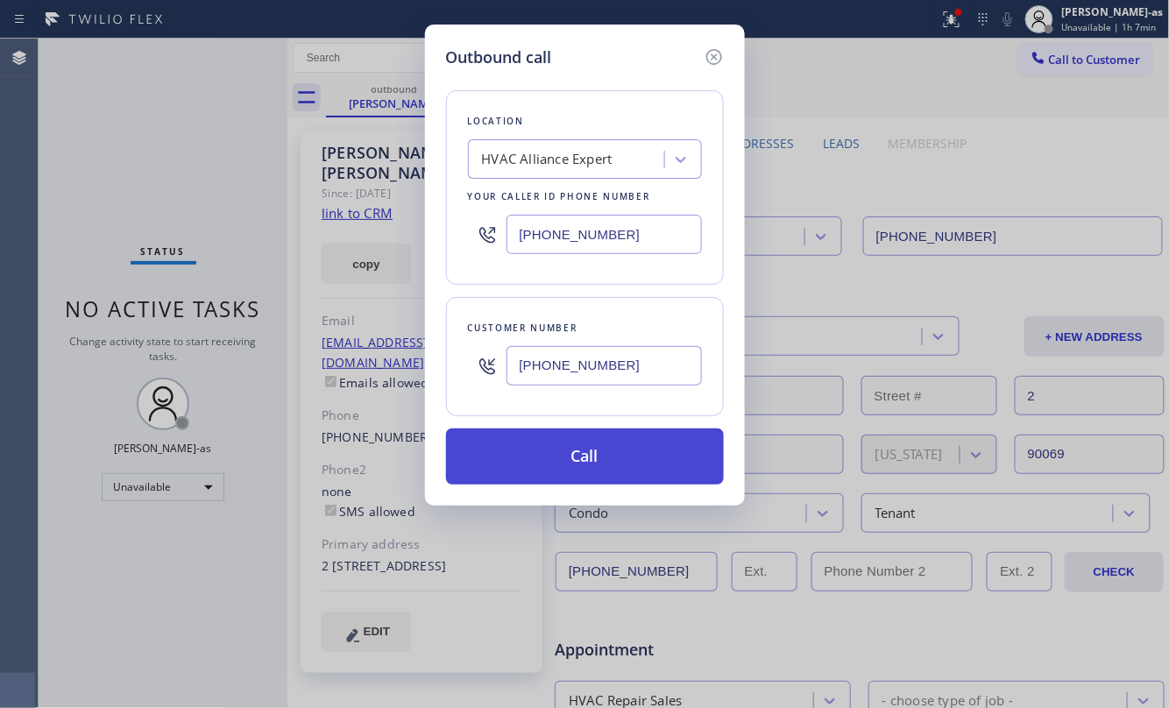
type input "(626) 262-8287"
click at [611, 456] on button "Call" at bounding box center [585, 456] width 278 height 56
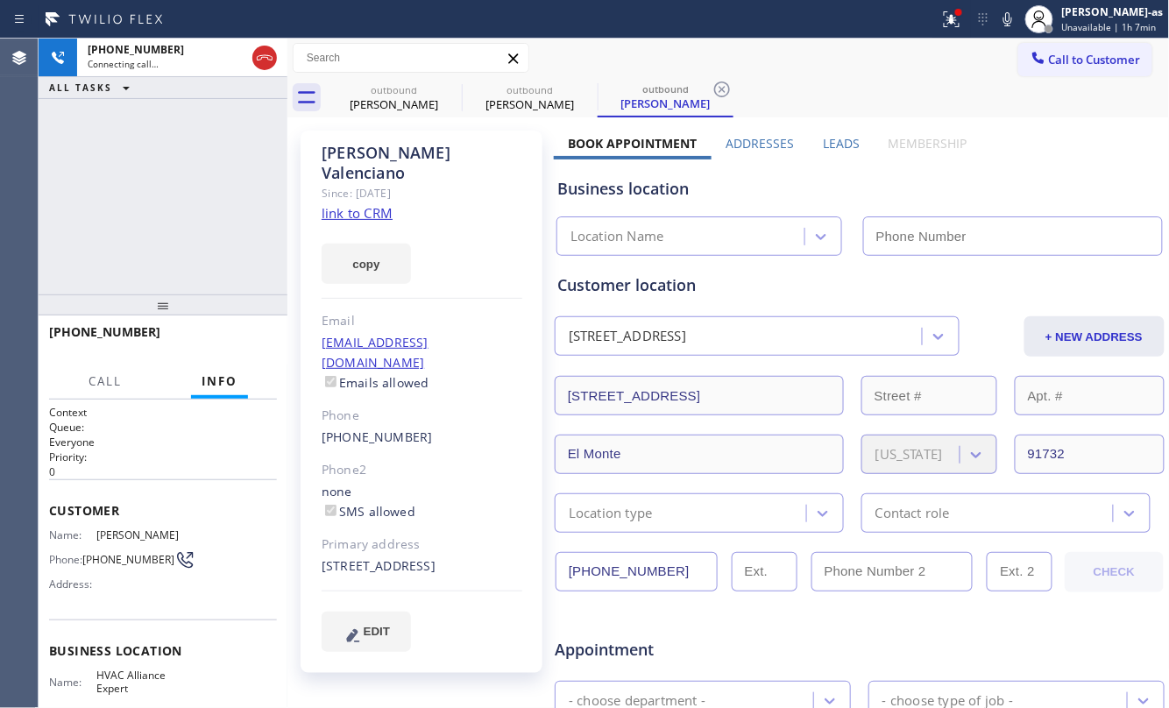
type input "[PHONE_NUMBER]"
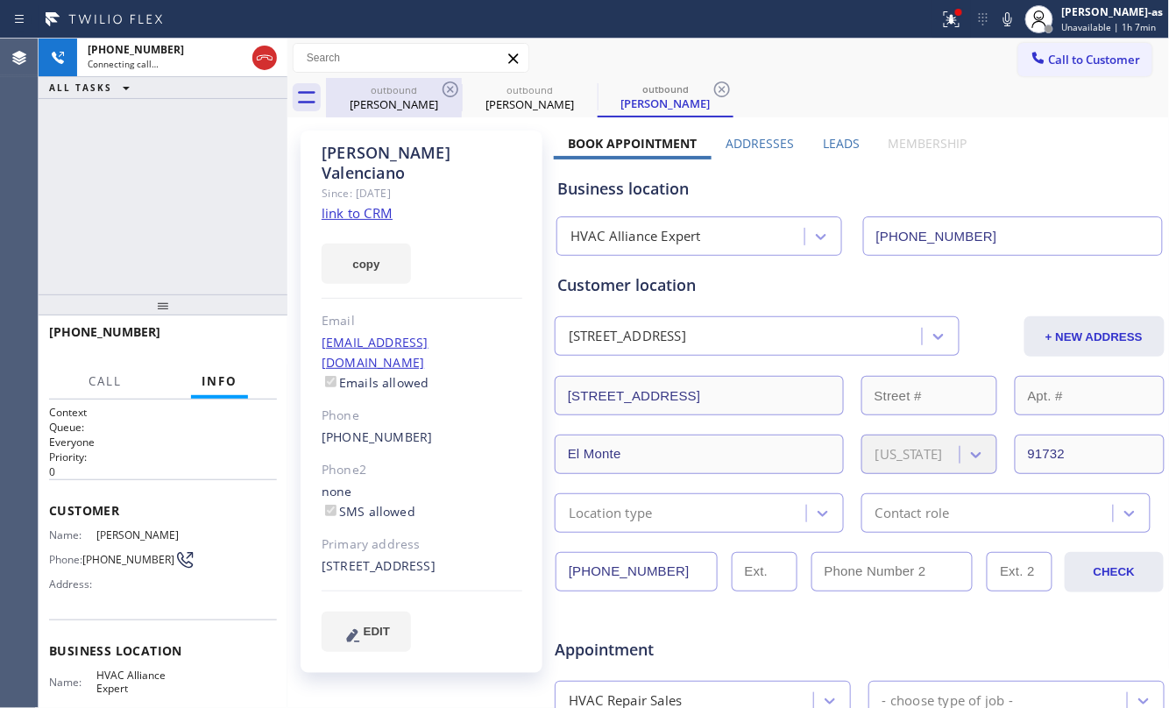
drag, startPoint x: 417, startPoint y: 96, endPoint x: 428, endPoint y: 98, distance: 11.7
click at [417, 96] on div "[PERSON_NAME]" at bounding box center [394, 104] width 132 height 16
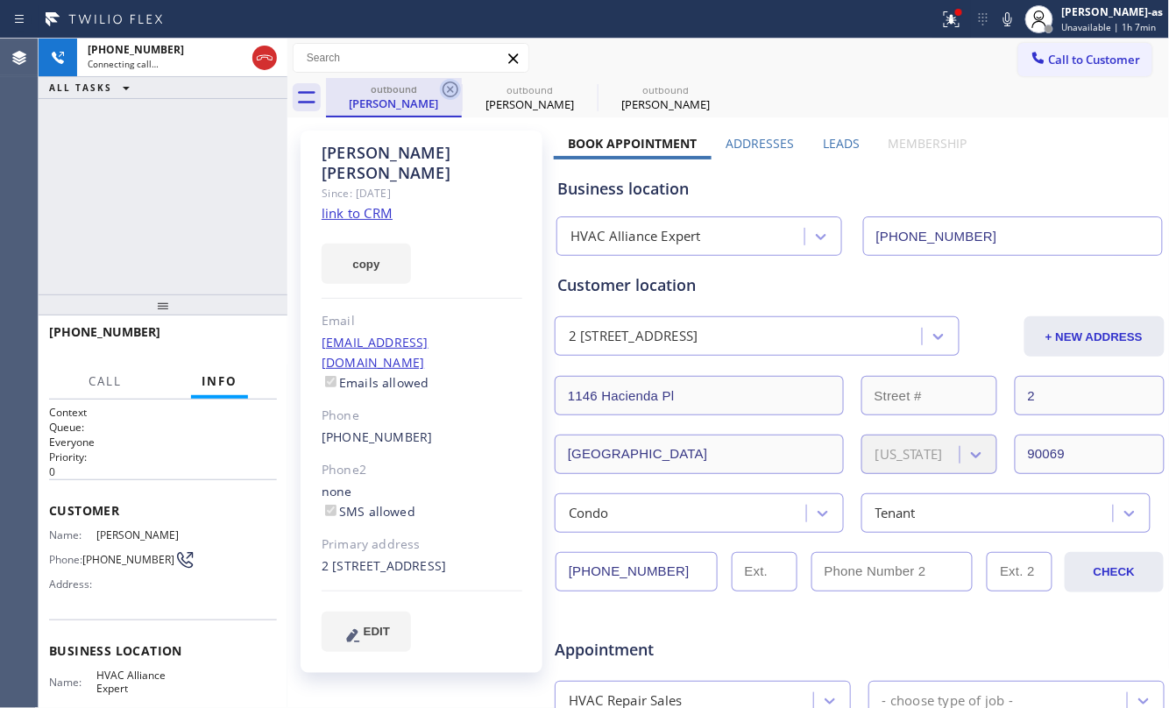
click at [443, 91] on icon at bounding box center [450, 89] width 16 height 16
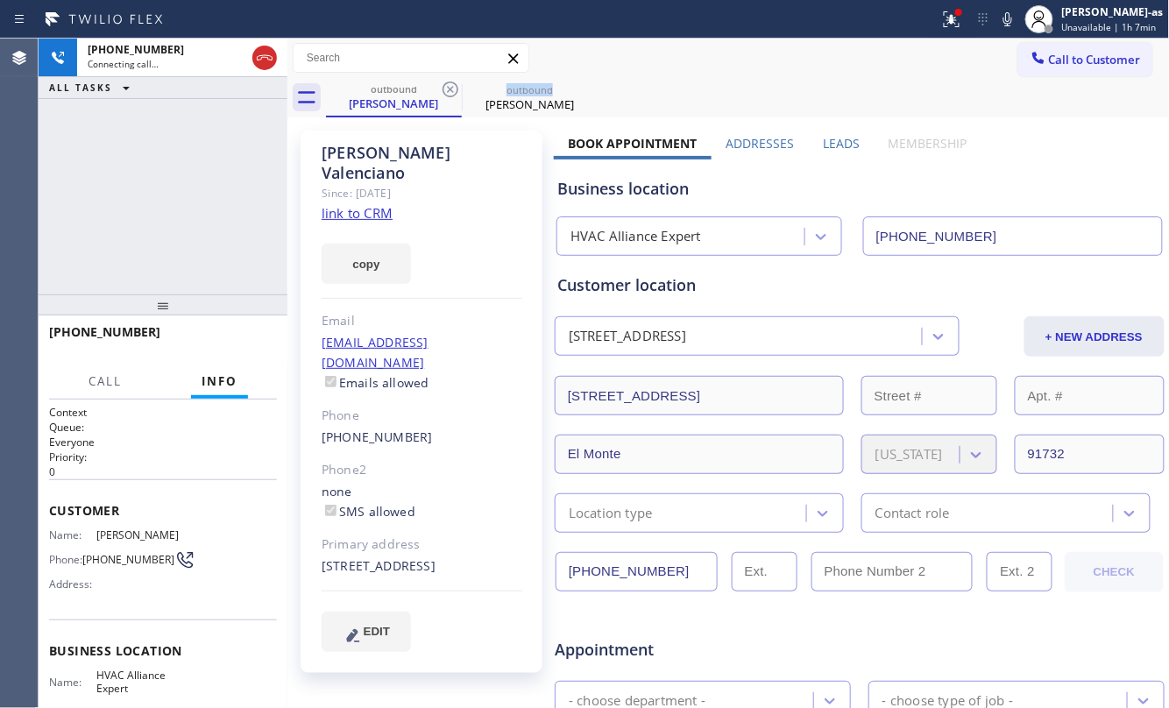
click at [443, 91] on icon at bounding box center [450, 89] width 16 height 16
drag, startPoint x: 165, startPoint y: 259, endPoint x: 273, endPoint y: 236, distance: 111.2
click at [176, 258] on div "+16262628287 Connecting call… ALL TASKS ALL TASKS ACTIVE TASKS TASKS IN WRAP UP" at bounding box center [163, 167] width 249 height 256
click at [355, 204] on link "link to CRM" at bounding box center [357, 213] width 71 height 18
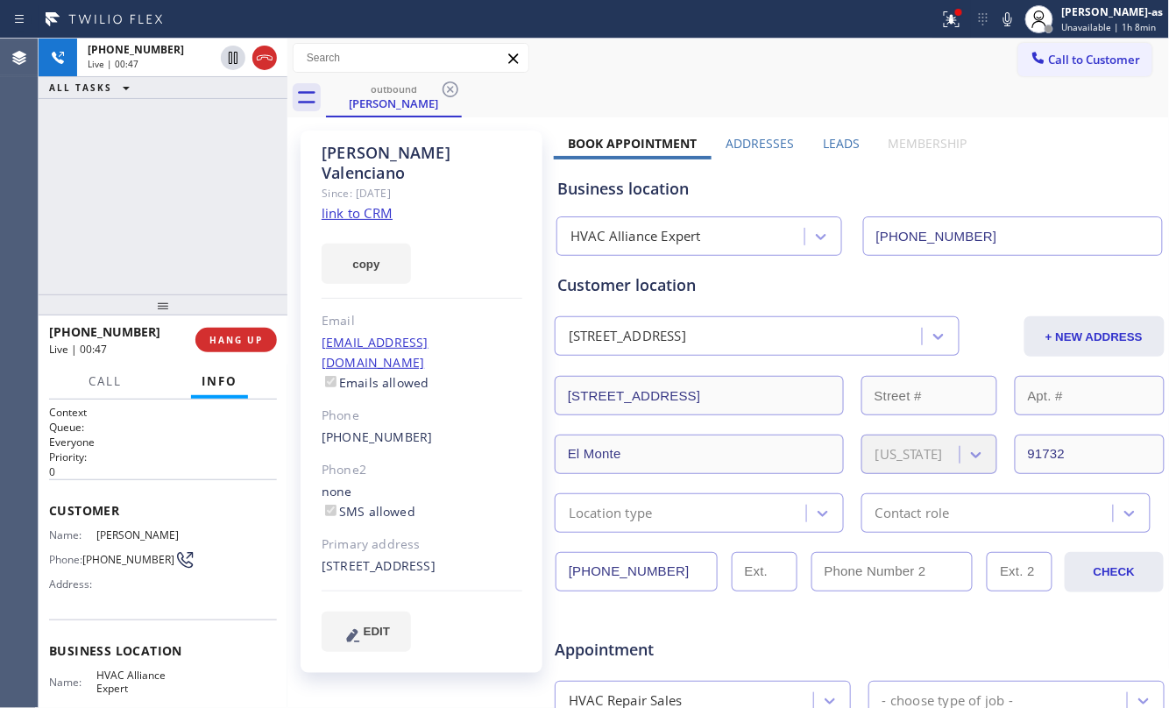
click at [208, 252] on div "+16262628287 Live | 00:47 ALL TASKS ALL TASKS ACTIVE TASKS TASKS IN WRAP UP" at bounding box center [163, 167] width 249 height 256
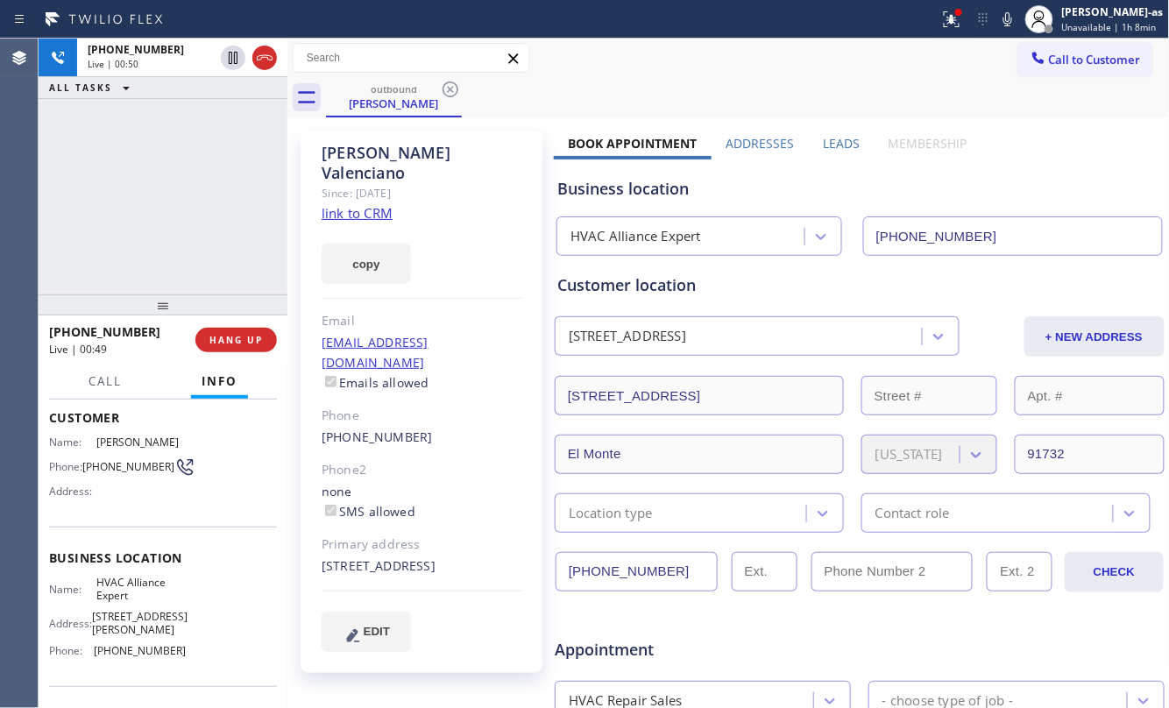
scroll to position [217, 0]
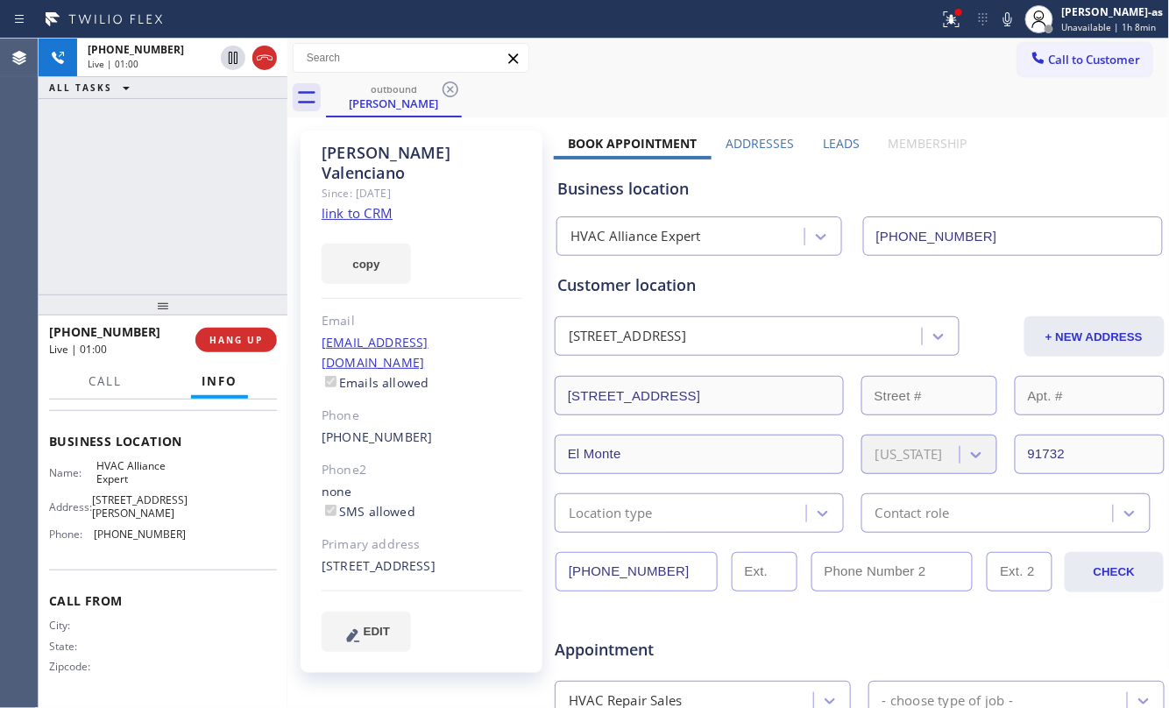
click at [187, 232] on div "+16262628287 Live | 01:00 ALL TASKS ALL TASKS ACTIVE TASKS TASKS IN WRAP UP" at bounding box center [163, 167] width 249 height 256
click at [216, 252] on div "+16262628287 Live | 01:02 ALL TASKS ALL TASKS ACTIVE TASKS TASKS IN WRAP UP" at bounding box center [163, 167] width 249 height 256
click at [224, 350] on button "HANG UP" at bounding box center [235, 340] width 81 height 25
click at [224, 349] on button "HANG UP" at bounding box center [235, 340] width 81 height 25
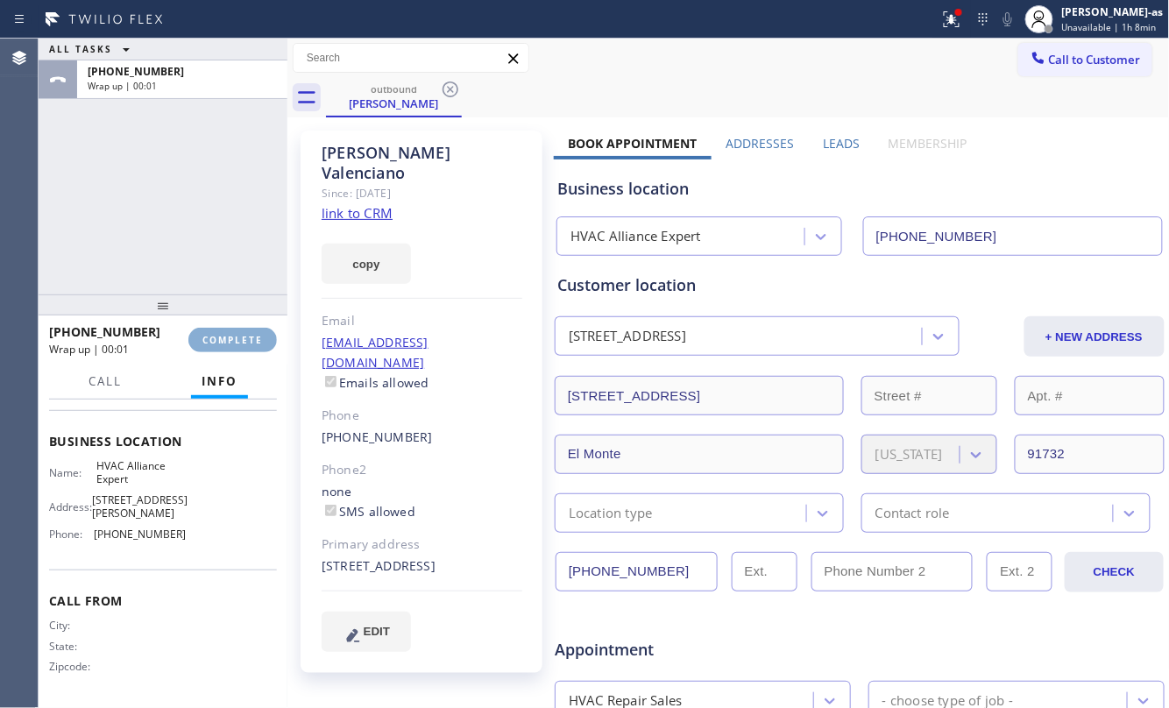
click at [224, 349] on button "COMPLETE" at bounding box center [232, 340] width 88 height 25
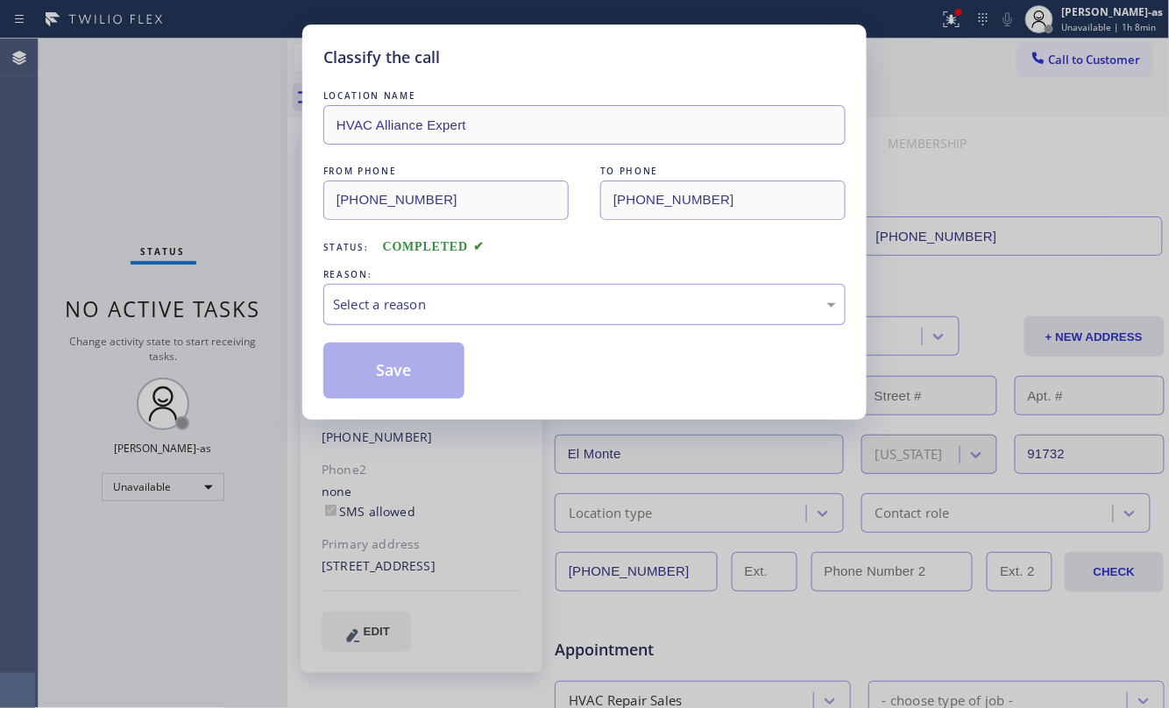
drag, startPoint x: 485, startPoint y: 295, endPoint x: 498, endPoint y: 316, distance: 24.3
click at [487, 300] on div "Select a reason" at bounding box center [584, 304] width 503 height 20
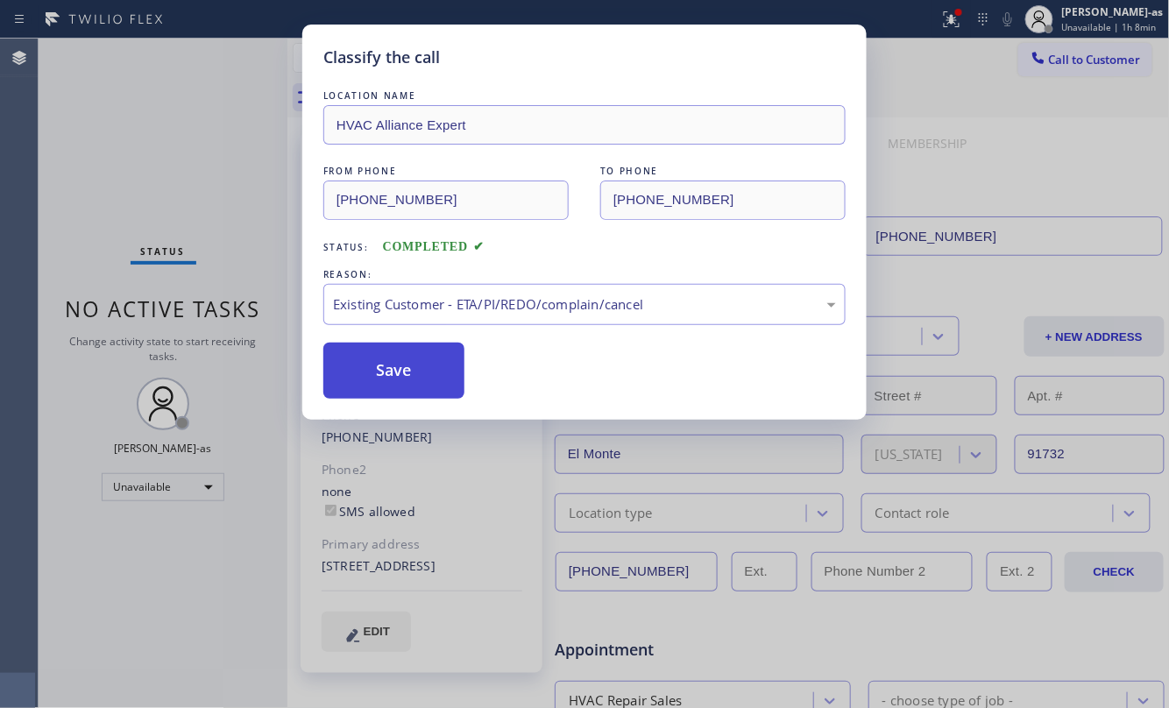
click at [390, 358] on button "Save" at bounding box center [393, 371] width 141 height 56
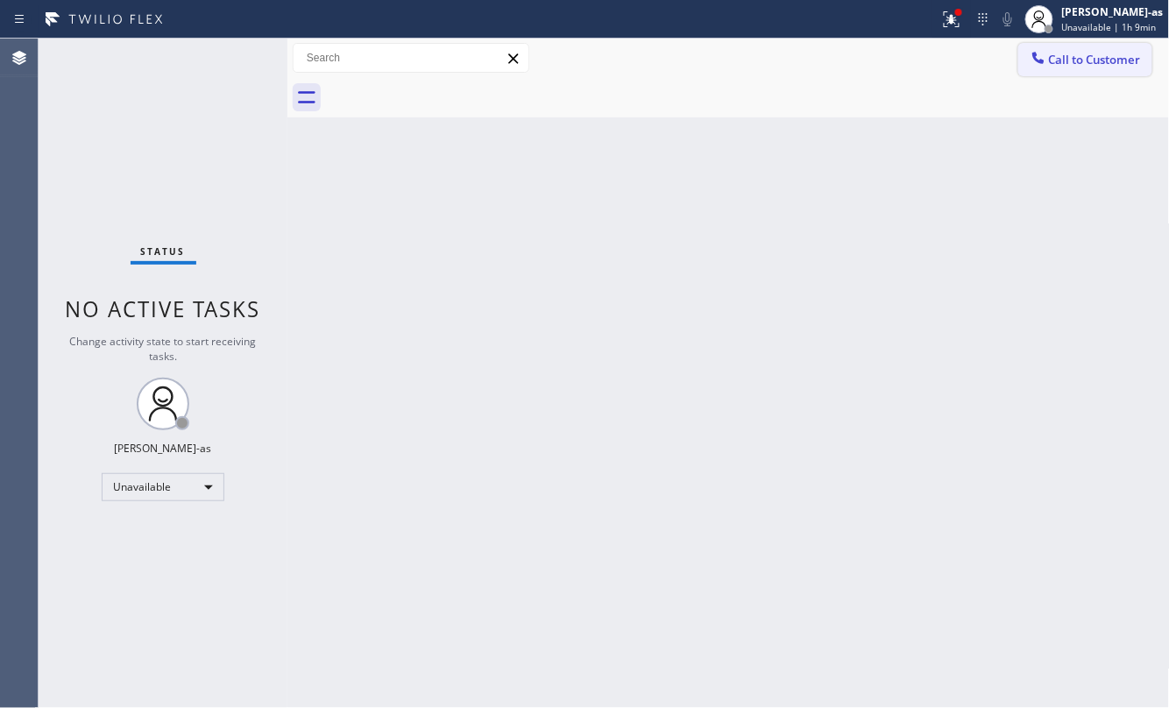
click at [1083, 43] on button "Call to Customer" at bounding box center [1085, 59] width 134 height 33
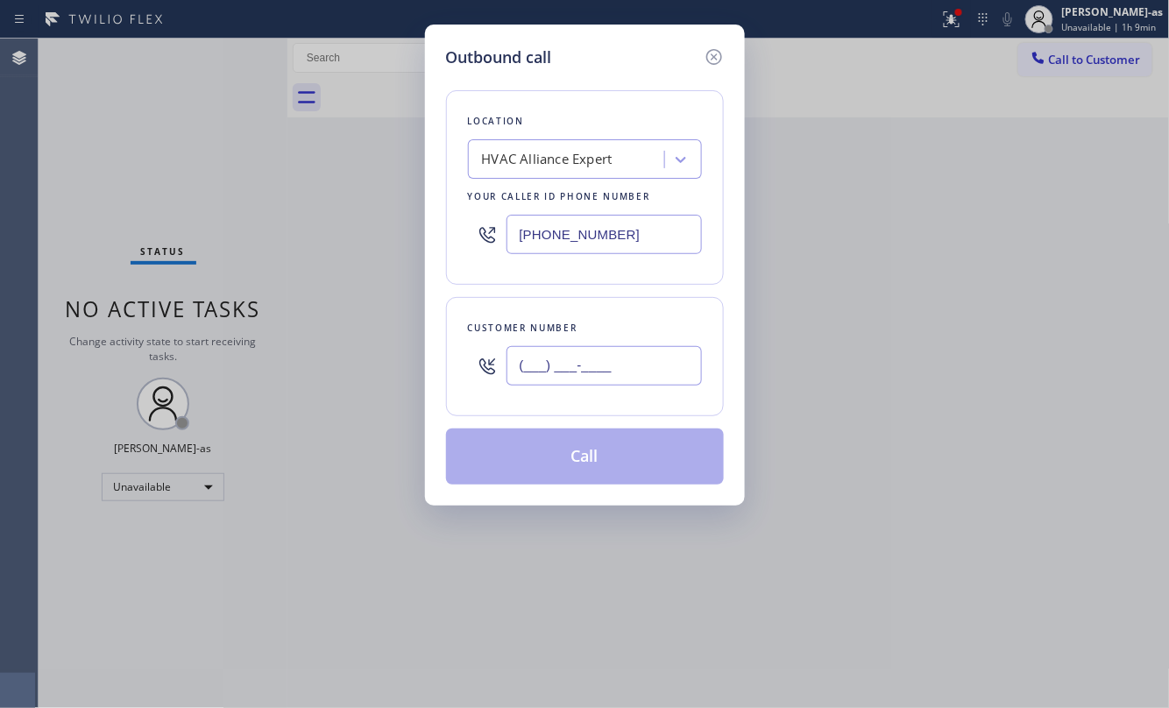
click at [551, 379] on input "(___) ___-____" at bounding box center [603, 365] width 195 height 39
paste input "213) 309-7592"
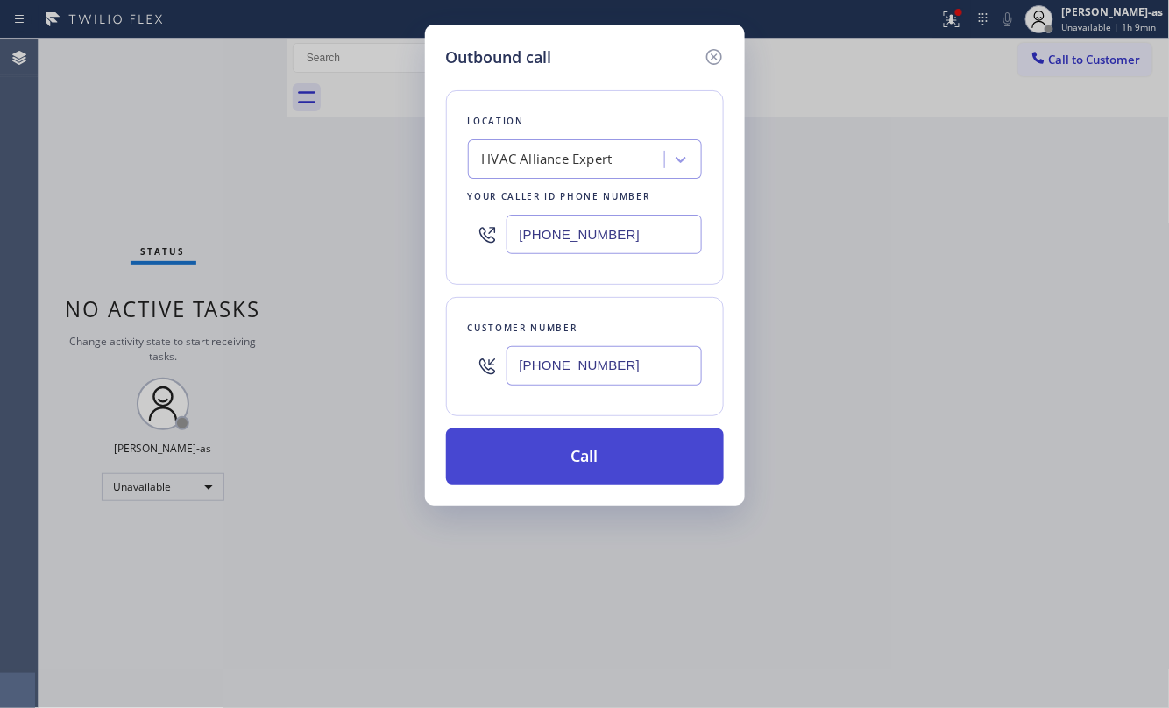
type input "(213) 309-7592"
click at [596, 454] on button "Call" at bounding box center [585, 456] width 278 height 56
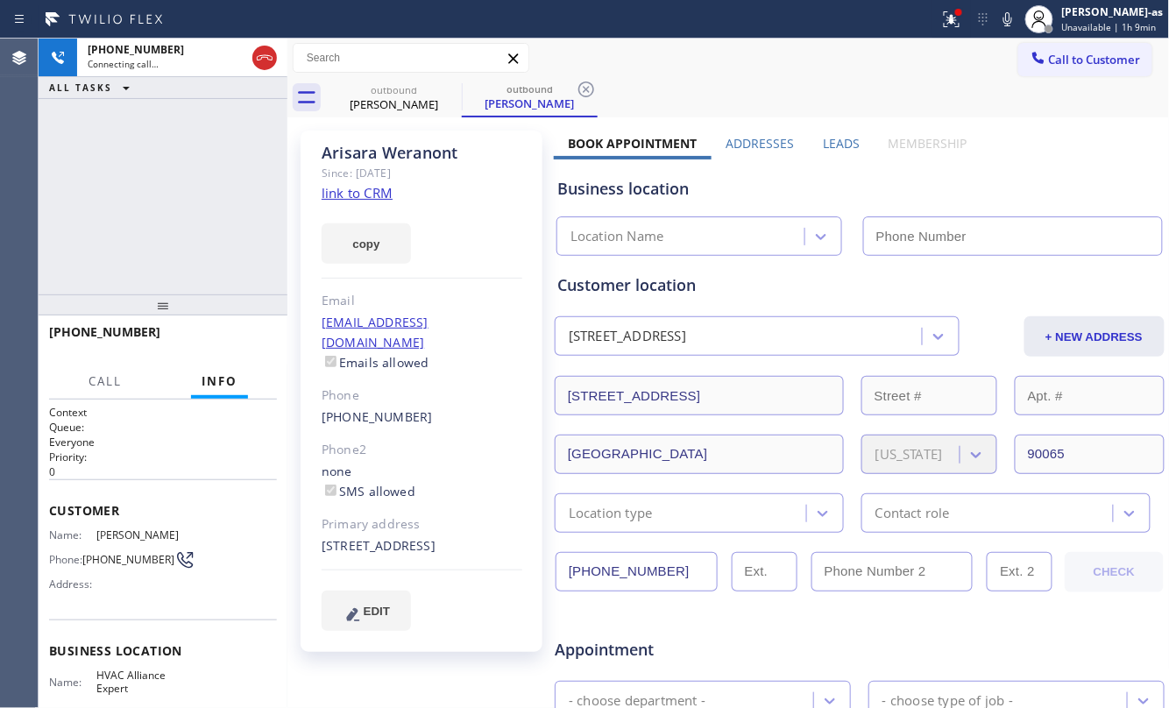
type input "[PHONE_NUMBER]"
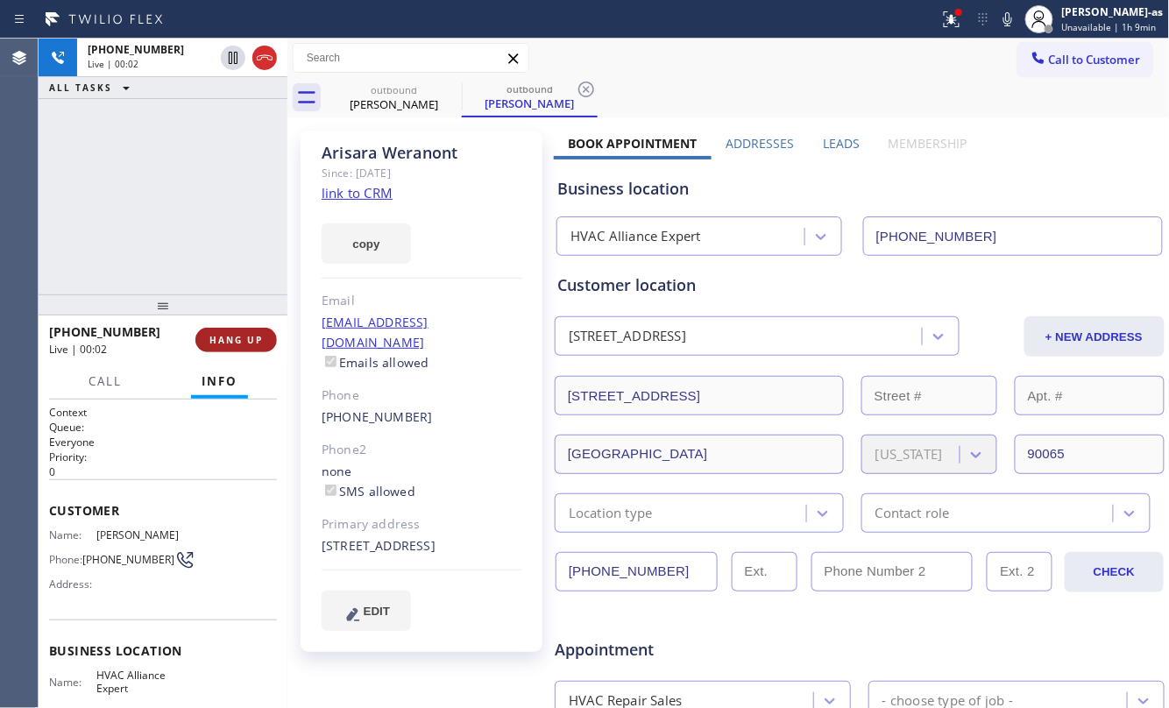
click at [209, 350] on div "+12133097592 Live | 00:02 HANG UP" at bounding box center [163, 340] width 228 height 46
click at [211, 340] on span "HANG UP" at bounding box center [235, 340] width 53 height 12
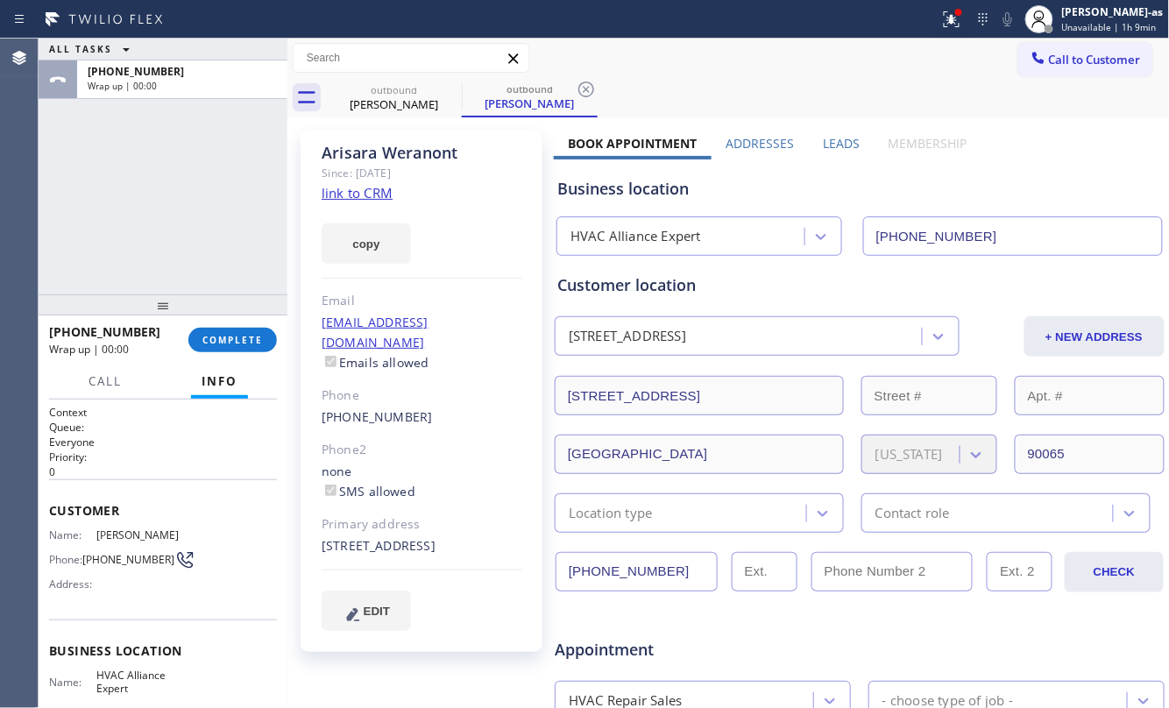
click at [372, 190] on link "link to CRM" at bounding box center [357, 193] width 71 height 18
click at [134, 152] on div "ALL TASKS ALL TASKS ACTIVE TASKS TASKS IN WRAP UP +12133097592 Wrap up | 00:01" at bounding box center [163, 167] width 249 height 256
click at [229, 338] on span "COMPLETE" at bounding box center [232, 340] width 60 height 12
click at [202, 277] on div "ALL TASKS ALL TASKS ACTIVE TASKS TASKS IN WRAP UP +12133097592 Wrap up | 00:02" at bounding box center [163, 167] width 249 height 256
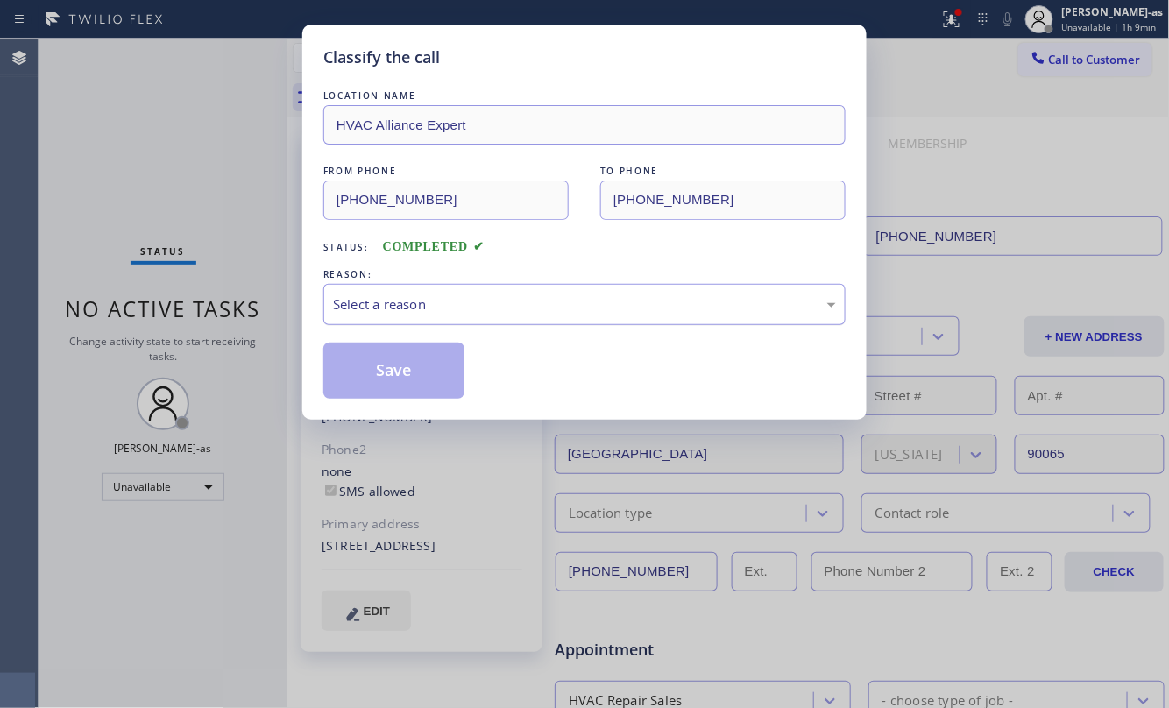
click at [474, 322] on div "Select a reason" at bounding box center [584, 304] width 522 height 41
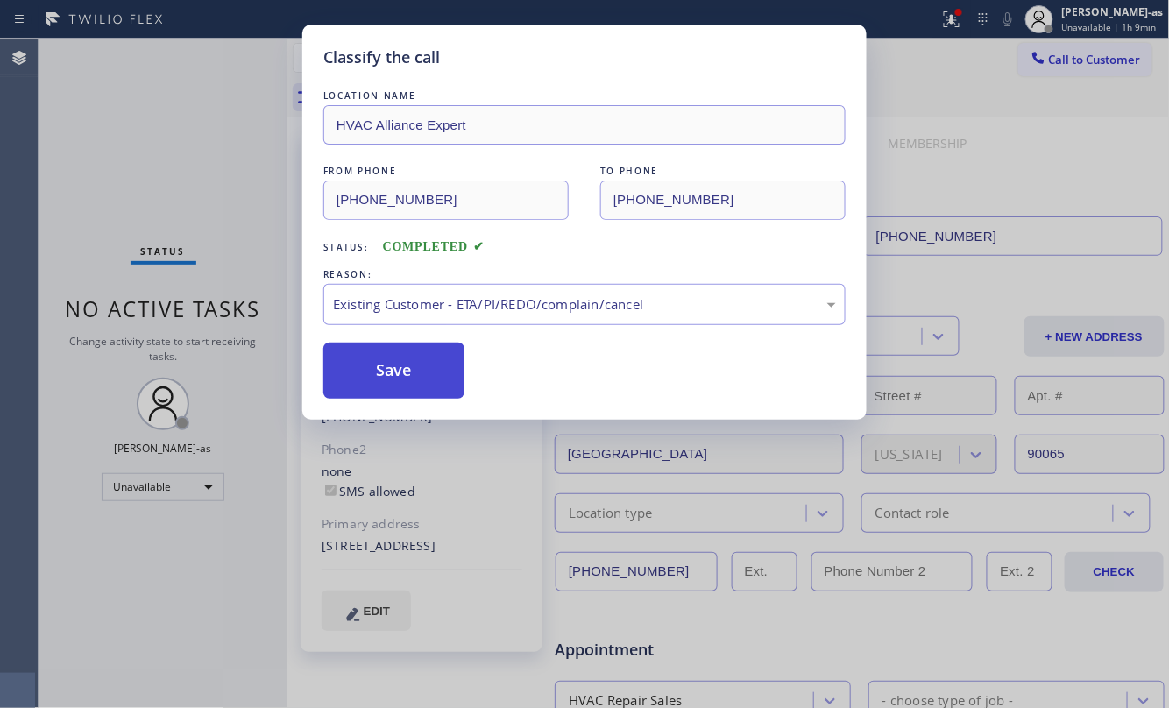
click at [389, 354] on button "Save" at bounding box center [393, 371] width 141 height 56
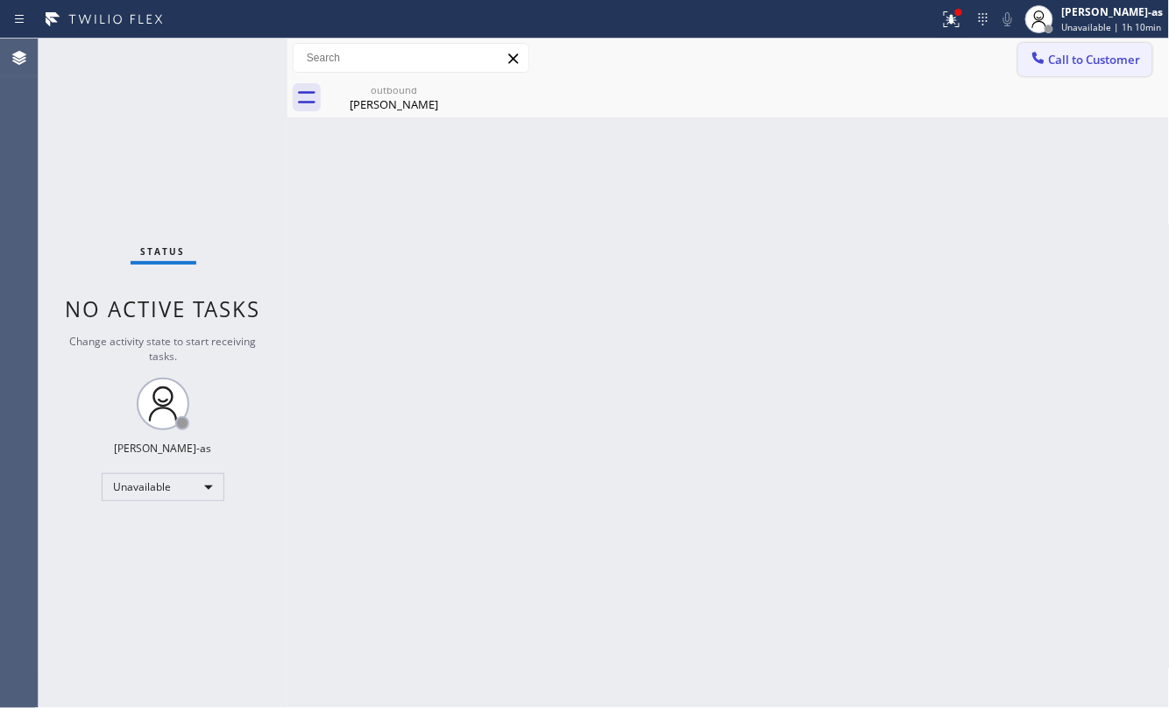
click at [1081, 54] on span "Call to Customer" at bounding box center [1095, 60] width 92 height 16
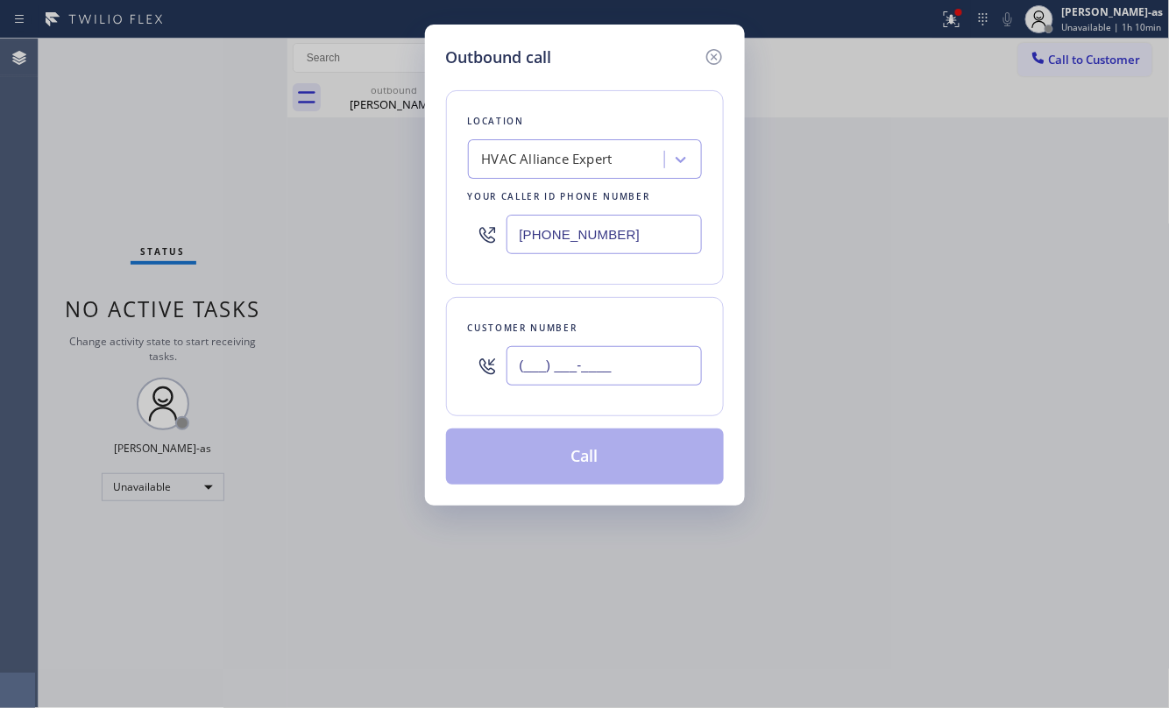
click at [610, 362] on input "(___) ___-____" at bounding box center [603, 365] width 195 height 39
paste input "213) 309-7592"
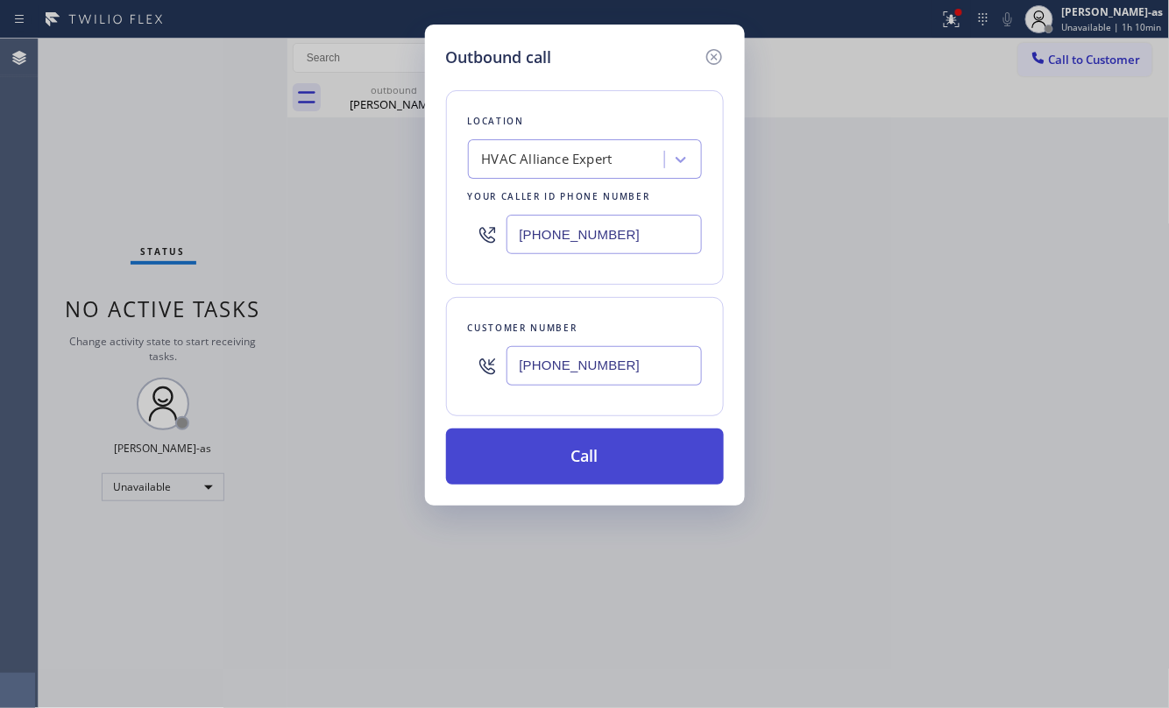
type input "(213) 309-7592"
click at [562, 446] on button "Call" at bounding box center [585, 456] width 278 height 56
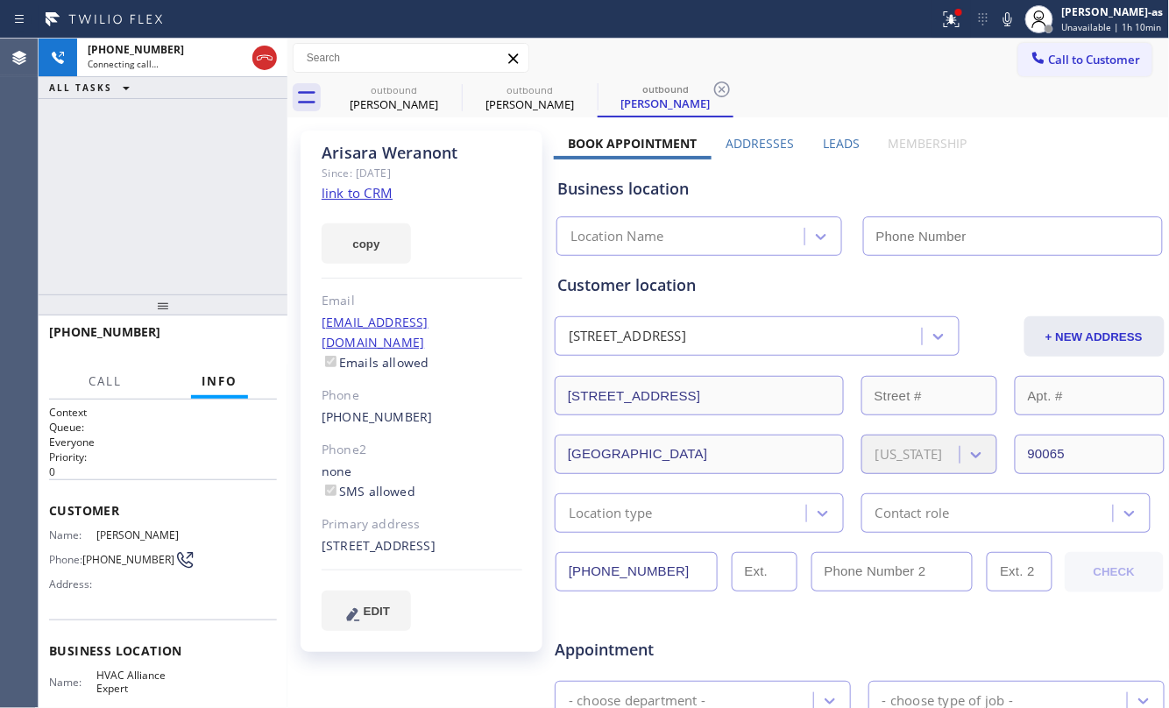
type input "[PHONE_NUMBER]"
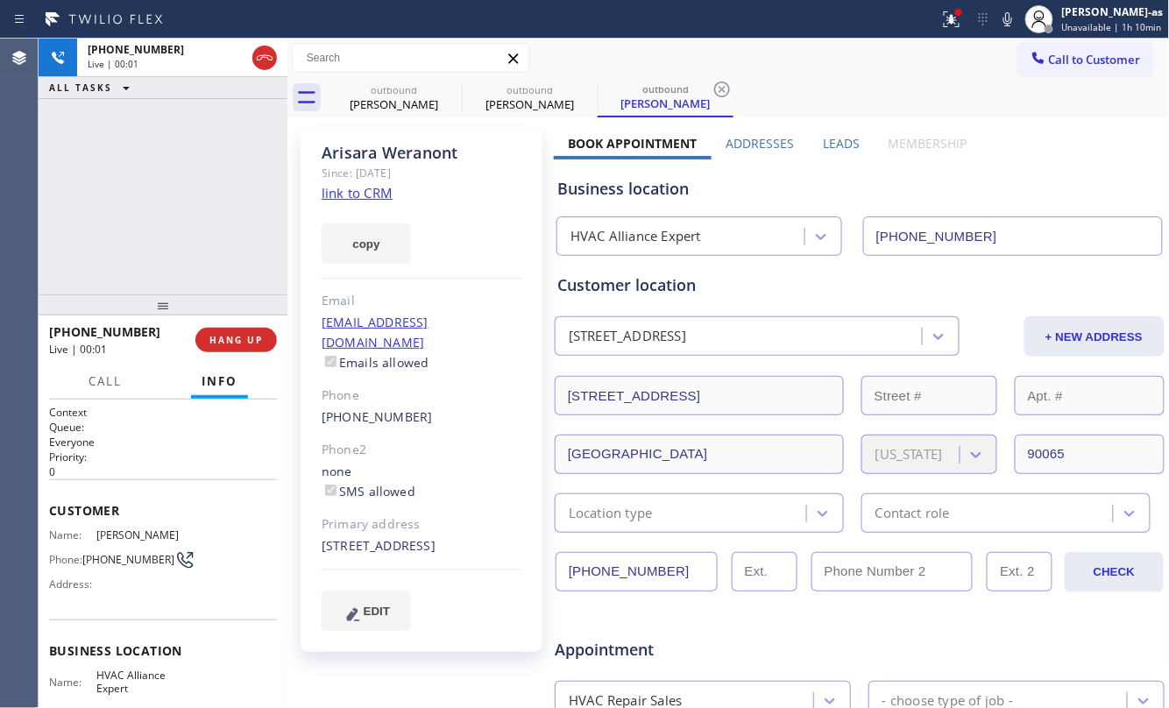
drag, startPoint x: 176, startPoint y: 187, endPoint x: 245, endPoint y: 166, distance: 72.3
click at [173, 193] on div "+12133097592 Live | 00:01 ALL TASKS ALL TASKS ACTIVE TASKS TASKS IN WRAP UP" at bounding box center [163, 167] width 249 height 256
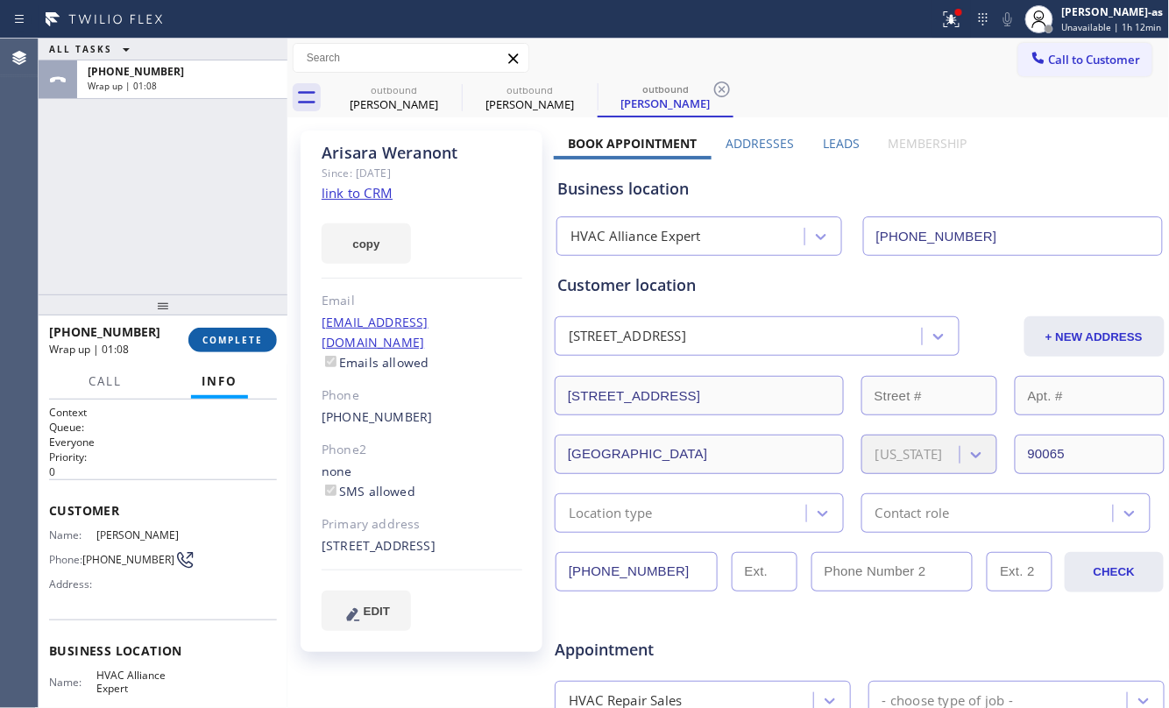
click at [246, 336] on span "COMPLETE" at bounding box center [232, 340] width 60 height 12
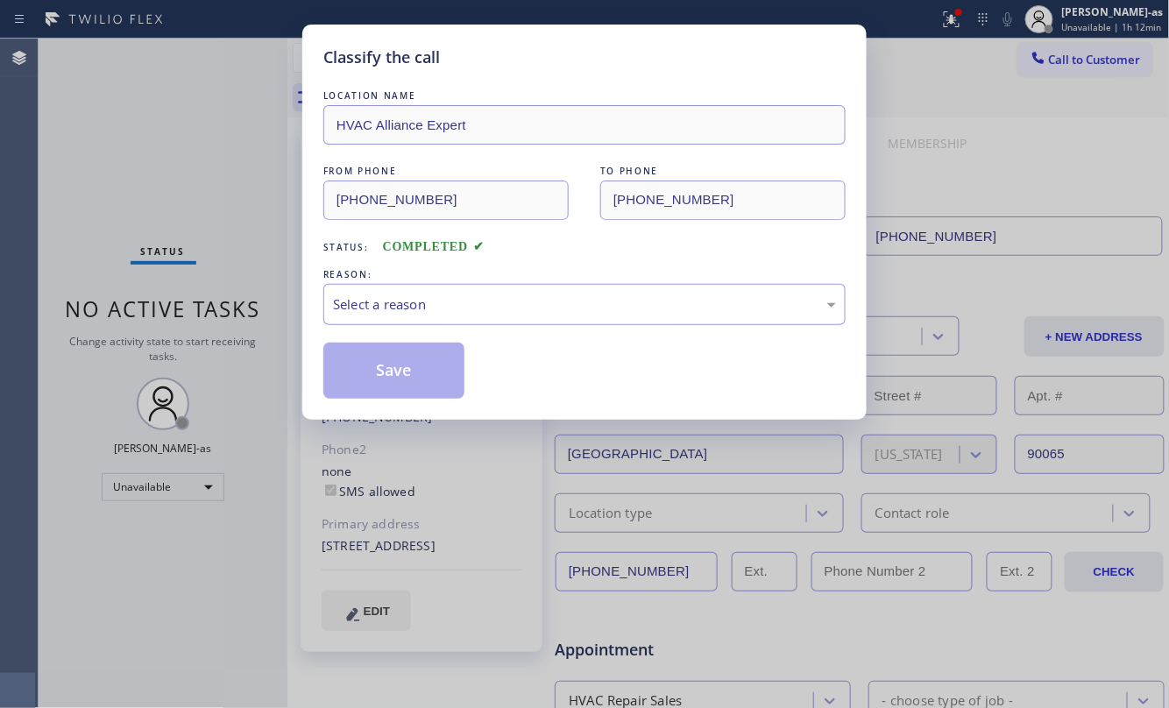
click at [522, 303] on div "Select a reason" at bounding box center [584, 304] width 503 height 20
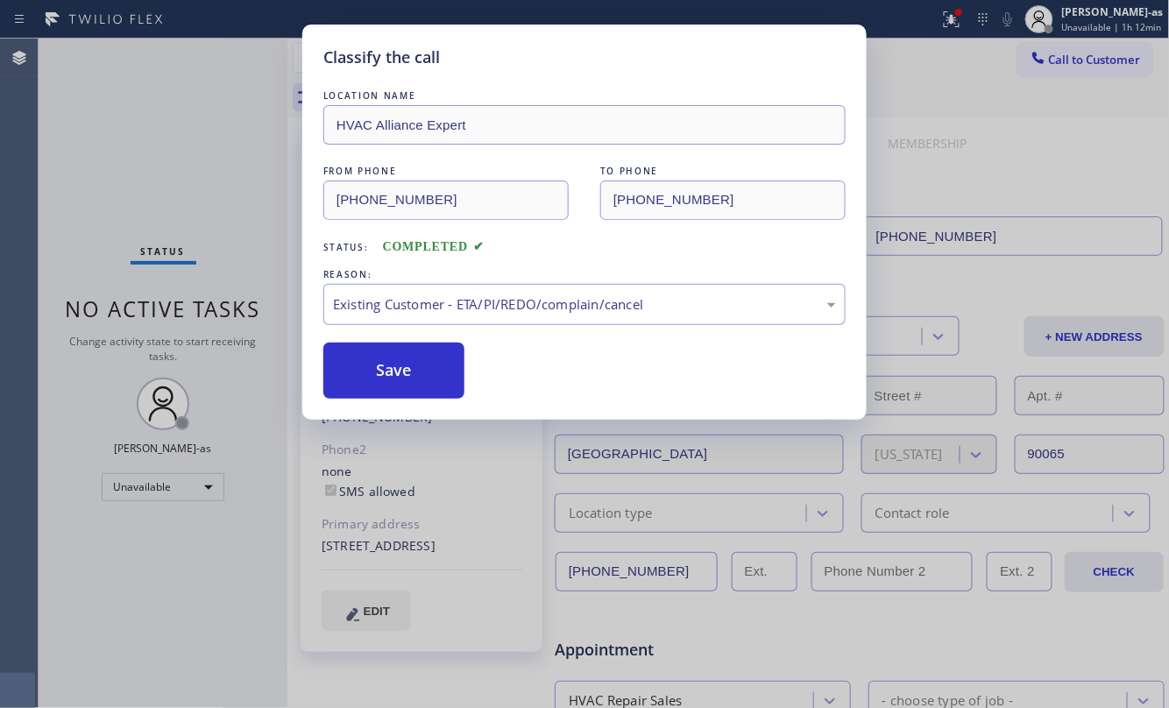
drag, startPoint x: 410, startPoint y: 377, endPoint x: 1056, endPoint y: 207, distance: 667.7
click at [415, 372] on button "Save" at bounding box center [393, 371] width 141 height 56
click at [1100, 53] on div "Classify the call LOCATION NAME HVAC Alliance Expert FROM PHONE (323) 991-9198 …" at bounding box center [584, 354] width 1169 height 708
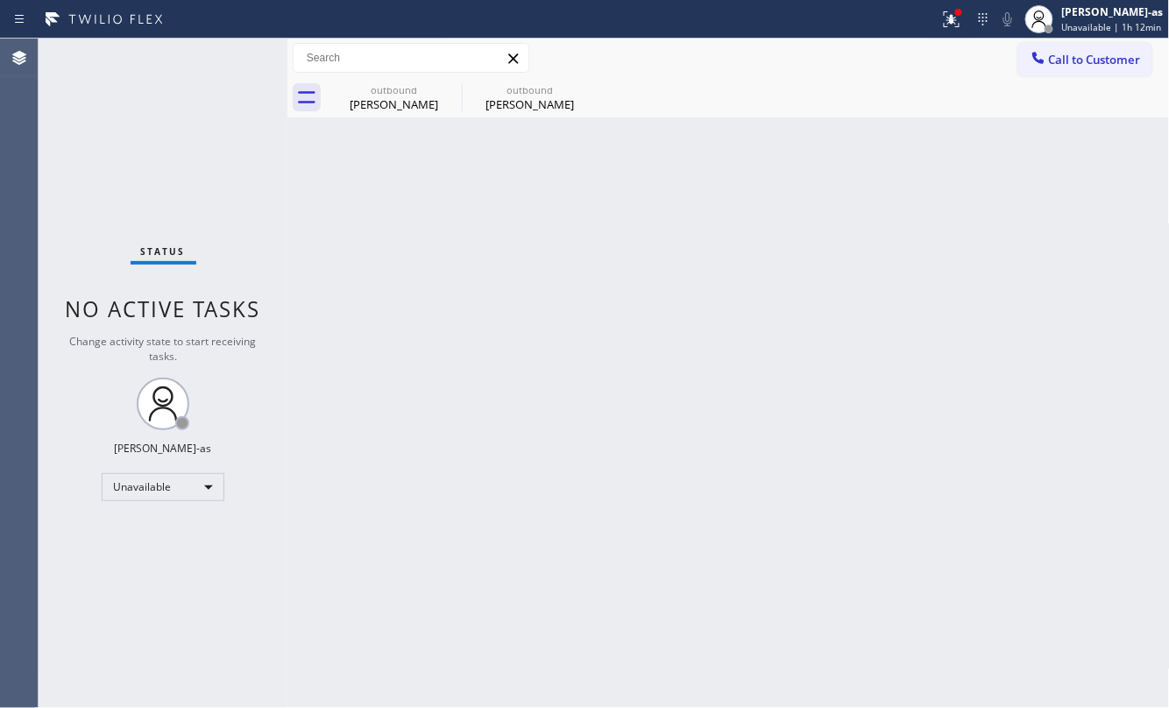
click at [1100, 53] on span "Call to Customer" at bounding box center [1095, 60] width 92 height 16
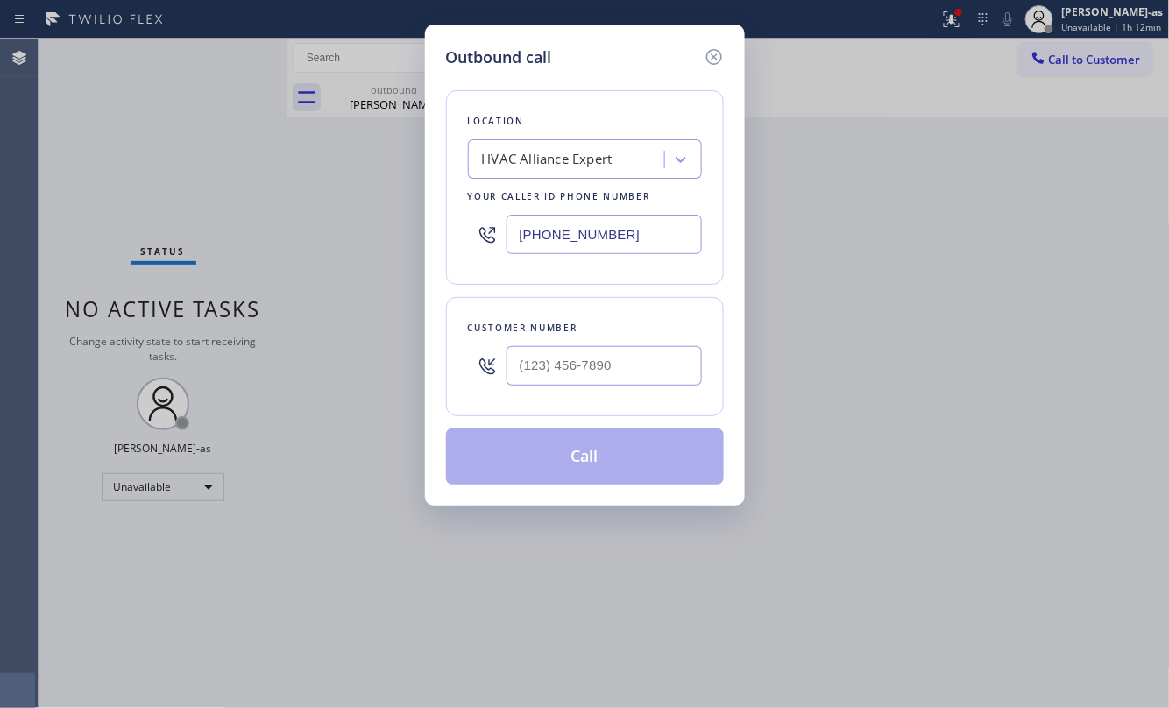
click at [628, 394] on div at bounding box center [603, 365] width 195 height 57
click at [621, 380] on input "(___) ___-____" at bounding box center [603, 365] width 195 height 39
paste input "562) 457-9724"
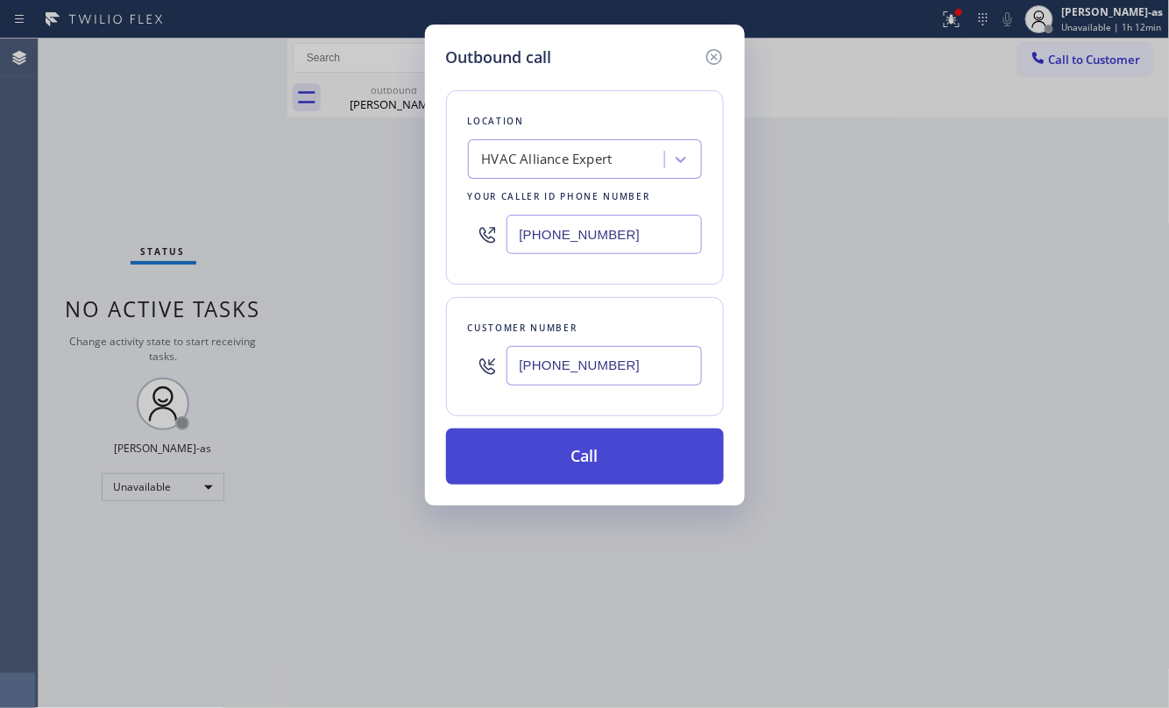
type input "(562) 457-9724"
click at [615, 435] on button "Call" at bounding box center [585, 456] width 278 height 56
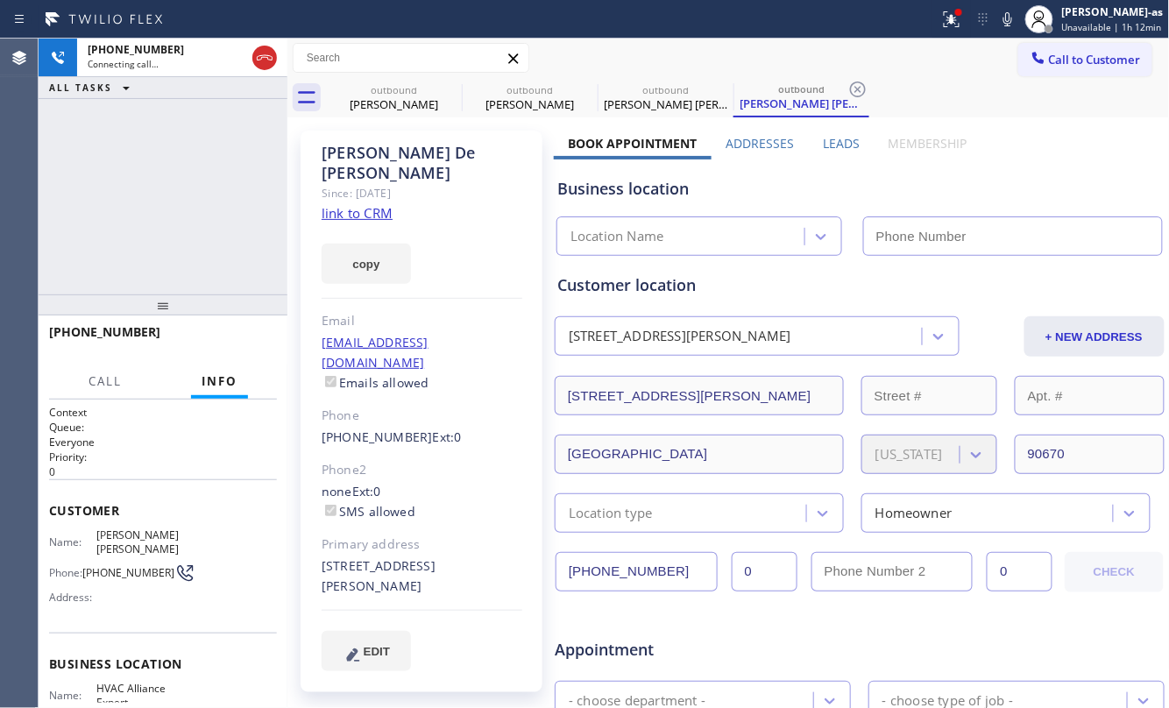
type input "[PHONE_NUMBER]"
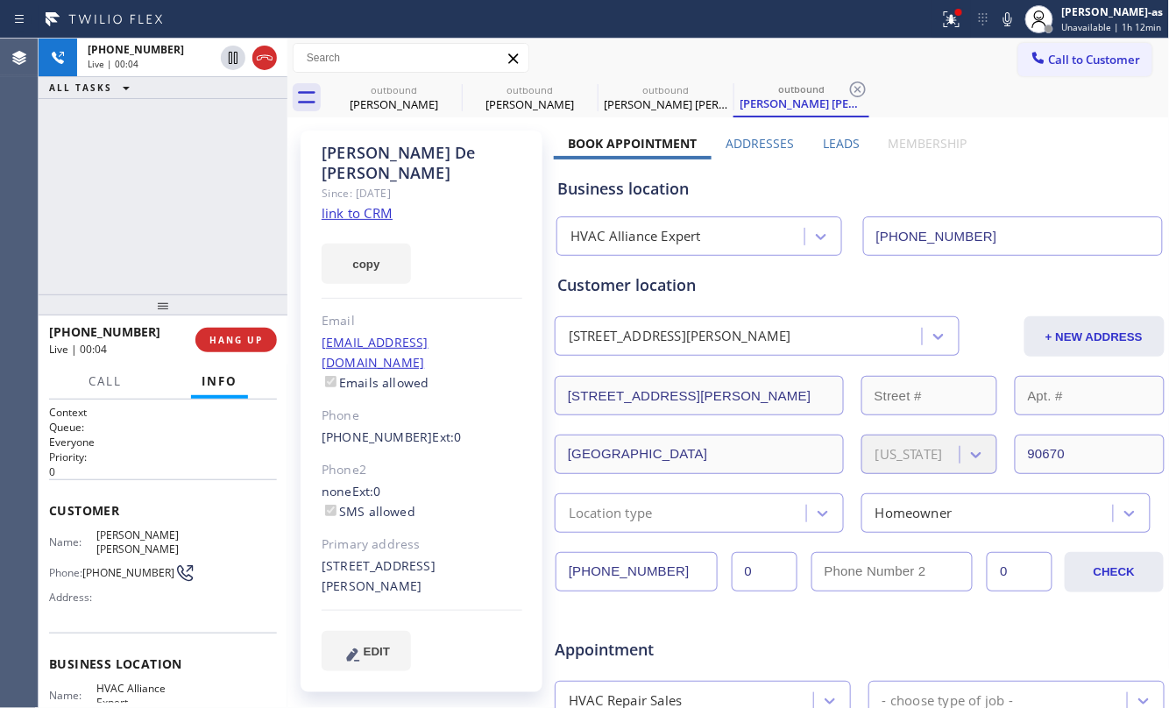
click at [179, 205] on div "+15624579724 Live | 00:04 ALL TASKS ALL TASKS ACTIVE TASKS TASKS IN WRAP UP" at bounding box center [163, 167] width 249 height 256
click at [373, 204] on link "link to CRM" at bounding box center [357, 213] width 71 height 18
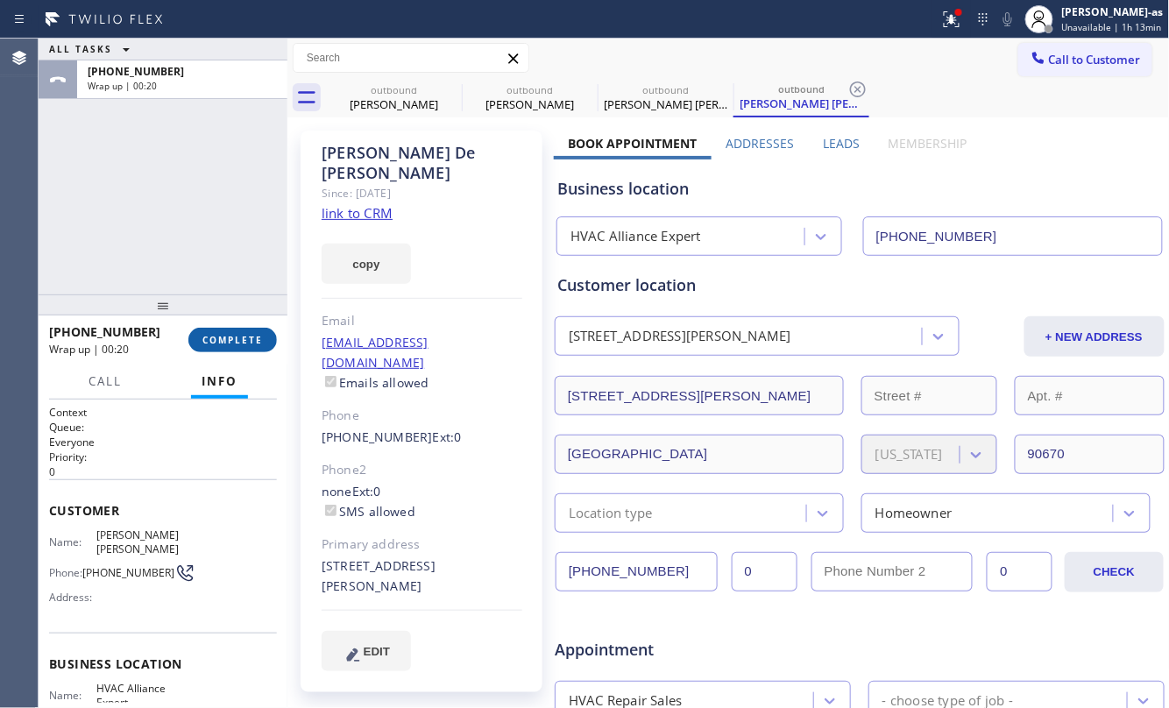
click at [256, 334] on span "COMPLETE" at bounding box center [232, 340] width 60 height 12
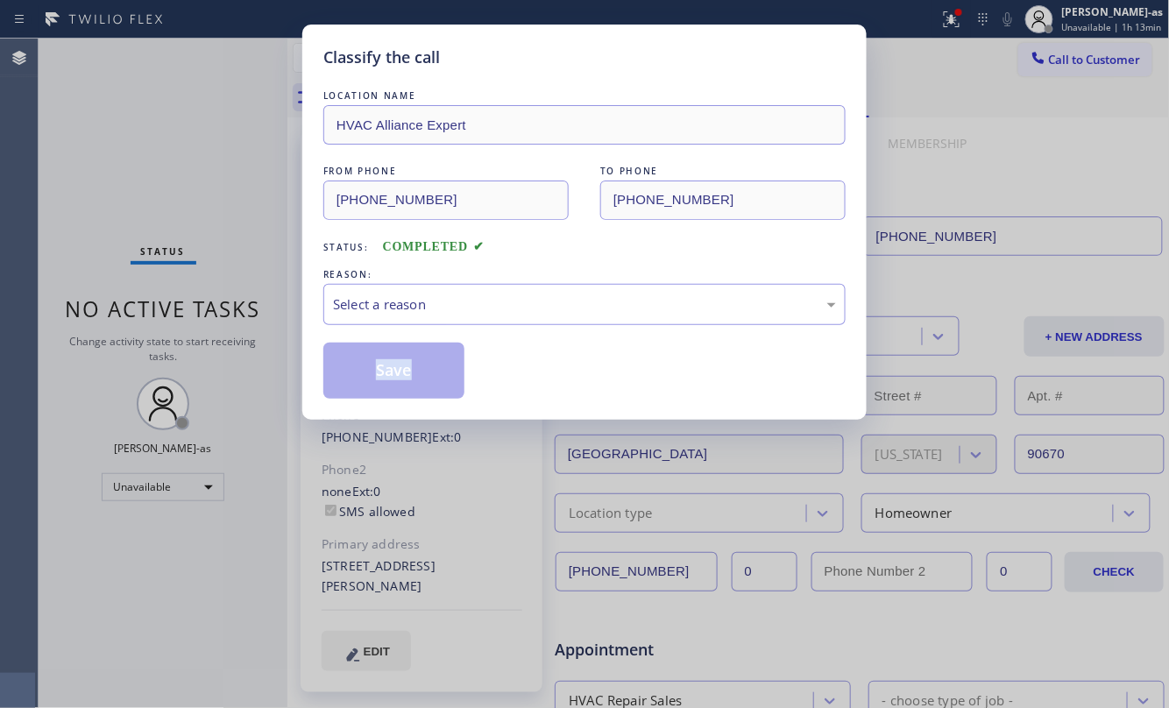
click at [256, 334] on div "Classify the call LOCATION NAME HVAC Alliance Expert FROM PHONE (323) 991-9198 …" at bounding box center [584, 354] width 1169 height 708
click at [407, 307] on div "Select a reason" at bounding box center [584, 304] width 503 height 20
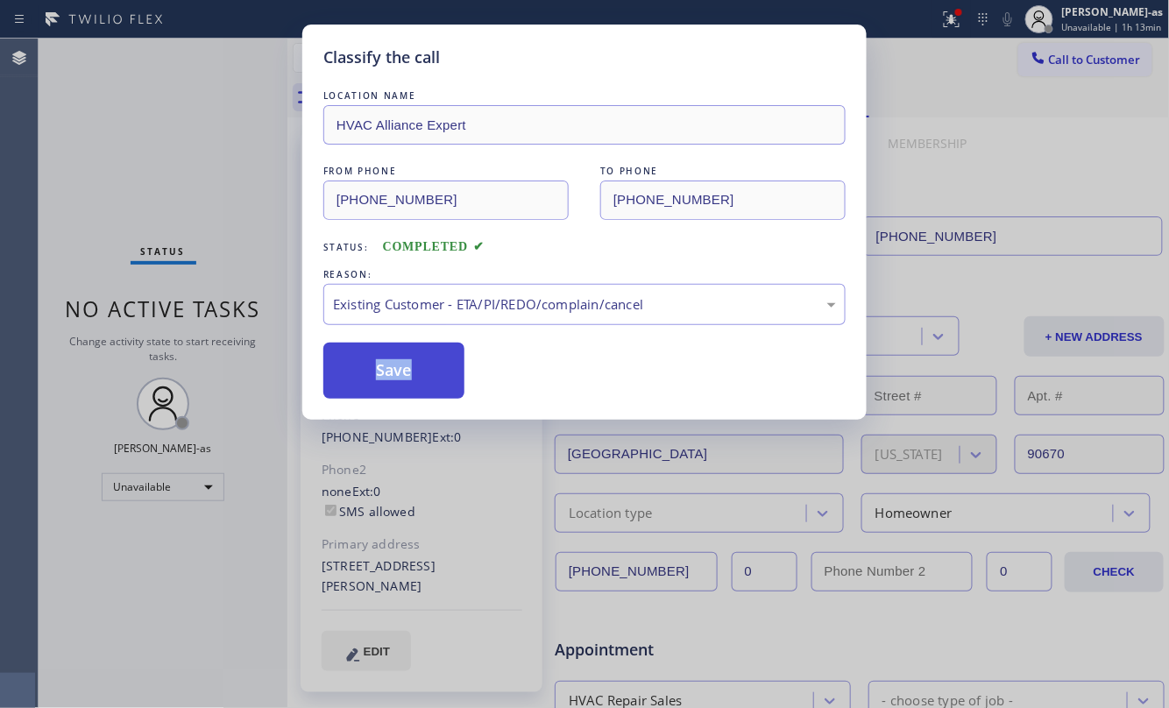
drag, startPoint x: 372, startPoint y: 375, endPoint x: 754, endPoint y: 698, distance: 500.5
click at [373, 375] on button "Save" at bounding box center [393, 371] width 141 height 56
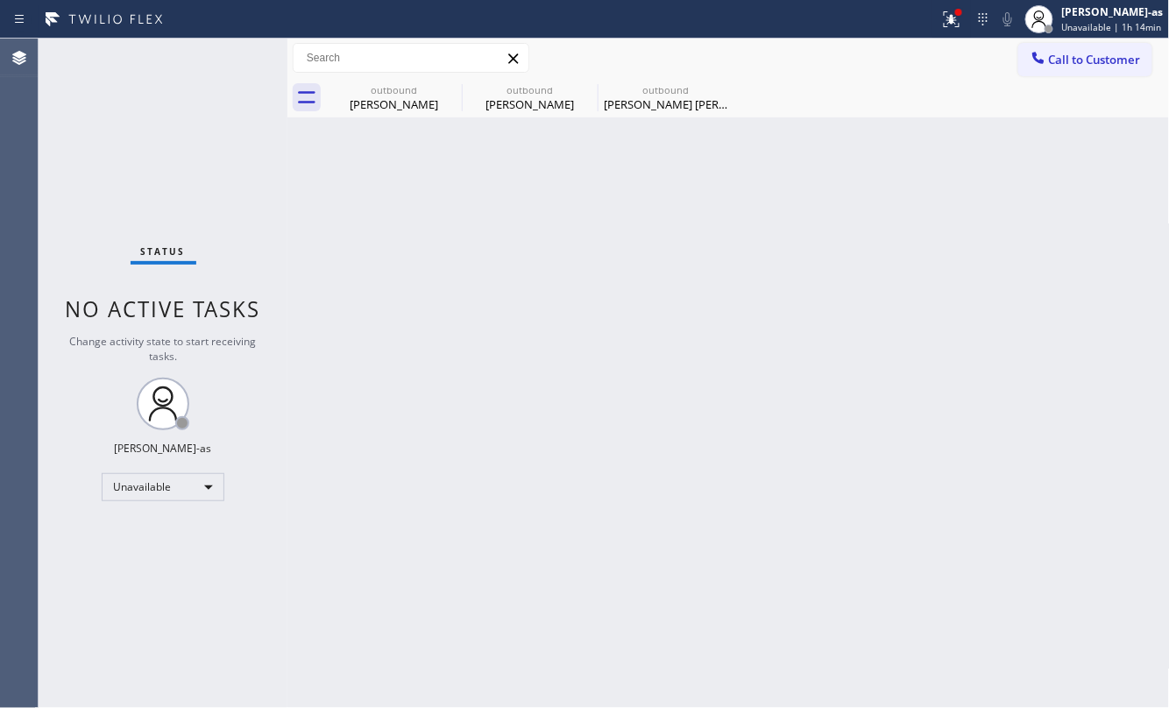
drag, startPoint x: 198, startPoint y: 103, endPoint x: 210, endPoint y: 106, distance: 12.5
click at [207, 107] on div "Status No active tasks Change activity state to start receiving tasks. [PERSON_…" at bounding box center [163, 373] width 249 height 669
click at [418, 103] on div "Arisara Weranont" at bounding box center [394, 104] width 132 height 16
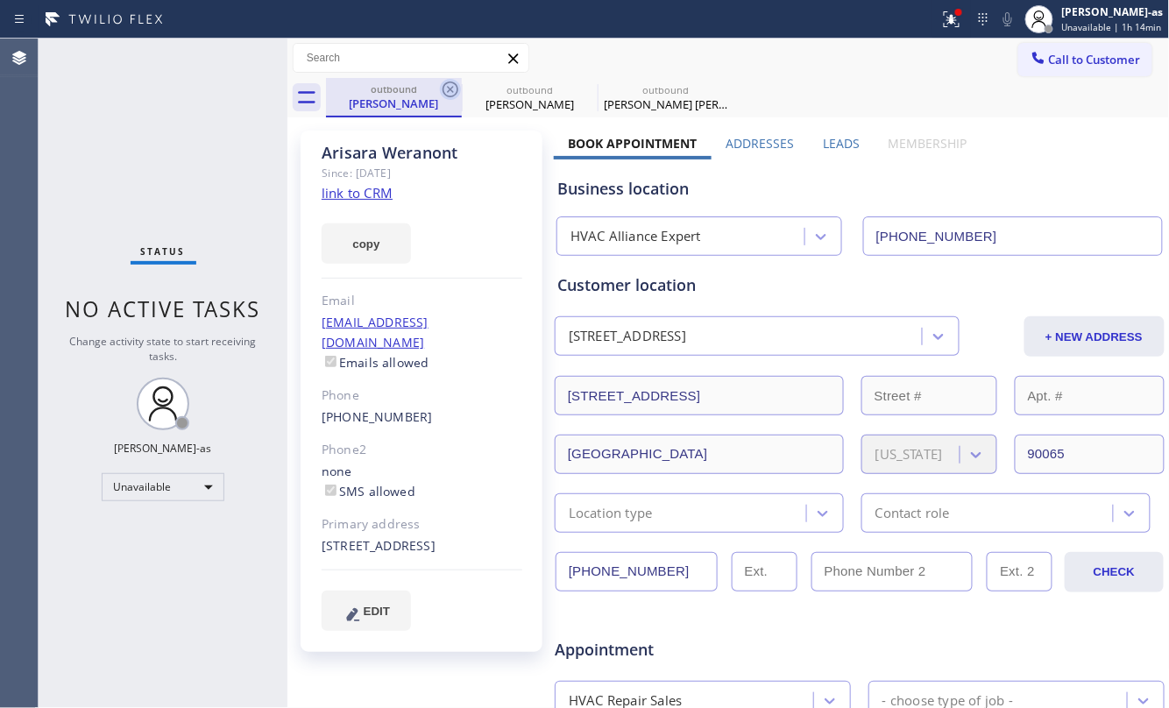
click at [454, 81] on icon at bounding box center [450, 89] width 21 height 21
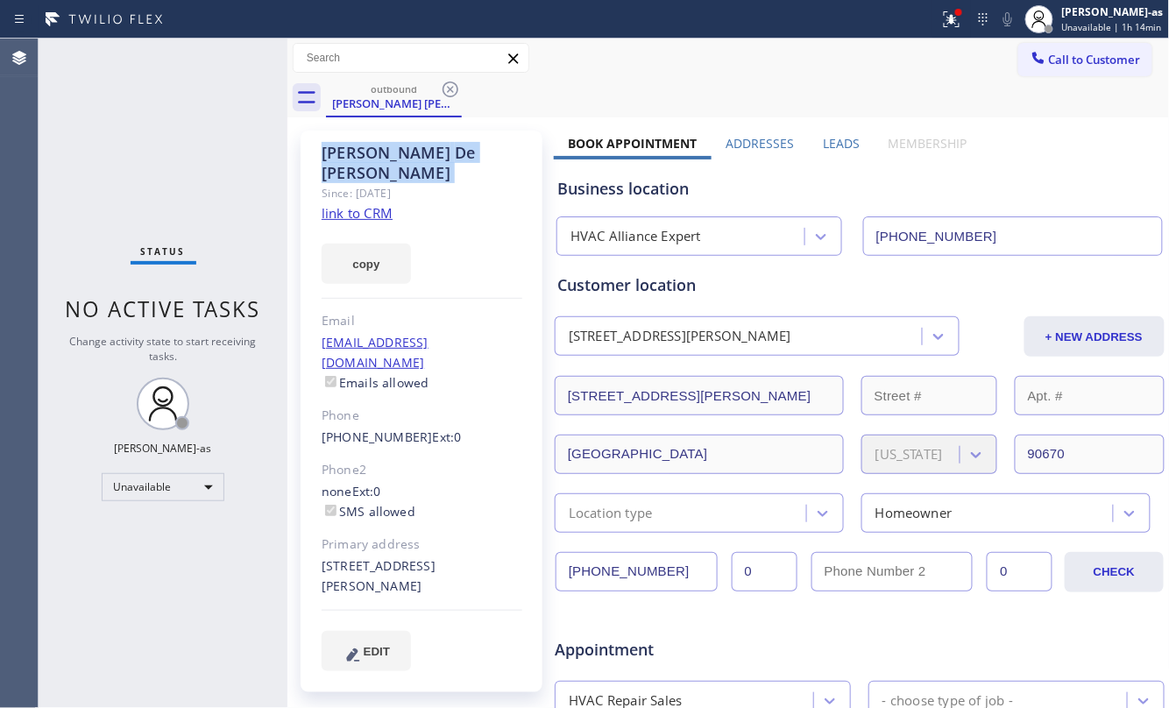
click at [454, 81] on icon at bounding box center [450, 89] width 21 height 21
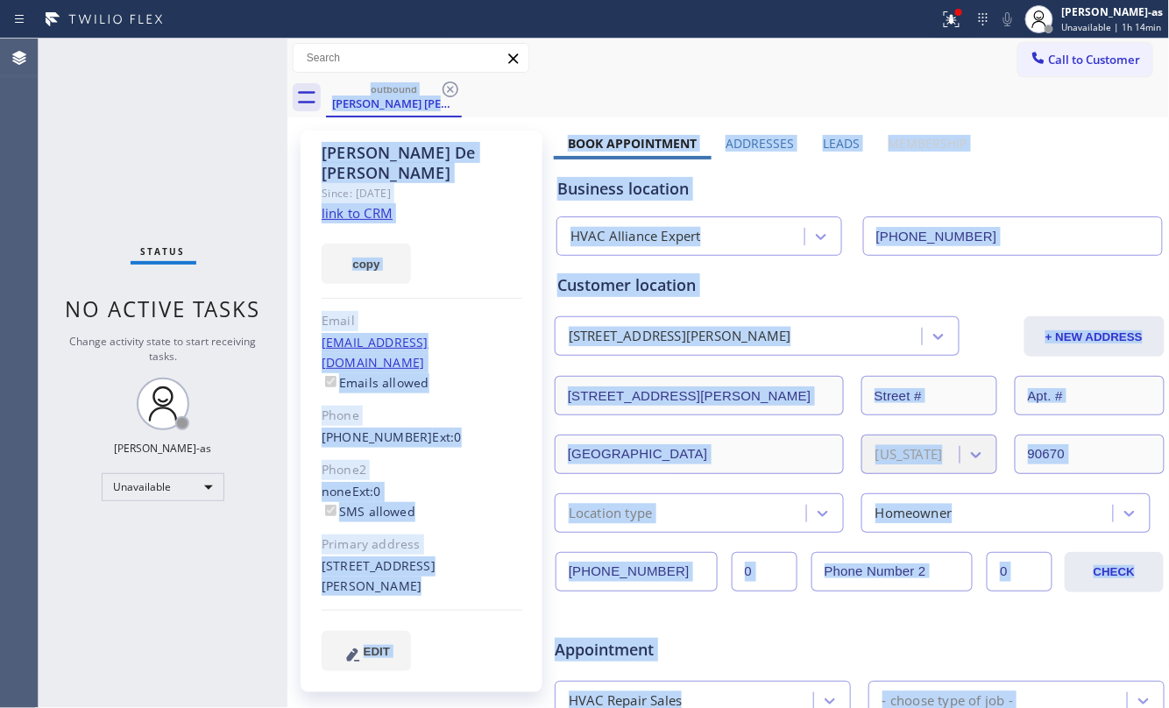
click at [454, 81] on div "outbound Celia De la loza" at bounding box center [748, 97] width 844 height 39
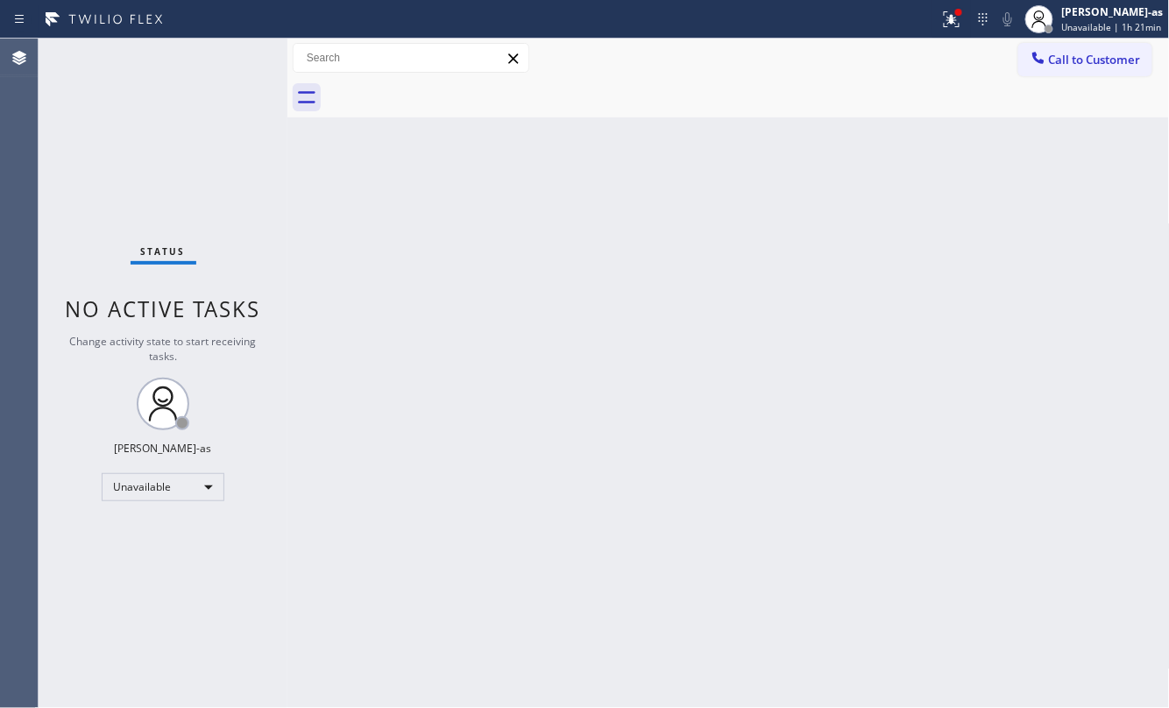
click at [358, 335] on div "Back to Dashboard Change Sender ID Customers Technicians Select a contact Outbo…" at bounding box center [728, 373] width 882 height 669
click at [138, 491] on div "Unavailable" at bounding box center [163, 487] width 123 height 28
click at [148, 578] on li "Break" at bounding box center [162, 577] width 118 height 21
